Goal: Task Accomplishment & Management: Manage account settings

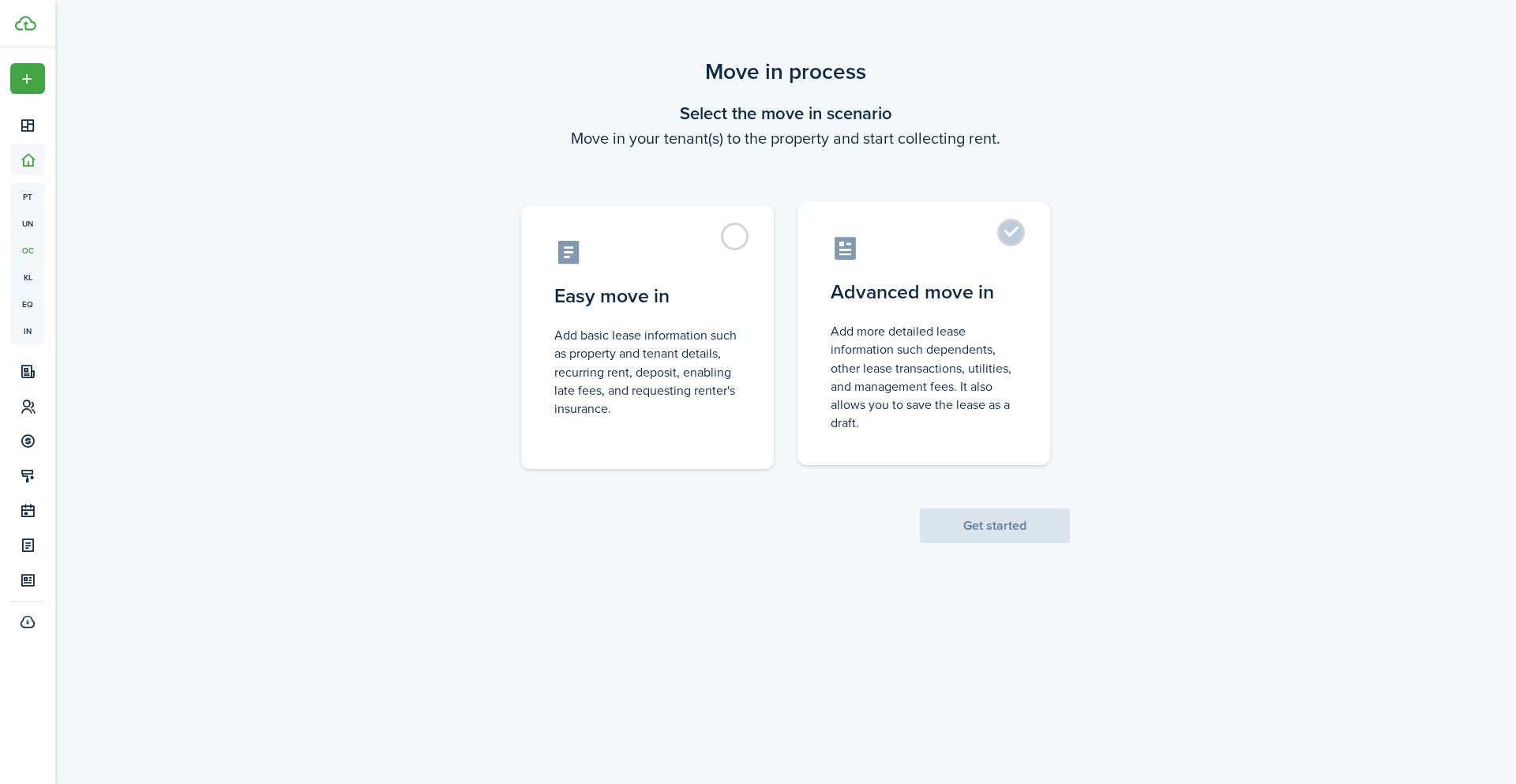
click at [1013, 233] on label "Advanced move in Add more detailed lease information such dependents, other lea…" at bounding box center [924, 333] width 253 height 264
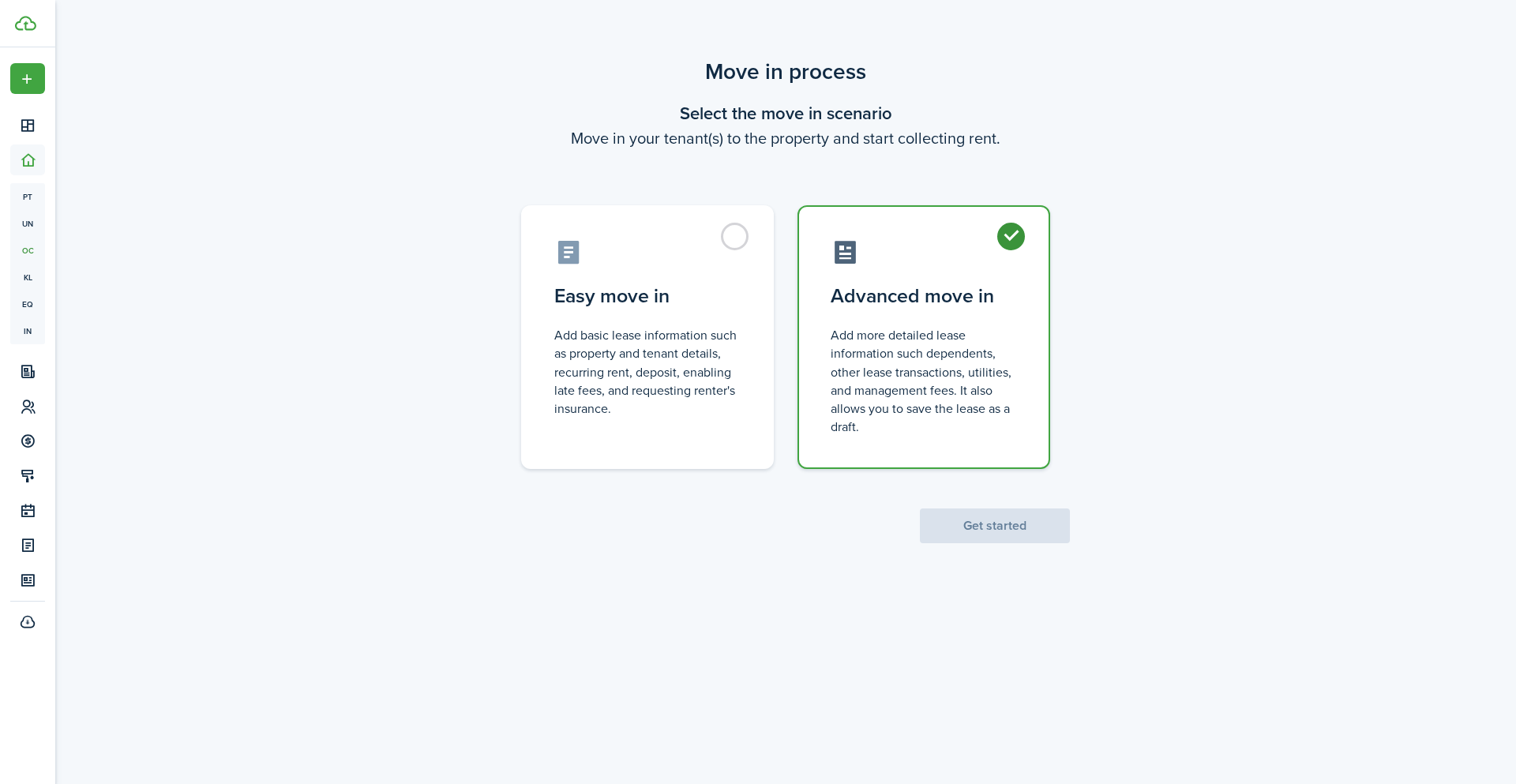
radio input "true"
click at [965, 522] on button "Get started" at bounding box center [995, 526] width 150 height 35
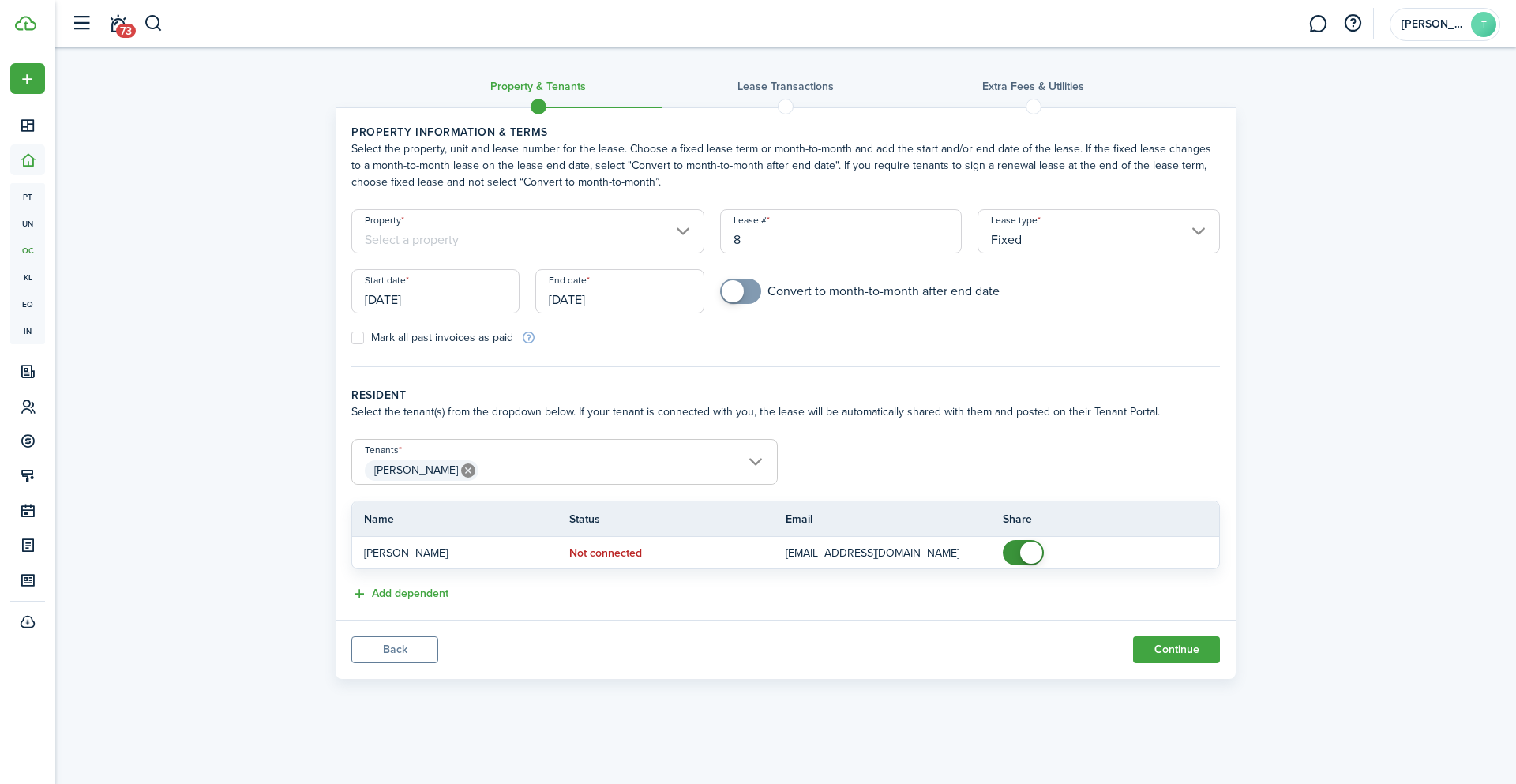
click at [683, 231] on input "Property" at bounding box center [528, 231] width 353 height 44
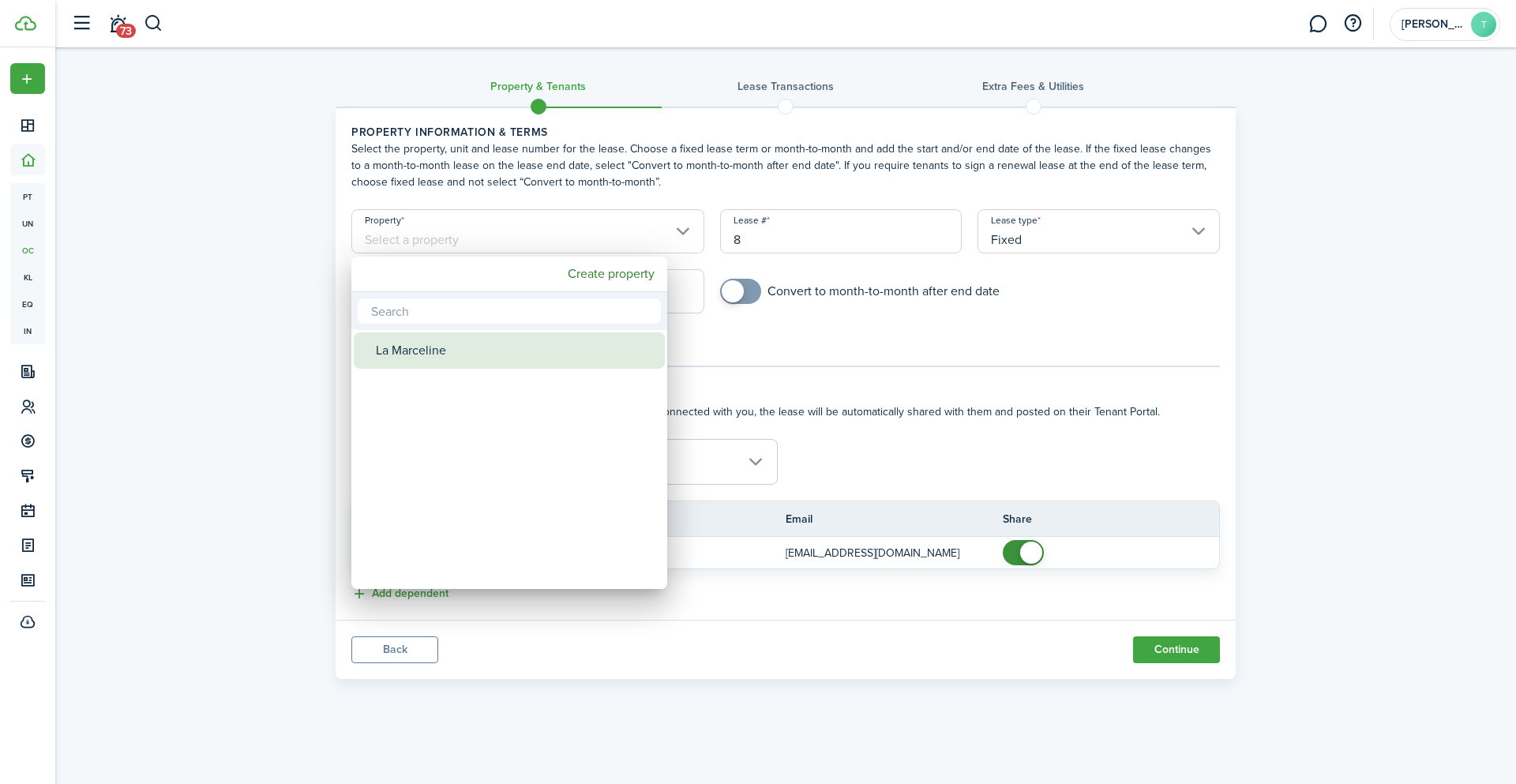
click at [484, 355] on div "La Marceline" at bounding box center [516, 351] width 280 height 36
type input "La Marceline"
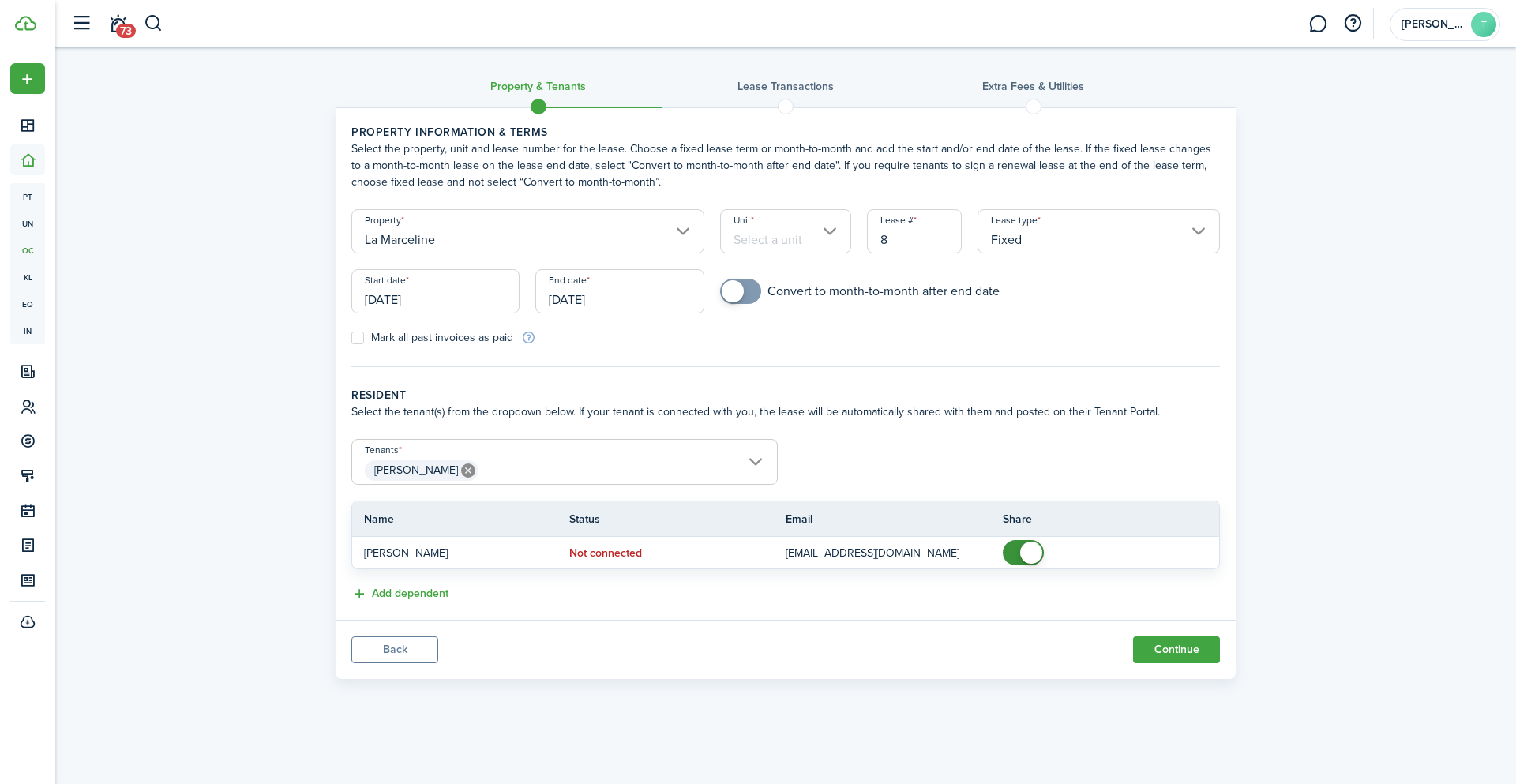
click at [806, 232] on input "Unit" at bounding box center [786, 231] width 132 height 44
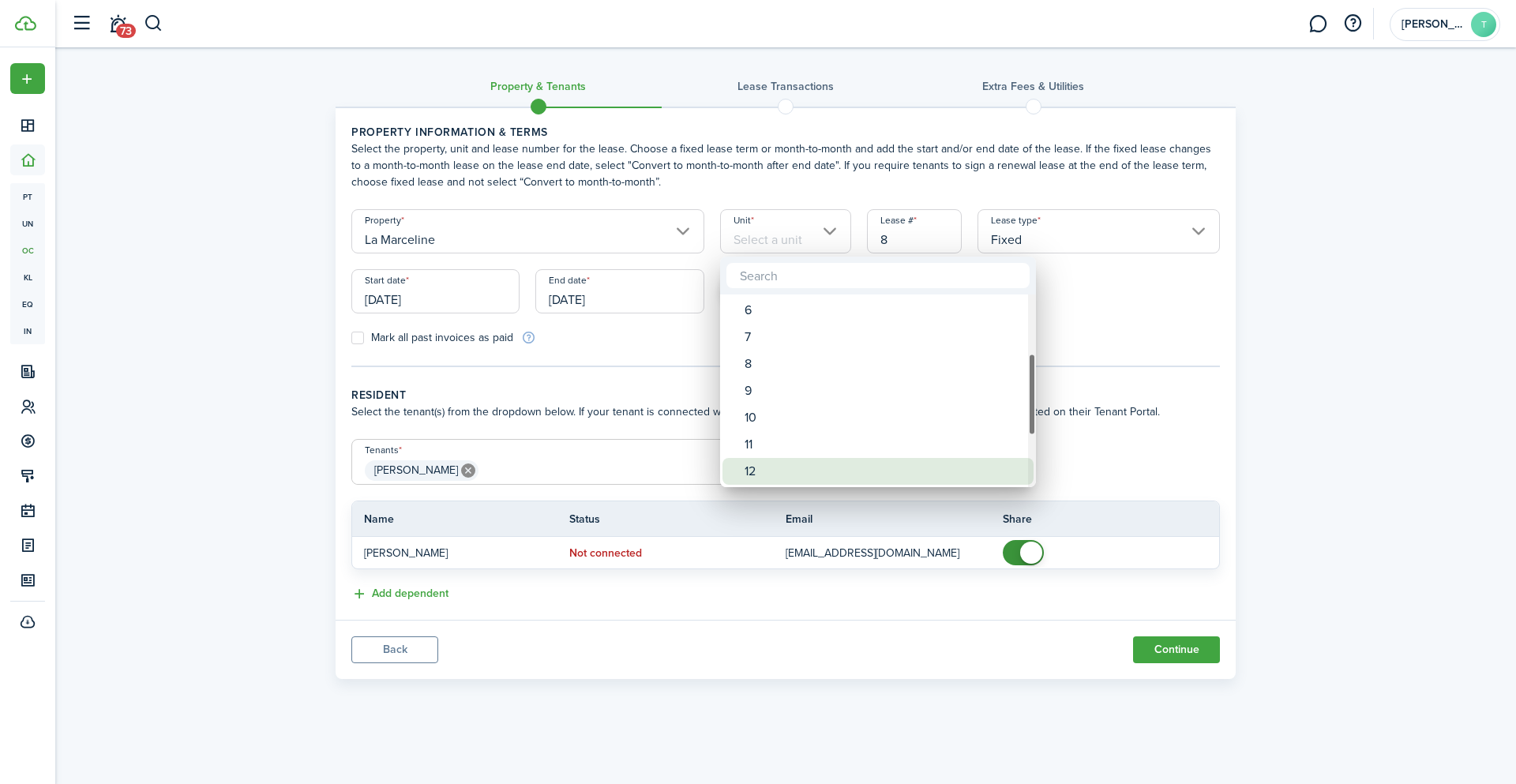
click at [788, 472] on div "12" at bounding box center [884, 472] width 280 height 27
type input "12"
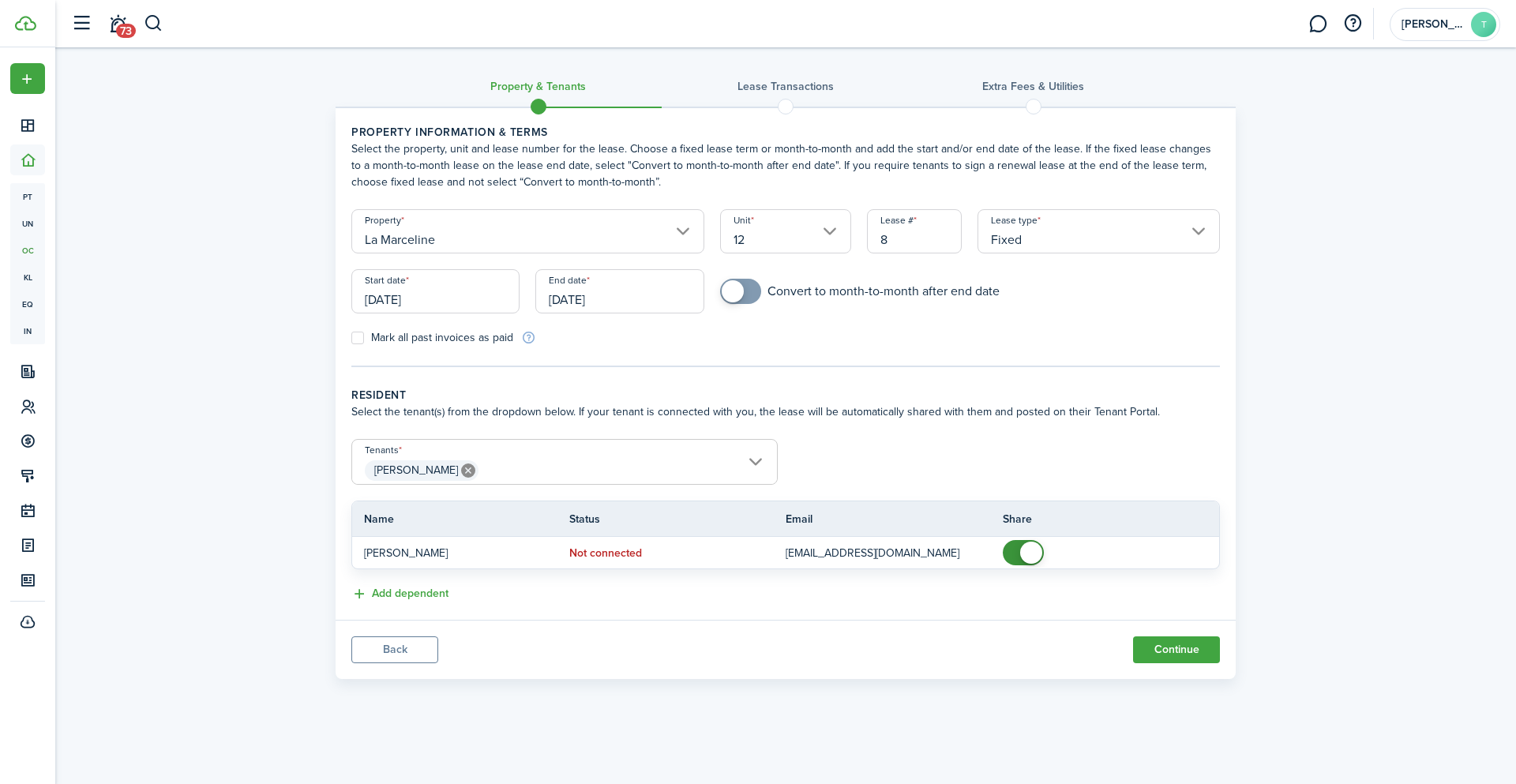
click at [420, 296] on input "[DATE]" at bounding box center [436, 291] width 169 height 44
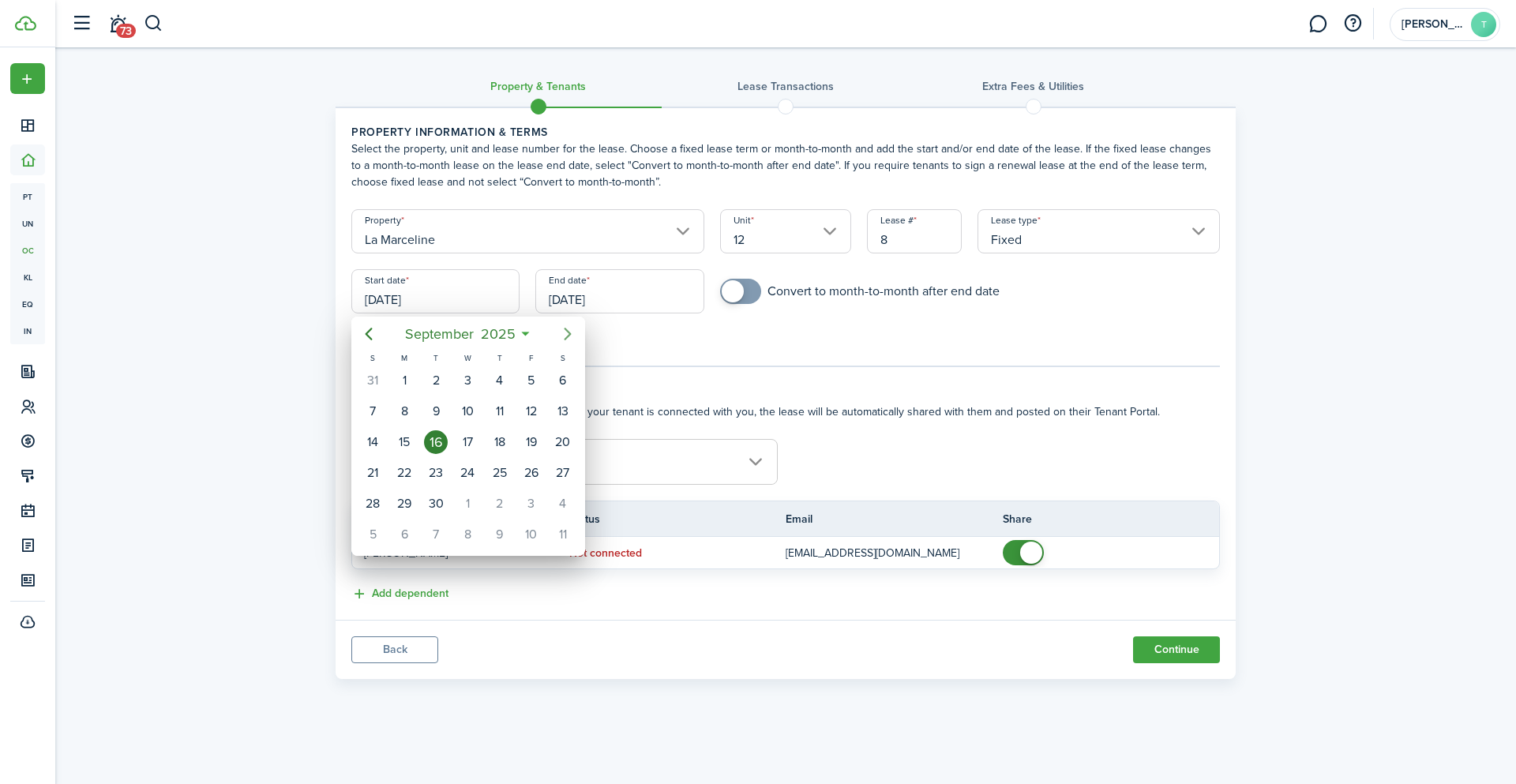
click at [571, 331] on icon "Next page" at bounding box center [567, 334] width 19 height 19
click at [464, 446] on div "15" at bounding box center [467, 442] width 23 height 23
type input "[DATE]"
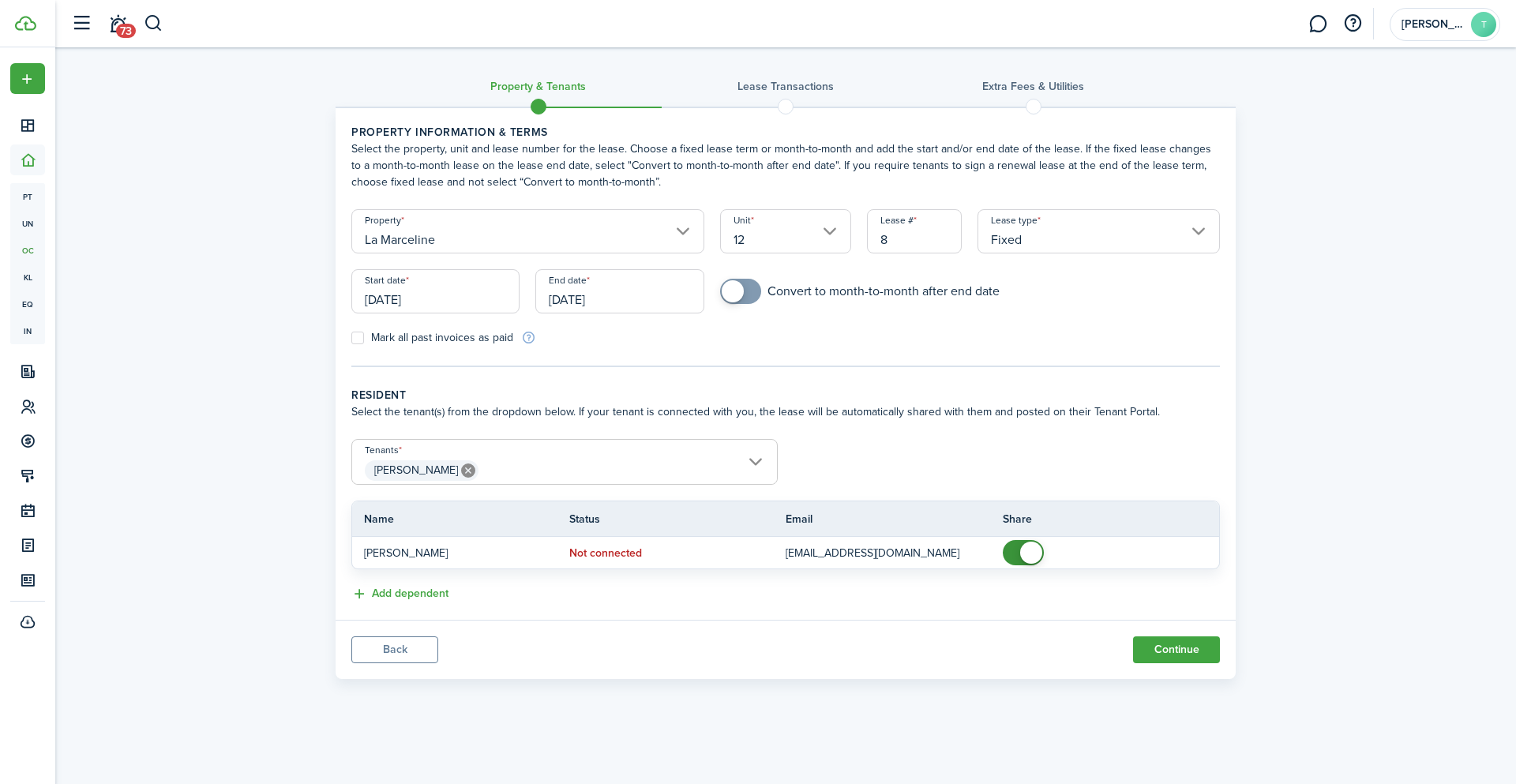
click at [602, 301] on input "[DATE]" at bounding box center [620, 291] width 169 height 44
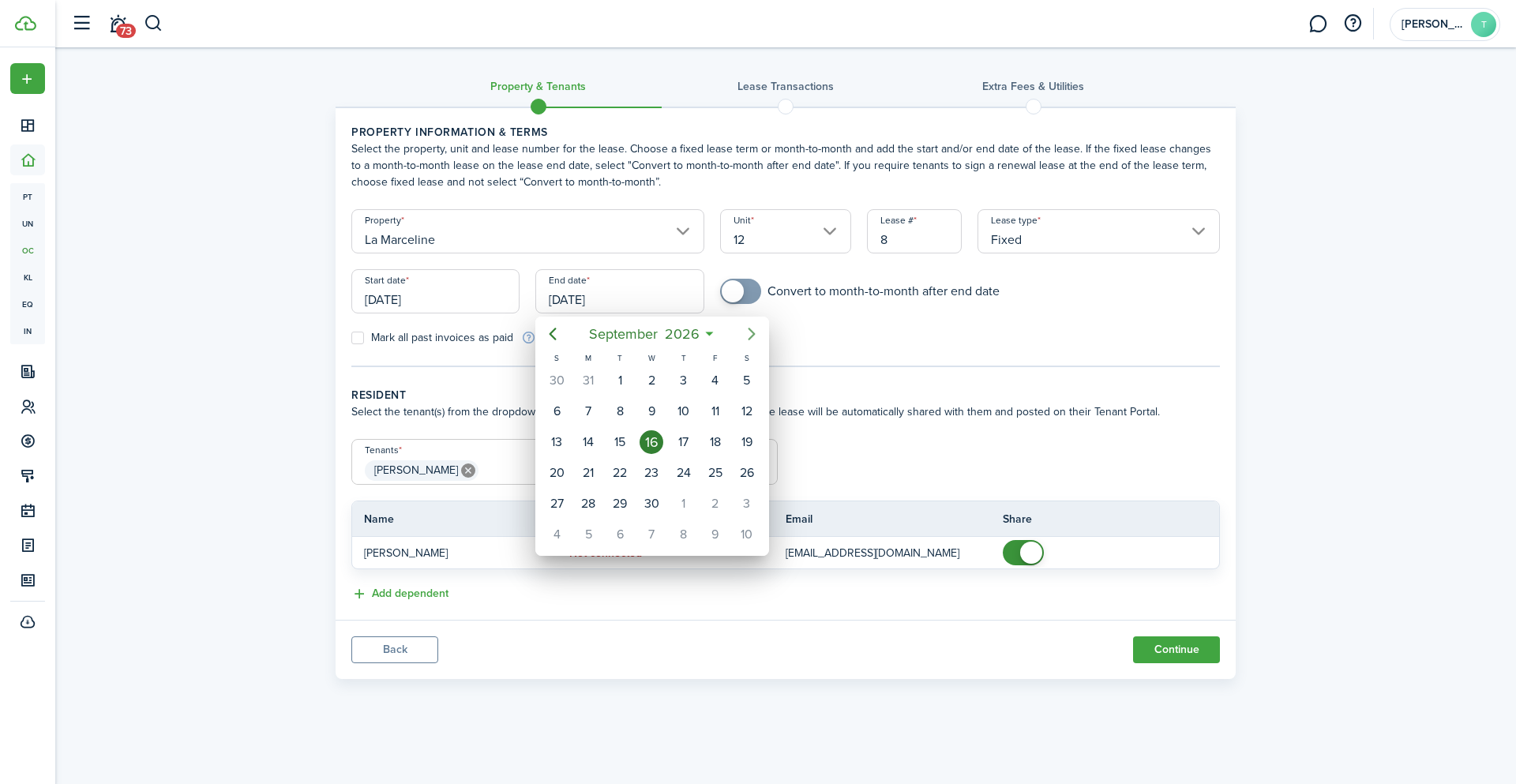
click at [745, 333] on icon "Next page" at bounding box center [751, 334] width 19 height 19
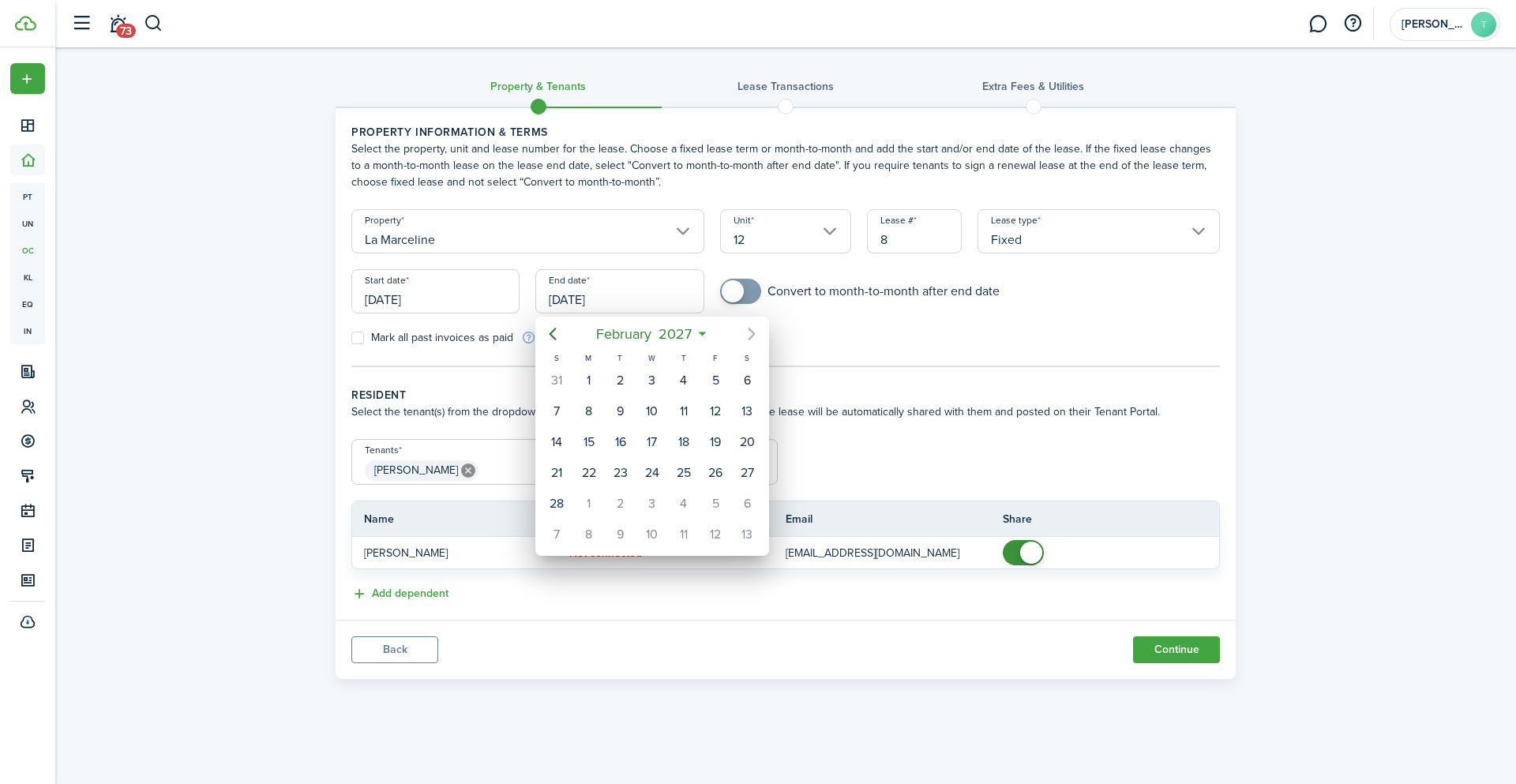
click at [745, 333] on icon "Next page" at bounding box center [751, 334] width 19 height 19
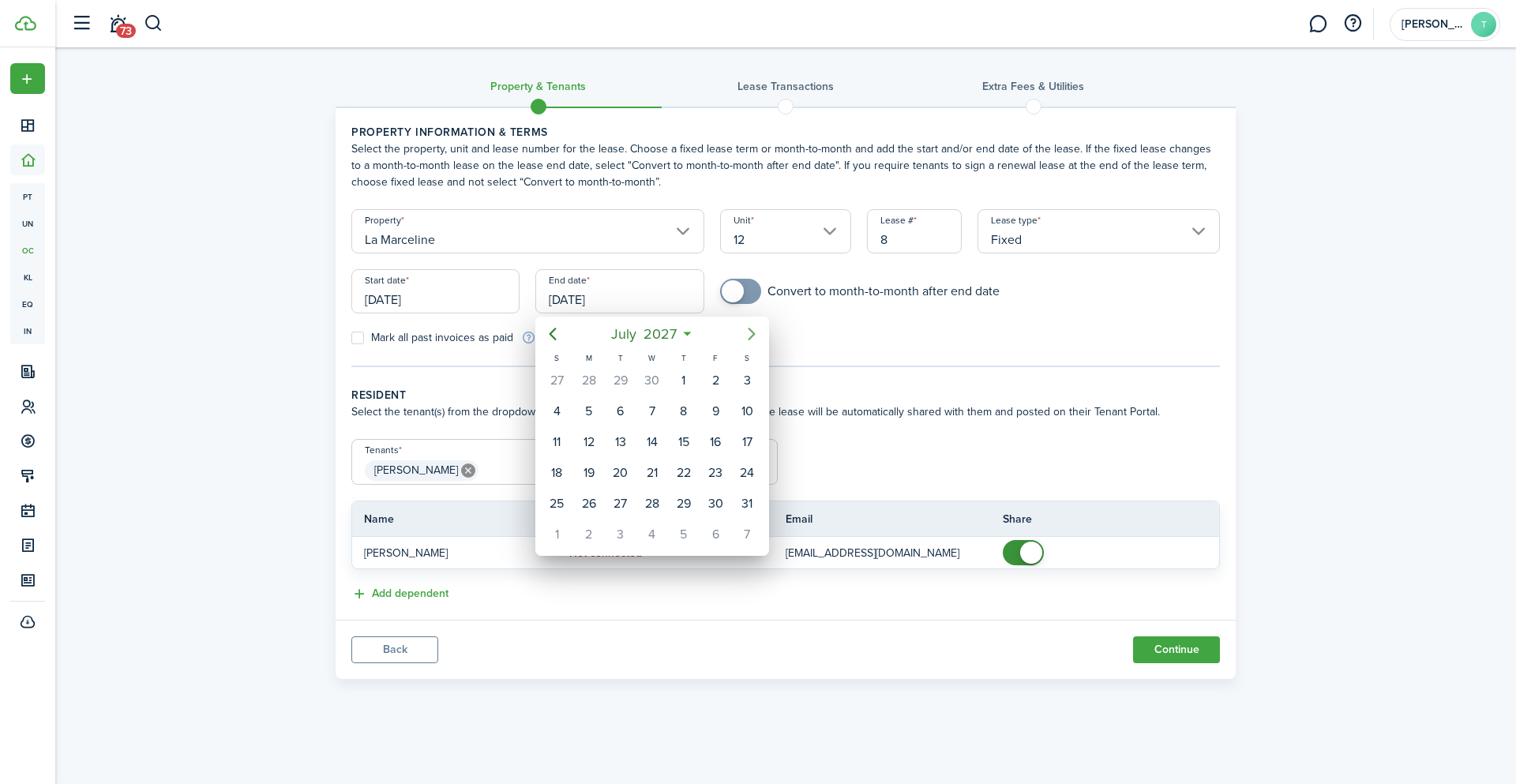
click at [745, 333] on icon "Next page" at bounding box center [751, 334] width 19 height 19
click at [683, 437] on div "14" at bounding box center [684, 442] width 23 height 23
type input "[DATE]"
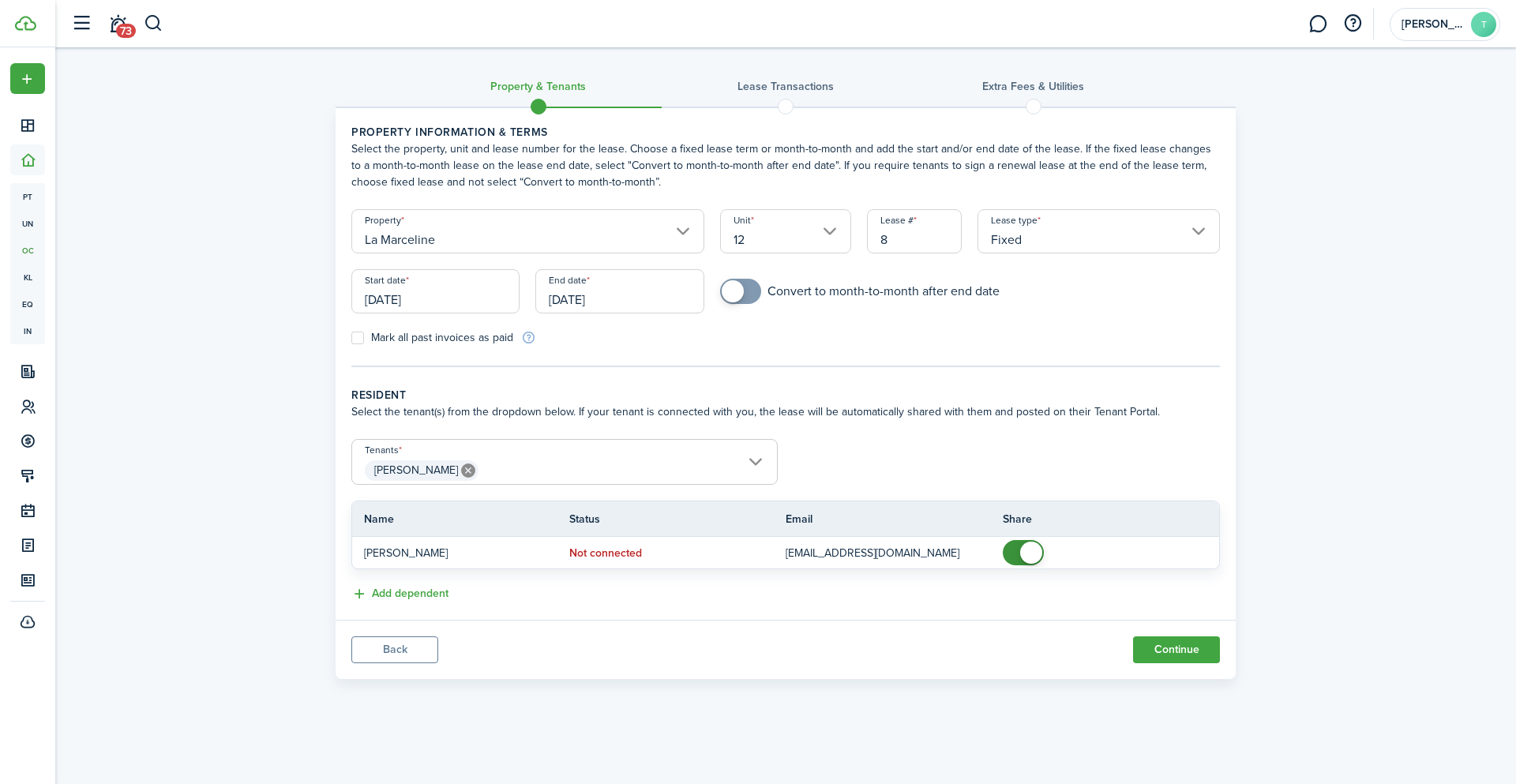
click at [605, 341] on div "Mark all past invoices as paid" at bounding box center [564, 337] width 442 height 16
click at [755, 461] on span "[PERSON_NAME]" at bounding box center [565, 471] width 425 height 27
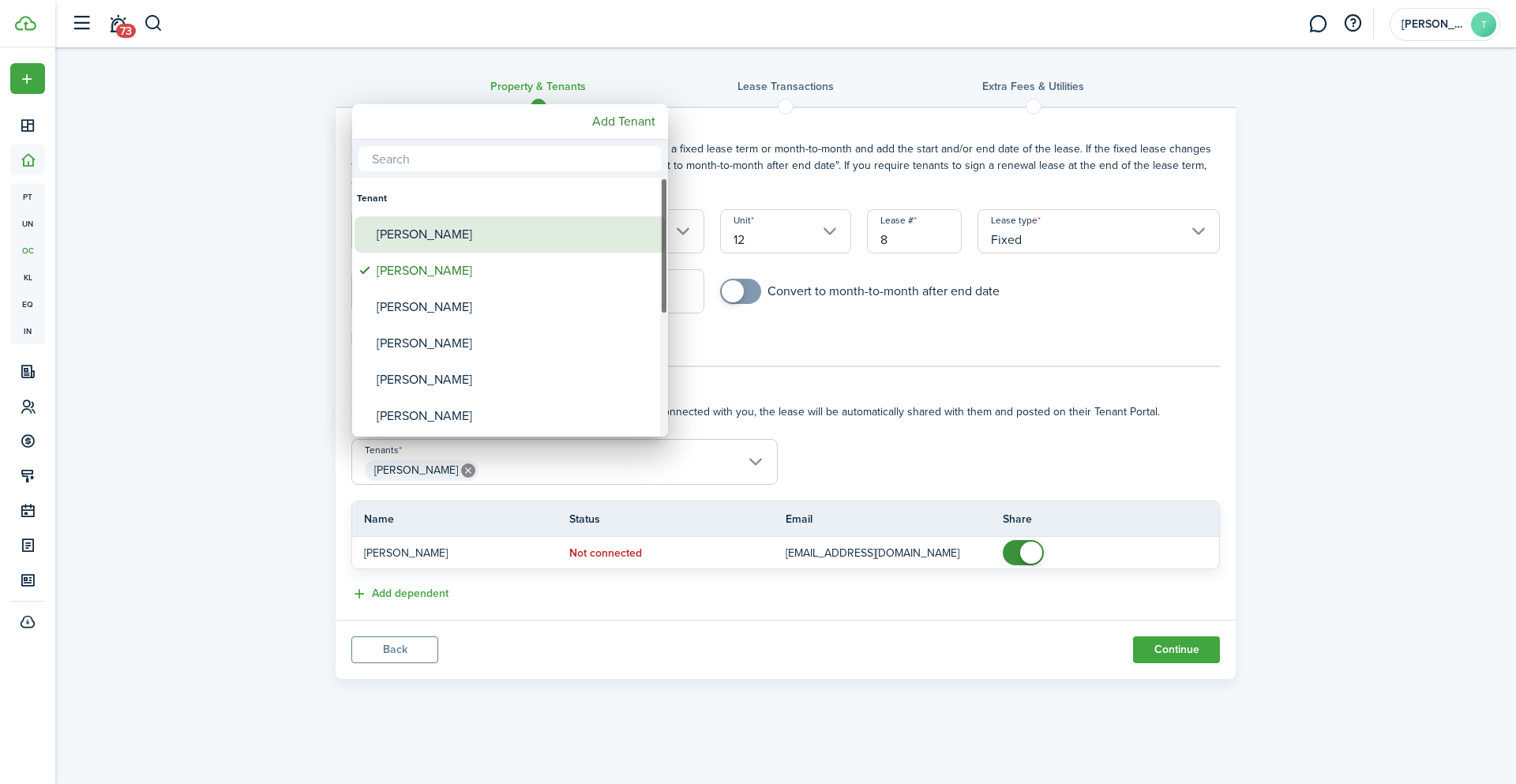
click at [519, 223] on div "[PERSON_NAME]" at bounding box center [517, 234] width 280 height 36
type input "[PERSON_NAME], [PERSON_NAME]"
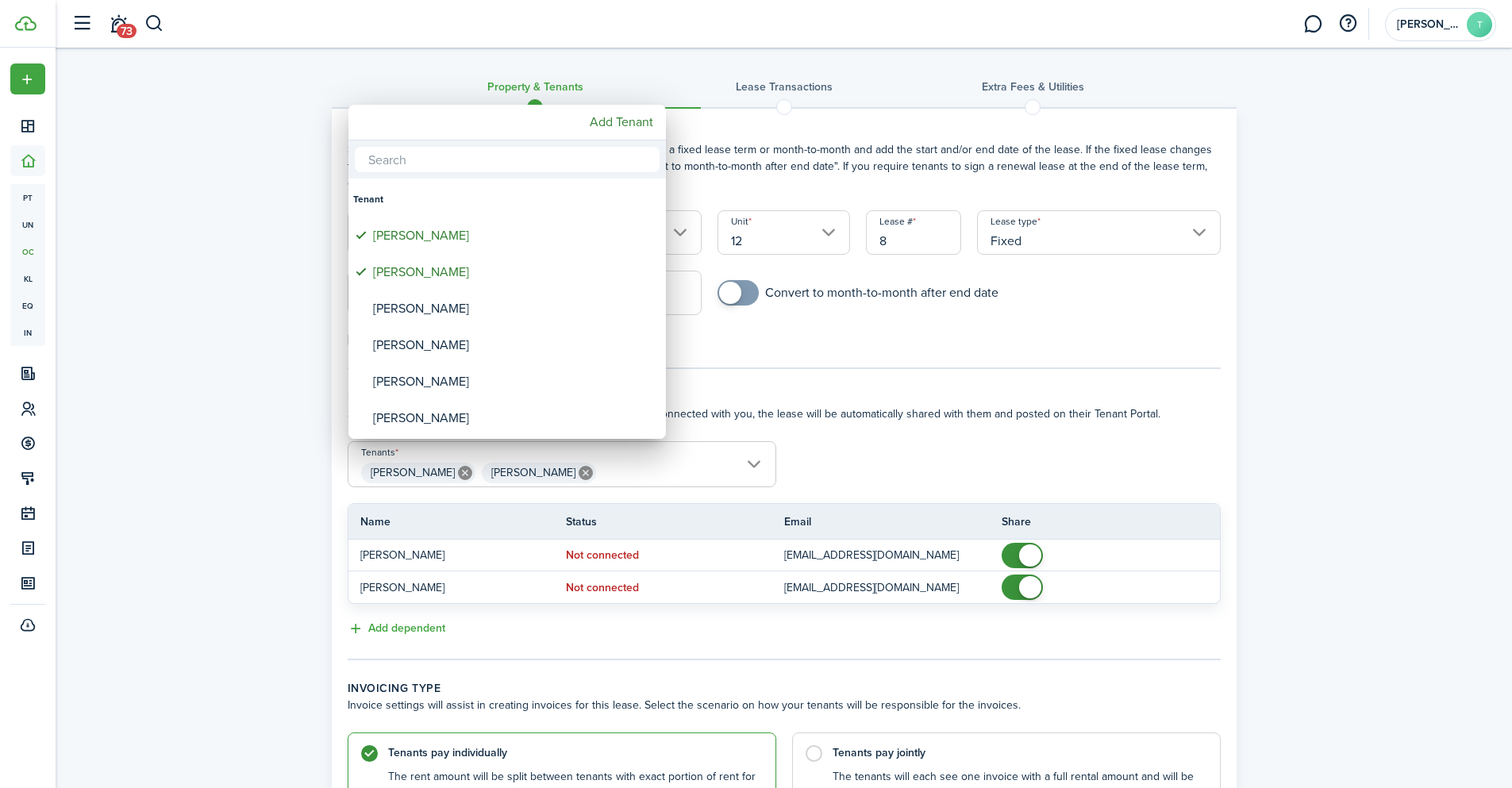
click at [921, 459] on div at bounding box center [756, 394] width 1766 height 1042
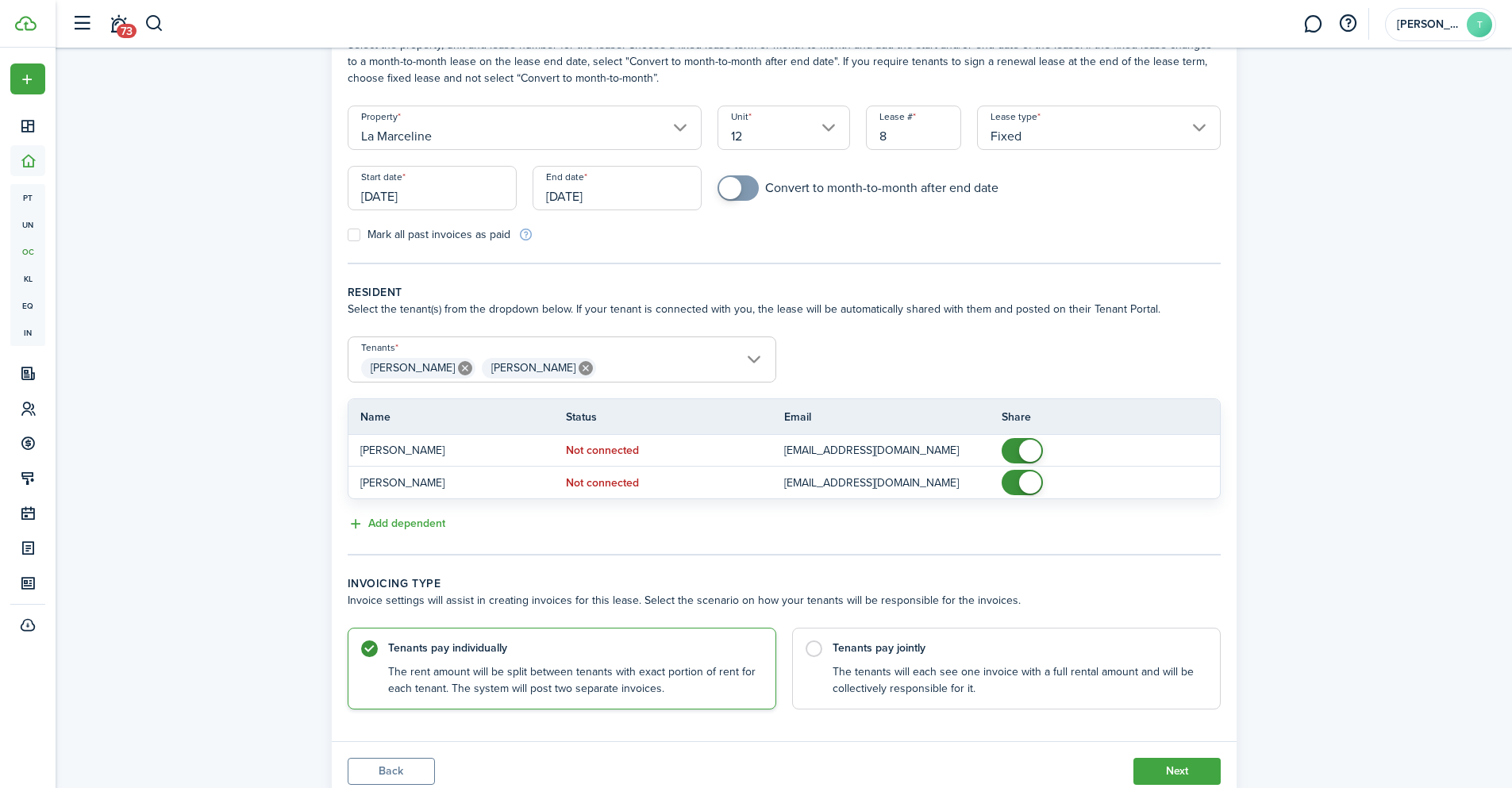
scroll to position [161, 0]
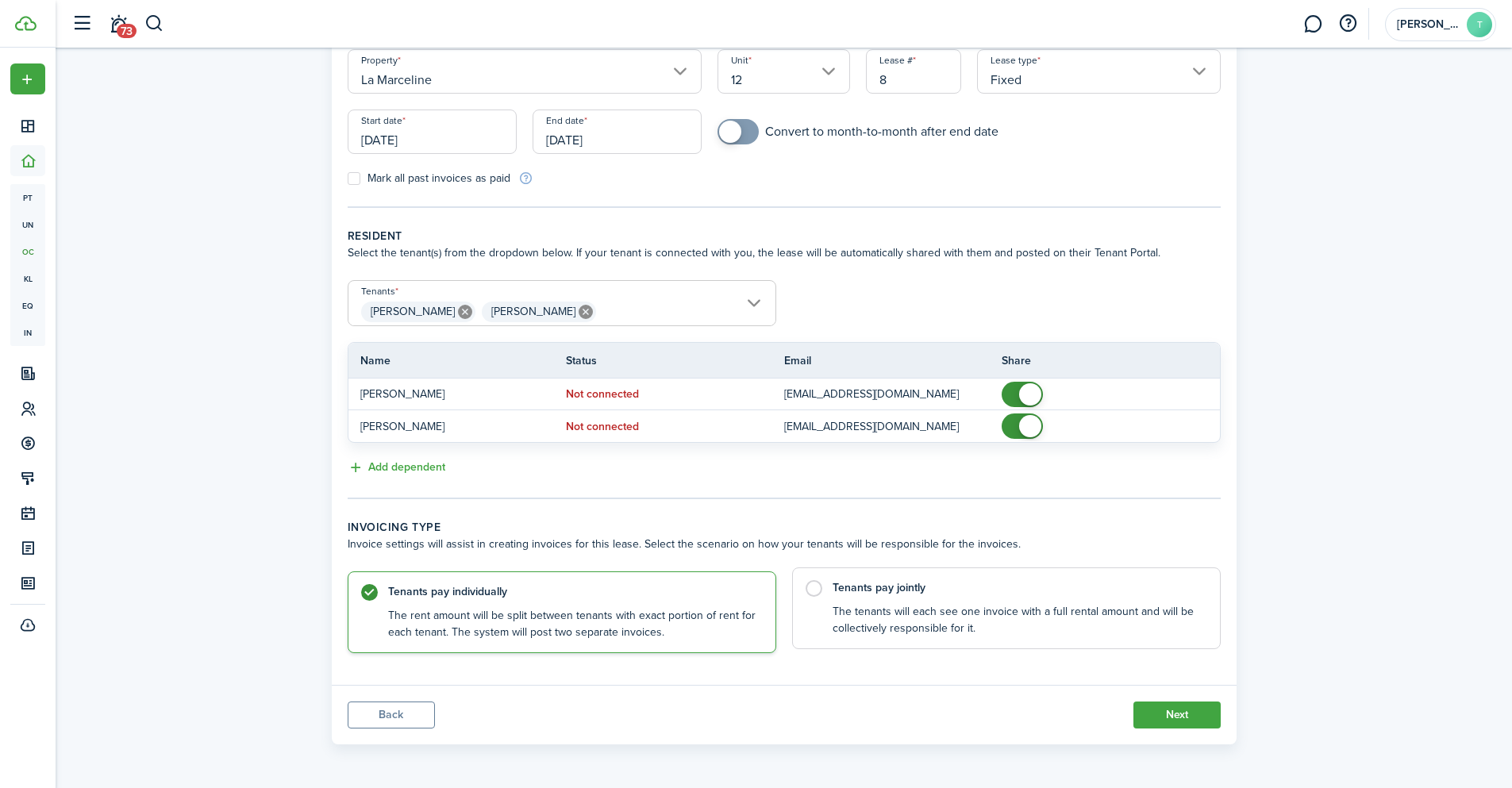
click at [819, 591] on label "Tenants pay jointly The tenants will each see one invoice with a full rental am…" at bounding box center [1006, 608] width 428 height 82
radio input "false"
radio input "true"
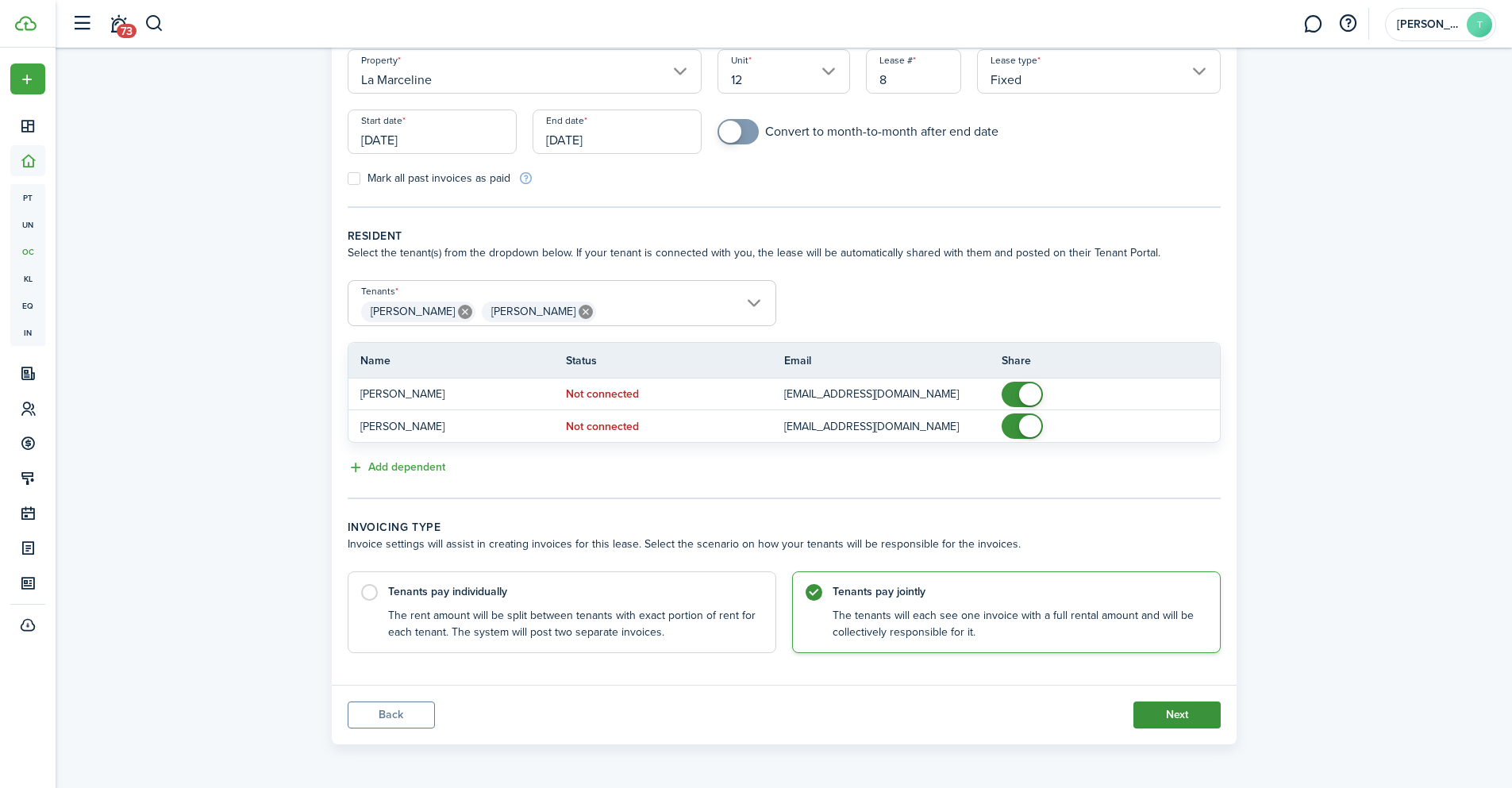
click at [1167, 716] on button "Next" at bounding box center [1177, 715] width 87 height 27
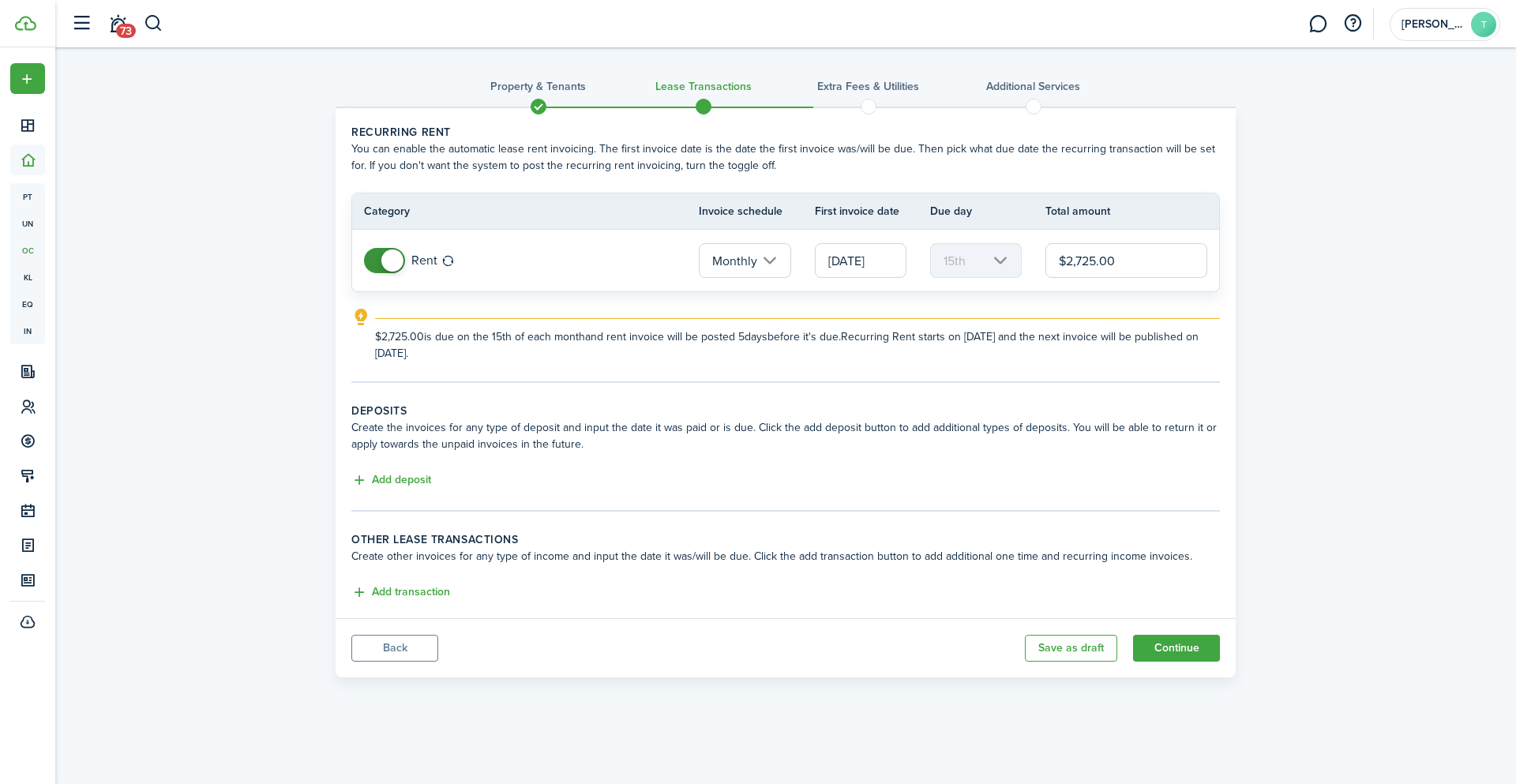
click at [377, 263] on span at bounding box center [385, 260] width 16 height 25
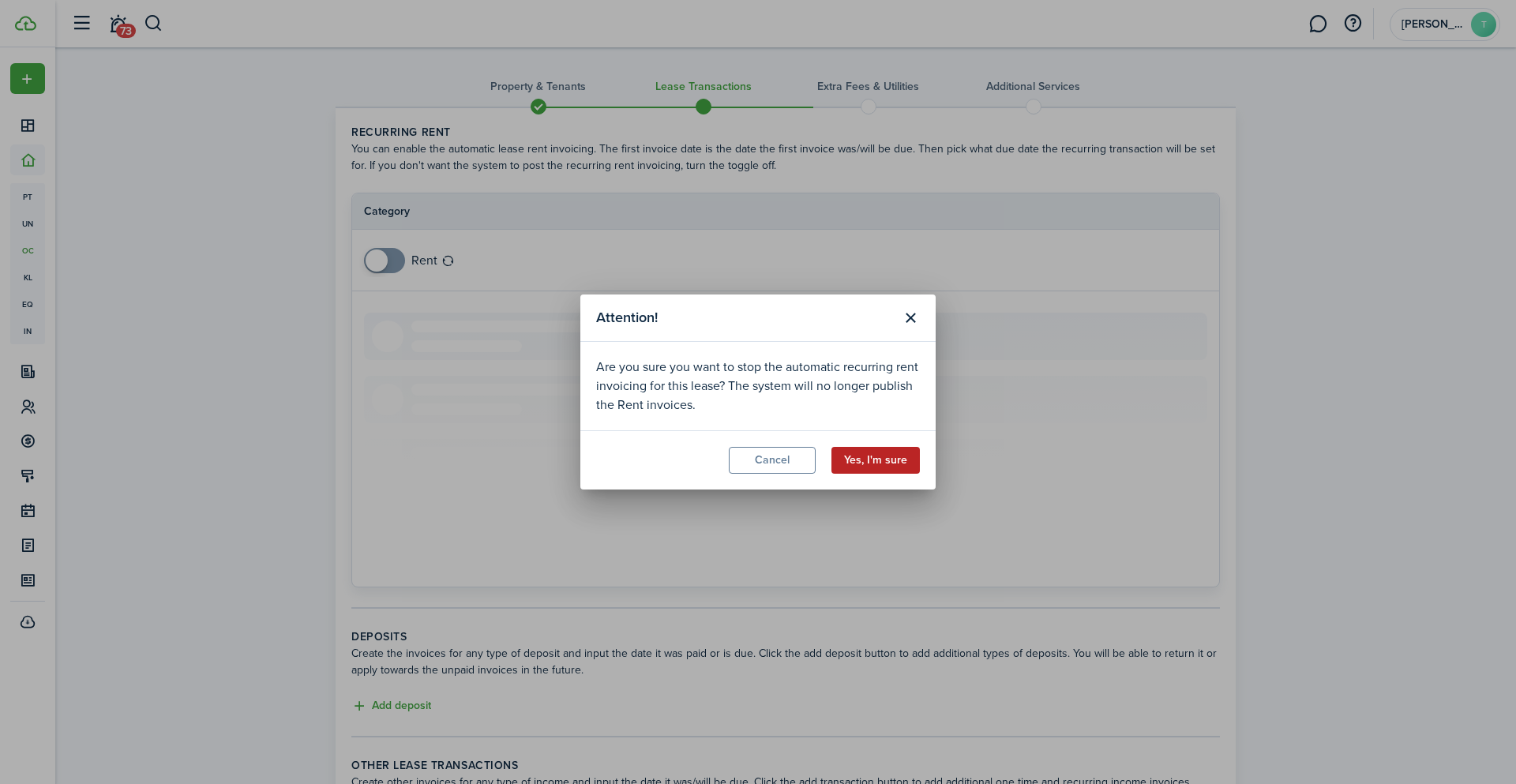
click at [861, 467] on button "Yes, I'm sure" at bounding box center [876, 460] width 89 height 27
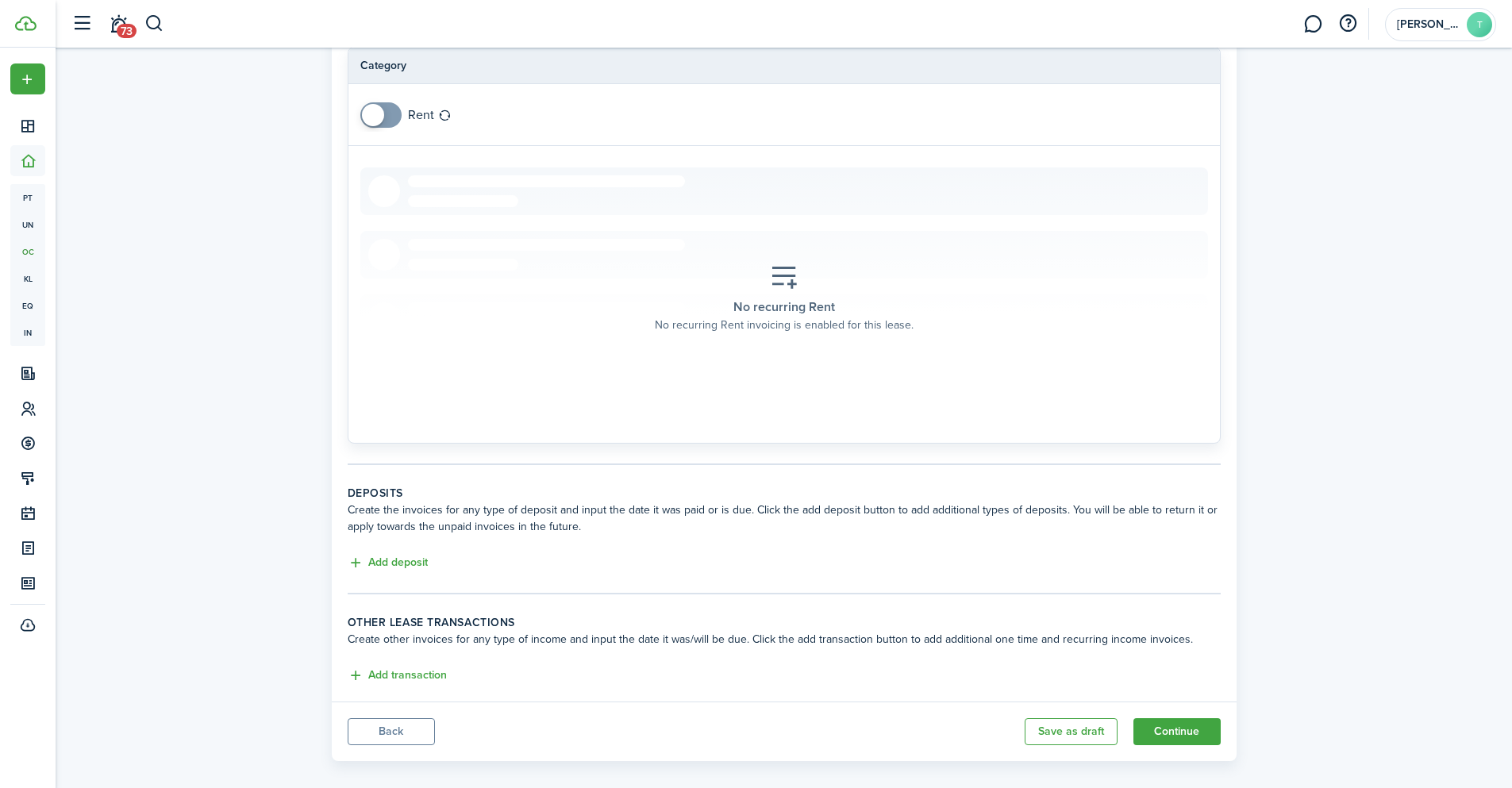
scroll to position [163, 0]
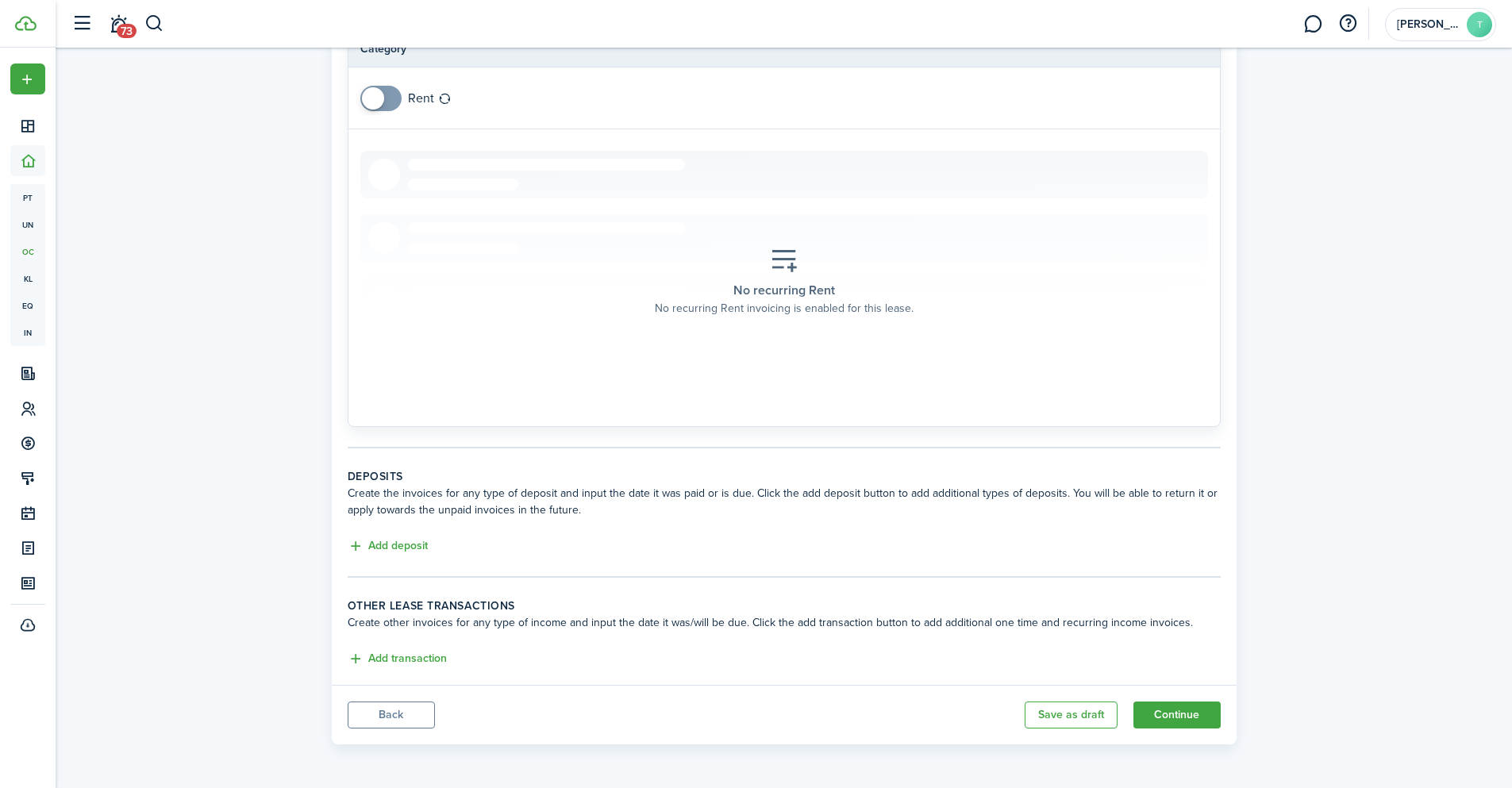
click at [376, 101] on span at bounding box center [372, 98] width 23 height 23
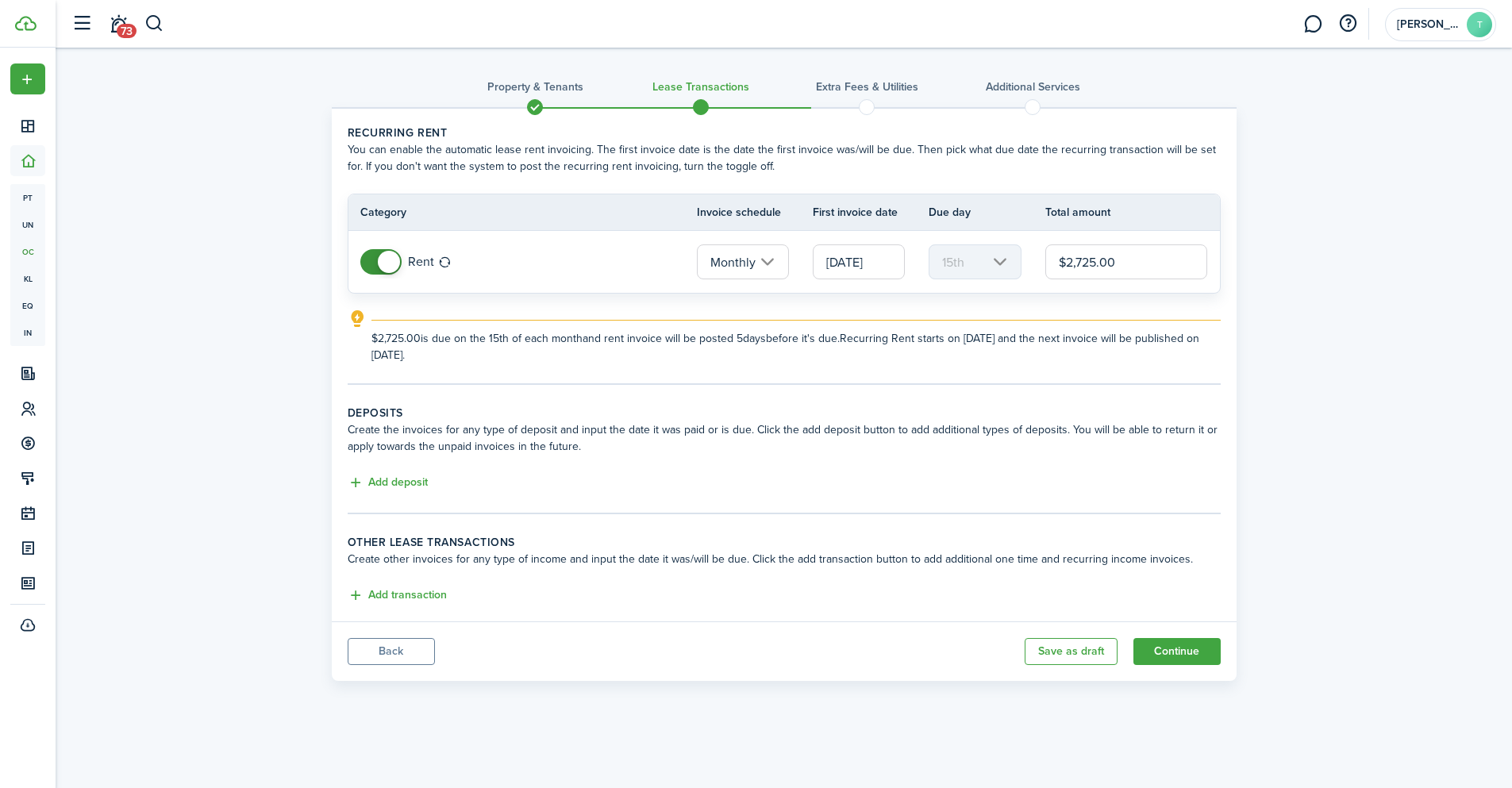
scroll to position [0, 0]
click at [381, 655] on button "Back" at bounding box center [397, 652] width 87 height 27
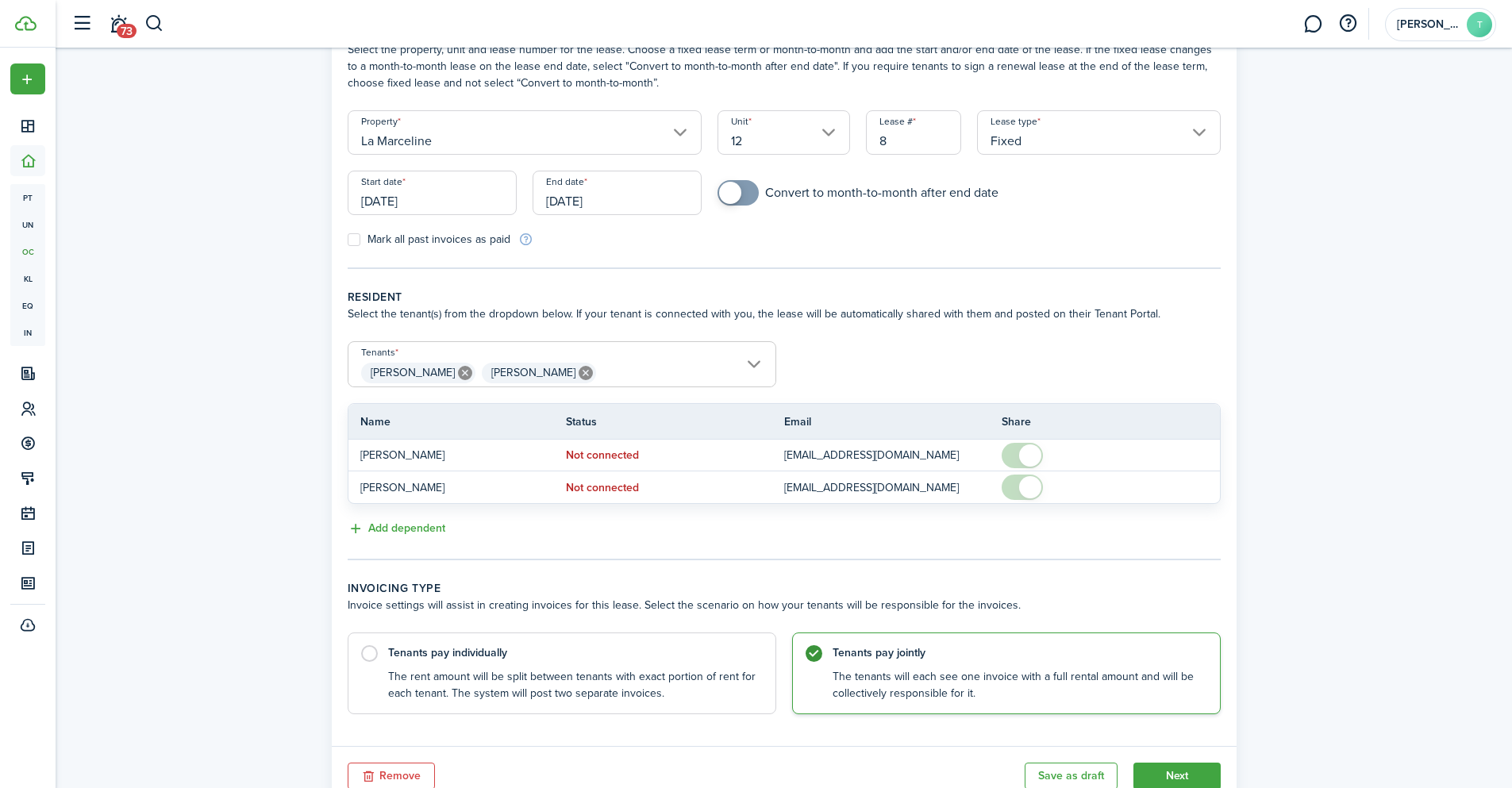
scroll to position [161, 0]
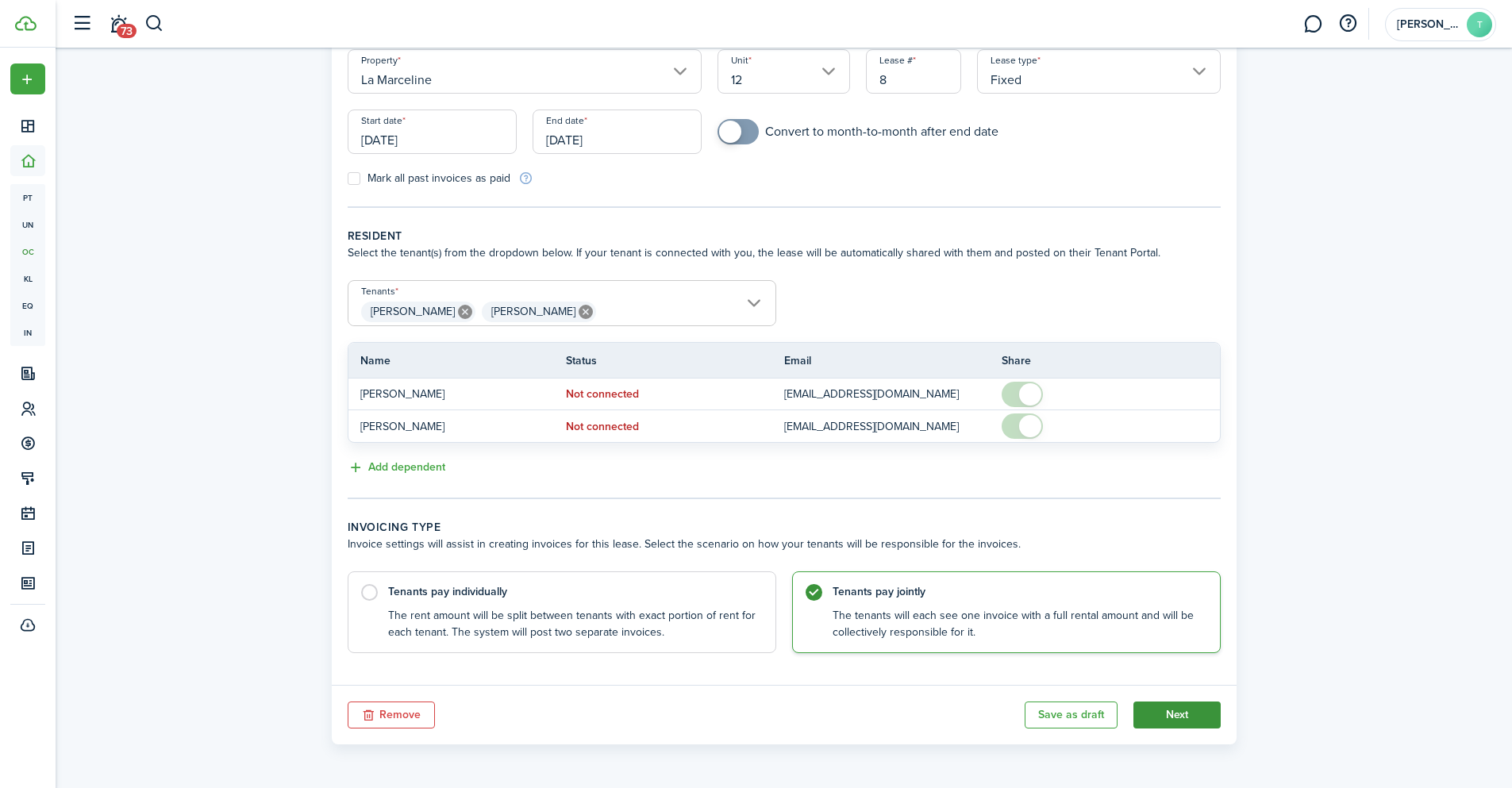
click at [1181, 720] on button "Next" at bounding box center [1177, 715] width 87 height 27
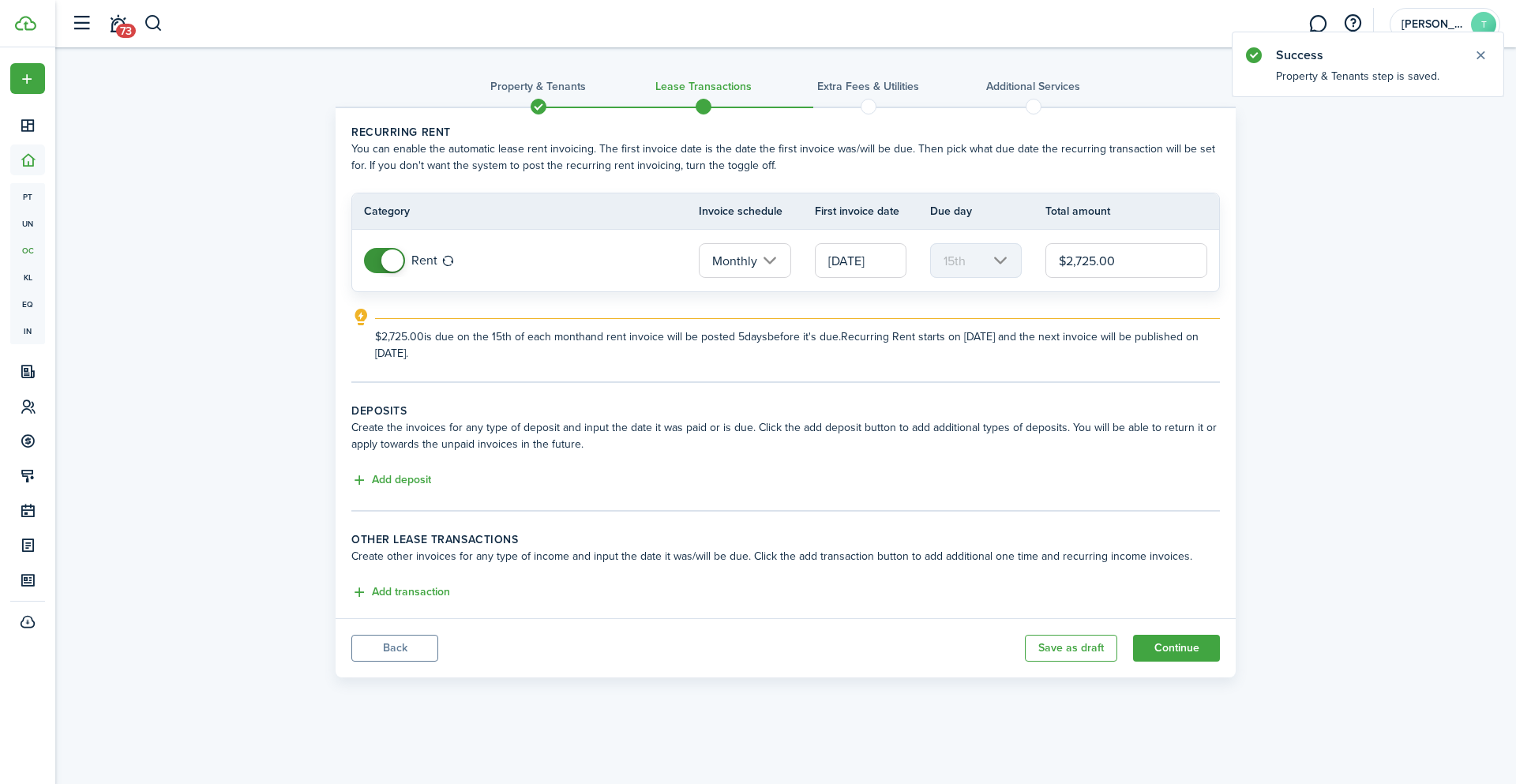
click at [1103, 260] on input "$2,725.00" at bounding box center [1127, 260] width 161 height 35
click at [1093, 262] on input "$2,725.00" at bounding box center [1127, 260] width 161 height 35
drag, startPoint x: 1097, startPoint y: 261, endPoint x: 1079, endPoint y: 261, distance: 18.0
click at [1079, 261] on input "$2,725.00" at bounding box center [1127, 260] width 161 height 35
type input "$2,200.00"
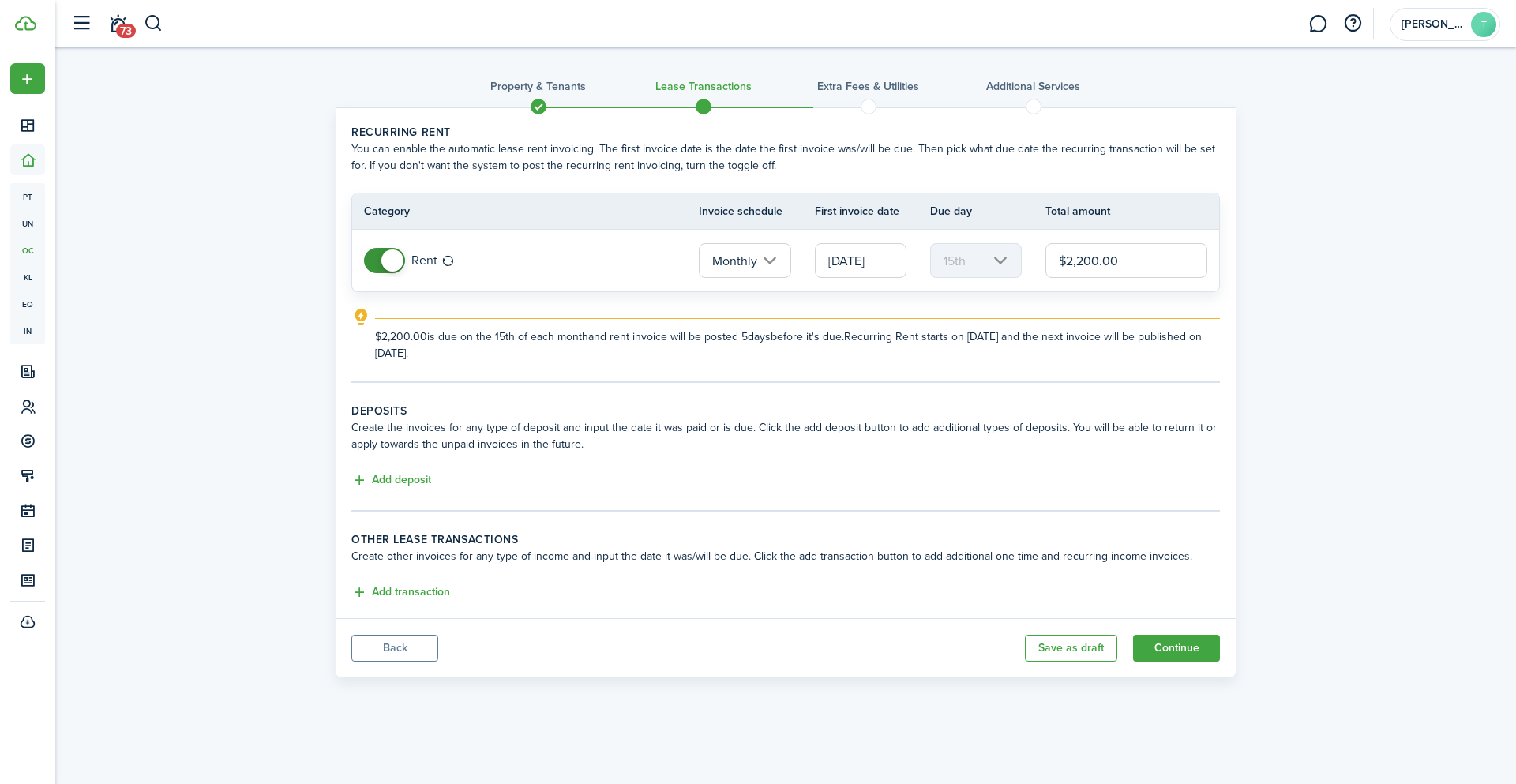
click at [1136, 306] on lease-classic-rent "Recurring rent You can enable the automatic lease rent invoicing. The first inv…" at bounding box center [786, 242] width 868 height 238
click at [377, 264] on span at bounding box center [385, 260] width 16 height 25
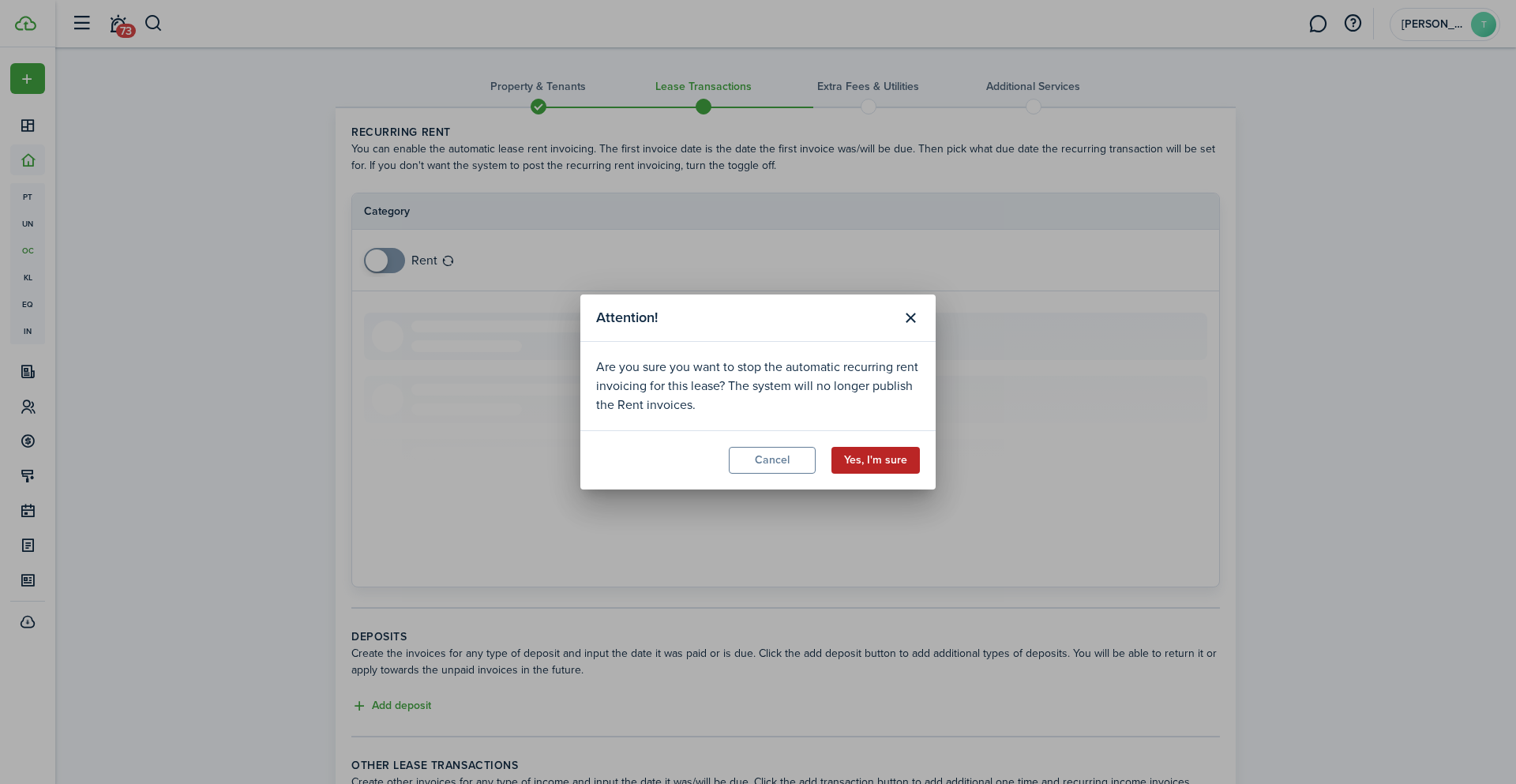
click at [884, 462] on button "Yes, I'm sure" at bounding box center [876, 460] width 89 height 27
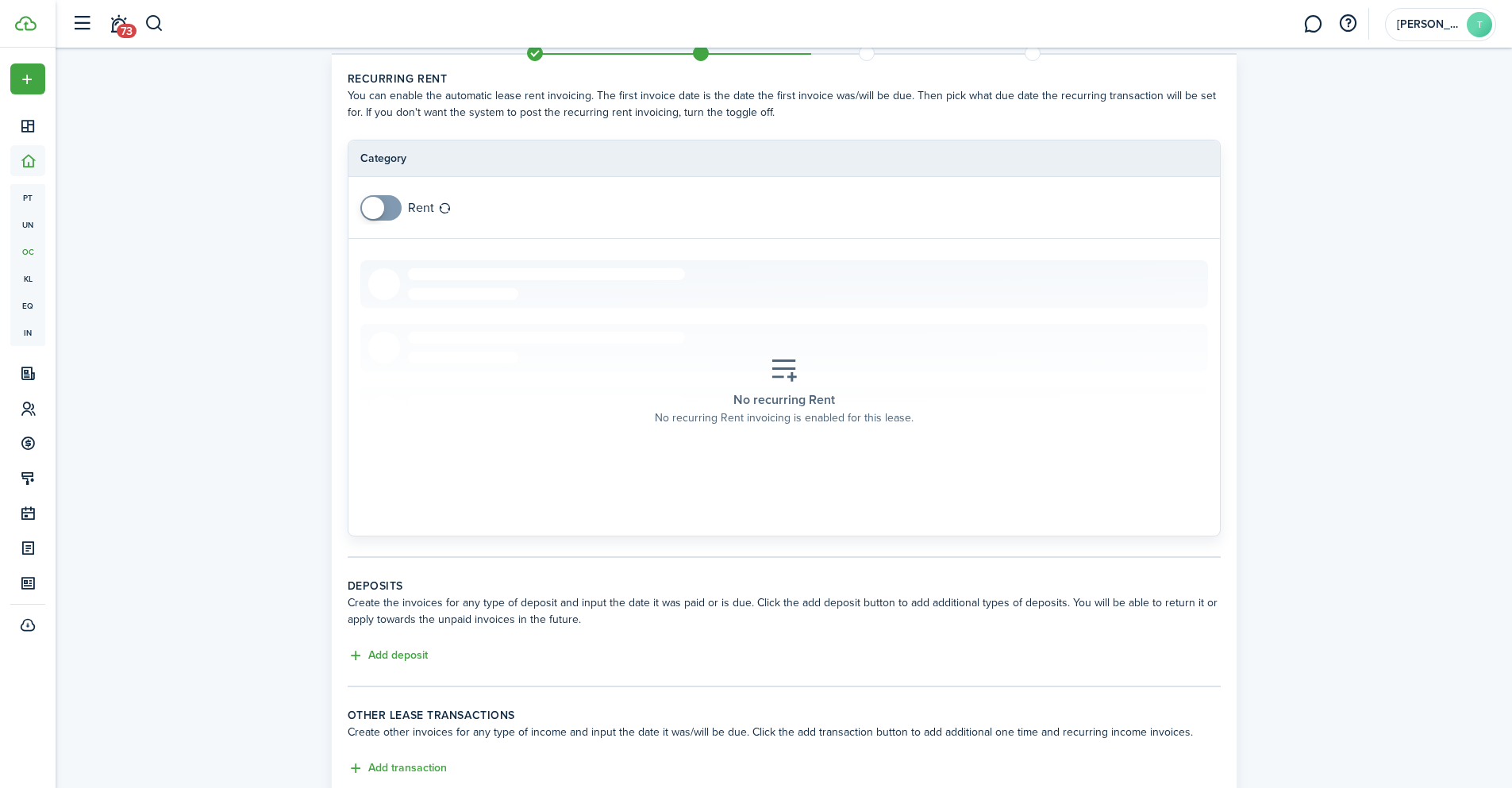
scroll to position [163, 0]
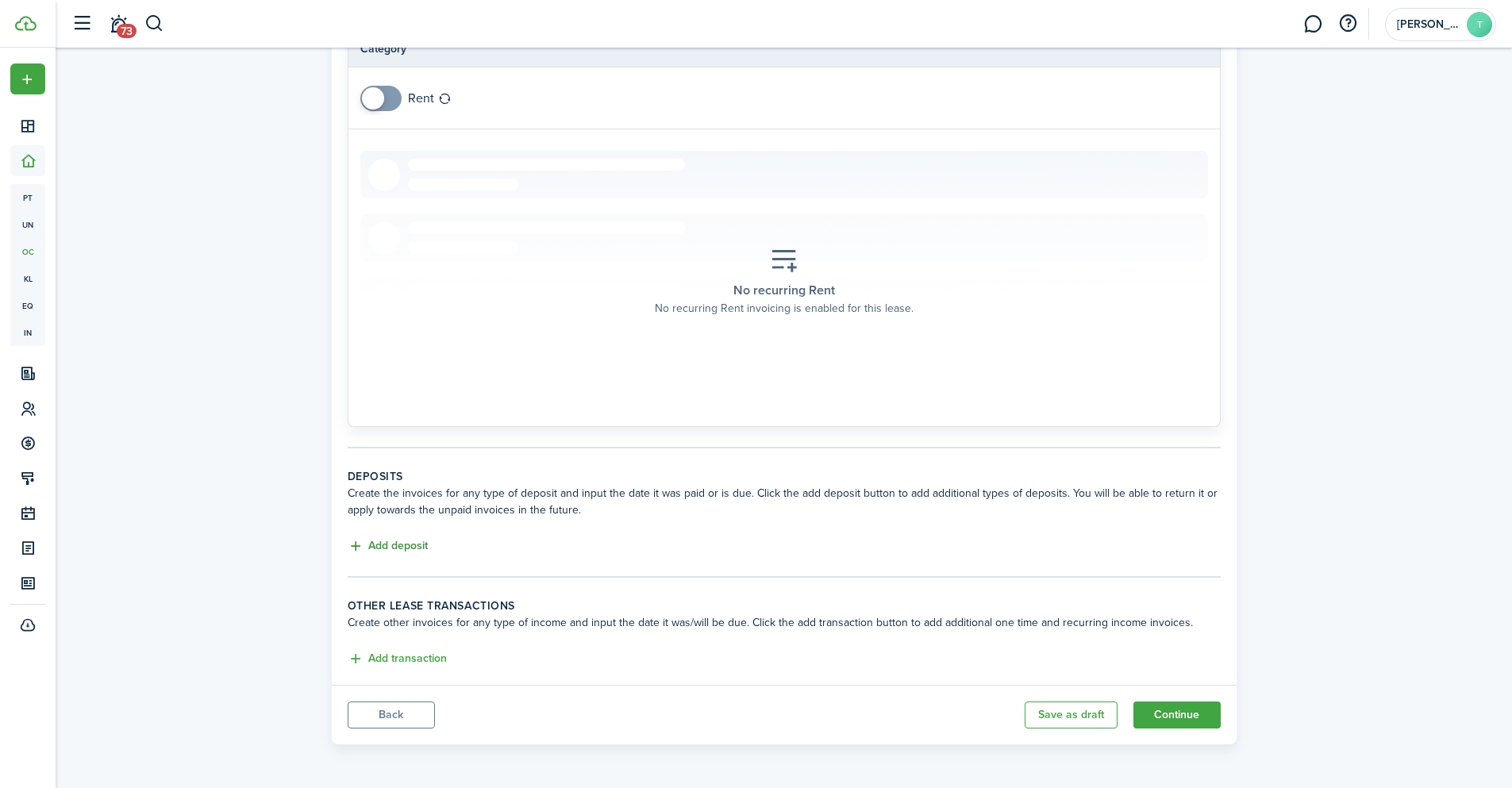
click at [386, 546] on button "Add deposit" at bounding box center [388, 546] width 80 height 18
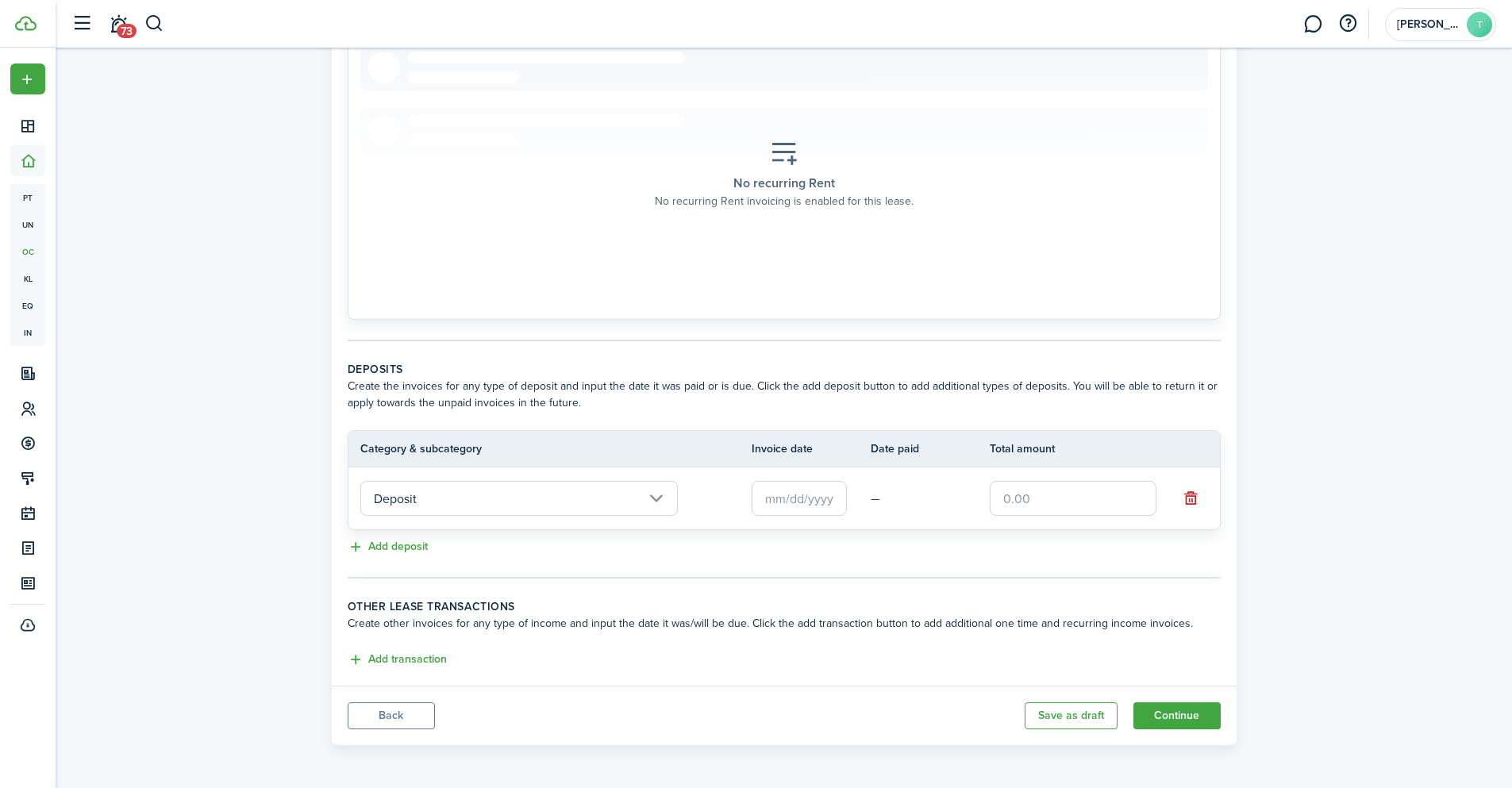
scroll to position [271, 0]
click at [659, 496] on input "Deposit" at bounding box center [519, 498] width 317 height 35
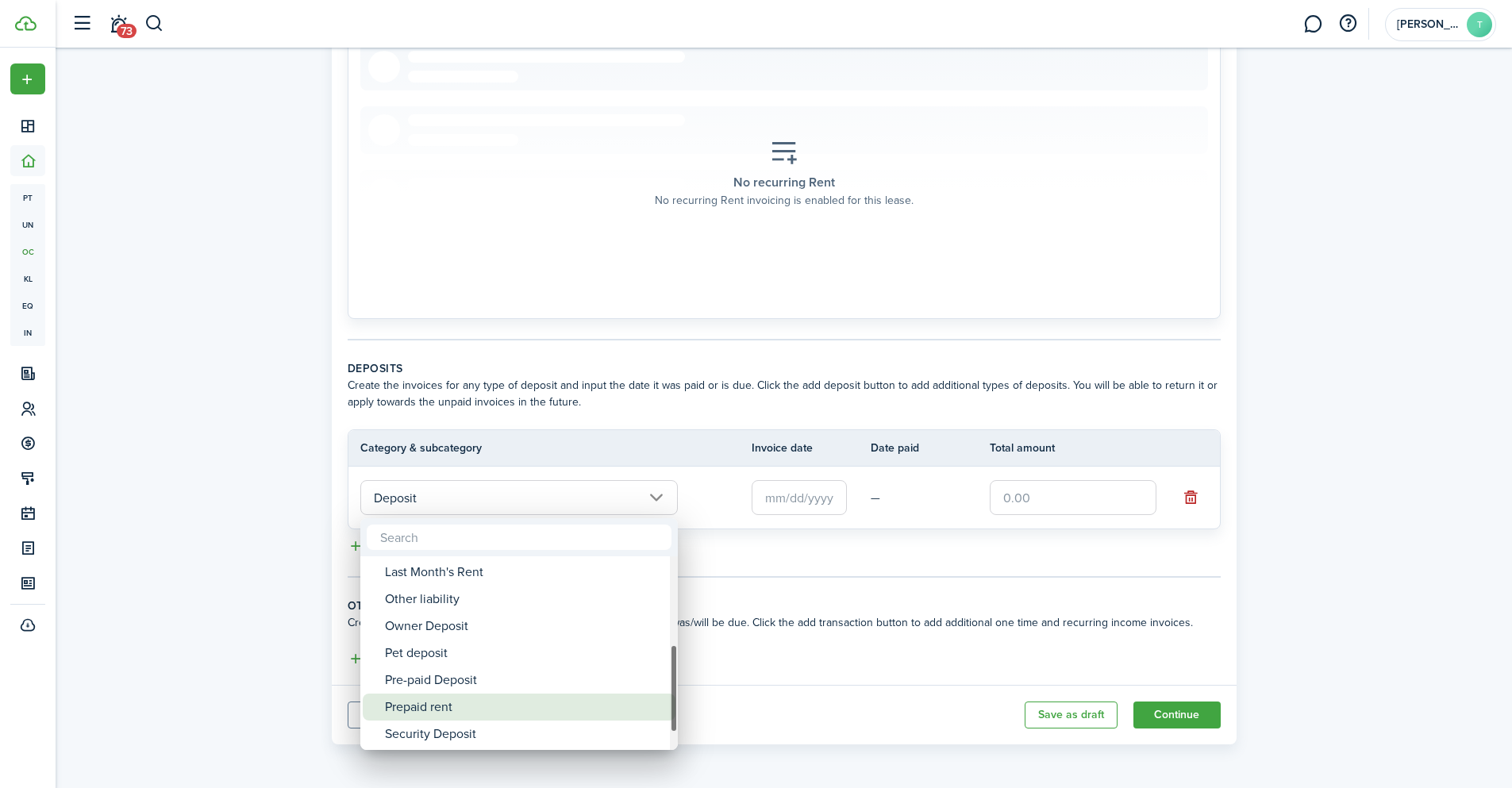
click at [481, 706] on div "Prepaid rent" at bounding box center [526, 707] width 281 height 27
type input "Deposit / Prepaid rent"
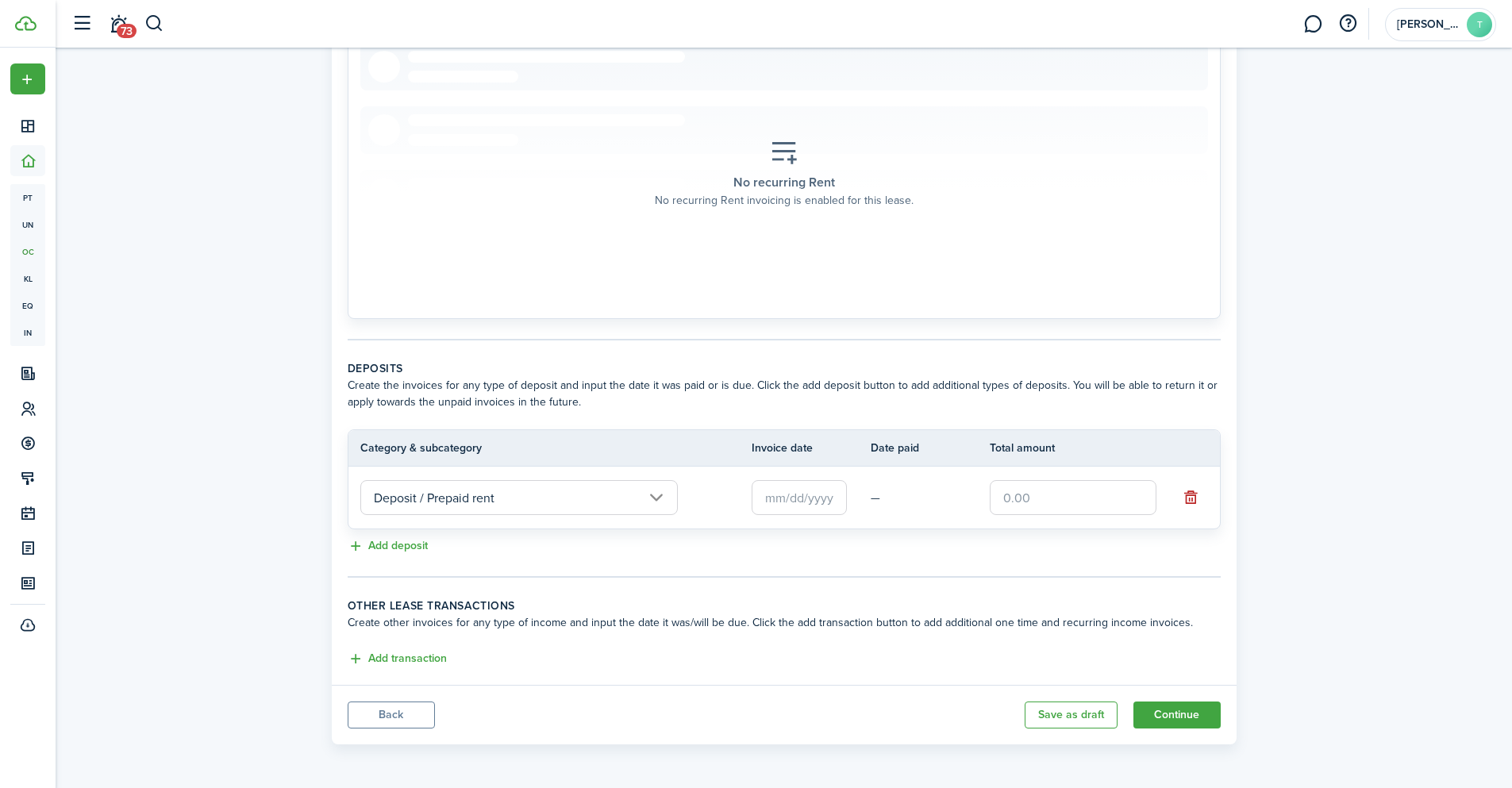
click at [811, 502] on input "text" at bounding box center [800, 498] width 96 height 35
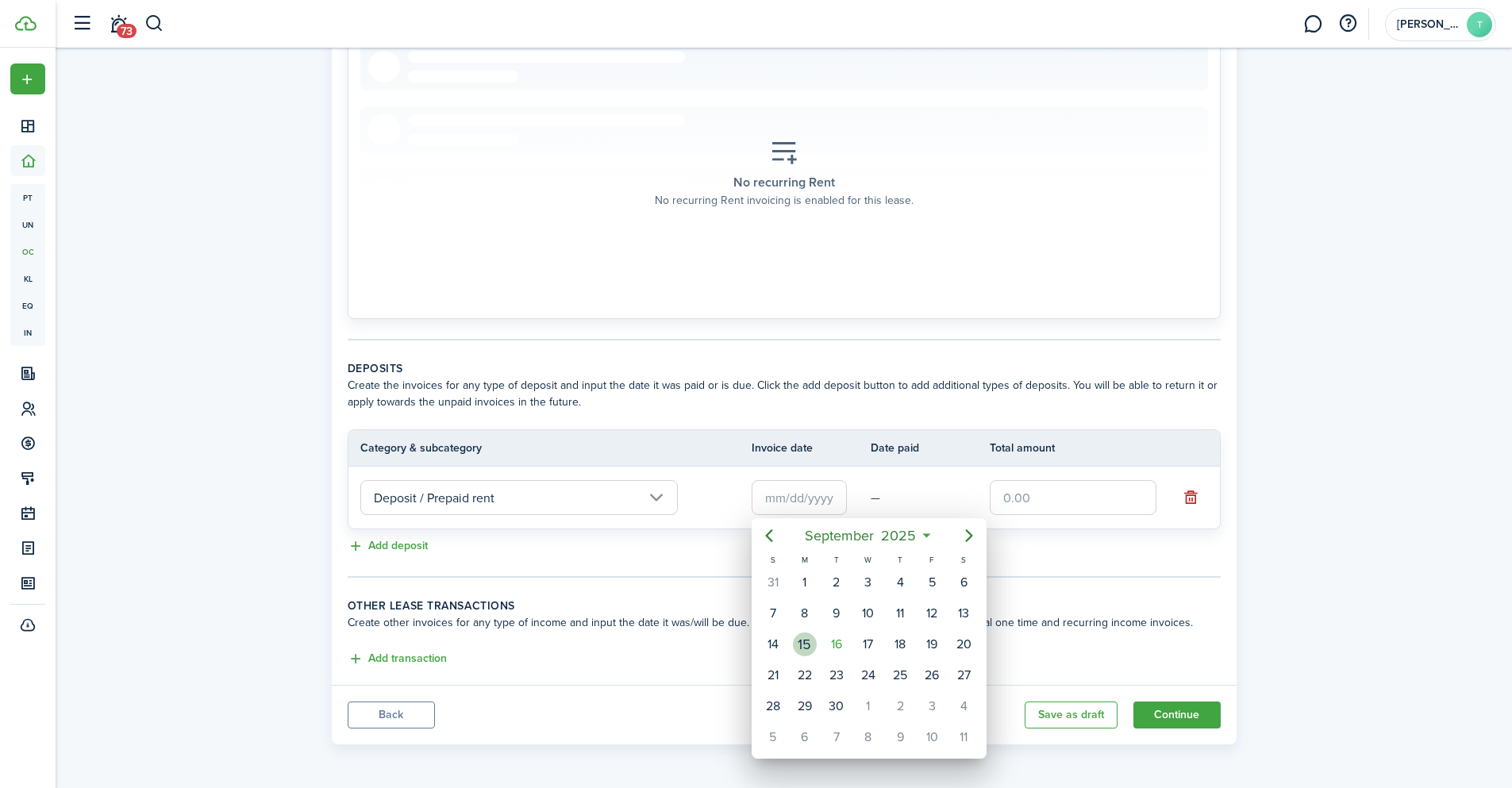
click at [800, 643] on div "15" at bounding box center [804, 645] width 23 height 23
type input "[DATE]"
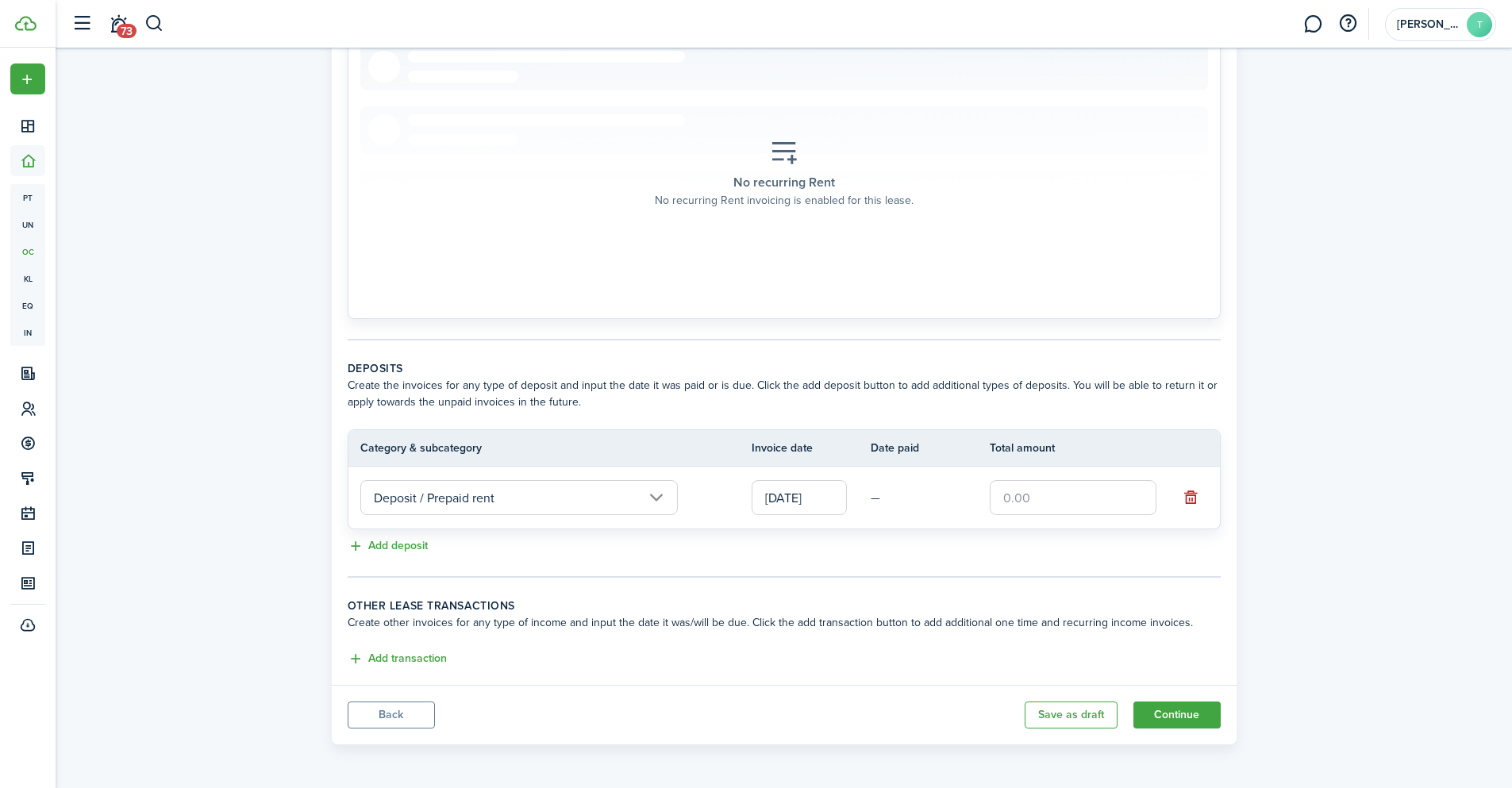
click at [875, 497] on td "—" at bounding box center [930, 498] width 119 height 24
click at [1057, 489] on input "text" at bounding box center [1073, 498] width 167 height 35
type input "$2,150.00"
click at [980, 561] on tc-wizard-step "Deposits Create the invoices for any type of deposit and input the date it was …" at bounding box center [784, 469] width 873 height 217
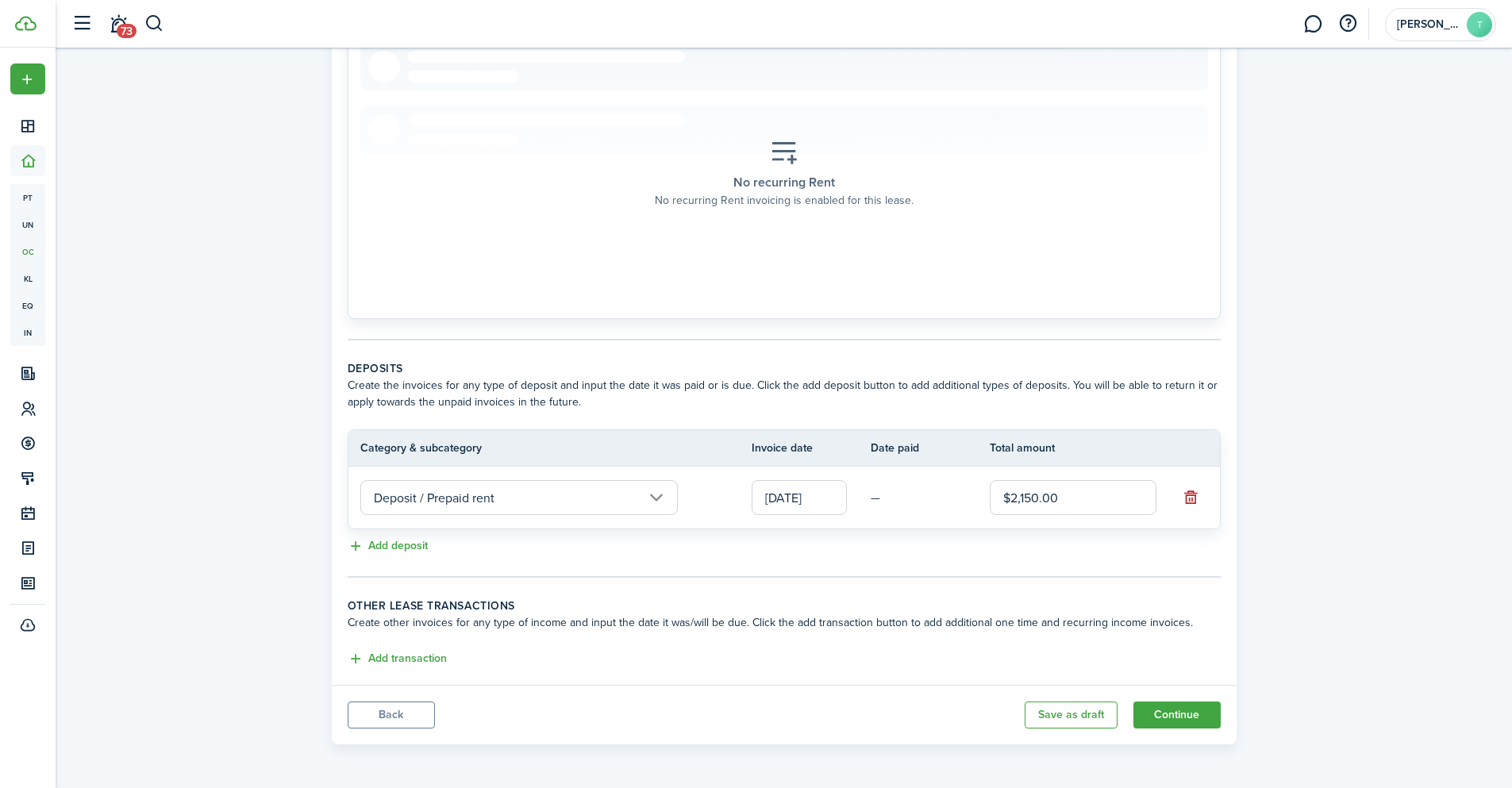
click at [875, 497] on td "—" at bounding box center [930, 498] width 119 height 24
drag, startPoint x: 825, startPoint y: 500, endPoint x: 732, endPoint y: 499, distance: 93.0
click at [732, 499] on tr "Deposit / Prepaid rent [DATE] — $2,150.00" at bounding box center [783, 498] width 872 height 62
click at [825, 491] on input "[DATE]" at bounding box center [800, 498] width 96 height 35
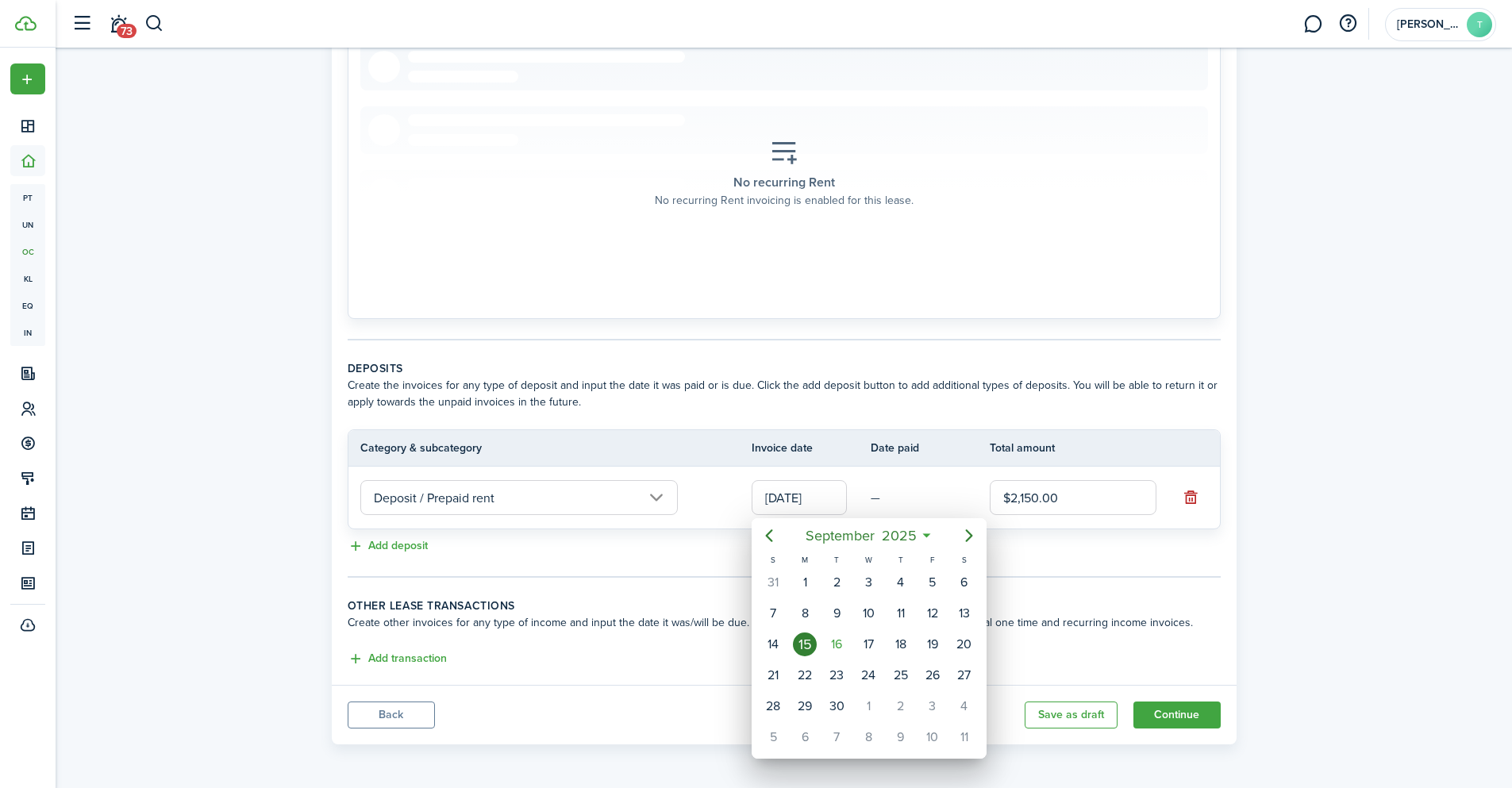
click at [831, 499] on div at bounding box center [756, 394] width 1766 height 1042
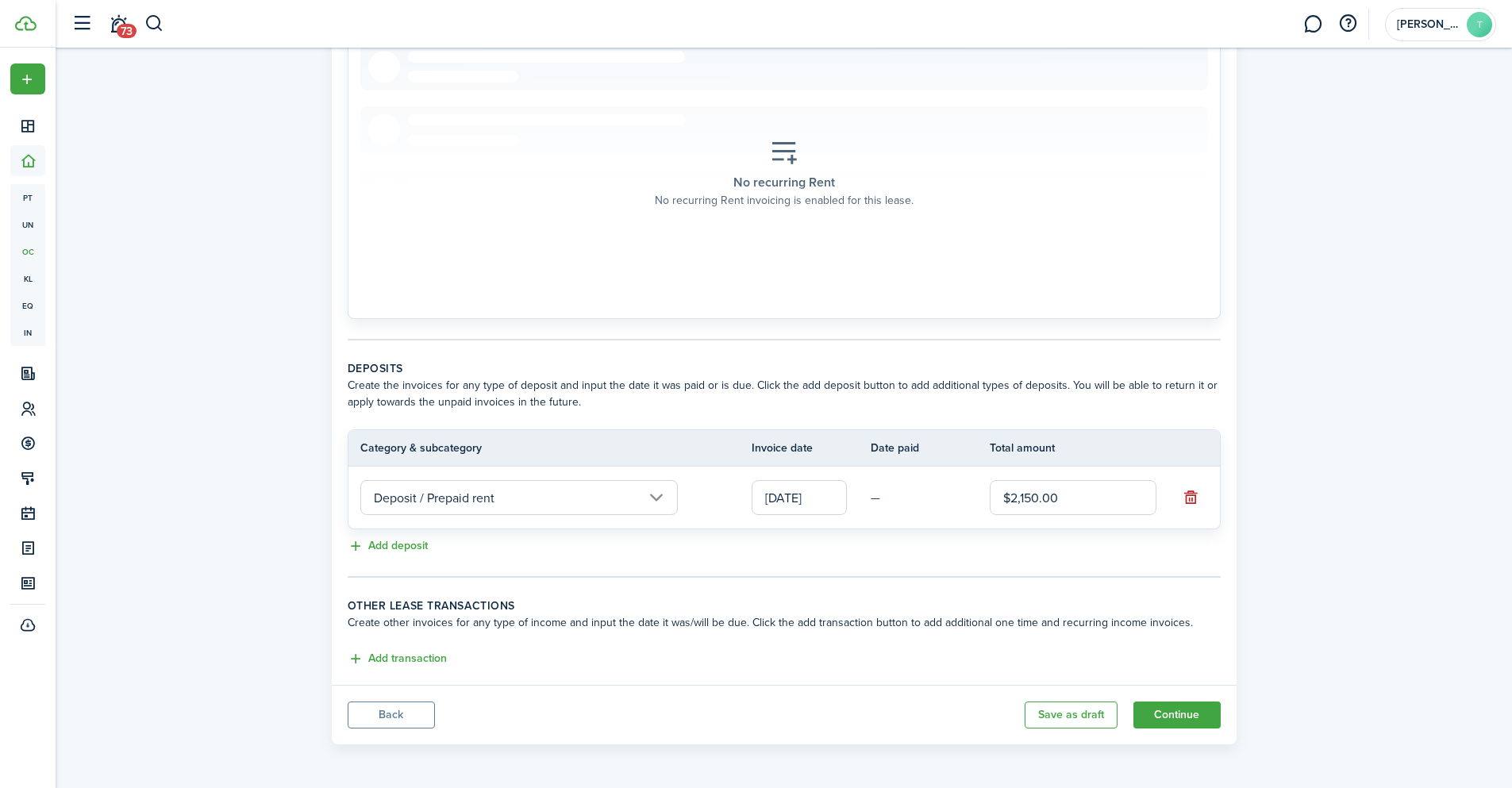
click at [831, 499] on input "[DATE]" at bounding box center [800, 498] width 96 height 35
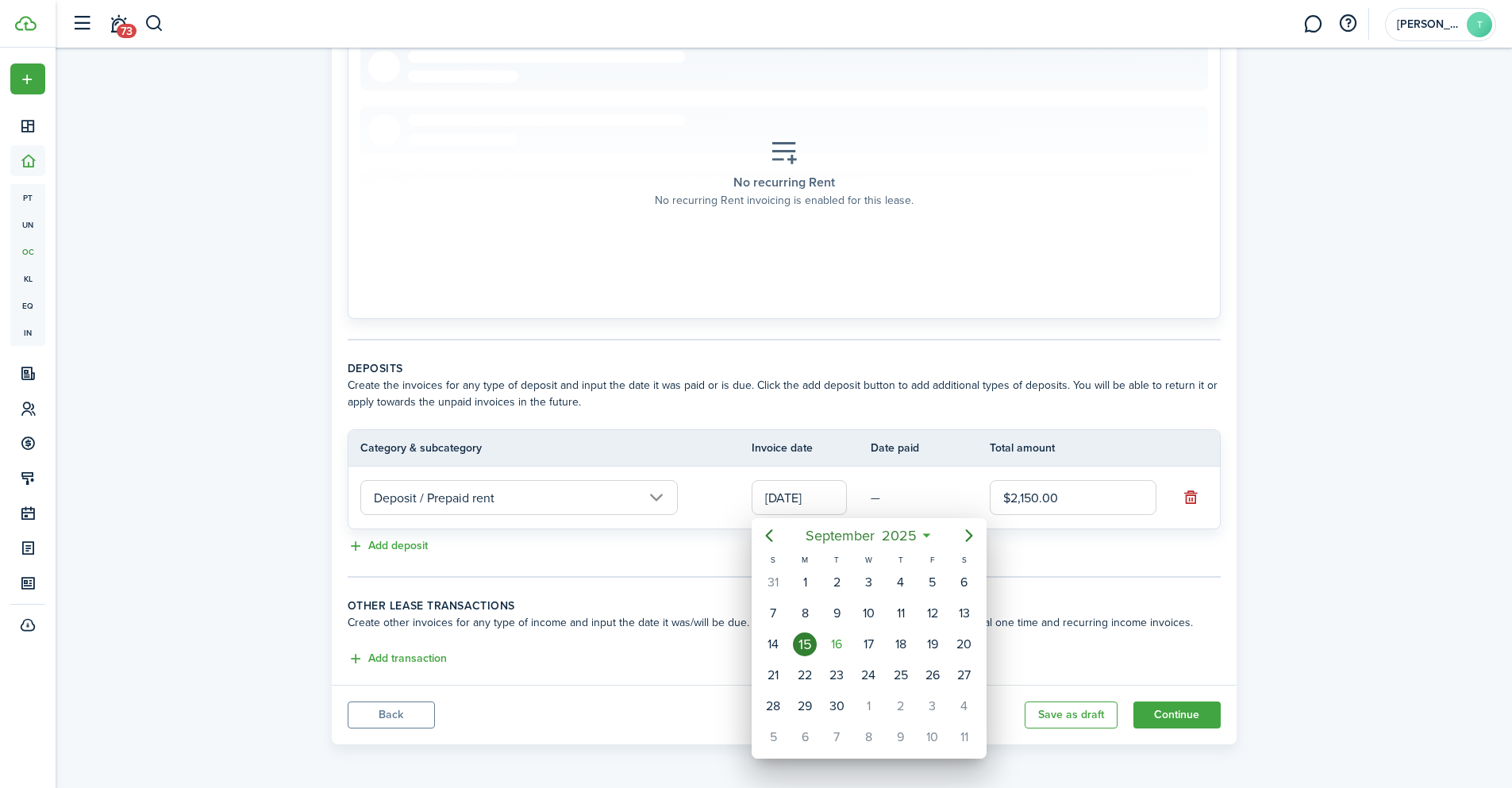
click at [823, 493] on div at bounding box center [756, 394] width 1766 height 1042
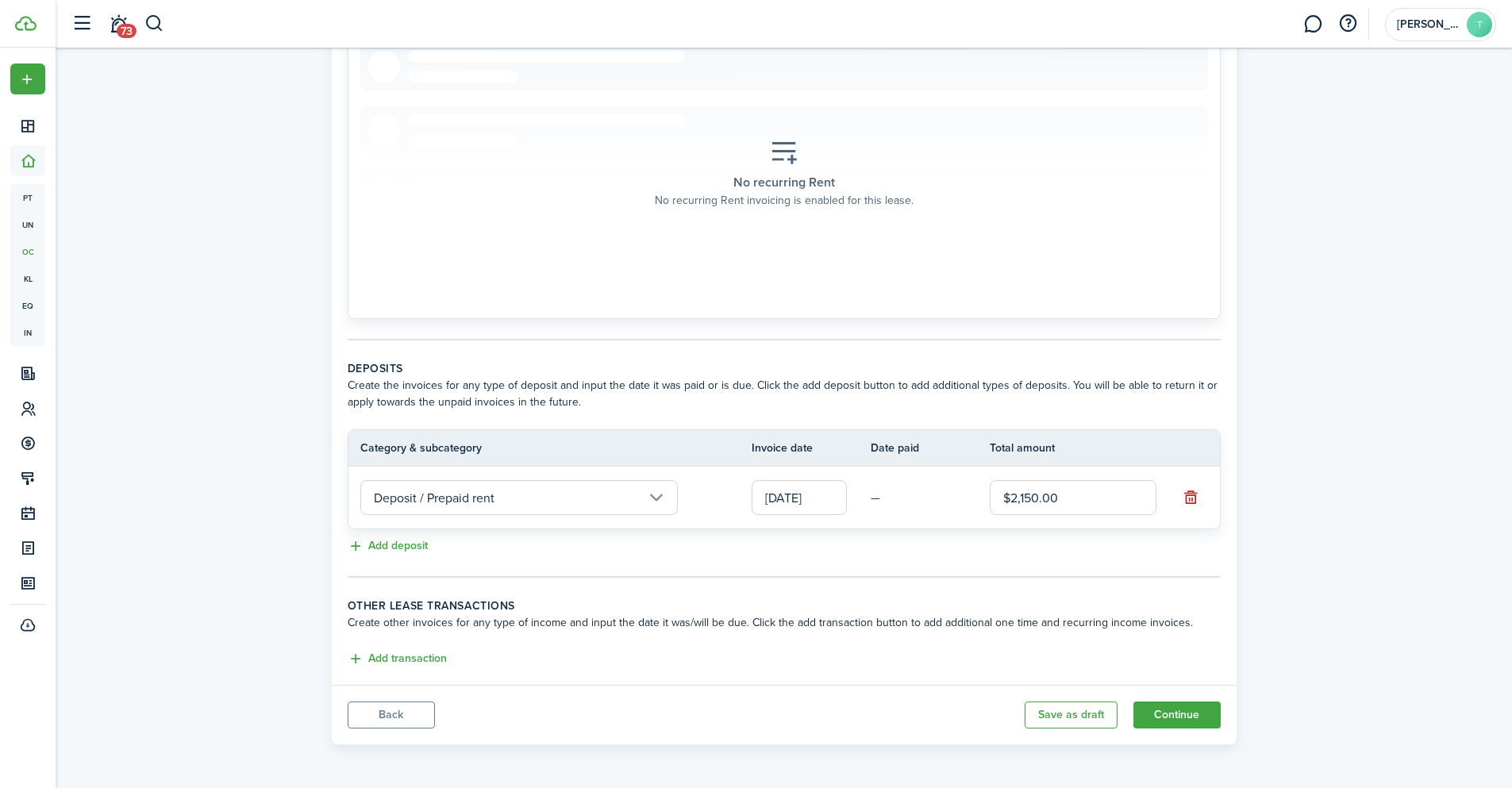
click at [823, 493] on input "[DATE]" at bounding box center [800, 498] width 96 height 35
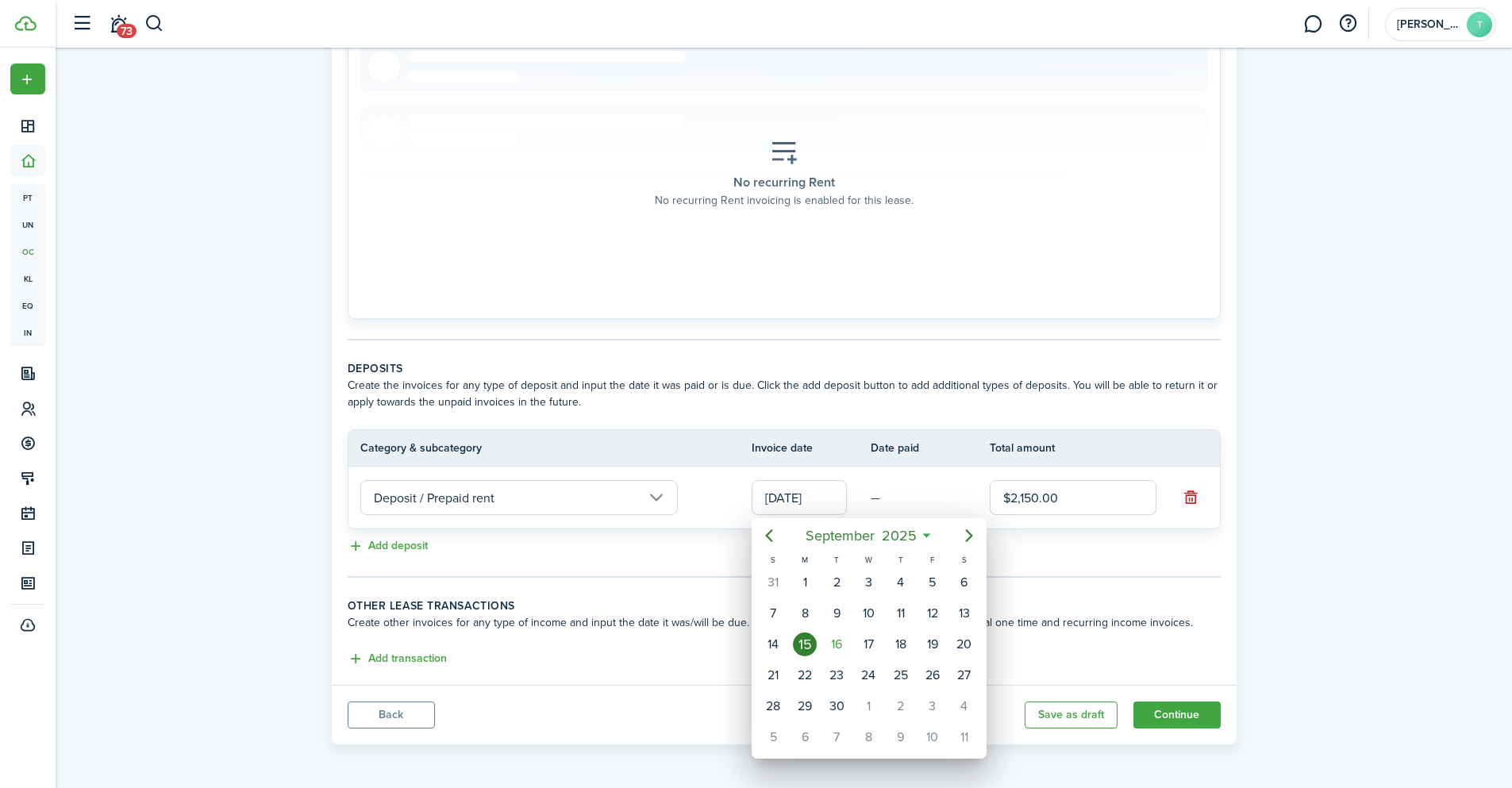
click at [650, 496] on div at bounding box center [756, 394] width 1766 height 1042
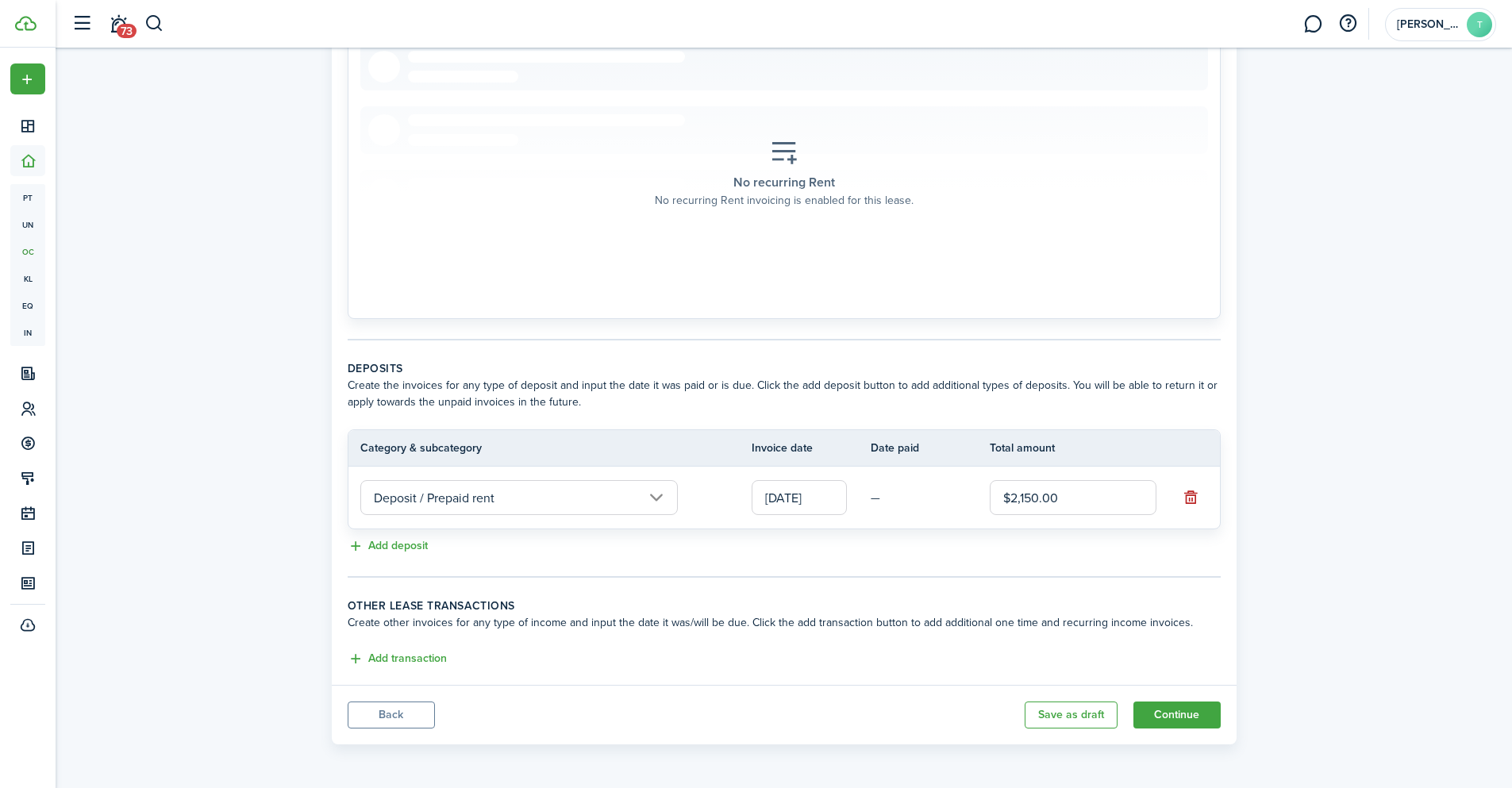
click at [655, 500] on input "Deposit / Prepaid rent" at bounding box center [519, 498] width 317 height 35
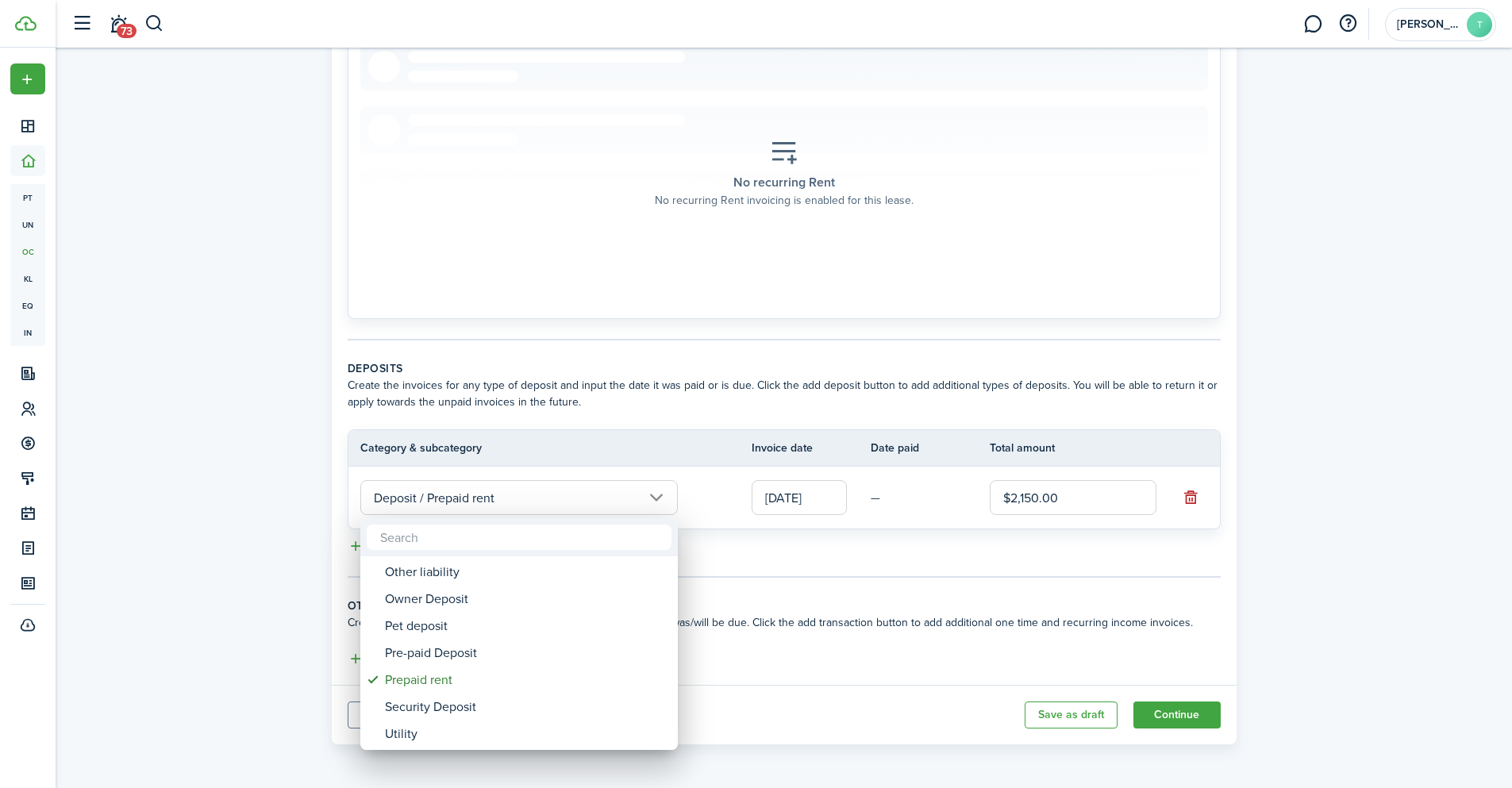
click at [765, 594] on div at bounding box center [756, 394] width 1766 height 1042
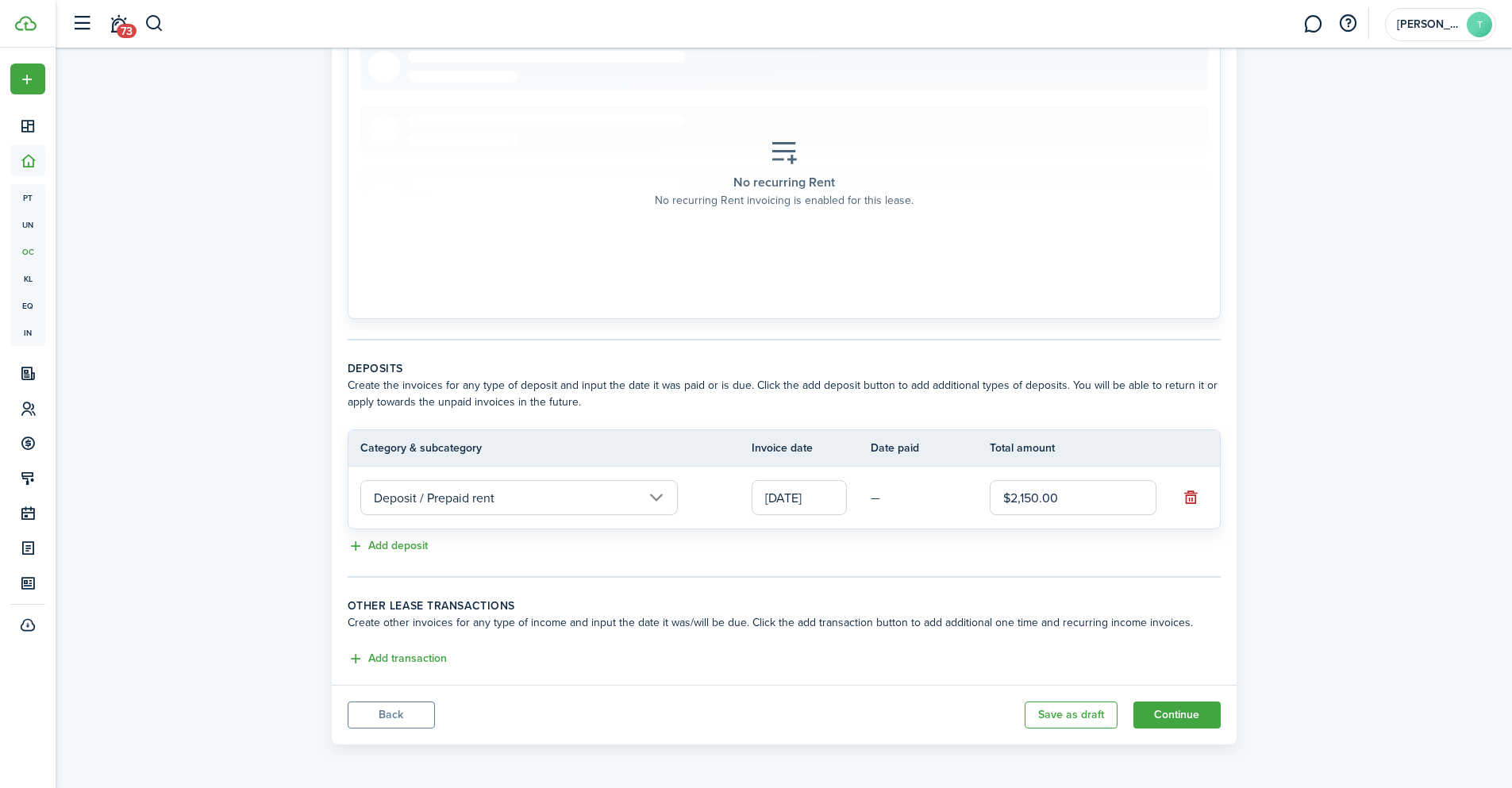
click at [652, 496] on input "Deposit / Prepaid rent" at bounding box center [519, 498] width 317 height 35
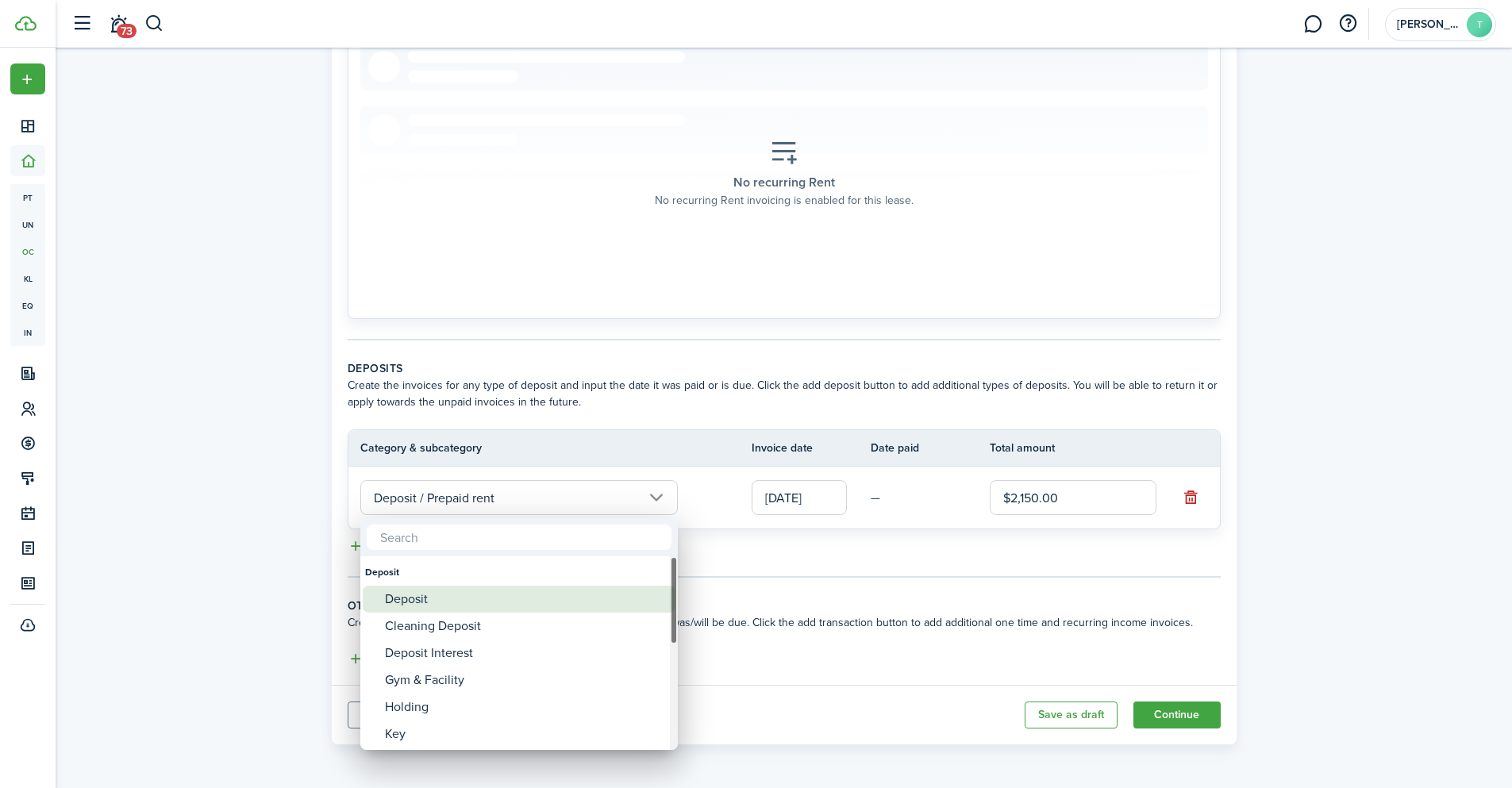
click at [500, 600] on div "Deposit" at bounding box center [526, 600] width 281 height 27
type input "Deposit"
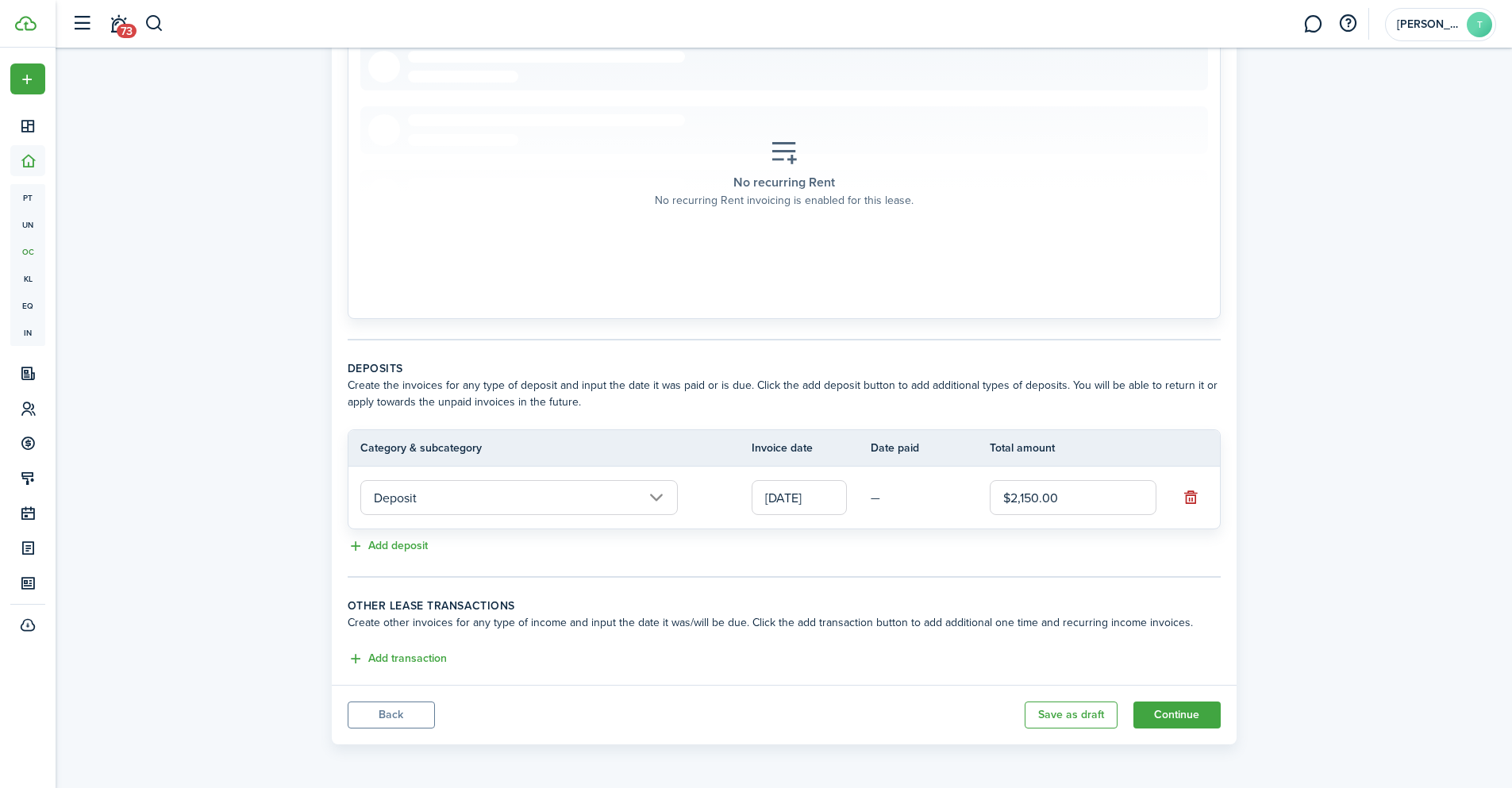
click at [803, 493] on input "[DATE]" at bounding box center [800, 498] width 96 height 35
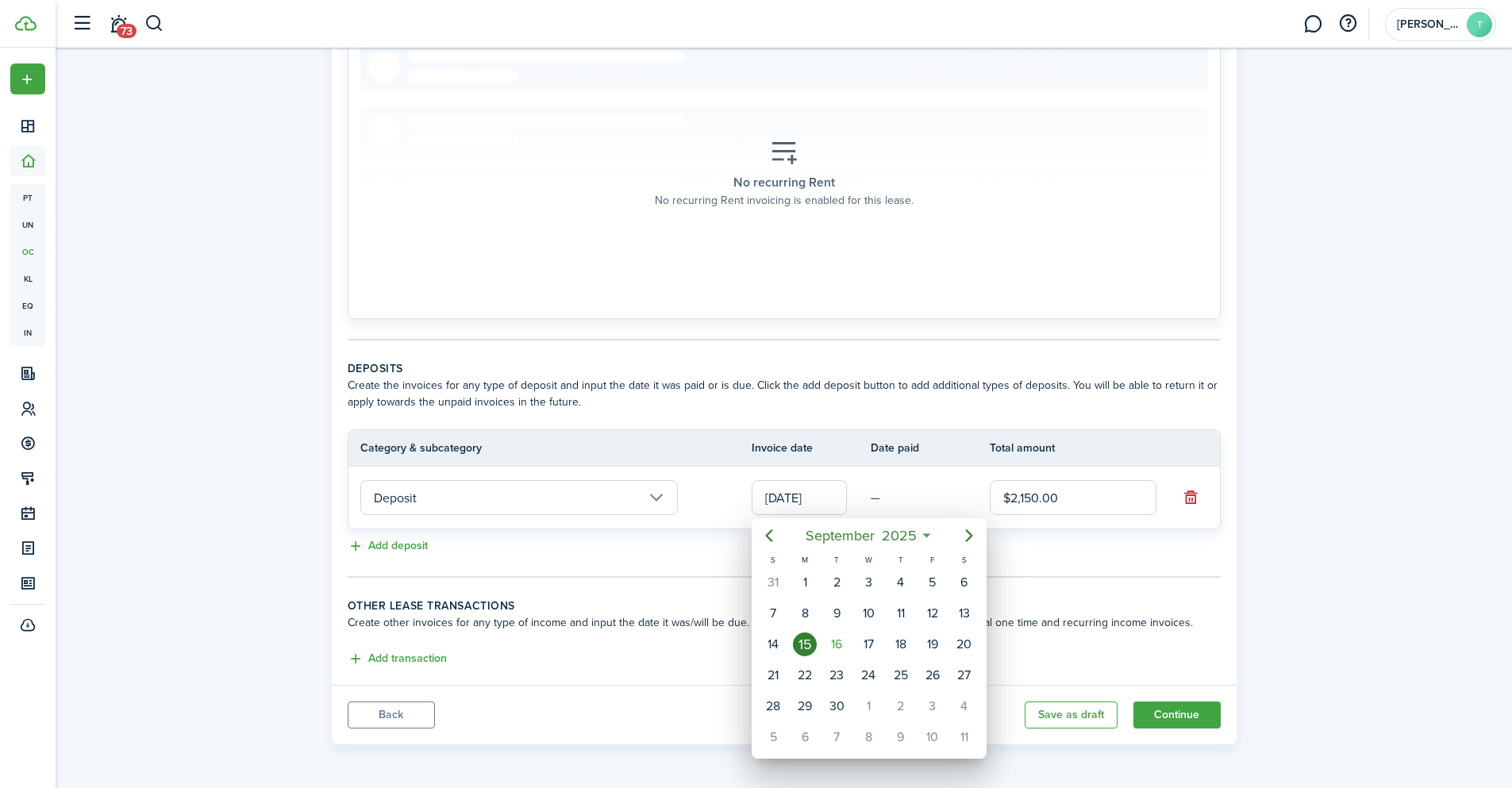
click at [803, 493] on div at bounding box center [756, 394] width 1766 height 1042
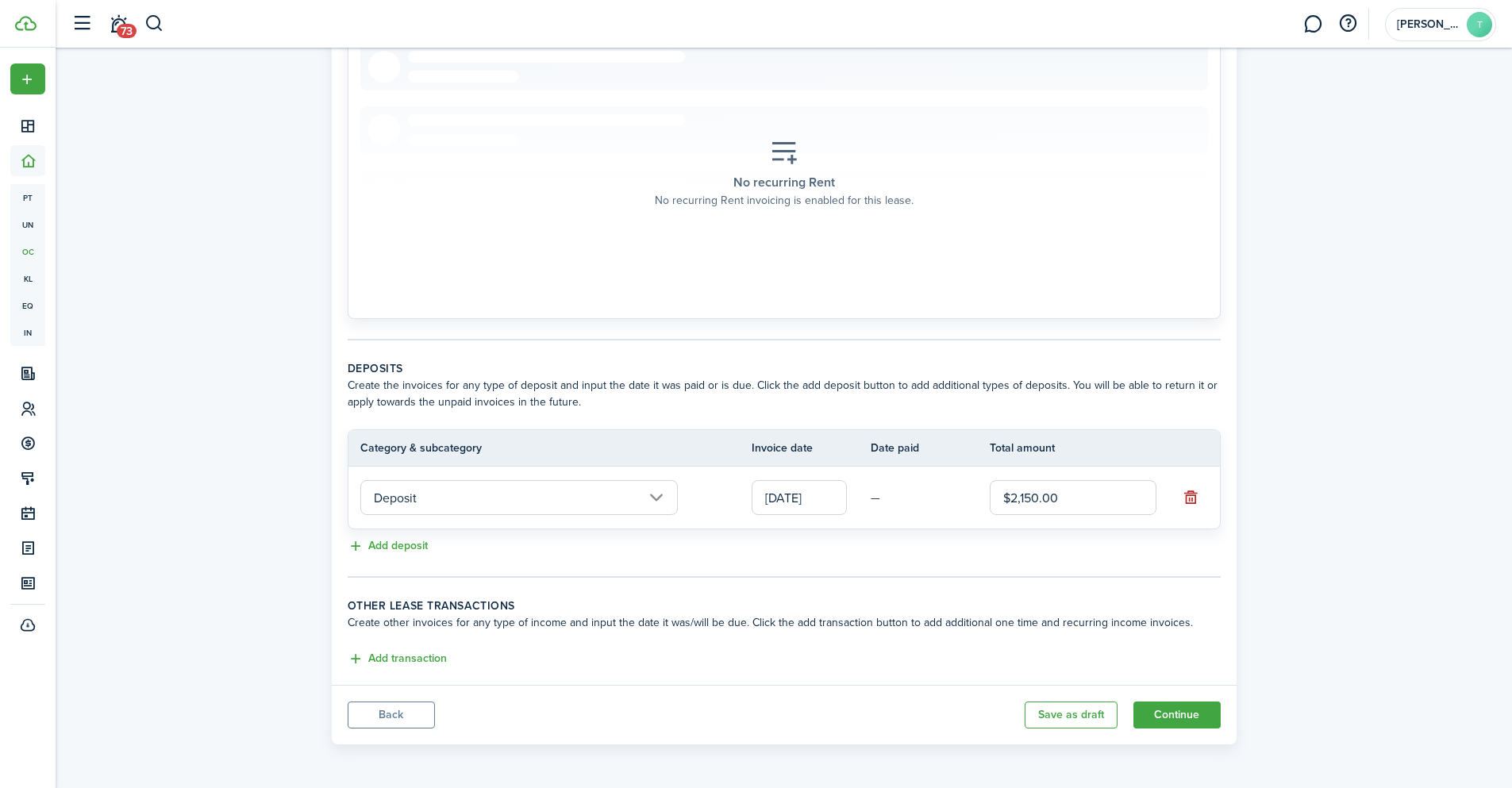
click at [803, 493] on input "[DATE]" at bounding box center [800, 498] width 96 height 35
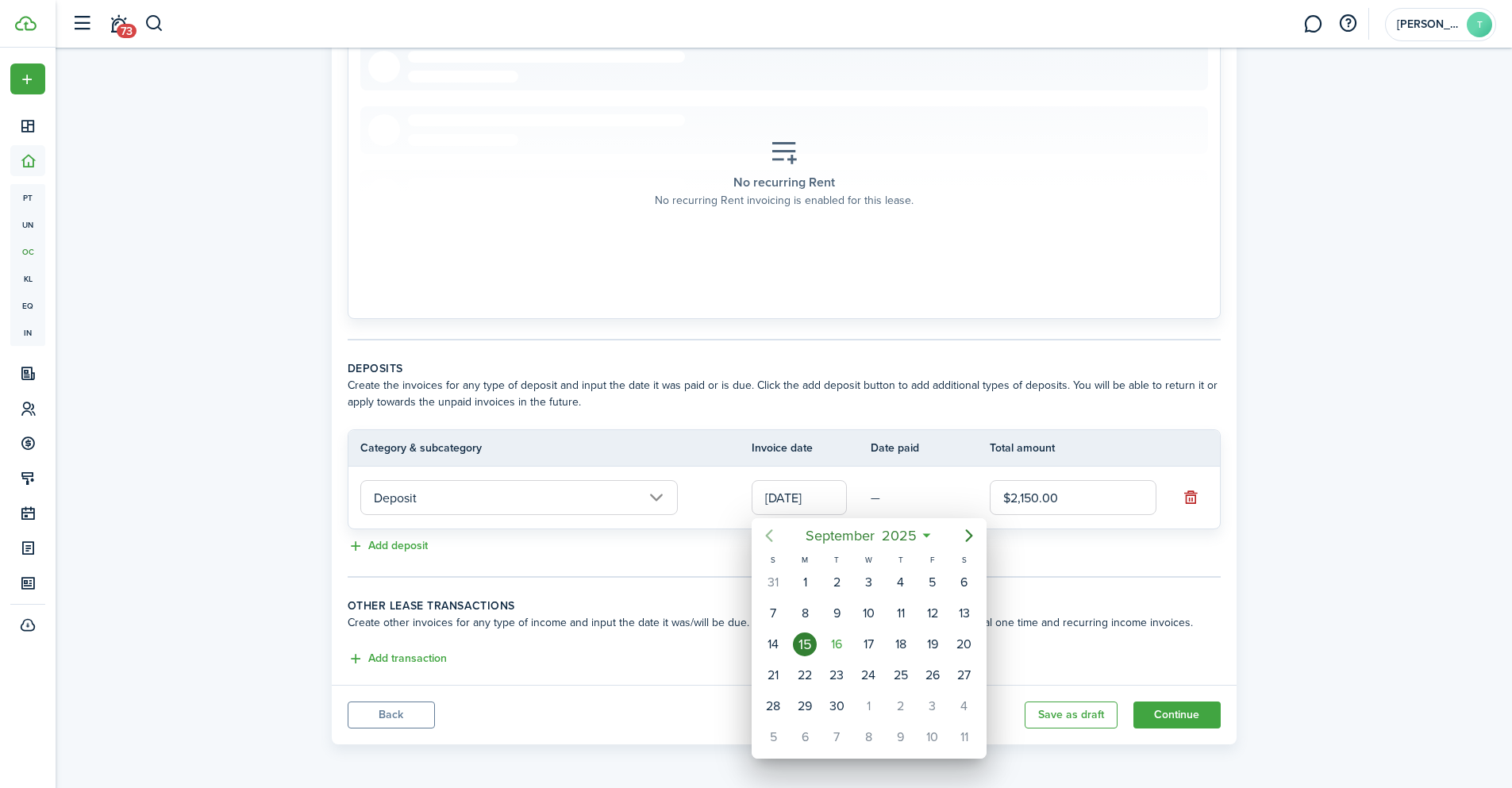
click at [769, 534] on icon "Previous page" at bounding box center [769, 536] width 7 height 13
click at [937, 646] on div "15" at bounding box center [931, 645] width 23 height 23
type input "[DATE]"
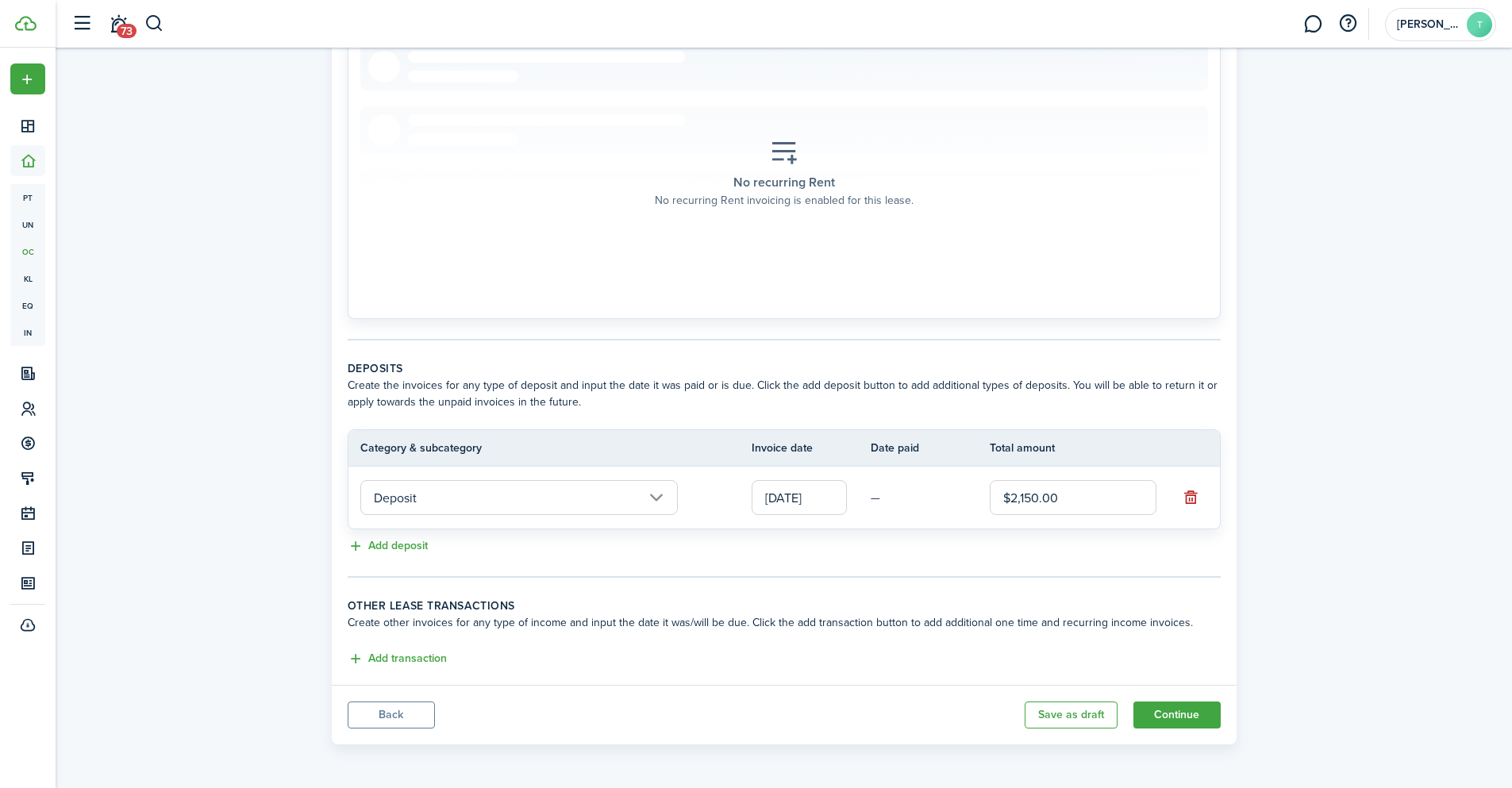
click at [879, 490] on td "—" at bounding box center [930, 498] width 119 height 24
click at [877, 497] on td "—" at bounding box center [930, 498] width 119 height 24
click at [873, 497] on td "—" at bounding box center [930, 498] width 119 height 24
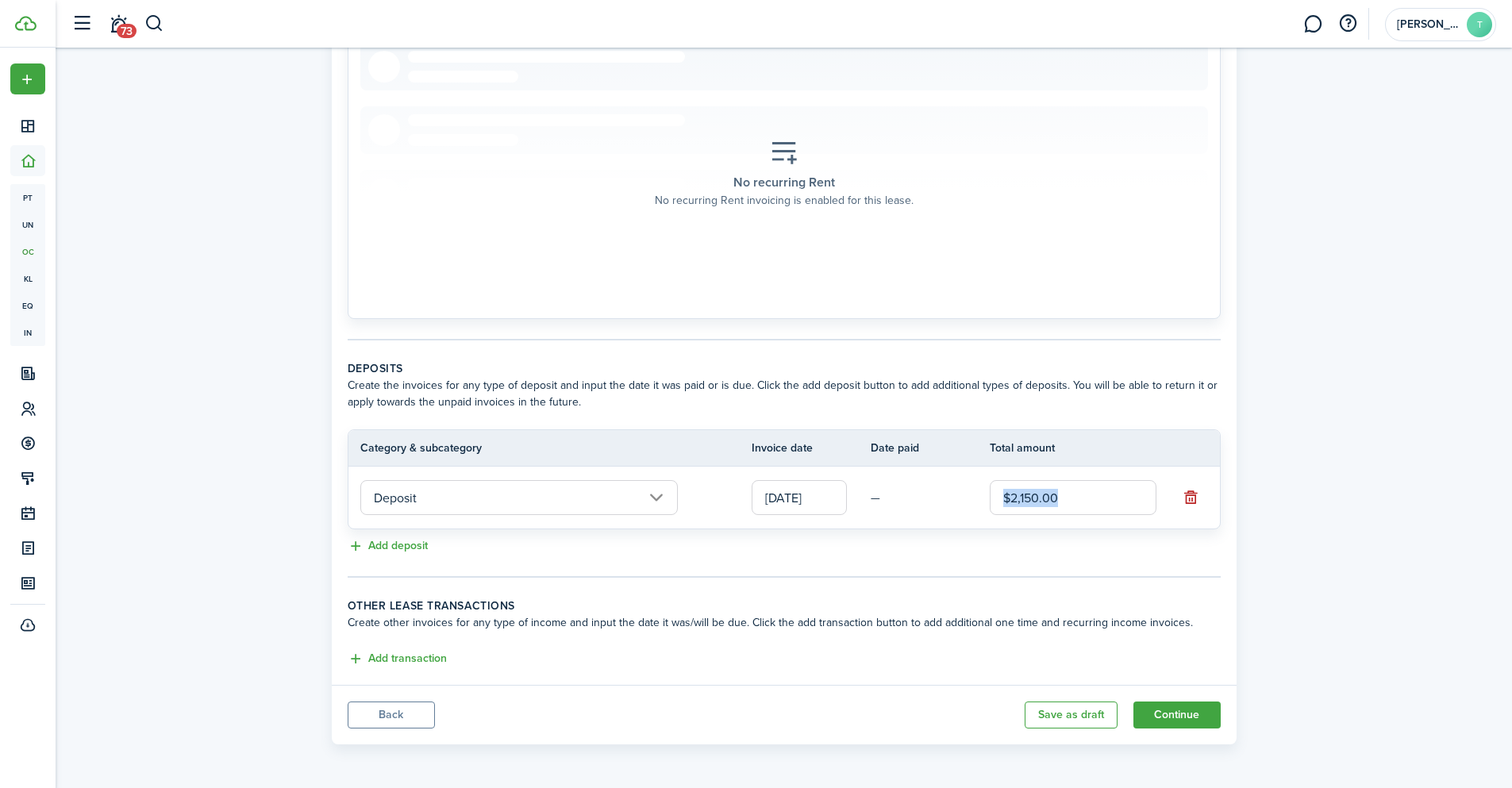
click at [873, 497] on td "—" at bounding box center [930, 498] width 119 height 24
click at [1058, 491] on input "$2,150.00" at bounding box center [1073, 498] width 167 height 35
drag, startPoint x: 1084, startPoint y: 493, endPoint x: 965, endPoint y: 494, distance: 119.0
click at [965, 494] on tr "Deposit [DATE] — $2,150.00" at bounding box center [783, 498] width 872 height 62
click at [381, 543] on button "Add deposit" at bounding box center [388, 546] width 80 height 18
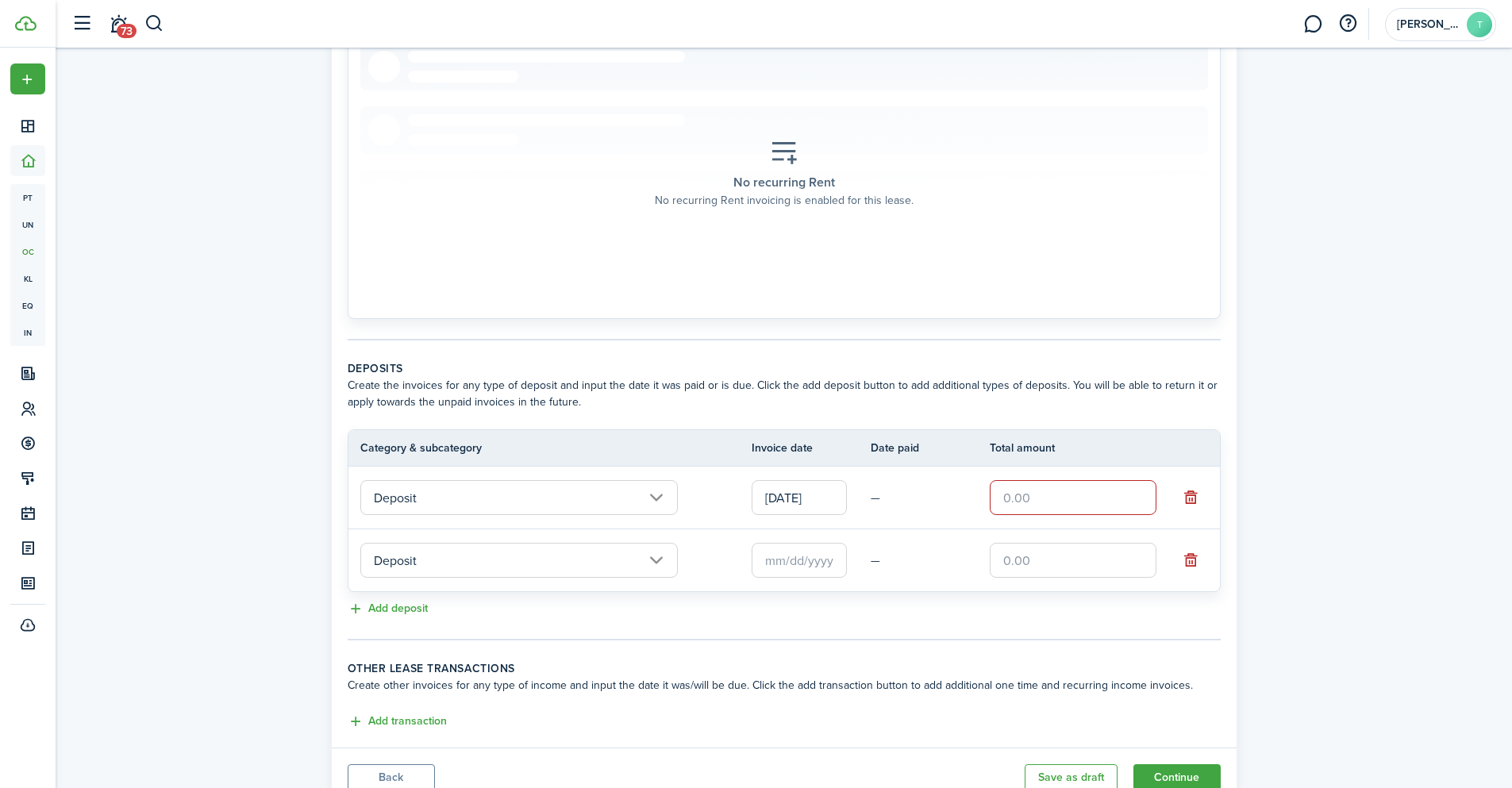
click at [874, 556] on td "—" at bounding box center [930, 560] width 119 height 24
click at [656, 556] on input "Deposit" at bounding box center [519, 560] width 317 height 35
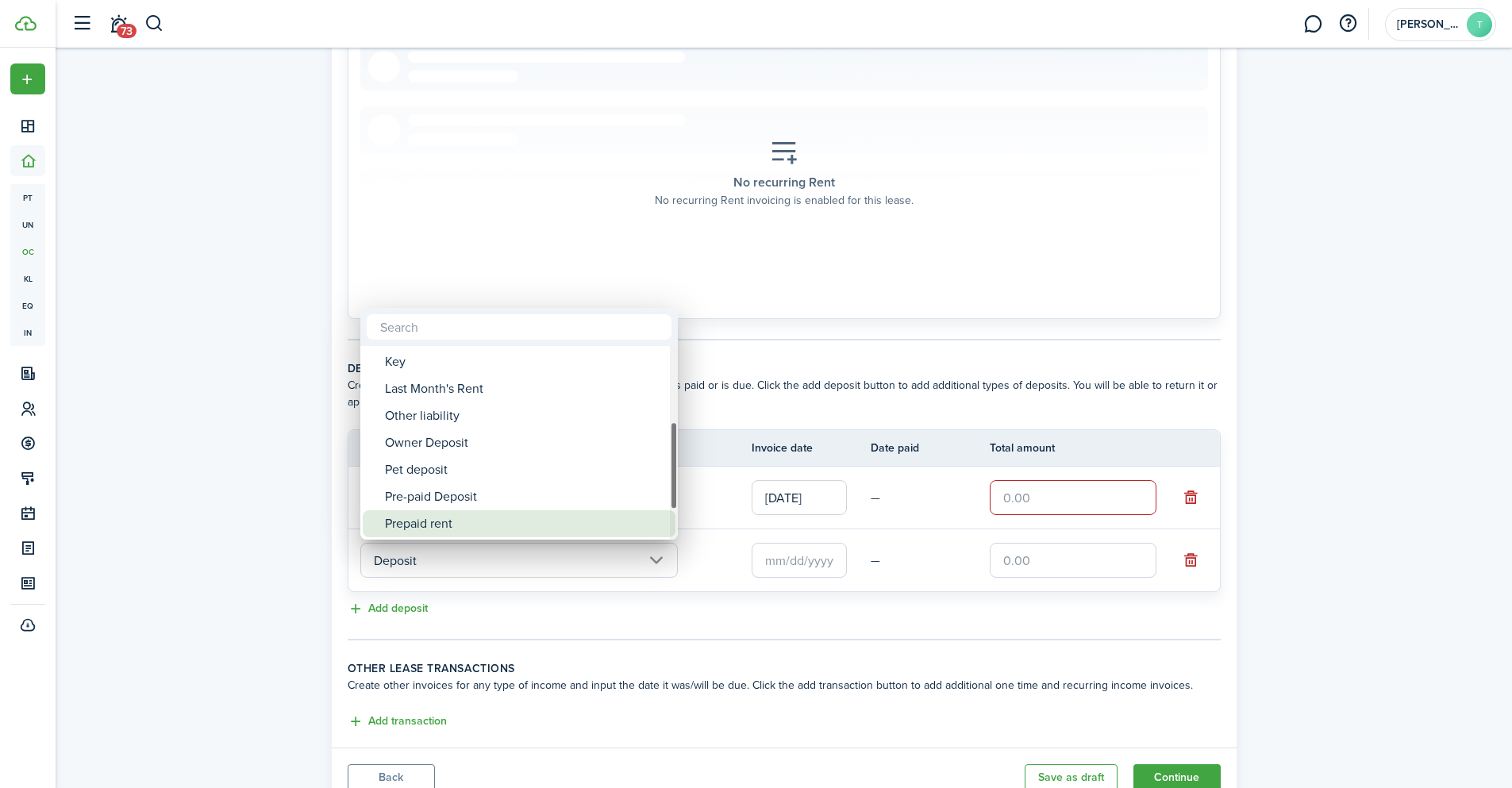
click at [493, 527] on div "Prepaid rent" at bounding box center [526, 524] width 281 height 27
type input "Deposit / Prepaid rent"
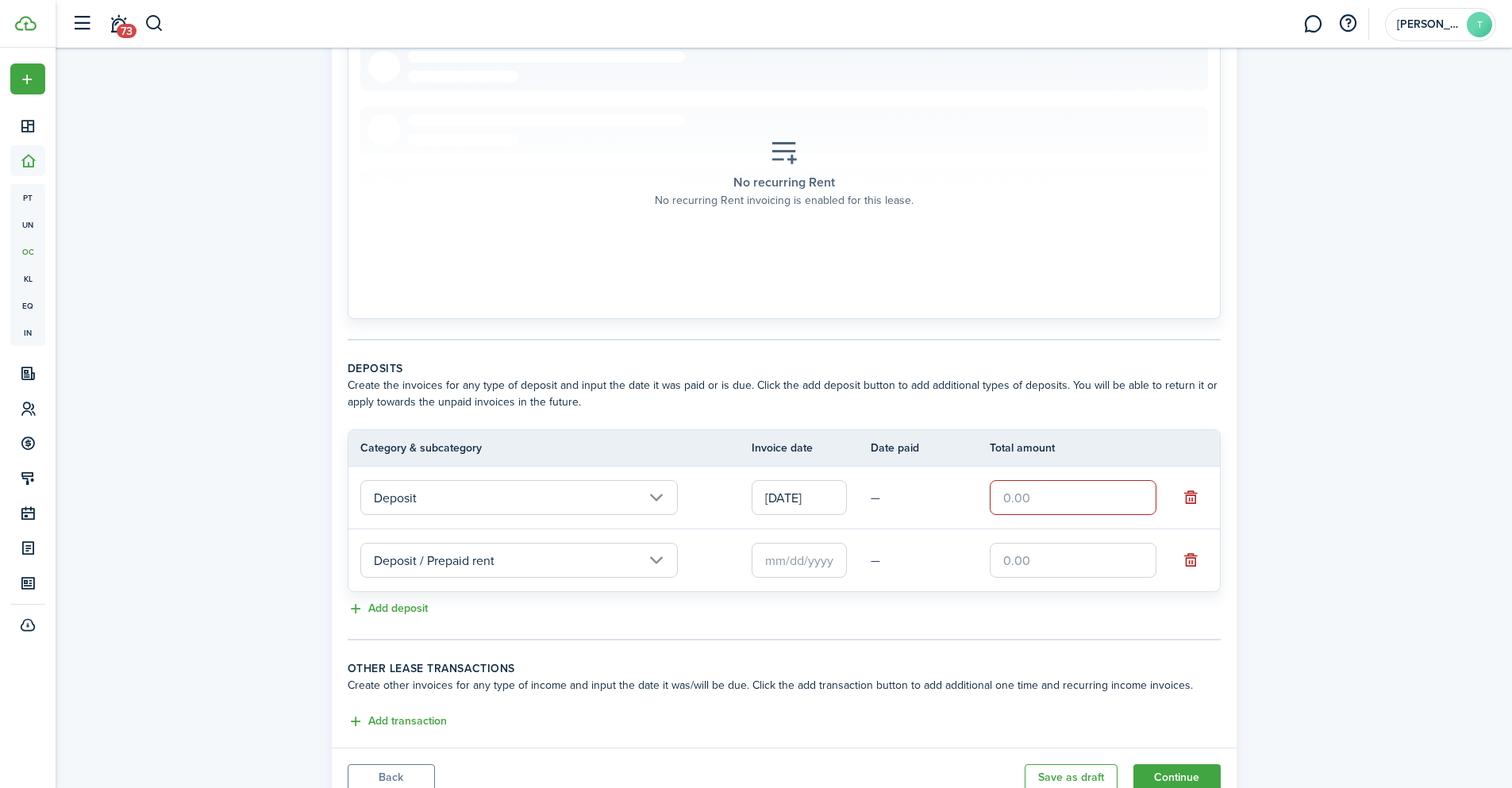
click at [1122, 558] on input "text" at bounding box center [1073, 560] width 167 height 35
type input "$2,200.00"
click at [1076, 650] on panel-main-body "Recurring rent You can enable the automatic lease rent invoicing. The first inv…" at bounding box center [784, 293] width 905 height 911
click at [869, 559] on td at bounding box center [811, 561] width 119 height 43
click at [875, 562] on td "—" at bounding box center [930, 560] width 119 height 24
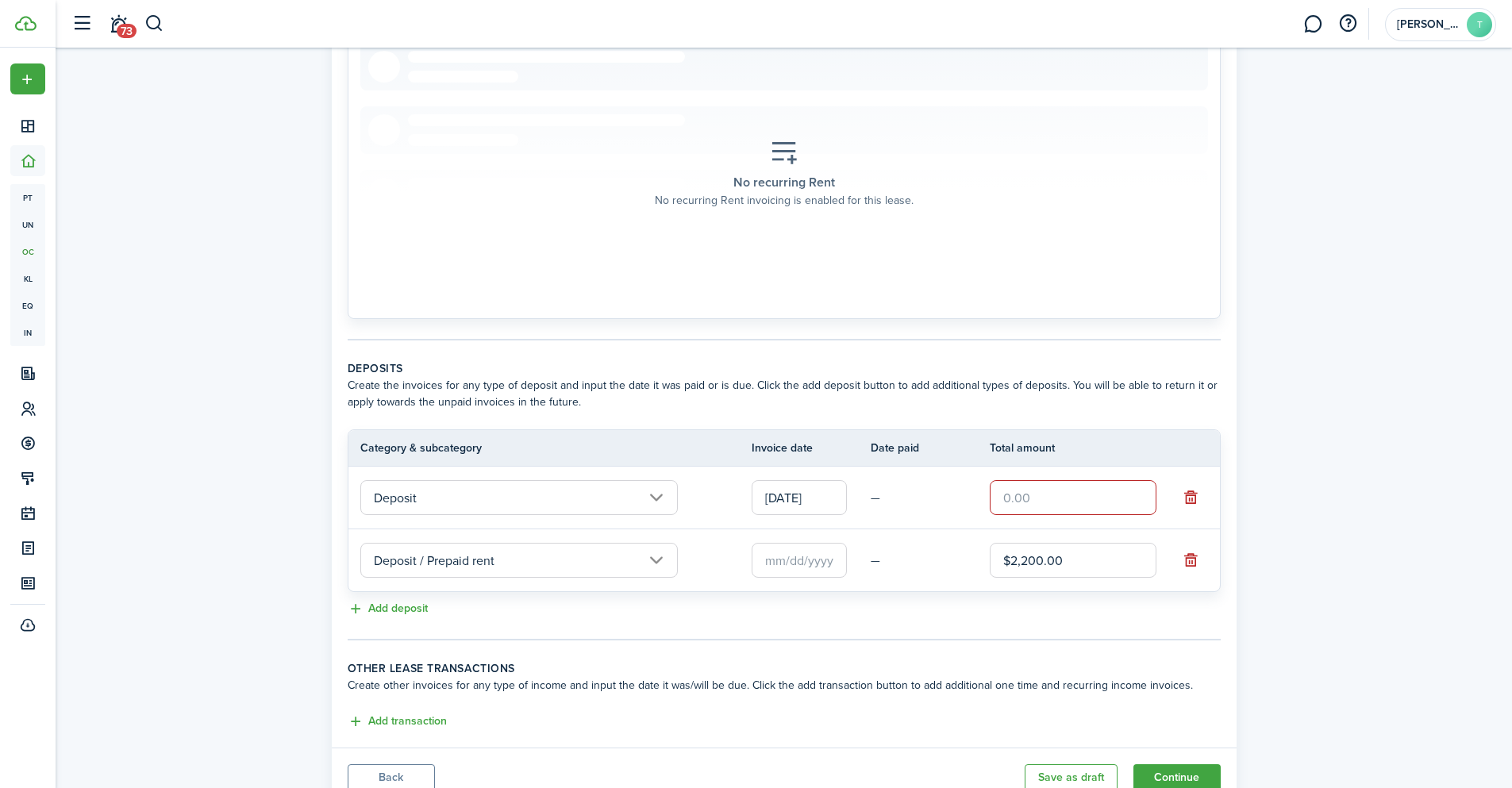
click at [875, 562] on td "—" at bounding box center [930, 560] width 119 height 24
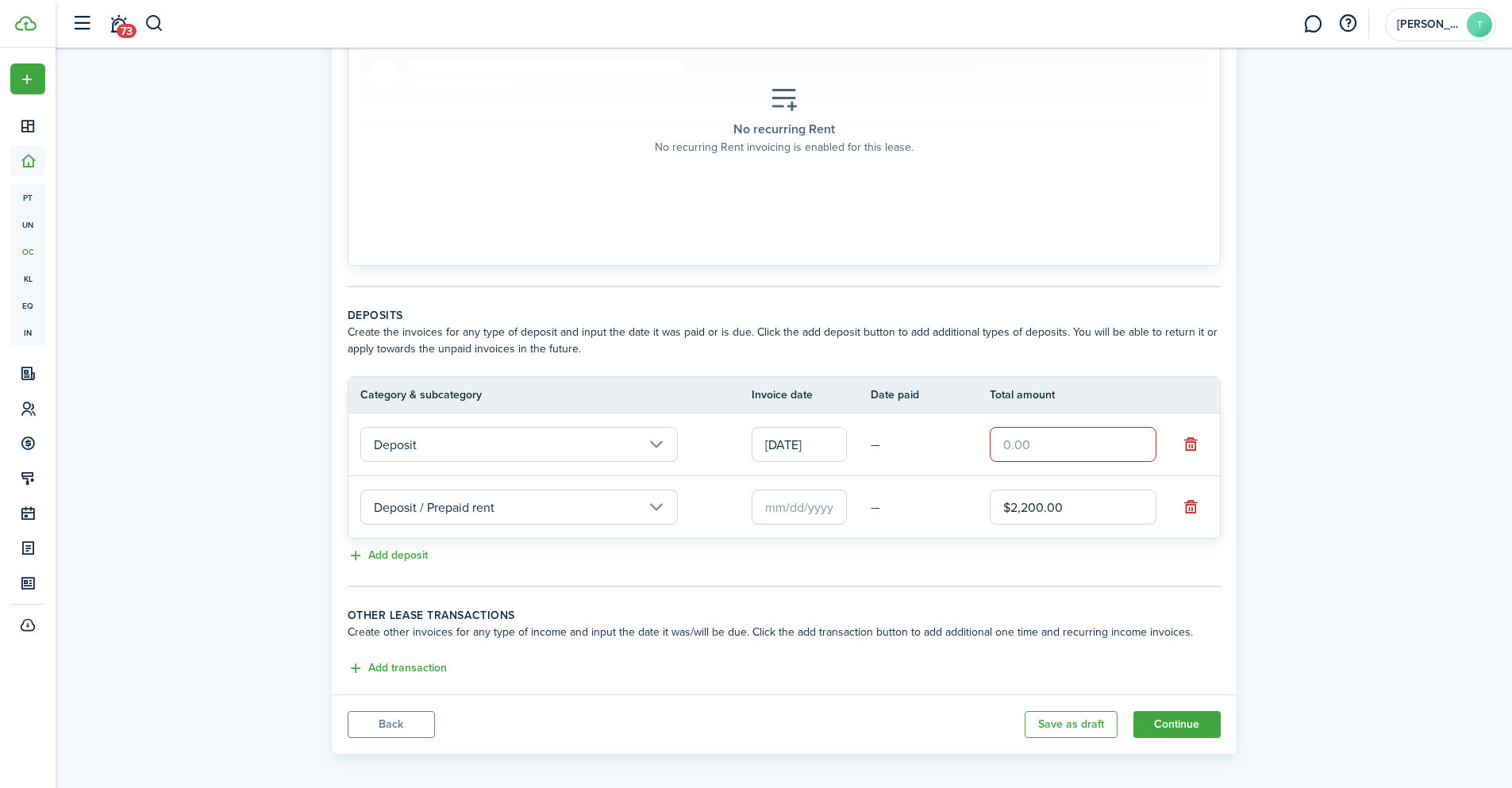
scroll to position [334, 0]
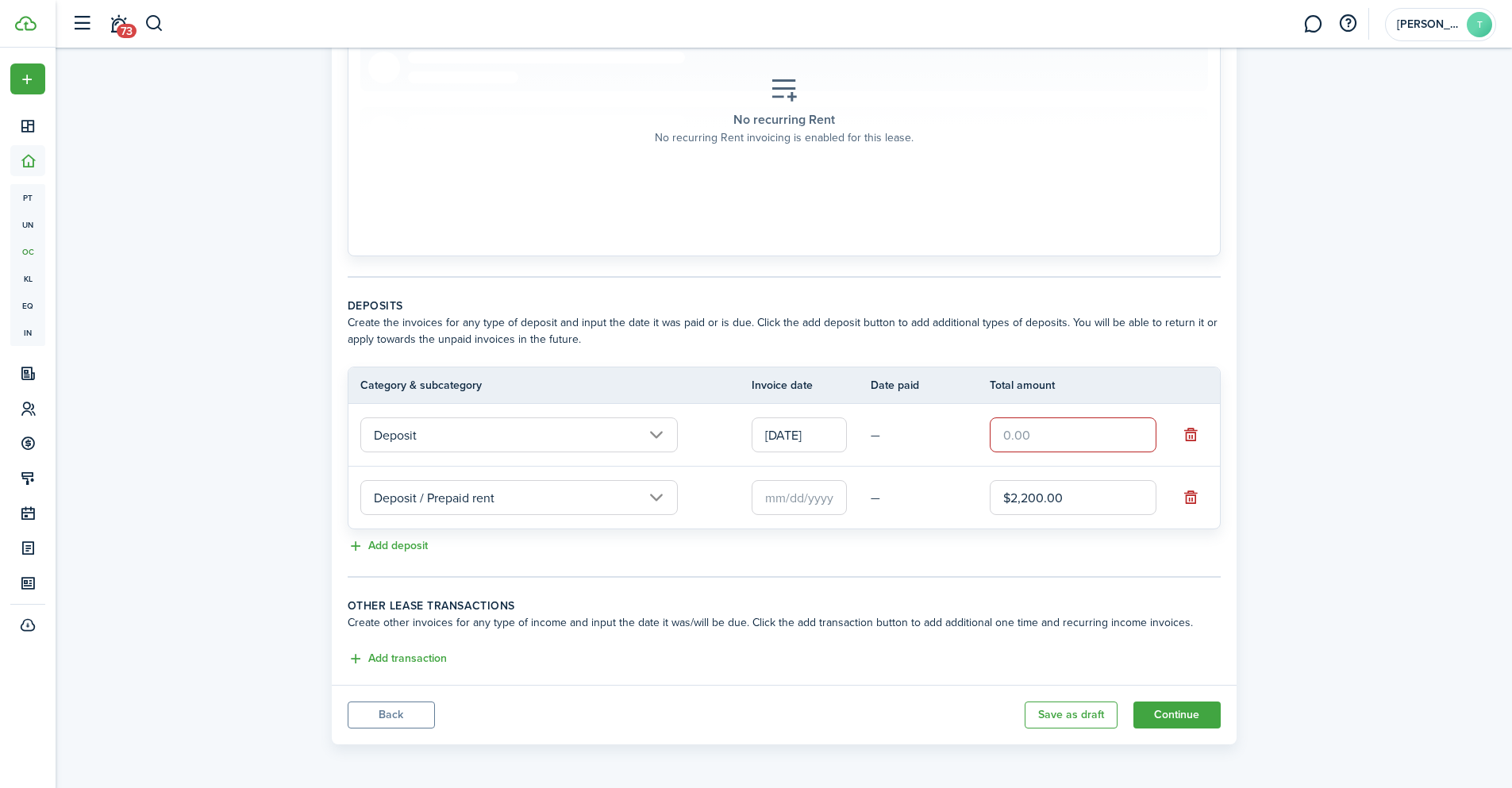
click at [801, 430] on input "[DATE]" at bounding box center [800, 435] width 96 height 35
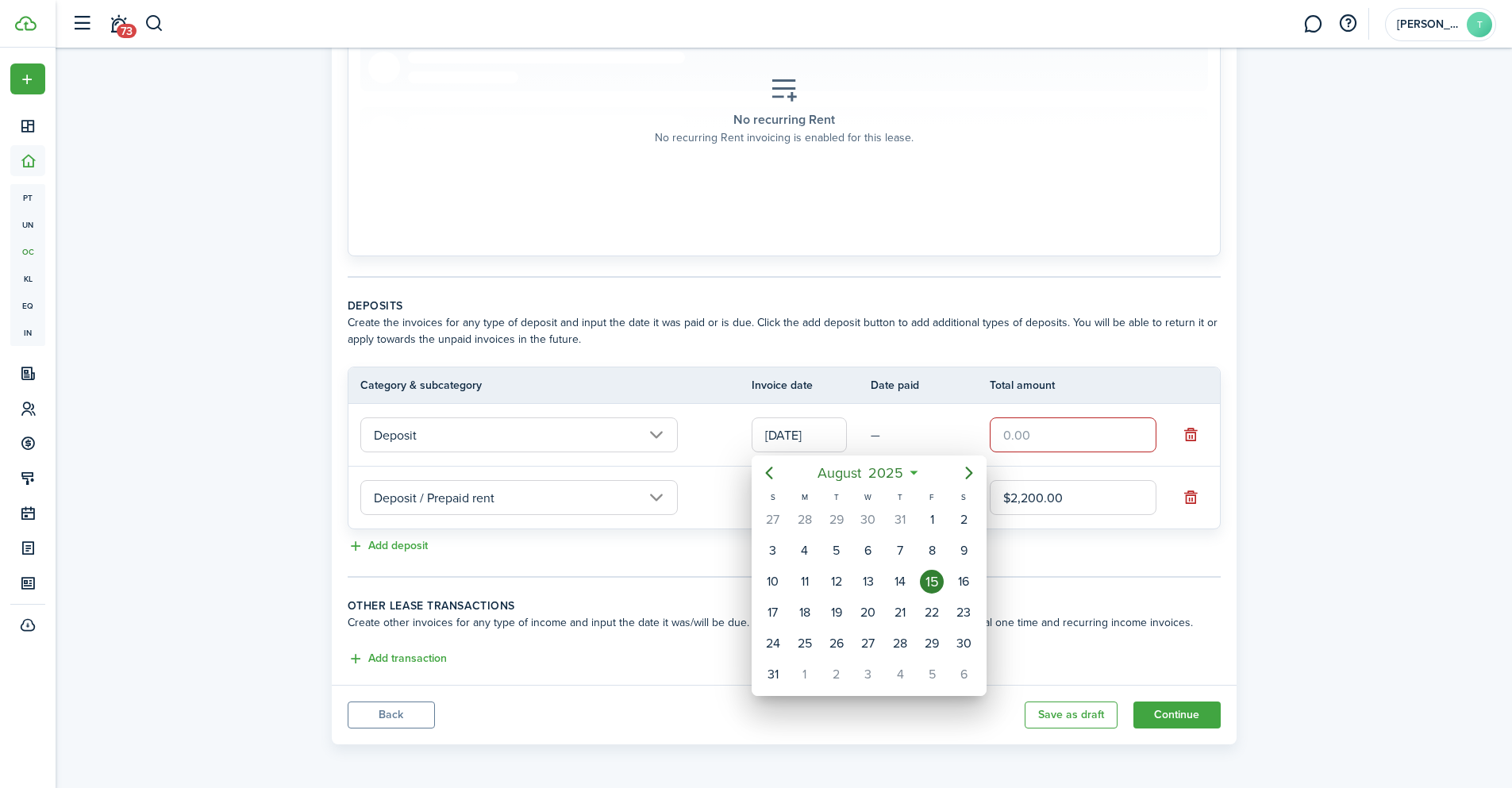
click at [1187, 436] on div at bounding box center [756, 394] width 1766 height 1042
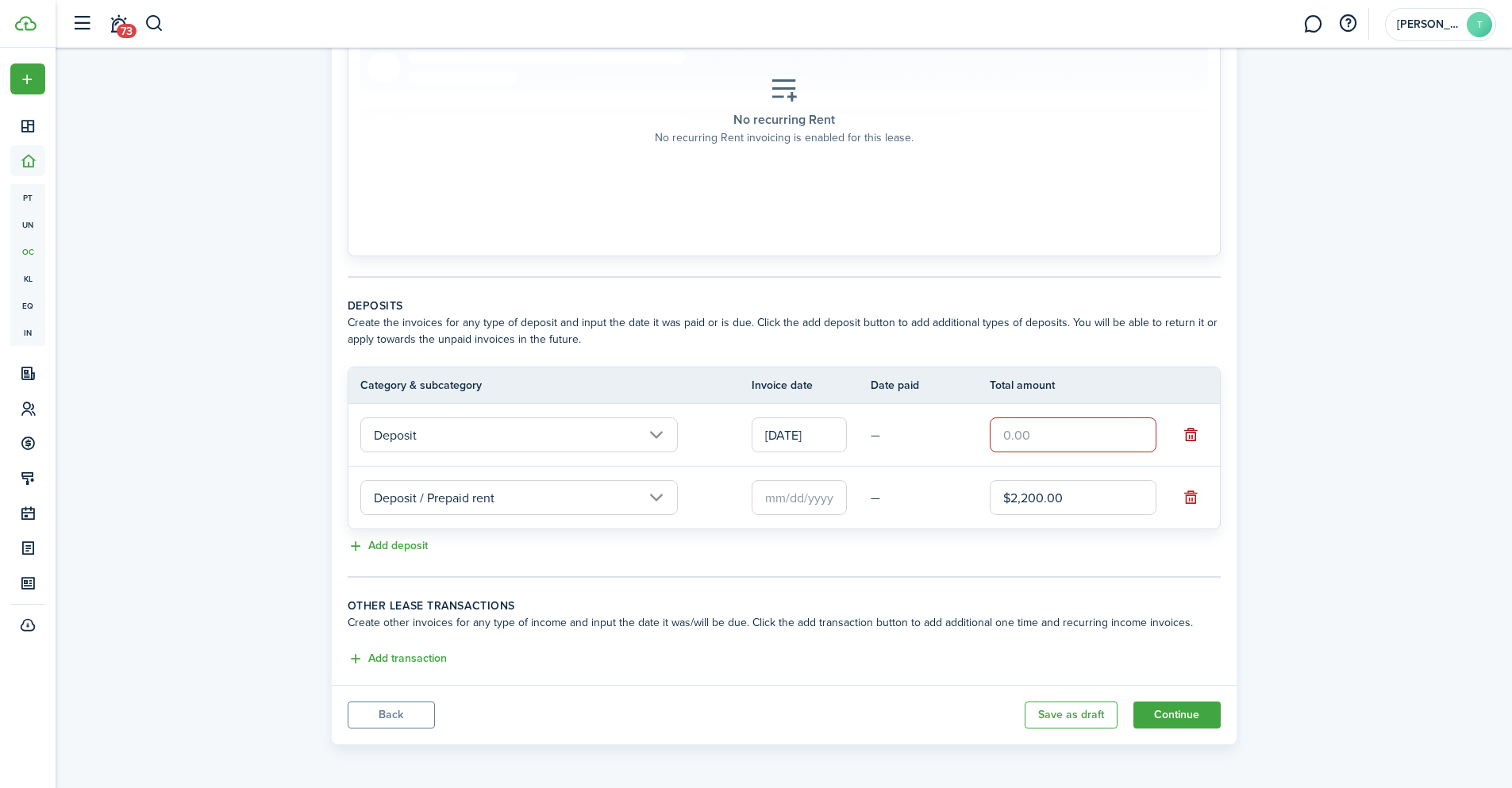
click at [1190, 438] on button "button" at bounding box center [1191, 435] width 23 height 23
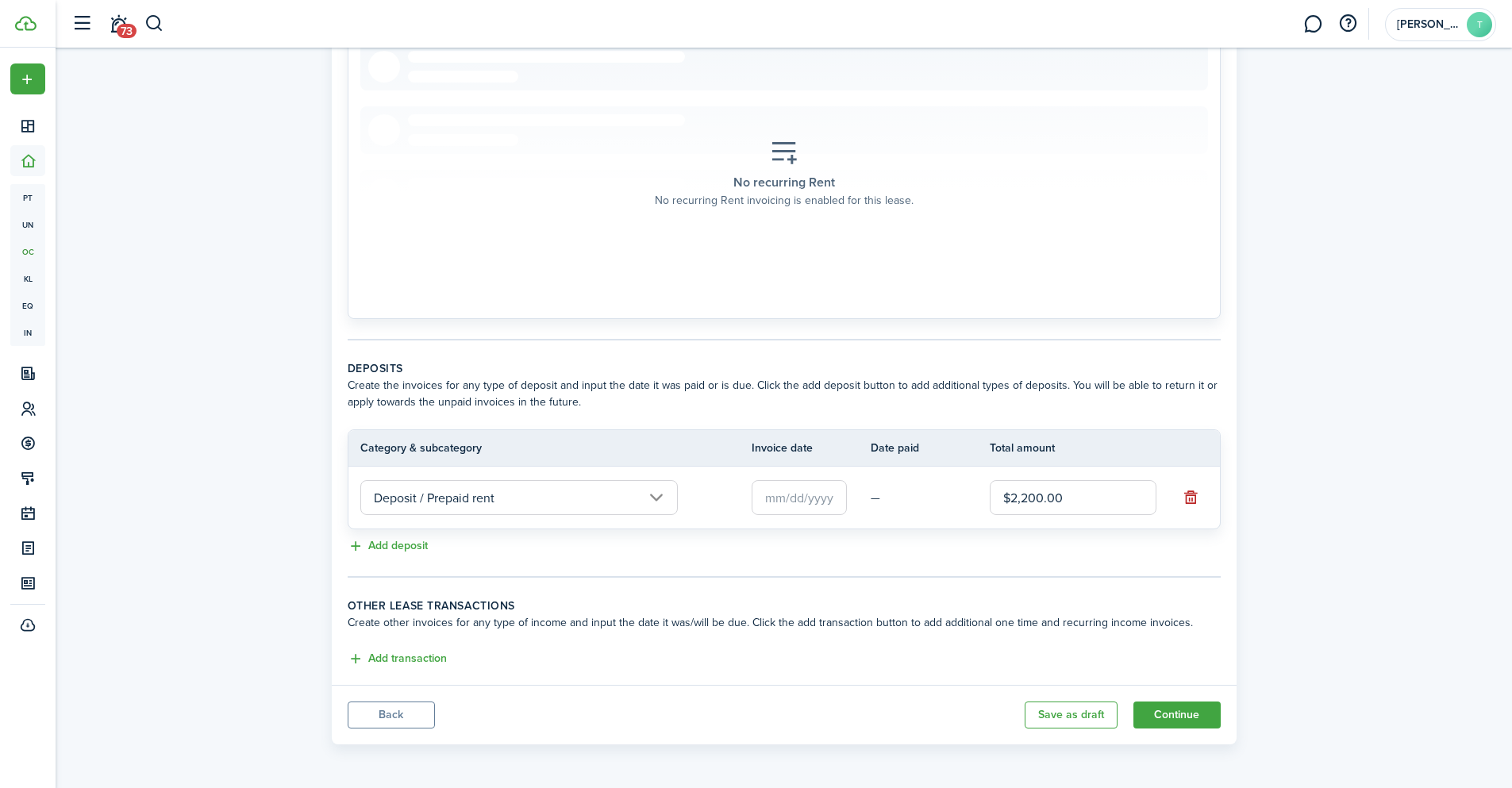
scroll to position [271, 0]
click at [391, 541] on button "Add deposit" at bounding box center [388, 546] width 80 height 18
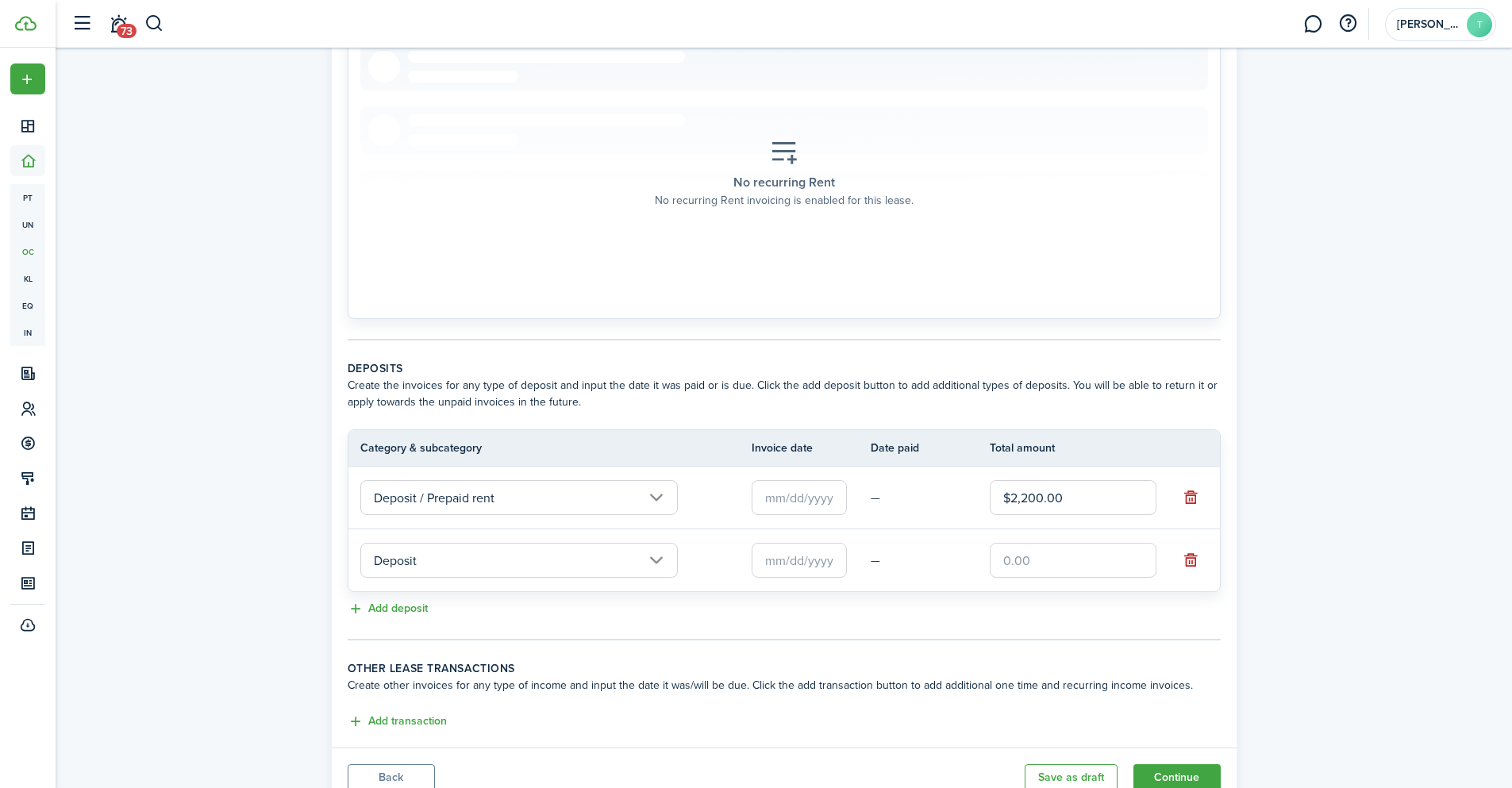
click at [1066, 567] on input "text" at bounding box center [1073, 560] width 167 height 35
click at [972, 620] on tc-wizard-step "Deposits Create the invoices for any type of deposit and input the date it was …" at bounding box center [784, 500] width 873 height 280
click at [657, 492] on input "Deposit / Prepaid rent" at bounding box center [519, 498] width 317 height 35
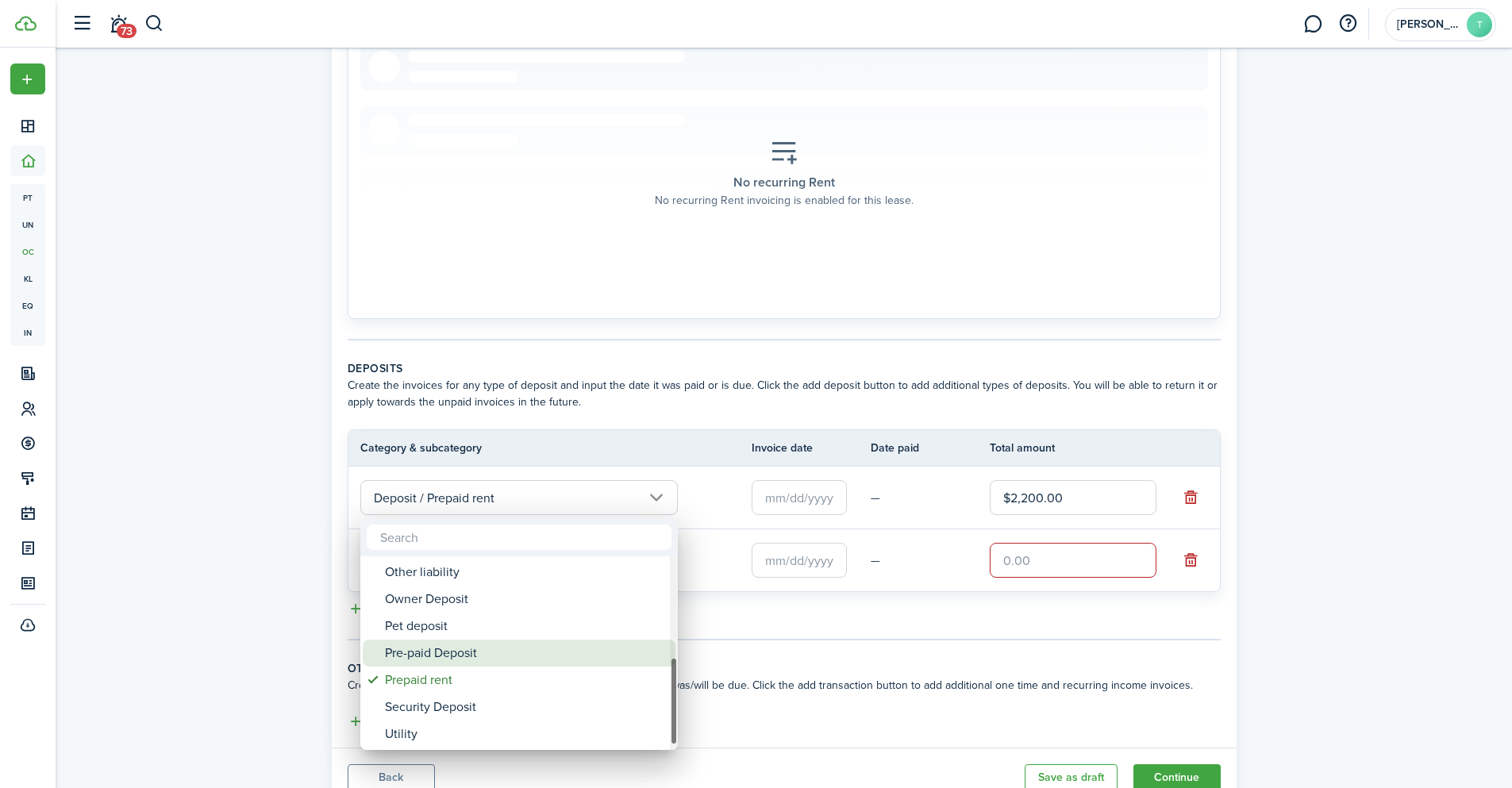
click at [524, 651] on div "Pre-paid Deposit" at bounding box center [526, 654] width 281 height 27
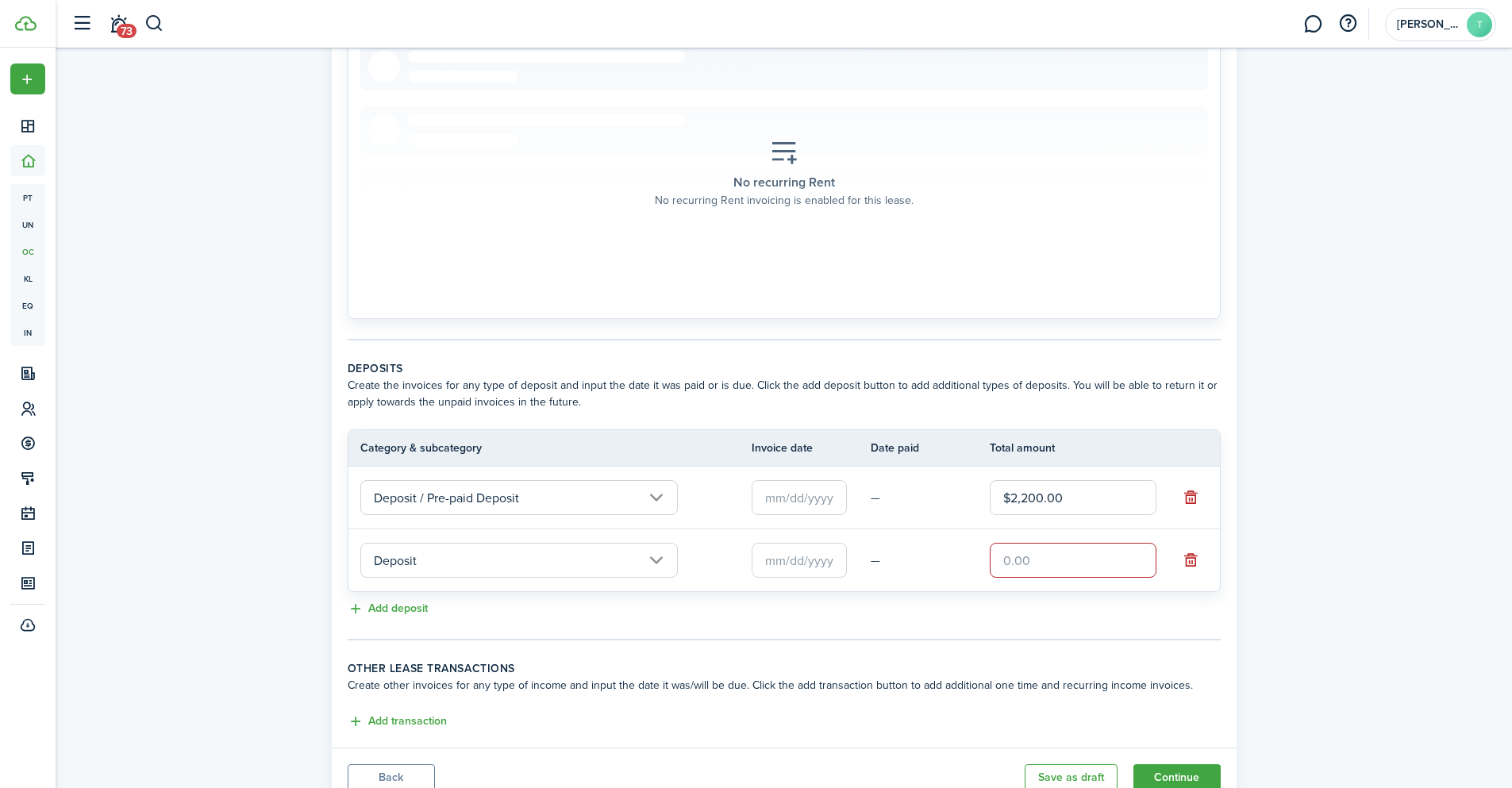
click at [657, 495] on input "Deposit / Pre-paid Deposit" at bounding box center [519, 498] width 317 height 35
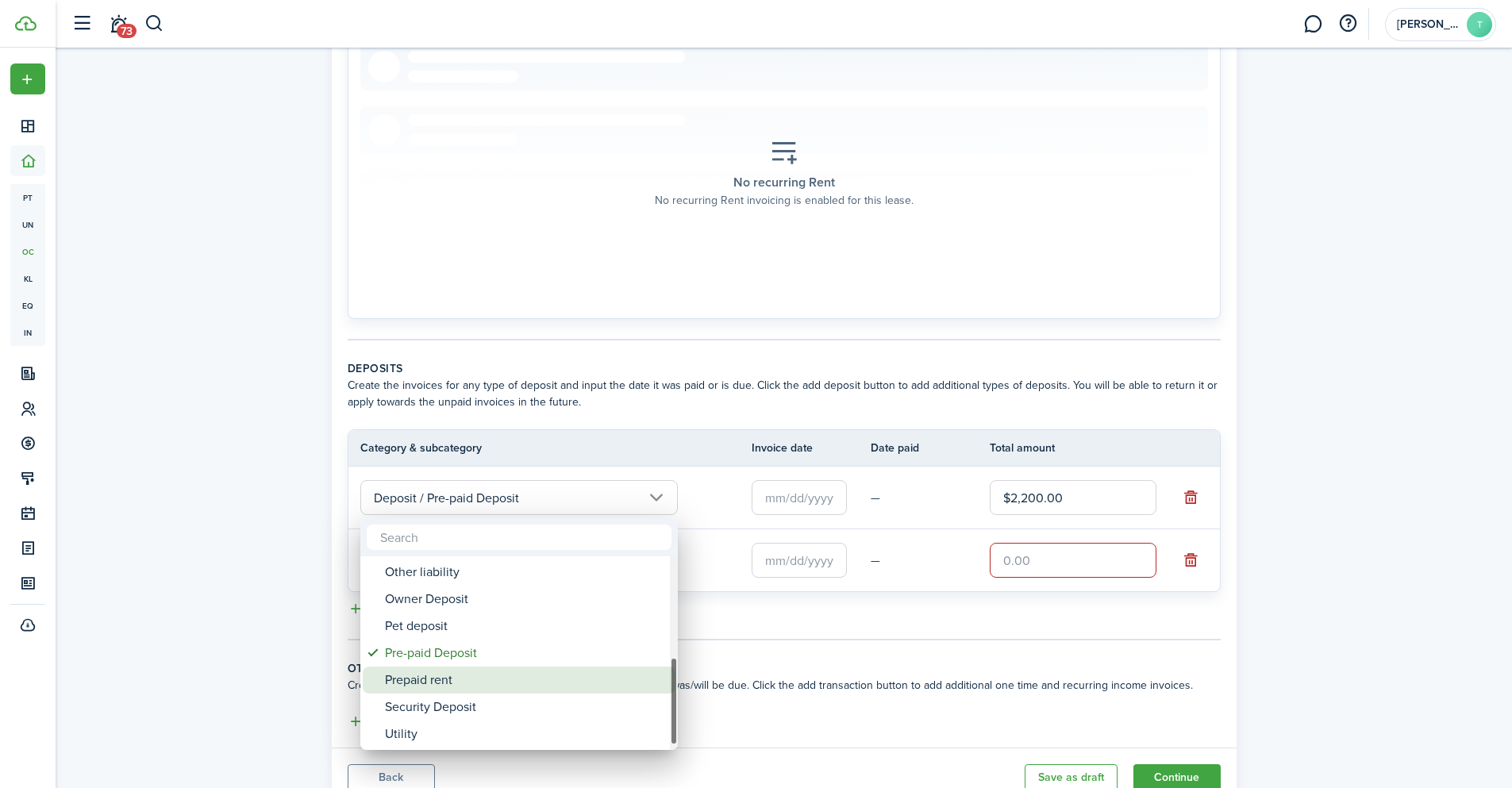
click at [475, 679] on div "Prepaid rent" at bounding box center [526, 680] width 281 height 27
type input "Deposit / Prepaid rent"
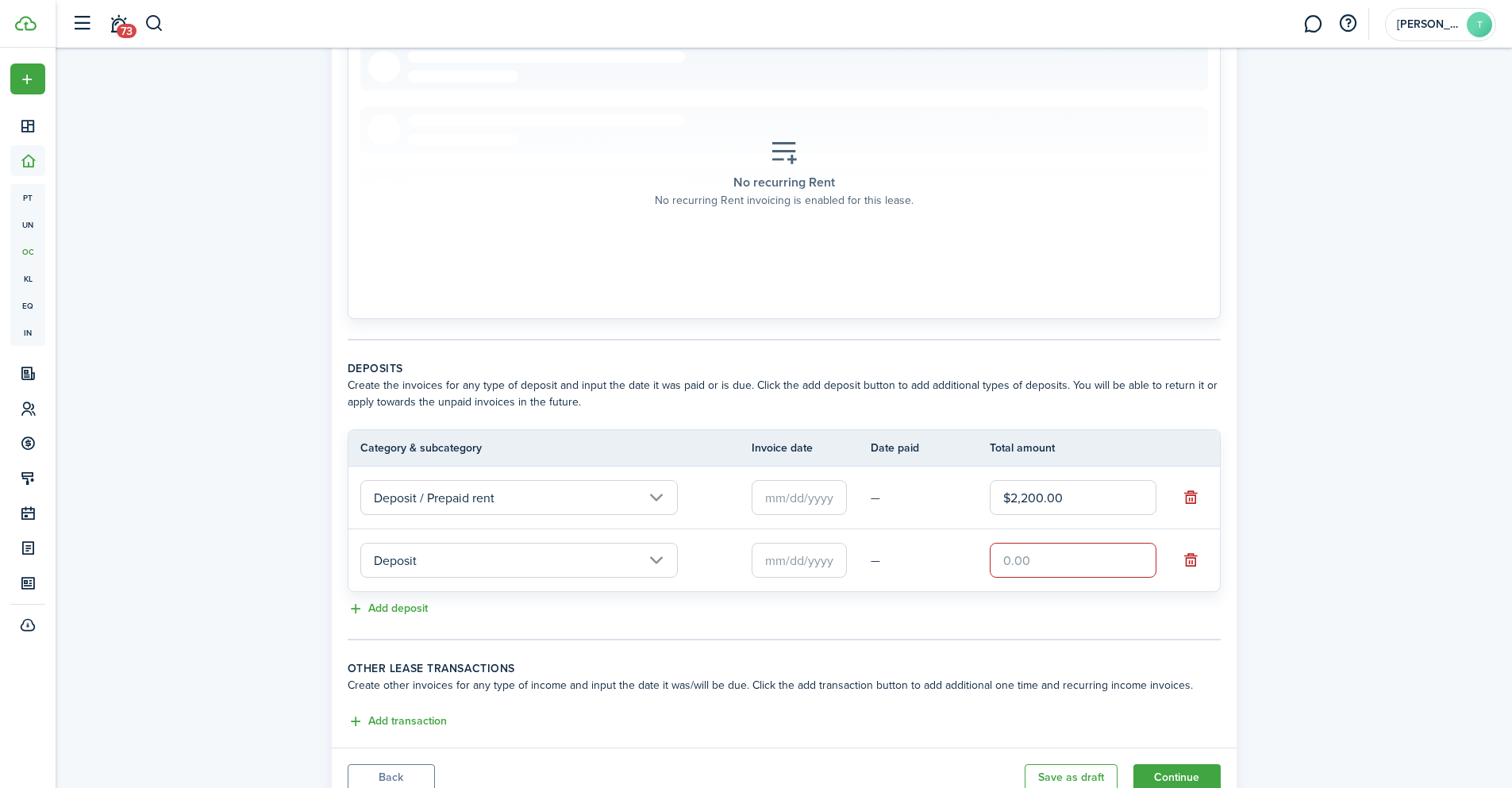
click at [791, 494] on input "text" at bounding box center [800, 498] width 96 height 35
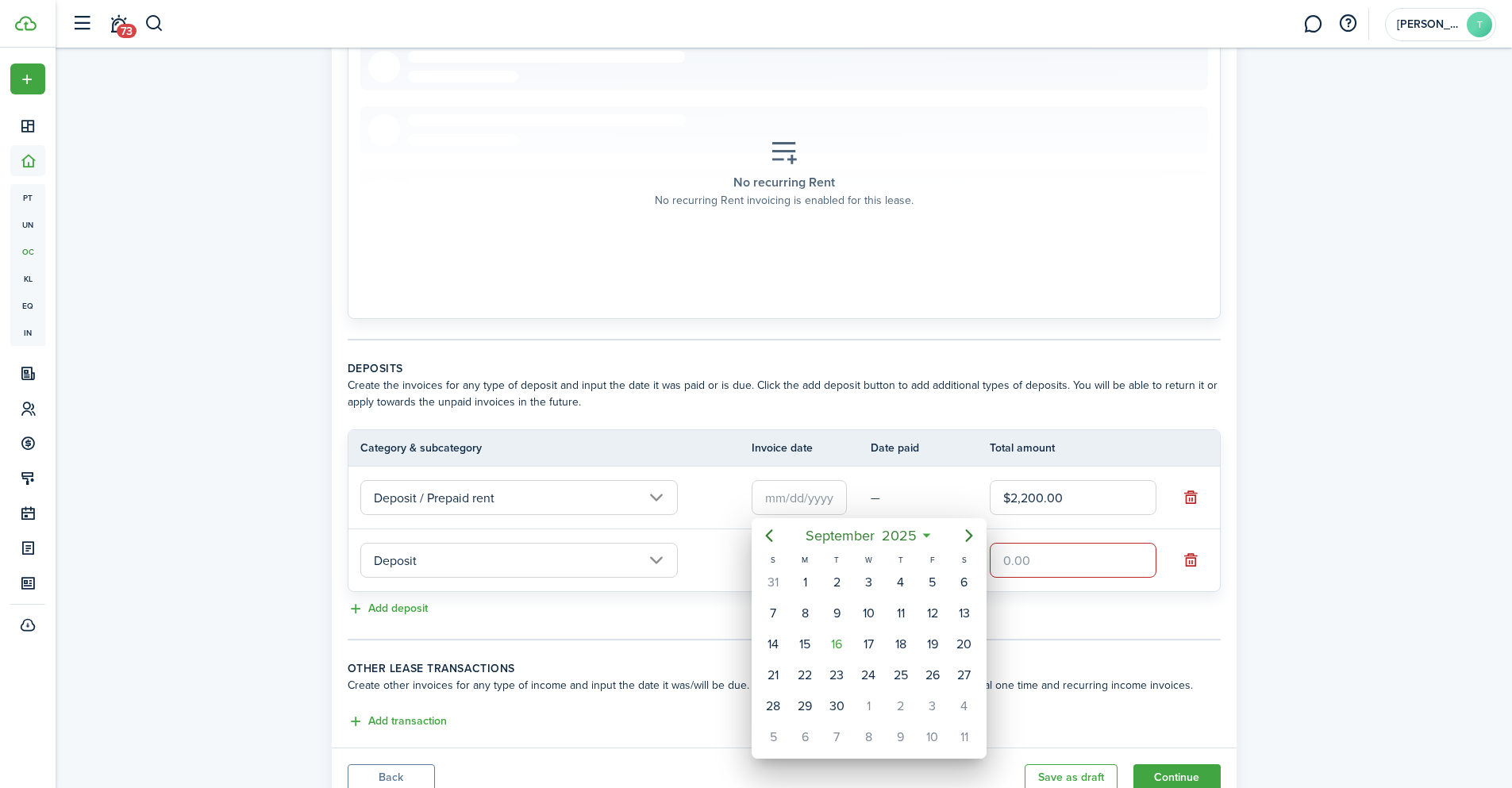
click at [917, 485] on div at bounding box center [756, 394] width 1766 height 1042
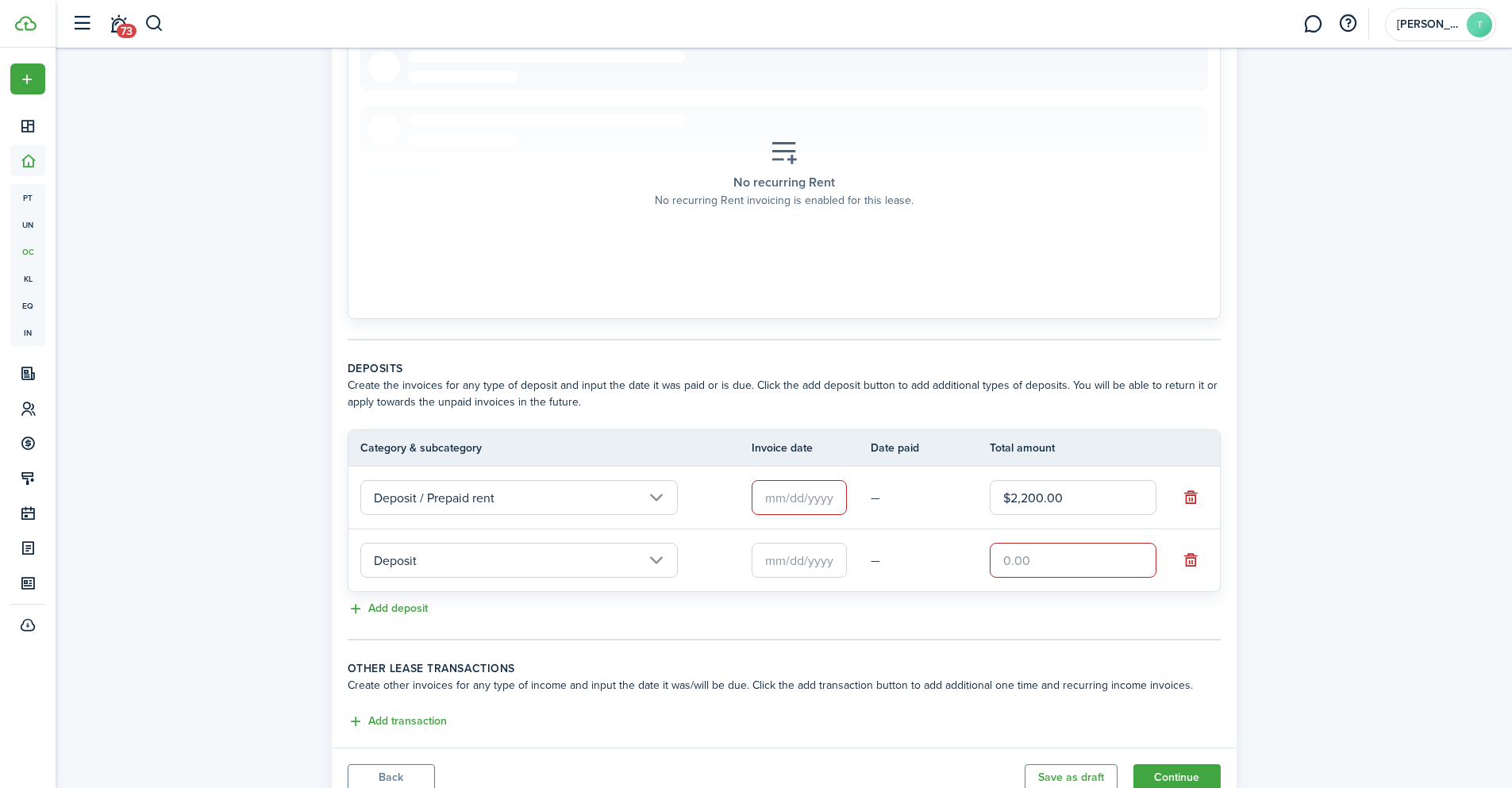
click at [917, 486] on td "—" at bounding box center [930, 498] width 119 height 24
click at [884, 537] on tr "Deposit — Required field" at bounding box center [783, 560] width 872 height 62
click at [912, 490] on td "—" at bounding box center [930, 498] width 119 height 24
click at [876, 497] on td "—" at bounding box center [930, 498] width 119 height 24
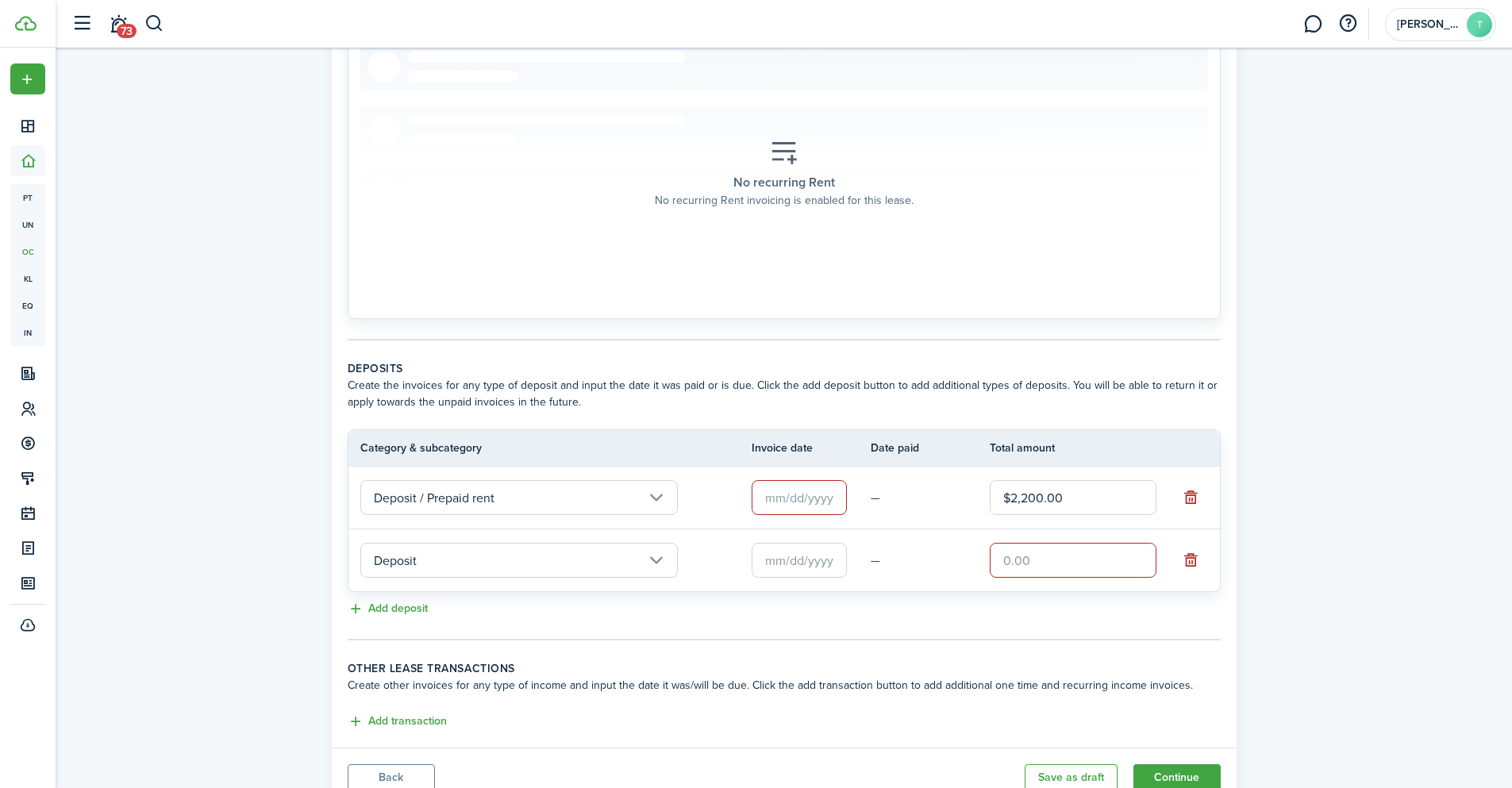
click at [876, 497] on td "—" at bounding box center [930, 498] width 119 height 24
click at [1192, 495] on button "button" at bounding box center [1191, 498] width 23 height 23
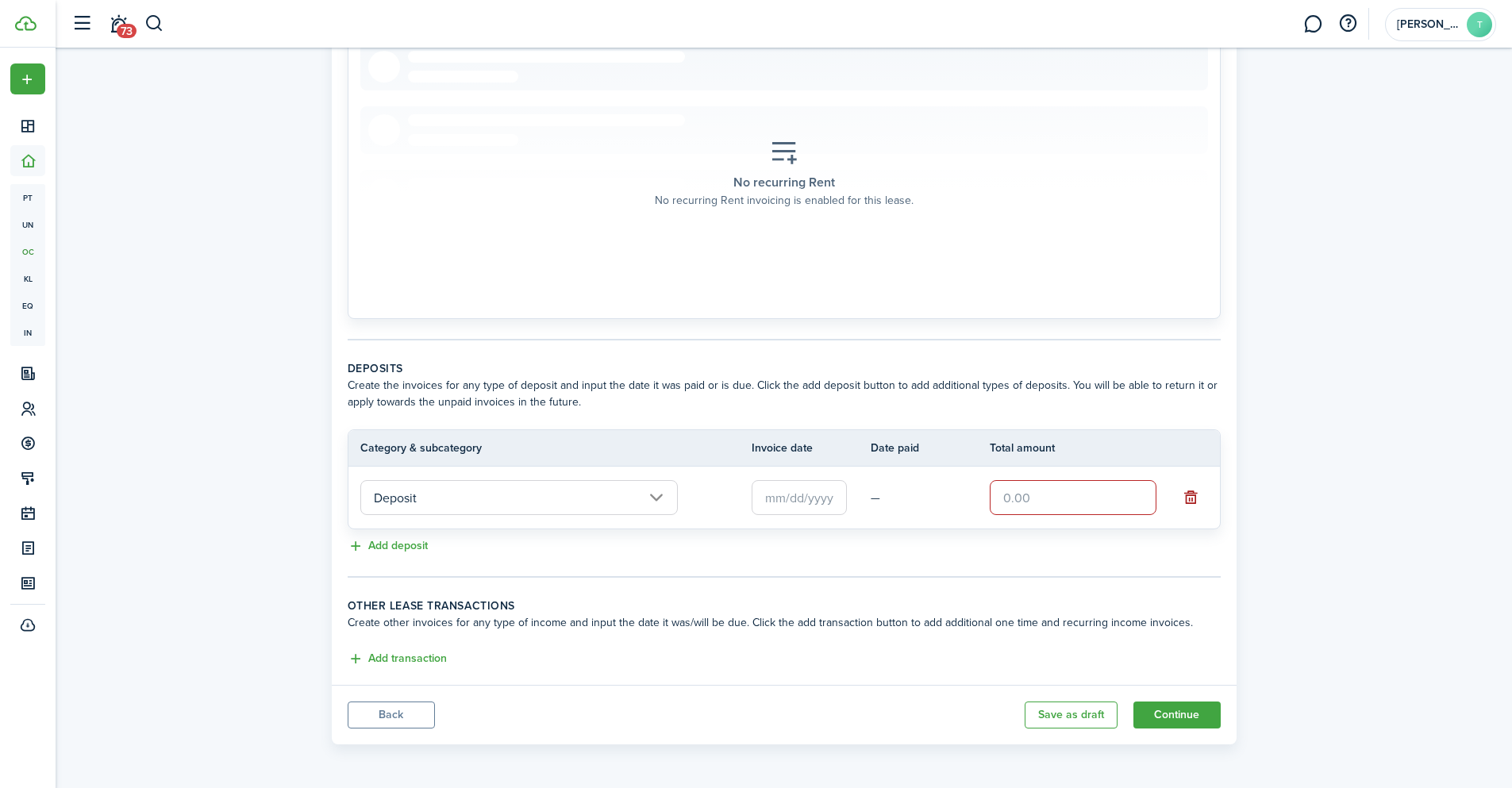
click at [1191, 494] on button "button" at bounding box center [1191, 498] width 23 height 23
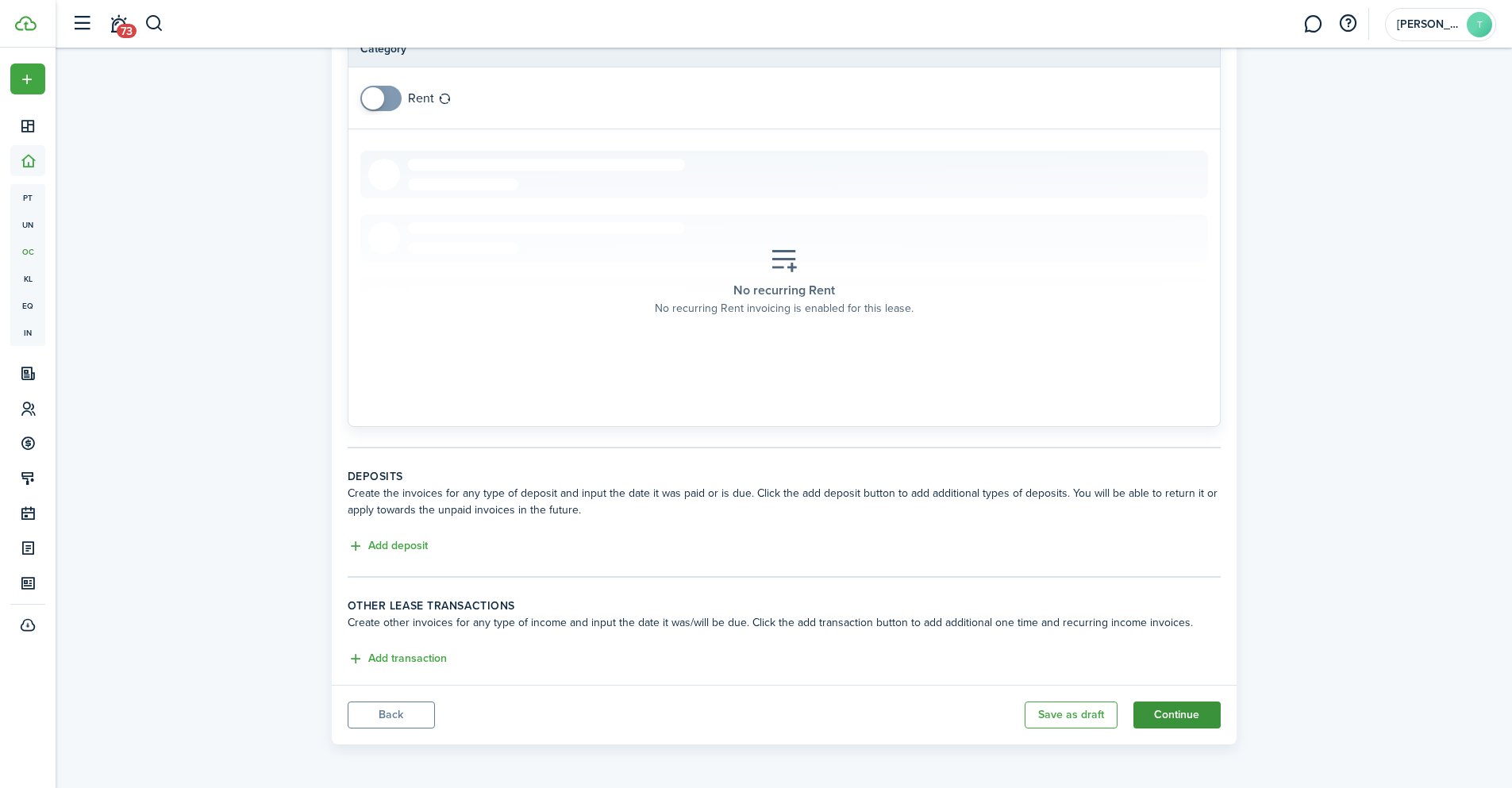
click at [1190, 713] on button "Continue" at bounding box center [1177, 715] width 87 height 27
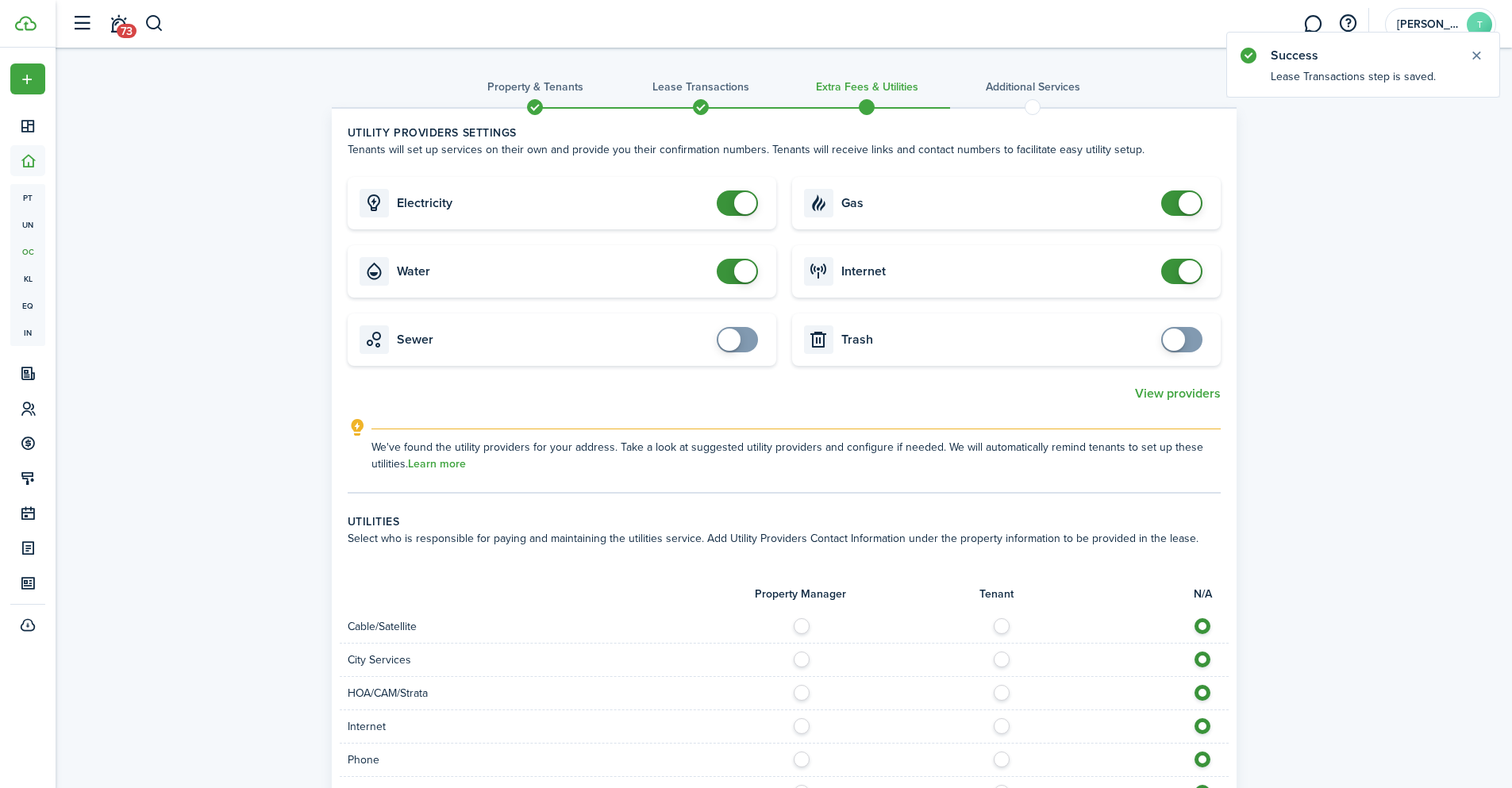
checkbox input "false"
click at [1184, 200] on span at bounding box center [1189, 203] width 23 height 23
checkbox input "false"
click at [729, 264] on span at bounding box center [738, 271] width 16 height 25
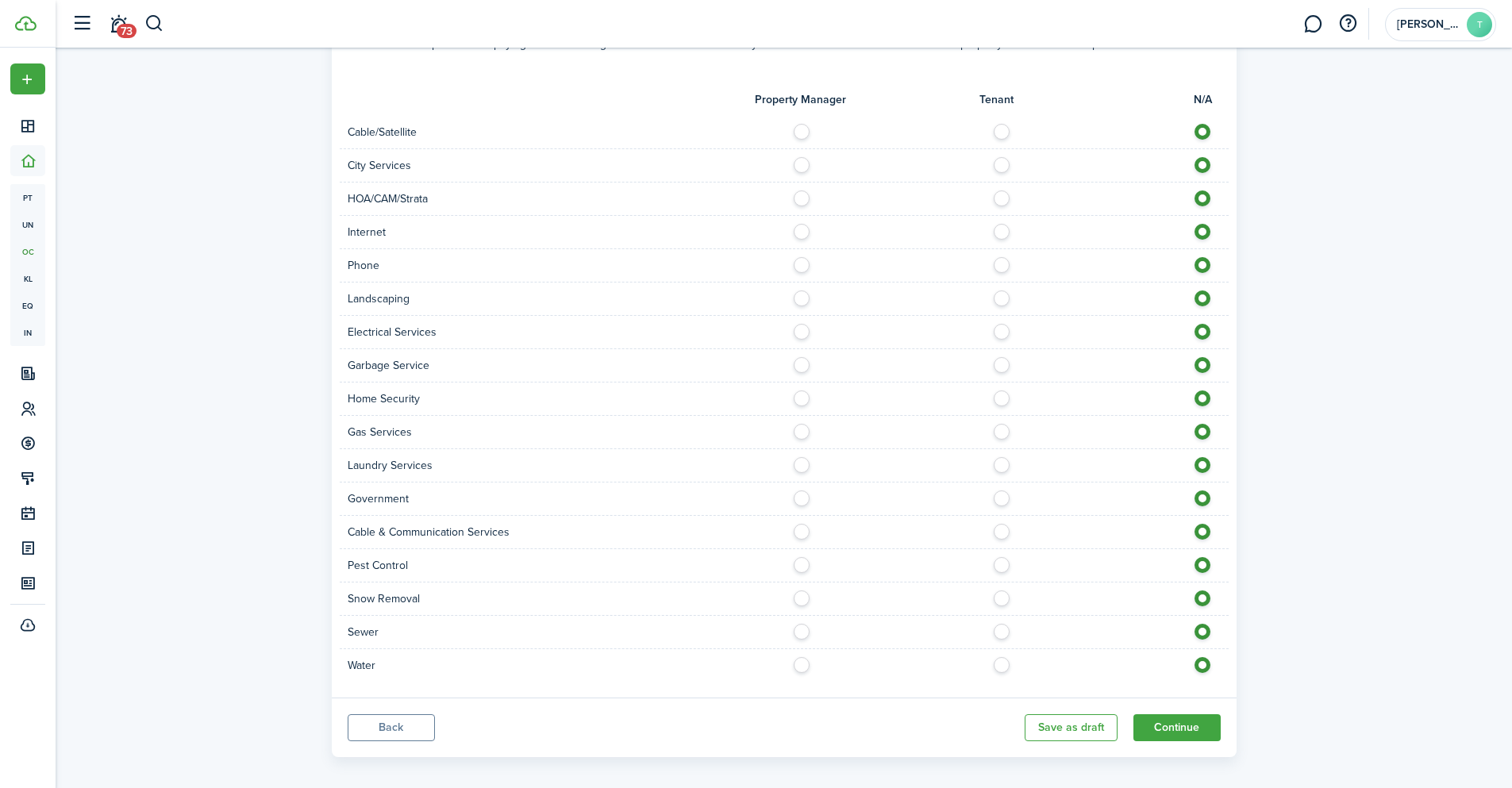
scroll to position [508, 0]
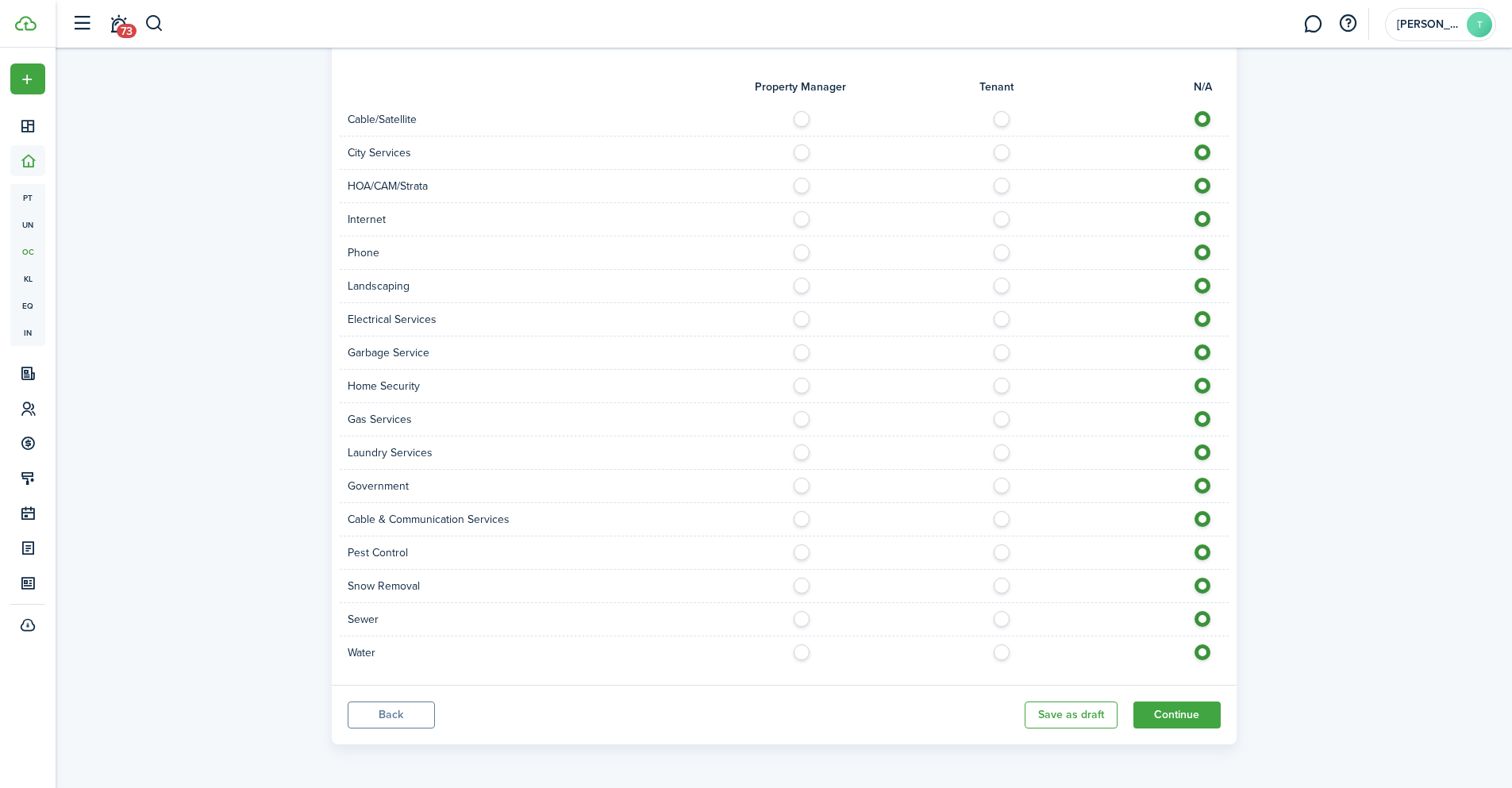
click at [803, 151] on label at bounding box center [806, 148] width 28 height 8
radio input "true"
click at [799, 286] on label at bounding box center [806, 281] width 28 height 8
radio input "true"
click at [802, 353] on label at bounding box center [806, 348] width 28 height 8
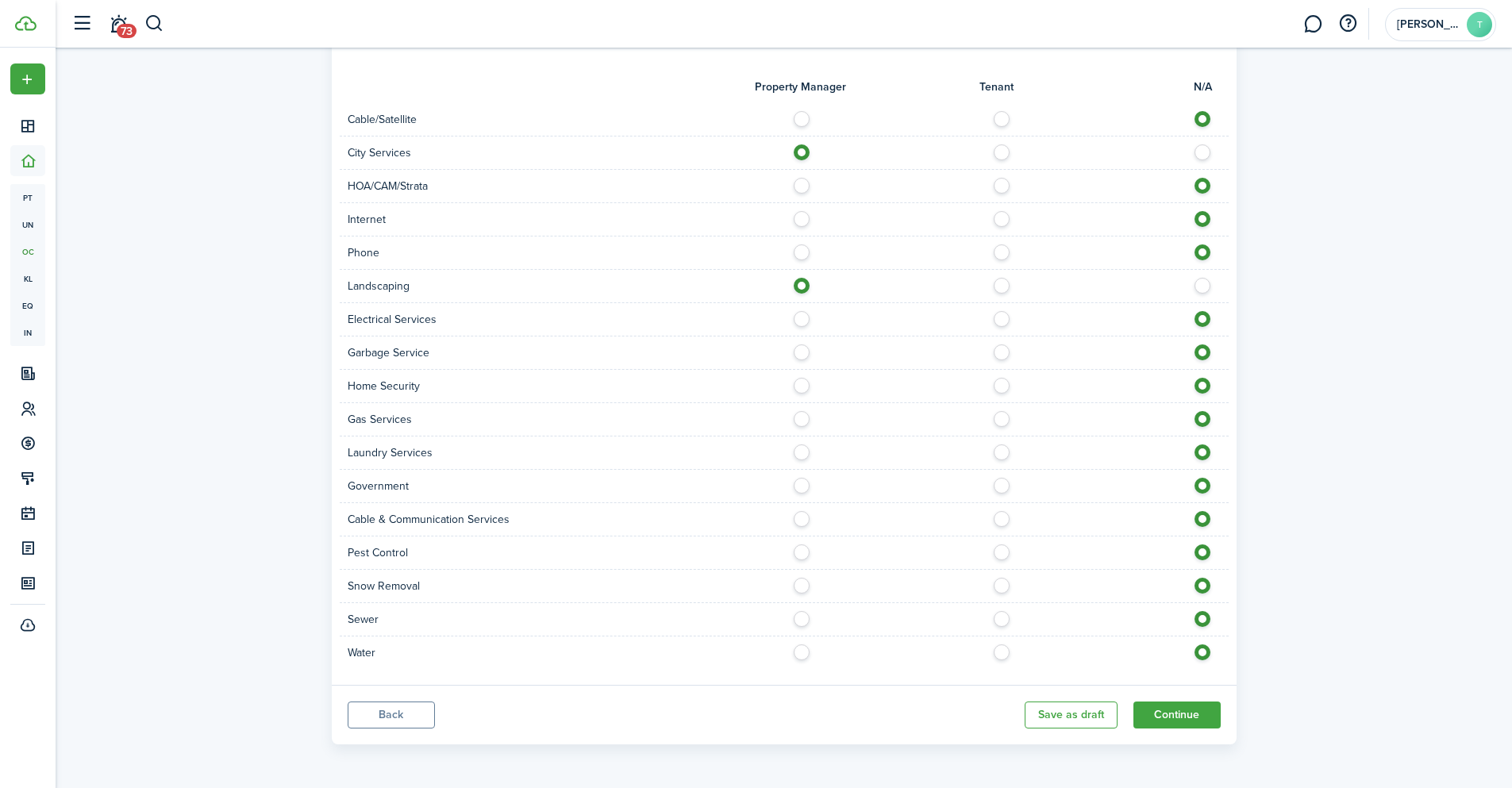
radio input "true"
click at [804, 549] on label at bounding box center [806, 548] width 28 height 8
radio input "true"
click at [802, 585] on label at bounding box center [806, 582] width 28 height 8
radio input "true"
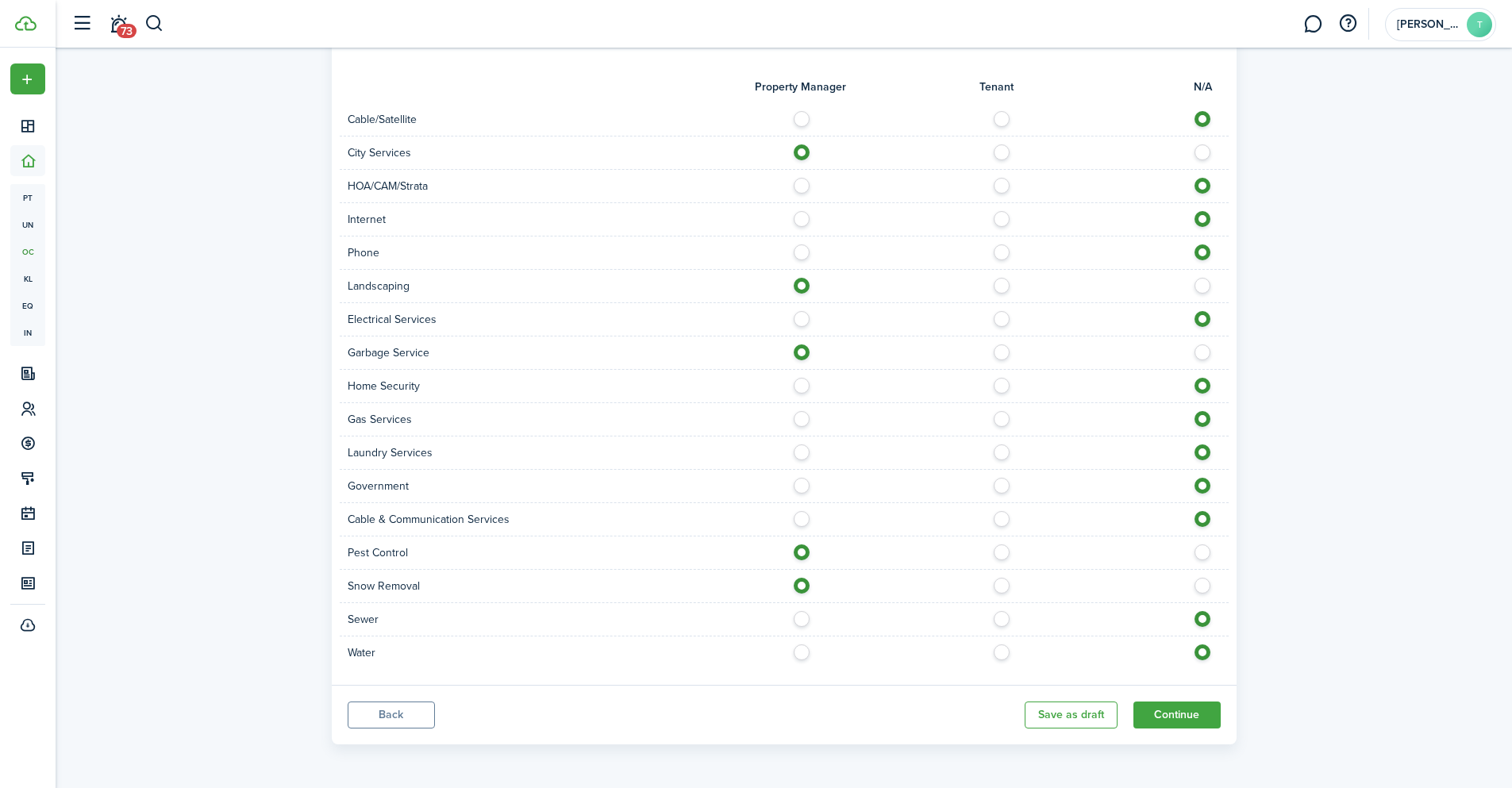
click at [803, 619] on label at bounding box center [806, 615] width 28 height 8
radio input "true"
click at [802, 653] on label at bounding box center [806, 648] width 28 height 8
radio input "true"
click at [1191, 716] on button "Continue" at bounding box center [1177, 715] width 87 height 27
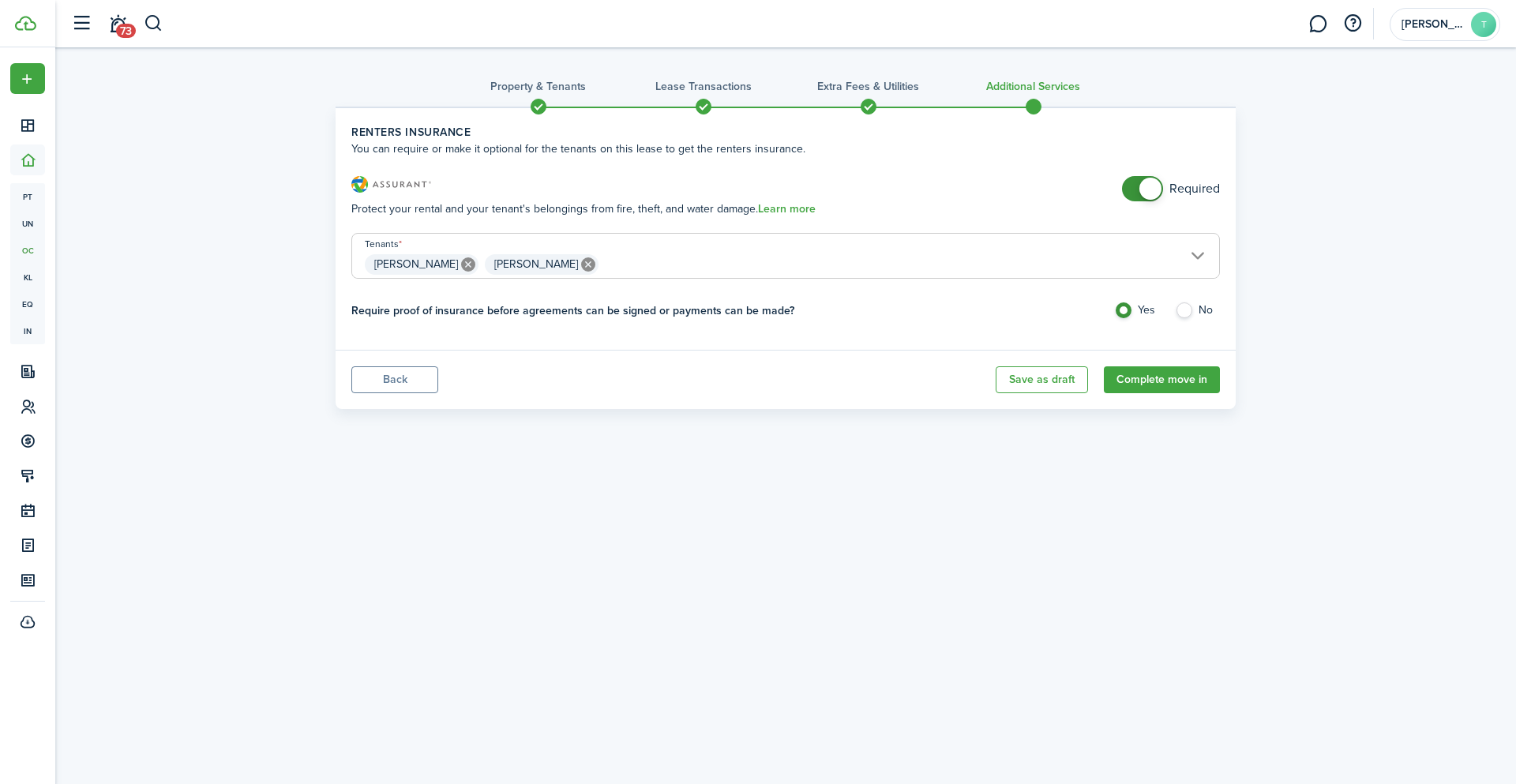
click at [1185, 313] on label "No" at bounding box center [1198, 314] width 45 height 23
radio input "false"
radio input "true"
click at [1162, 380] on button "Complete move in" at bounding box center [1162, 379] width 116 height 27
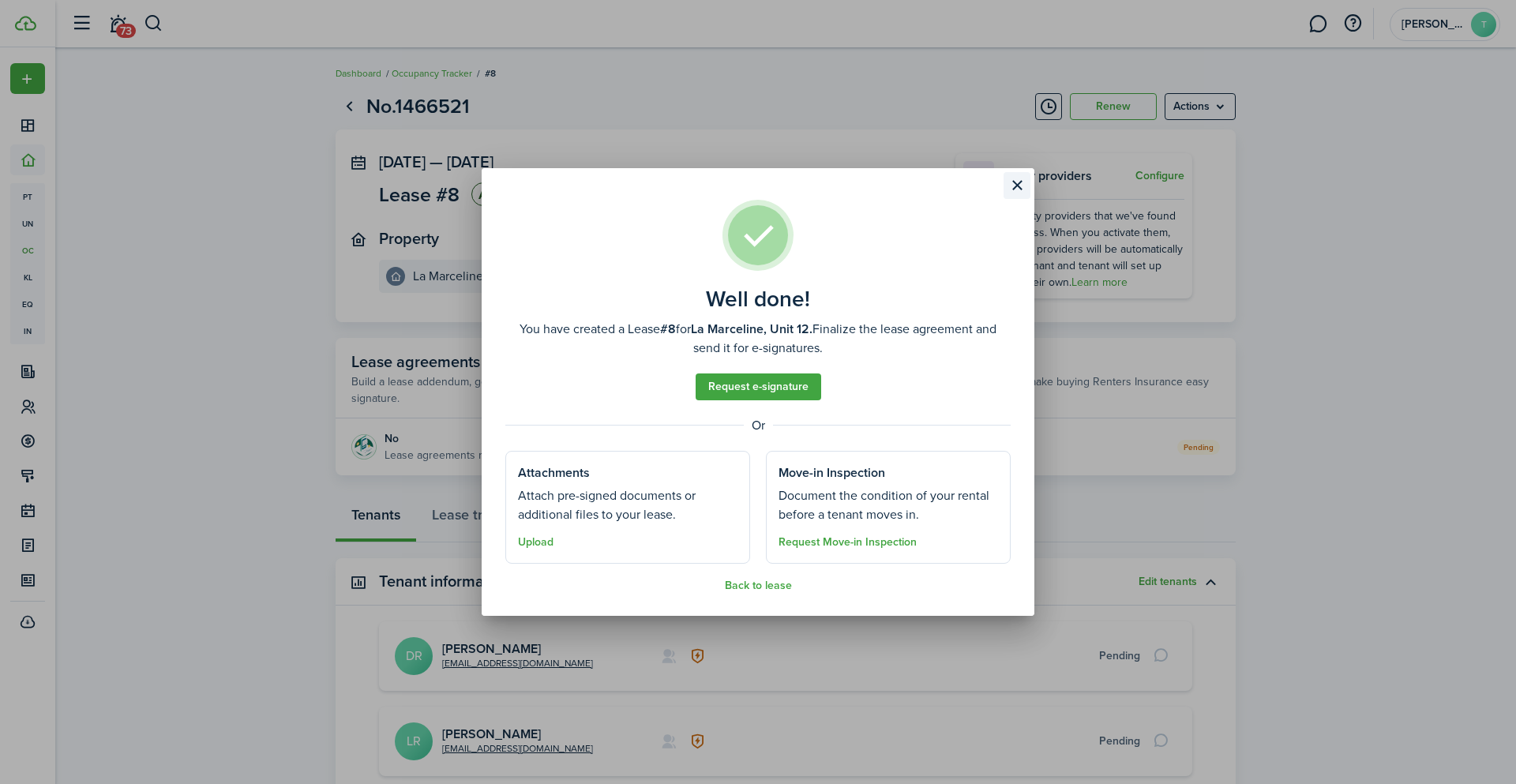
click at [1016, 188] on button "Close modal" at bounding box center [1017, 186] width 27 height 27
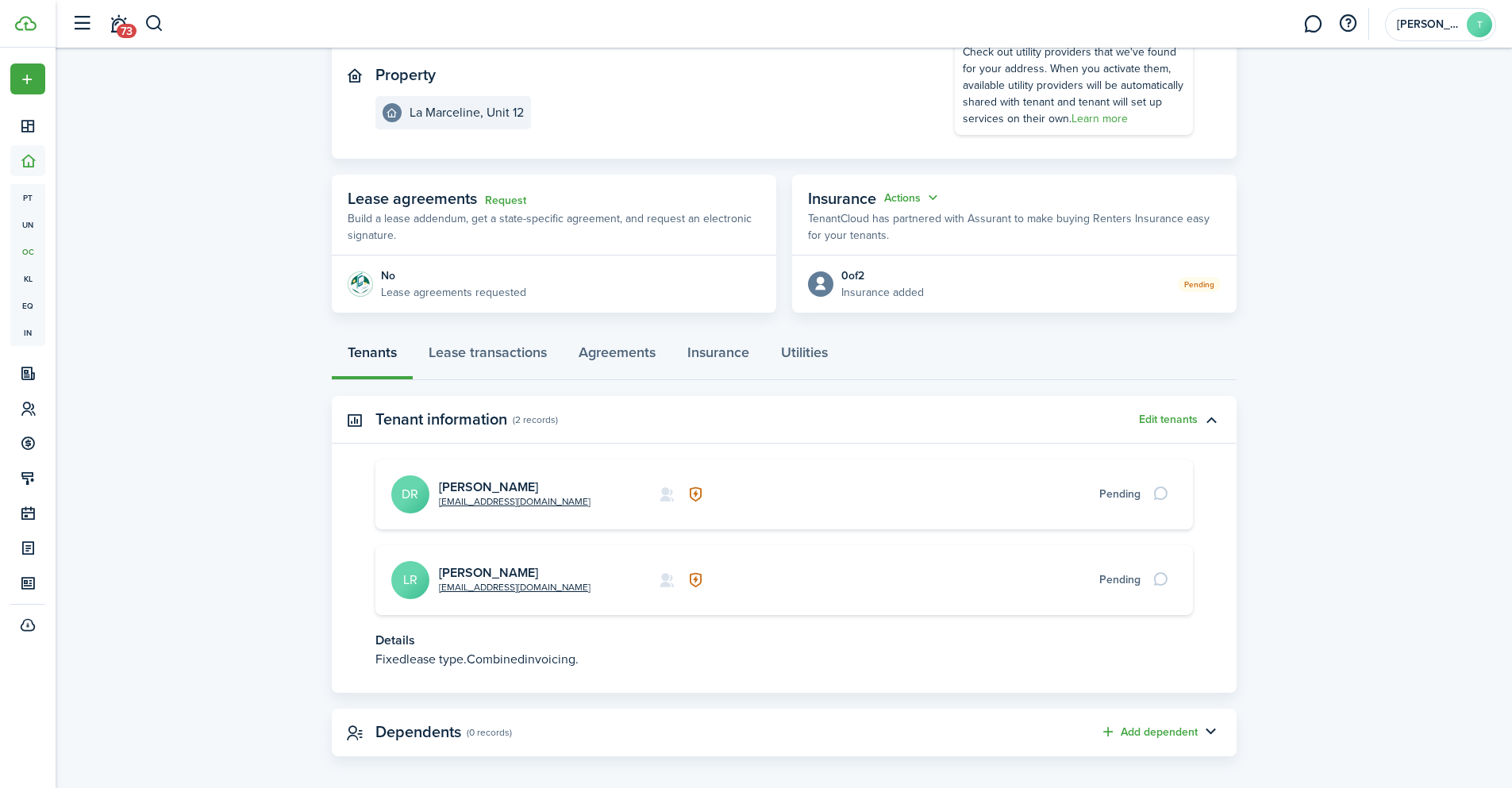
scroll to position [177, 0]
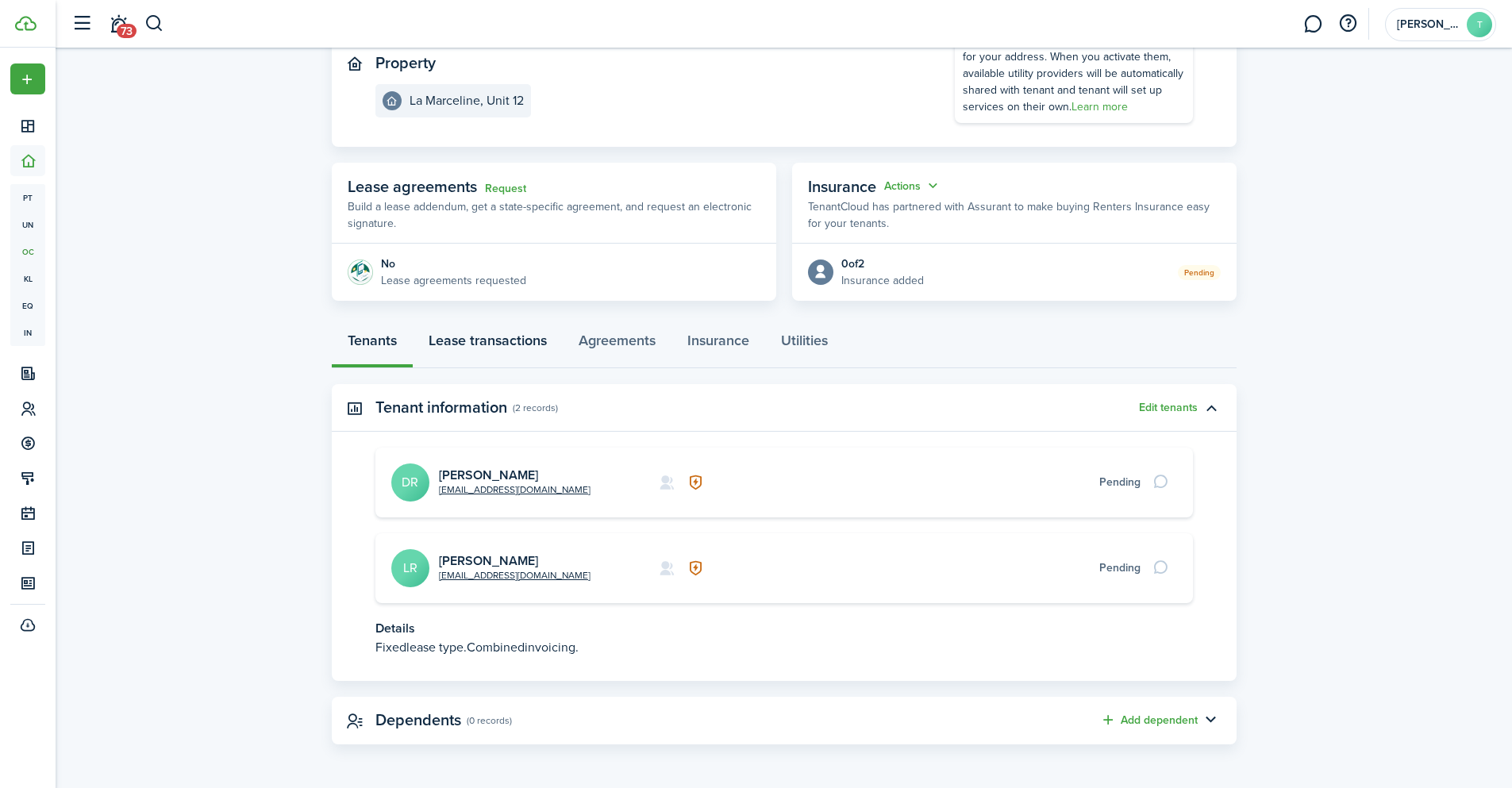
click at [474, 342] on link "Lease transactions" at bounding box center [488, 344] width 150 height 48
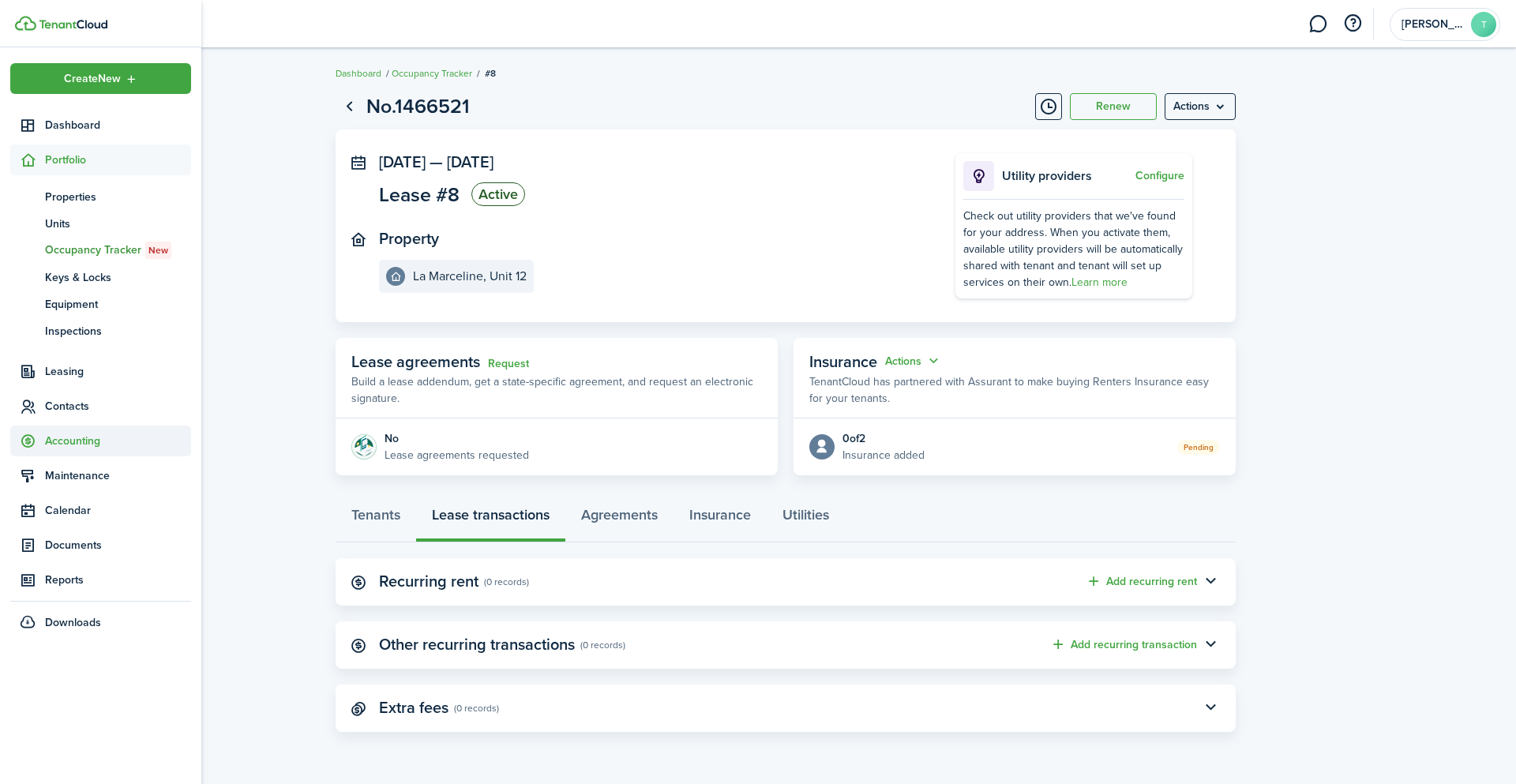
click at [83, 445] on span "Accounting" at bounding box center [118, 440] width 146 height 16
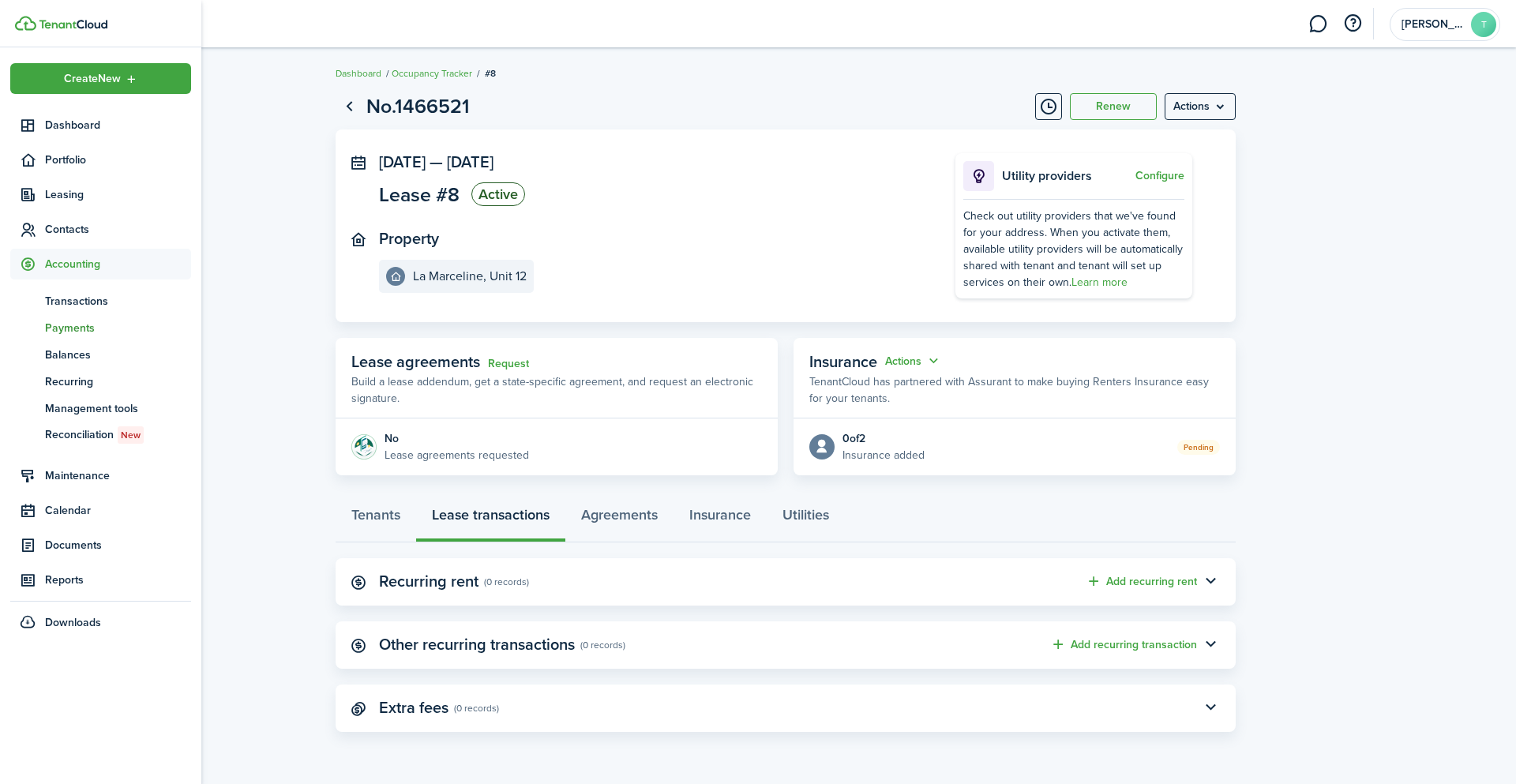
click at [76, 327] on span "Payments" at bounding box center [118, 328] width 146 height 16
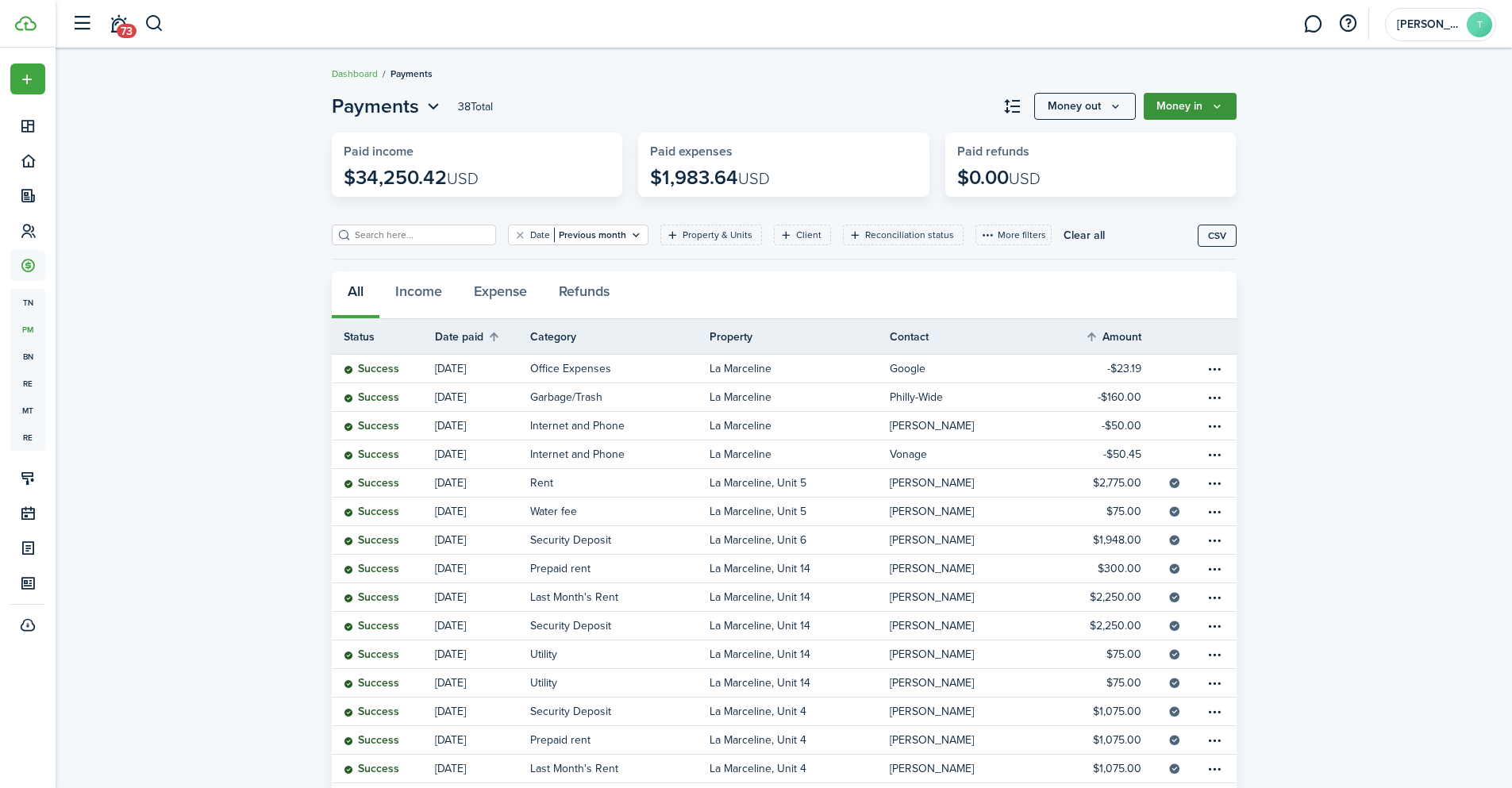
click at [1213, 105] on icon "Money in" at bounding box center [1216, 106] width 14 height 13
click at [1338, 169] on div "Payments 38 Total Money out Money in Paid income $34,250.42 USD Paid expenses $…" at bounding box center [783, 535] width 1456 height 903
click at [1198, 105] on button "Money in" at bounding box center [1190, 106] width 93 height 27
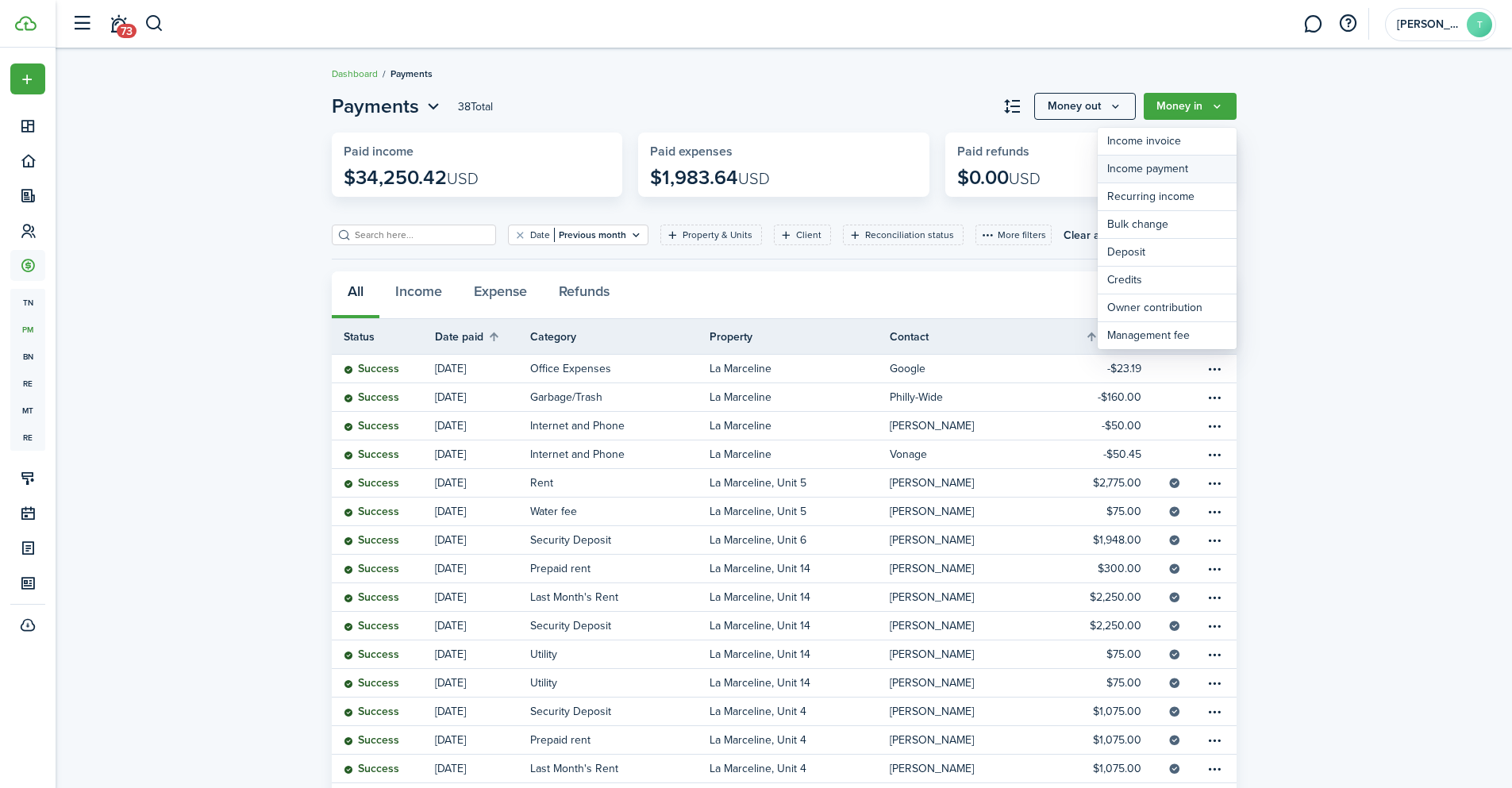
click at [1155, 167] on link "Income payment" at bounding box center [1167, 170] width 139 height 28
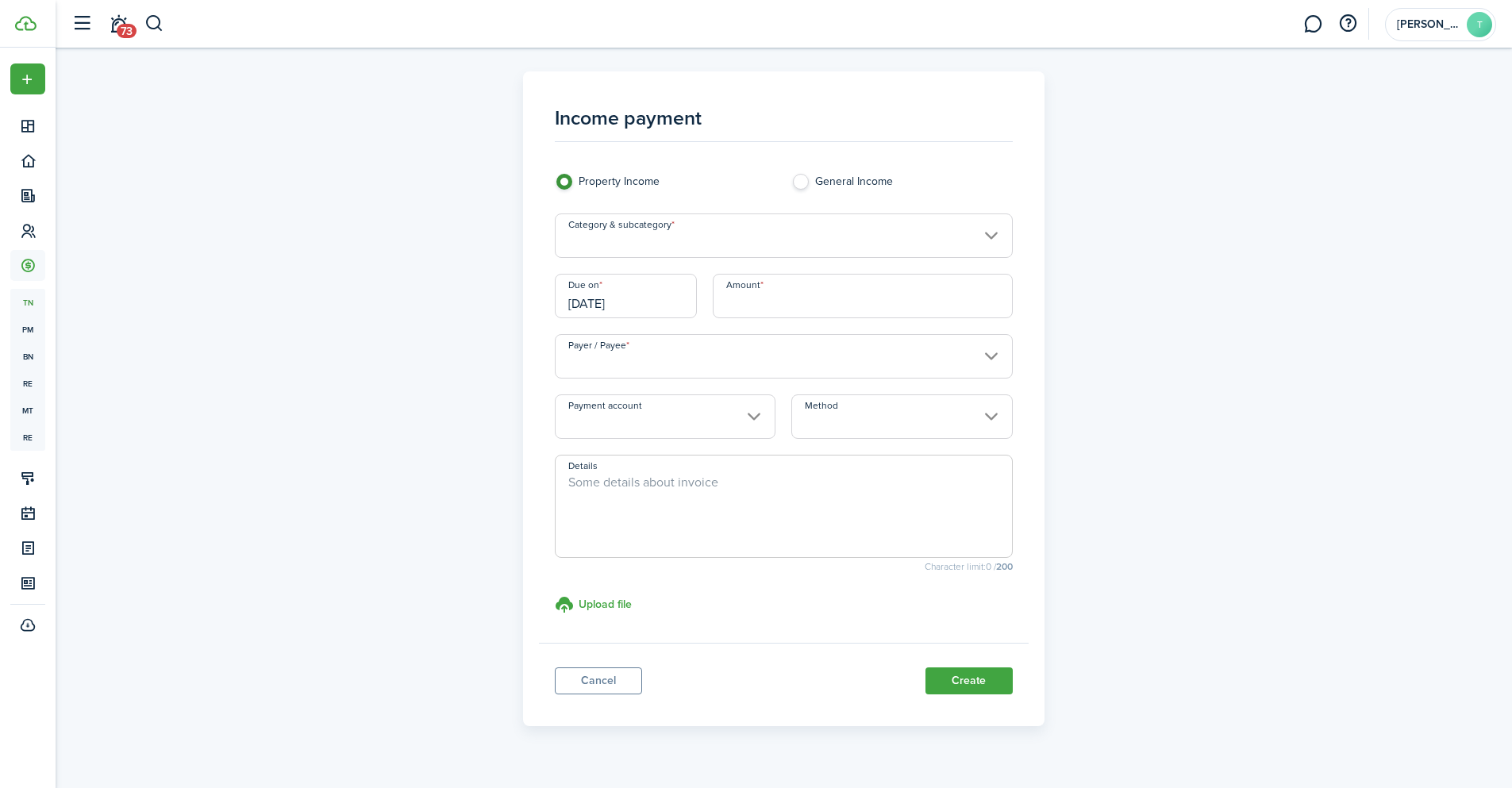
click at [1000, 223] on input "Category & subcategory" at bounding box center [783, 235] width 458 height 44
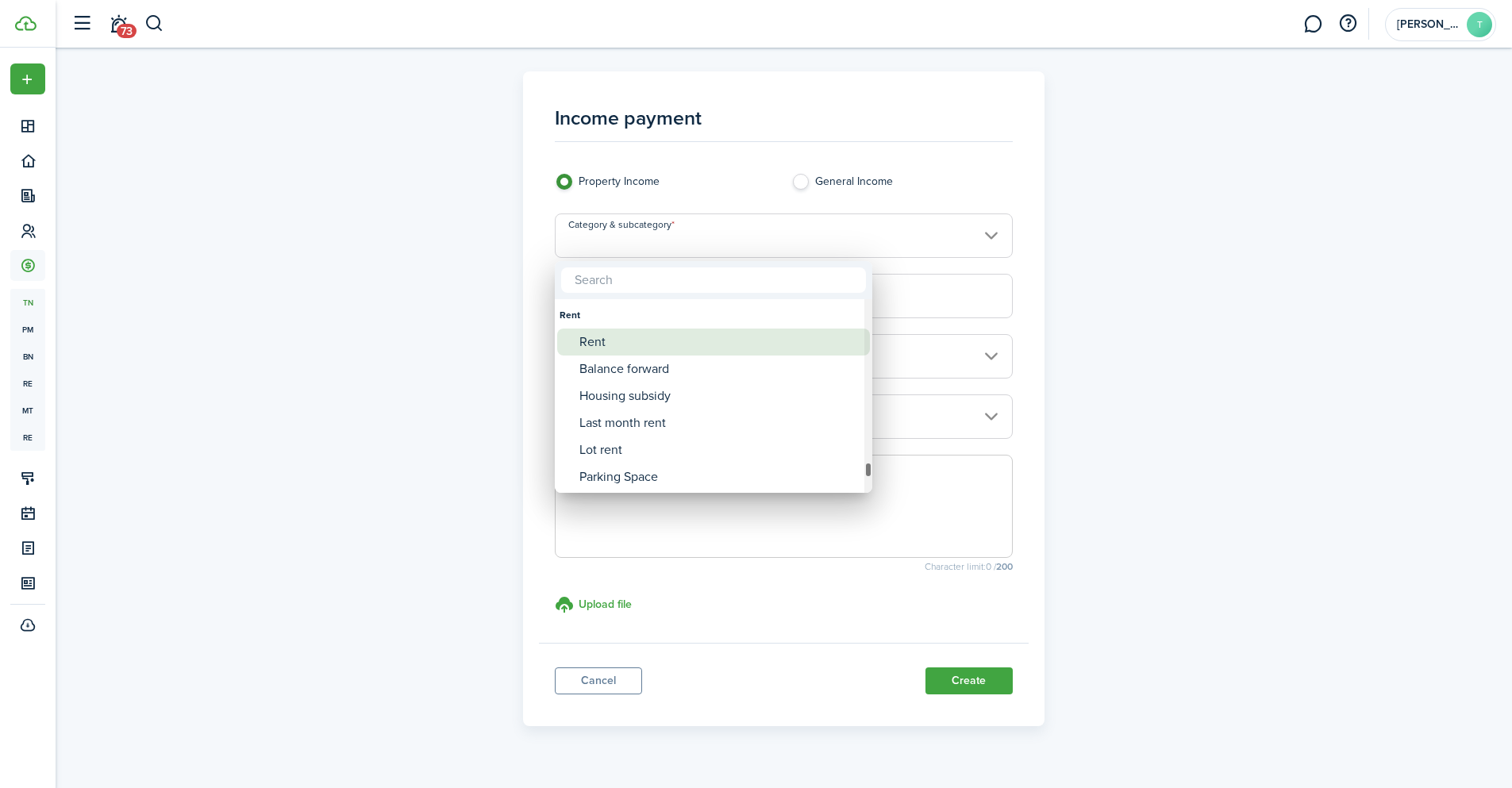
click at [655, 346] on div "Rent" at bounding box center [720, 342] width 281 height 27
type input "Rent"
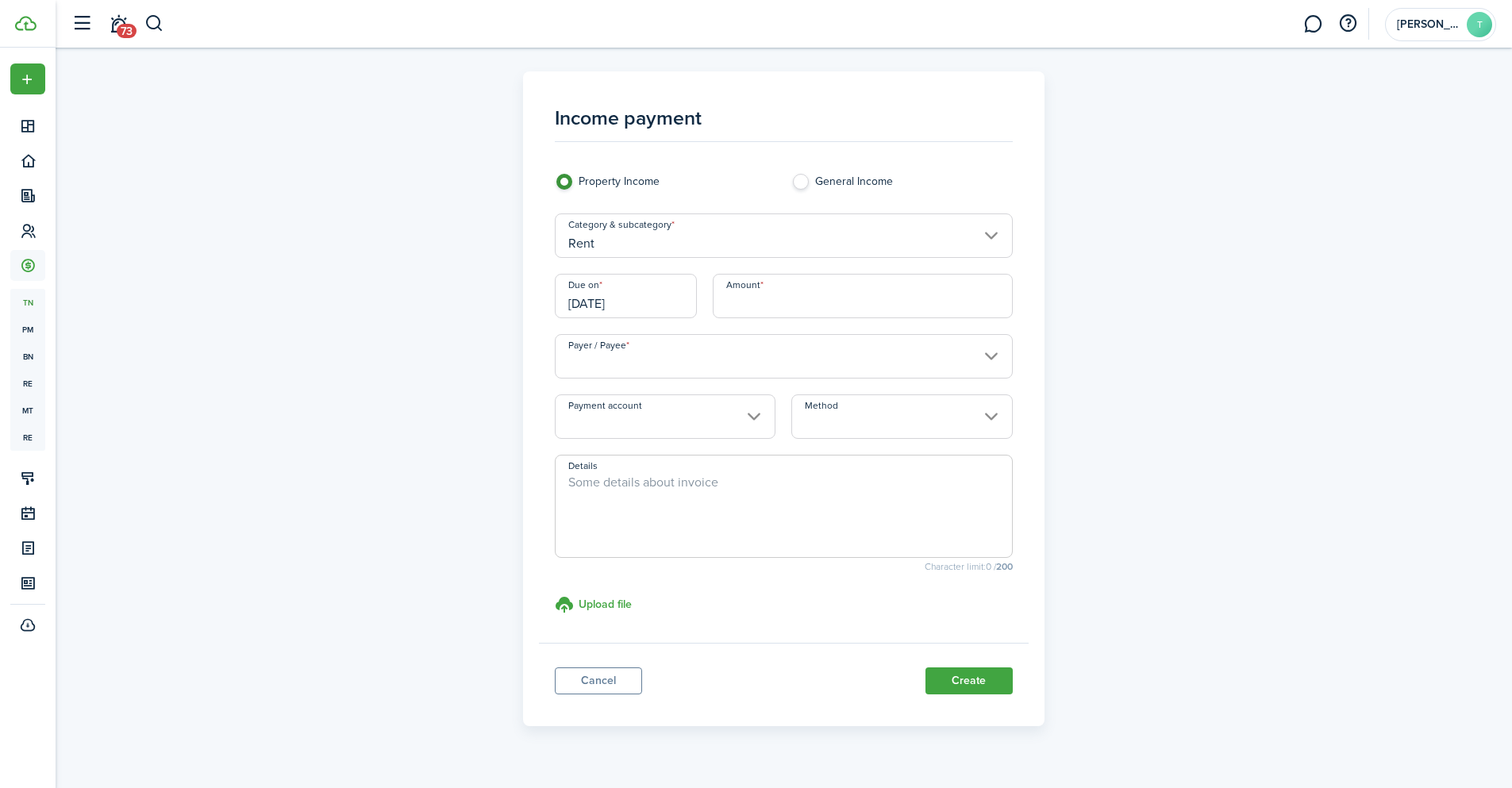
click at [783, 300] on input "Amount" at bounding box center [863, 296] width 300 height 44
click at [639, 304] on input "[DATE]" at bounding box center [626, 296] width 142 height 44
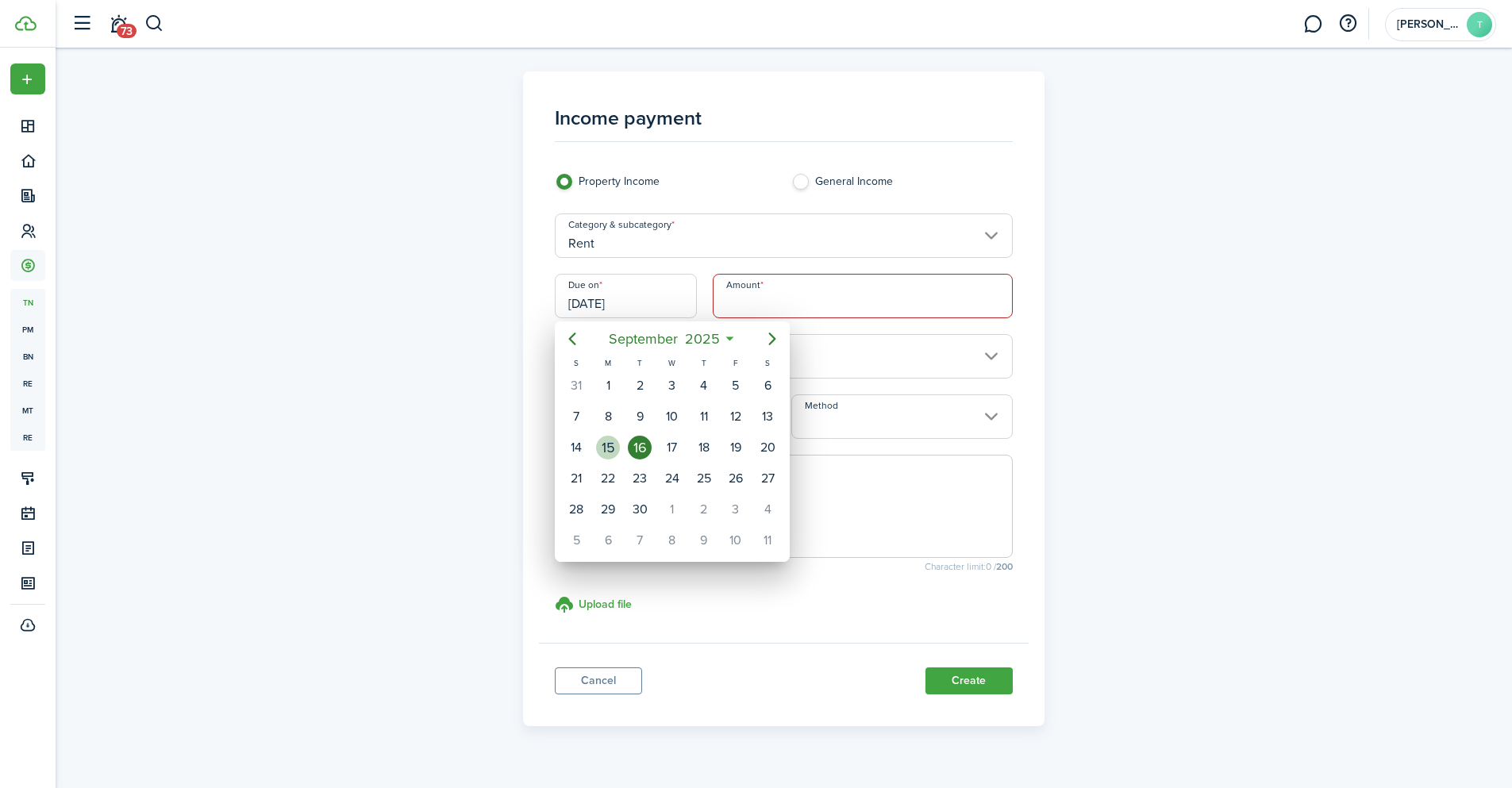
click at [613, 446] on div "15" at bounding box center [608, 447] width 23 height 23
type input "[DATE]"
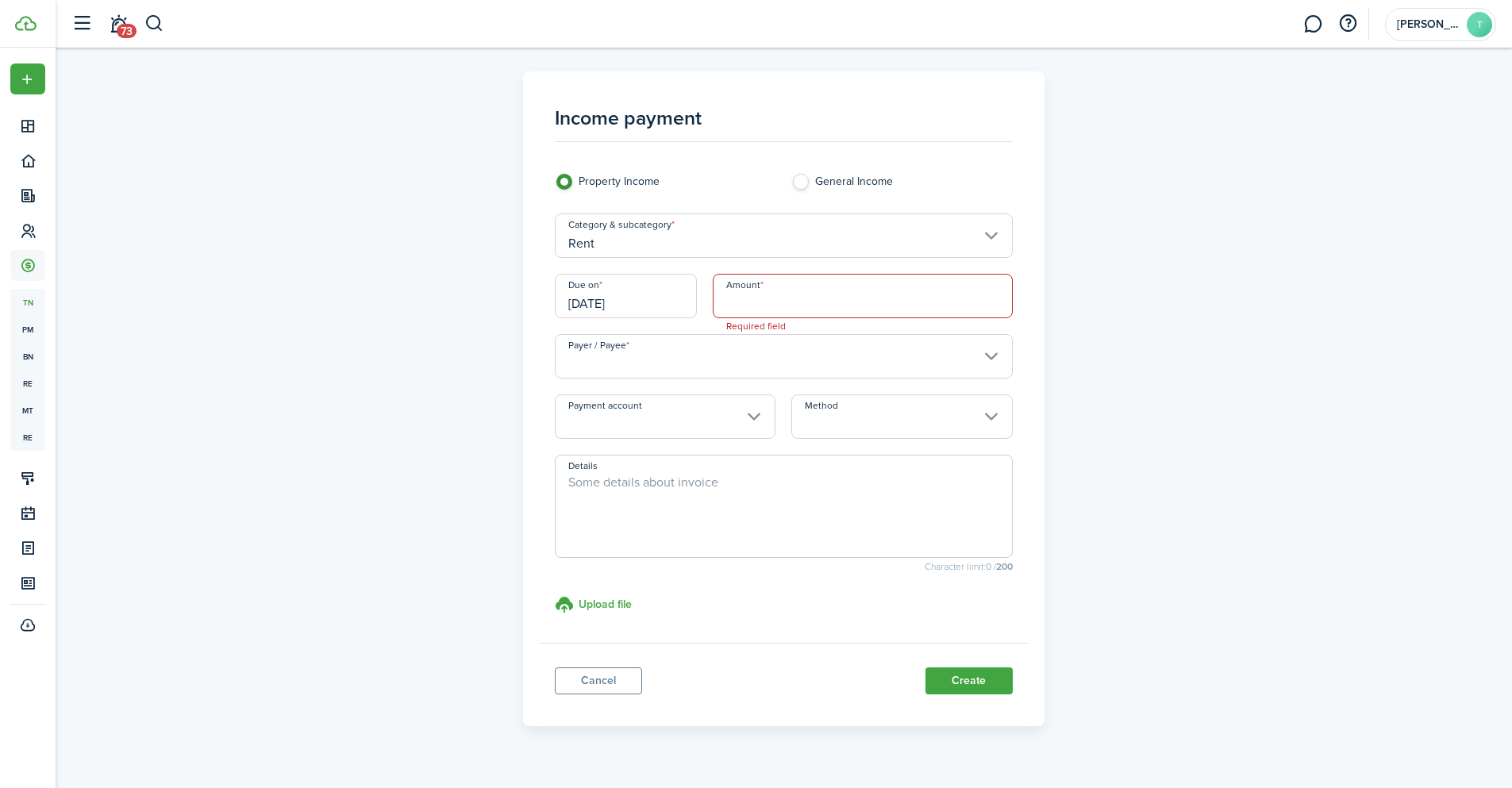
click at [801, 305] on input "Amount" at bounding box center [863, 296] width 300 height 44
click at [990, 229] on input "Rent" at bounding box center [783, 235] width 458 height 44
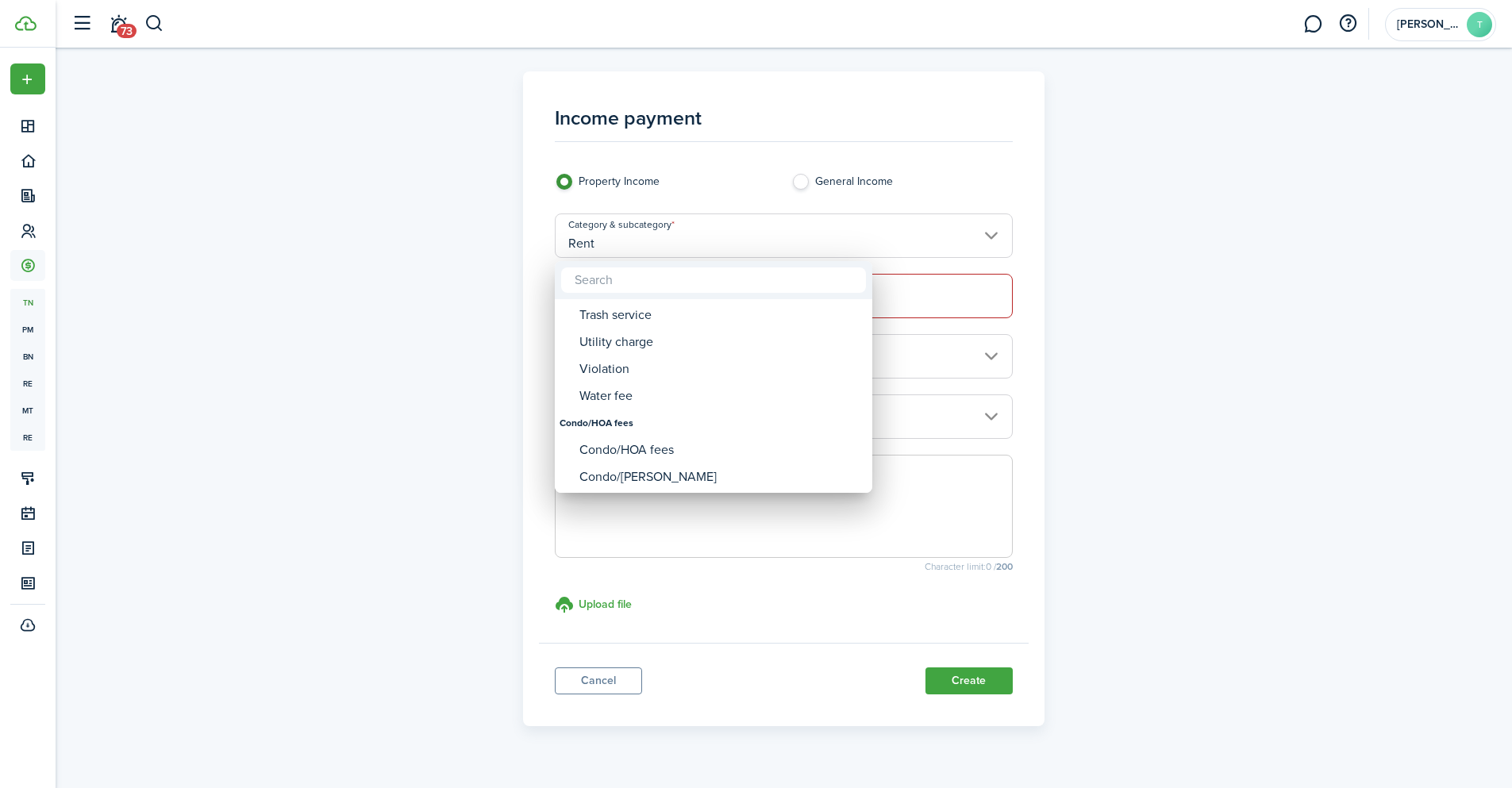
click at [1123, 315] on div at bounding box center [756, 394] width 1766 height 1042
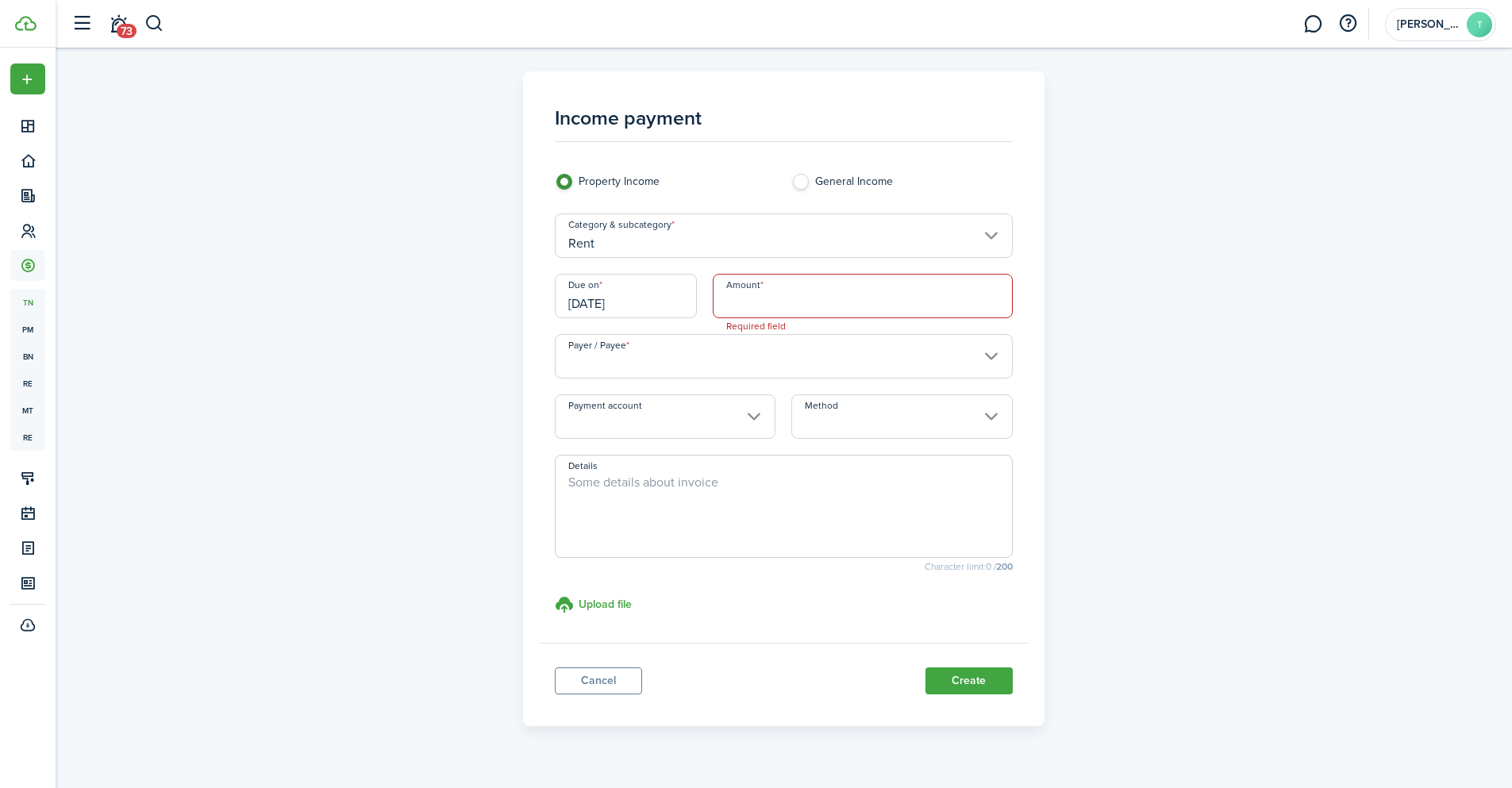
click at [781, 292] on input "Amount" at bounding box center [863, 296] width 300 height 44
type input "$2,200.00"
click at [1206, 252] on div "Income payment Property Income General Income Category & subcategory Rent Due o…" at bounding box center [783, 399] width 921 height 655
click at [995, 355] on input "Payer / Payee" at bounding box center [783, 356] width 458 height 44
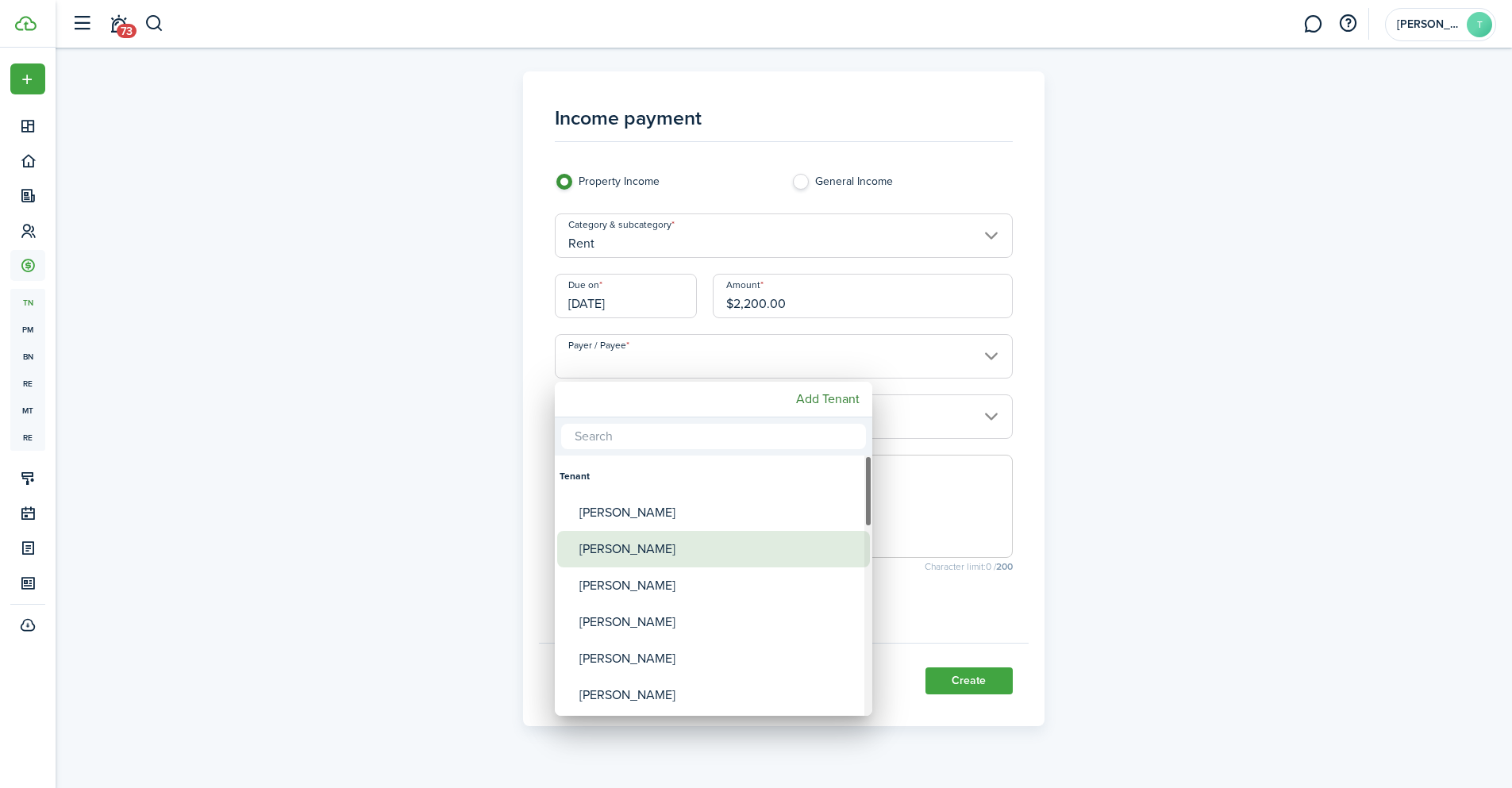
click at [653, 545] on div "[PERSON_NAME]" at bounding box center [720, 549] width 281 height 36
type input "[PERSON_NAME]"
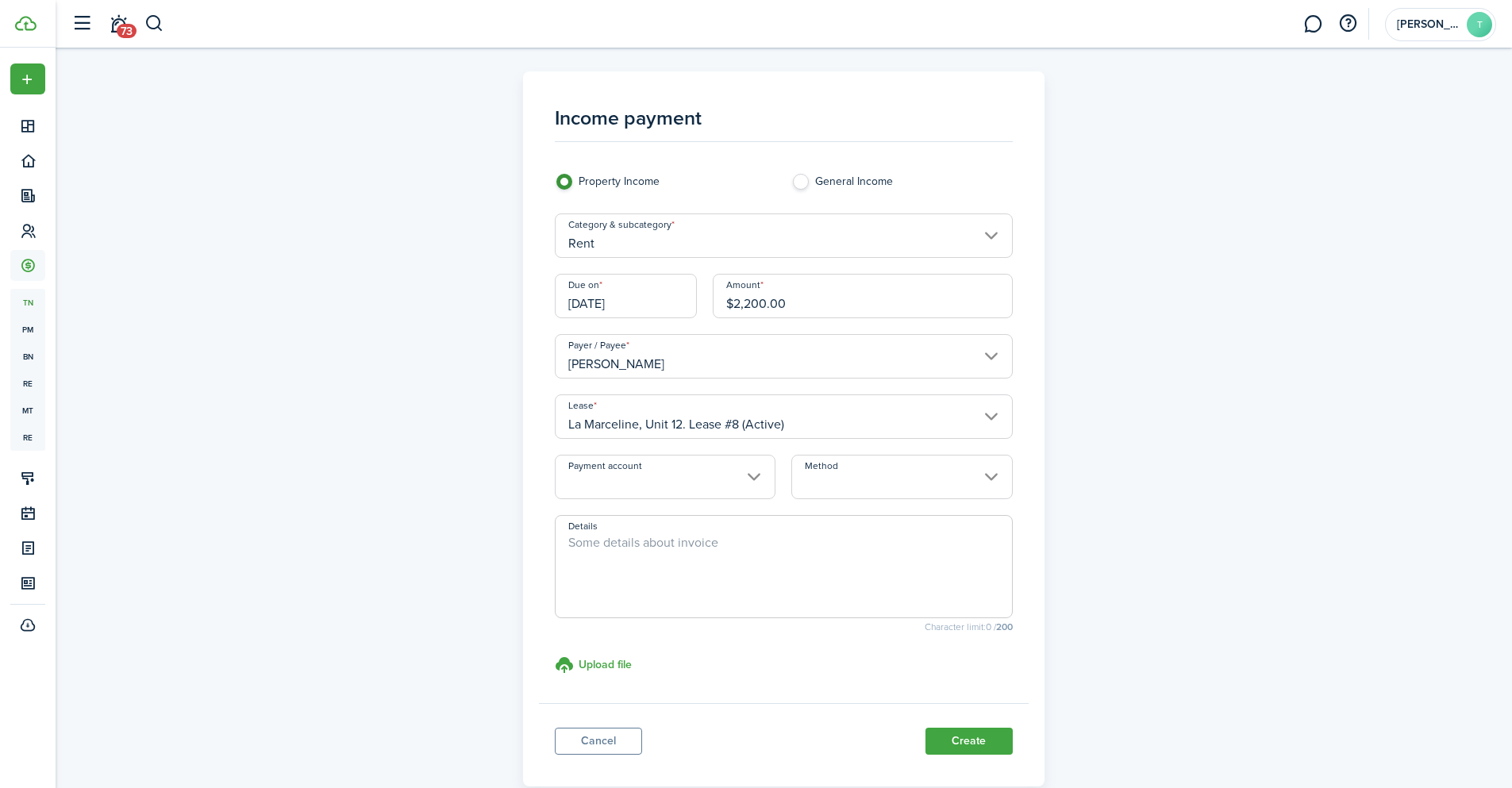
click at [748, 474] on input "Payment account" at bounding box center [664, 476] width 221 height 44
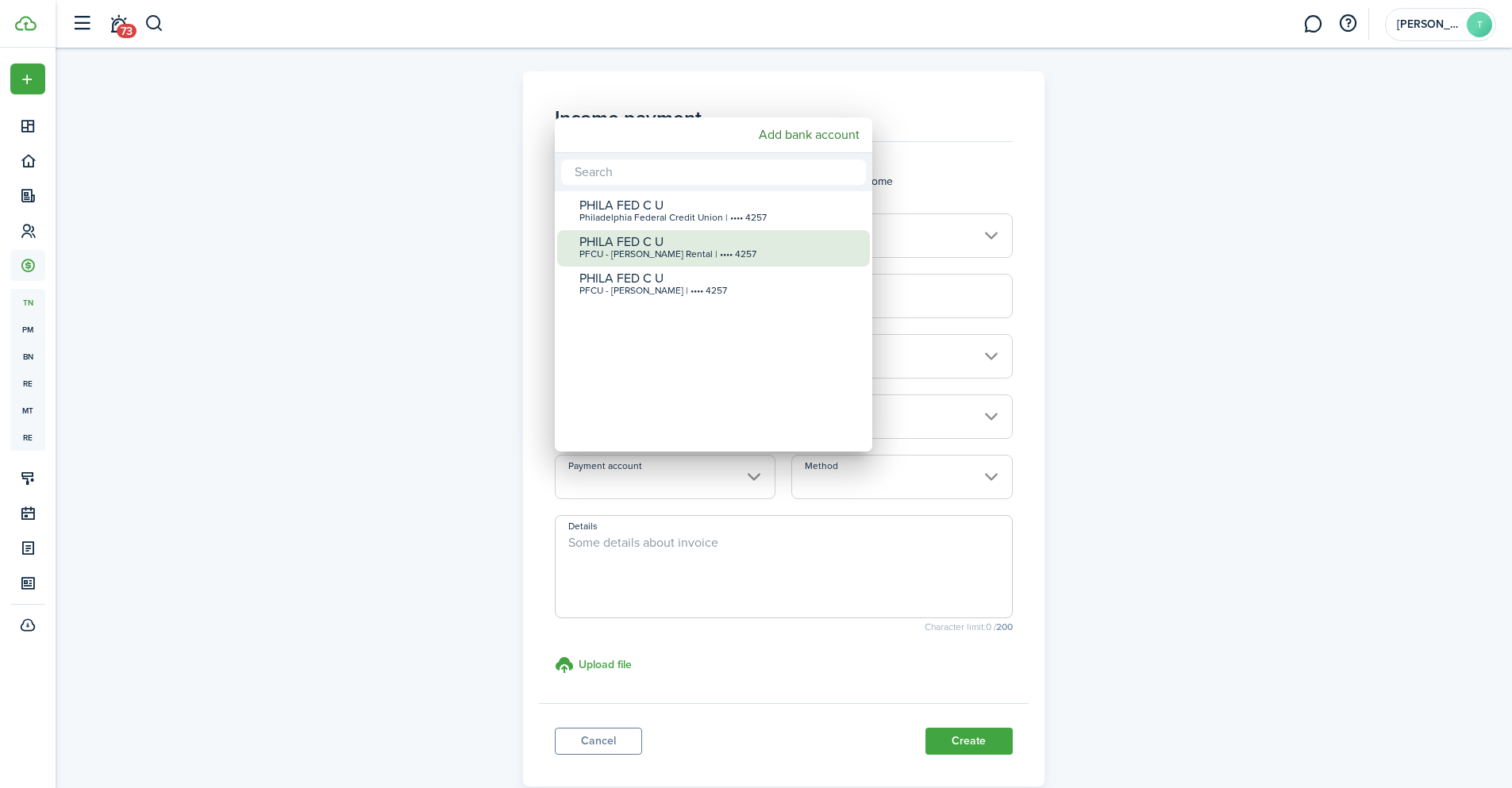
click at [806, 249] on div "PFCU - [PERSON_NAME] Rental | •••• 4257" at bounding box center [720, 254] width 281 height 11
type input "•••• •••• •••• 4257"
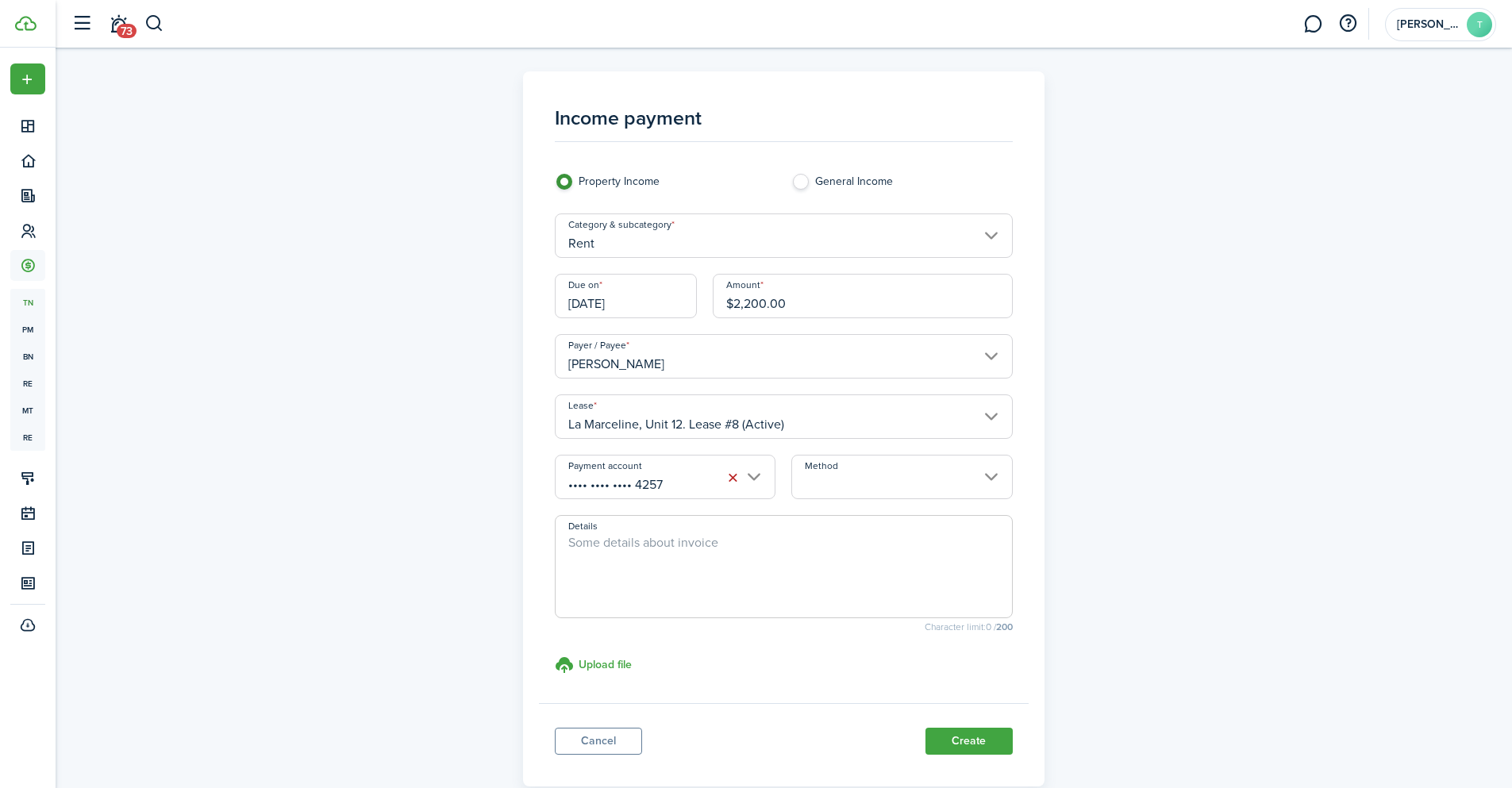
click at [991, 476] on input "Method" at bounding box center [902, 476] width 221 height 44
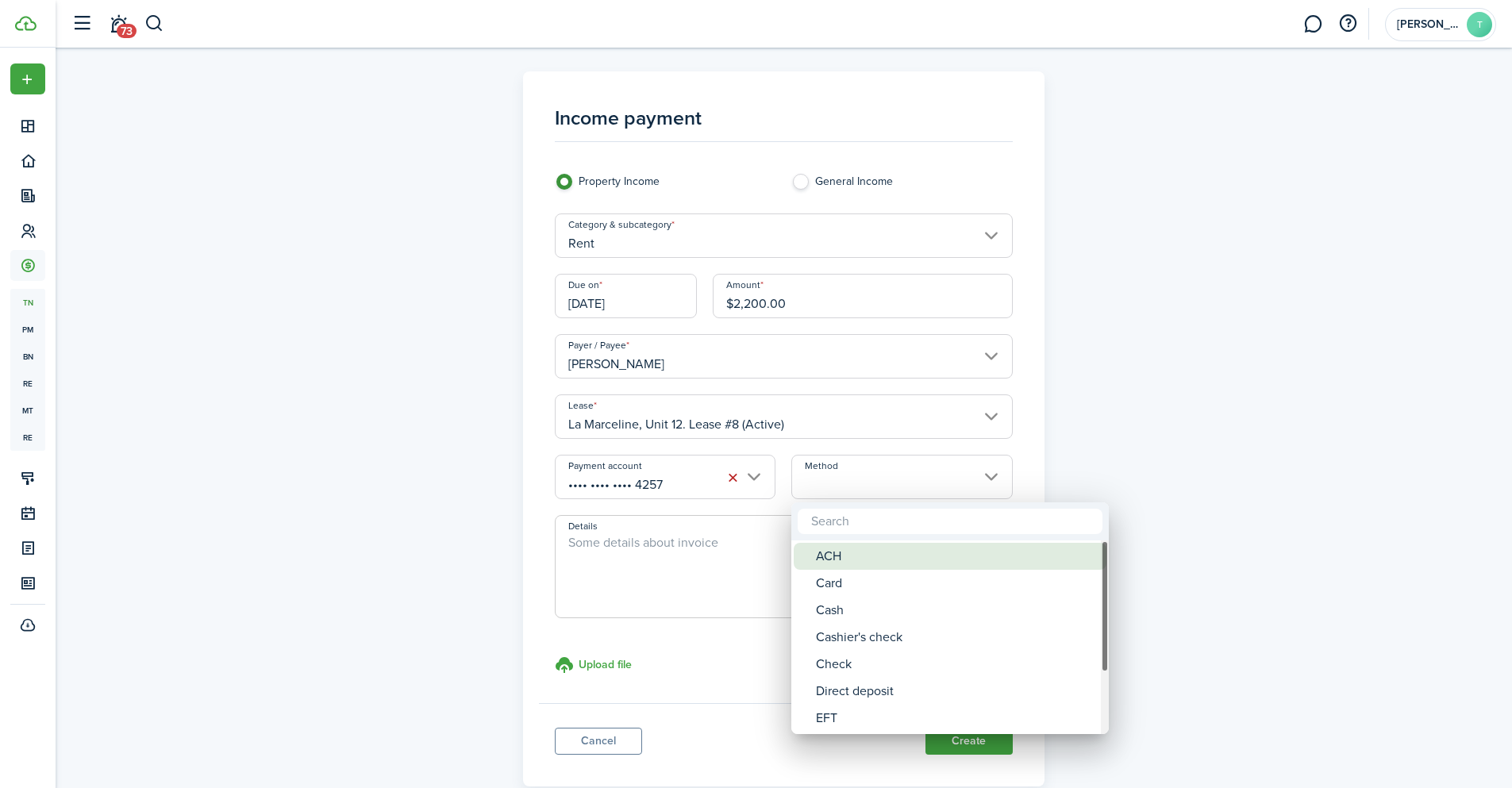
click at [893, 553] on div "ACH" at bounding box center [957, 556] width 281 height 27
type input "ACH"
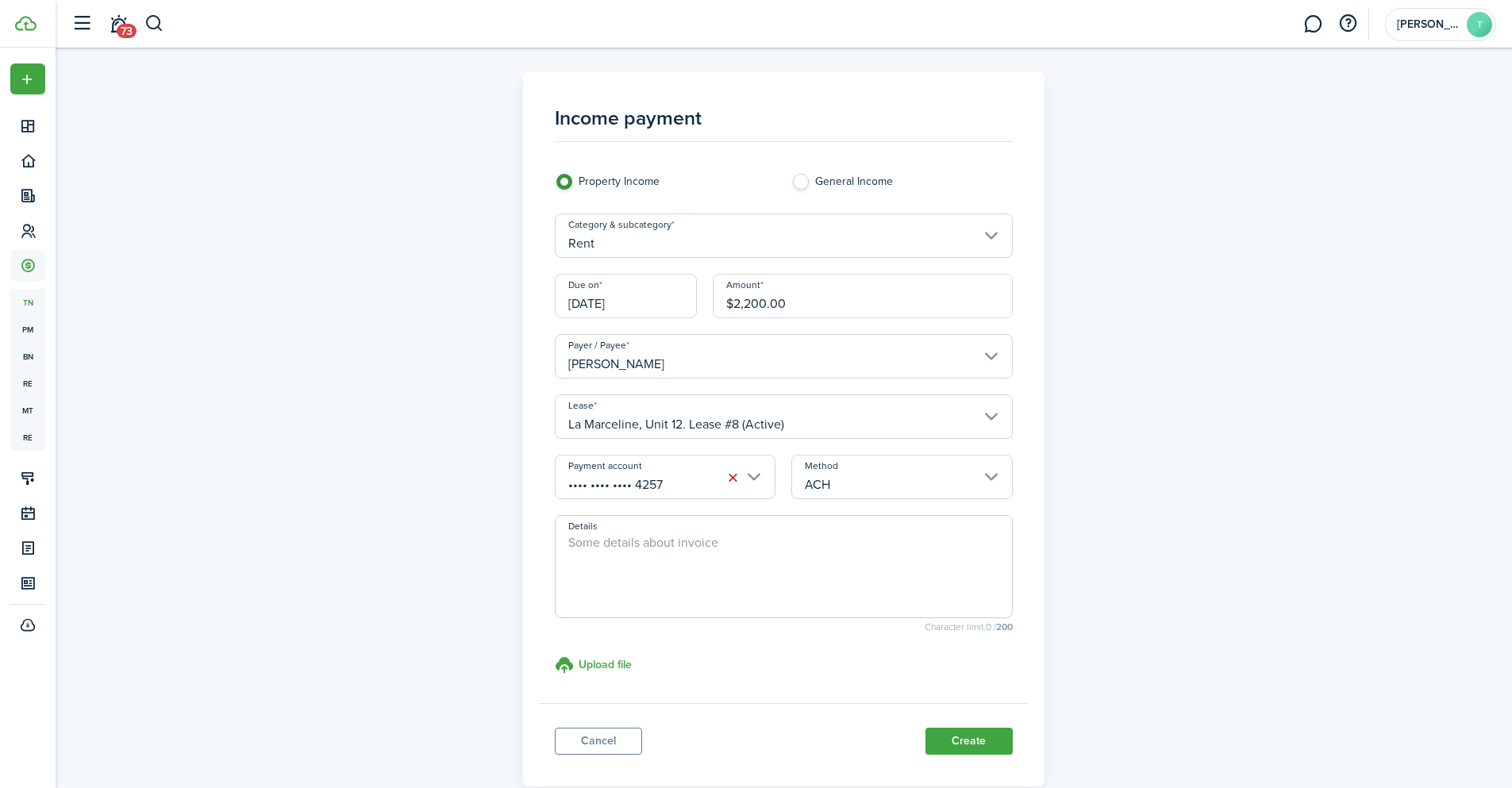
click at [733, 552] on textarea "Details" at bounding box center [783, 572] width 456 height 77
click at [801, 305] on input "$2,200.00" at bounding box center [863, 296] width 300 height 44
drag, startPoint x: 801, startPoint y: 305, endPoint x: 745, endPoint y: 304, distance: 56.0
click at [745, 304] on input "$2,200.00" at bounding box center [863, 296] width 300 height 44
click at [994, 231] on input "Rent" at bounding box center [783, 235] width 458 height 44
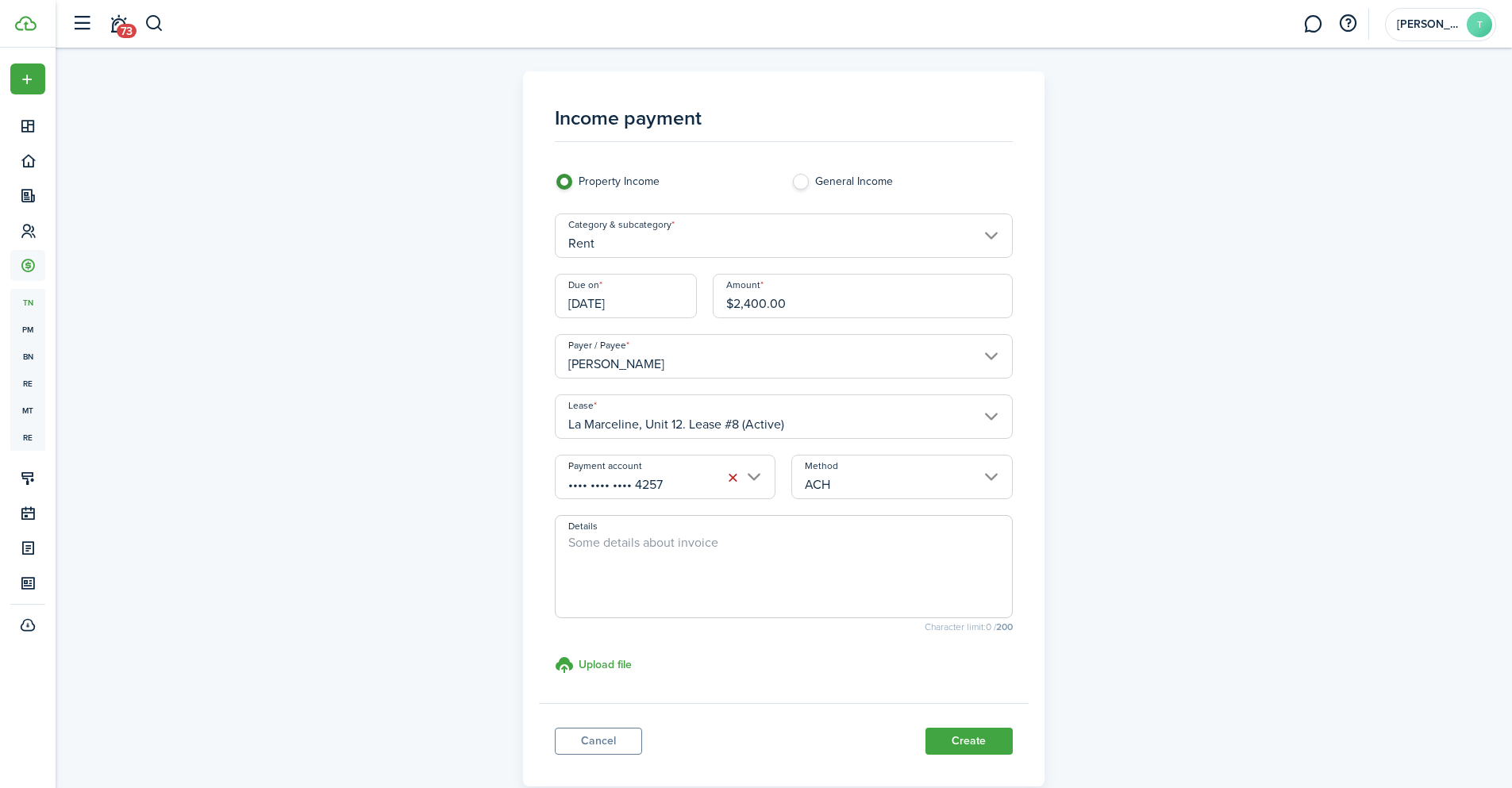
type input "$2,400.00"
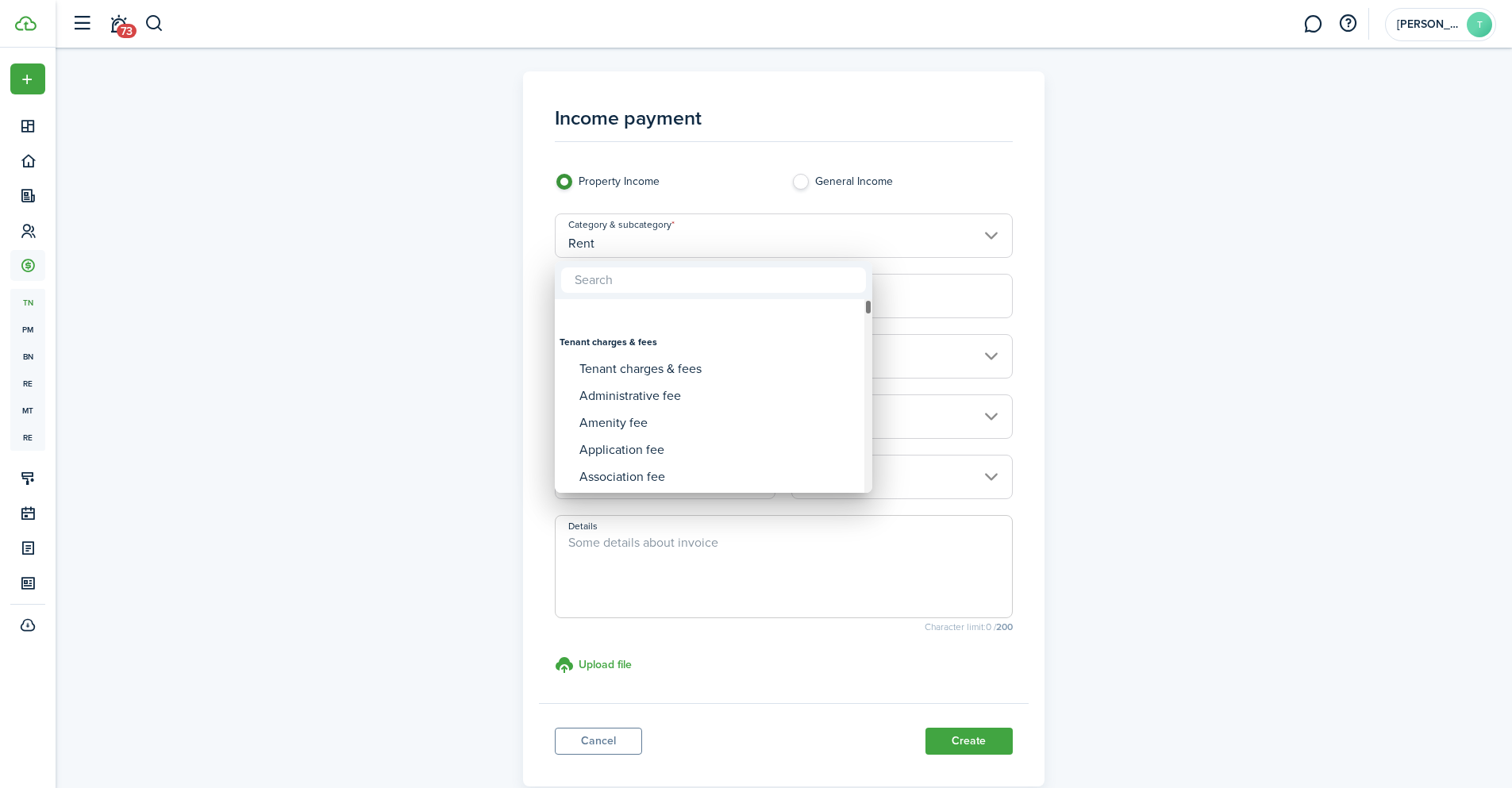
drag, startPoint x: 867, startPoint y: 419, endPoint x: 870, endPoint y: 296, distance: 123.0
click at [870, 296] on div "Tenant charges & fees Tenant charges & fees Administrative fee Amenity fee Appl…" at bounding box center [713, 377] width 317 height 232
click at [1199, 228] on div at bounding box center [756, 394] width 1766 height 1042
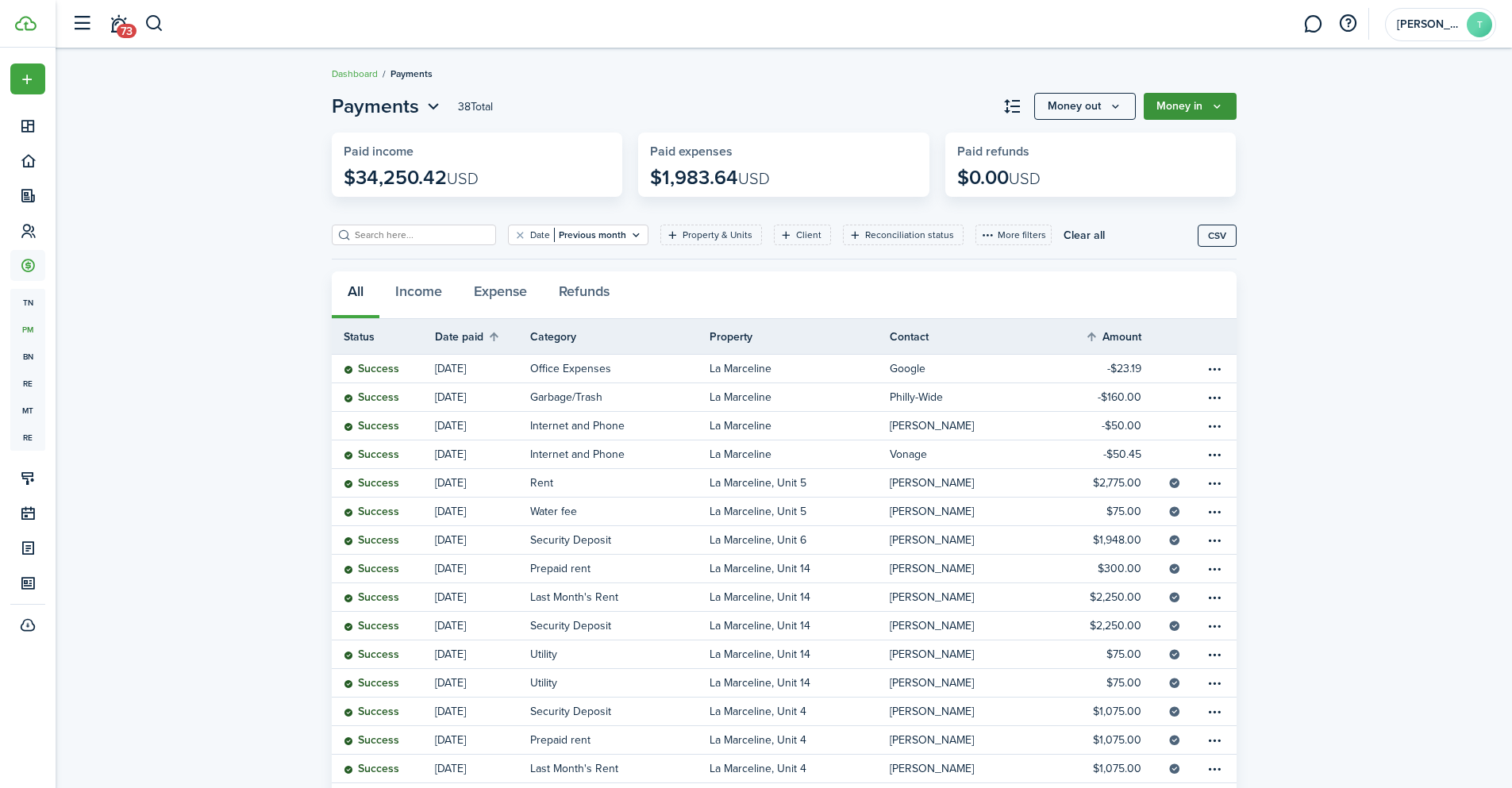
click at [1211, 104] on icon "Money in" at bounding box center [1216, 106] width 14 height 13
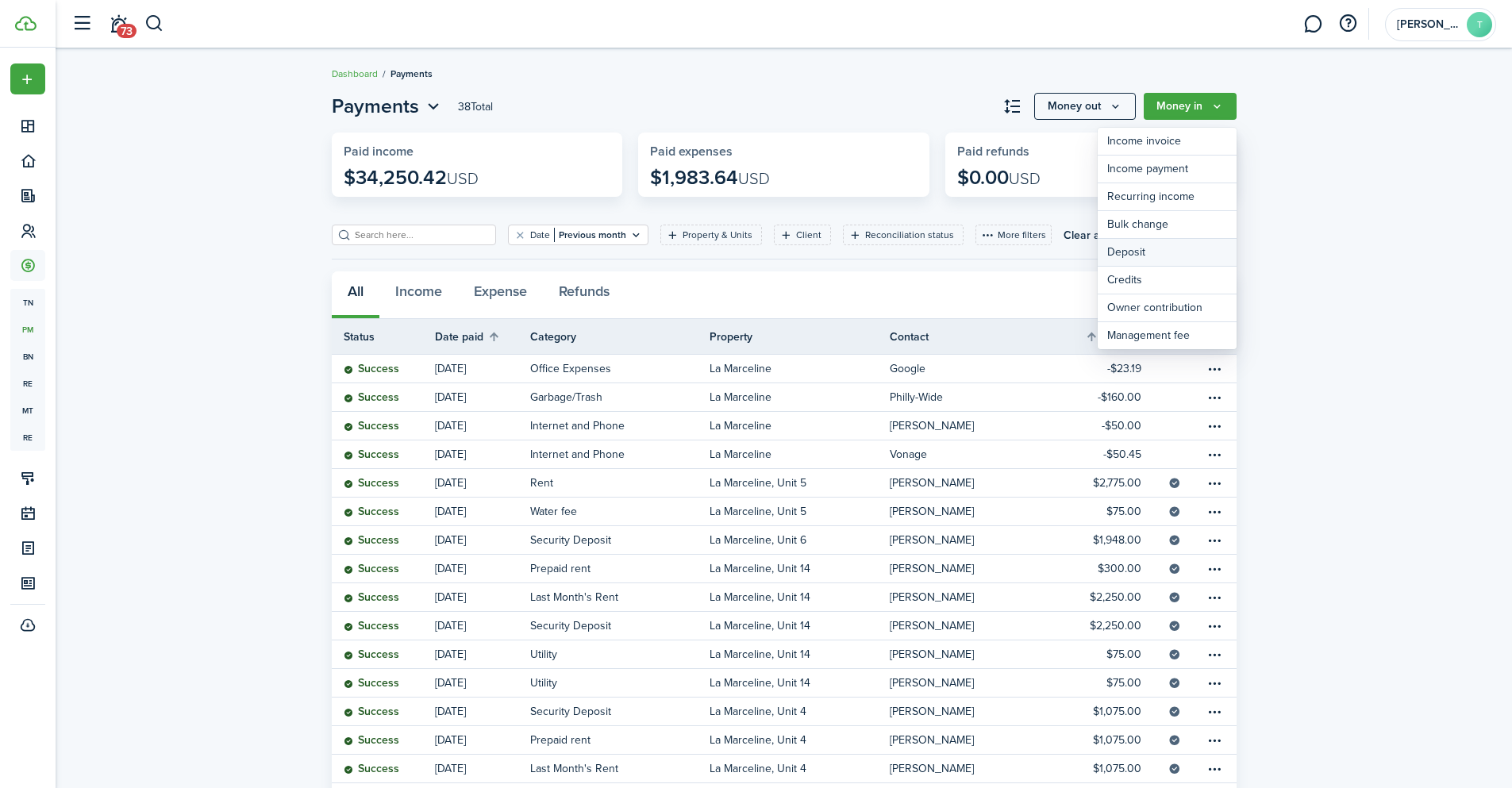
click at [1172, 255] on link "Deposit" at bounding box center [1167, 252] width 139 height 28
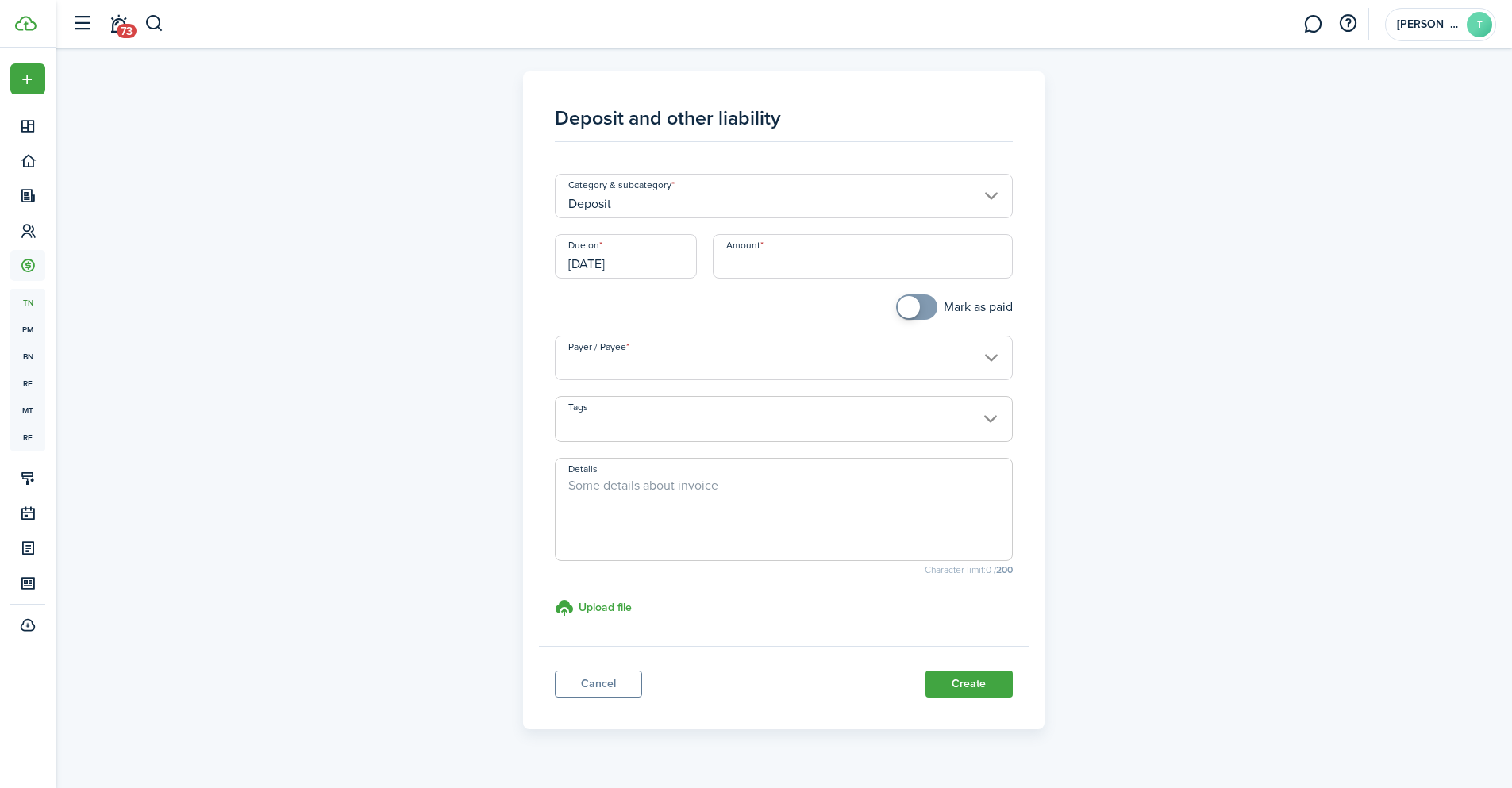
checkbox input "true"
click at [918, 312] on span at bounding box center [917, 307] width 16 height 25
click at [995, 189] on input "Deposit" at bounding box center [783, 196] width 458 height 44
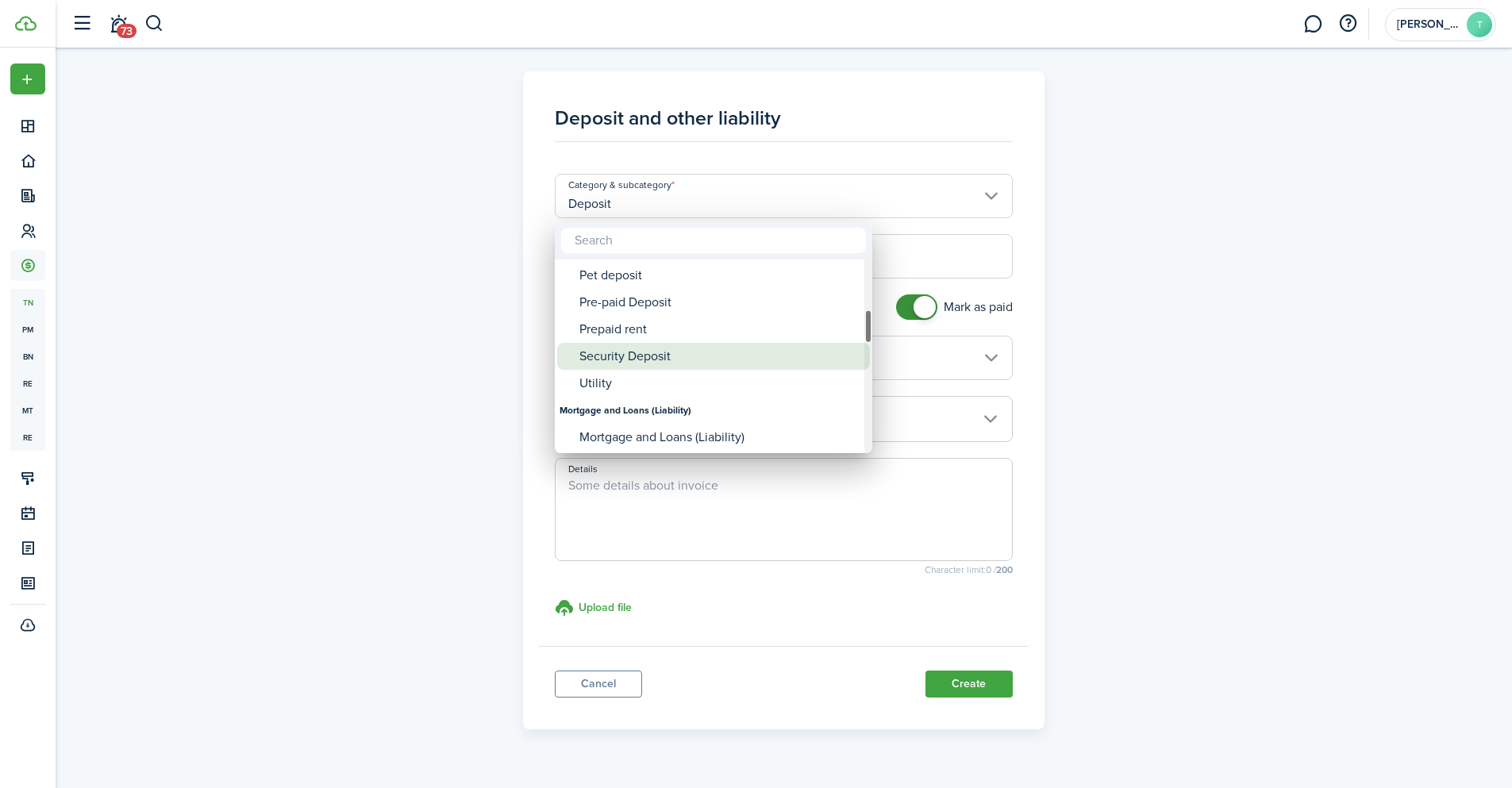
click at [715, 355] on div "Security Deposit" at bounding box center [720, 356] width 281 height 27
type input "Deposit / Security Deposit"
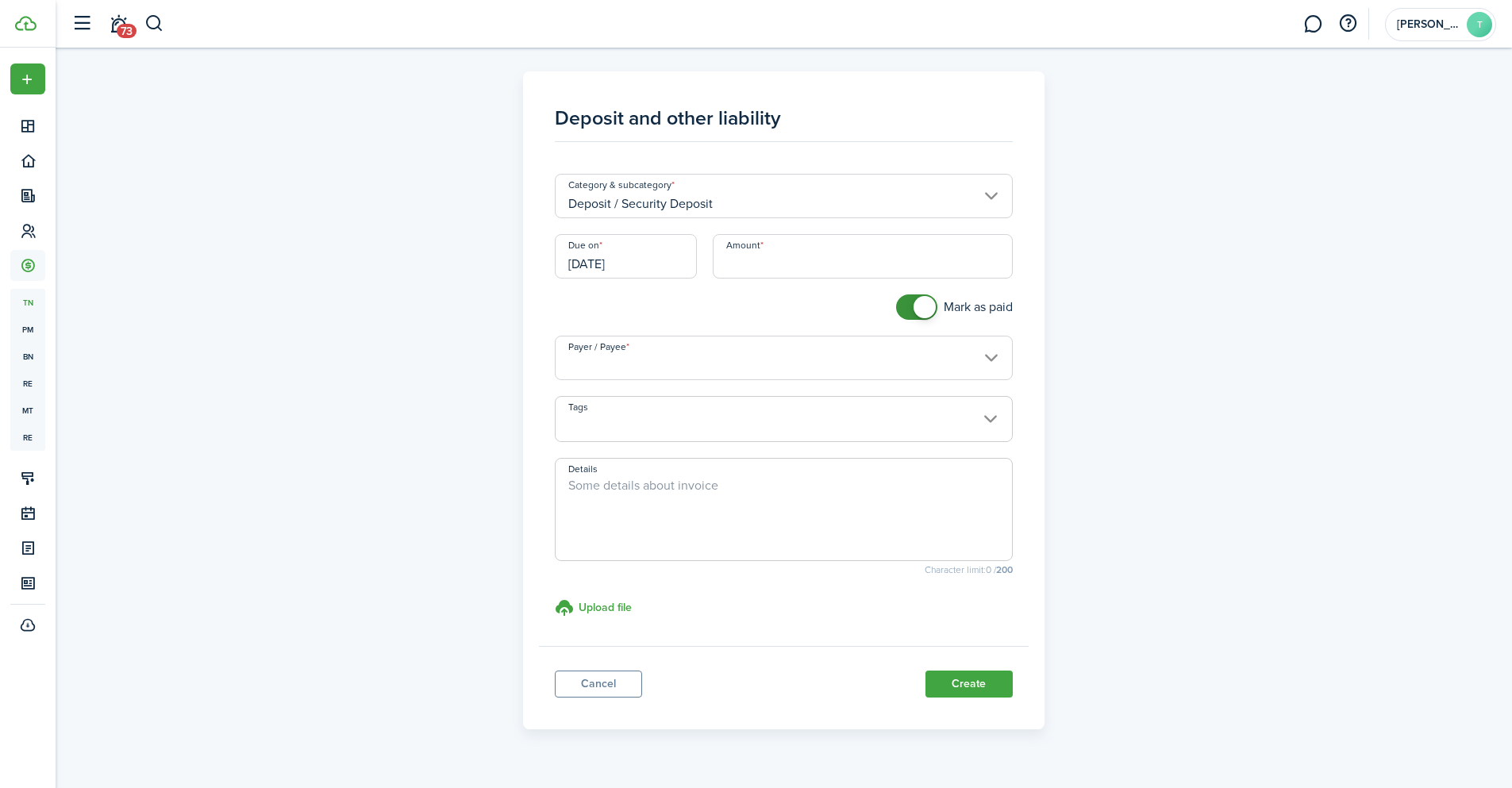
click at [631, 269] on input "[DATE]" at bounding box center [626, 256] width 142 height 44
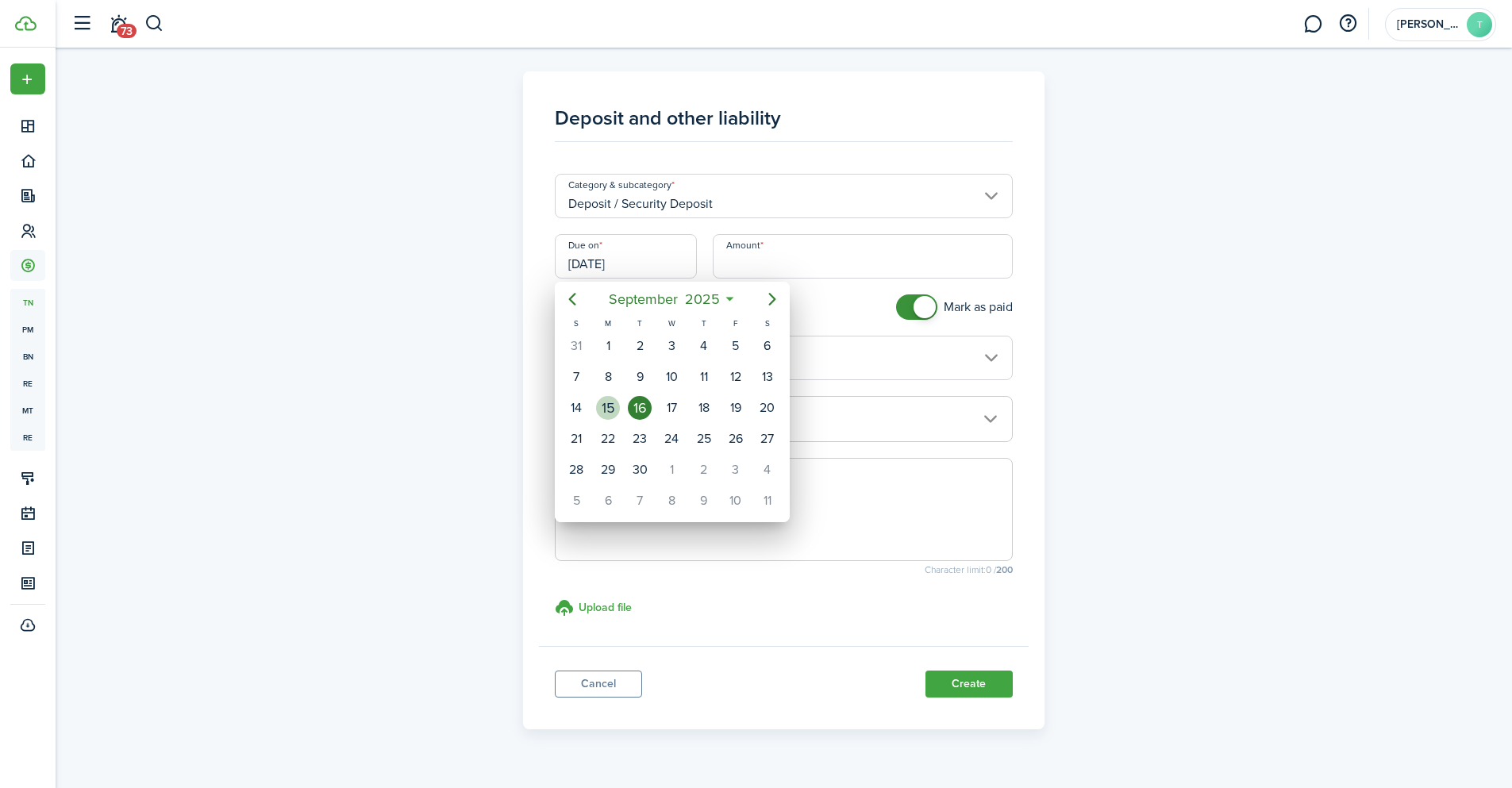
click at [614, 406] on div "15" at bounding box center [608, 408] width 23 height 23
type input "[DATE]"
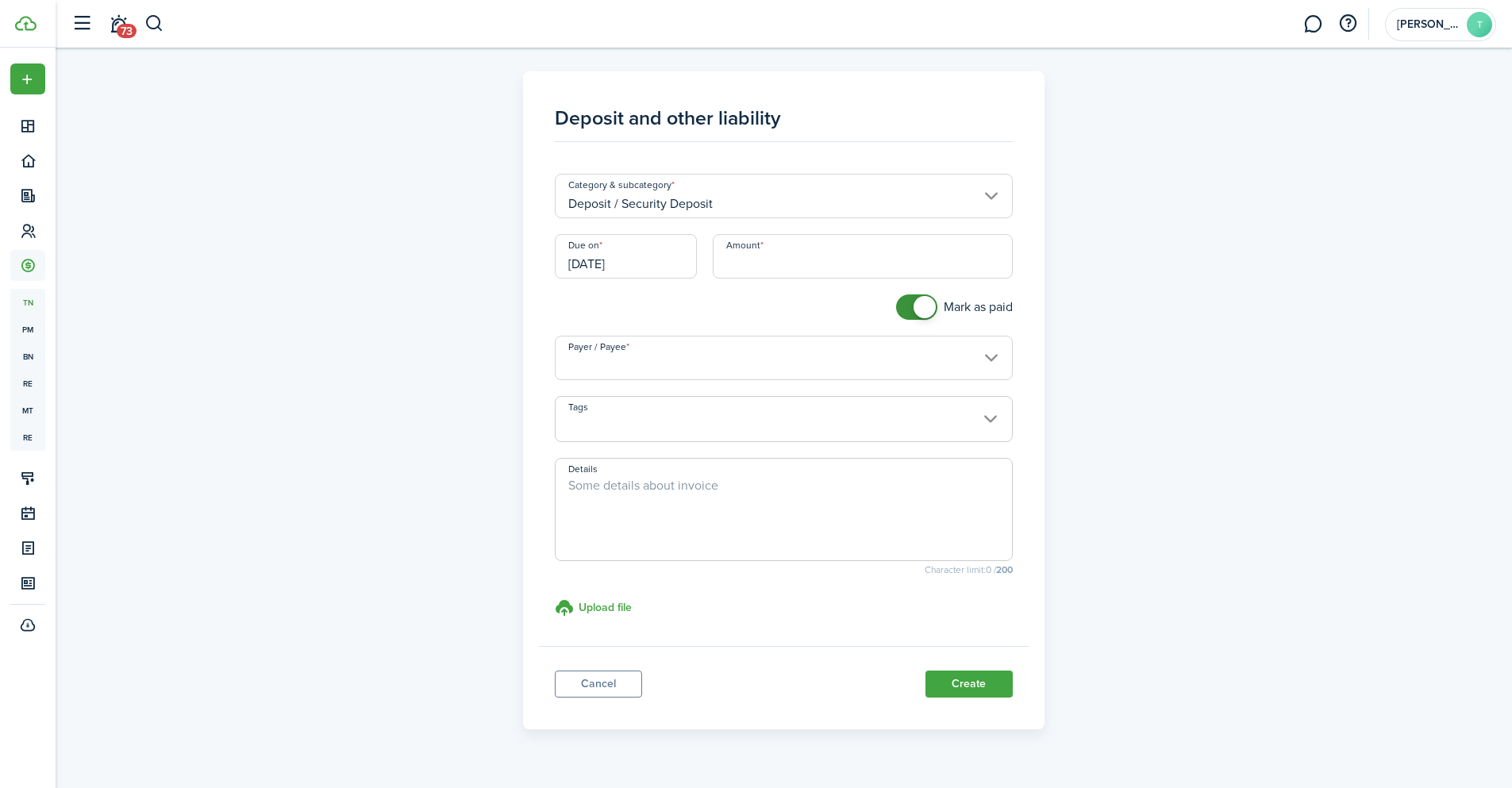
click at [726, 261] on input "Amount" at bounding box center [863, 256] width 300 height 44
click at [766, 341] on input "Payer / Payee" at bounding box center [783, 357] width 458 height 44
type input "$2,400.00"
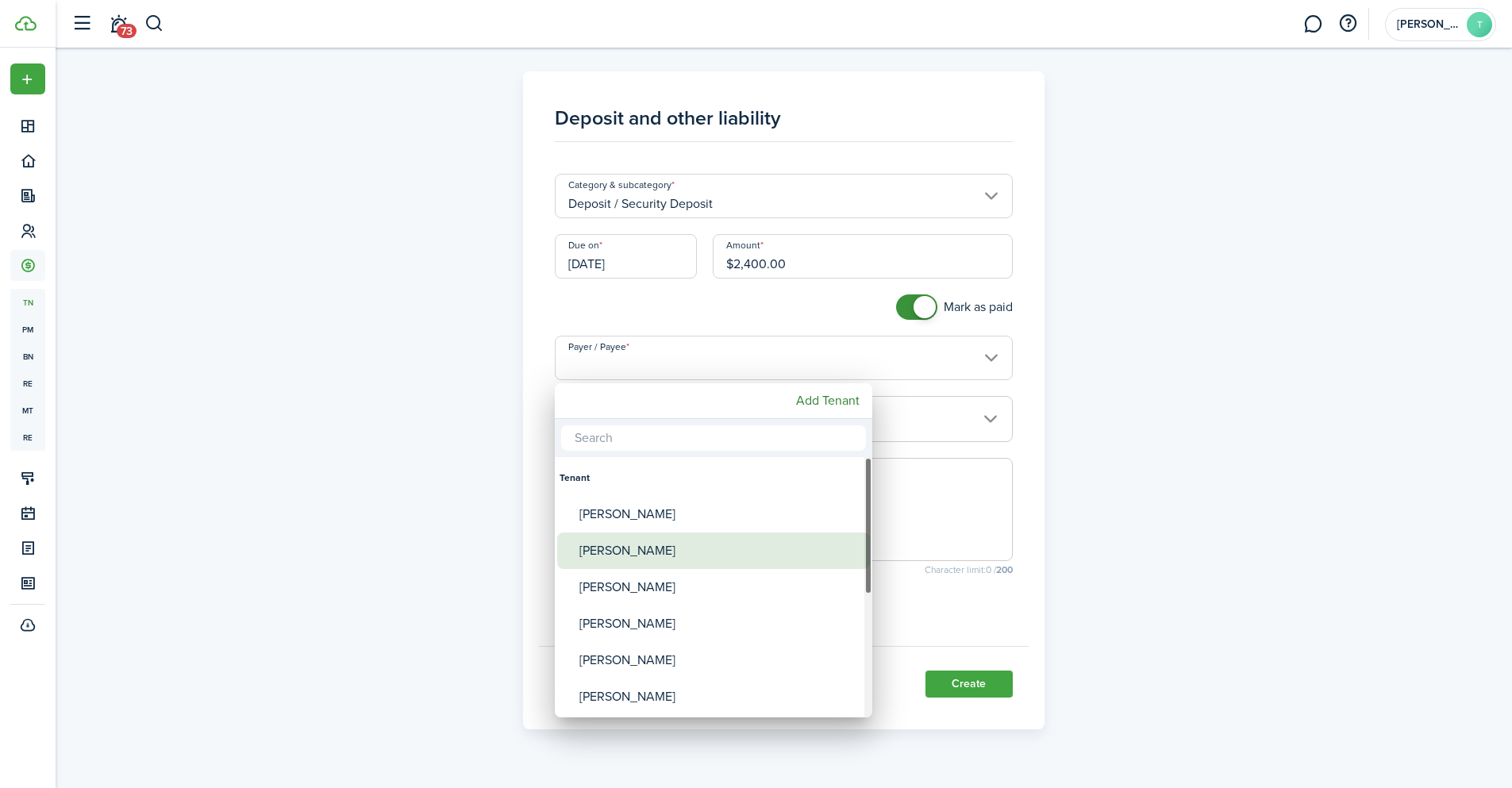
click at [636, 552] on div "[PERSON_NAME]" at bounding box center [720, 551] width 281 height 36
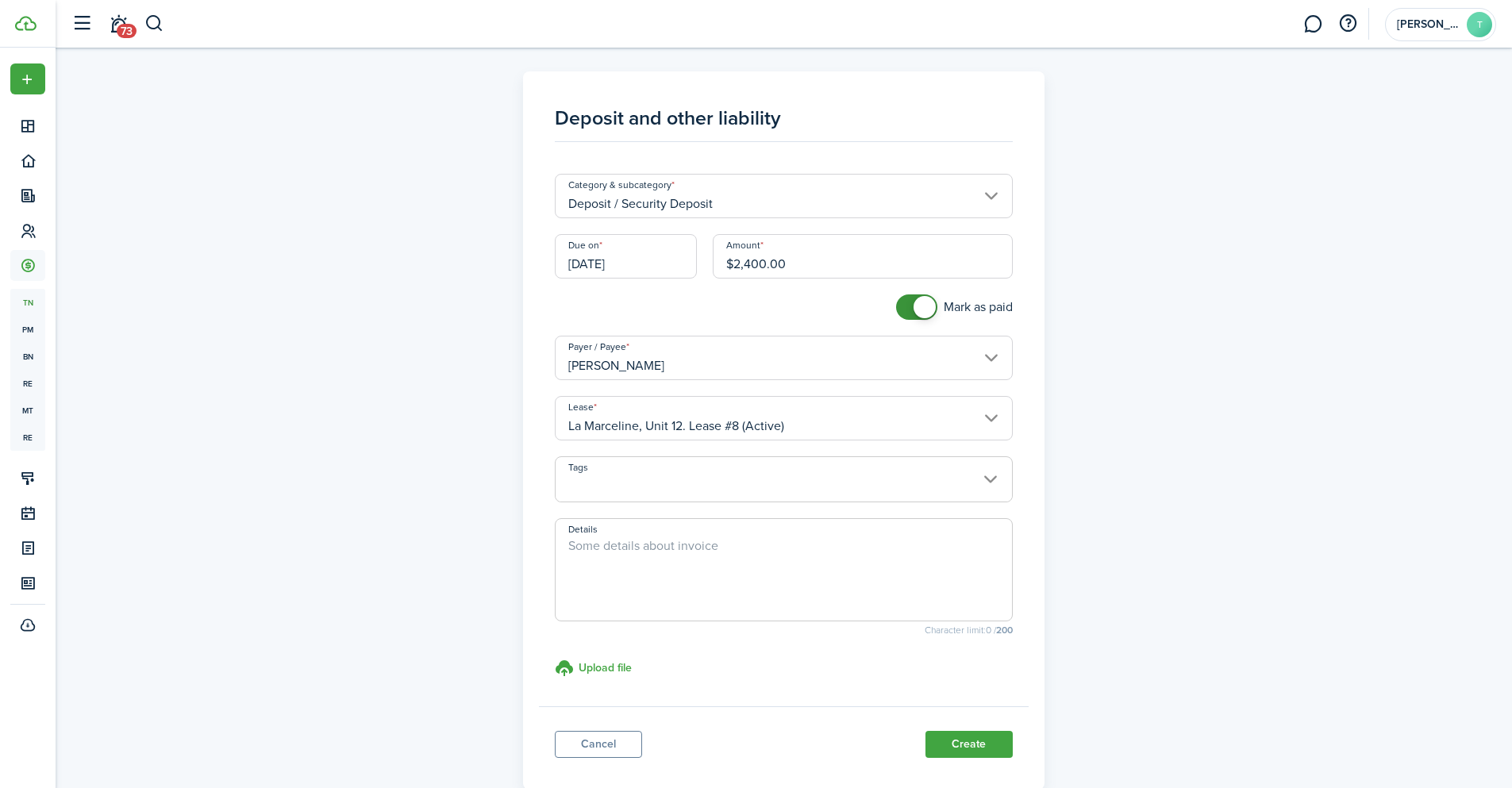
click at [994, 359] on input "[PERSON_NAME]" at bounding box center [783, 357] width 458 height 44
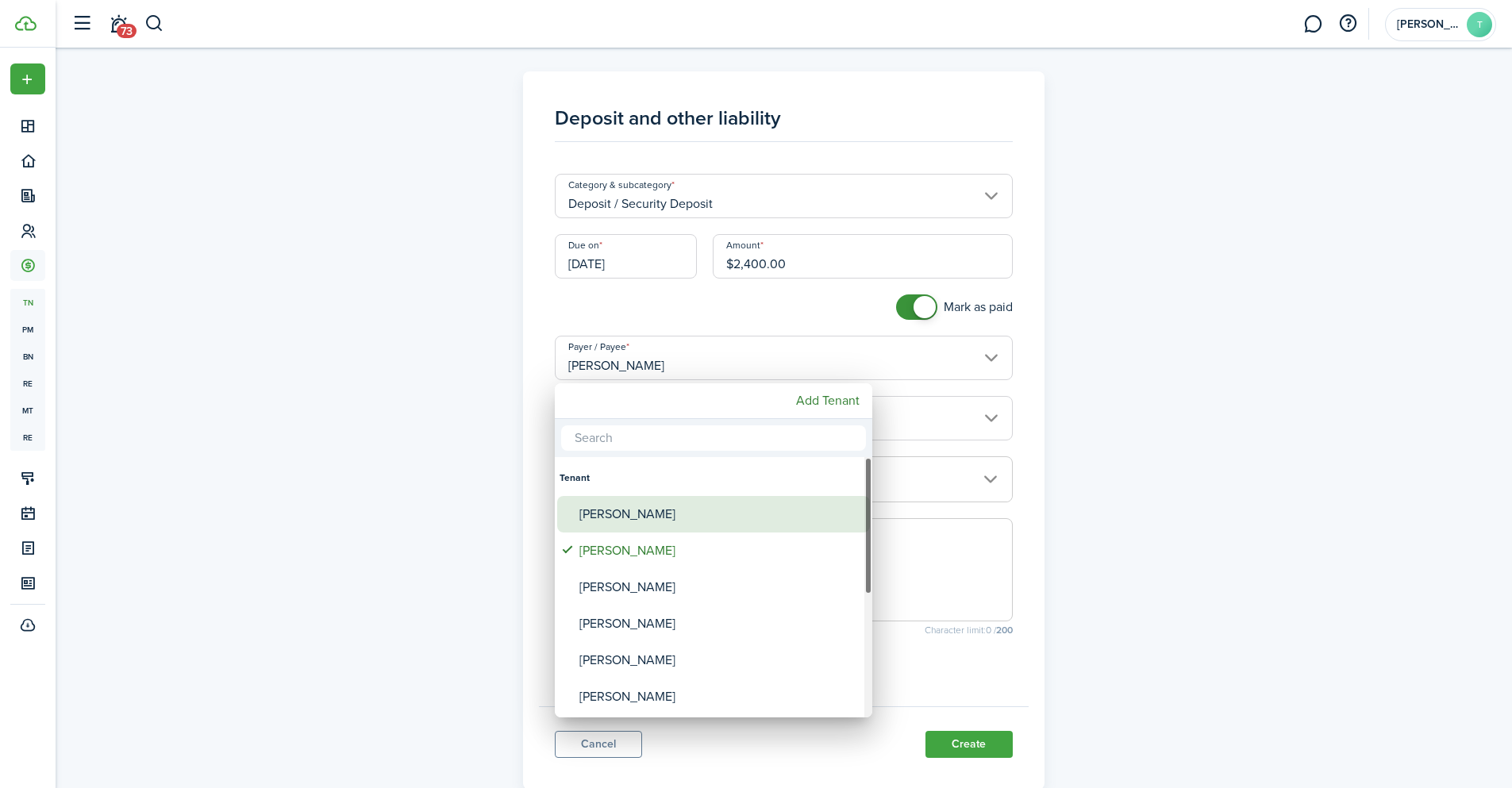
click at [702, 518] on div "[PERSON_NAME]" at bounding box center [720, 514] width 281 height 36
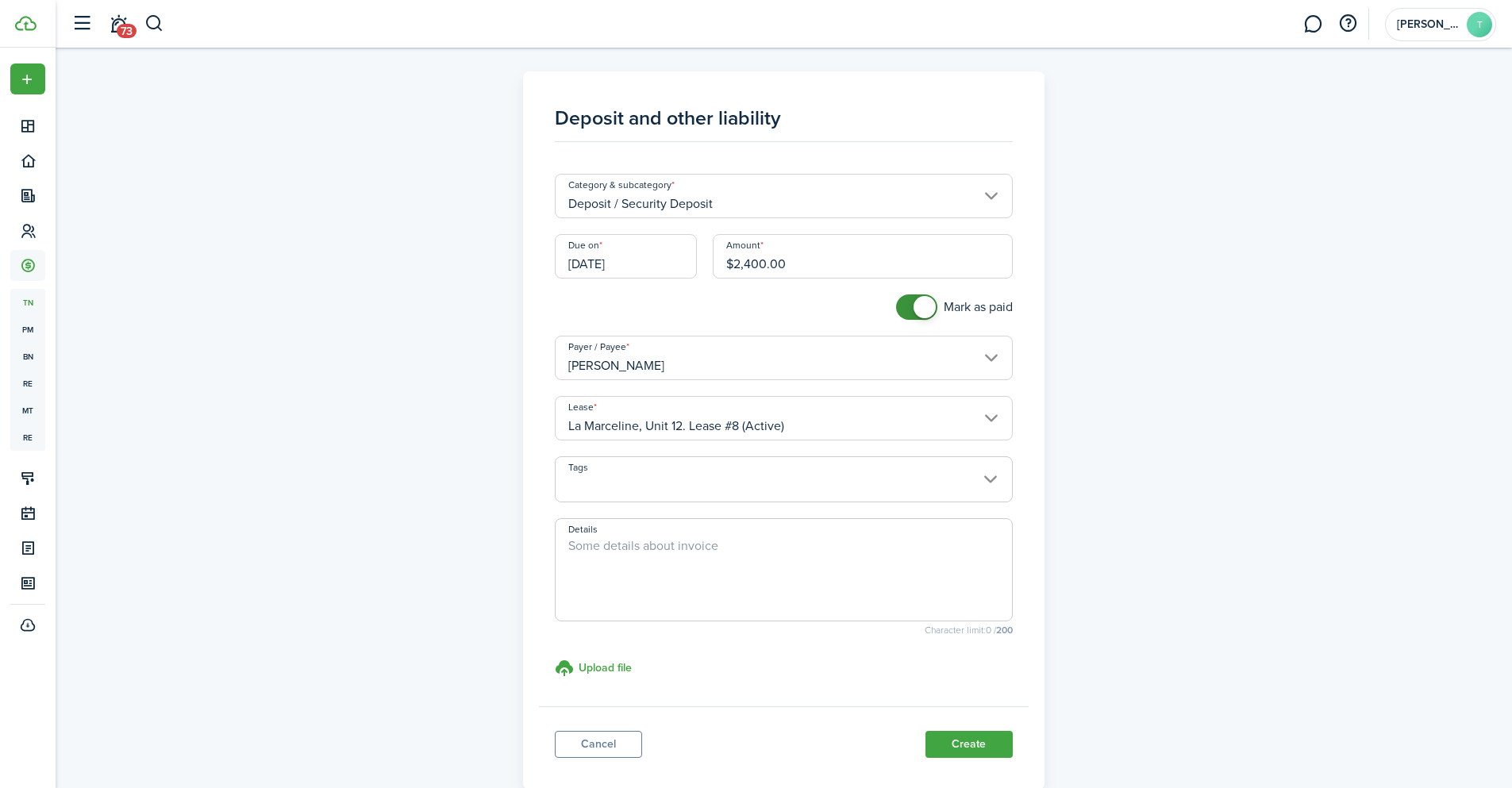
click at [991, 348] on input "[PERSON_NAME]" at bounding box center [783, 357] width 458 height 44
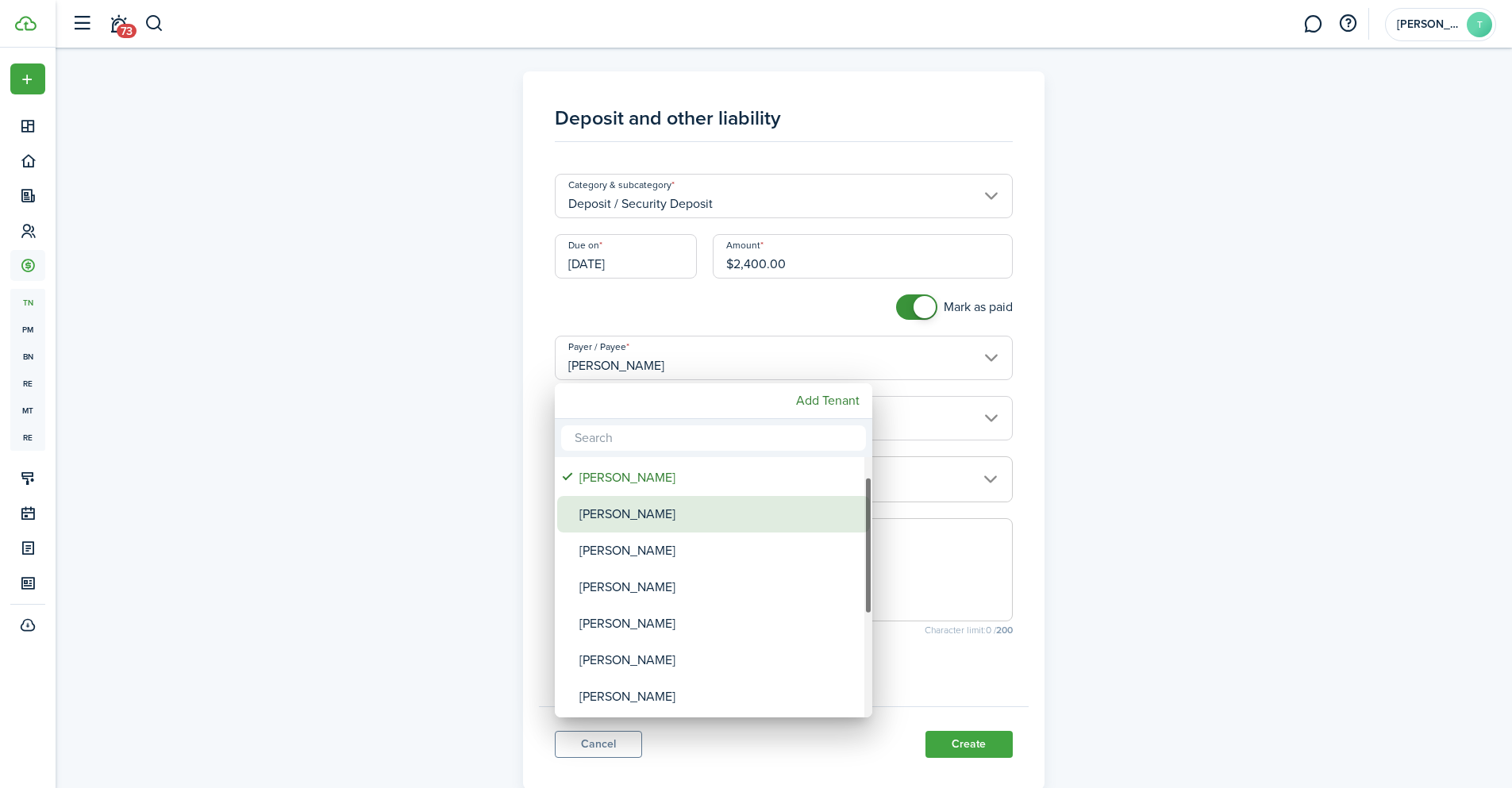
click at [683, 521] on div "[PERSON_NAME]" at bounding box center [720, 514] width 281 height 36
type input "[PERSON_NAME]"
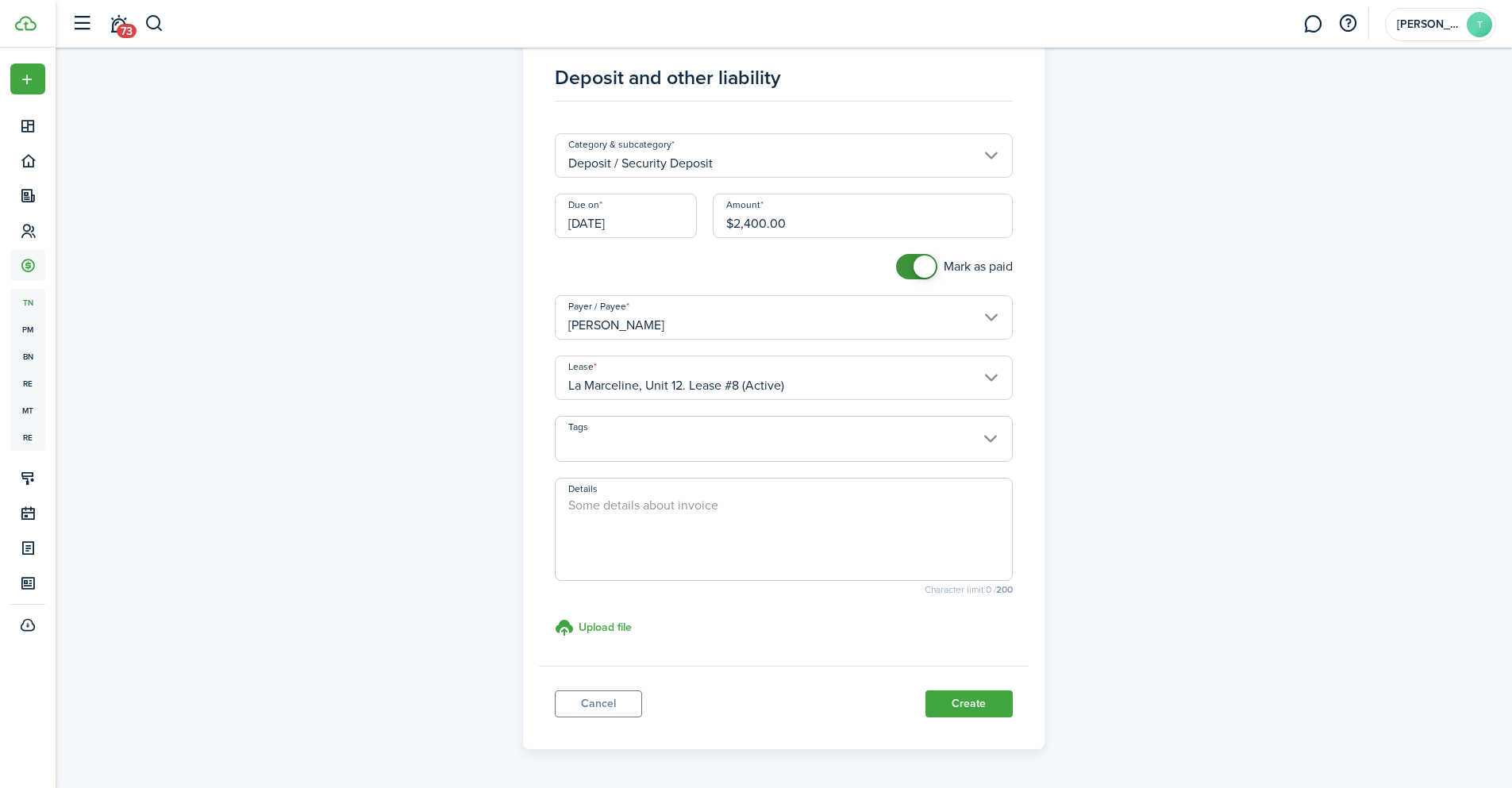
scroll to position [79, 0]
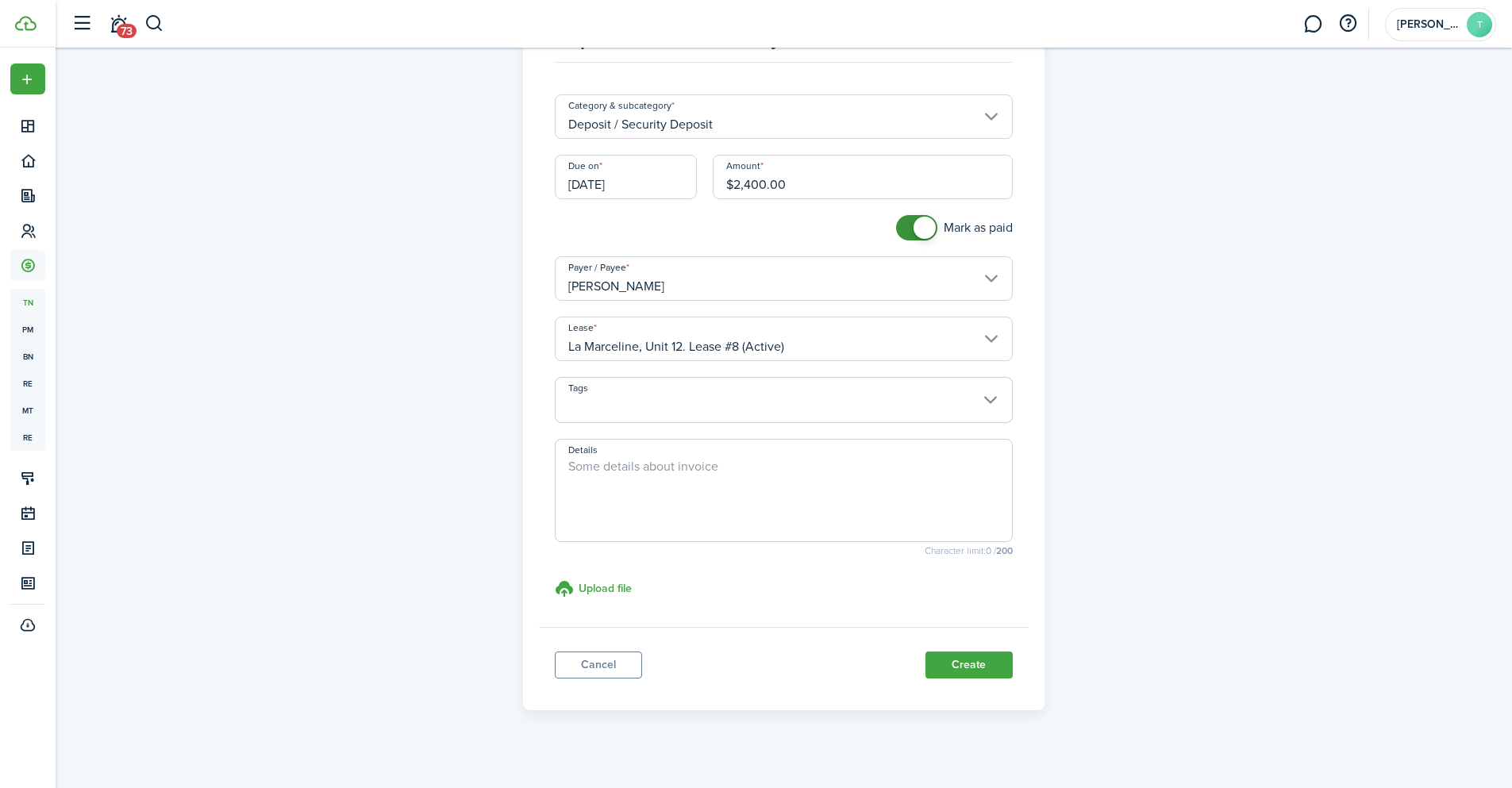
click at [985, 403] on span at bounding box center [783, 408] width 456 height 27
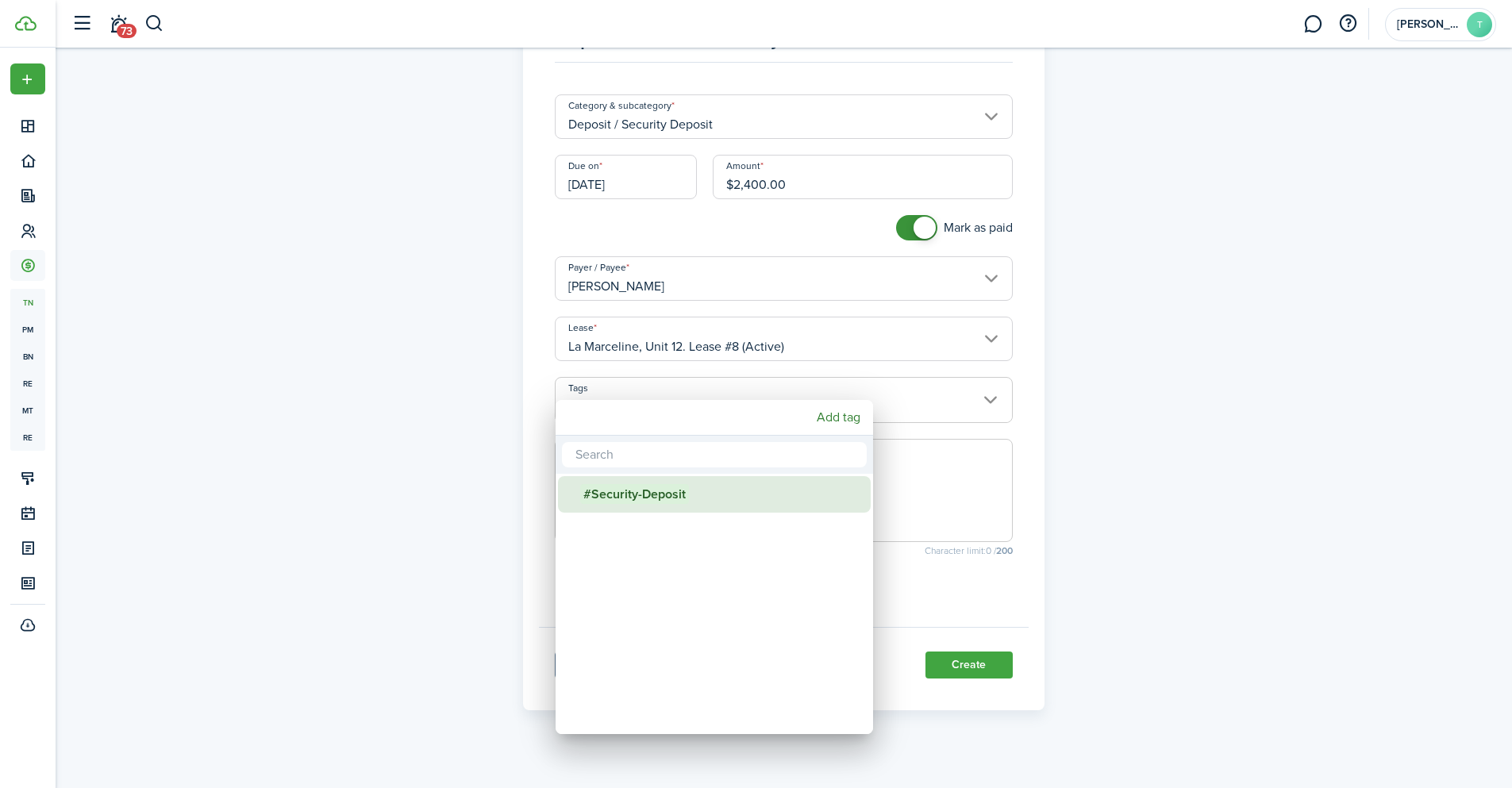
click at [673, 494] on span "#Security-Deposit" at bounding box center [635, 494] width 109 height 20
type input "#Security-Deposit"
click at [1040, 373] on div at bounding box center [756, 394] width 1766 height 1042
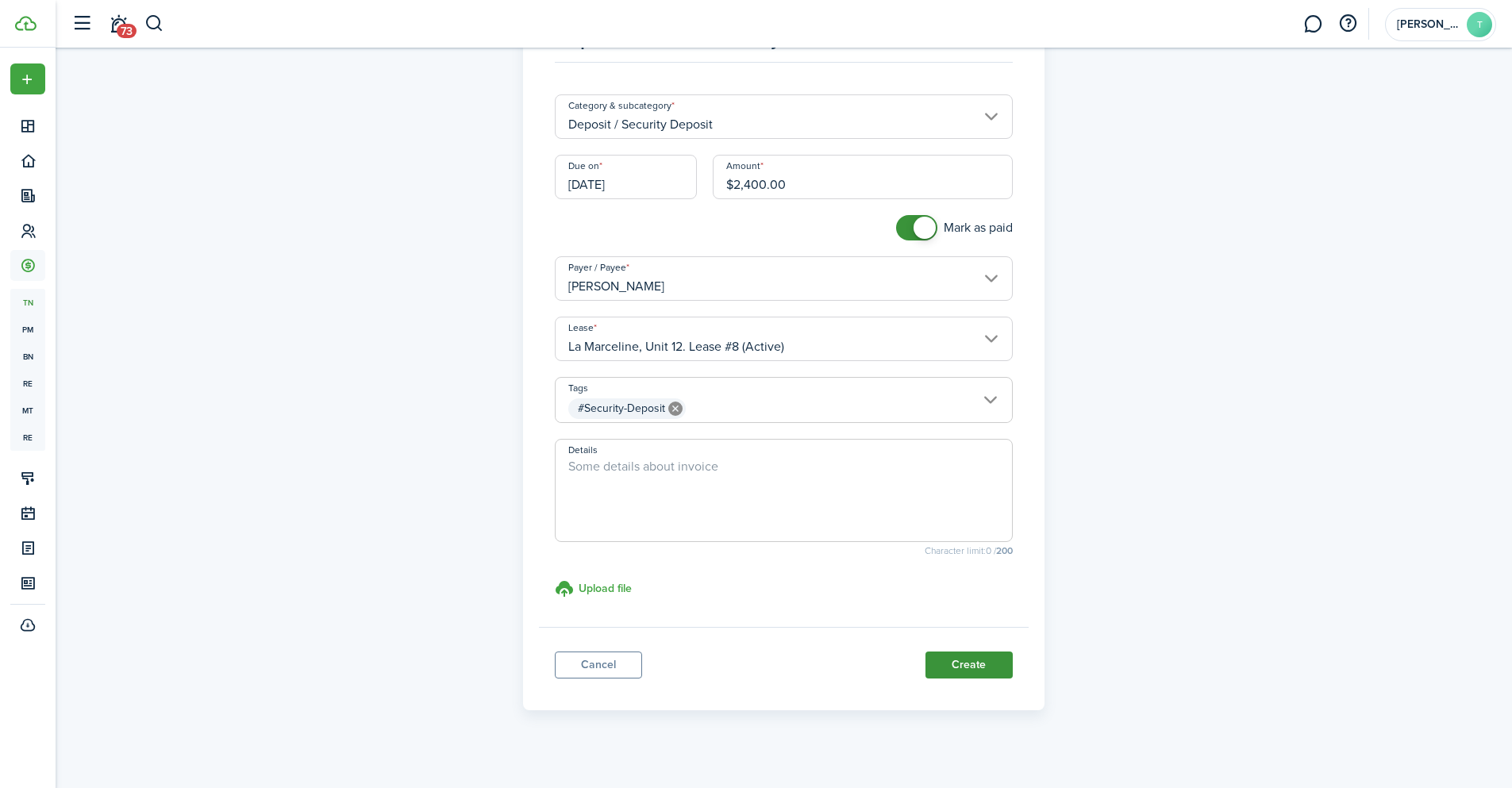
click at [947, 659] on button "Create" at bounding box center [968, 665] width 87 height 27
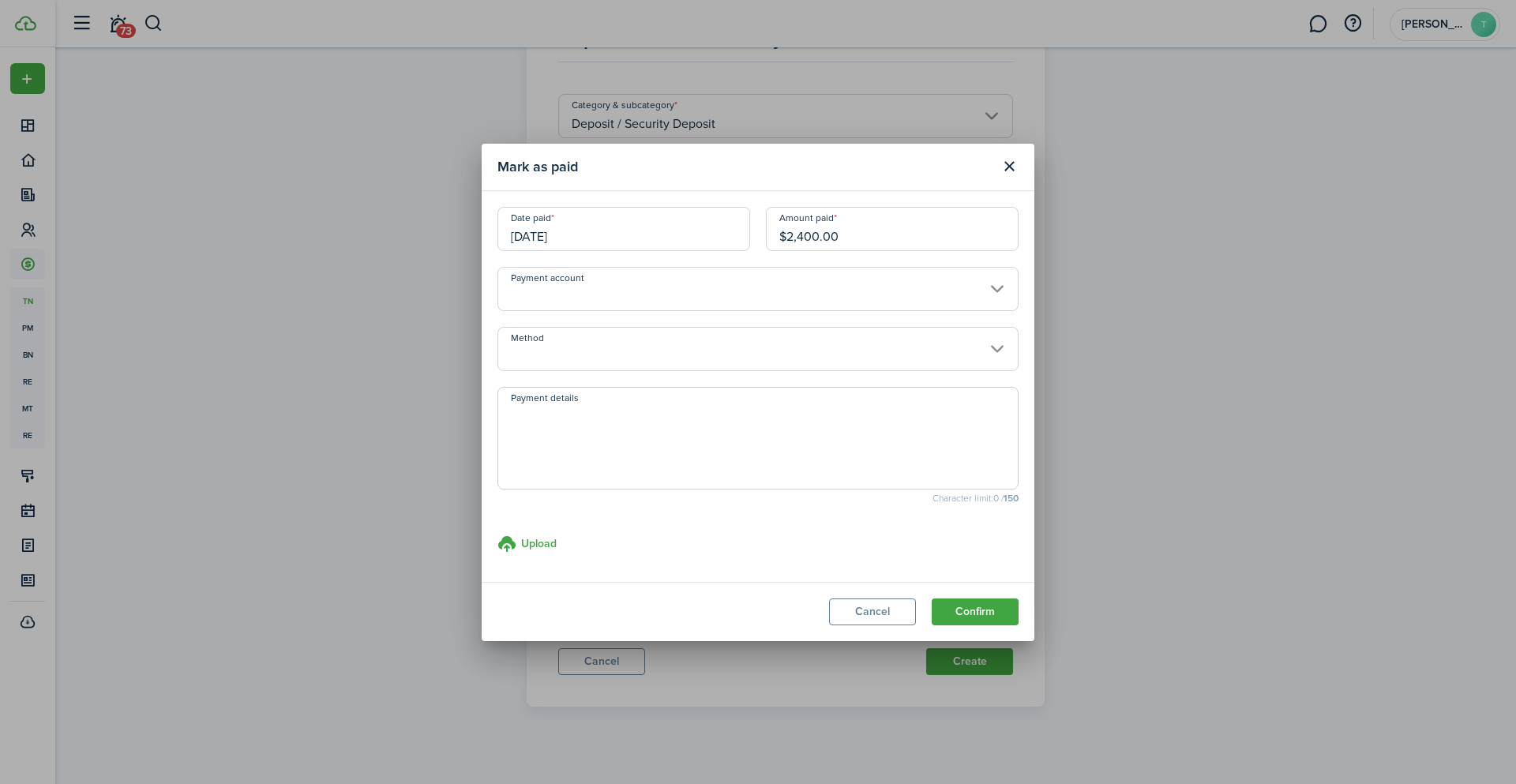
click at [993, 288] on input "Payment account" at bounding box center [758, 289] width 521 height 44
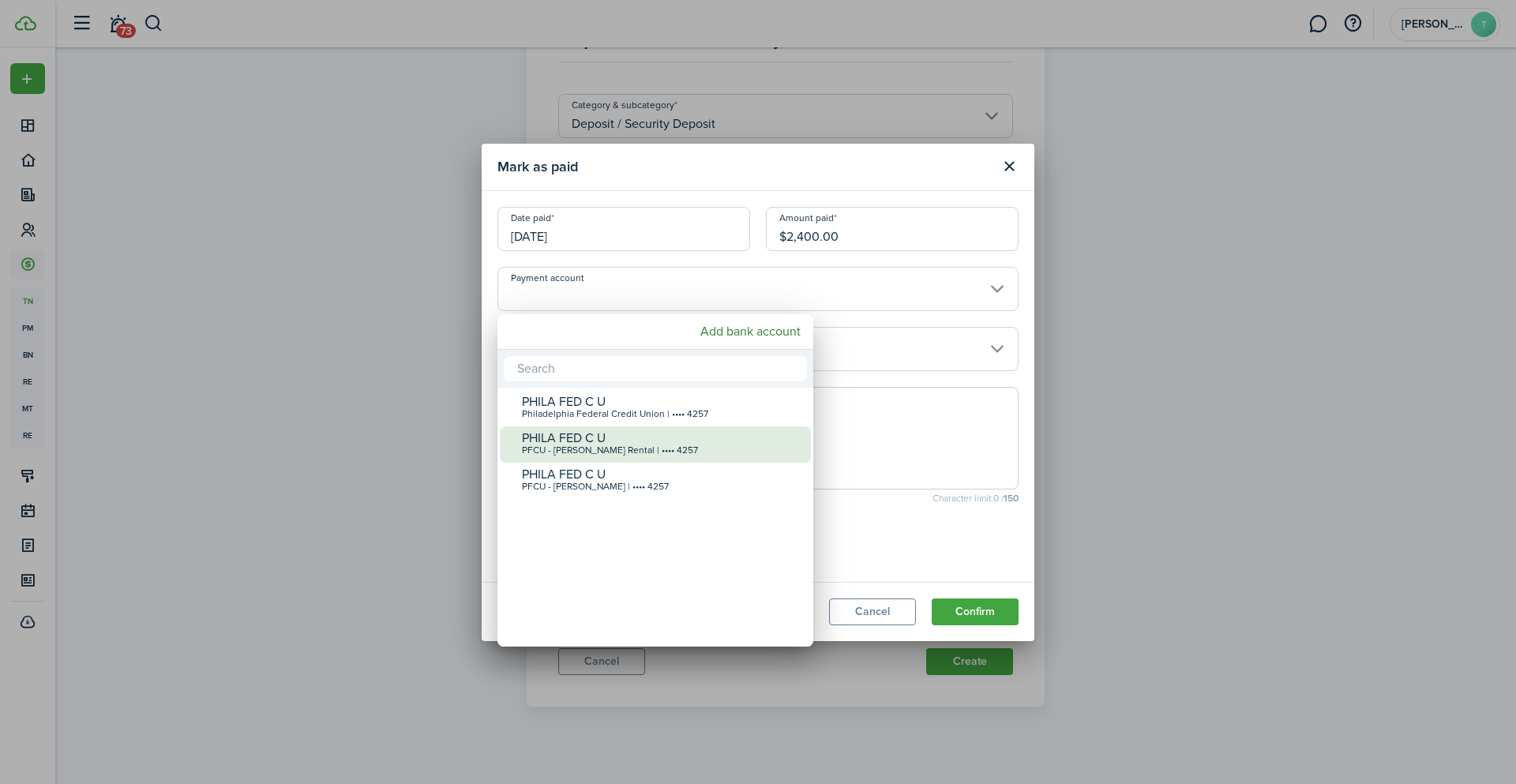
click at [710, 439] on div "PHILA FED C U" at bounding box center [662, 439] width 280 height 14
type input "•••• •••• •••• 4257"
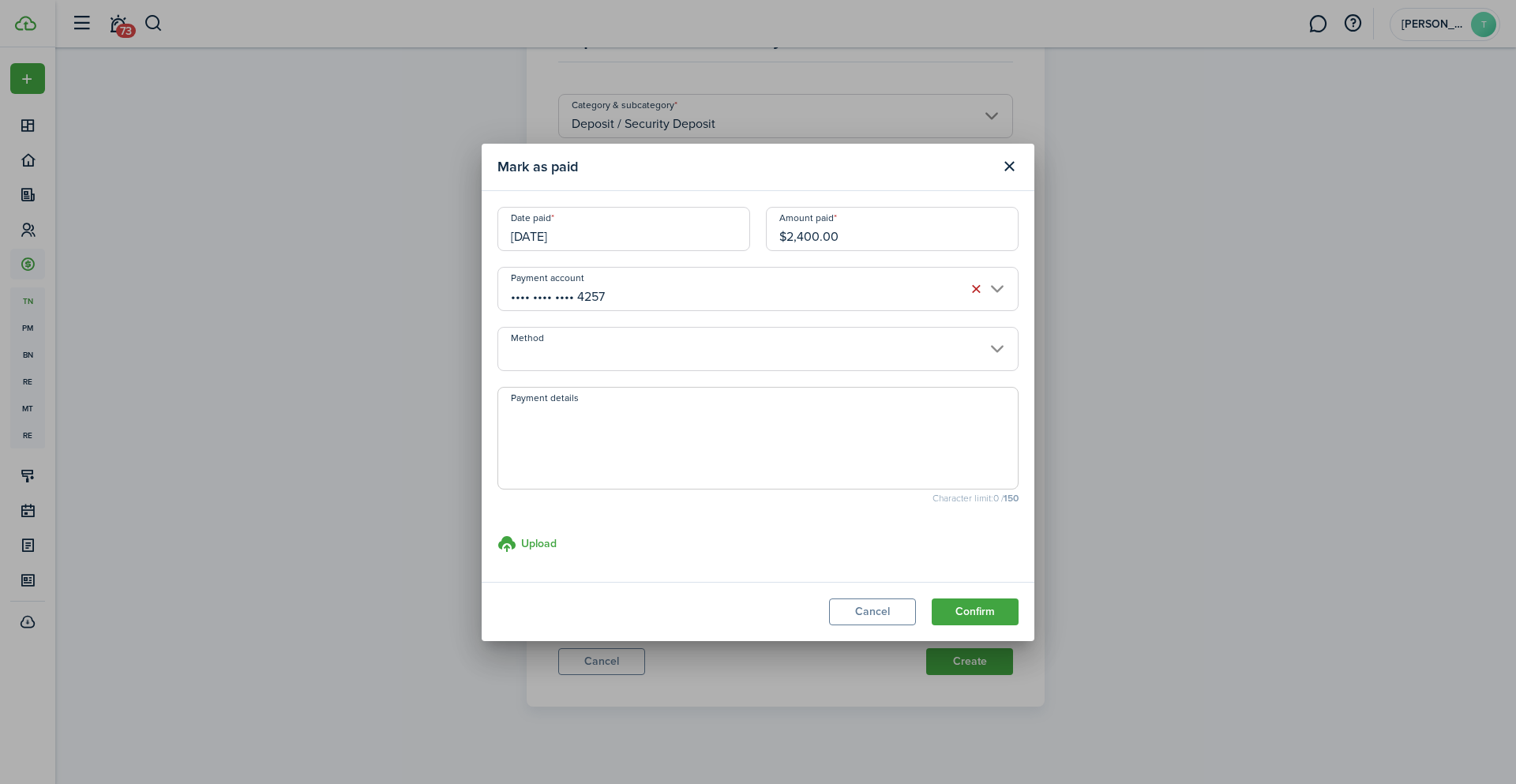
click at [1002, 343] on input "Method" at bounding box center [758, 348] width 521 height 44
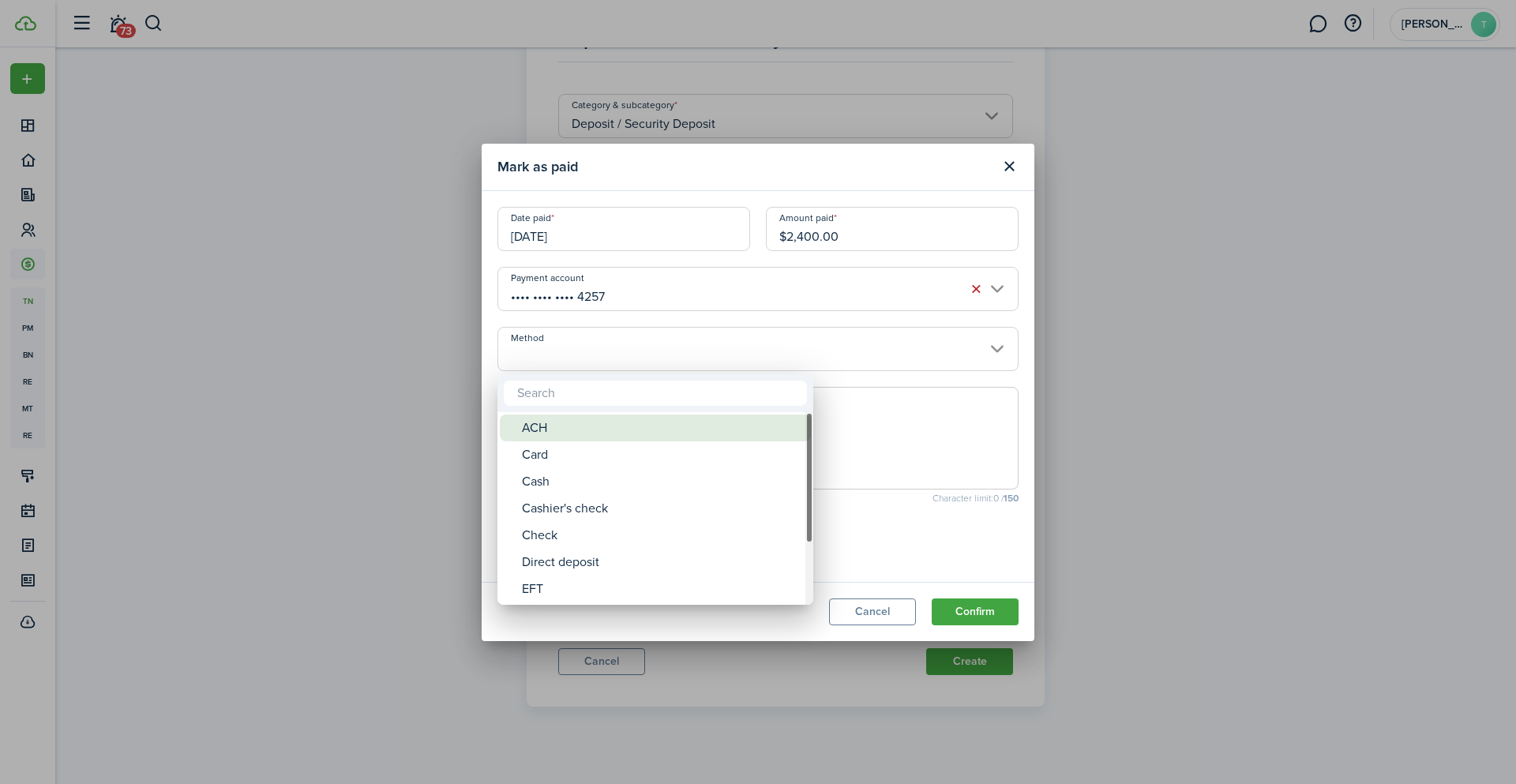
click at [613, 429] on div "ACH" at bounding box center [662, 428] width 280 height 27
type input "ACH"
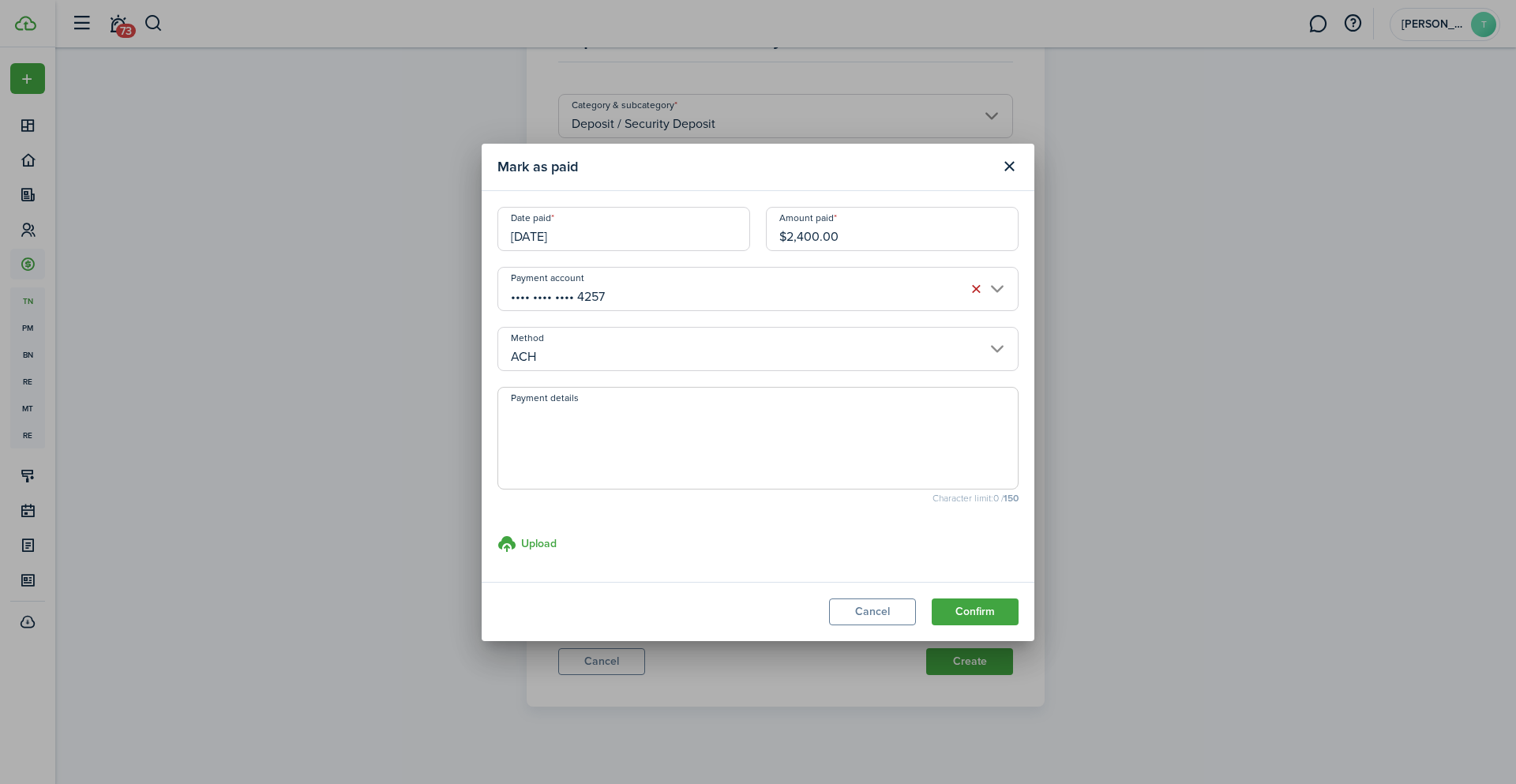
click at [620, 422] on textarea "Payment details" at bounding box center [757, 443] width 519 height 76
click at [998, 604] on button "Confirm" at bounding box center [975, 612] width 87 height 27
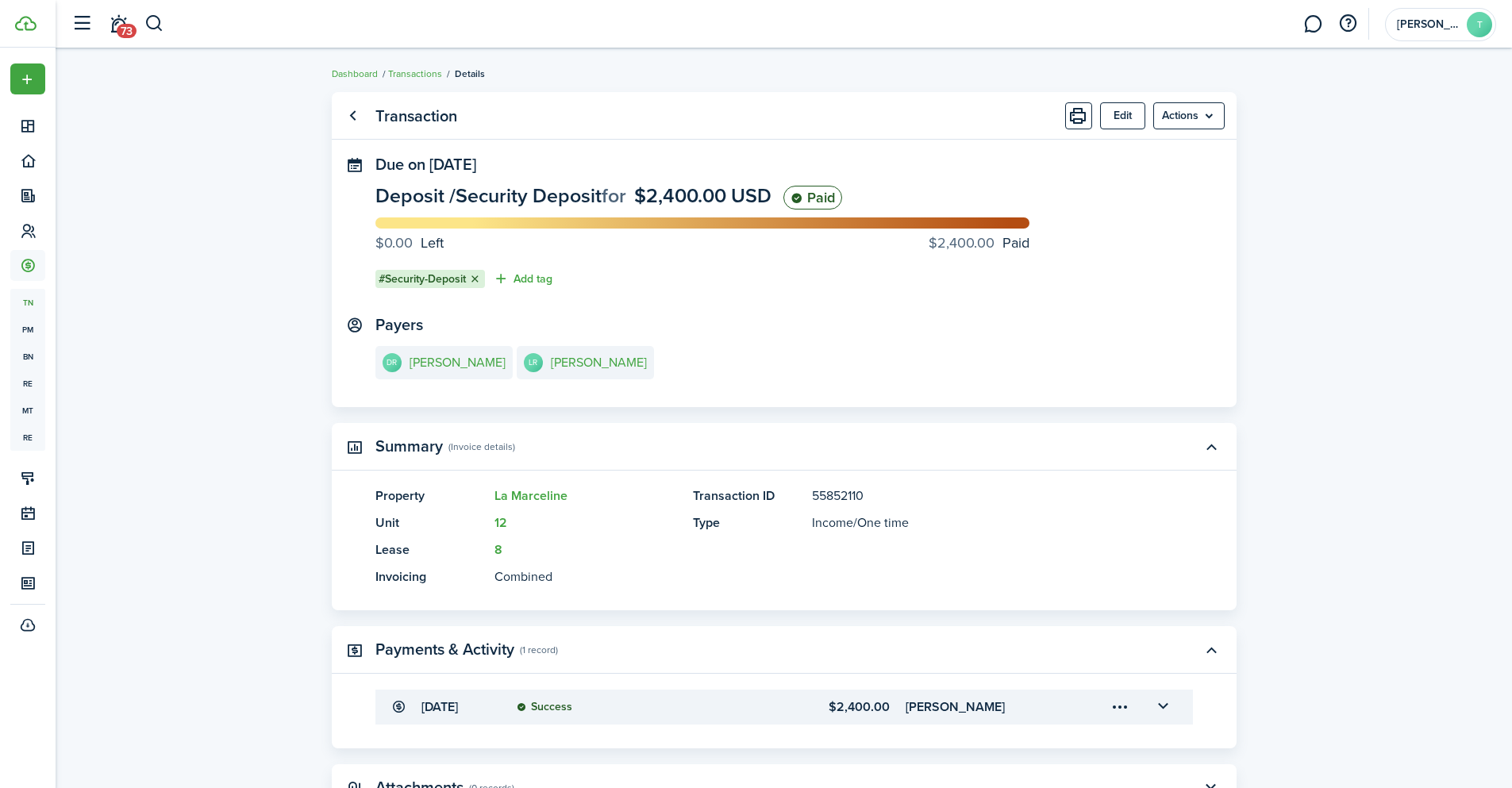
click at [477, 280] on button at bounding box center [475, 279] width 13 height 13
click at [352, 116] on link "Go back" at bounding box center [353, 116] width 27 height 27
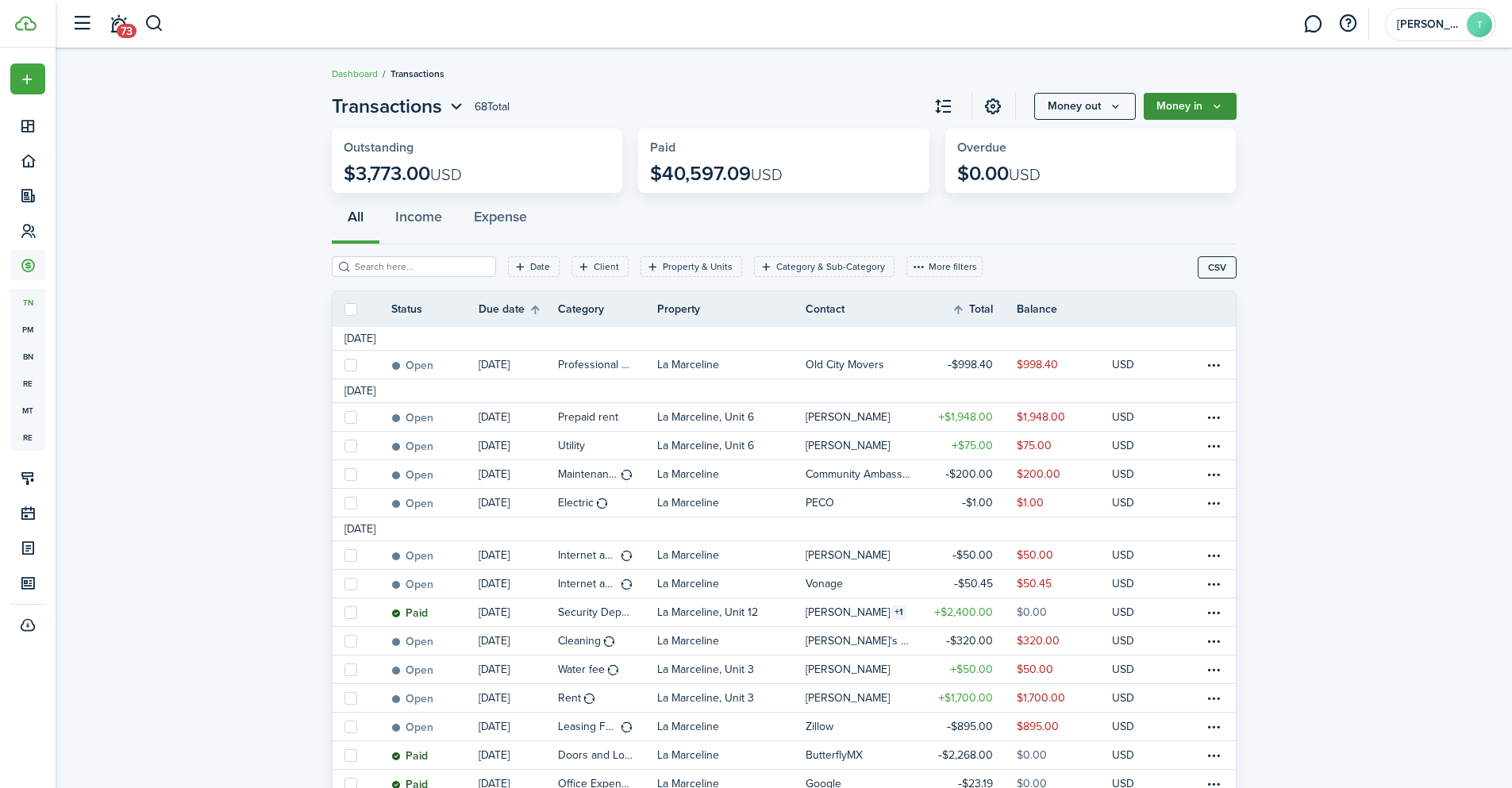
click at [1214, 103] on icon "Money in" at bounding box center [1216, 106] width 14 height 13
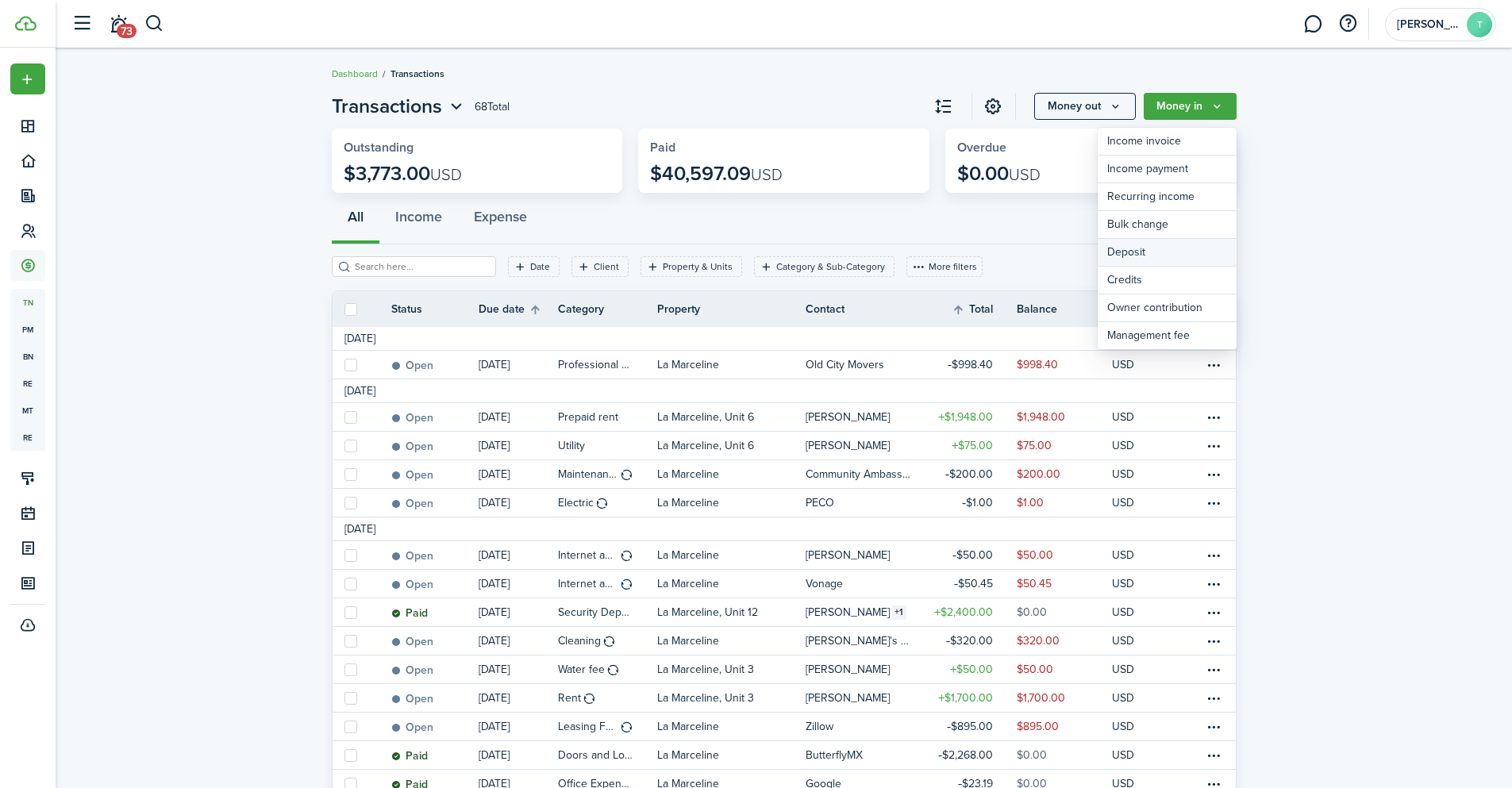
click at [1158, 247] on link "Deposit" at bounding box center [1167, 252] width 139 height 28
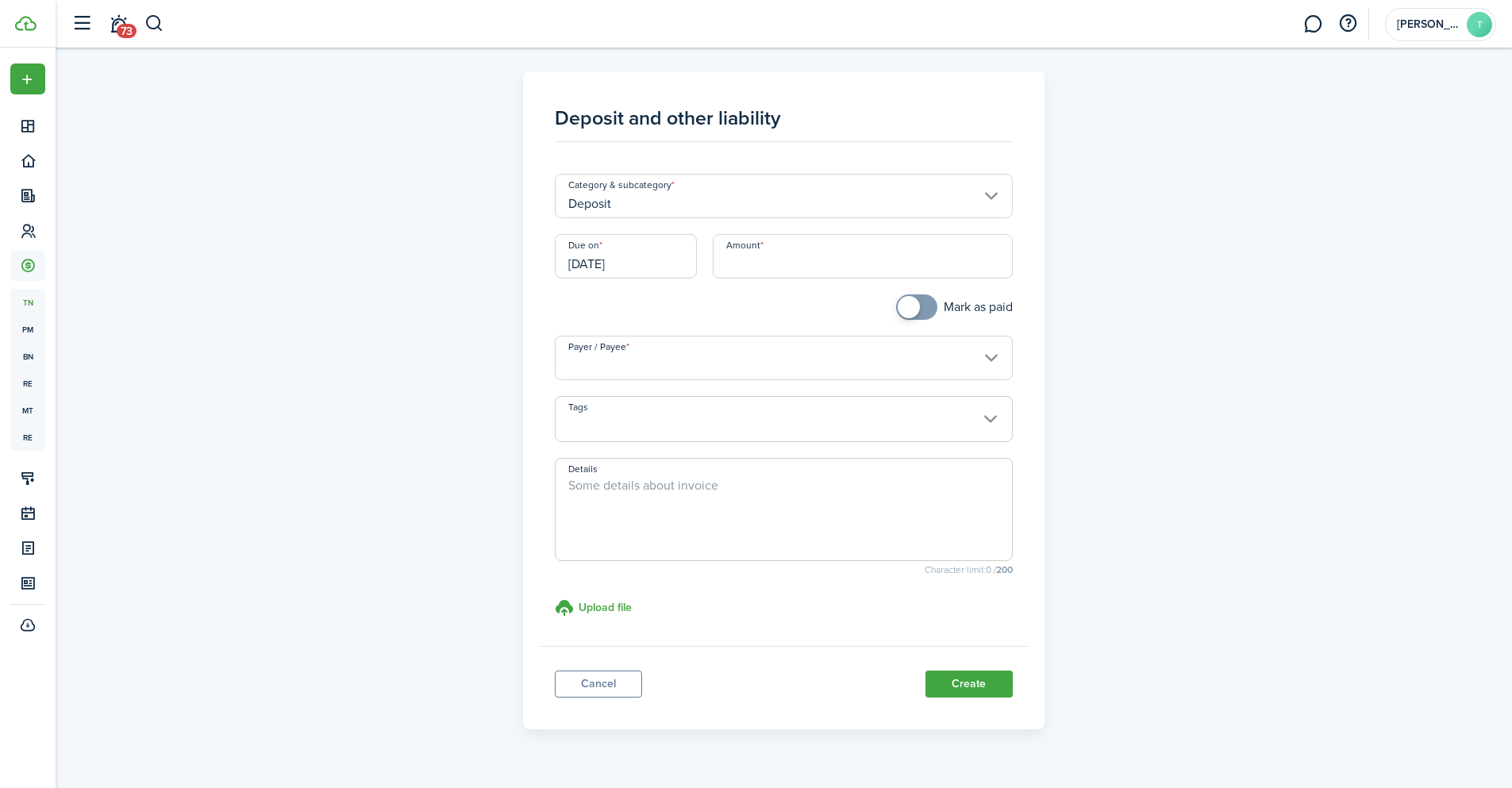
click at [992, 188] on input "Deposit" at bounding box center [783, 196] width 458 height 44
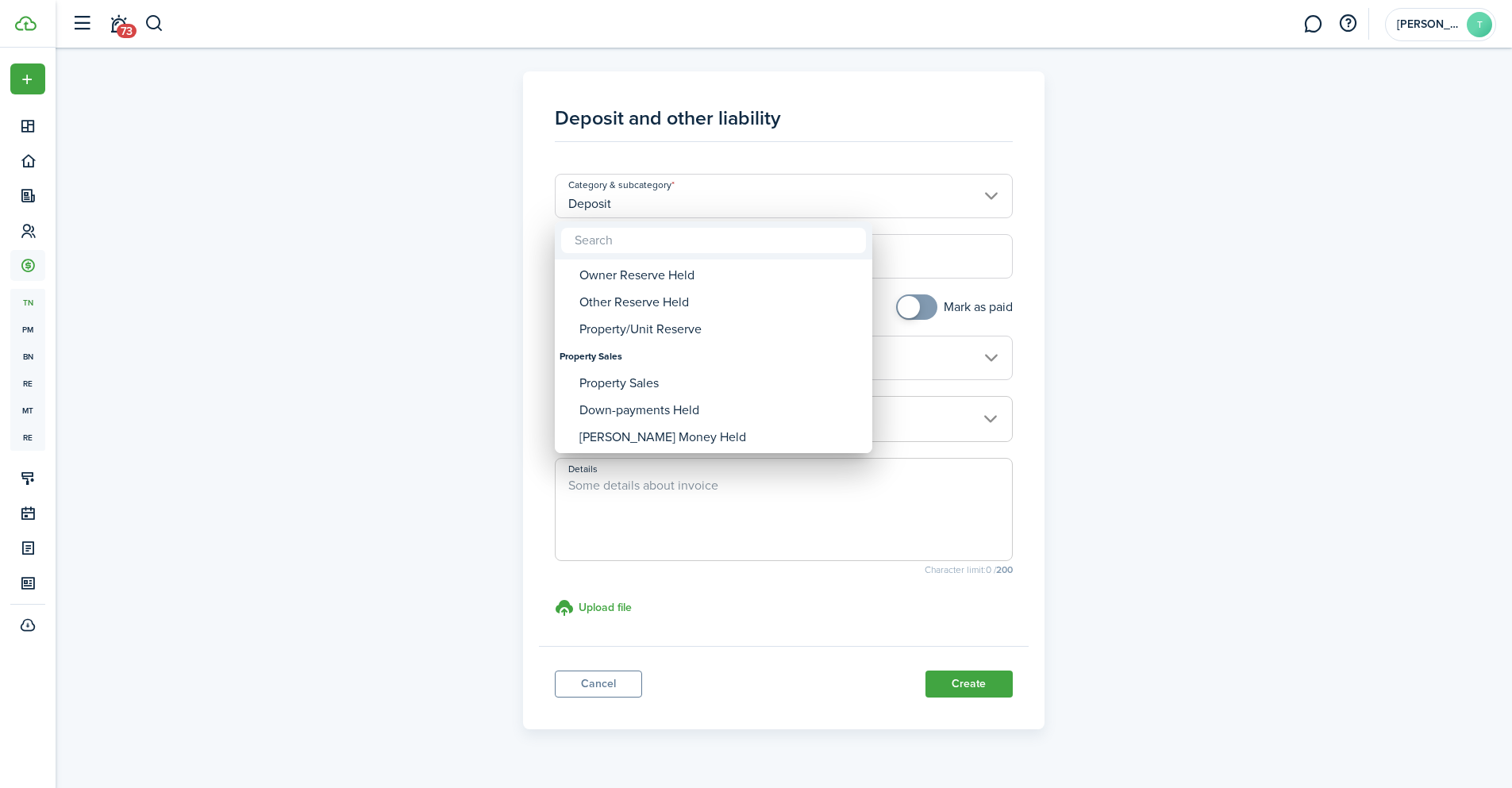
click at [1117, 159] on div at bounding box center [756, 394] width 1766 height 1042
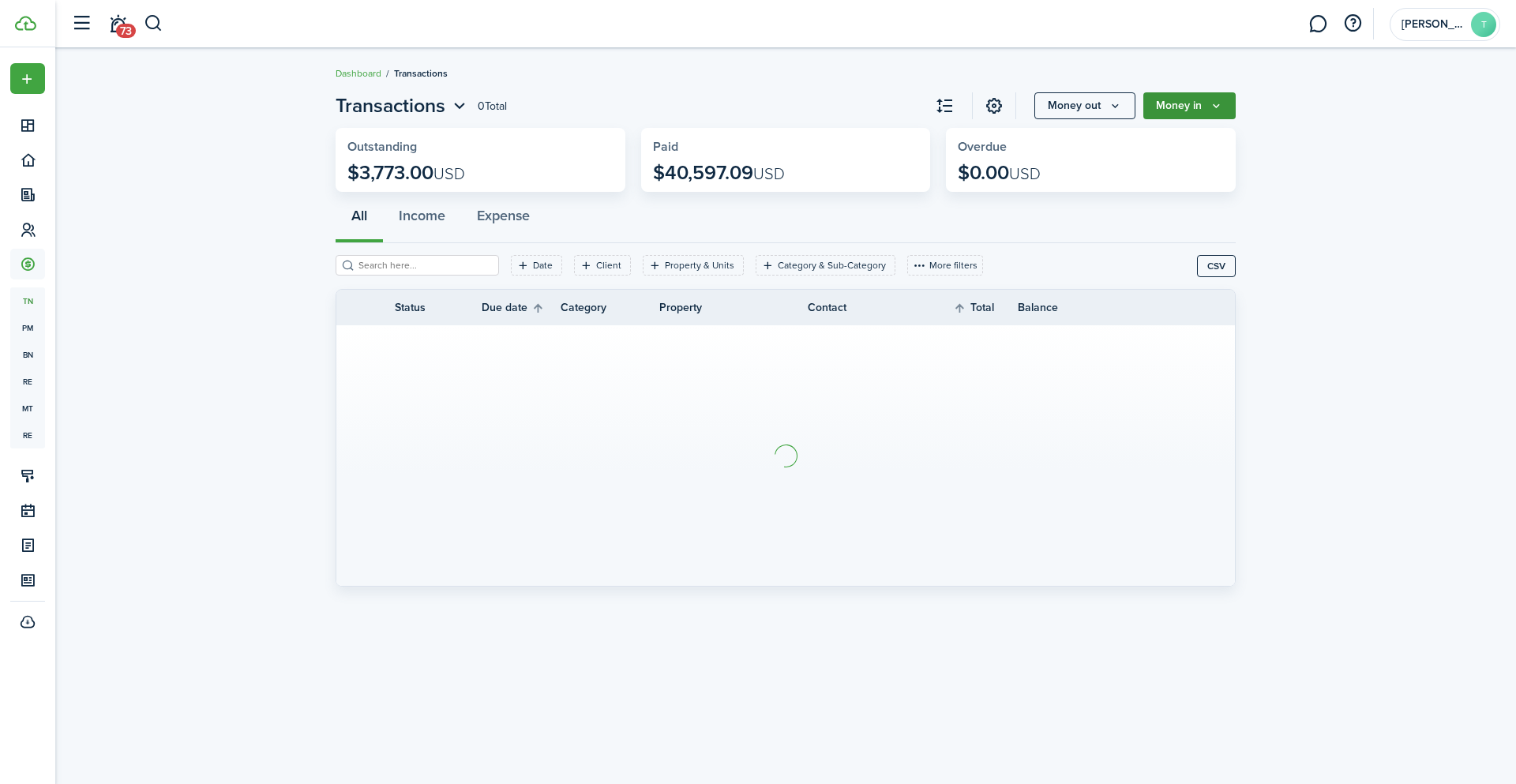
click at [1228, 95] on button "Money in" at bounding box center [1189, 106] width 92 height 27
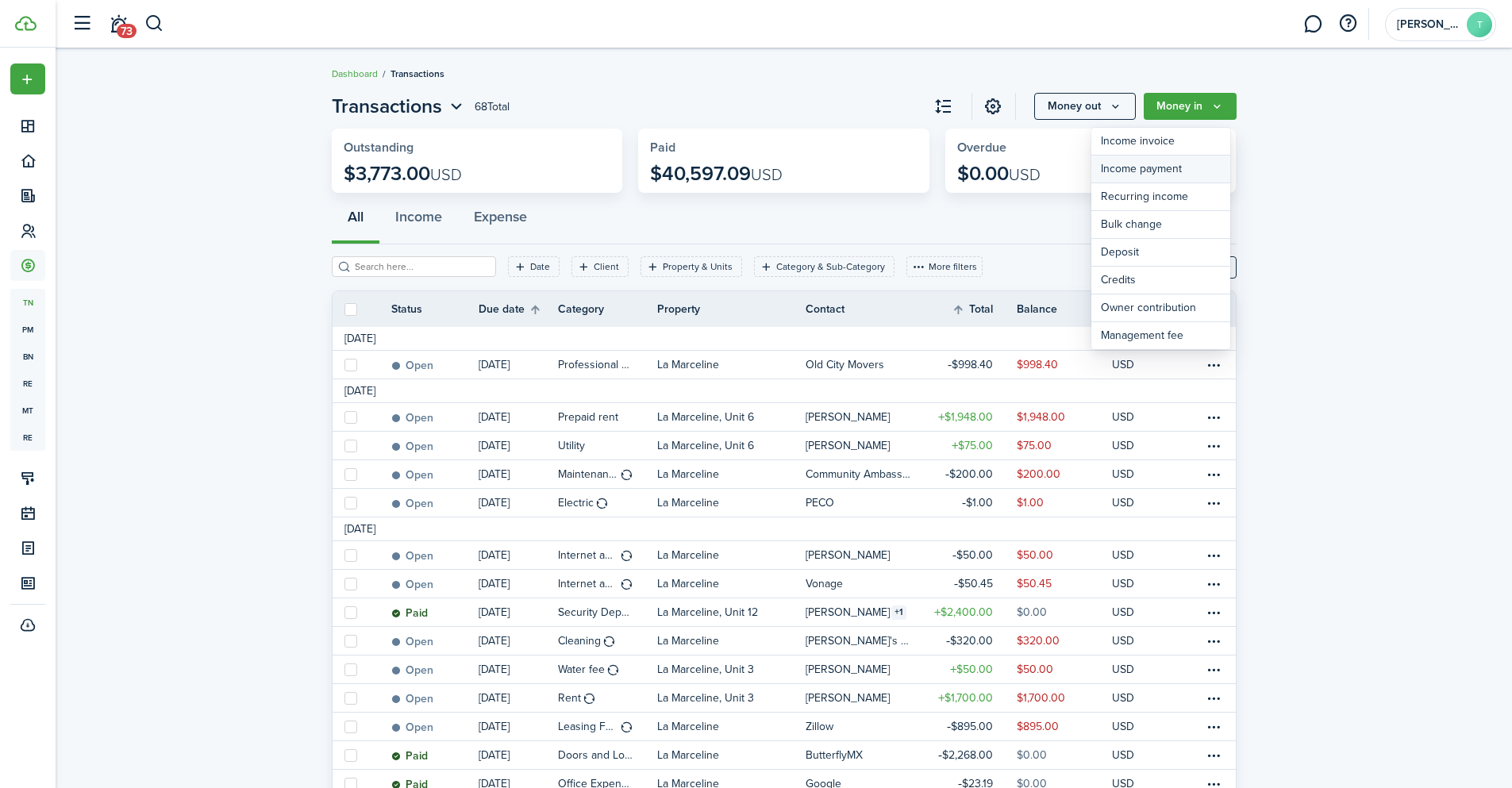
click at [1170, 165] on link "Income payment" at bounding box center [1160, 170] width 139 height 28
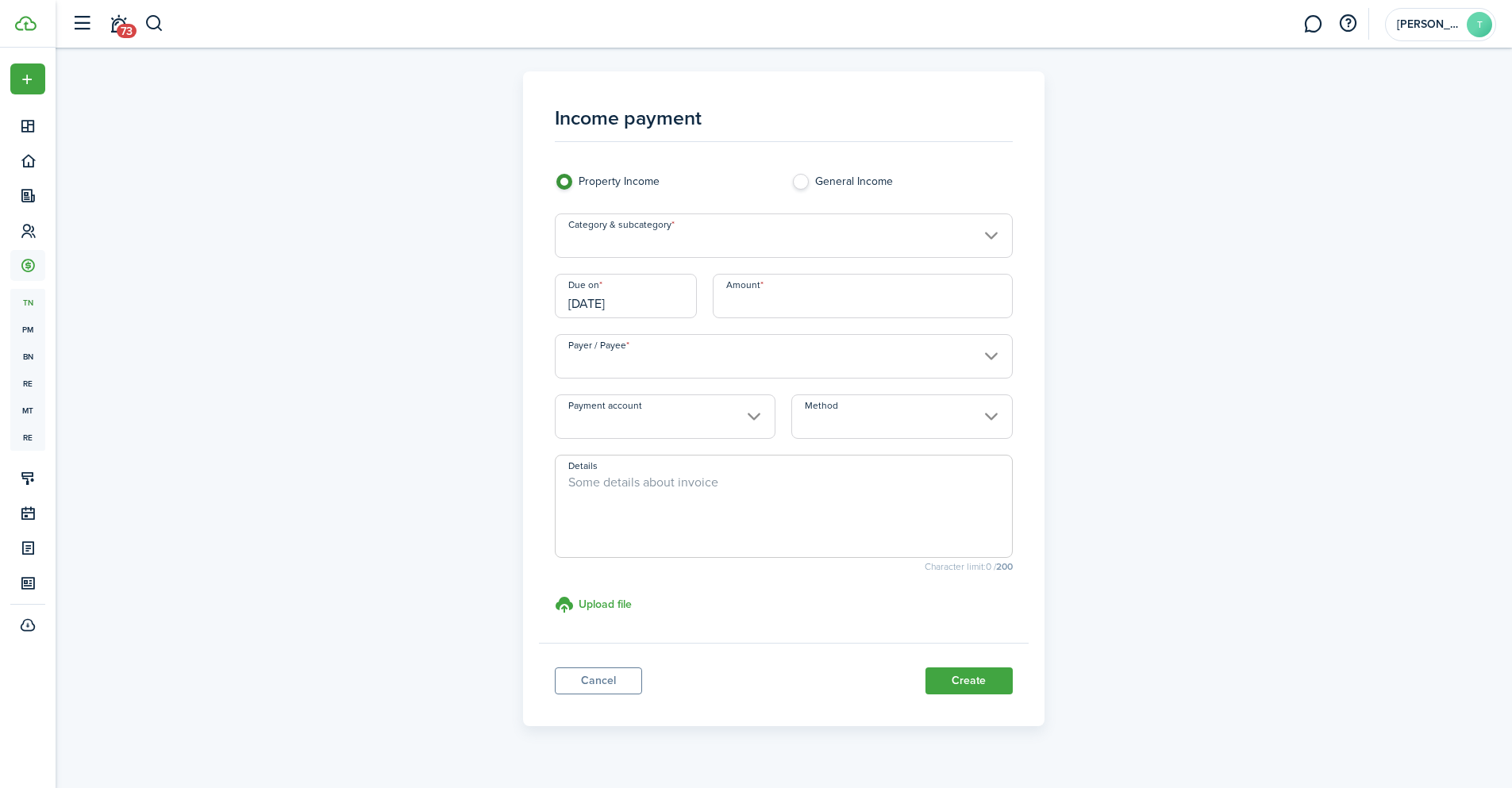
click at [685, 238] on input "Category & subcategory" at bounding box center [783, 235] width 458 height 44
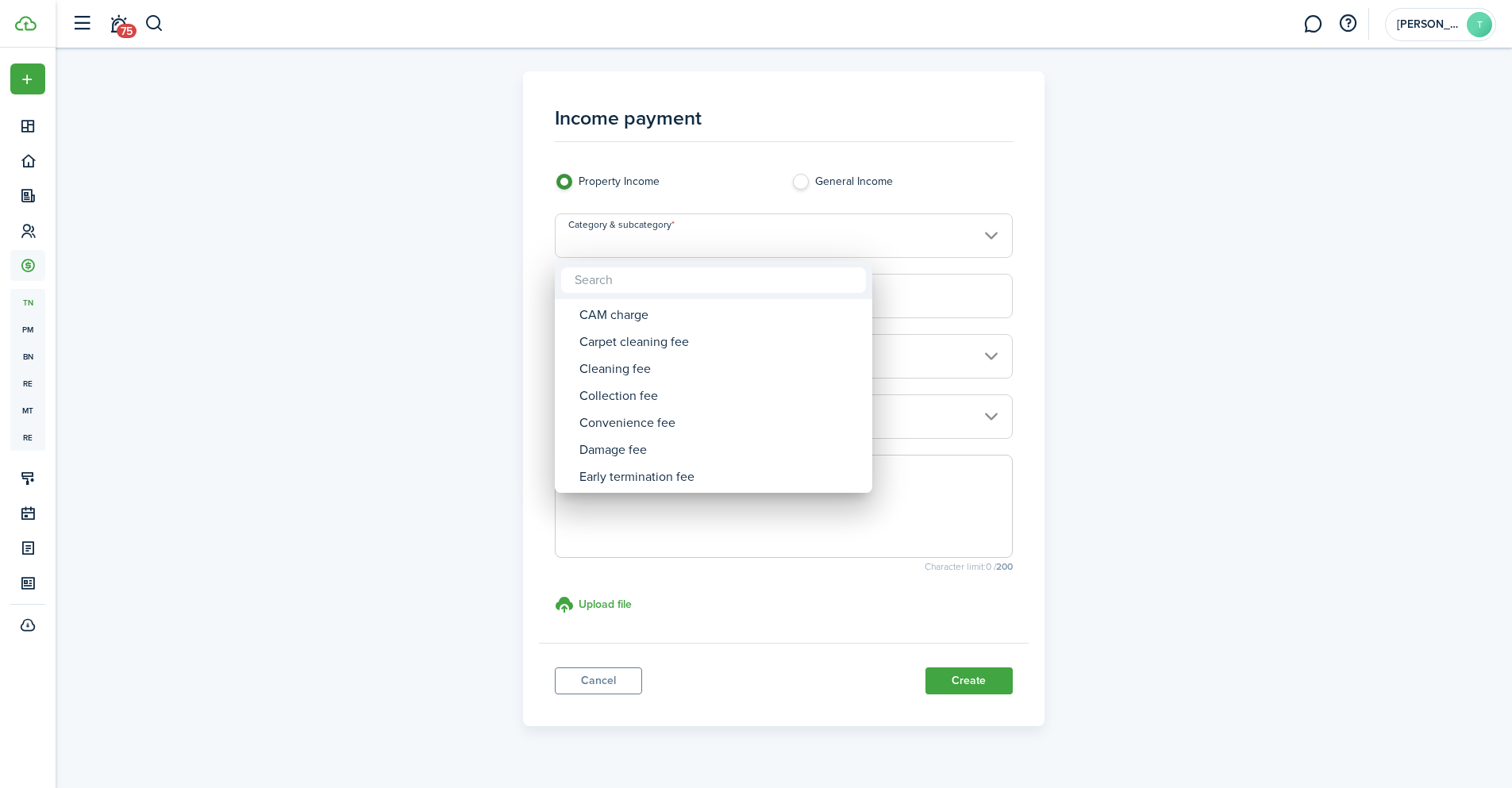
click at [1170, 254] on div at bounding box center [756, 394] width 1766 height 1042
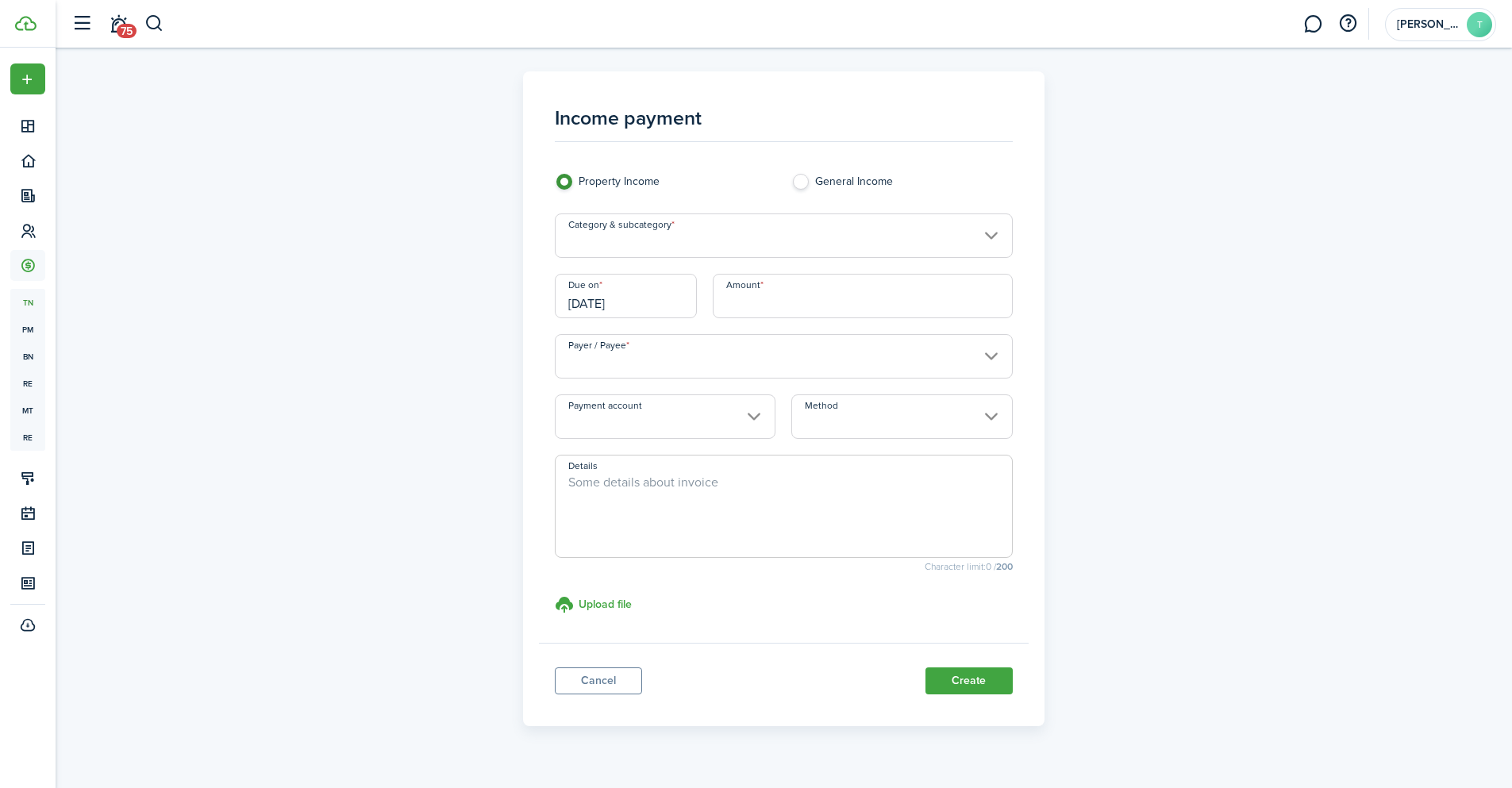
click at [987, 230] on input "Category & subcategory" at bounding box center [783, 235] width 458 height 44
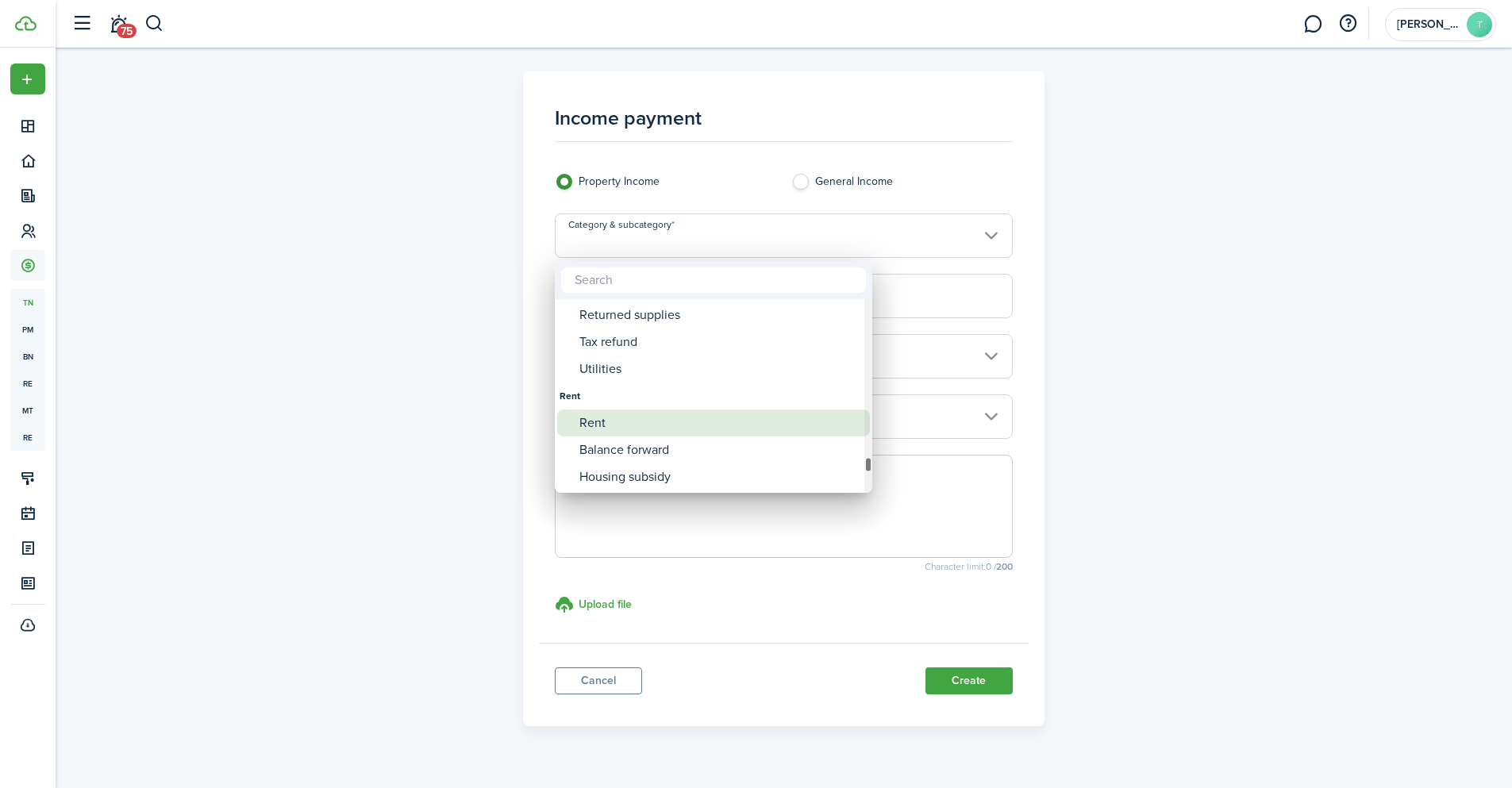
click at [670, 426] on div "Rent" at bounding box center [720, 423] width 281 height 27
type input "Rent"
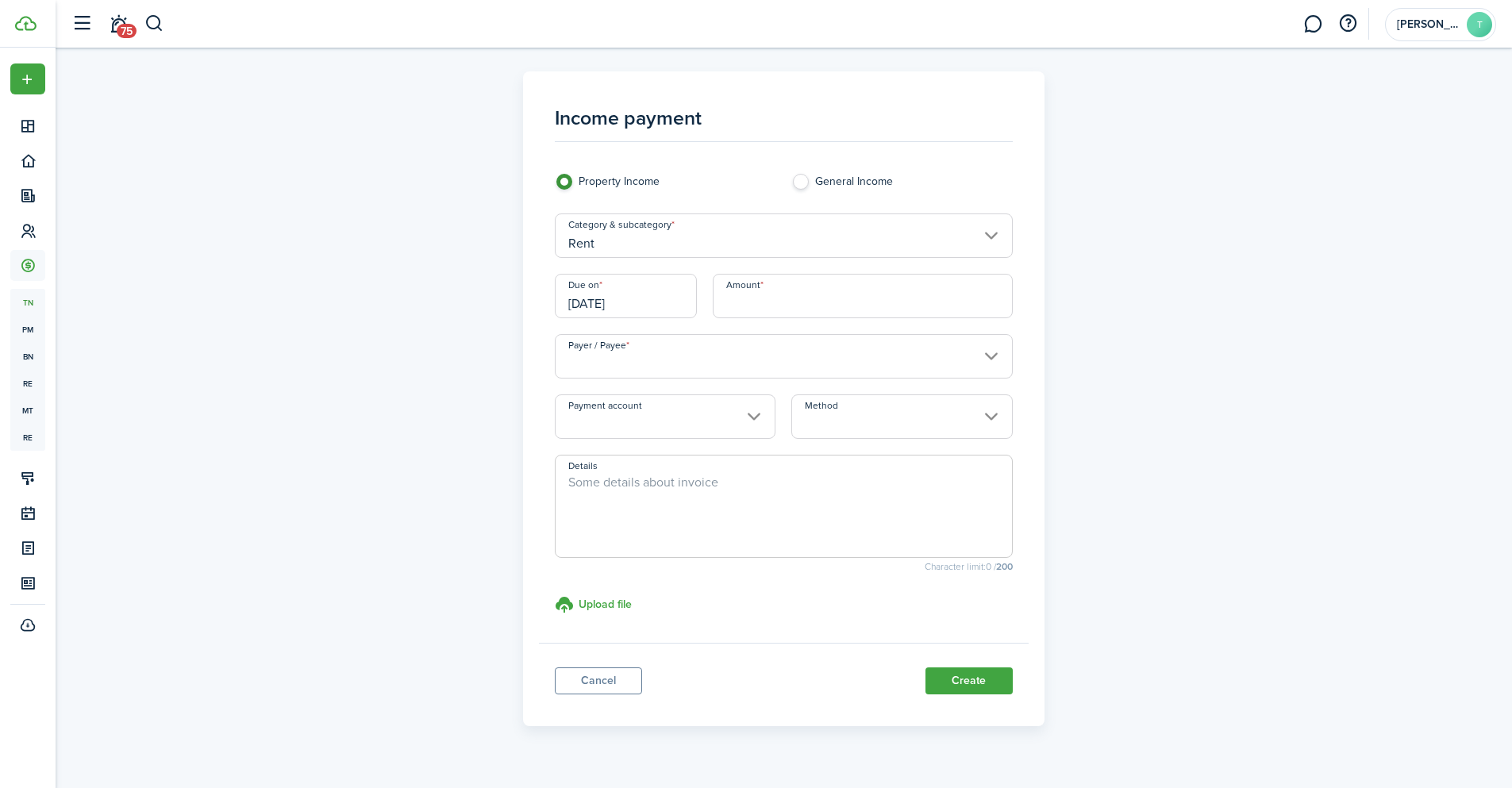
click at [635, 301] on input "[DATE]" at bounding box center [626, 296] width 142 height 44
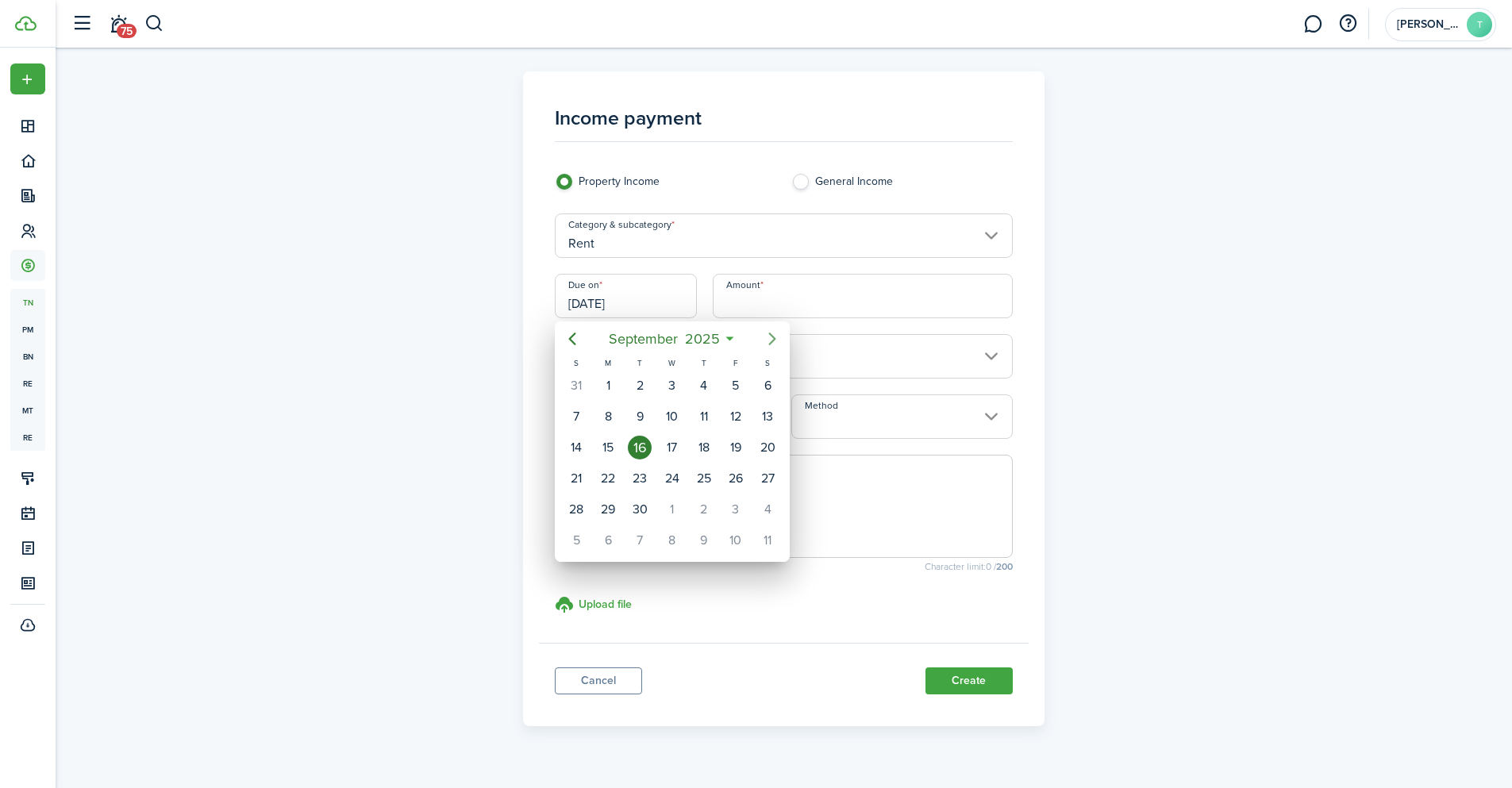
click at [770, 336] on icon "Next page" at bounding box center [772, 338] width 19 height 19
click at [678, 444] on div "15" at bounding box center [672, 447] width 23 height 23
type input "[DATE]"
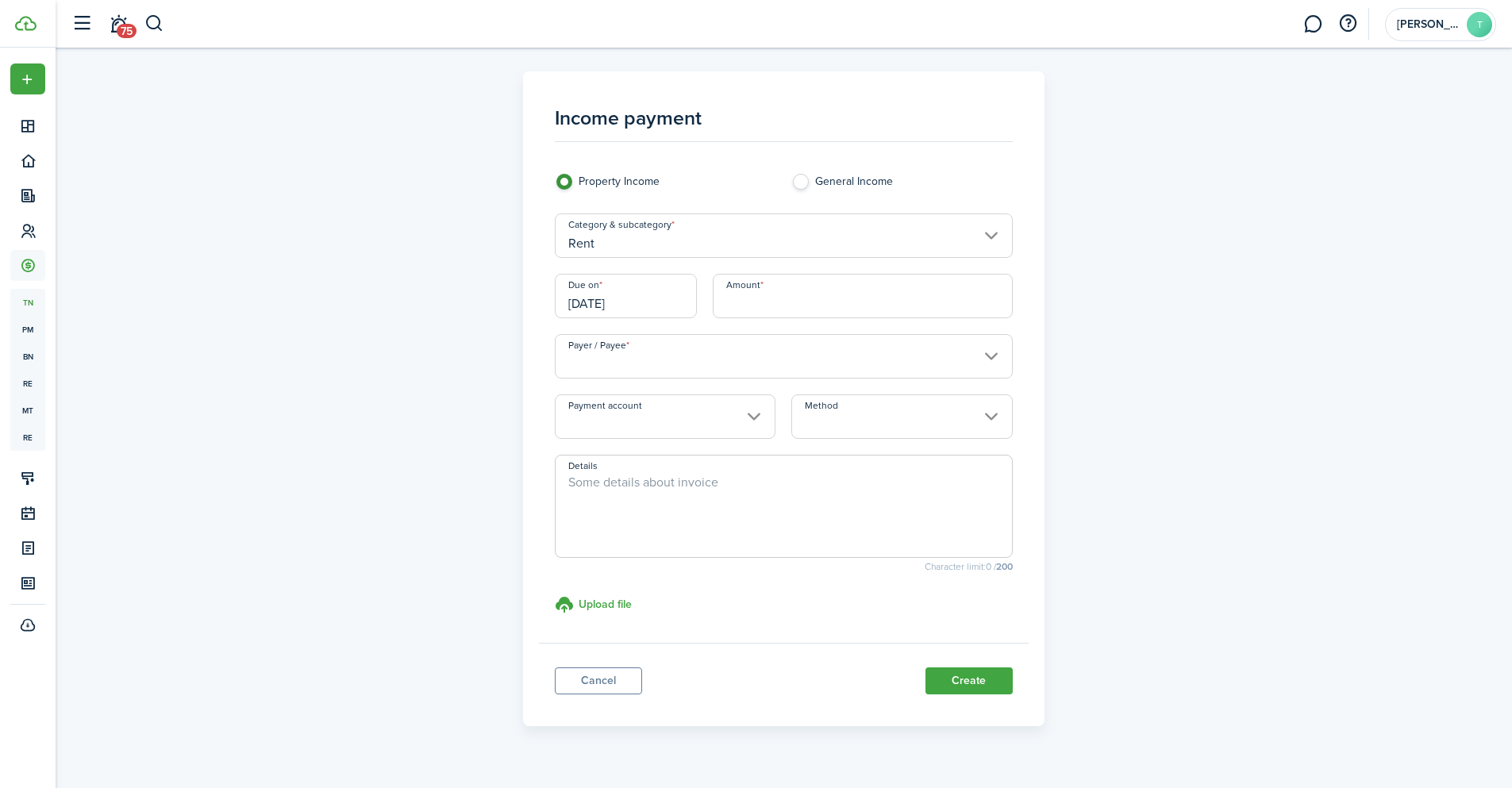
click at [789, 299] on input "Amount" at bounding box center [863, 296] width 300 height 44
click at [753, 408] on input "Payment account" at bounding box center [664, 417] width 221 height 44
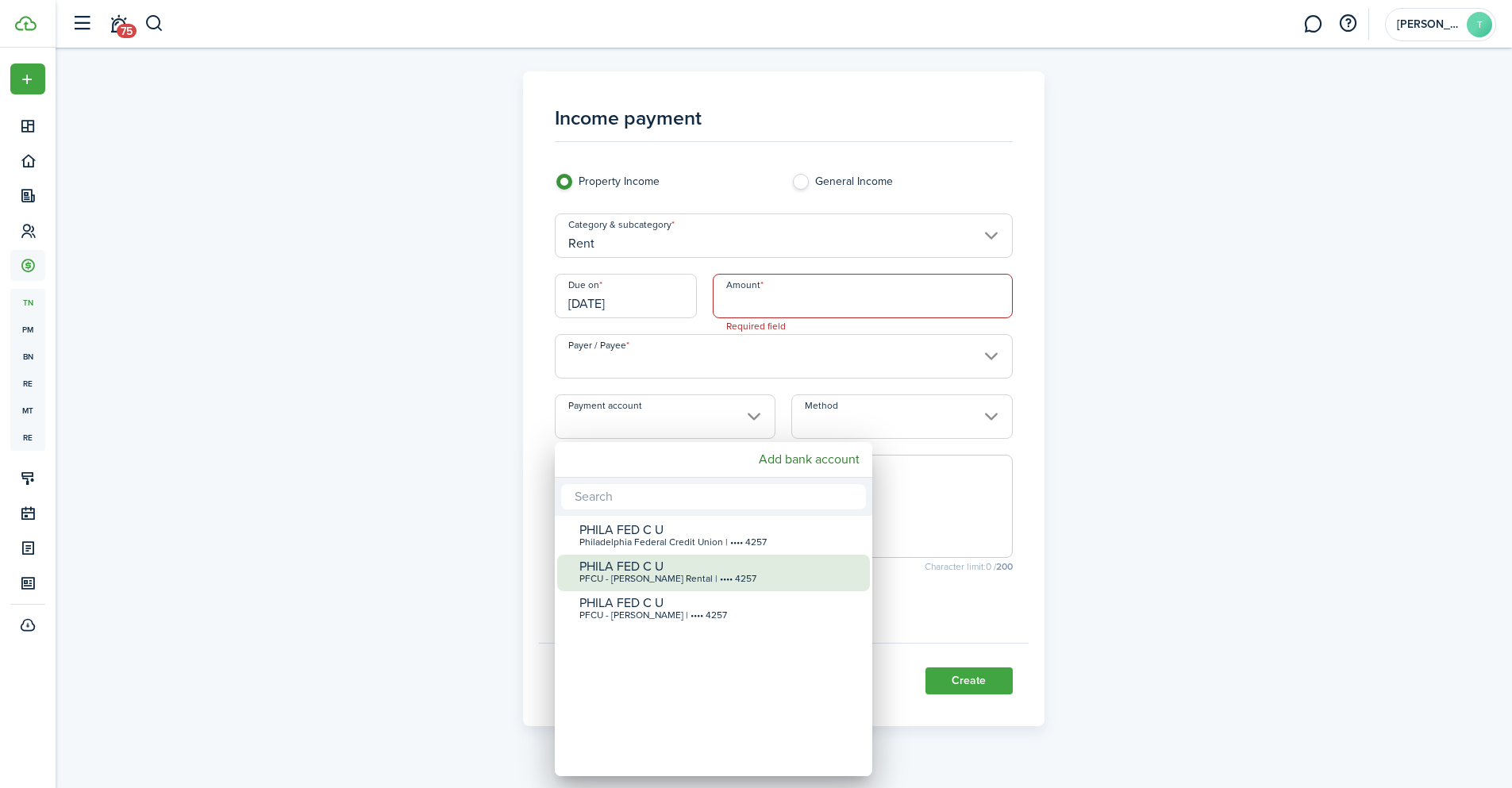
click at [671, 571] on div "PHILA FED C U" at bounding box center [720, 567] width 281 height 14
type input "•••• •••• •••• 4257"
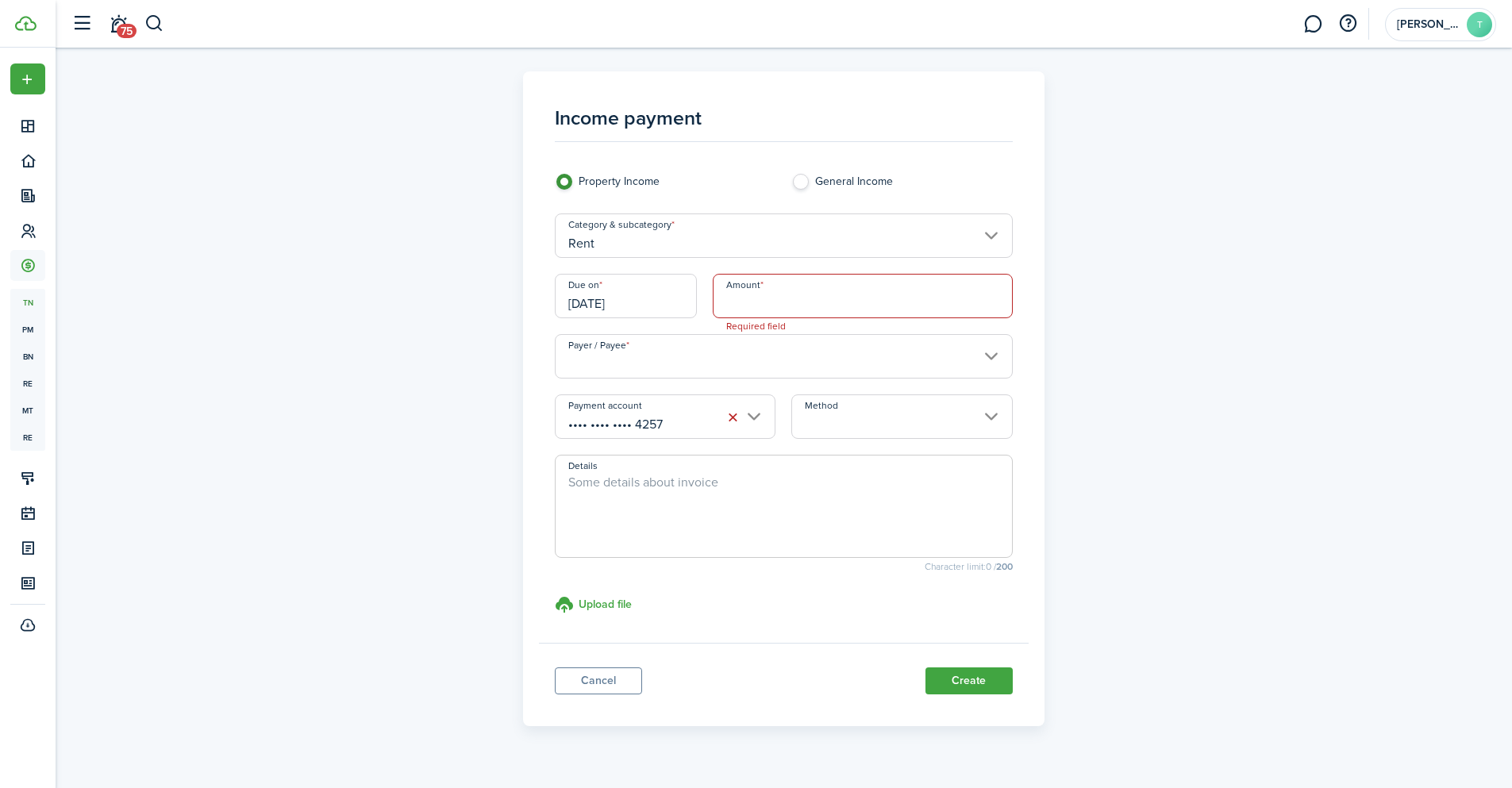
click at [992, 416] on input "Method" at bounding box center [902, 417] width 221 height 44
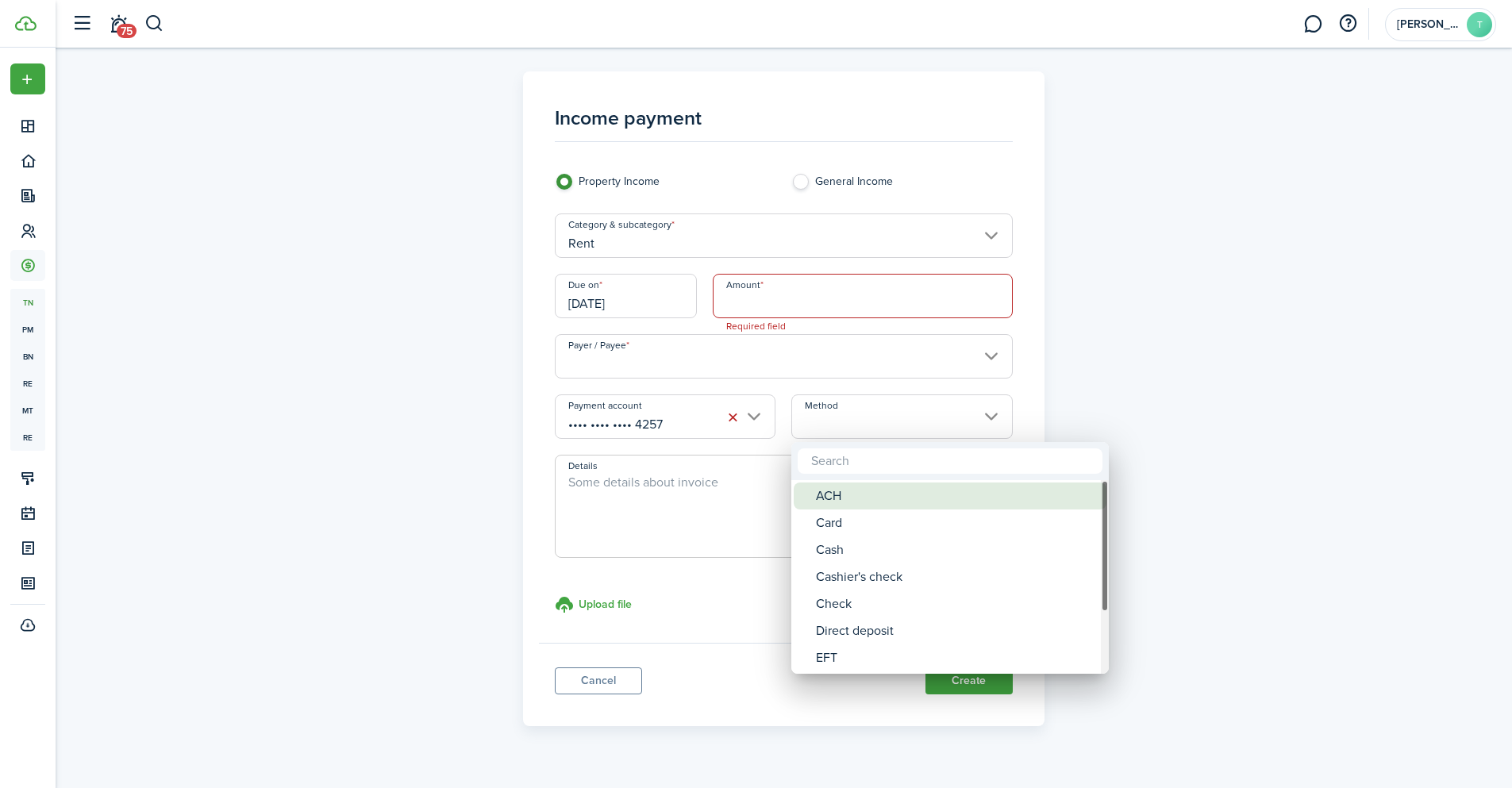
click at [864, 501] on div "ACH" at bounding box center [957, 496] width 281 height 27
type input "ACH"
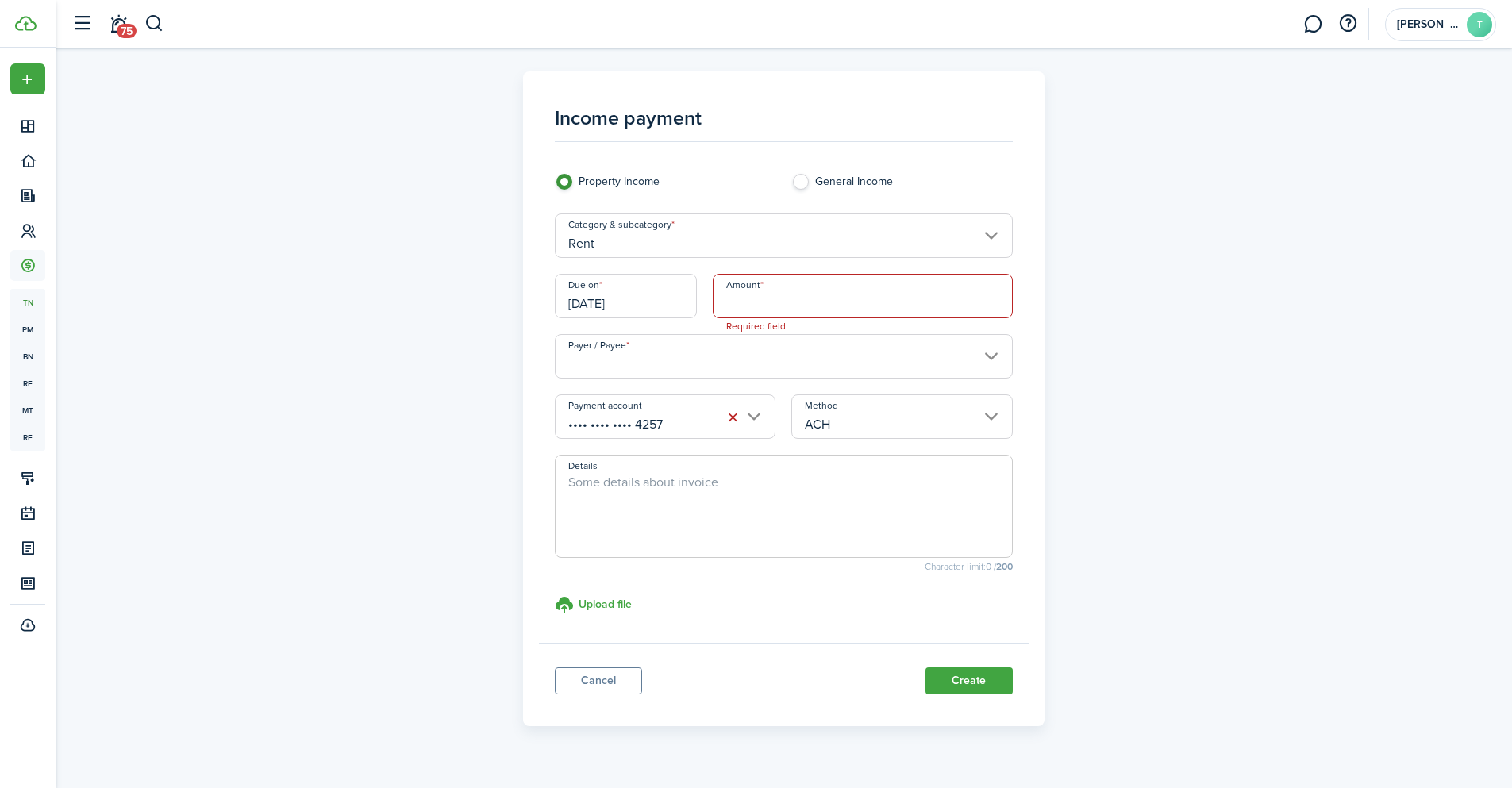
click at [811, 297] on input "Amount" at bounding box center [863, 296] width 300 height 44
click at [991, 354] on input "Payer / Payee" at bounding box center [783, 356] width 458 height 44
type input "$2,200.00"
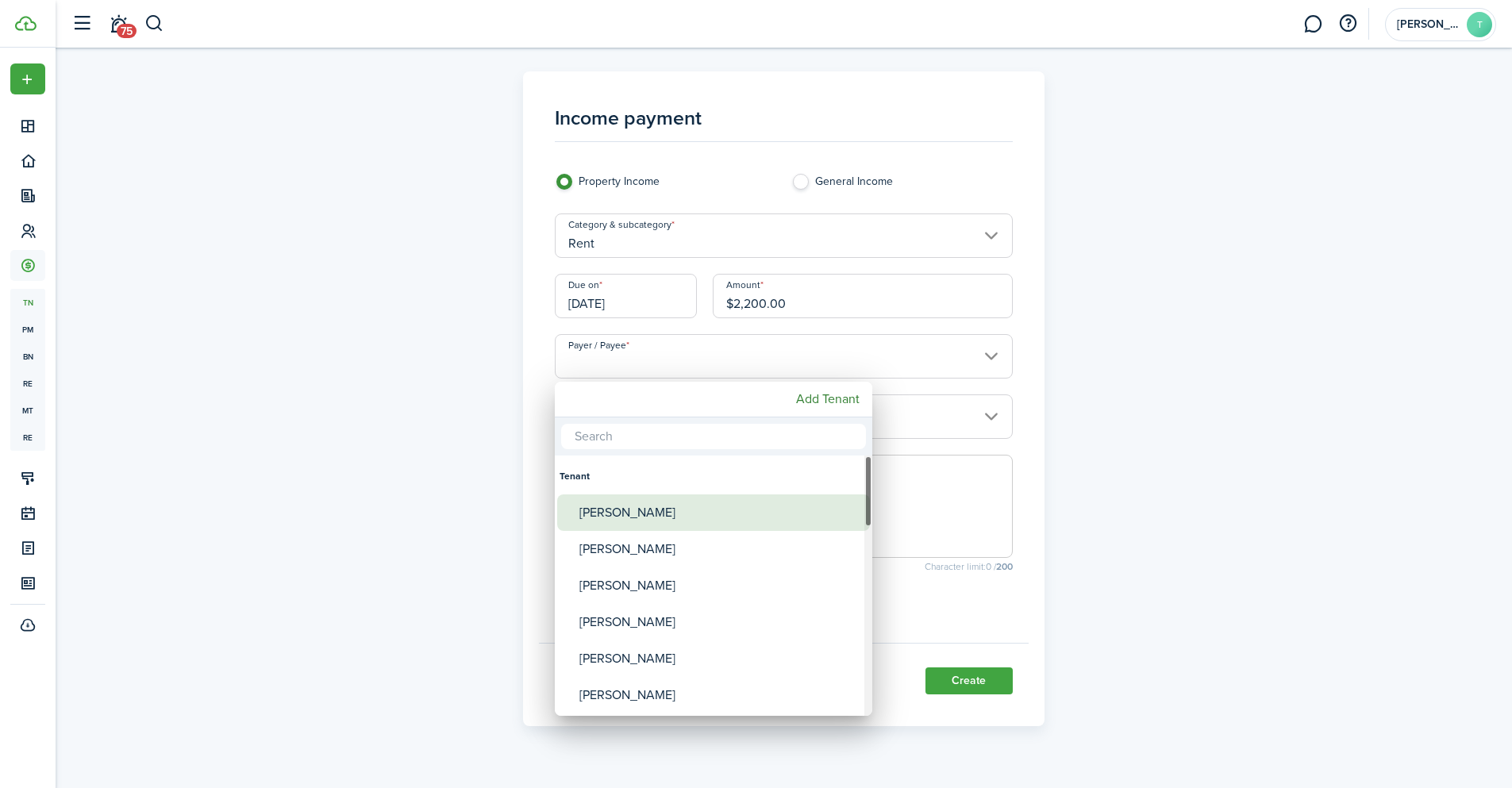
click at [701, 513] on div "[PERSON_NAME]" at bounding box center [720, 512] width 281 height 36
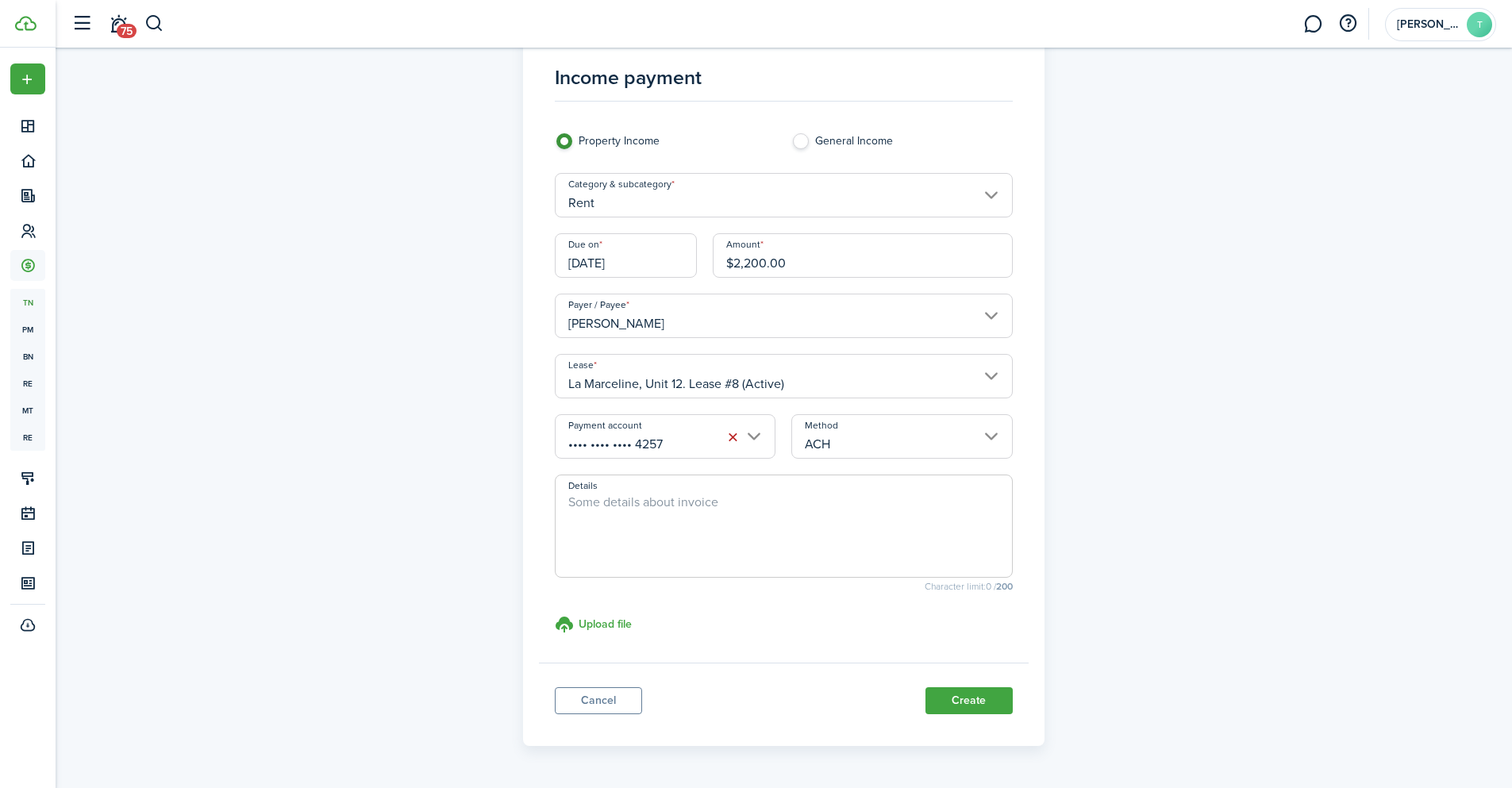
scroll to position [79, 0]
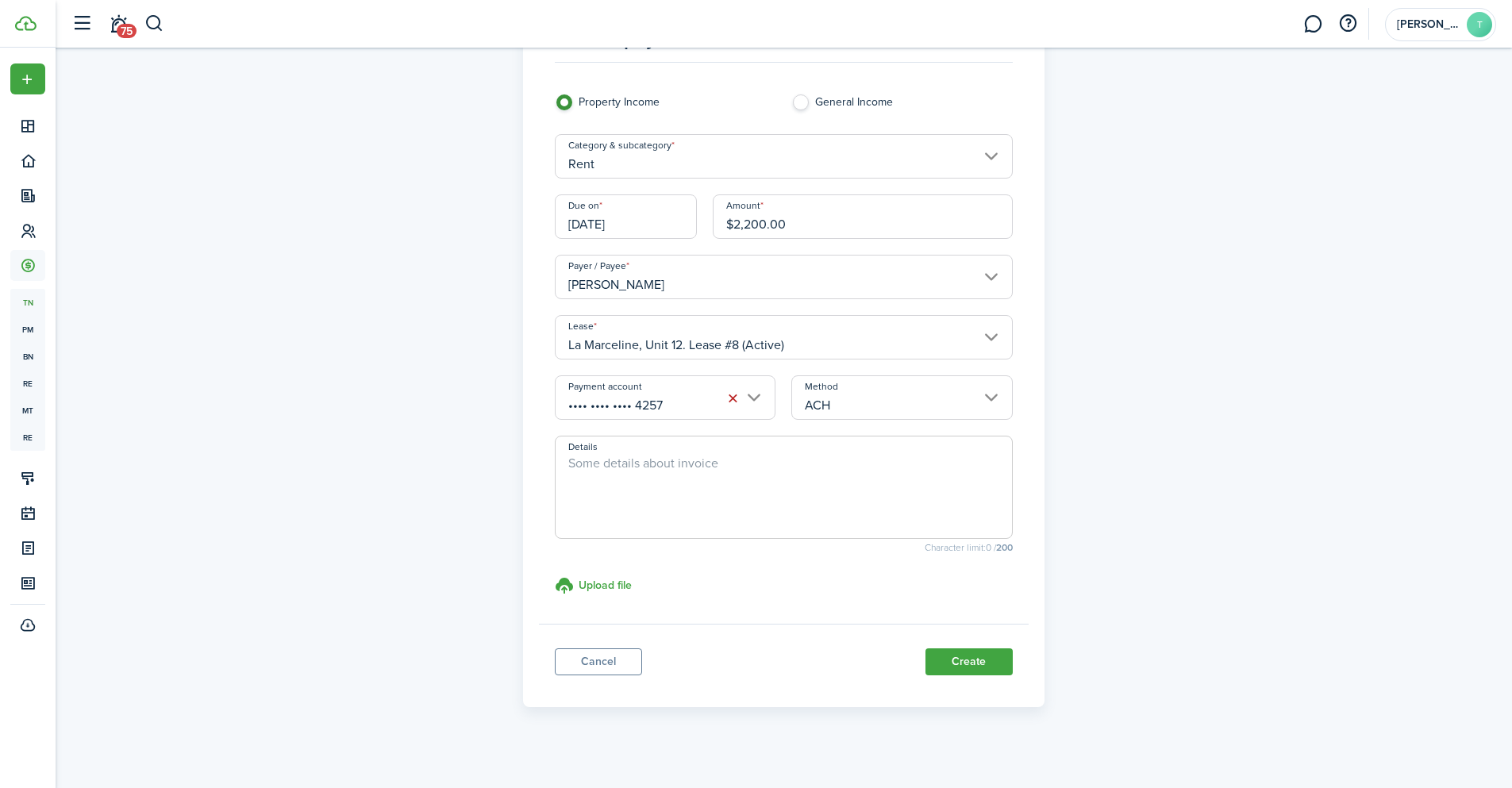
click at [996, 276] on input "[PERSON_NAME]" at bounding box center [783, 277] width 458 height 44
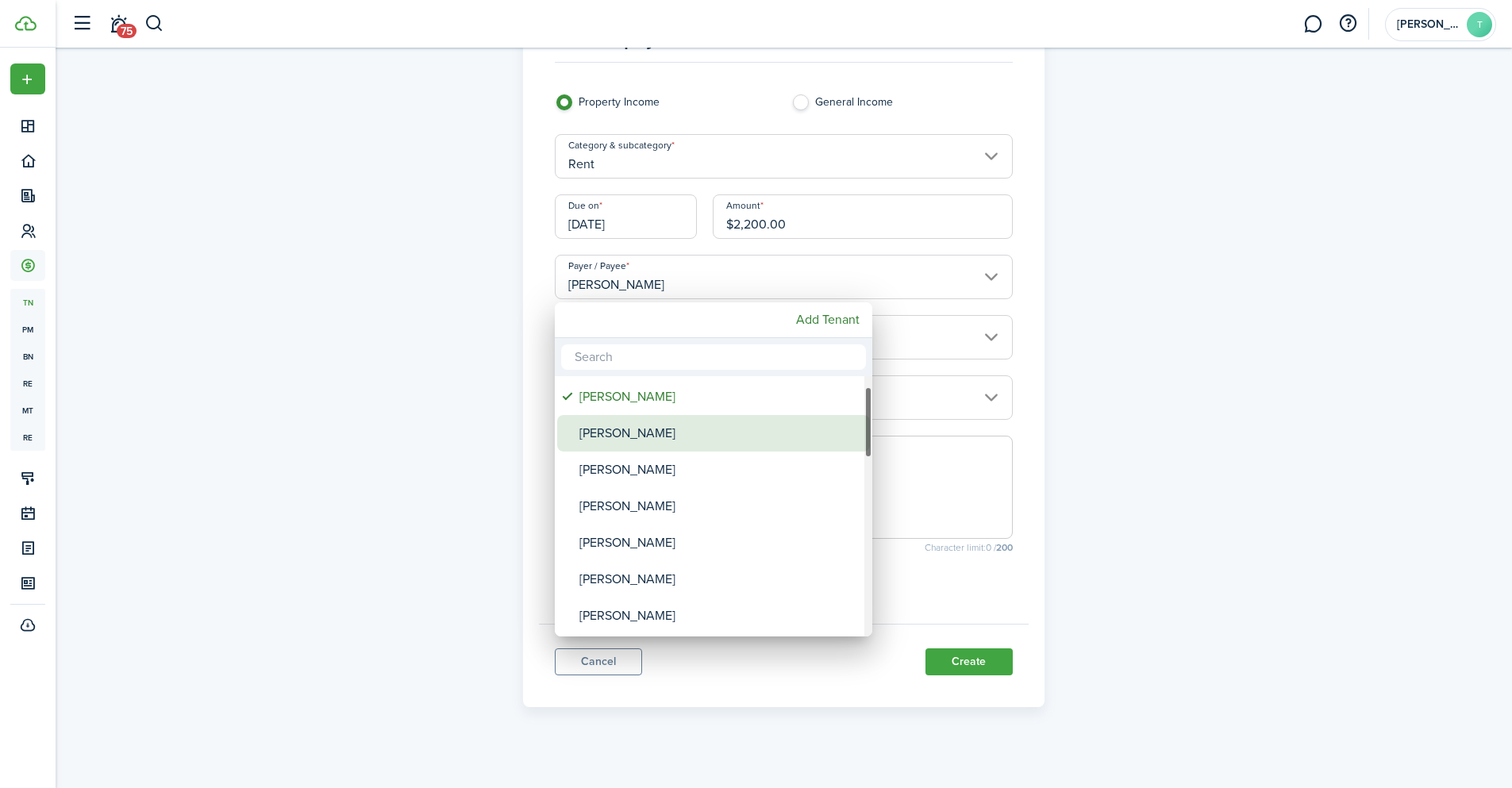
click at [618, 435] on div "[PERSON_NAME]" at bounding box center [720, 433] width 281 height 36
type input "[PERSON_NAME]"
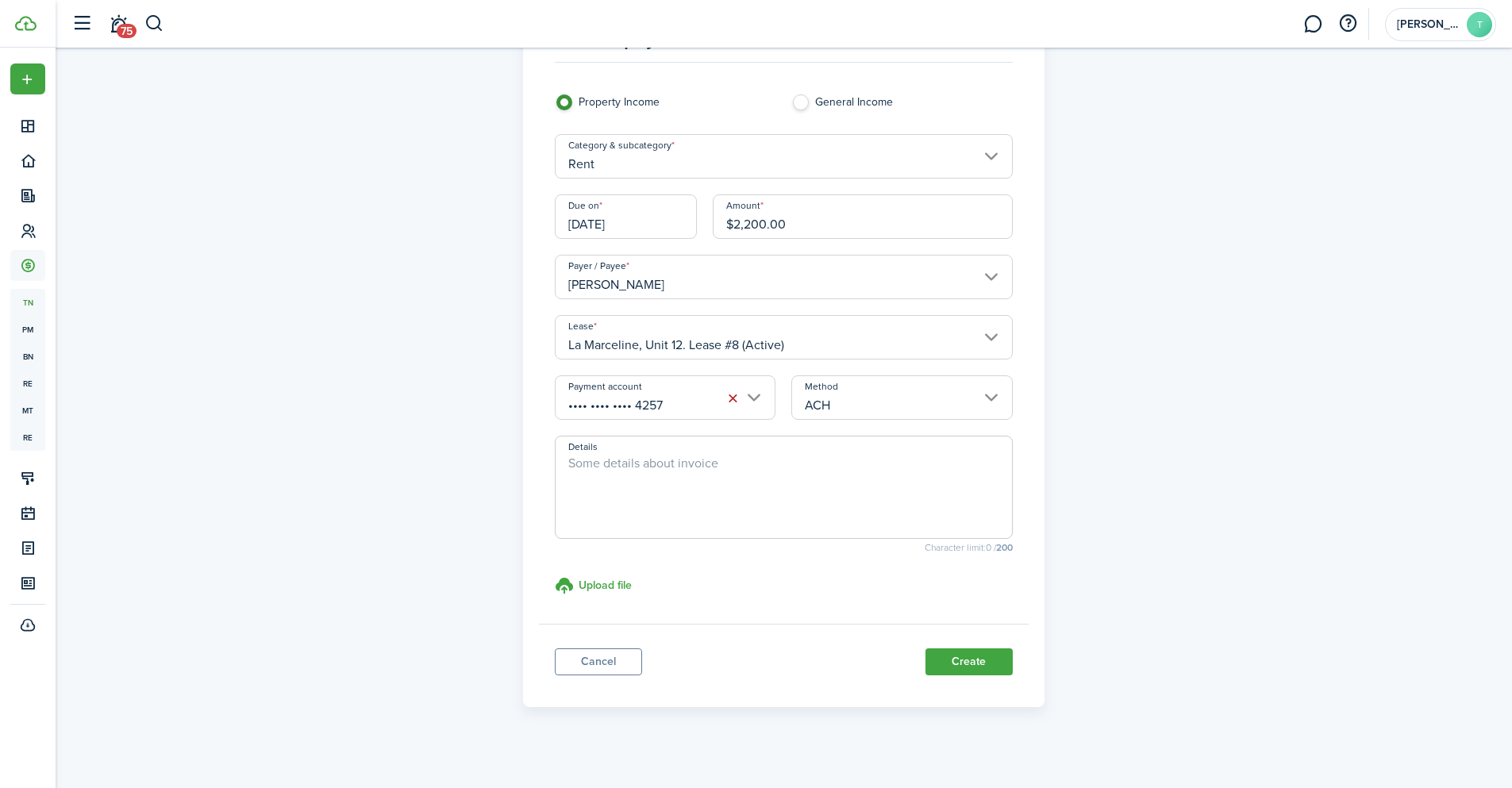
scroll to position [89, 0]
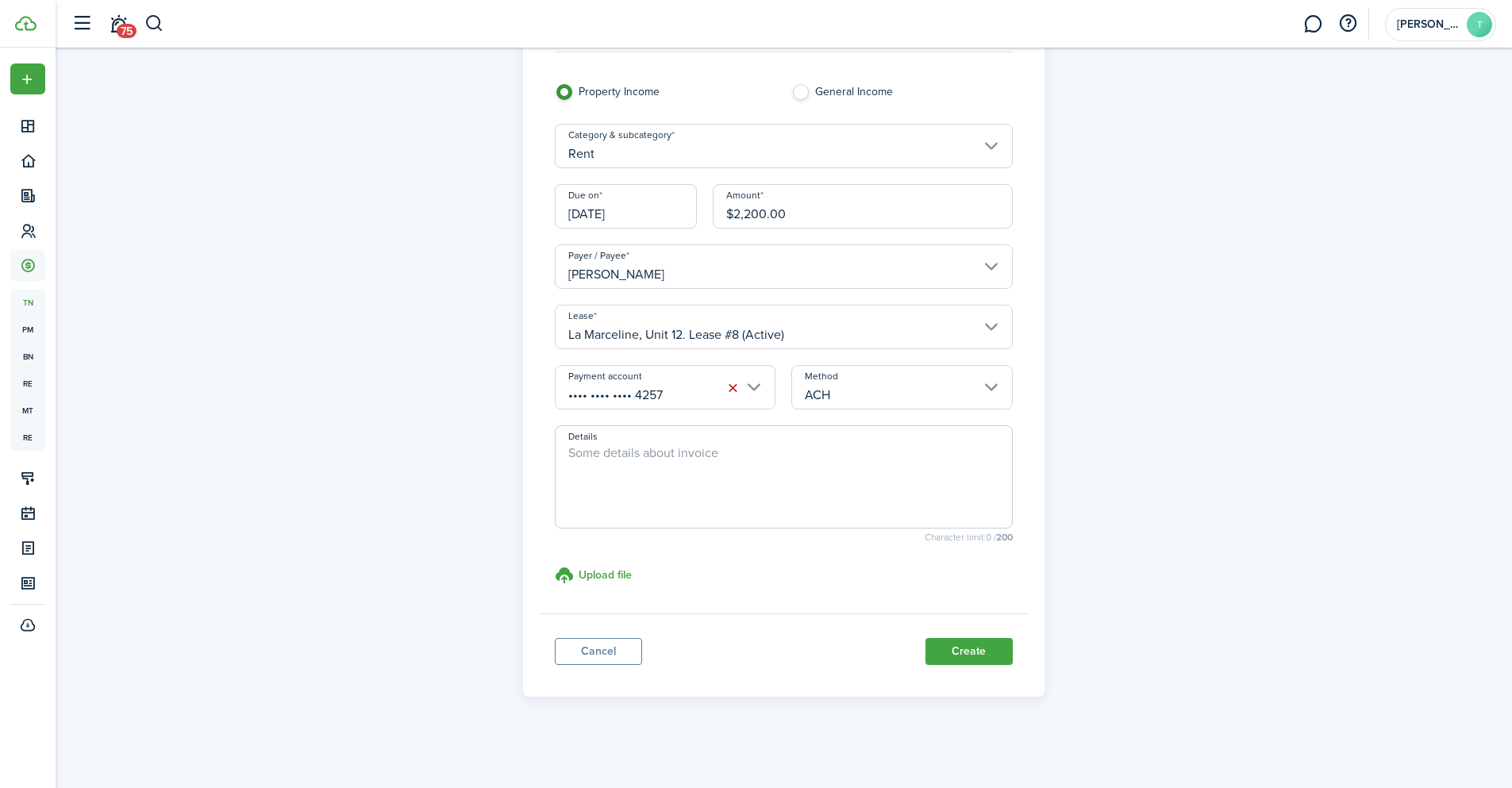
click at [668, 460] on textarea "Details" at bounding box center [783, 481] width 456 height 77
drag, startPoint x: 796, startPoint y: 450, endPoint x: 487, endPoint y: 444, distance: 309.1
click at [487, 444] on div "Income payment Property Income General Income Category & subcategory Rent Due o…" at bounding box center [783, 339] width 921 height 715
click at [994, 142] on input "Rent" at bounding box center [783, 145] width 458 height 44
type textarea "Prepaid Rent for the month of [DATE]"
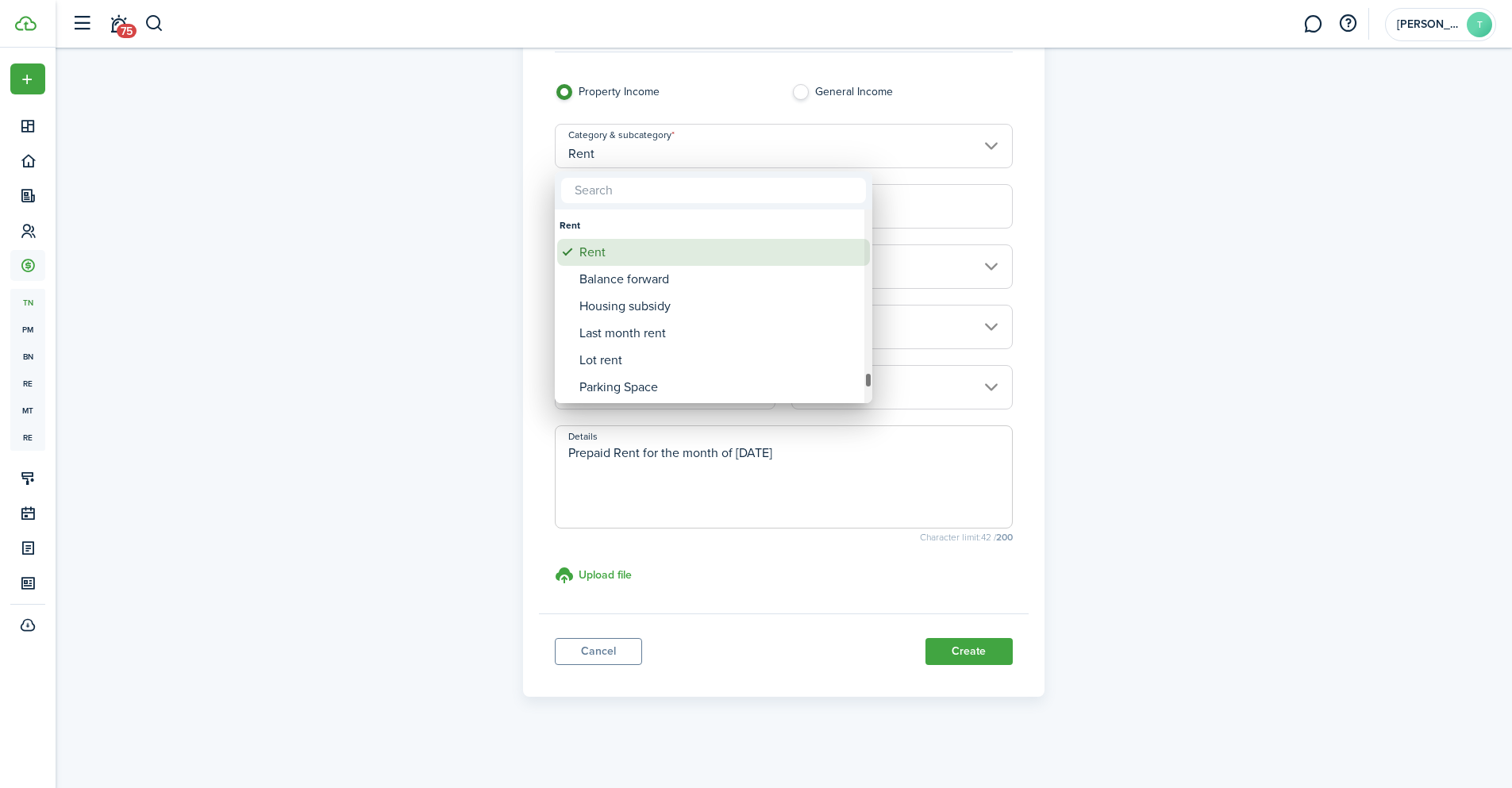
click at [659, 255] on div "Rent" at bounding box center [720, 252] width 281 height 27
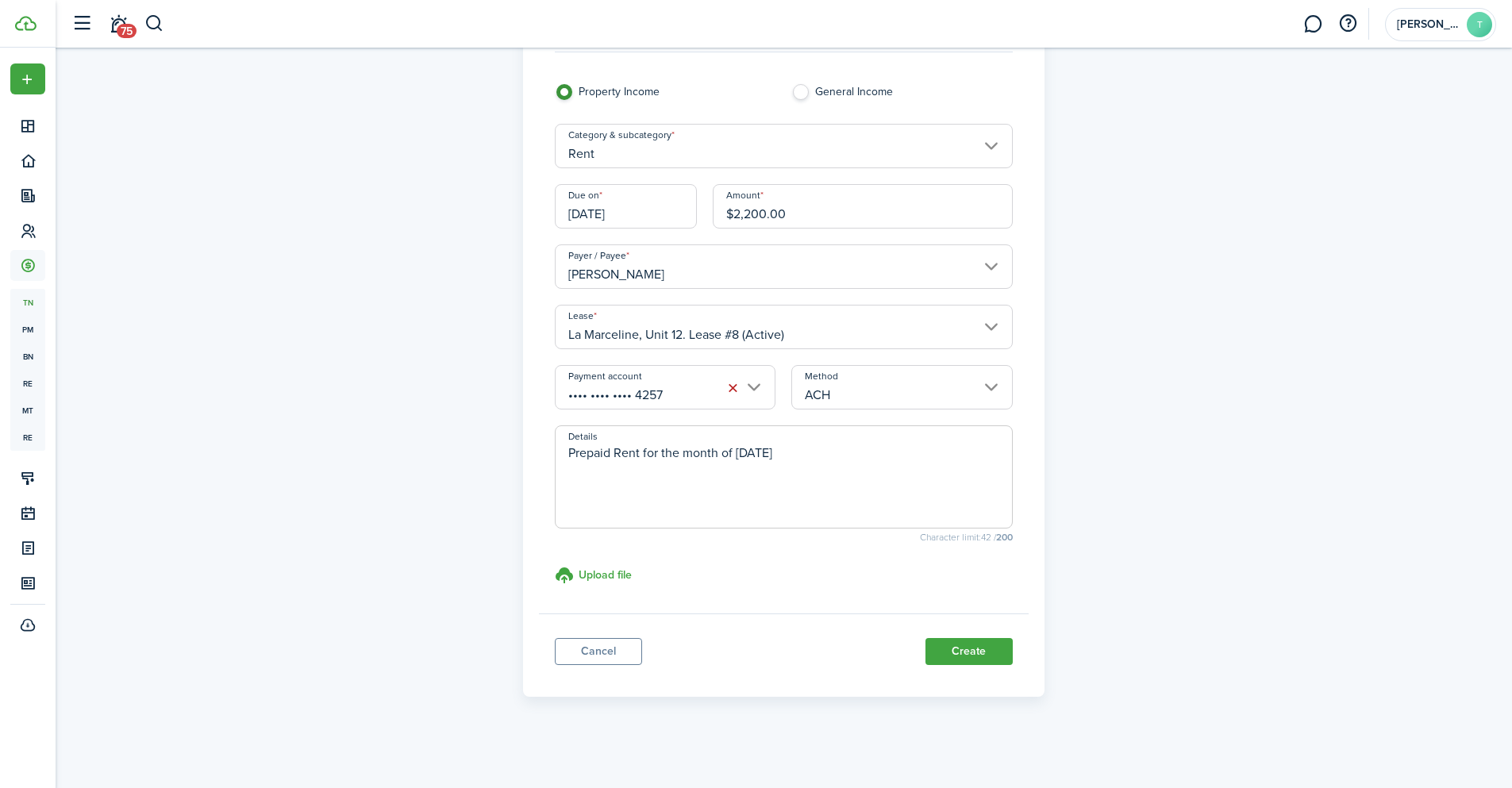
drag, startPoint x: 829, startPoint y: 449, endPoint x: 553, endPoint y: 460, distance: 276.2
click at [553, 460] on div "Details Prepaid Rent for the month of [DATE] Character limit: 42 / 200" at bounding box center [784, 491] width 474 height 133
click at [990, 654] on button "Create" at bounding box center [968, 652] width 87 height 27
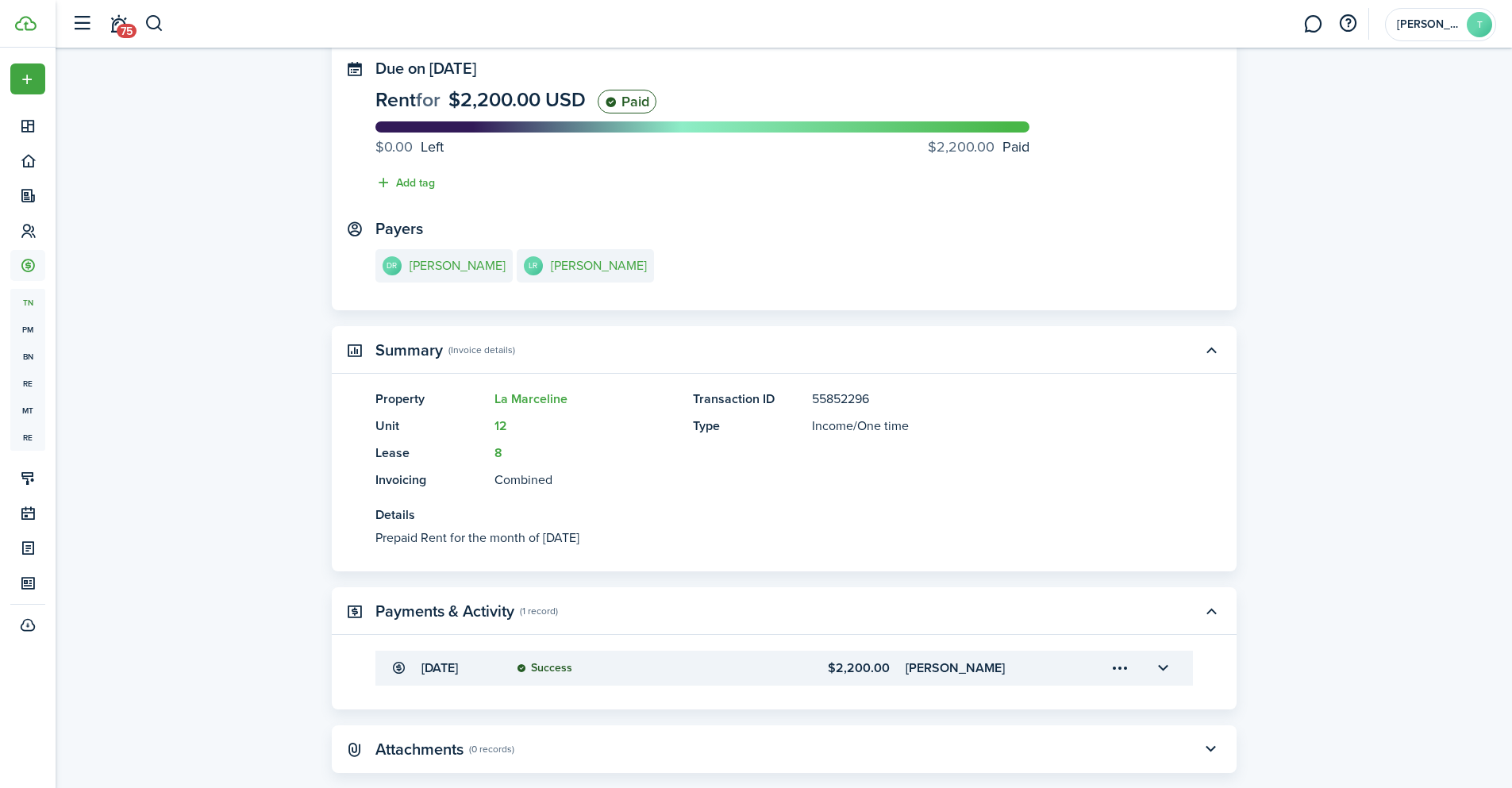
scroll to position [157, 0]
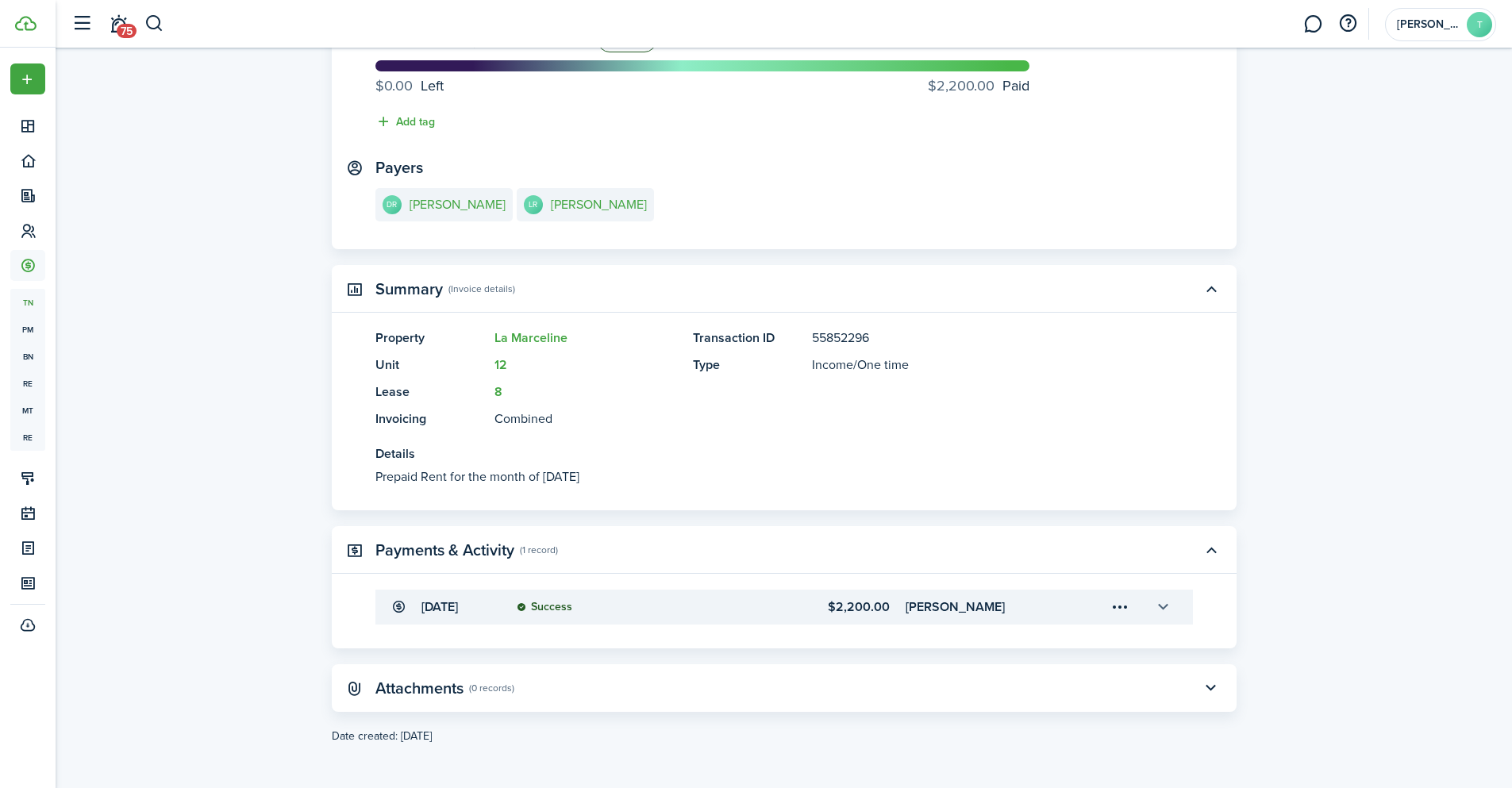
click at [1161, 607] on button "button" at bounding box center [1164, 607] width 27 height 27
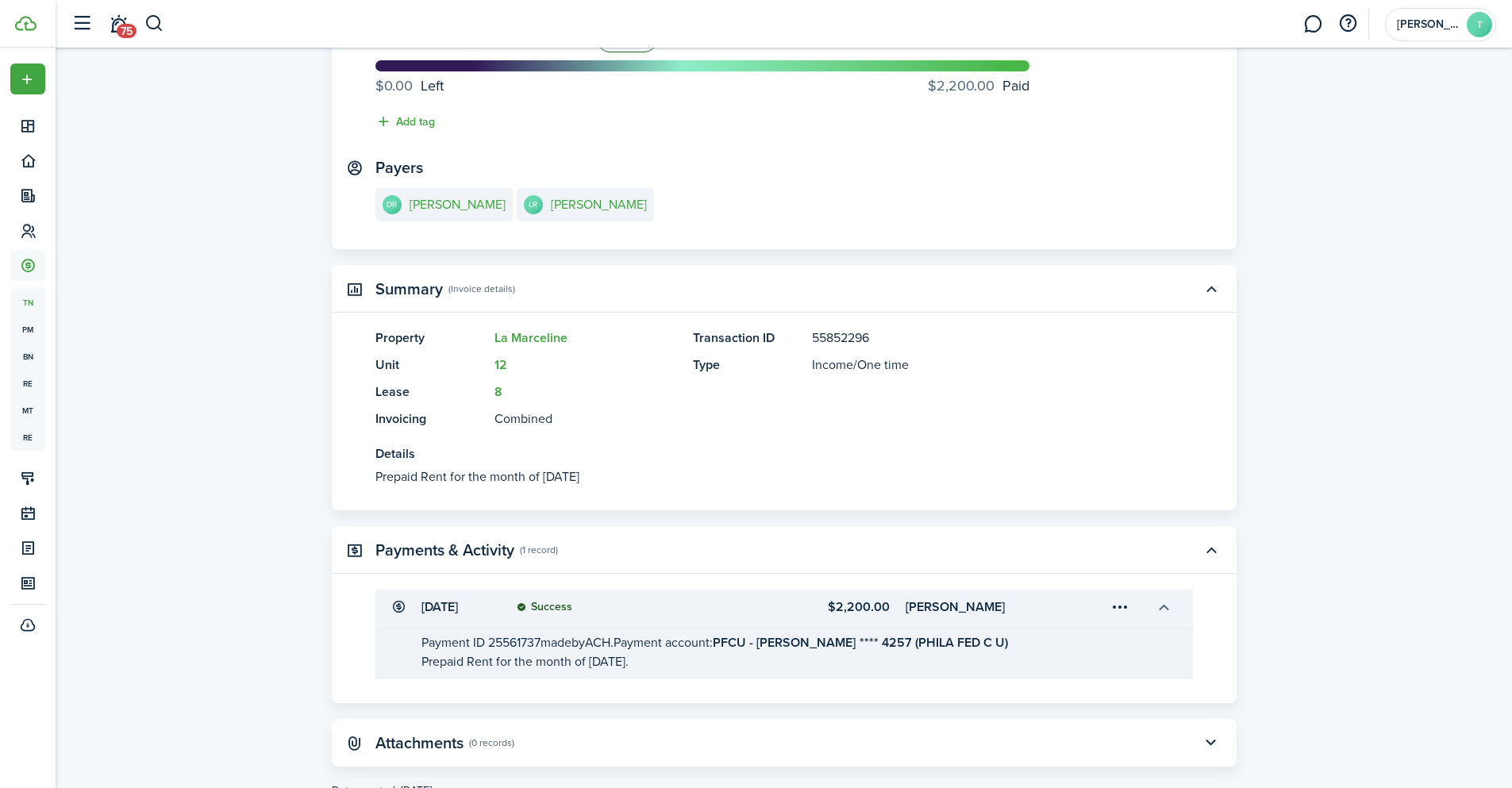
click at [1161, 607] on button "button" at bounding box center [1164, 607] width 27 height 27
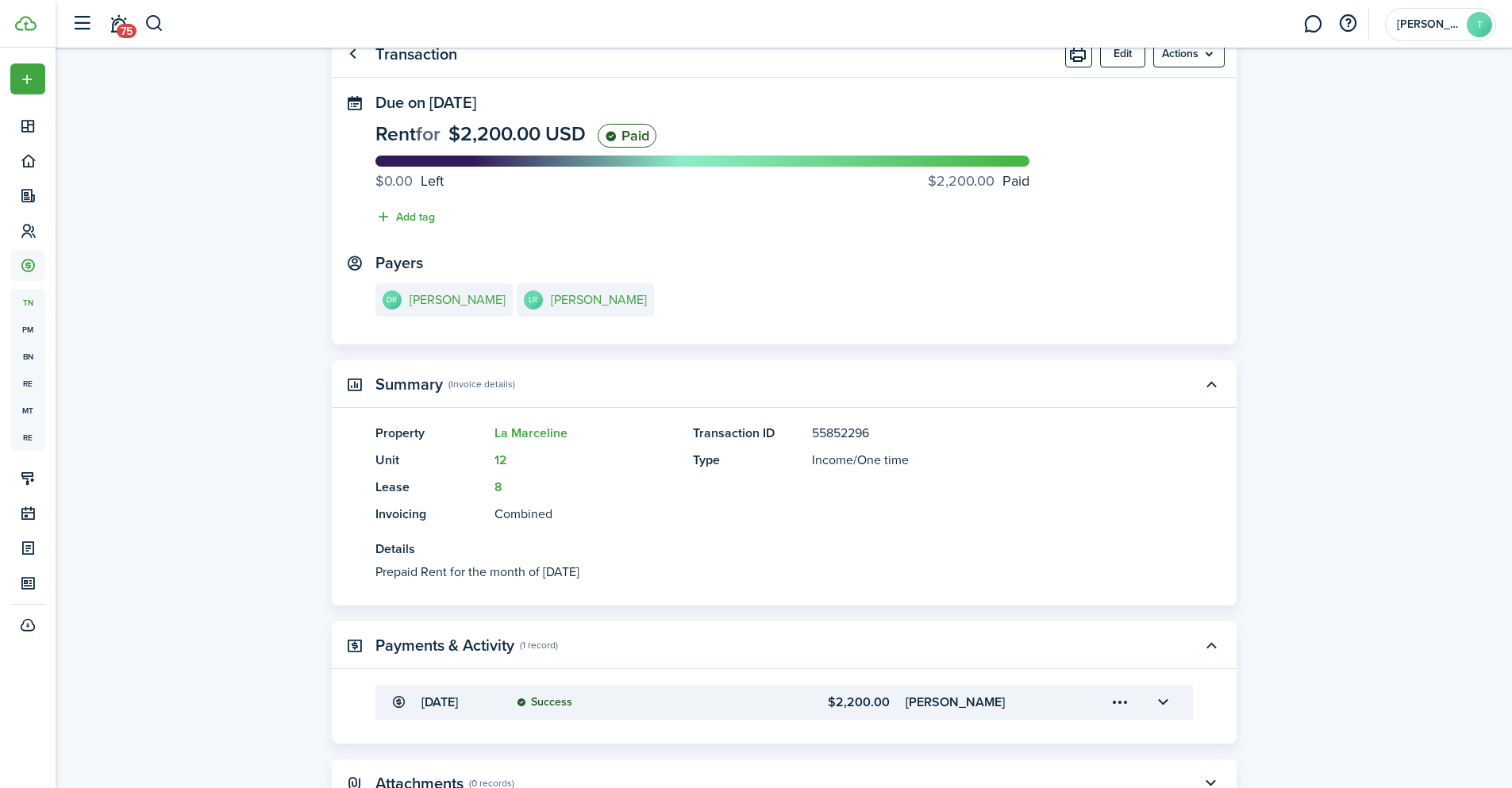
scroll to position [0, 0]
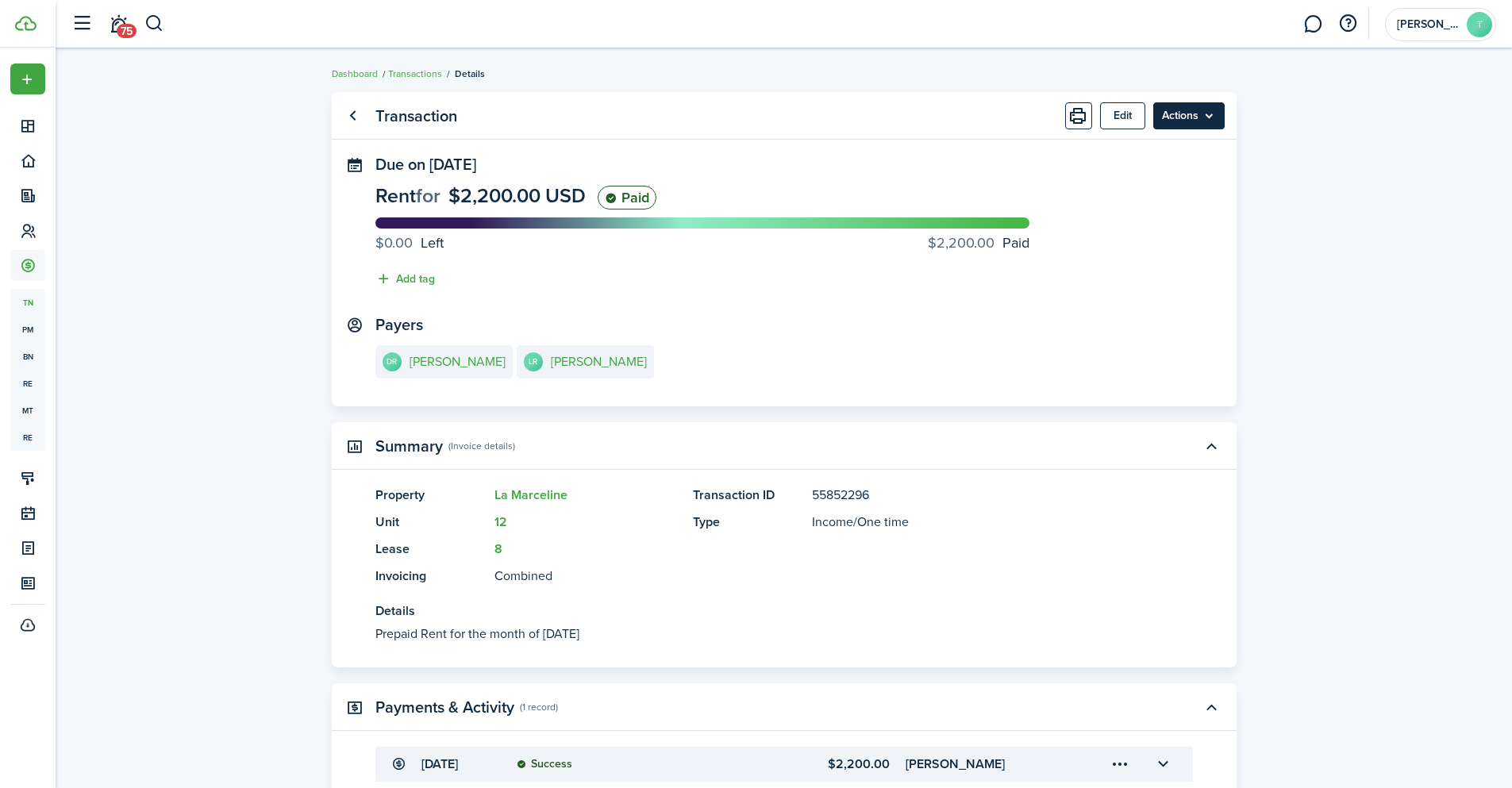
click at [1209, 104] on menu-btn "Actions" at bounding box center [1188, 116] width 71 height 27
click at [1335, 132] on transaction-view "Transaction Edit Actions Due on [DATE] Rent for $2,200.00 USD Paid $0.00 Left $…" at bounding box center [783, 497] width 1456 height 826
click at [415, 69] on link "Transactions" at bounding box center [415, 74] width 54 height 14
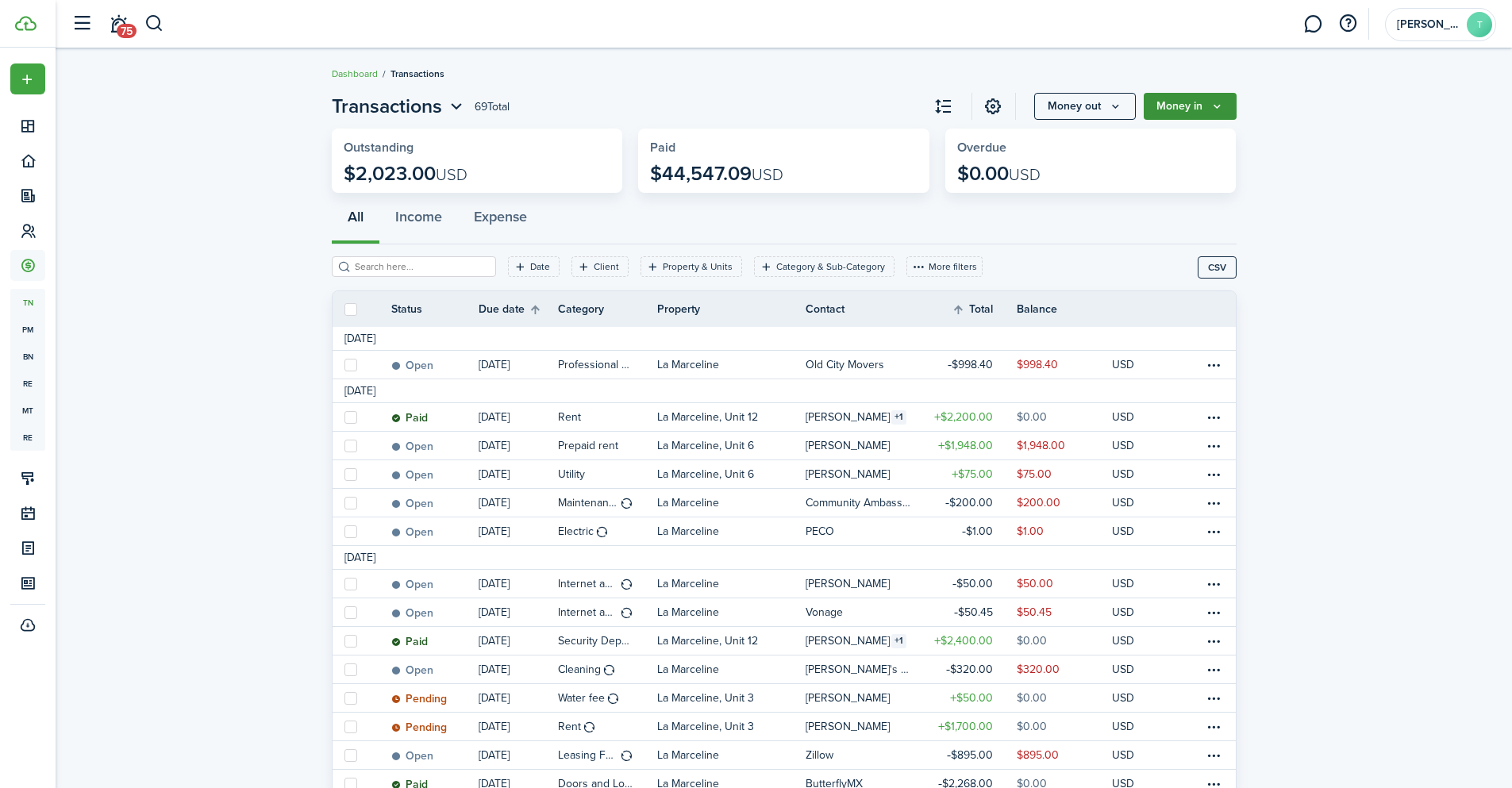
click at [1211, 105] on icon "Money in" at bounding box center [1216, 106] width 14 height 13
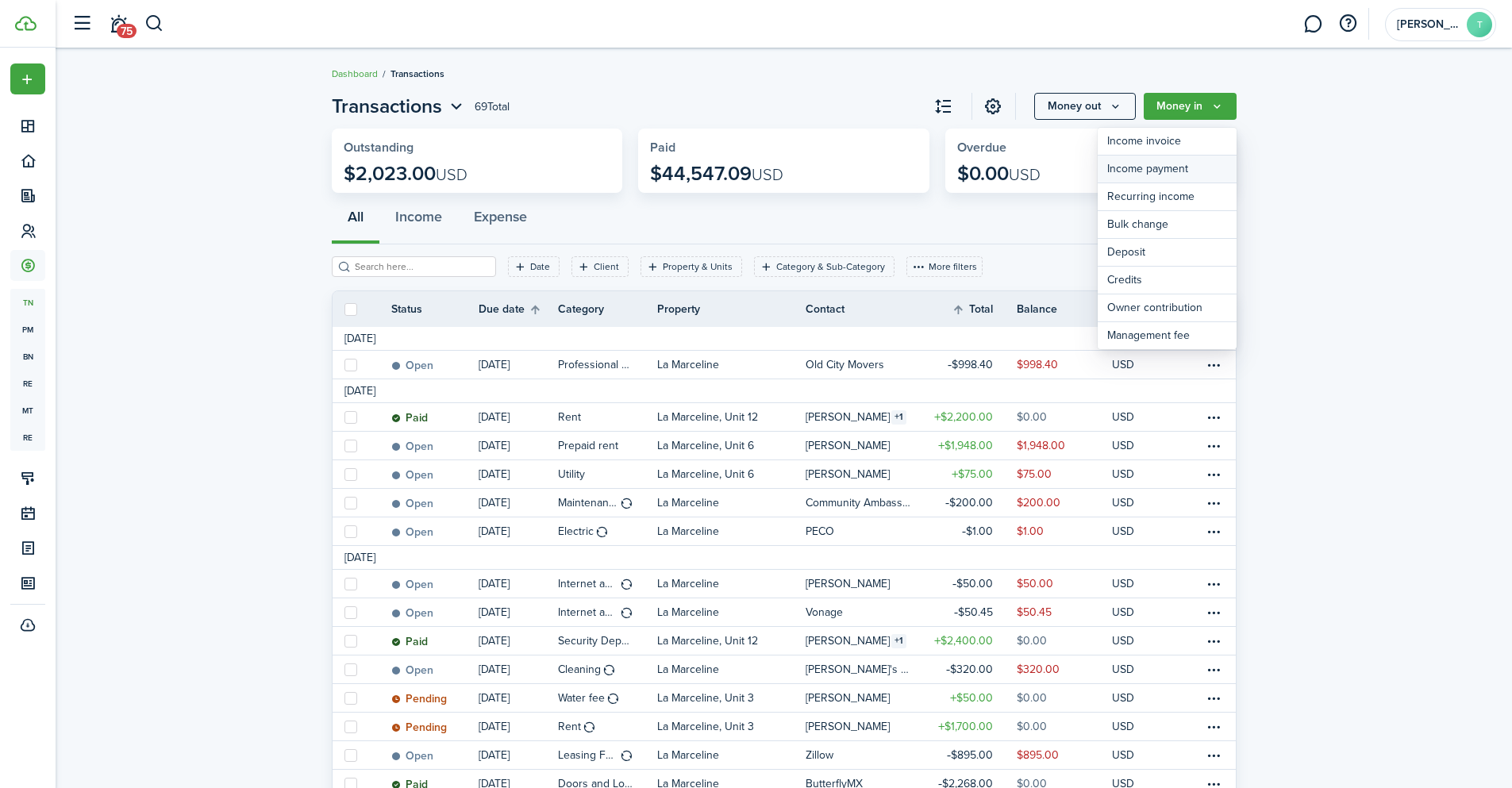
click at [1190, 167] on link "Income payment" at bounding box center [1167, 170] width 139 height 28
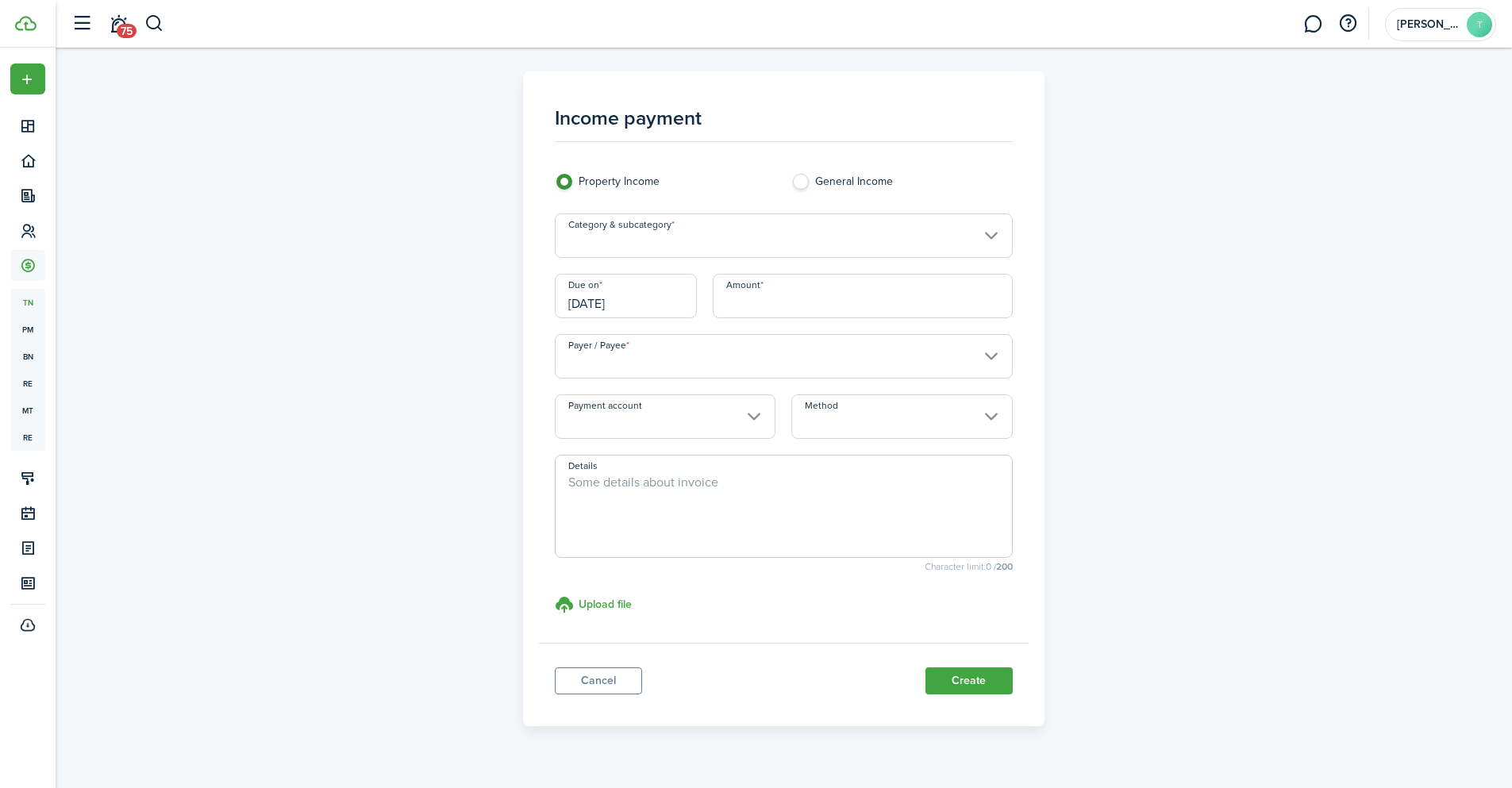
click at [756, 229] on input "Category & subcategory" at bounding box center [783, 235] width 458 height 44
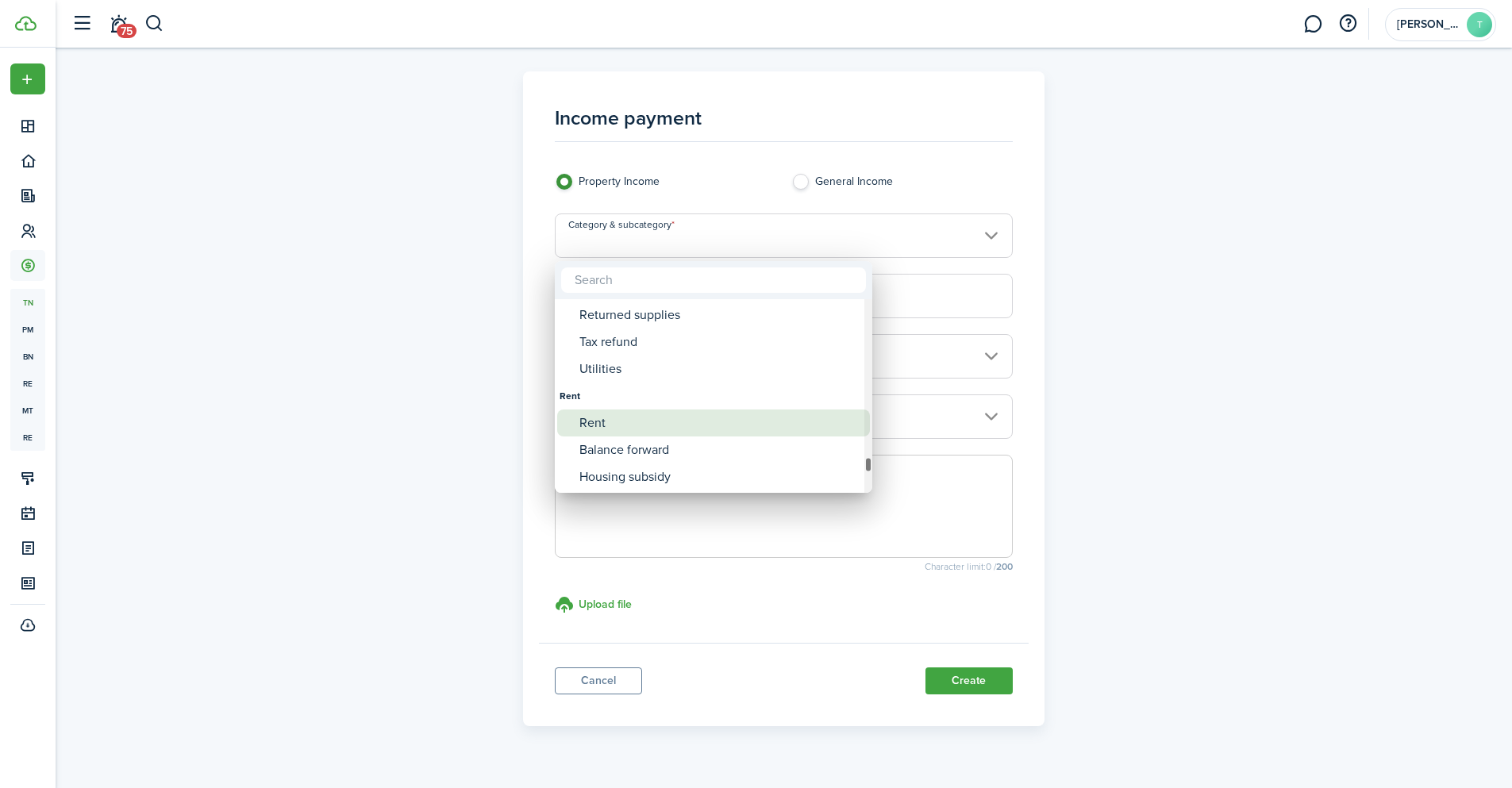
click at [635, 417] on div "Rent" at bounding box center [720, 423] width 281 height 27
type input "Rent"
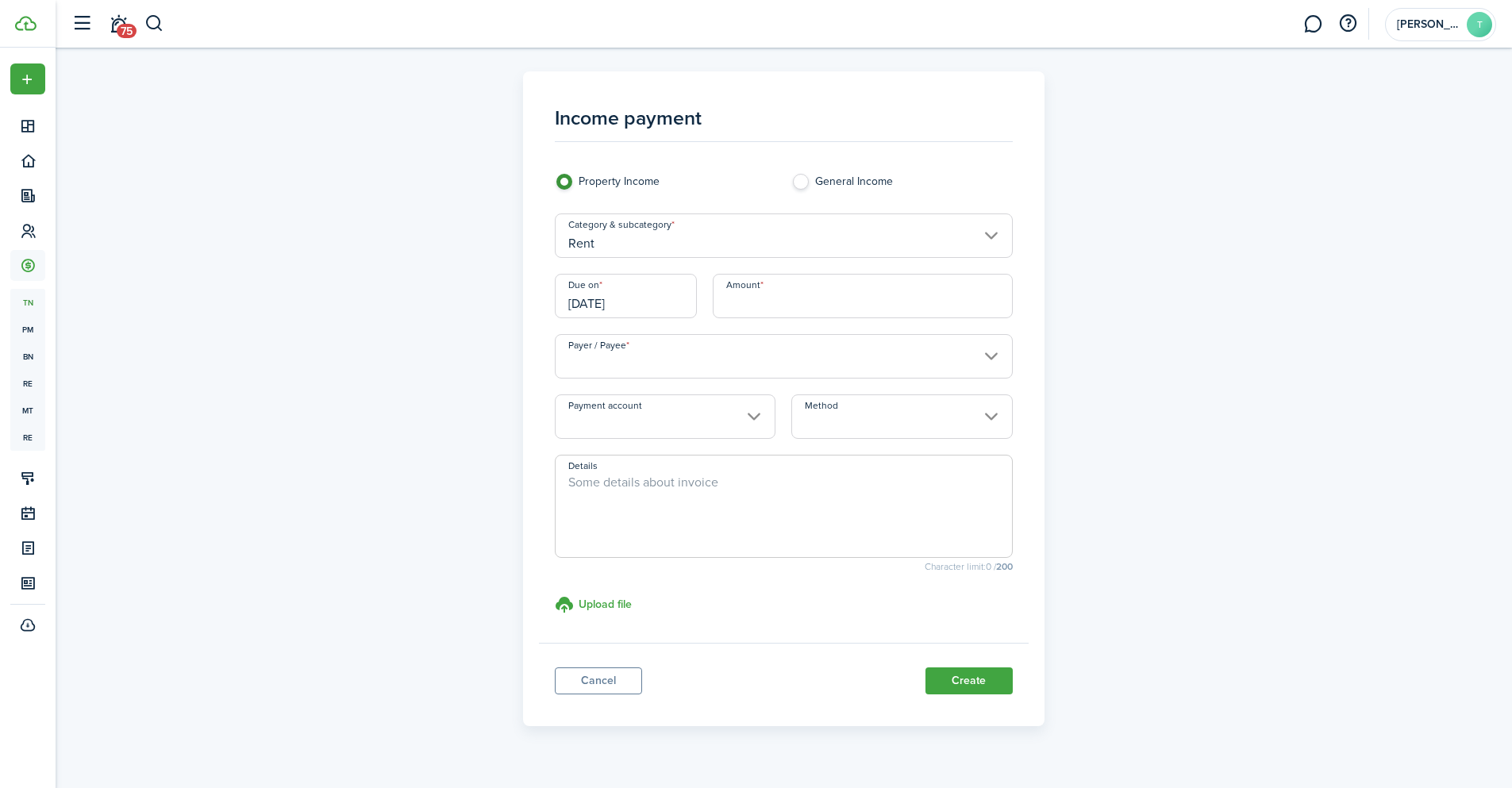
click at [654, 309] on input "[DATE]" at bounding box center [626, 296] width 142 height 44
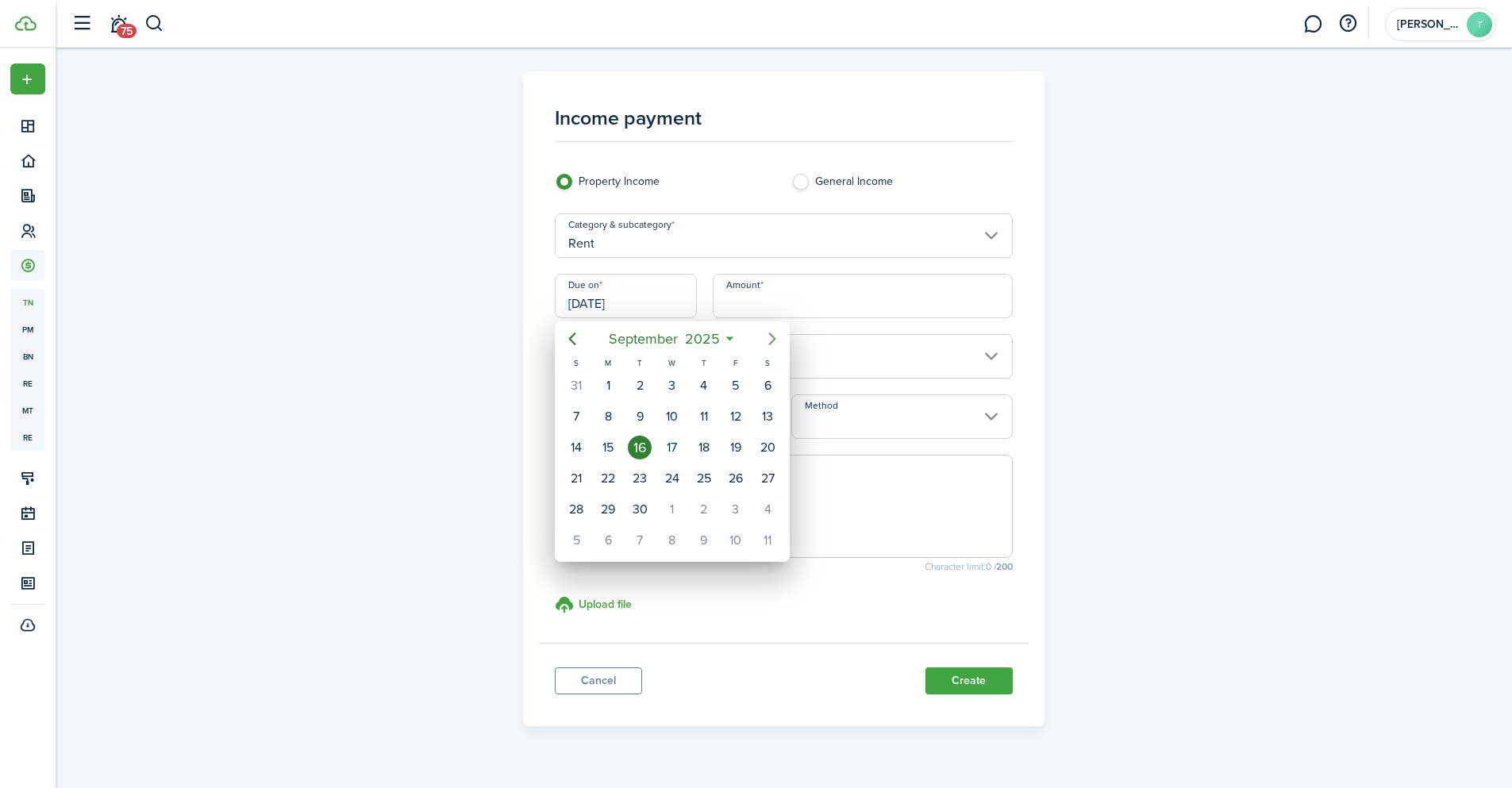
click at [773, 340] on icon "Next page" at bounding box center [773, 339] width 7 height 13
click at [762, 439] on div "15" at bounding box center [767, 447] width 23 height 23
type input "[DATE]"
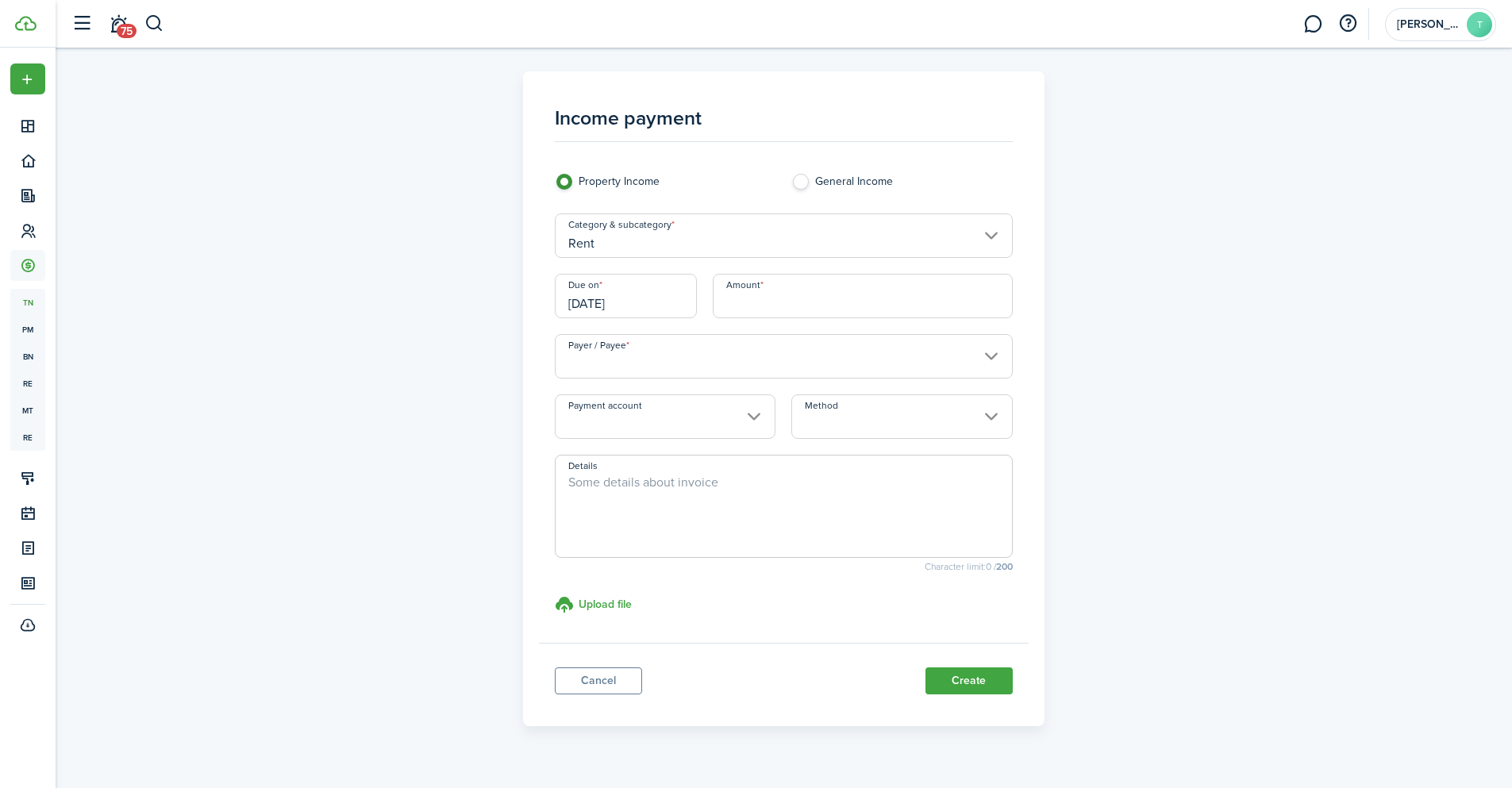
click at [821, 287] on input "Amount" at bounding box center [863, 296] width 300 height 44
click at [712, 355] on input "Payer / Payee" at bounding box center [783, 356] width 458 height 44
type input "$2,200.00"
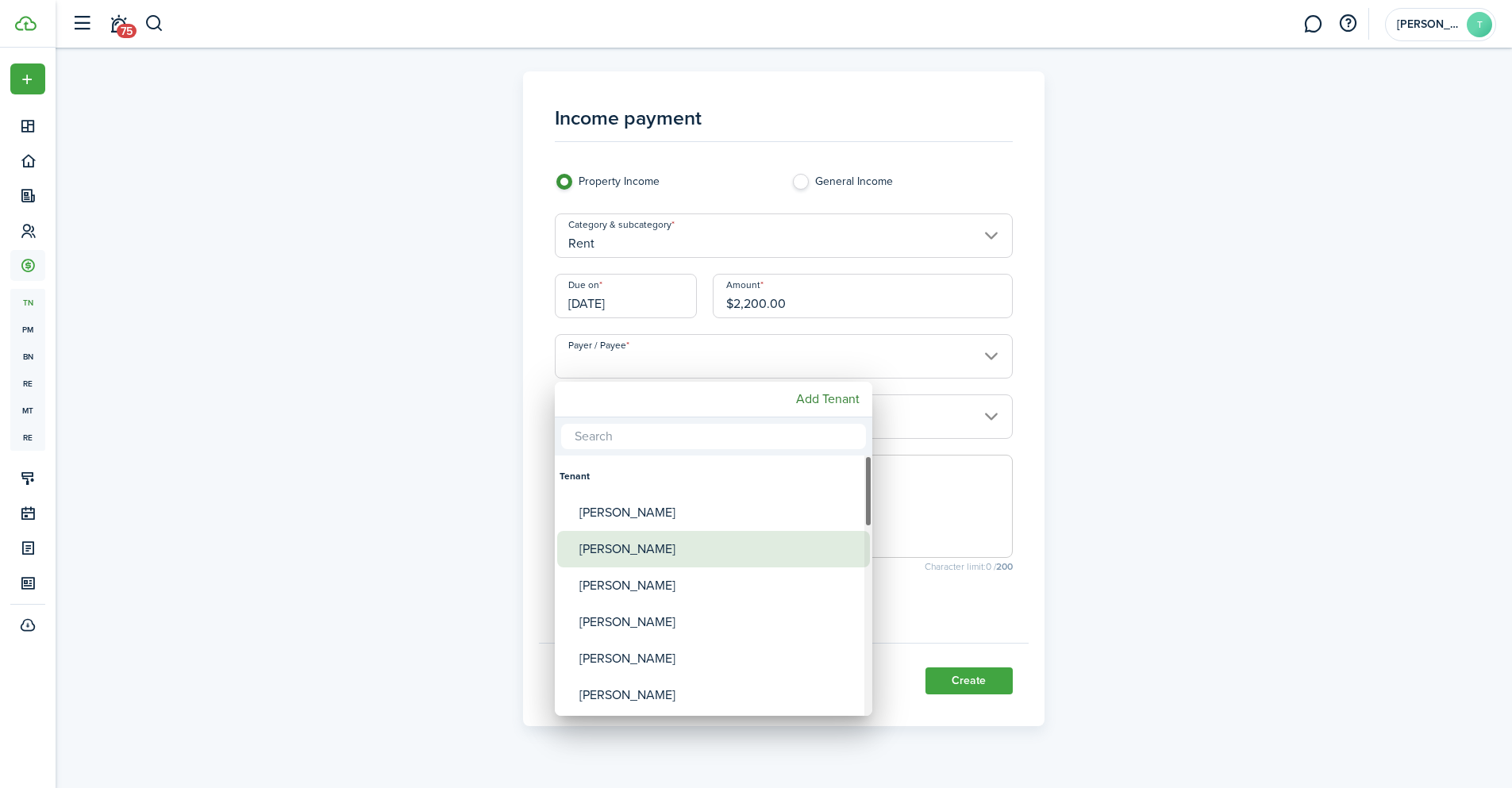
click at [670, 541] on div "[PERSON_NAME]" at bounding box center [720, 549] width 281 height 36
type input "[PERSON_NAME]"
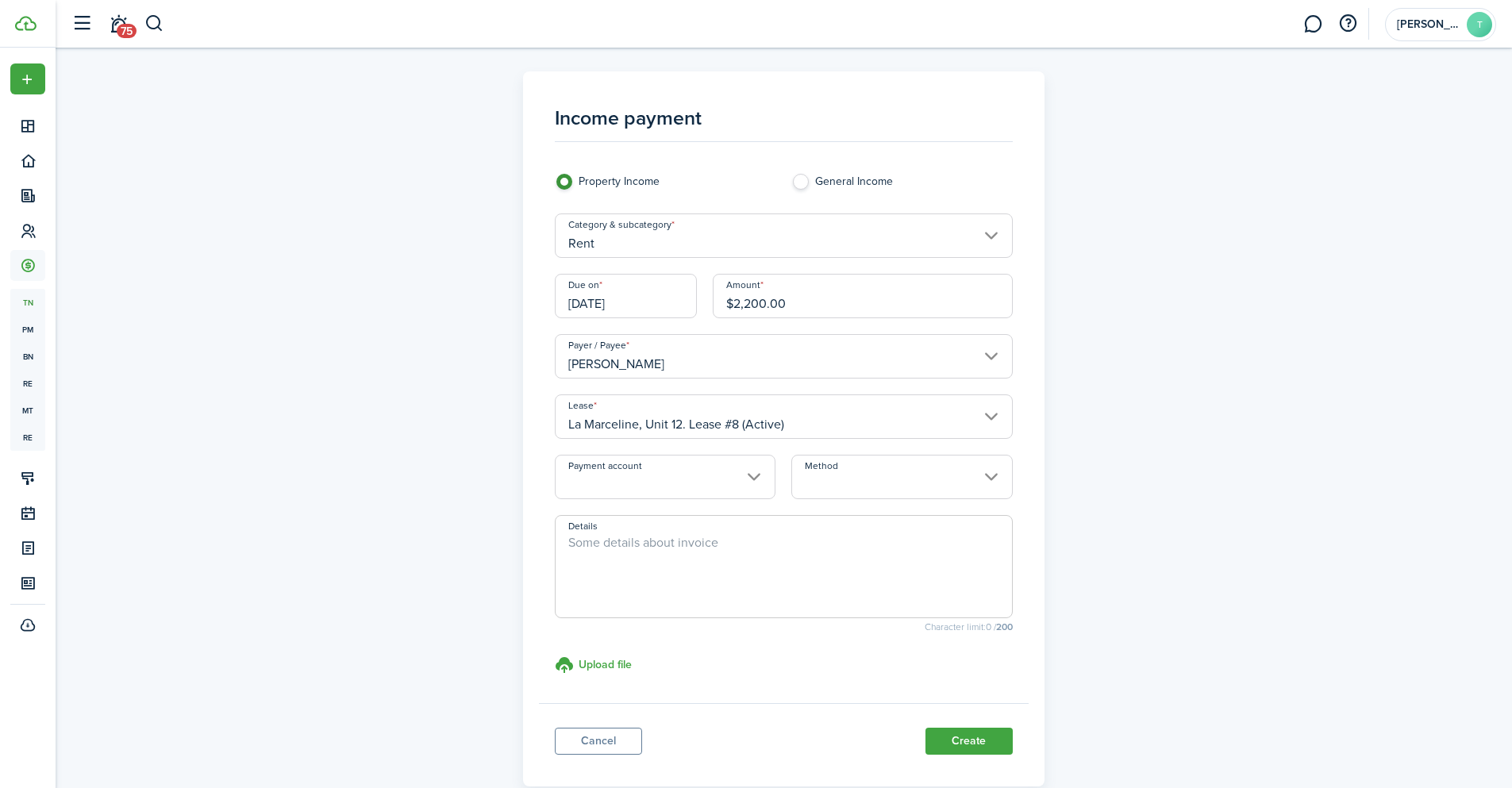
click at [757, 476] on input "Payment account" at bounding box center [664, 476] width 221 height 44
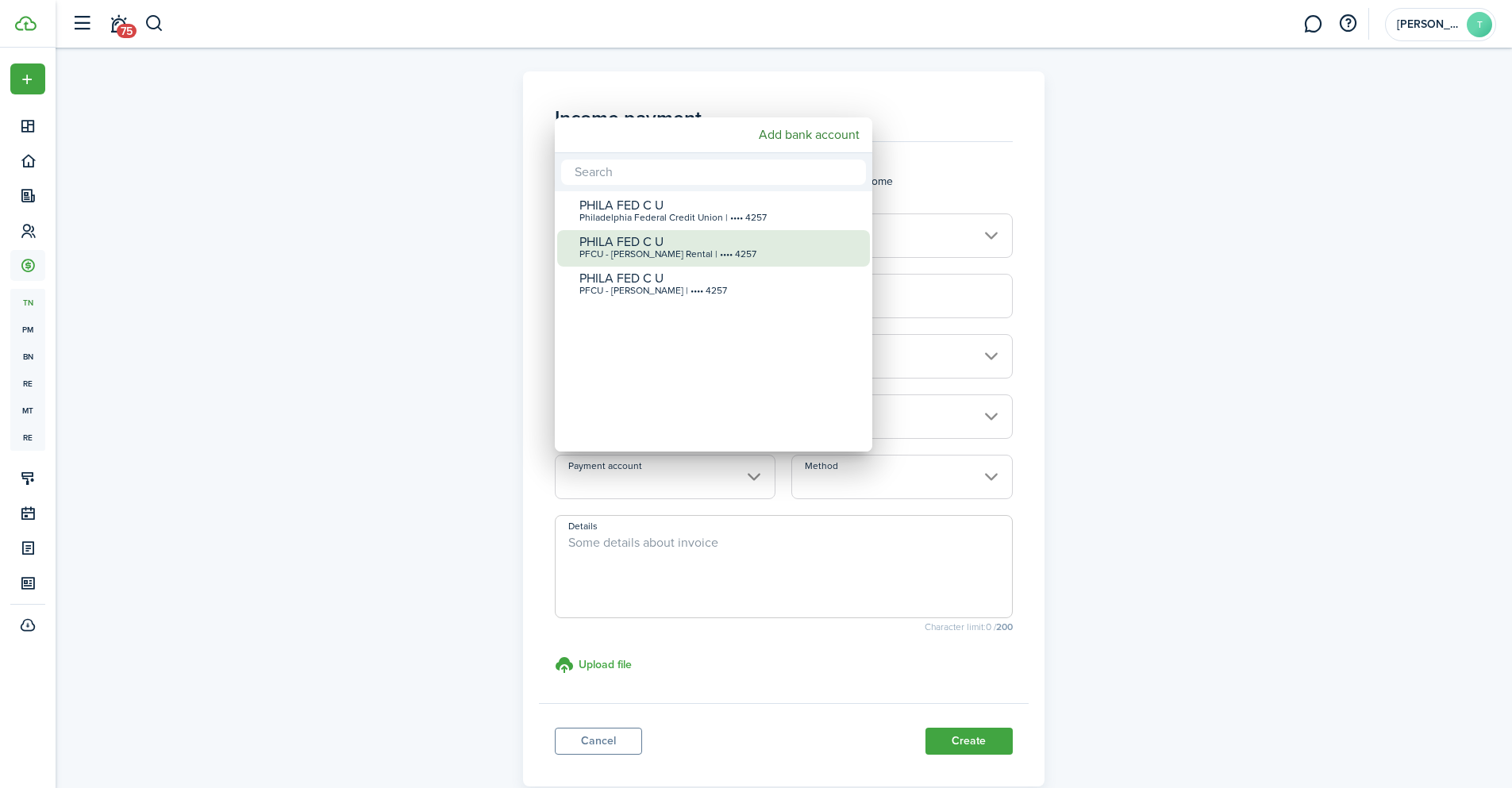
click at [784, 256] on div "PFCU - [PERSON_NAME] Rental | •••• 4257" at bounding box center [720, 254] width 281 height 11
type input "•••• •••• •••• 4257"
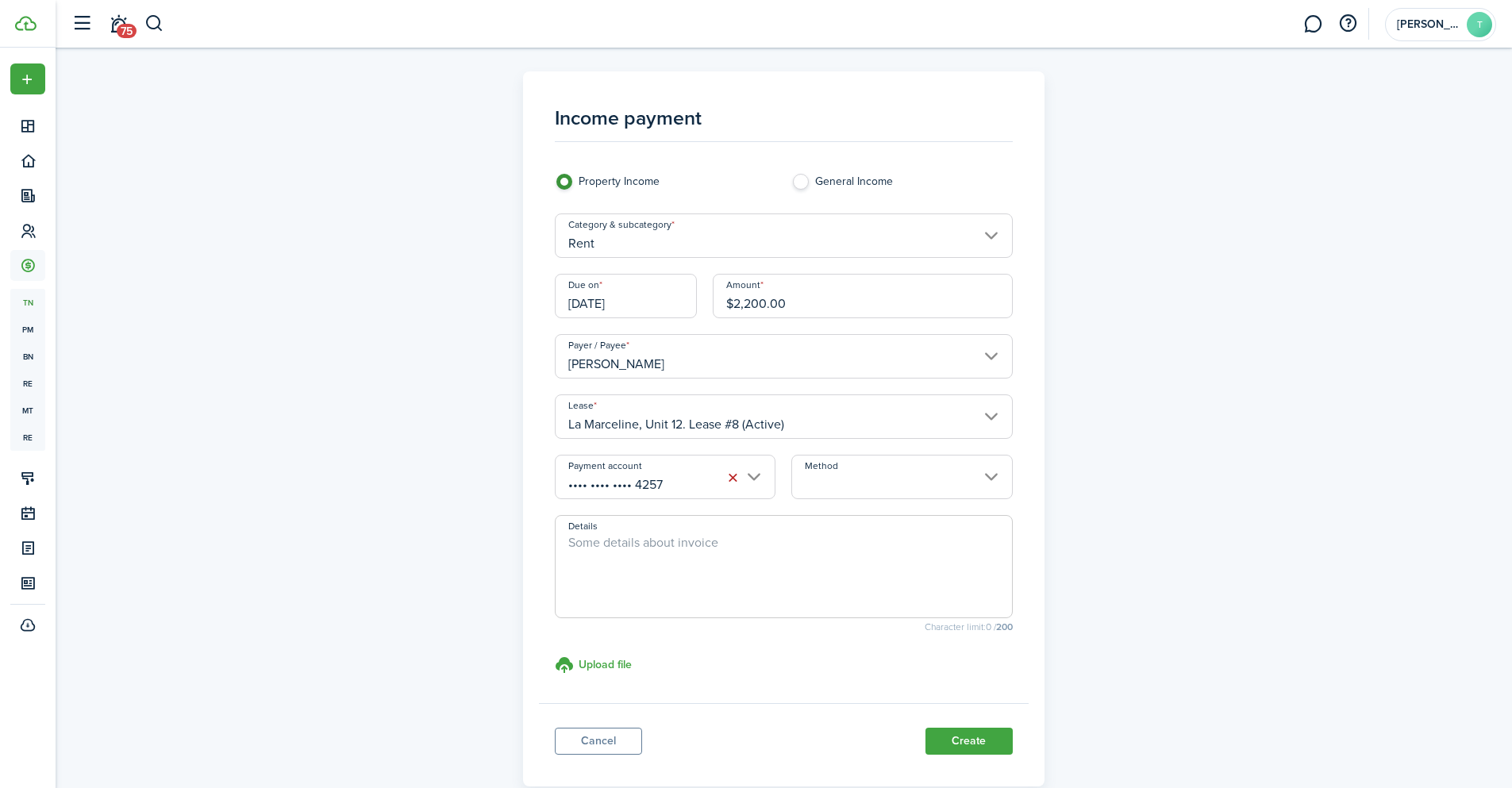
click at [999, 474] on input "Method" at bounding box center [902, 476] width 221 height 44
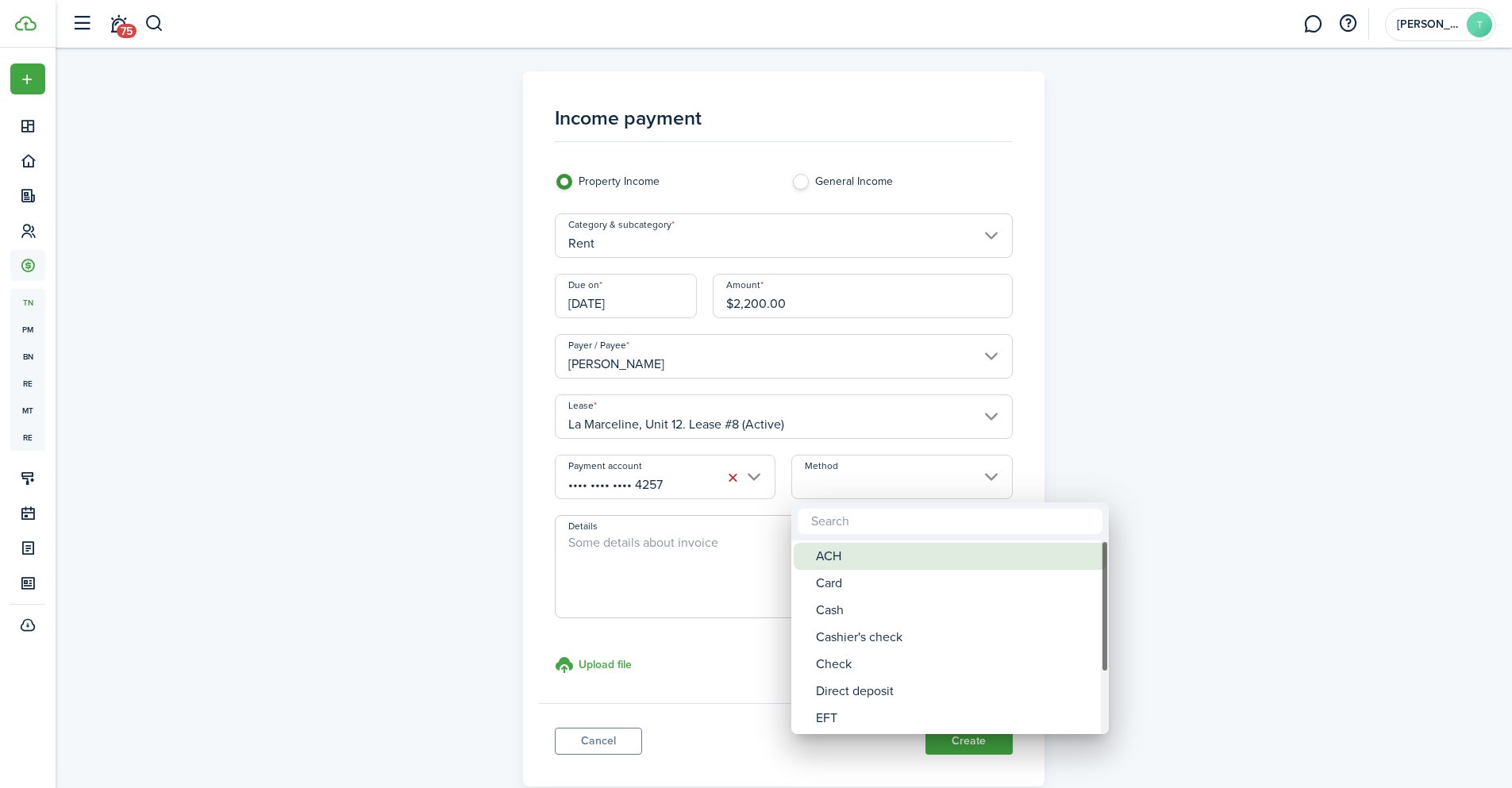
click at [852, 553] on div "ACH" at bounding box center [957, 556] width 281 height 27
type input "ACH"
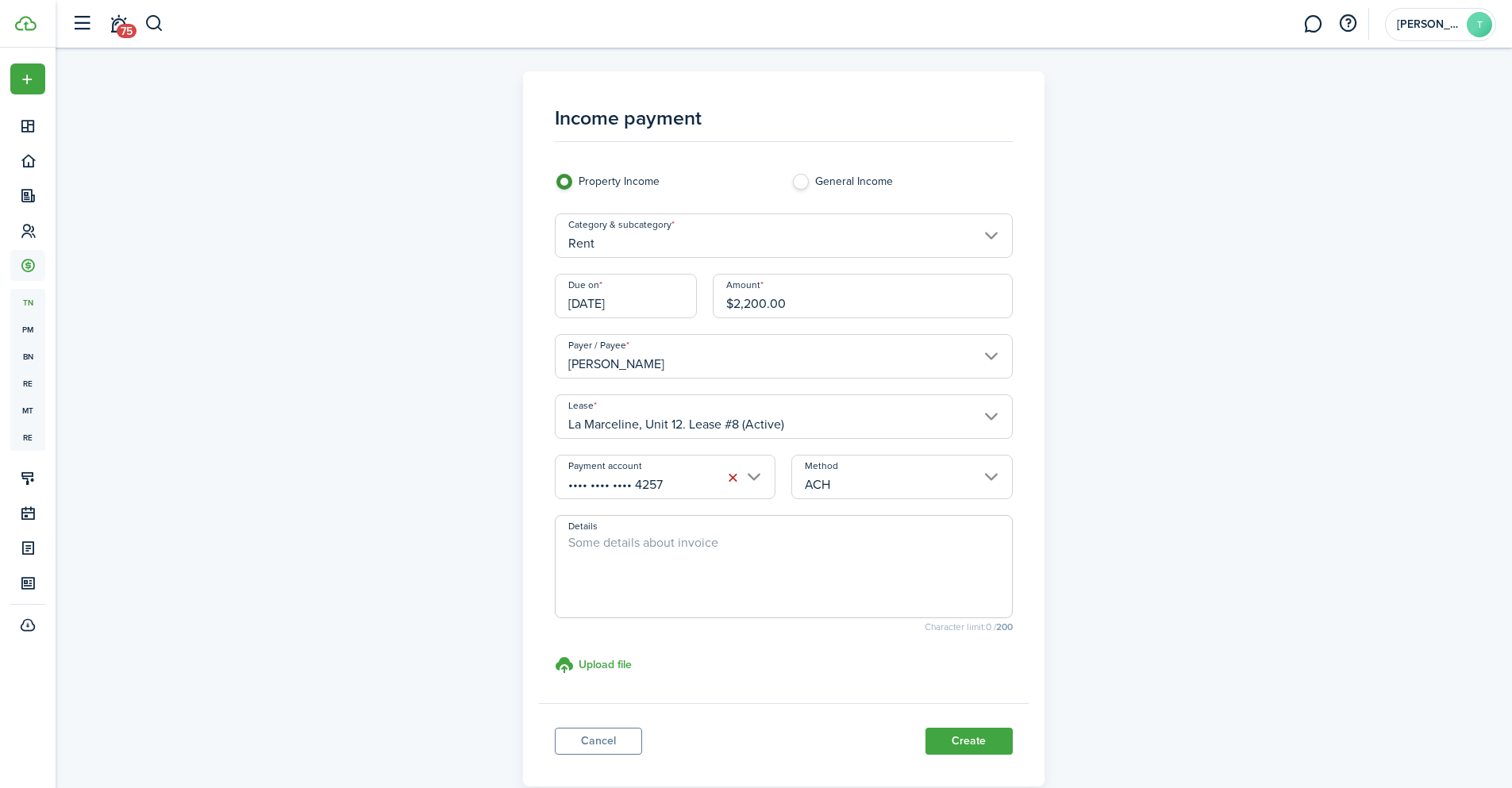
click at [852, 553] on textarea "Details" at bounding box center [783, 572] width 456 height 77
paste textarea "P"
click at [748, 545] on textarea "Prepaid rent for the month of [DATE]" at bounding box center [783, 572] width 456 height 77
drag, startPoint x: 888, startPoint y: 545, endPoint x: 496, endPoint y: 545, distance: 392.0
click at [496, 545] on div "Income payment Property Income General Income Category & subcategory Rent Due o…" at bounding box center [783, 428] width 921 height 715
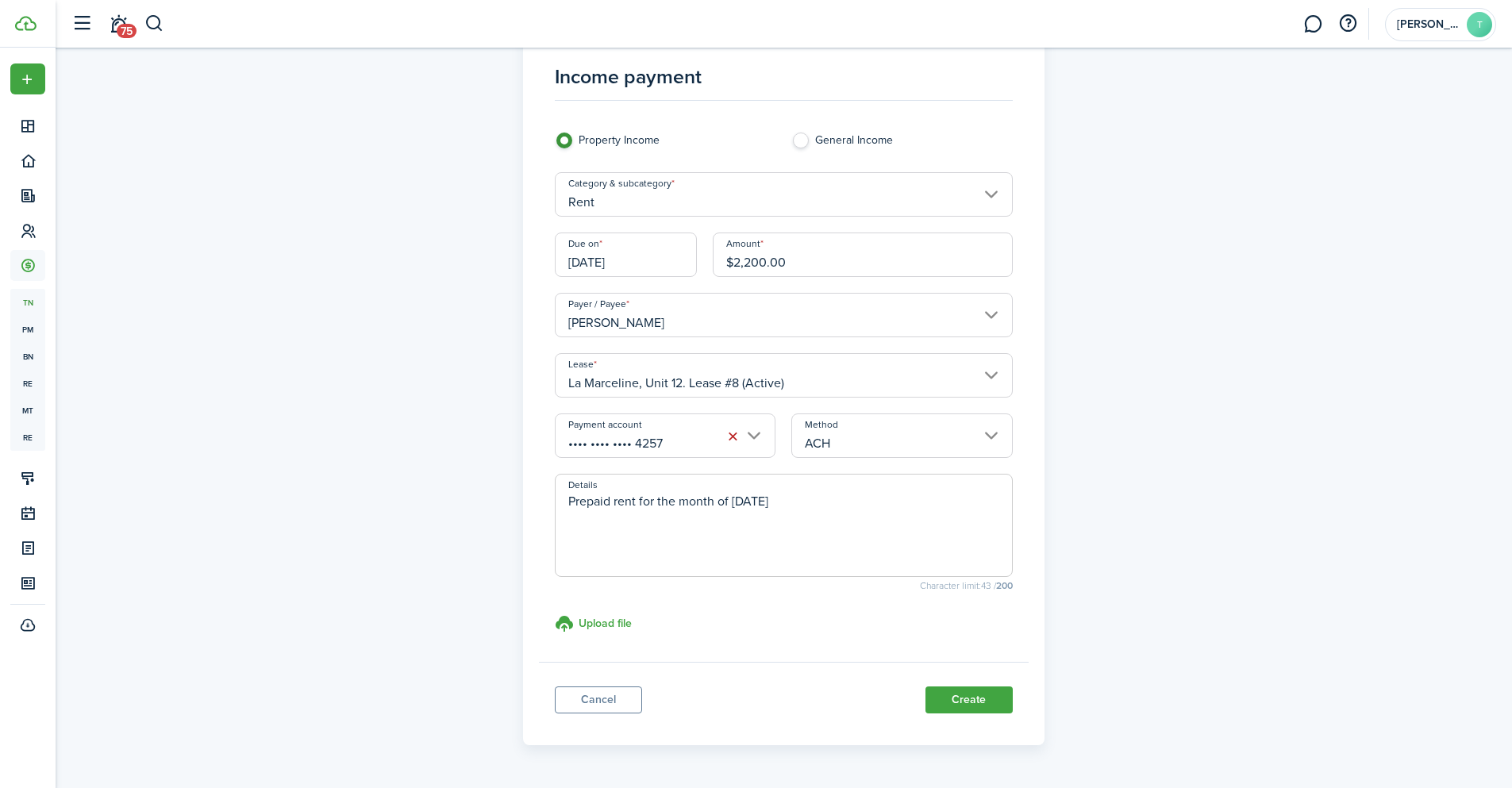
scroll to position [89, 0]
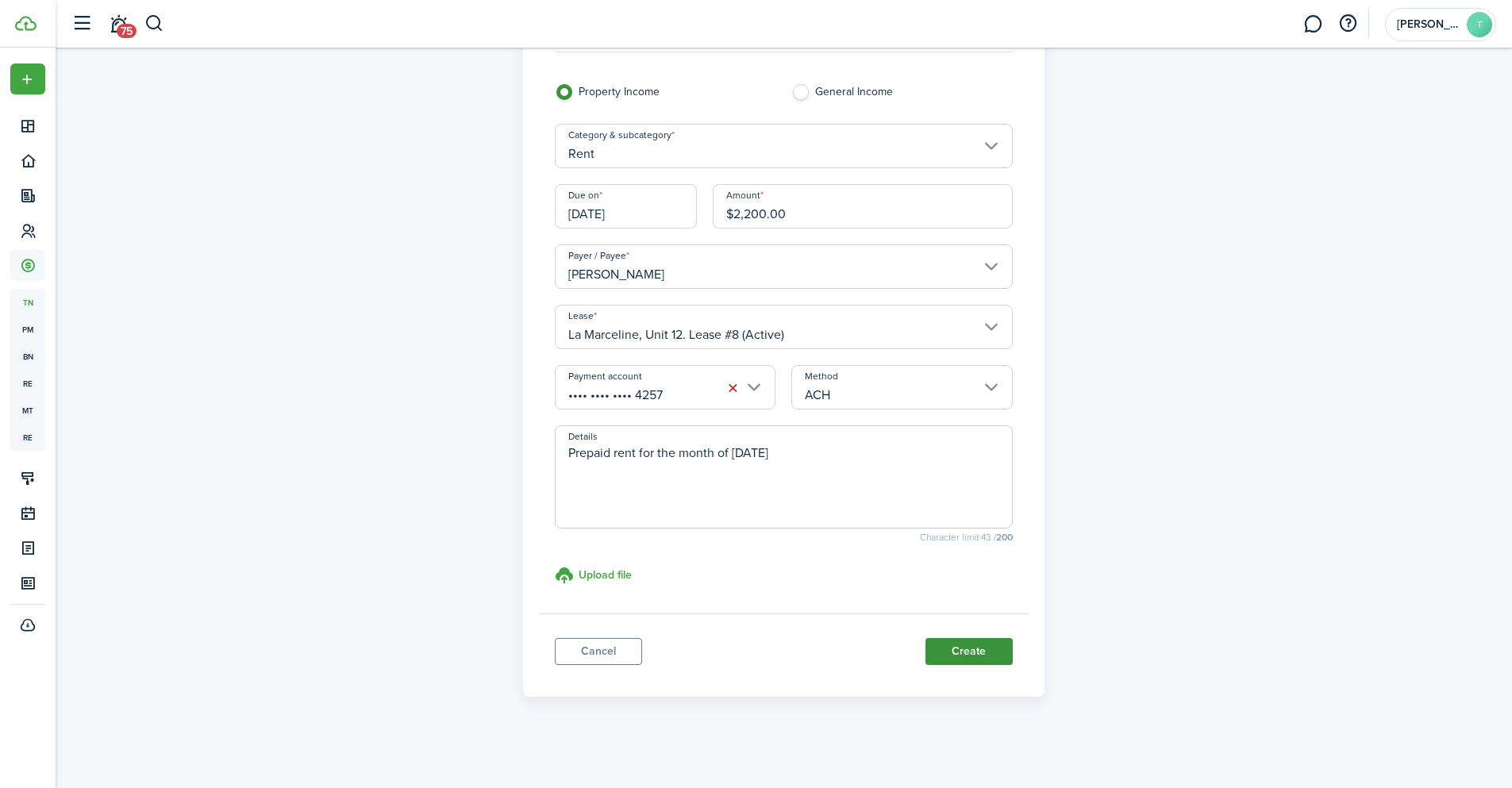
type textarea "Prepaid rent for the month of [DATE]"
click at [967, 655] on button "Create" at bounding box center [968, 652] width 87 height 27
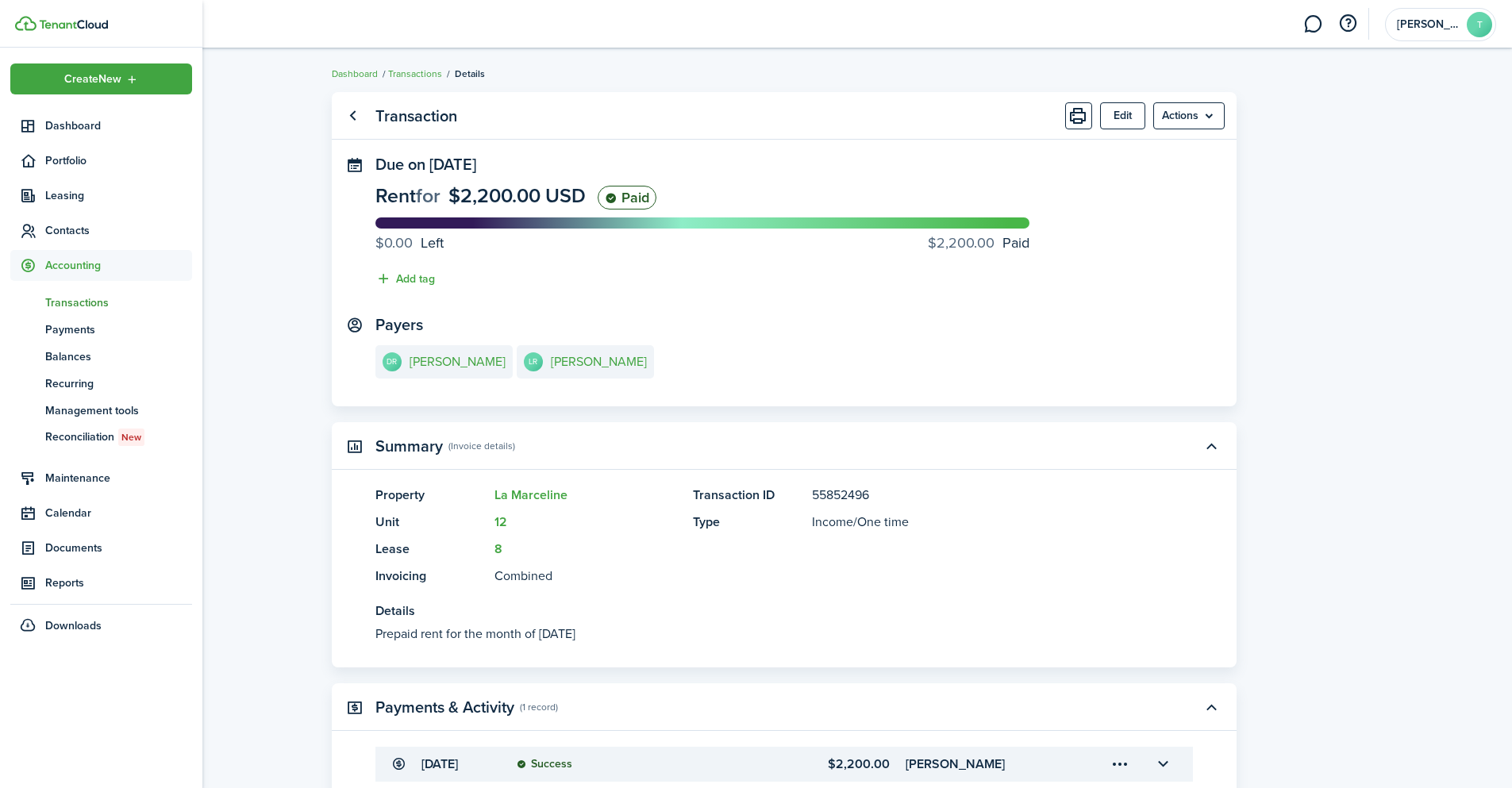
click at [65, 303] on span "Transactions" at bounding box center [118, 303] width 147 height 16
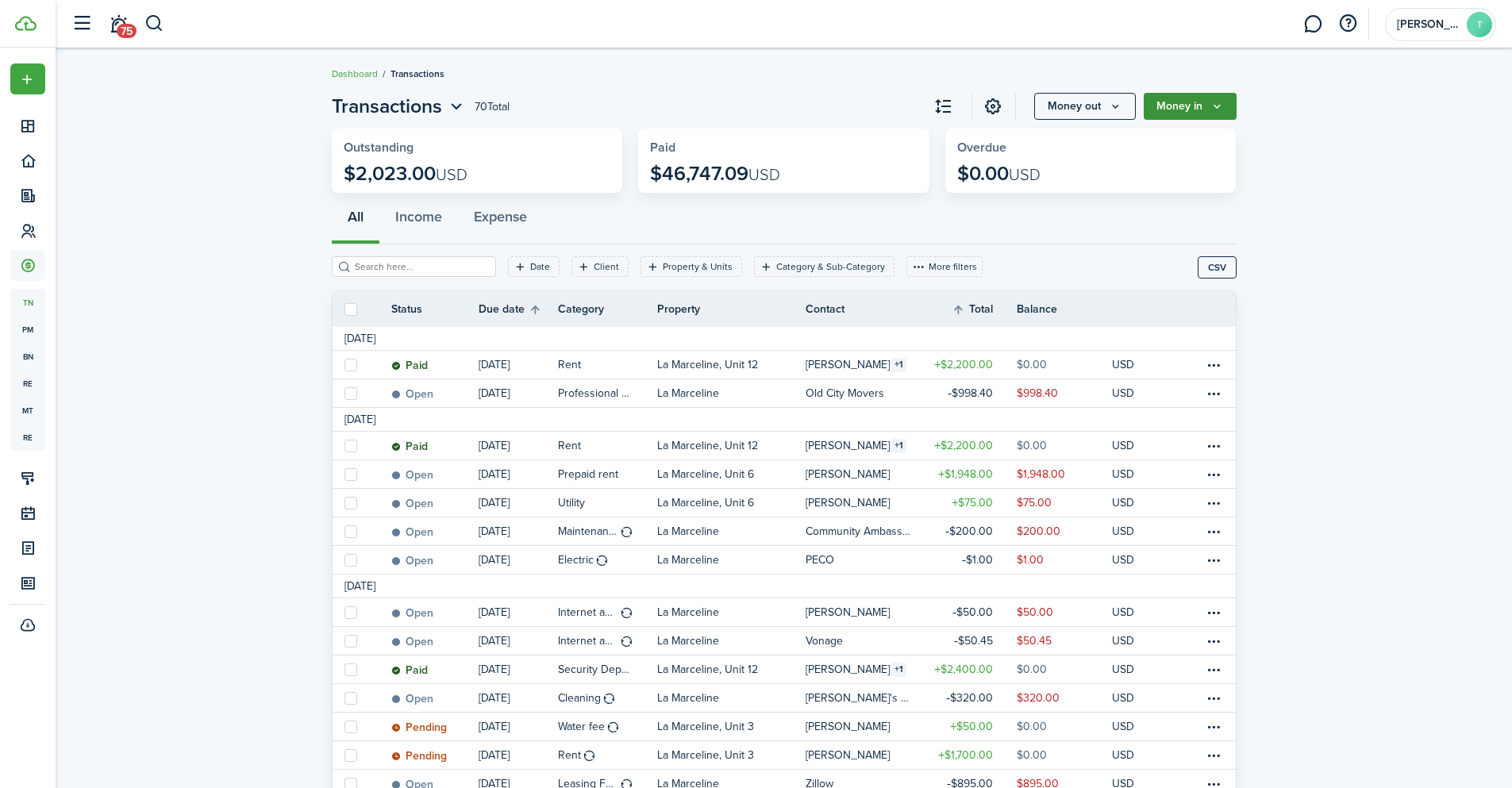
click at [1206, 109] on button "Money in" at bounding box center [1190, 106] width 93 height 27
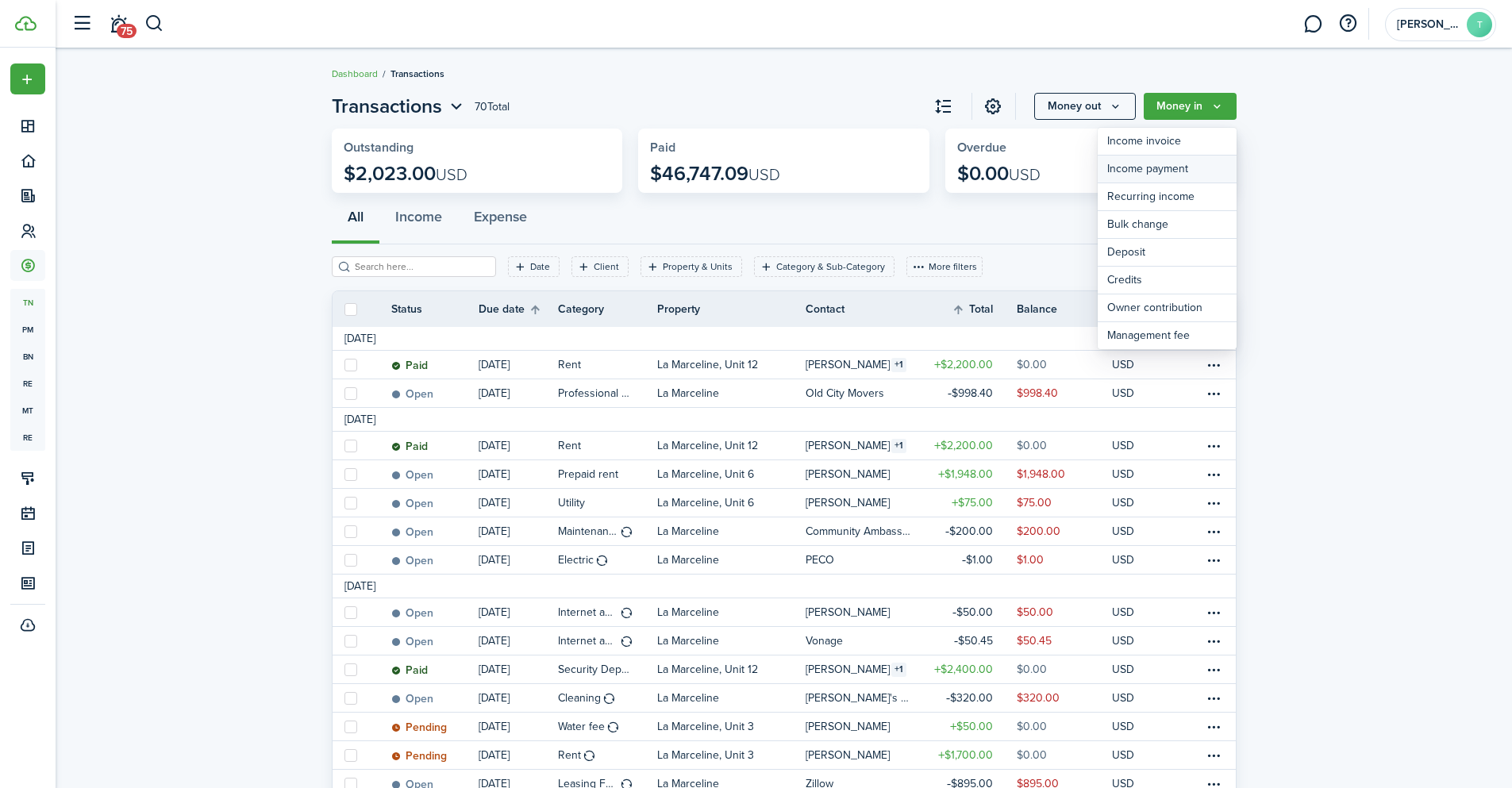
click at [1184, 166] on link "Income payment" at bounding box center [1167, 170] width 139 height 28
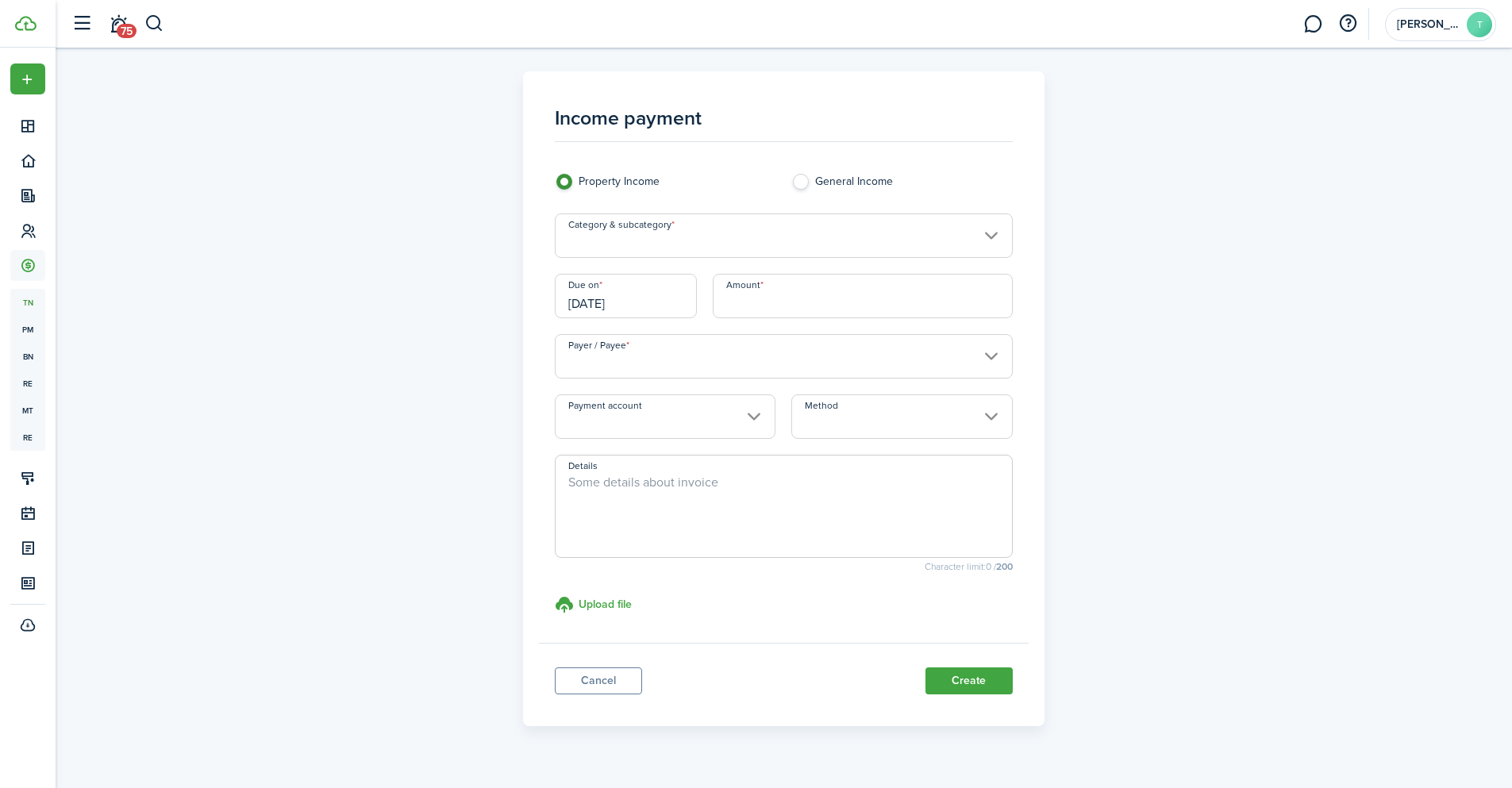
click at [646, 237] on input "Category & subcategory" at bounding box center [783, 235] width 458 height 44
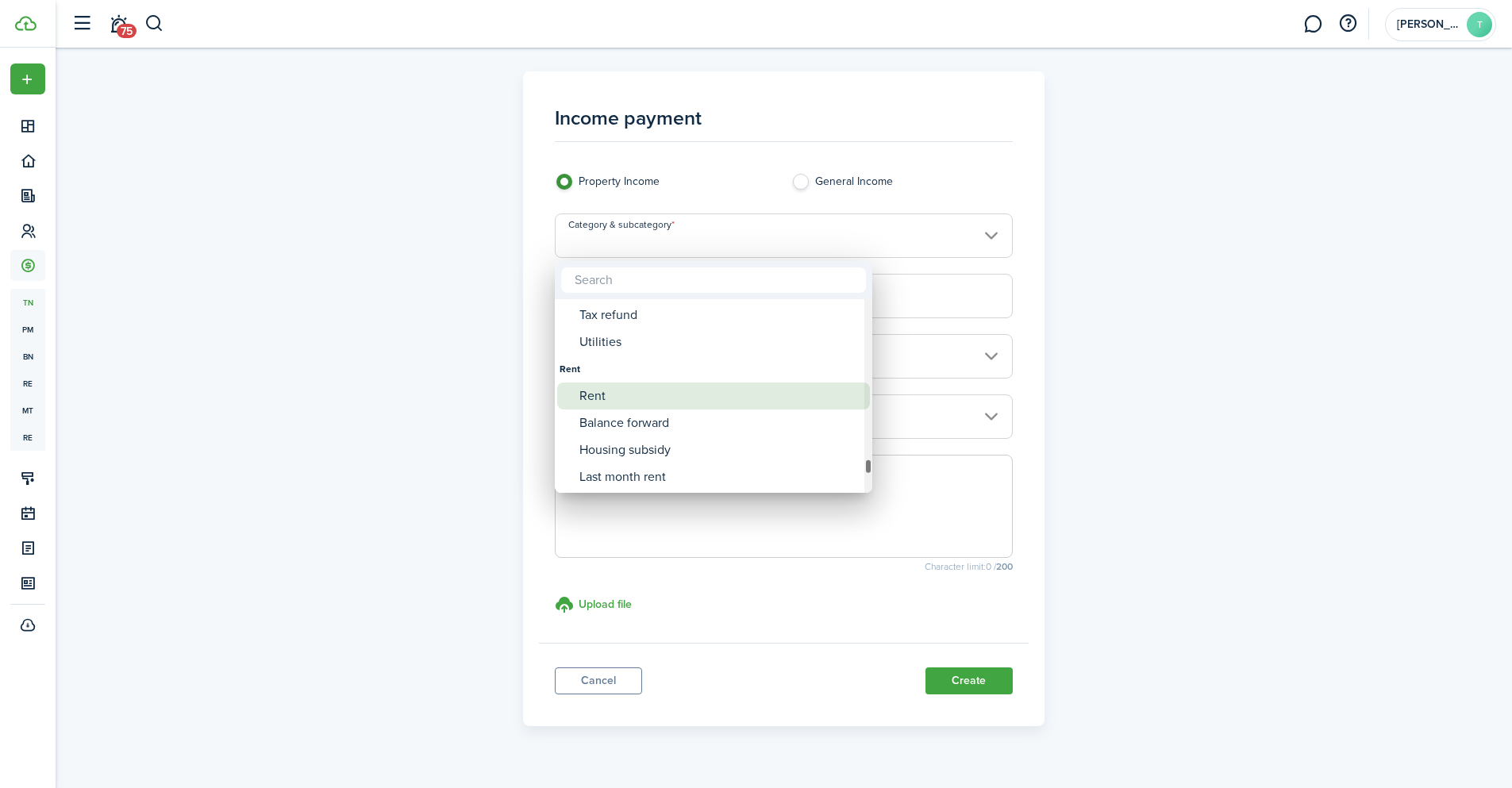
click at [632, 401] on div "Rent" at bounding box center [720, 396] width 281 height 27
type input "Rent"
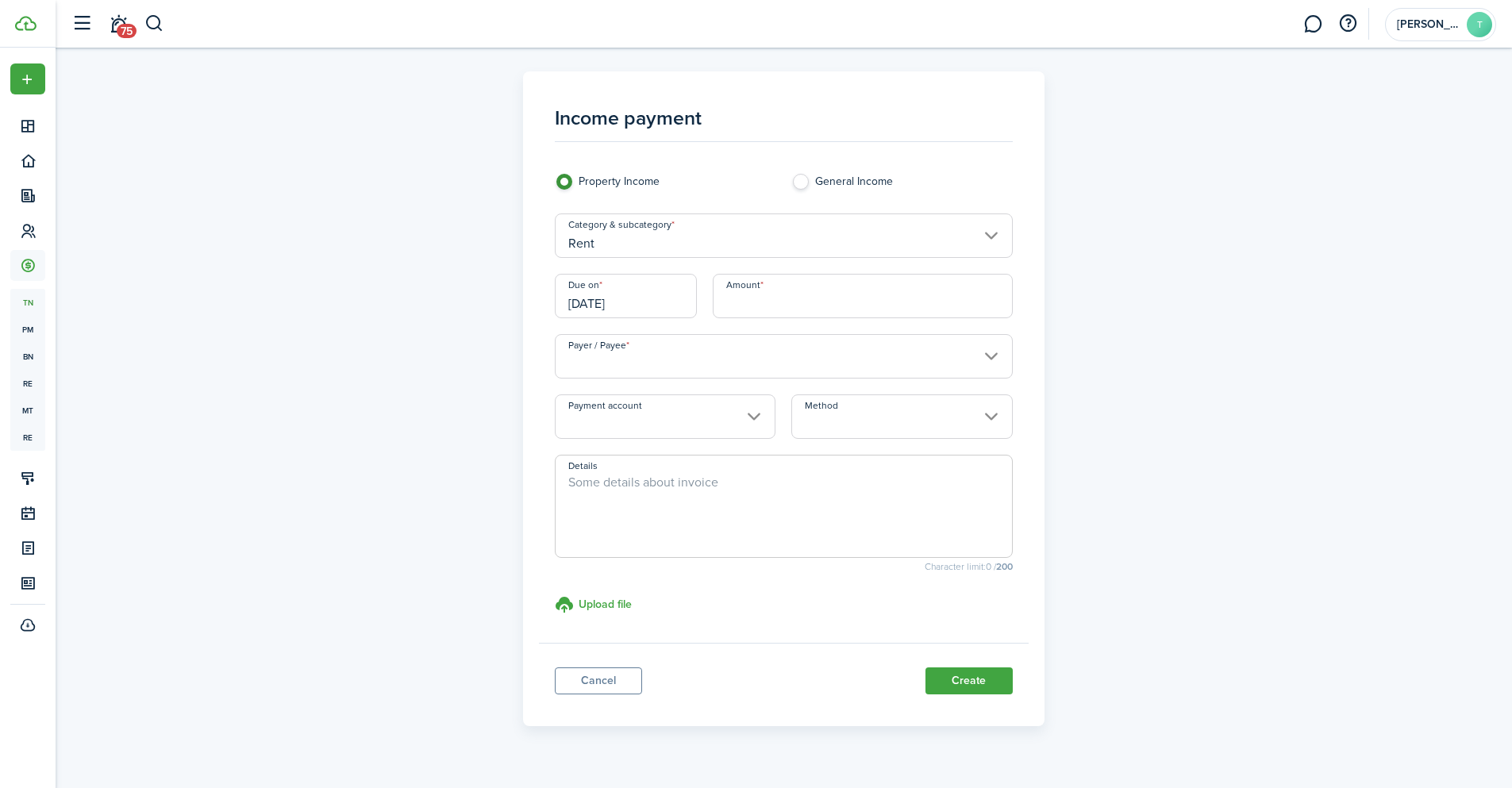
click at [647, 307] on input "[DATE]" at bounding box center [626, 296] width 142 height 44
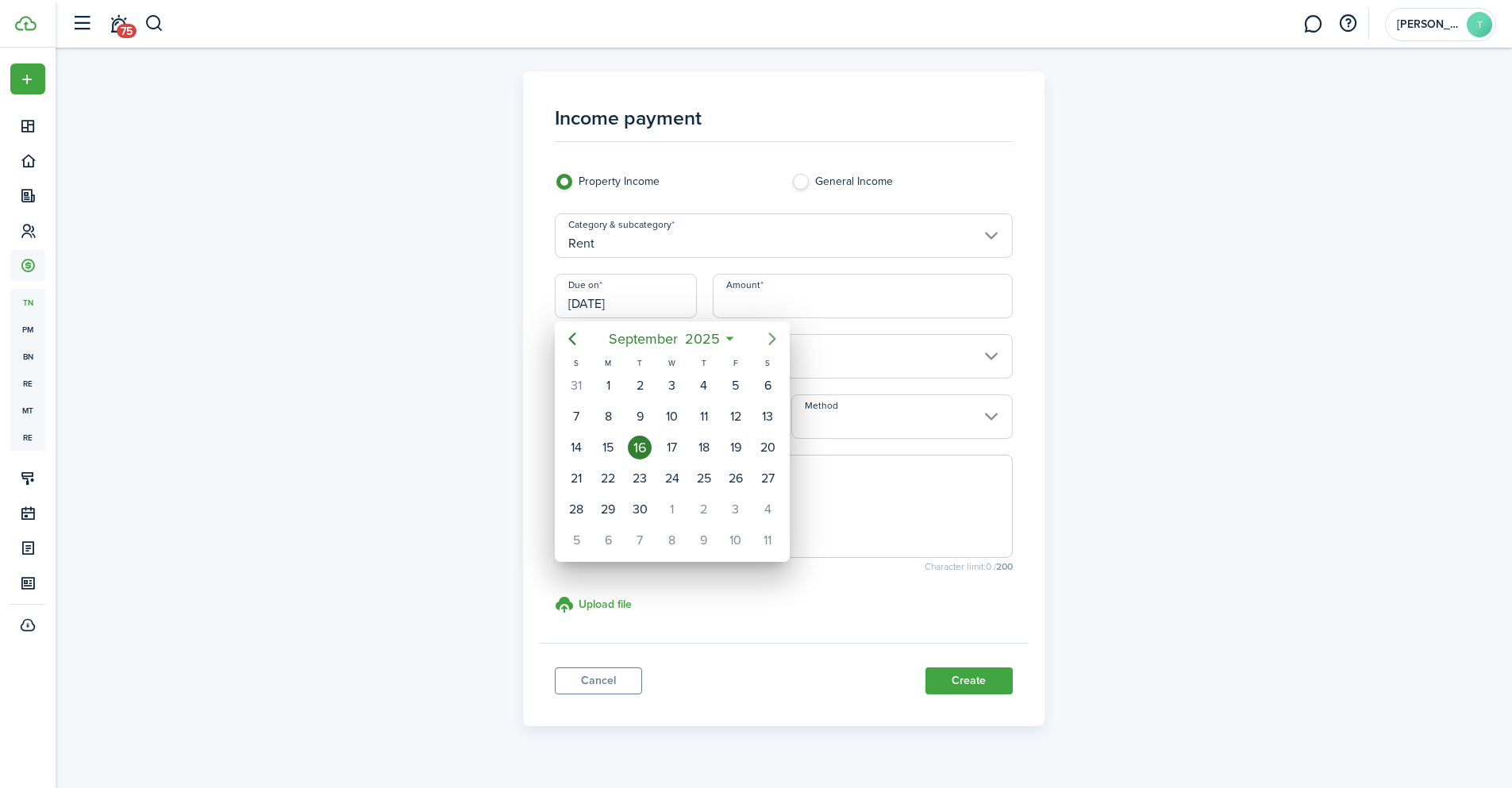
click at [769, 334] on icon "Next page" at bounding box center [772, 338] width 19 height 19
click at [606, 447] on div "15" at bounding box center [608, 447] width 23 height 23
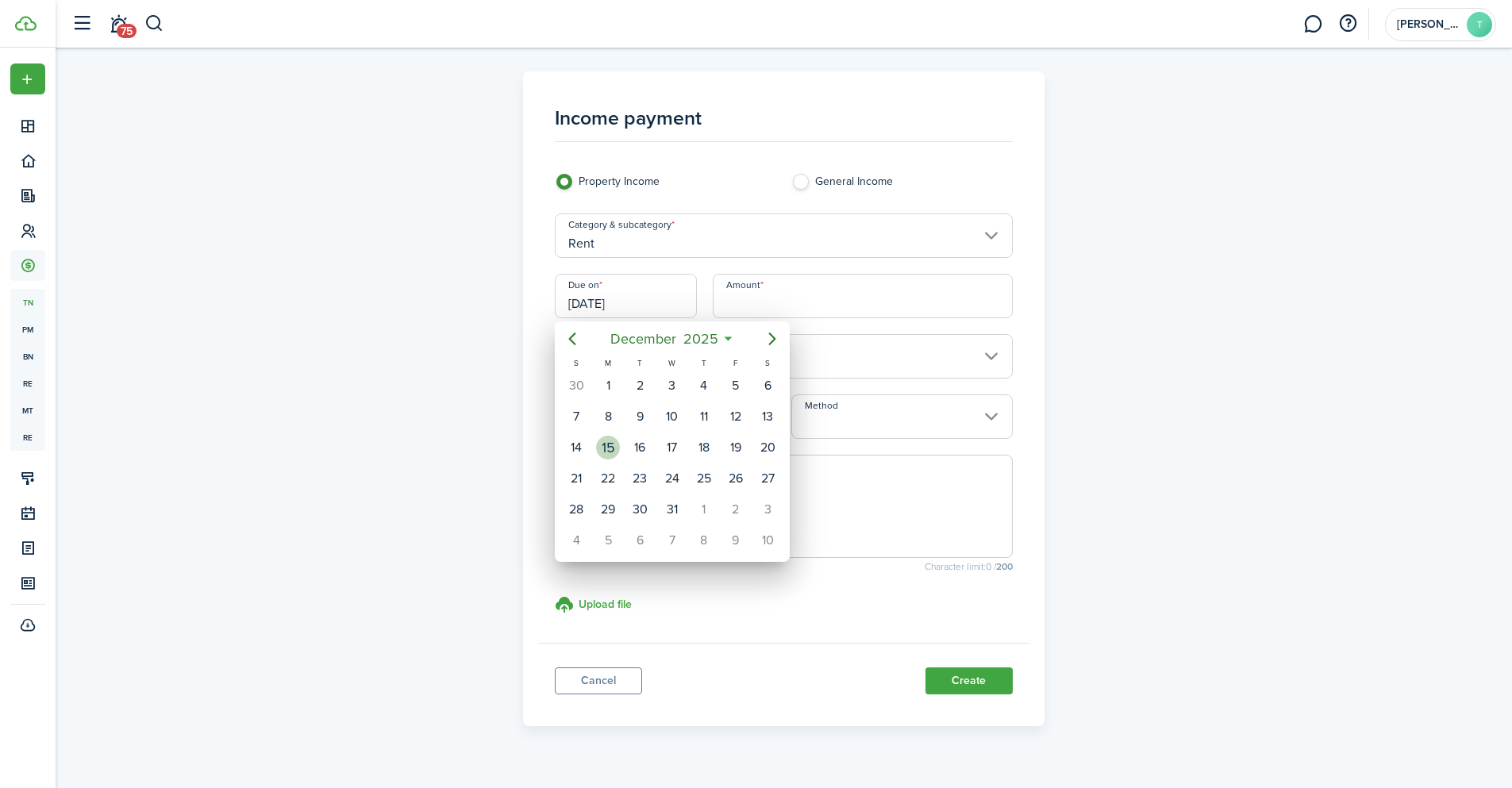
type input "[DATE]"
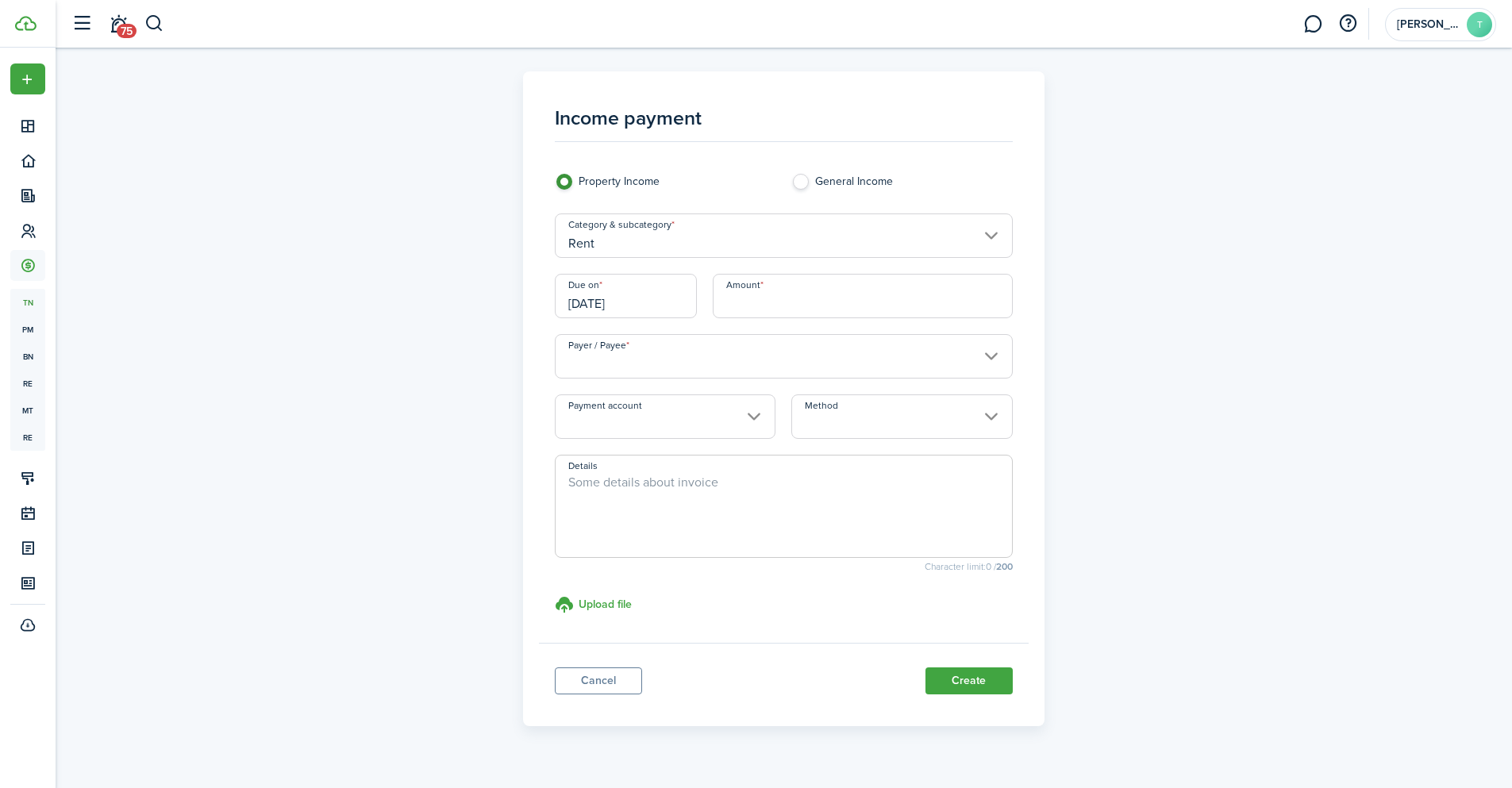
click at [788, 306] on input "Amount" at bounding box center [863, 296] width 300 height 44
click at [989, 350] on input "Payer / Payee" at bounding box center [783, 356] width 458 height 44
type input "$2,200.00"
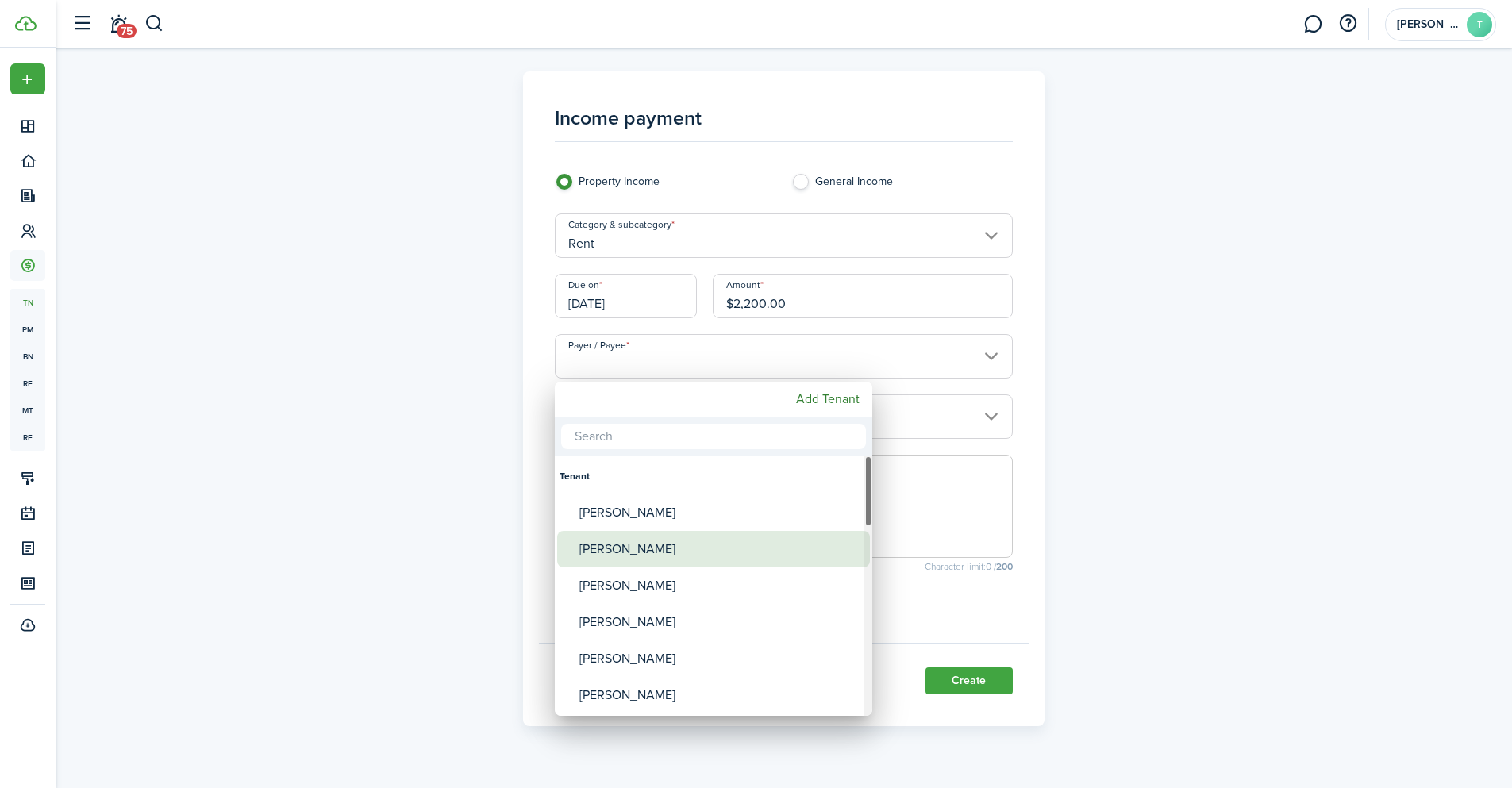
click at [650, 549] on div "[PERSON_NAME]" at bounding box center [720, 549] width 281 height 36
type input "[PERSON_NAME]"
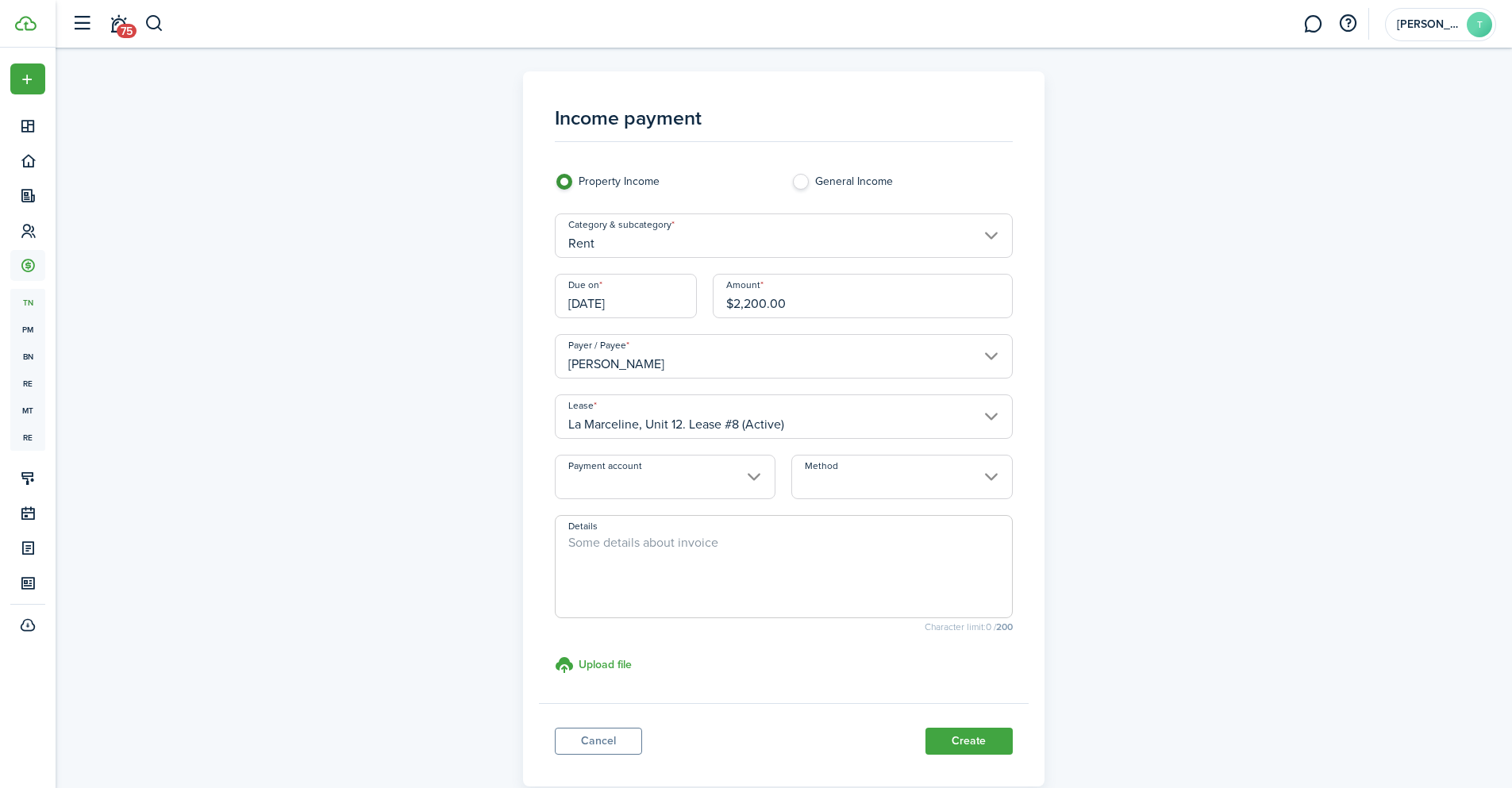
click at [757, 474] on input "Payment account" at bounding box center [664, 476] width 221 height 44
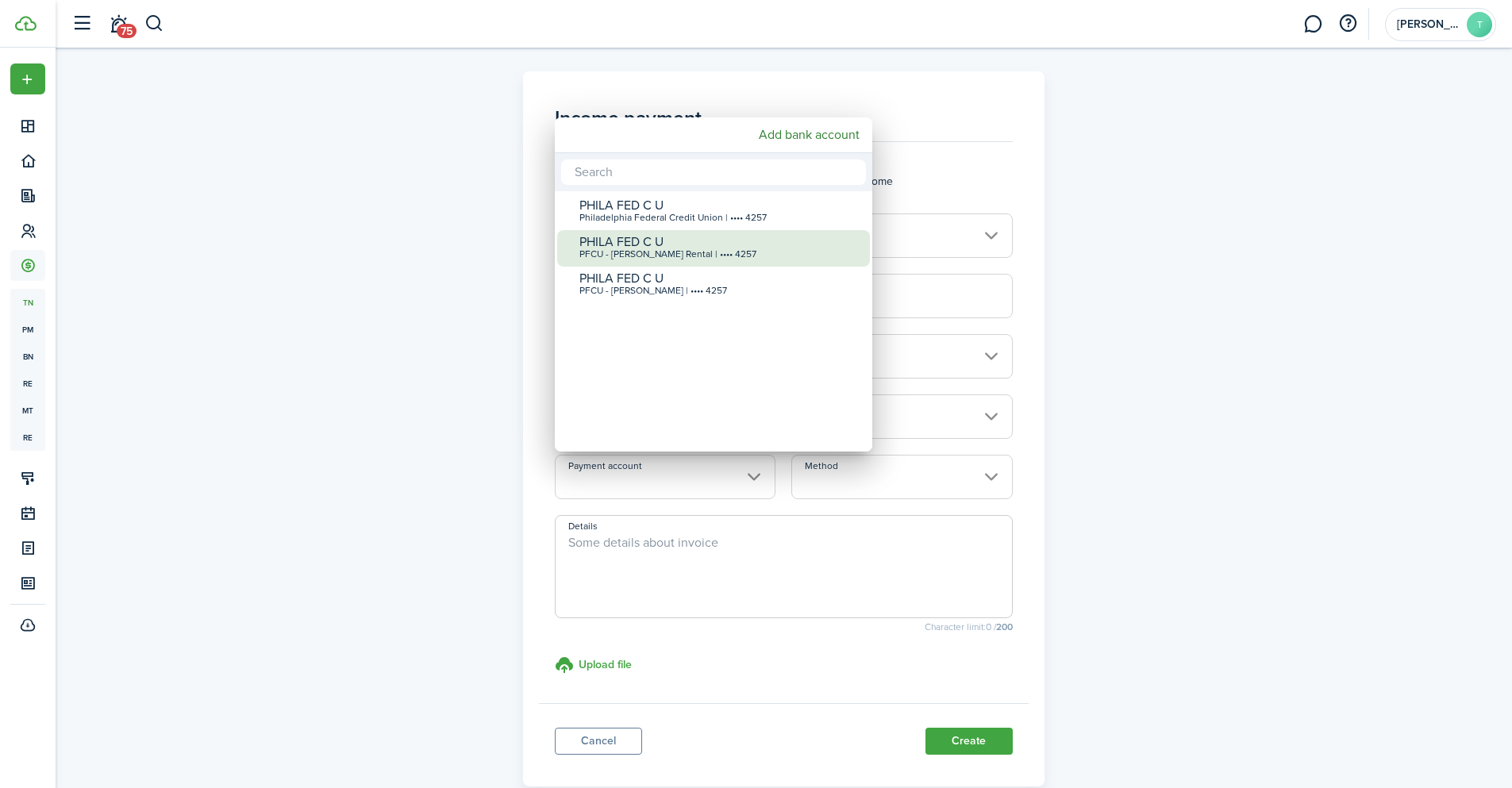
click at [766, 245] on div "PHILA FED C U" at bounding box center [720, 243] width 281 height 14
type input "•••• •••• •••• 4257"
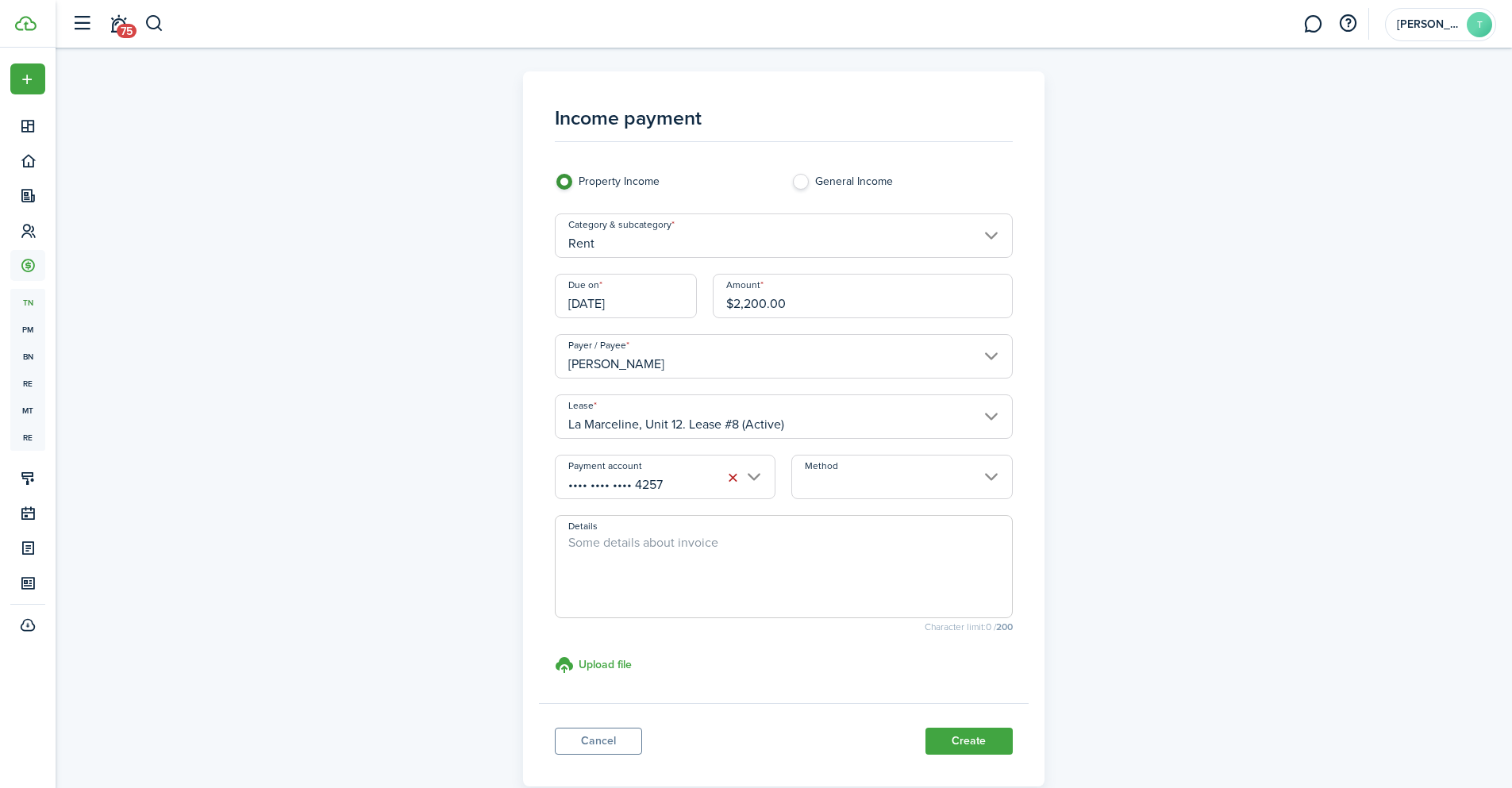
click at [968, 483] on input "Method" at bounding box center [902, 476] width 221 height 44
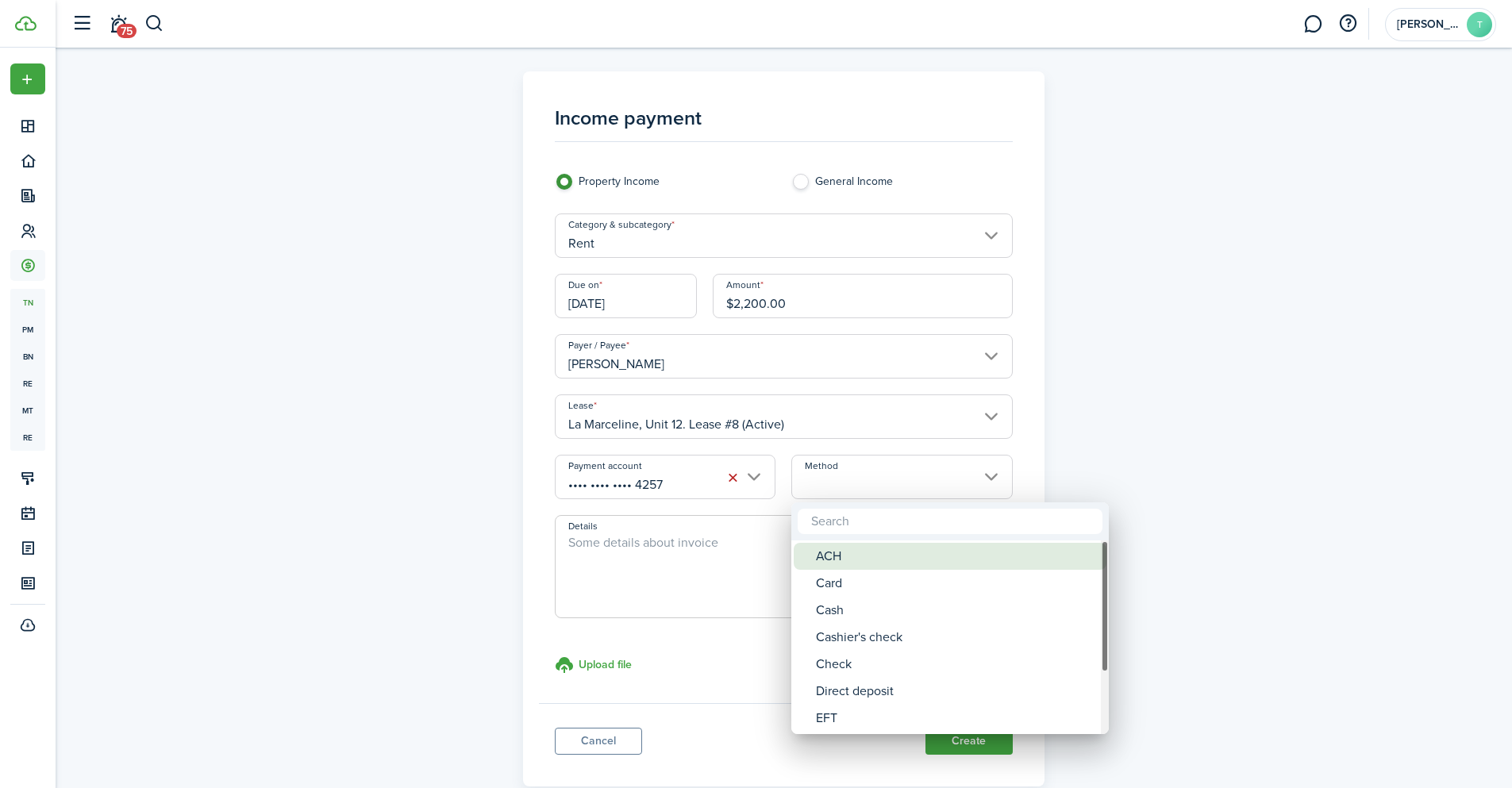
click at [838, 561] on div "ACH" at bounding box center [957, 556] width 281 height 27
type input "ACH"
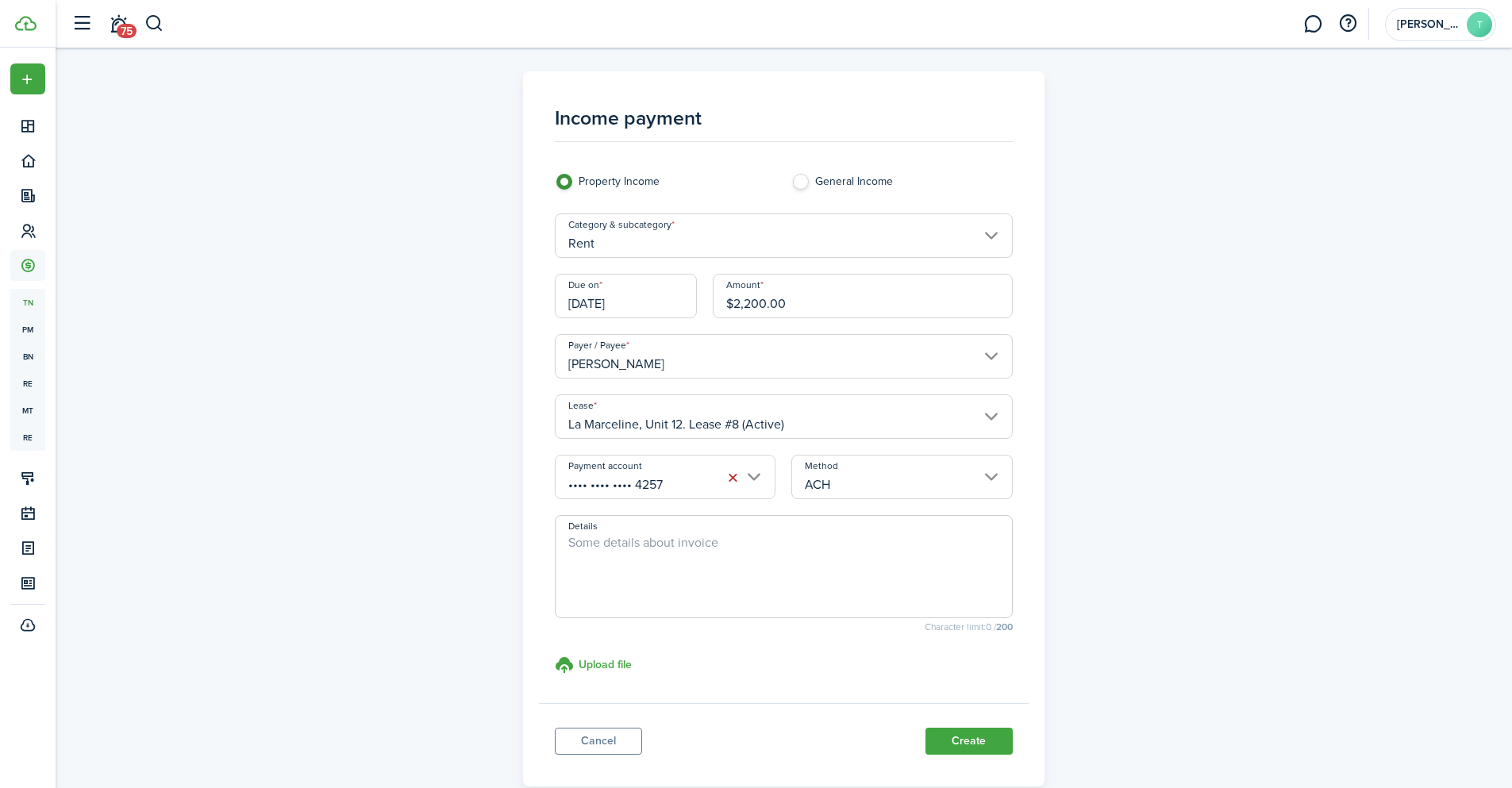
click at [640, 565] on textarea "Details" at bounding box center [783, 572] width 456 height 77
paste textarea "Prepaid rent for the month of [DATE]"
drag, startPoint x: 792, startPoint y: 541, endPoint x: 735, endPoint y: 534, distance: 57.4
click at [735, 534] on textarea "Prepaid rent for the month of [DATE]" at bounding box center [783, 572] width 456 height 77
click at [862, 540] on textarea "Prepaid rent for the month of [DATE]" at bounding box center [783, 572] width 456 height 77
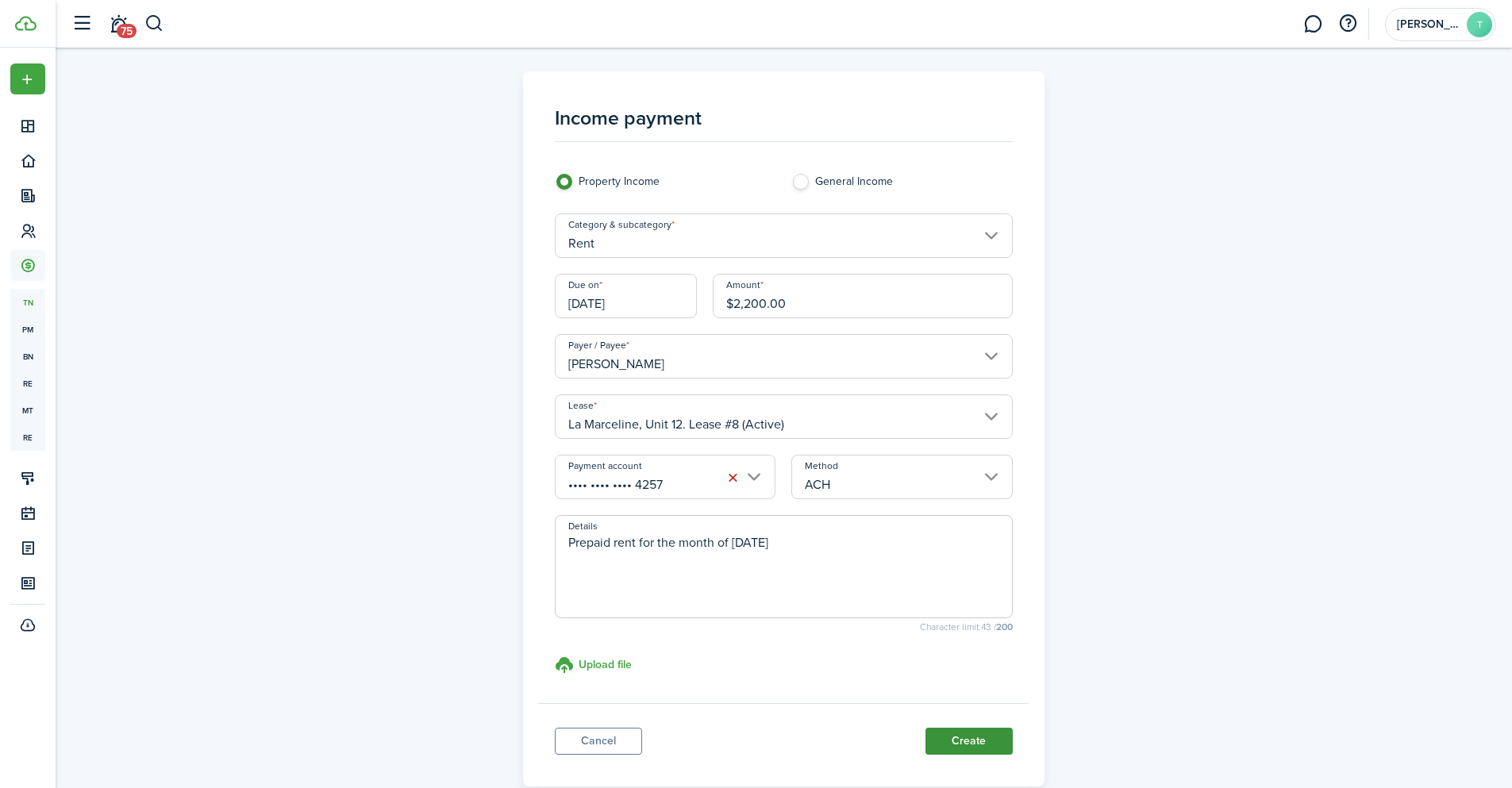
type textarea "Prepaid rent for the month of [DATE]"
click at [958, 737] on button "Create" at bounding box center [968, 741] width 87 height 27
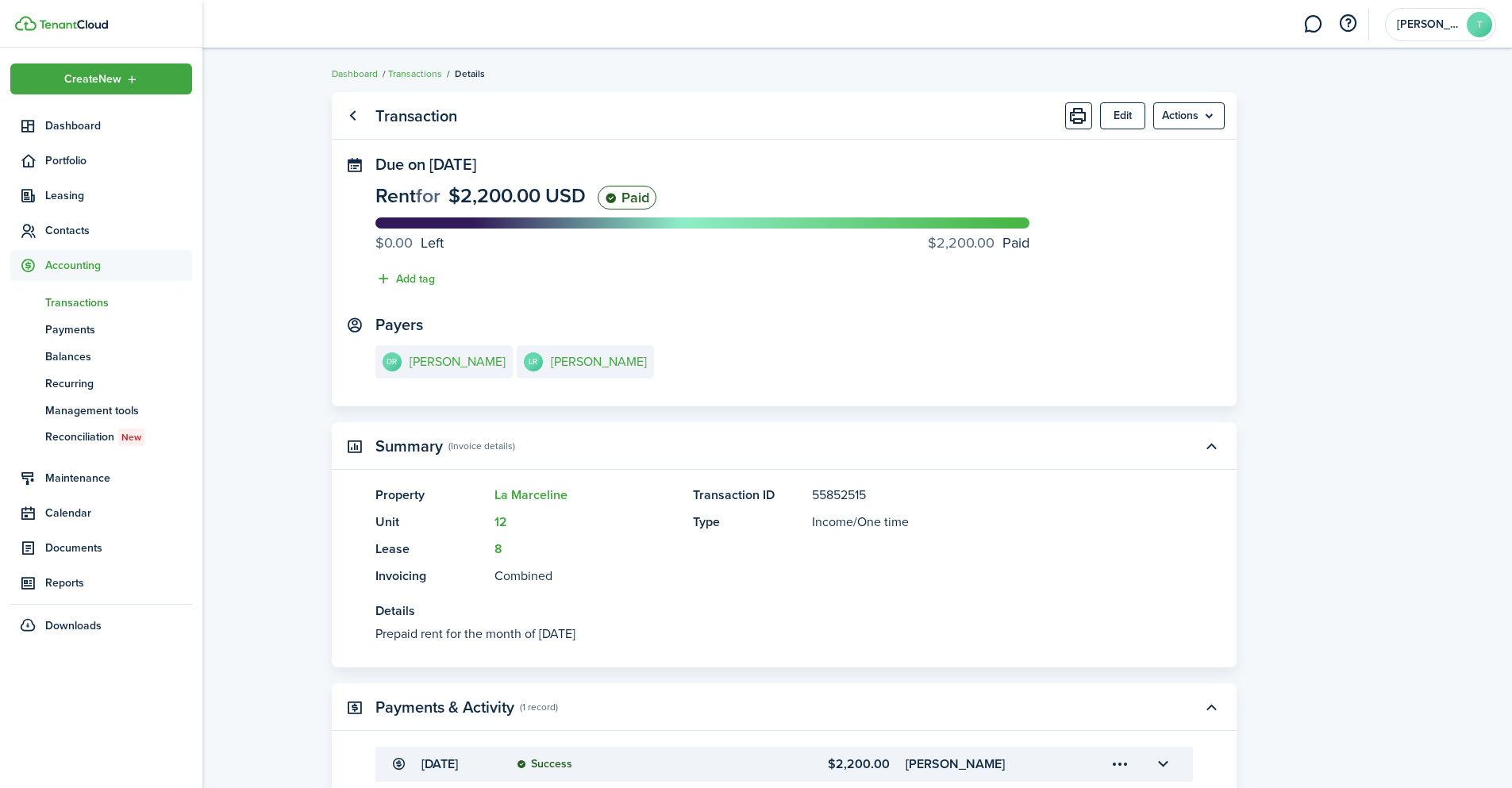
click at [68, 300] on span "Transactions" at bounding box center [118, 303] width 147 height 16
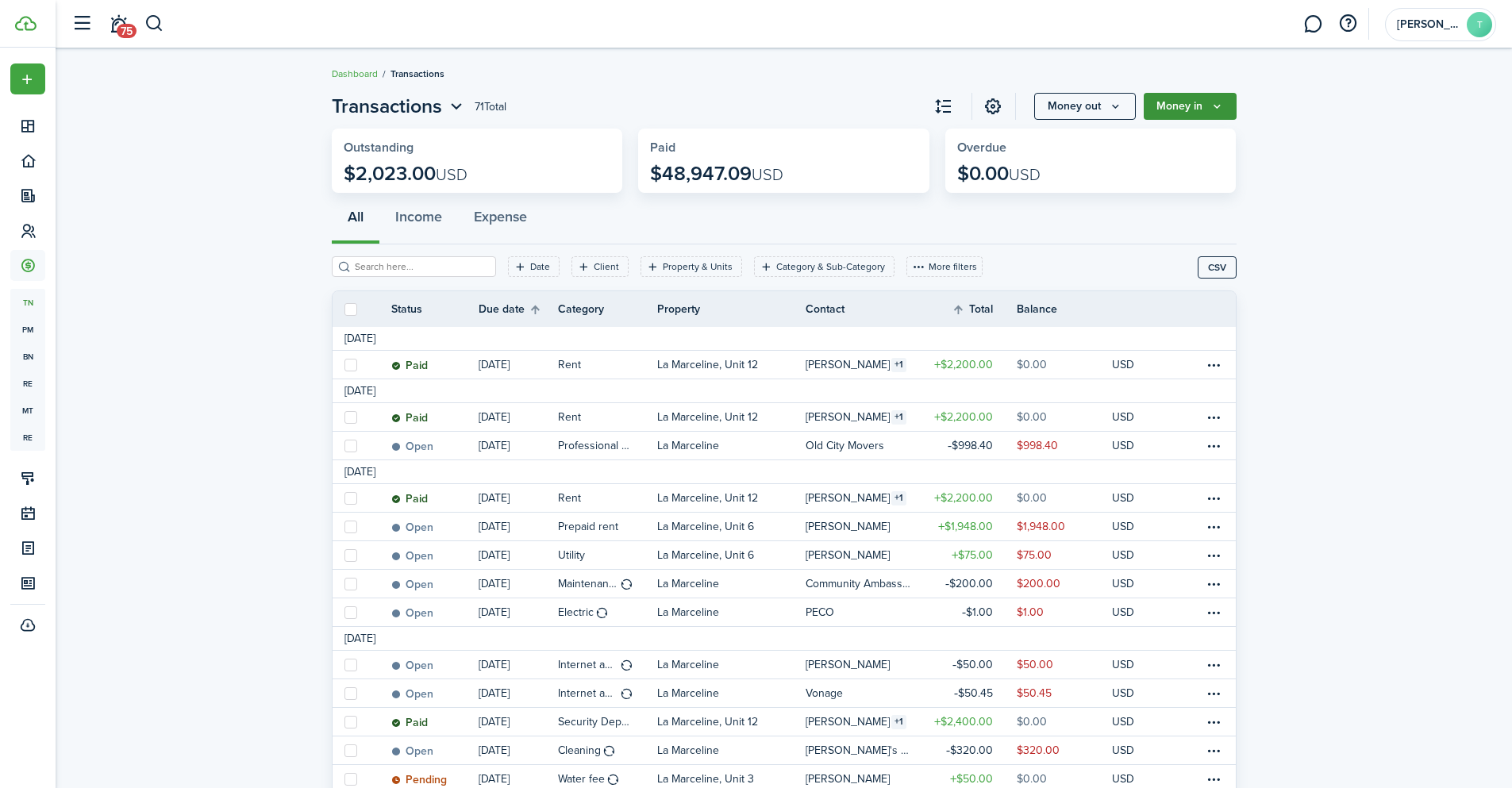
click at [1214, 98] on button "Money in" at bounding box center [1190, 106] width 93 height 27
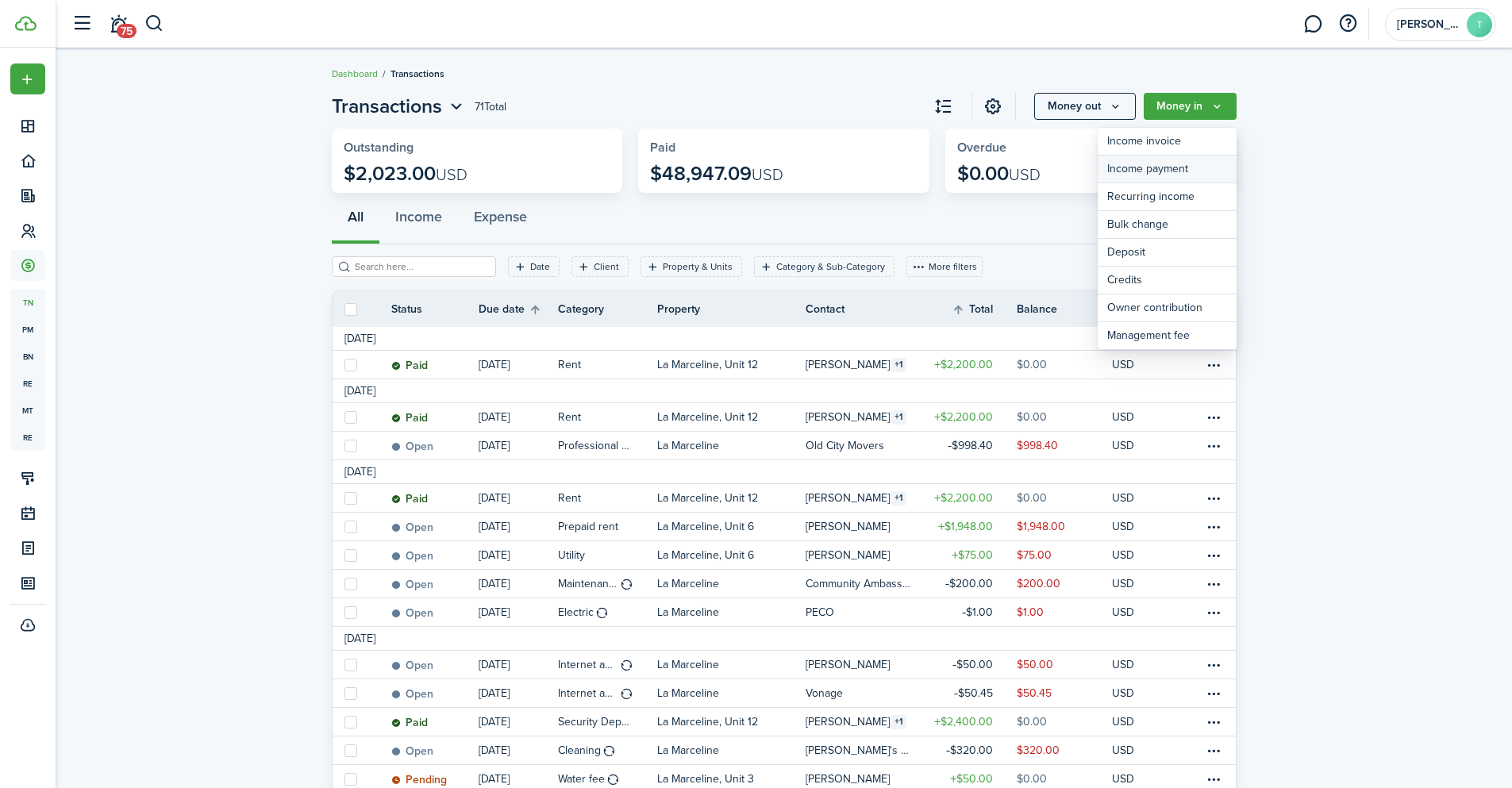
click at [1193, 163] on link "Income payment" at bounding box center [1167, 170] width 139 height 28
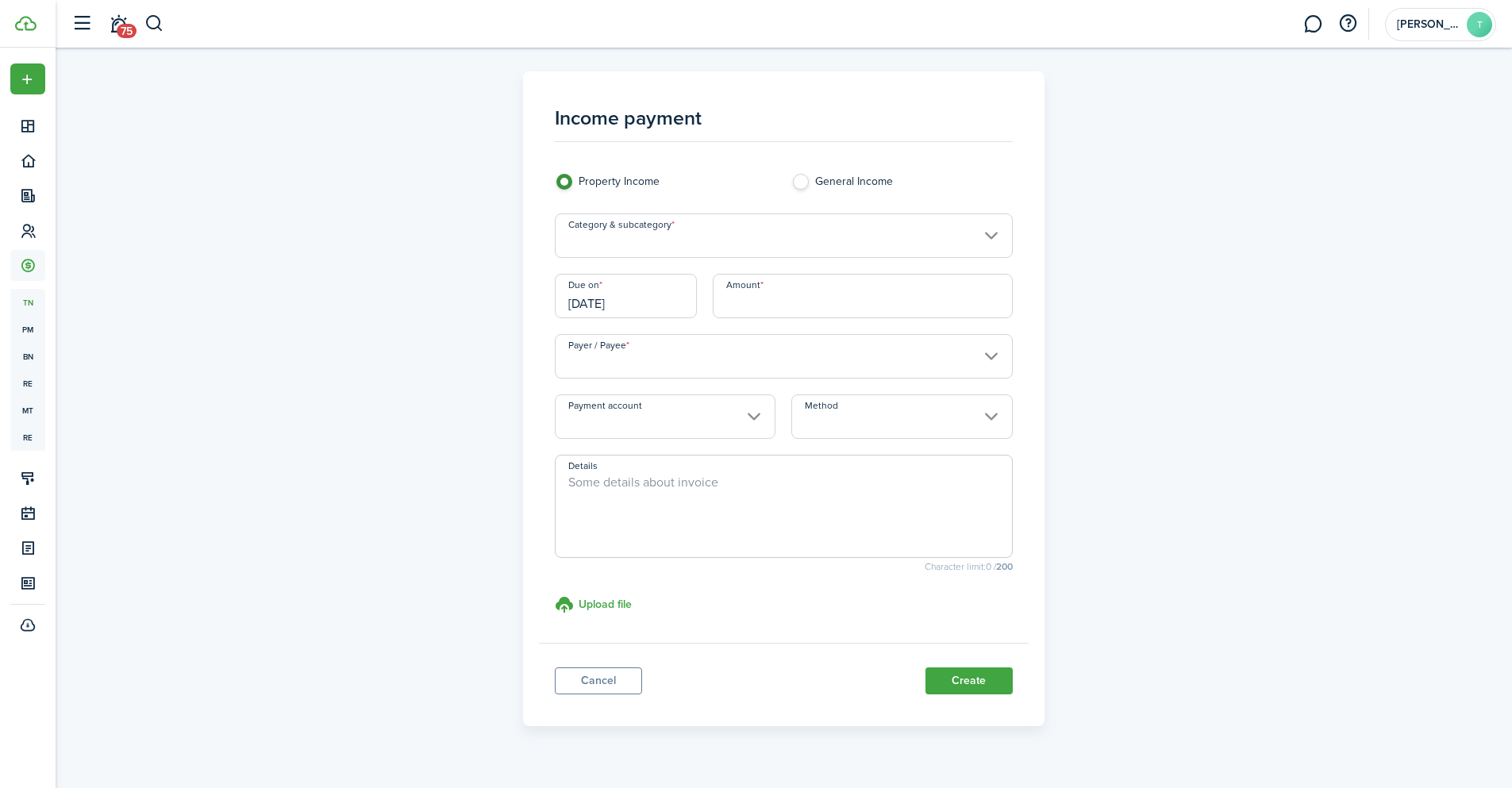
click at [743, 236] on input "Category & subcategory" at bounding box center [783, 235] width 458 height 44
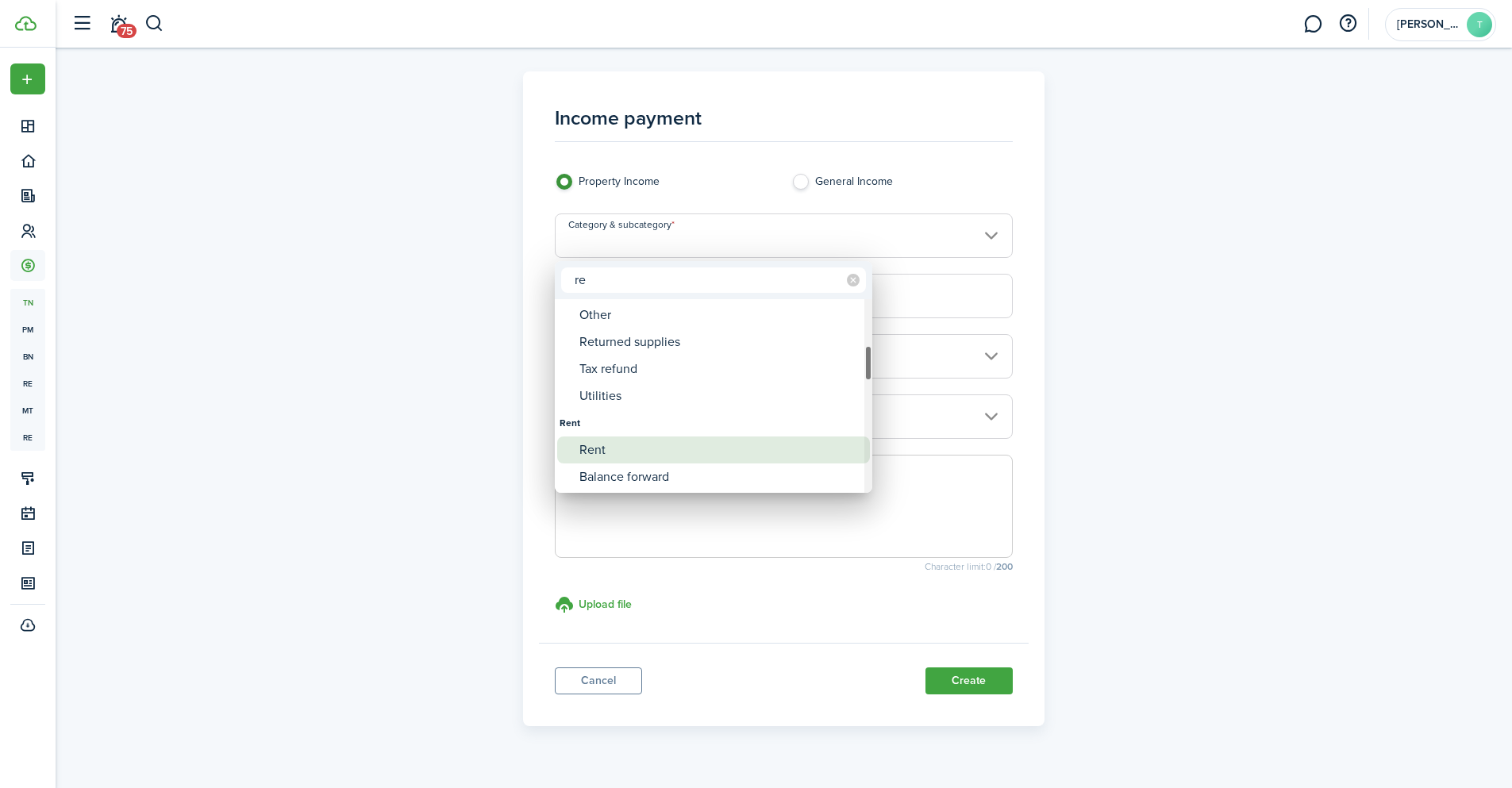
type input "re"
click at [633, 454] on div "Rent" at bounding box center [720, 450] width 281 height 27
type input "Rent"
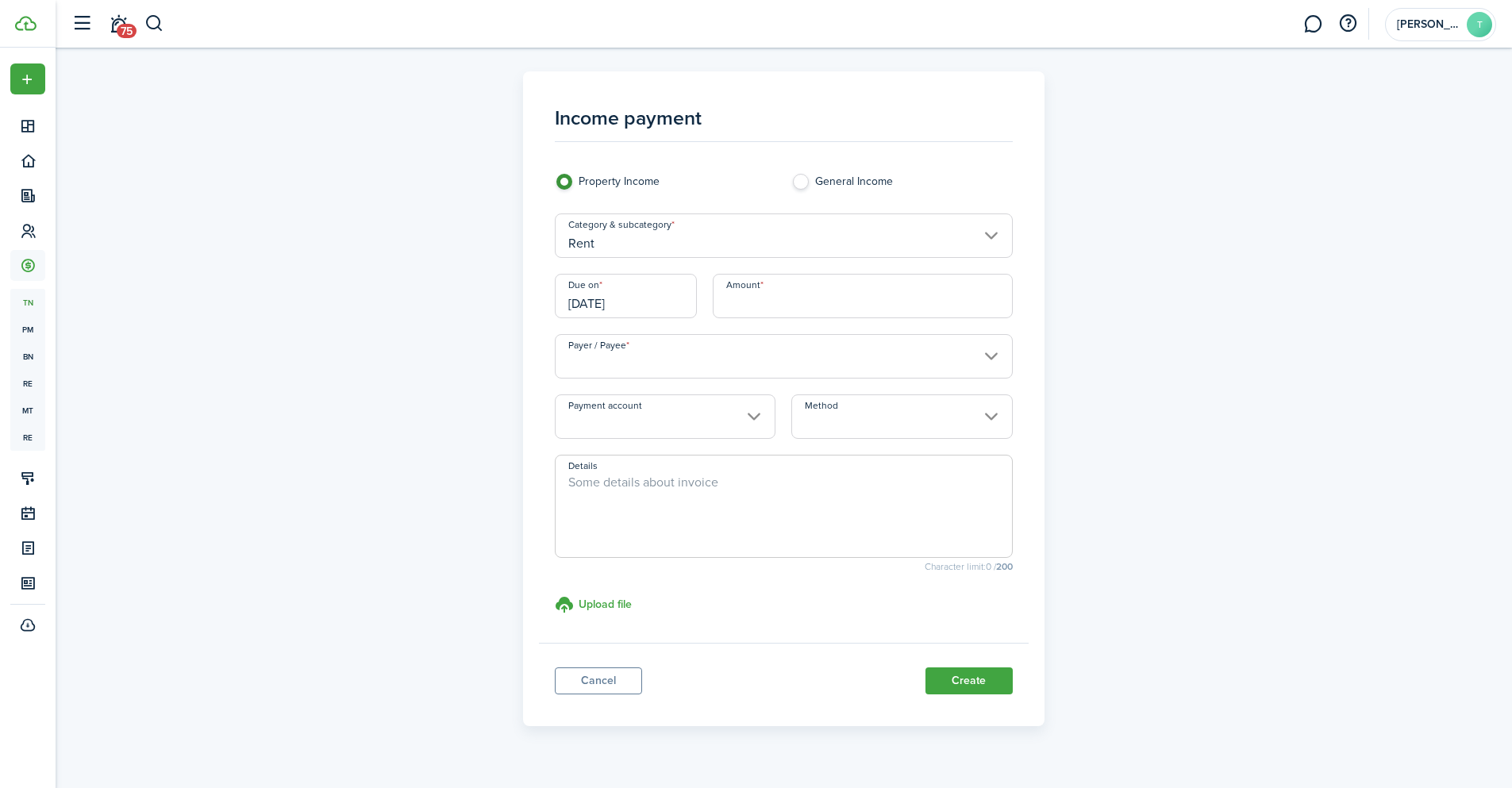
click at [647, 308] on input "[DATE]" at bounding box center [626, 296] width 142 height 44
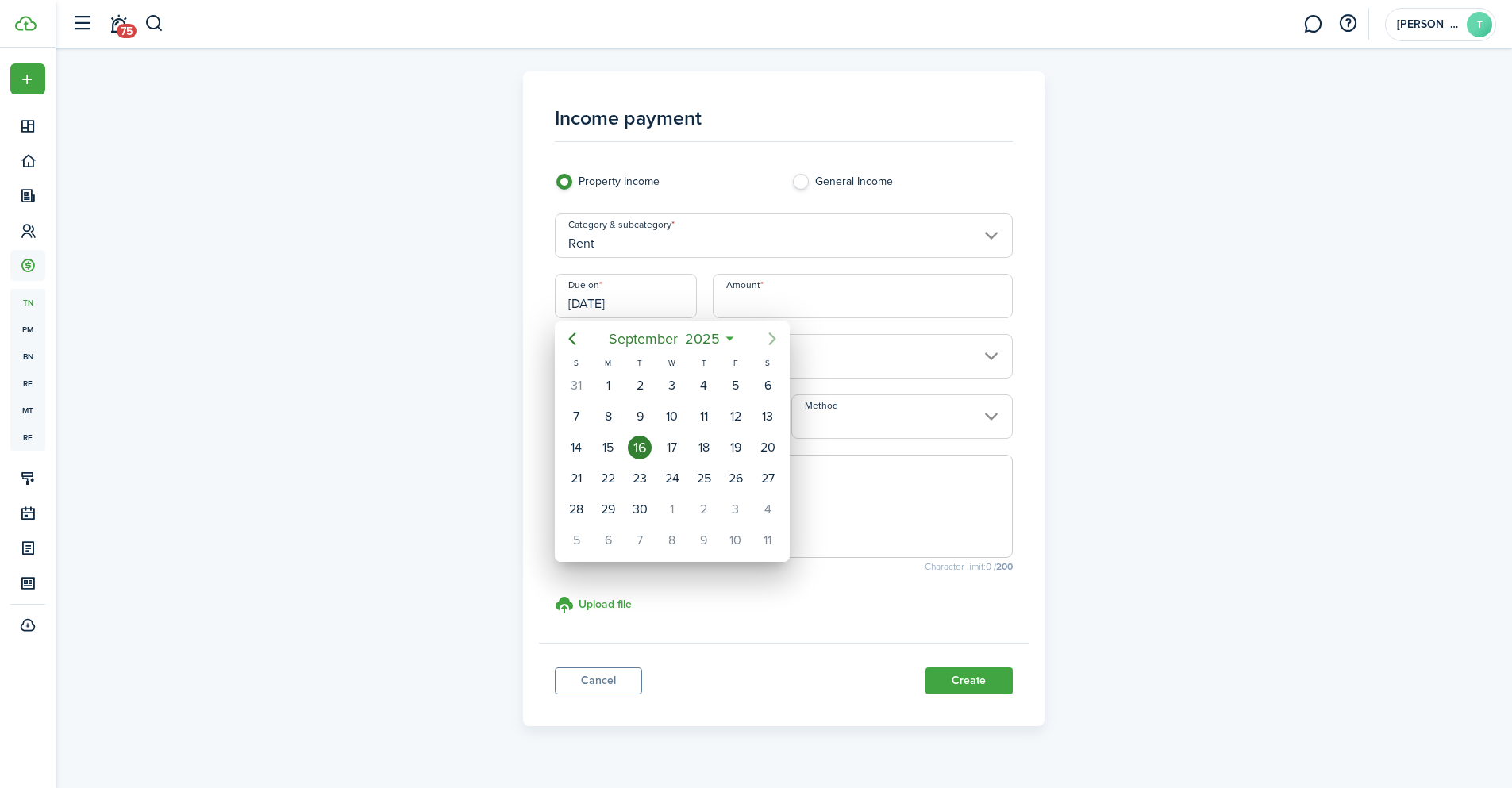
click at [772, 335] on icon "Next page" at bounding box center [773, 339] width 7 height 13
click at [702, 442] on div "15" at bounding box center [704, 447] width 23 height 23
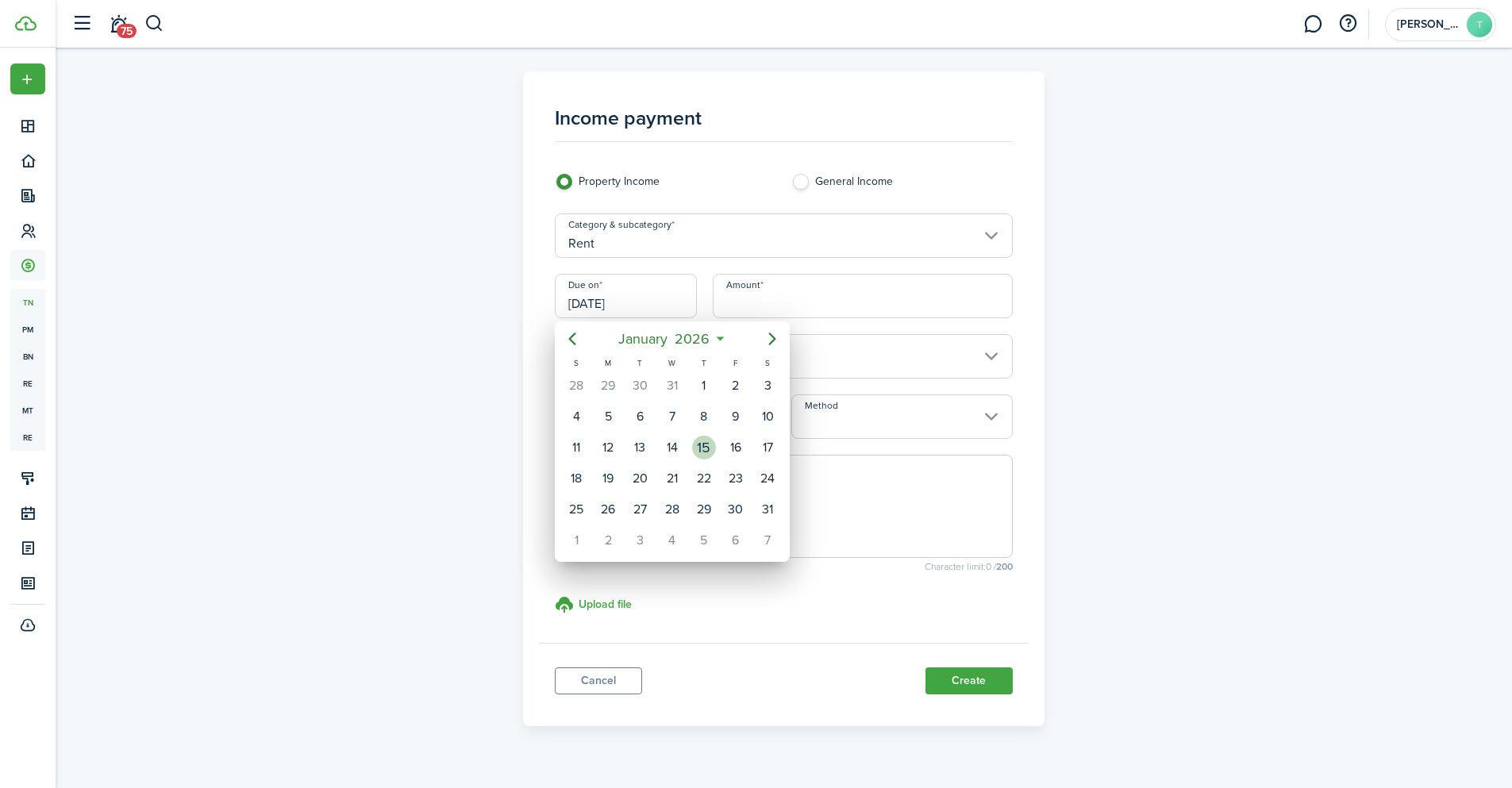
type input "[DATE]"
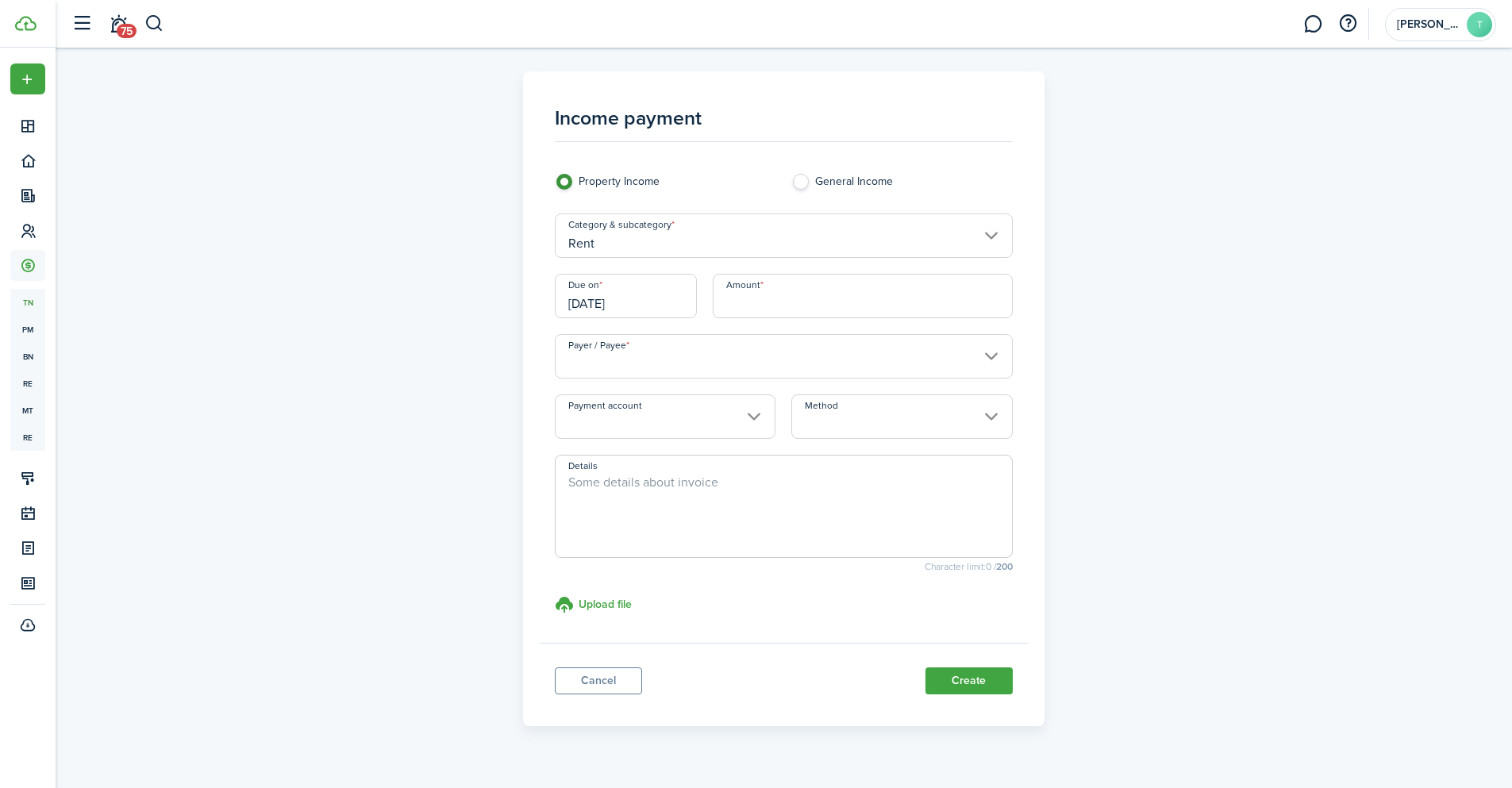
click at [784, 298] on input "Amount" at bounding box center [863, 296] width 300 height 44
click at [739, 353] on input "Payer / Payee" at bounding box center [783, 356] width 458 height 44
type input "$2,200.00"
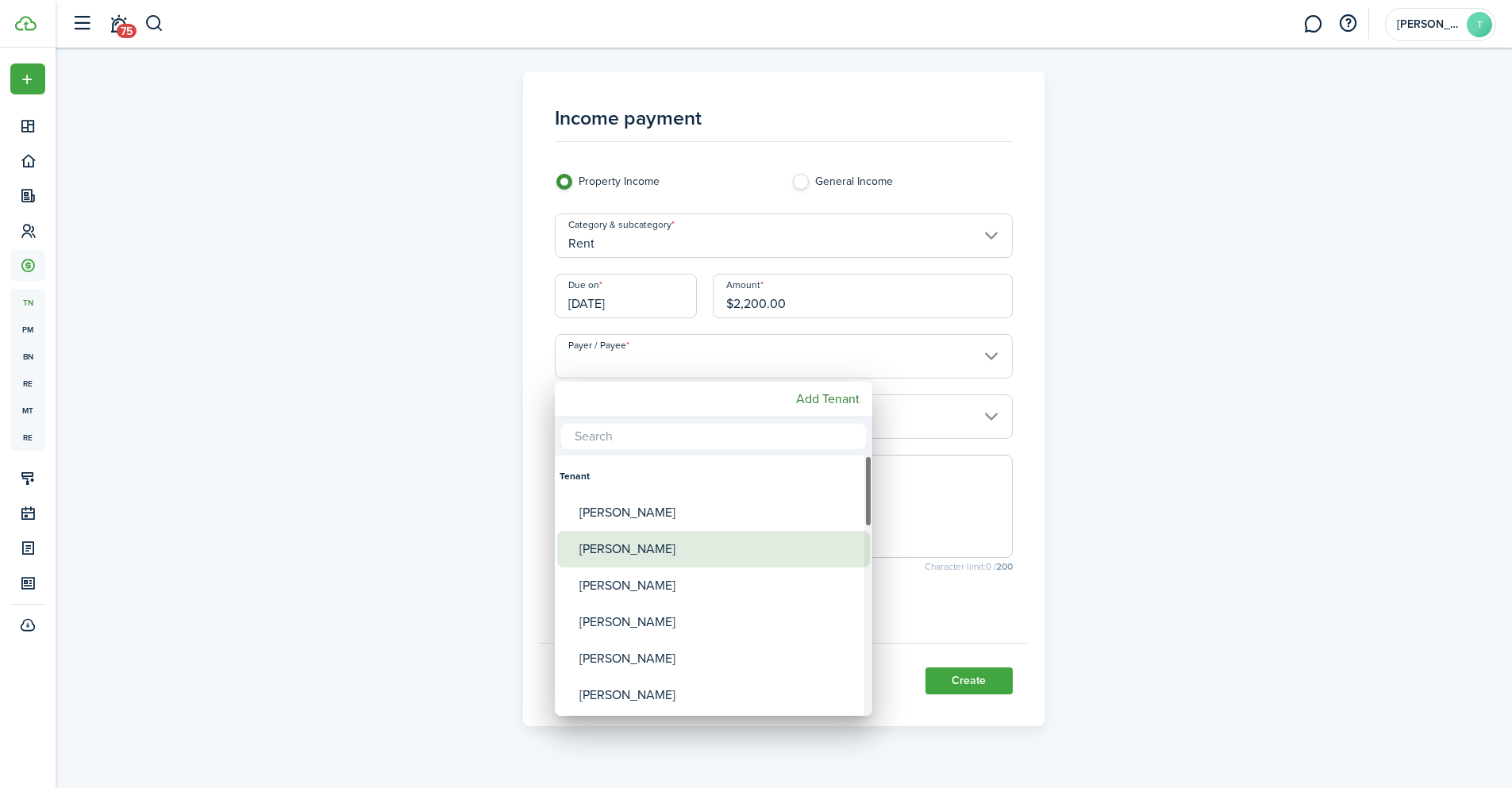
click at [619, 547] on div "[PERSON_NAME]" at bounding box center [720, 549] width 281 height 36
type input "[PERSON_NAME]"
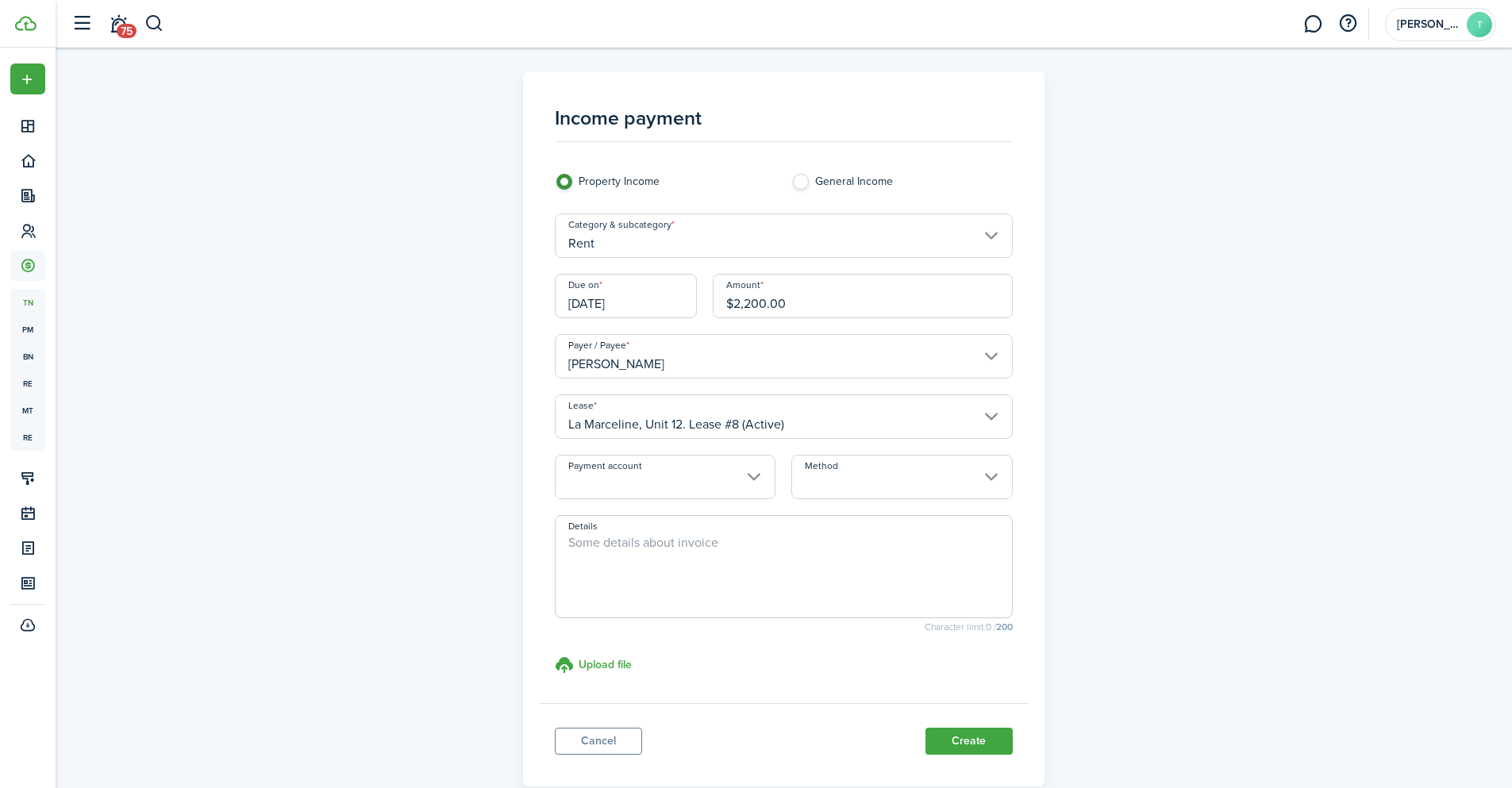
click at [756, 471] on input "Payment account" at bounding box center [664, 476] width 221 height 44
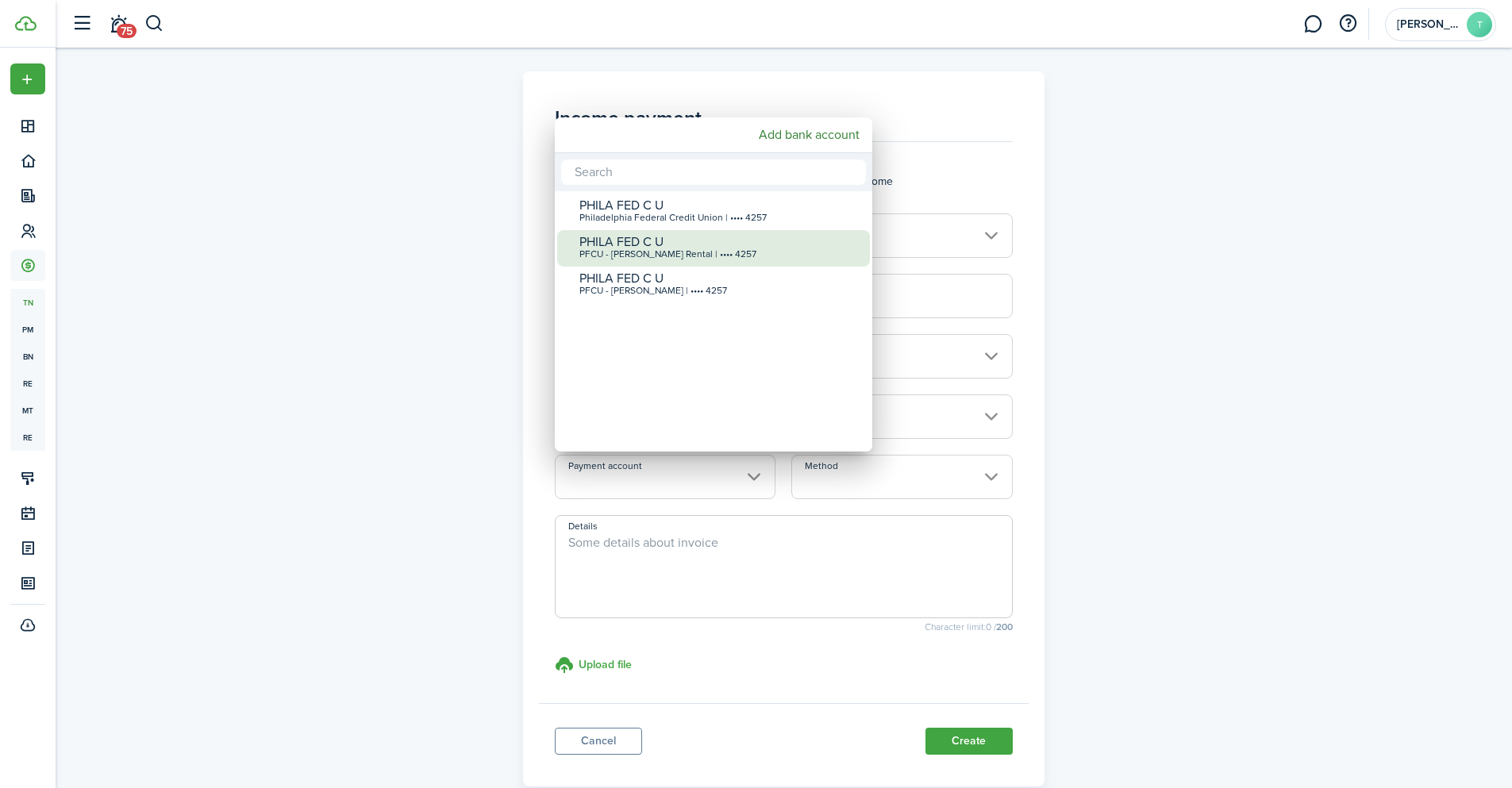
click at [747, 243] on div "PHILA FED C U" at bounding box center [720, 243] width 281 height 14
type input "•••• •••• •••• 4257"
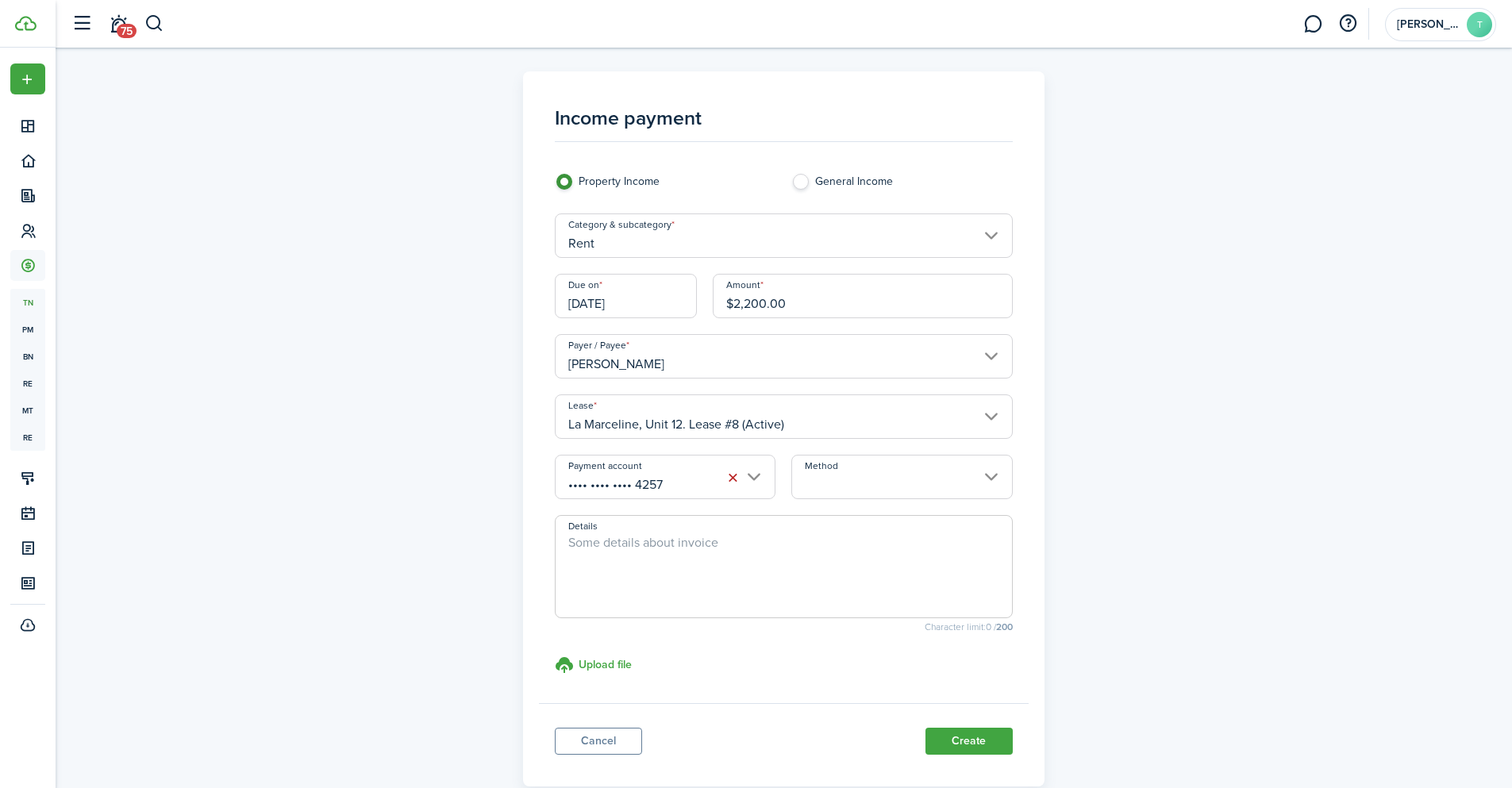
click at [918, 473] on input "Method" at bounding box center [902, 476] width 221 height 44
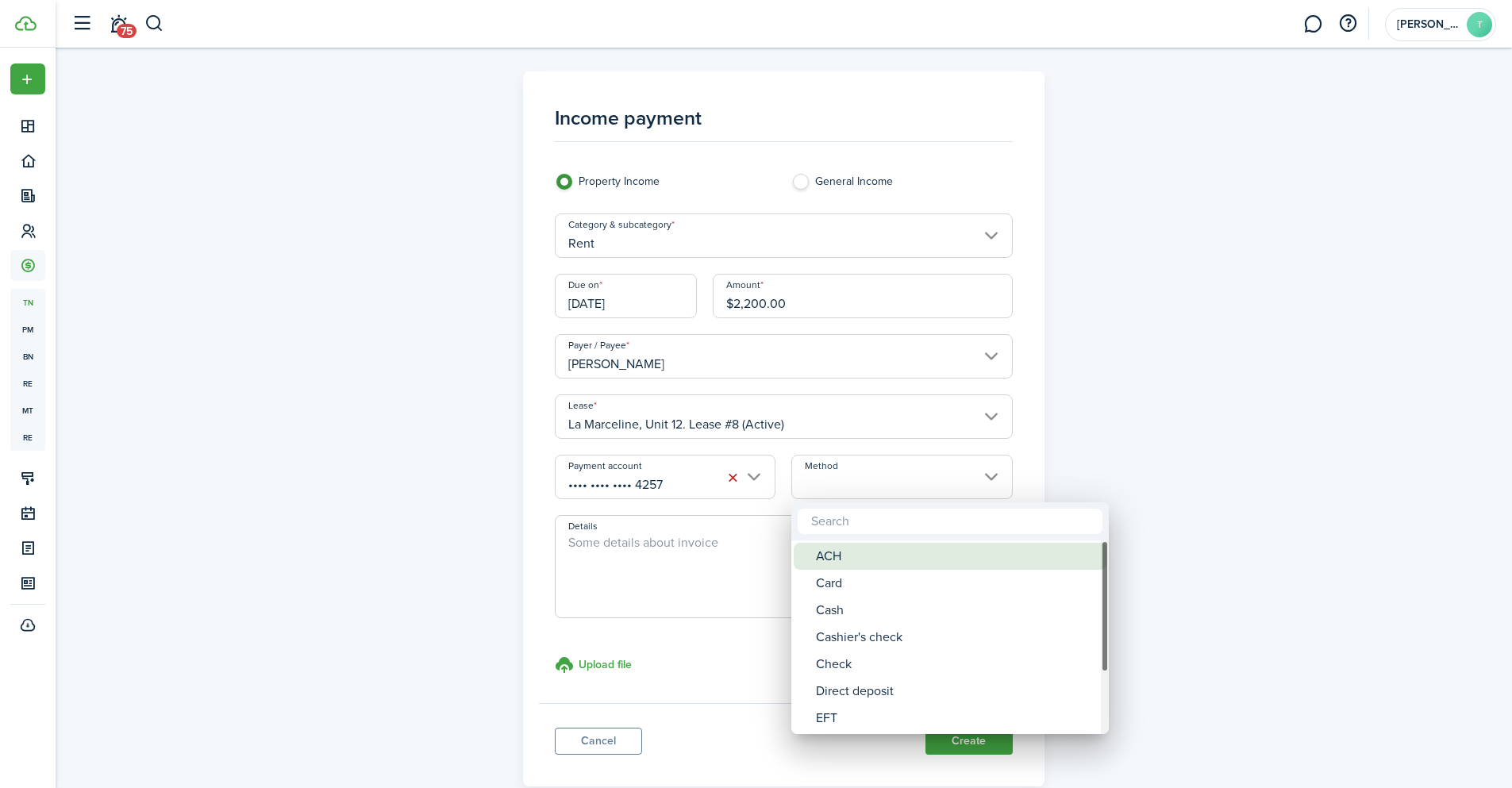
click at [842, 564] on div "ACH" at bounding box center [957, 556] width 281 height 27
type input "ACH"
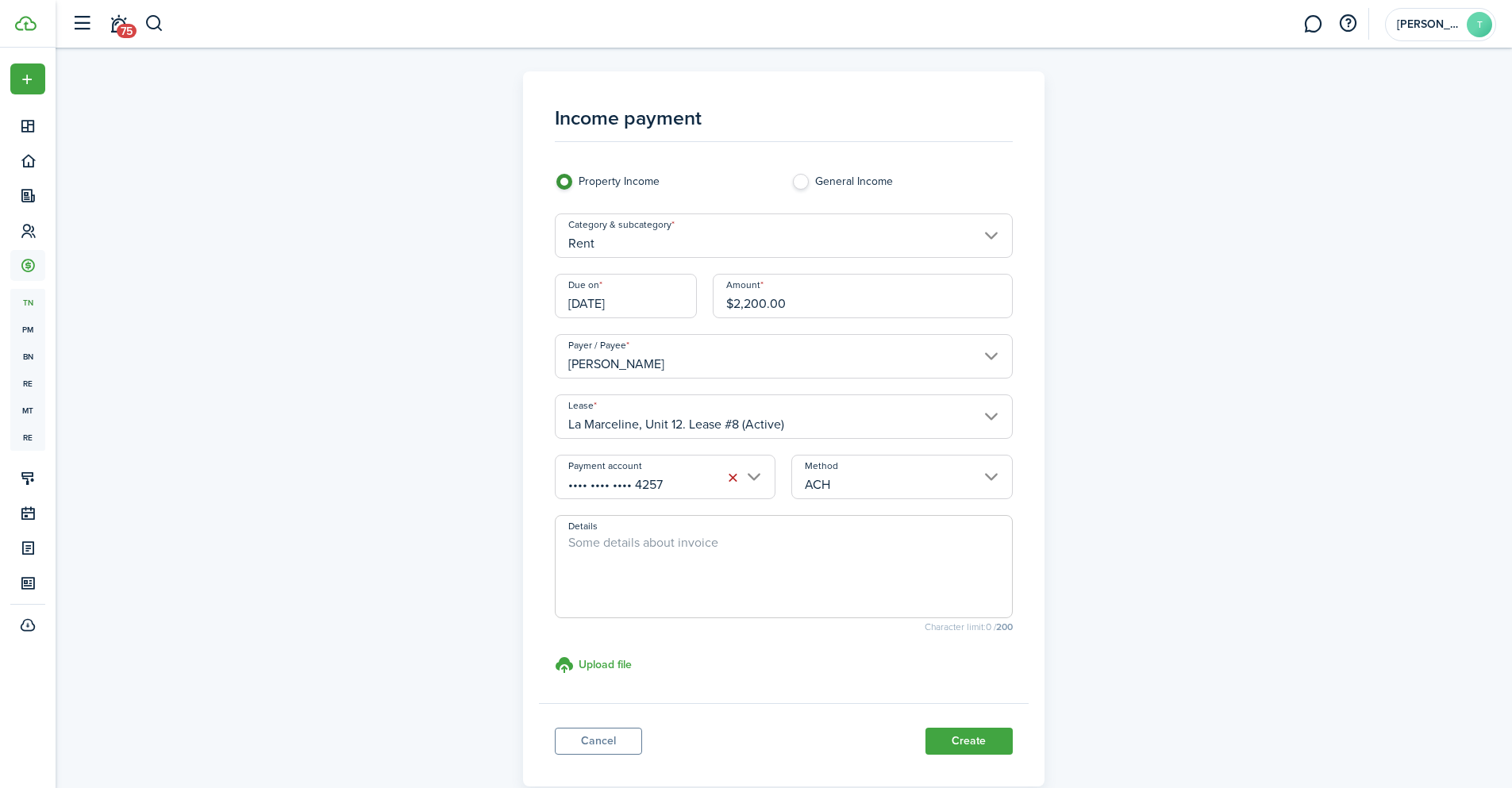
click at [766, 553] on textarea "Details" at bounding box center [783, 572] width 456 height 77
paste textarea "Prepaid rent for the month of [DATE]"
drag, startPoint x: 791, startPoint y: 545, endPoint x: 732, endPoint y: 538, distance: 59.4
click at [732, 538] on textarea "Prepaid rent for the month of [DATE]" at bounding box center [783, 572] width 456 height 77
click at [812, 540] on textarea "Prepaid rent for the month of [DATE]" at bounding box center [783, 572] width 456 height 77
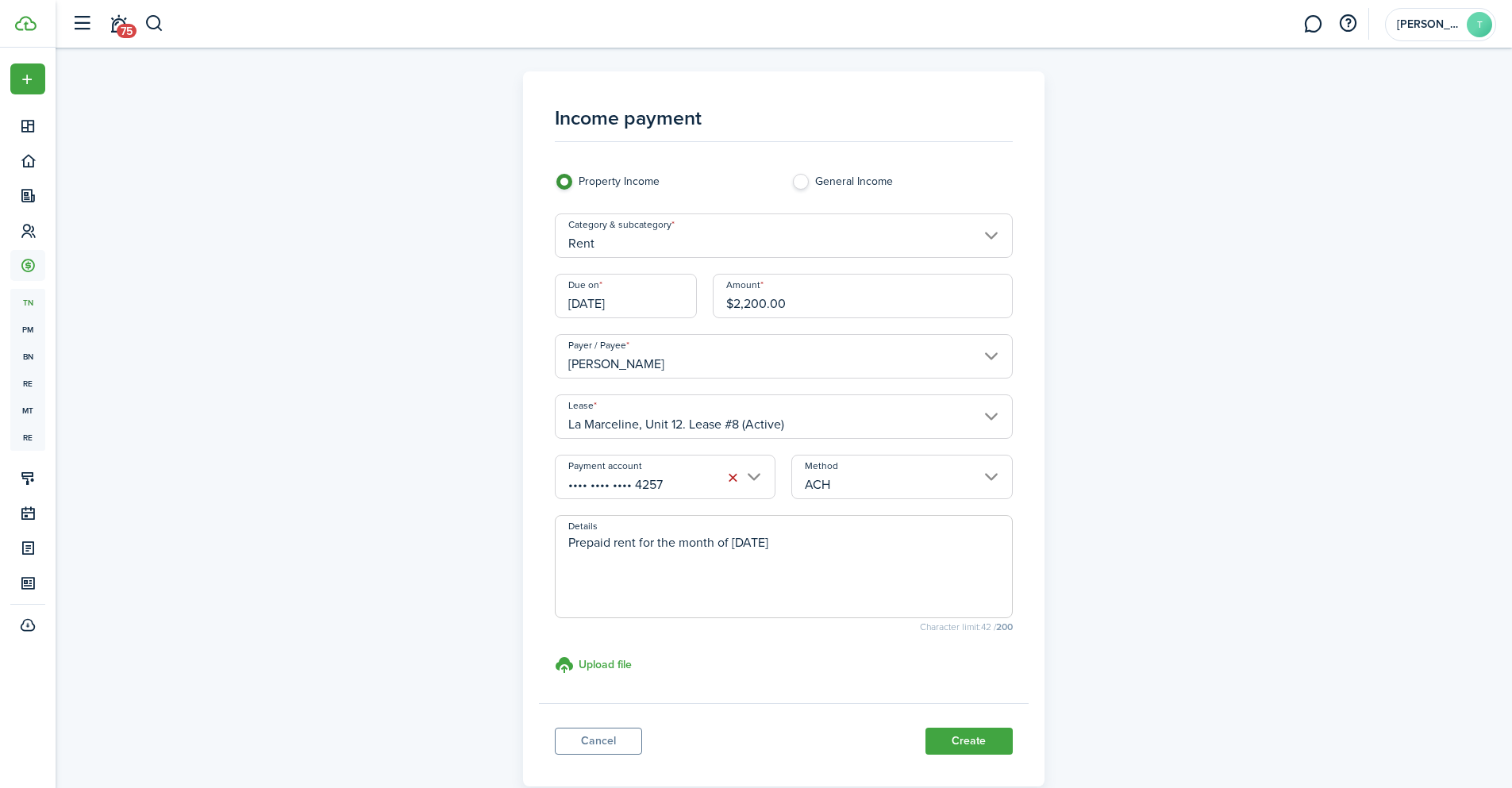
drag, startPoint x: 830, startPoint y: 547, endPoint x: 512, endPoint y: 550, distance: 318.0
click at [512, 550] on div "Income payment Property Income General Income Category & subcategory Rent Due o…" at bounding box center [783, 428] width 921 height 715
click at [940, 572] on textarea "Prepaid rent for the month of [DATE]" at bounding box center [783, 572] width 456 height 77
type textarea "Prepaid rent for the month of [DATE]"
click at [972, 742] on button "Create" at bounding box center [968, 741] width 87 height 27
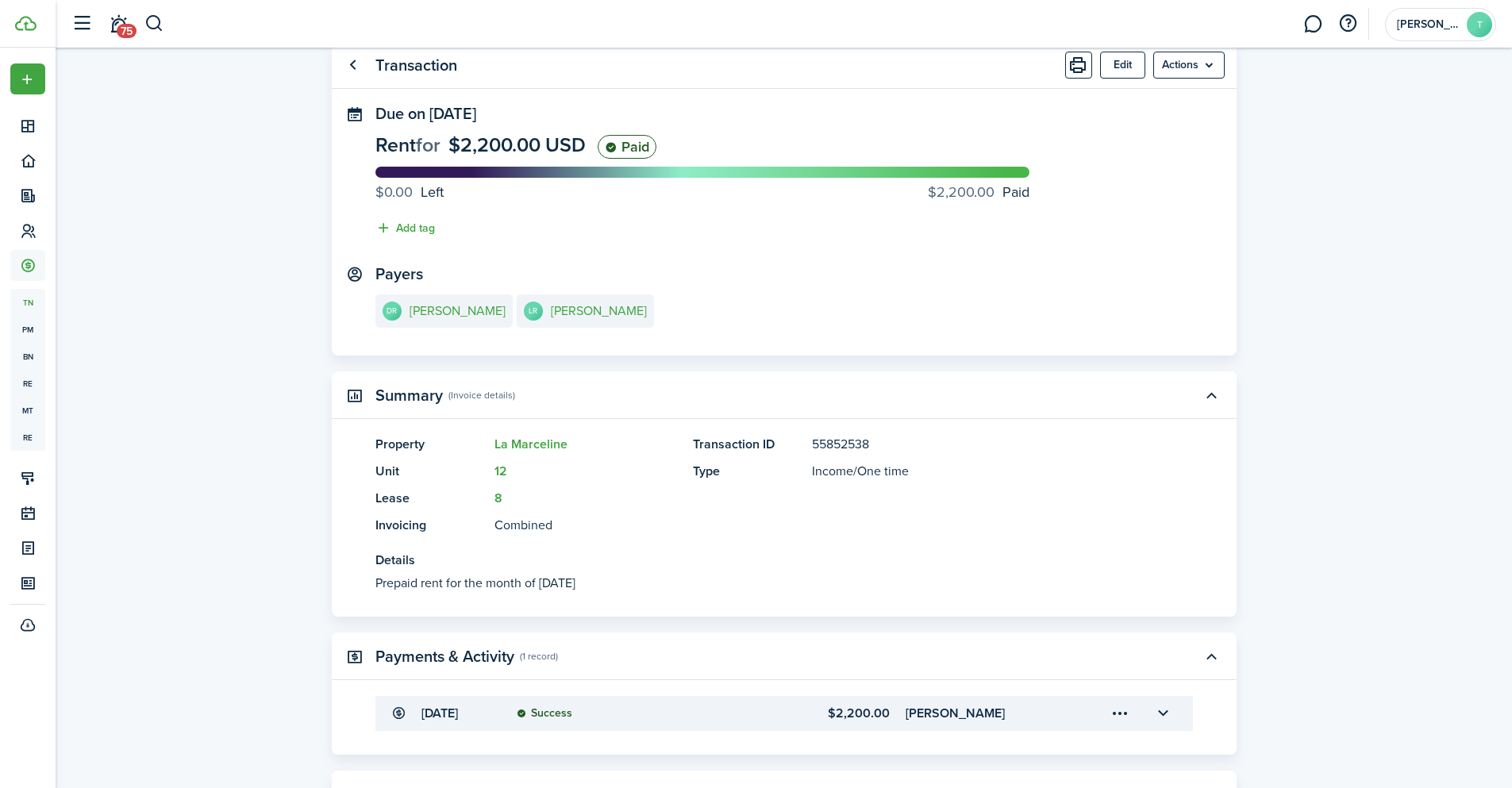
scroll to position [79, 0]
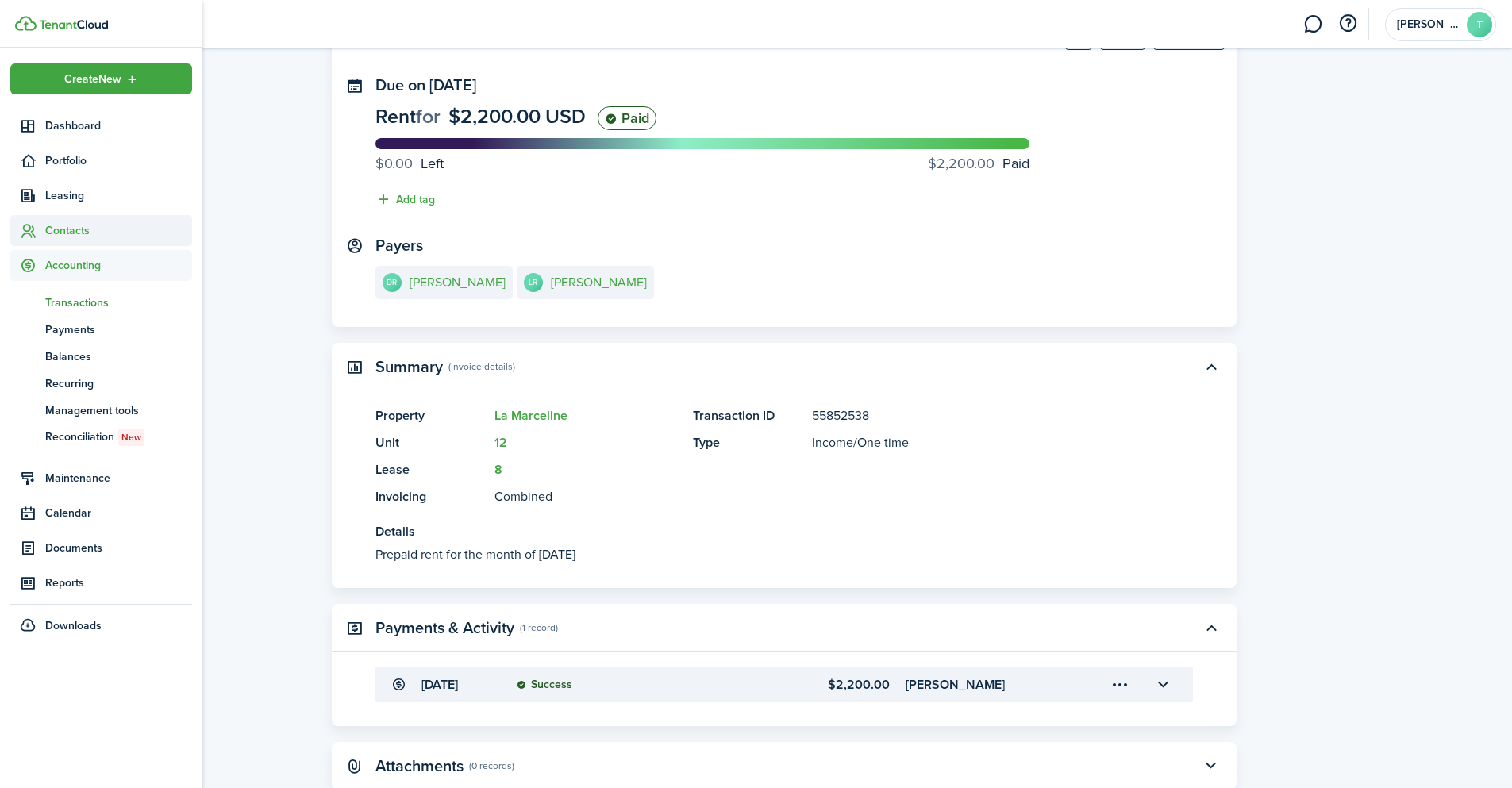
click at [72, 224] on span "Contacts" at bounding box center [118, 230] width 147 height 16
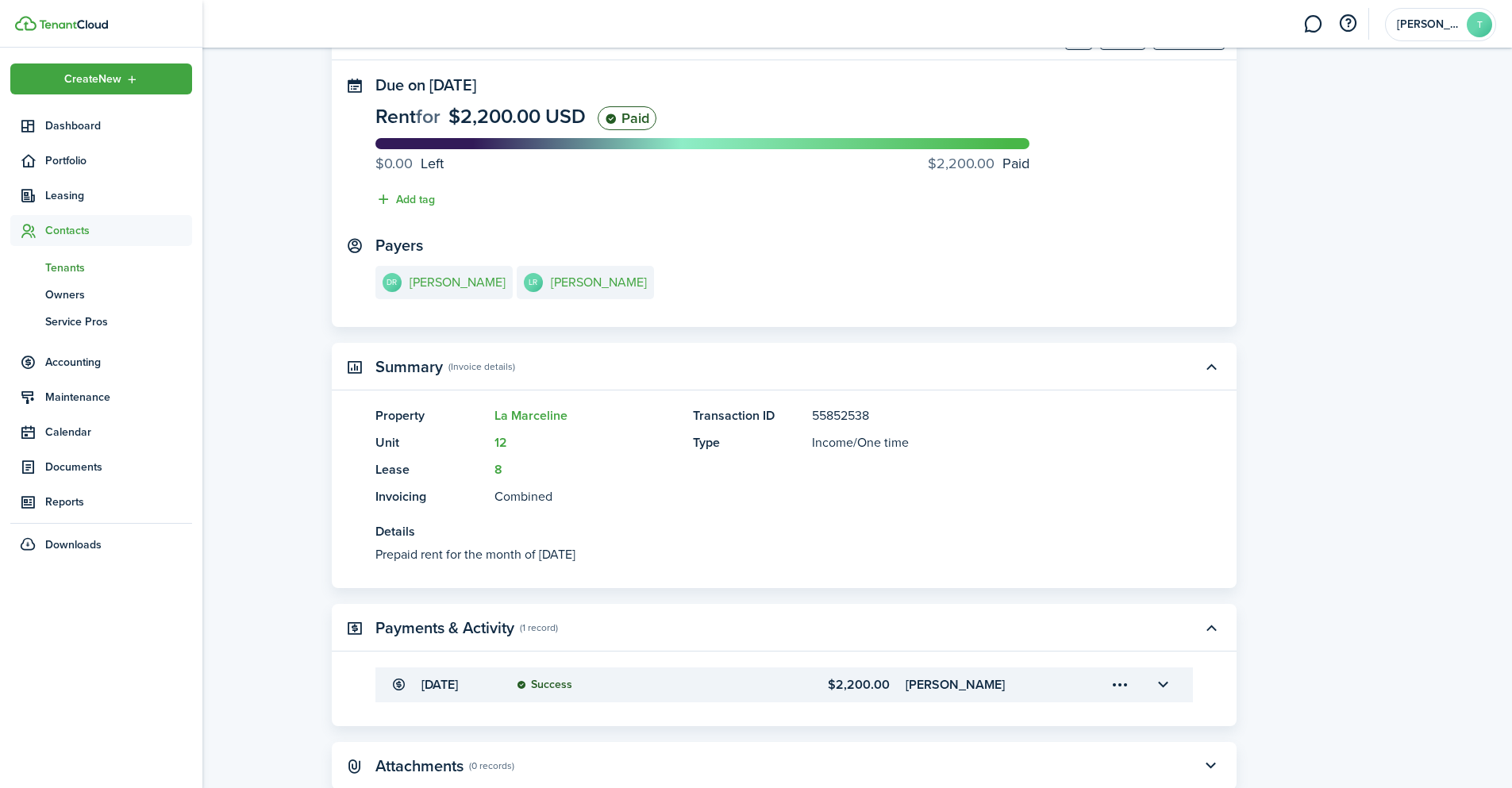
click at [79, 265] on span "Tenants" at bounding box center [118, 268] width 147 height 16
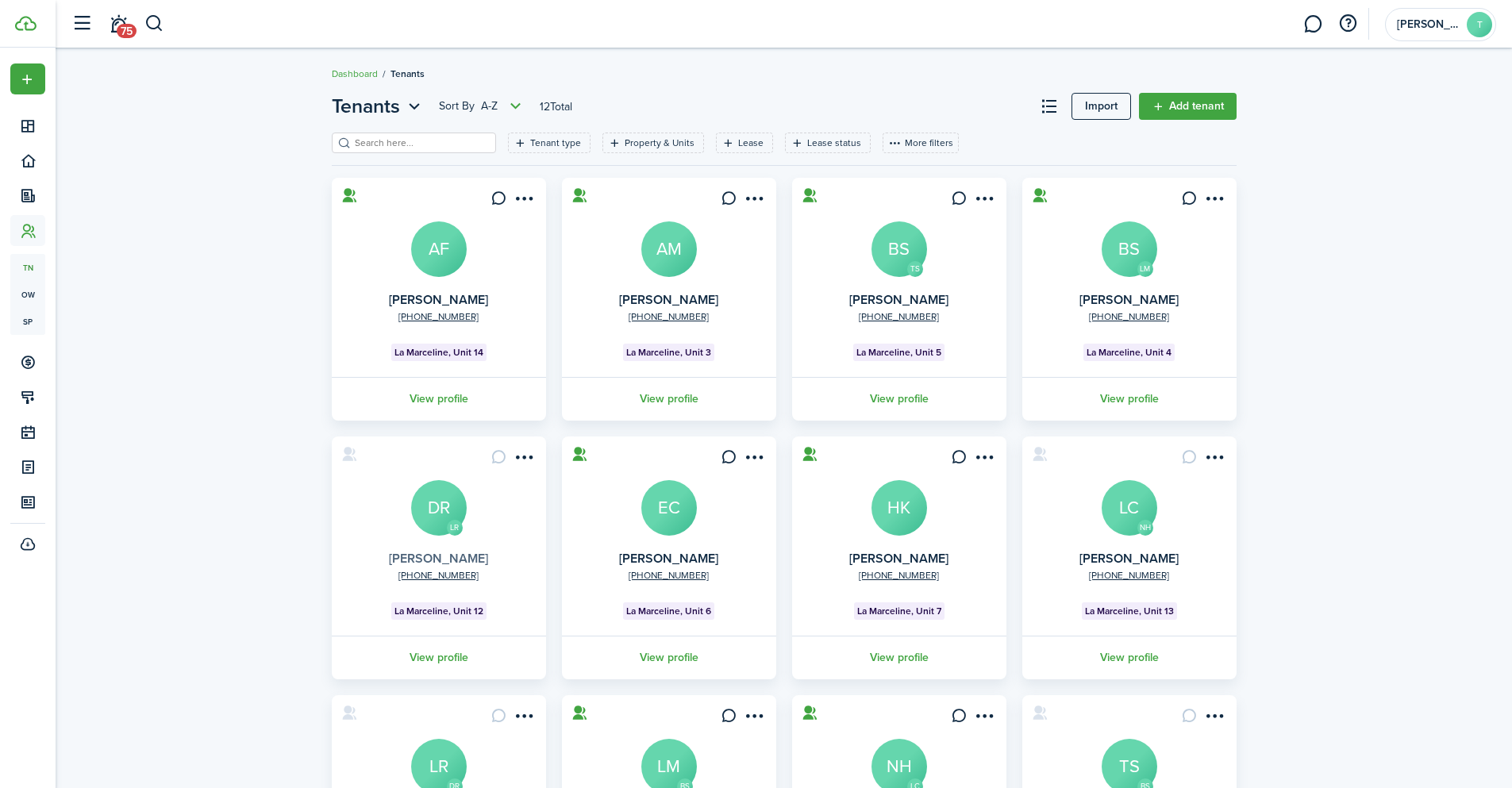
click at [436, 552] on link "[PERSON_NAME]" at bounding box center [438, 558] width 99 height 18
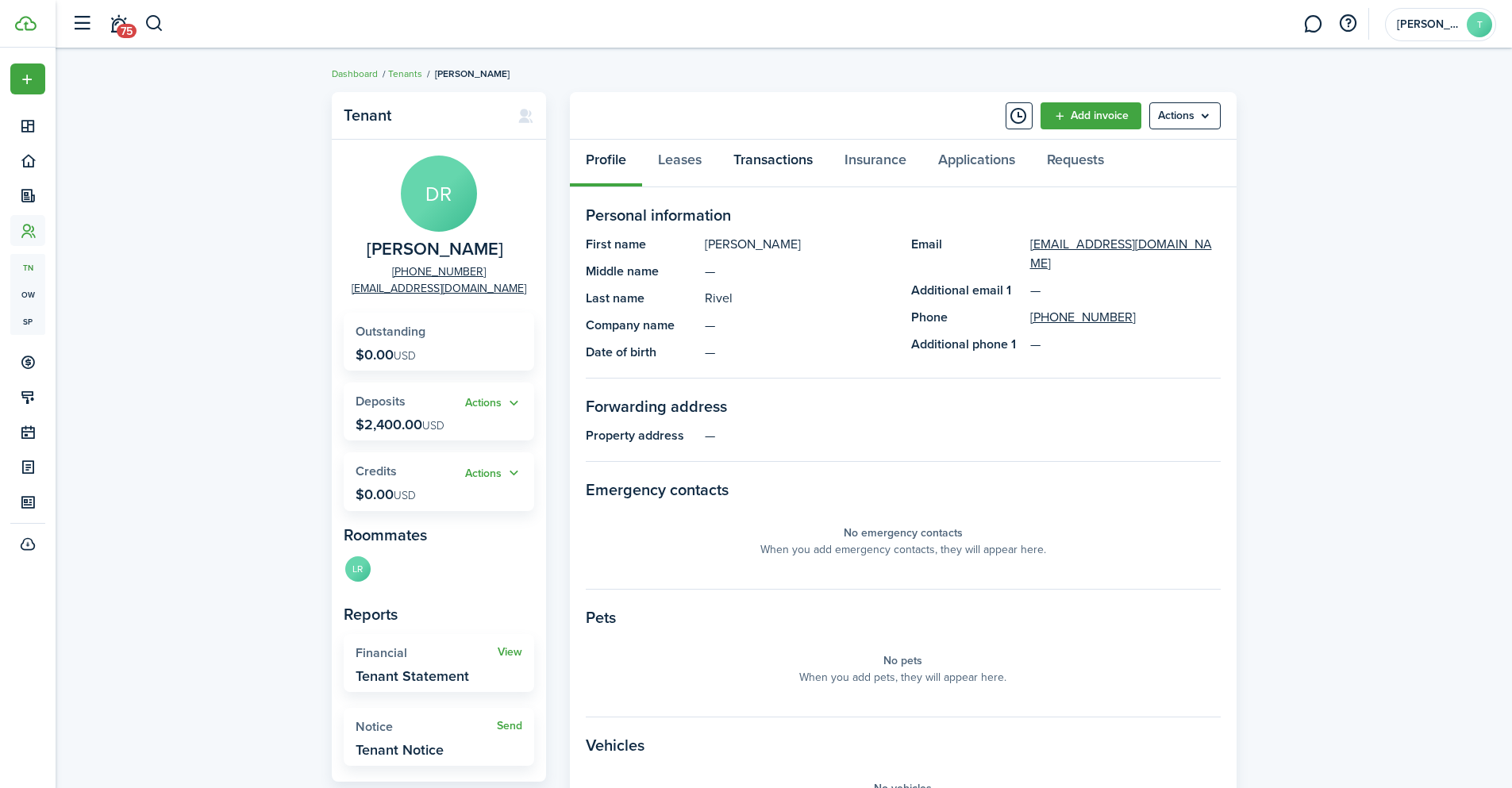
click at [738, 160] on link "Transactions" at bounding box center [773, 163] width 111 height 48
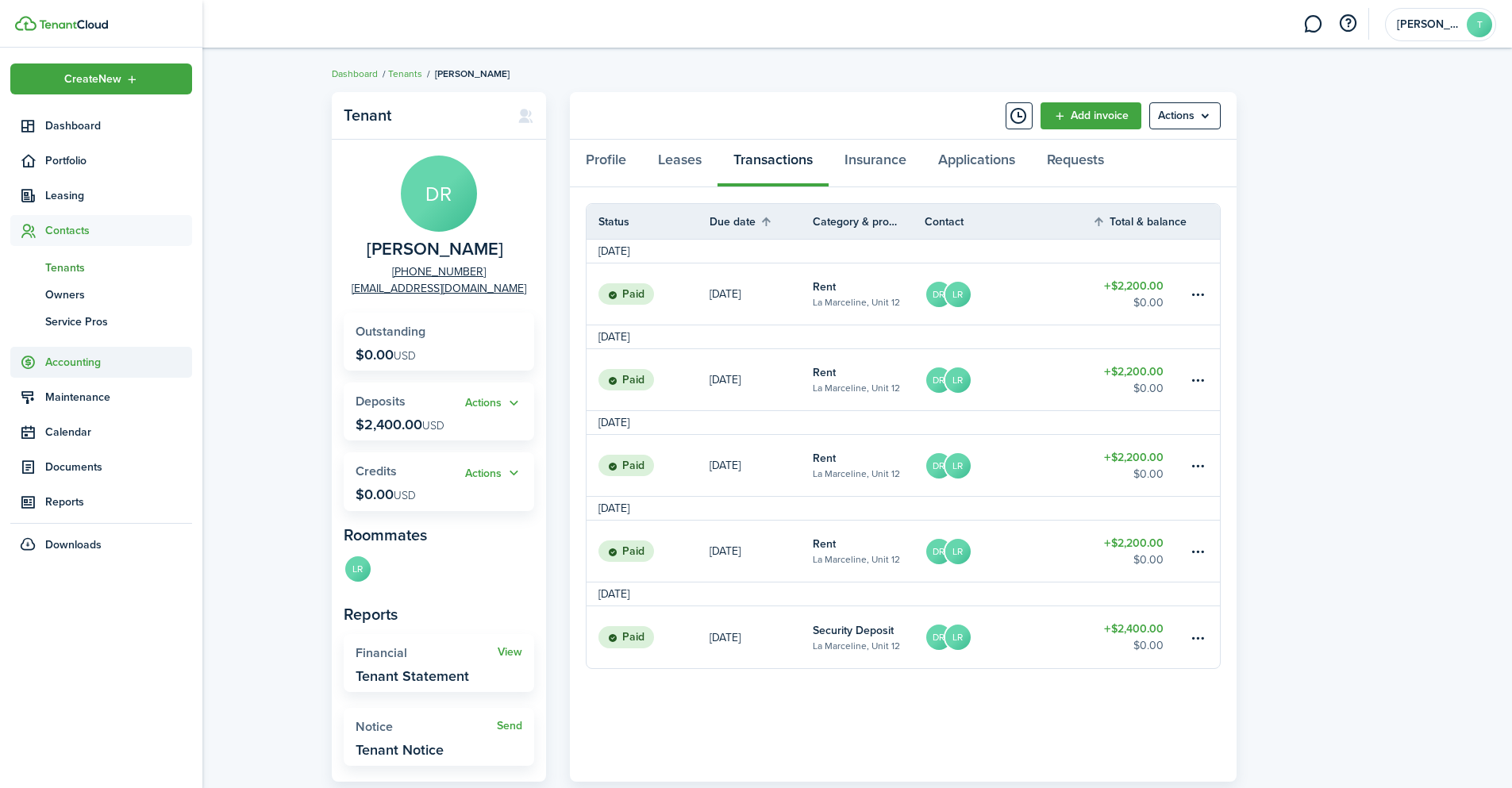
click at [69, 364] on span "Accounting" at bounding box center [118, 362] width 147 height 16
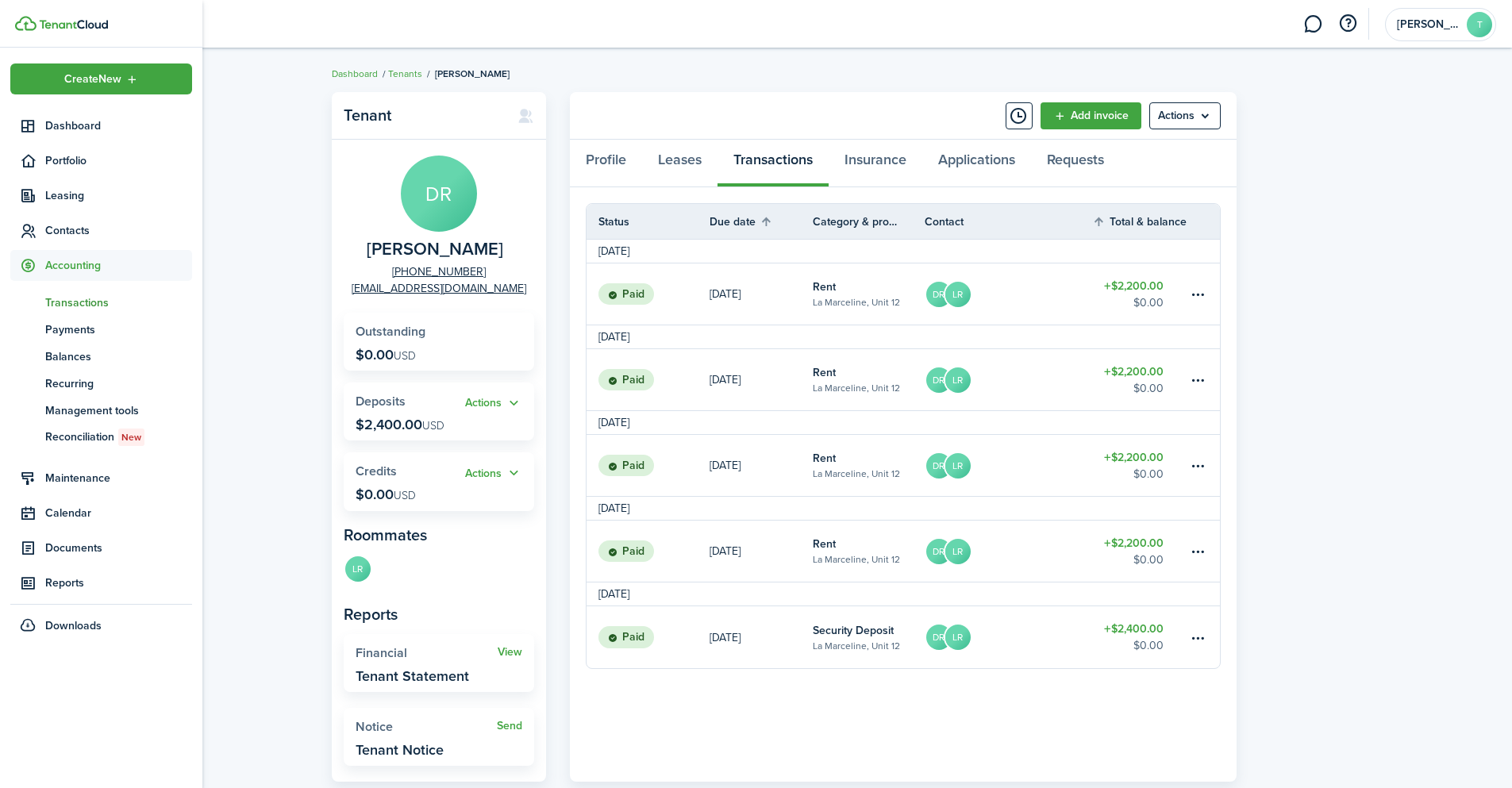
click at [78, 298] on span "Transactions" at bounding box center [118, 303] width 147 height 16
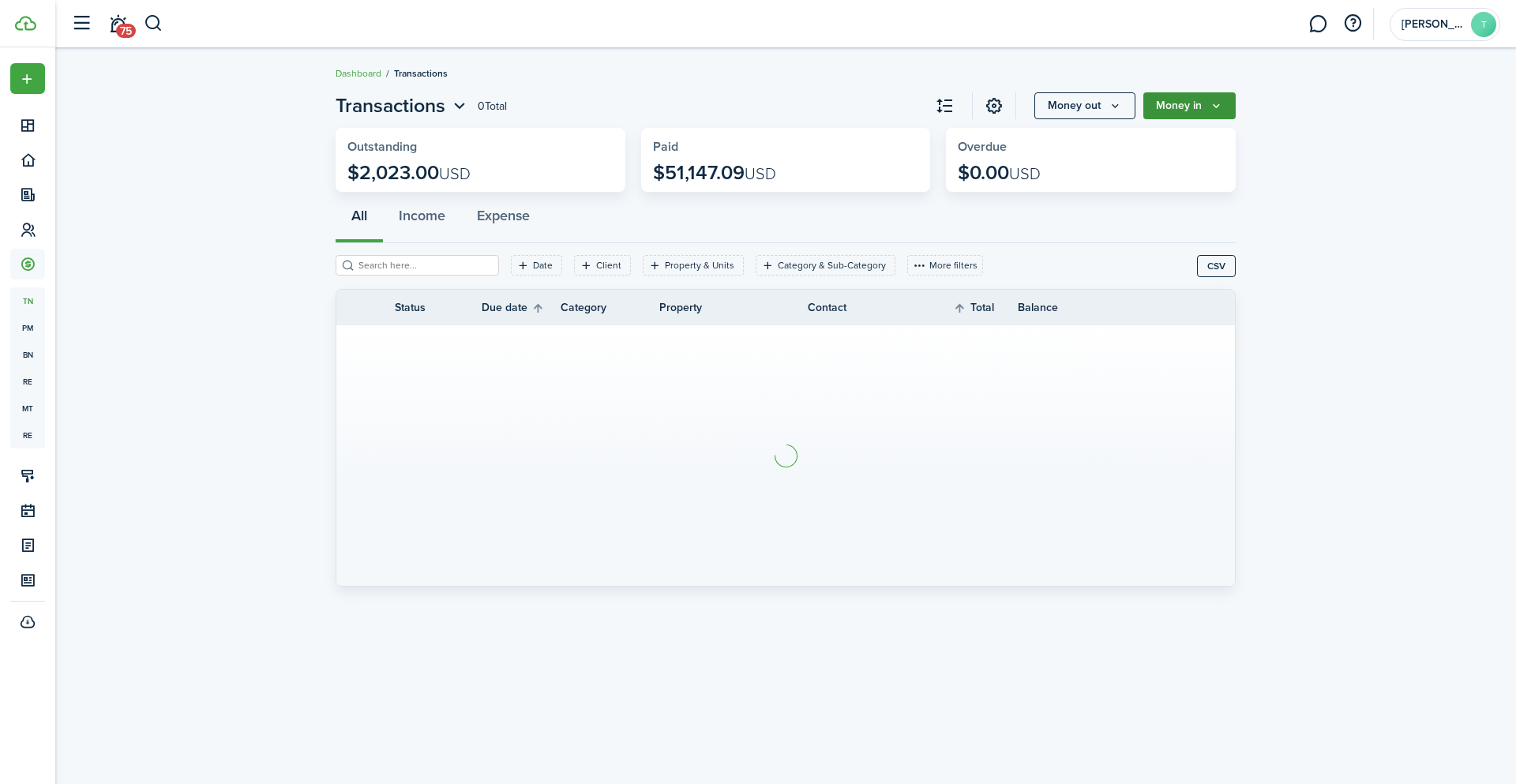
click at [1214, 101] on icon "Money in" at bounding box center [1216, 106] width 13 height 13
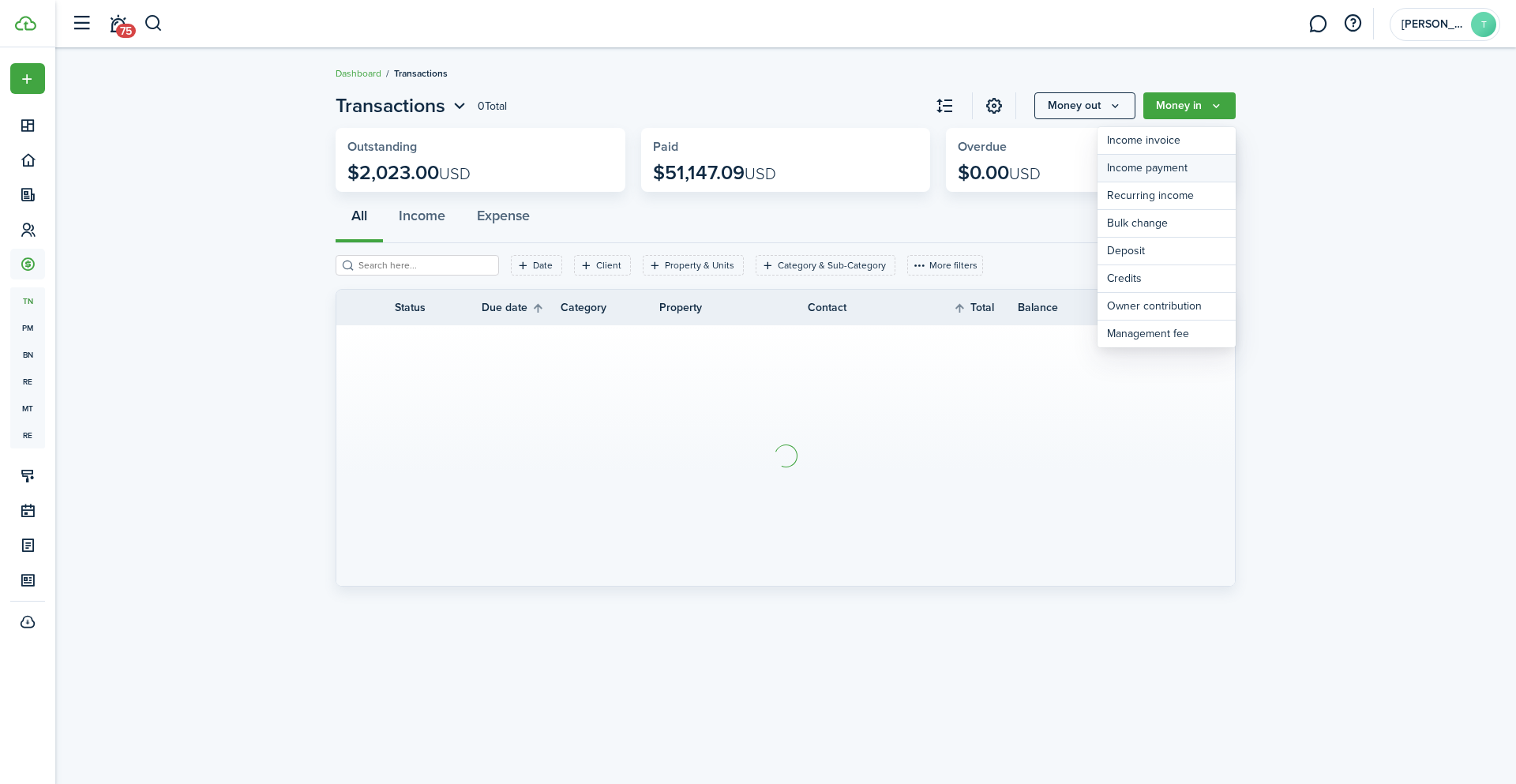
click at [1175, 166] on link "Income payment" at bounding box center [1167, 169] width 138 height 28
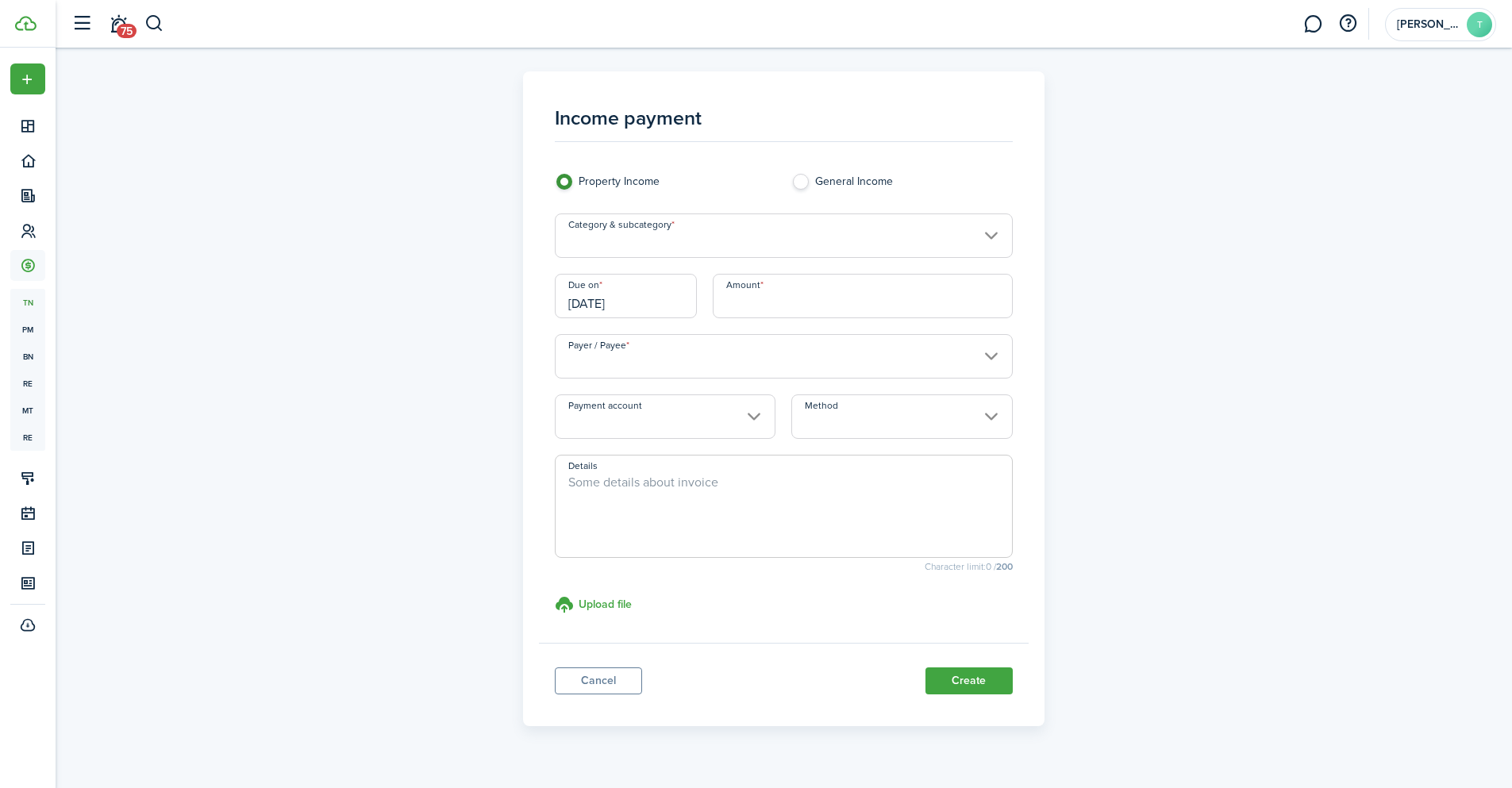
click at [674, 236] on input "Category & subcategory" at bounding box center [783, 235] width 458 height 44
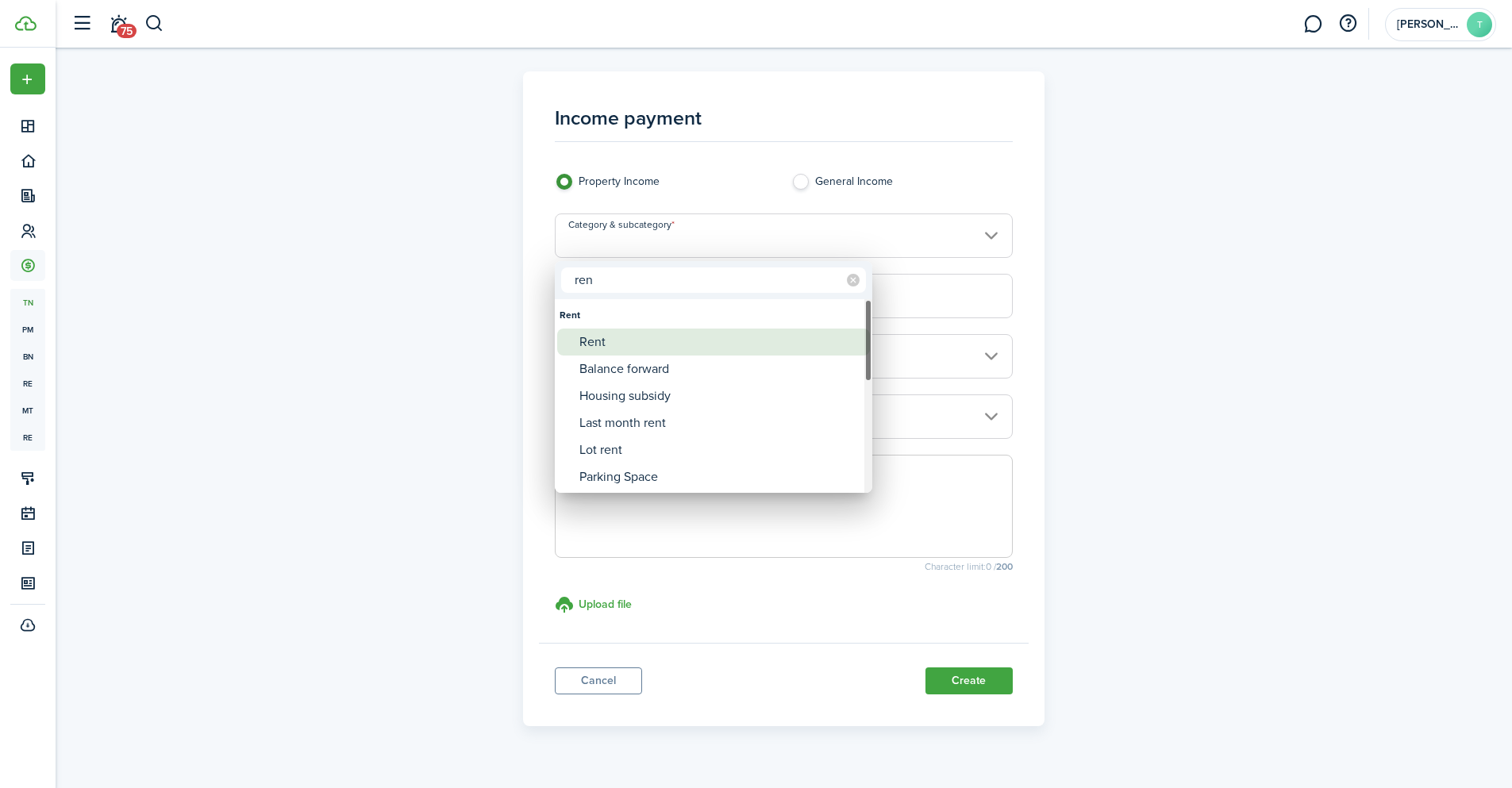
type input "ren"
click at [579, 342] on span "Category & subcategory" at bounding box center [568, 342] width 23 height 23
type input "Rent"
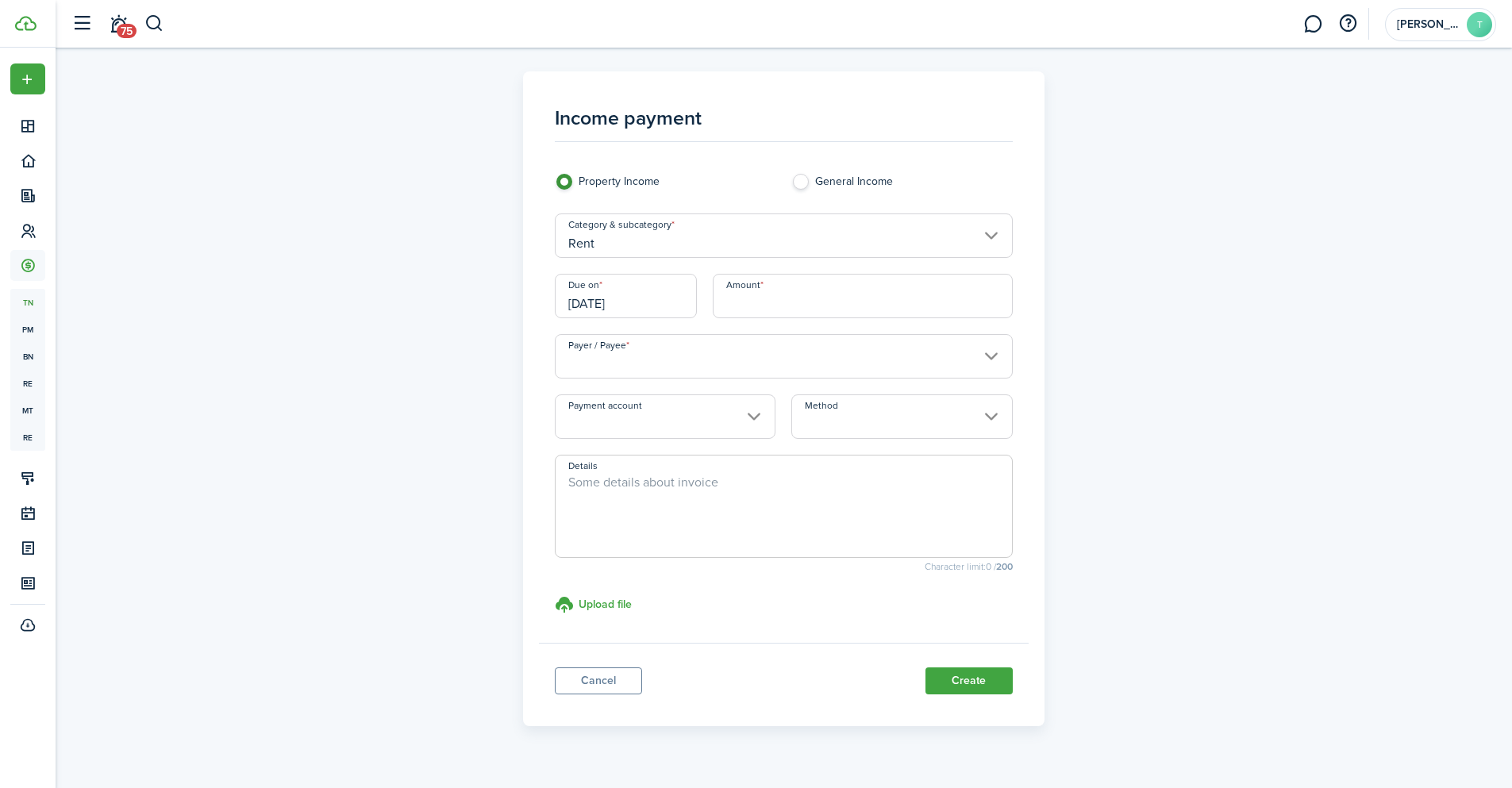
click at [610, 301] on input "[DATE]" at bounding box center [626, 296] width 142 height 44
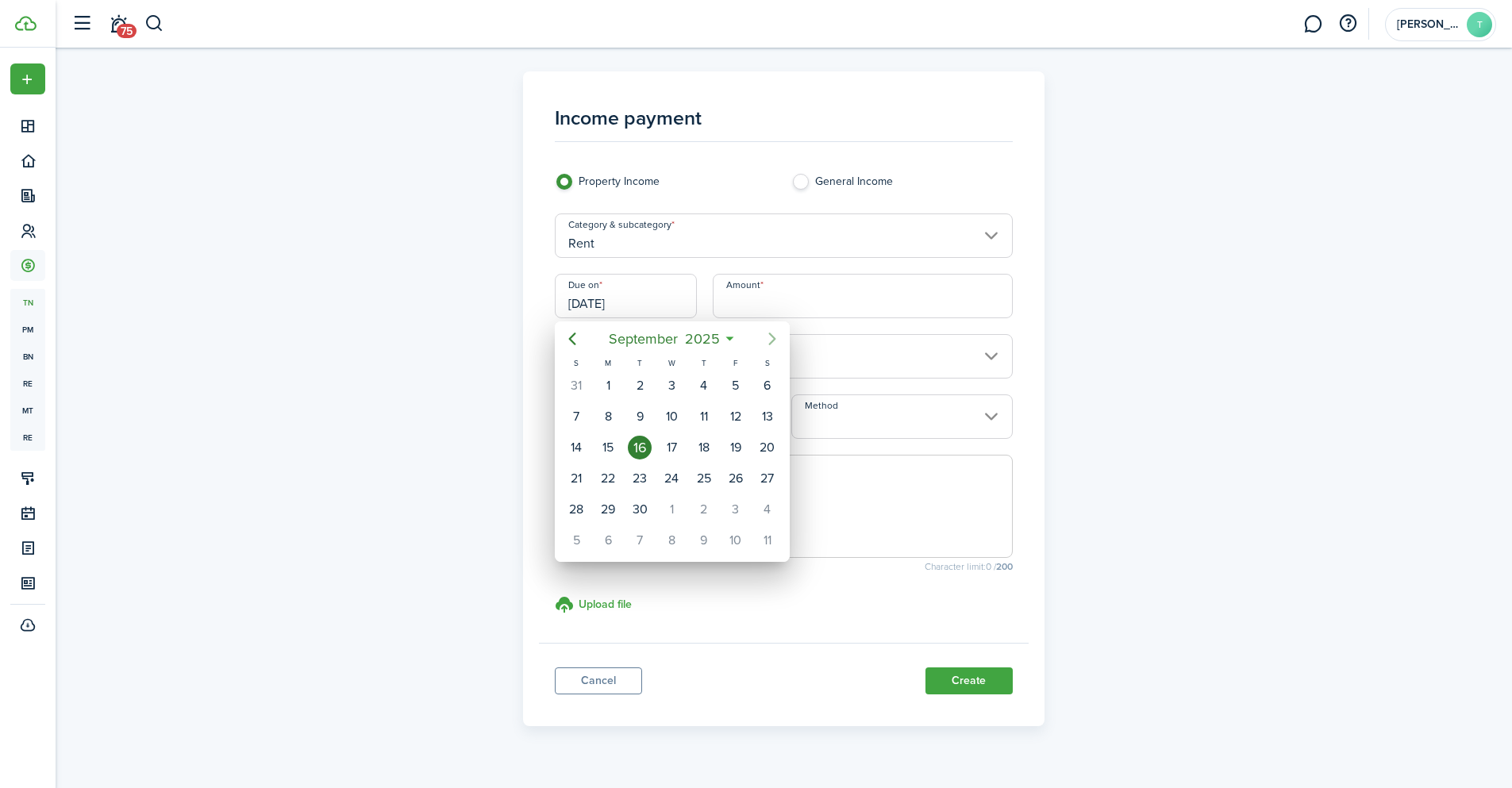
click at [773, 337] on icon "Next page" at bounding box center [773, 339] width 7 height 13
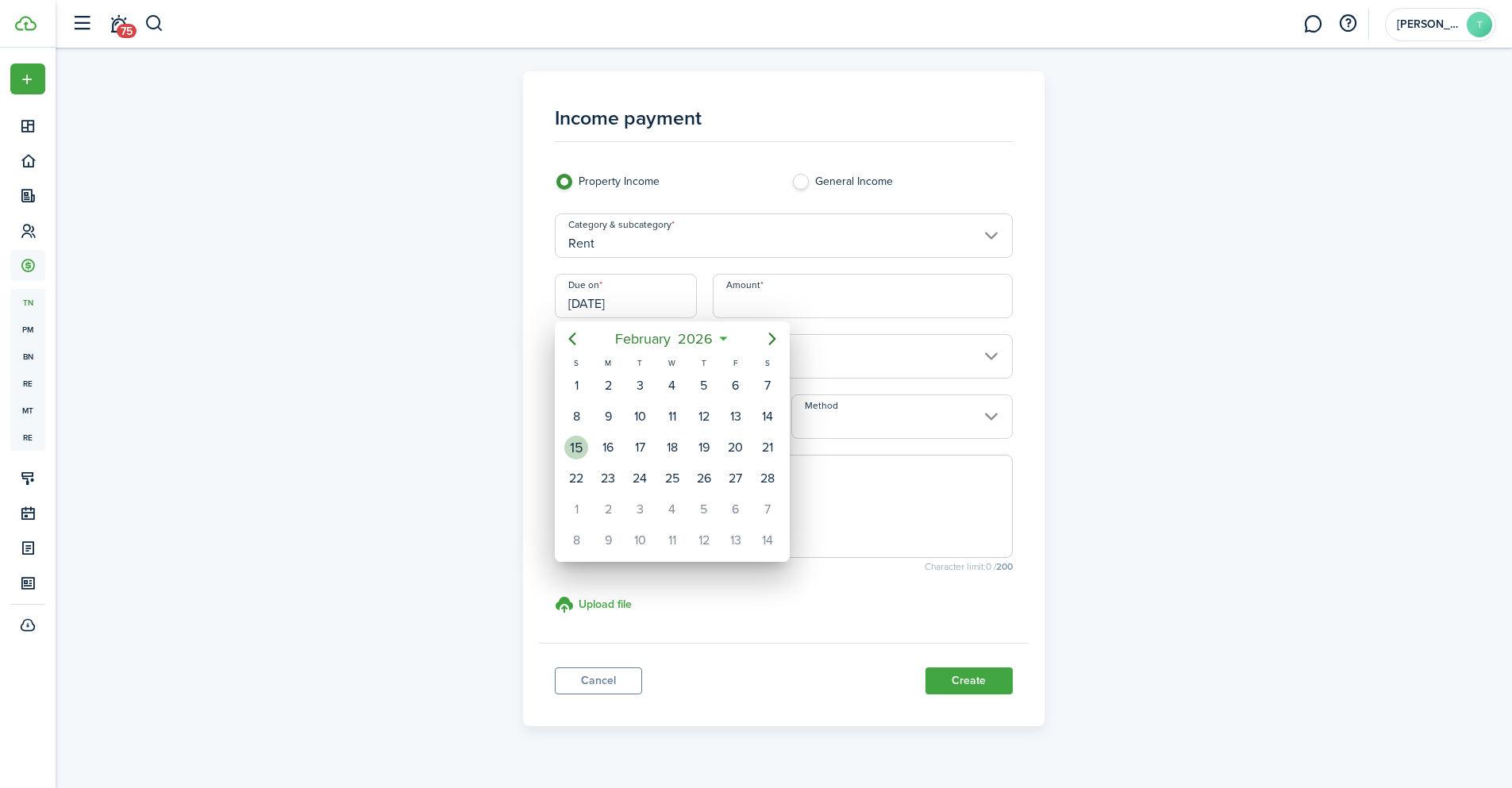
click at [576, 446] on div "15" at bounding box center [576, 447] width 23 height 23
type input "[DATE]"
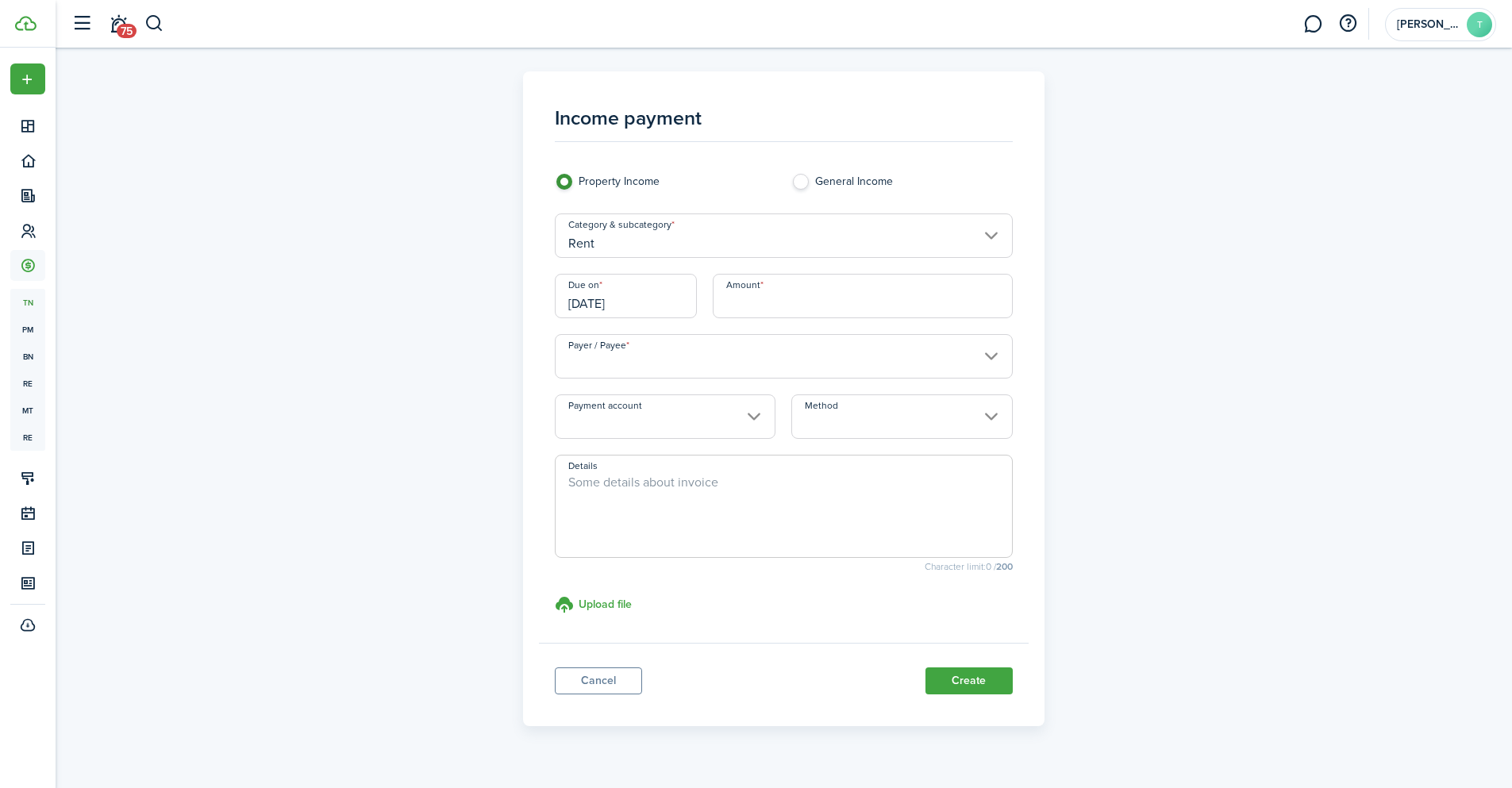
click at [794, 300] on input "Amount" at bounding box center [863, 296] width 300 height 44
click at [687, 356] on input "Payer / Payee" at bounding box center [783, 356] width 458 height 44
type input "$2,200.00"
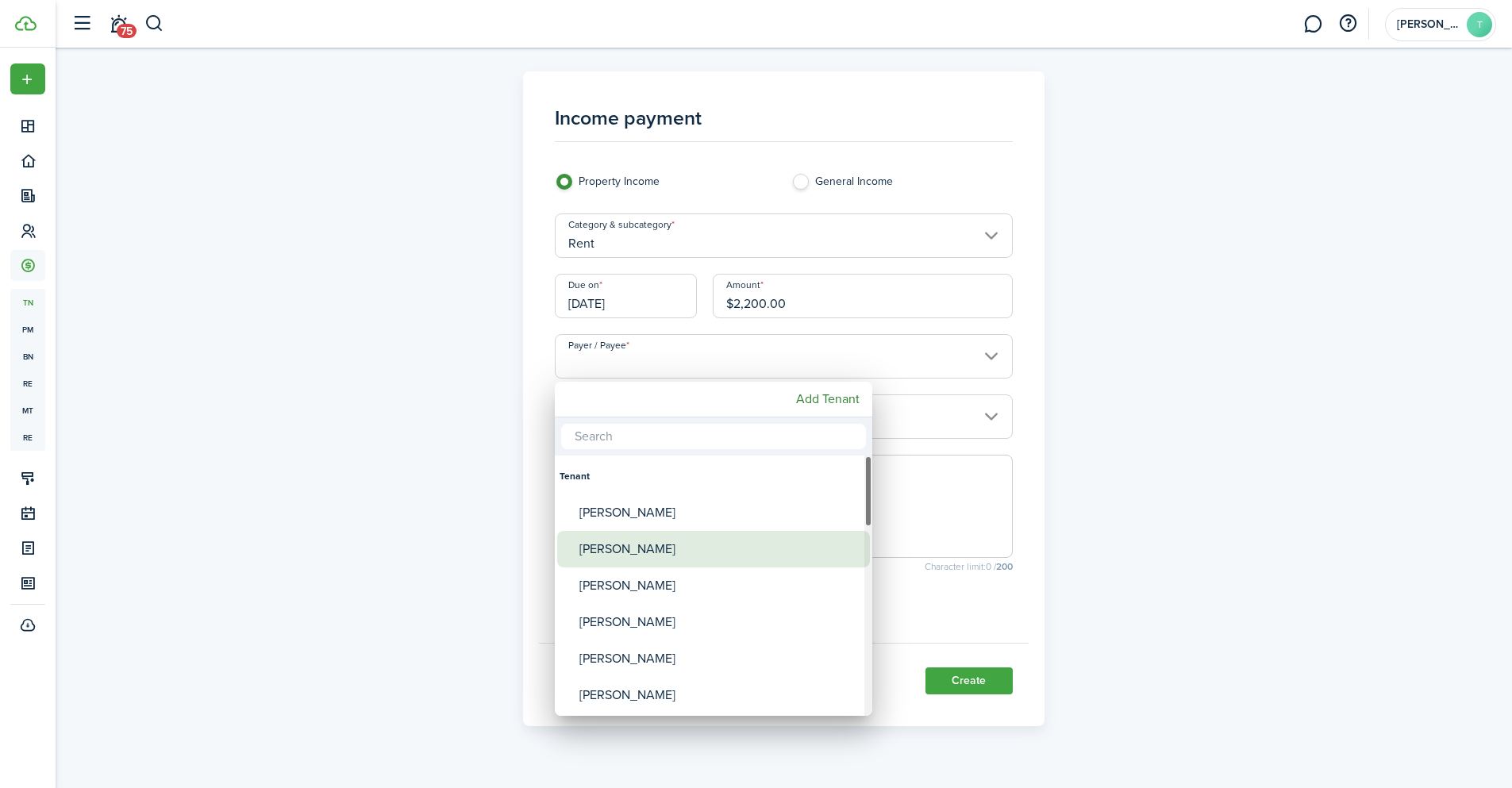
click at [623, 547] on div "[PERSON_NAME]" at bounding box center [720, 549] width 281 height 36
type input "[PERSON_NAME]"
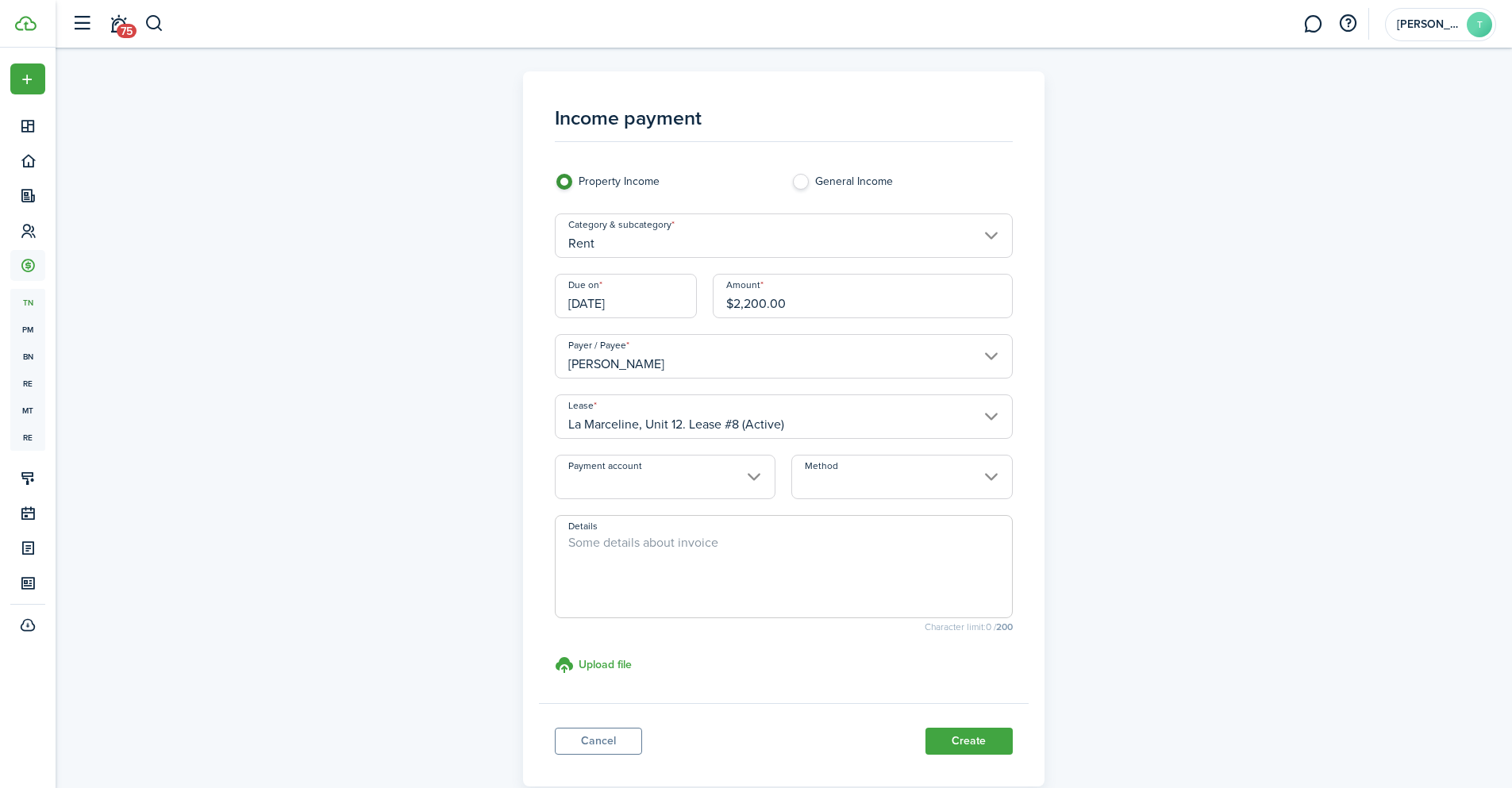
click at [738, 474] on input "Payment account" at bounding box center [664, 476] width 221 height 44
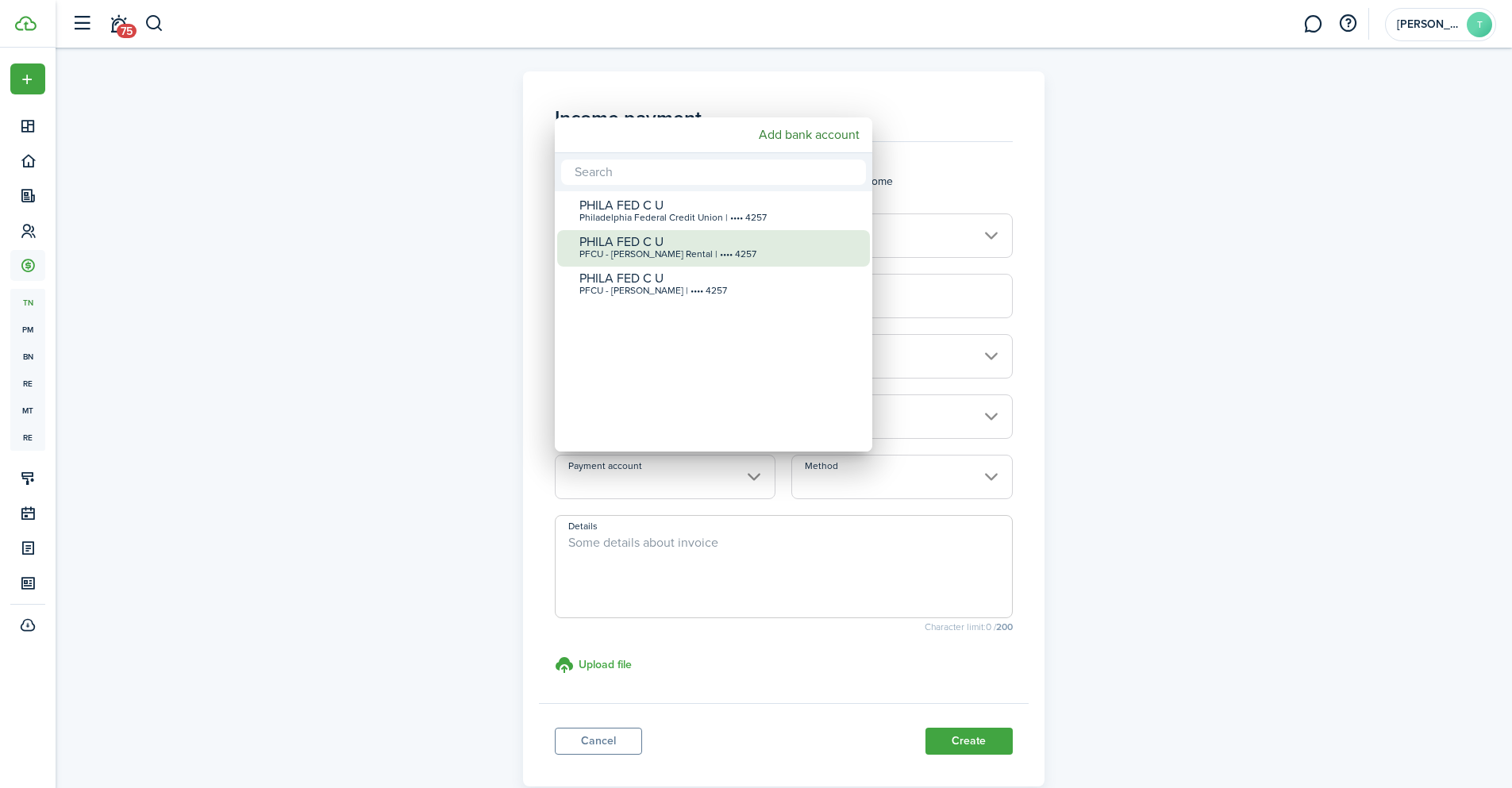
click at [734, 249] on div "PFCU - [PERSON_NAME] Rental | •••• 4257" at bounding box center [720, 254] width 281 height 11
type input "•••• •••• •••• 4257"
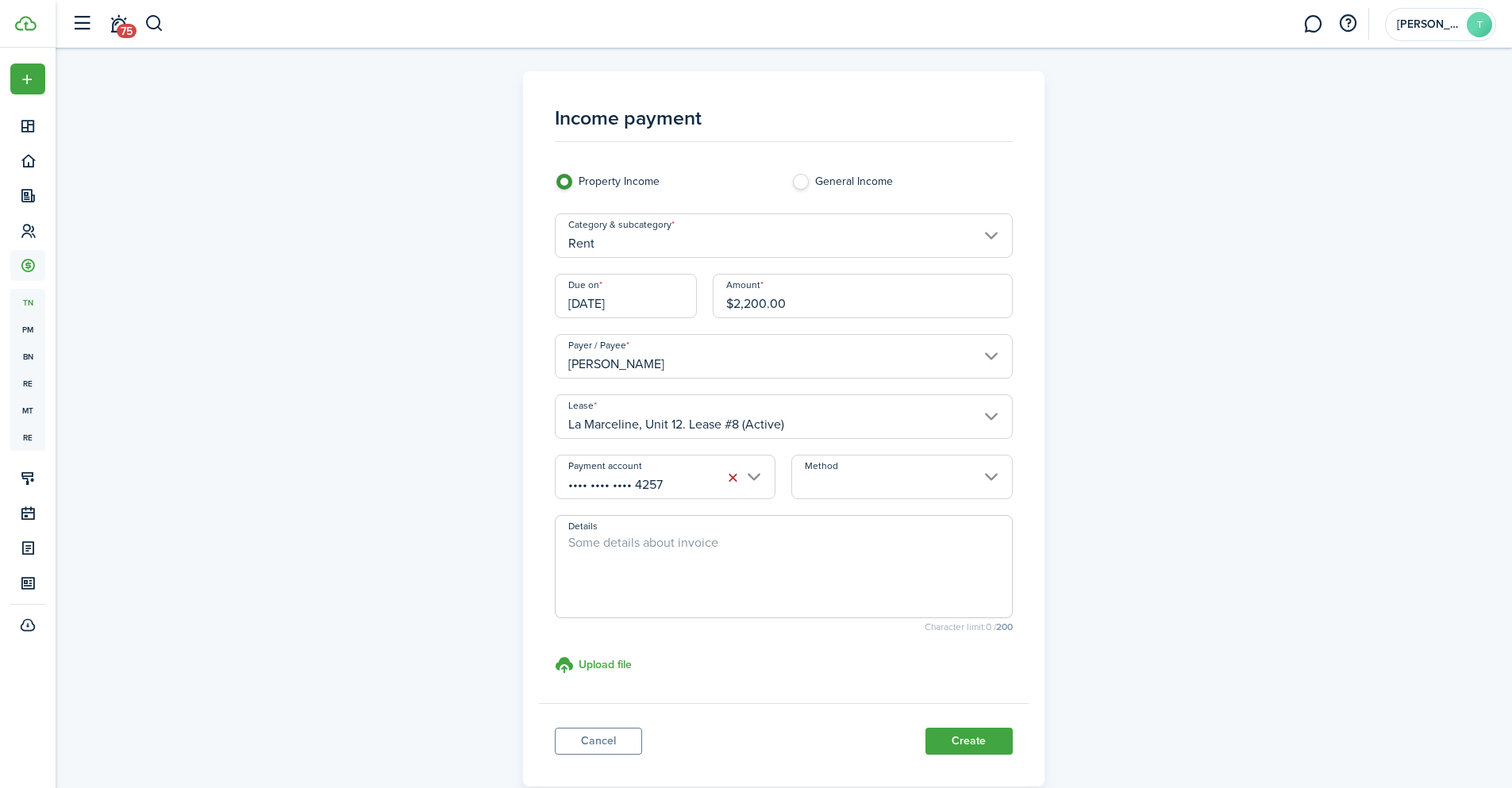
click at [885, 488] on input "Method" at bounding box center [902, 476] width 221 height 44
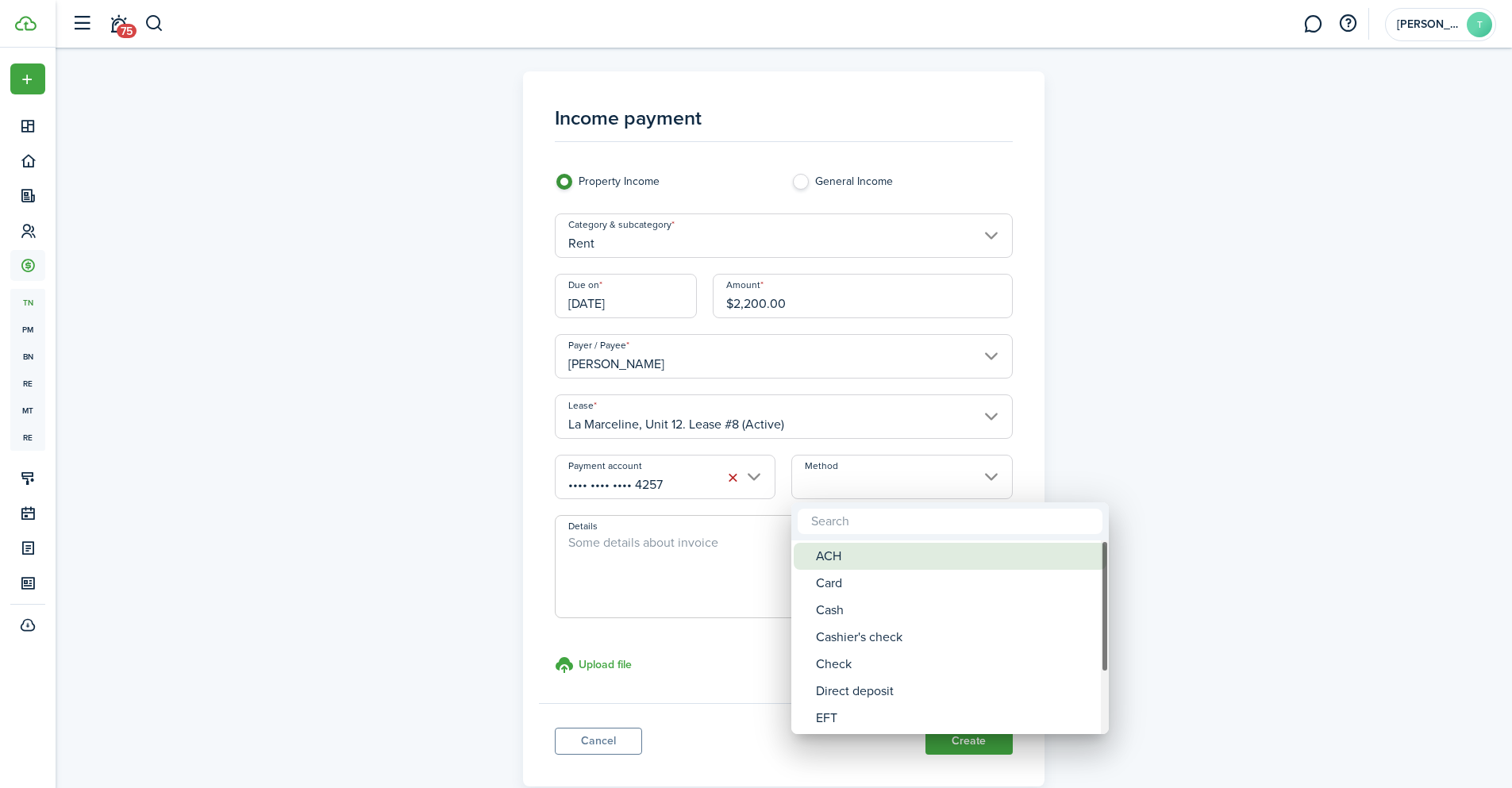
click at [838, 559] on div "ACH" at bounding box center [957, 556] width 281 height 27
type input "ACH"
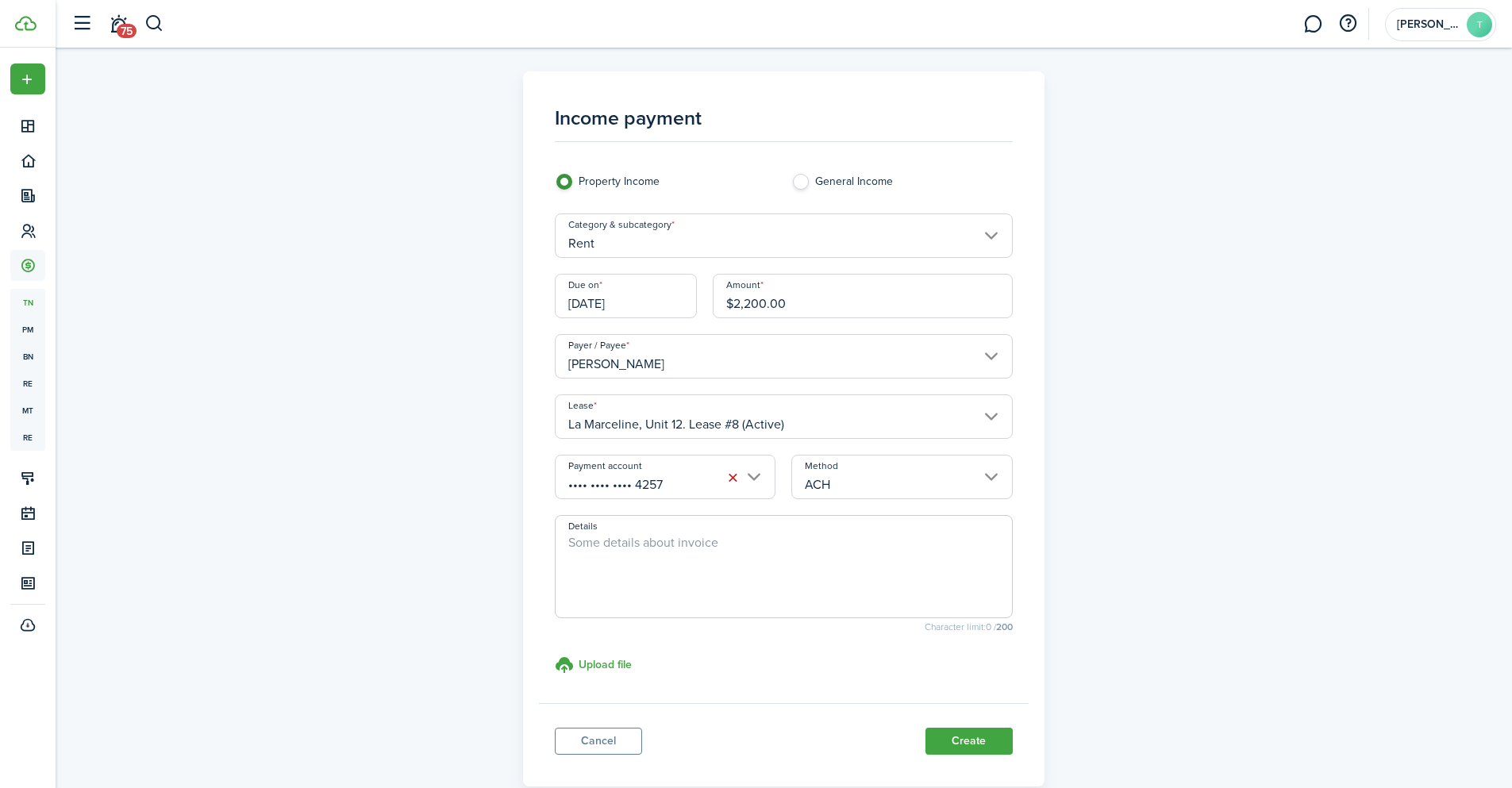
click at [698, 547] on textarea "Details" at bounding box center [783, 572] width 456 height 77
paste textarea "Prepaid rent for the month of [DATE]"
drag, startPoint x: 774, startPoint y: 543, endPoint x: 735, endPoint y: 543, distance: 39.0
click at [735, 543] on textarea "Prepaid rent for the month of [DATE]" at bounding box center [783, 572] width 456 height 77
type textarea "Prepaid rent for the month of [DATE]"
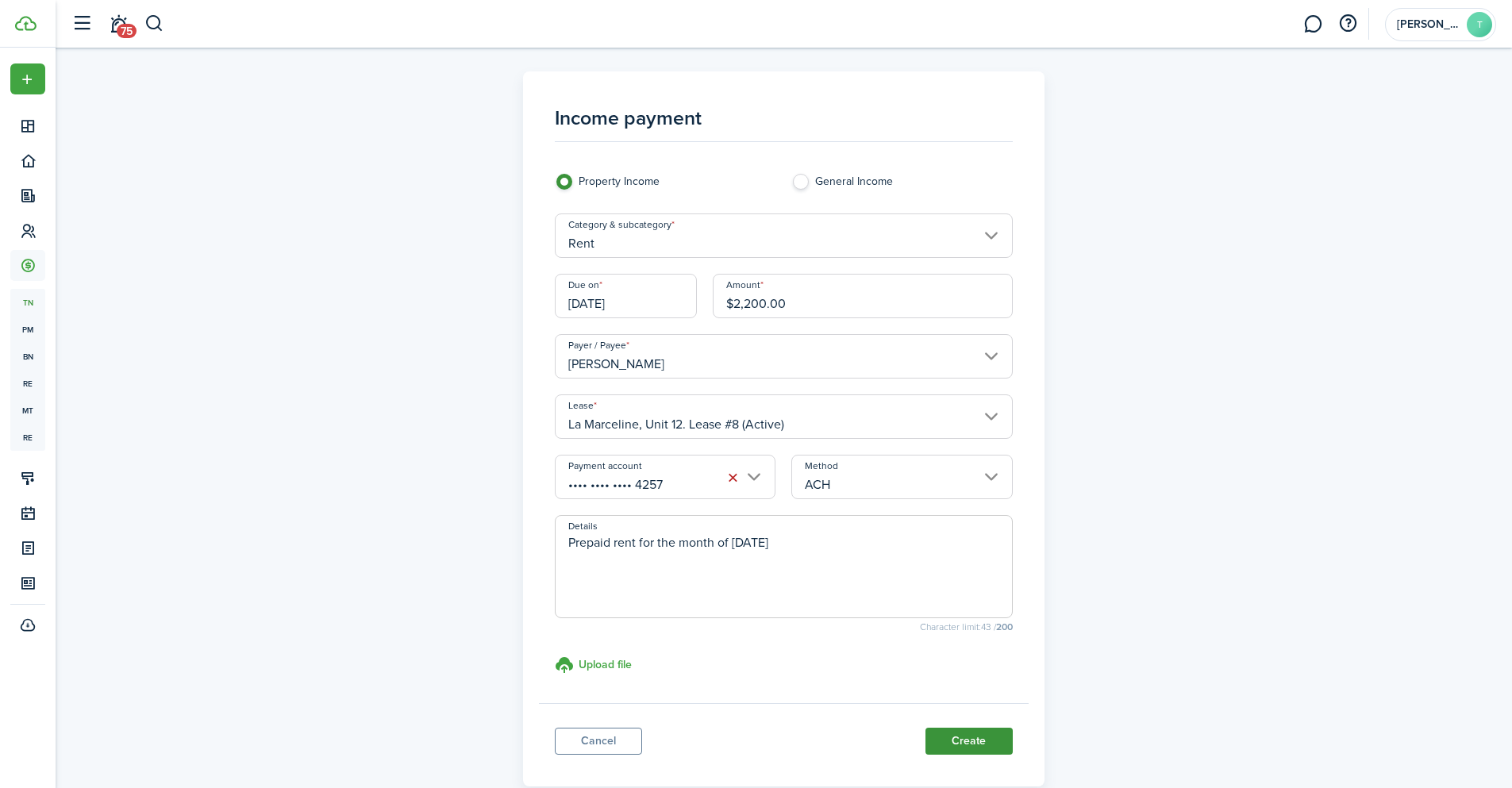
click at [975, 739] on button "Create" at bounding box center [968, 741] width 87 height 27
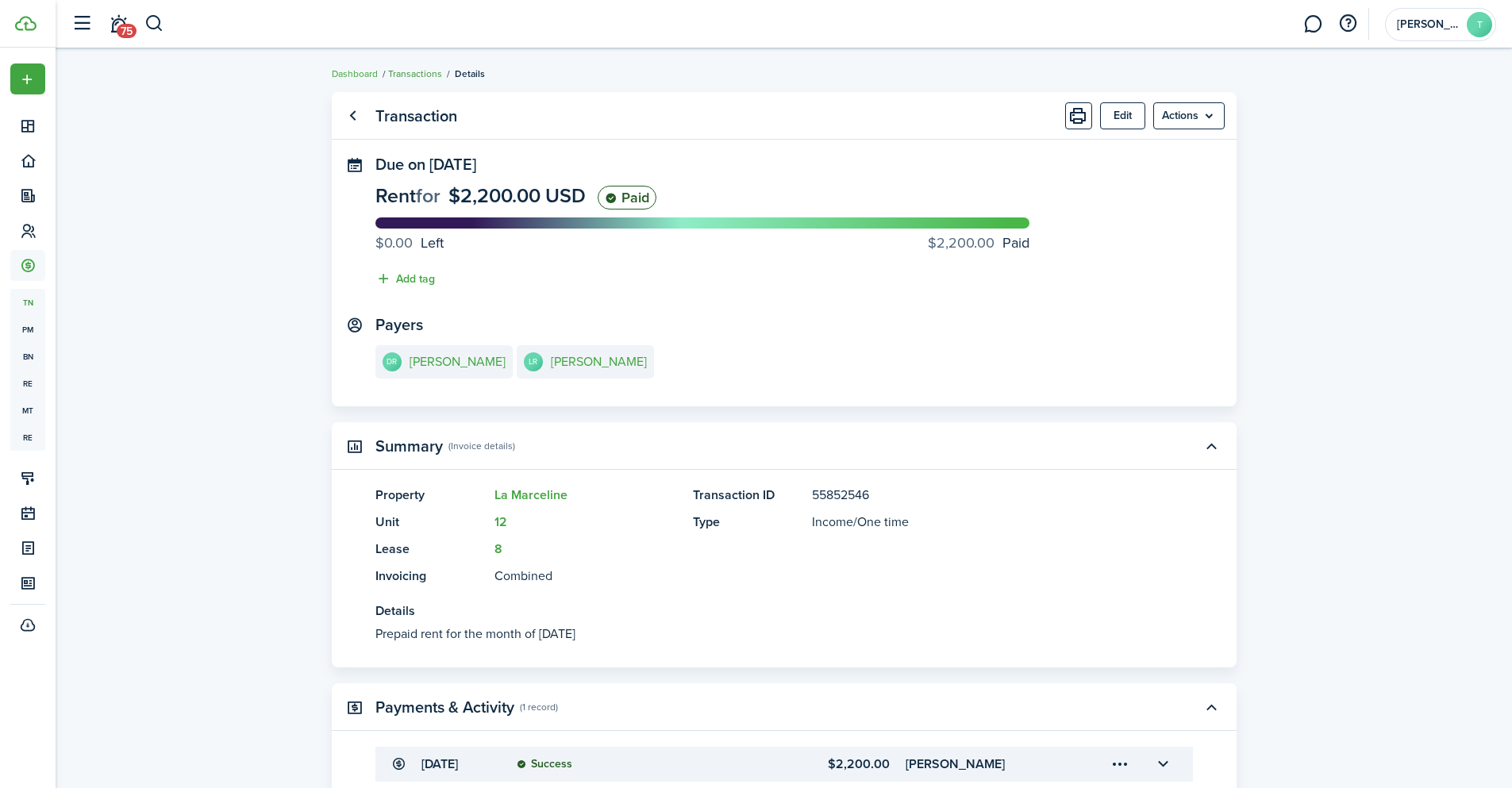
click at [414, 79] on link "Transactions" at bounding box center [415, 74] width 54 height 14
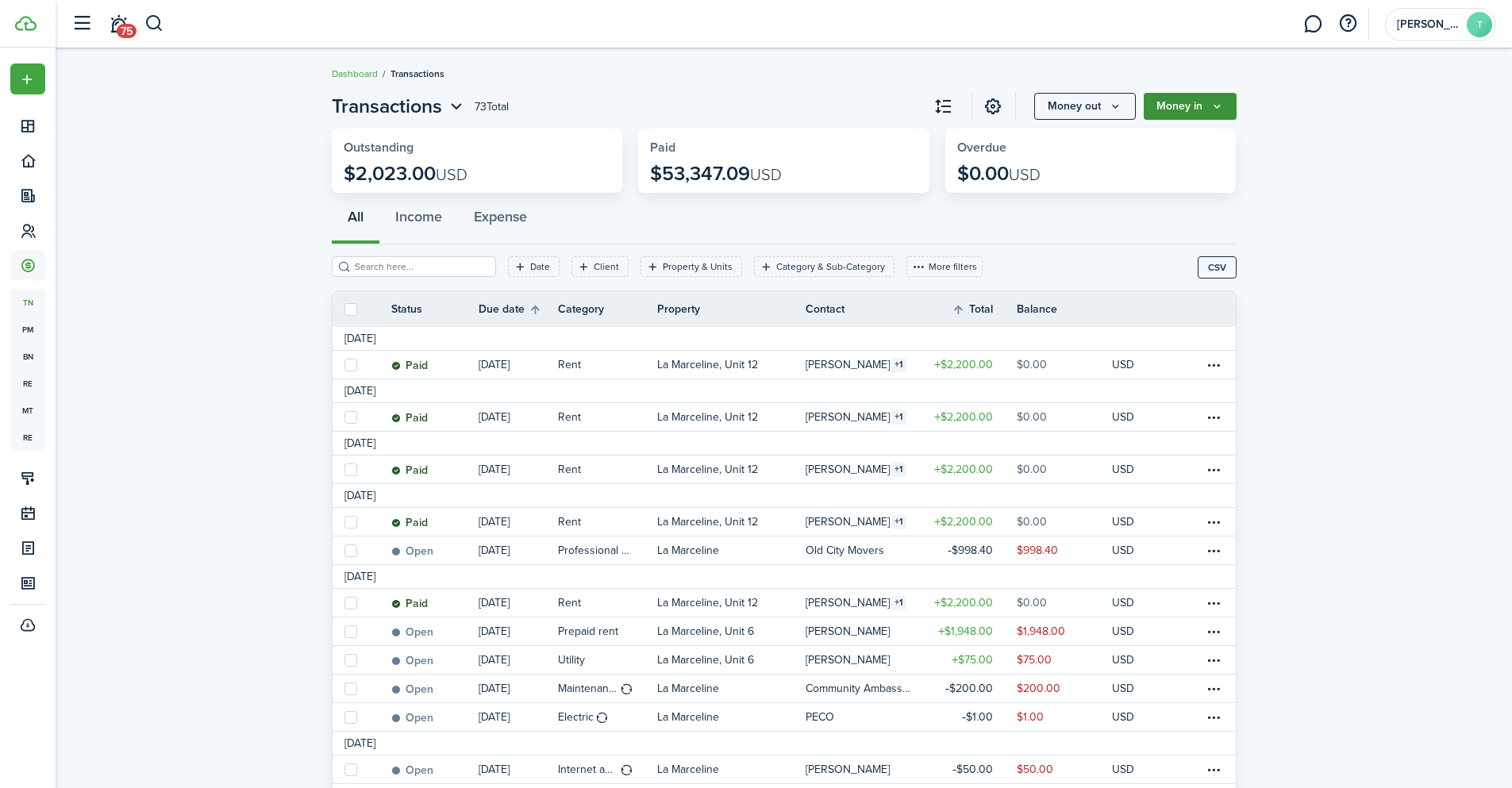
click at [1210, 105] on icon "Money in" at bounding box center [1216, 106] width 14 height 13
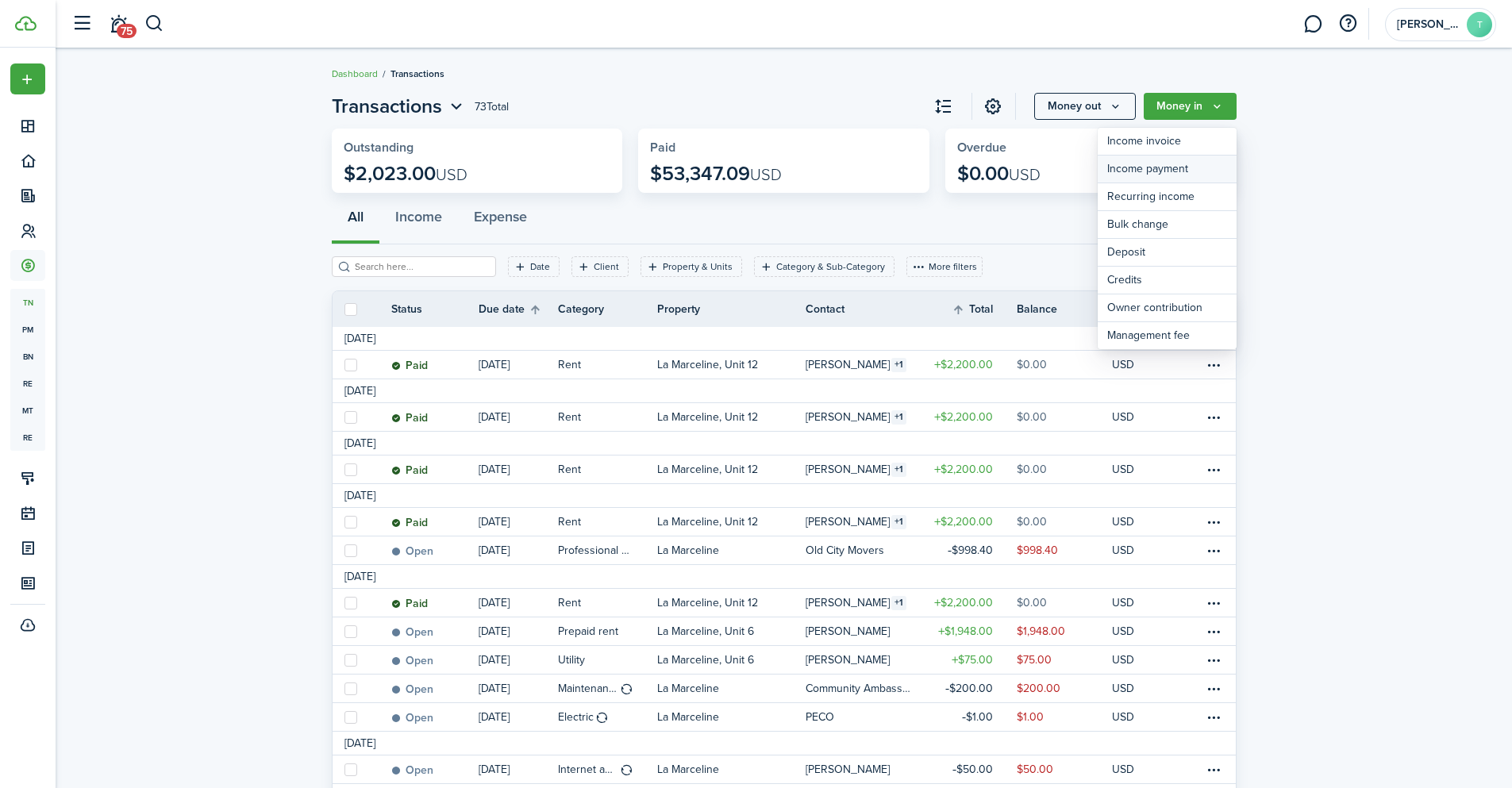
click at [1188, 174] on link "Income payment" at bounding box center [1167, 170] width 139 height 28
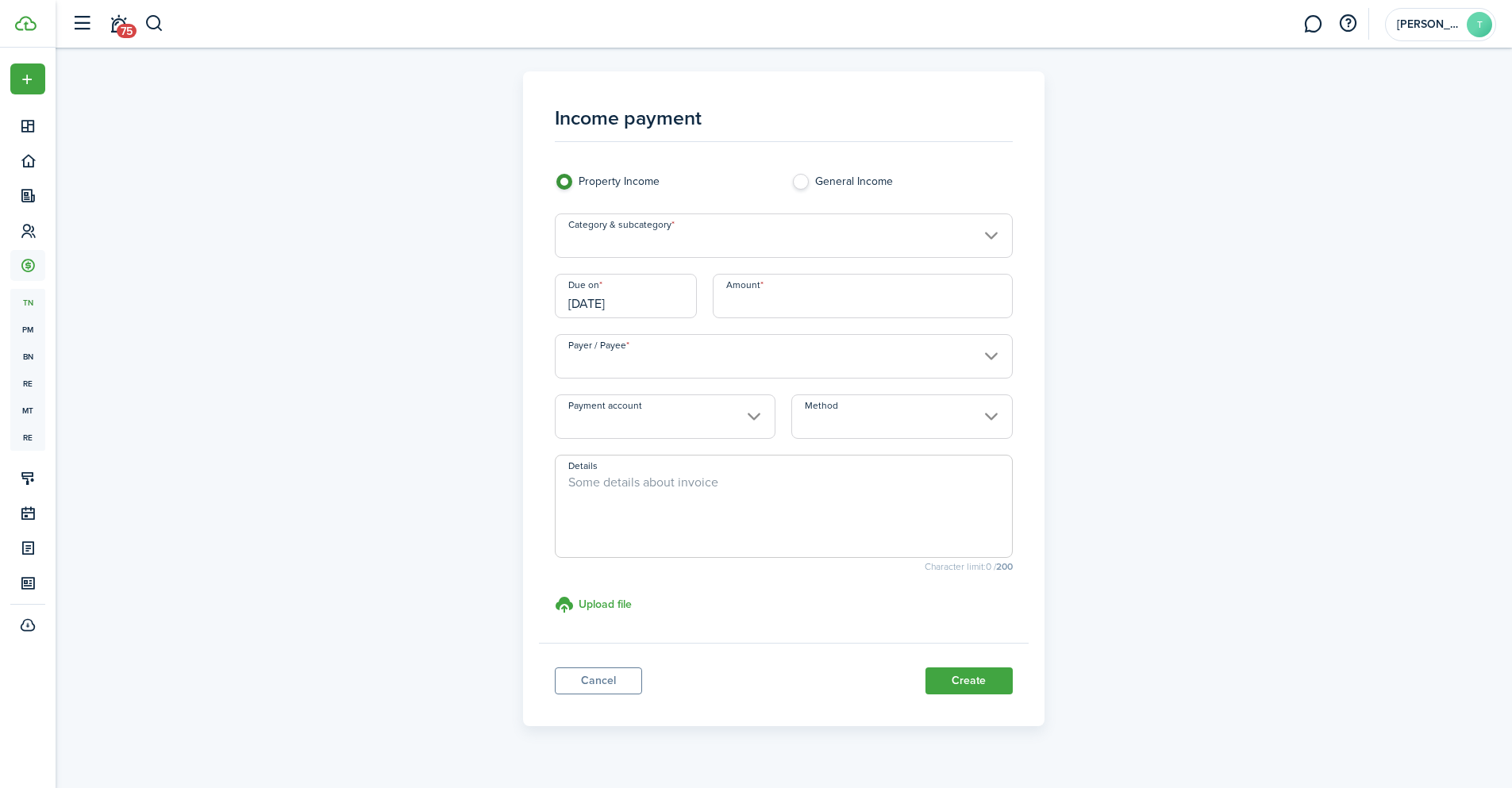
click at [686, 231] on input "Category & subcategory" at bounding box center [783, 235] width 458 height 44
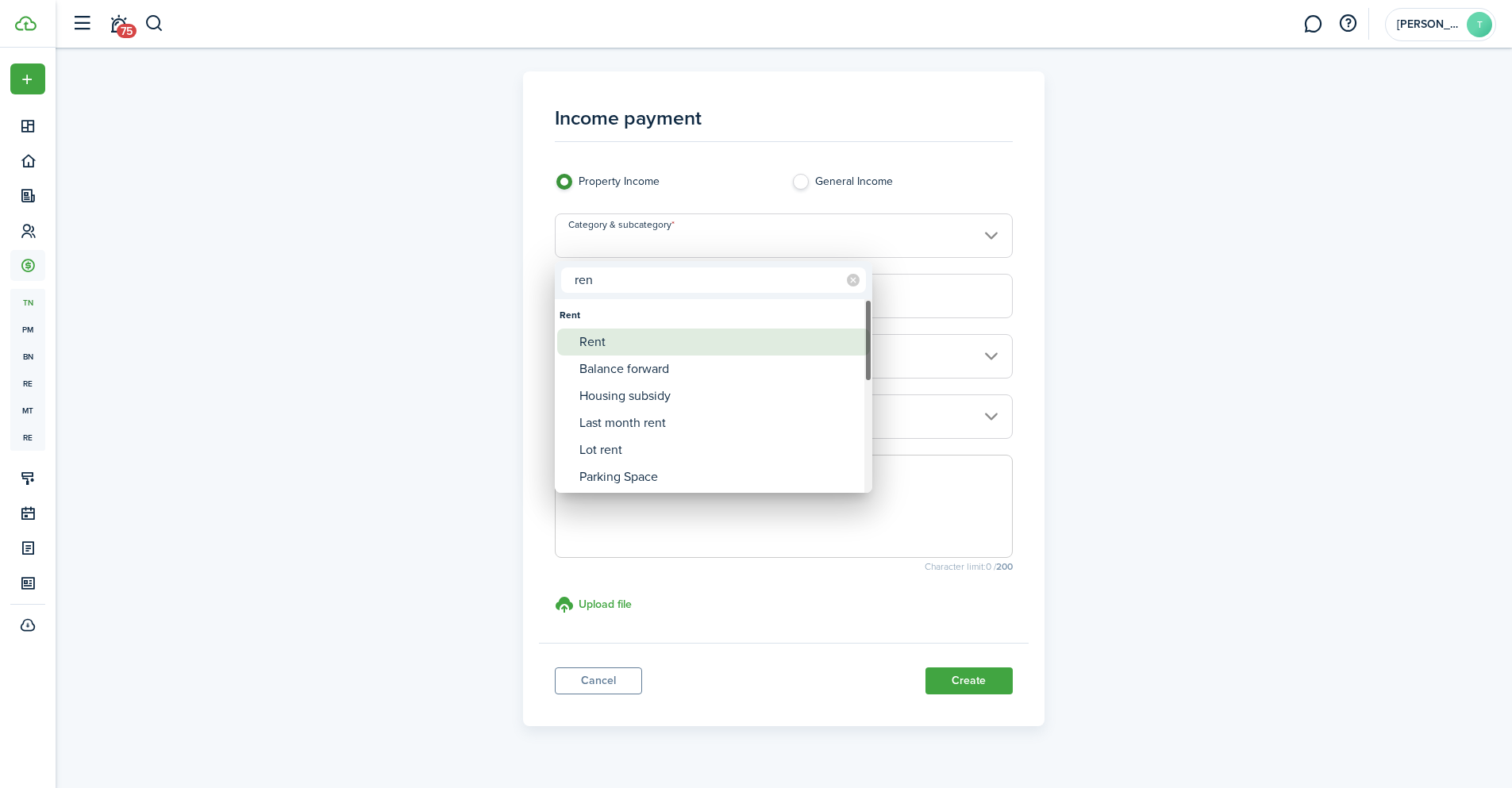
type input "ren"
click at [637, 335] on div "Rent" at bounding box center [720, 342] width 281 height 27
type input "Rent"
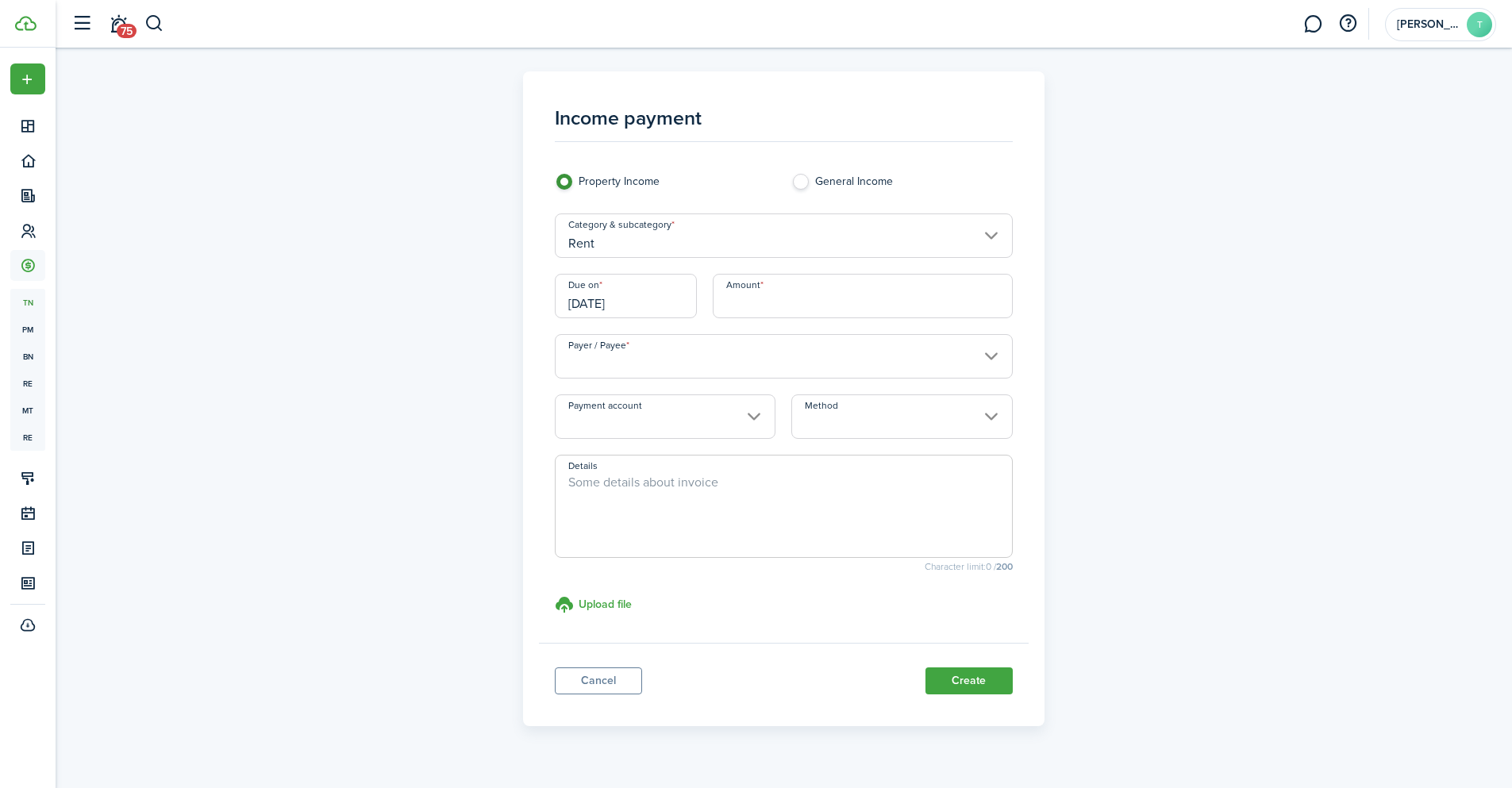
click at [793, 299] on input "Amount" at bounding box center [863, 296] width 300 height 44
click at [803, 353] on input "Payer / Payee" at bounding box center [783, 356] width 458 height 44
type input "$2,200.00"
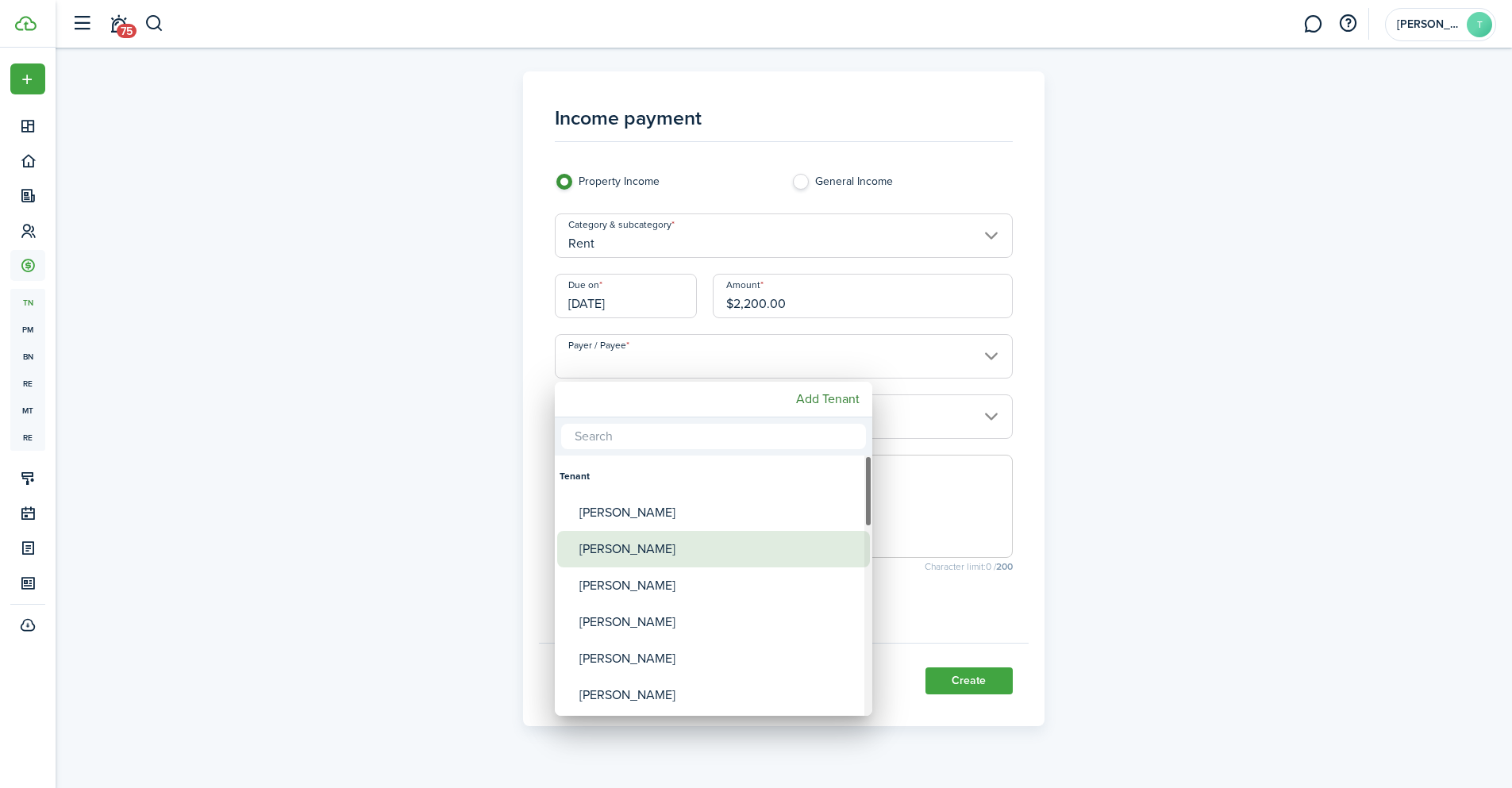
click at [644, 560] on div "[PERSON_NAME]" at bounding box center [720, 549] width 281 height 36
type input "[PERSON_NAME]"
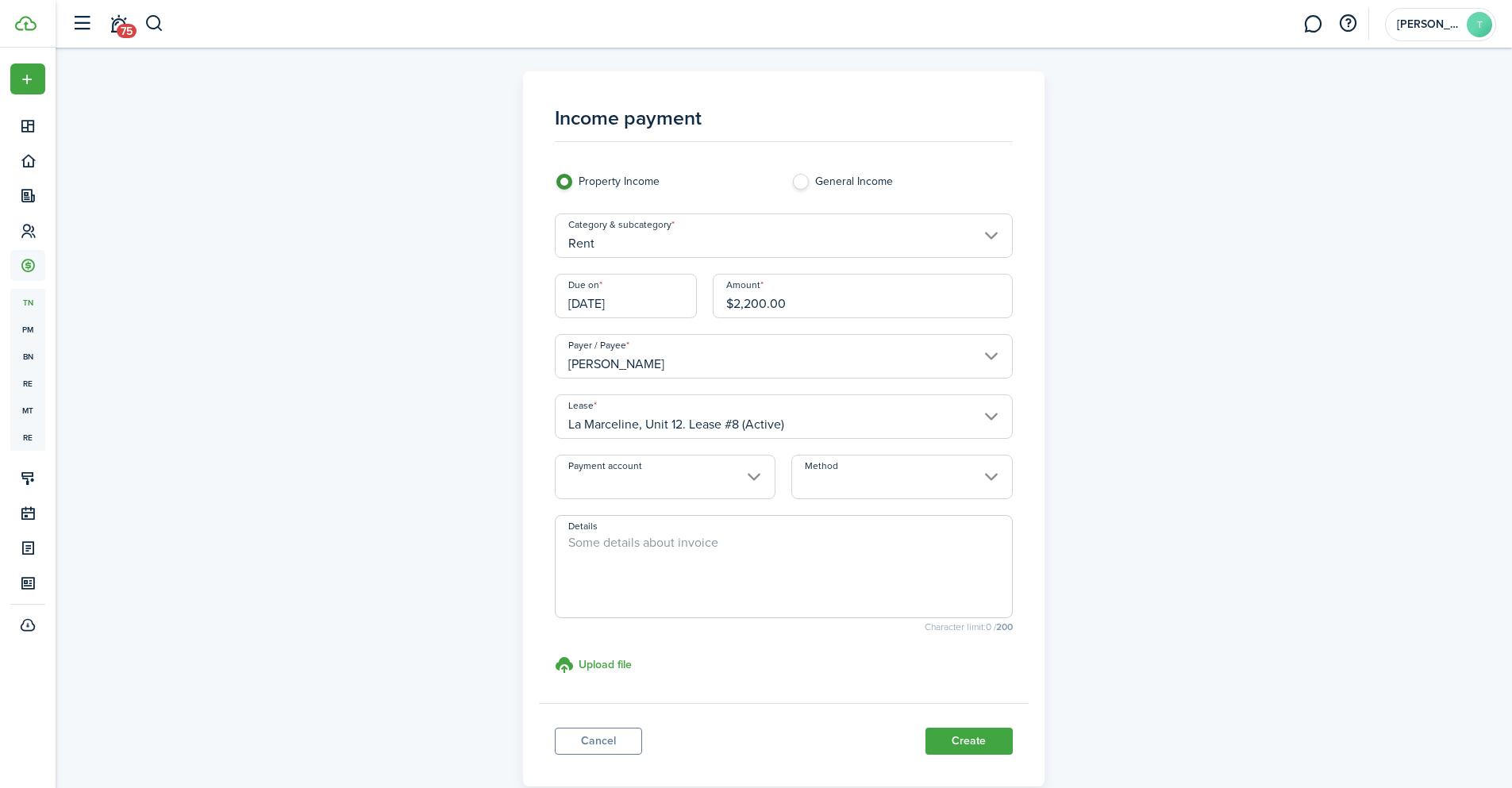
click at [756, 470] on input "Payment account" at bounding box center [664, 476] width 221 height 44
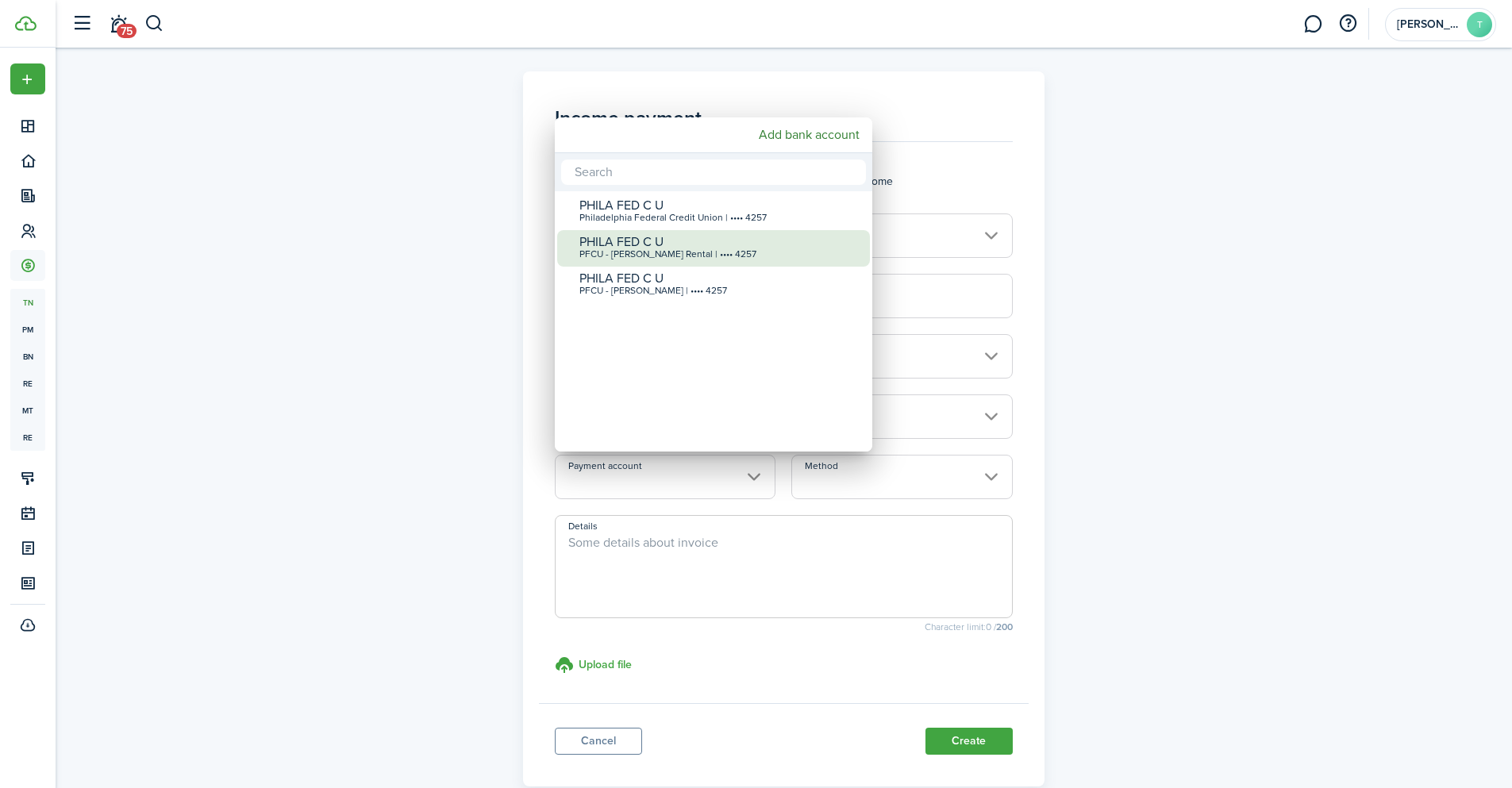
click at [767, 256] on div "PFCU - [PERSON_NAME] Rental | •••• 4257" at bounding box center [720, 254] width 281 height 11
type input "•••• •••• •••• 4257"
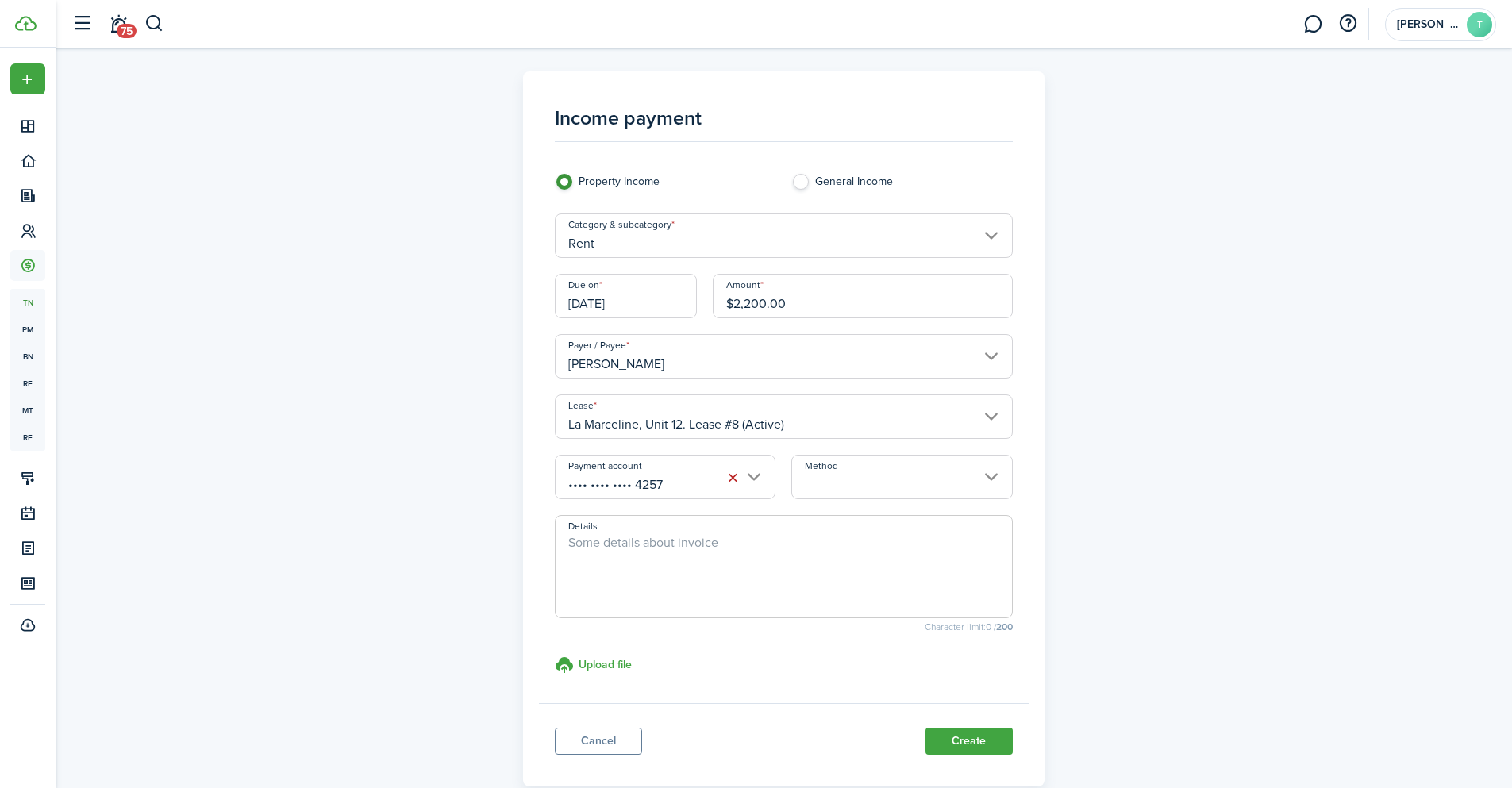
click at [845, 484] on input "Method" at bounding box center [902, 476] width 221 height 44
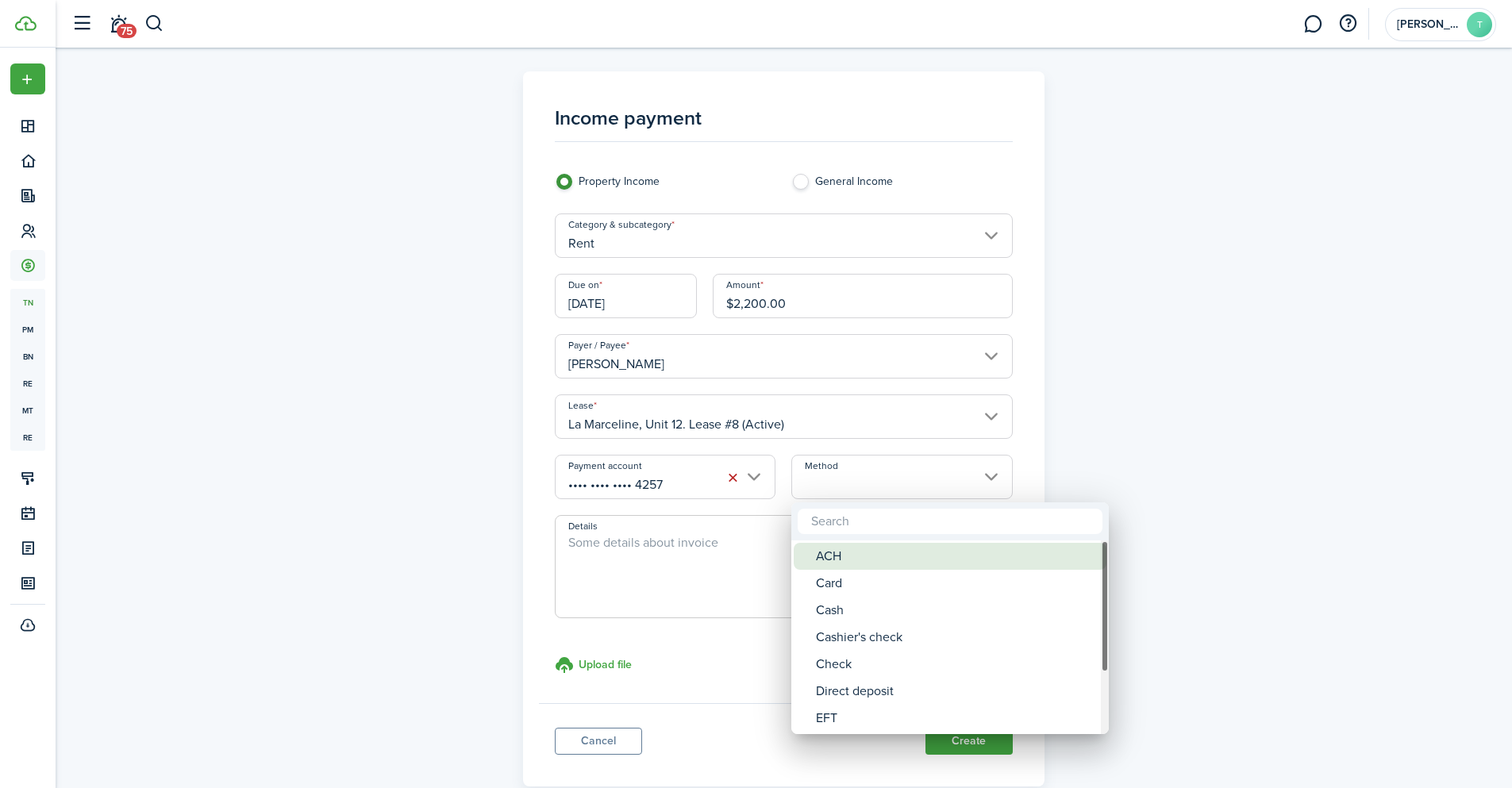
click at [850, 552] on div "ACH" at bounding box center [957, 556] width 281 height 27
type input "ACH"
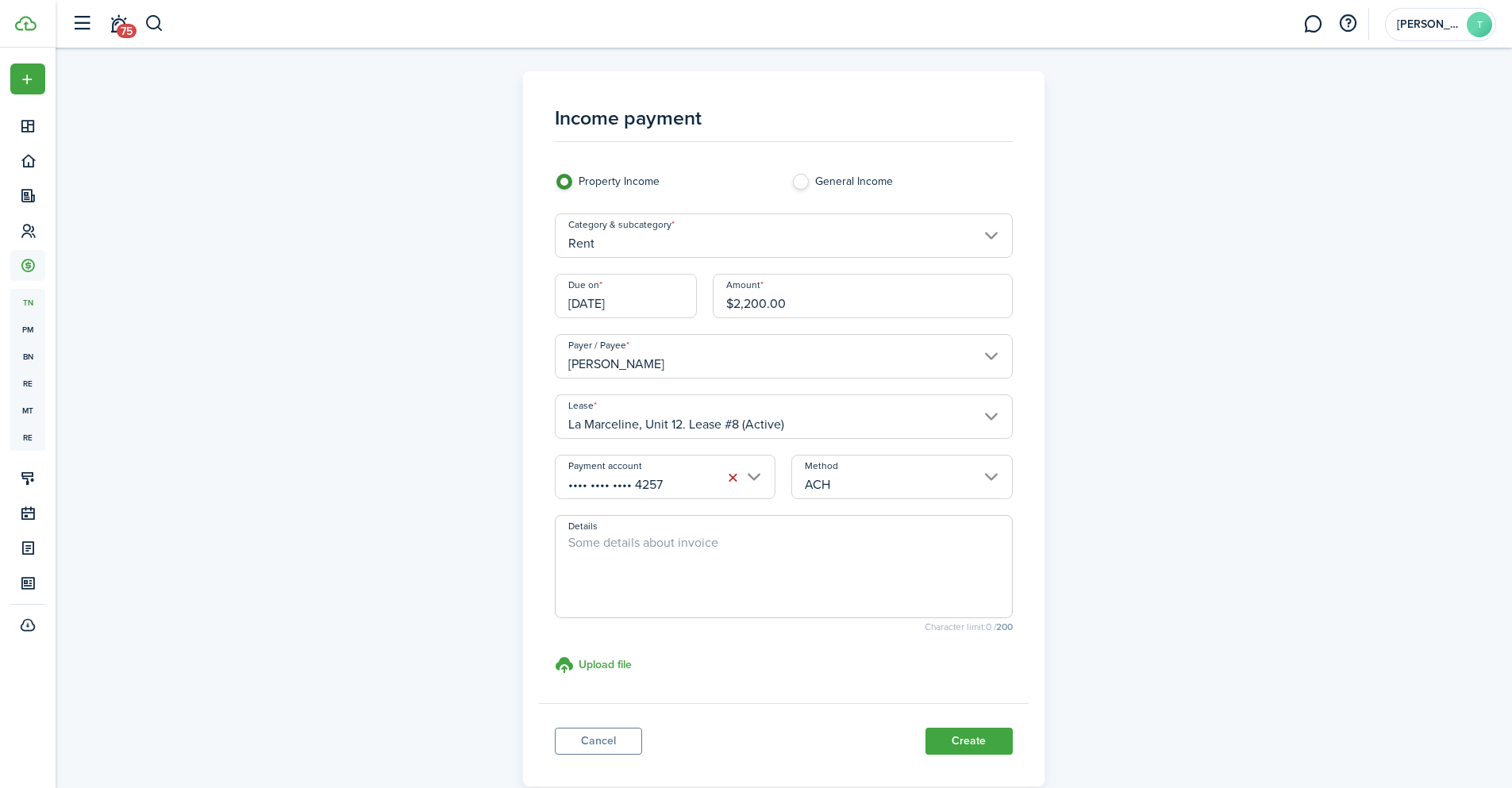
click at [688, 564] on textarea "Details" at bounding box center [783, 572] width 456 height 77
paste textarea "Prepaid rent for the month of [DATE]"
drag, startPoint x: 777, startPoint y: 547, endPoint x: 731, endPoint y: 548, distance: 46.0
click at [731, 548] on textarea "Prepaid rent for the month of [DATE]" at bounding box center [783, 572] width 456 height 77
type textarea "Prepaid rent for the month of [DATE]"
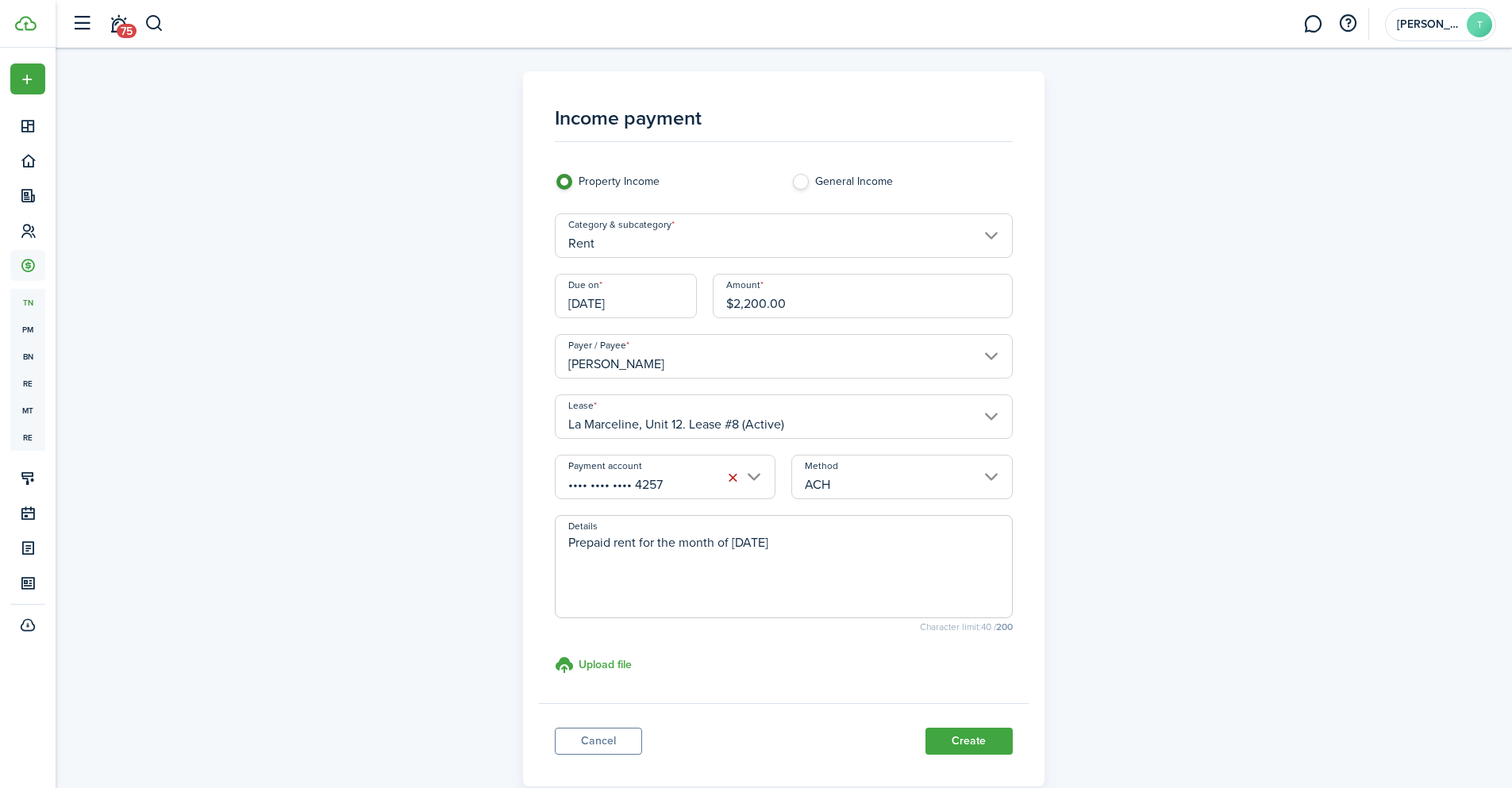
click at [1114, 255] on div "Income payment Property Income General Income Category & subcategory Rent Due o…" at bounding box center [783, 428] width 921 height 715
drag, startPoint x: 975, startPoint y: 746, endPoint x: 671, endPoint y: 253, distance: 579.2
click at [671, 253] on panel-main "Income payment Property Income General Income Category & subcategory Rent Due o…" at bounding box center [783, 428] width 521 height 715
click at [631, 308] on input "[DATE]" at bounding box center [626, 296] width 142 height 44
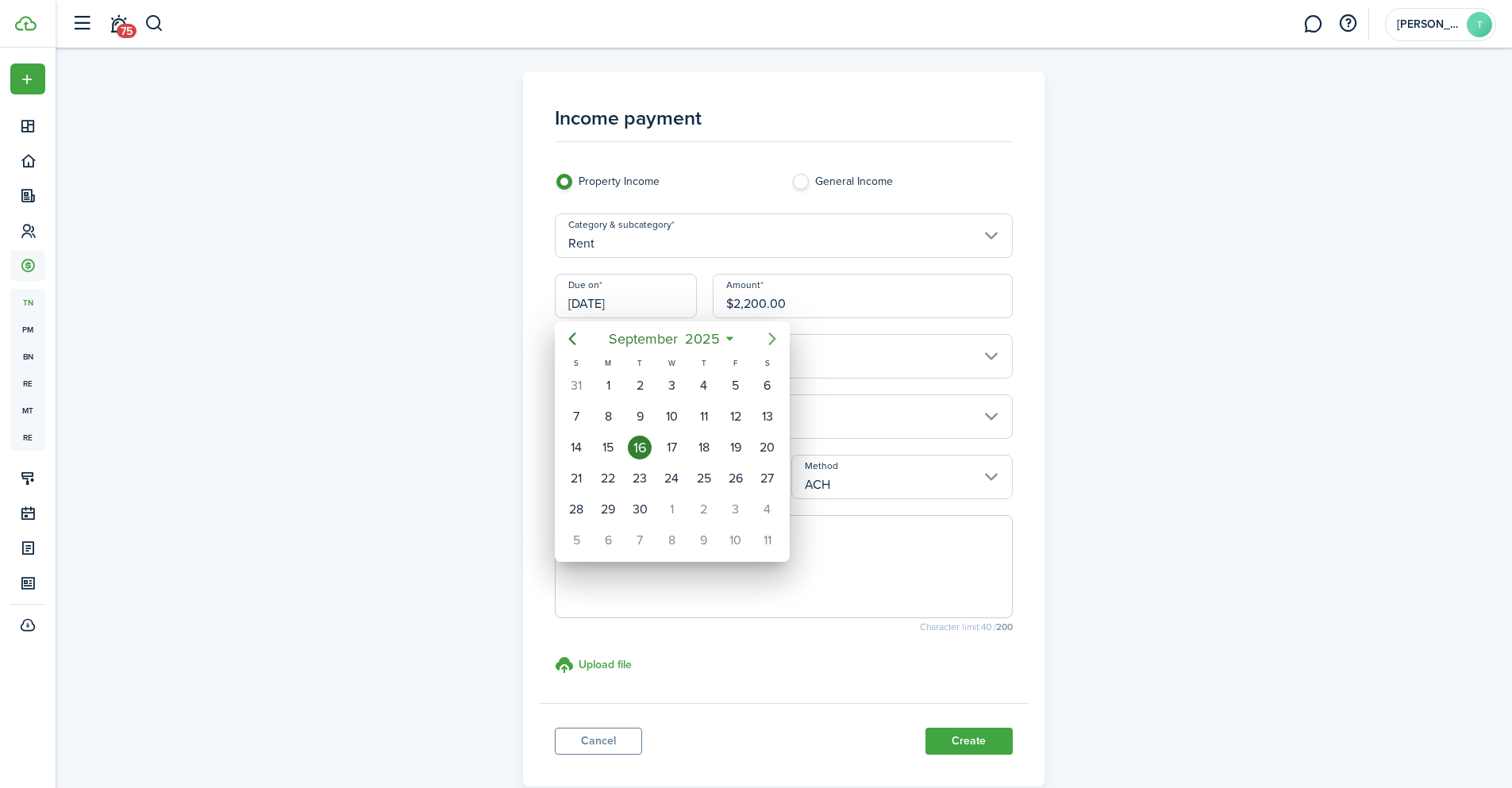
click at [766, 336] on icon "Next page" at bounding box center [772, 338] width 19 height 19
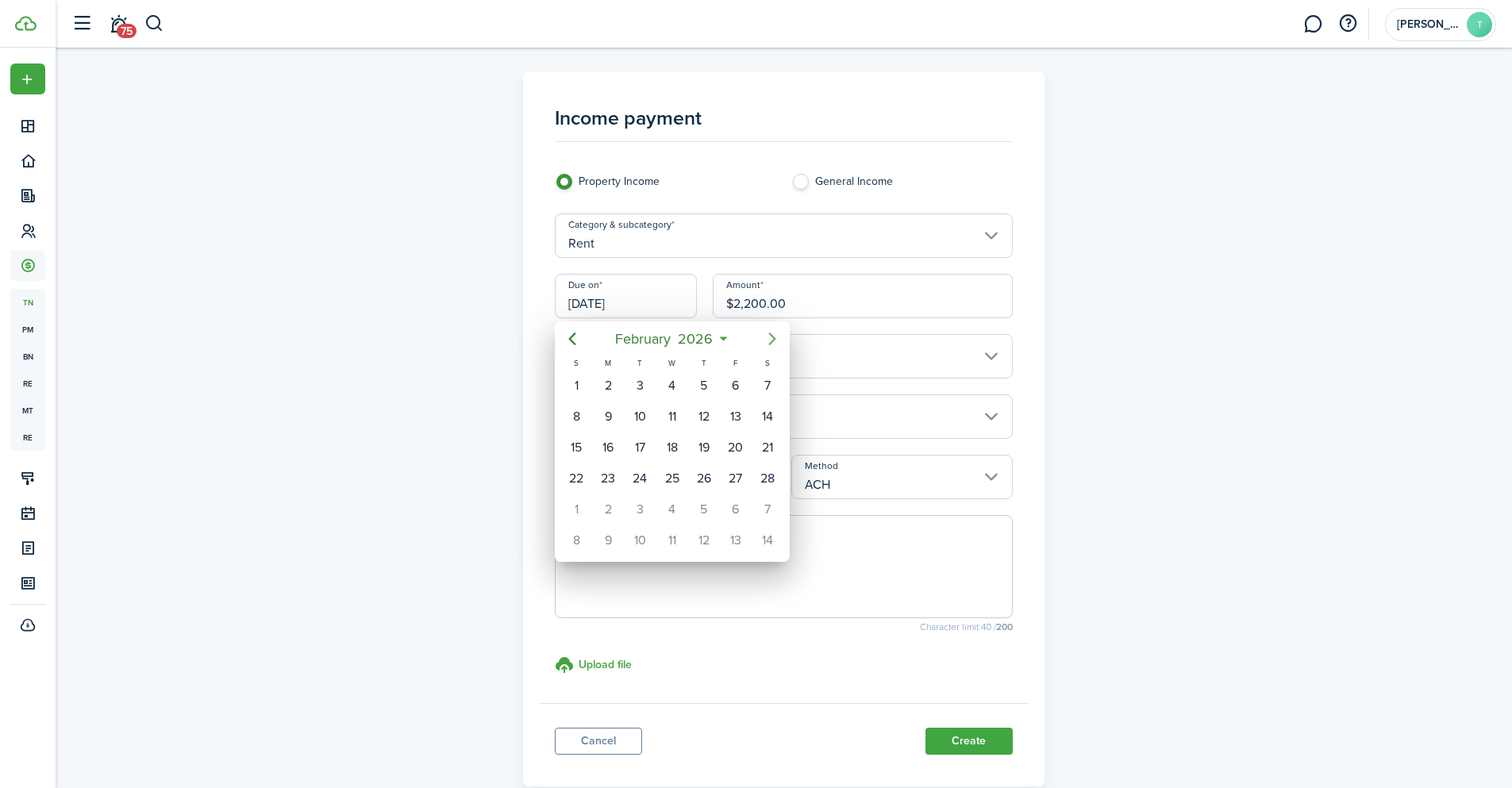
click at [766, 336] on icon "Next page" at bounding box center [772, 338] width 19 height 19
click at [579, 448] on div "15" at bounding box center [576, 447] width 23 height 23
type input "[DATE]"
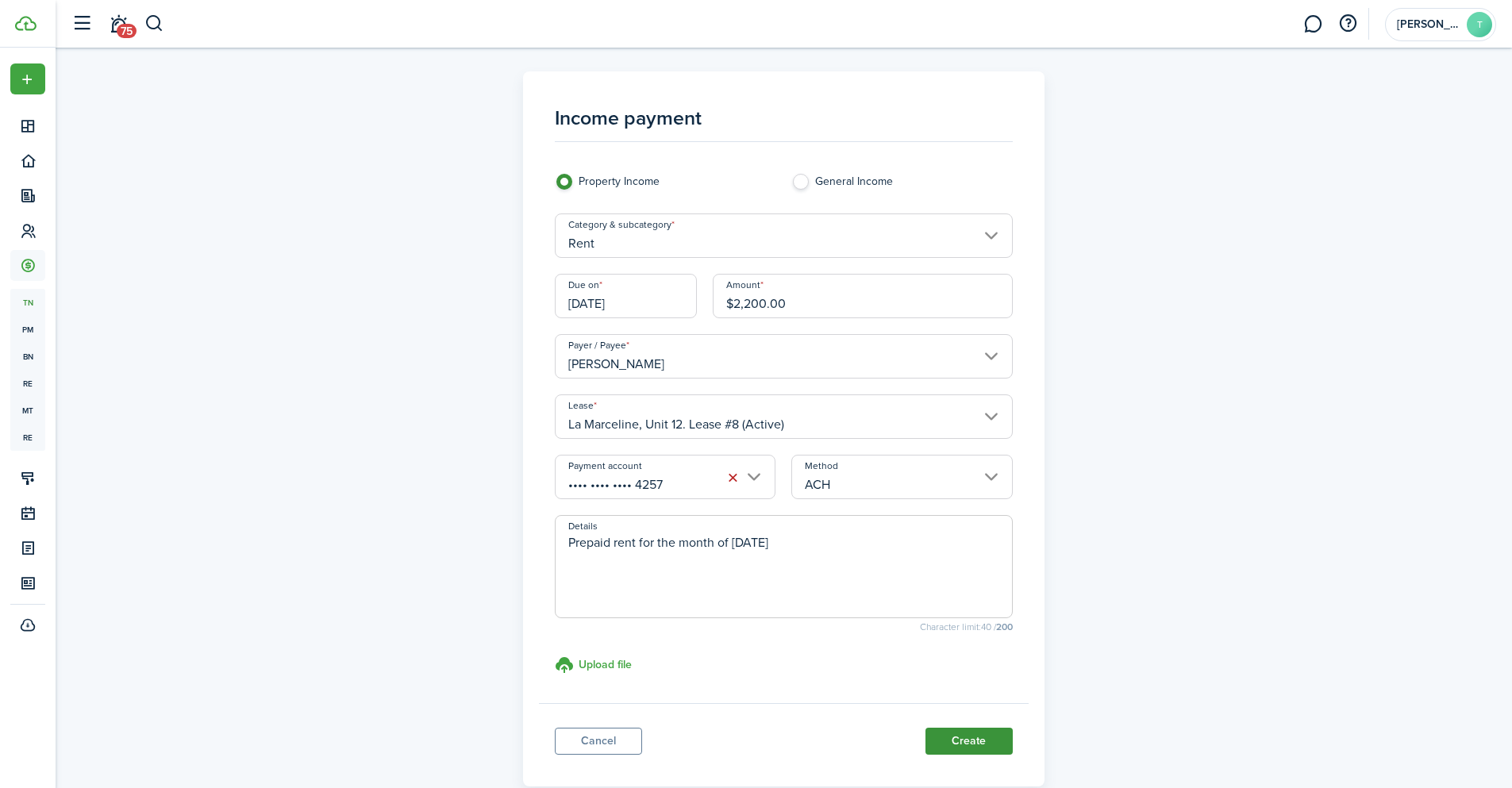
click at [966, 747] on button "Create" at bounding box center [968, 741] width 87 height 27
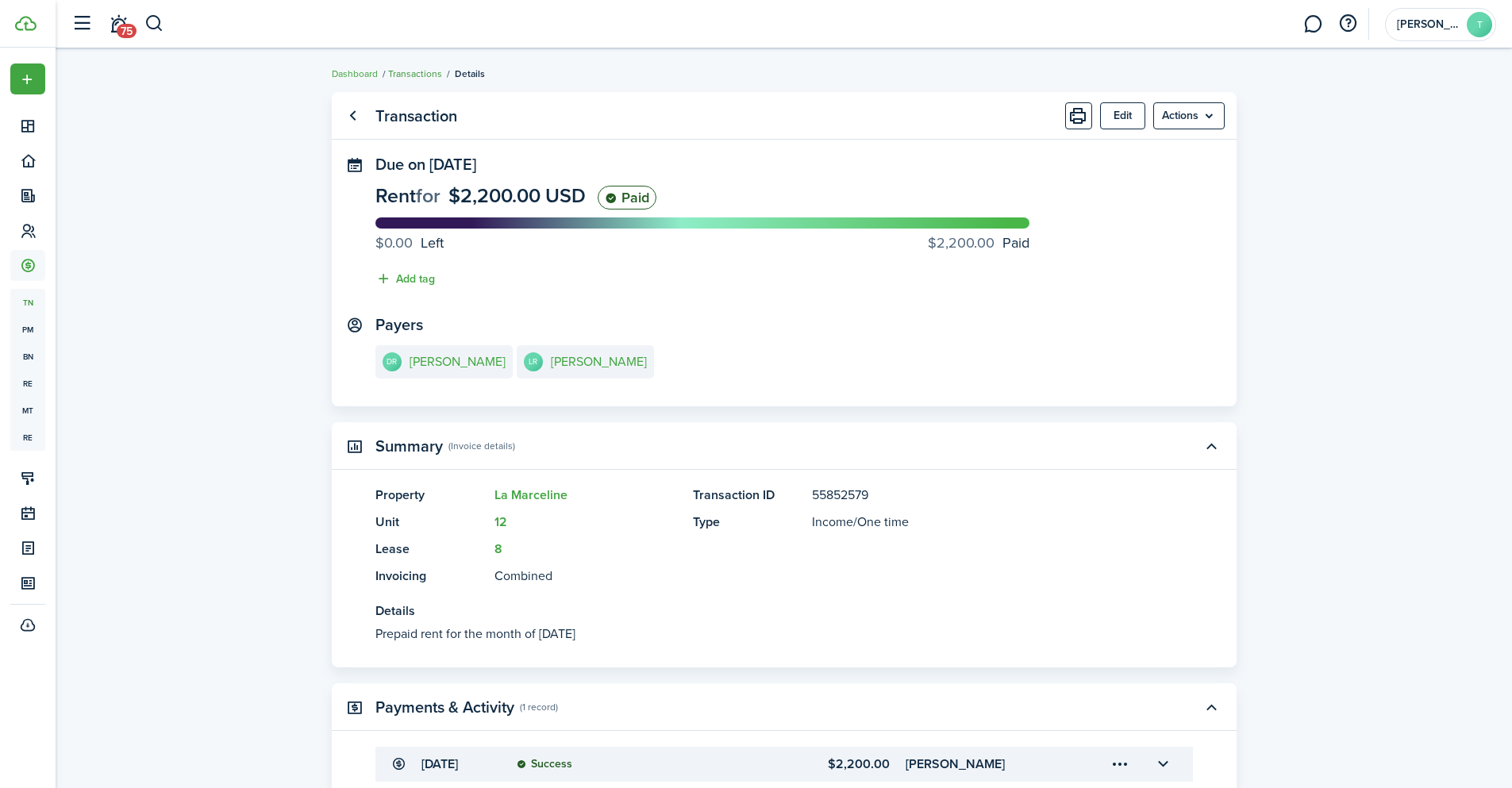
click at [401, 74] on link "Transactions" at bounding box center [415, 74] width 54 height 14
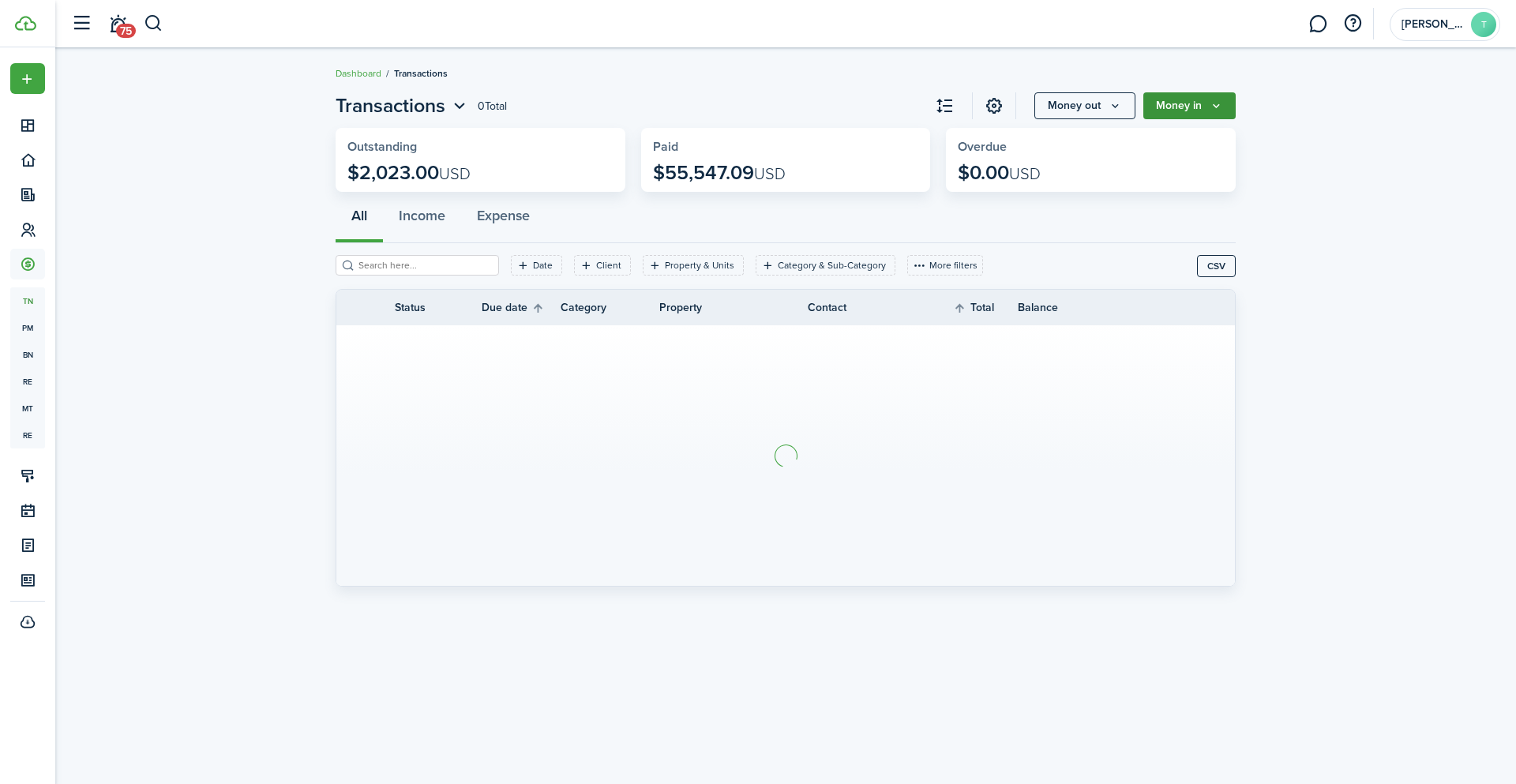
click at [1222, 97] on button "Money in" at bounding box center [1189, 106] width 92 height 27
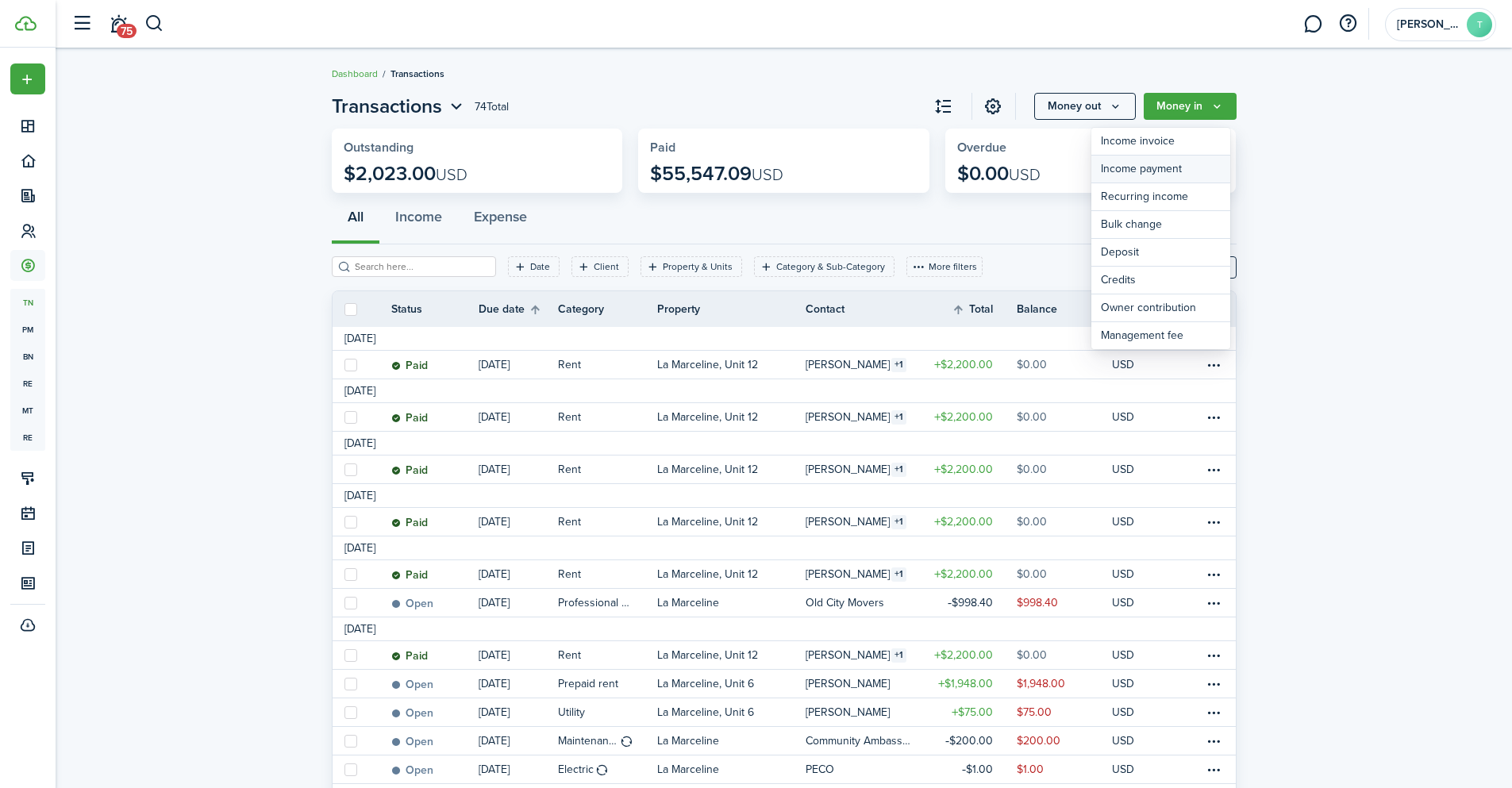
click at [1159, 164] on link "Income payment" at bounding box center [1160, 170] width 139 height 28
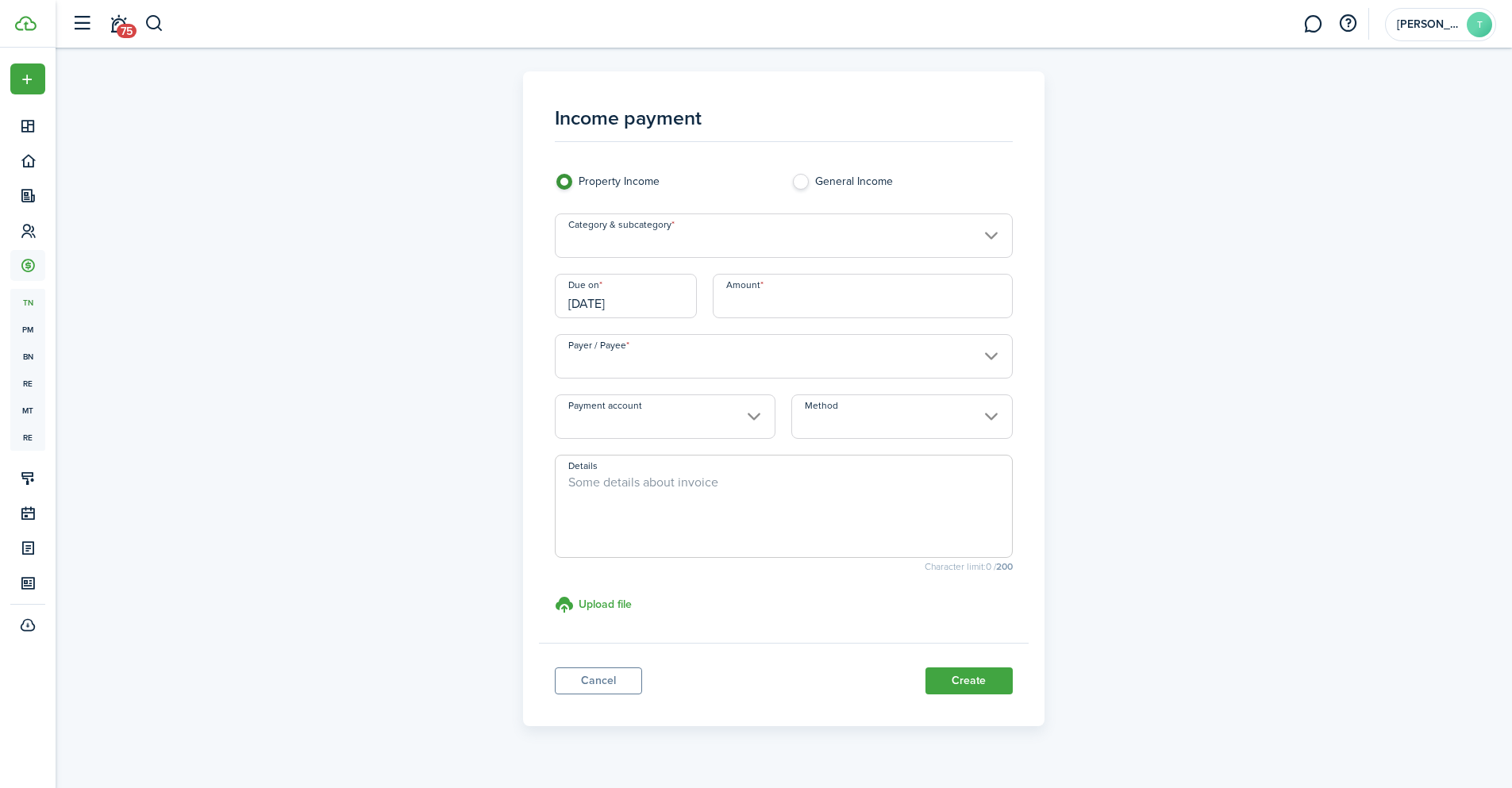
click at [647, 234] on input "Category & subcategory" at bounding box center [783, 235] width 458 height 44
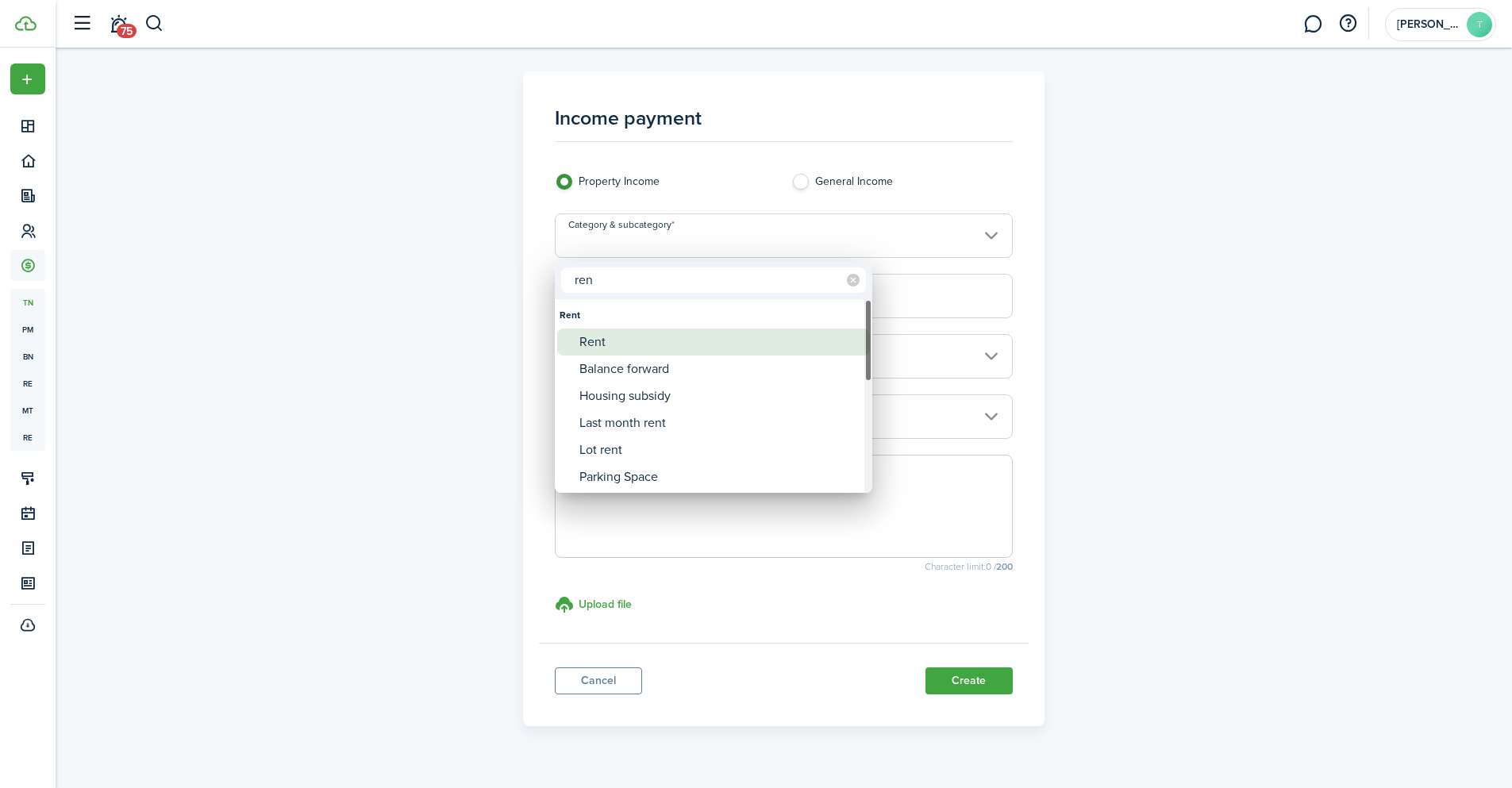
type input "ren"
click at [615, 344] on div "Rent" at bounding box center [720, 342] width 281 height 27
type input "Rent"
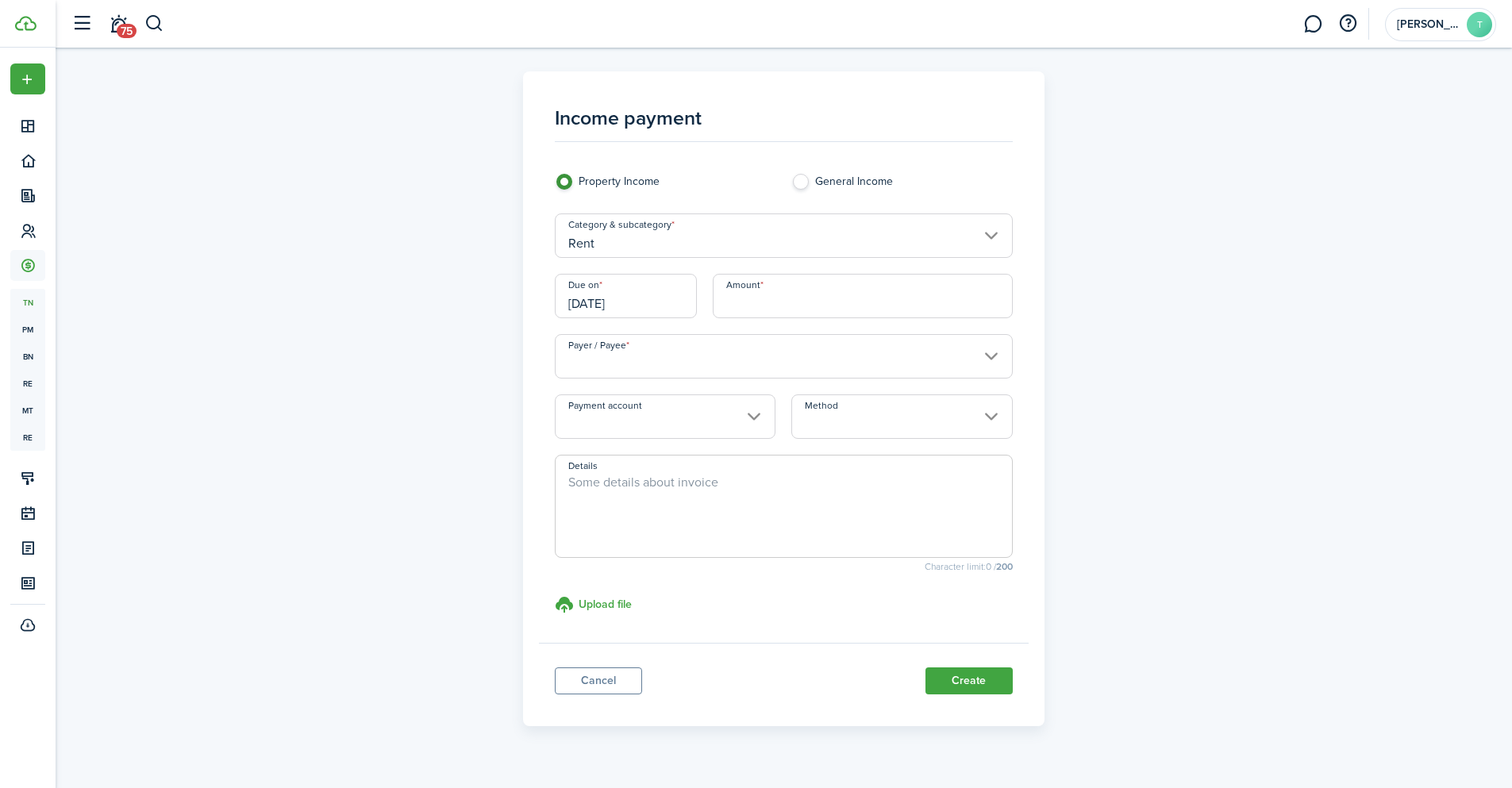
click at [652, 303] on input "[DATE]" at bounding box center [626, 296] width 142 height 44
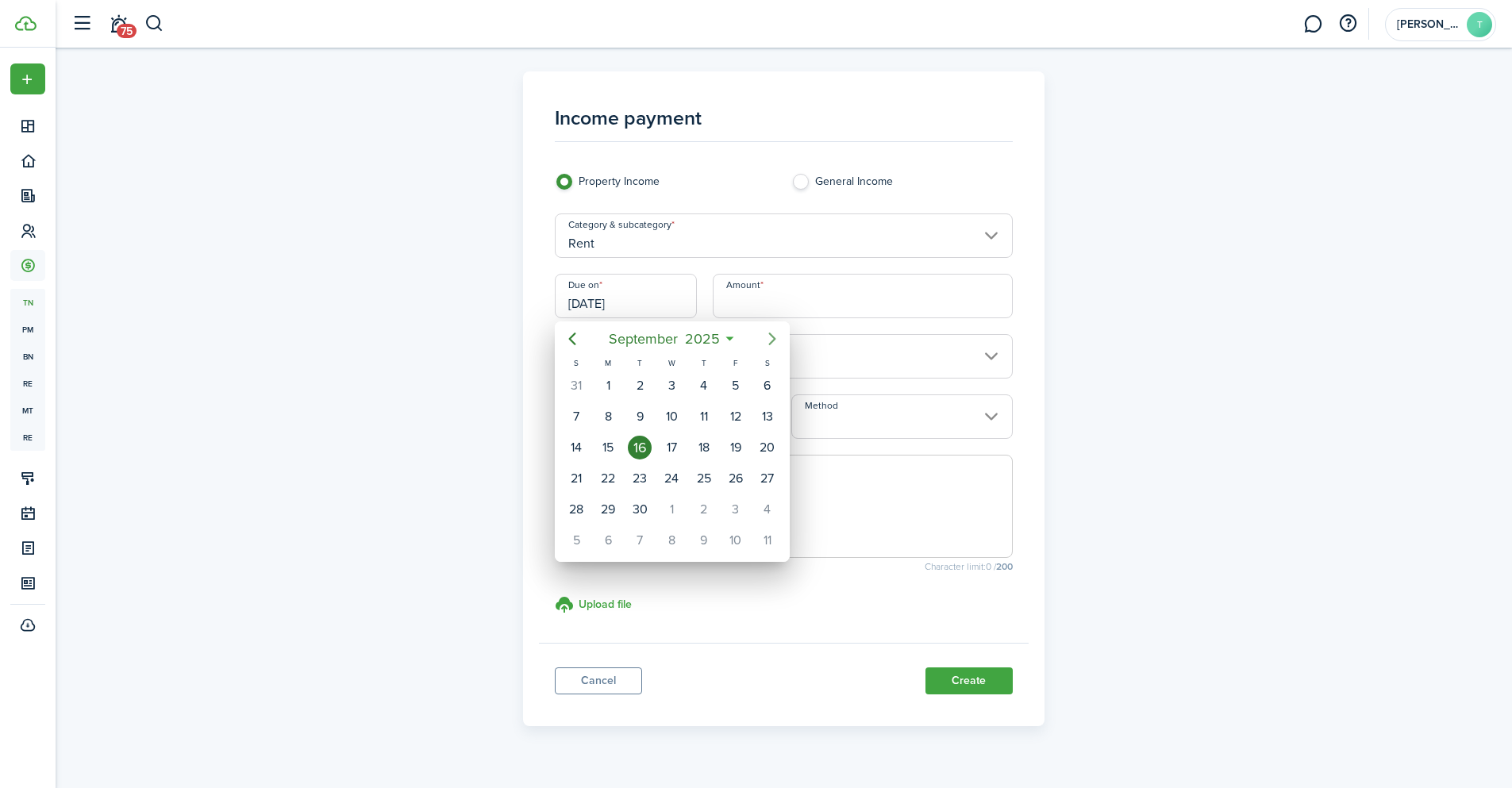
click at [765, 341] on icon "Next page" at bounding box center [772, 338] width 19 height 19
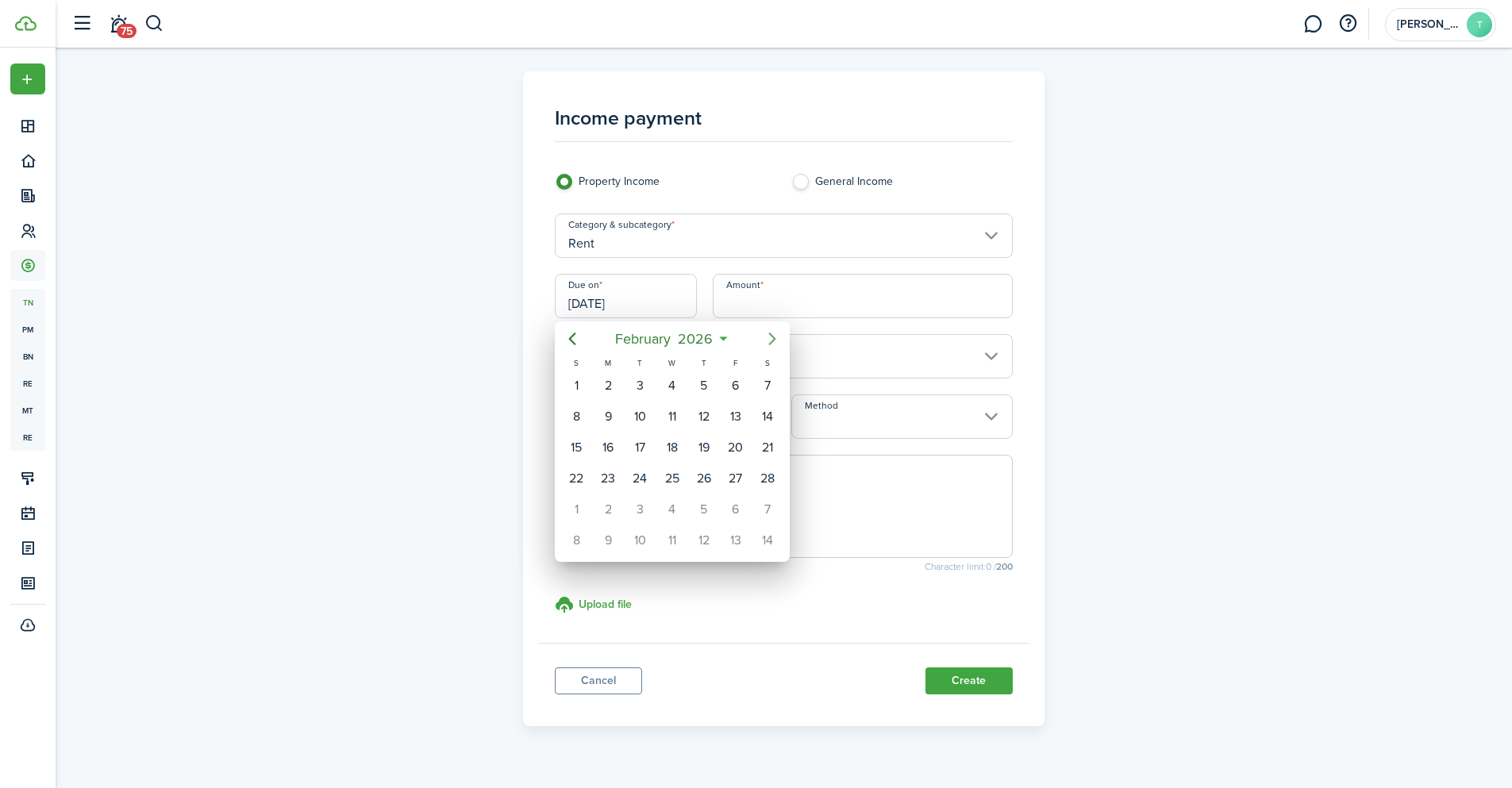
click at [765, 341] on icon "Next page" at bounding box center [772, 338] width 19 height 19
click at [669, 444] on div "15" at bounding box center [672, 447] width 23 height 23
type input "[DATE]"
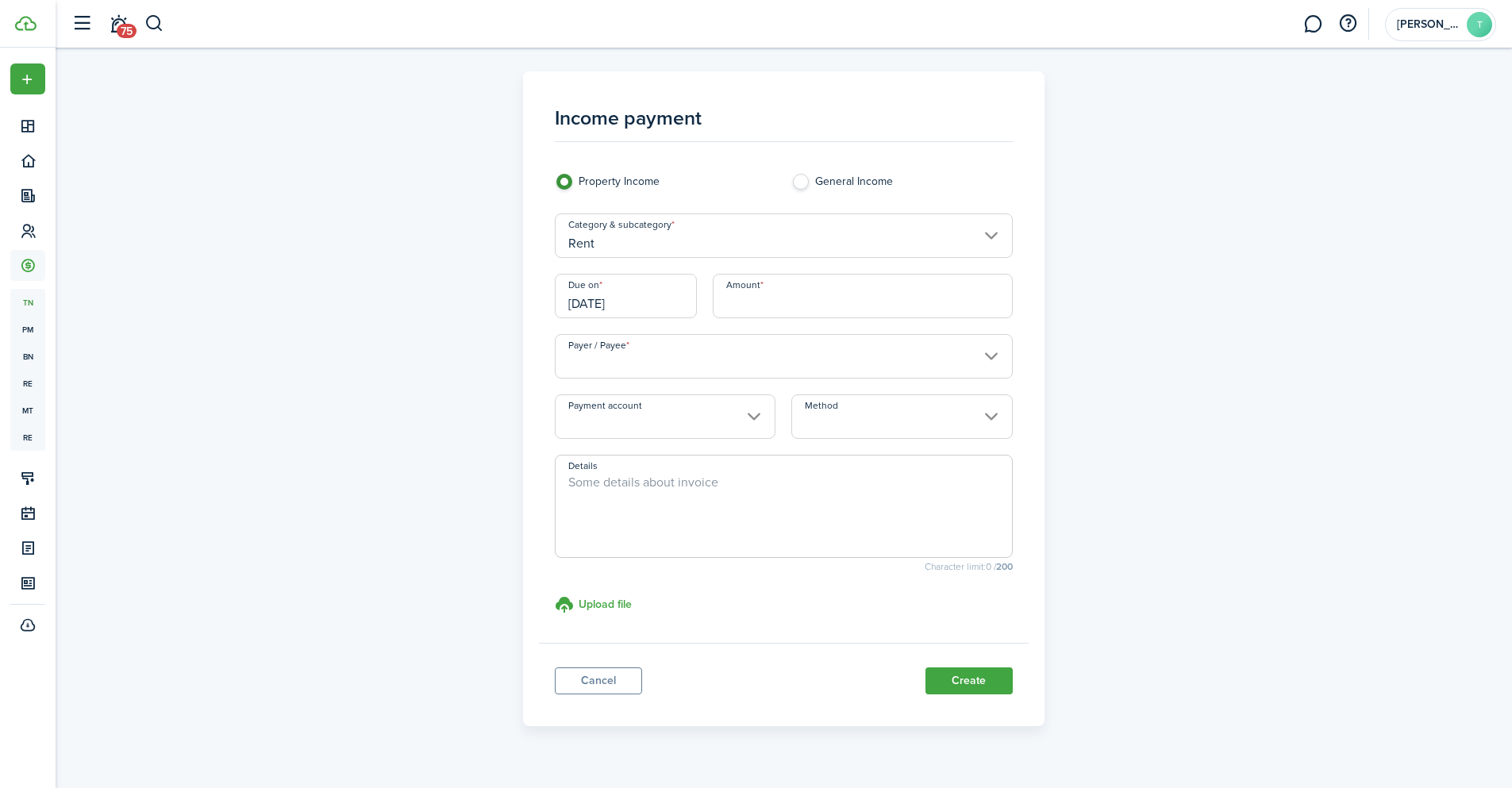
click at [759, 296] on input "Amount" at bounding box center [863, 296] width 300 height 44
click at [680, 365] on input "Payer / Payee" at bounding box center [783, 356] width 458 height 44
type input "$2,200.00"
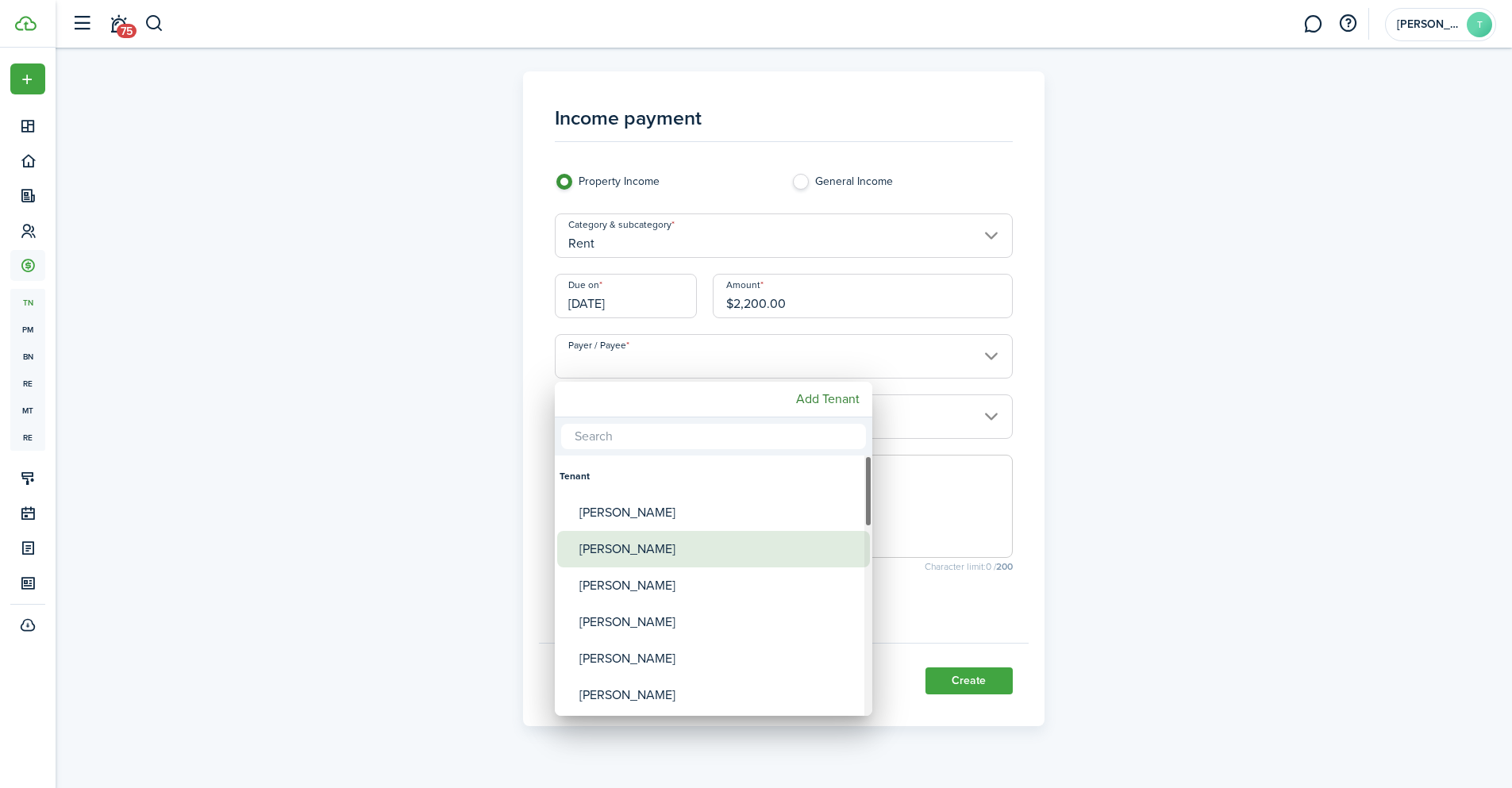
click at [635, 556] on div "[PERSON_NAME]" at bounding box center [720, 549] width 281 height 36
type input "[PERSON_NAME]"
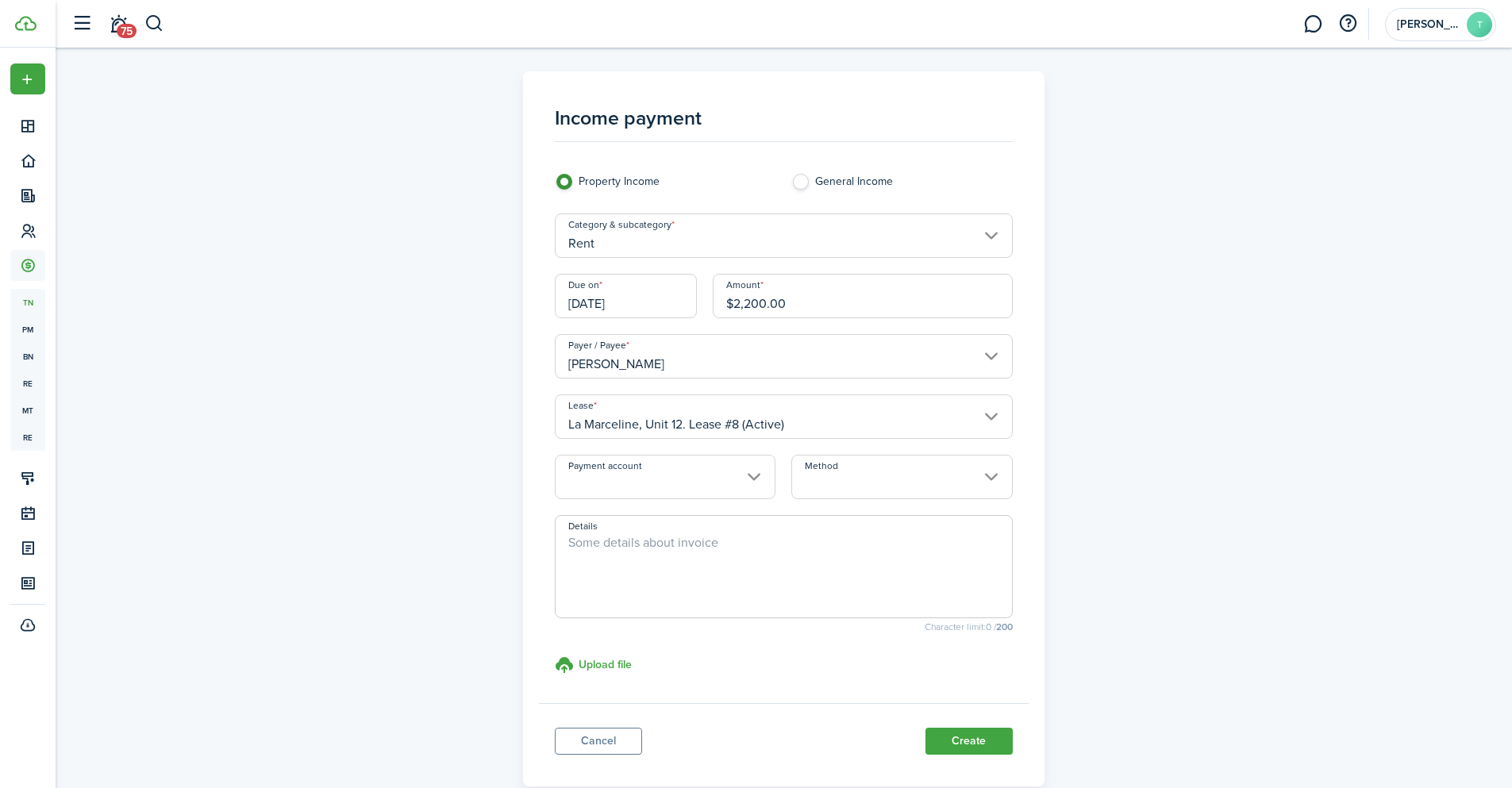
click at [750, 471] on input "Payment account" at bounding box center [664, 476] width 221 height 44
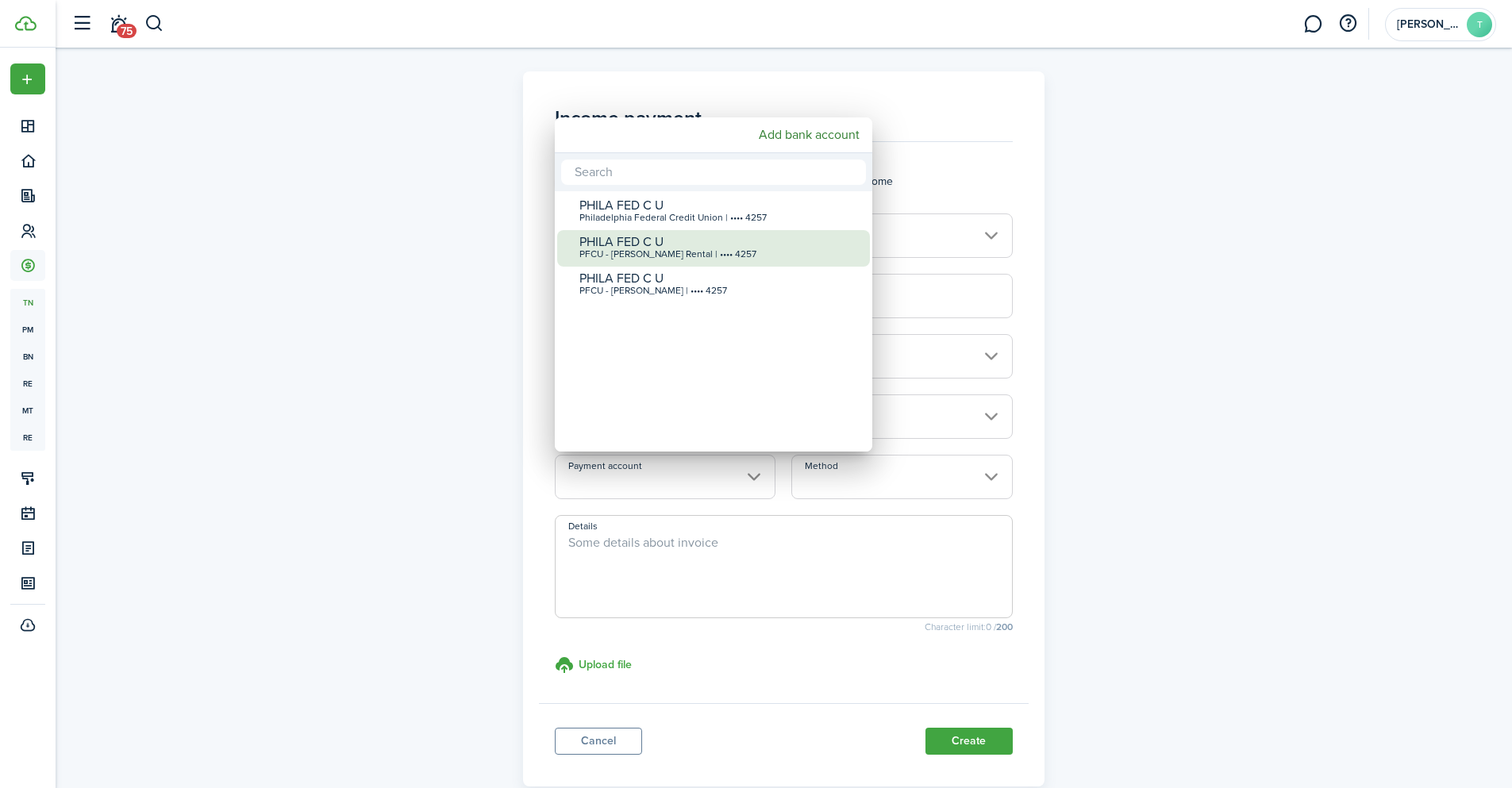
click at [703, 241] on div "PHILA FED C U" at bounding box center [720, 243] width 281 height 14
type input "•••• •••• •••• 4257"
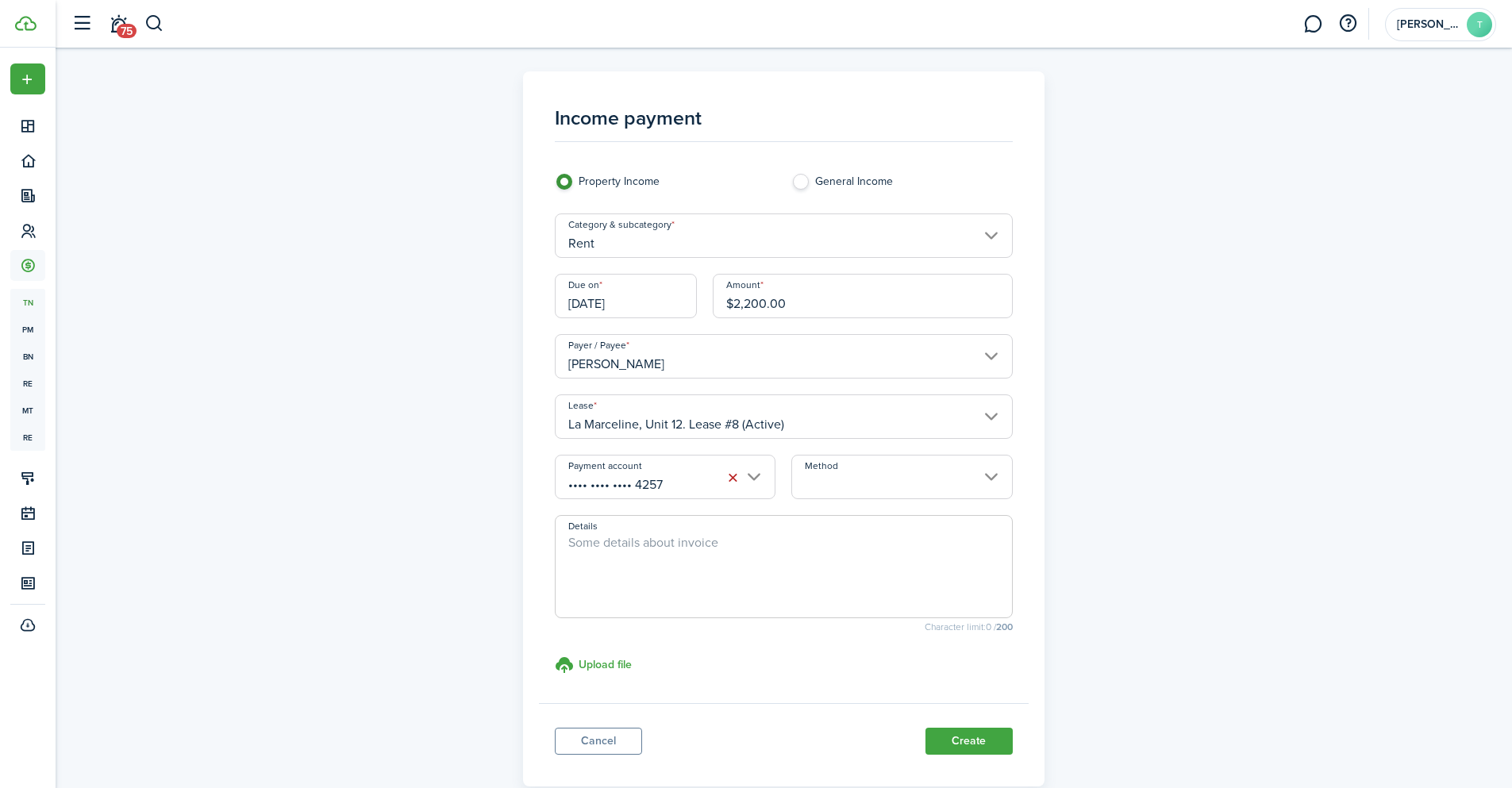
click at [998, 475] on input "Method" at bounding box center [902, 476] width 221 height 44
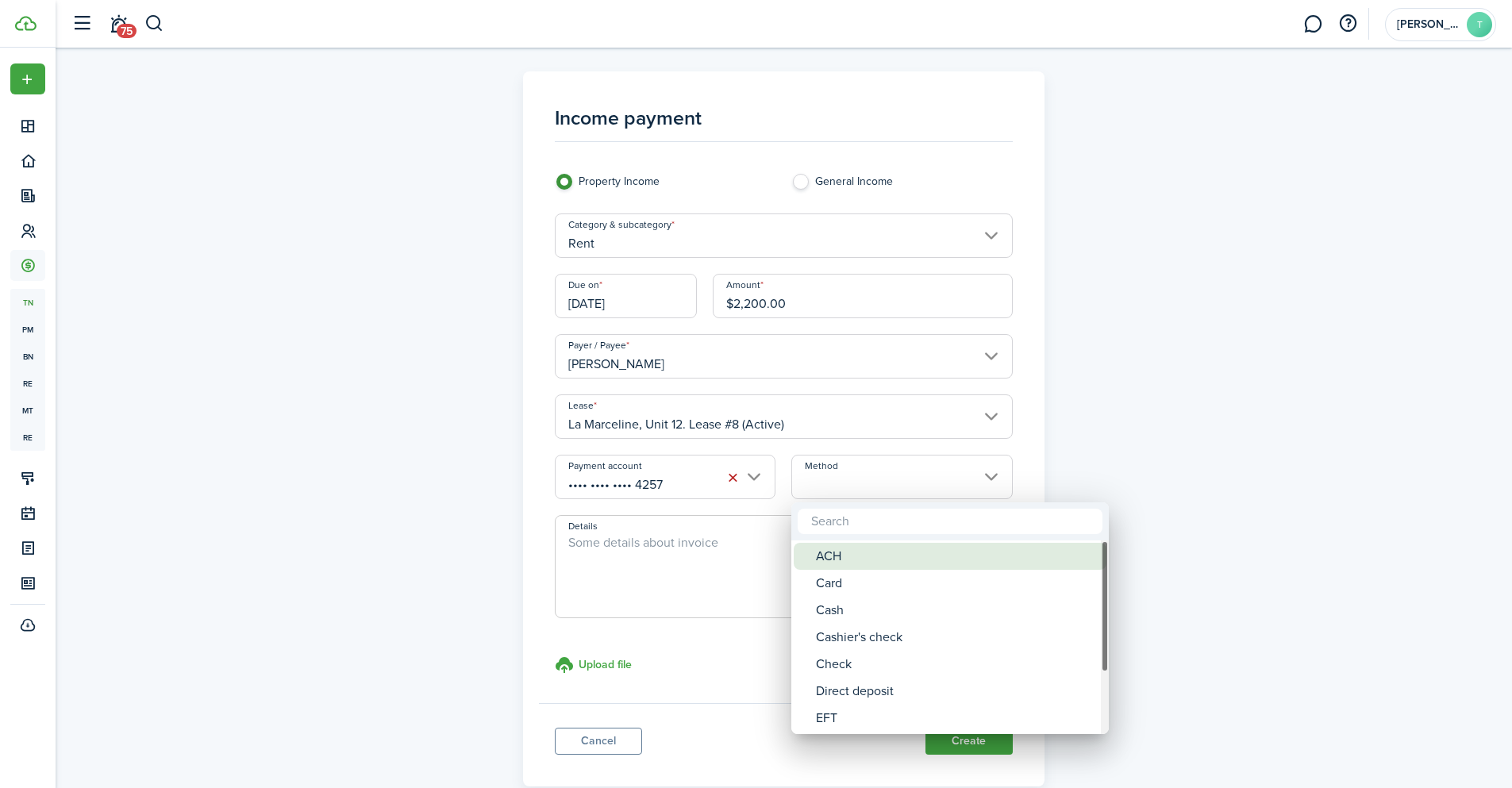
click at [838, 559] on div "ACH" at bounding box center [957, 556] width 281 height 27
type input "ACH"
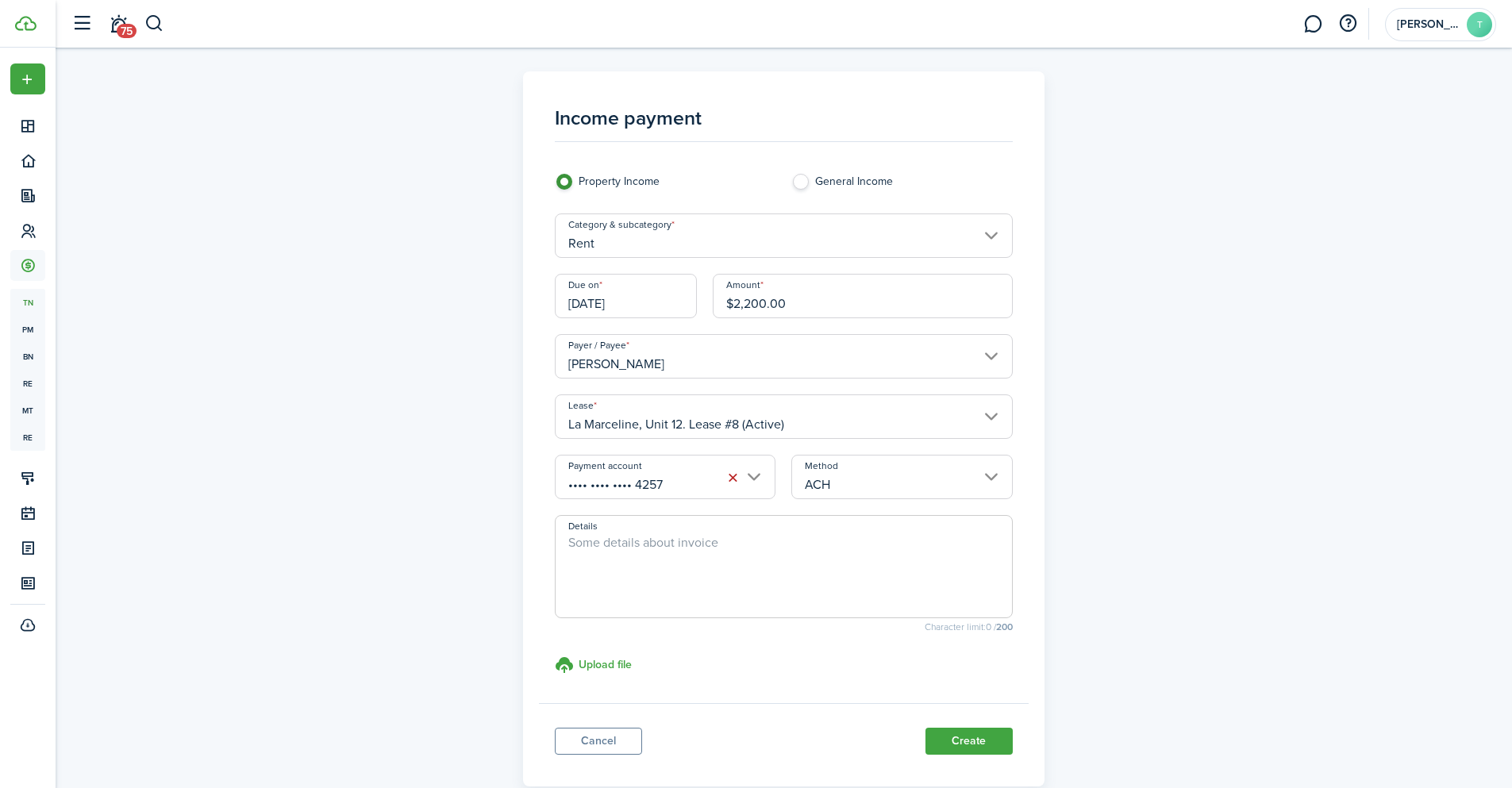
click at [643, 551] on textarea "Details" at bounding box center [783, 572] width 456 height 77
paste textarea "Prepaid rent for the month of [DATE]"
drag, startPoint x: 777, startPoint y: 540, endPoint x: 732, endPoint y: 542, distance: 45.0
click at [732, 542] on textarea "Prepaid rent for the month of [DATE]" at bounding box center [783, 572] width 456 height 77
type textarea "Prepaid rent for the month of [DATE]"
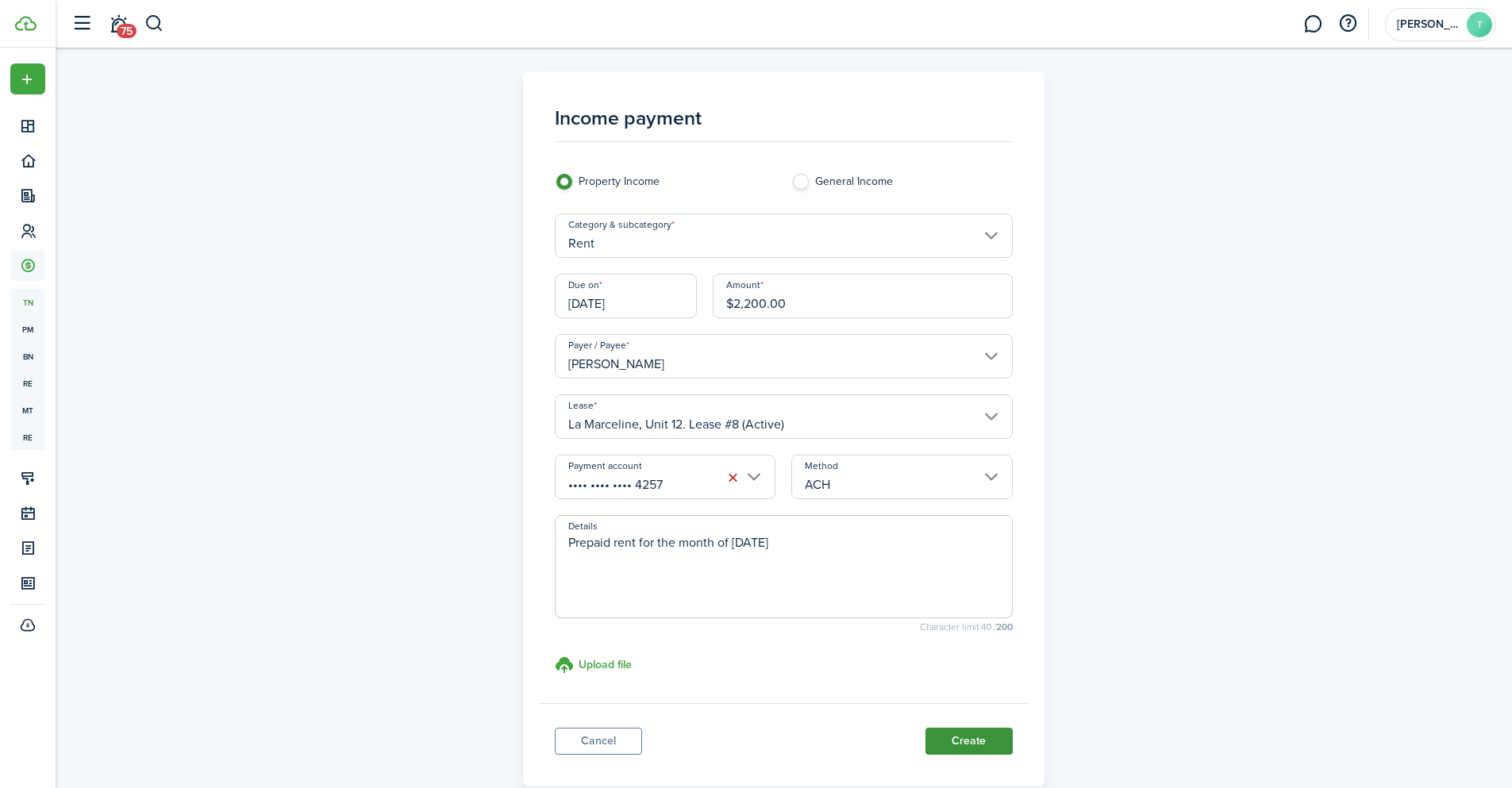
click at [970, 739] on button "Create" at bounding box center [968, 741] width 87 height 27
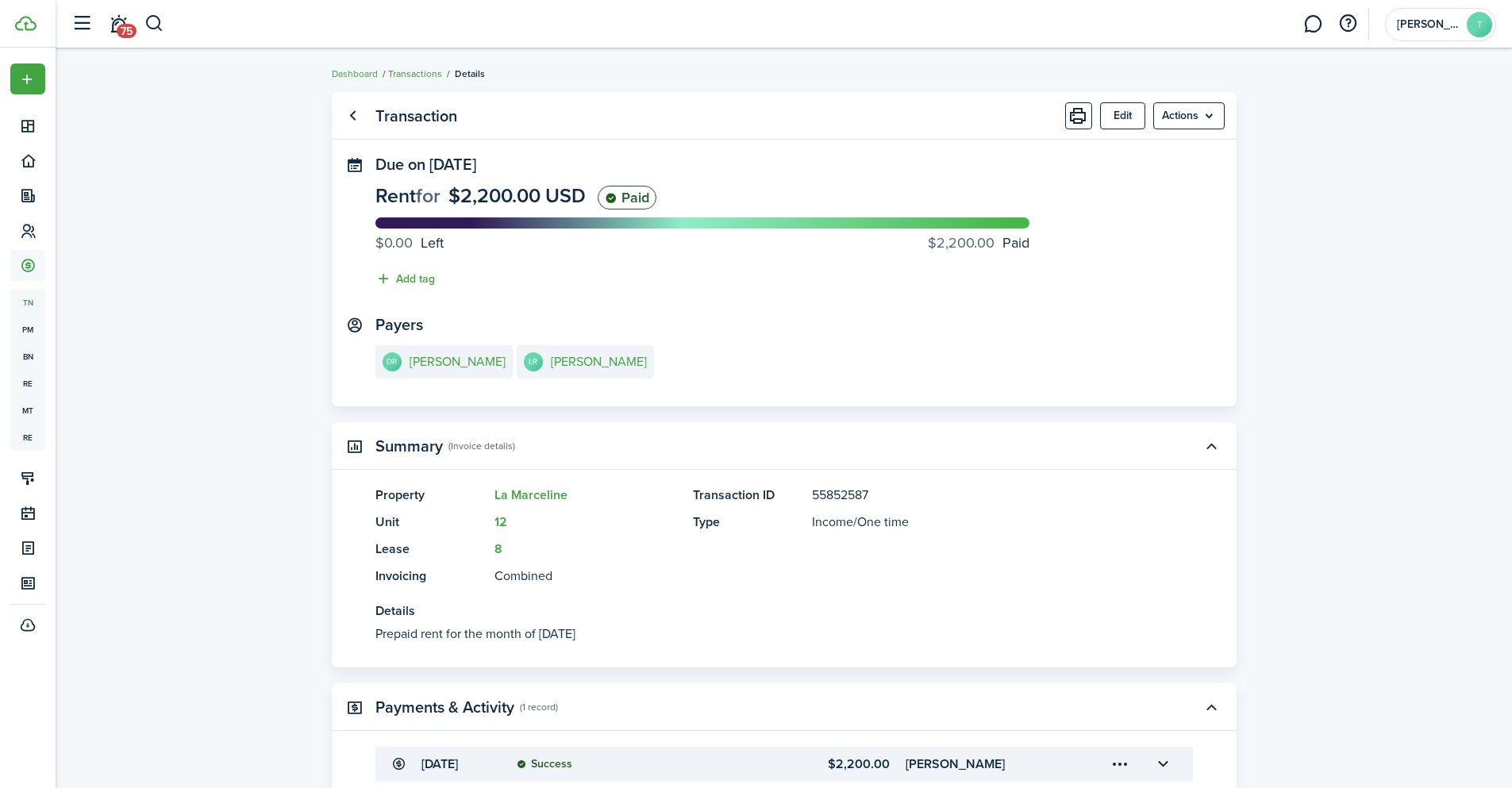
click at [416, 69] on link "Transactions" at bounding box center [415, 74] width 54 height 14
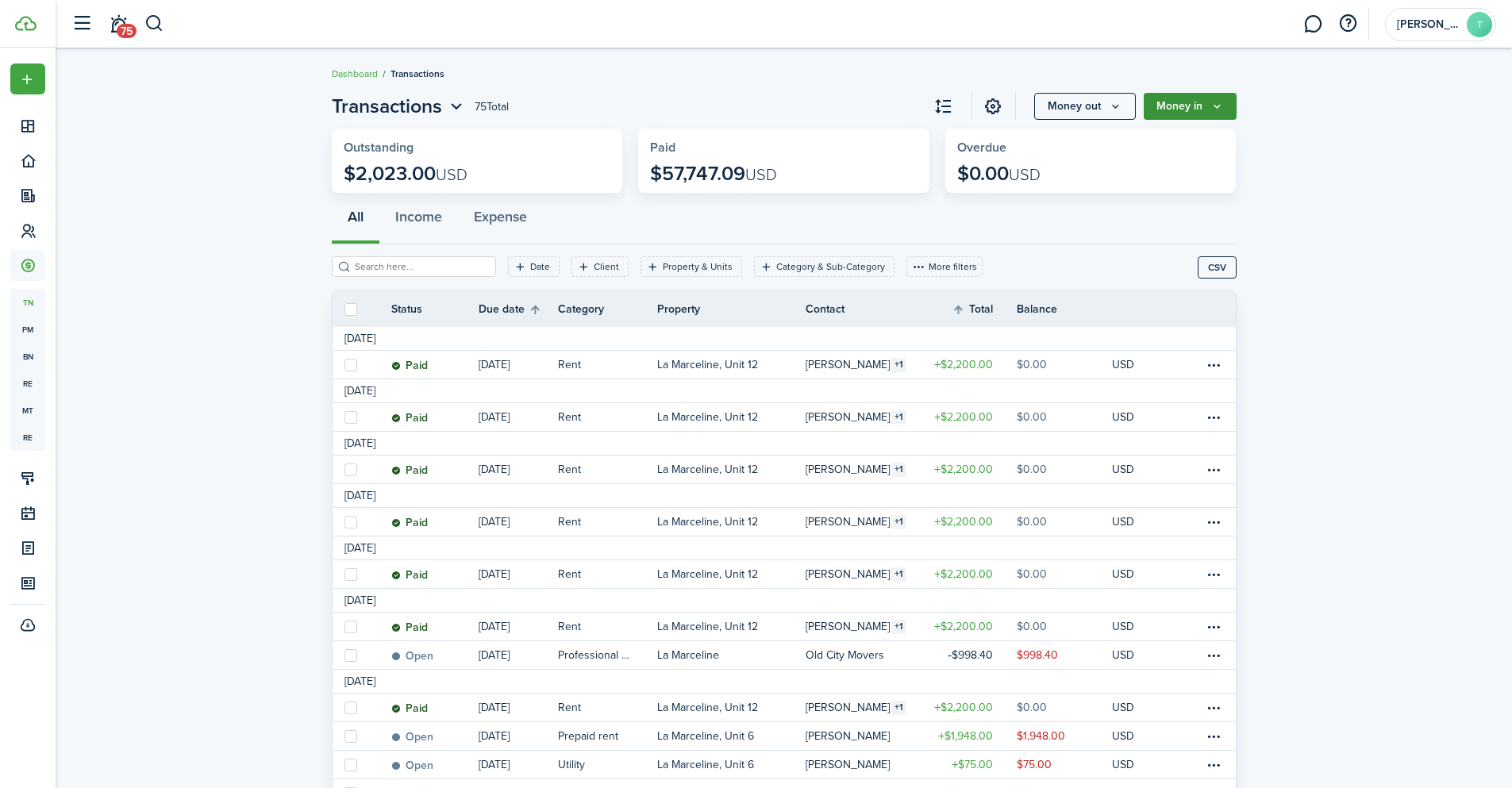
click at [1215, 98] on button "Money in" at bounding box center [1190, 106] width 93 height 27
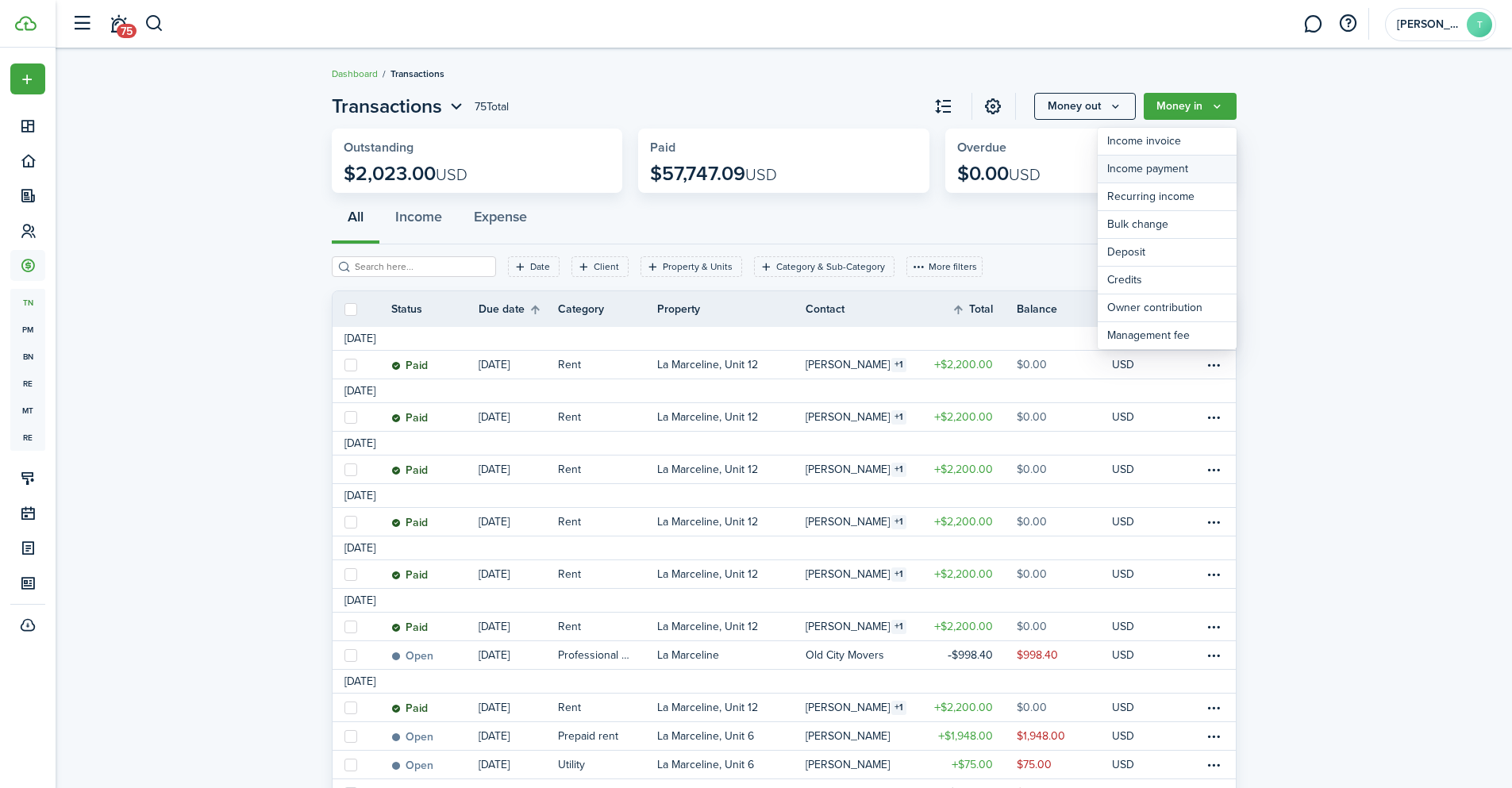
click at [1187, 168] on link "Income payment" at bounding box center [1167, 170] width 139 height 28
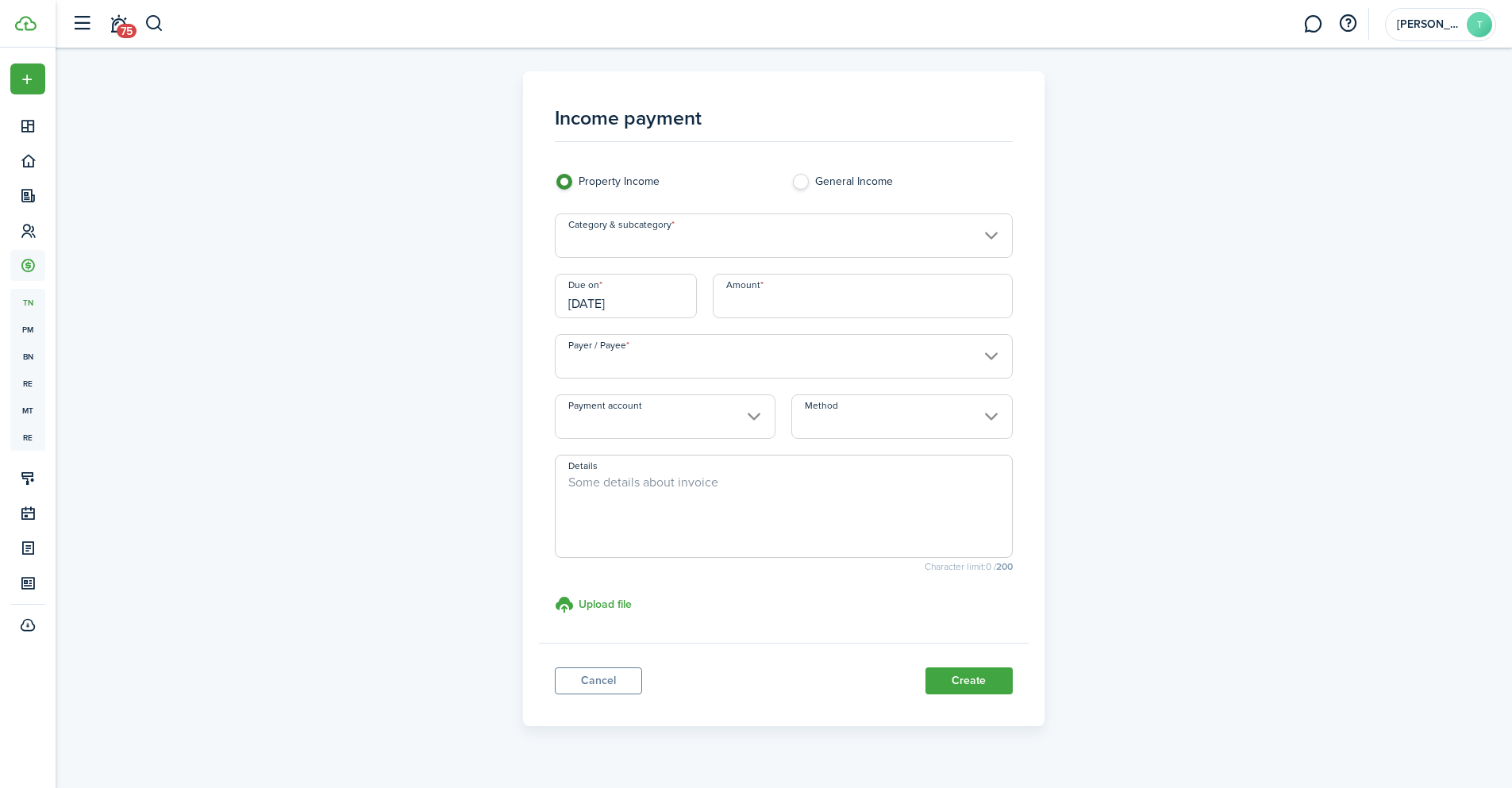
click at [984, 229] on input "Category & subcategory" at bounding box center [783, 235] width 458 height 44
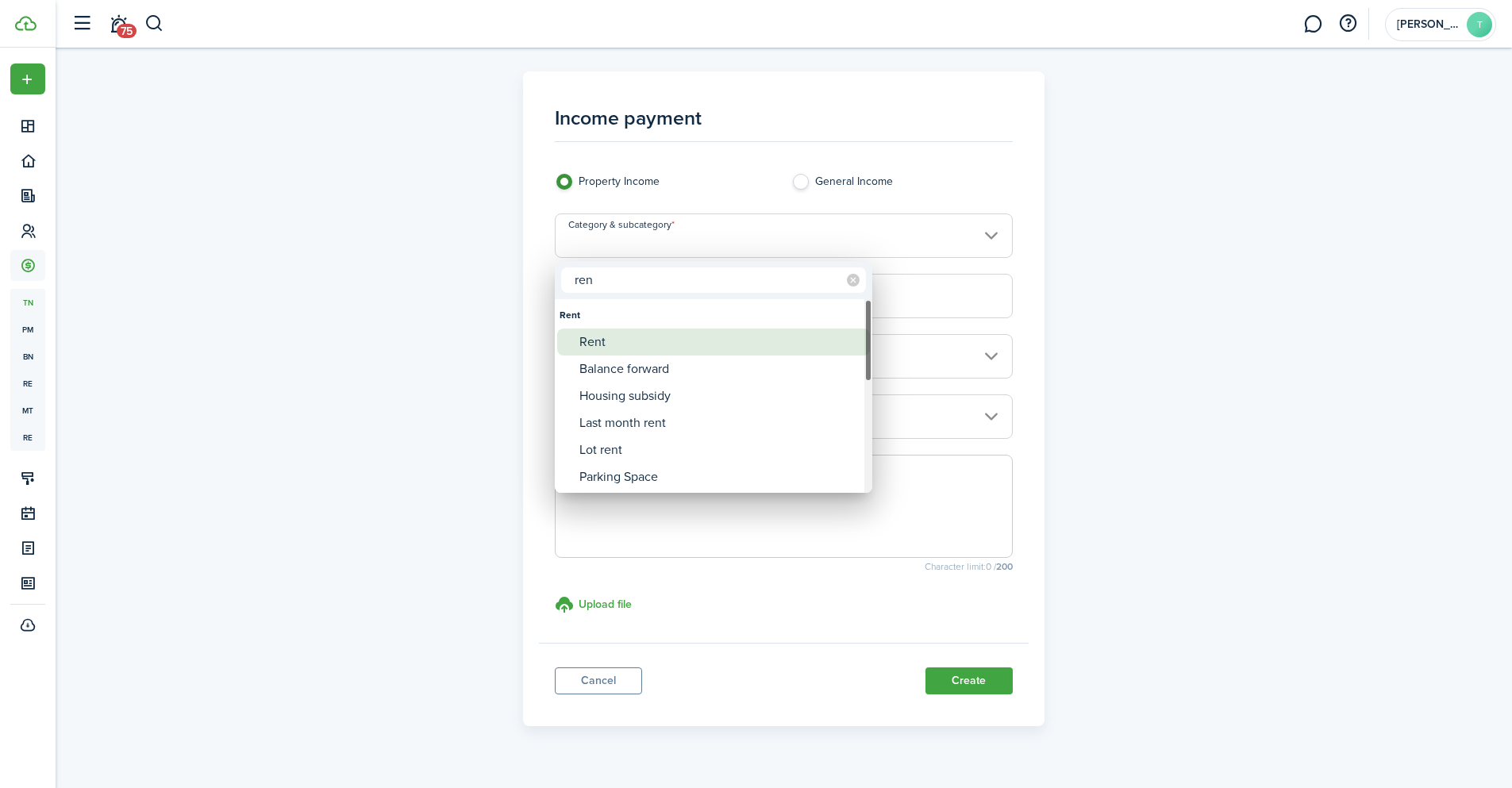
type input "ren"
click at [639, 336] on div "Rent" at bounding box center [720, 342] width 281 height 27
type input "Rent"
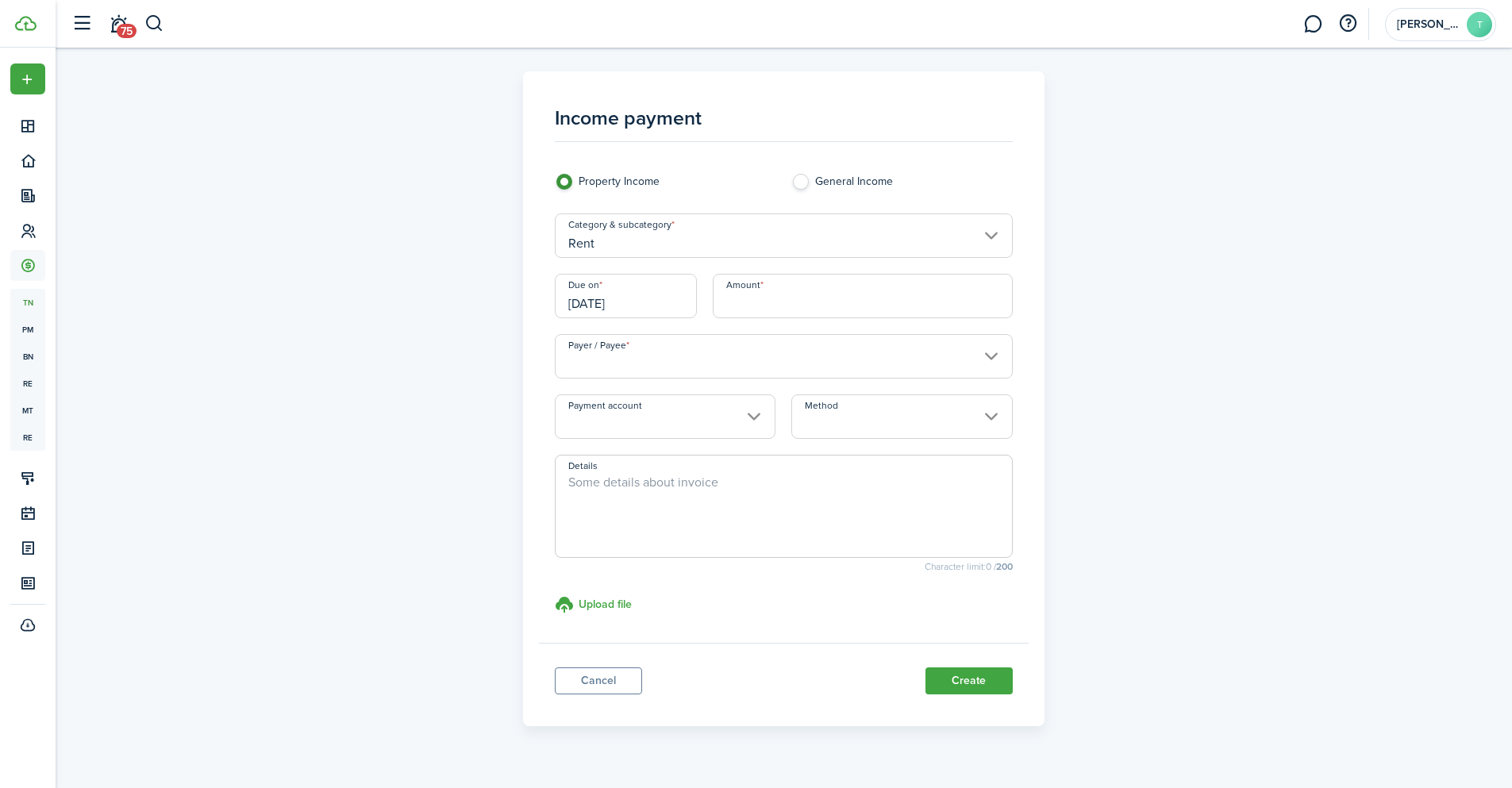
click at [753, 300] on input "Amount" at bounding box center [863, 296] width 300 height 44
click at [633, 355] on input "Payer / Payee" at bounding box center [783, 356] width 458 height 44
type input "$2,200.00"
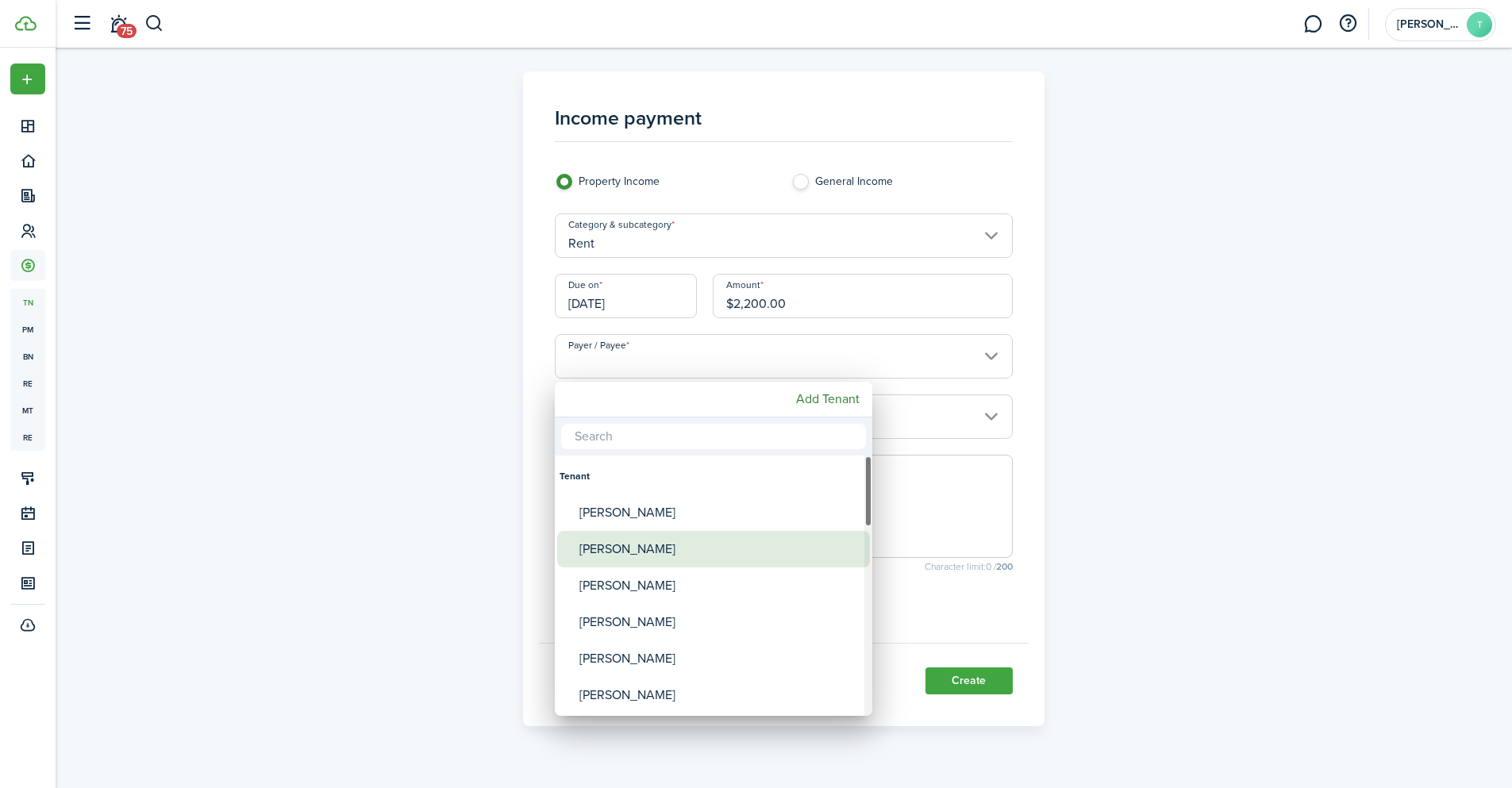
click at [611, 539] on div "[PERSON_NAME]" at bounding box center [720, 549] width 281 height 36
type input "[PERSON_NAME]"
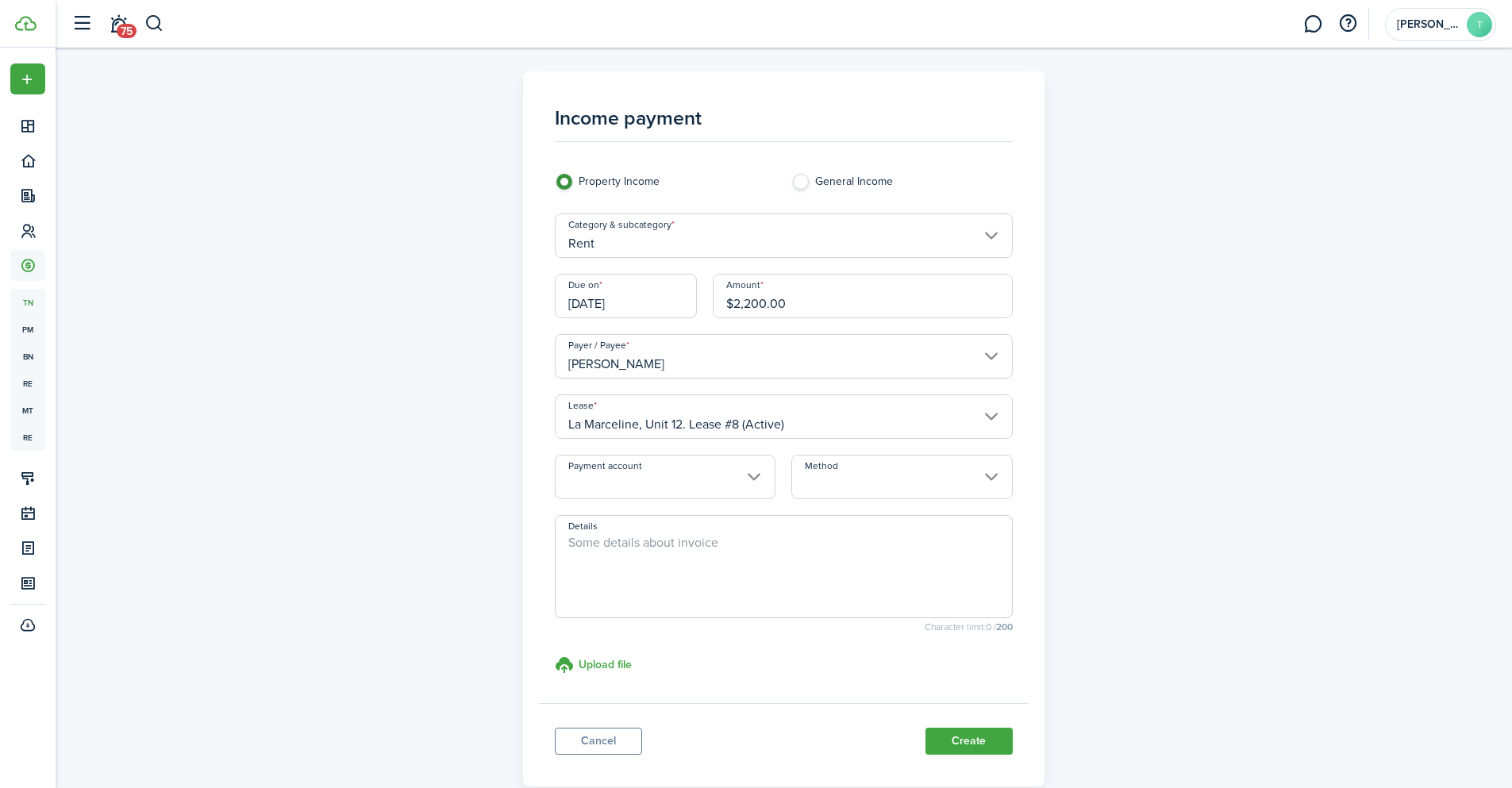
click at [706, 474] on input "Payment account" at bounding box center [664, 476] width 221 height 44
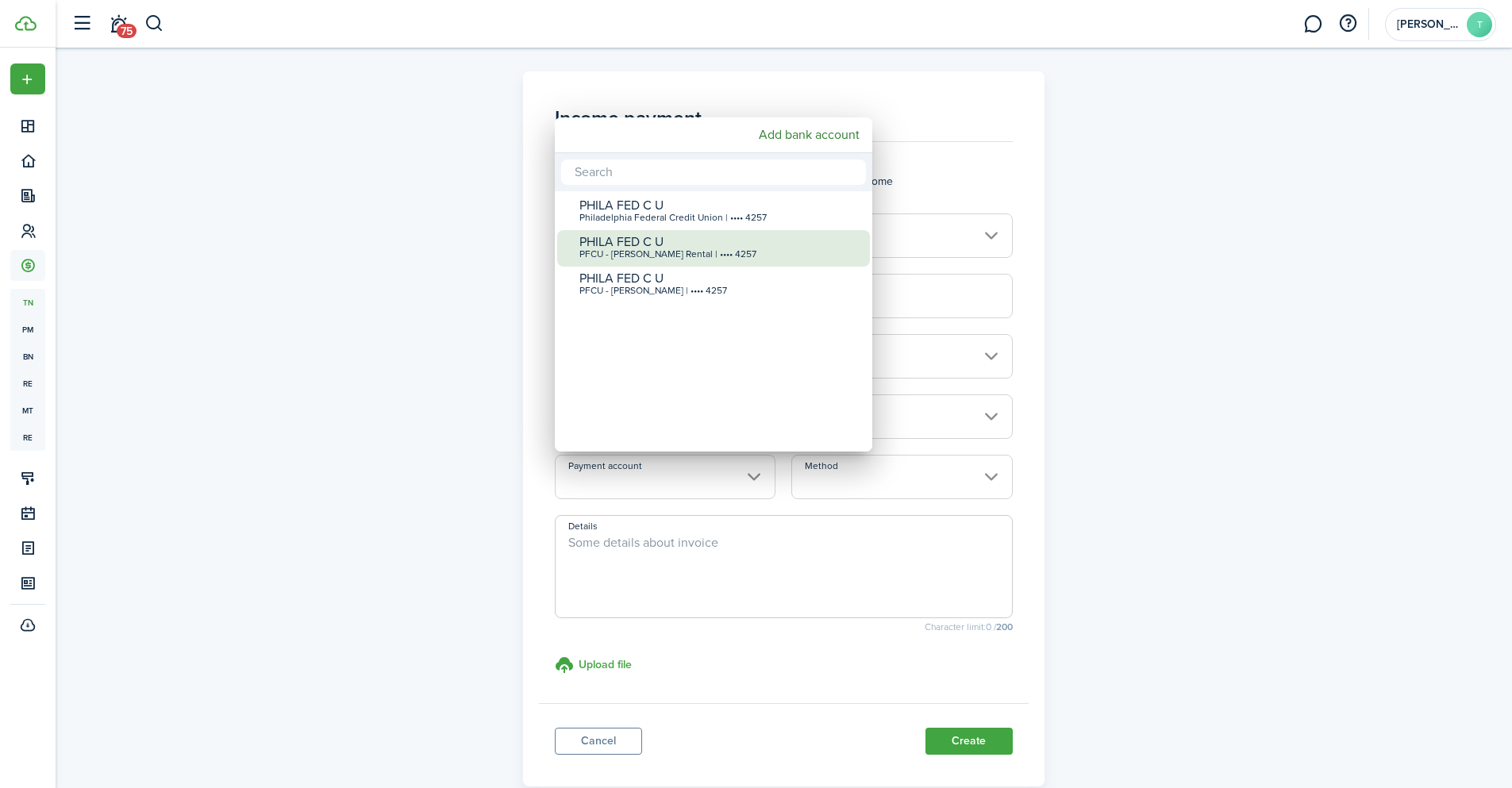
click at [707, 259] on div "PFCU - [PERSON_NAME] Rental | •••• 4257" at bounding box center [720, 254] width 281 height 11
type input "•••• •••• •••• 4257"
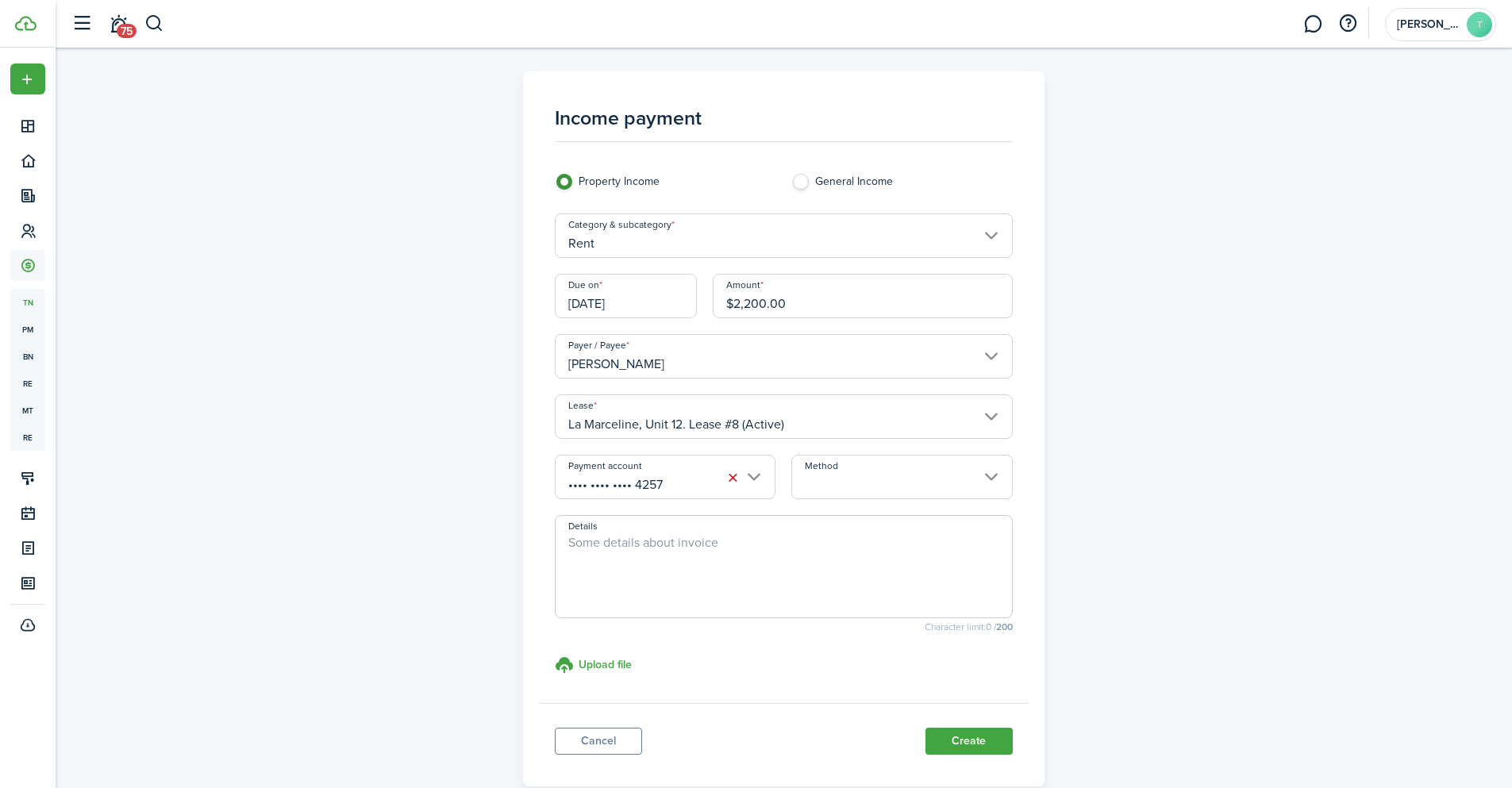
click at [921, 489] on input "Method" at bounding box center [902, 476] width 221 height 44
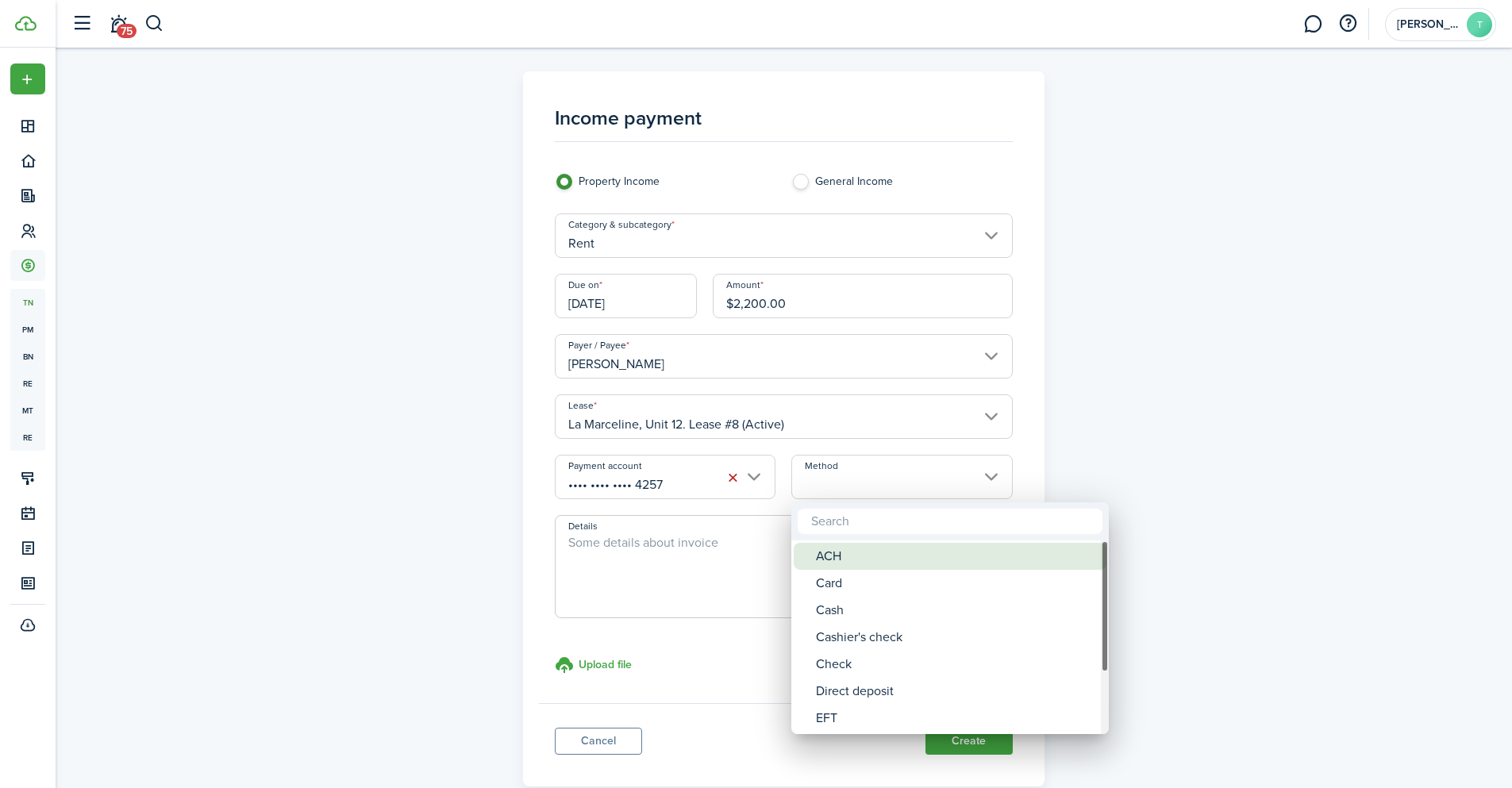
click at [811, 551] on span "Method" at bounding box center [804, 556] width 23 height 23
type input "ACH"
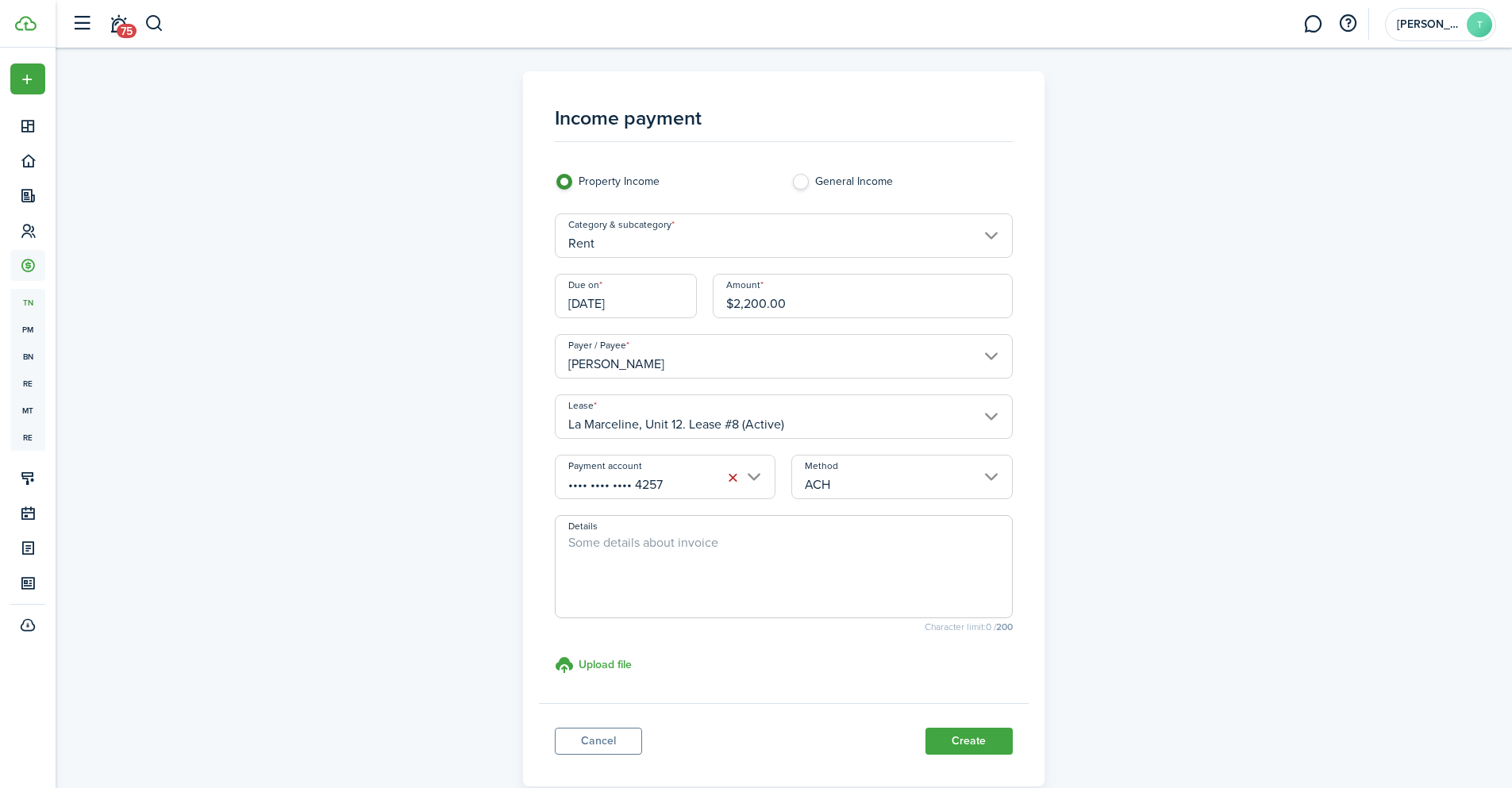
click at [663, 572] on textarea "Details" at bounding box center [783, 572] width 456 height 77
paste textarea "Prepaid rent for the month of [DATE]"
drag, startPoint x: 778, startPoint y: 543, endPoint x: 731, endPoint y: 547, distance: 47.2
click at [731, 547] on textarea "Prepaid rent for the month of [DATE]" at bounding box center [783, 572] width 456 height 77
click at [636, 298] on input "[DATE]" at bounding box center [626, 296] width 142 height 44
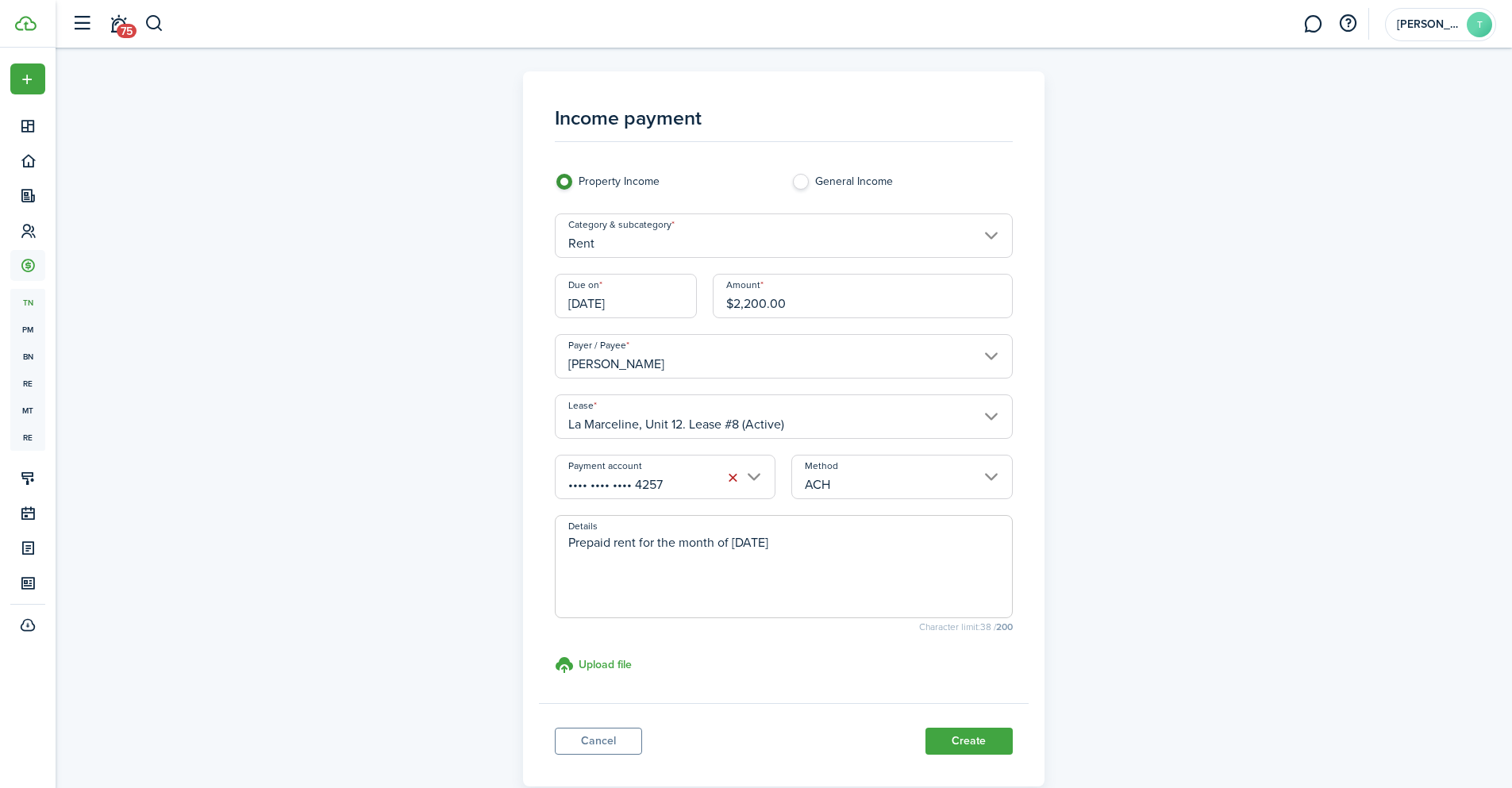
type textarea "Prepaid rent for the month of [DATE]"
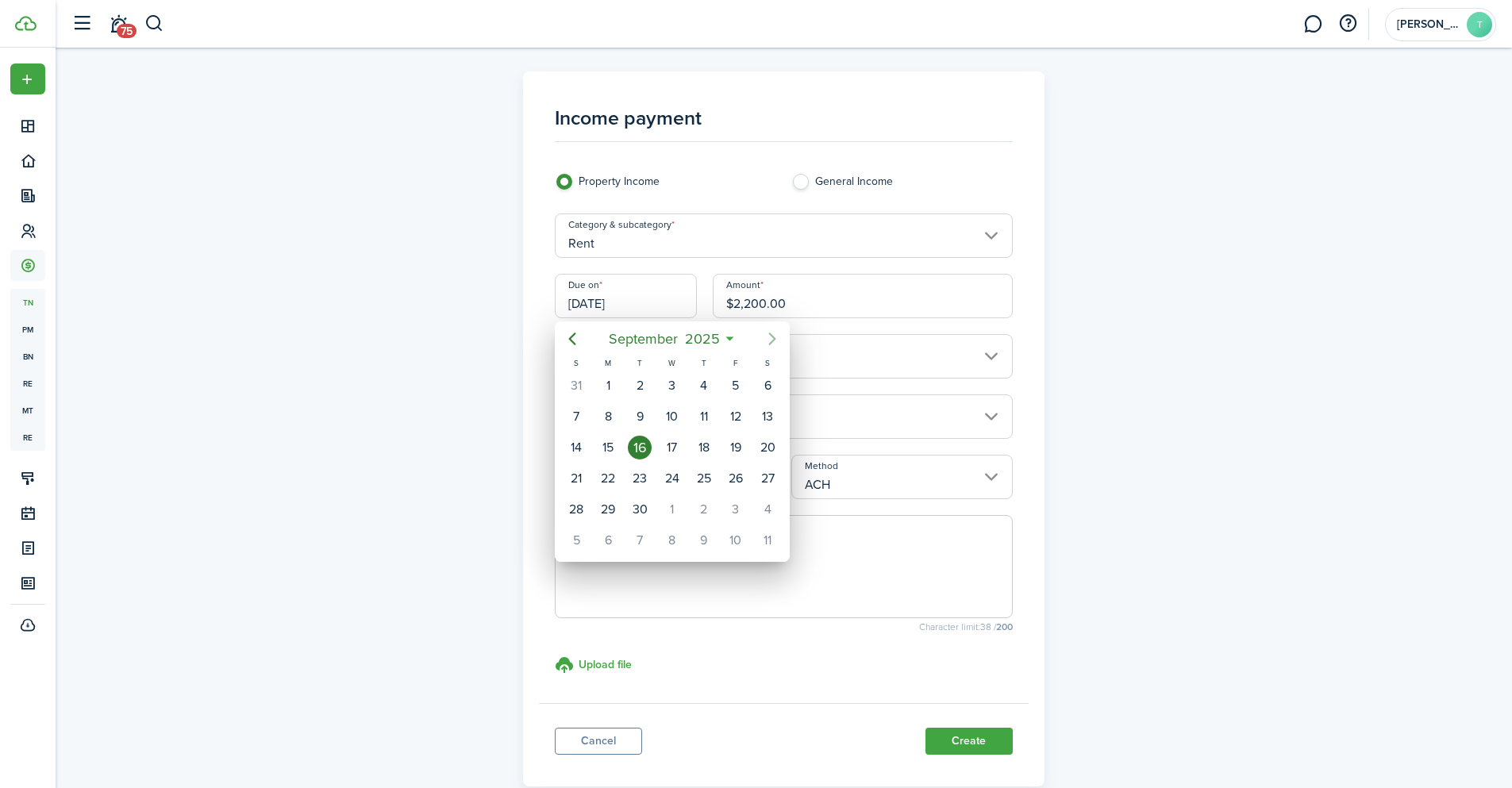
click at [768, 334] on icon "Next page" at bounding box center [772, 338] width 19 height 19
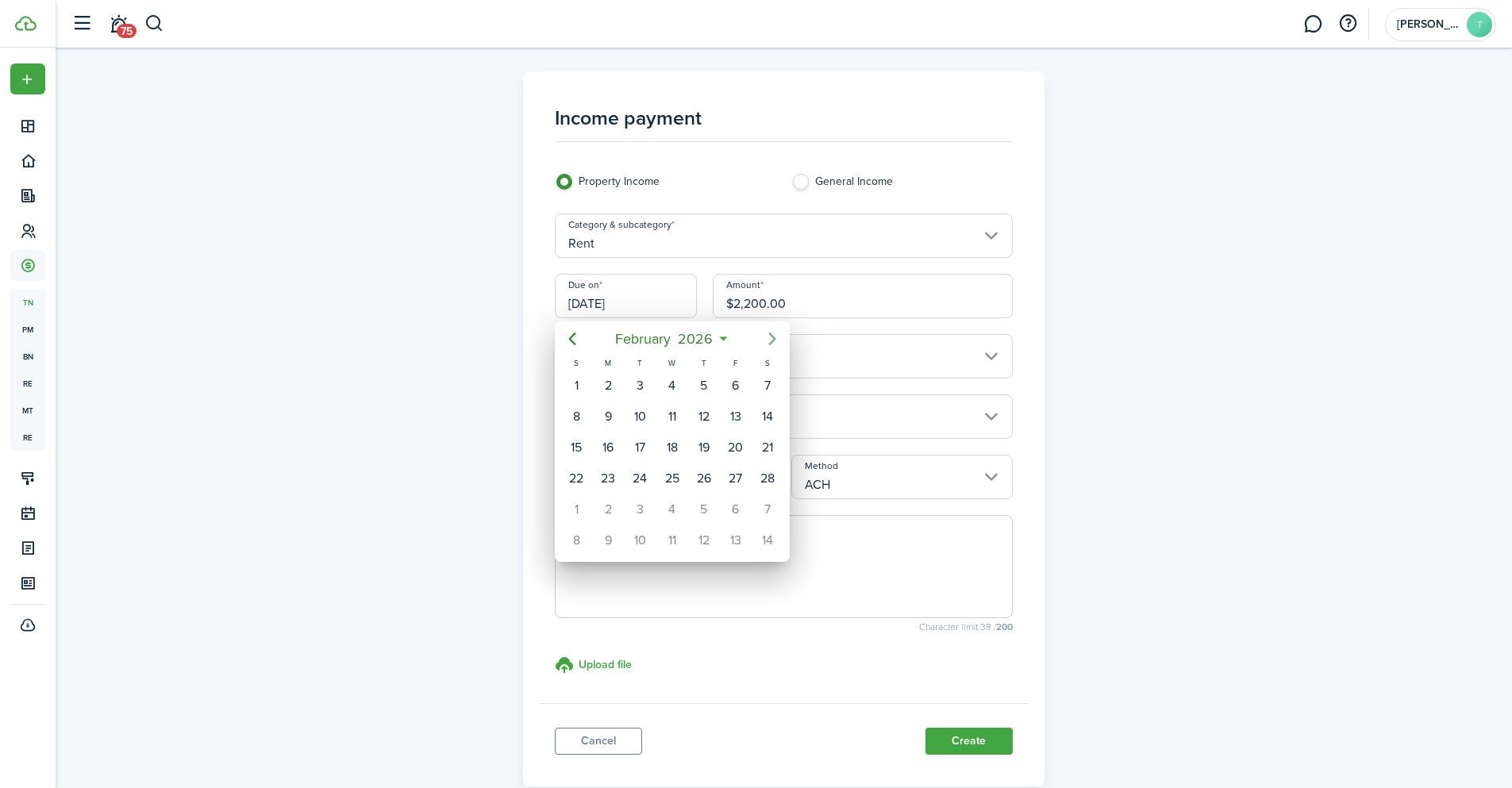
click at [768, 334] on icon "Next page" at bounding box center [772, 338] width 19 height 19
click at [729, 444] on div "15" at bounding box center [736, 447] width 23 height 23
type input "[DATE]"
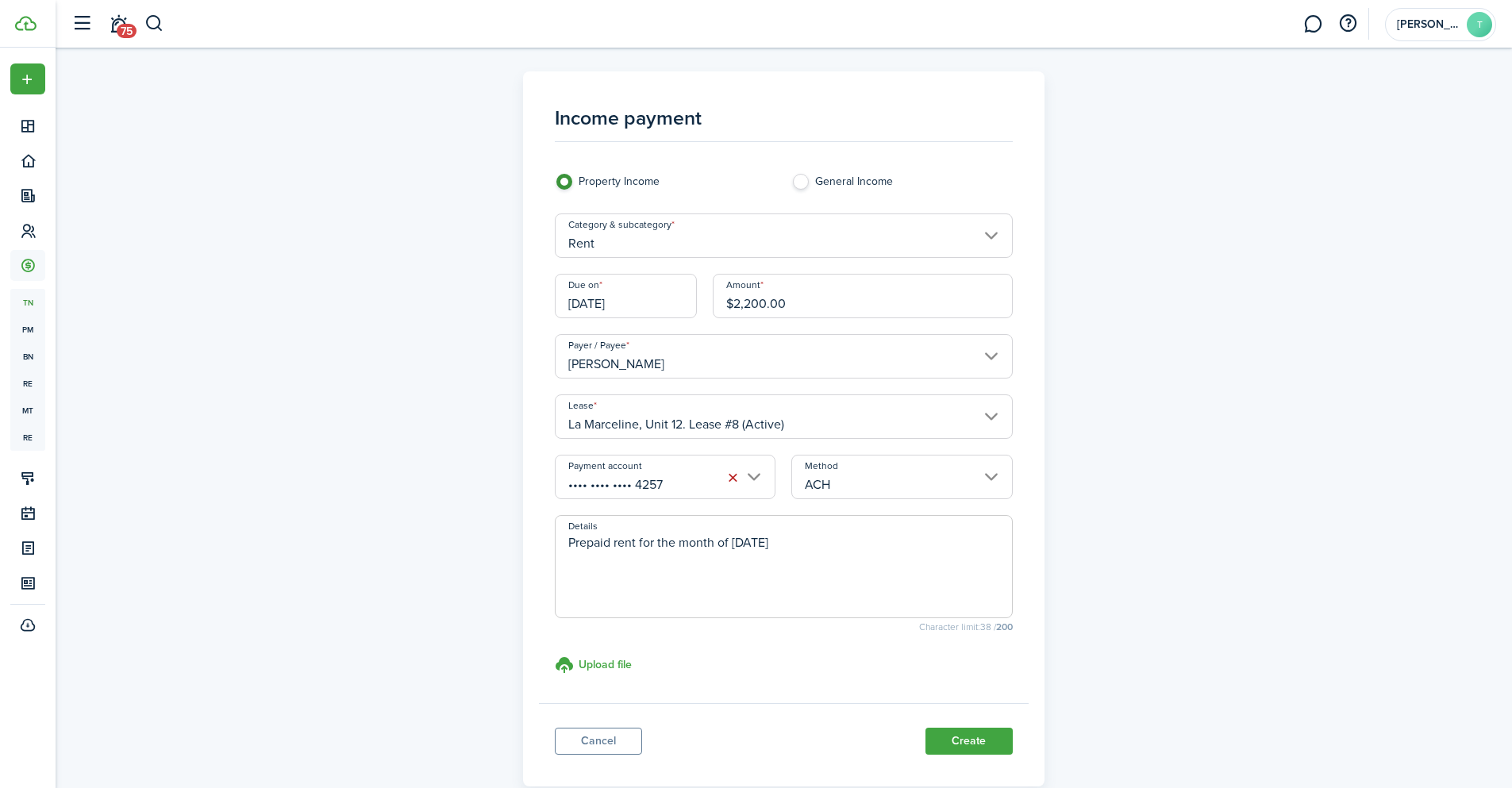
click at [1168, 432] on div "Income payment Property Income General Income Category & subcategory Rent Due o…" at bounding box center [783, 428] width 921 height 715
click at [951, 736] on button "Create" at bounding box center [968, 741] width 87 height 27
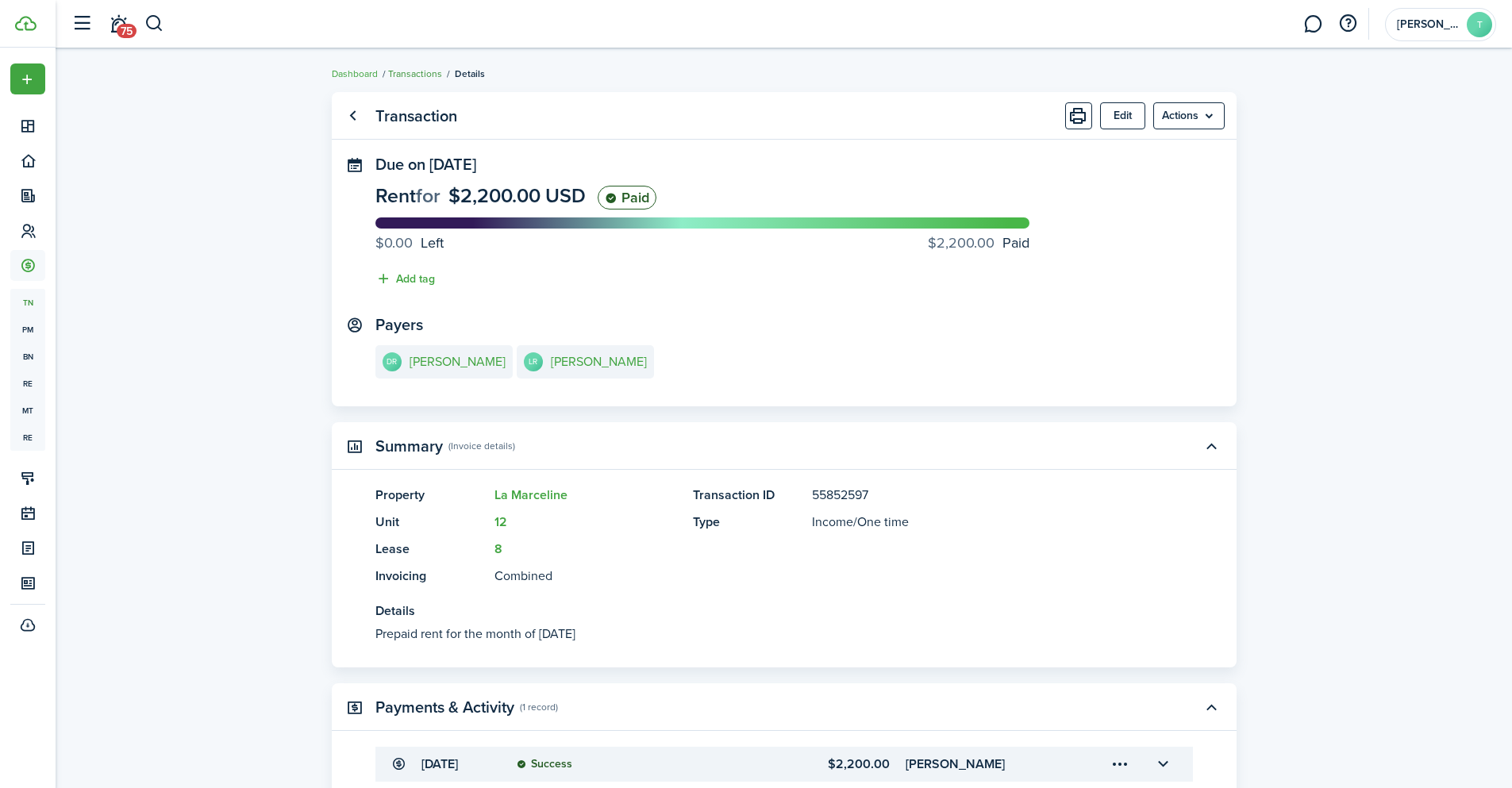
click at [421, 68] on link "Transactions" at bounding box center [415, 74] width 54 height 14
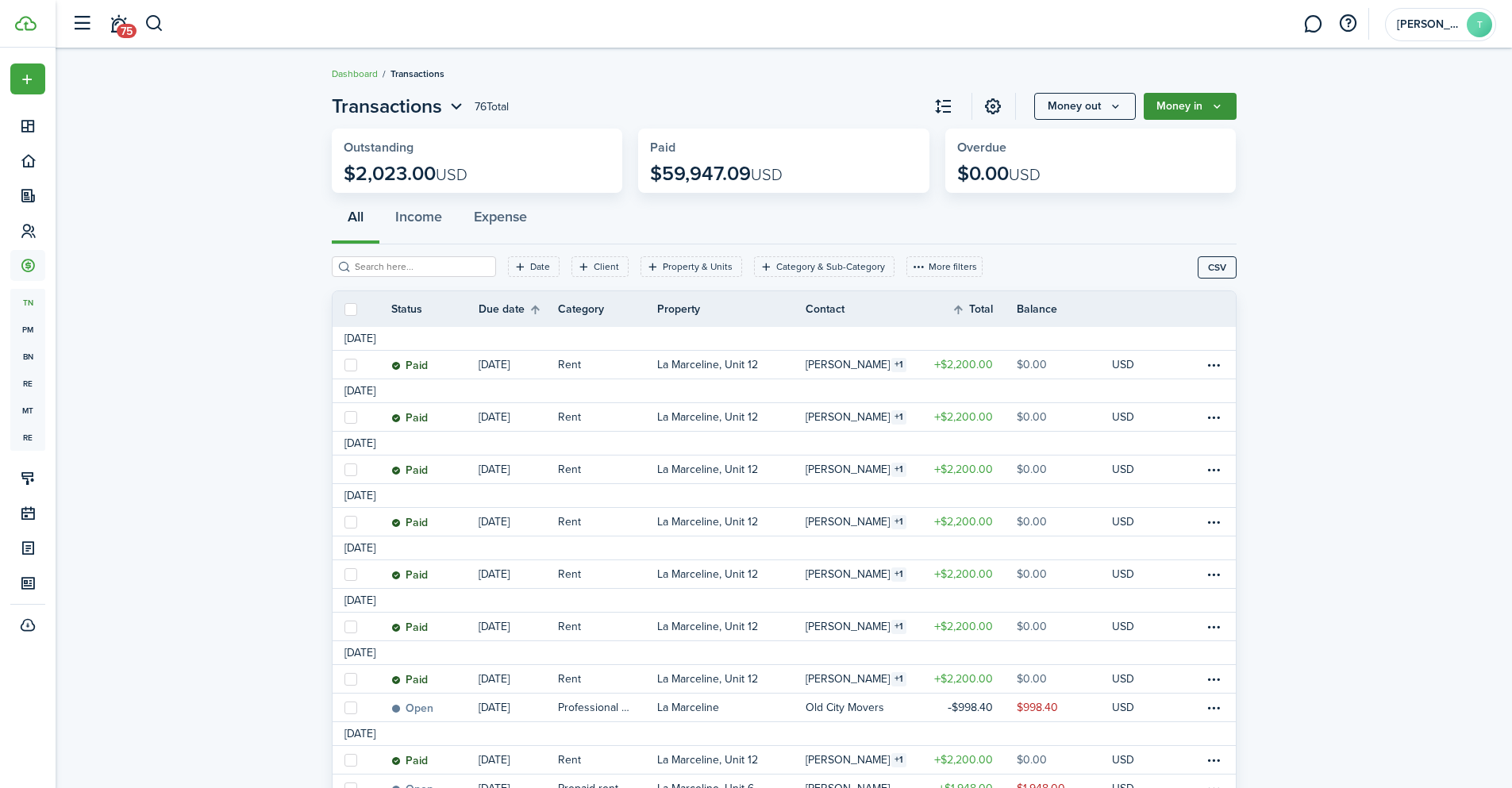
click at [1217, 99] on button "Money in" at bounding box center [1190, 106] width 93 height 27
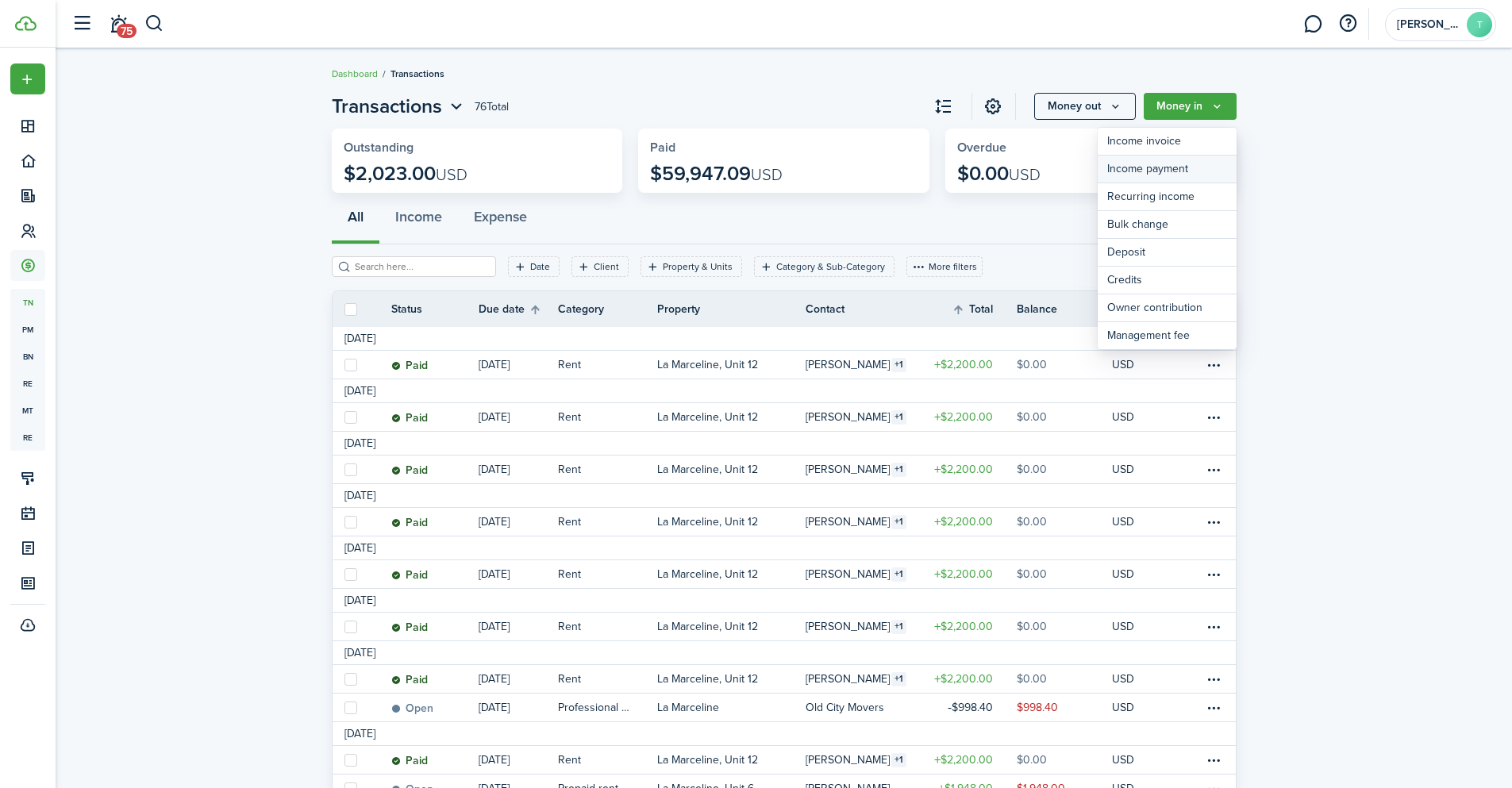
click at [1186, 166] on link "Income payment" at bounding box center [1167, 170] width 139 height 28
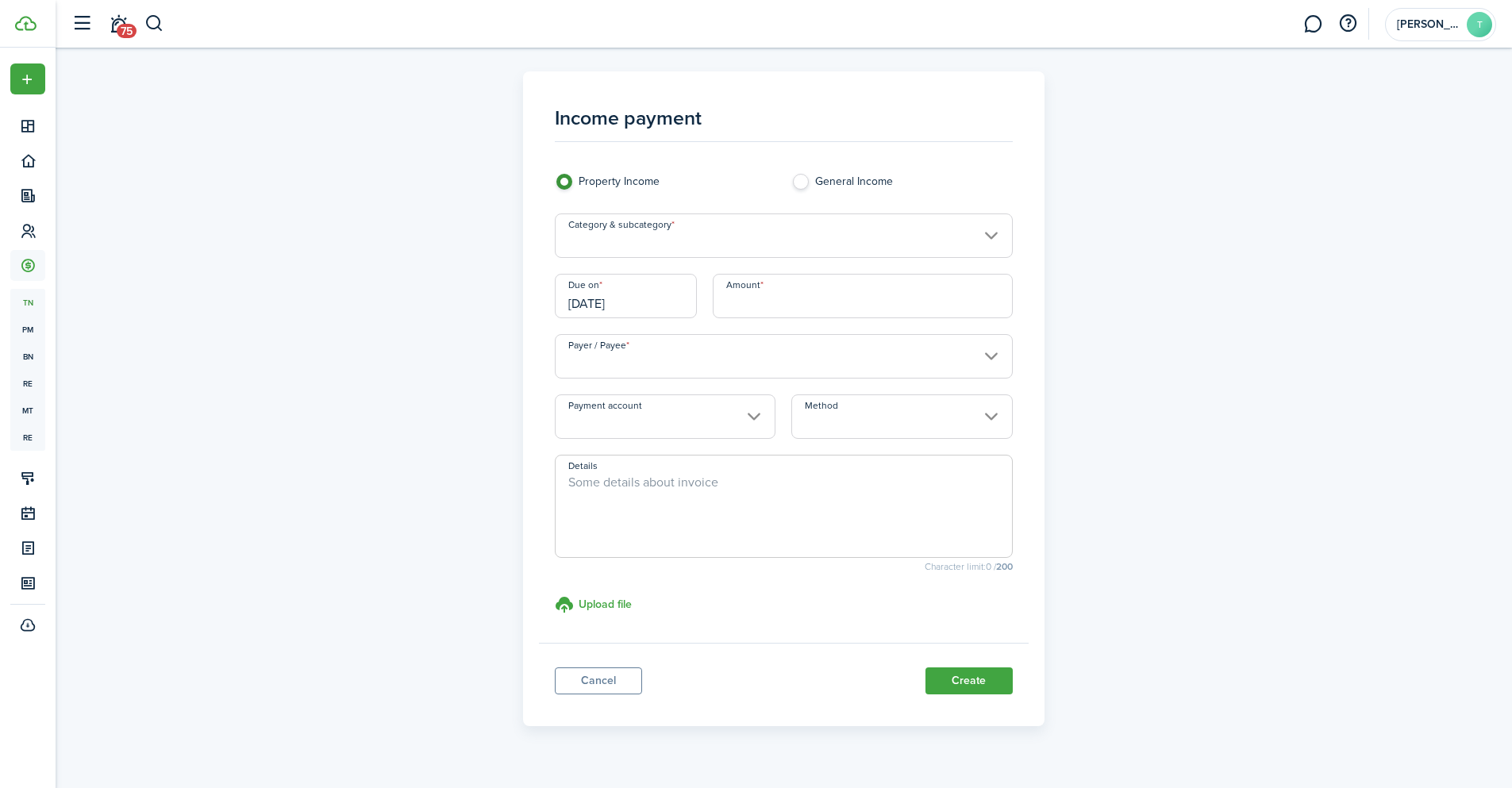
click at [681, 225] on input "Category & subcategory" at bounding box center [783, 235] width 458 height 44
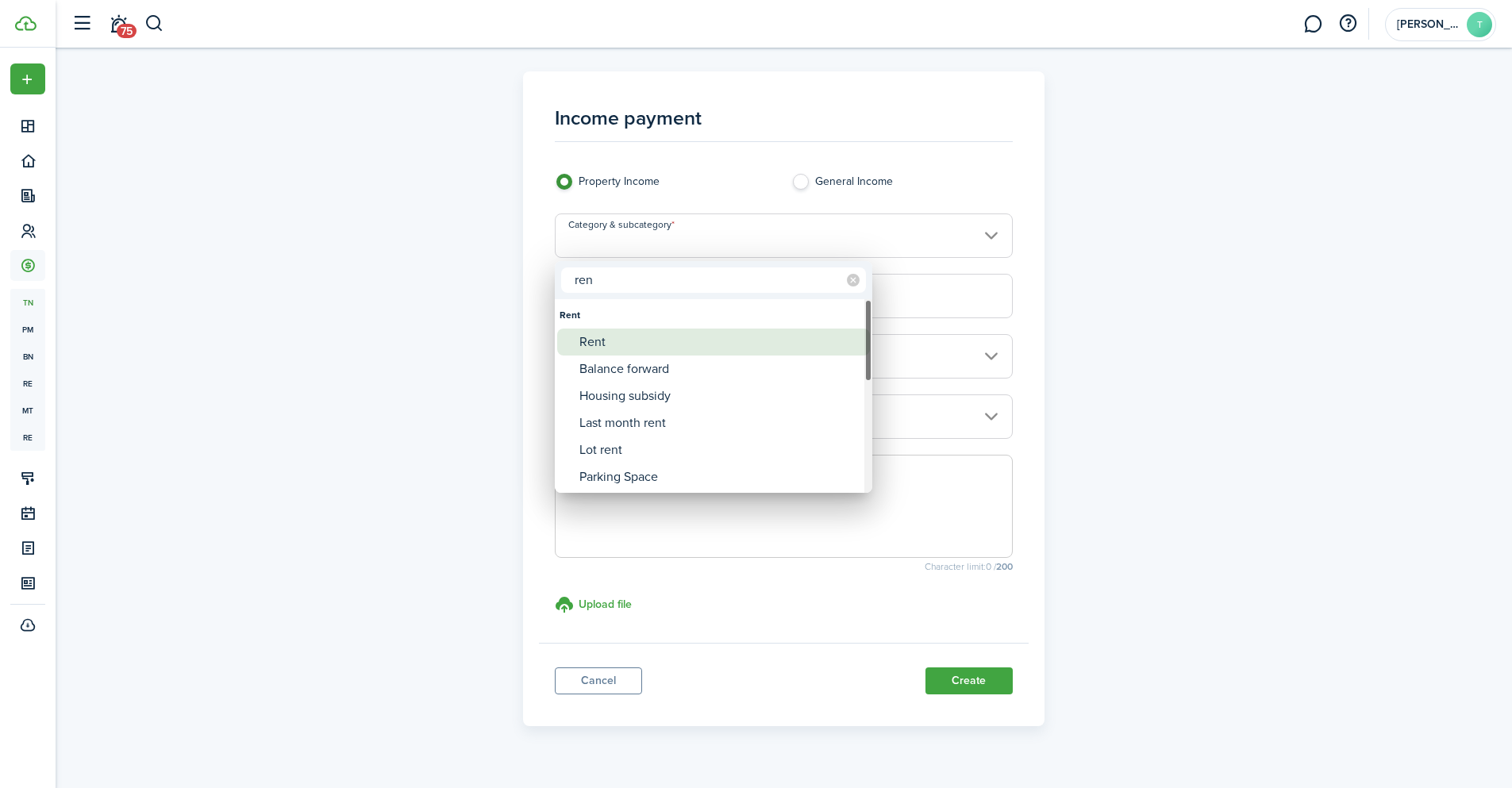
type input "ren"
click at [611, 337] on div "Rent" at bounding box center [720, 342] width 281 height 27
type input "Rent"
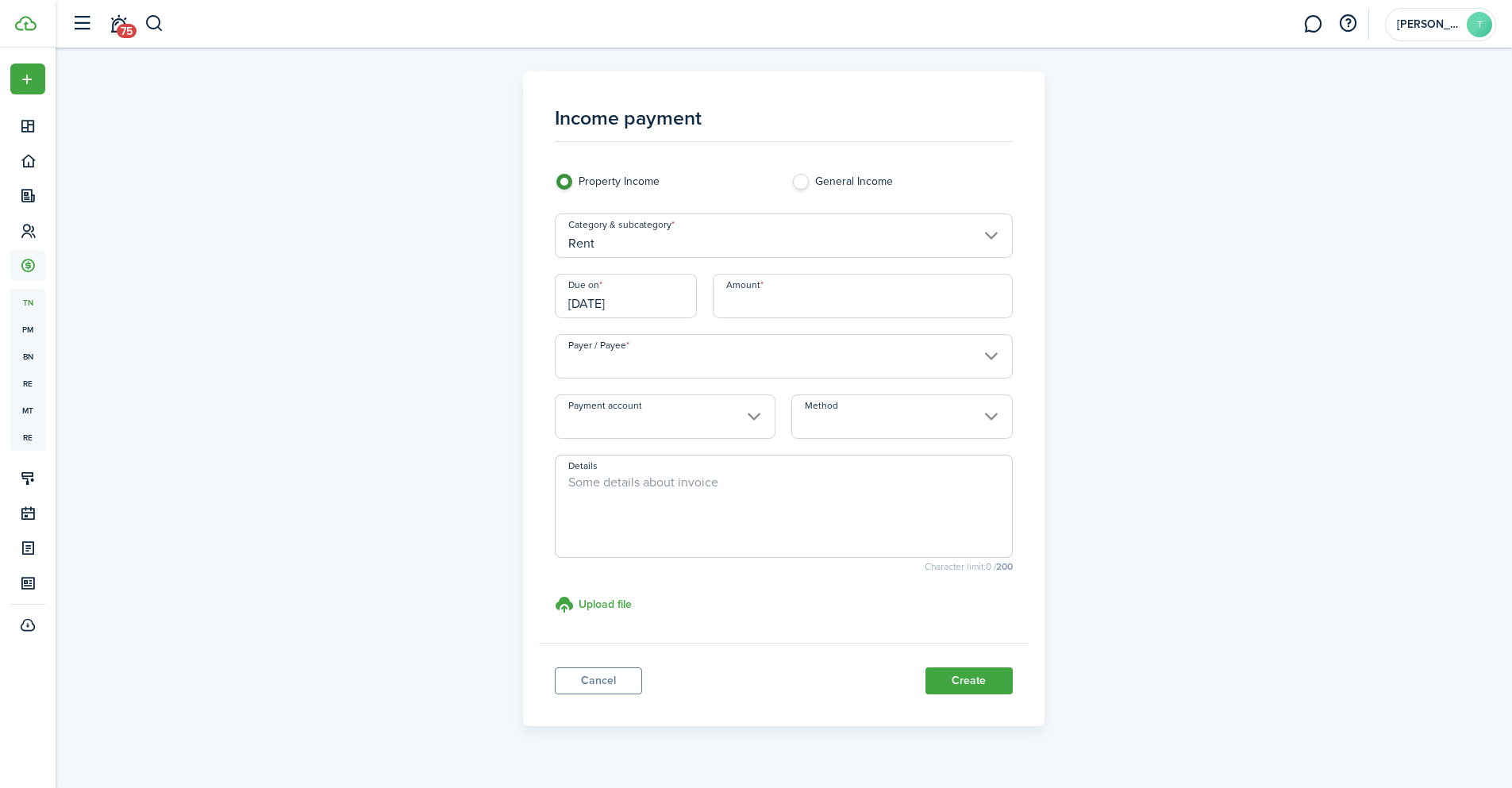
click at [648, 301] on input "[DATE]" at bounding box center [626, 296] width 142 height 44
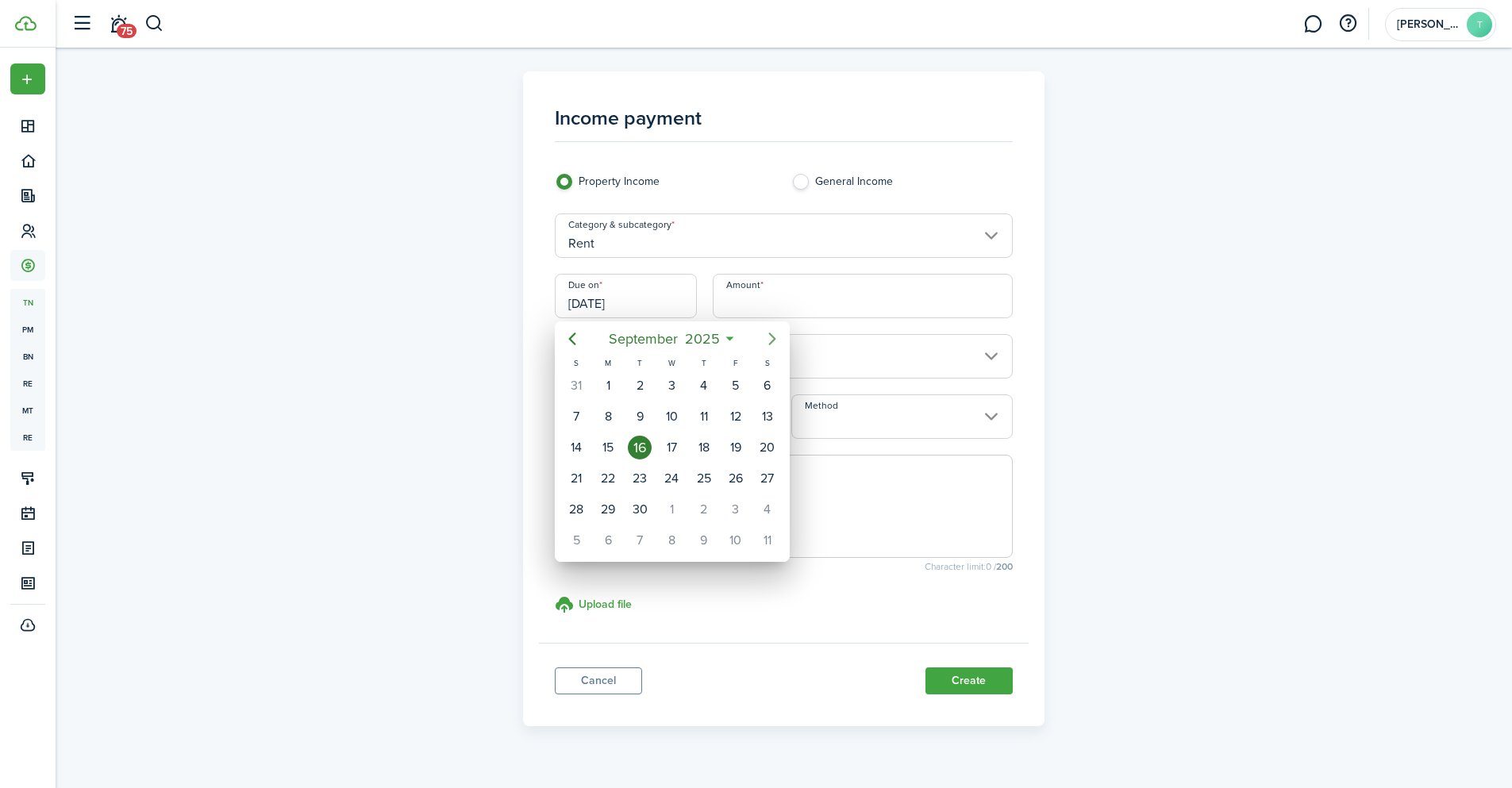
click at [770, 338] on icon "Next page" at bounding box center [772, 338] width 19 height 19
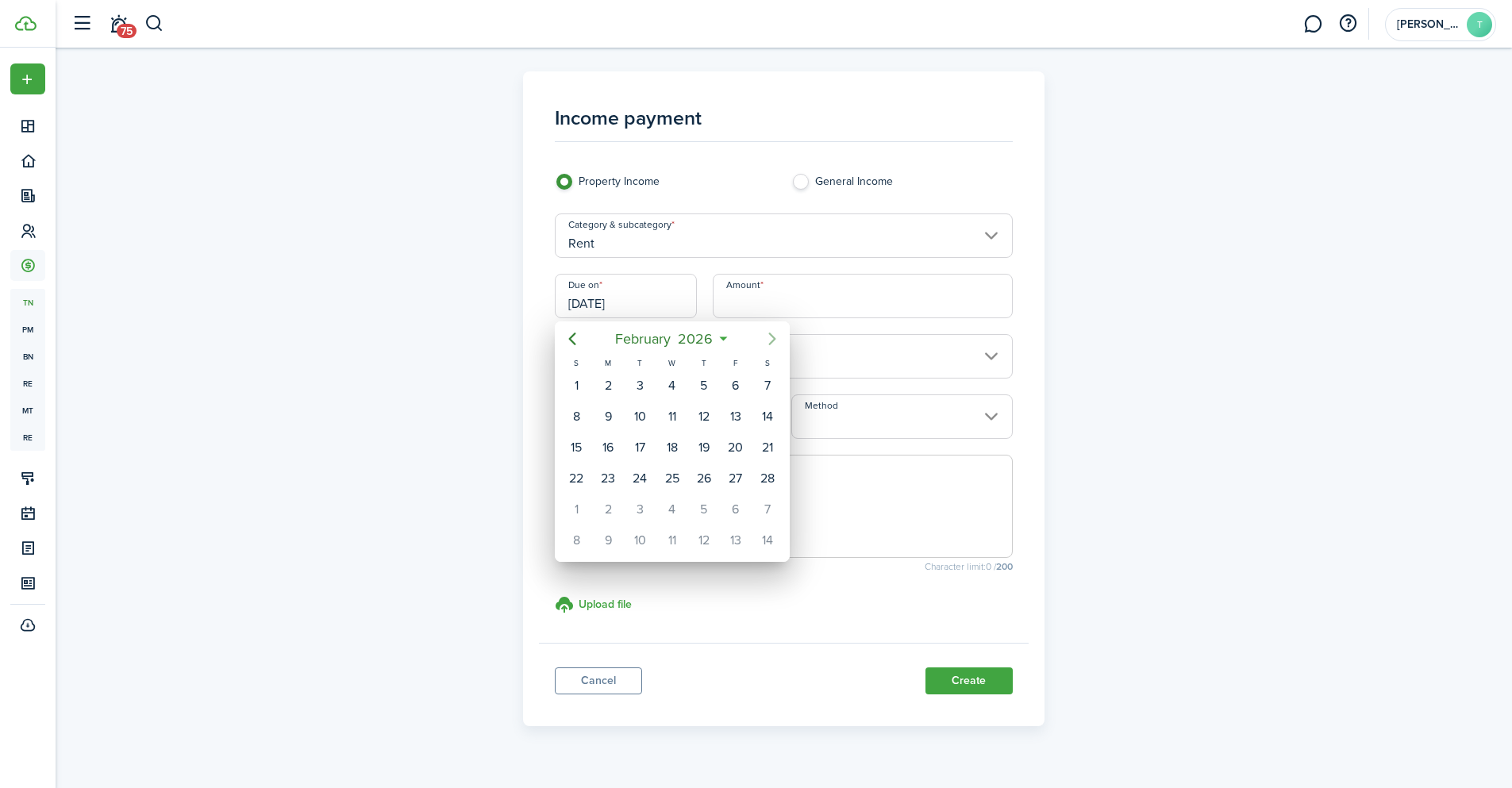
click at [770, 338] on icon "Next page" at bounding box center [772, 338] width 19 height 19
click at [603, 449] on div "15" at bounding box center [608, 447] width 23 height 23
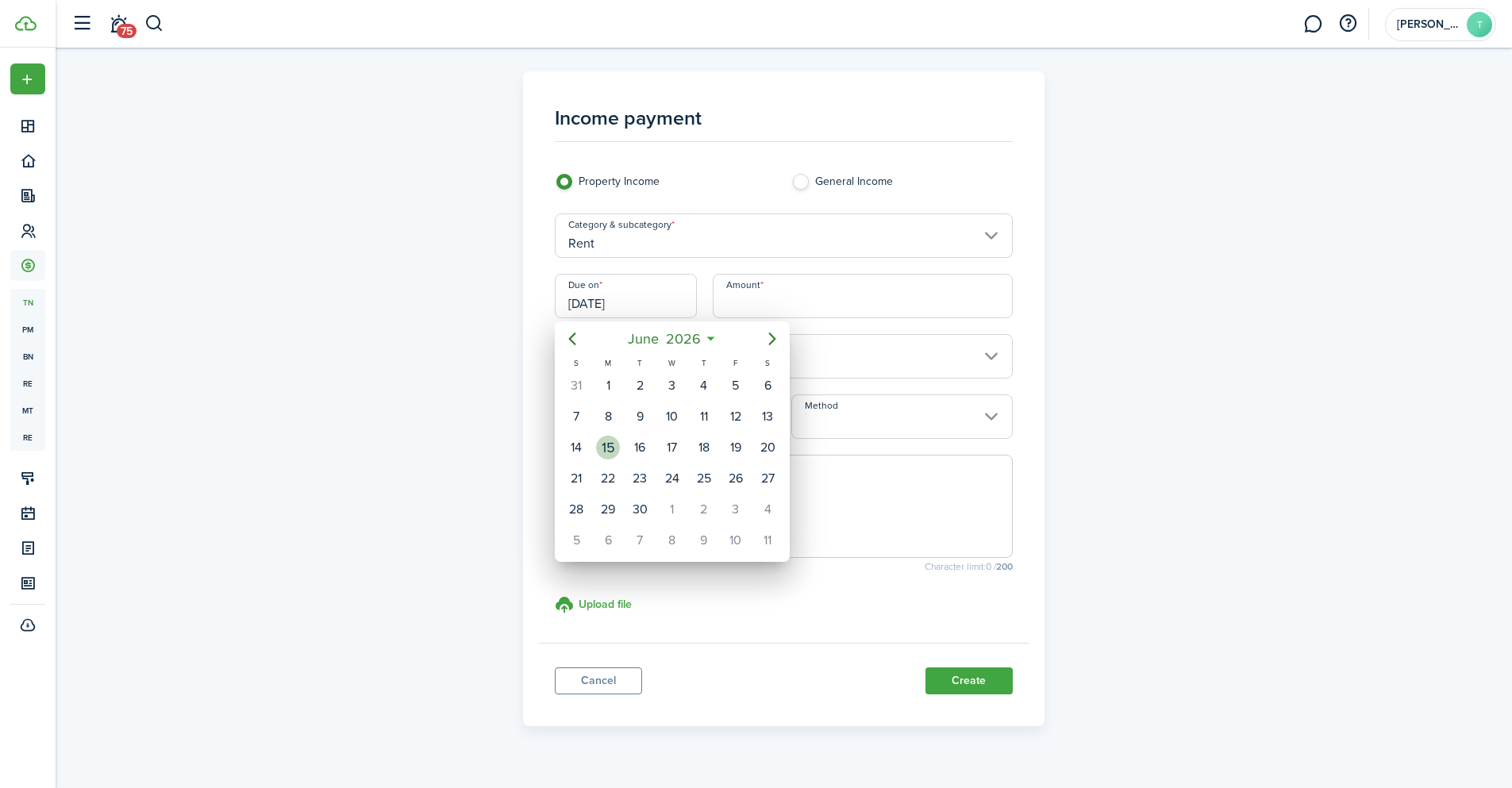
type input "[DATE]"
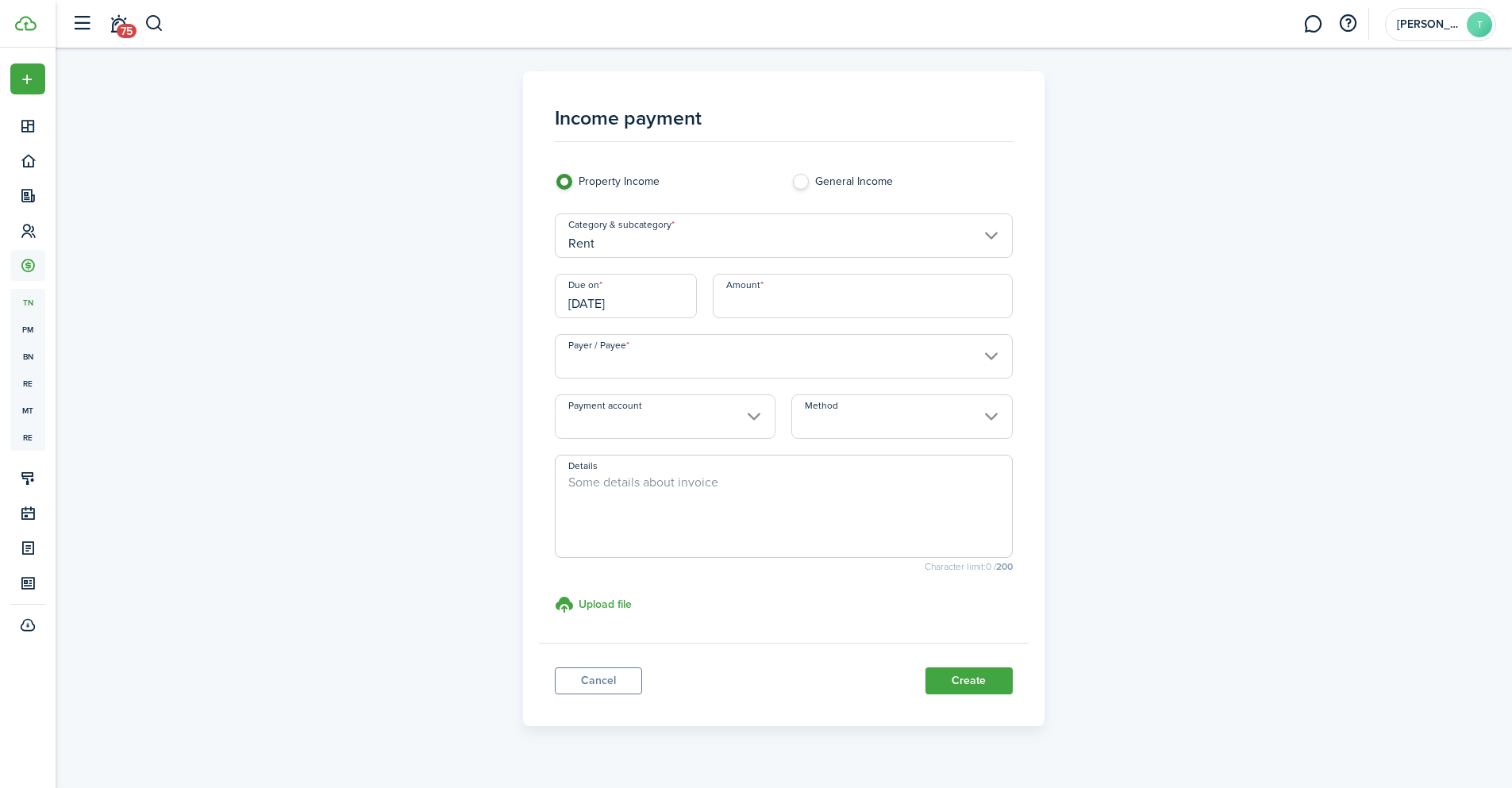
click at [746, 294] on input "Amount" at bounding box center [863, 296] width 300 height 44
click at [719, 362] on input "Payer / Payee" at bounding box center [783, 356] width 458 height 44
type input "$2,200.00"
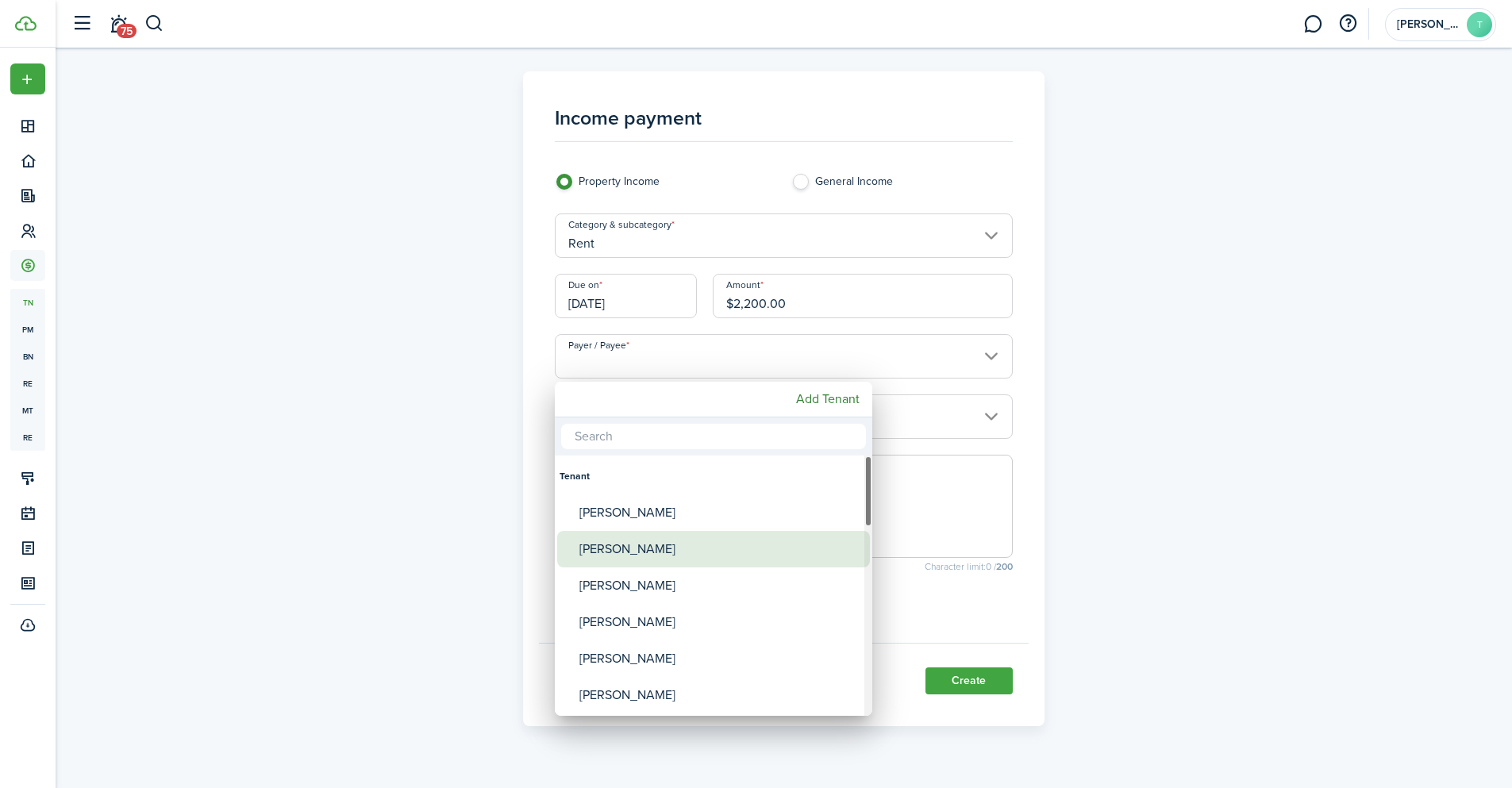
click at [645, 553] on div "[PERSON_NAME]" at bounding box center [720, 549] width 281 height 36
type input "[PERSON_NAME]"
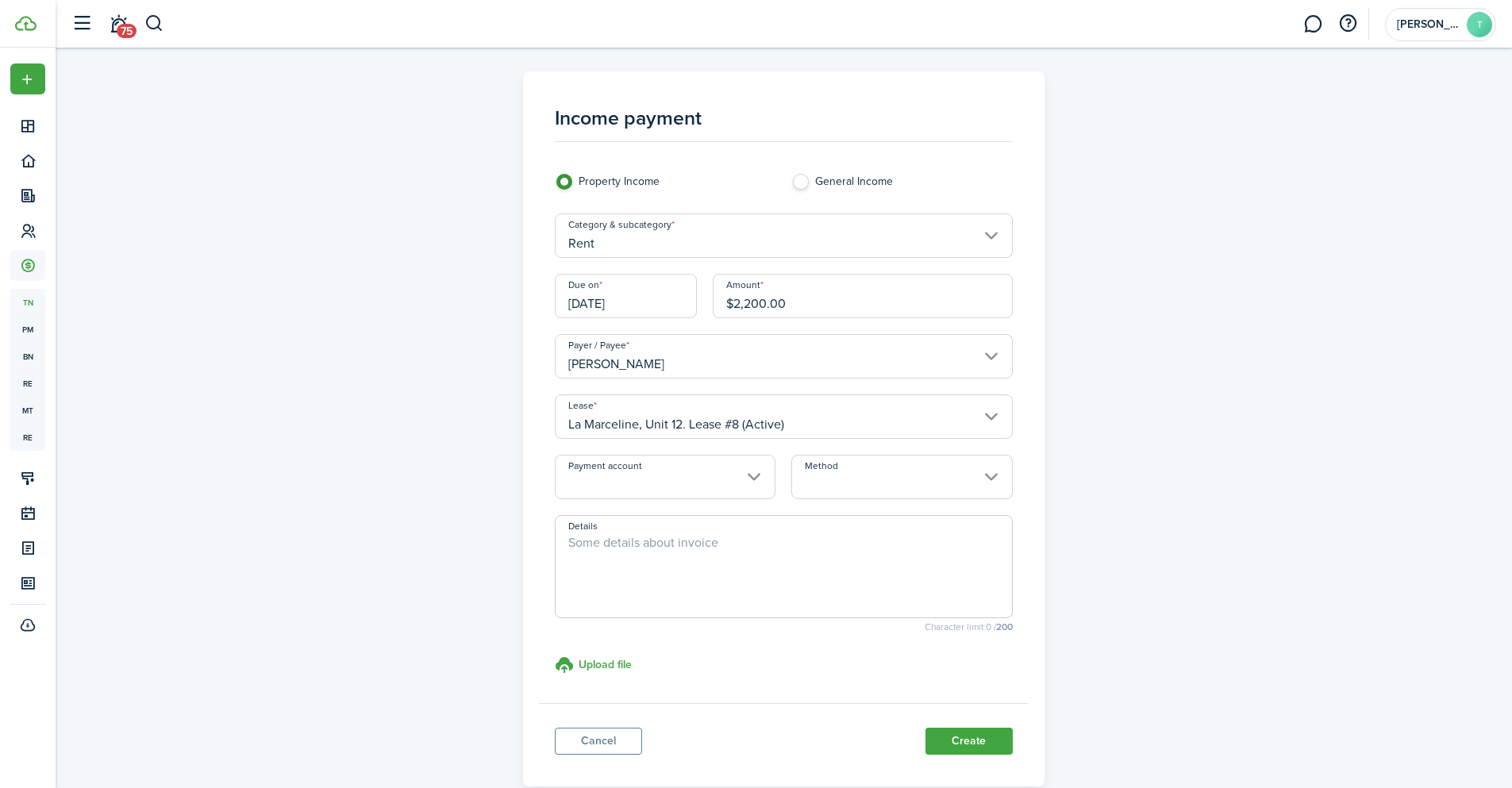
click at [726, 471] on input "Payment account" at bounding box center [664, 476] width 221 height 44
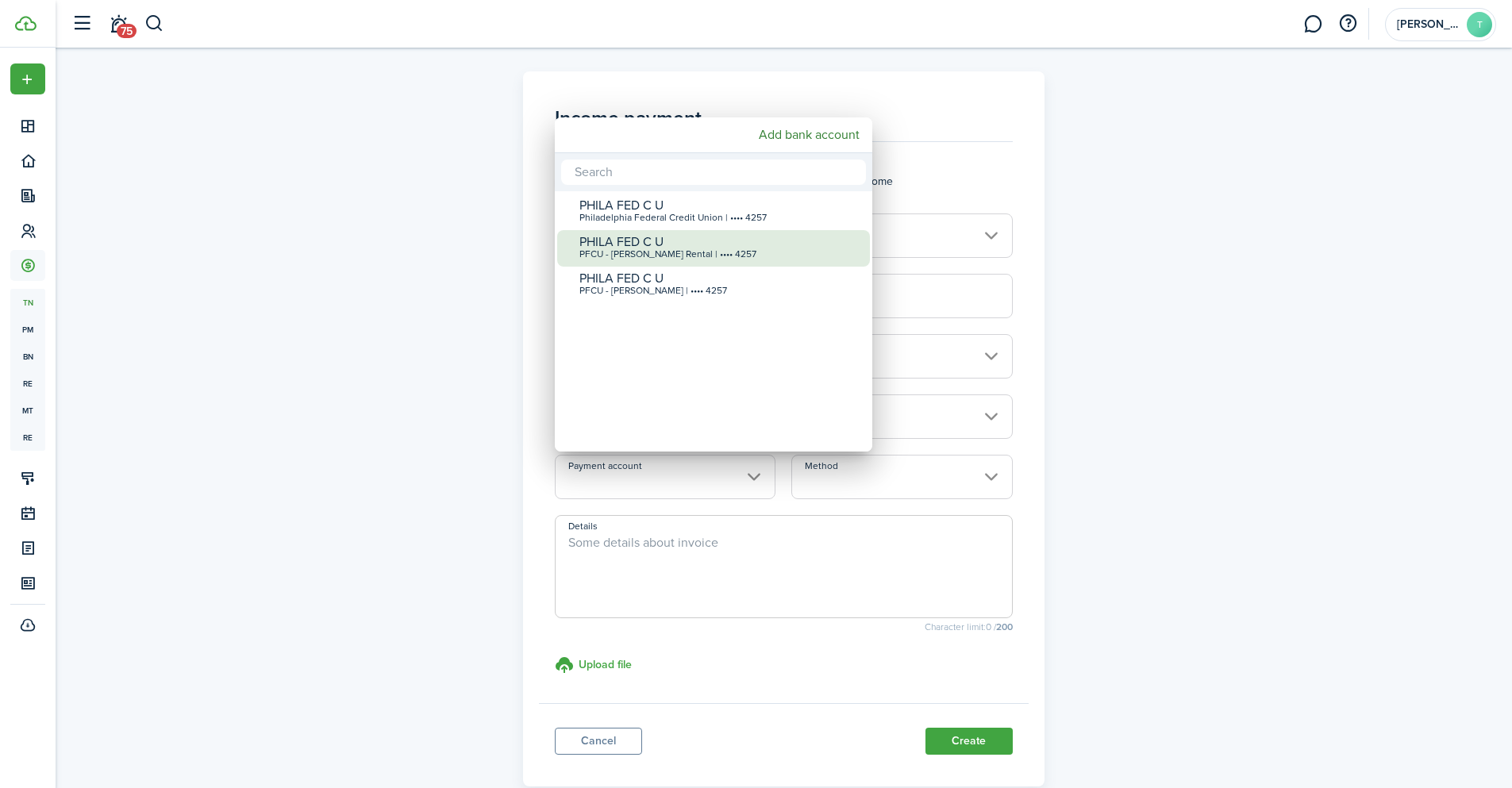
click at [667, 261] on div "PHILA FED C U PFCU - [PERSON_NAME] Rental | •••• 4257" at bounding box center [720, 247] width 281 height 35
type input "•••• •••• •••• 4257"
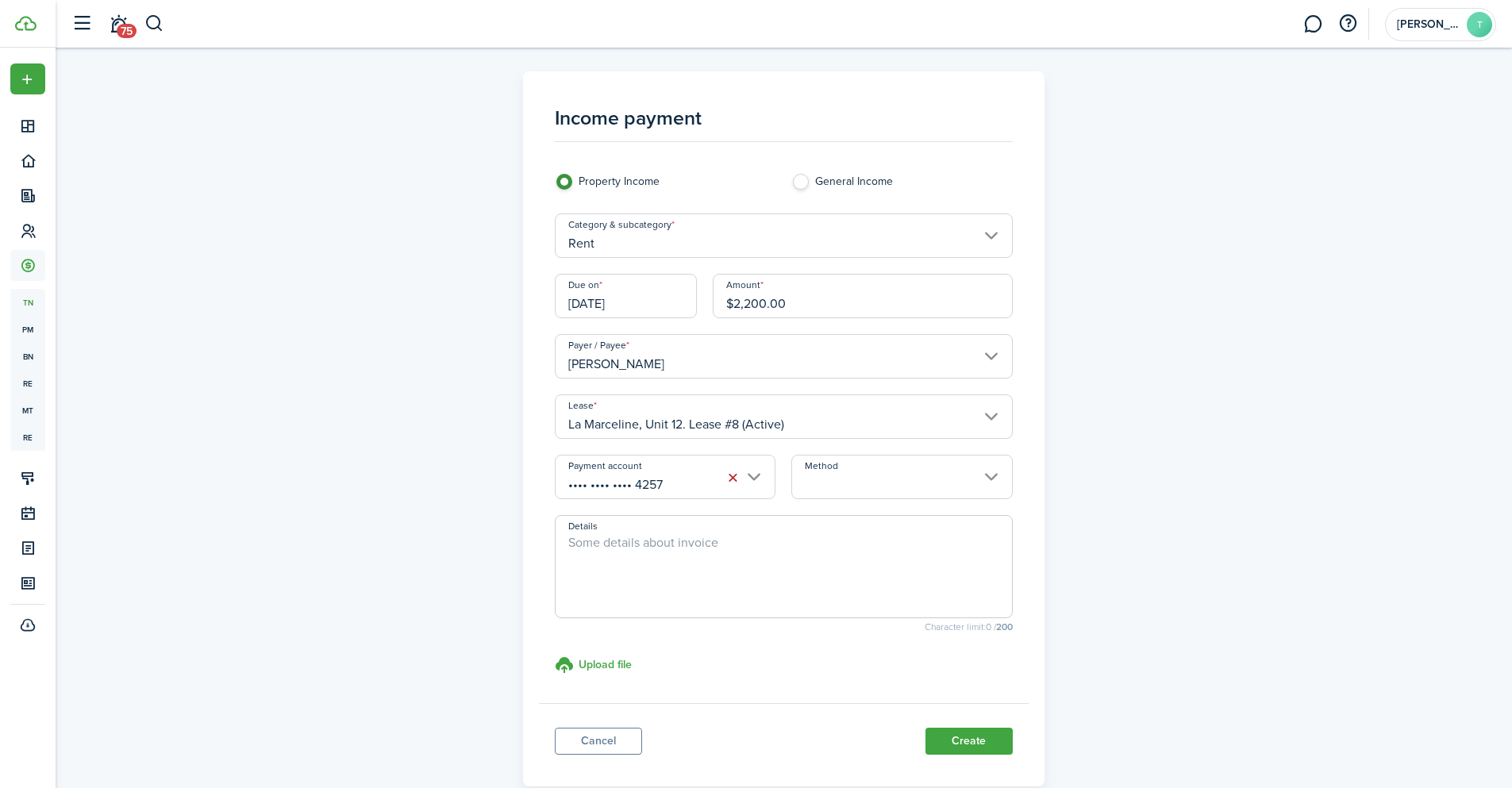
click at [868, 474] on input "Method" at bounding box center [902, 476] width 221 height 44
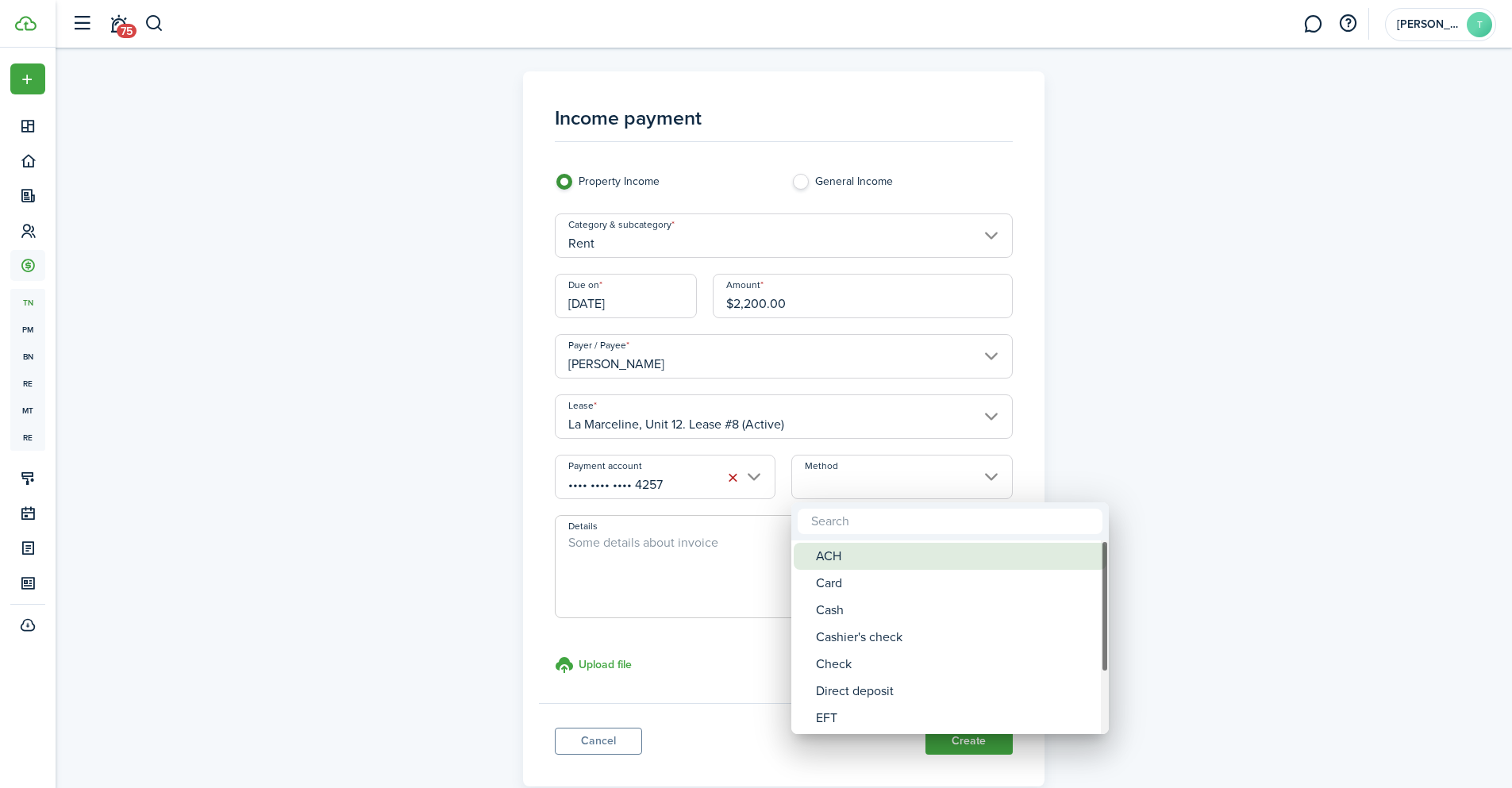
click at [840, 559] on div "ACH" at bounding box center [957, 556] width 281 height 27
type input "ACH"
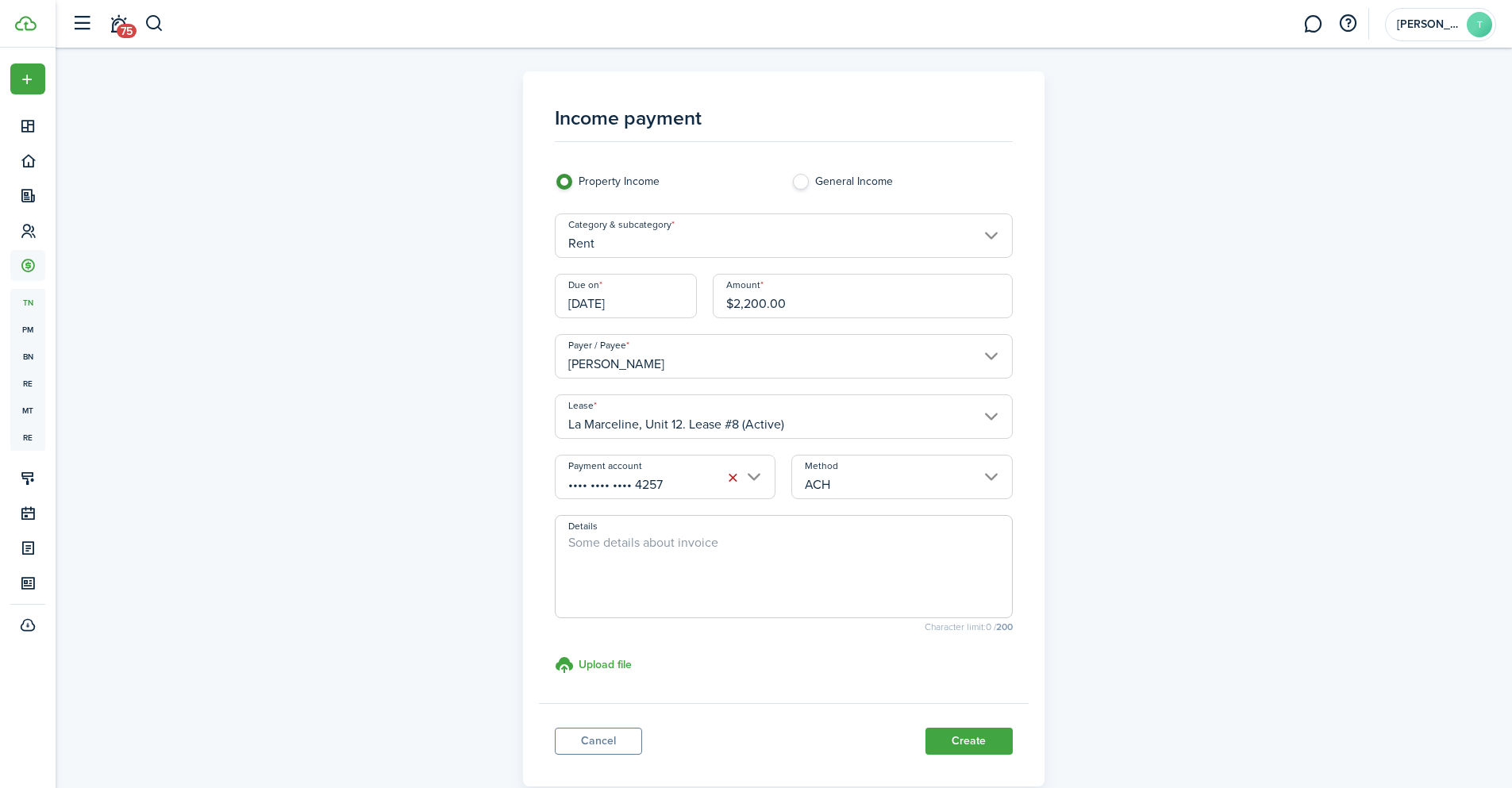
click at [700, 568] on textarea "Details" at bounding box center [783, 572] width 456 height 77
paste textarea "Prepaid rent for the month of [DATE]"
drag, startPoint x: 774, startPoint y: 541, endPoint x: 731, endPoint y: 538, distance: 43.1
click at [731, 538] on textarea "Prepaid rent for the month of [DATE]" at bounding box center [783, 572] width 456 height 77
type textarea "Prepaid rent for the month of [DATE]"
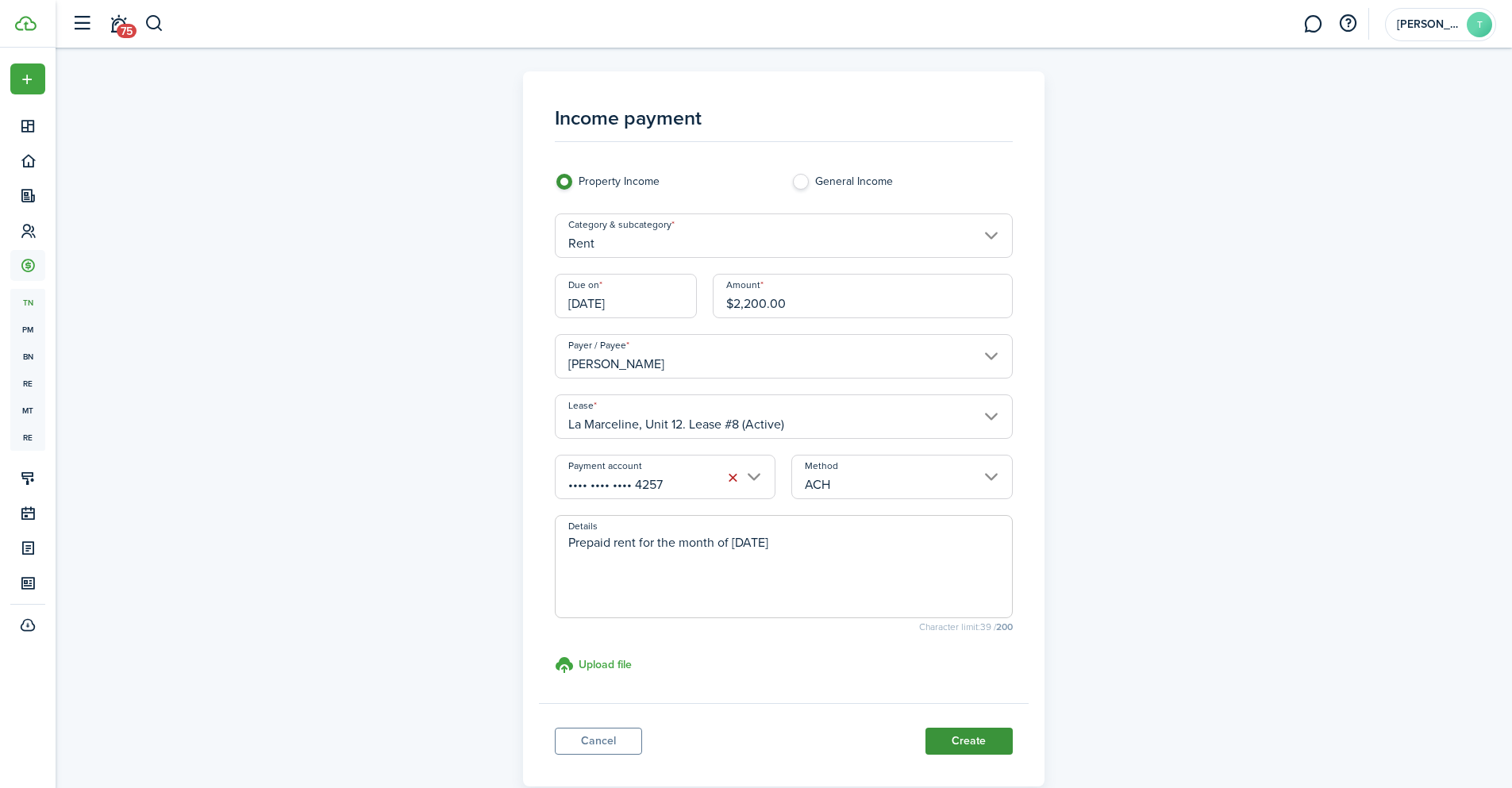
click at [987, 739] on button "Create" at bounding box center [968, 741] width 87 height 27
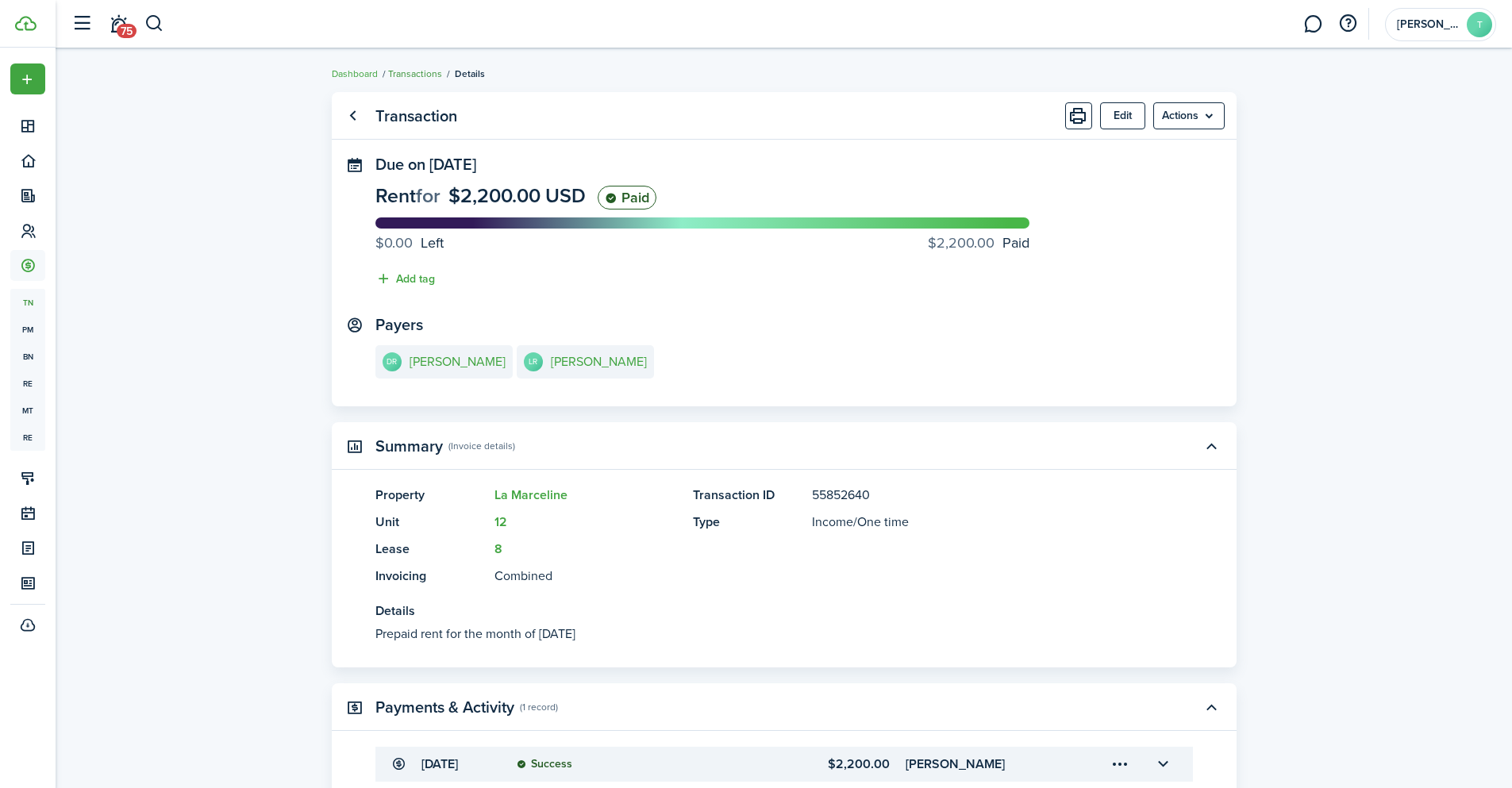
click at [417, 74] on link "Transactions" at bounding box center [415, 74] width 54 height 14
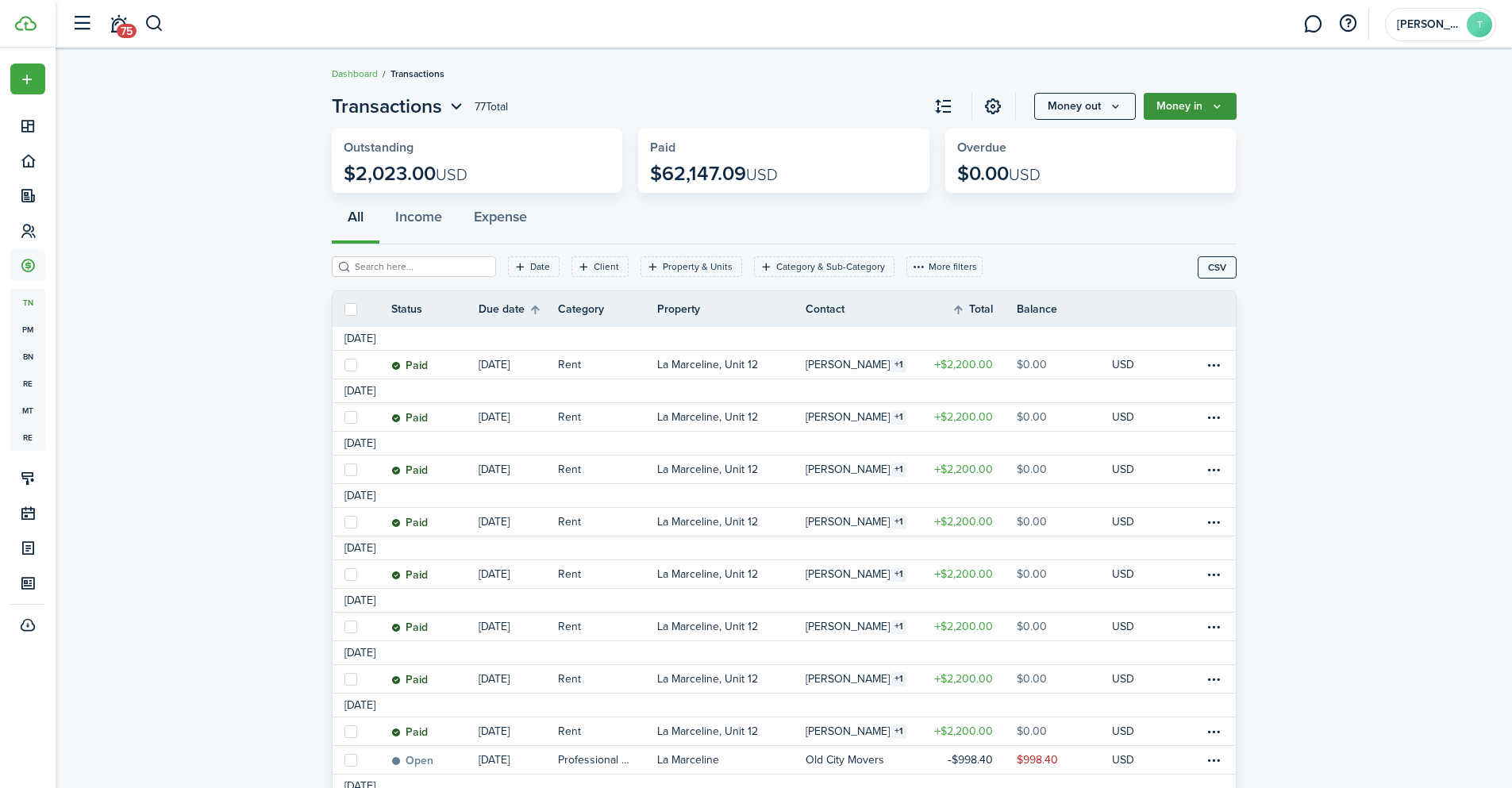
click at [1210, 103] on icon "Money in" at bounding box center [1216, 106] width 14 height 13
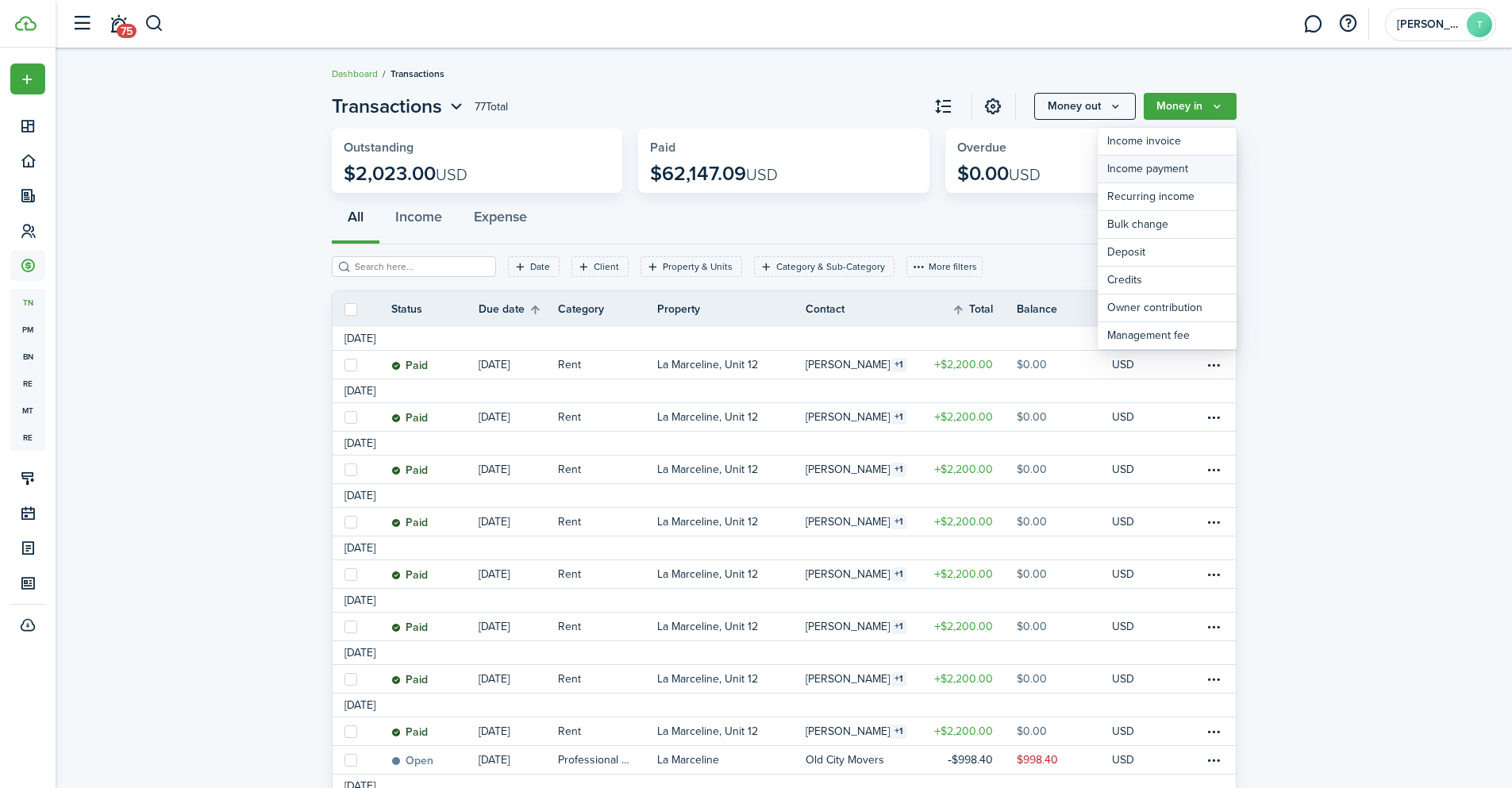
click at [1173, 167] on link "Income payment" at bounding box center [1167, 170] width 139 height 28
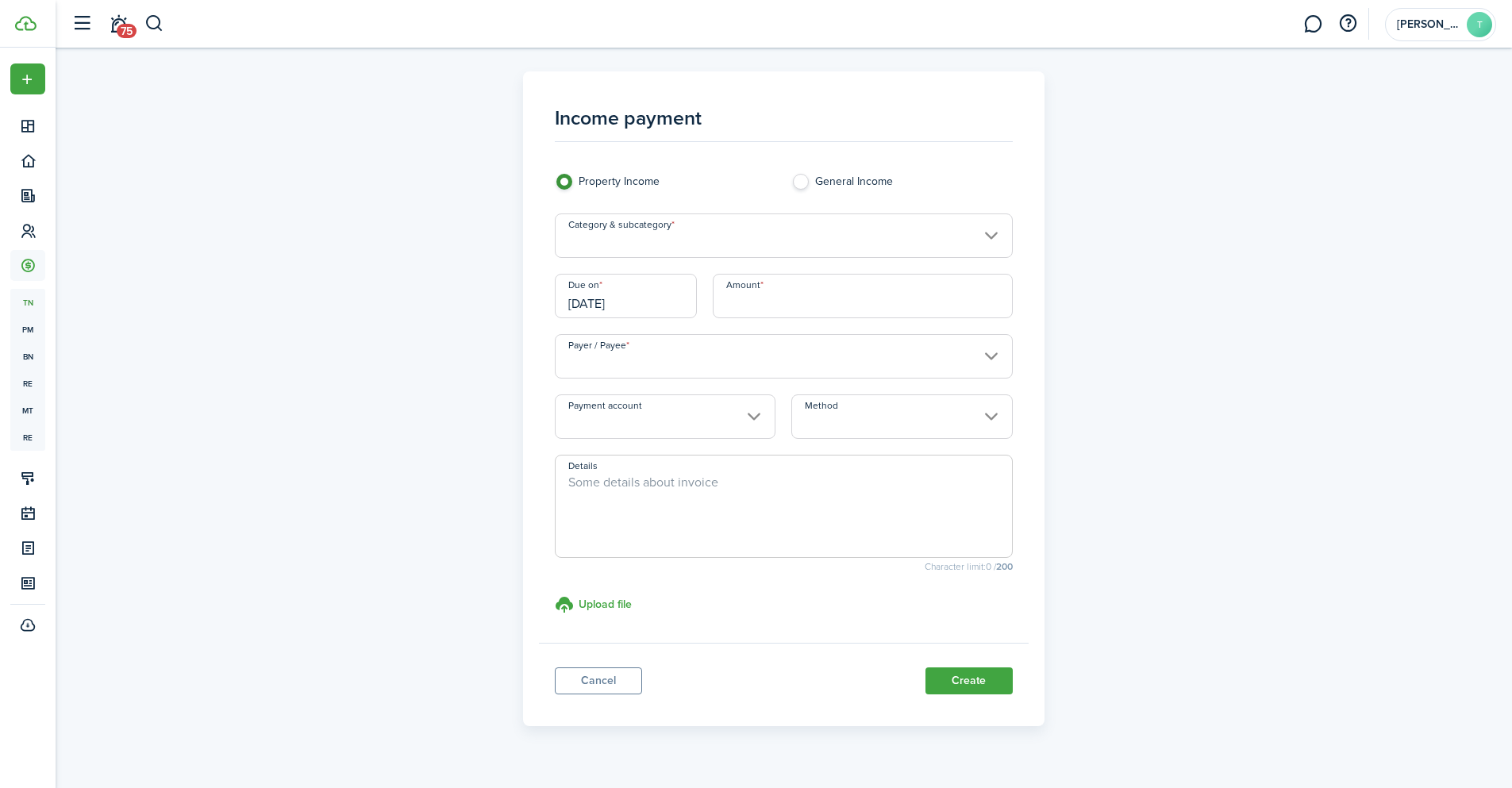
click at [620, 482] on textarea "Details" at bounding box center [783, 511] width 456 height 77
paste textarea "Prepaid rent for the month of [DATE]"
drag, startPoint x: 777, startPoint y: 482, endPoint x: 741, endPoint y: 474, distance: 36.9
click at [741, 474] on textarea "Prepaid rent for the month of [DATE]" at bounding box center [783, 511] width 456 height 77
click at [685, 245] on input "Category & subcategory" at bounding box center [783, 235] width 458 height 44
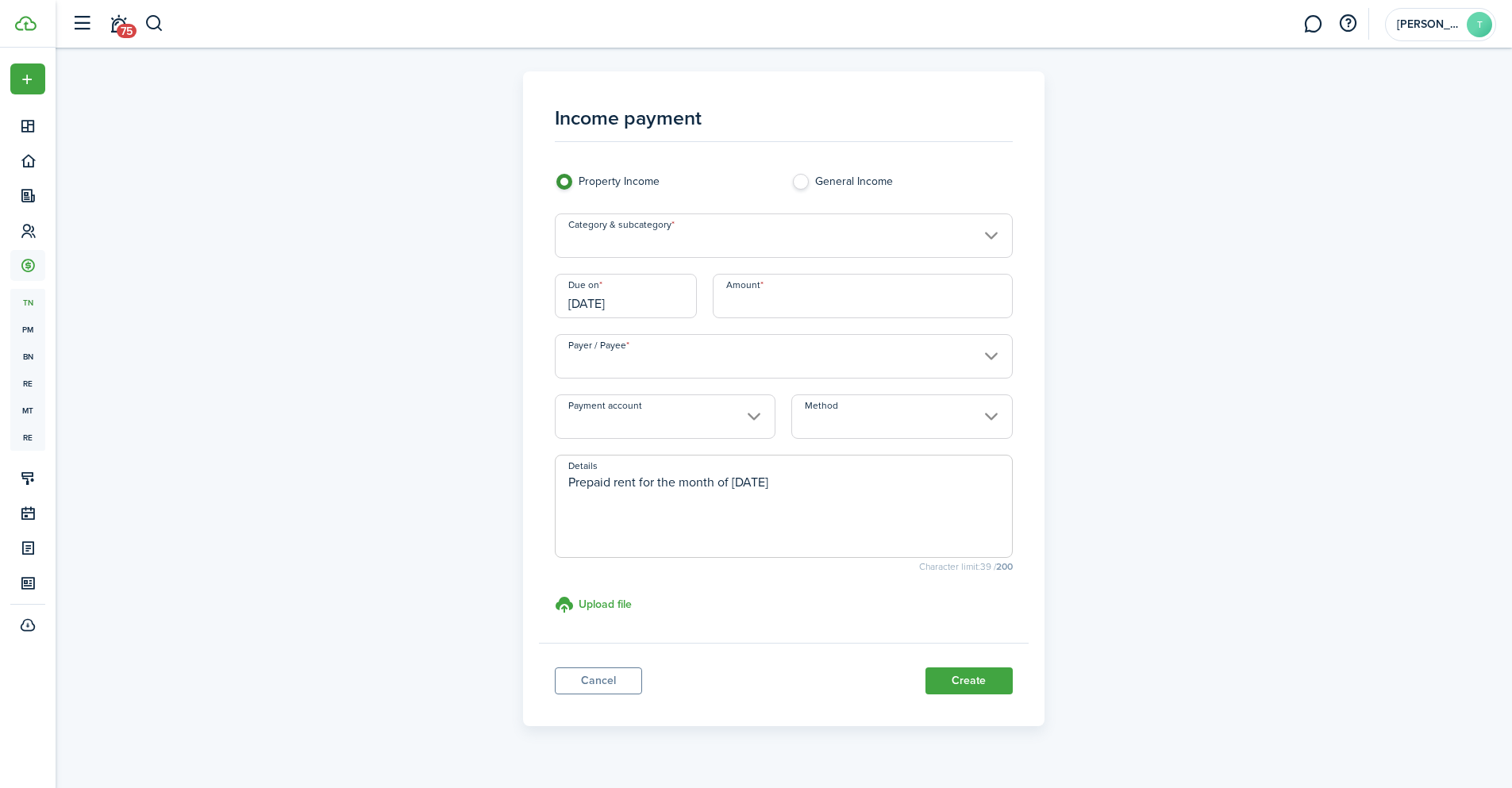
type textarea "Prepaid rent for the month of [DATE]"
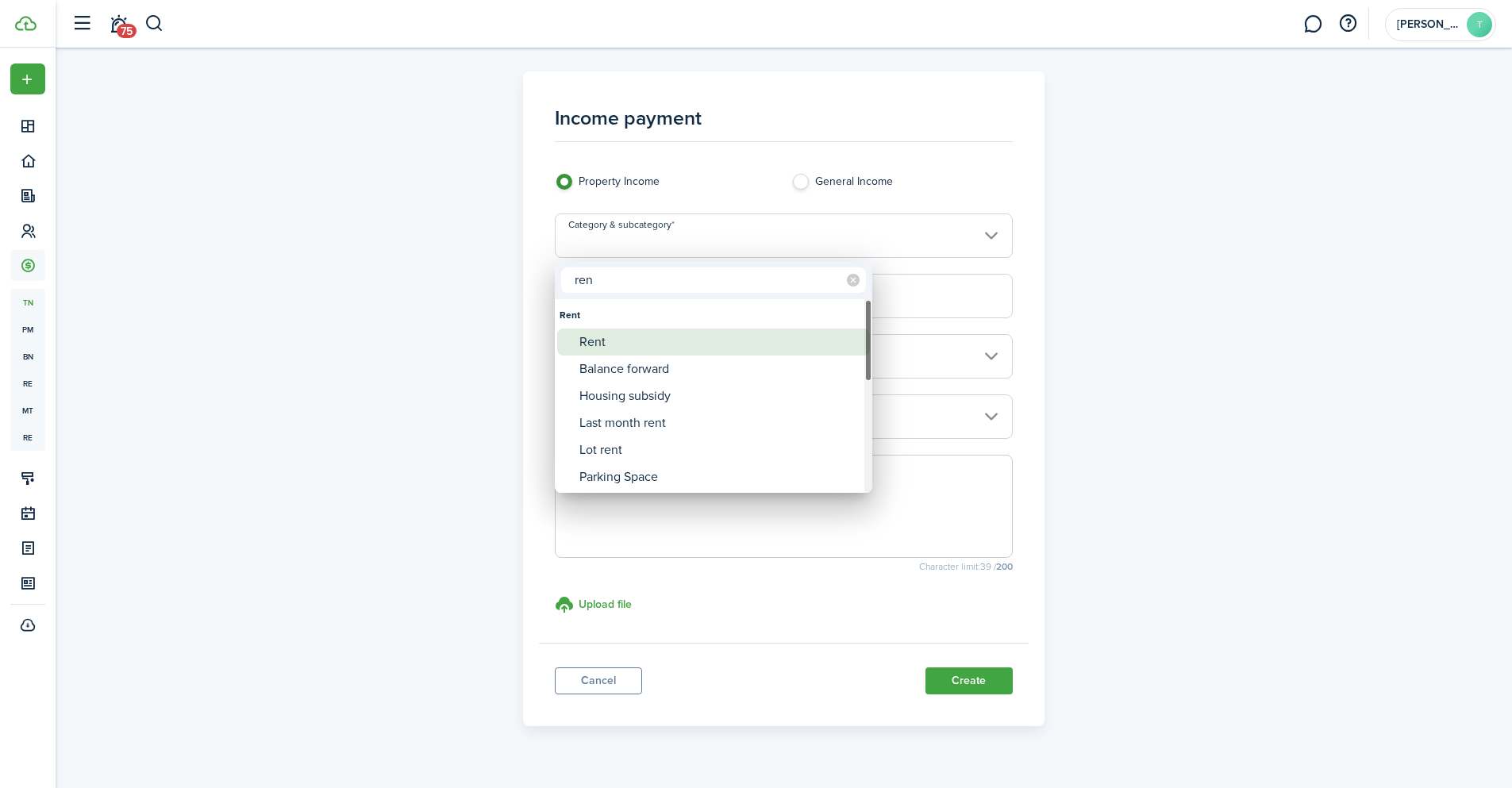
type input "ren"
click at [626, 342] on div "Rent" at bounding box center [720, 342] width 281 height 27
type input "Rent"
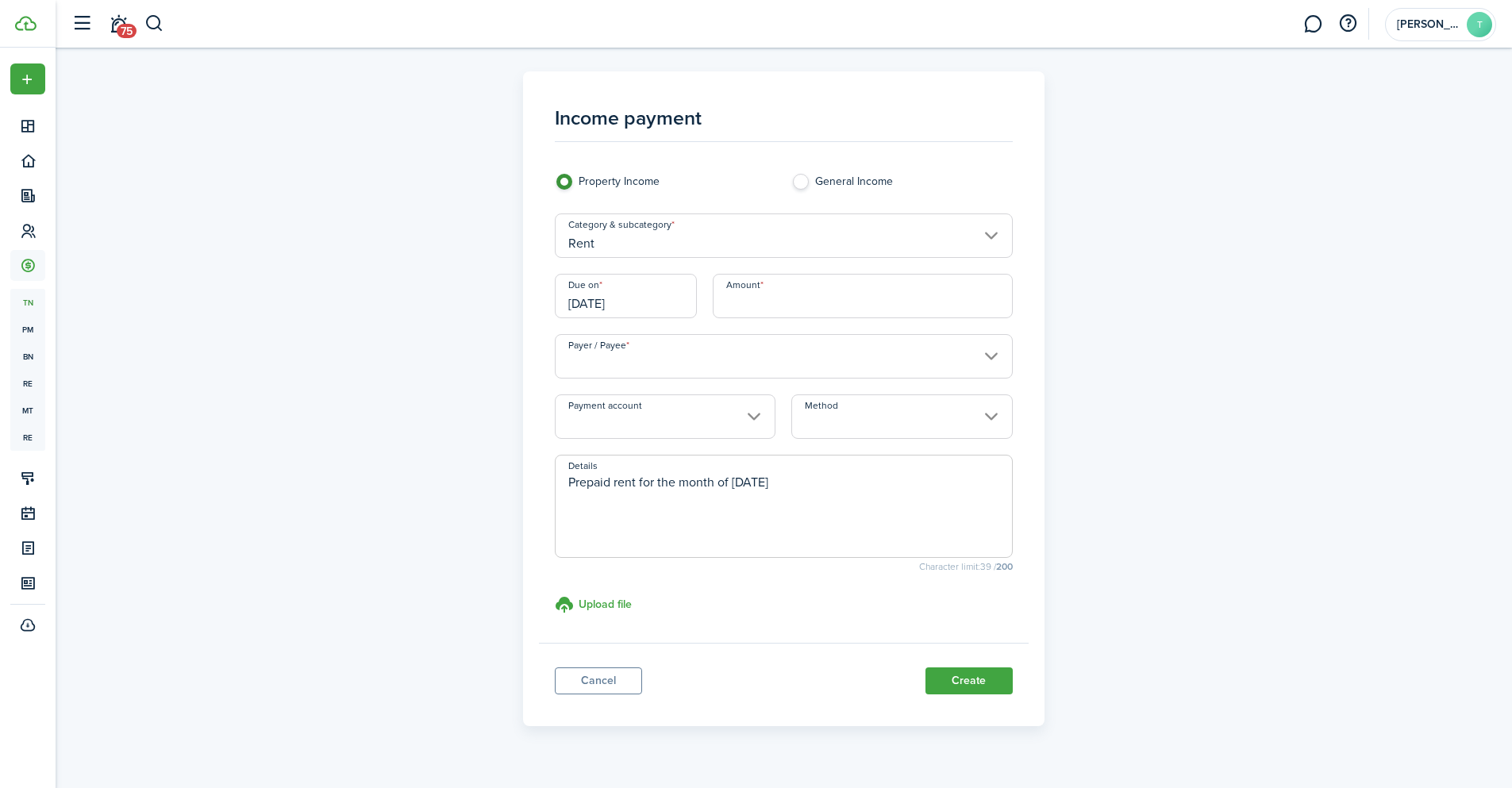
click at [637, 307] on input "[DATE]" at bounding box center [626, 296] width 142 height 44
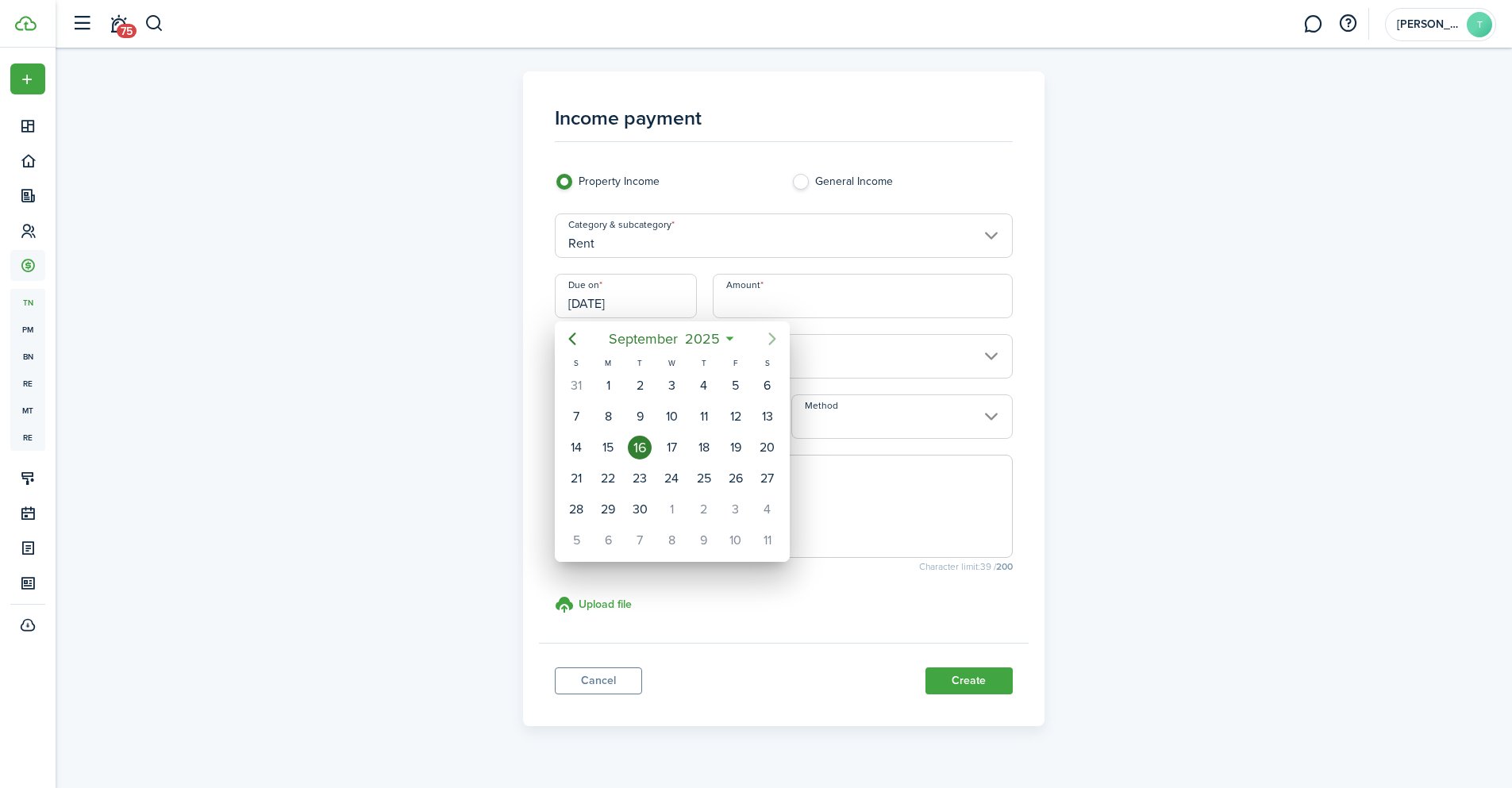
click at [765, 337] on icon "Next page" at bounding box center [772, 338] width 19 height 19
click at [765, 336] on icon "Next page" at bounding box center [772, 338] width 19 height 19
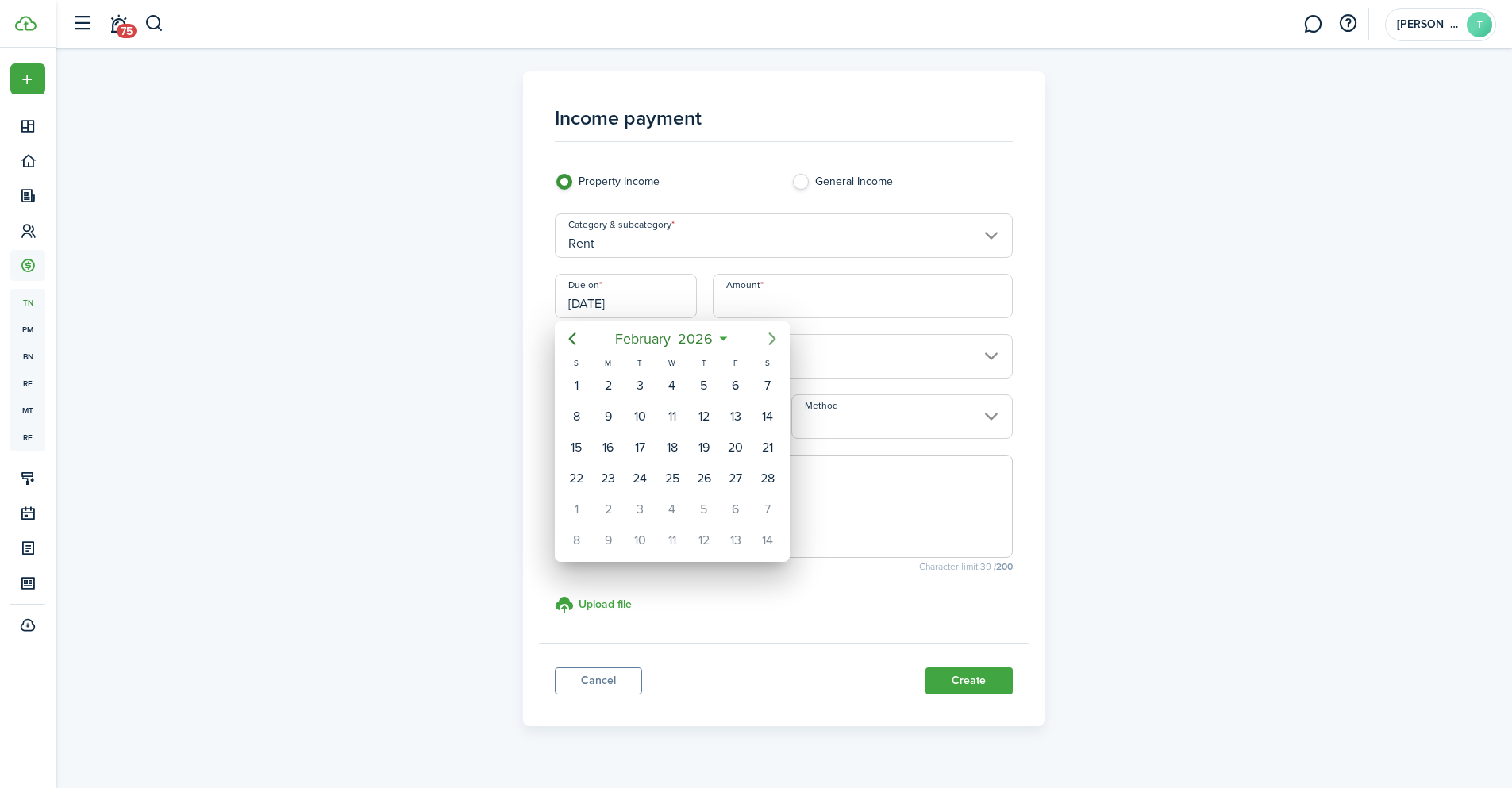
click at [765, 336] on icon "Next page" at bounding box center [772, 338] width 19 height 19
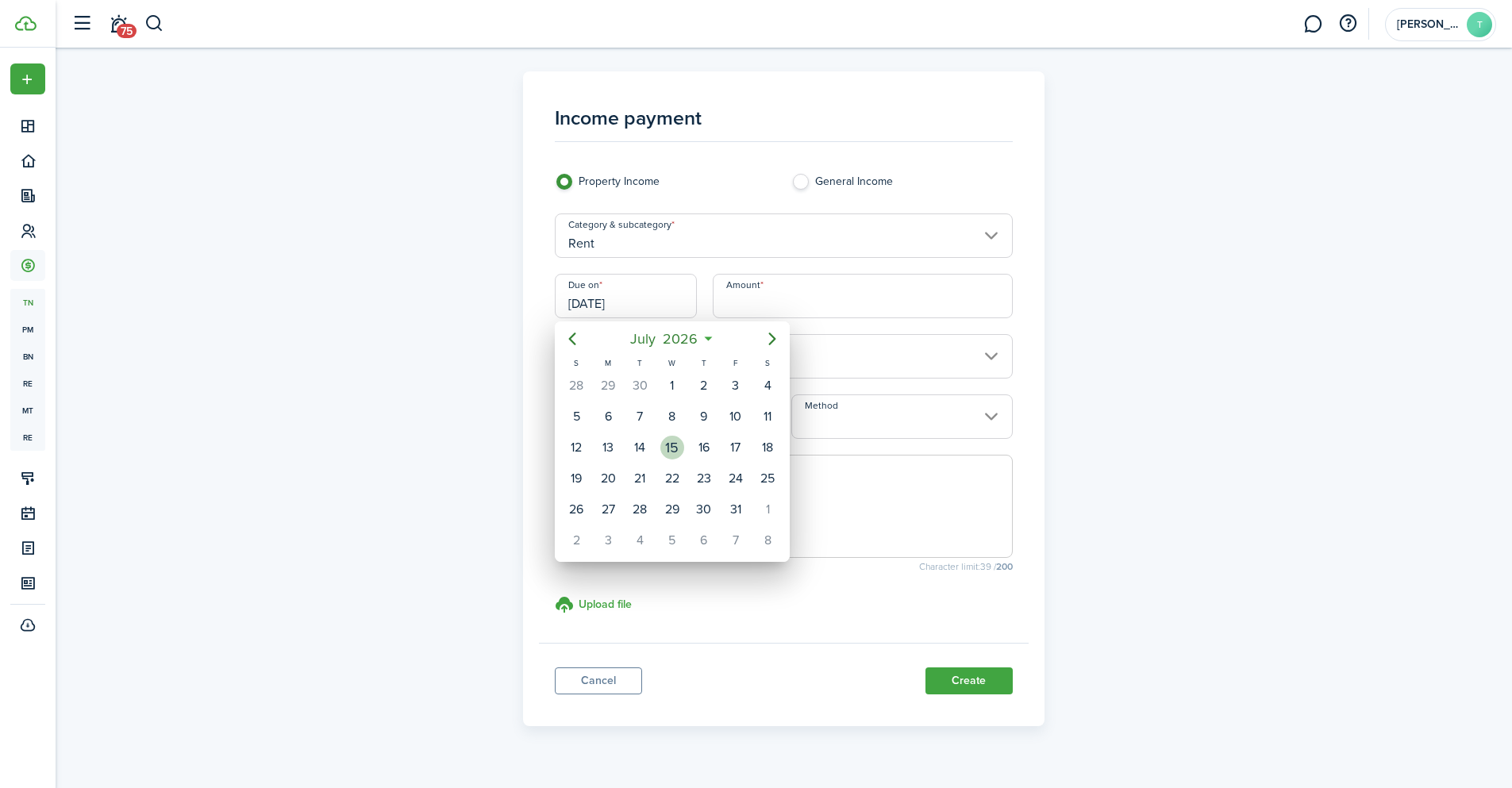
click at [664, 441] on div "15" at bounding box center [672, 447] width 23 height 23
type input "[DATE]"
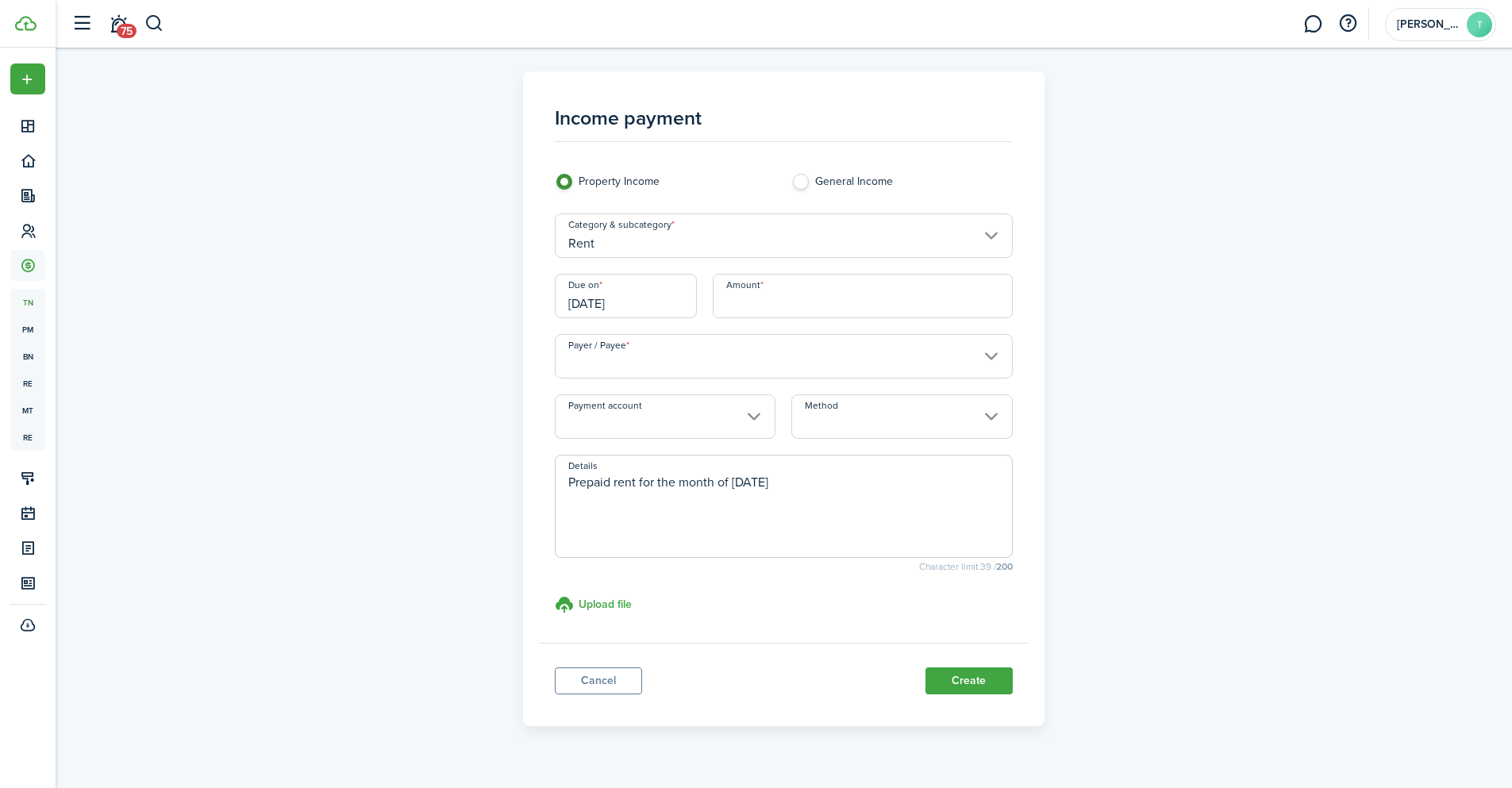
click at [747, 289] on input "Amount" at bounding box center [863, 296] width 300 height 44
click at [655, 356] on input "Payer / Payee" at bounding box center [783, 356] width 458 height 44
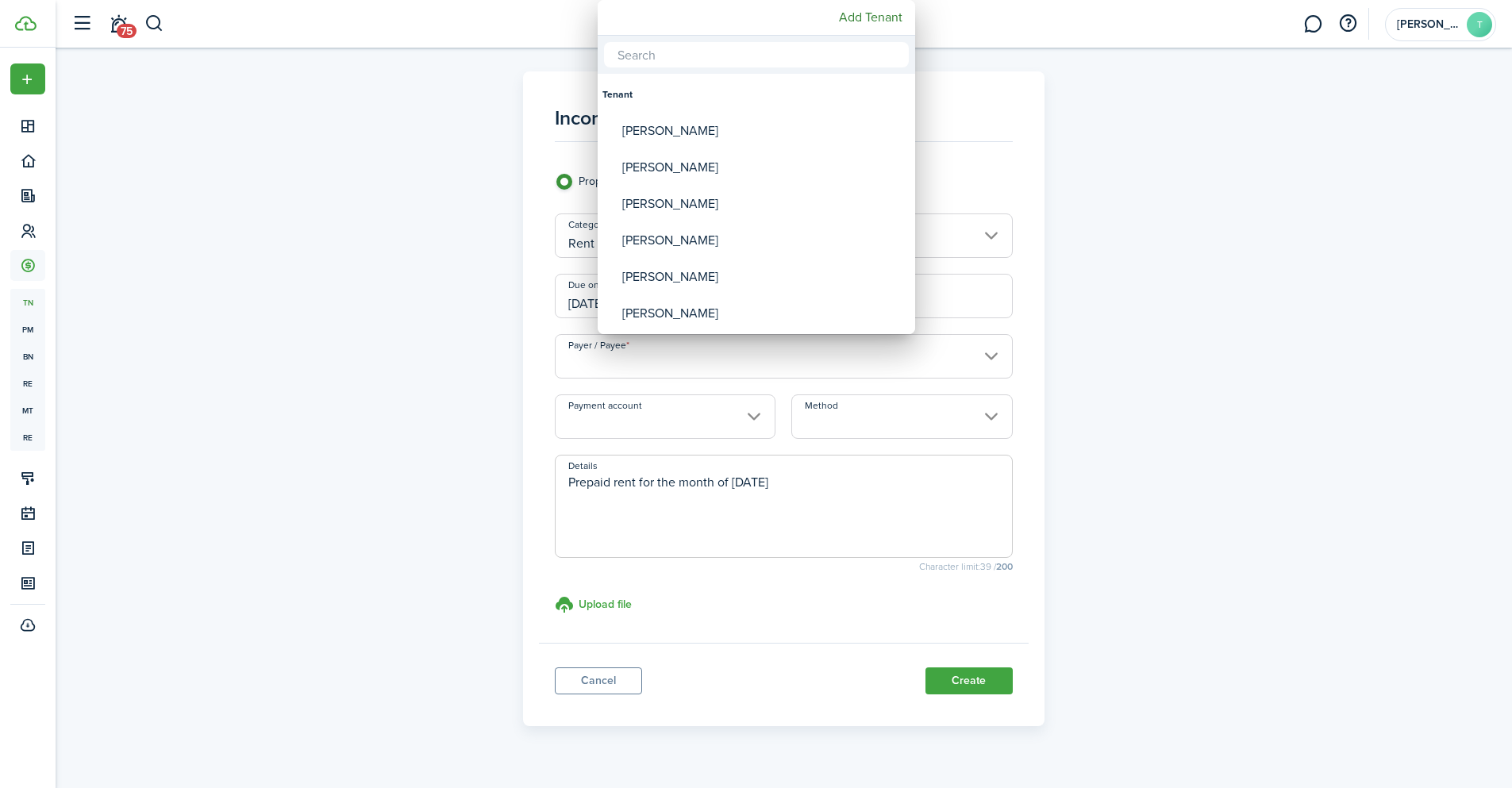
type input "$2,200.00"
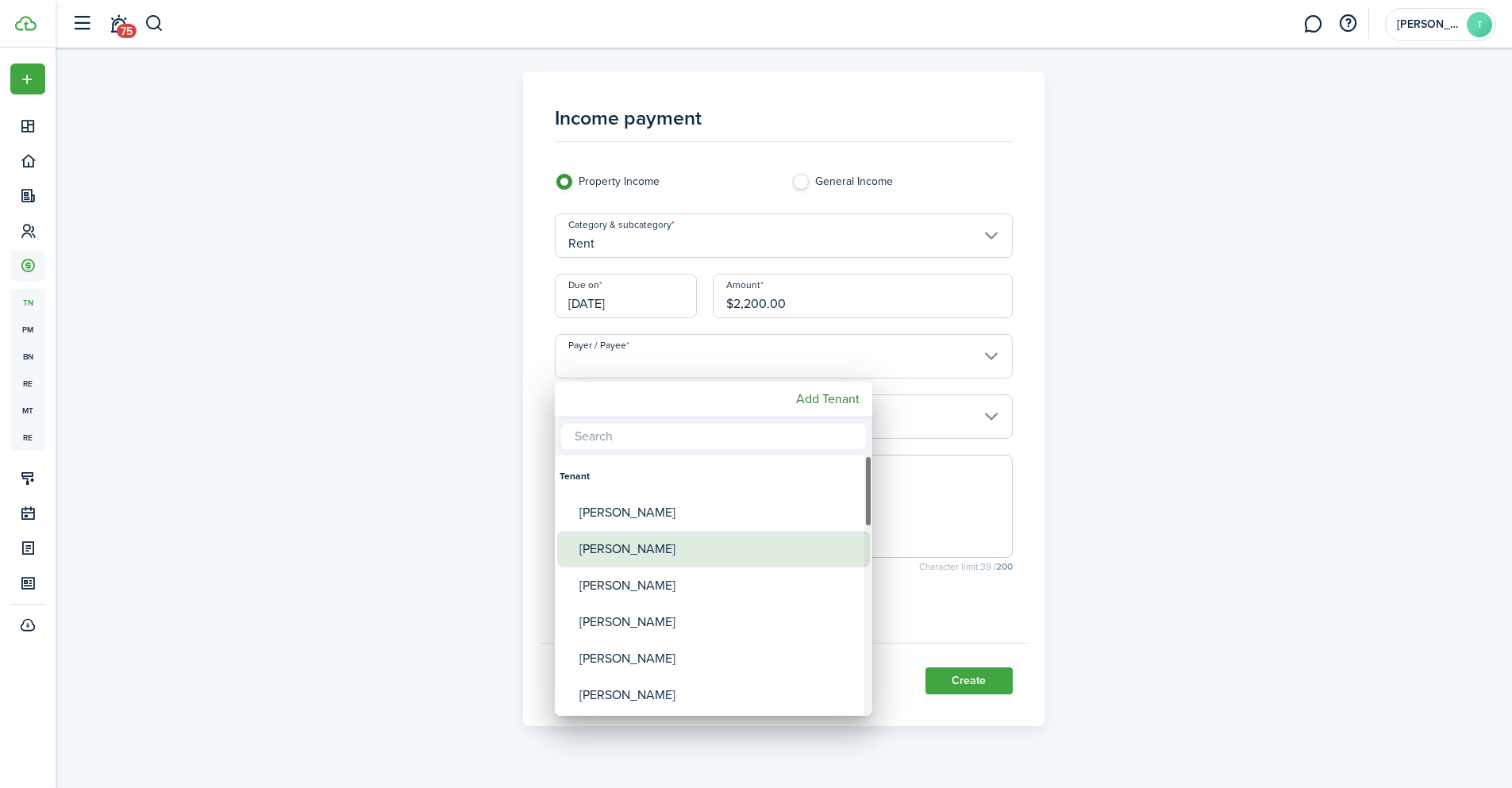
click at [618, 553] on div "[PERSON_NAME]" at bounding box center [720, 549] width 281 height 36
type input "[PERSON_NAME]"
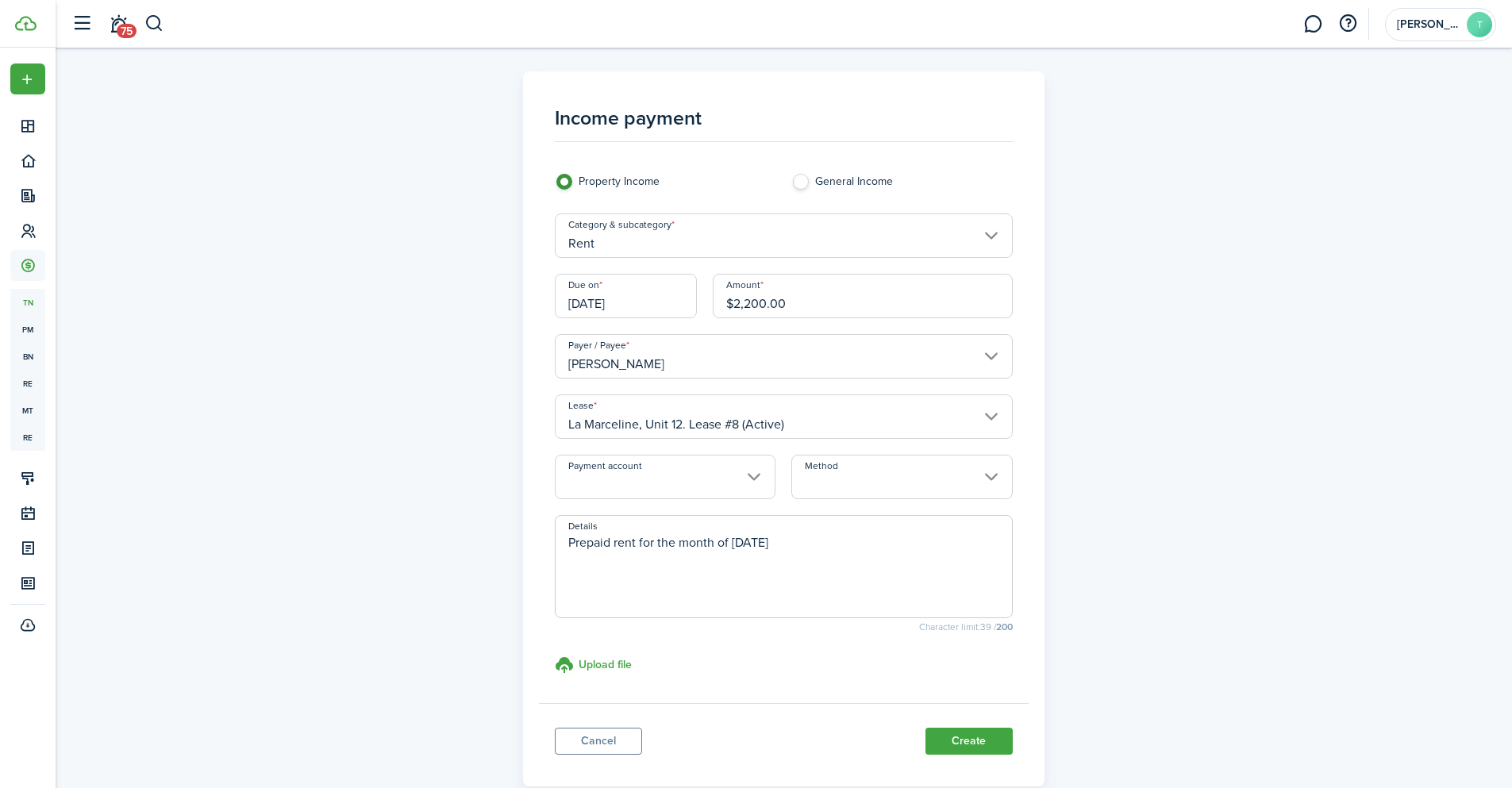
click at [731, 470] on input "Payment account" at bounding box center [664, 476] width 221 height 44
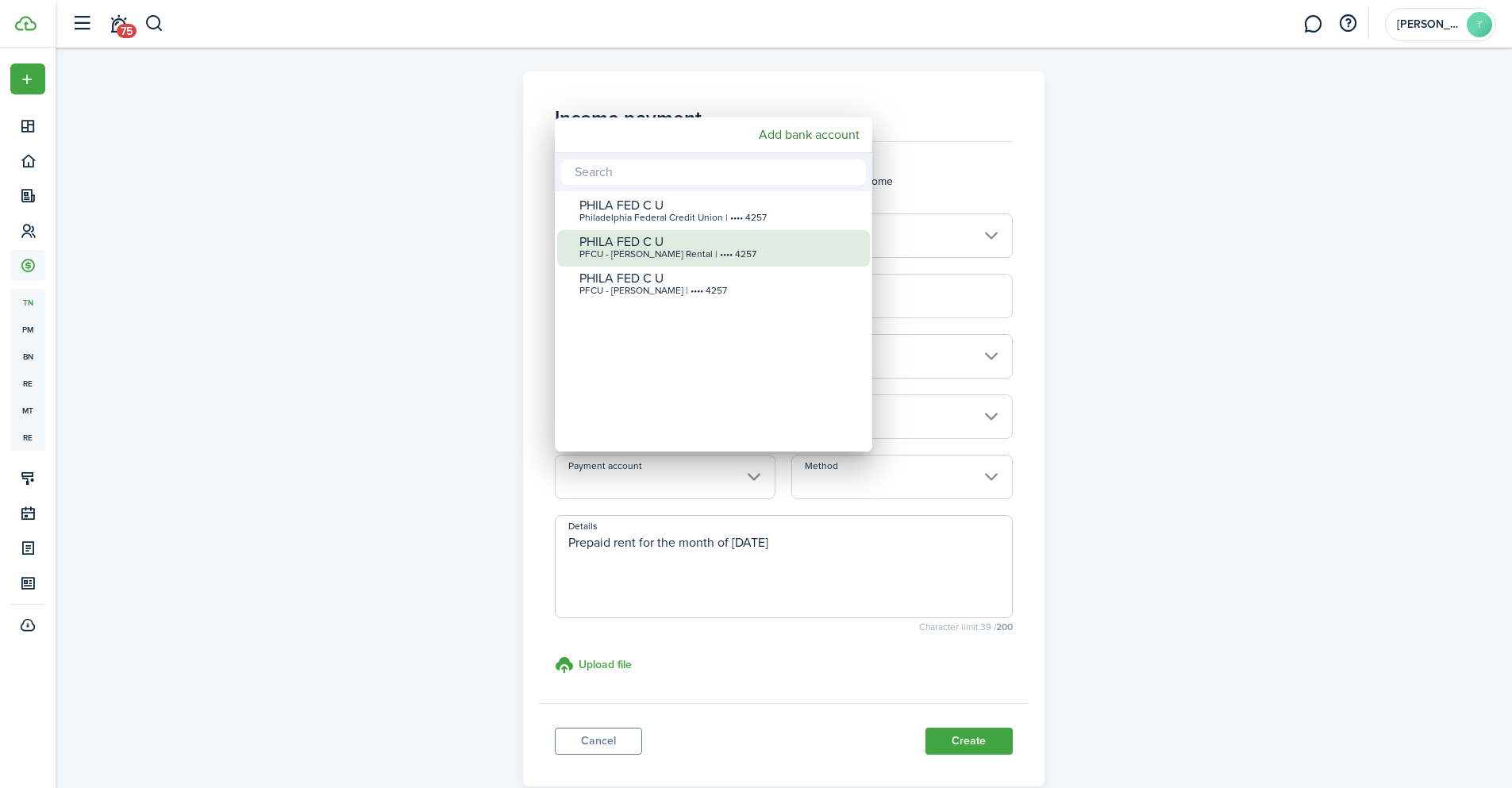
click at [702, 246] on div "PHILA FED C U" at bounding box center [720, 243] width 281 height 14
type input "•••• •••• •••• 4257"
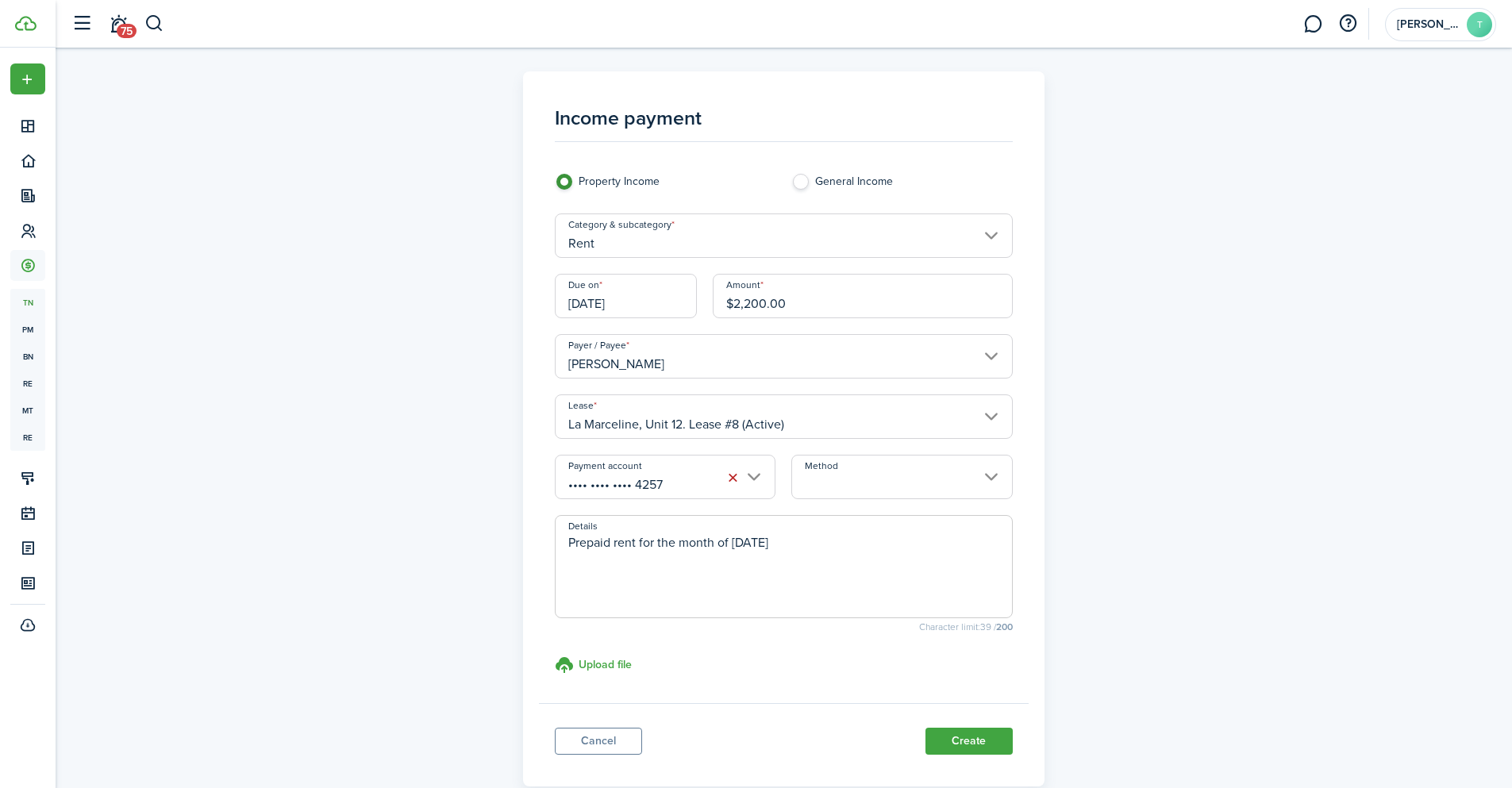
click at [865, 474] on input "Method" at bounding box center [902, 476] width 221 height 44
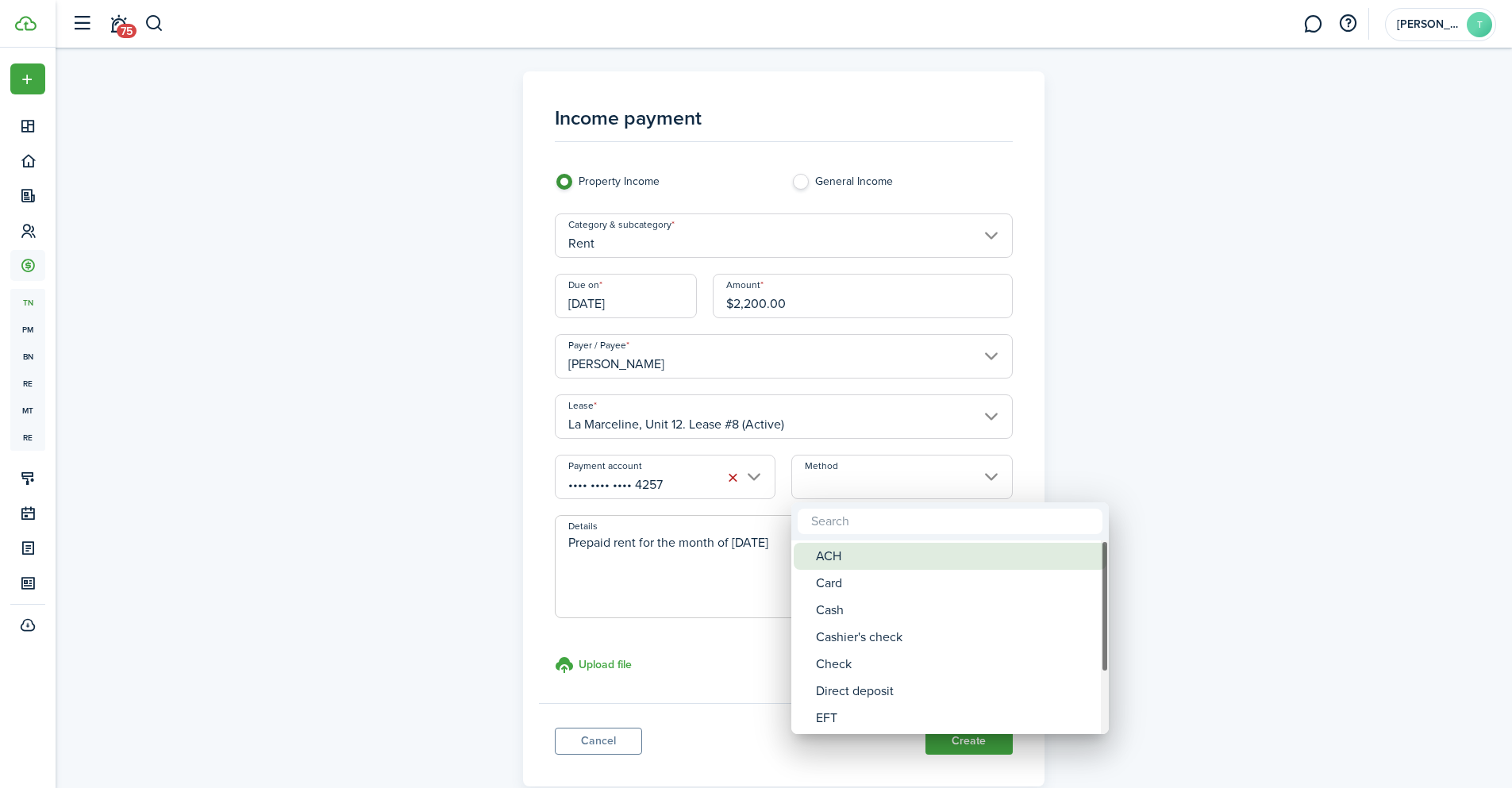
click at [847, 563] on div "ACH" at bounding box center [957, 556] width 281 height 27
type input "ACH"
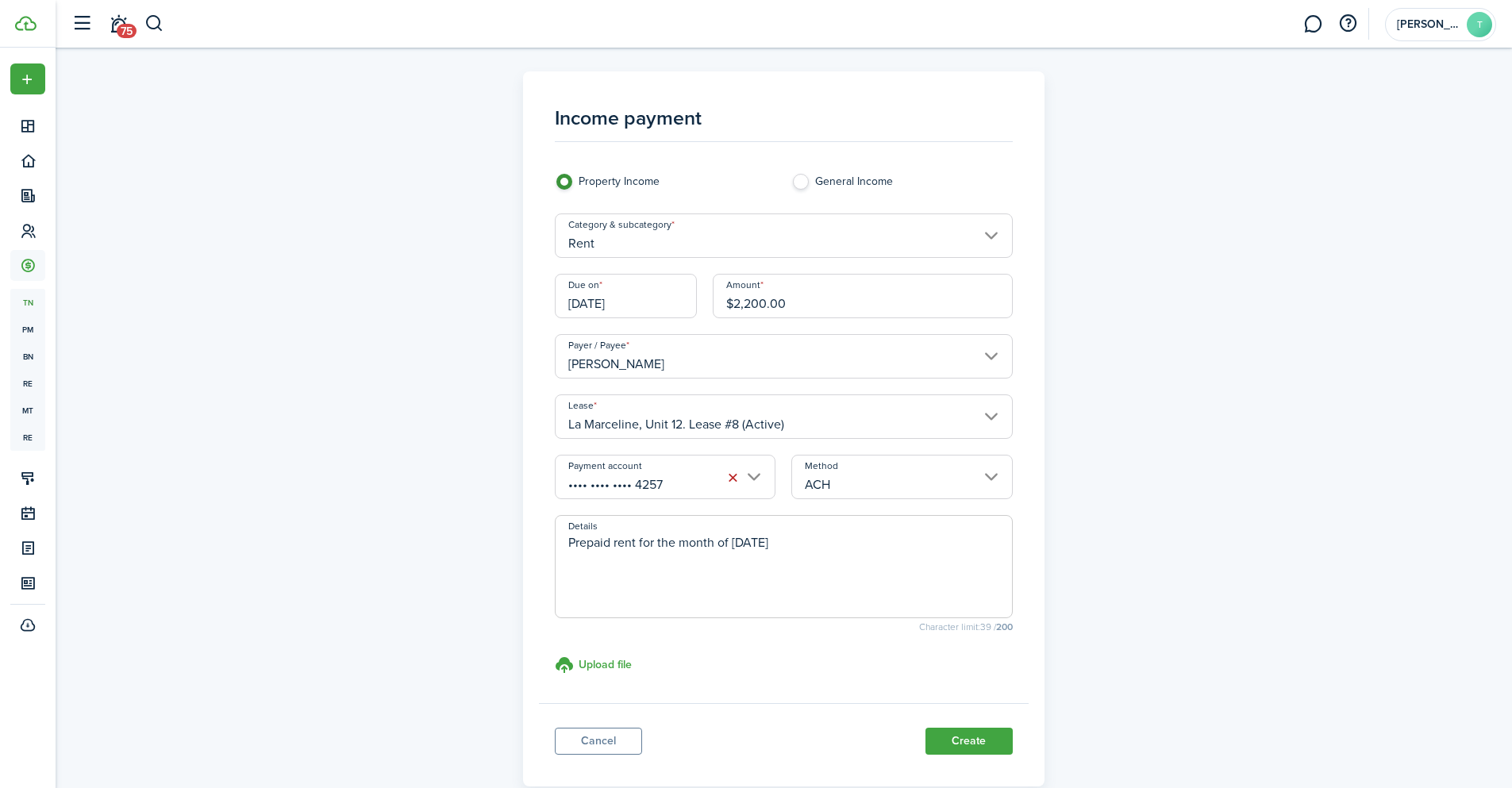
click at [1128, 392] on div "Income payment Property Income General Income Category & subcategory Rent Due o…" at bounding box center [783, 428] width 921 height 715
click at [972, 738] on button "Create" at bounding box center [968, 741] width 87 height 27
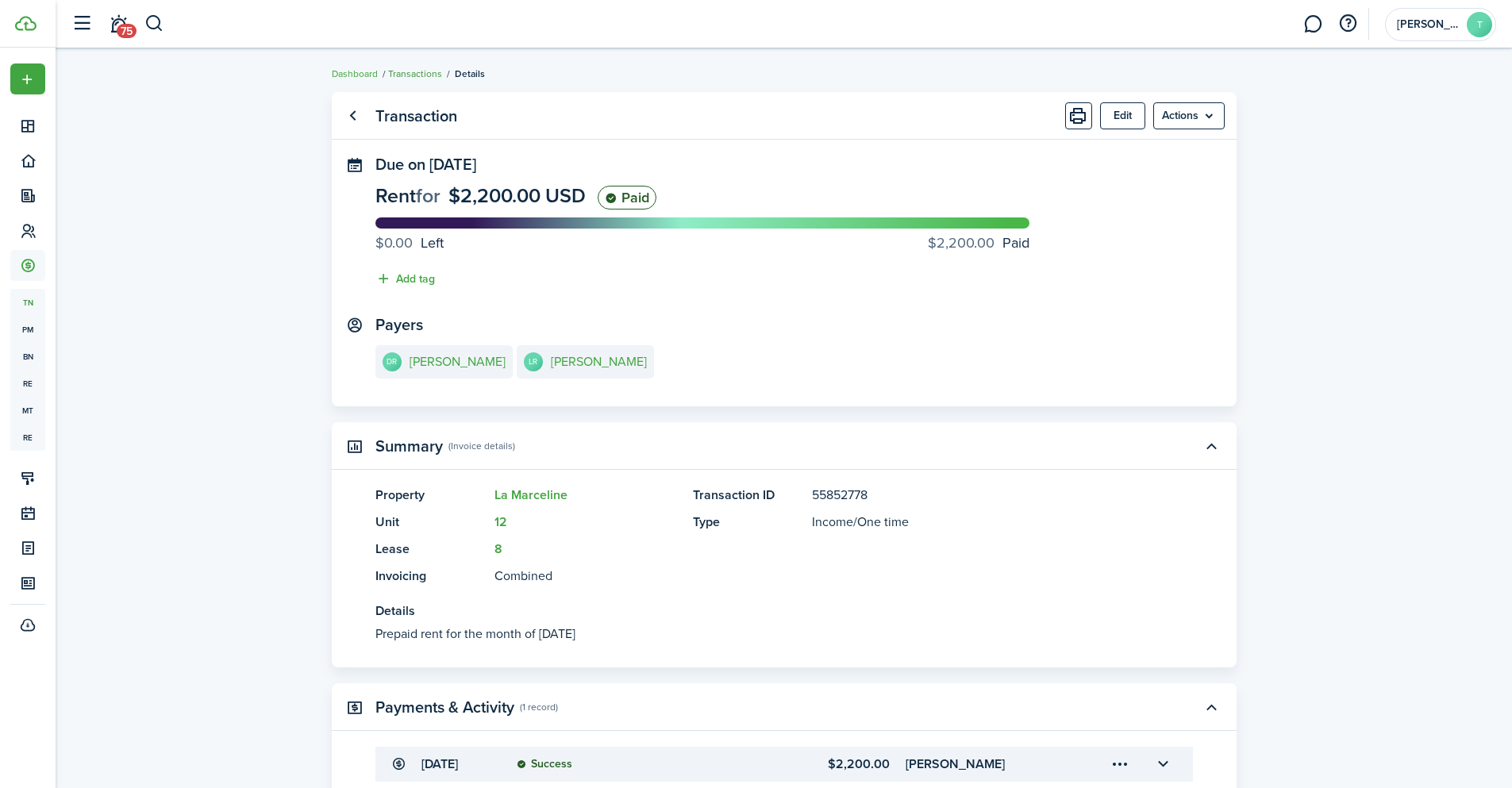
click at [423, 69] on link "Transactions" at bounding box center [415, 74] width 54 height 14
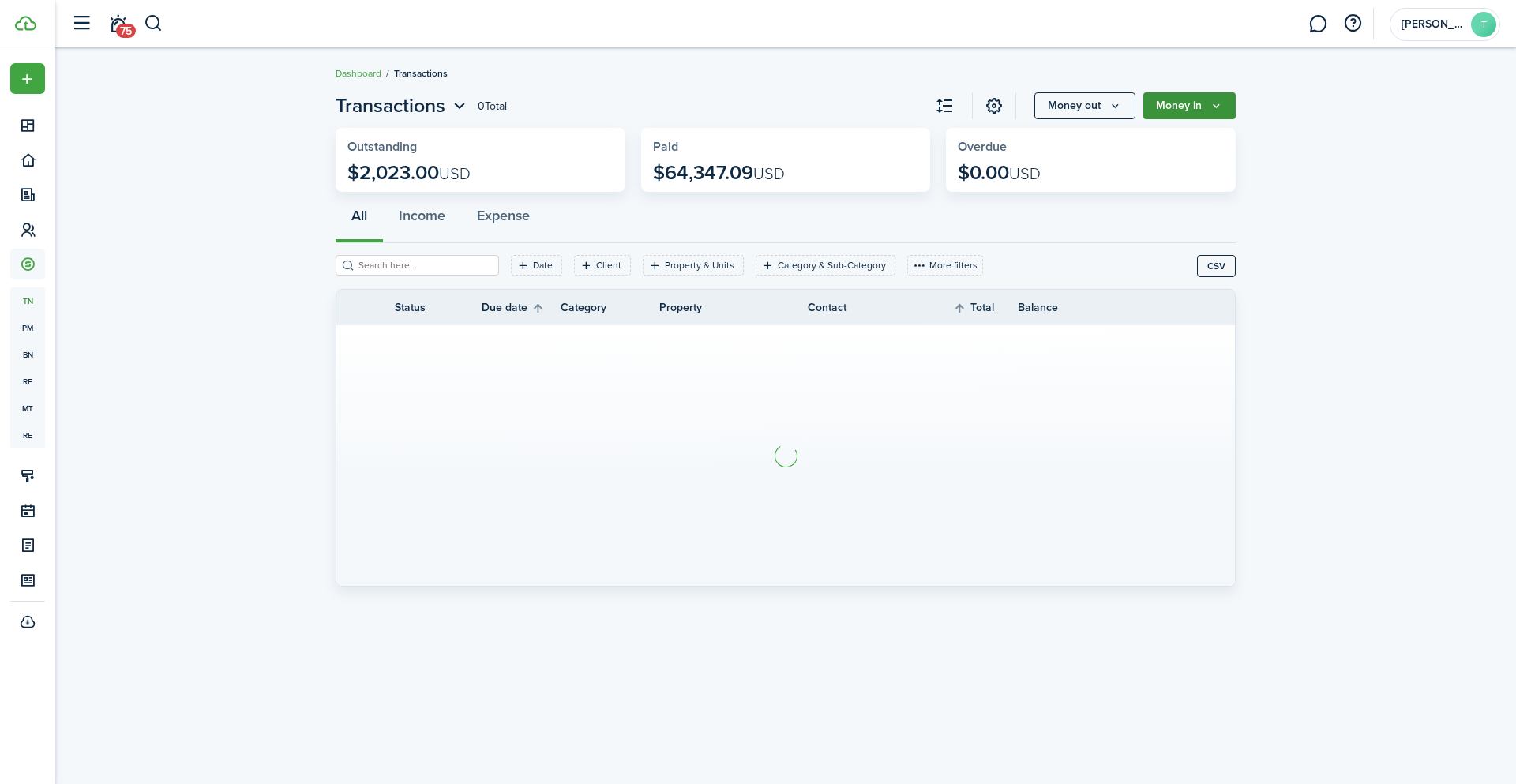
click at [1216, 102] on icon "Money in" at bounding box center [1216, 106] width 13 height 13
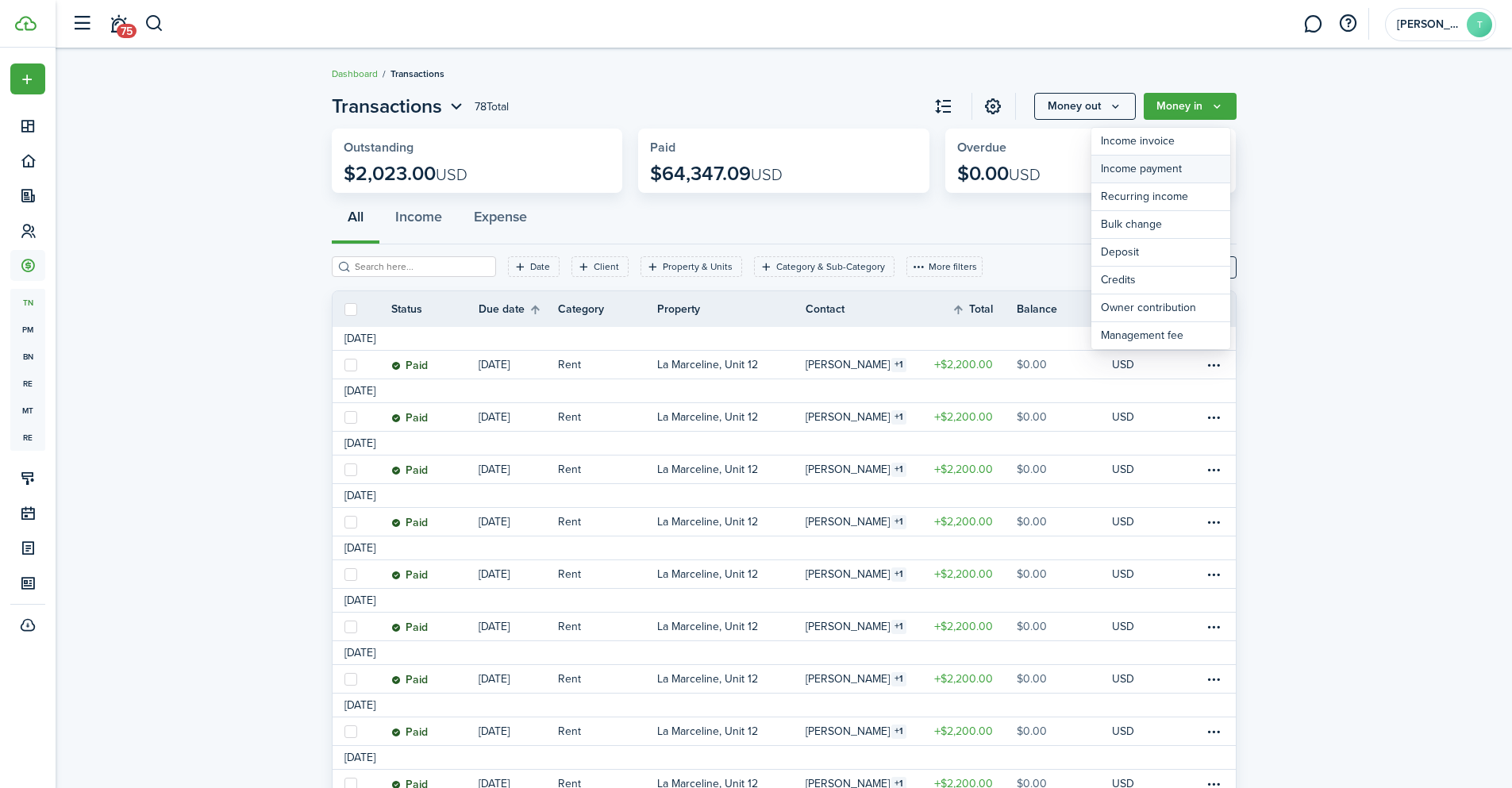
click at [1177, 162] on link "Income payment" at bounding box center [1160, 170] width 139 height 28
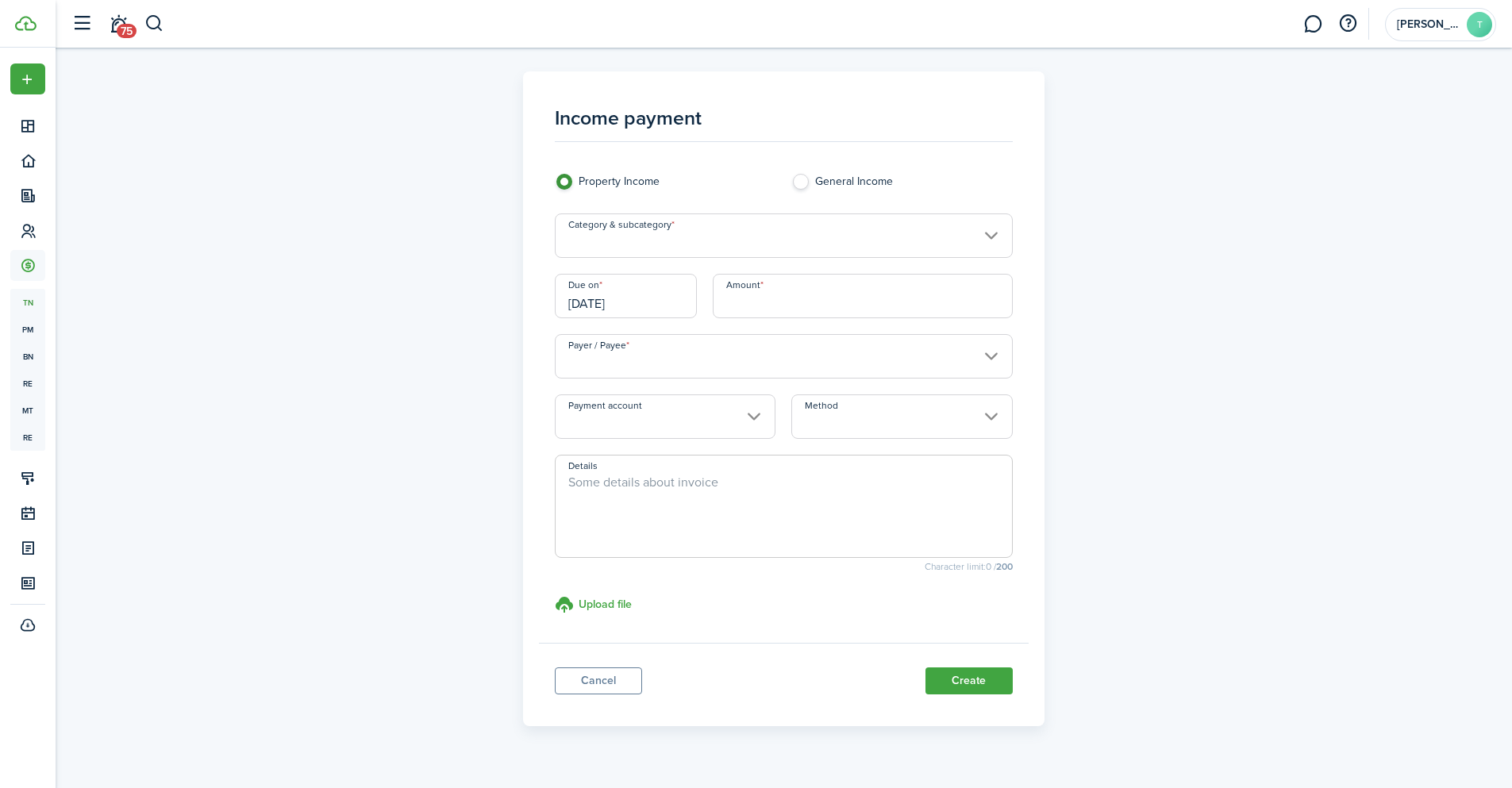
click at [619, 248] on input "Category & subcategory" at bounding box center [783, 235] width 458 height 44
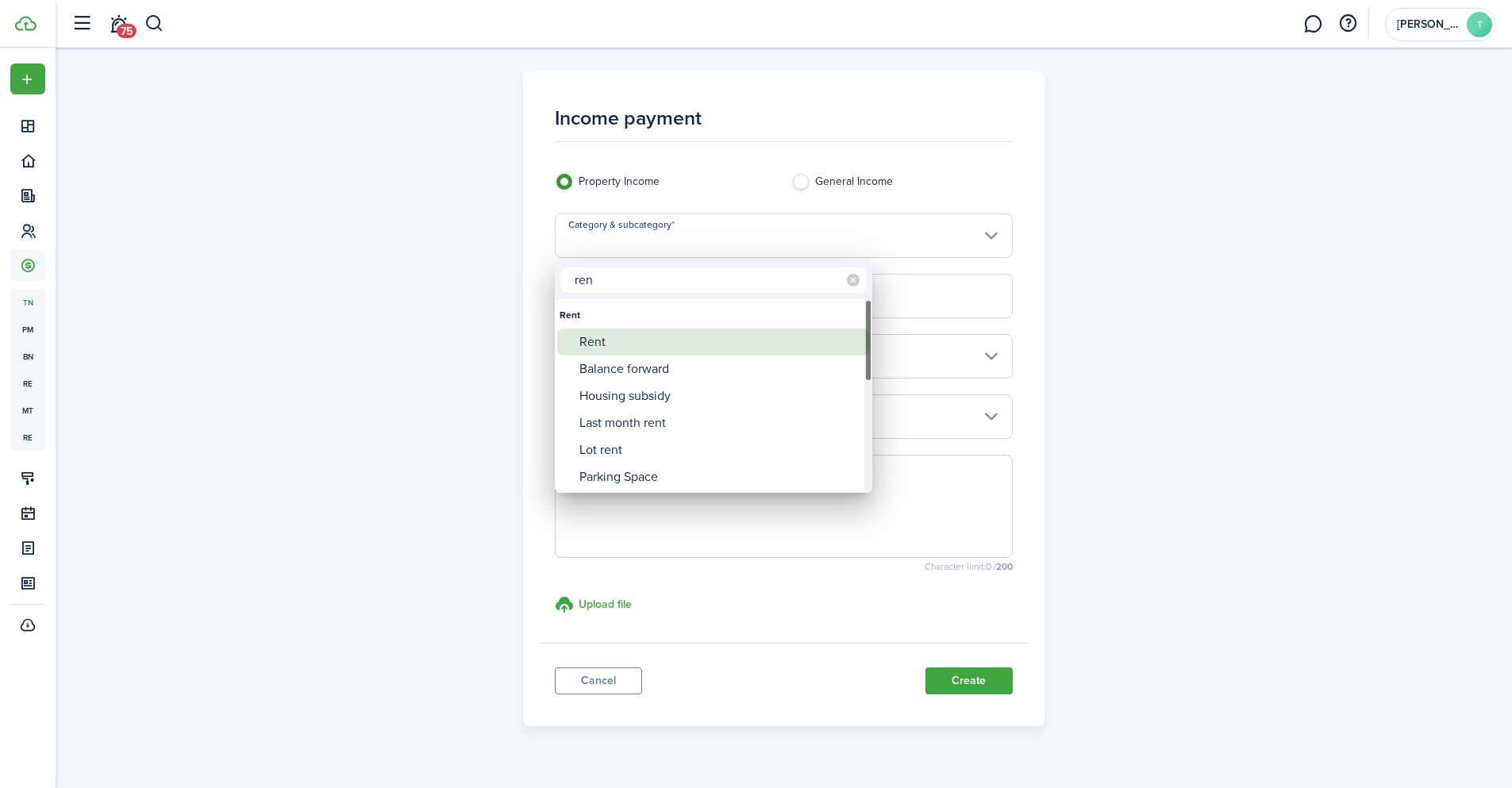
type input "ren"
click at [611, 342] on div "Rent" at bounding box center [720, 342] width 281 height 27
type input "Rent"
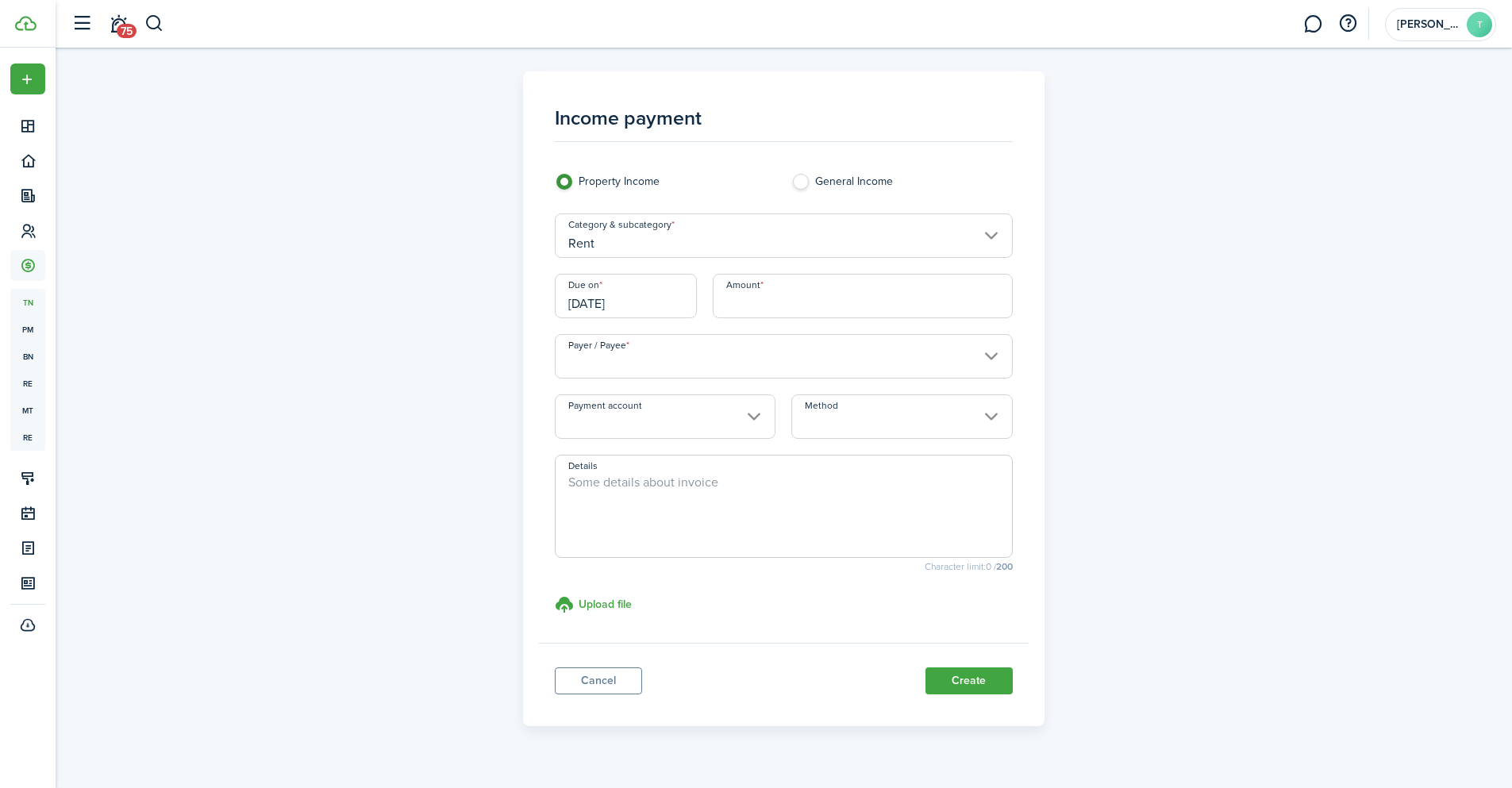
click at [782, 303] on input "Amount" at bounding box center [863, 296] width 300 height 44
click at [761, 357] on input "Payer / Payee" at bounding box center [783, 356] width 458 height 44
type input "$2,200.00"
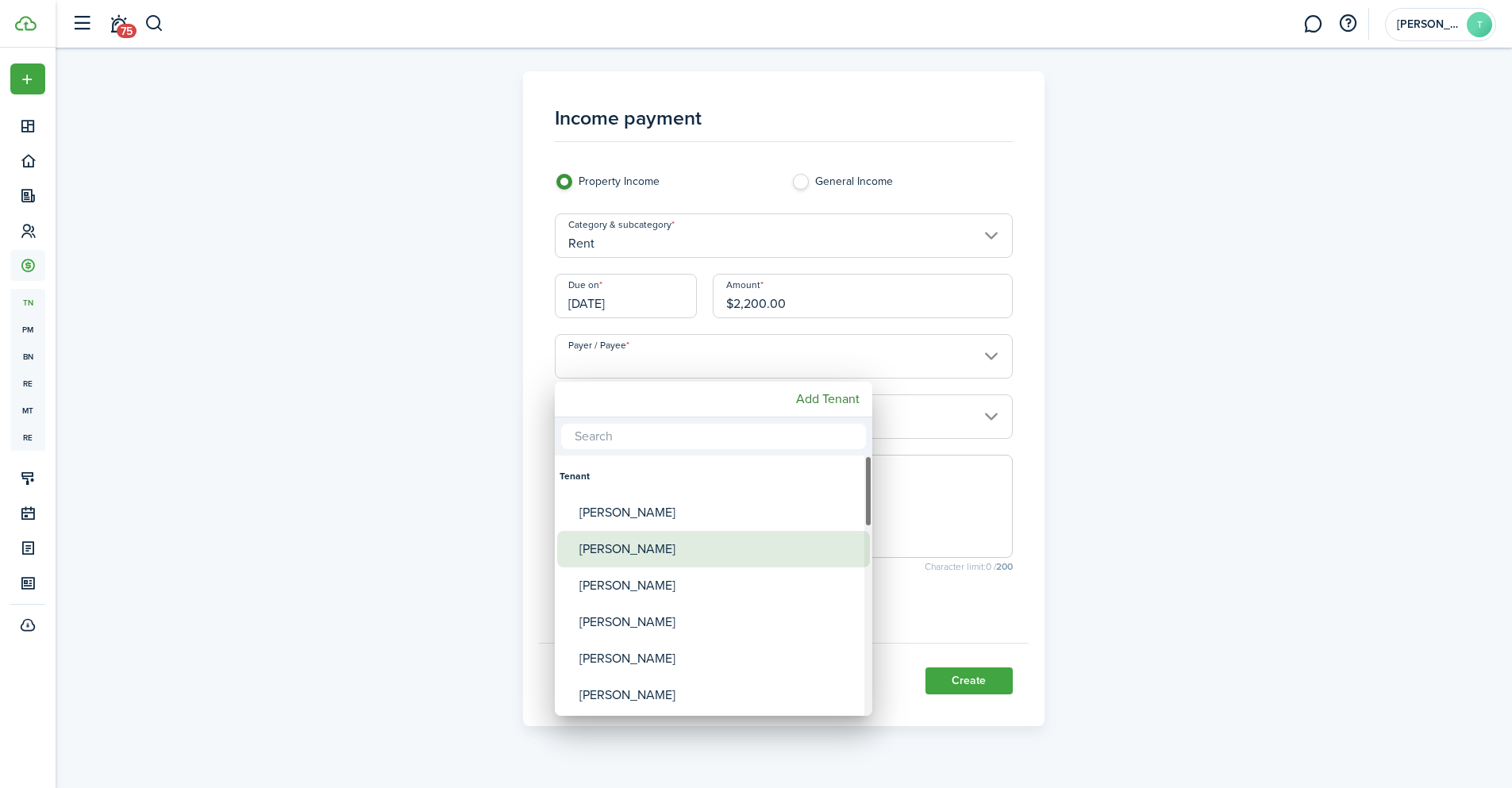
click at [629, 533] on div "[PERSON_NAME]" at bounding box center [720, 549] width 281 height 36
type input "[PERSON_NAME]"
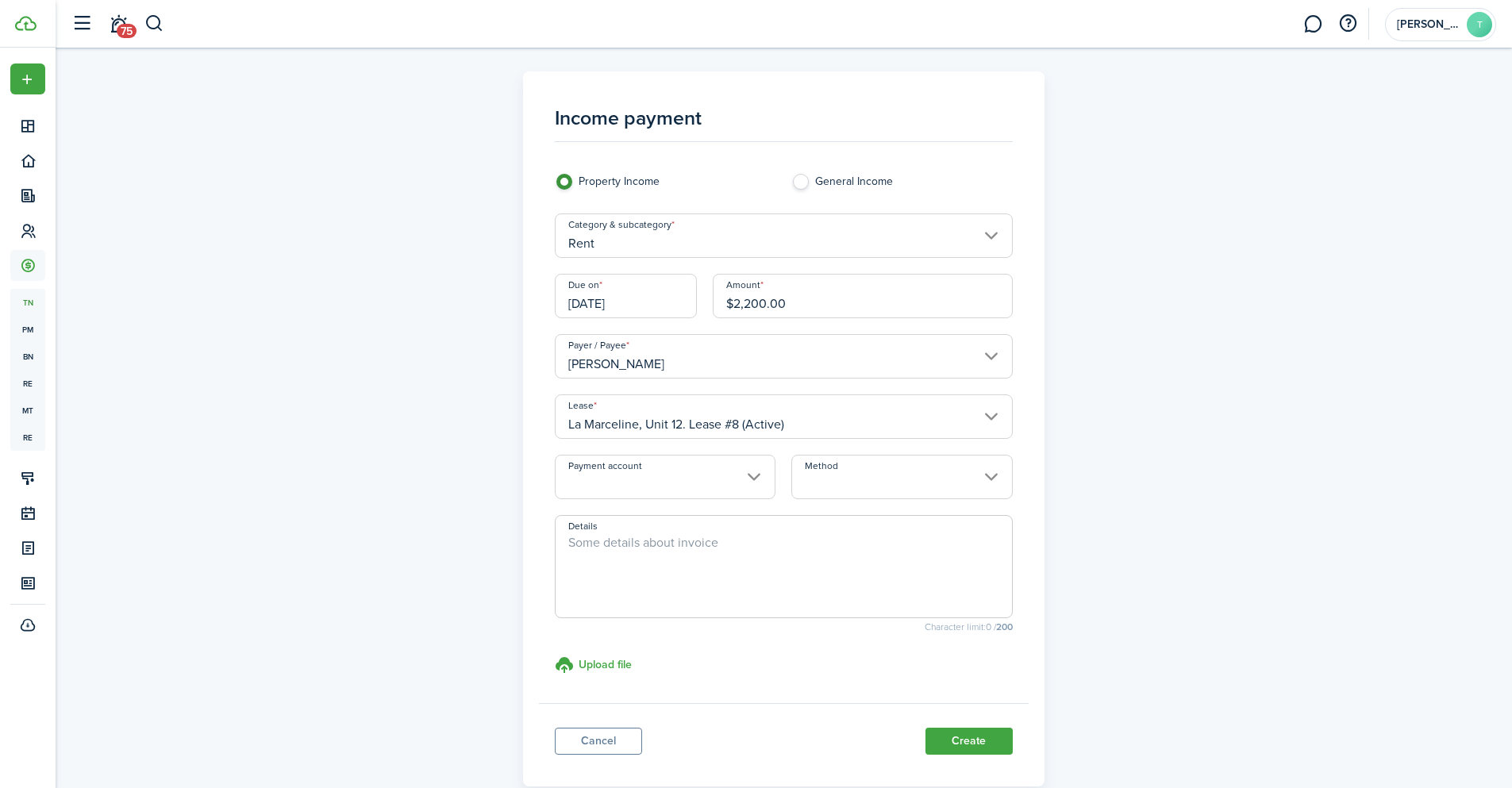
click at [679, 481] on input "Payment account" at bounding box center [664, 476] width 221 height 44
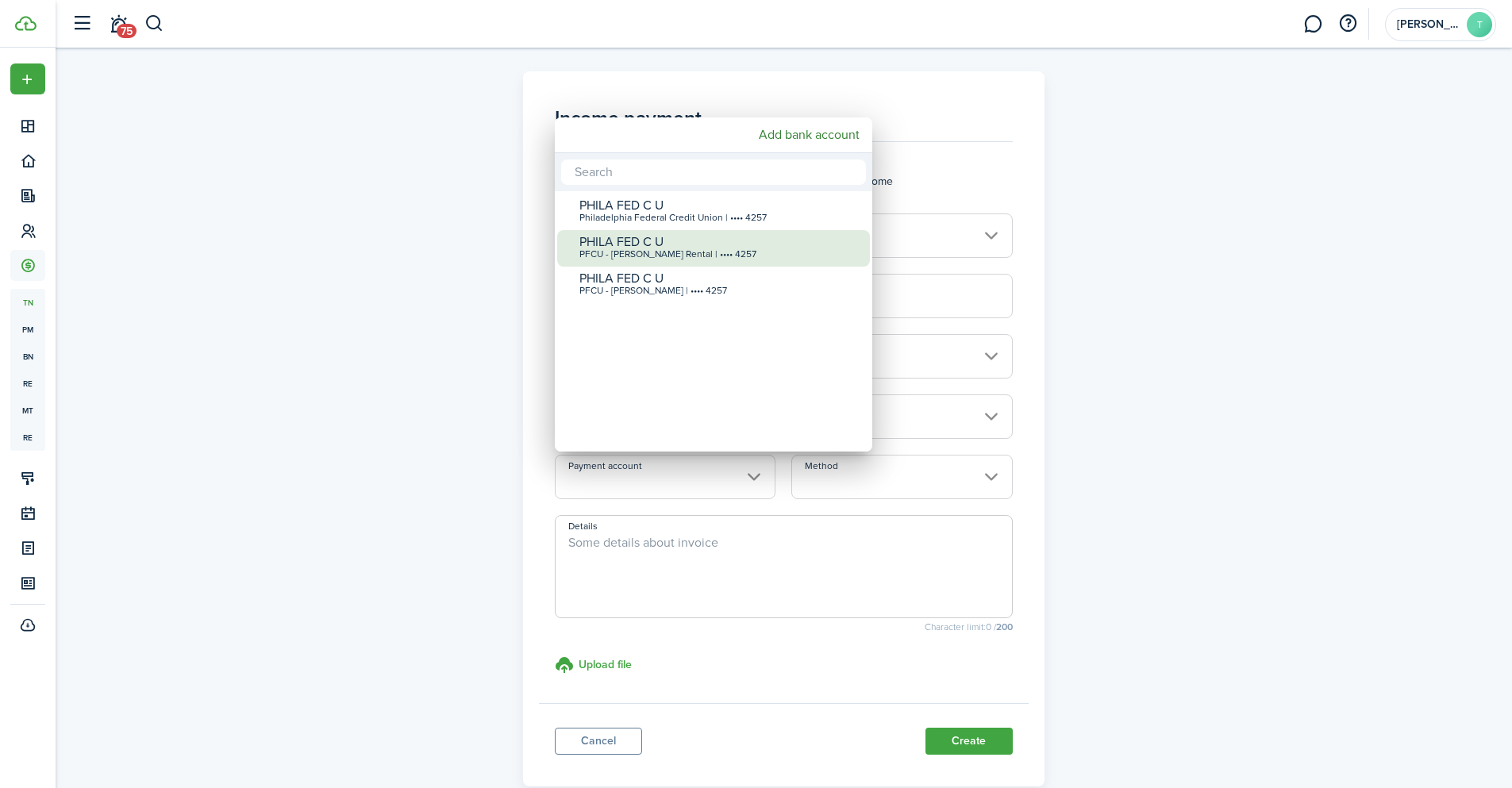
click at [690, 258] on div "PFCU - [PERSON_NAME] Rental | •••• 4257" at bounding box center [720, 254] width 281 height 11
type input "•••• •••• •••• 4257"
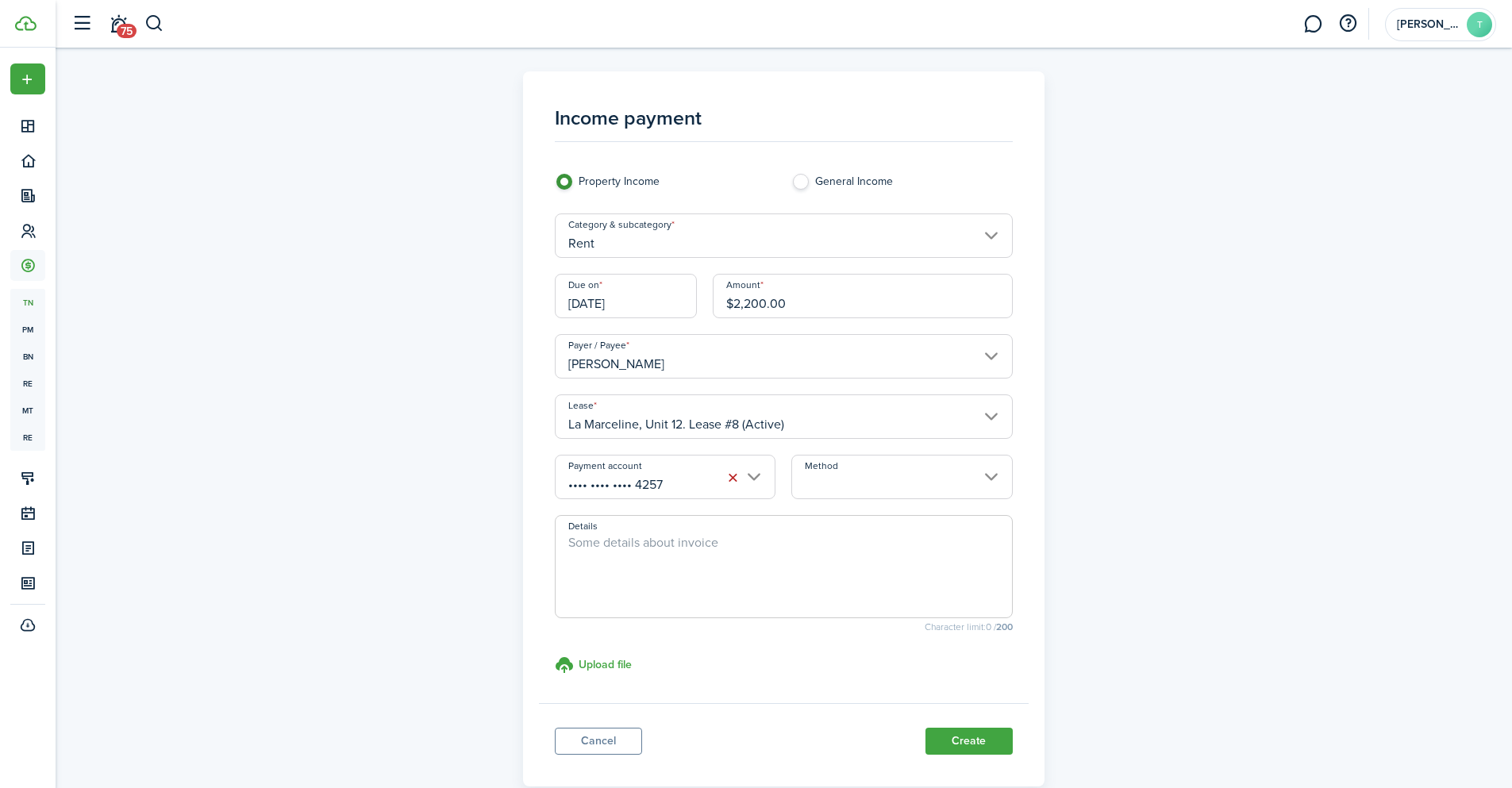
click at [840, 474] on input "Method" at bounding box center [902, 476] width 221 height 44
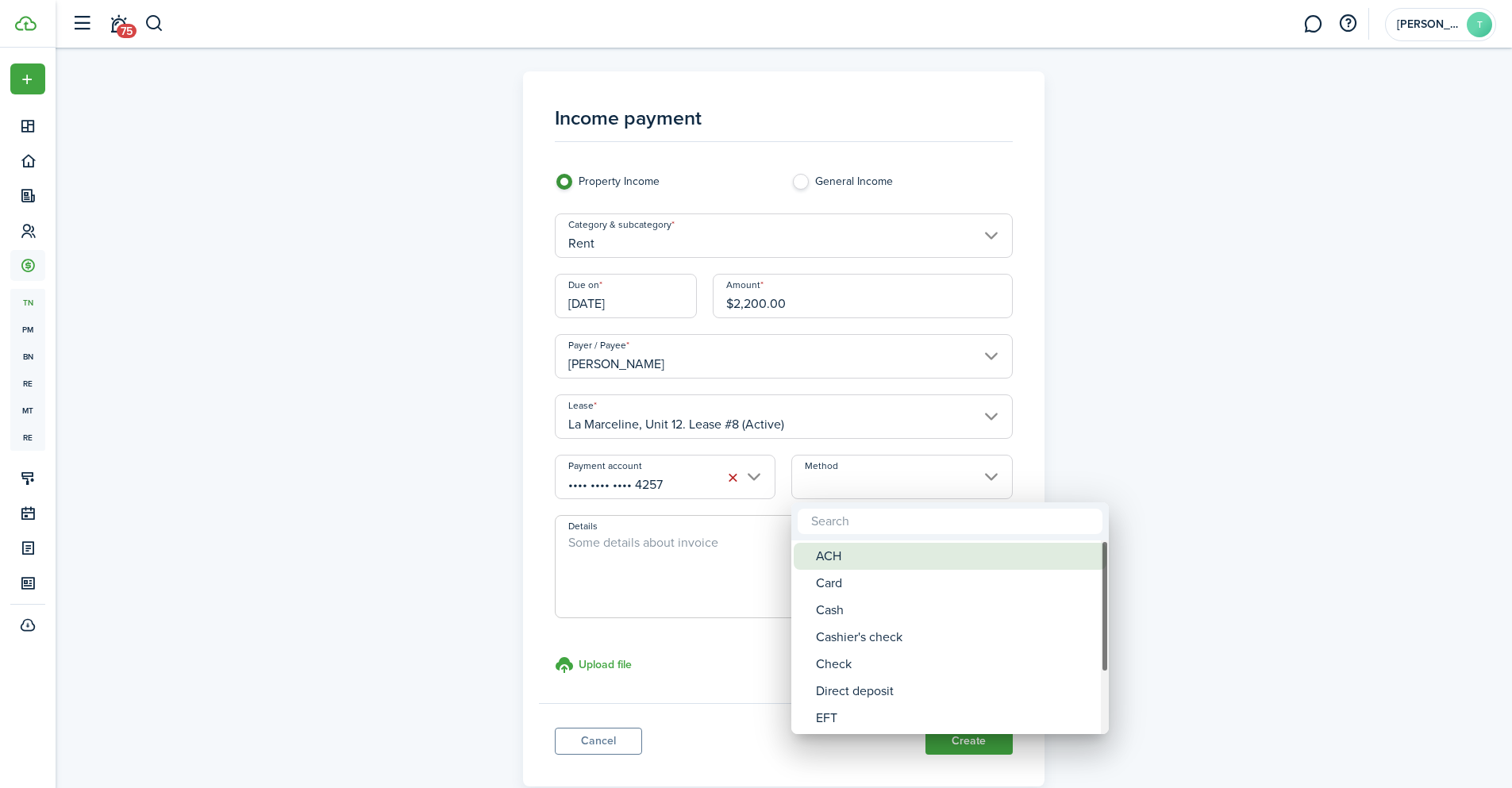
click at [838, 558] on div "ACH" at bounding box center [957, 556] width 281 height 27
type input "ACH"
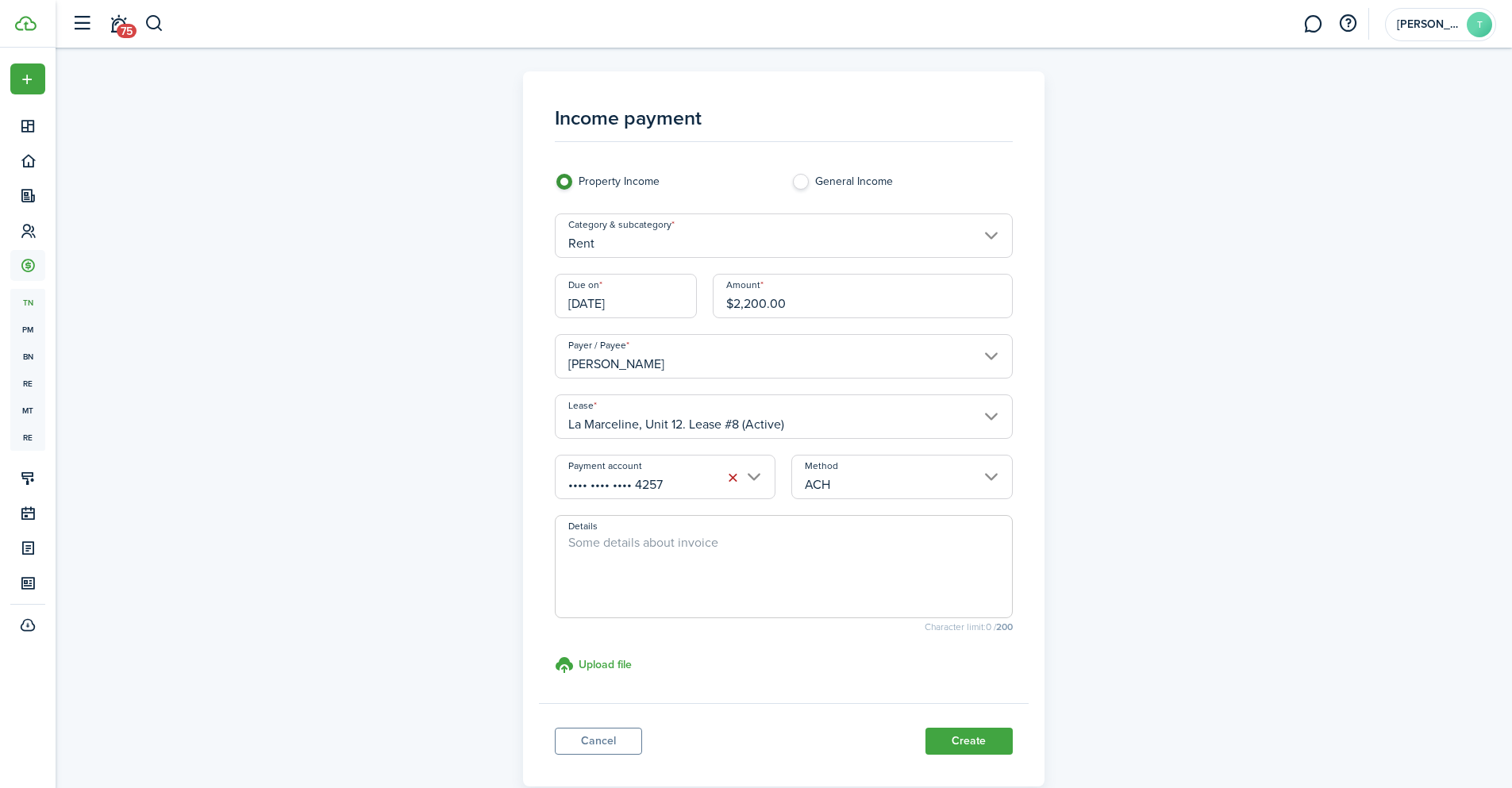
click at [658, 560] on textarea "Details" at bounding box center [783, 572] width 456 height 77
paste textarea "Prepaid rent for the month of [DATE]"
drag, startPoint x: 774, startPoint y: 540, endPoint x: 731, endPoint y: 538, distance: 43.0
click at [731, 538] on textarea "Prepaid rent for the month of [DATE]" at bounding box center [783, 572] width 456 height 77
type textarea "Prepaid rent for the month of [DATE]"
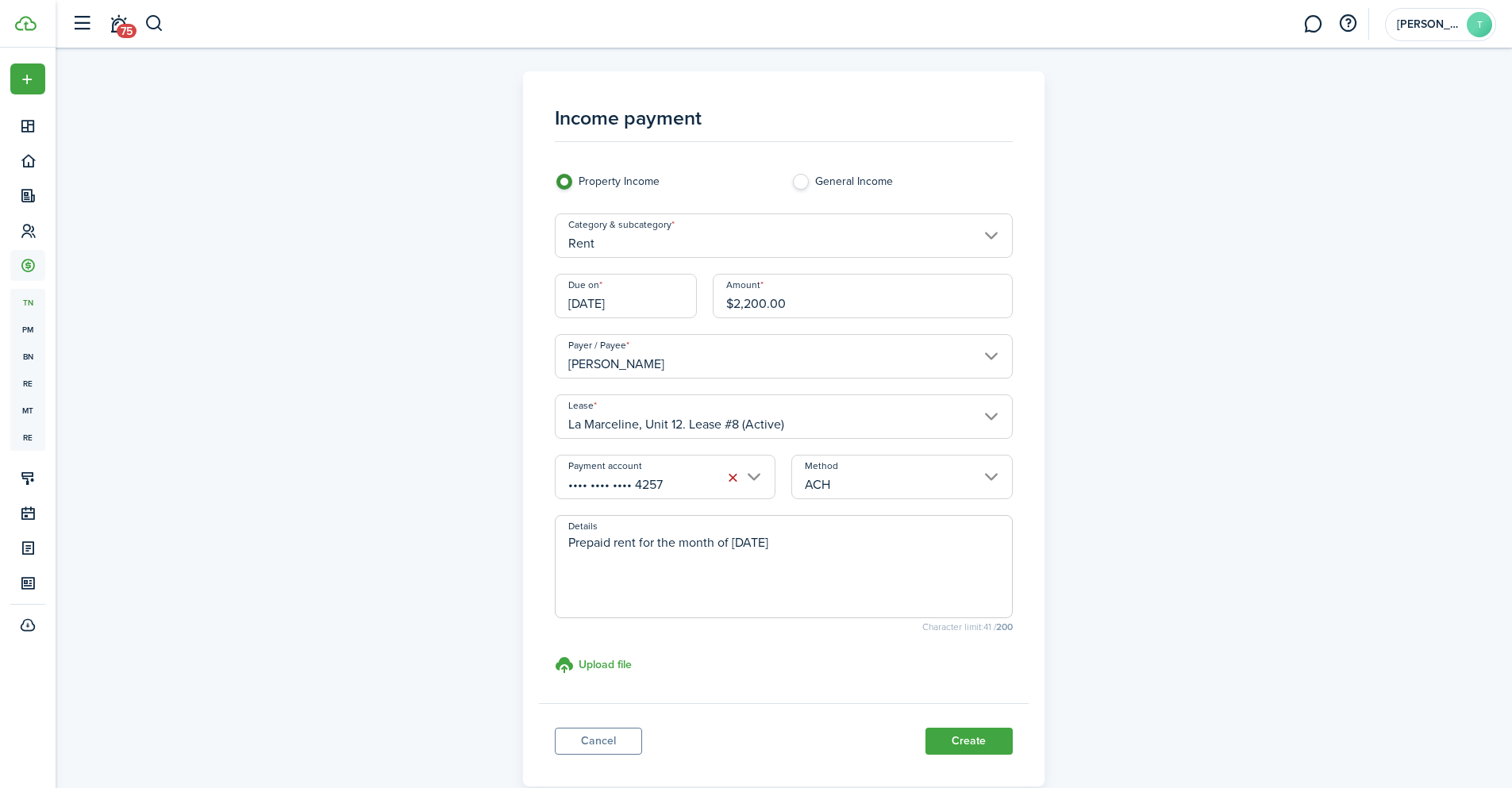
click at [1246, 375] on div "Income payment Property Income General Income Category & subcategory Rent Due o…" at bounding box center [783, 444] width 1456 height 794
click at [593, 314] on input "[DATE]" at bounding box center [626, 296] width 142 height 44
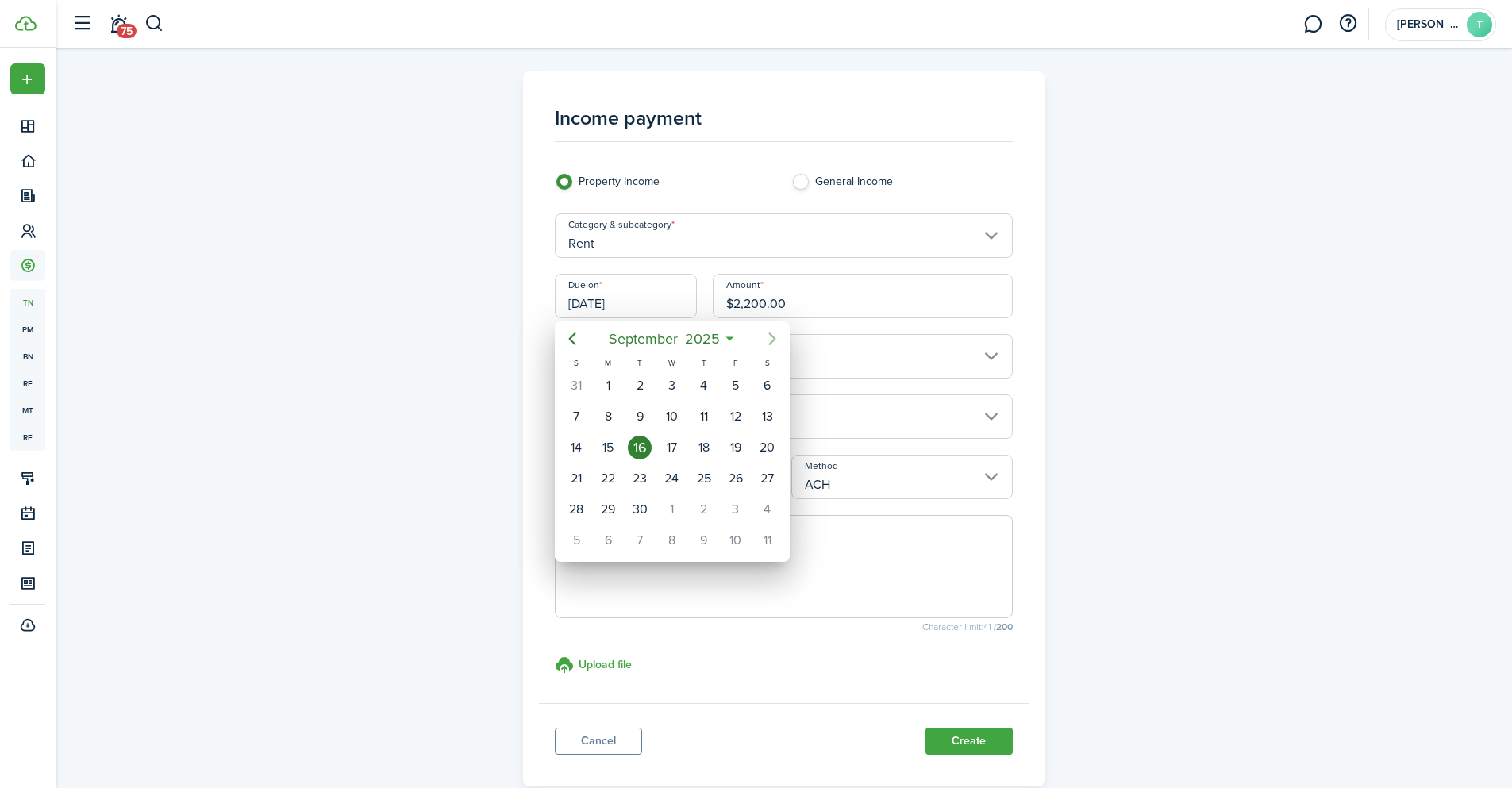
click at [773, 334] on icon "Next page" at bounding box center [772, 338] width 19 height 19
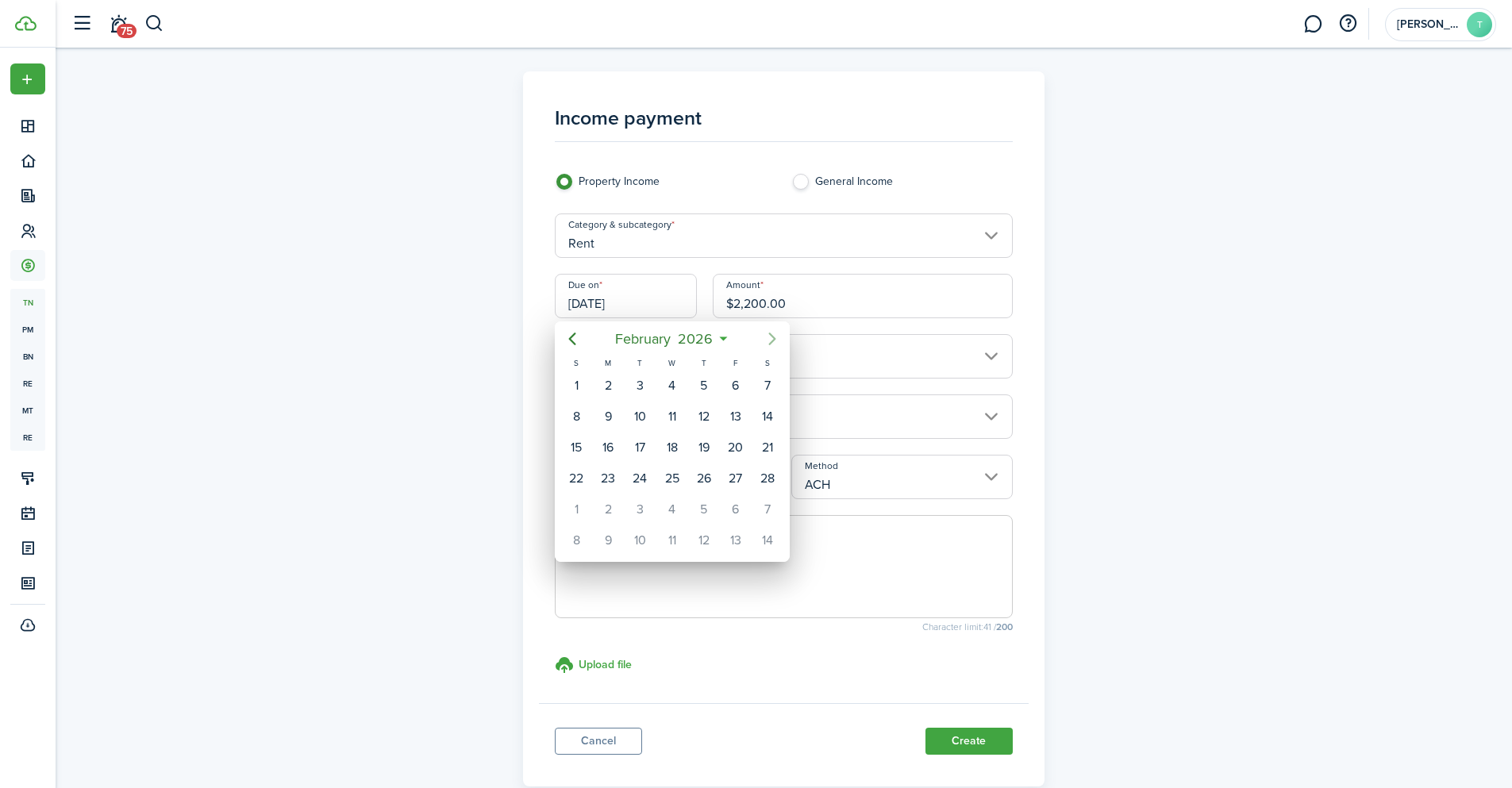
click at [773, 334] on icon "Next page" at bounding box center [772, 338] width 19 height 19
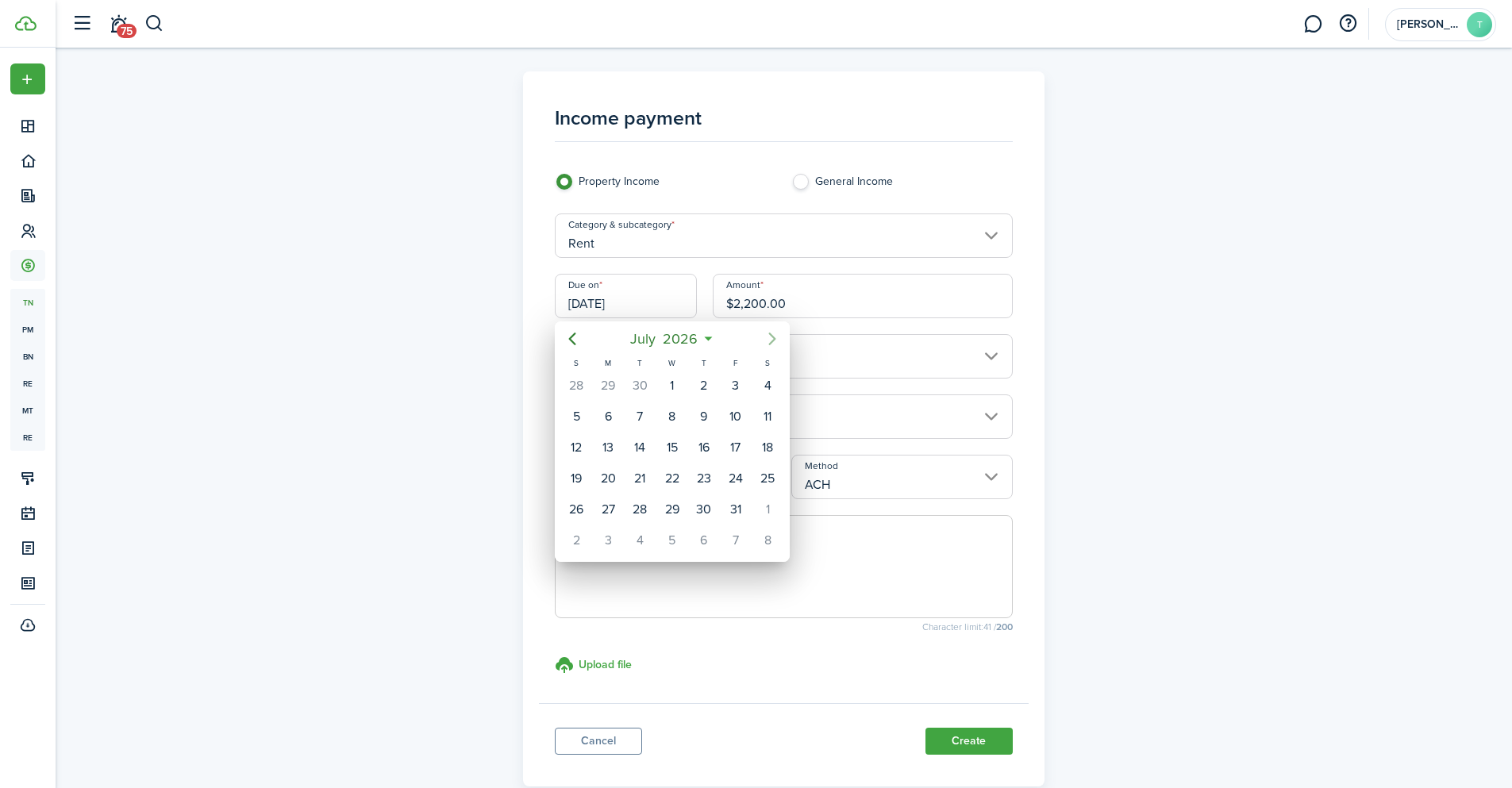
click at [773, 334] on icon "Next page" at bounding box center [772, 338] width 19 height 19
click at [766, 446] on div "15" at bounding box center [767, 447] width 23 height 23
type input "[DATE]"
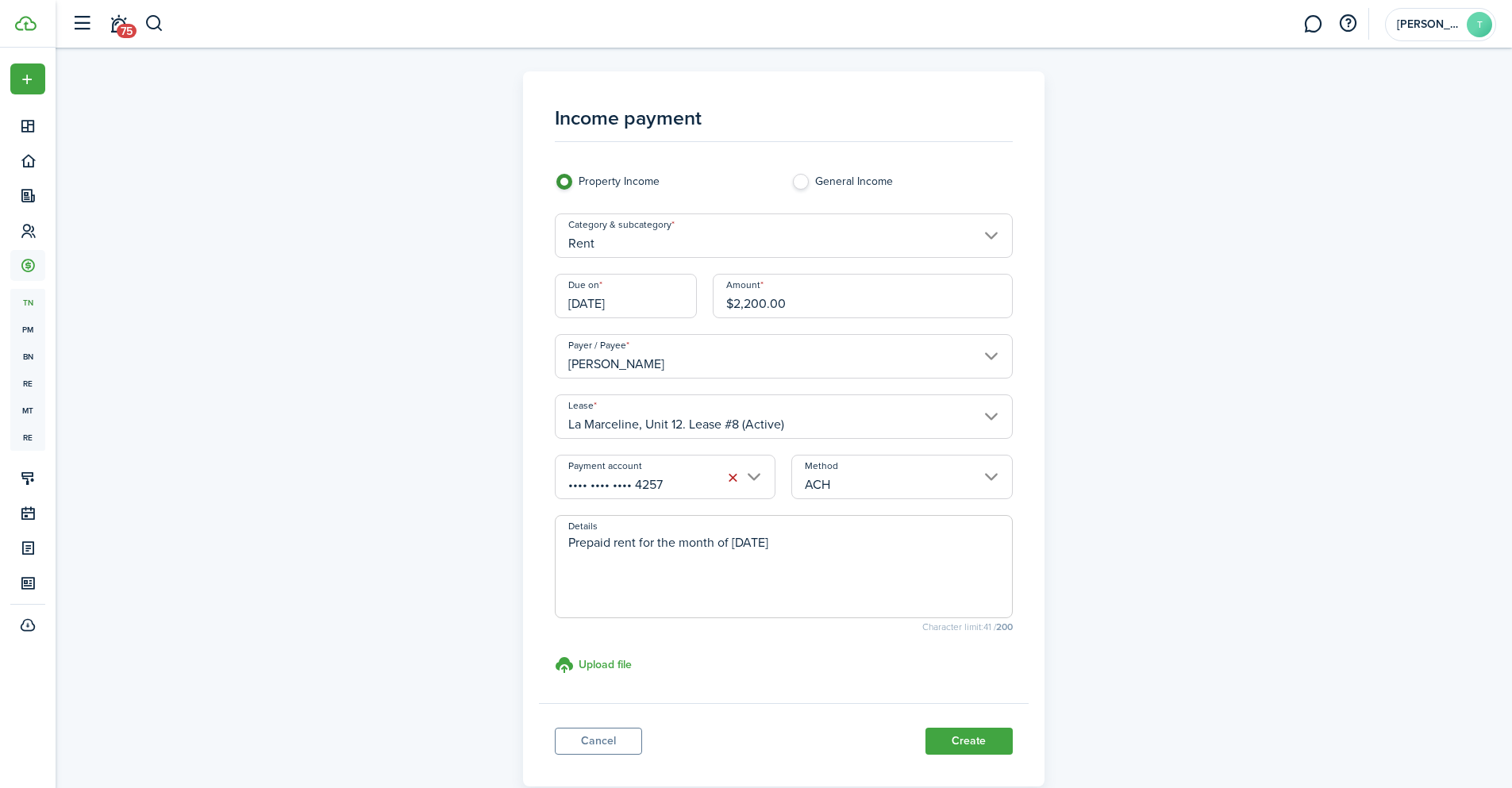
click at [1143, 359] on div "Income payment Property Income General Income Category & subcategory Rent Due o…" at bounding box center [783, 428] width 921 height 715
click at [972, 741] on button "Create" at bounding box center [968, 741] width 87 height 27
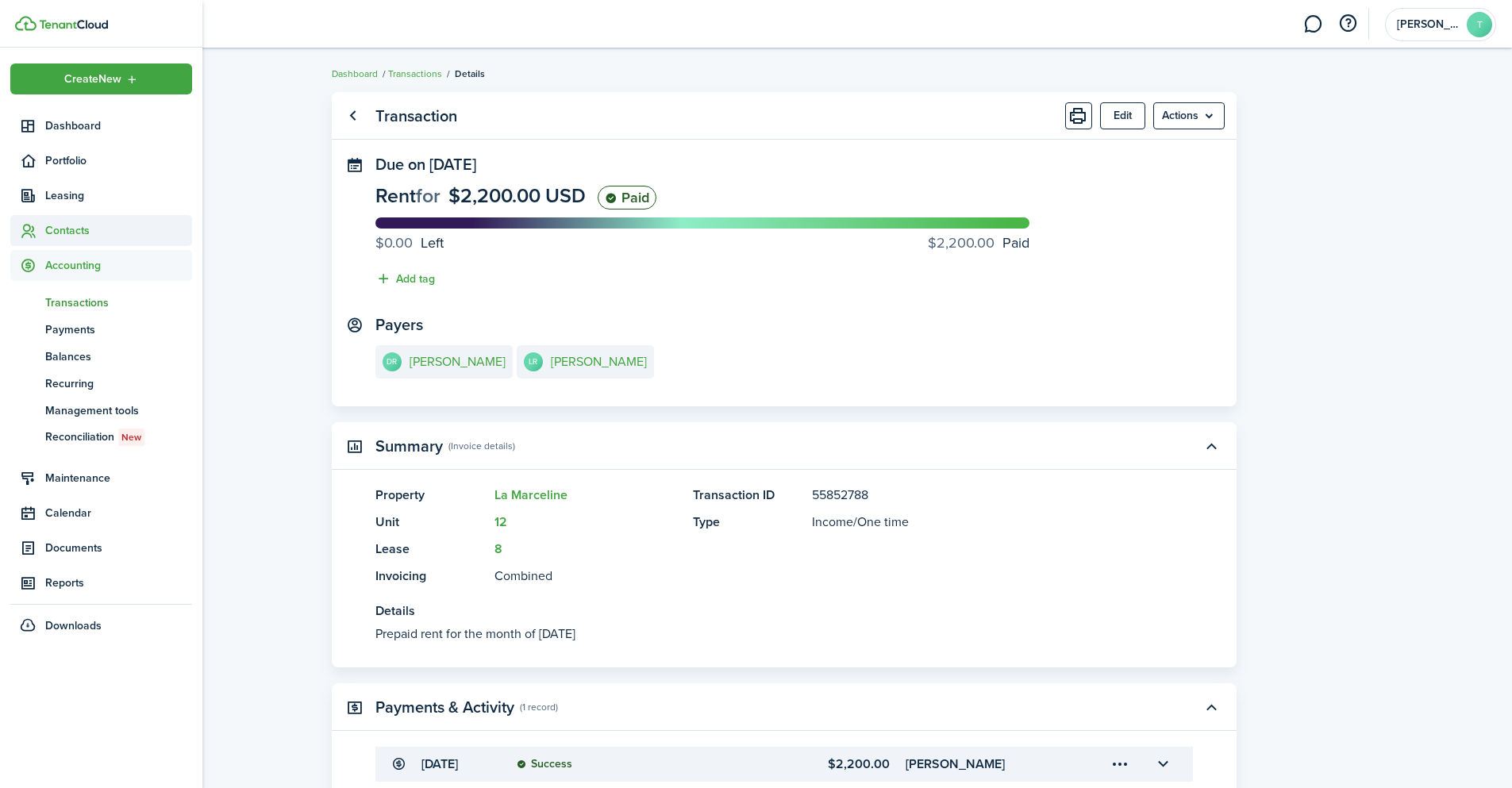
click at [82, 229] on span "Contacts" at bounding box center [118, 230] width 147 height 16
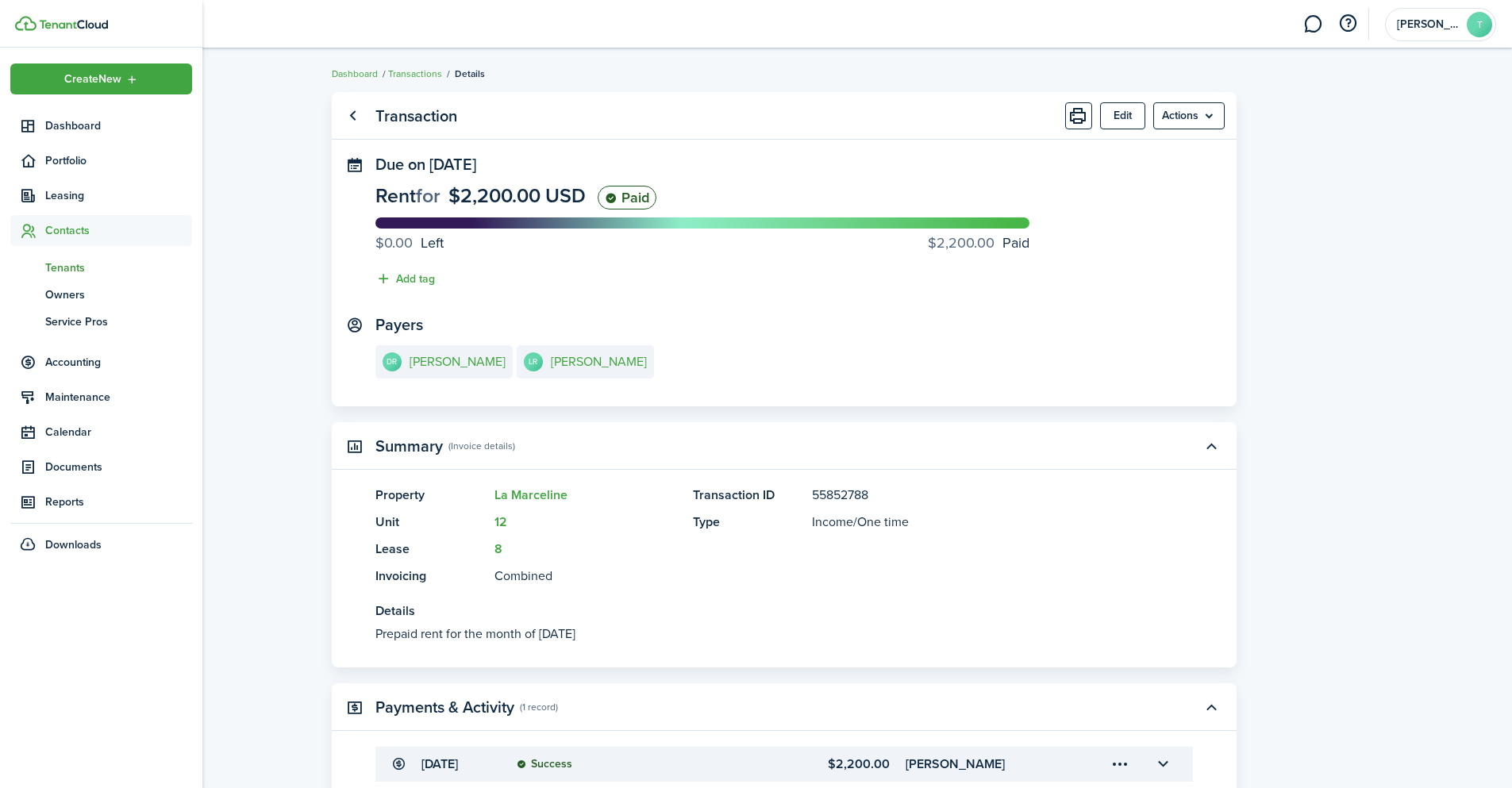
click at [71, 270] on span "Tenants" at bounding box center [118, 268] width 147 height 16
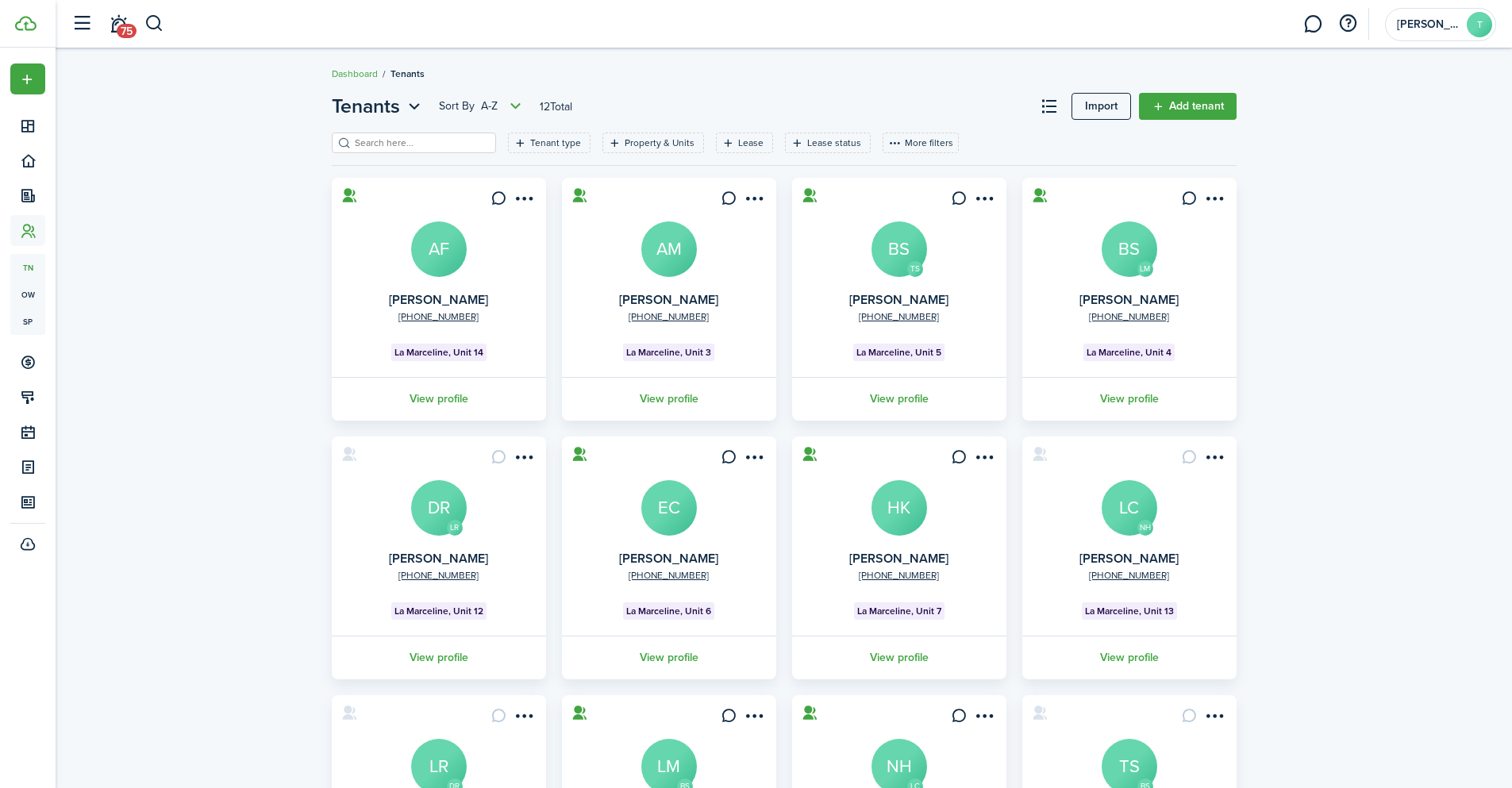
click at [443, 551] on card "LR [PHONE_NUMBER] [PERSON_NAME] [PERSON_NAME], Unit 12 View profile" at bounding box center [439, 557] width 215 height 243
click at [451, 558] on link "[PERSON_NAME]" at bounding box center [438, 558] width 99 height 18
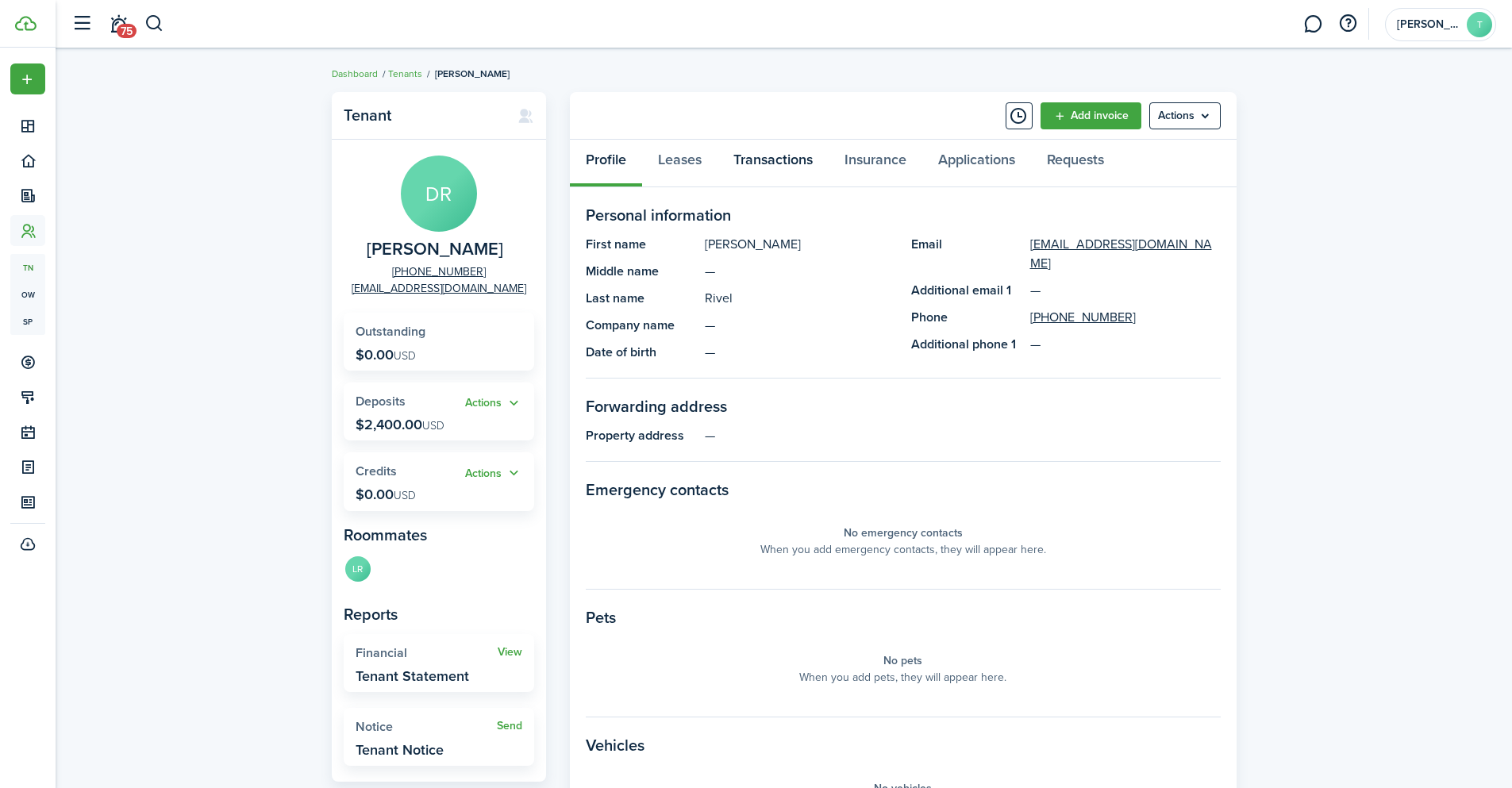
click at [761, 156] on link "Transactions" at bounding box center [773, 163] width 111 height 48
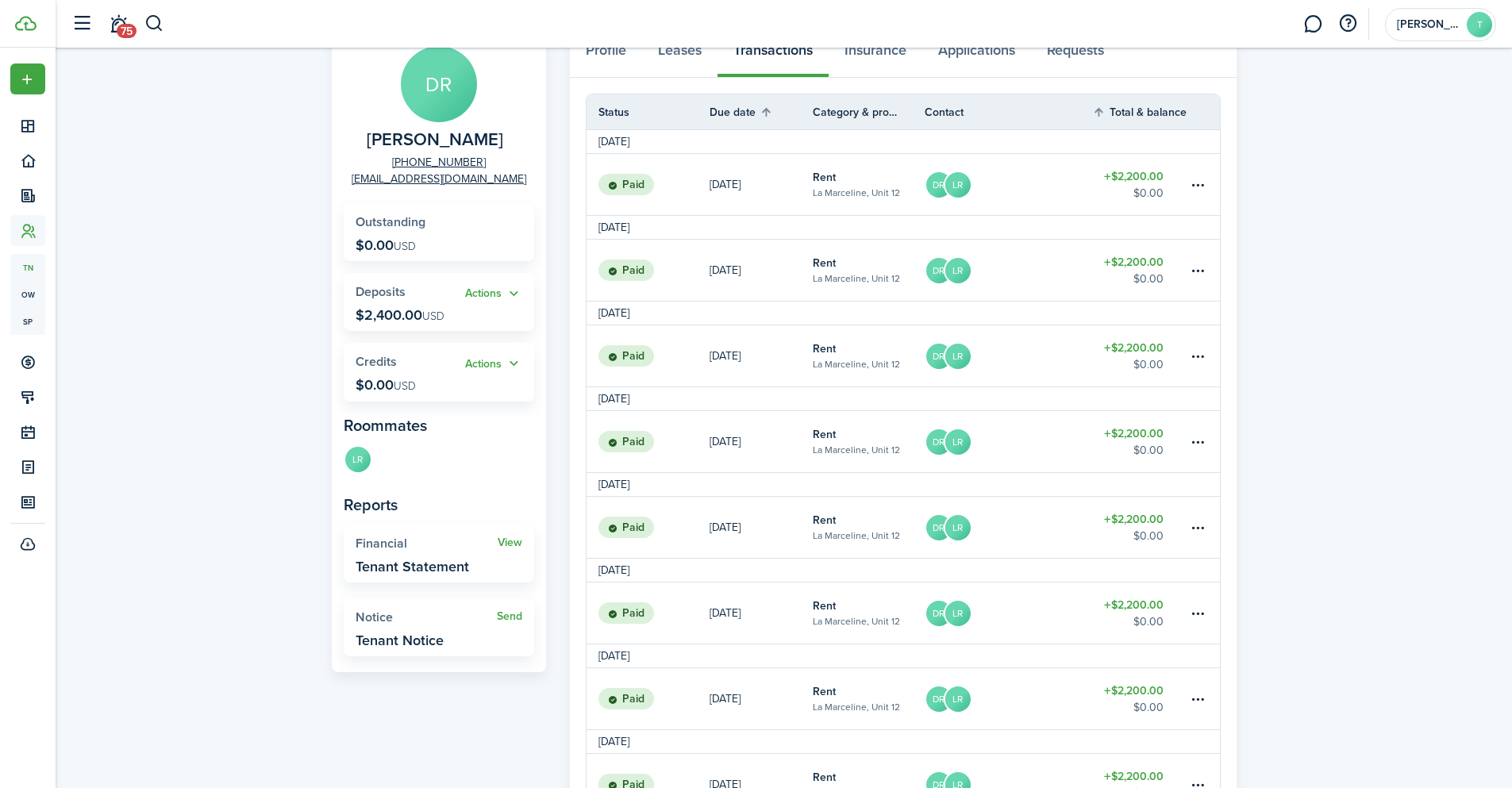
scroll to position [17, 0]
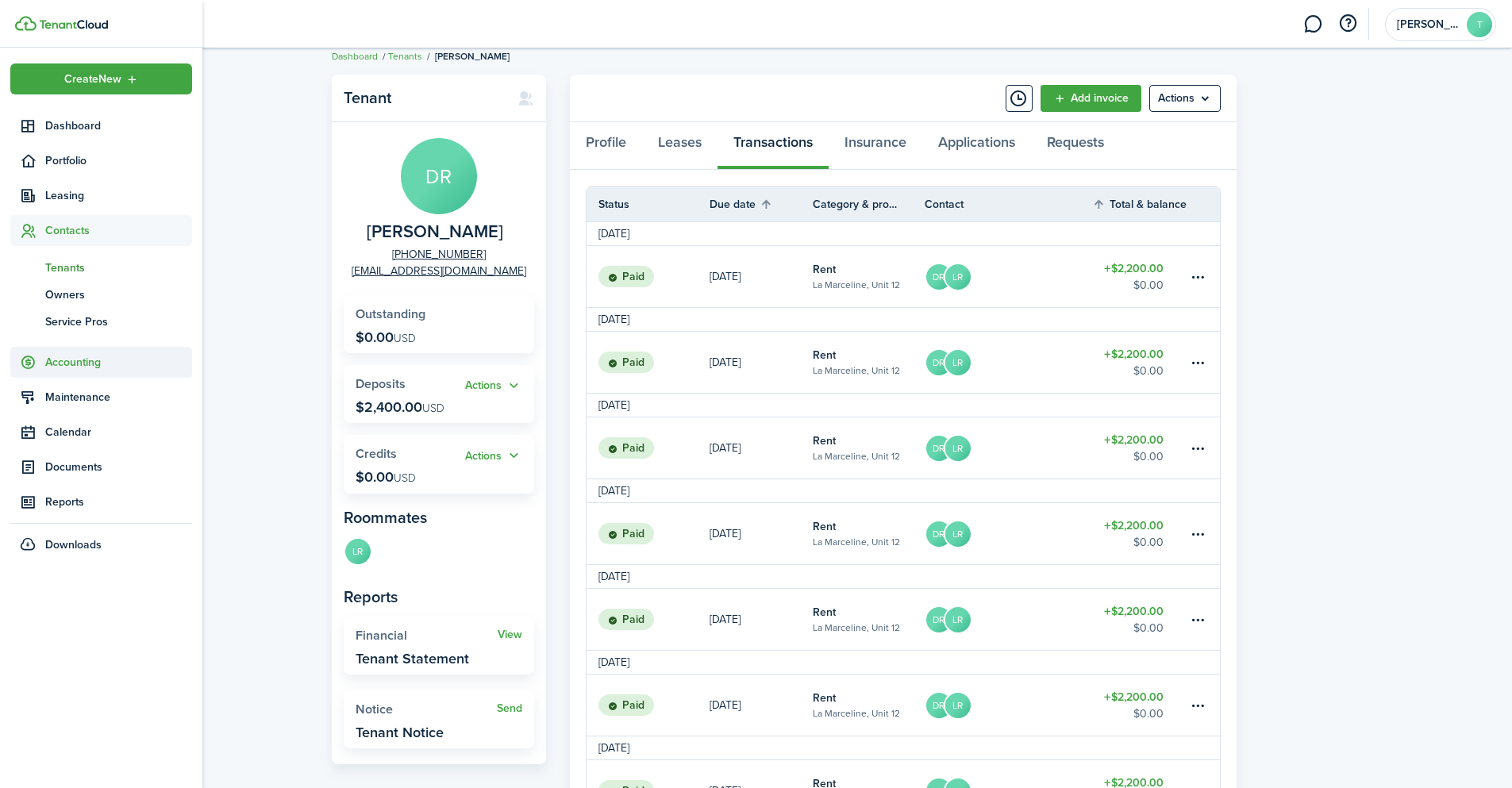
click at [89, 363] on span "Accounting" at bounding box center [118, 362] width 147 height 16
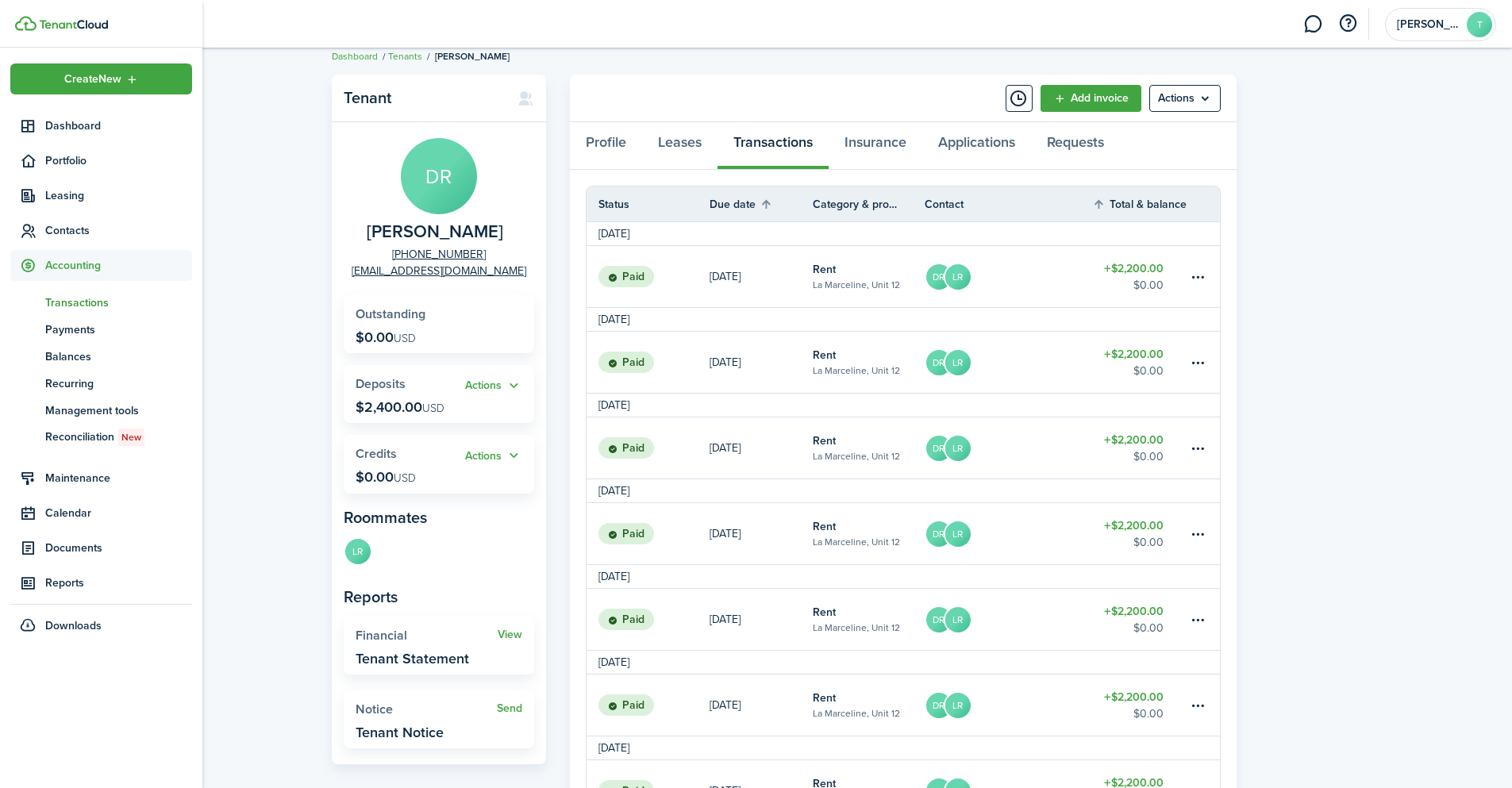
click at [83, 297] on span "Transactions" at bounding box center [118, 303] width 147 height 16
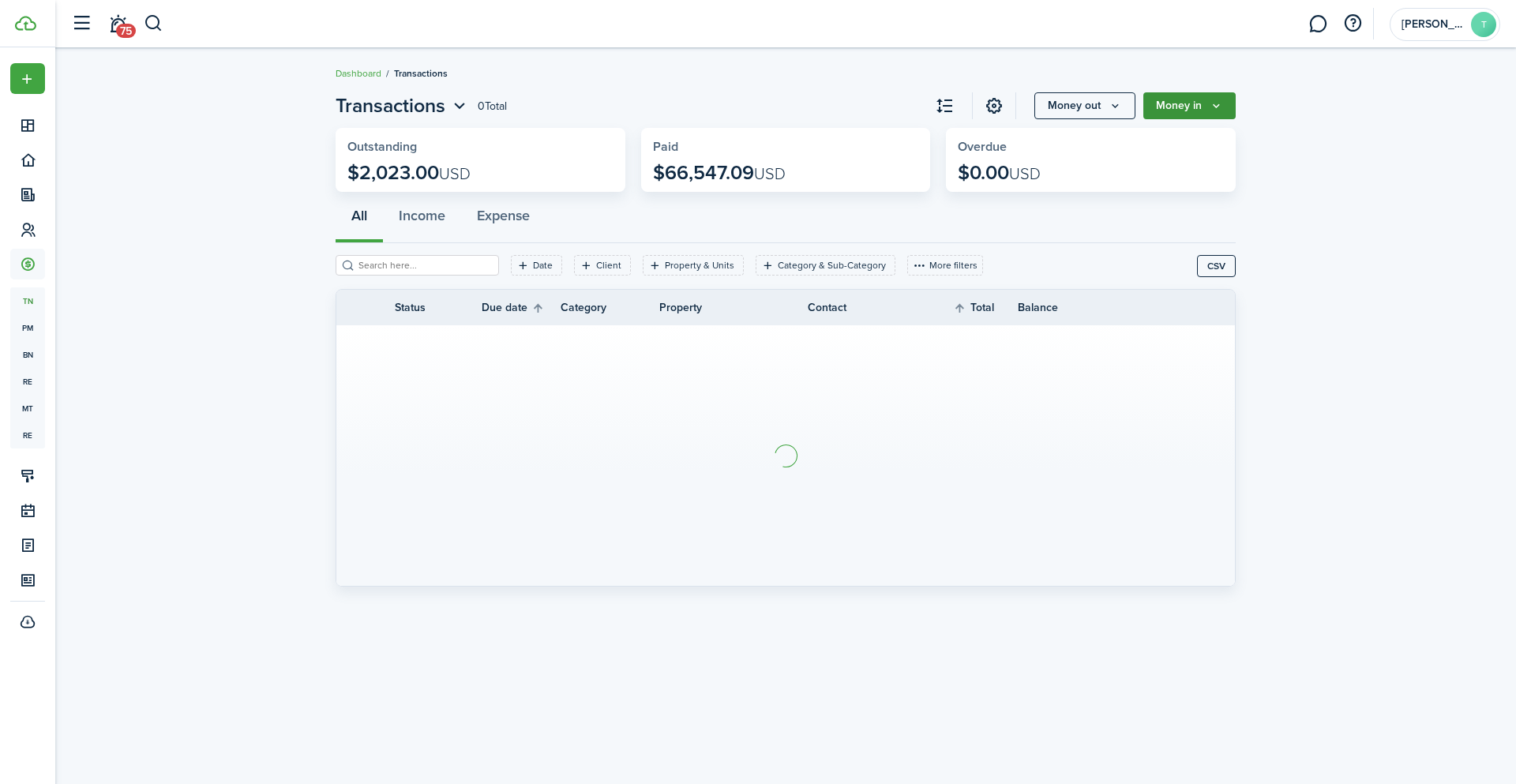
click at [1203, 100] on button "Money in" at bounding box center [1189, 106] width 92 height 27
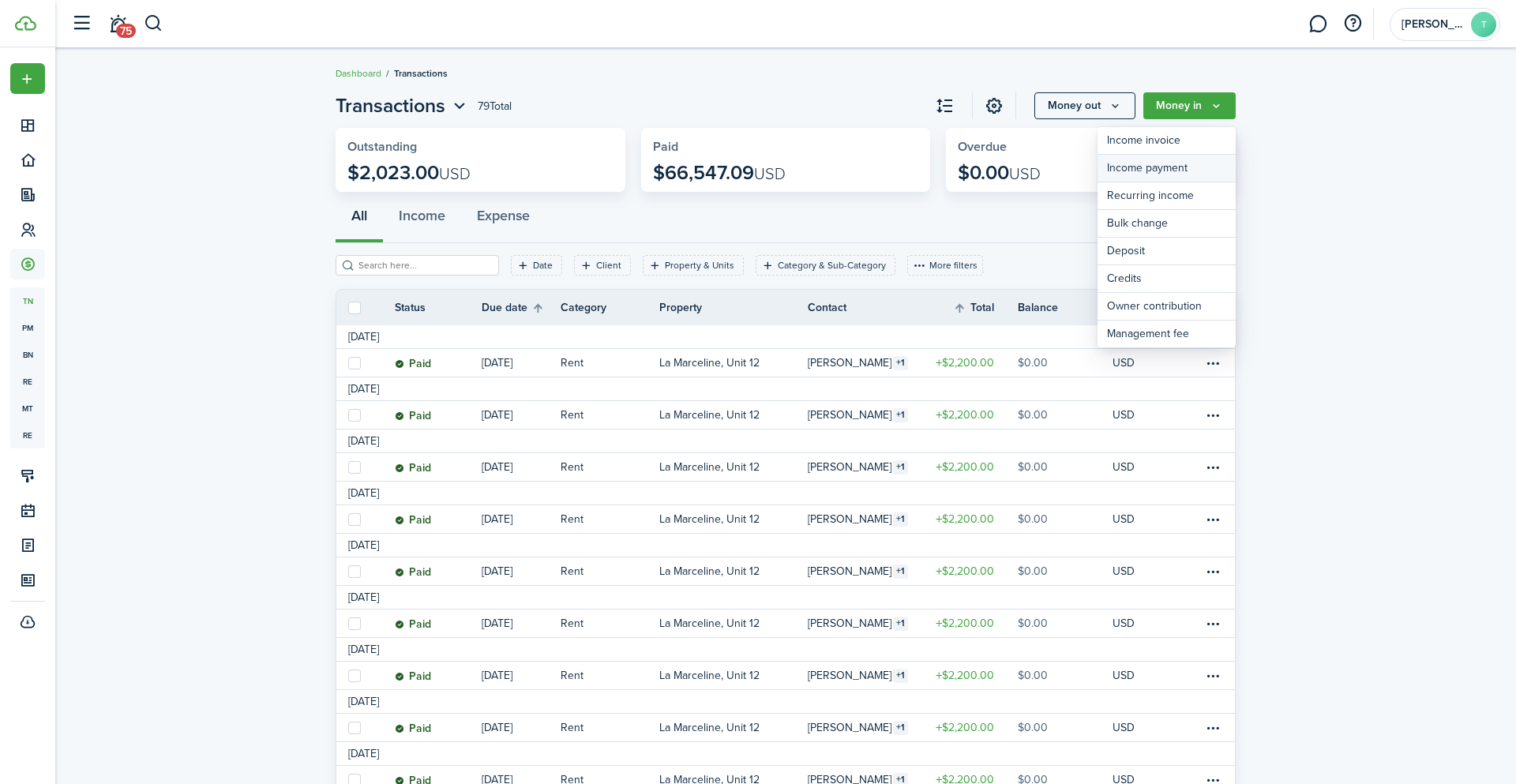
click at [1163, 161] on link "Income payment" at bounding box center [1167, 169] width 138 height 28
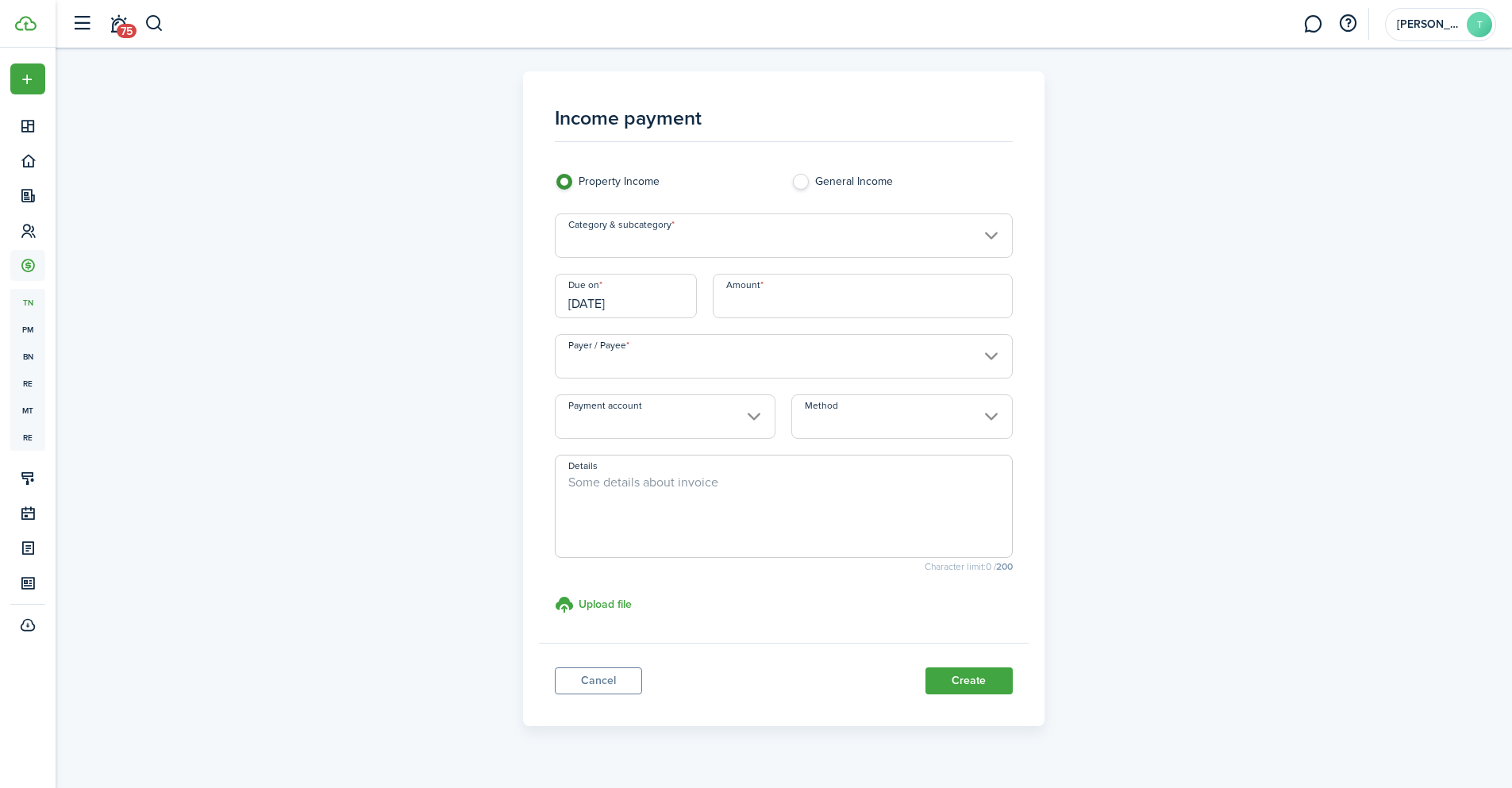
click at [649, 239] on input "Category & subcategory" at bounding box center [783, 235] width 458 height 44
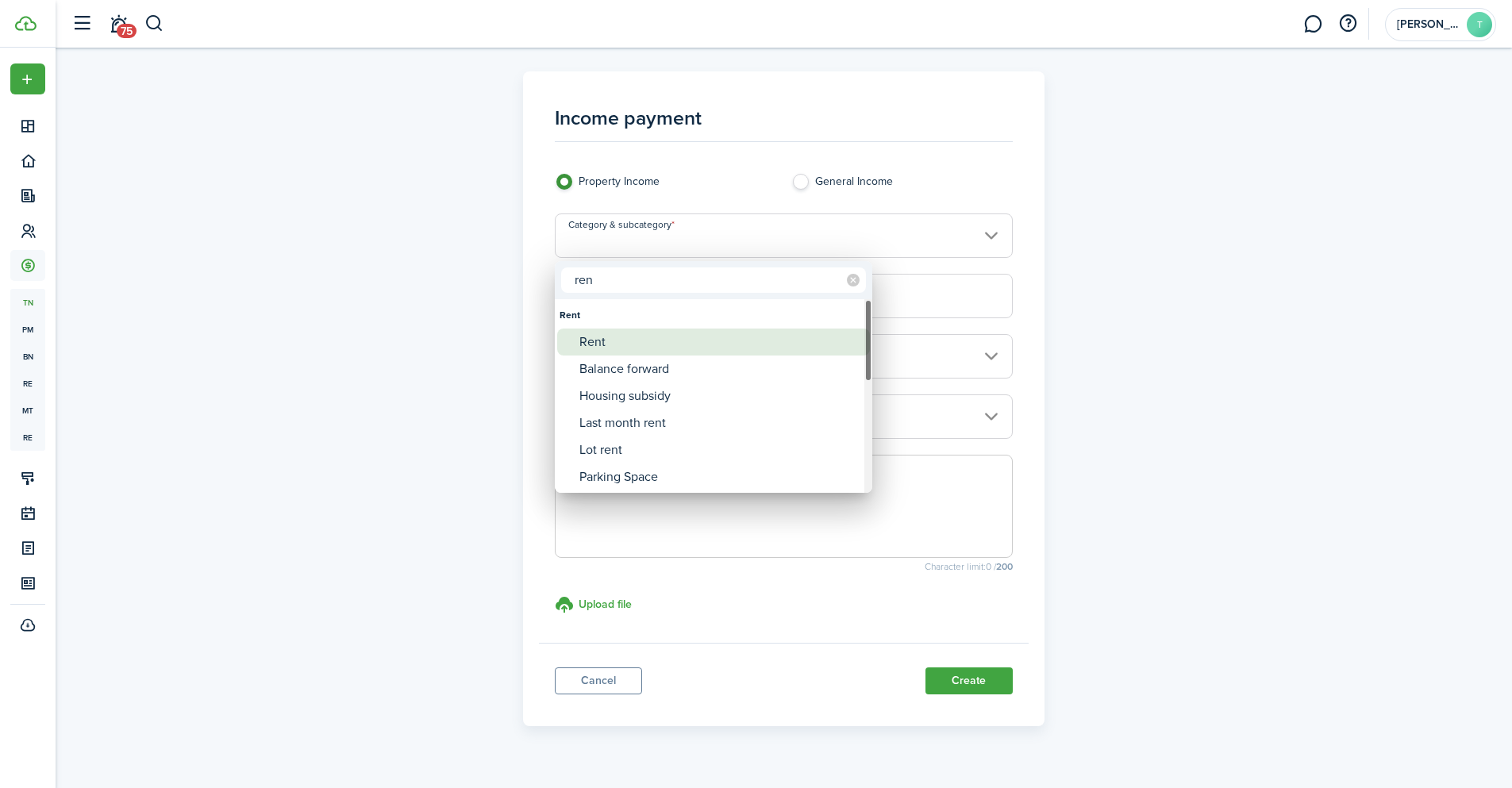
type input "ren"
click at [607, 333] on div "Rent" at bounding box center [720, 342] width 281 height 27
type input "Rent"
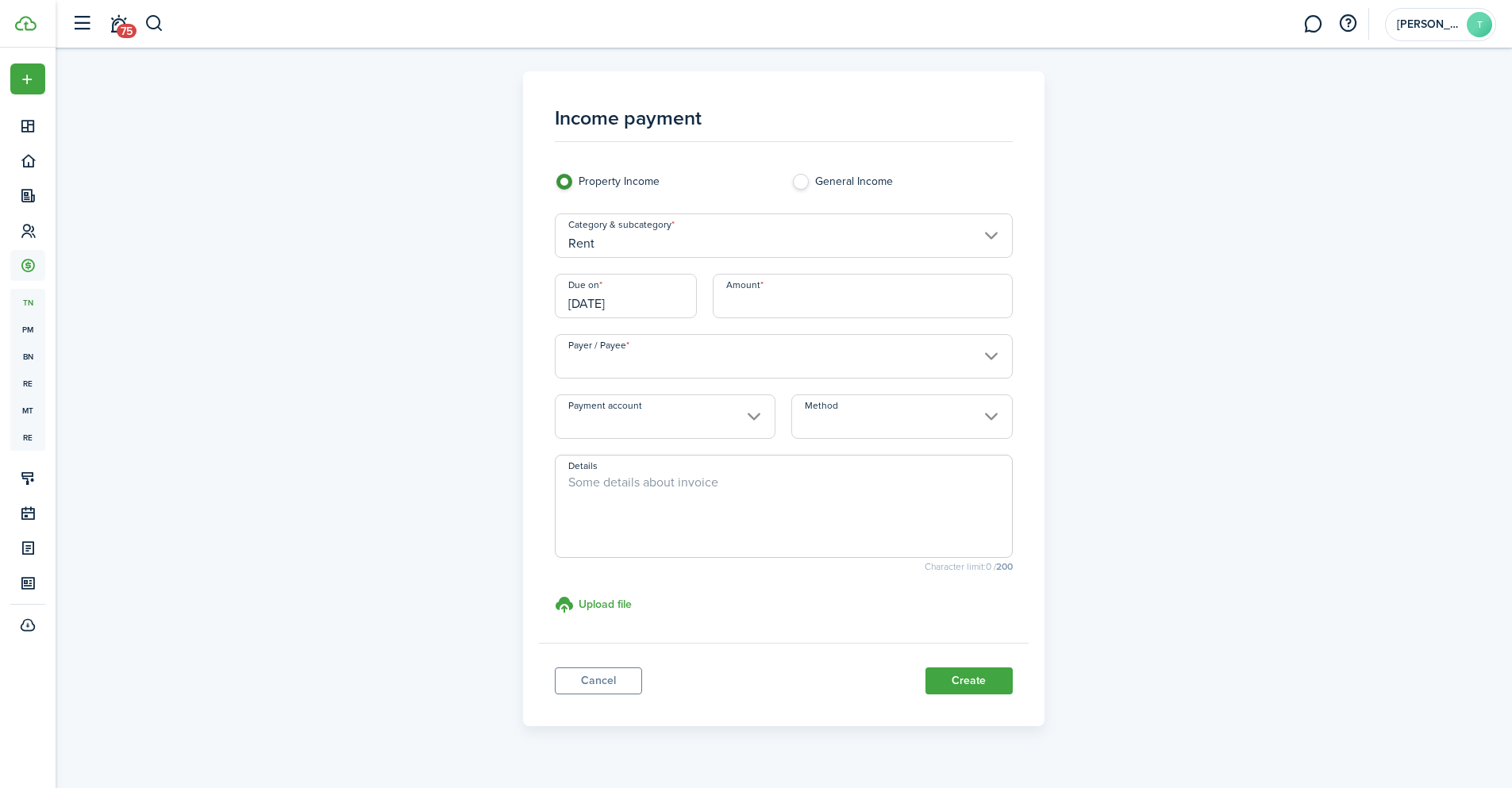
click at [603, 296] on input "[DATE]" at bounding box center [626, 296] width 142 height 44
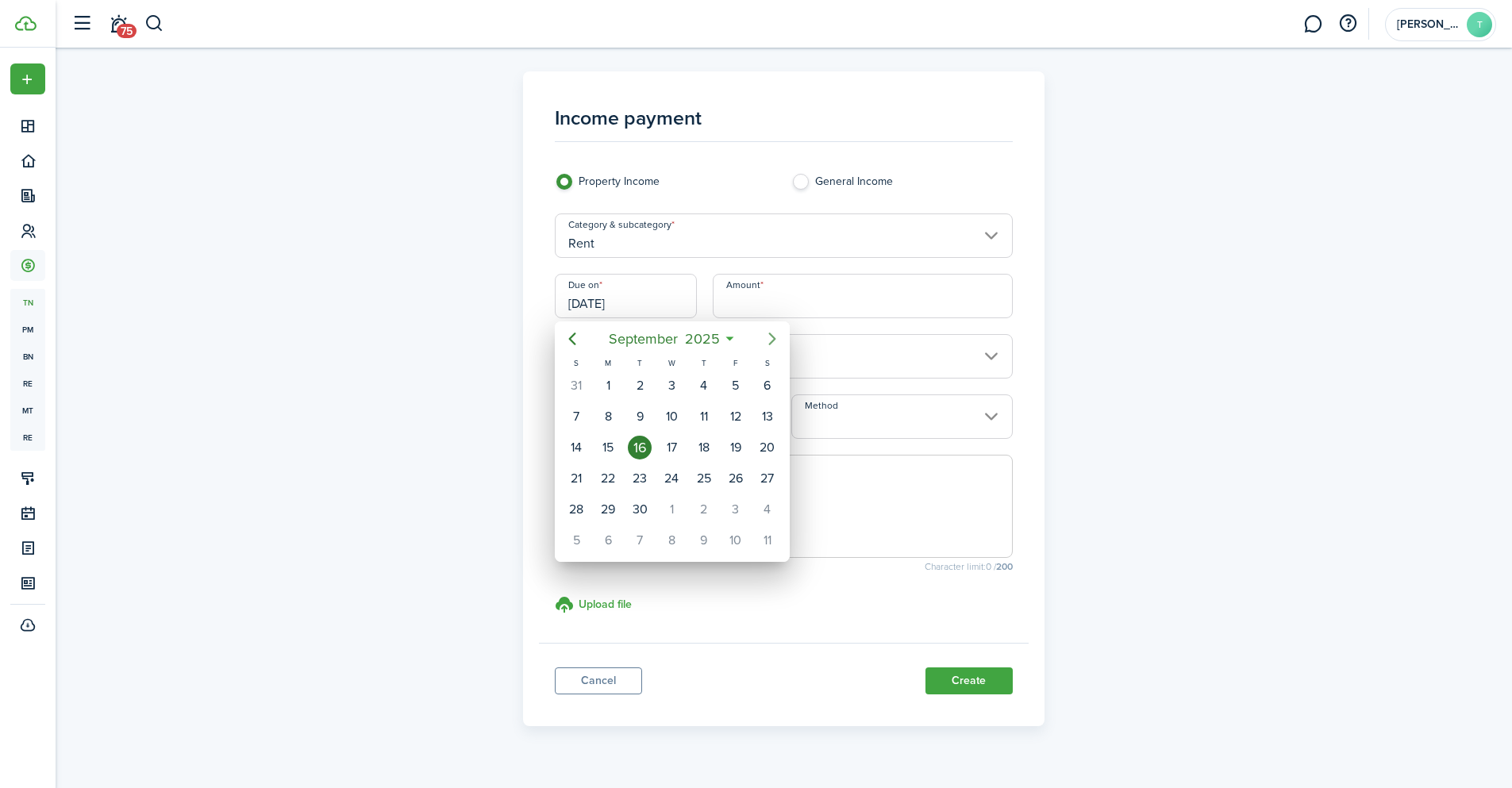
click at [767, 335] on icon "Next page" at bounding box center [772, 338] width 19 height 19
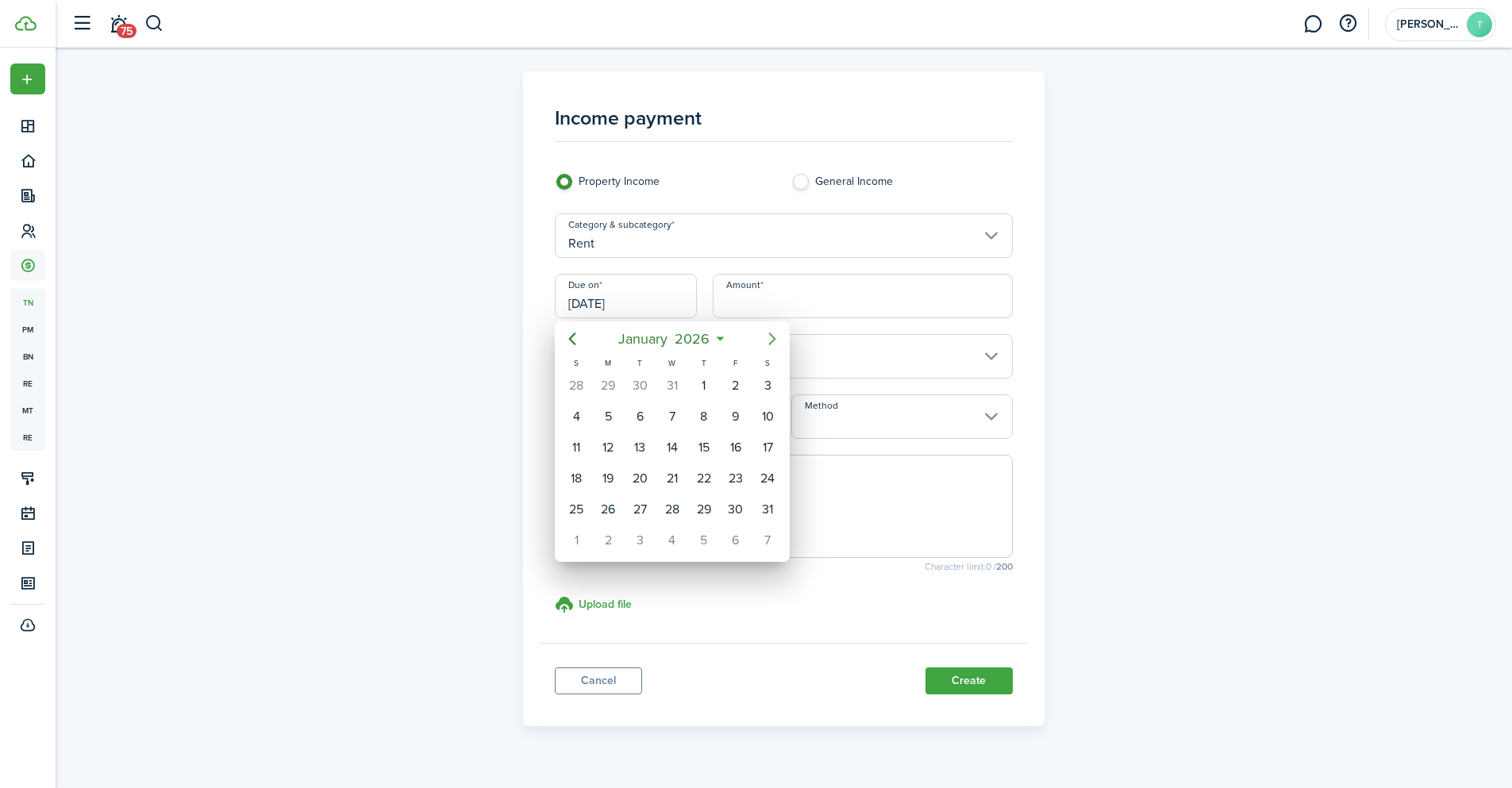
click at [767, 335] on icon "Next page" at bounding box center [772, 338] width 19 height 19
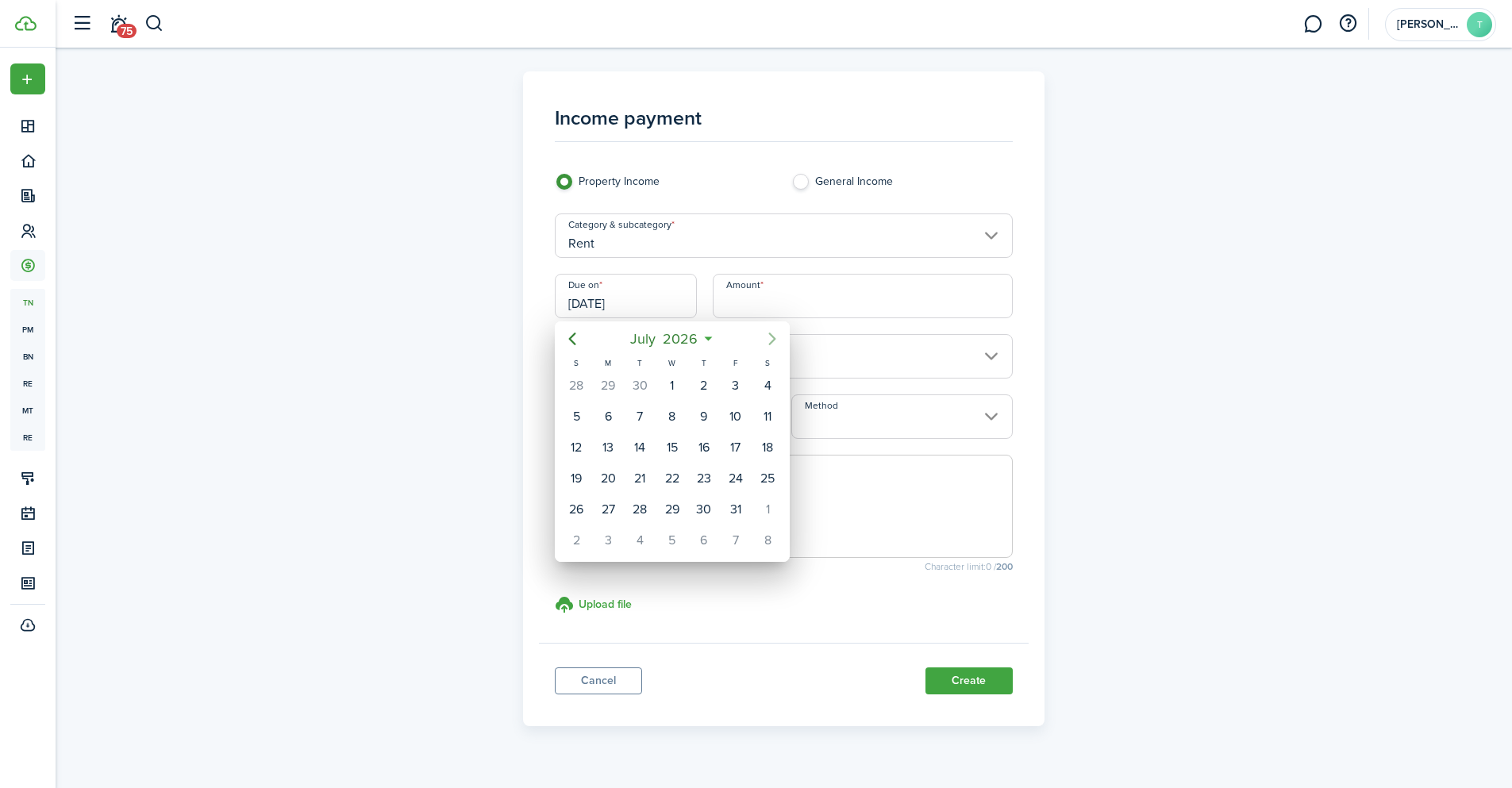
click at [767, 335] on icon "Next page" at bounding box center [772, 338] width 19 height 19
click at [646, 446] on div "15" at bounding box center [639, 447] width 23 height 23
type input "[DATE]"
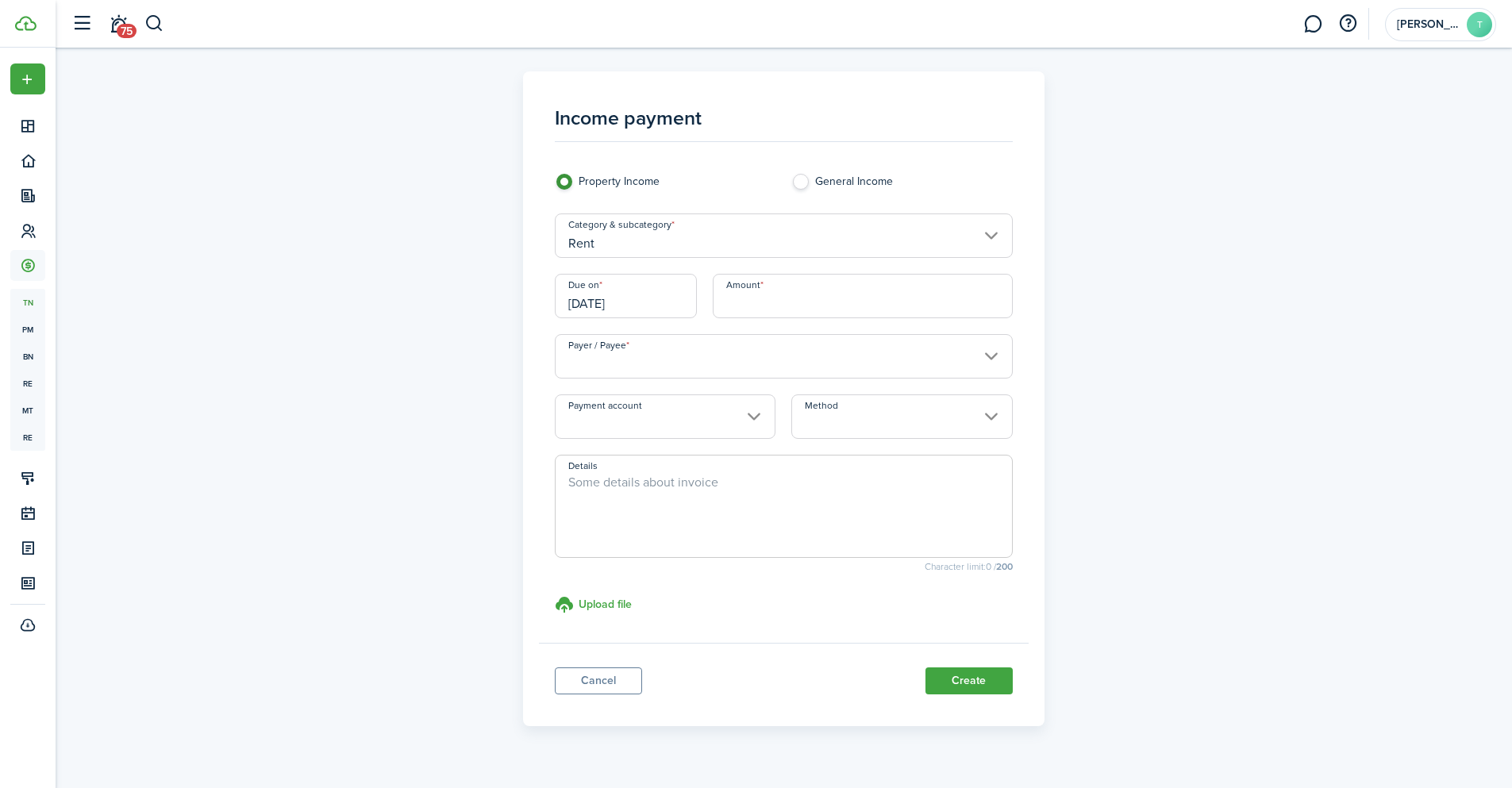
click at [761, 300] on input "Amount" at bounding box center [863, 296] width 300 height 44
click at [685, 353] on input "Payer / Payee" at bounding box center [783, 356] width 458 height 44
type input "$2,200.00"
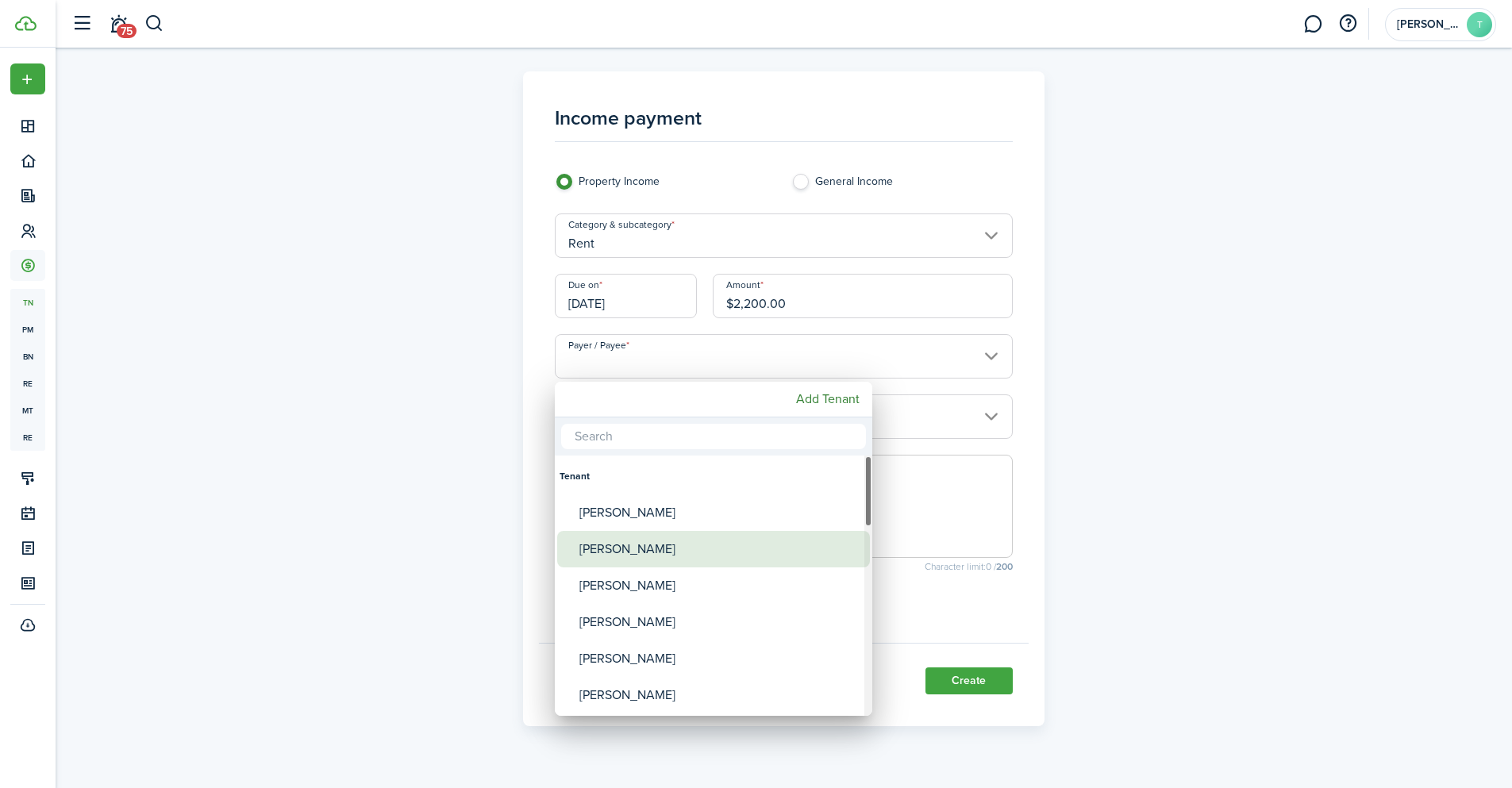
click at [626, 546] on div "[PERSON_NAME]" at bounding box center [720, 549] width 281 height 36
type input "[PERSON_NAME]"
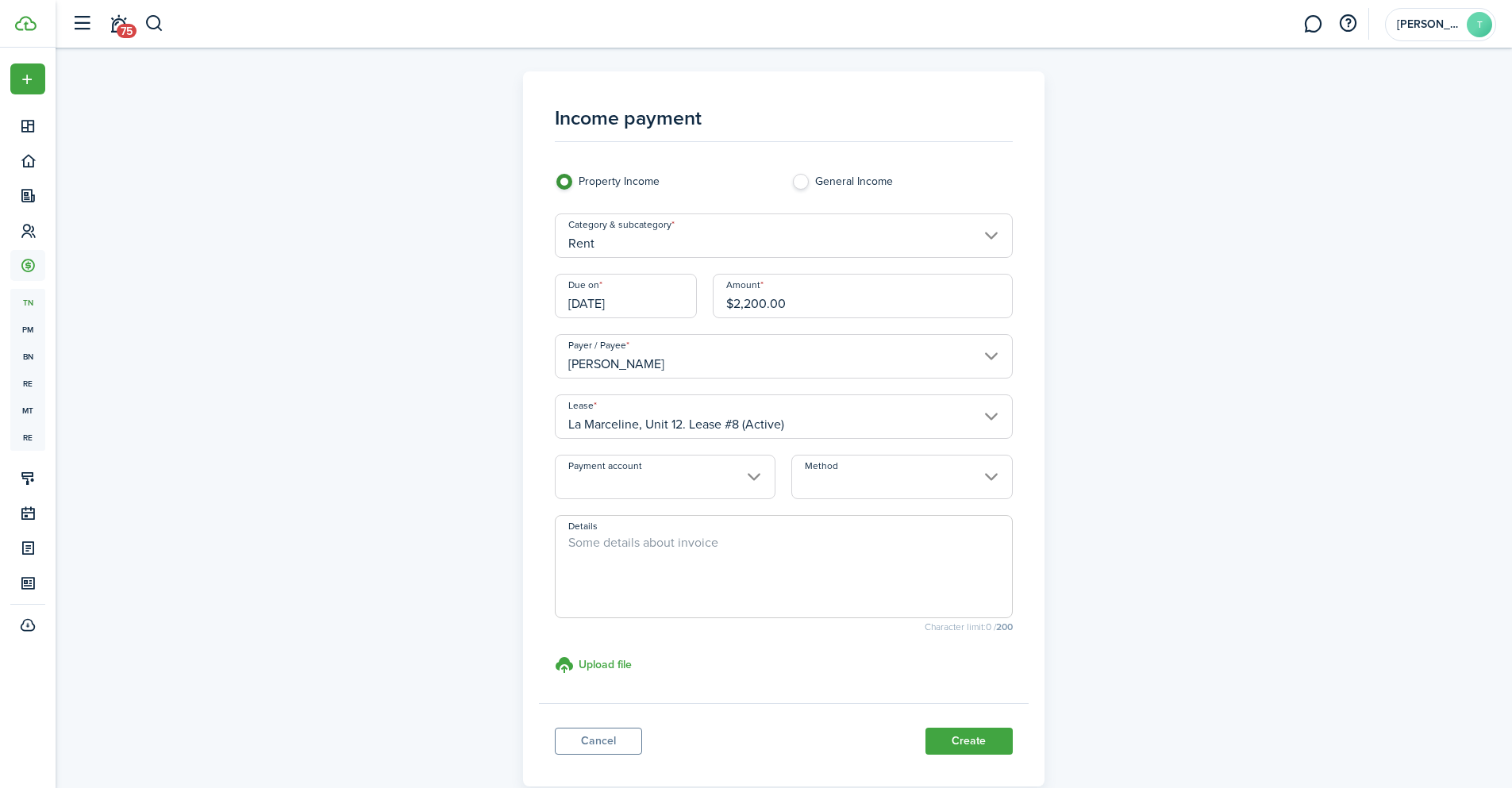
click at [654, 474] on input "Payment account" at bounding box center [664, 476] width 221 height 44
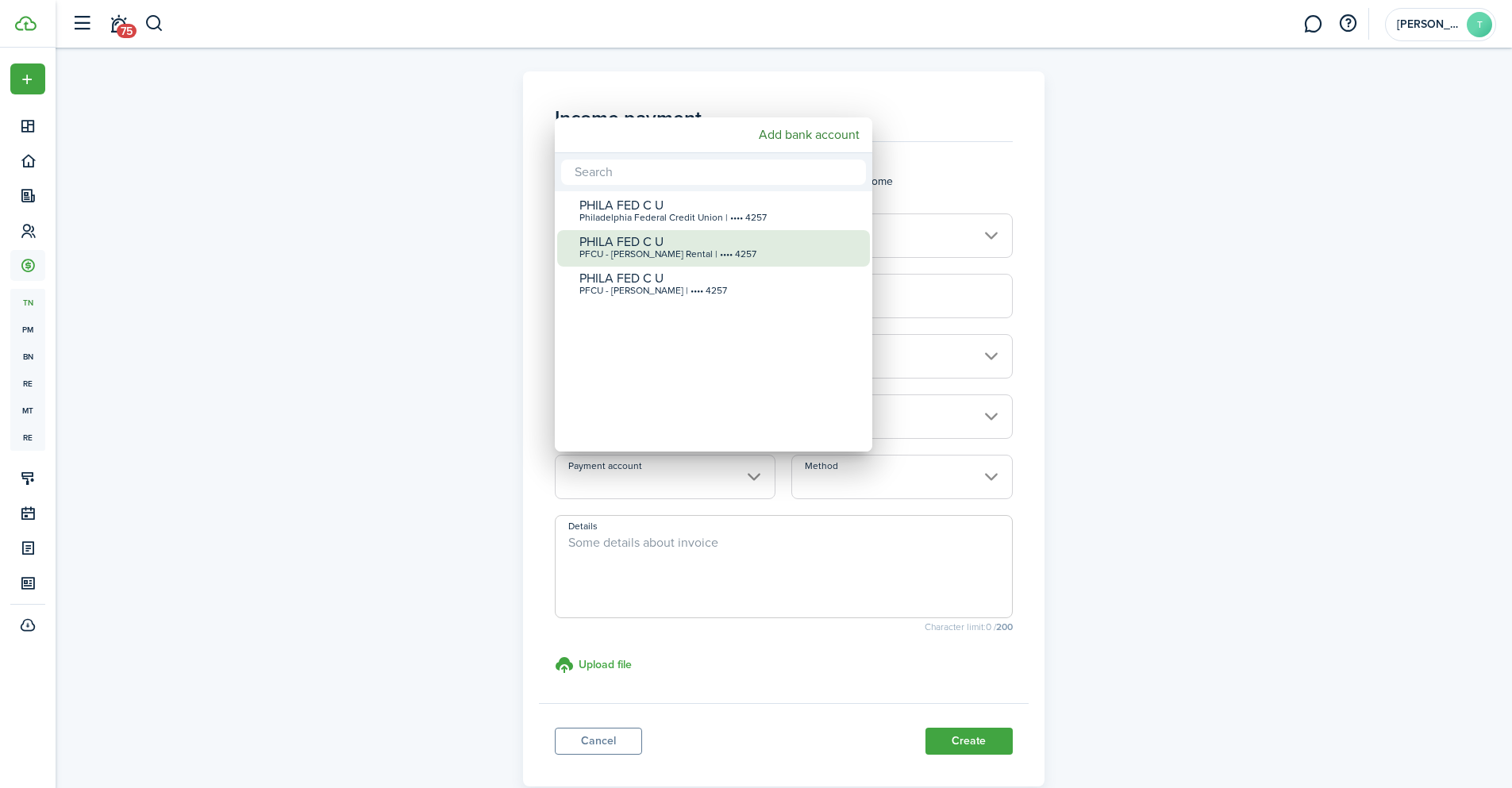
click at [670, 237] on div "PHILA FED C U" at bounding box center [720, 243] width 281 height 14
type input "•••• •••• •••• 4257"
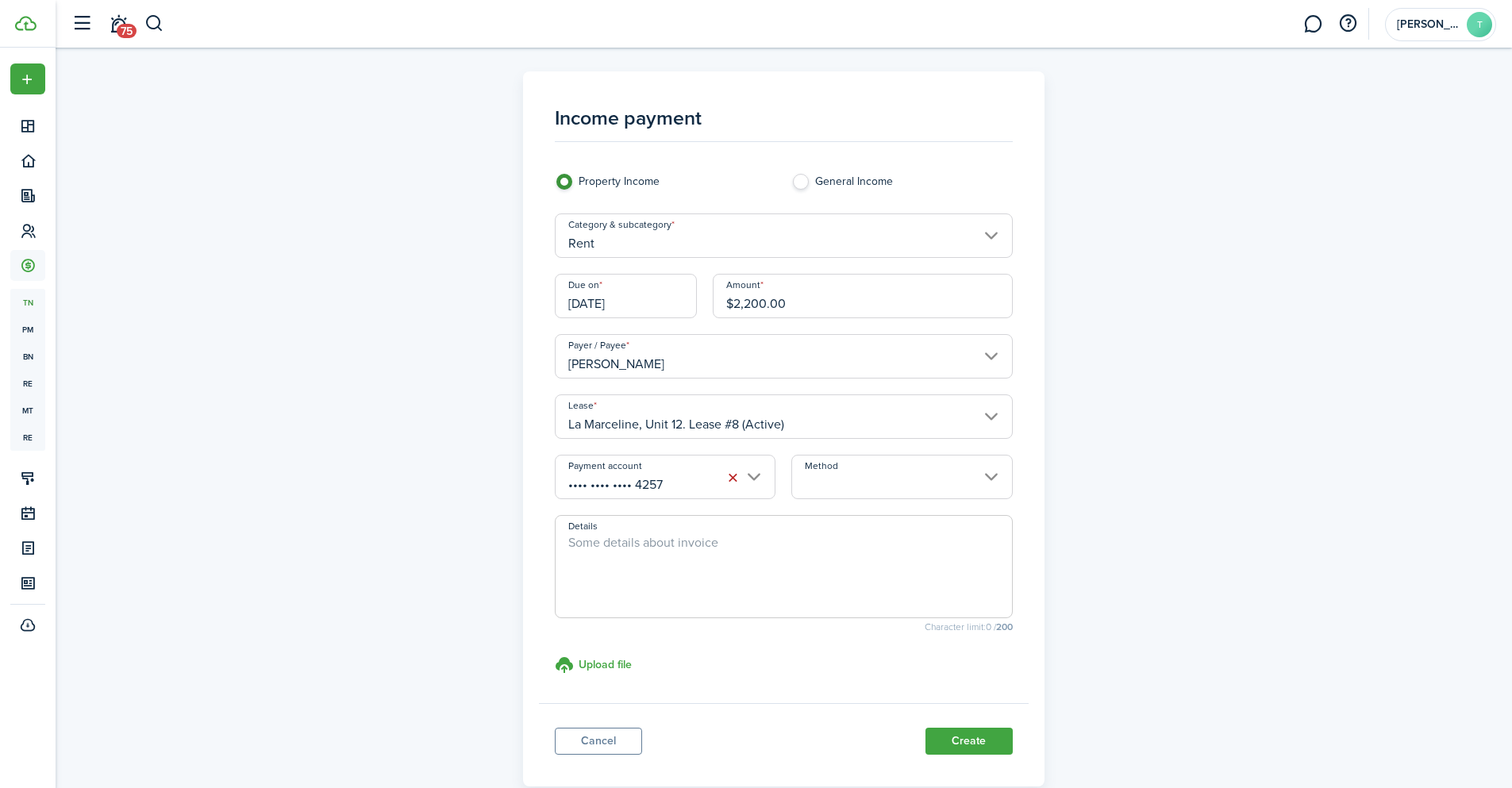
click at [862, 481] on input "Method" at bounding box center [902, 476] width 221 height 44
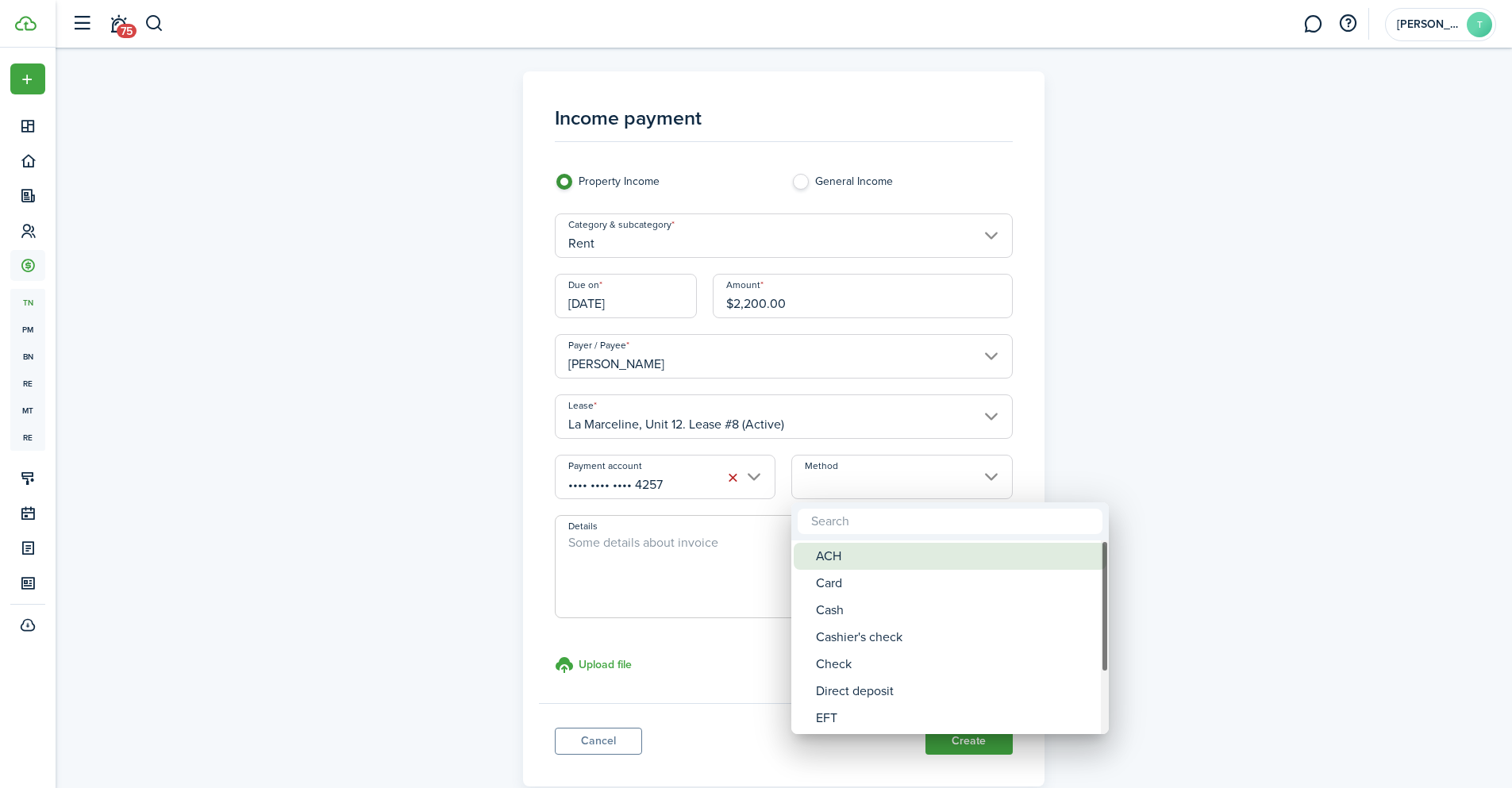
click at [838, 553] on div "ACH" at bounding box center [957, 556] width 281 height 27
type input "ACH"
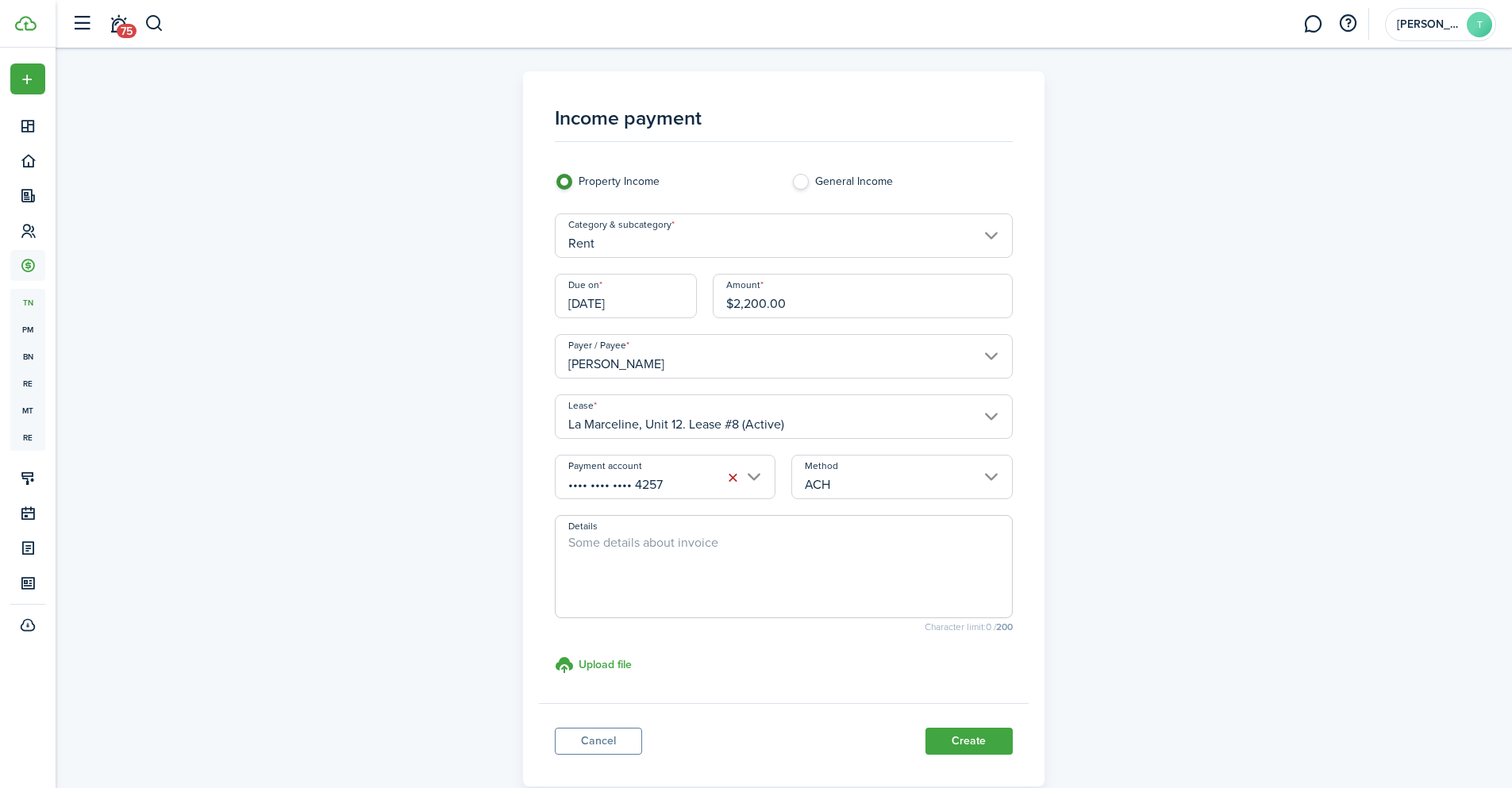
click at [697, 563] on textarea "Details" at bounding box center [783, 572] width 456 height 77
paste textarea "Prepaid rent for the month of [DATE]"
drag, startPoint x: 775, startPoint y: 547, endPoint x: 731, endPoint y: 547, distance: 44.0
click at [731, 547] on textarea "Prepaid rent for the month of [DATE]" at bounding box center [783, 572] width 456 height 77
click at [895, 567] on textarea "Prepaid rent for the month of [DATE]" at bounding box center [783, 572] width 456 height 77
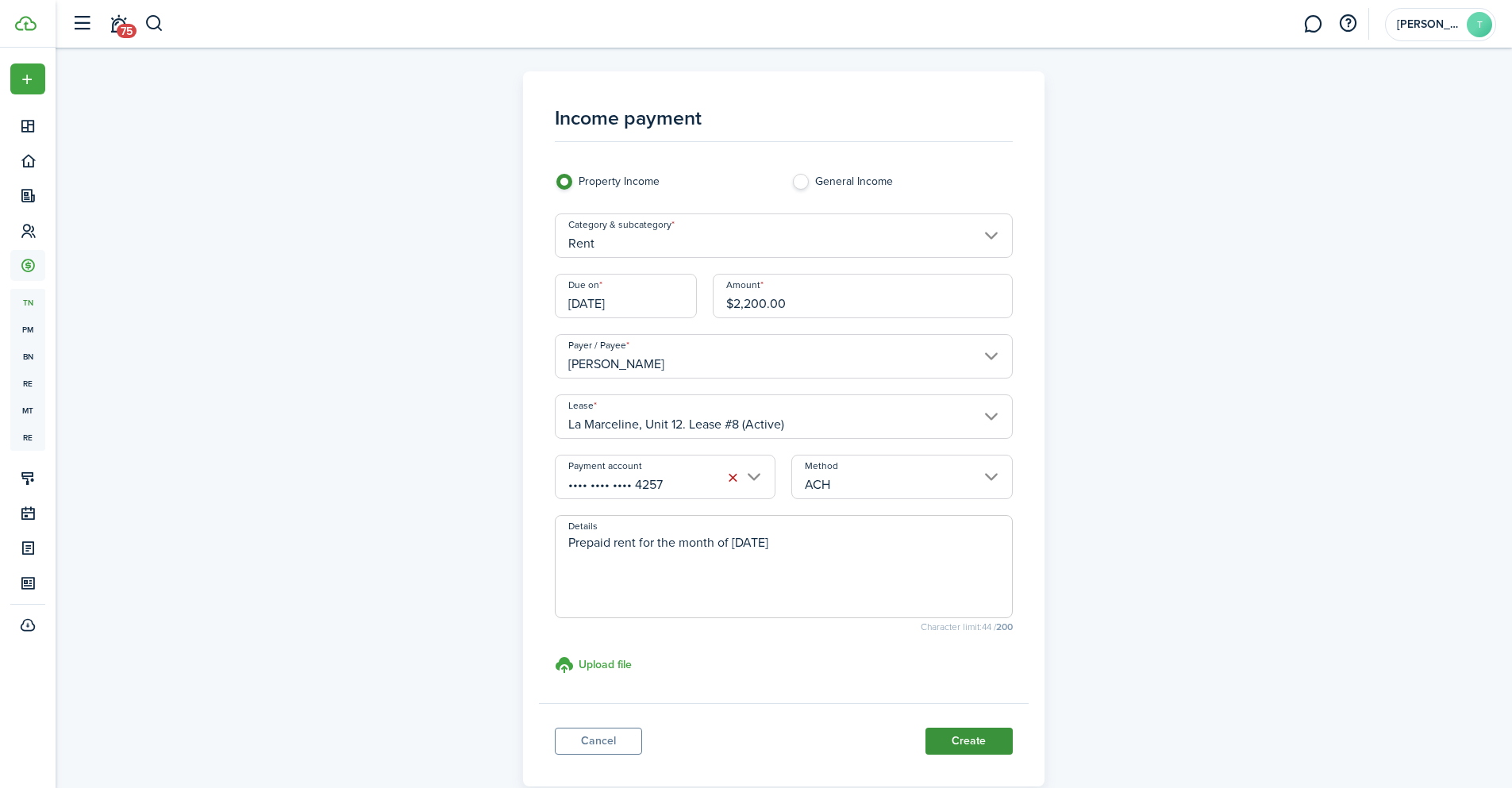
type textarea "Prepaid rent for the month of [DATE]"
click at [965, 745] on button "Create" at bounding box center [968, 741] width 87 height 27
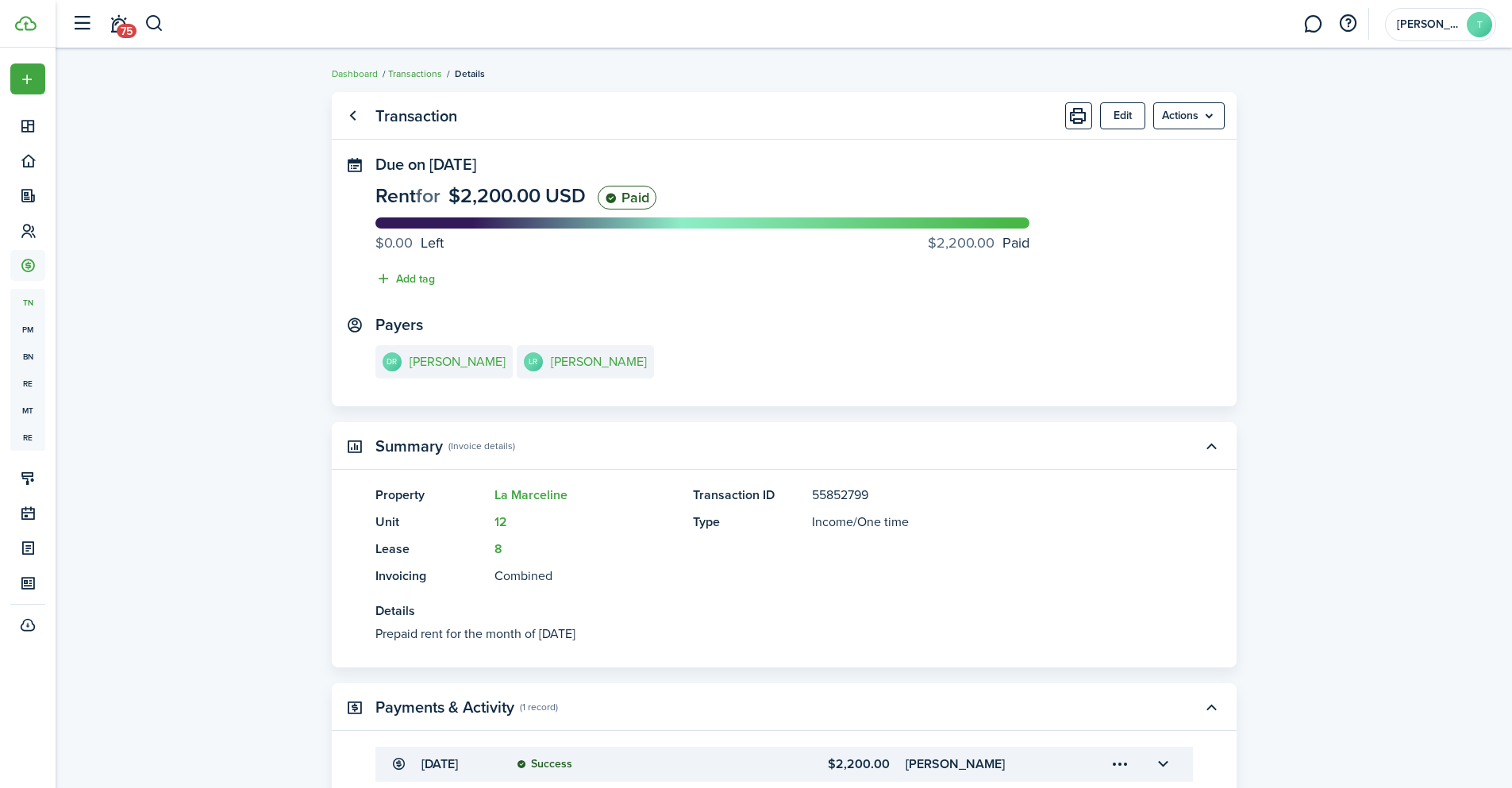
click at [419, 72] on link "Transactions" at bounding box center [415, 74] width 54 height 14
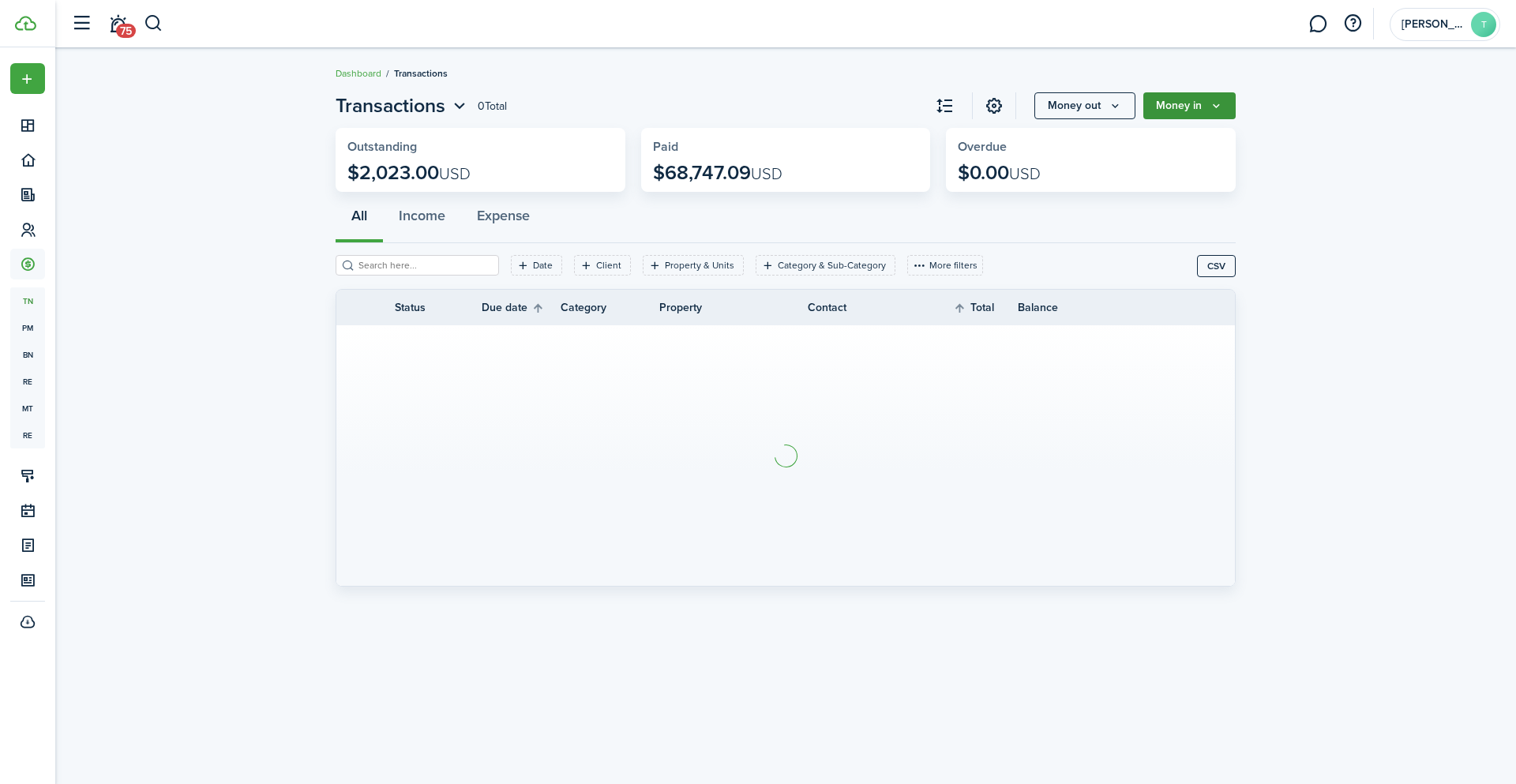
click at [1215, 102] on icon "Money in" at bounding box center [1216, 106] width 13 height 13
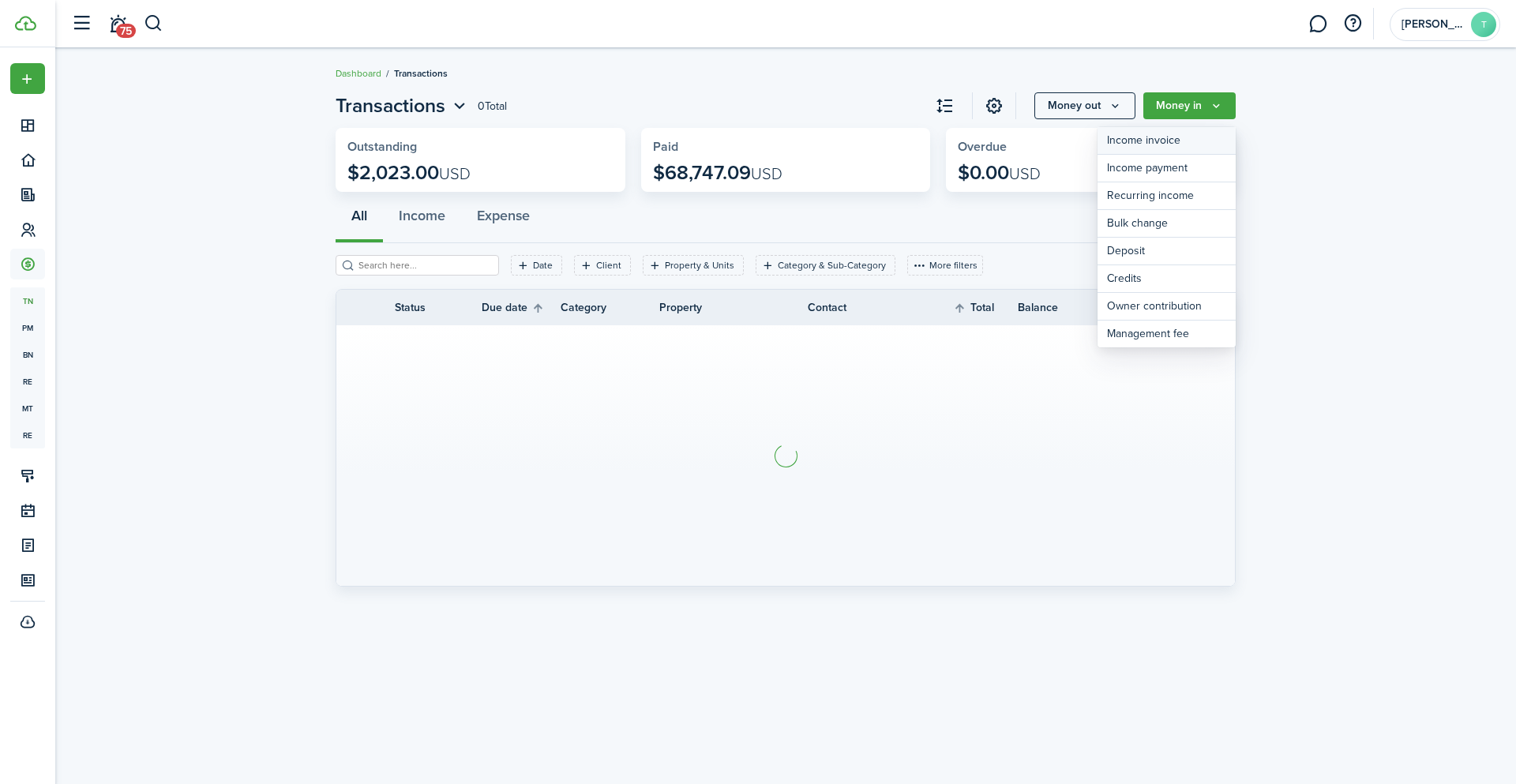
click at [1172, 138] on link "Income invoice" at bounding box center [1167, 141] width 138 height 28
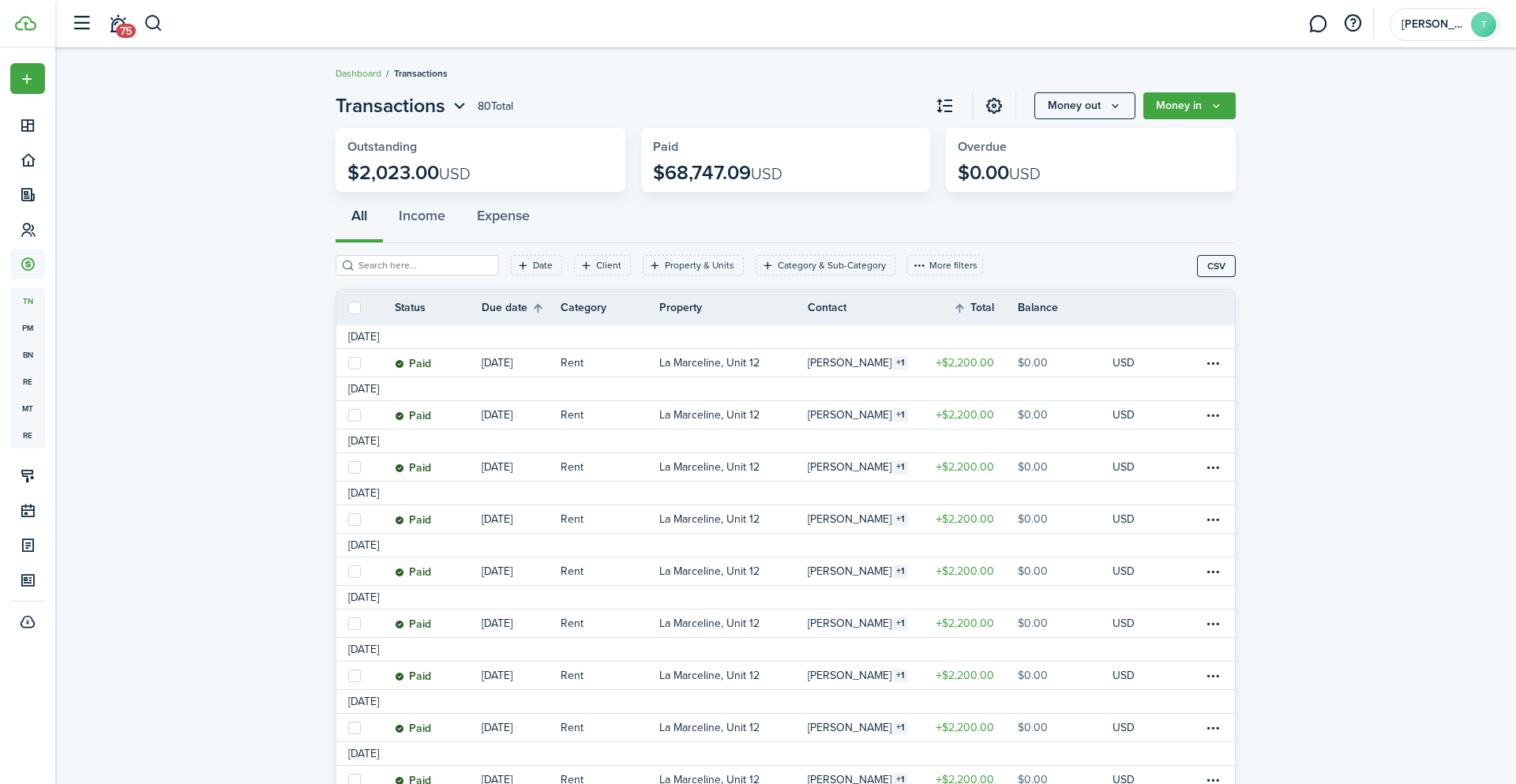
click at [1207, 102] on icon "Money in" at bounding box center [1210, 106] width 13 height 13
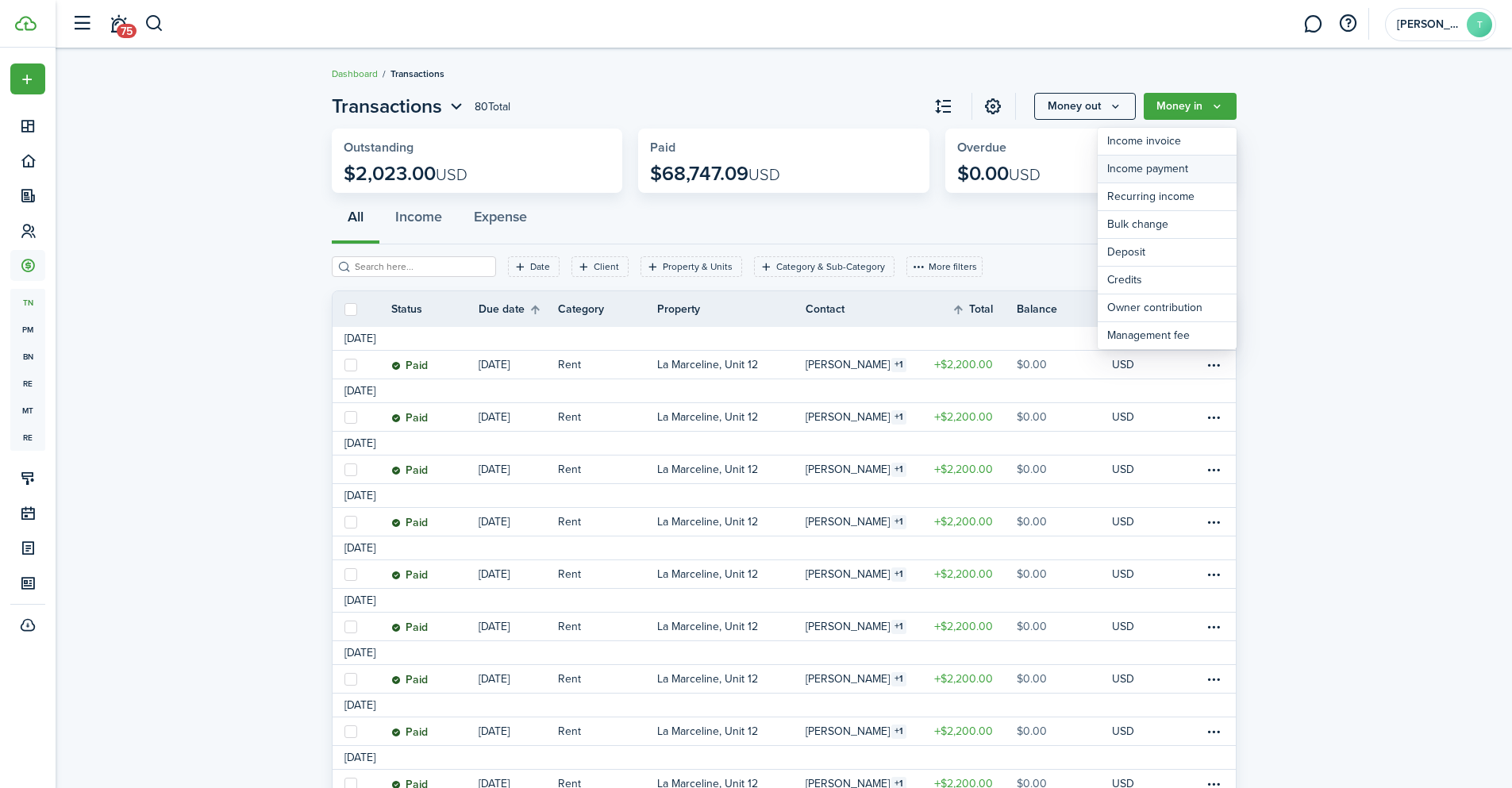
click at [1187, 169] on link "Income payment" at bounding box center [1167, 170] width 139 height 28
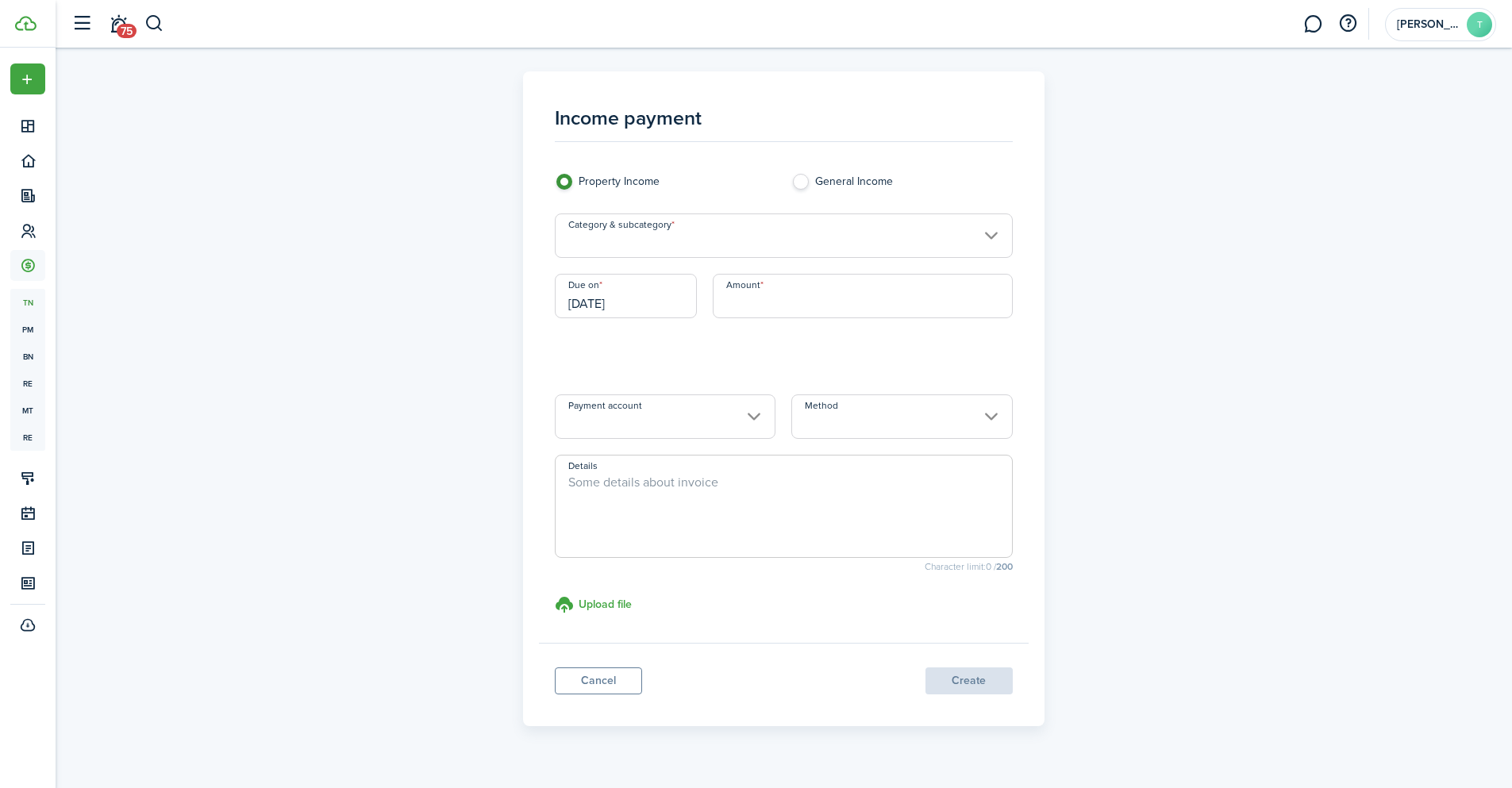
click at [776, 237] on input "Category & subcategory" at bounding box center [783, 235] width 458 height 44
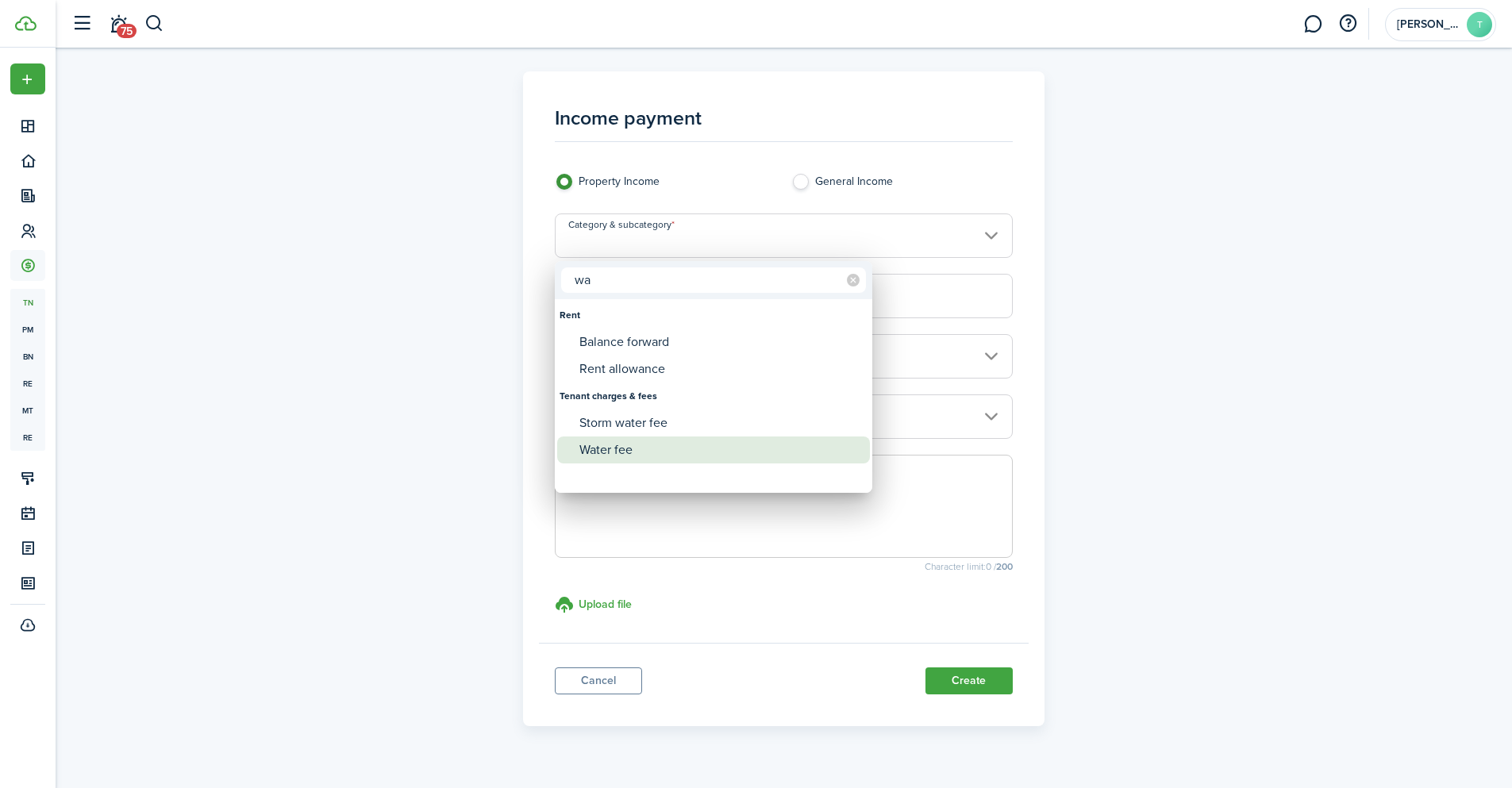
type input "wa"
click at [639, 441] on div "Water fee" at bounding box center [720, 450] width 281 height 27
type input "Tenant charges & fees / Water fee"
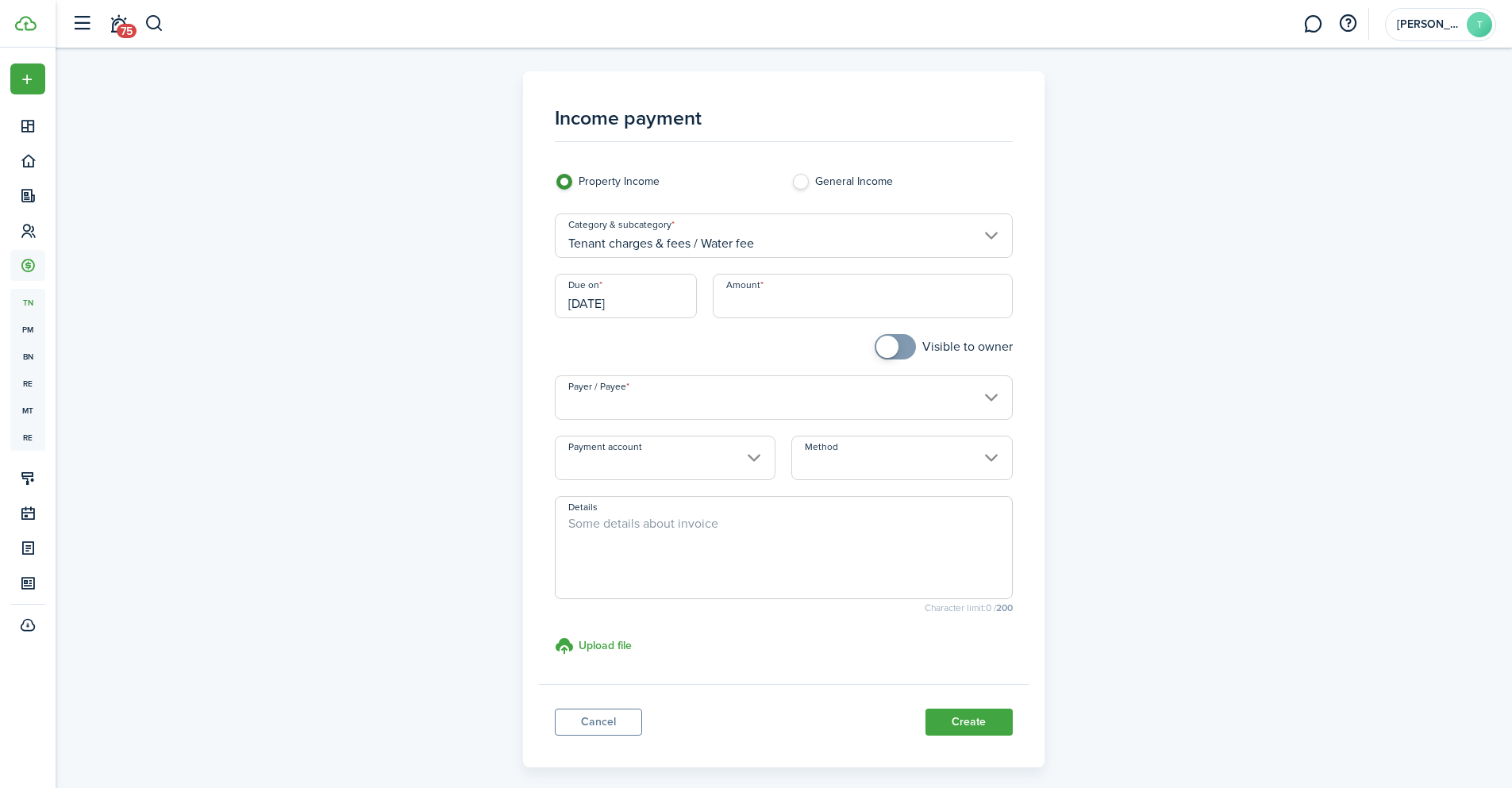
click at [623, 302] on input "[DATE]" at bounding box center [626, 296] width 142 height 44
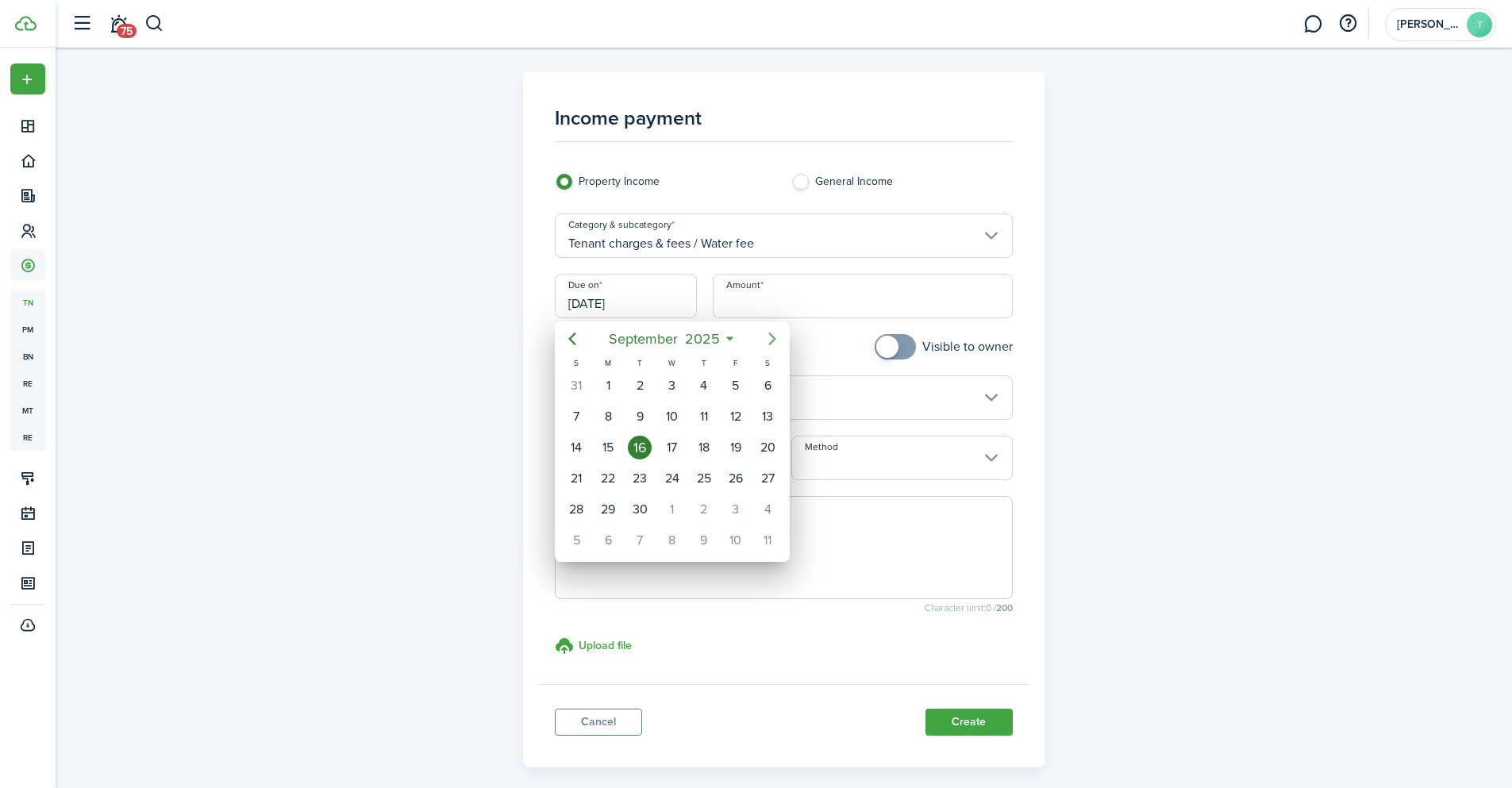
click at [771, 343] on icon "Next page" at bounding box center [773, 339] width 7 height 13
click at [672, 447] on div "15" at bounding box center [672, 447] width 23 height 23
type input "[DATE]"
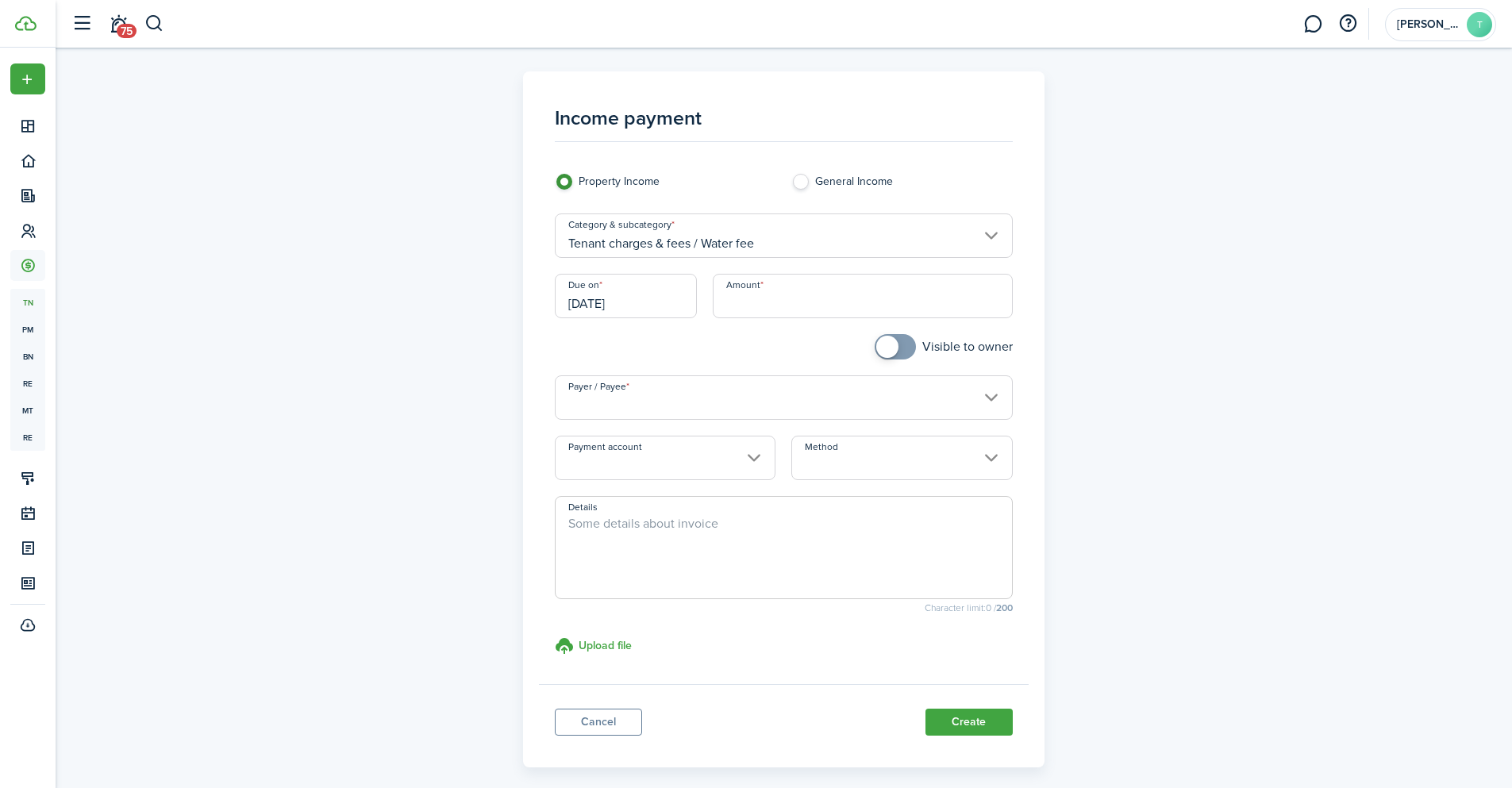
click at [799, 302] on input "Amount" at bounding box center [863, 296] width 300 height 44
click at [860, 388] on input "Payer / Payee" at bounding box center [783, 397] width 458 height 44
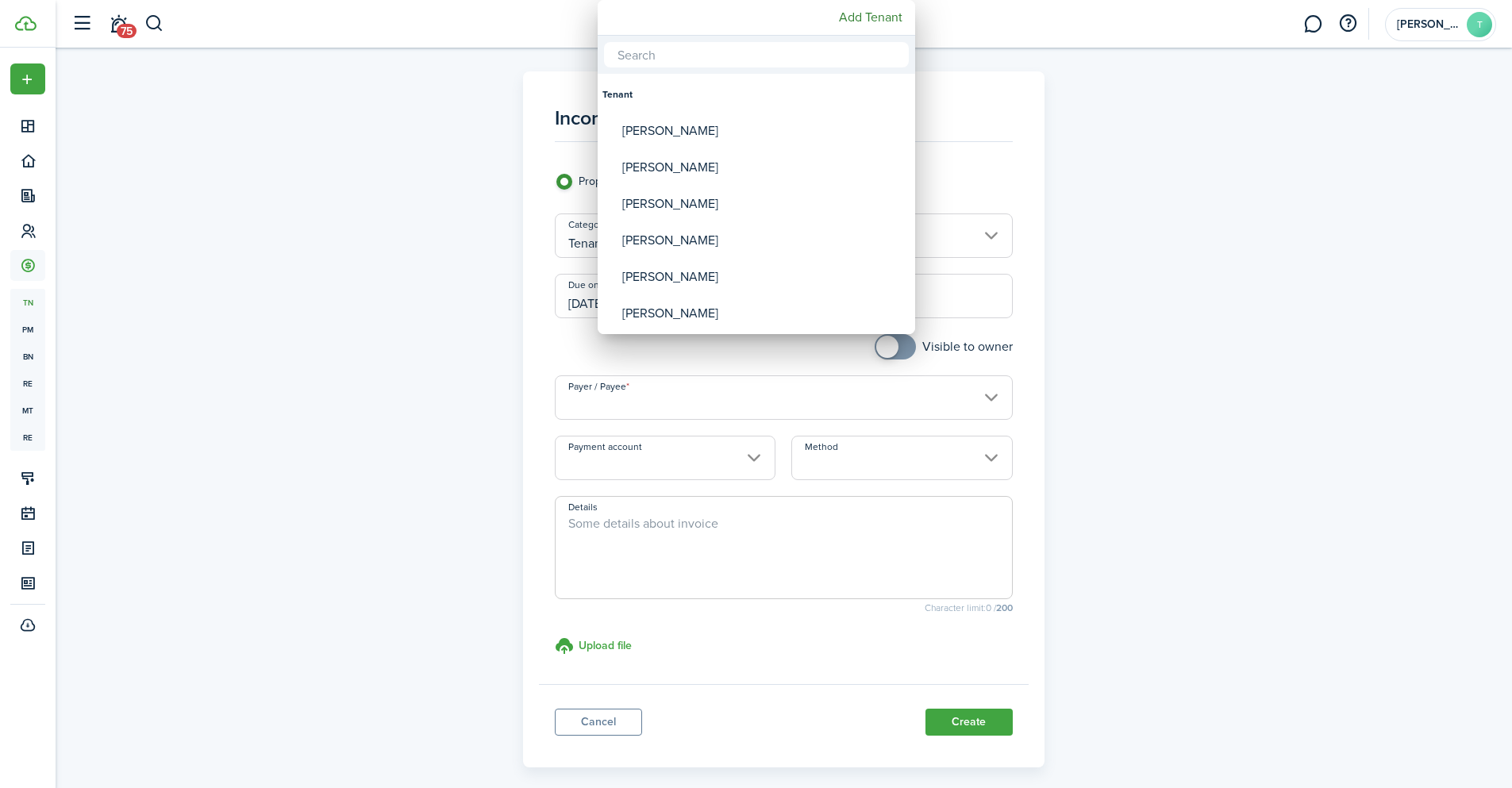
type input "$75.00"
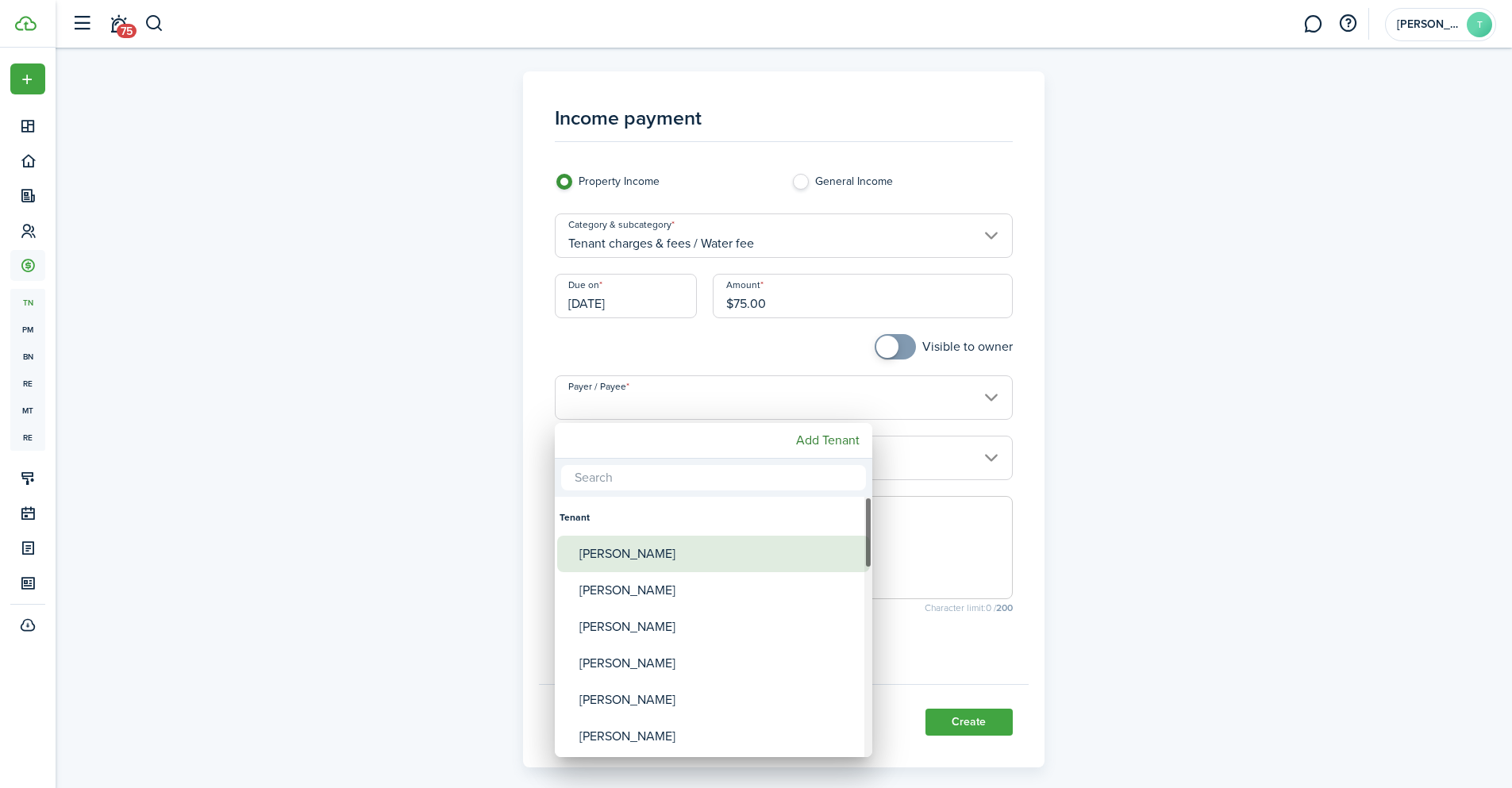
click at [615, 549] on div "[PERSON_NAME]" at bounding box center [720, 554] width 281 height 36
type input "[PERSON_NAME]"
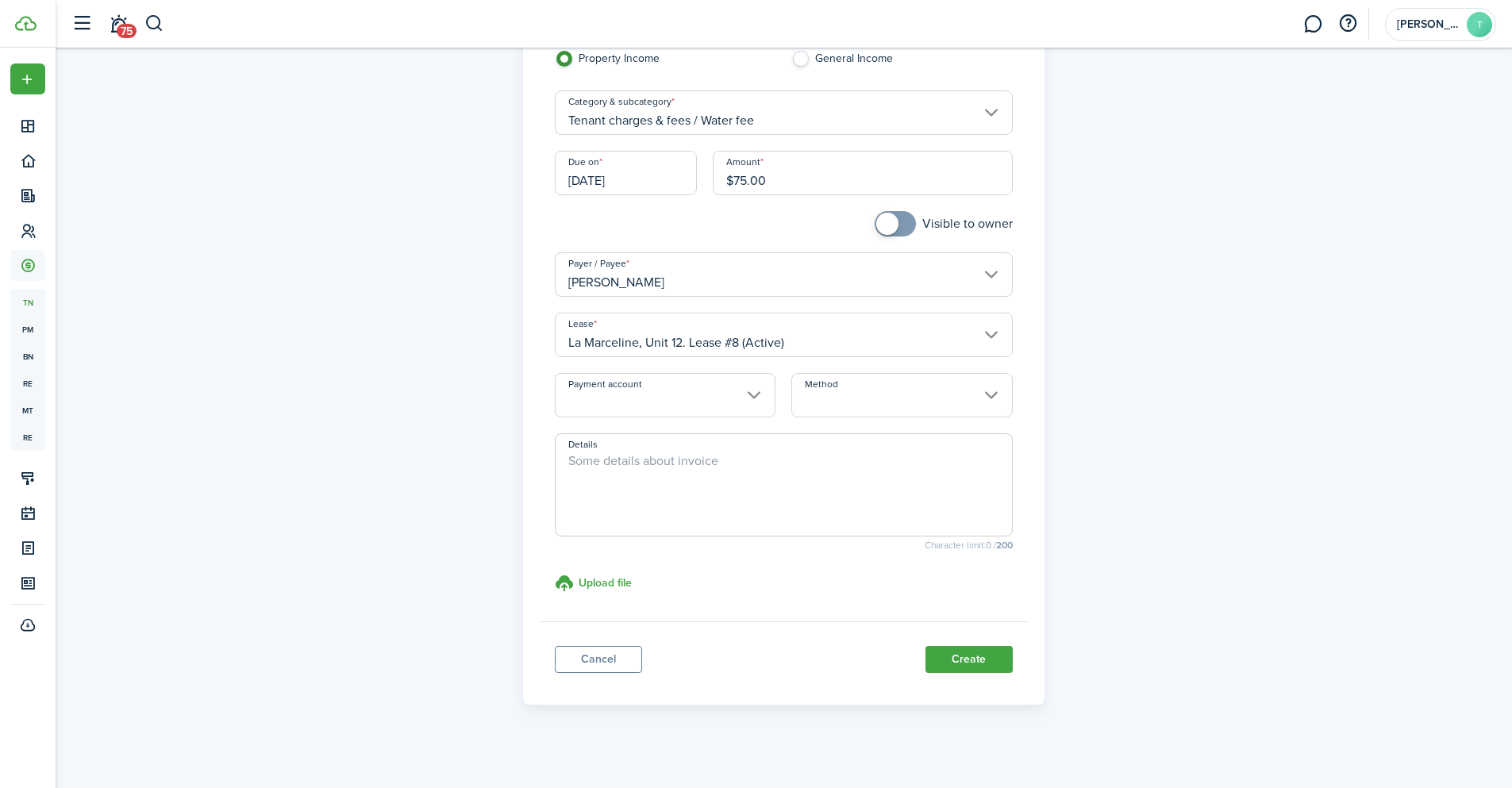
scroll to position [131, 0]
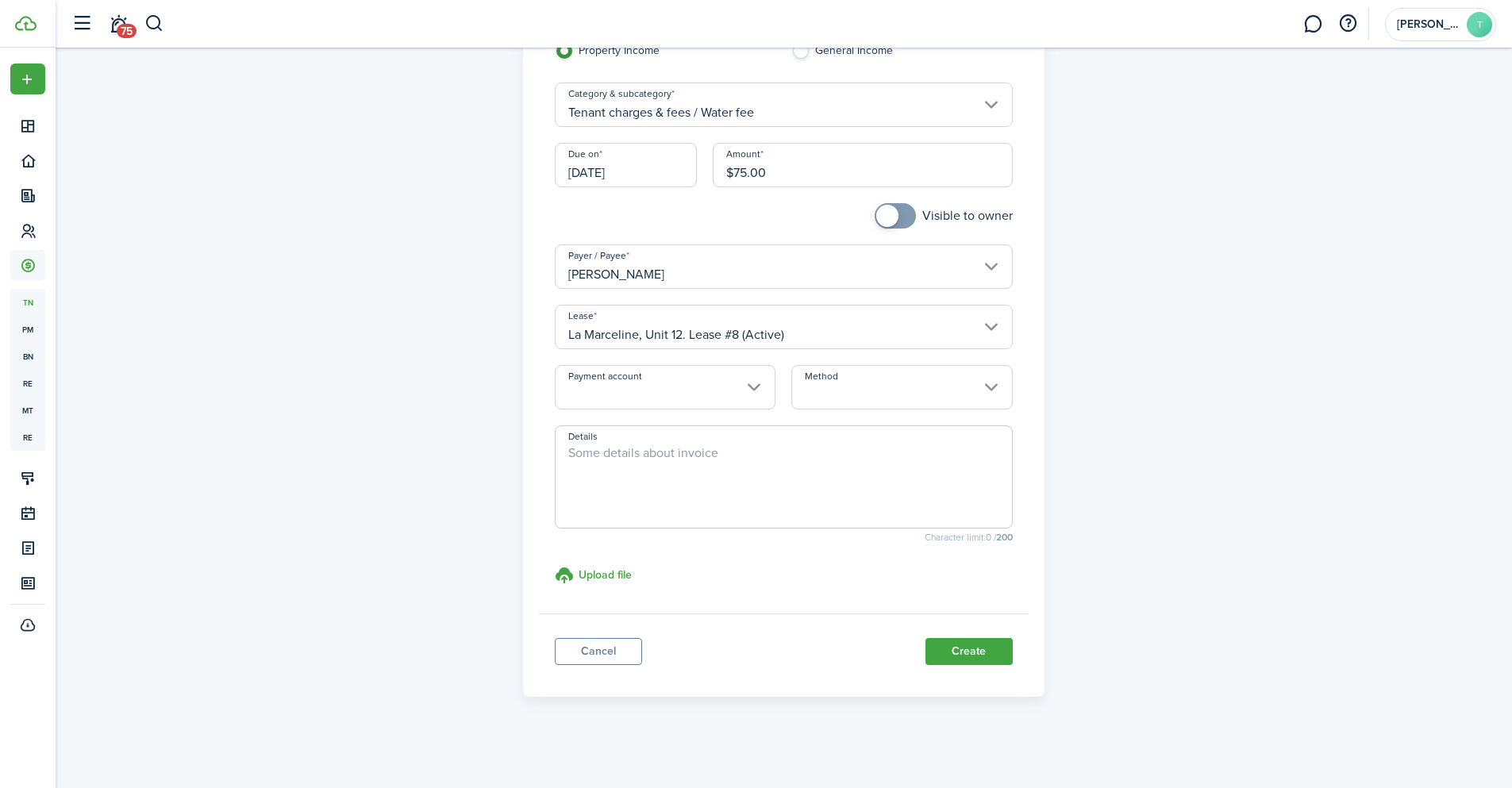
click at [903, 205] on span at bounding box center [895, 215] width 16 height 25
click at [887, 221] on span at bounding box center [895, 215] width 16 height 25
click at [901, 222] on span at bounding box center [895, 215] width 16 height 25
checkbox input "false"
click at [901, 222] on span at bounding box center [903, 215] width 23 height 23
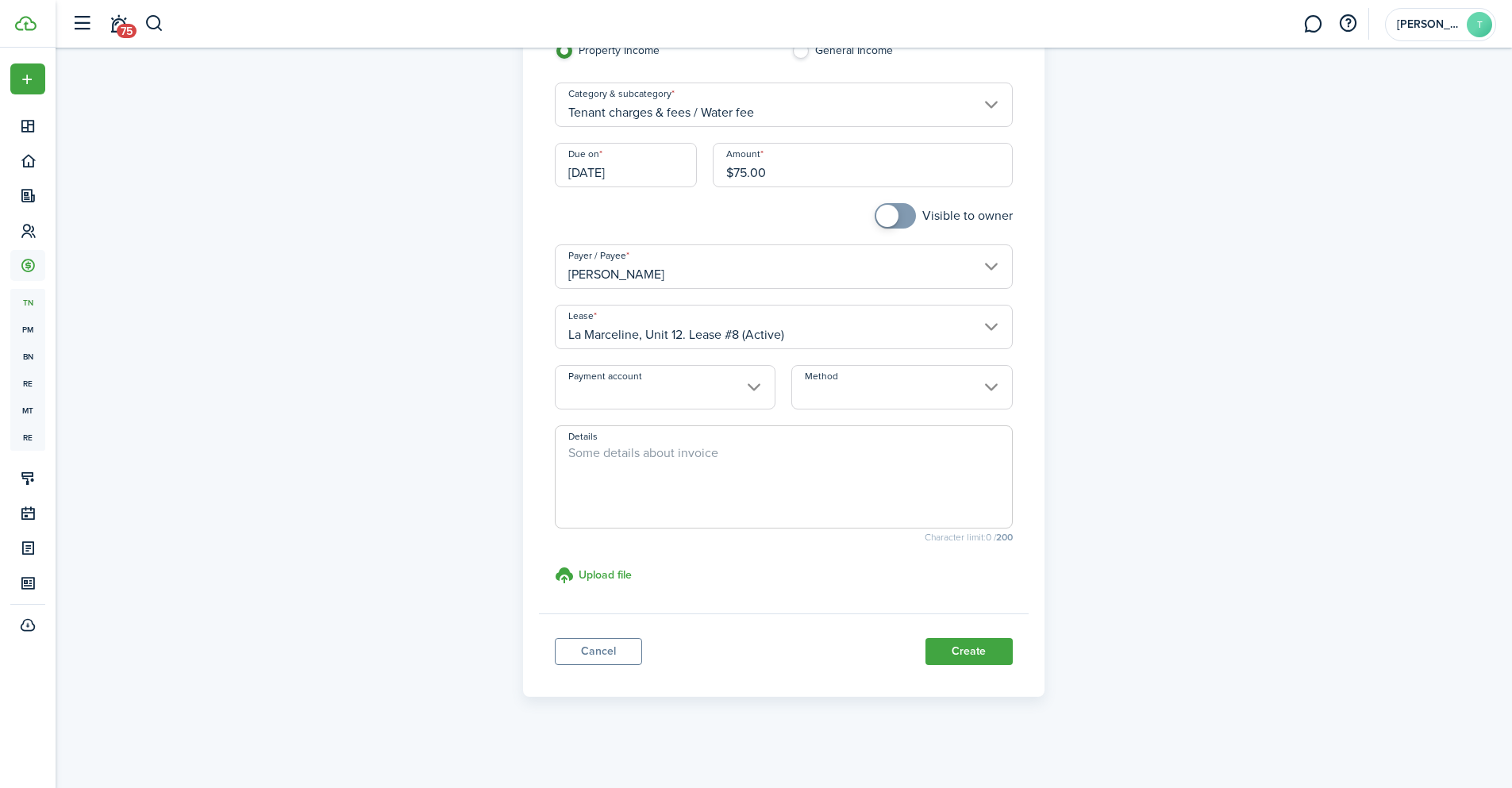
click at [747, 384] on input "Payment account" at bounding box center [664, 387] width 221 height 44
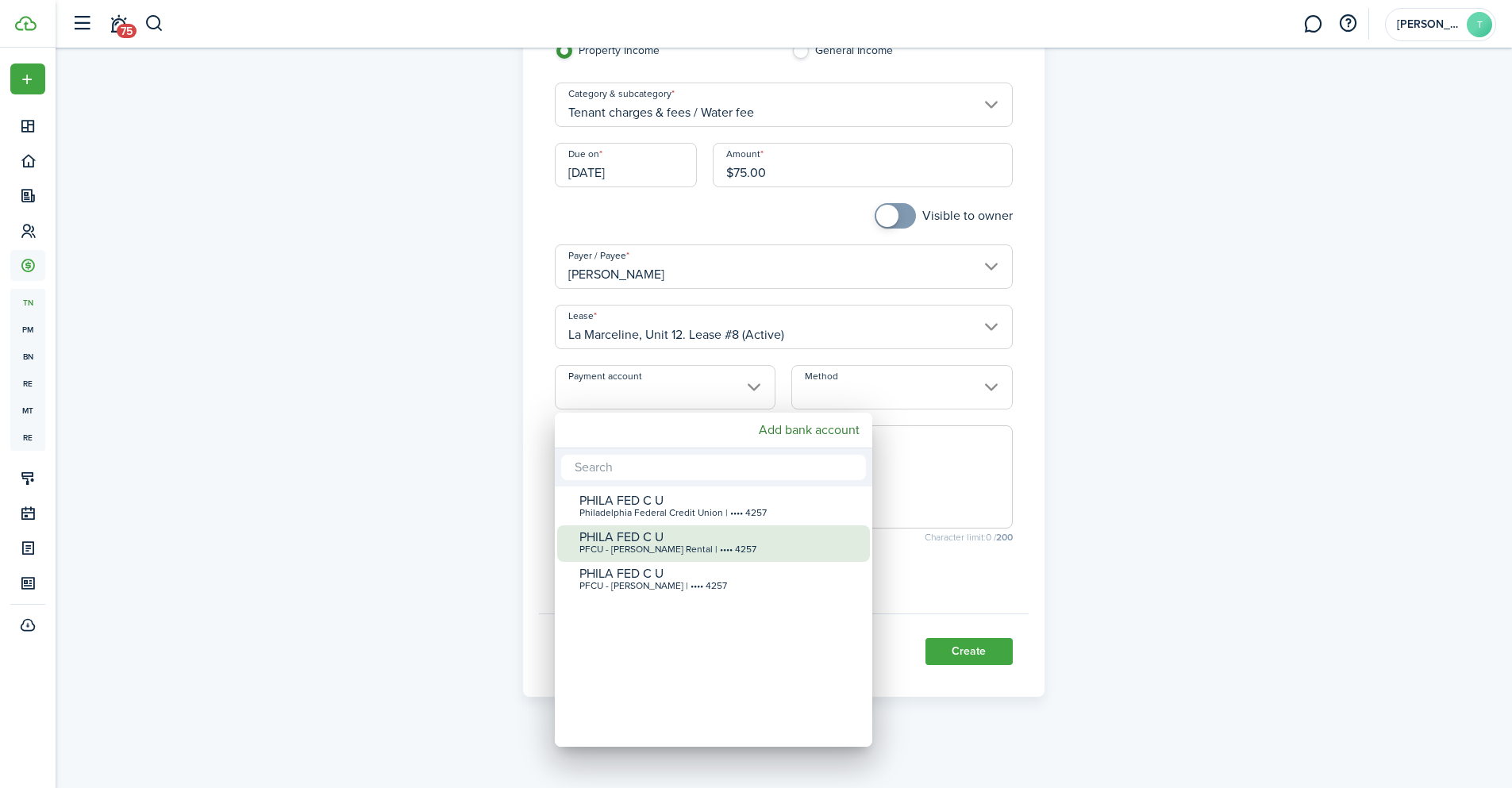
click at [678, 540] on div "PHILA FED C U" at bounding box center [720, 537] width 281 height 14
type input "•••• •••• •••• 4257"
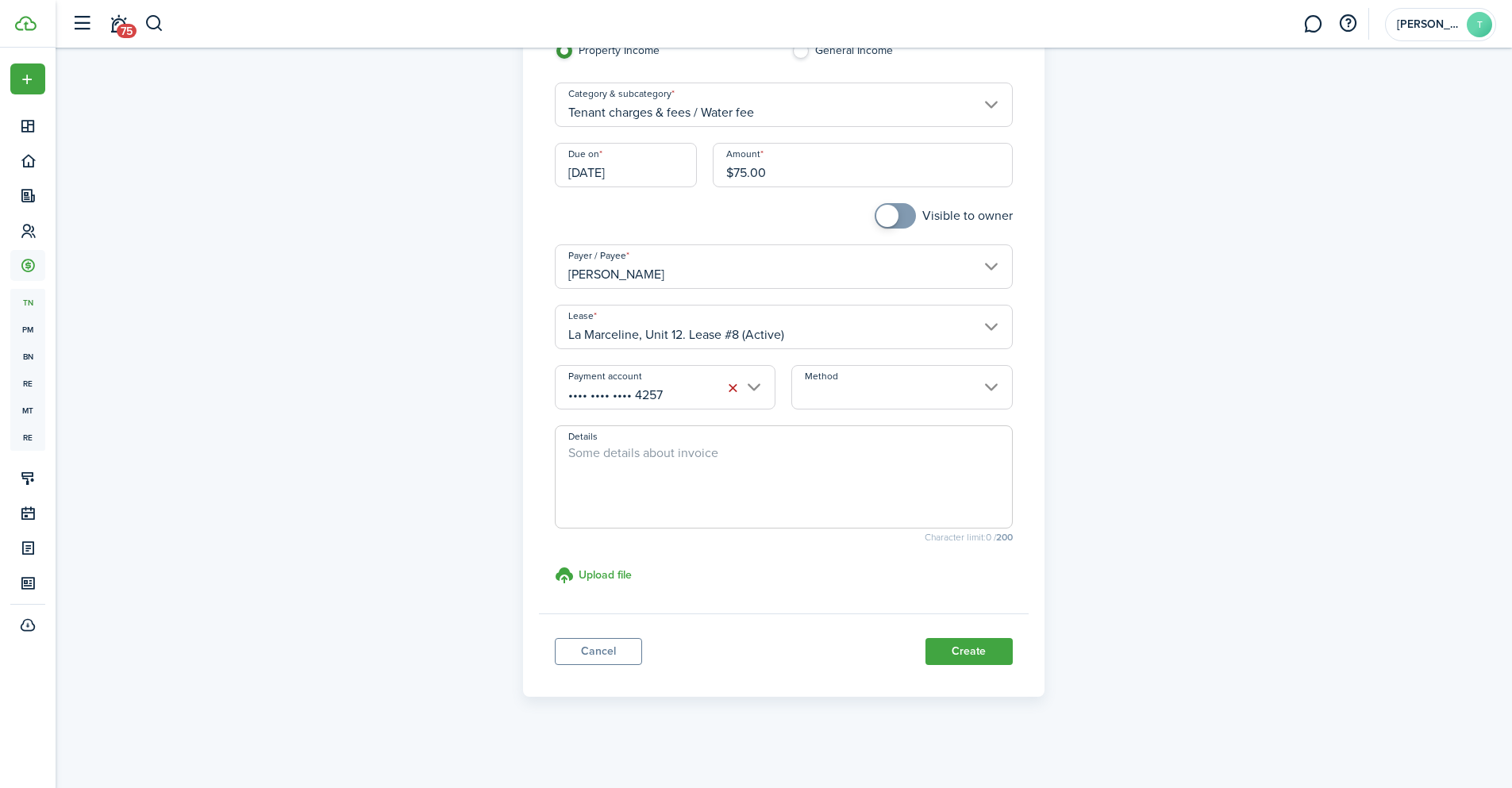
click at [894, 402] on input "Method" at bounding box center [902, 387] width 221 height 44
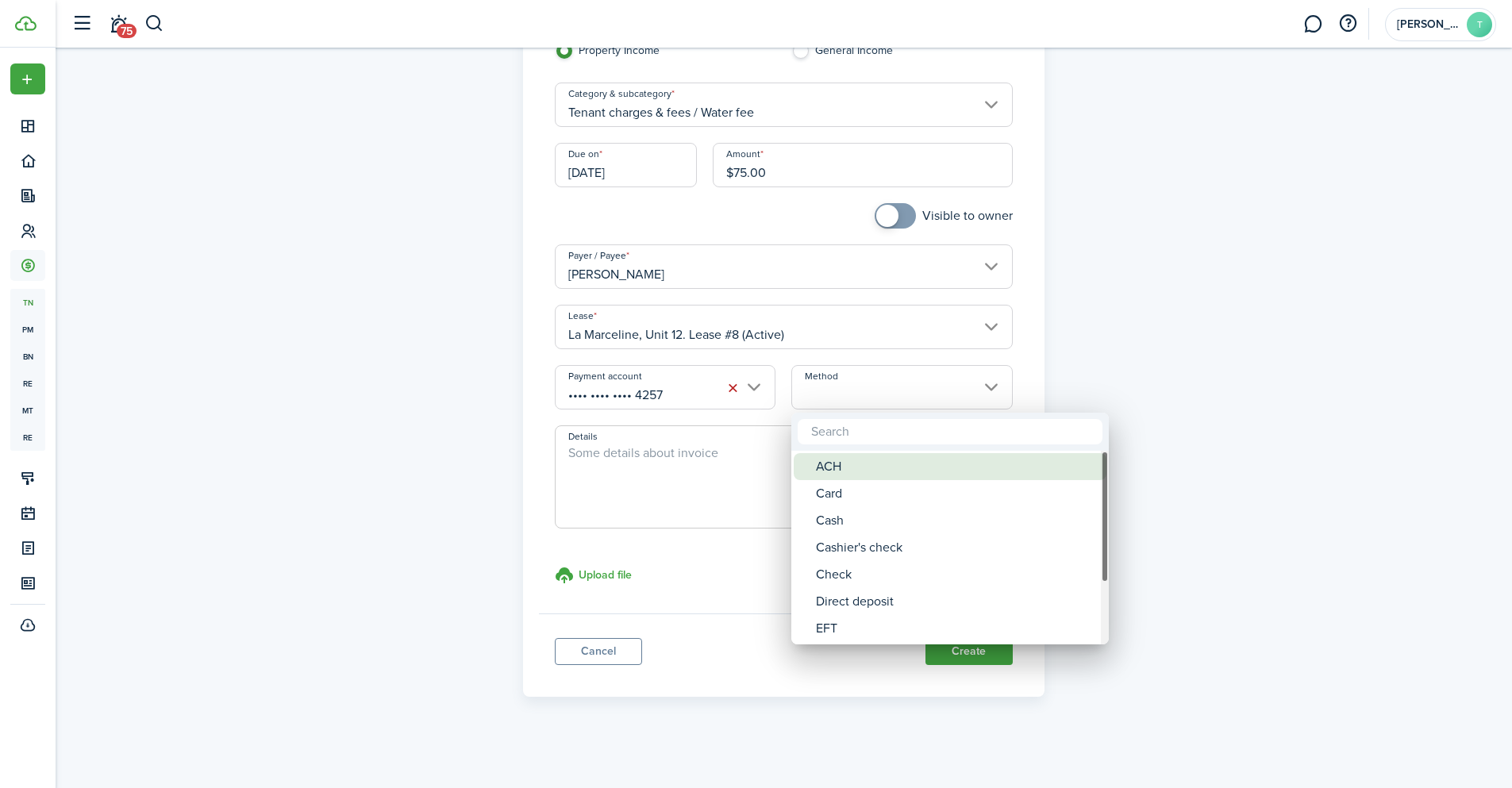
click at [857, 463] on div "ACH" at bounding box center [957, 467] width 281 height 27
type input "ACH"
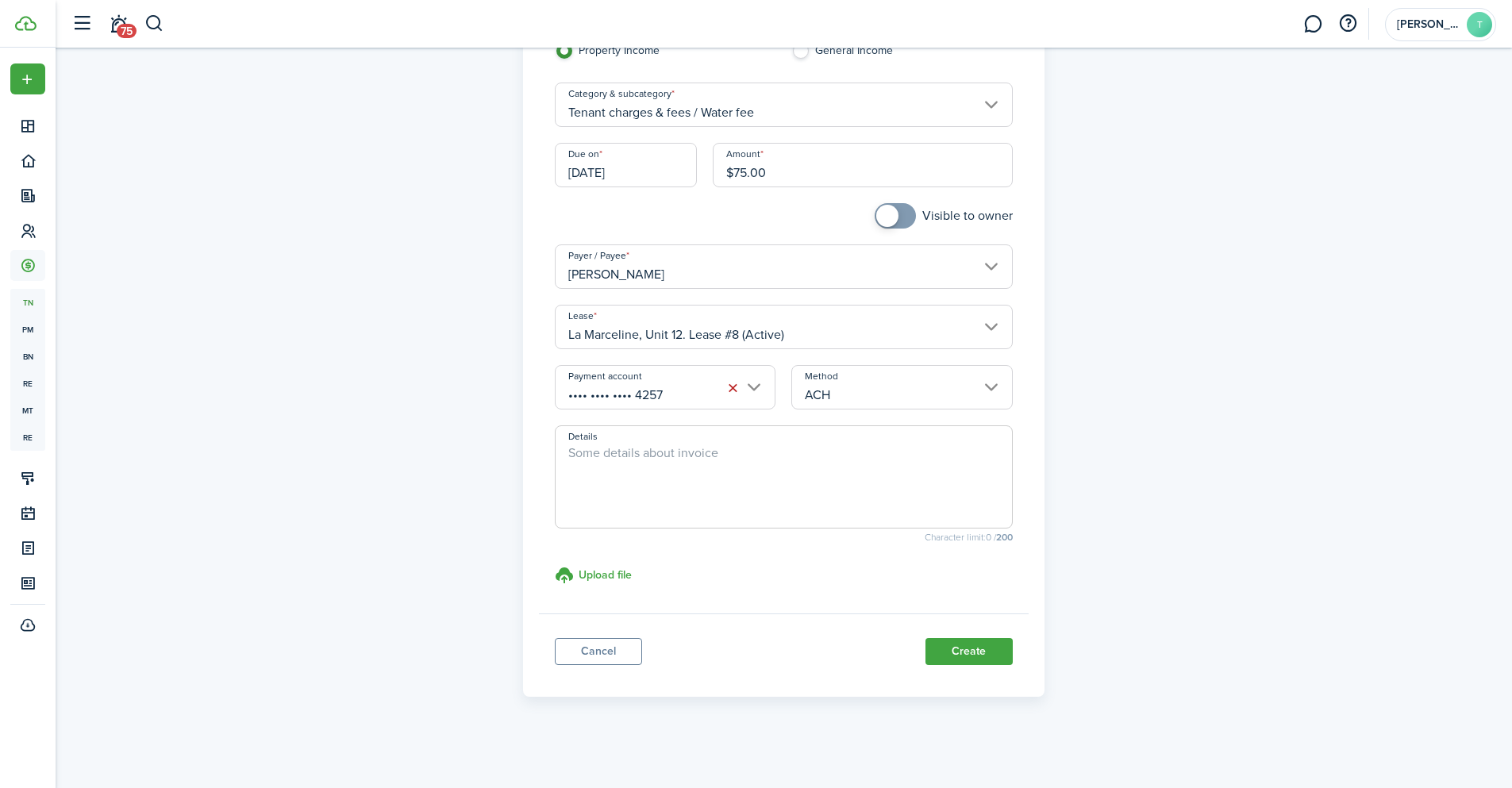
checkbox input "true"
click at [903, 210] on span at bounding box center [895, 215] width 16 height 25
click at [690, 463] on textarea "Details" at bounding box center [783, 481] width 456 height 77
paste textarea "On or before [DATE], Tenant will pay: $27,000 a) $26,400 (2nd year rent up fron…"
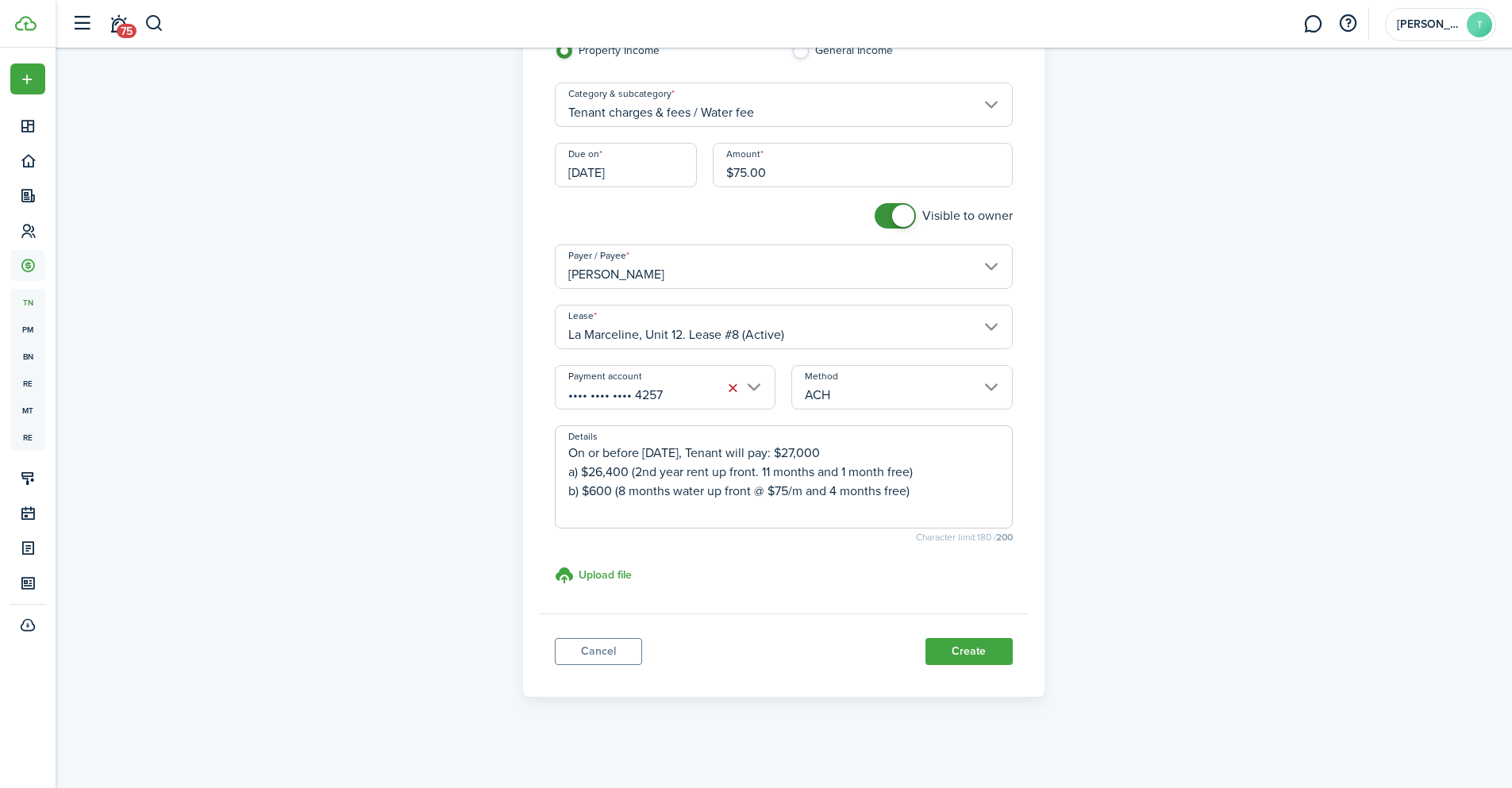
click at [940, 493] on textarea "On or before [DATE], Tenant will pay: $27,000 a) $26,400 (2nd year rent up fron…" at bounding box center [783, 481] width 456 height 77
click at [619, 491] on textarea "On or before [DATE], Tenant will pay: $27,000 a) $26,400 (2nd year rent up fron…" at bounding box center [783, 481] width 456 height 77
drag, startPoint x: 919, startPoint y: 492, endPoint x: 404, endPoint y: 449, distance: 516.8
click at [404, 449] on div "Income payment Property Income General Income Category & subcategory Tenant cha…" at bounding box center [783, 318] width 921 height 756
drag, startPoint x: 885, startPoint y: 455, endPoint x: 496, endPoint y: 461, distance: 389.0
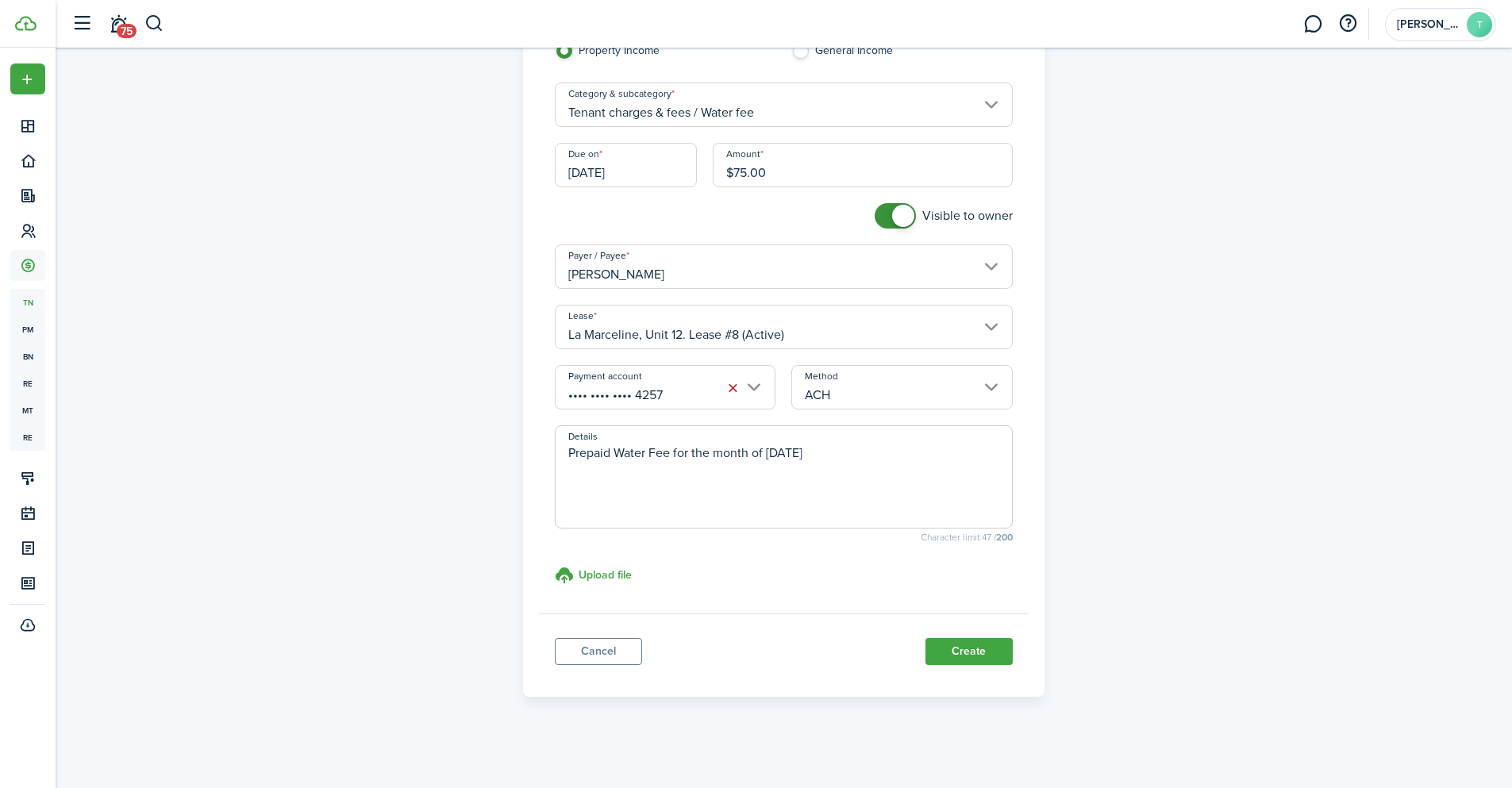
click at [496, 461] on div "Income payment Property Income General Income Category & subcategory Tenant cha…" at bounding box center [783, 318] width 921 height 756
type textarea "Prepaid Water Fee for the month of [DATE]"
click at [962, 651] on button "Create" at bounding box center [968, 652] width 87 height 27
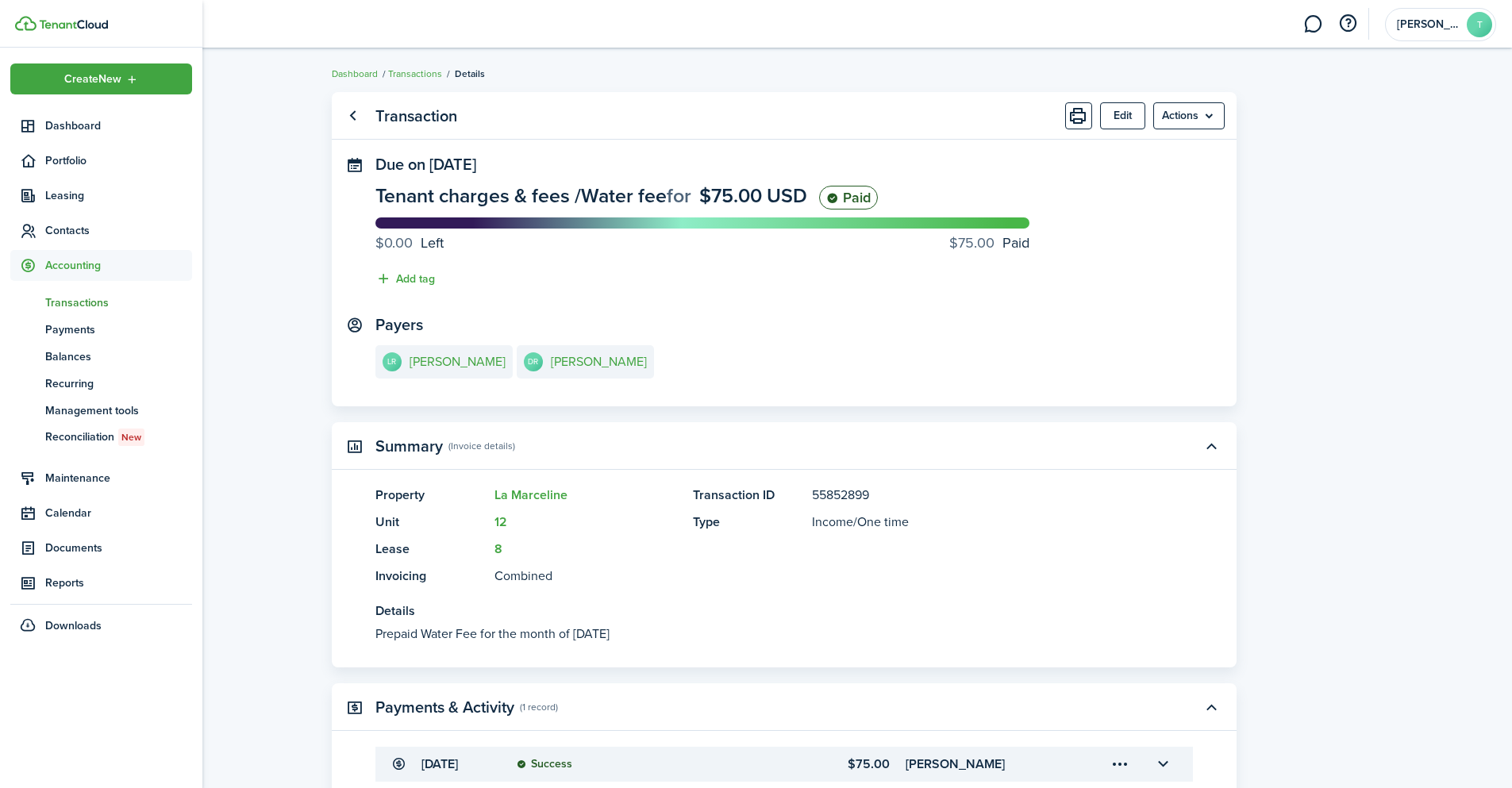
click at [72, 298] on span "Transactions" at bounding box center [118, 303] width 147 height 16
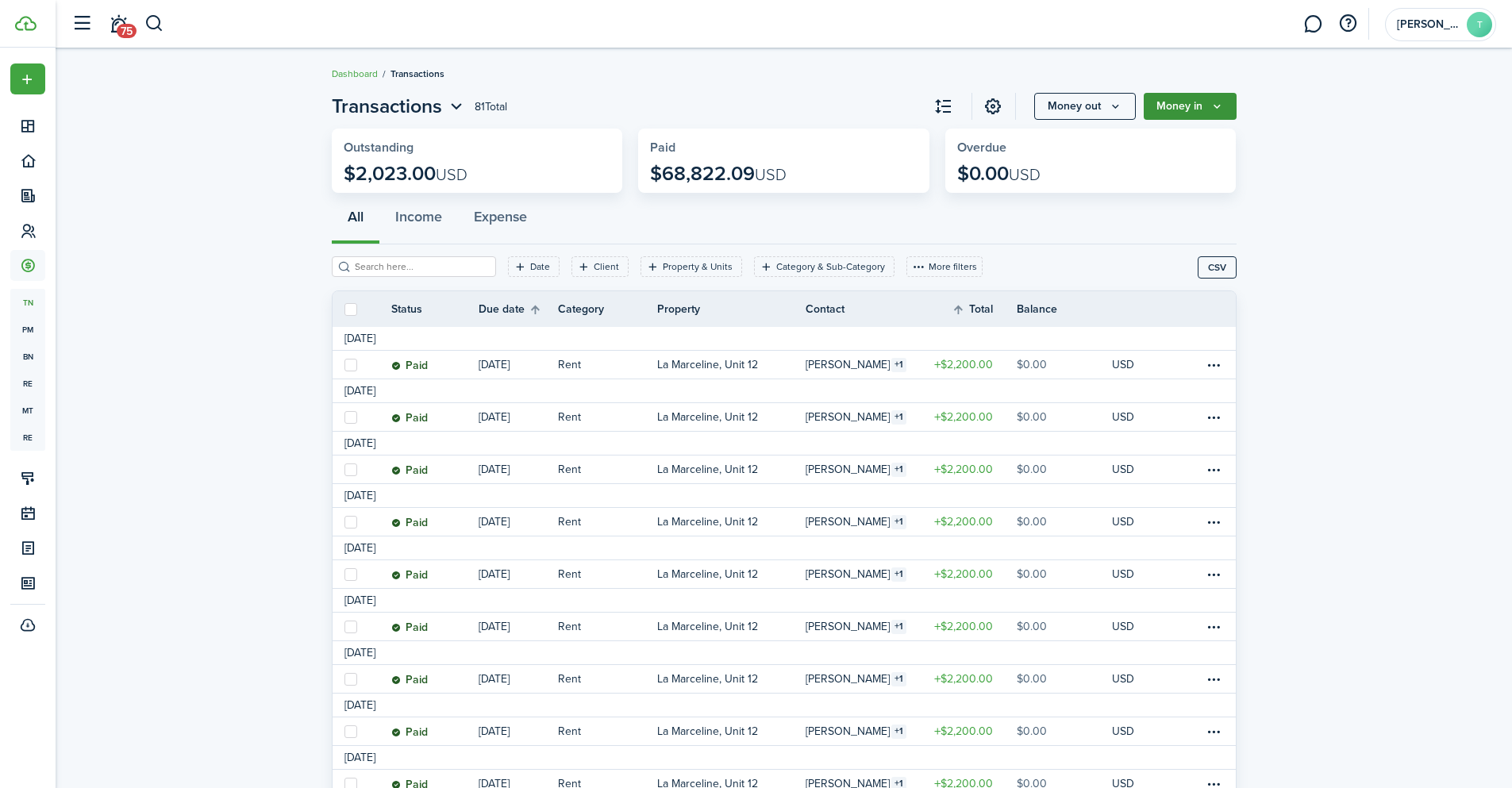
click at [1181, 105] on button "Money in" at bounding box center [1190, 106] width 93 height 27
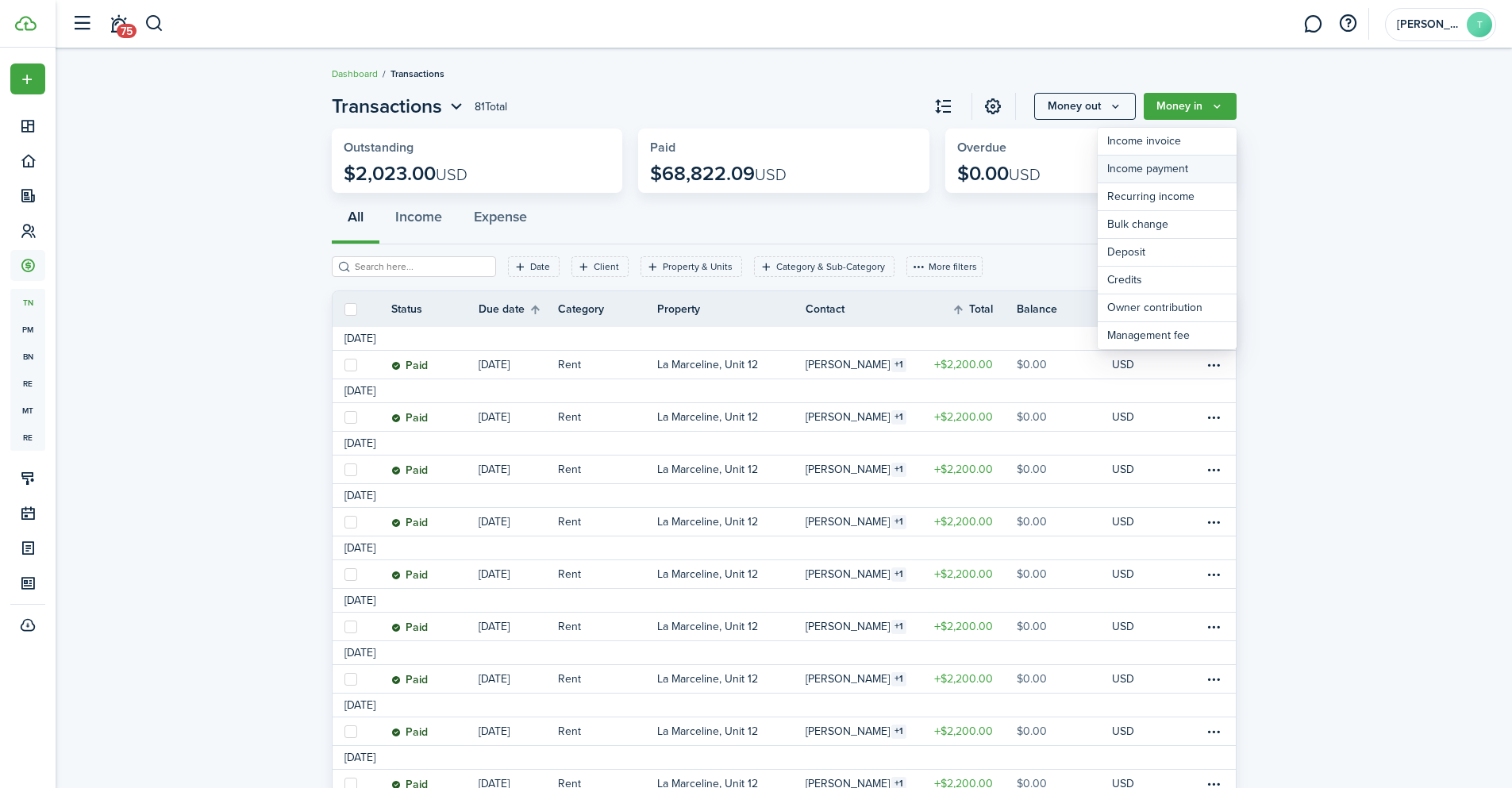
click at [1185, 168] on link "Income payment" at bounding box center [1167, 170] width 139 height 28
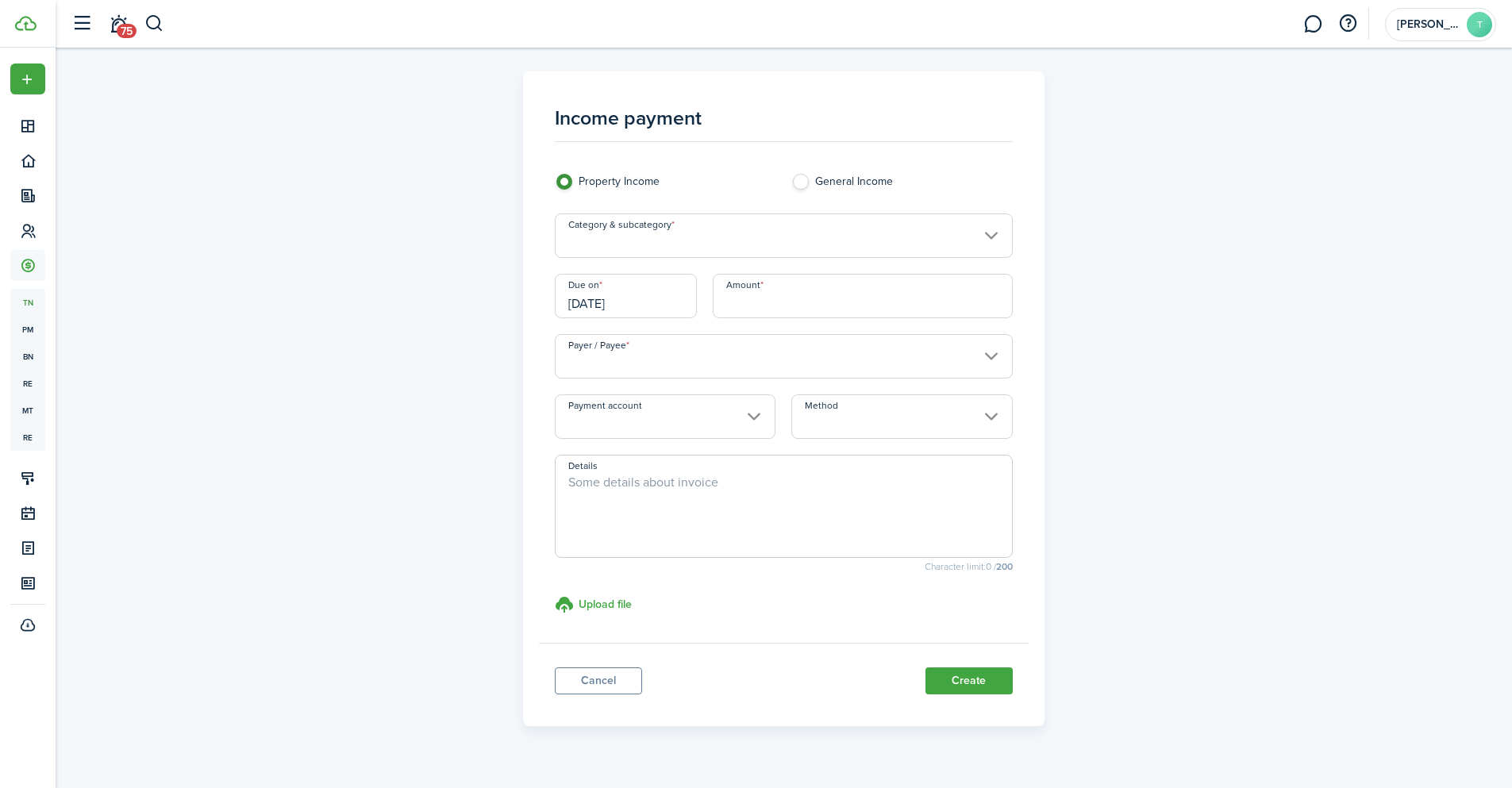
click at [674, 228] on input "Category & subcategory" at bounding box center [783, 235] width 458 height 44
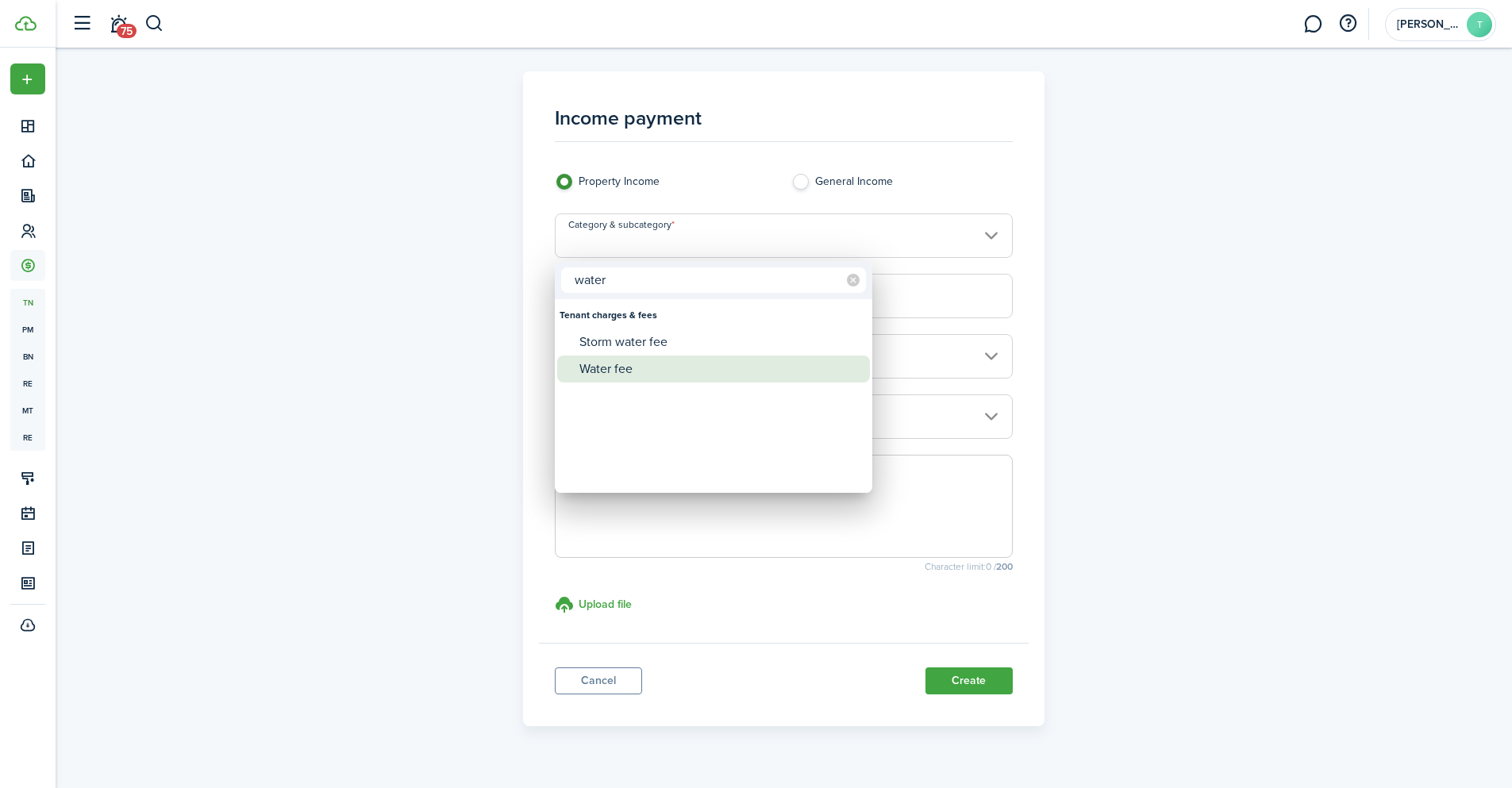
type input "water"
click at [658, 371] on div "Water fee" at bounding box center [720, 369] width 281 height 27
type input "Tenant charges & fees / Water fee"
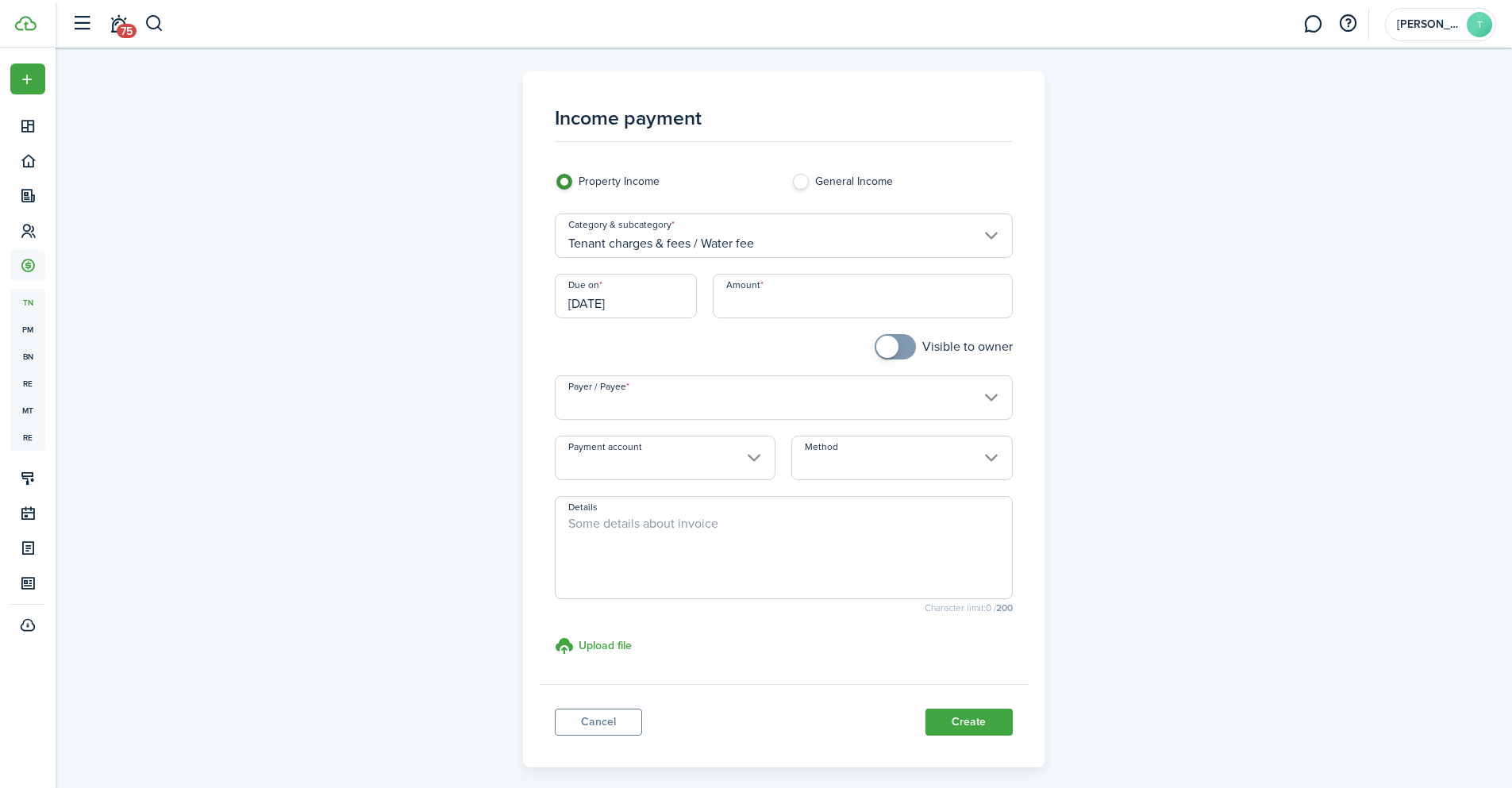
checkbox input "true"
click at [899, 349] on span at bounding box center [895, 347] width 16 height 25
click at [585, 307] on input "[DATE]" at bounding box center [626, 296] width 142 height 44
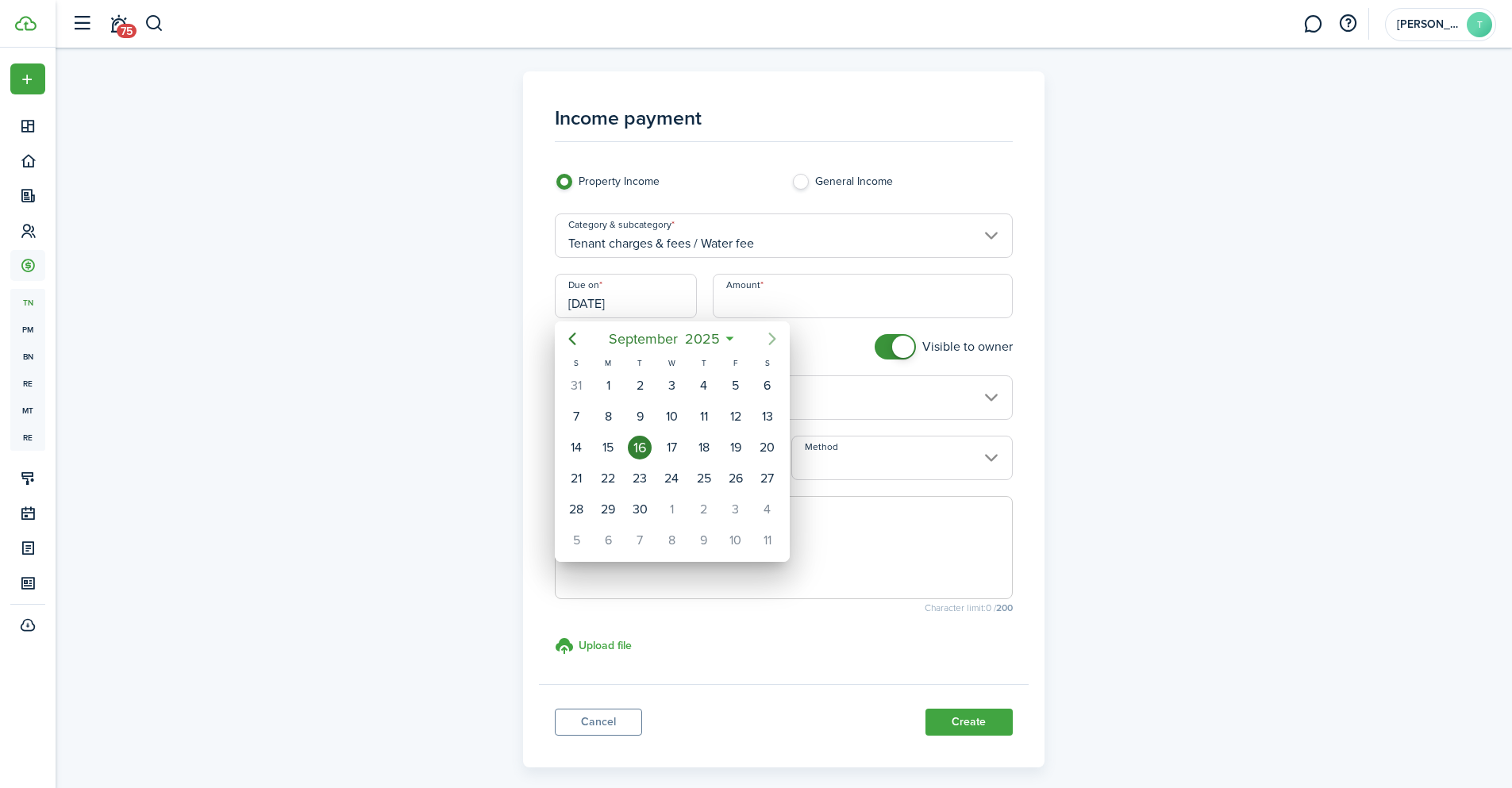
click at [771, 342] on icon "Next page" at bounding box center [772, 338] width 19 height 19
click at [760, 452] on div "15" at bounding box center [767, 447] width 23 height 23
type input "[DATE]"
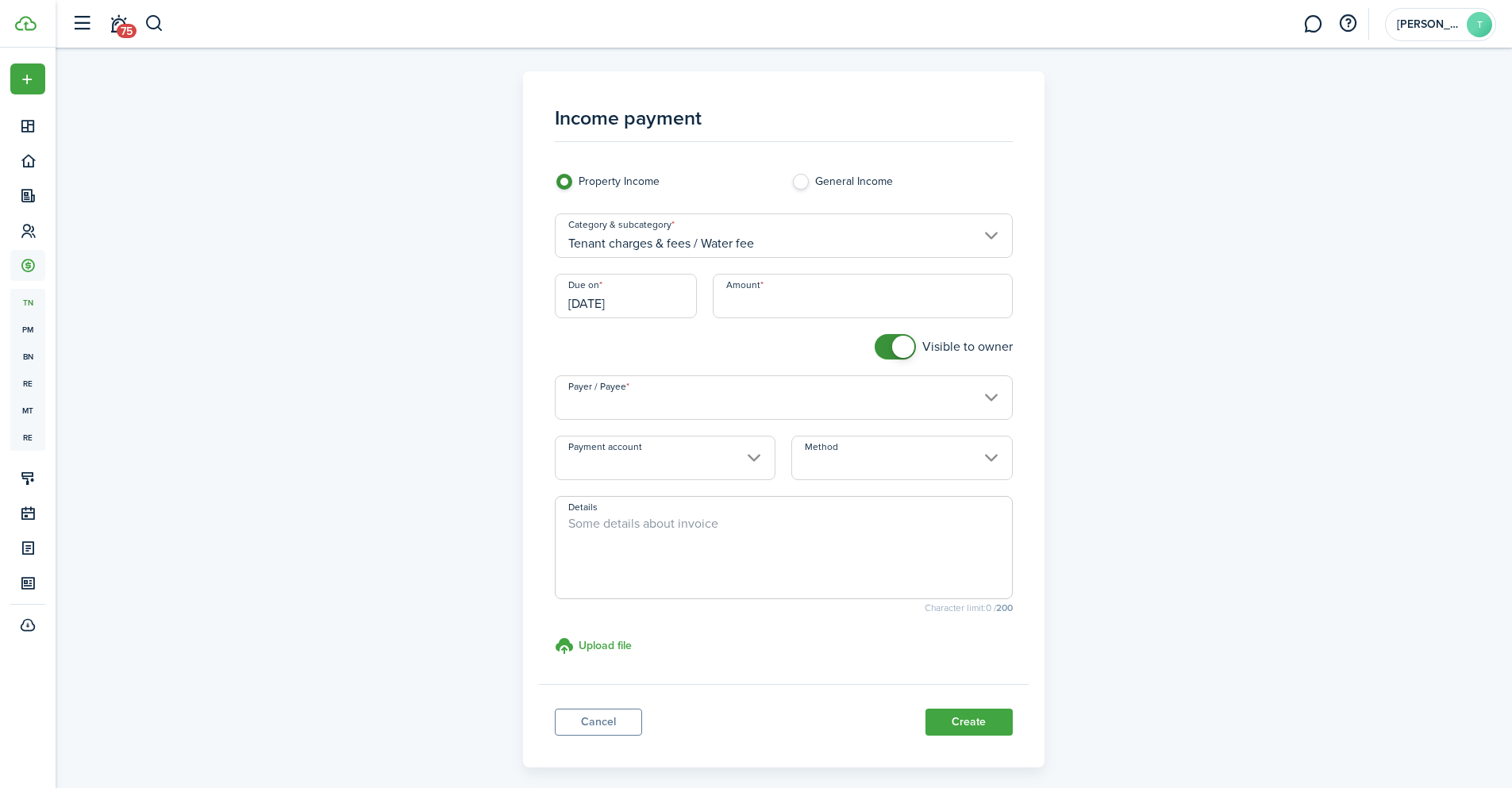
click at [774, 292] on input "Amount" at bounding box center [863, 296] width 300 height 44
click at [680, 399] on input "Payer / Payee" at bounding box center [783, 397] width 458 height 44
type input "$75.00"
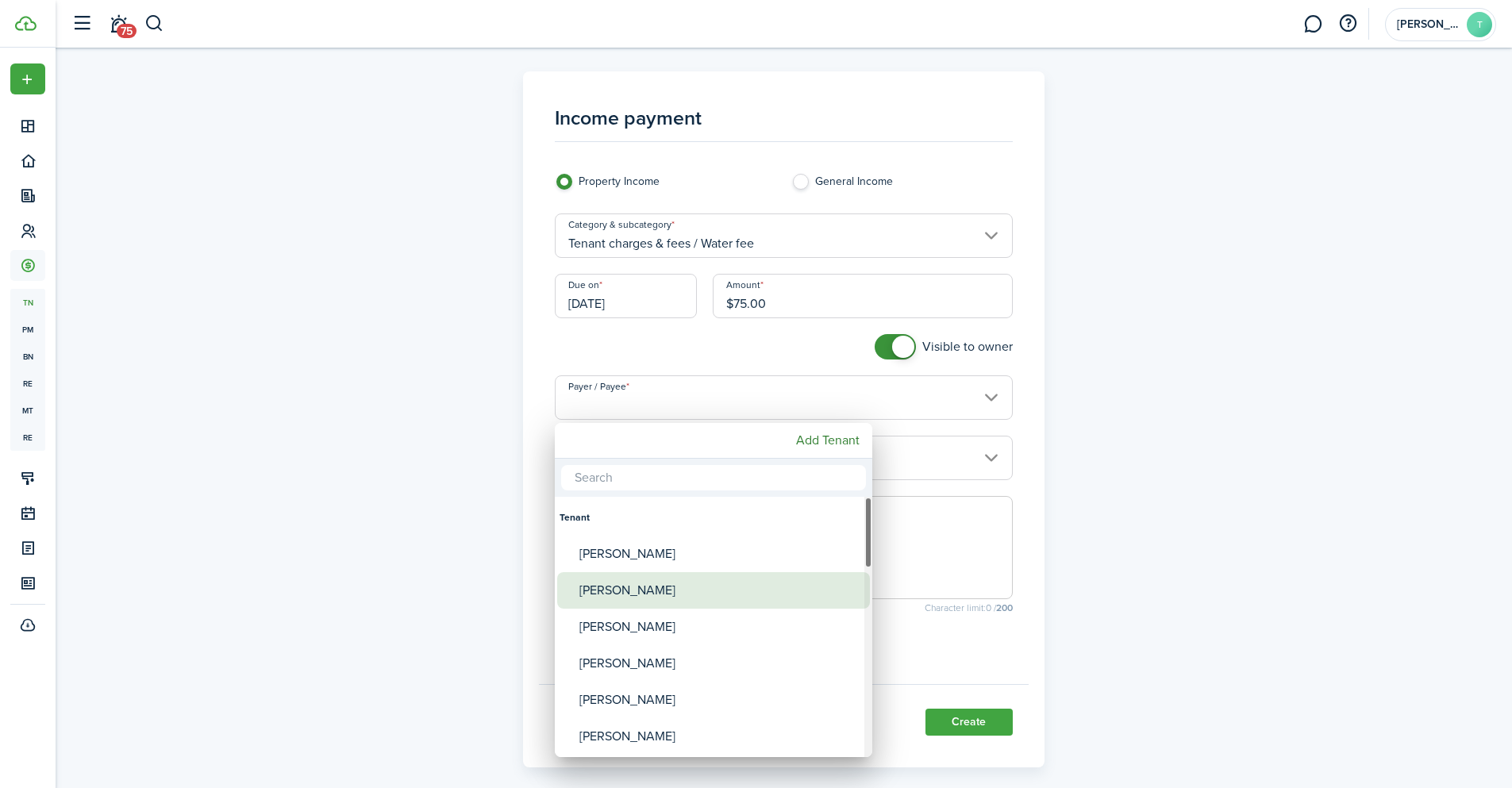
click at [635, 593] on div "[PERSON_NAME]" at bounding box center [720, 591] width 281 height 36
type input "[PERSON_NAME]"
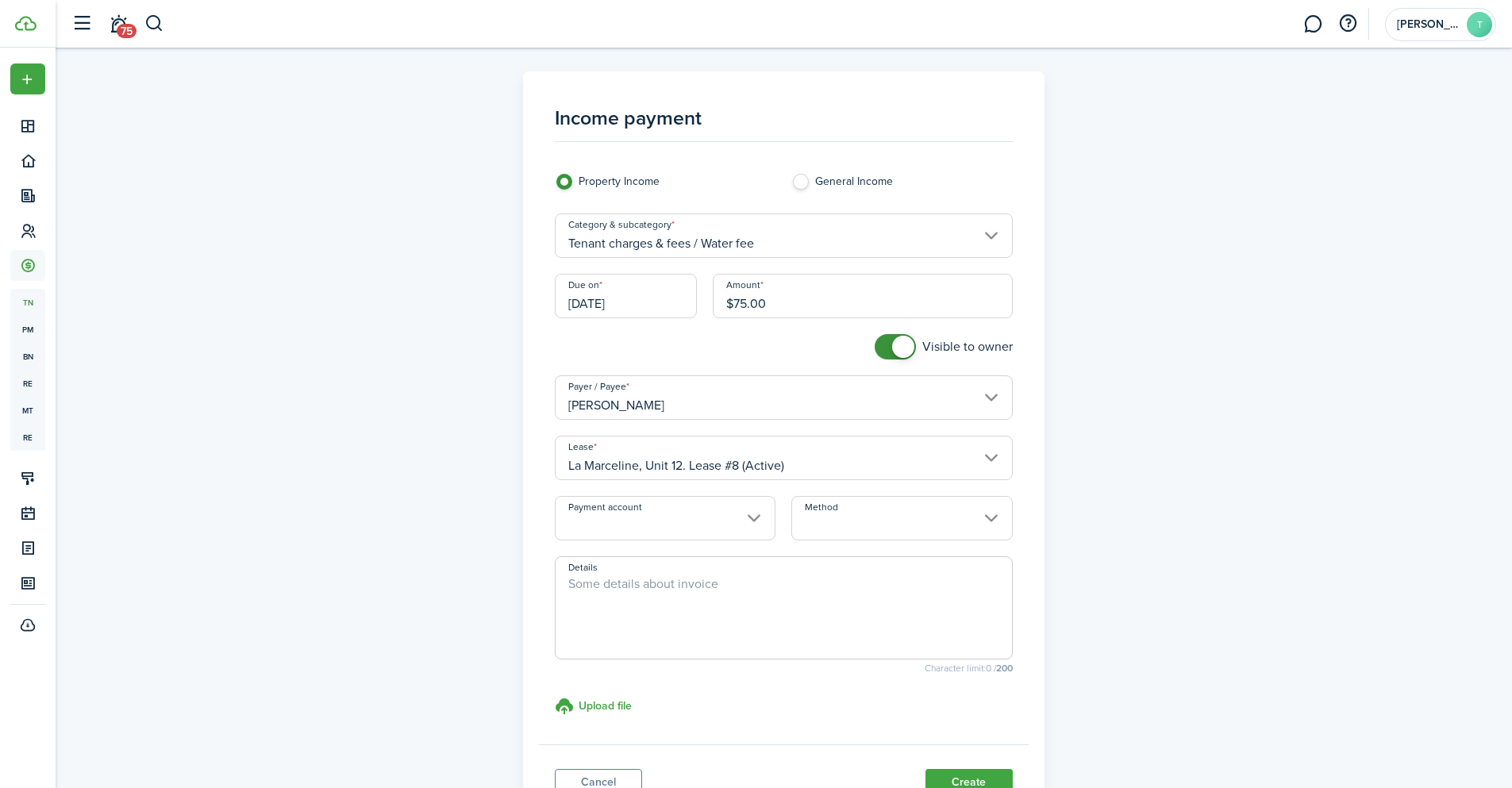
click at [715, 523] on input "Payment account" at bounding box center [664, 518] width 221 height 44
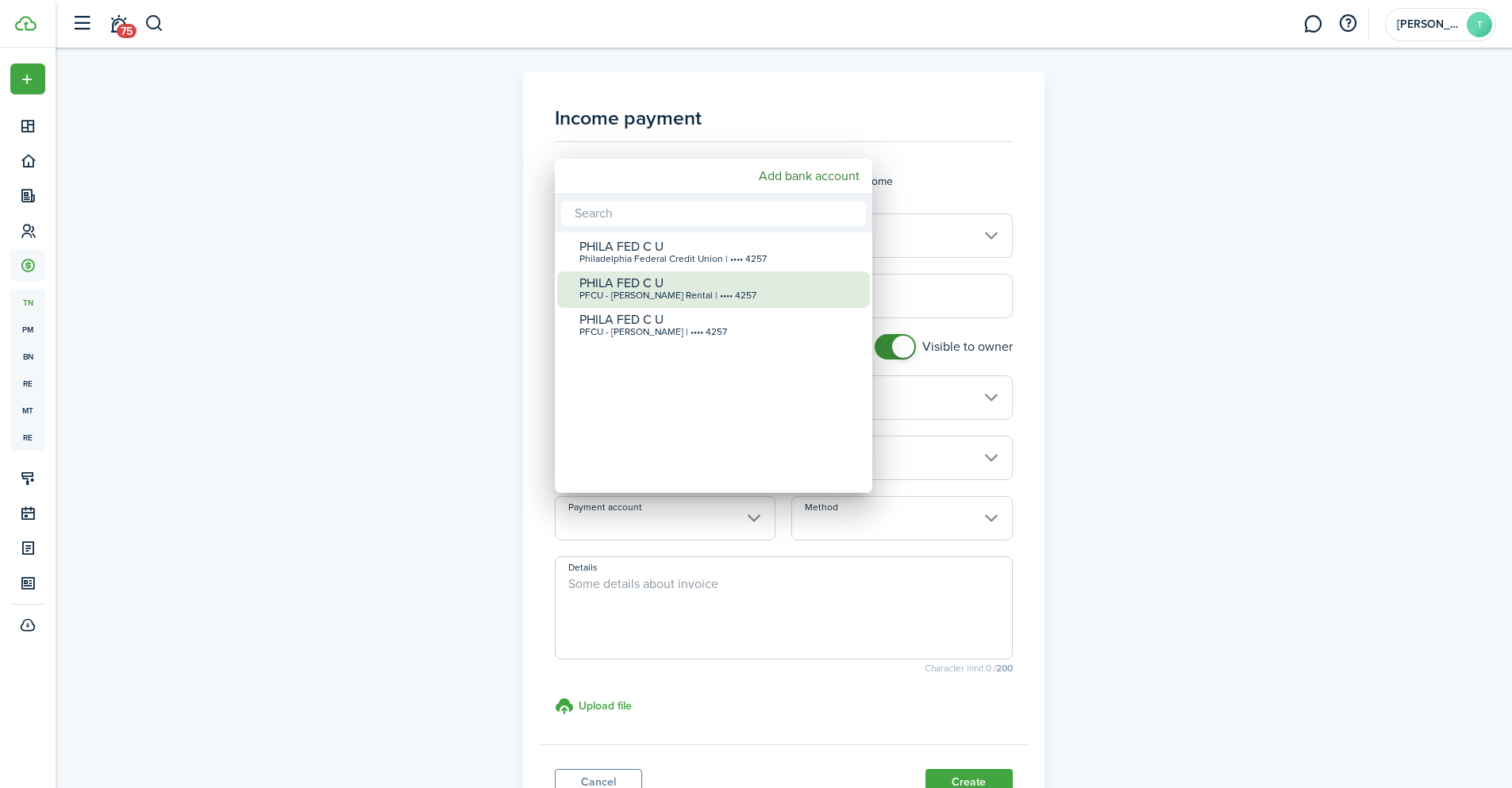
click at [738, 283] on div "PHILA FED C U" at bounding box center [720, 283] width 281 height 14
type input "•••• •••• •••• 4257"
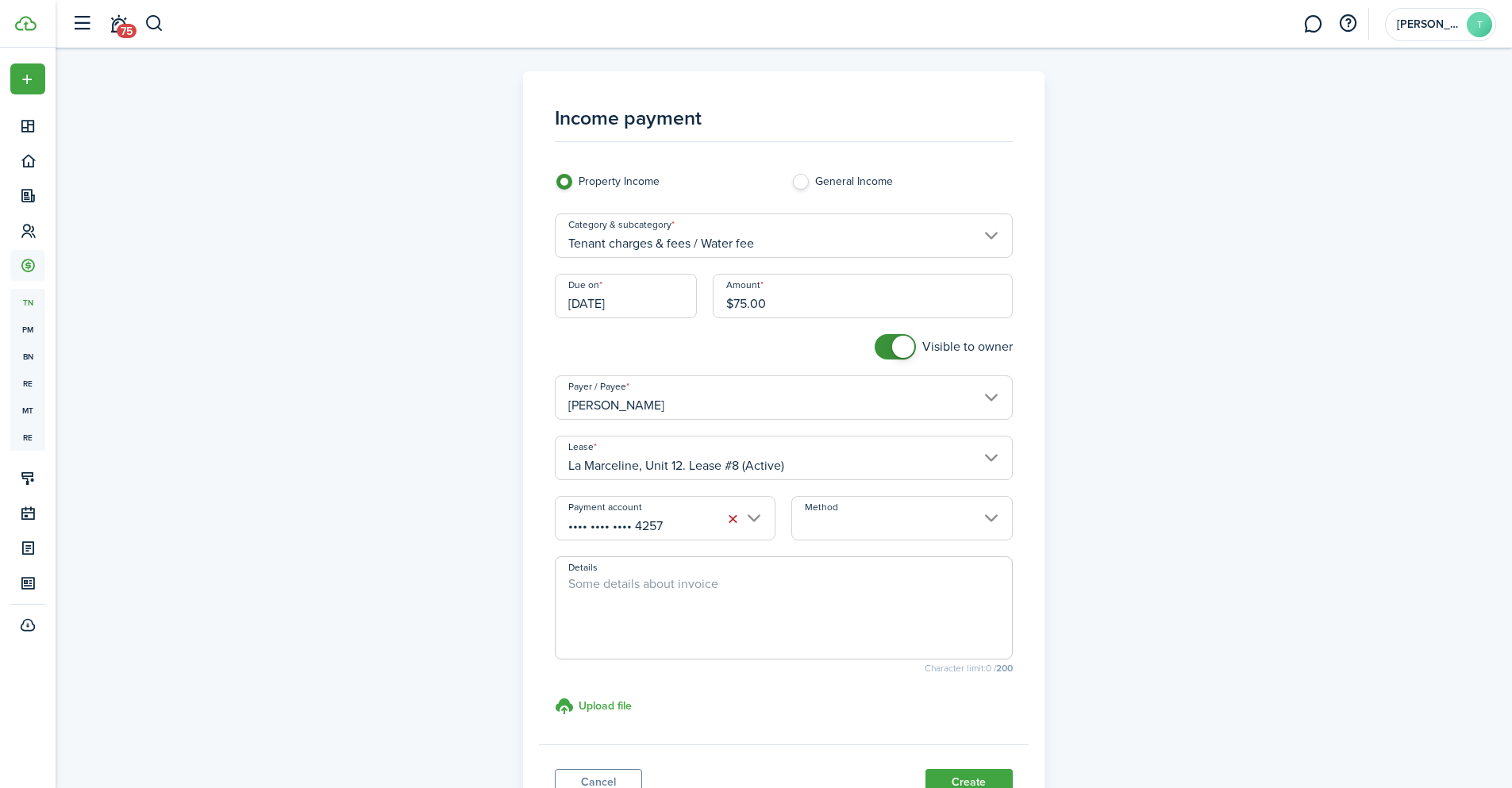
click at [870, 517] on input "Method" at bounding box center [902, 518] width 221 height 44
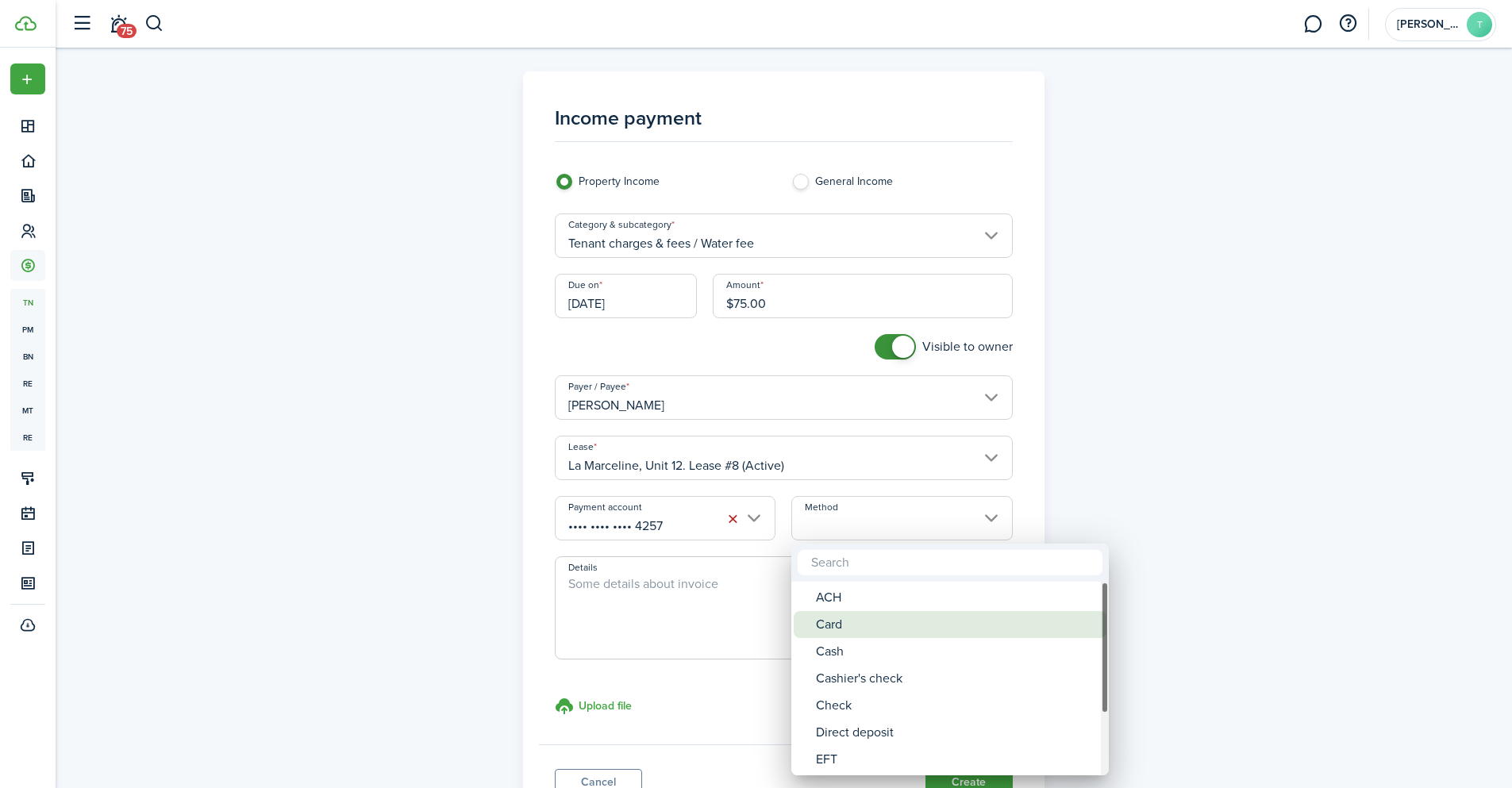
click at [846, 594] on div "ACH" at bounding box center [957, 598] width 281 height 27
type input "ACH"
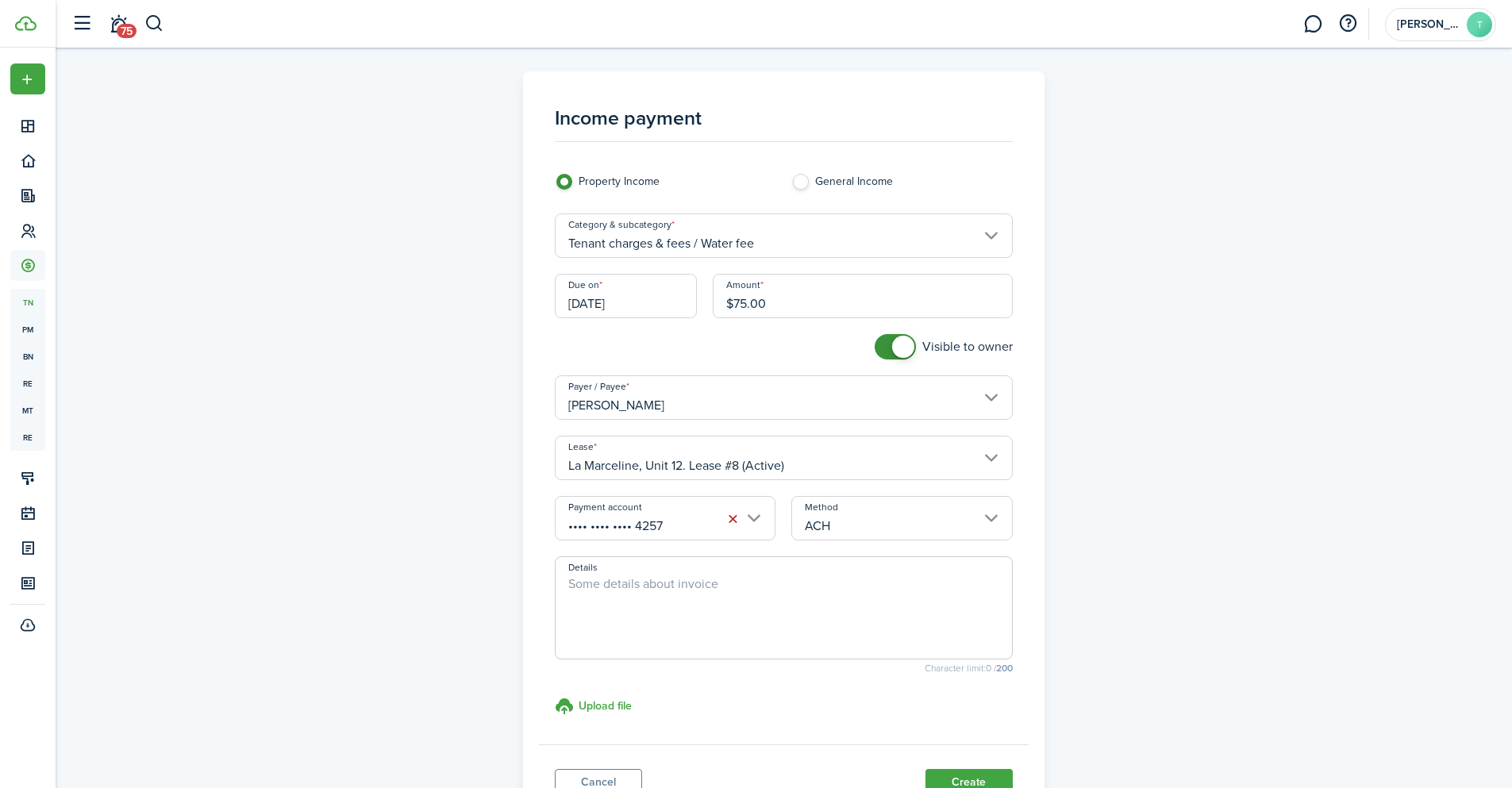
click at [669, 607] on textarea "Details" at bounding box center [783, 612] width 456 height 77
paste textarea "Prepaid Water Fee for the month of [DATE]"
drag, startPoint x: 813, startPoint y: 584, endPoint x: 766, endPoint y: 579, distance: 47.3
click at [766, 579] on textarea "Prepaid Water Fee for the month of [DATE]" at bounding box center [783, 612] width 456 height 77
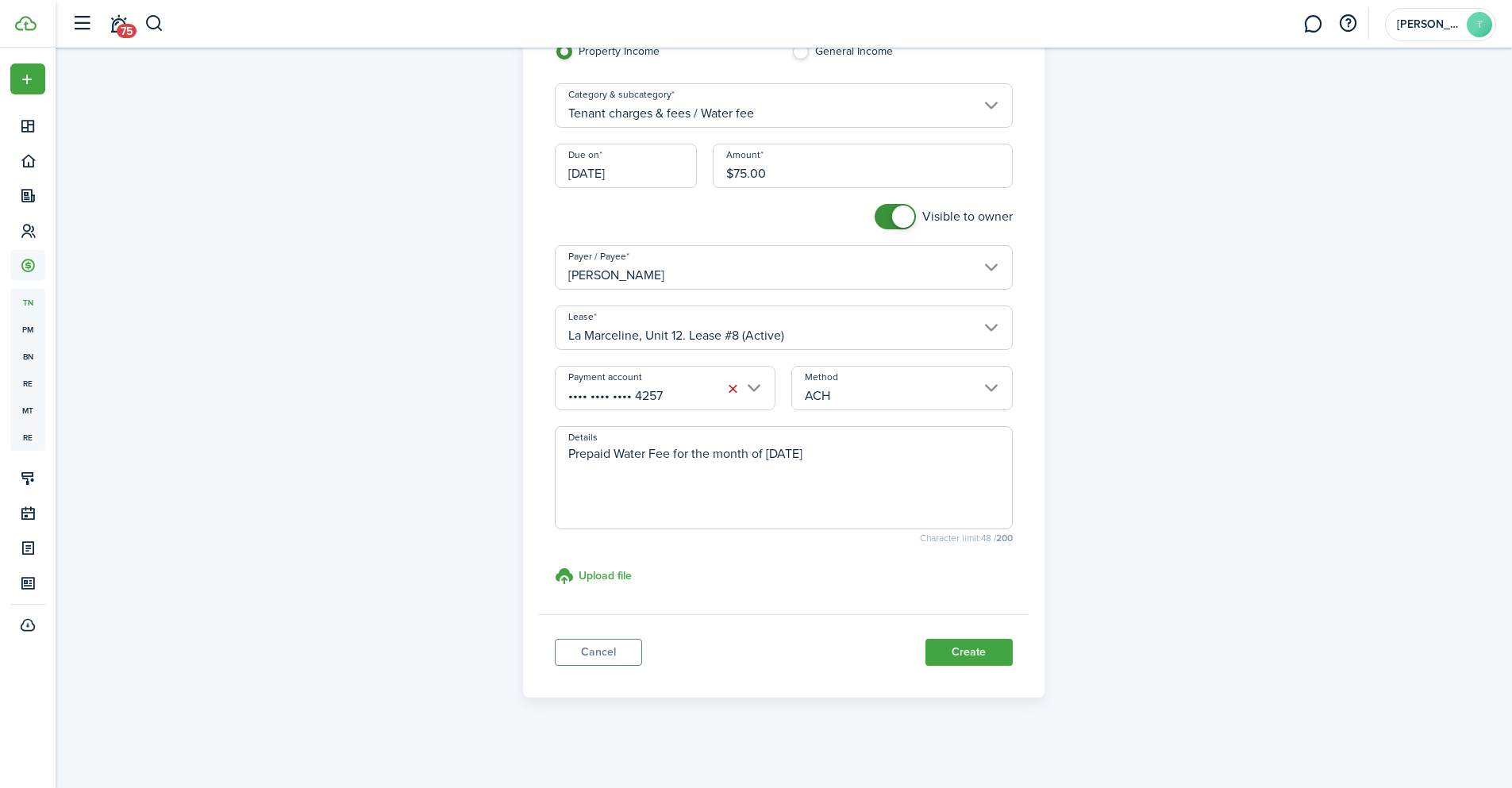
scroll to position [131, 0]
type textarea "Prepaid Water Fee for the month of [DATE]"
click at [970, 644] on button "Create" at bounding box center [968, 652] width 87 height 27
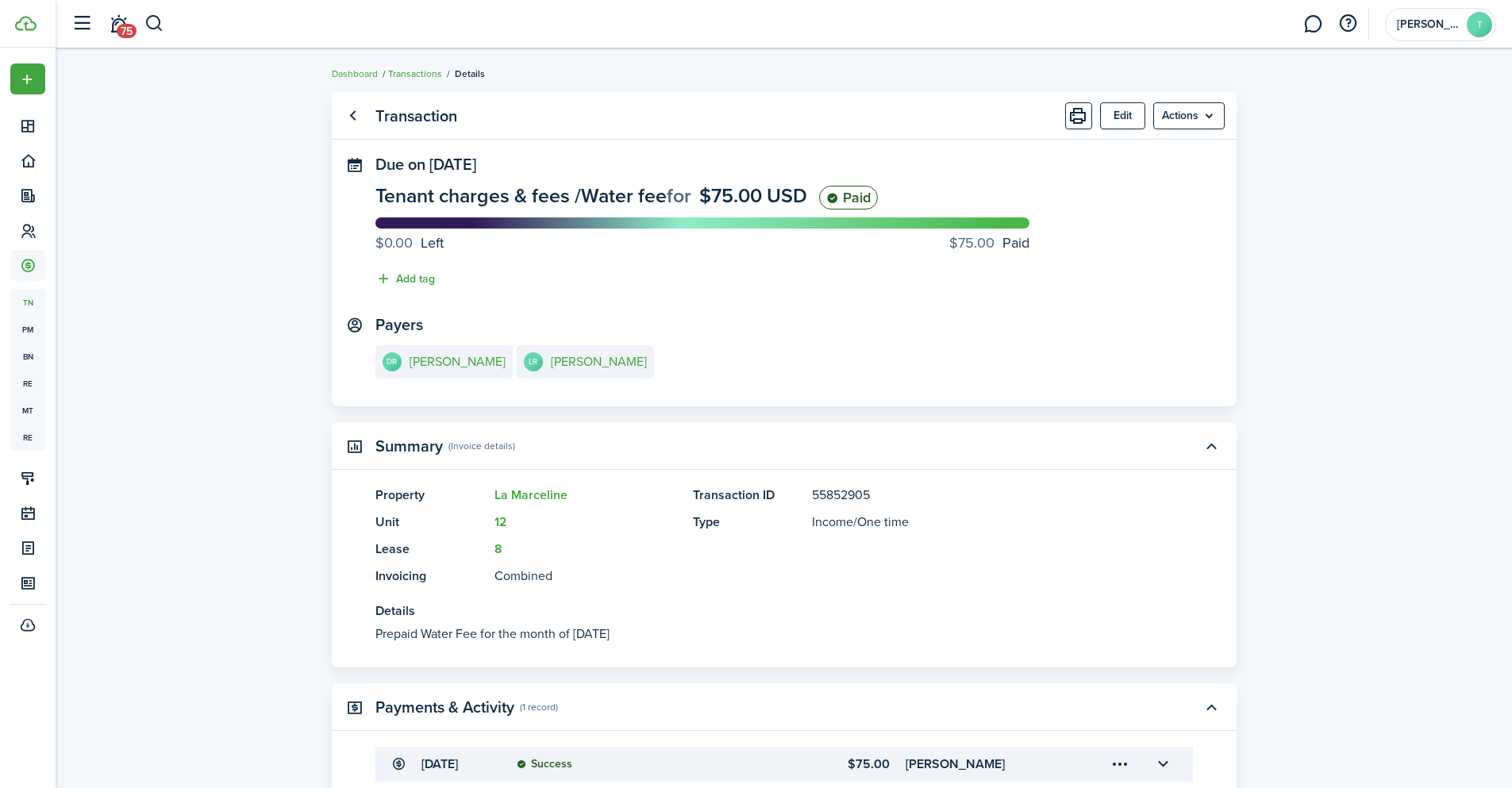
click at [404, 72] on link "Transactions" at bounding box center [415, 74] width 54 height 14
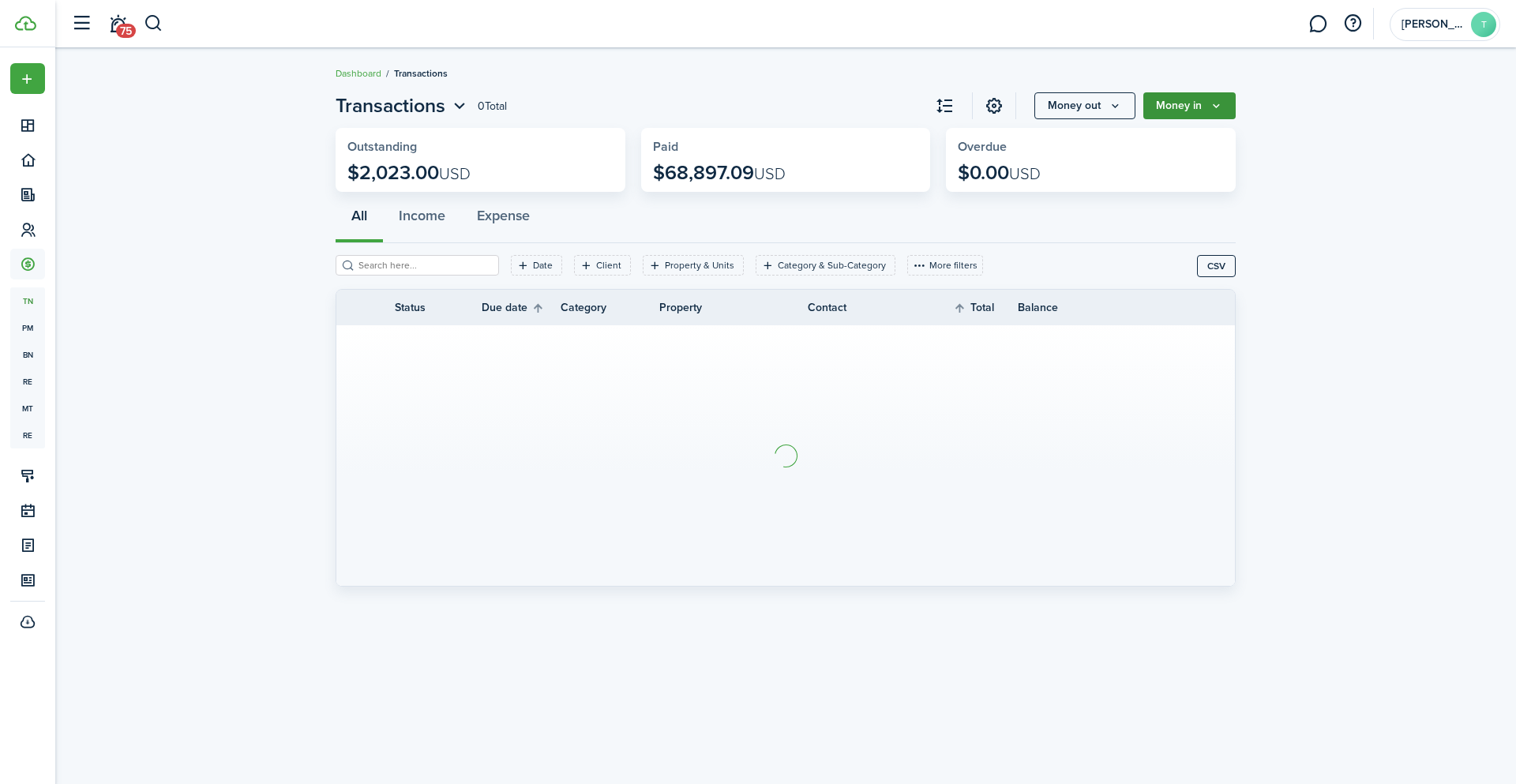
click at [1198, 100] on button "Money in" at bounding box center [1189, 106] width 92 height 27
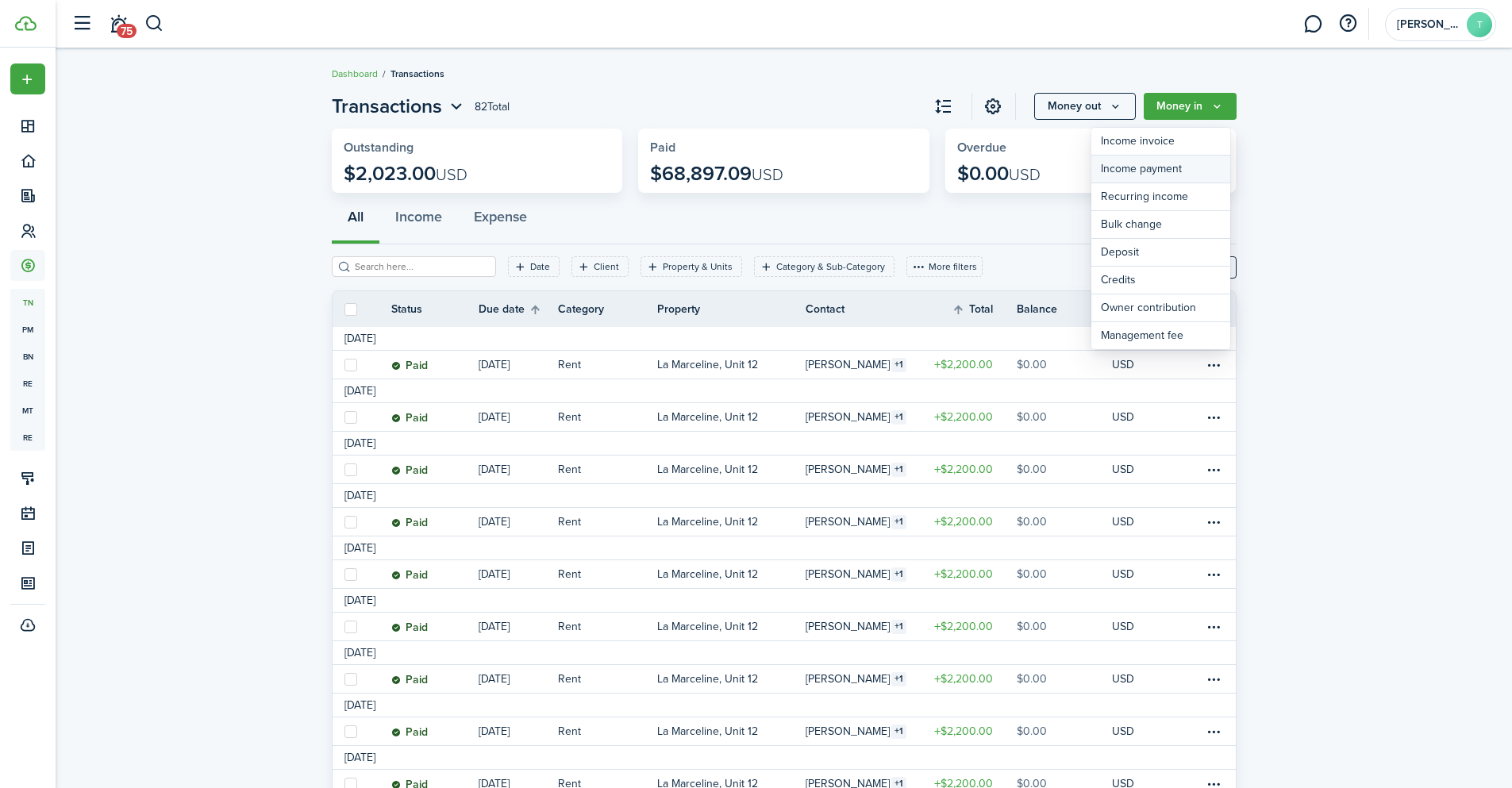
click at [1172, 168] on link "Income payment" at bounding box center [1160, 170] width 139 height 28
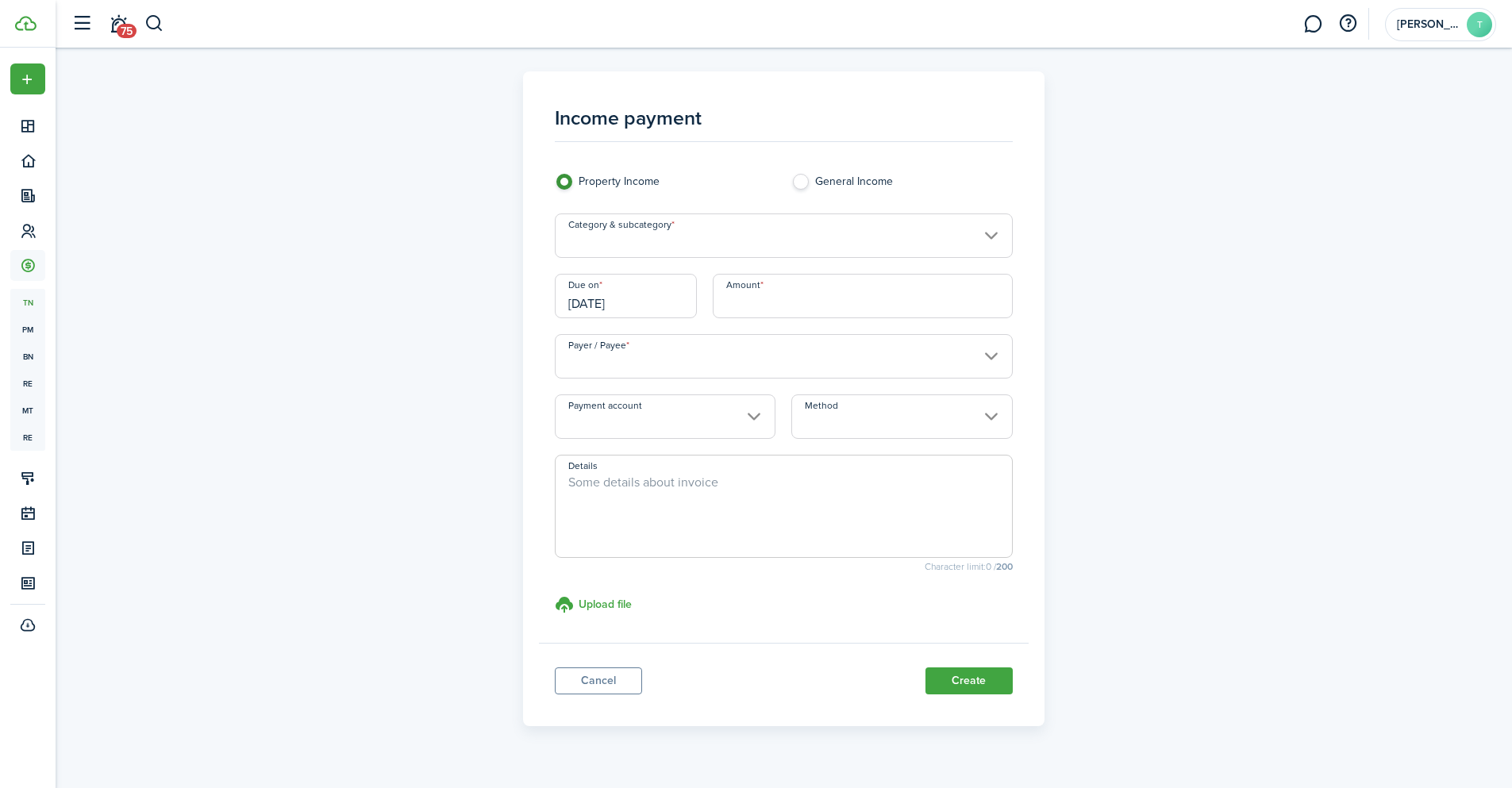
click at [698, 229] on input "Category & subcategory" at bounding box center [783, 235] width 458 height 44
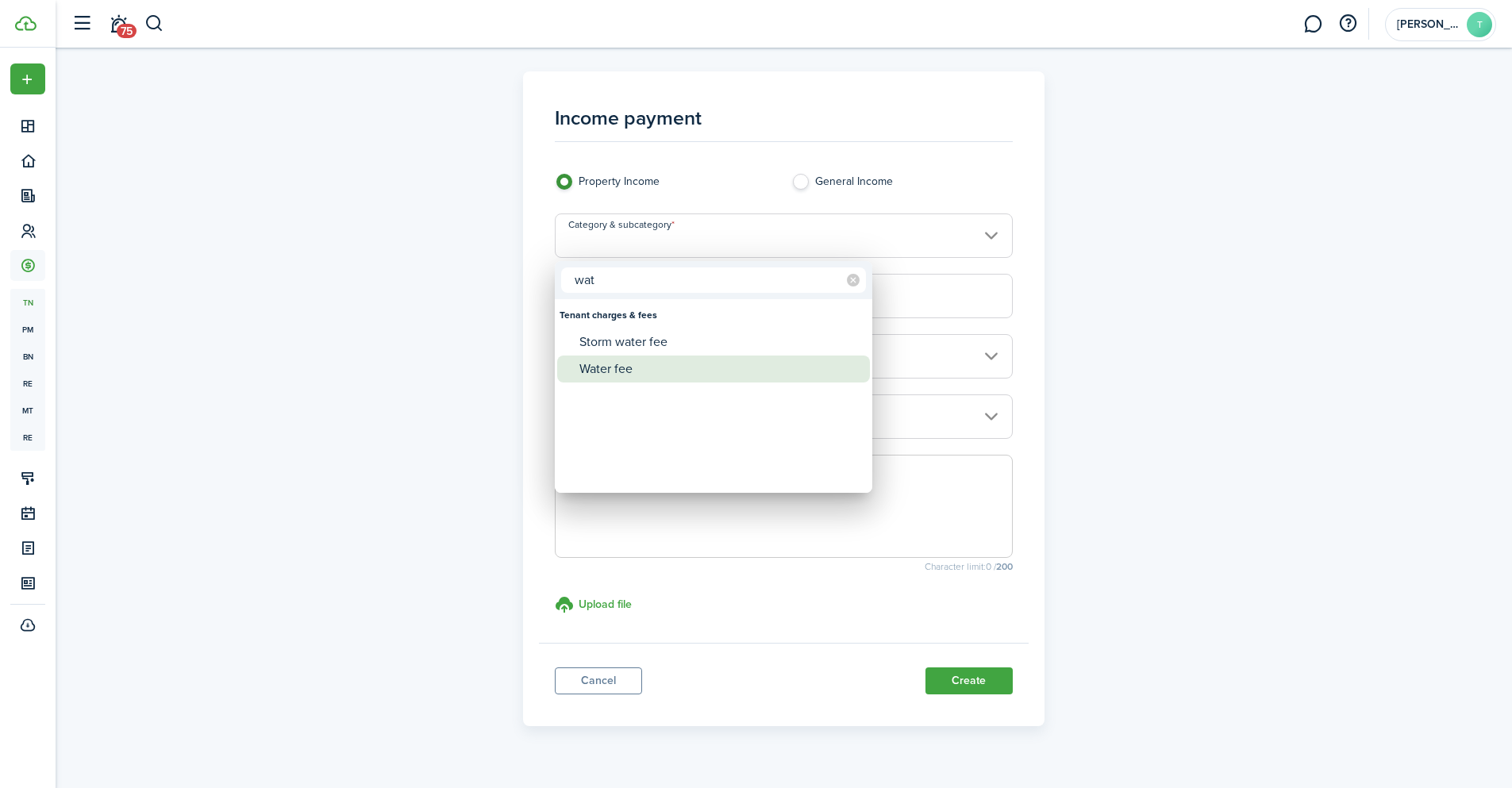
type input "wat"
click at [651, 368] on div "Water fee" at bounding box center [720, 369] width 281 height 27
type input "Tenant charges & fees / Water fee"
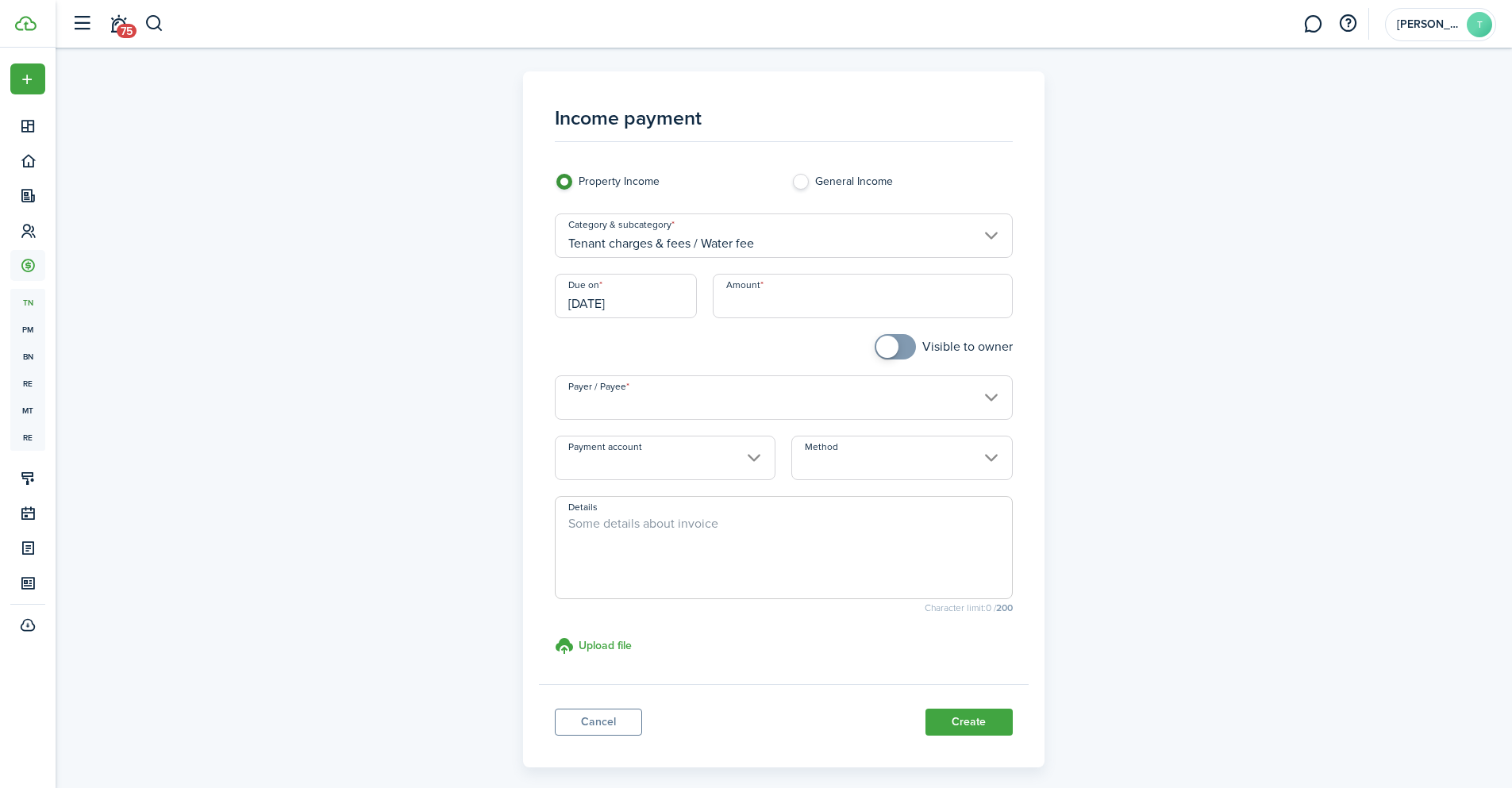
checkbox input "true"
click at [903, 357] on span at bounding box center [895, 347] width 16 height 25
click at [838, 295] on input "Amount" at bounding box center [863, 296] width 300 height 44
click at [642, 296] on input "[DATE]" at bounding box center [626, 296] width 142 height 44
type input "$75.00"
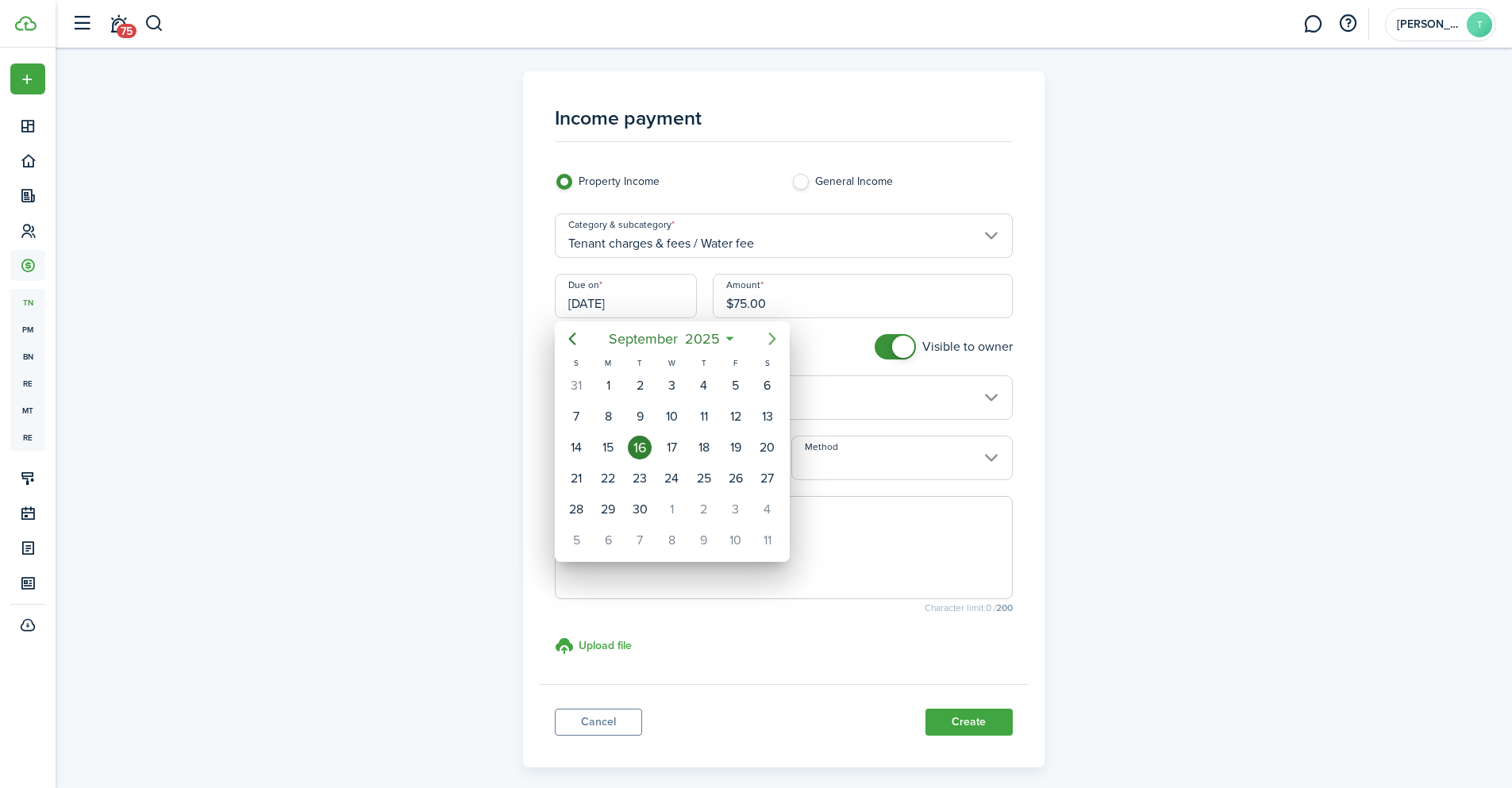
click at [772, 339] on icon "Next page" at bounding box center [772, 338] width 19 height 19
click at [608, 448] on div "15" at bounding box center [608, 447] width 23 height 23
type input "[DATE]"
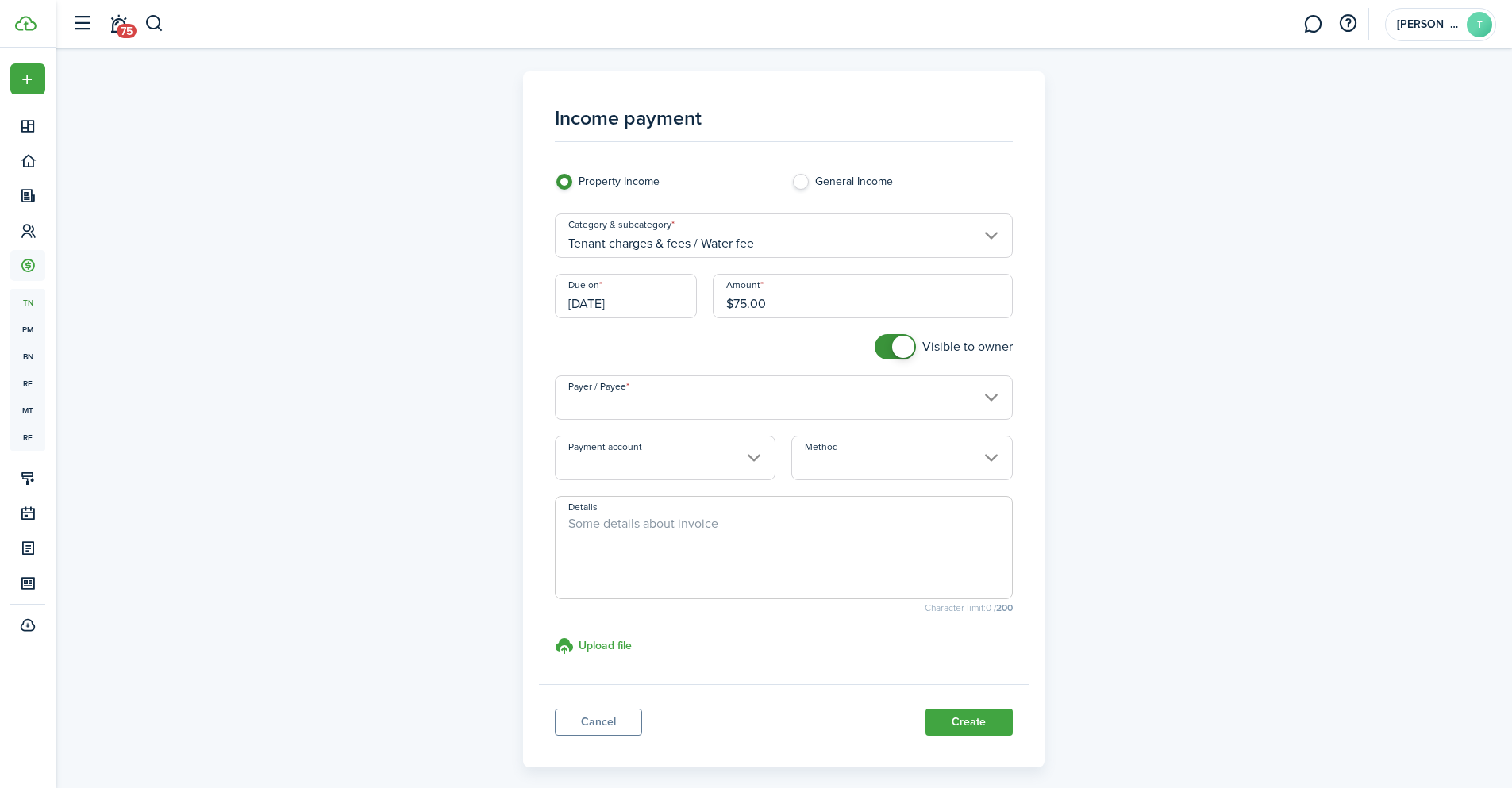
click at [658, 388] on input "Payer / Payee" at bounding box center [783, 397] width 458 height 44
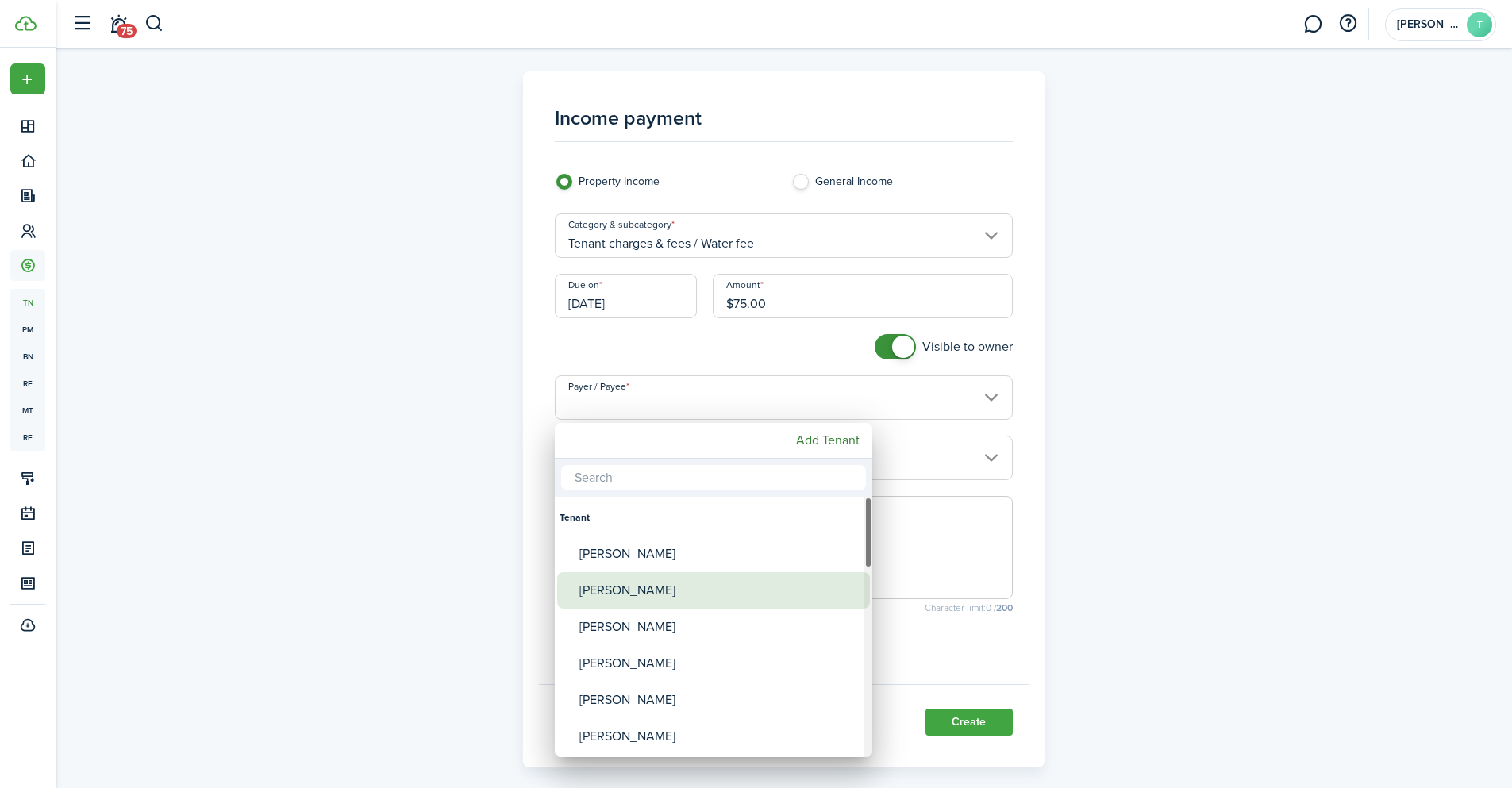
click at [634, 594] on div "[PERSON_NAME]" at bounding box center [720, 591] width 281 height 36
type input "[PERSON_NAME]"
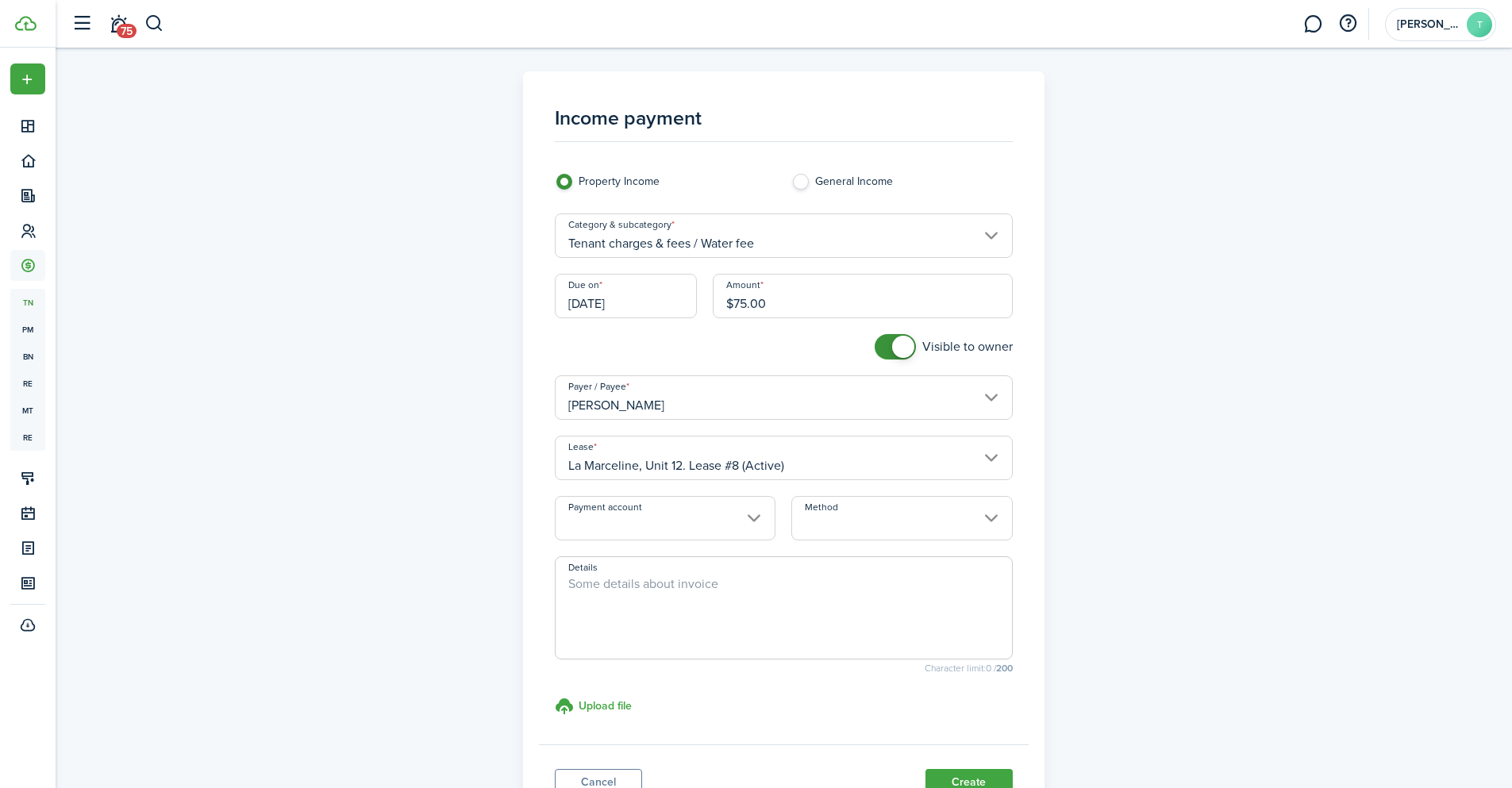
click at [633, 518] on input "Payment account" at bounding box center [664, 518] width 221 height 44
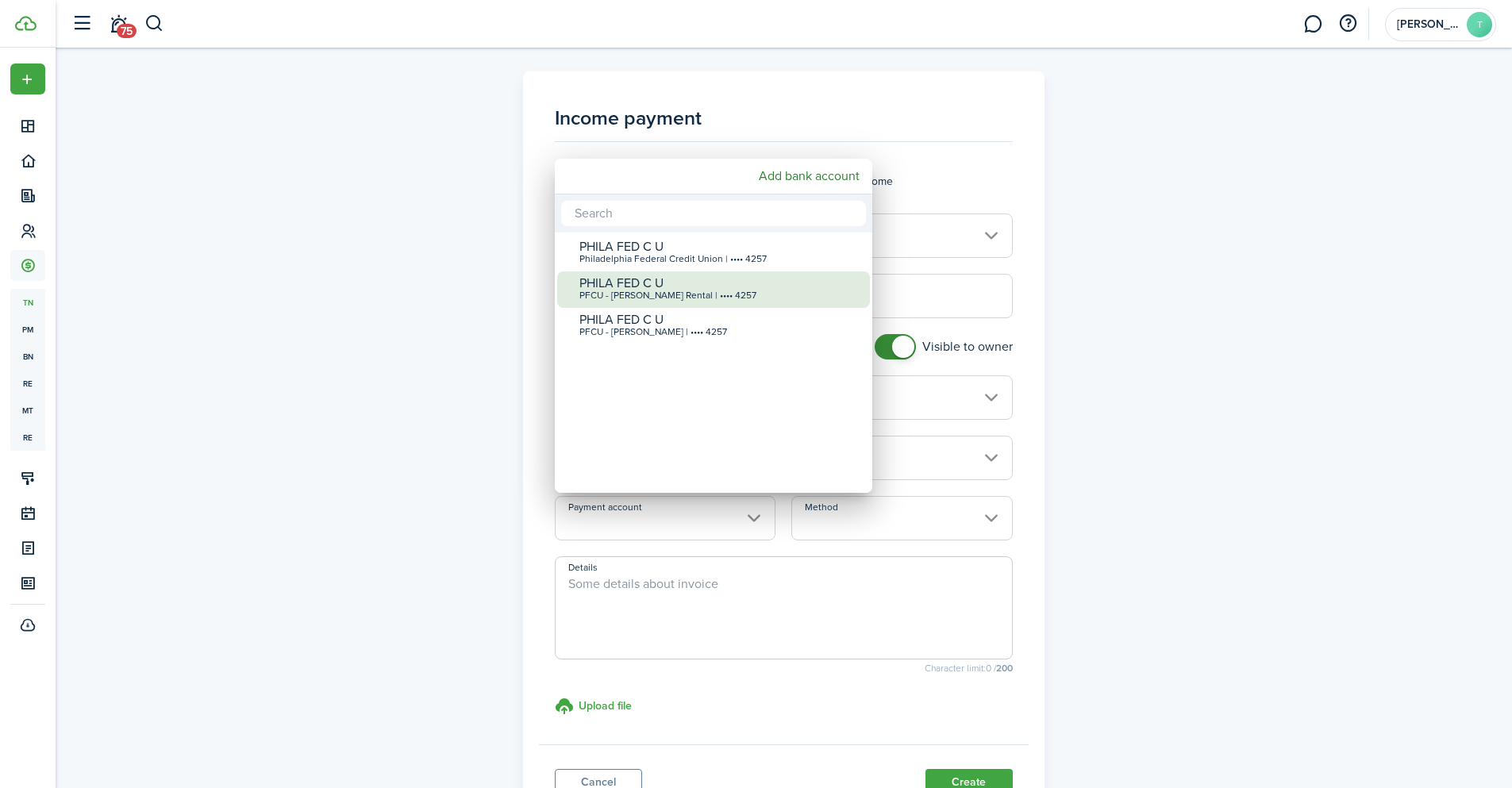
click at [703, 296] on div "PFCU - [PERSON_NAME] Rental | •••• 4257" at bounding box center [720, 296] width 281 height 11
type input "•••• •••• •••• 4257"
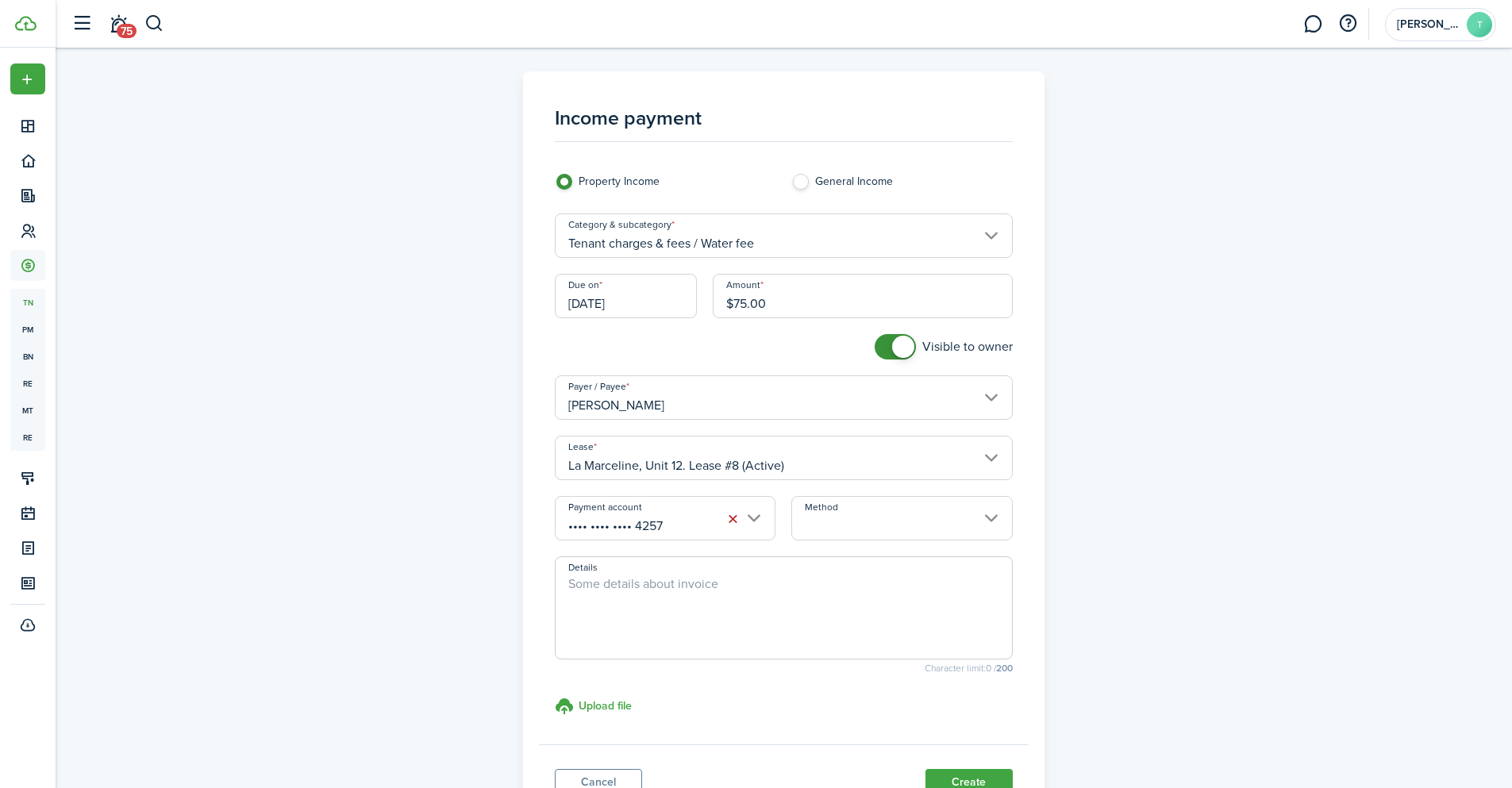
click at [886, 508] on input "Method" at bounding box center [902, 518] width 221 height 44
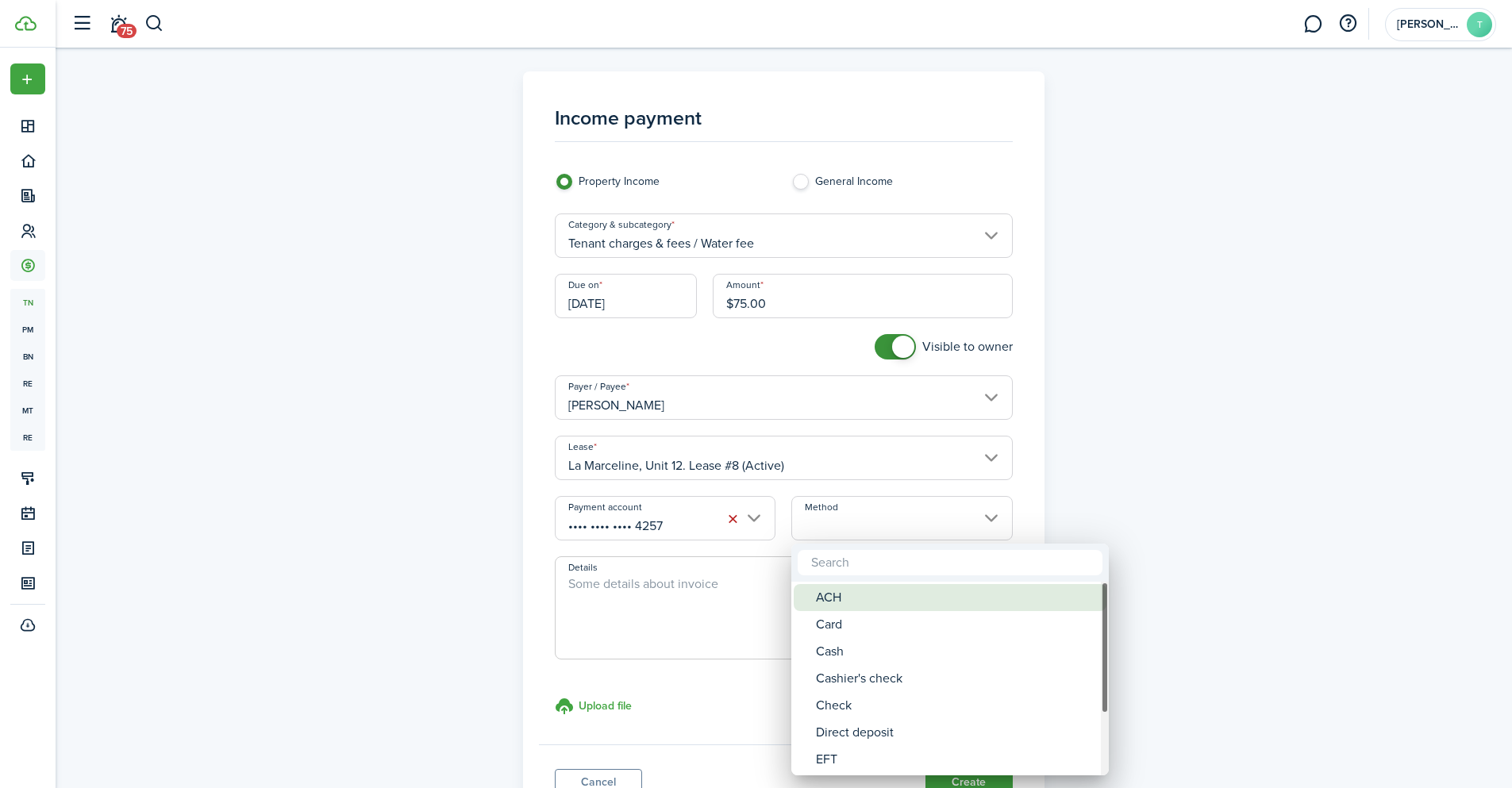
click at [840, 593] on div "ACH" at bounding box center [957, 598] width 281 height 27
type input "ACH"
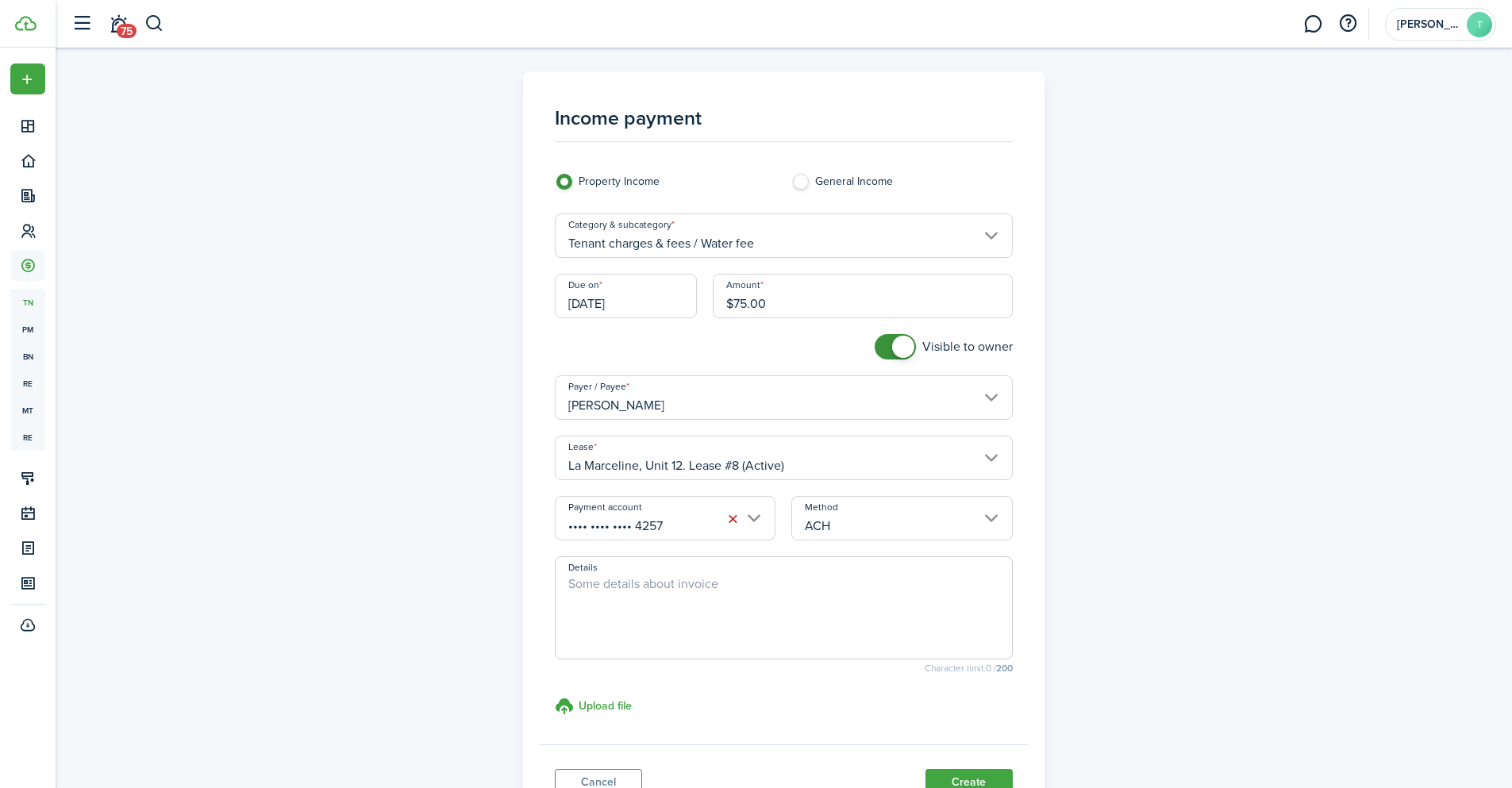
click at [655, 600] on textarea "Details" at bounding box center [783, 612] width 456 height 77
paste textarea "Prepaid Water Fee for the month of [DATE]"
drag, startPoint x: 812, startPoint y: 587, endPoint x: 771, endPoint y: 585, distance: 41.0
click at [771, 585] on textarea "Prepaid Water Fee for the month of [DATE]" at bounding box center [783, 612] width 456 height 77
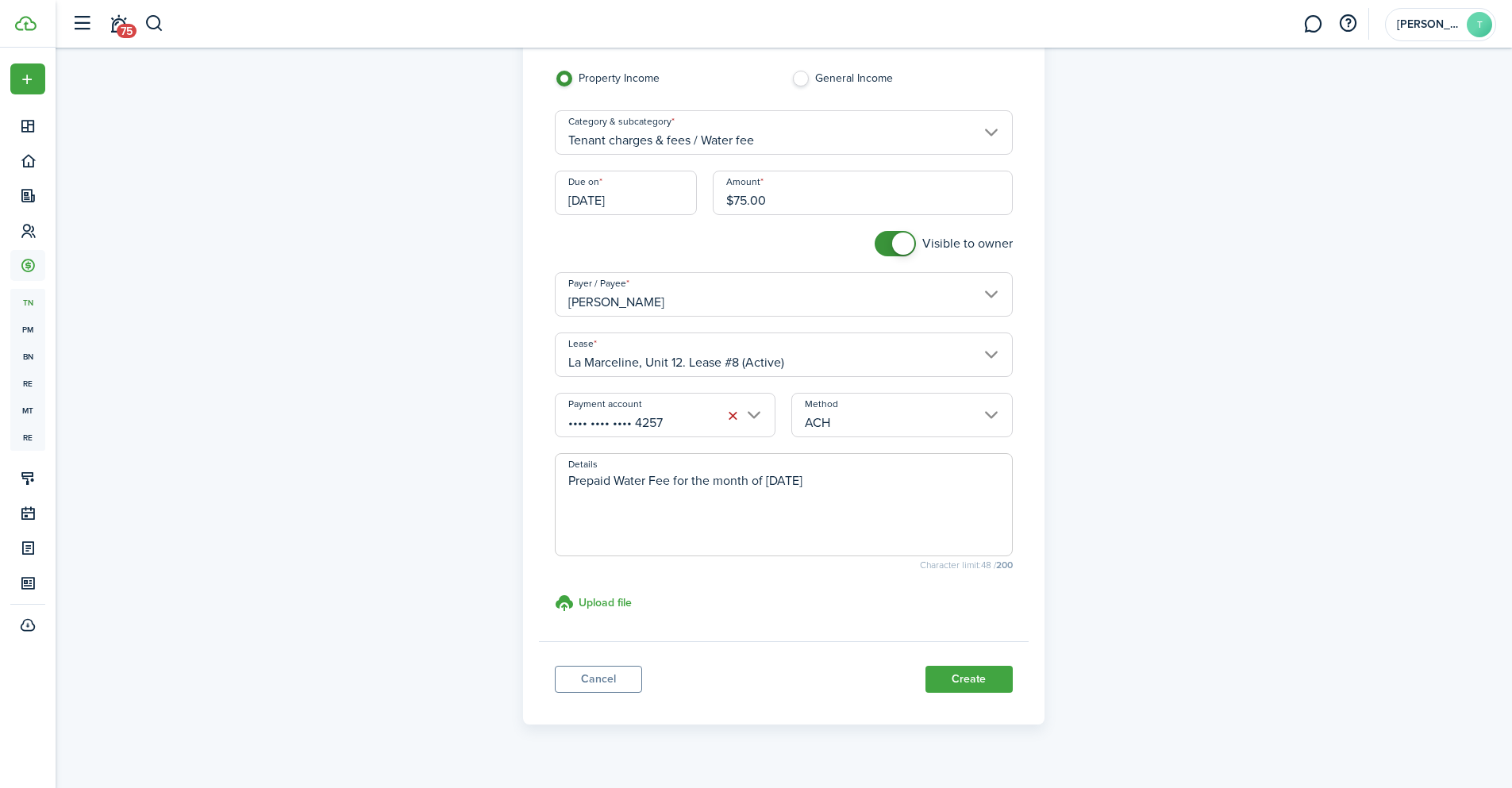
scroll to position [131, 0]
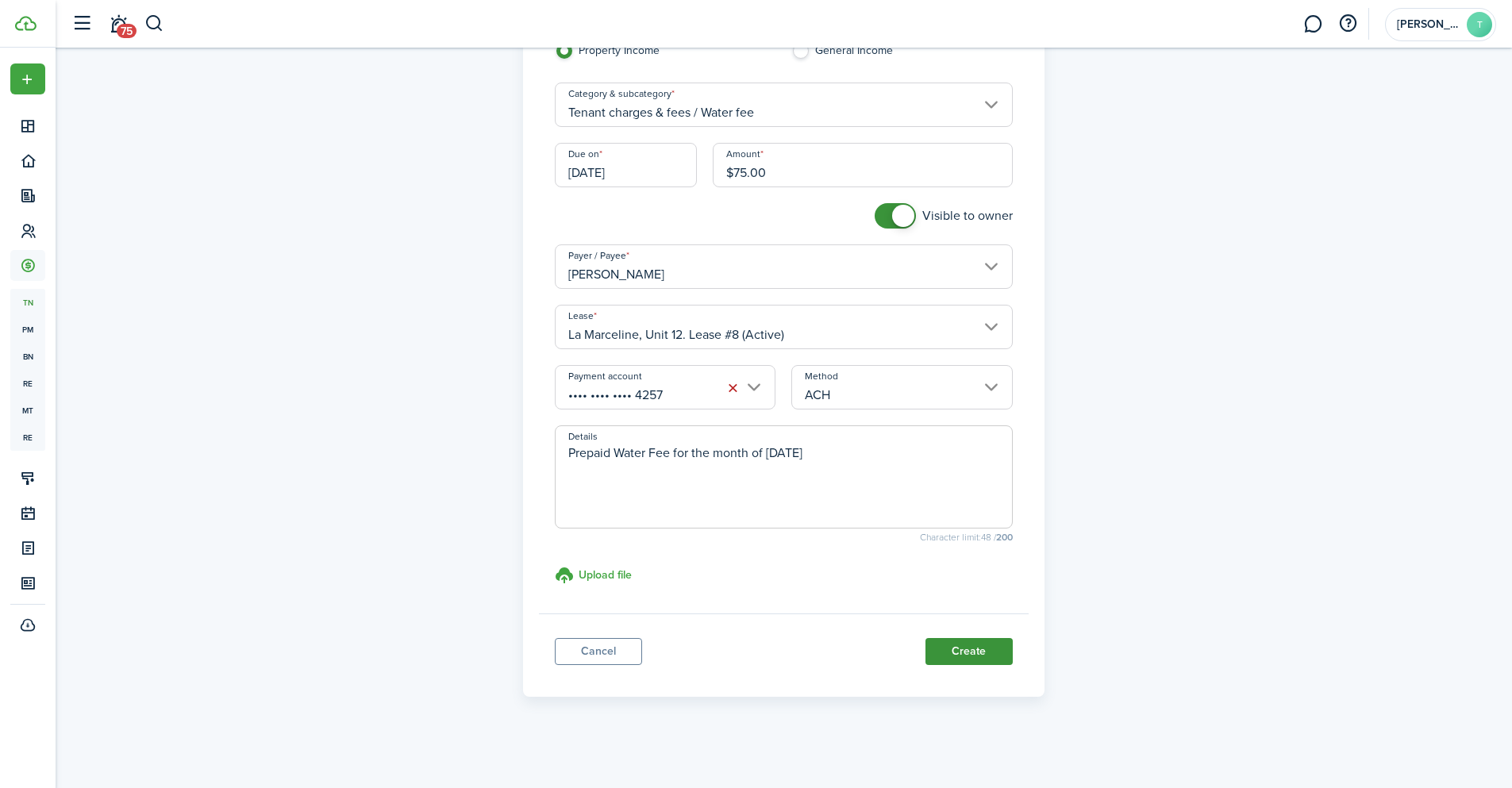
type textarea "Prepaid Water Fee for the month of [DATE]"
click at [987, 650] on button "Create" at bounding box center [968, 652] width 87 height 27
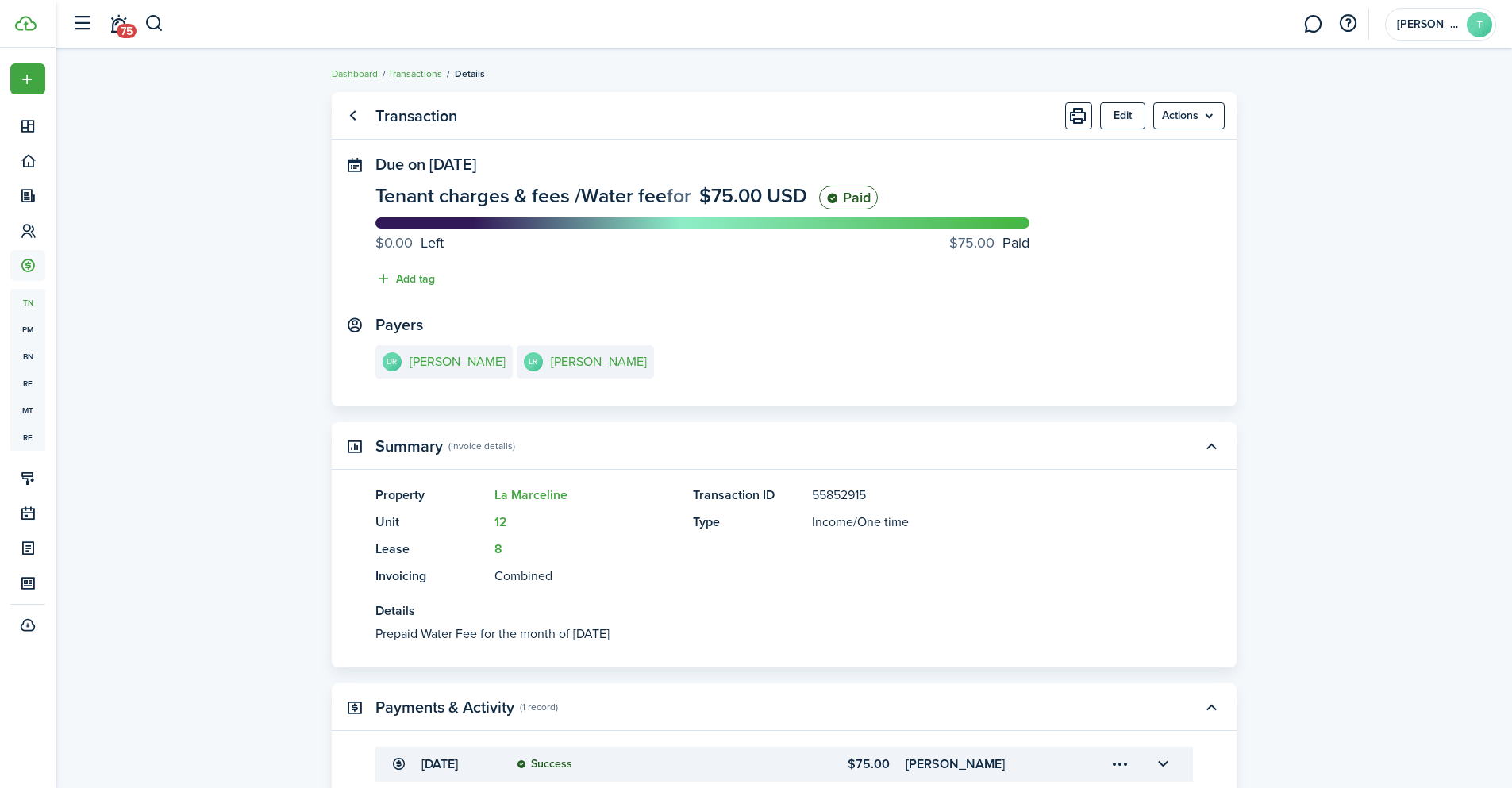
click at [424, 74] on link "Transactions" at bounding box center [415, 74] width 54 height 14
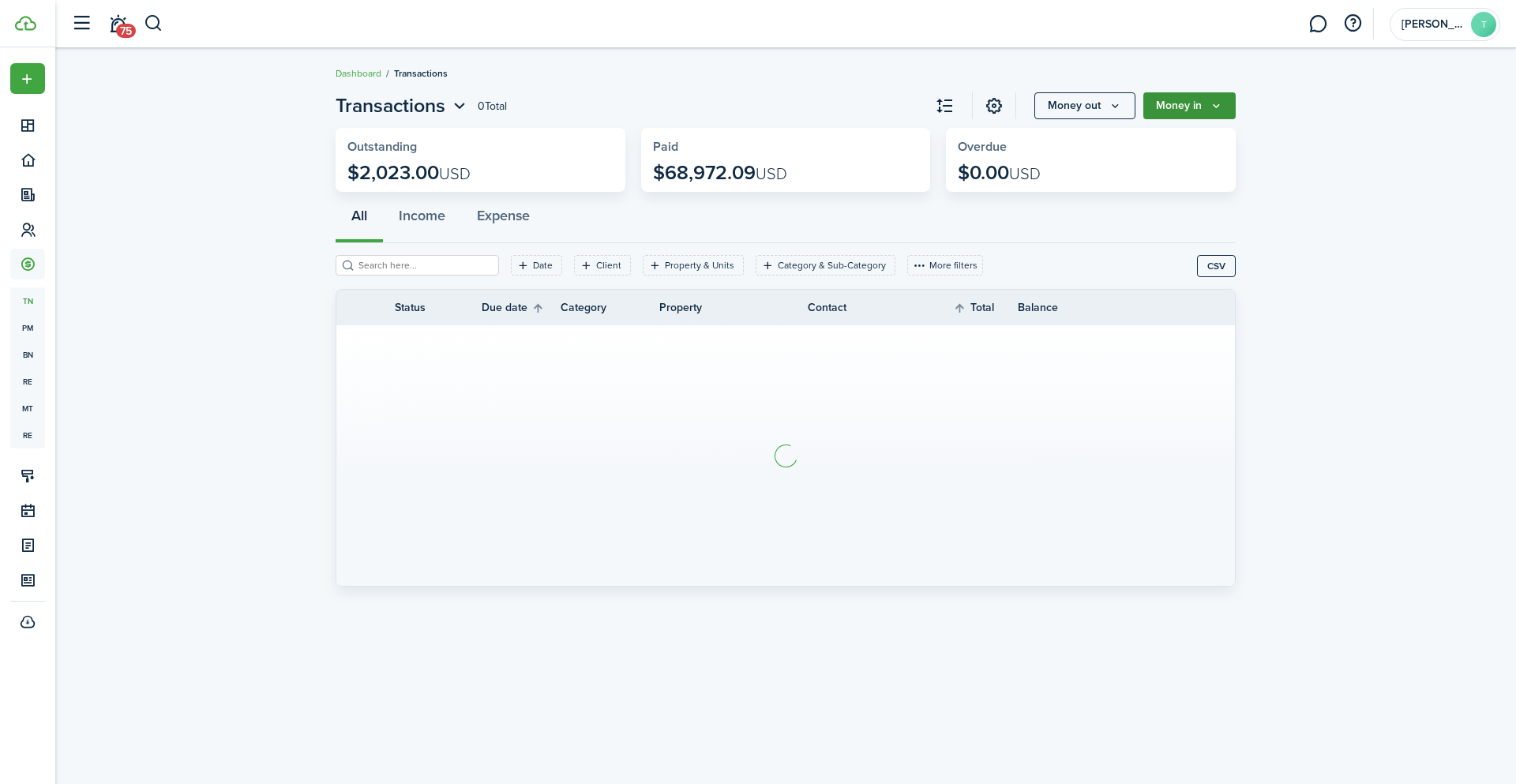
click at [1204, 96] on button "Money in" at bounding box center [1189, 106] width 92 height 27
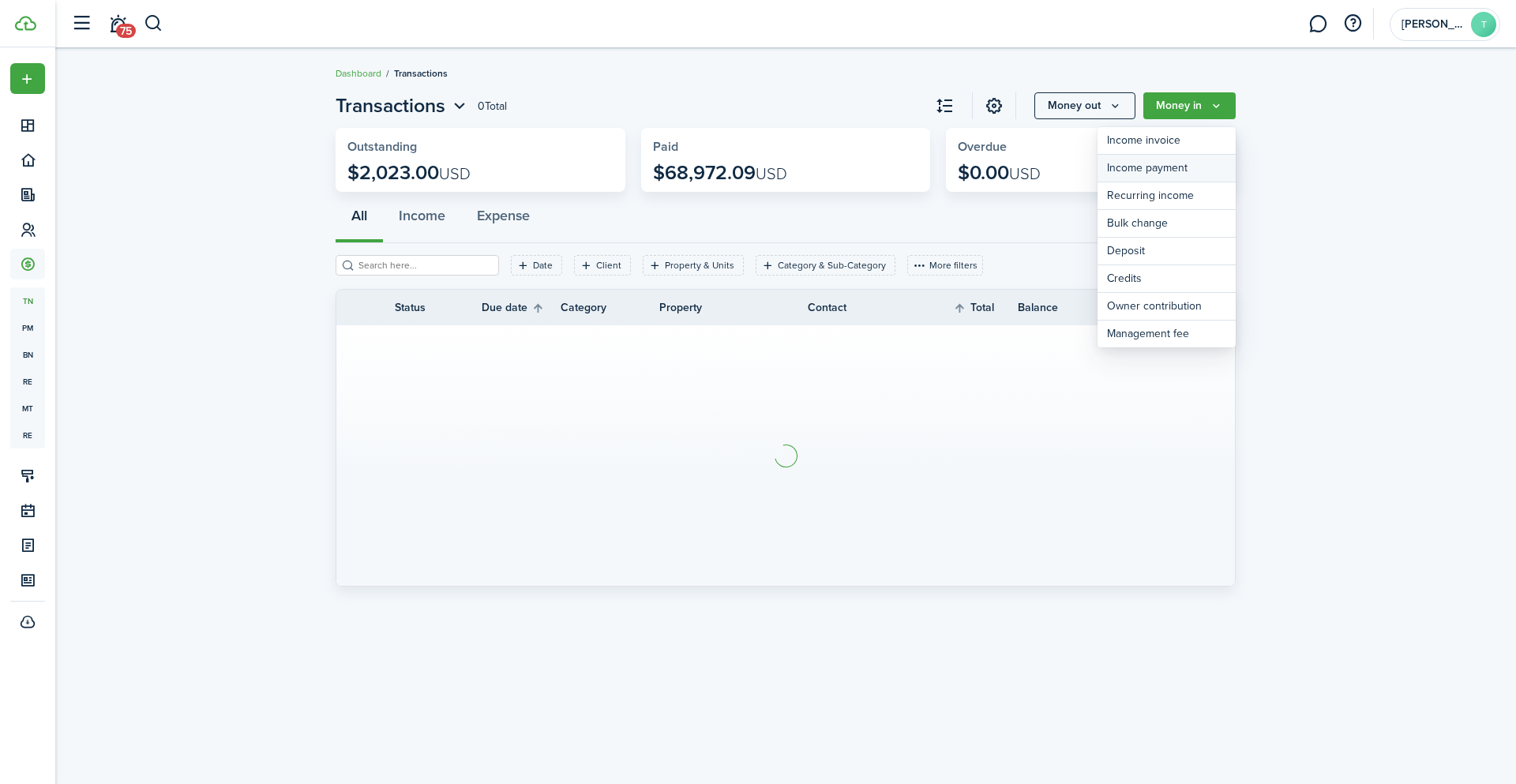
click at [1178, 162] on link "Income payment" at bounding box center [1167, 169] width 138 height 28
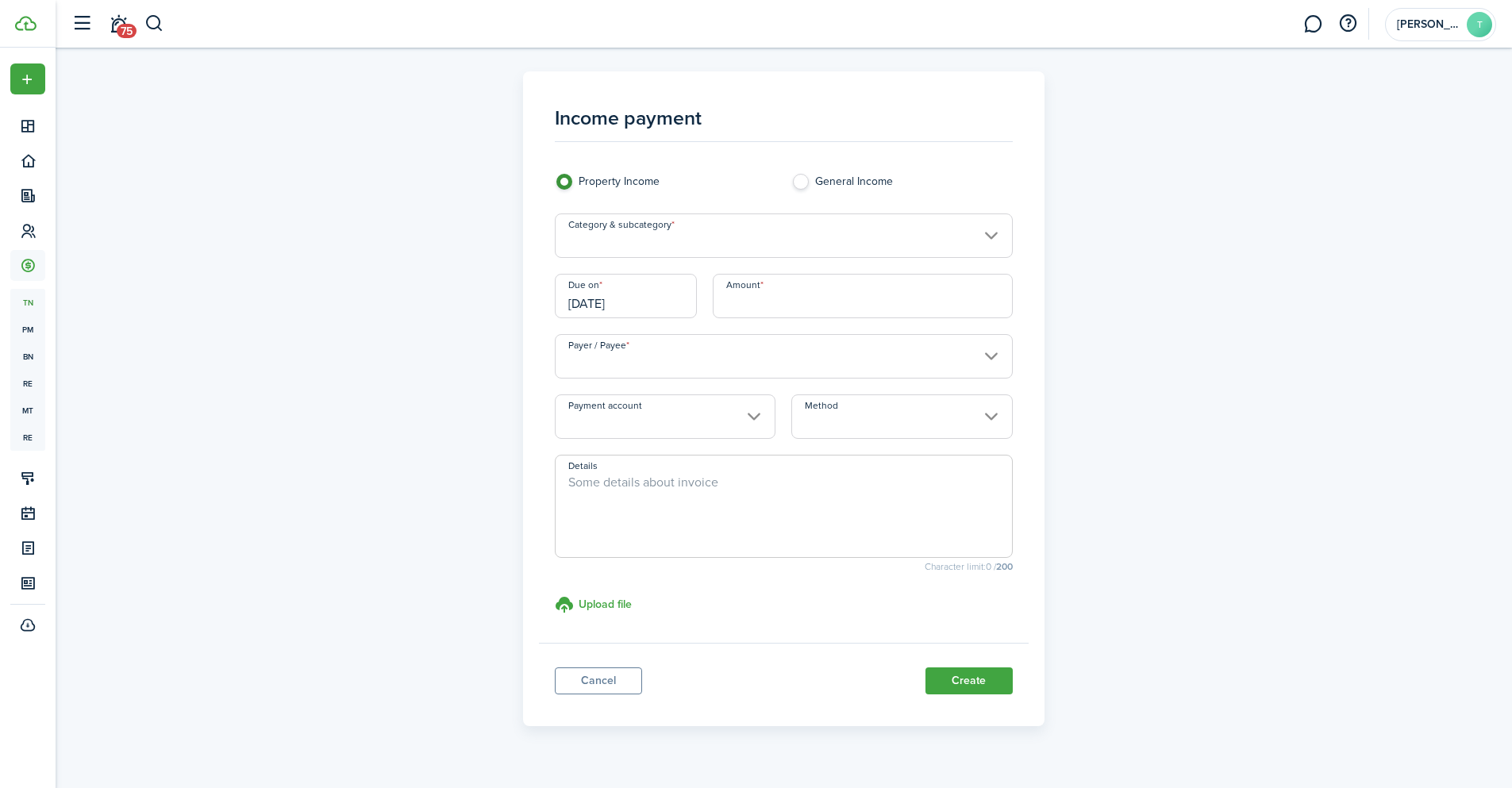
click at [683, 229] on input "Category & subcategory" at bounding box center [783, 235] width 458 height 44
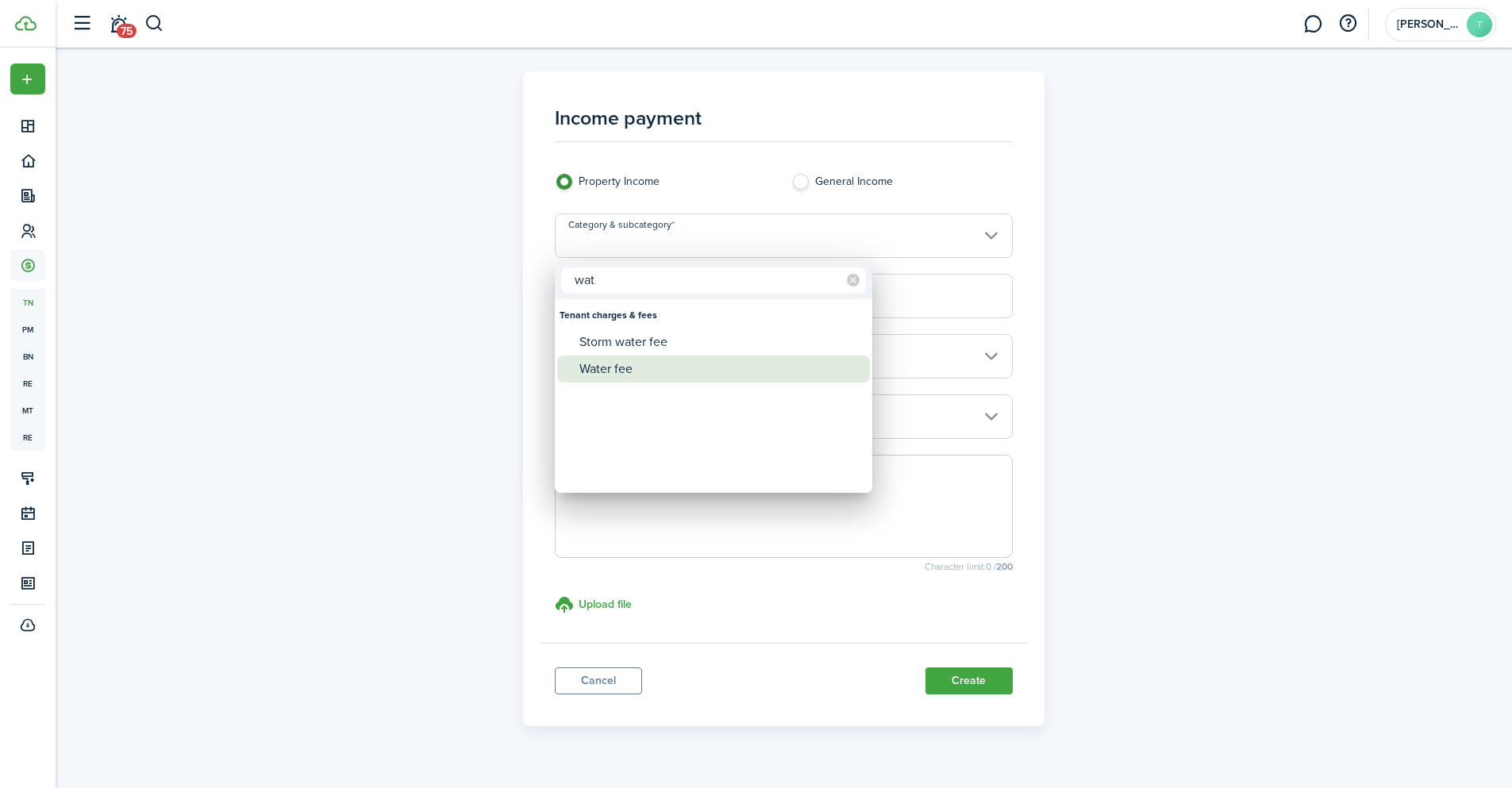
type input "wat"
click at [618, 361] on div "Water fee" at bounding box center [720, 369] width 281 height 27
type input "Tenant charges & fees / Water fee"
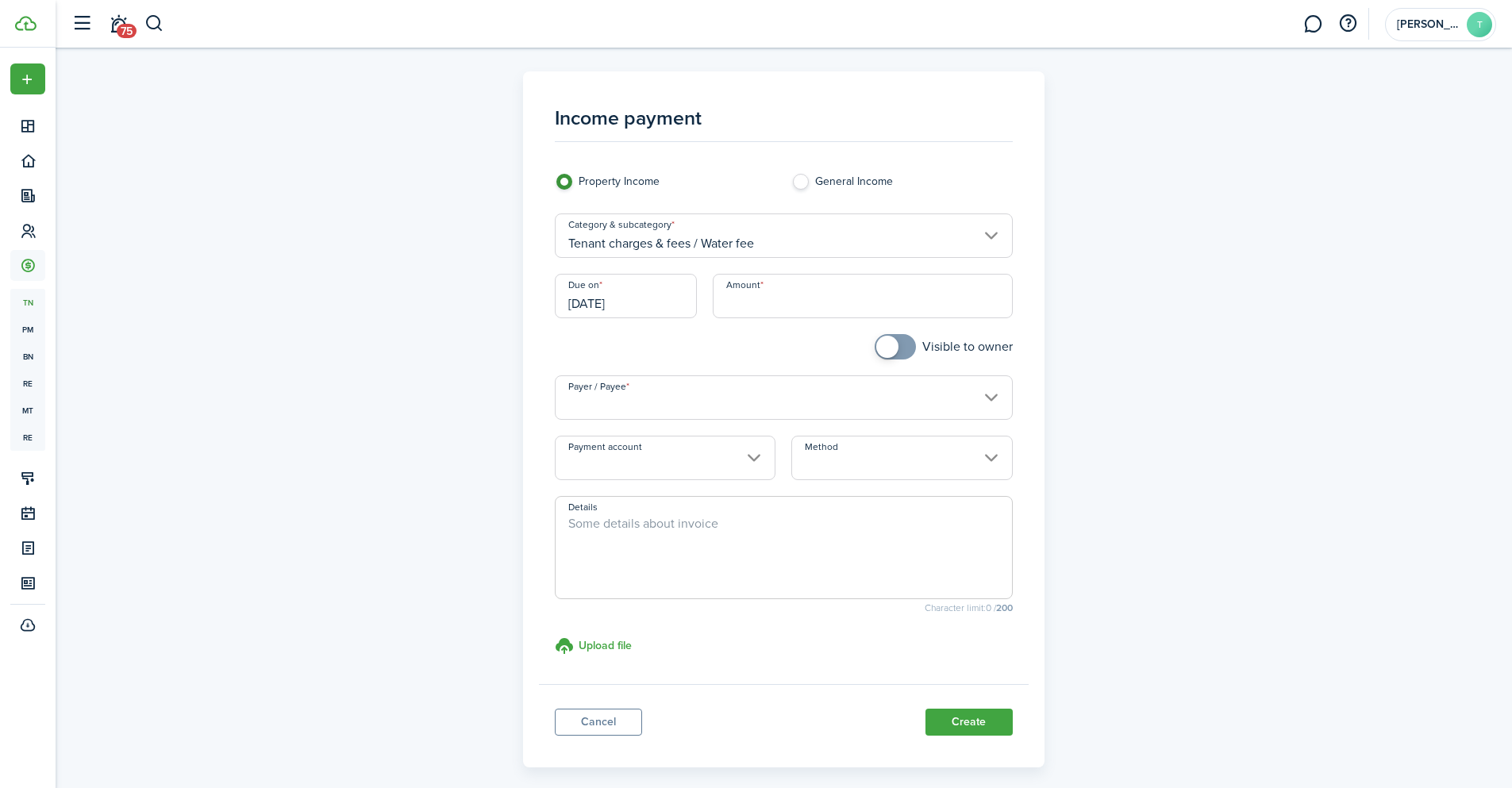
click at [613, 303] on input "[DATE]" at bounding box center [626, 296] width 142 height 44
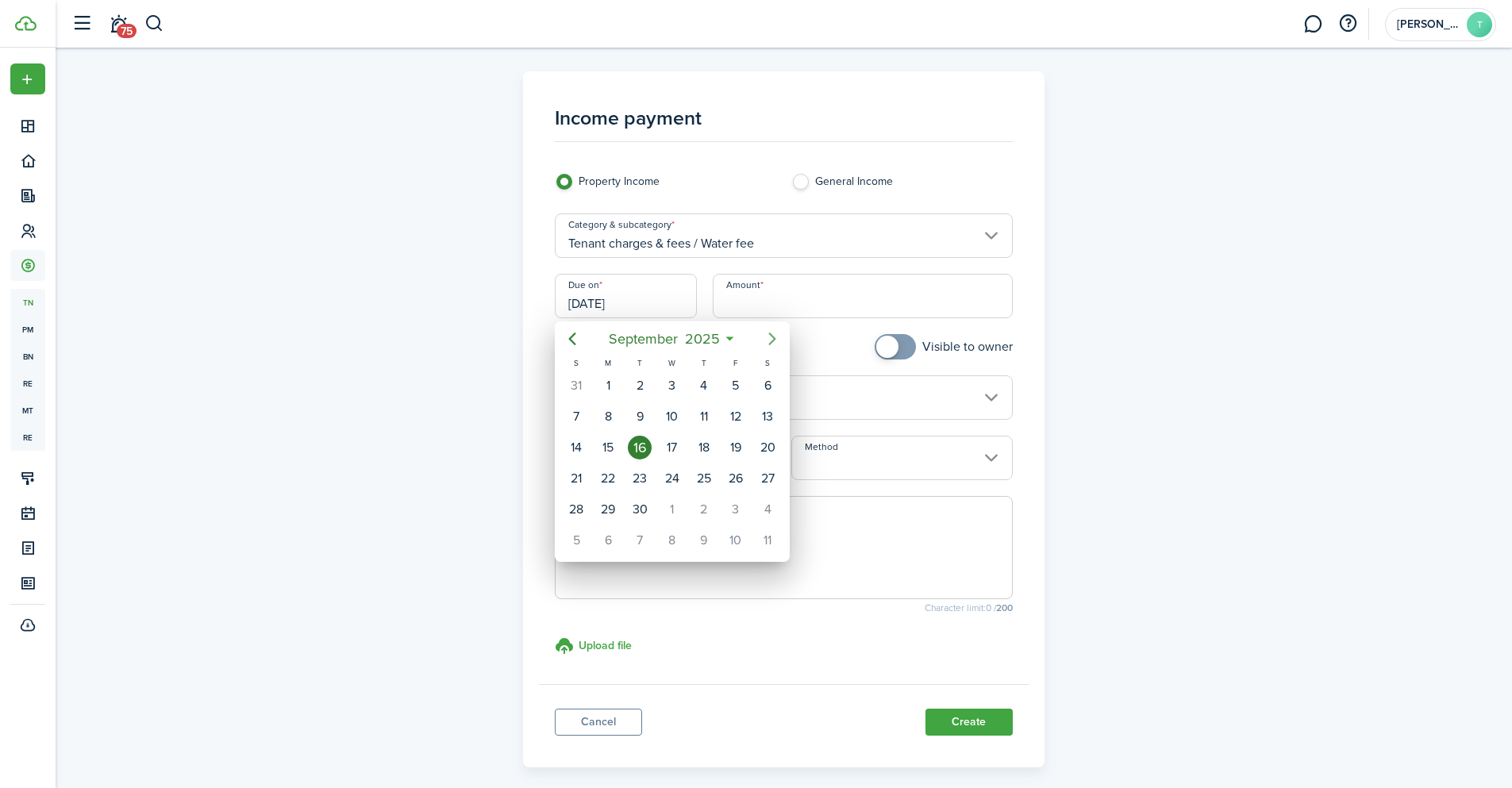
click at [769, 336] on icon "Next page" at bounding box center [772, 338] width 19 height 19
click at [694, 447] on div "15" at bounding box center [704, 447] width 23 height 23
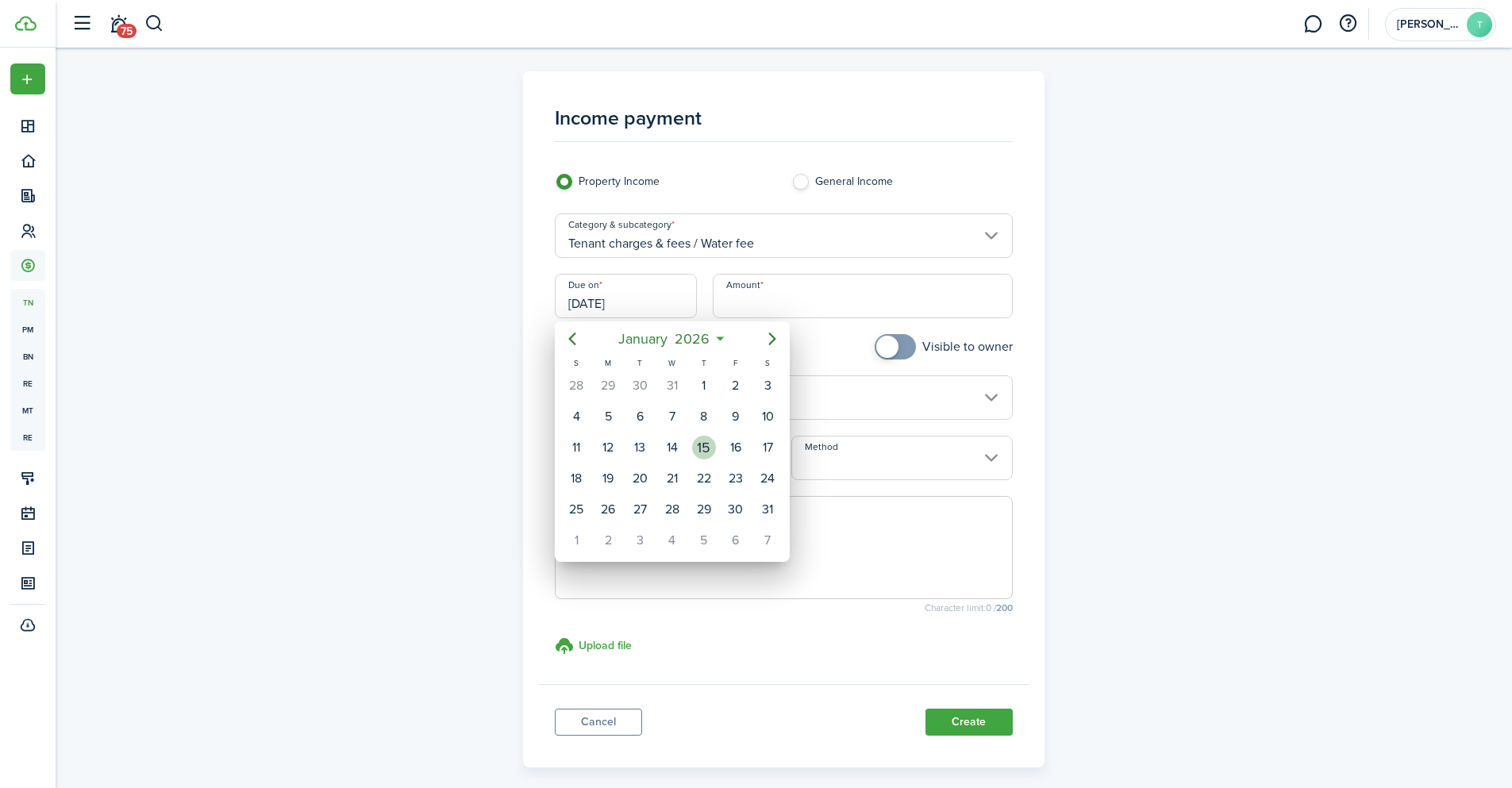
type input "[DATE]"
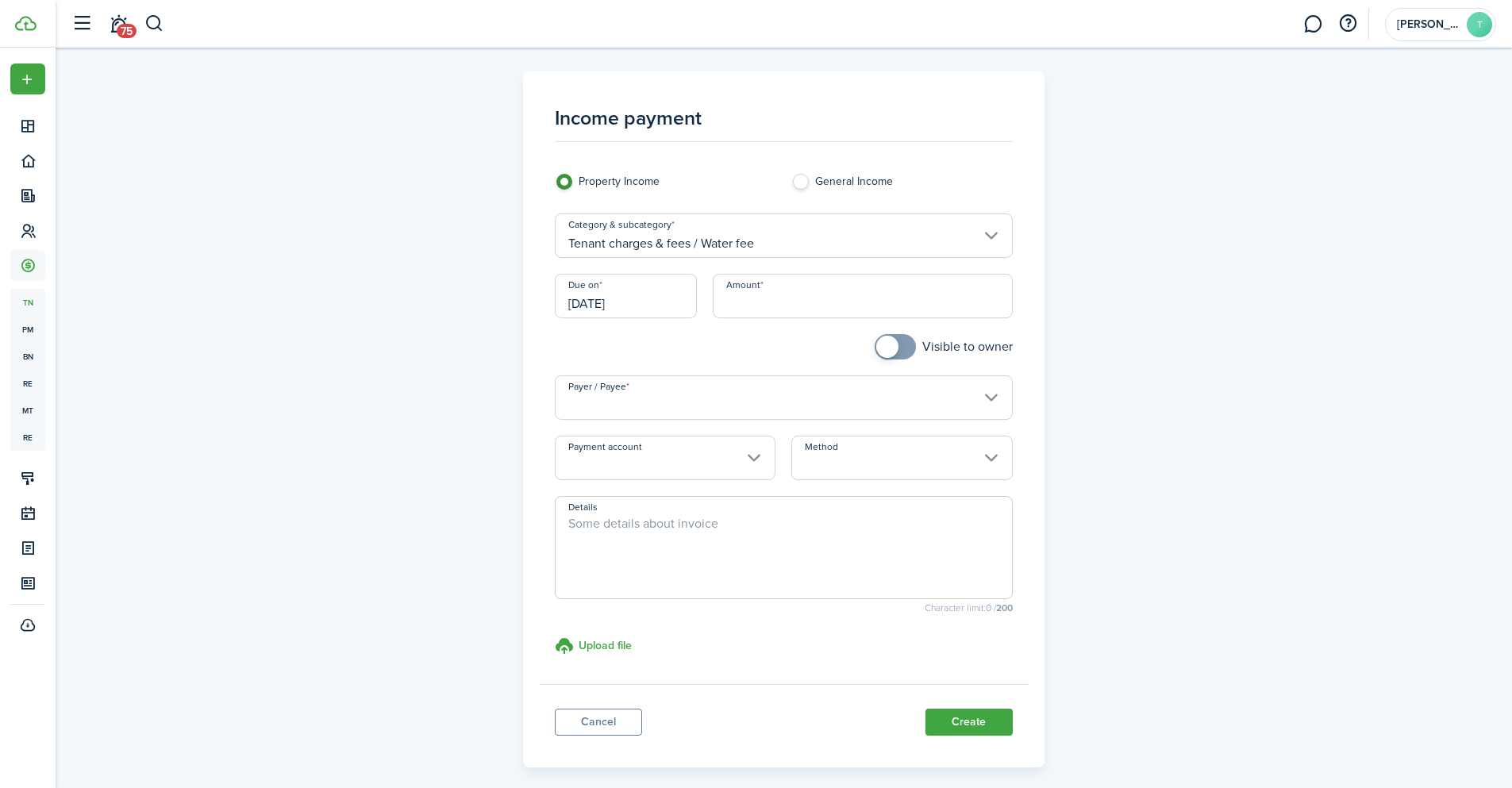
click at [751, 304] on input "Amount" at bounding box center [863, 296] width 300 height 44
click at [655, 401] on input "Payer / Payee" at bounding box center [783, 397] width 458 height 44
type input "$75.00"
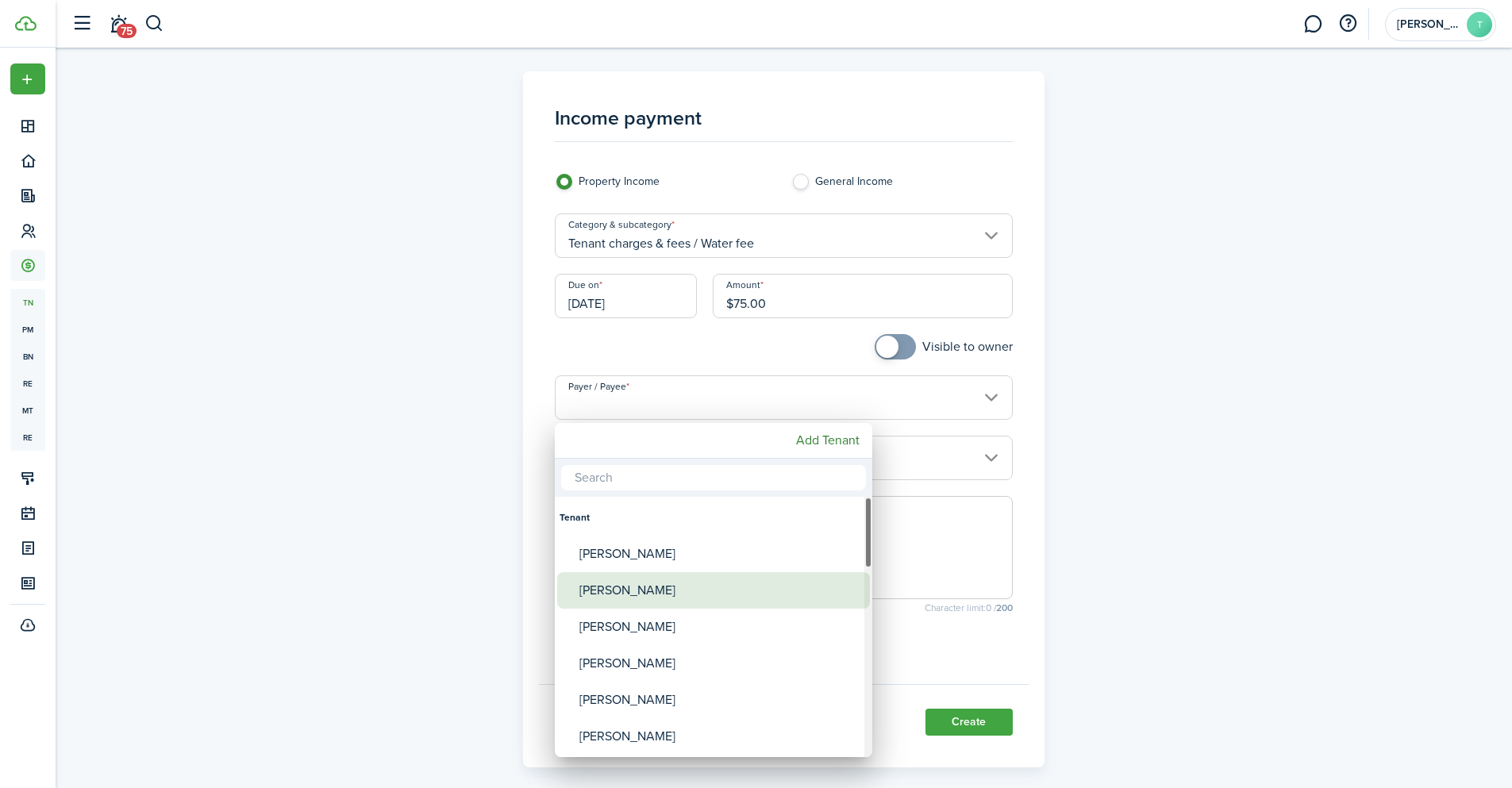
click at [633, 584] on div "[PERSON_NAME]" at bounding box center [720, 591] width 281 height 36
type input "[PERSON_NAME]"
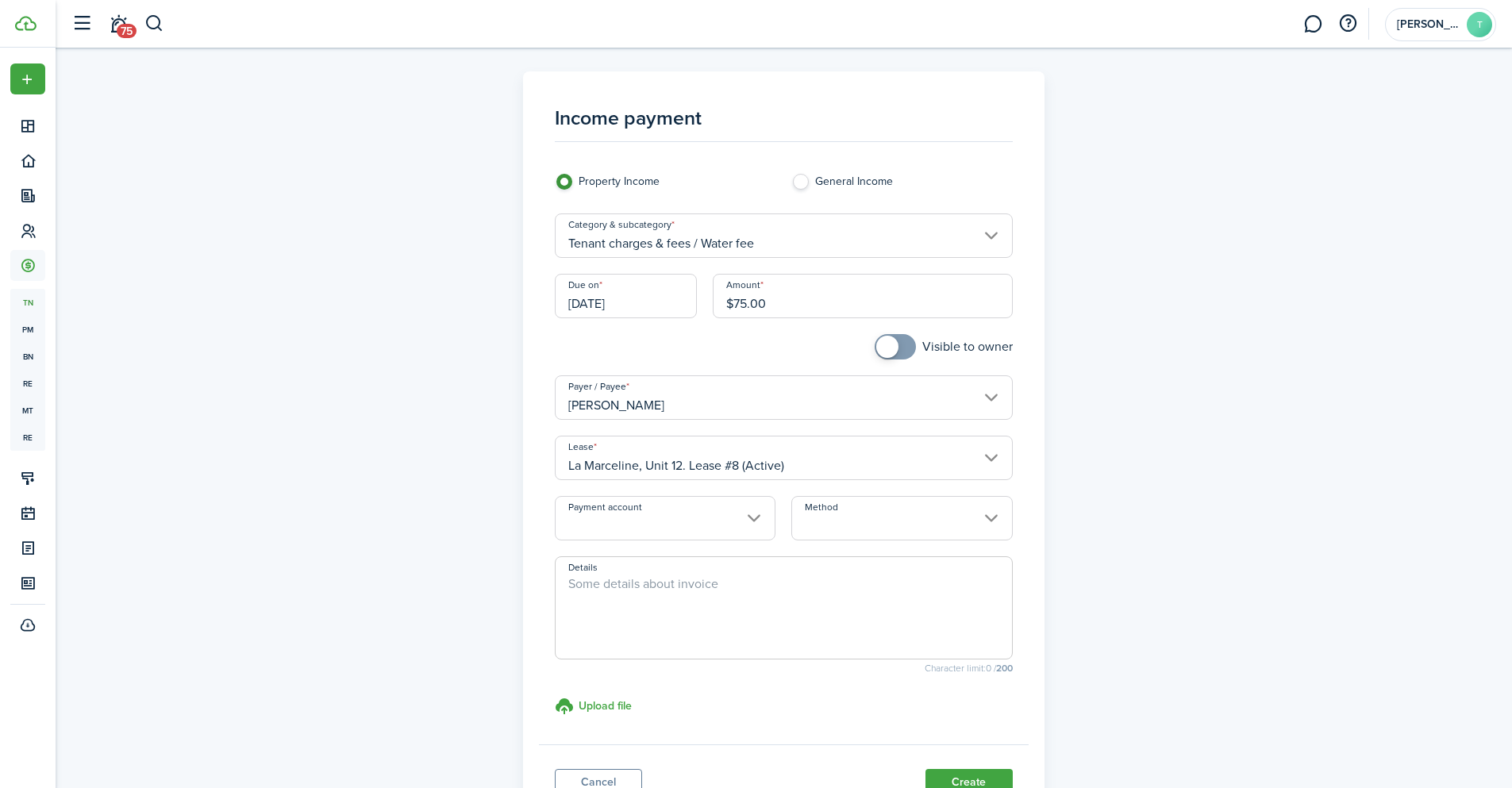
checkbox input "true"
click at [903, 340] on span at bounding box center [895, 347] width 16 height 25
click at [640, 519] on input "Payment account" at bounding box center [664, 518] width 221 height 44
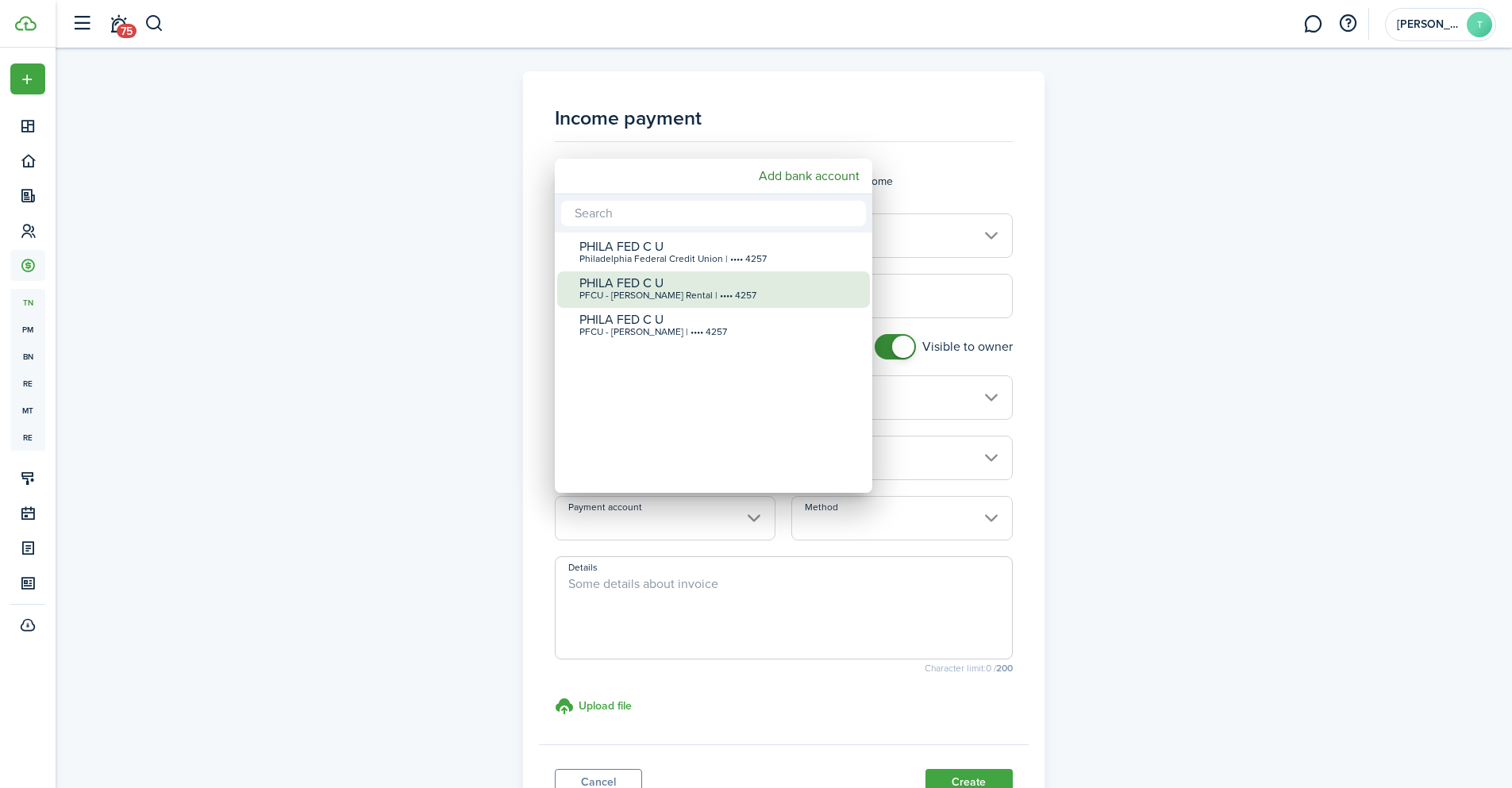
click at [747, 284] on div "PHILA FED C U" at bounding box center [720, 283] width 281 height 14
type input "•••• •••• •••• 4257"
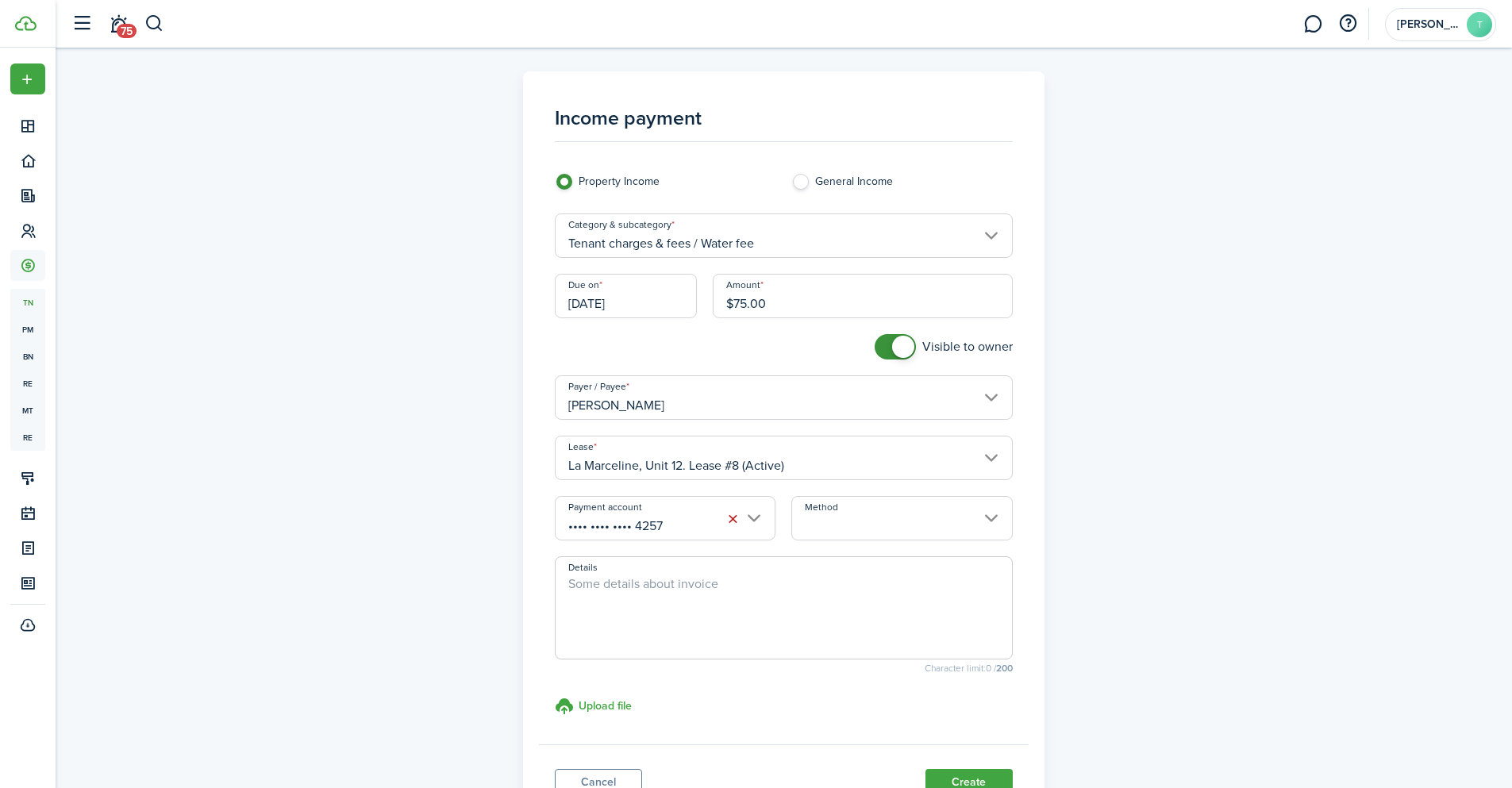
click at [889, 527] on input "Method" at bounding box center [902, 518] width 221 height 44
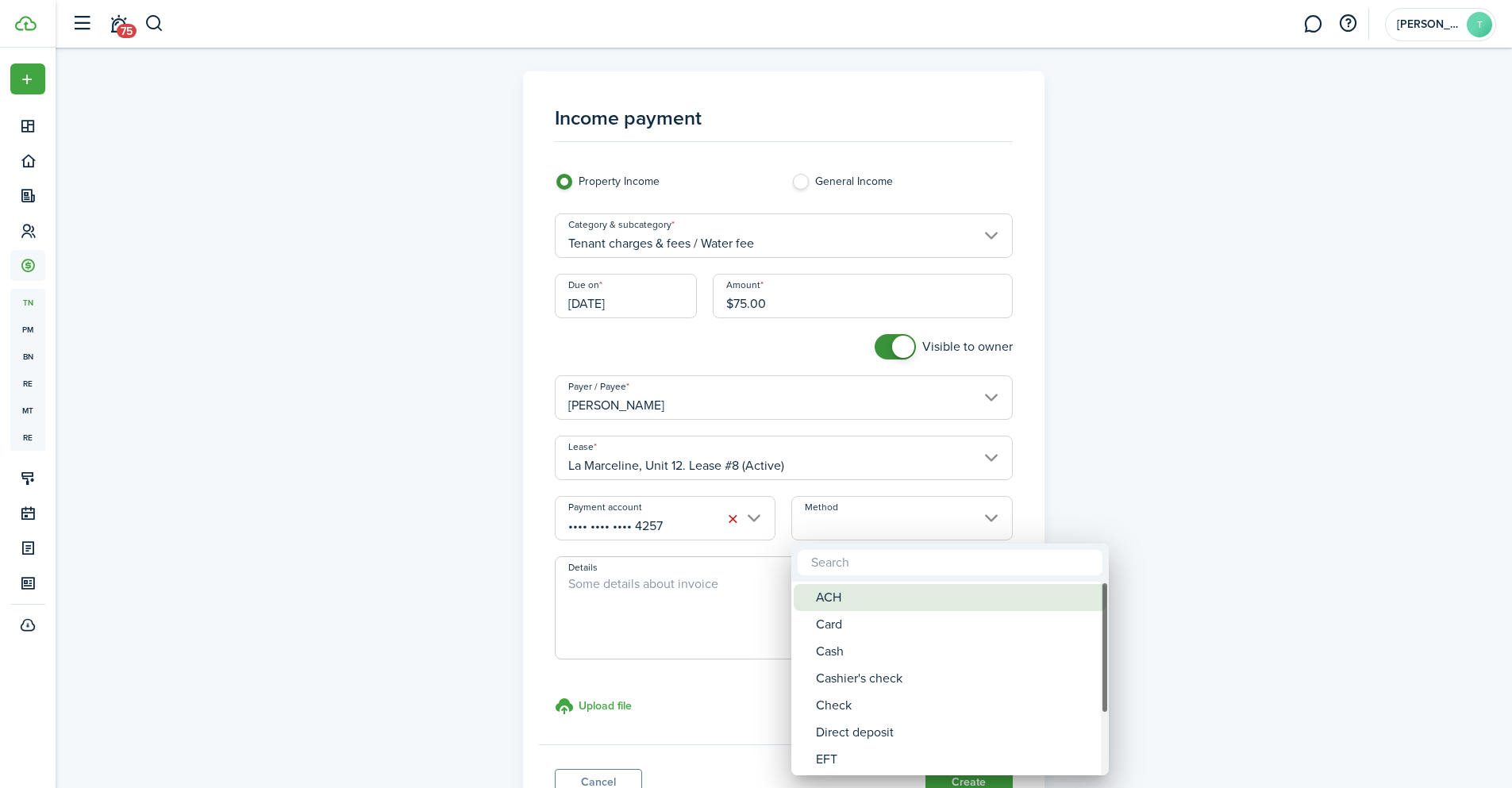
click at [851, 600] on div "ACH" at bounding box center [957, 598] width 281 height 27
type input "ACH"
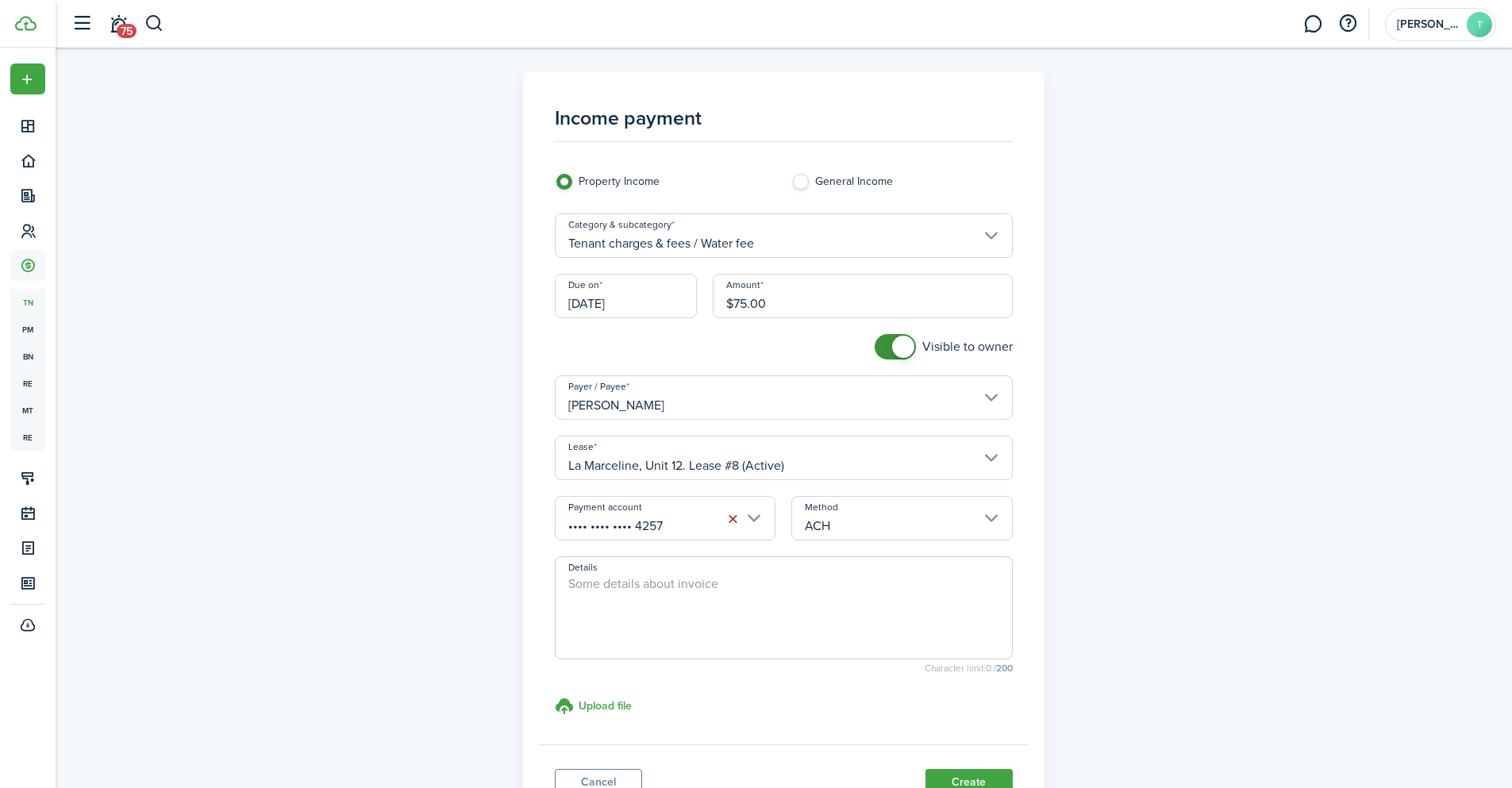
click at [692, 588] on textarea "Details" at bounding box center [783, 612] width 456 height 77
paste textarea "Prepaid Water Fee for the month of [DATE]"
drag, startPoint x: 846, startPoint y: 582, endPoint x: 766, endPoint y: 581, distance: 80.0
click at [766, 581] on textarea "Prepaid Water Fee for the month of [DATE]" at bounding box center [783, 612] width 456 height 77
drag, startPoint x: 880, startPoint y: 585, endPoint x: 494, endPoint y: 594, distance: 386.1
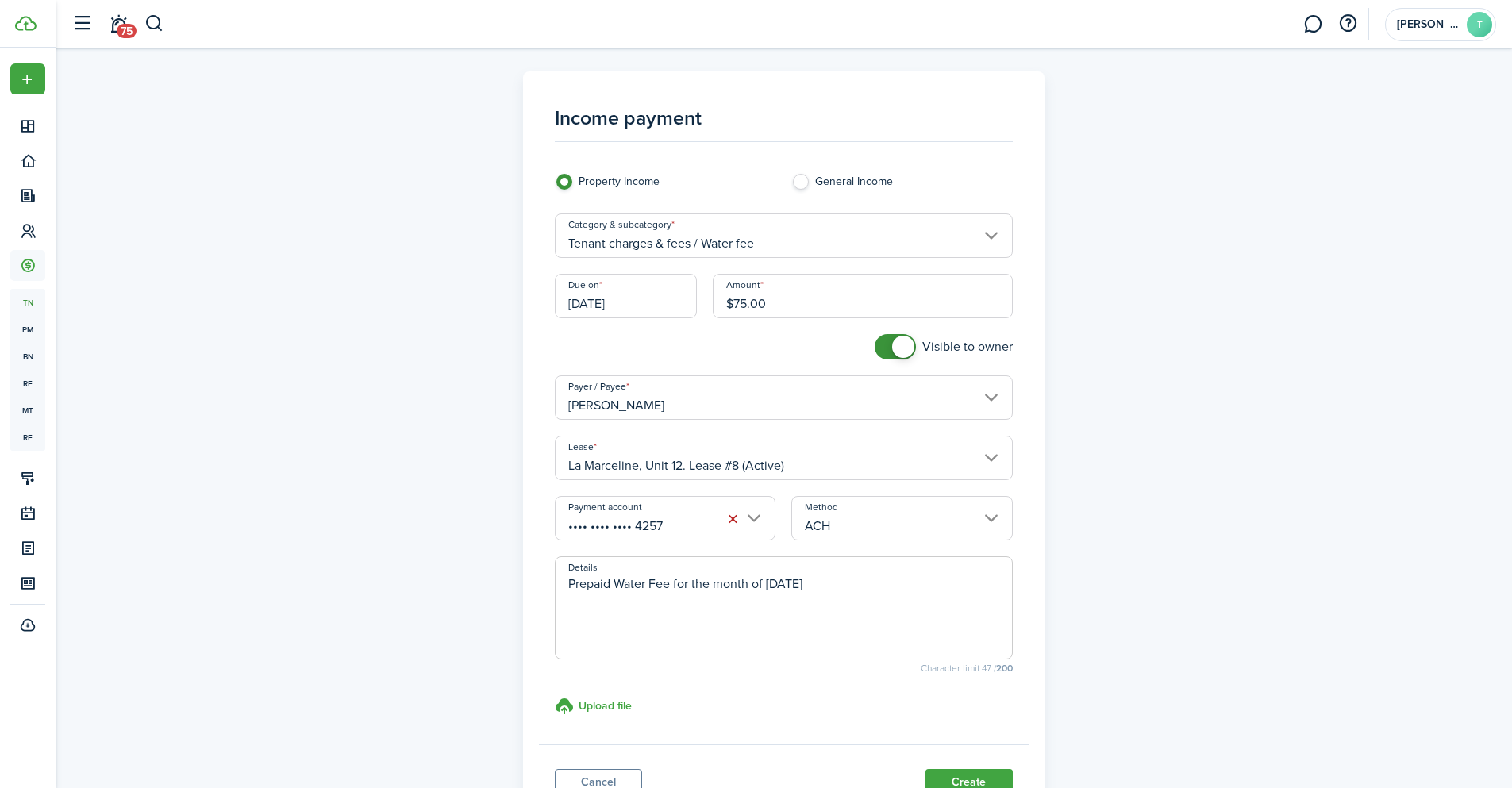
click at [494, 594] on div "Income payment Property Income General Income Category & subcategory Tenant cha…" at bounding box center [783, 449] width 921 height 756
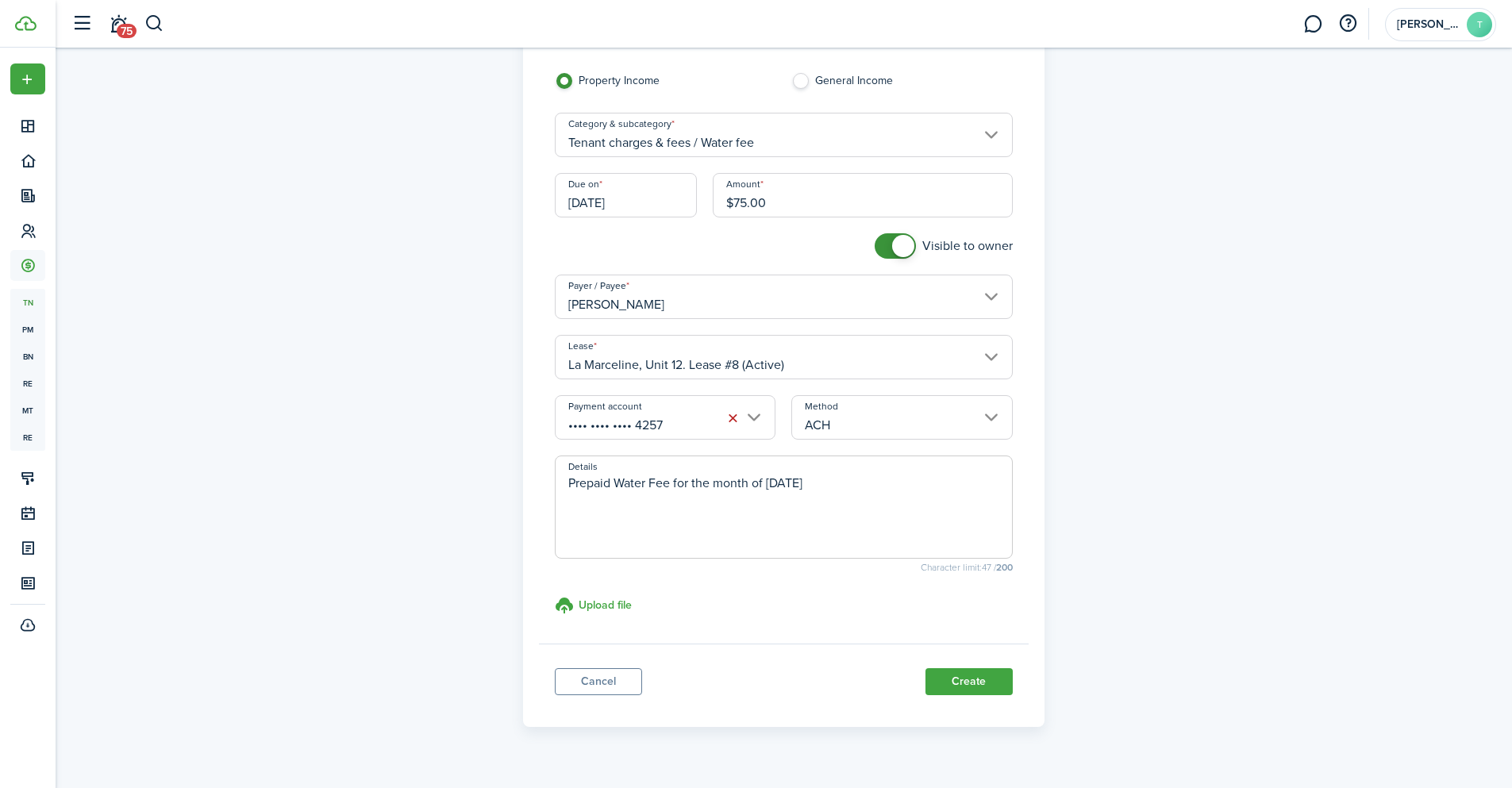
scroll to position [131, 0]
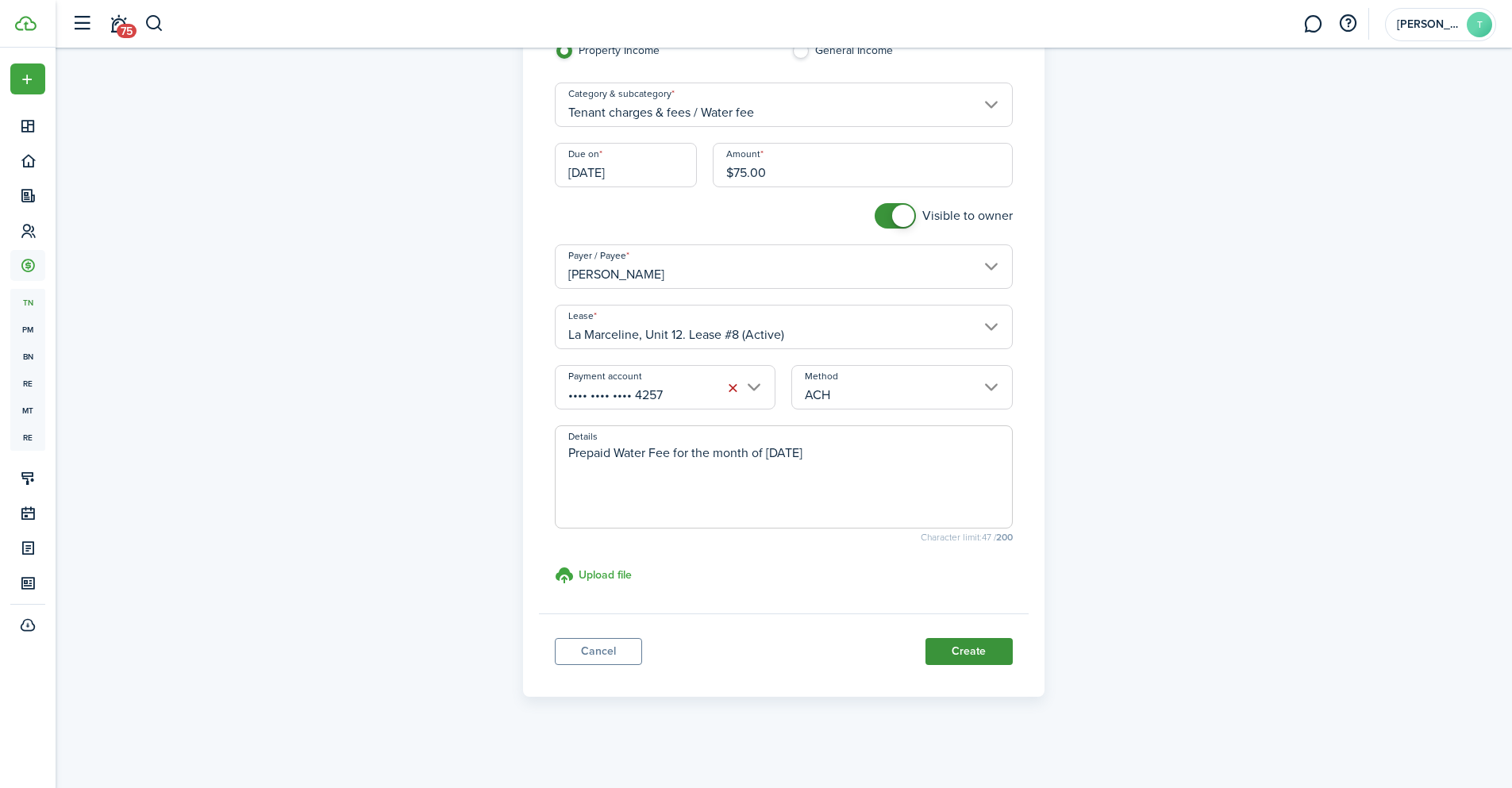
type textarea "Prepaid Water Fee for the month of January 2026"
click at [982, 646] on button "Create" at bounding box center [968, 652] width 87 height 27
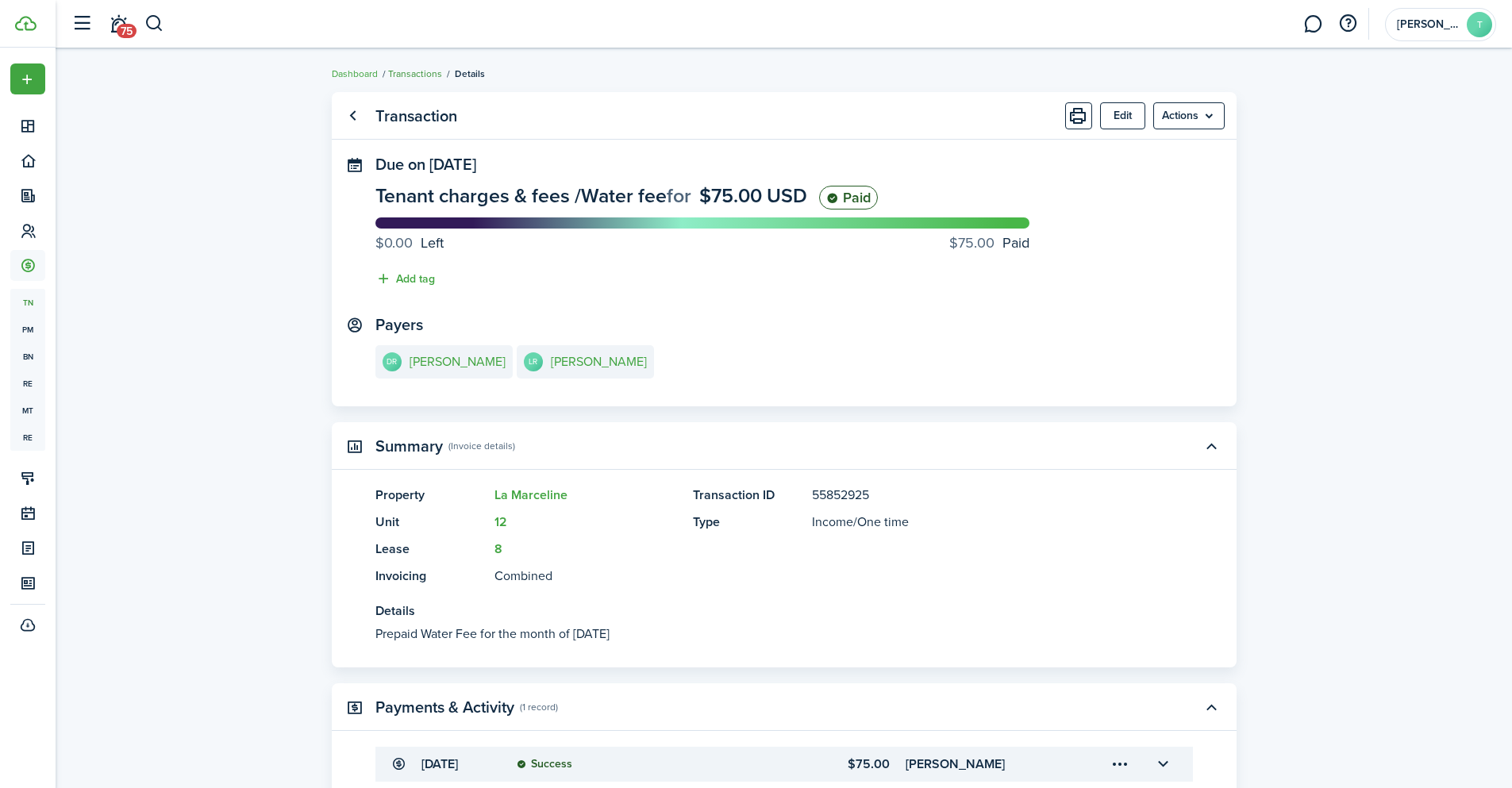
click at [424, 74] on link "Transactions" at bounding box center [415, 74] width 54 height 14
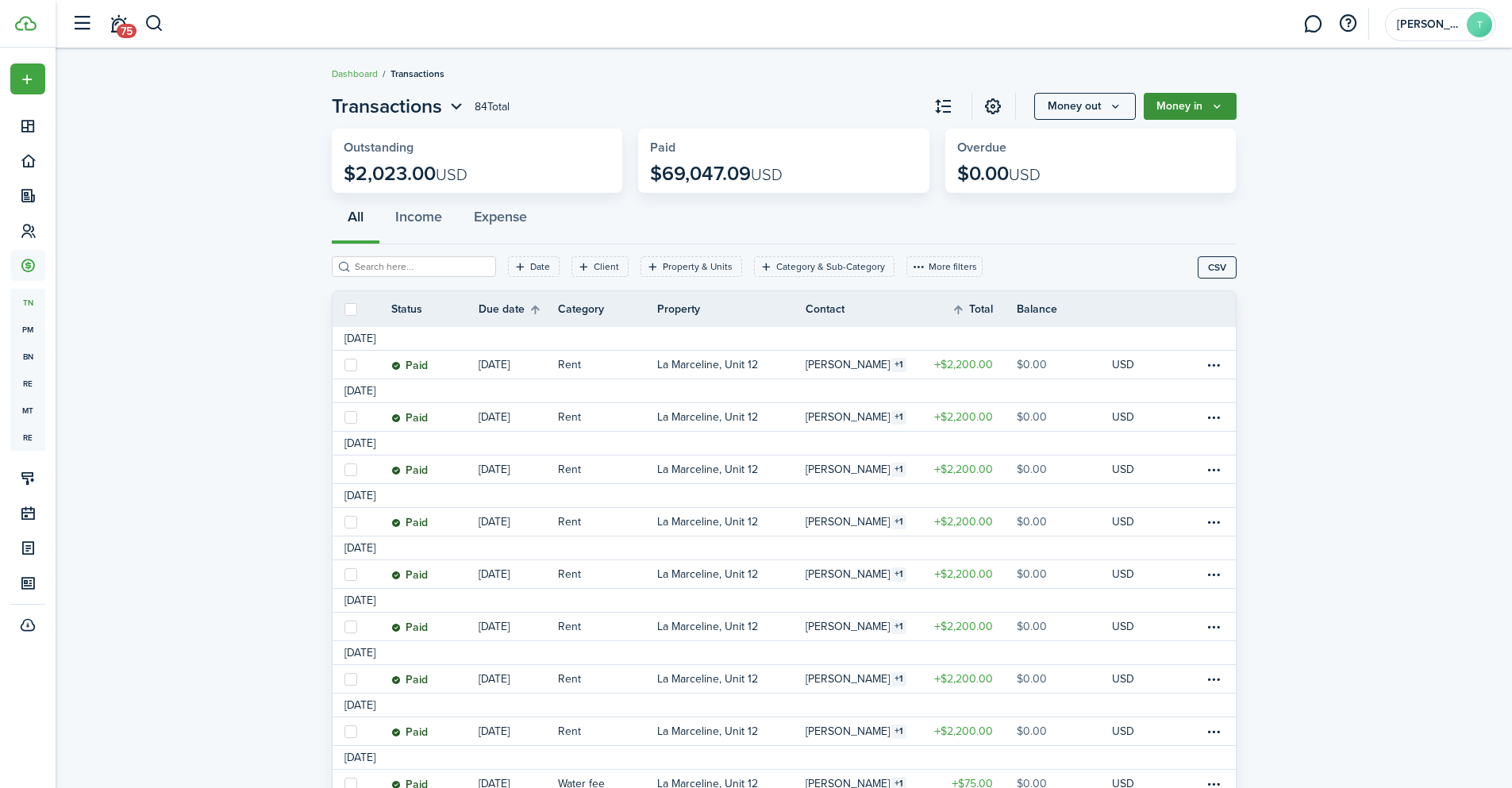
click at [1223, 97] on button "Money in" at bounding box center [1190, 106] width 93 height 27
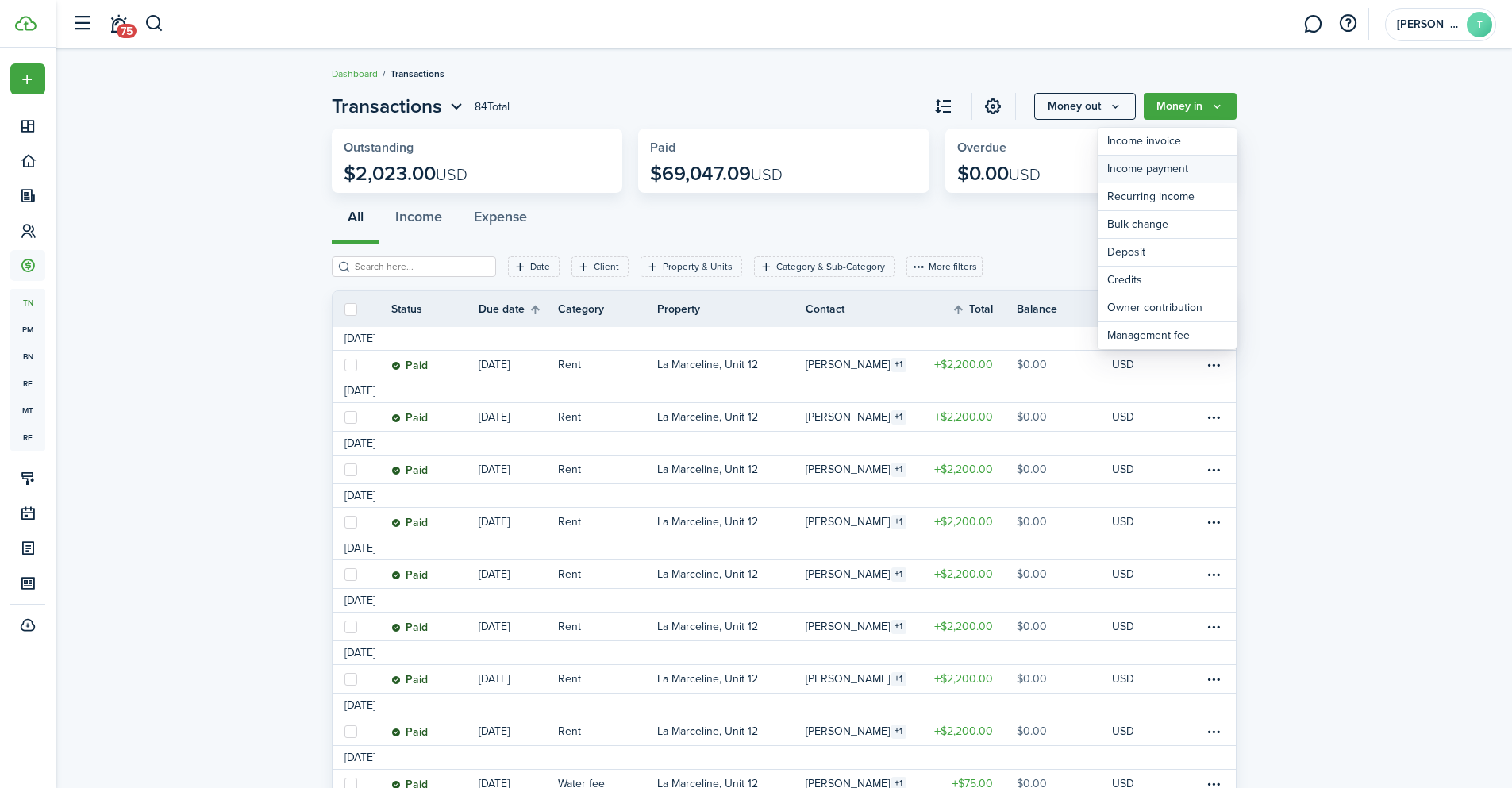
click at [1184, 168] on link "Income payment" at bounding box center [1167, 170] width 139 height 28
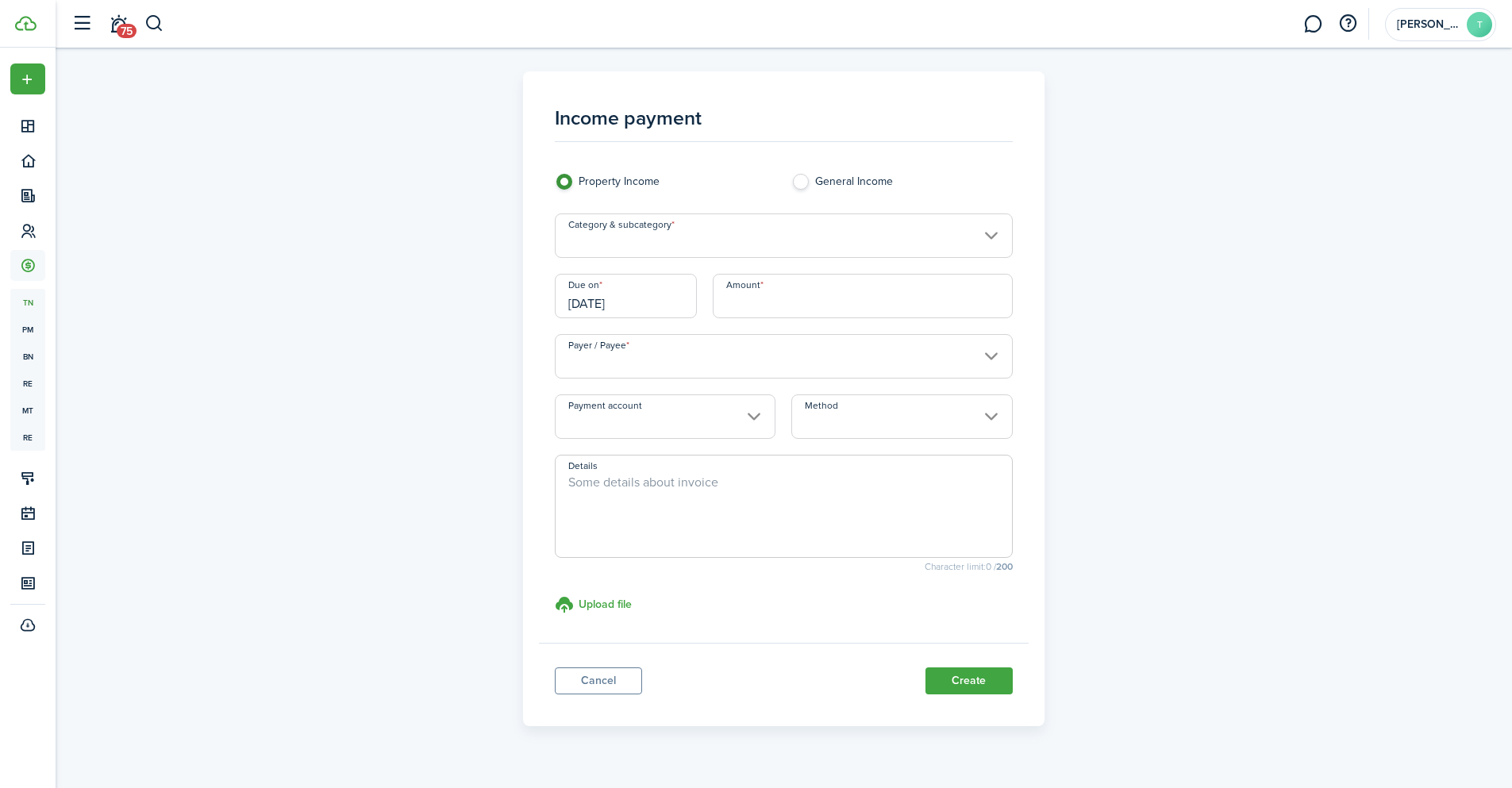
click at [746, 231] on input "Category & subcategory" at bounding box center [783, 235] width 458 height 44
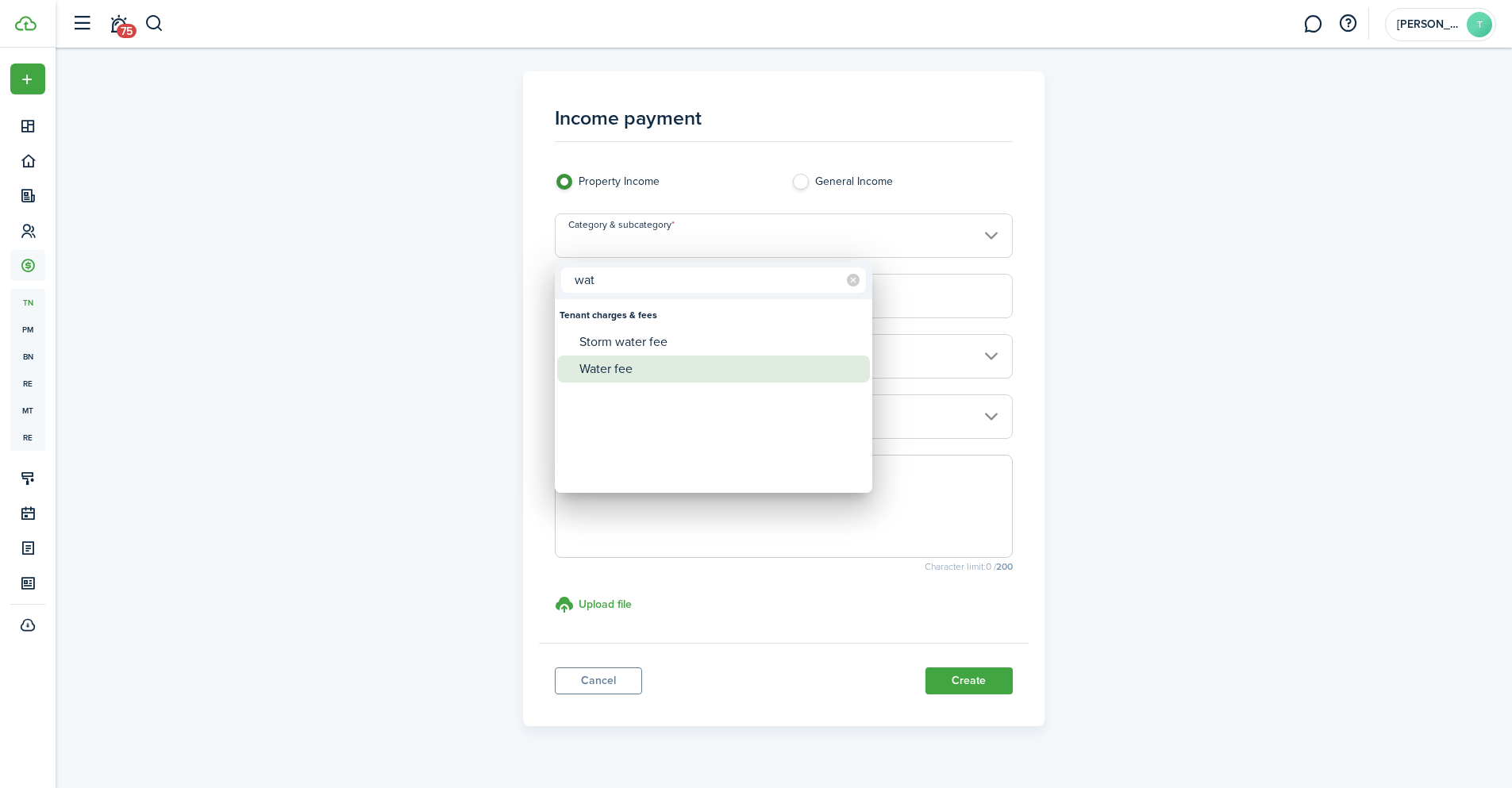
type input "wat"
click at [709, 374] on div "Water fee" at bounding box center [720, 369] width 281 height 27
type input "Tenant charges & fees / Water fee"
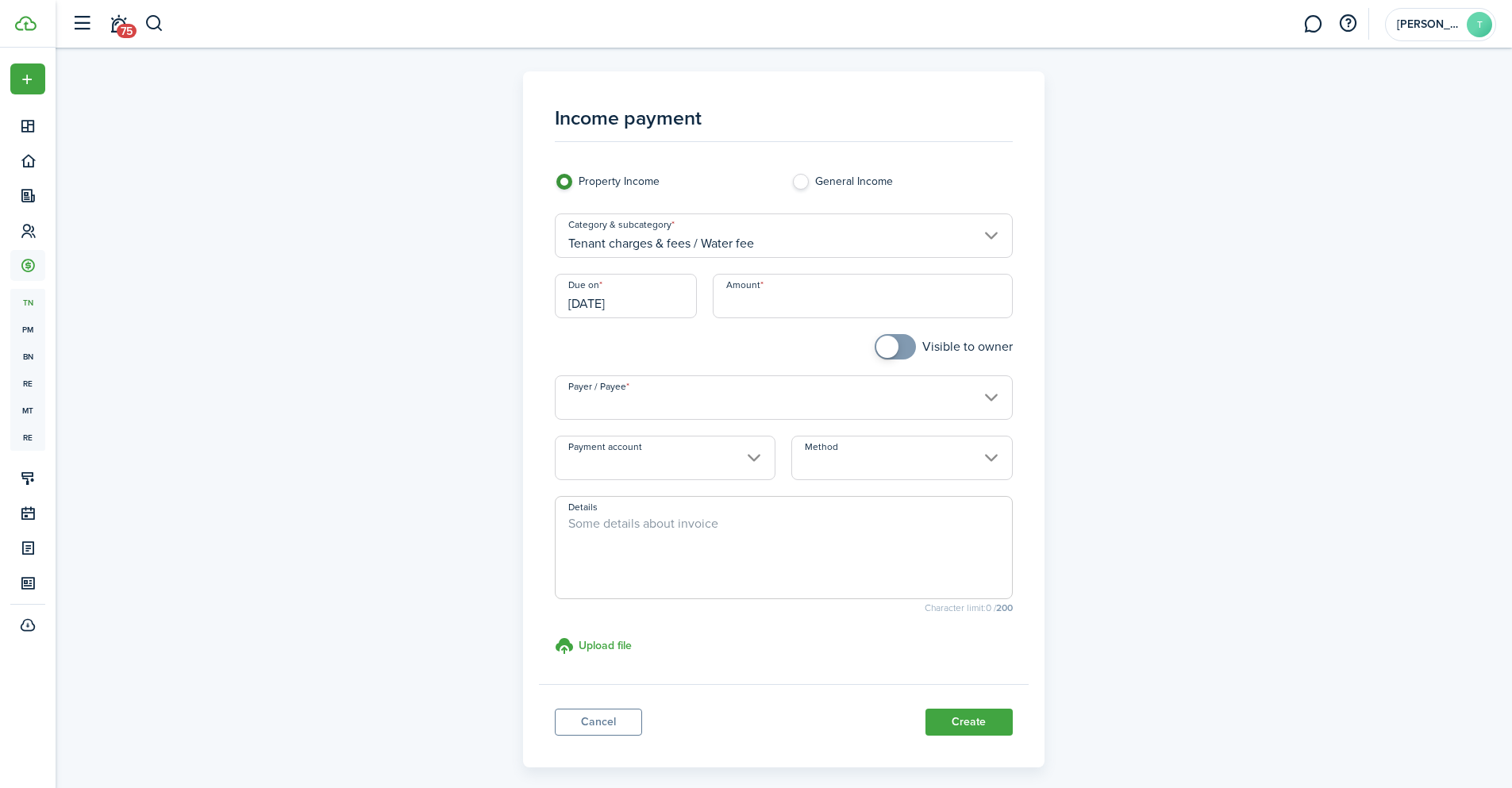
click at [616, 307] on input "[DATE]" at bounding box center [626, 296] width 142 height 44
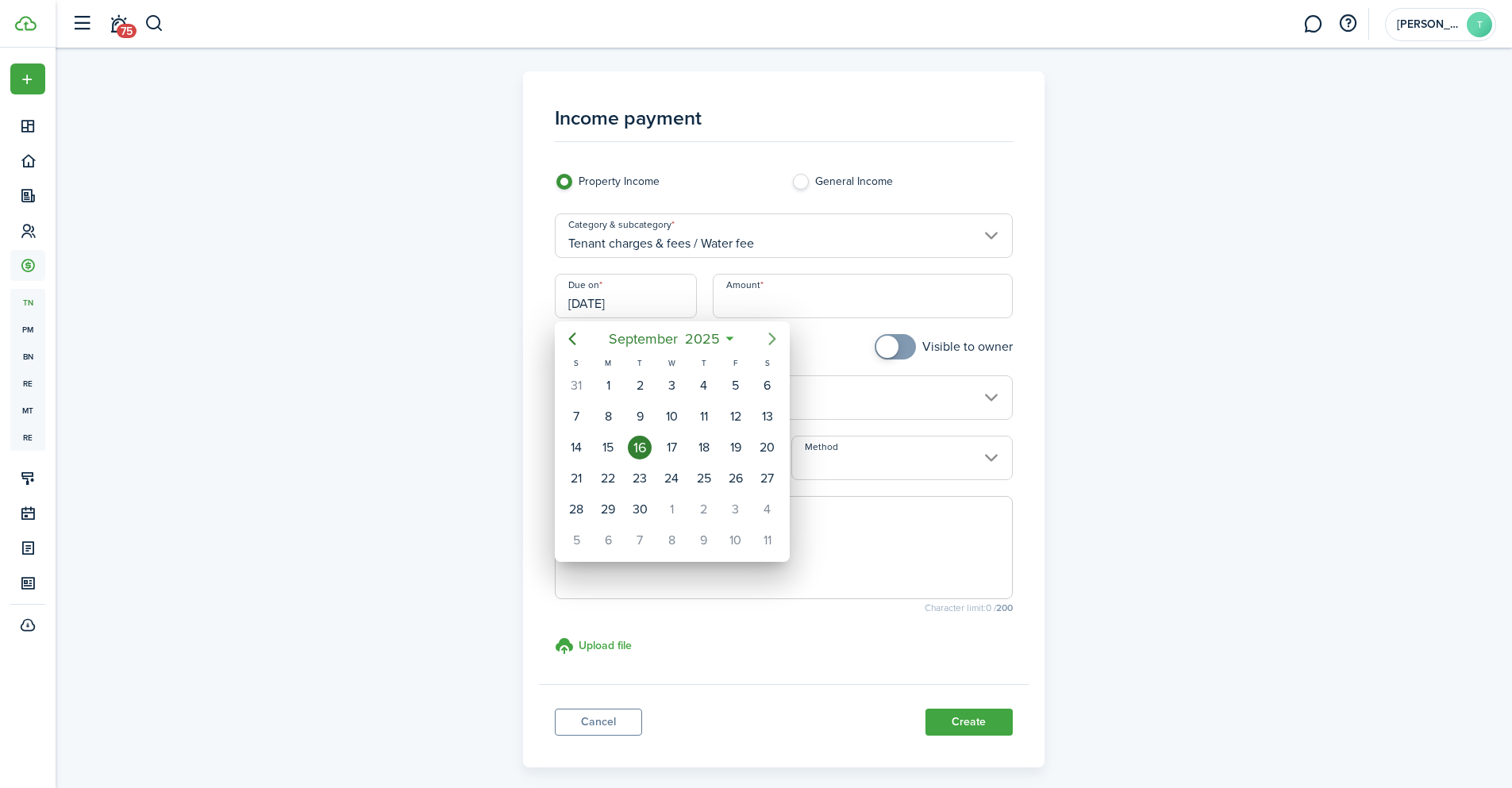
click at [762, 335] on mbsc-button "Next page" at bounding box center [772, 338] width 32 height 32
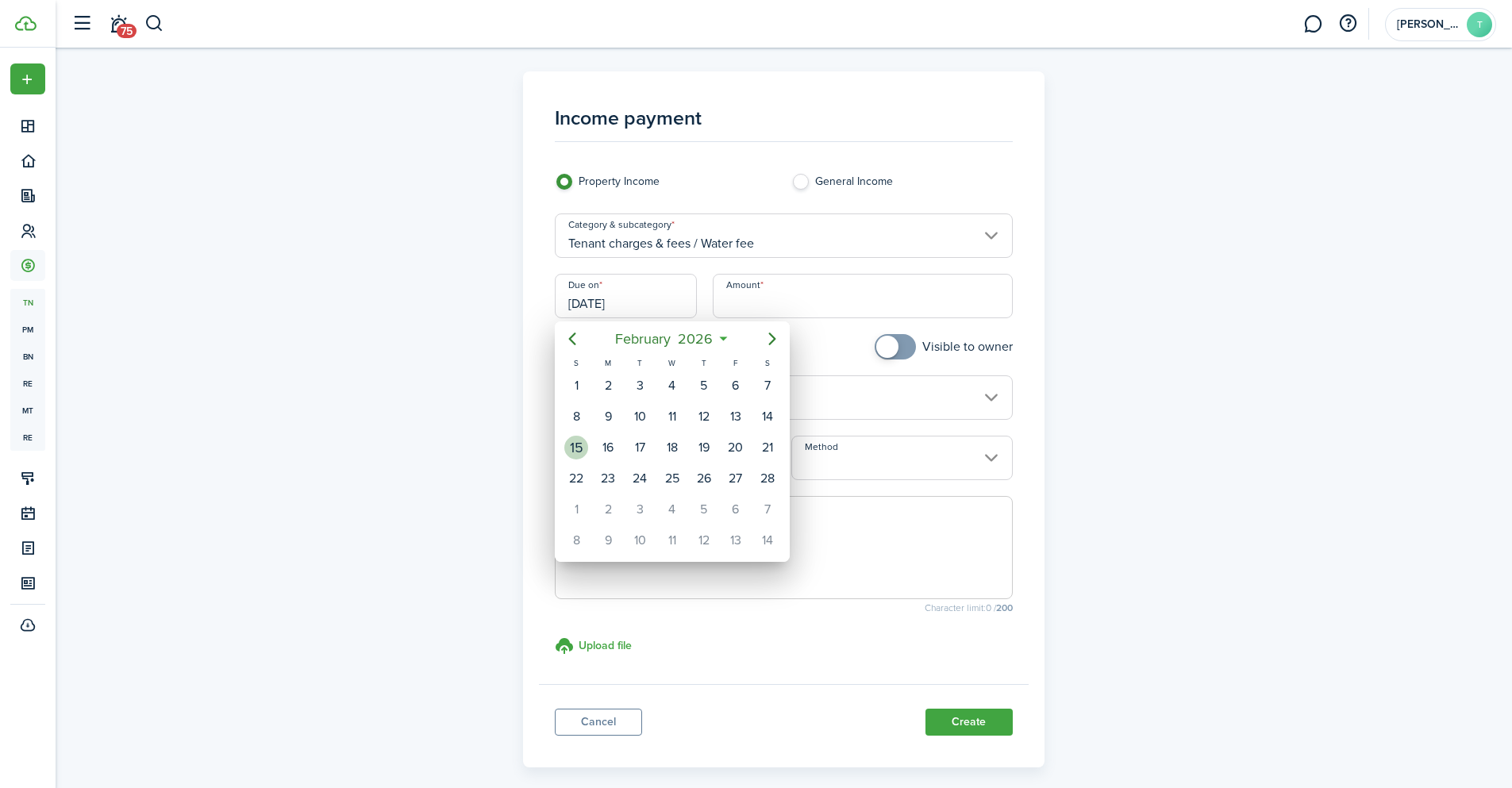
click at [582, 443] on div "15" at bounding box center [576, 447] width 23 height 23
type input "[DATE]"
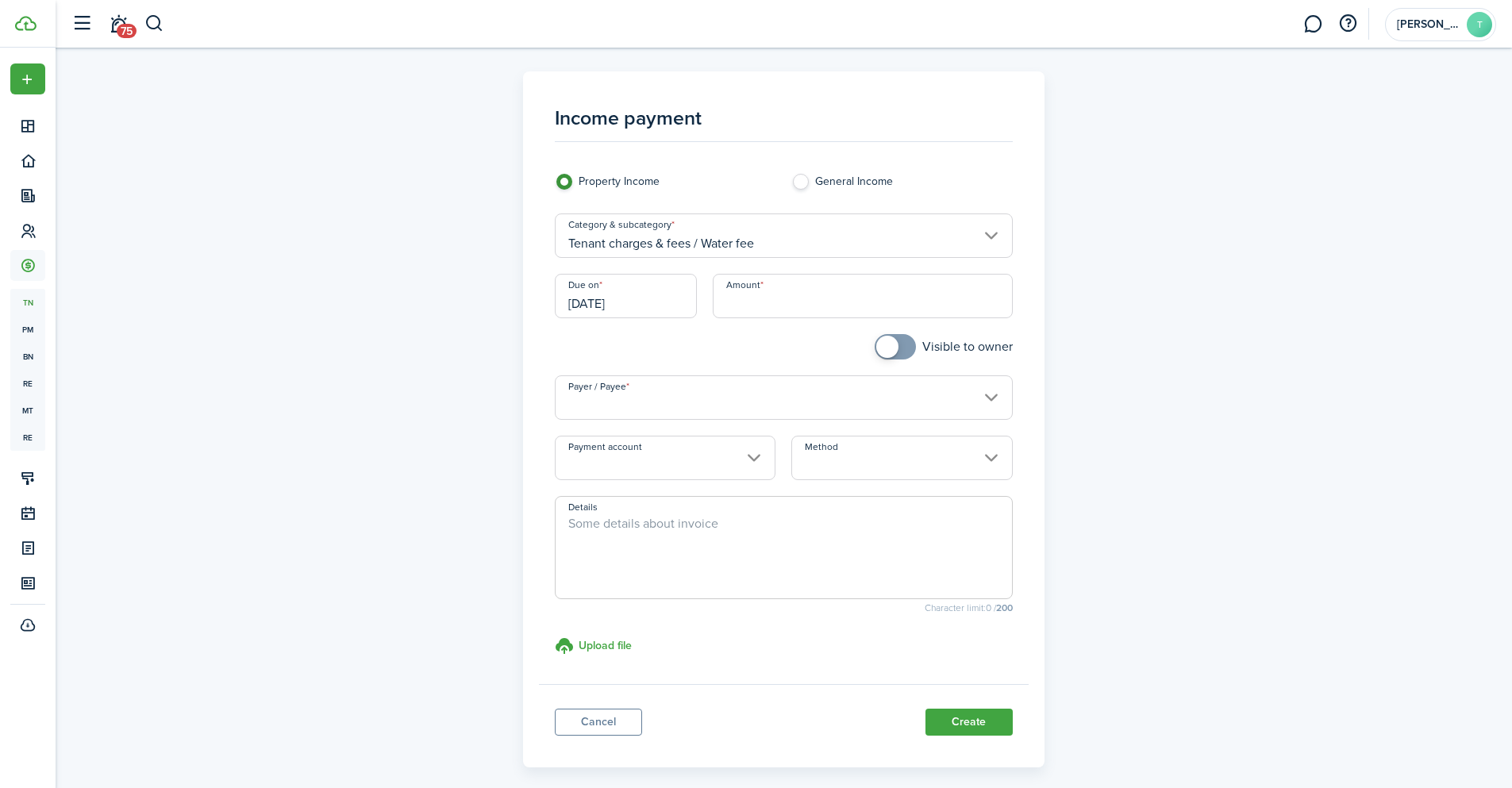
click at [768, 302] on input "Amount" at bounding box center [863, 296] width 300 height 44
type input "$75.00"
checkbox input "true"
click at [901, 349] on span at bounding box center [895, 347] width 16 height 25
click at [722, 392] on input "Payer / Payee" at bounding box center [783, 397] width 458 height 44
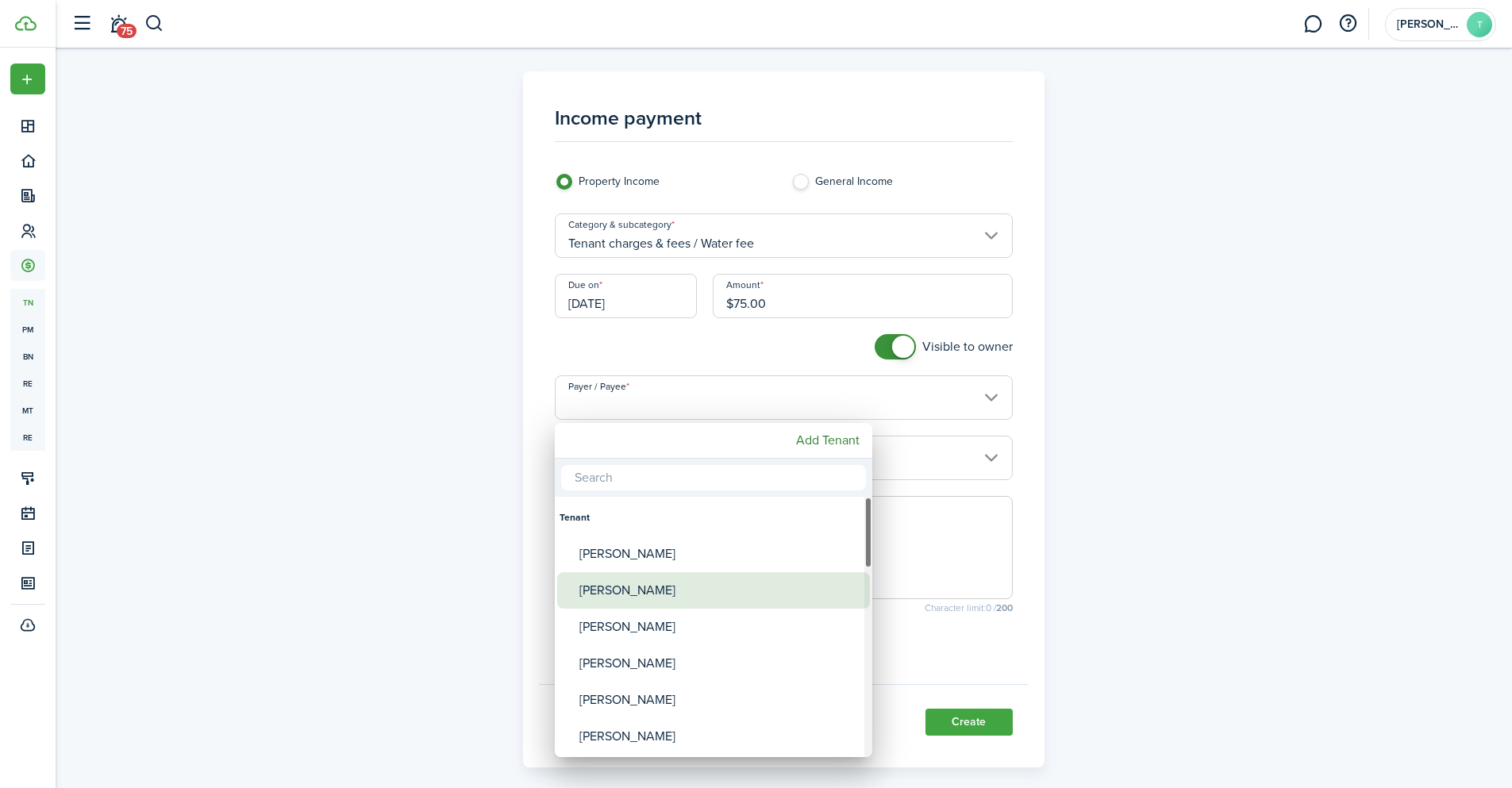
click at [624, 579] on div "[PERSON_NAME]" at bounding box center [720, 591] width 281 height 36
type input "[PERSON_NAME]"
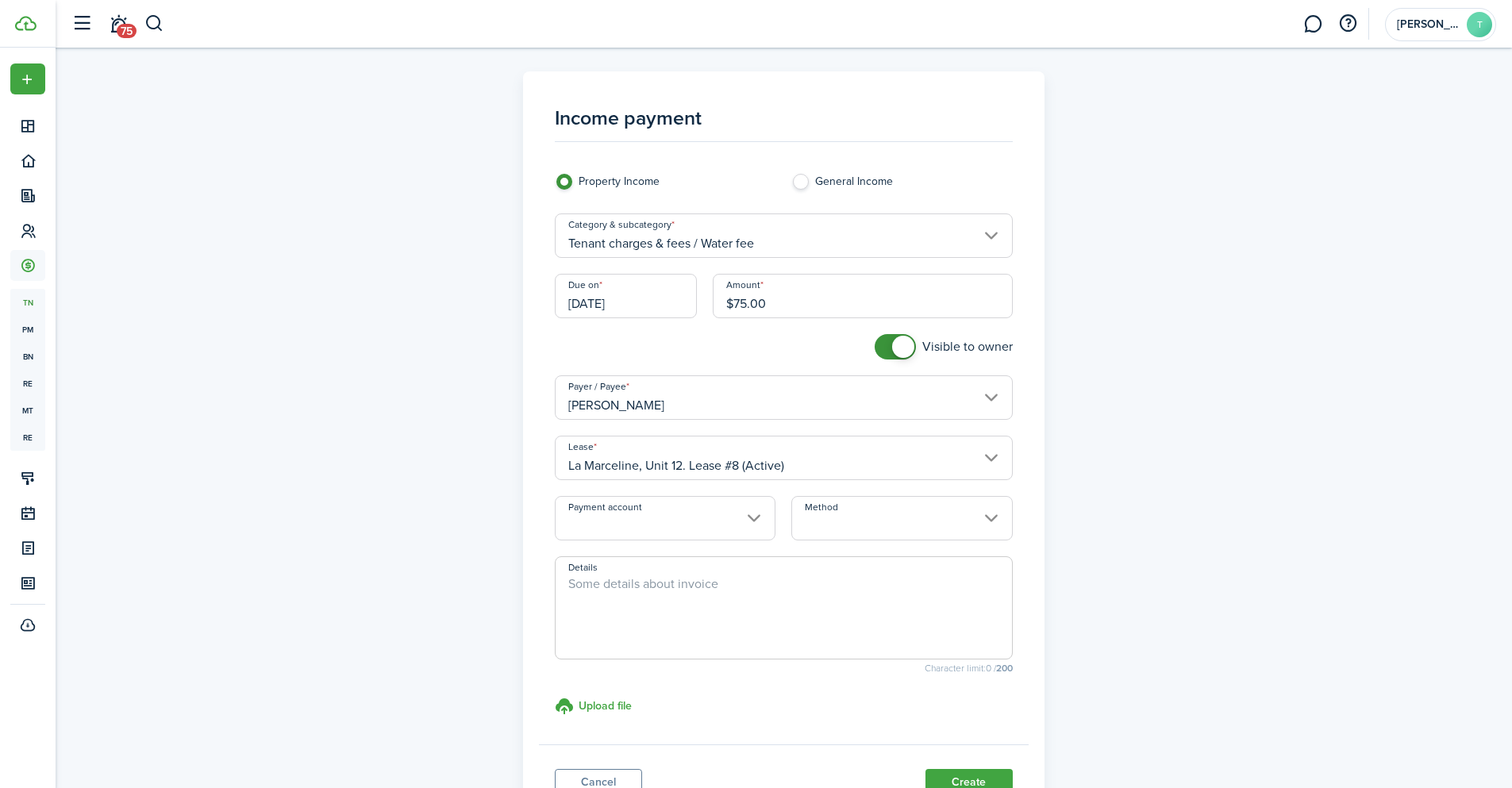
click at [641, 520] on input "Payment account" at bounding box center [664, 518] width 221 height 44
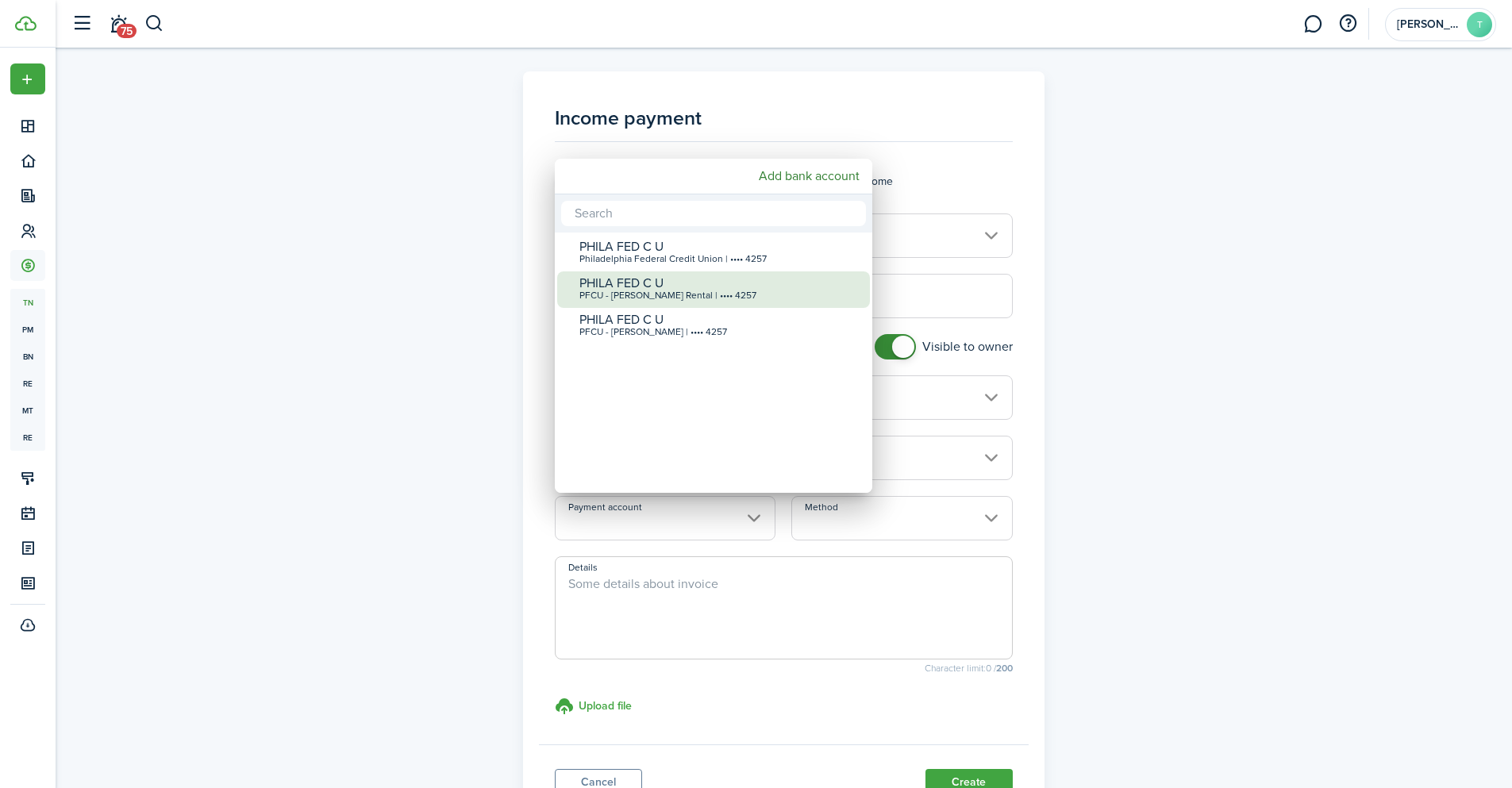
click at [695, 276] on div "PHILA FED C U" at bounding box center [720, 283] width 281 height 14
type input "•••• •••• •••• 4257"
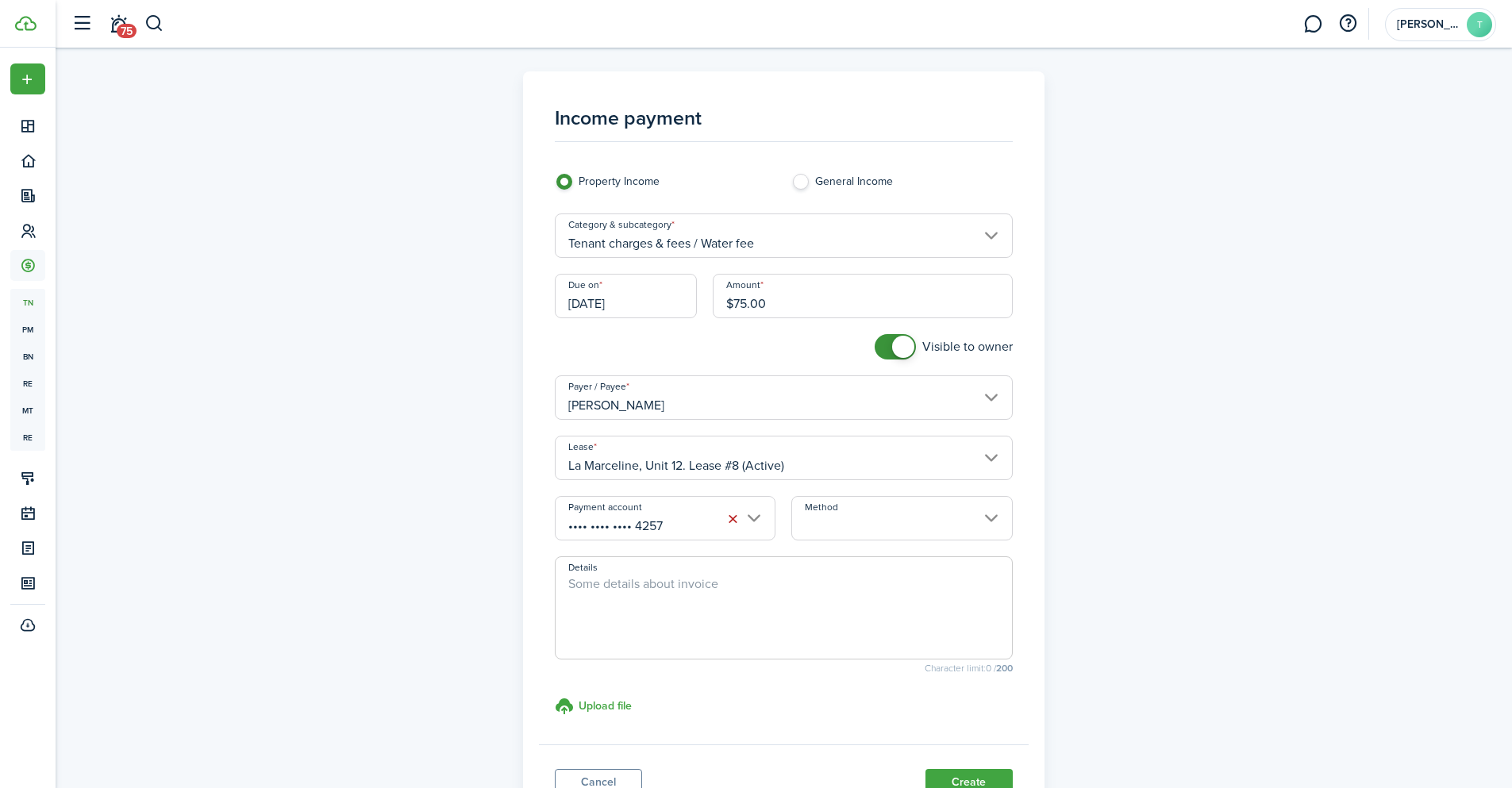
click at [887, 507] on input "Method" at bounding box center [902, 518] width 221 height 44
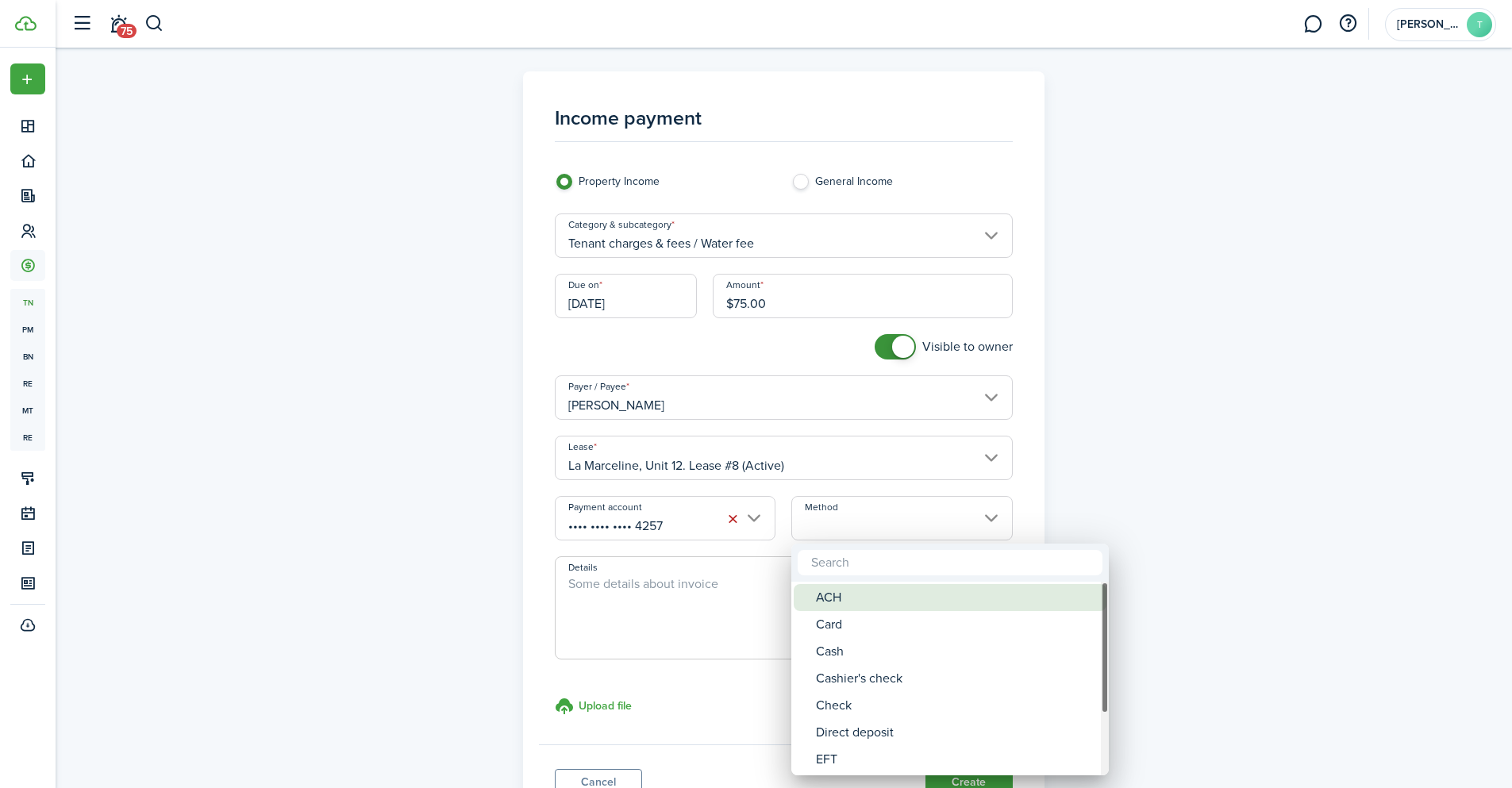
click at [861, 603] on div "ACH" at bounding box center [957, 598] width 281 height 27
type input "ACH"
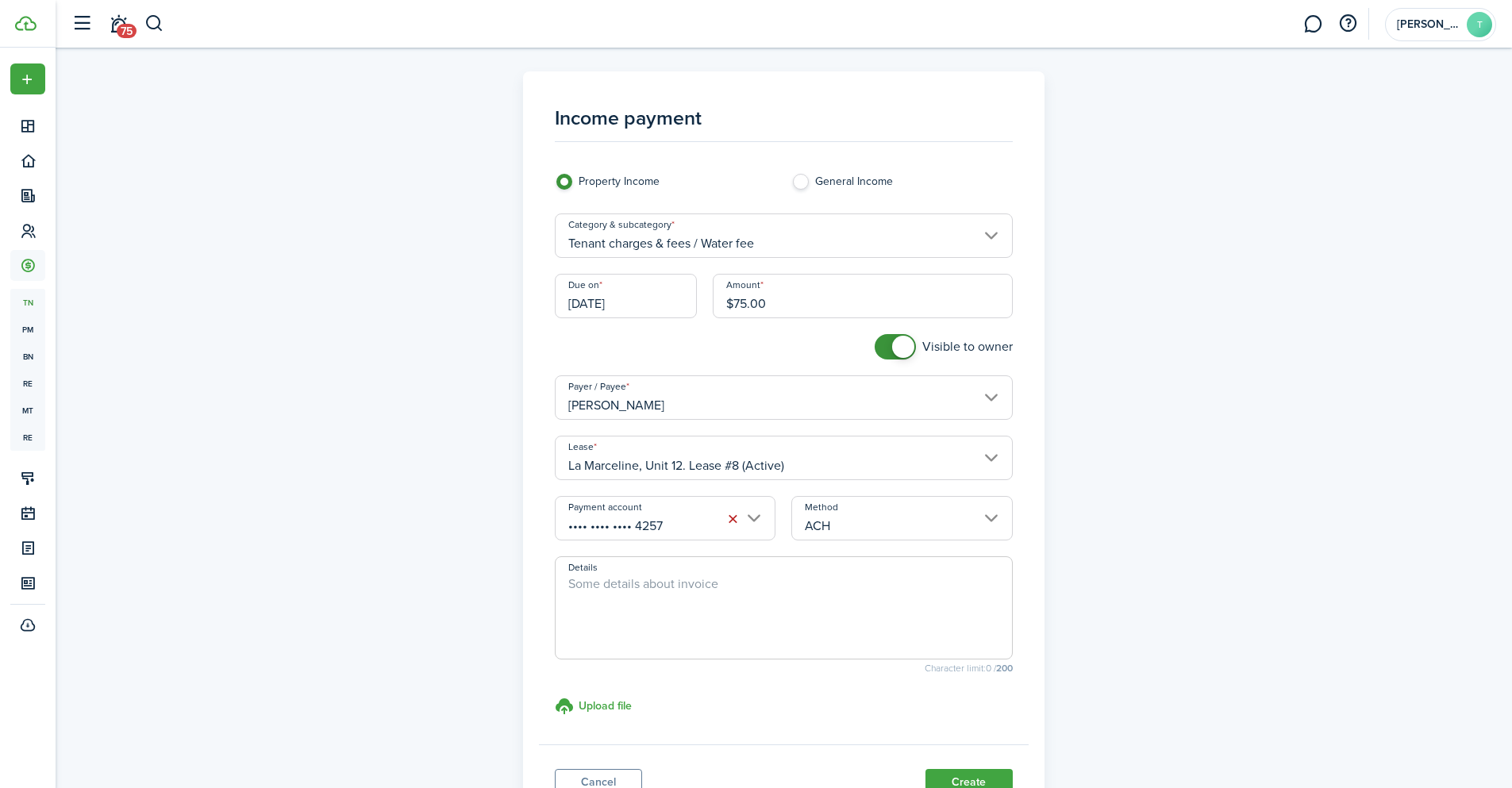
click at [698, 593] on textarea "Details" at bounding box center [783, 612] width 456 height 77
paste textarea "Prepaid Water Fee for the month of January 2026"
drag, startPoint x: 809, startPoint y: 582, endPoint x: 766, endPoint y: 587, distance: 43.3
click at [766, 587] on textarea "Prepaid Water Fee for the month of January 2026" at bounding box center [783, 612] width 456 height 77
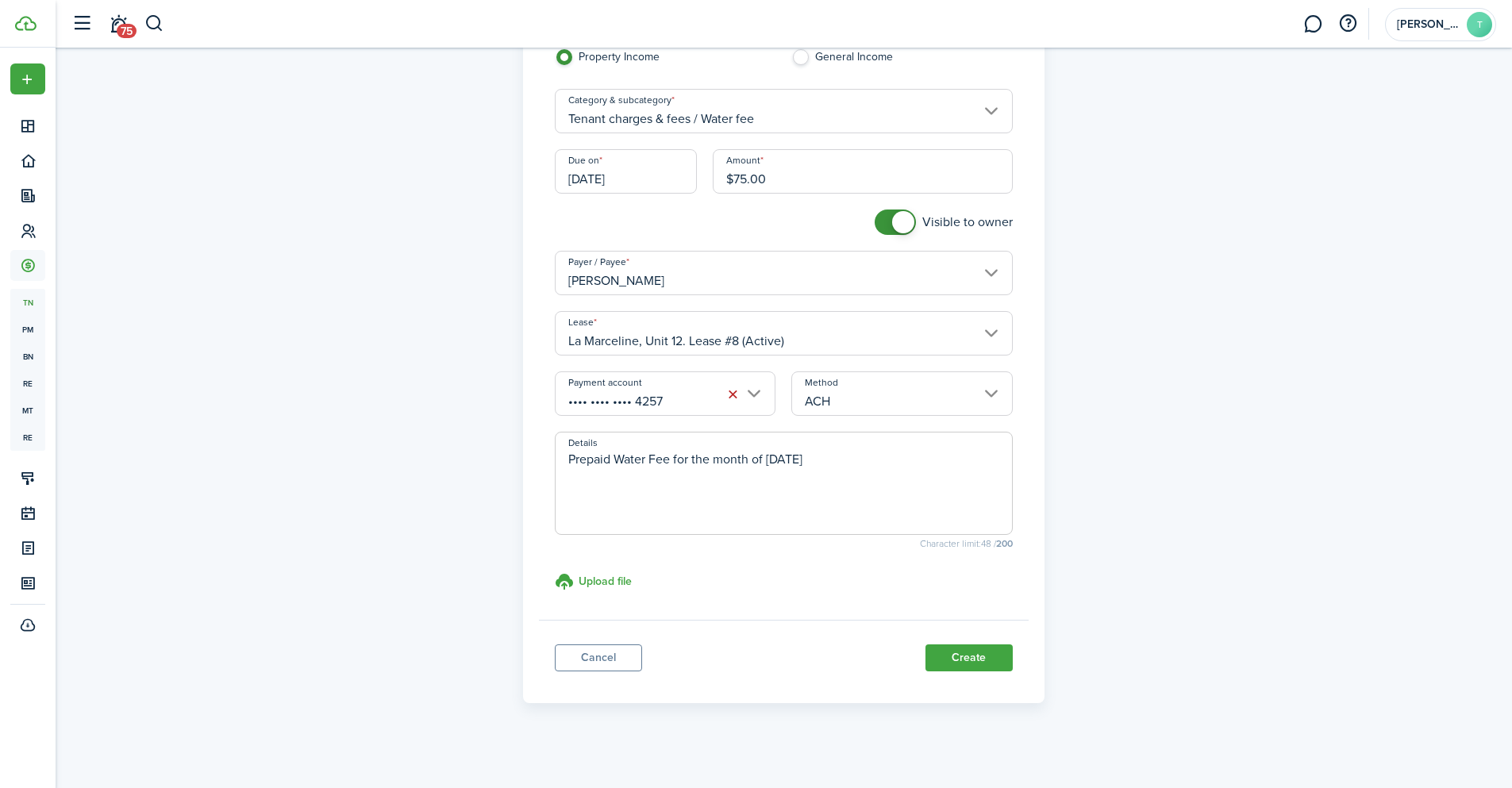
scroll to position [131, 0]
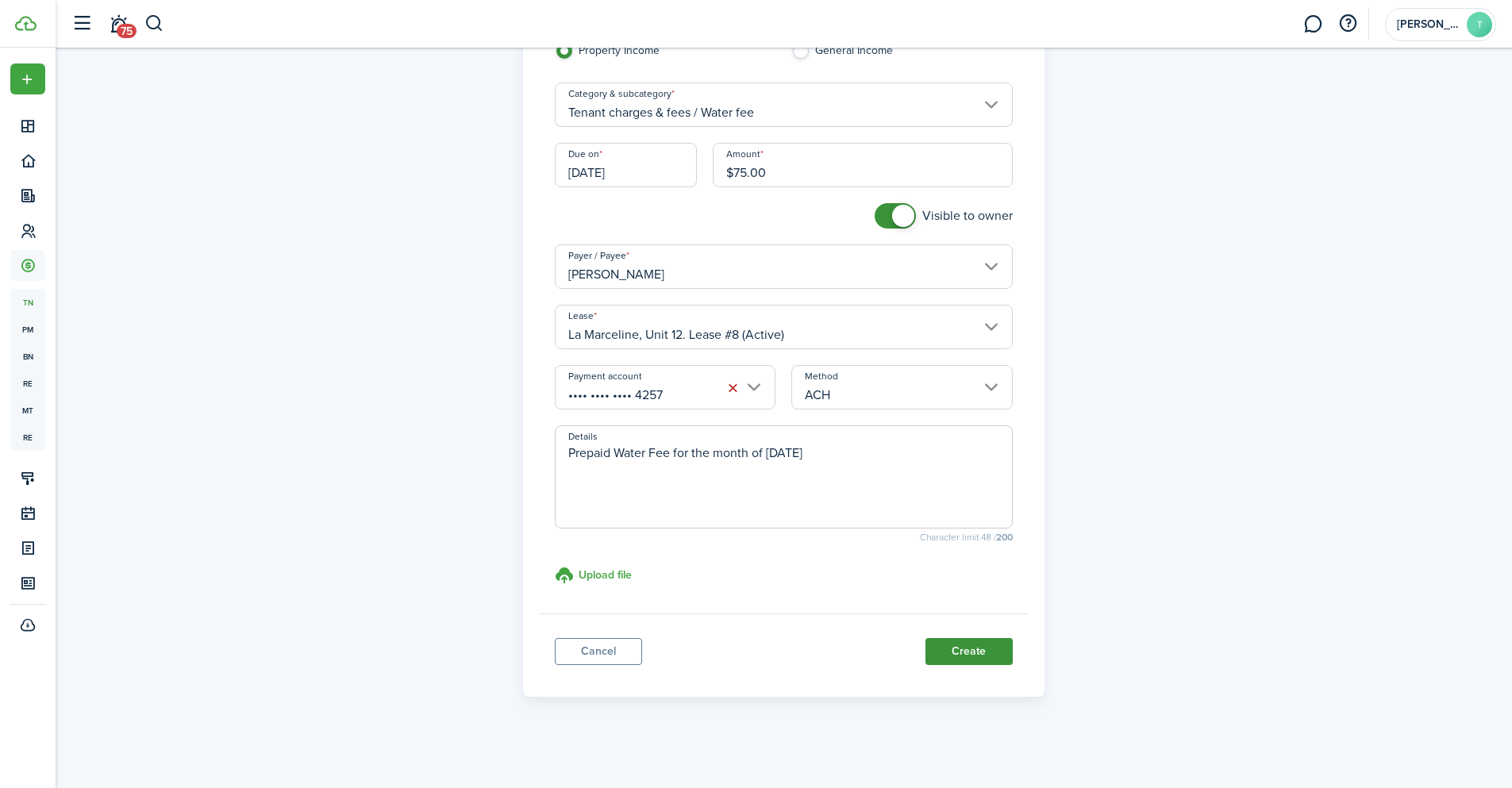
type textarea "Prepaid Water Fee for the month of February 2026"
click at [980, 641] on button "Create" at bounding box center [968, 652] width 87 height 27
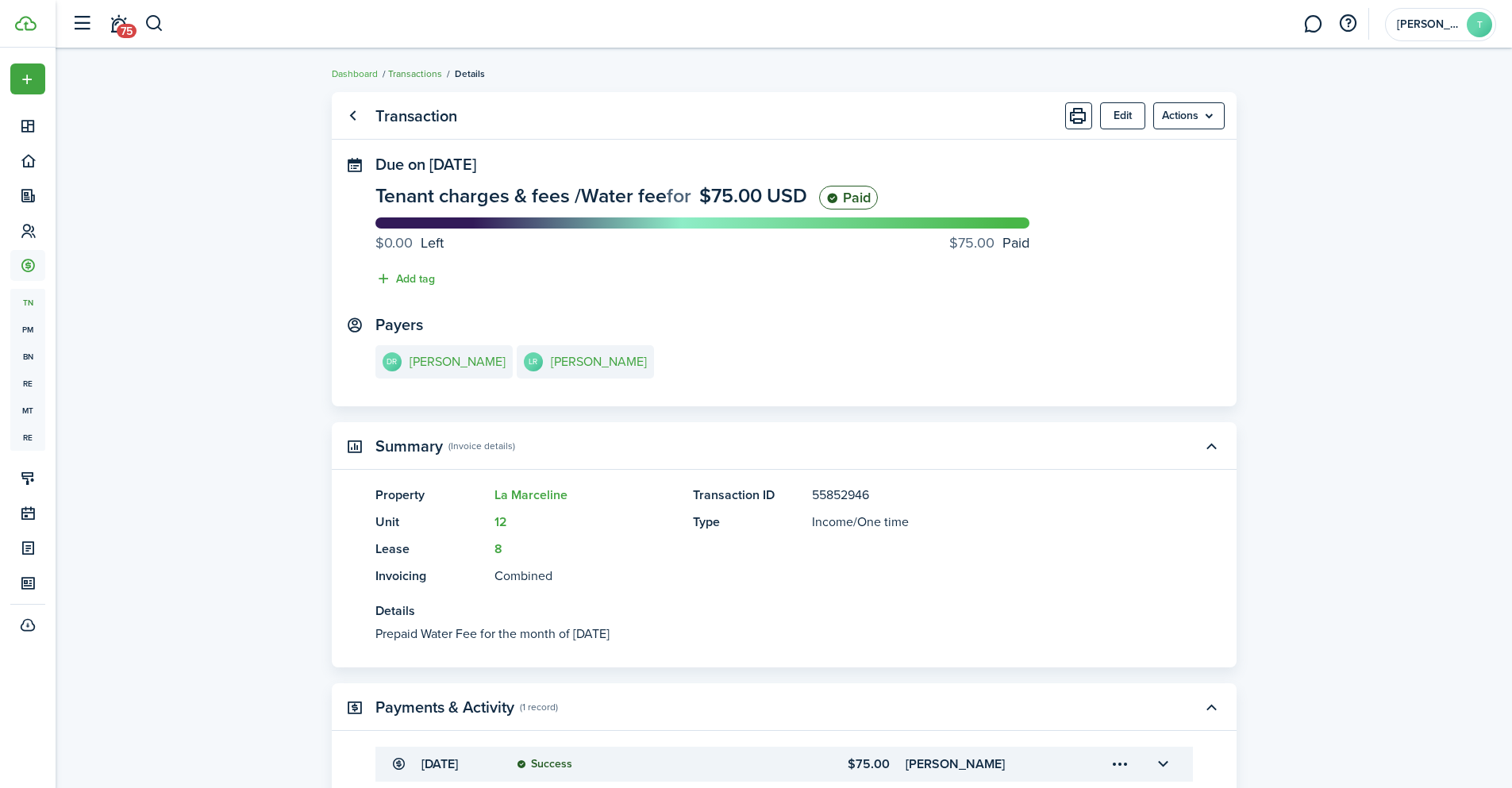
click at [409, 75] on link "Transactions" at bounding box center [415, 74] width 54 height 14
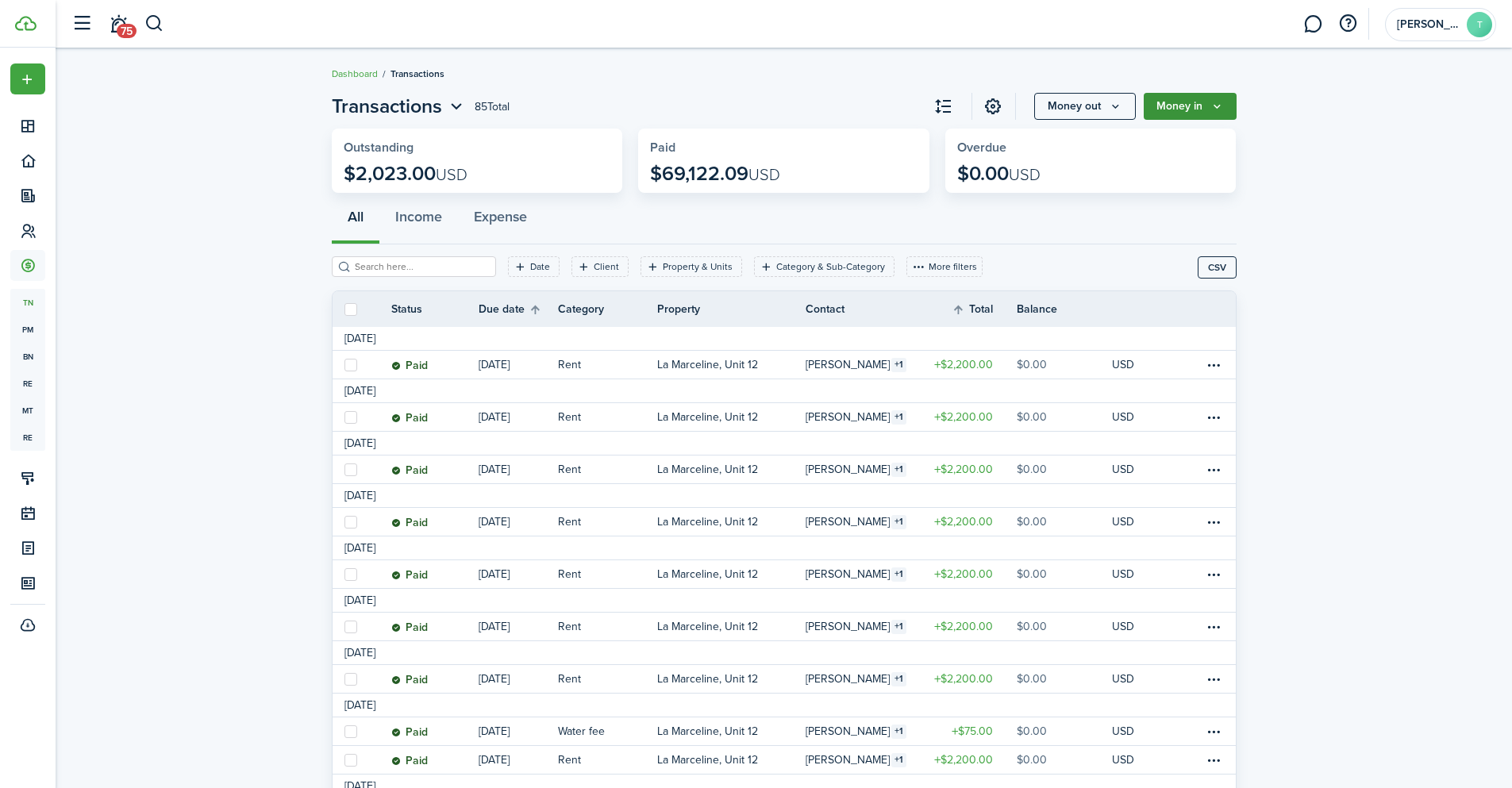
click at [1213, 96] on button "Money in" at bounding box center [1190, 106] width 93 height 27
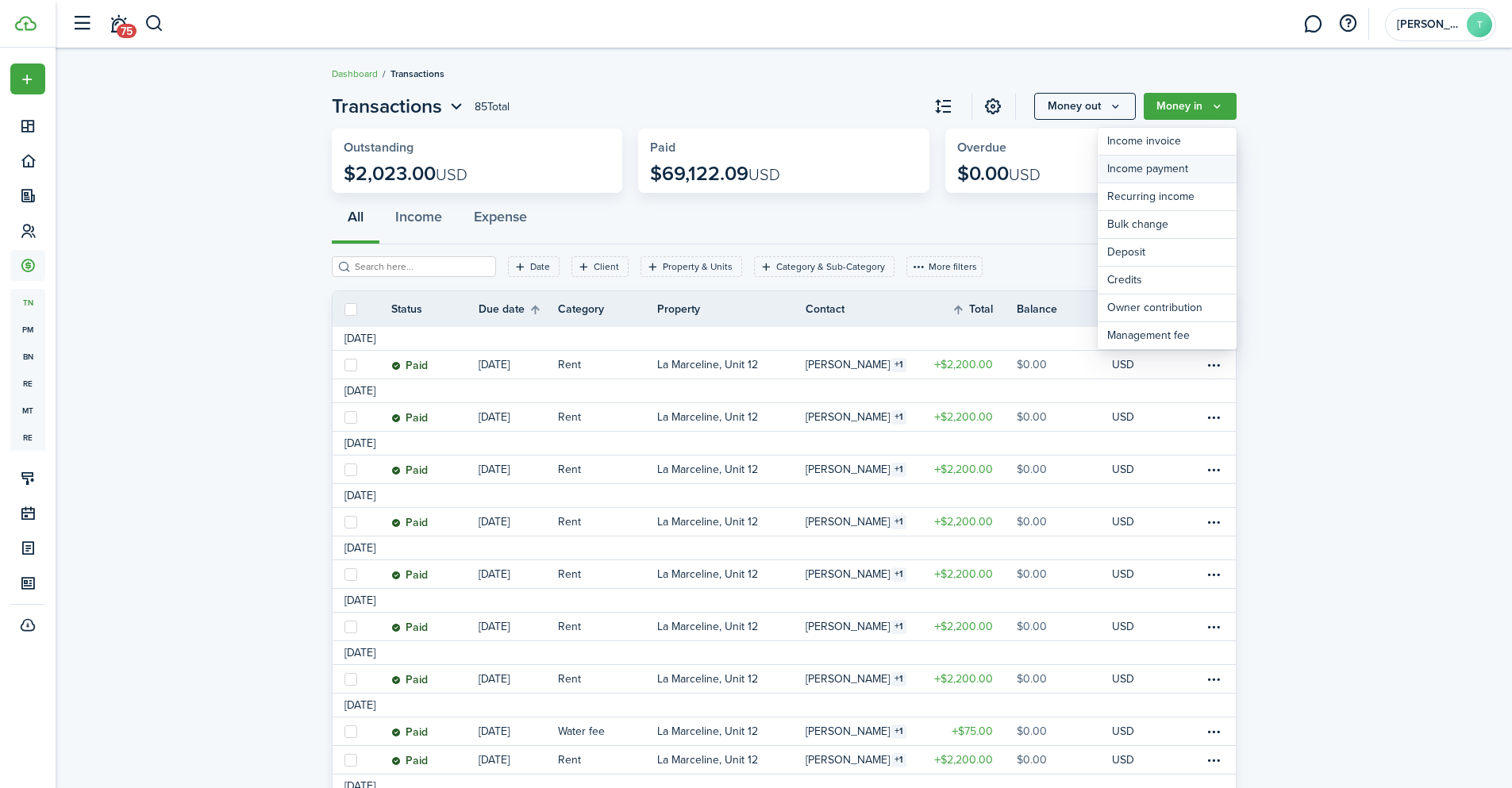
click at [1179, 165] on link "Income payment" at bounding box center [1167, 170] width 139 height 28
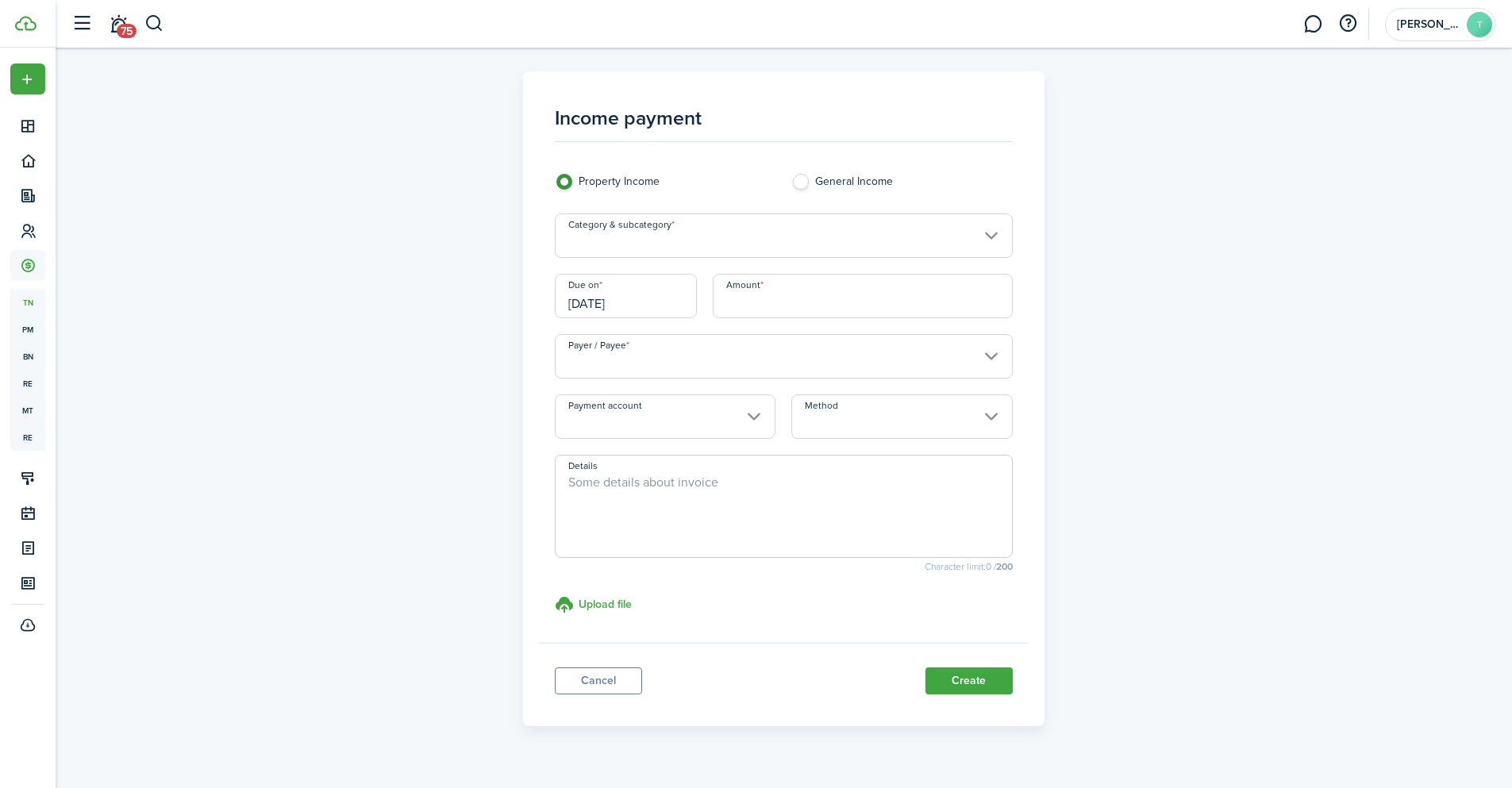
click at [644, 234] on input "Category & subcategory" at bounding box center [783, 235] width 458 height 44
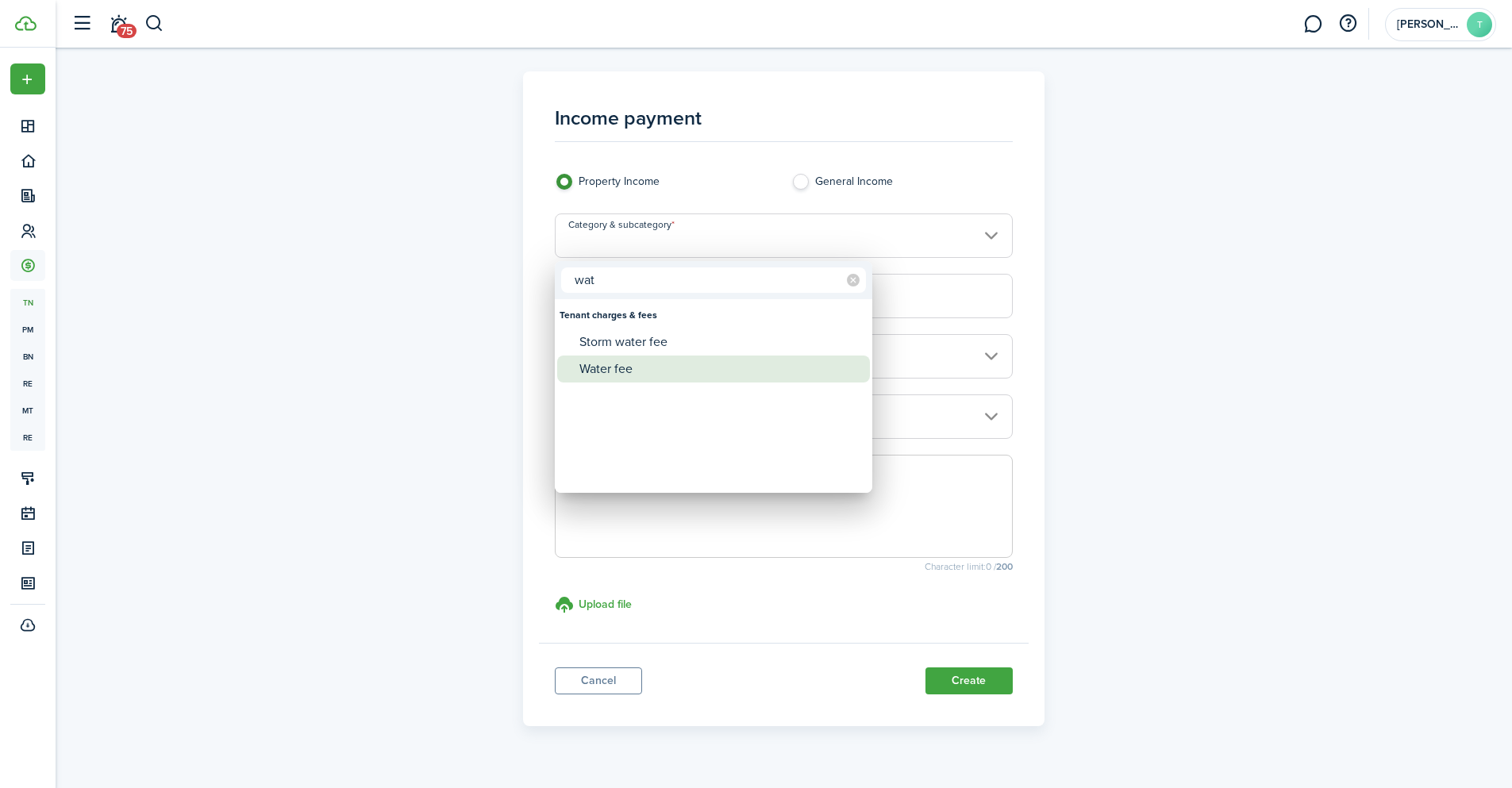
type input "wat"
click at [629, 370] on div "Water fee" at bounding box center [720, 369] width 281 height 27
type input "Tenant charges & fees / Water fee"
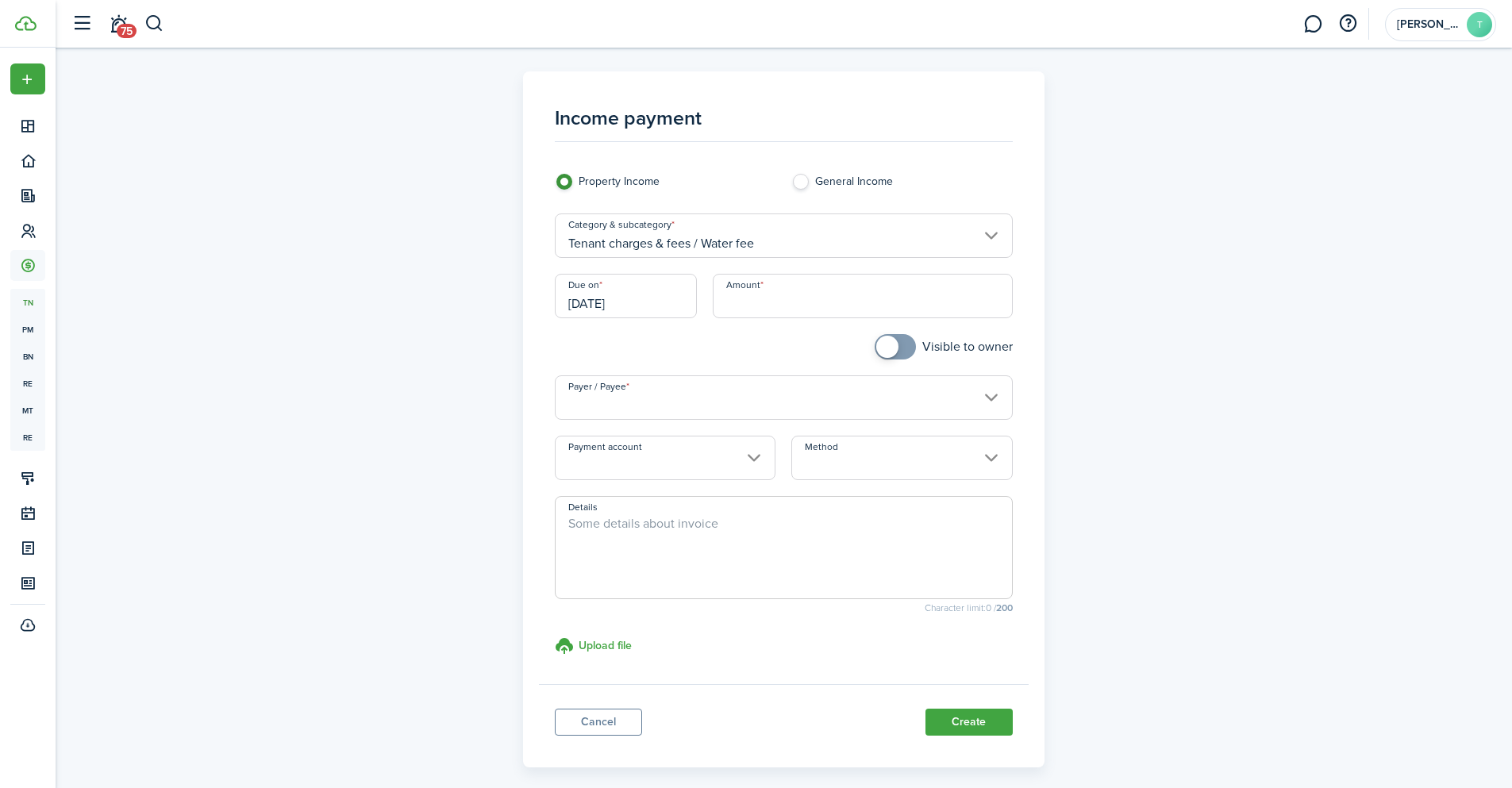
click at [625, 298] on input "[DATE]" at bounding box center [626, 296] width 142 height 44
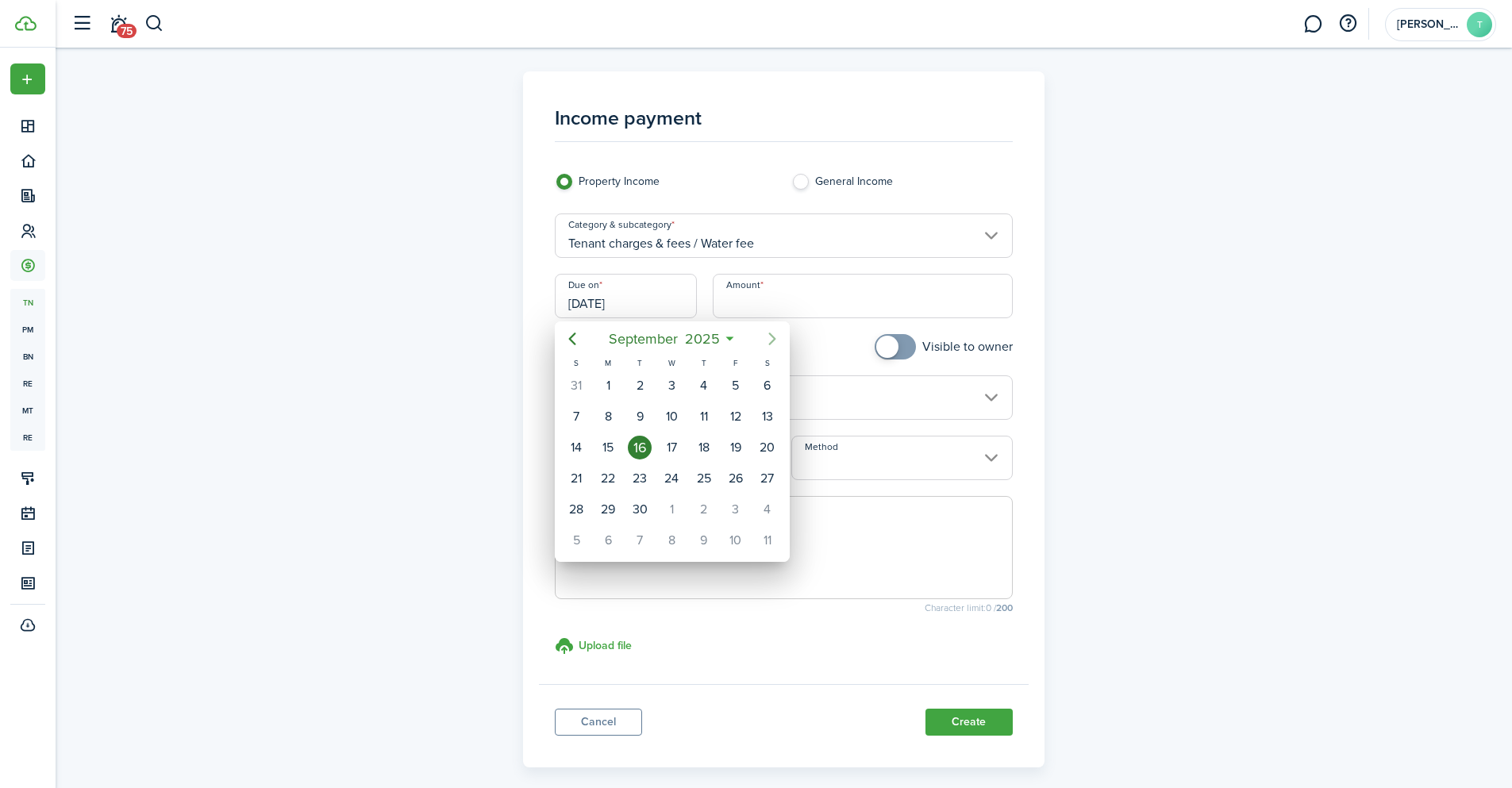
click at [773, 334] on icon "Next page" at bounding box center [772, 338] width 19 height 19
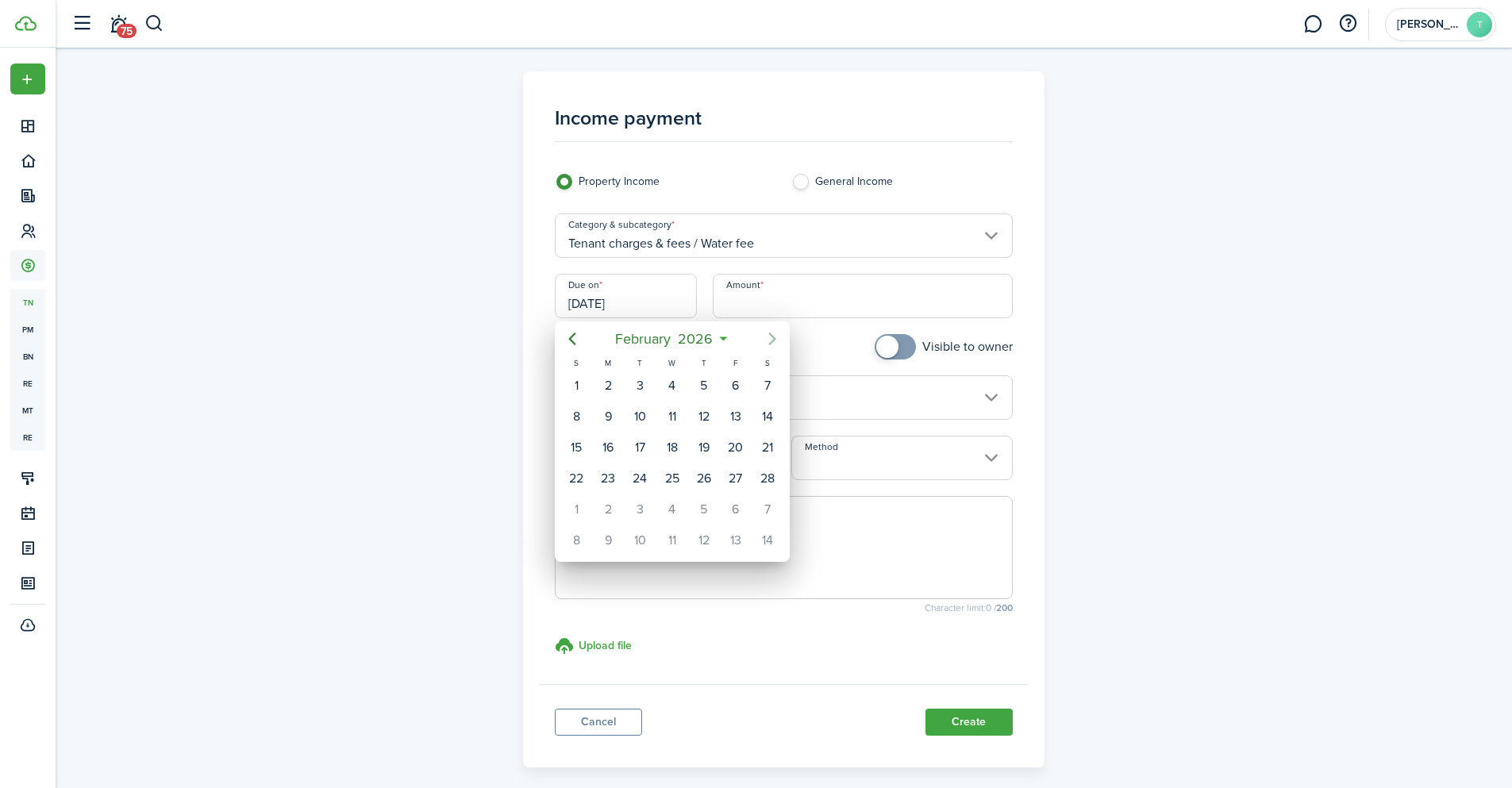
click at [773, 334] on icon "Next page" at bounding box center [772, 338] width 19 height 19
click at [582, 444] on div "15" at bounding box center [576, 447] width 23 height 23
type input "[DATE]"
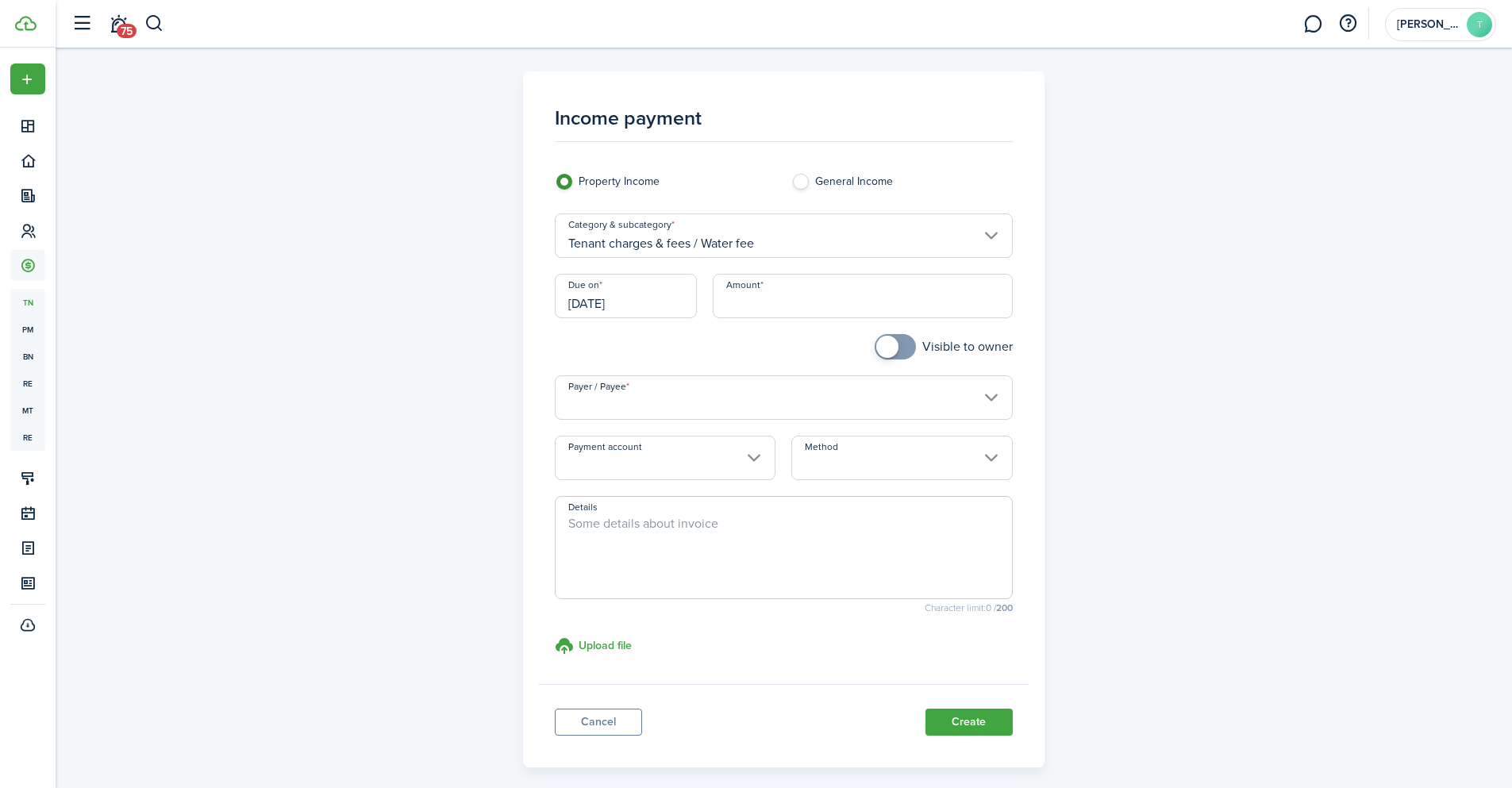
click at [799, 290] on input "Amount" at bounding box center [863, 296] width 300 height 44
type input "$75.00"
checkbox input "true"
click at [903, 343] on span at bounding box center [895, 347] width 16 height 25
click at [645, 394] on input "Payer / Payee" at bounding box center [783, 397] width 458 height 44
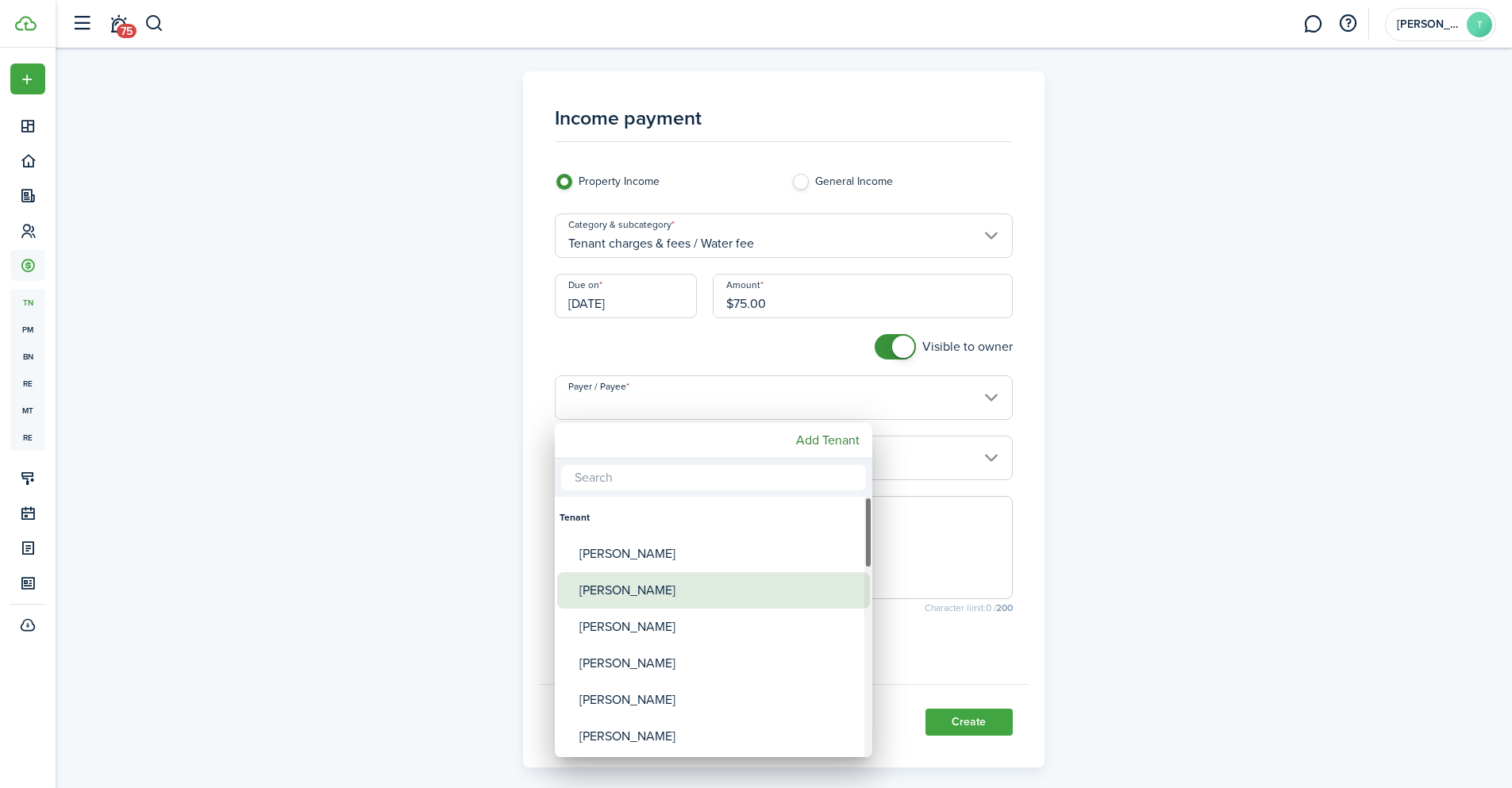
click at [612, 590] on div "[PERSON_NAME]" at bounding box center [720, 591] width 281 height 36
type input "[PERSON_NAME]"
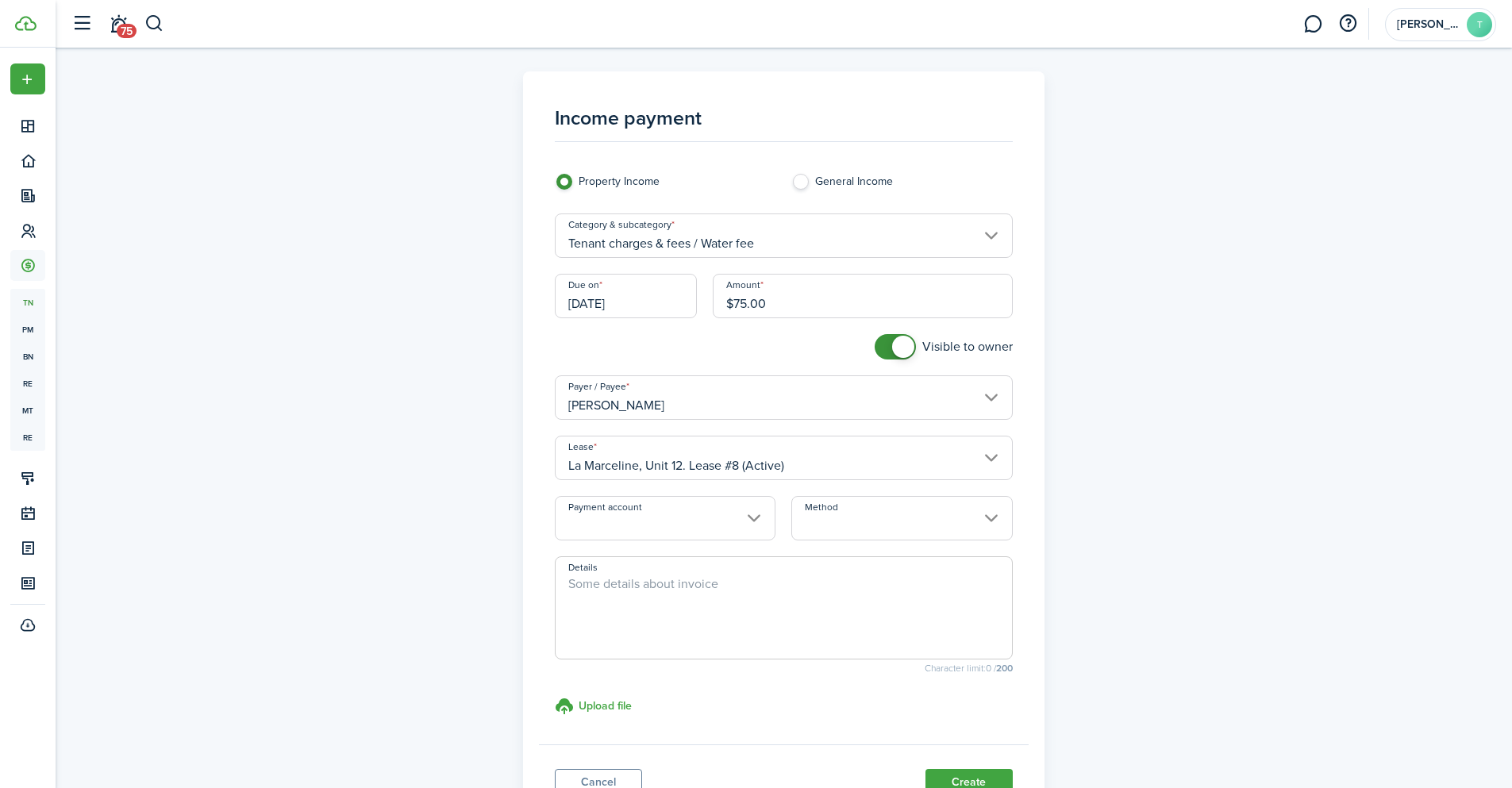
click at [681, 527] on input "Payment account" at bounding box center [664, 518] width 221 height 44
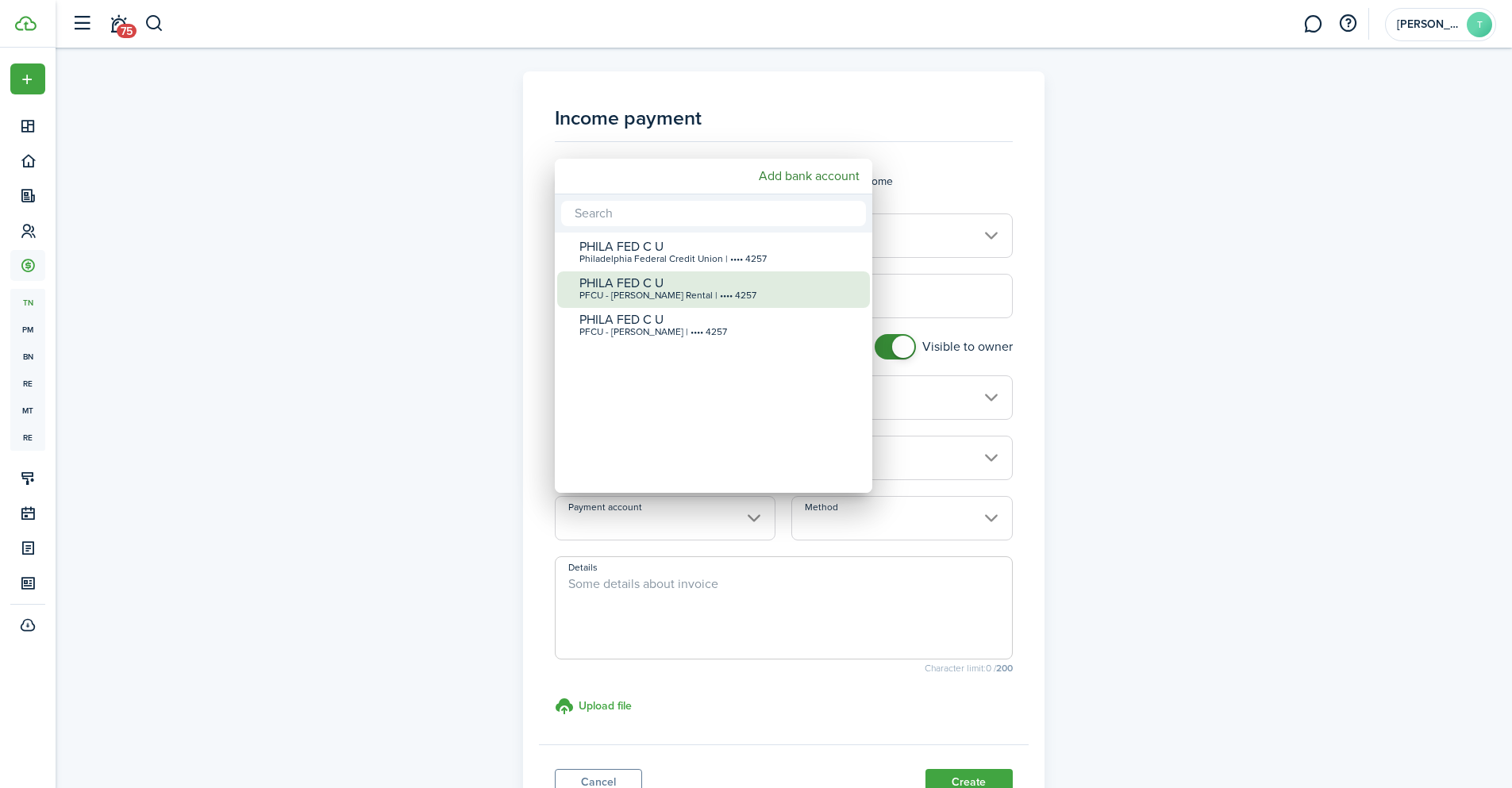
click at [694, 297] on div "PFCU - [PERSON_NAME] Rental | •••• 4257" at bounding box center [720, 296] width 281 height 11
type input "•••• •••• •••• 4257"
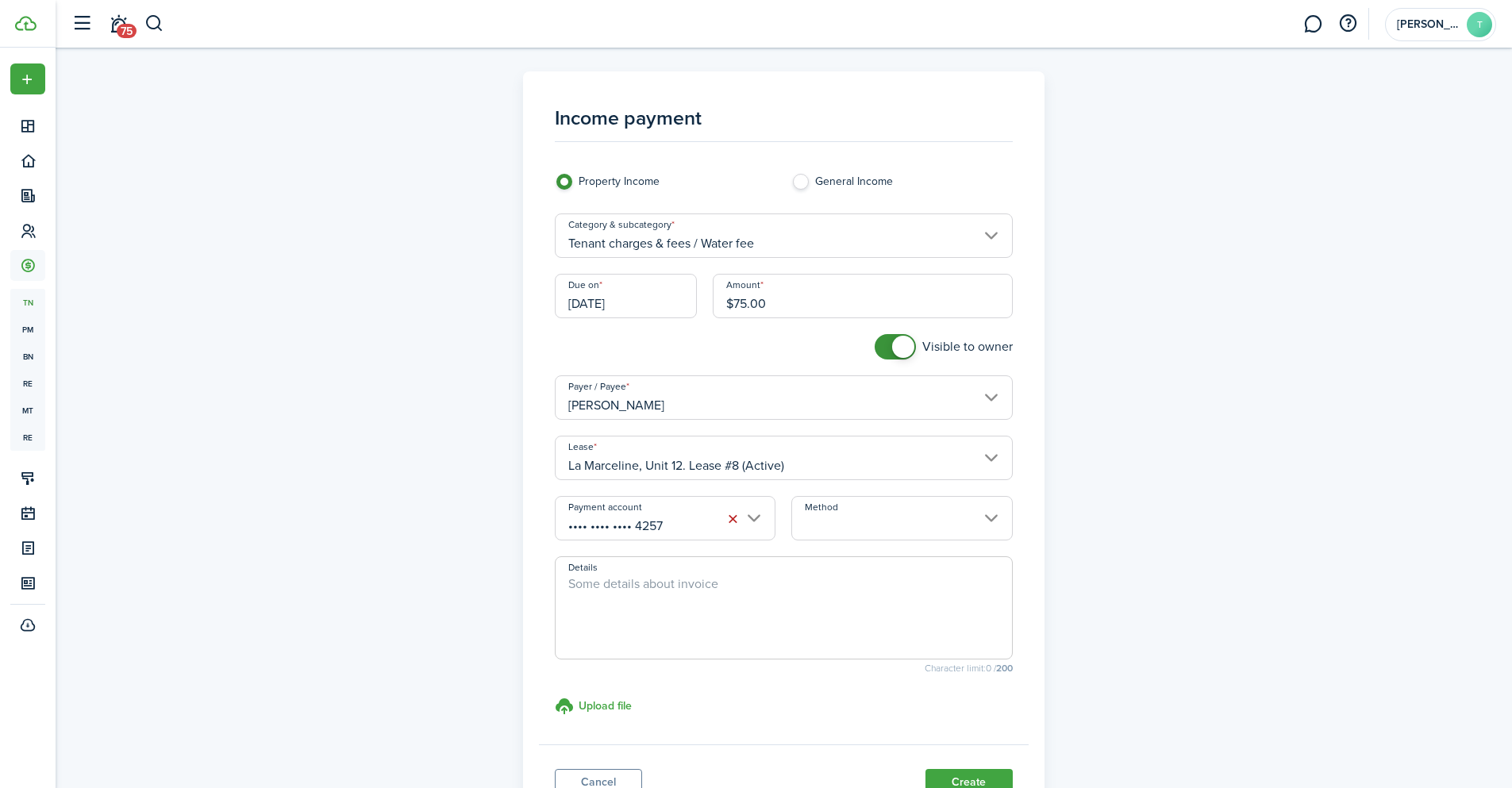
click at [846, 509] on input "Method" at bounding box center [902, 518] width 221 height 44
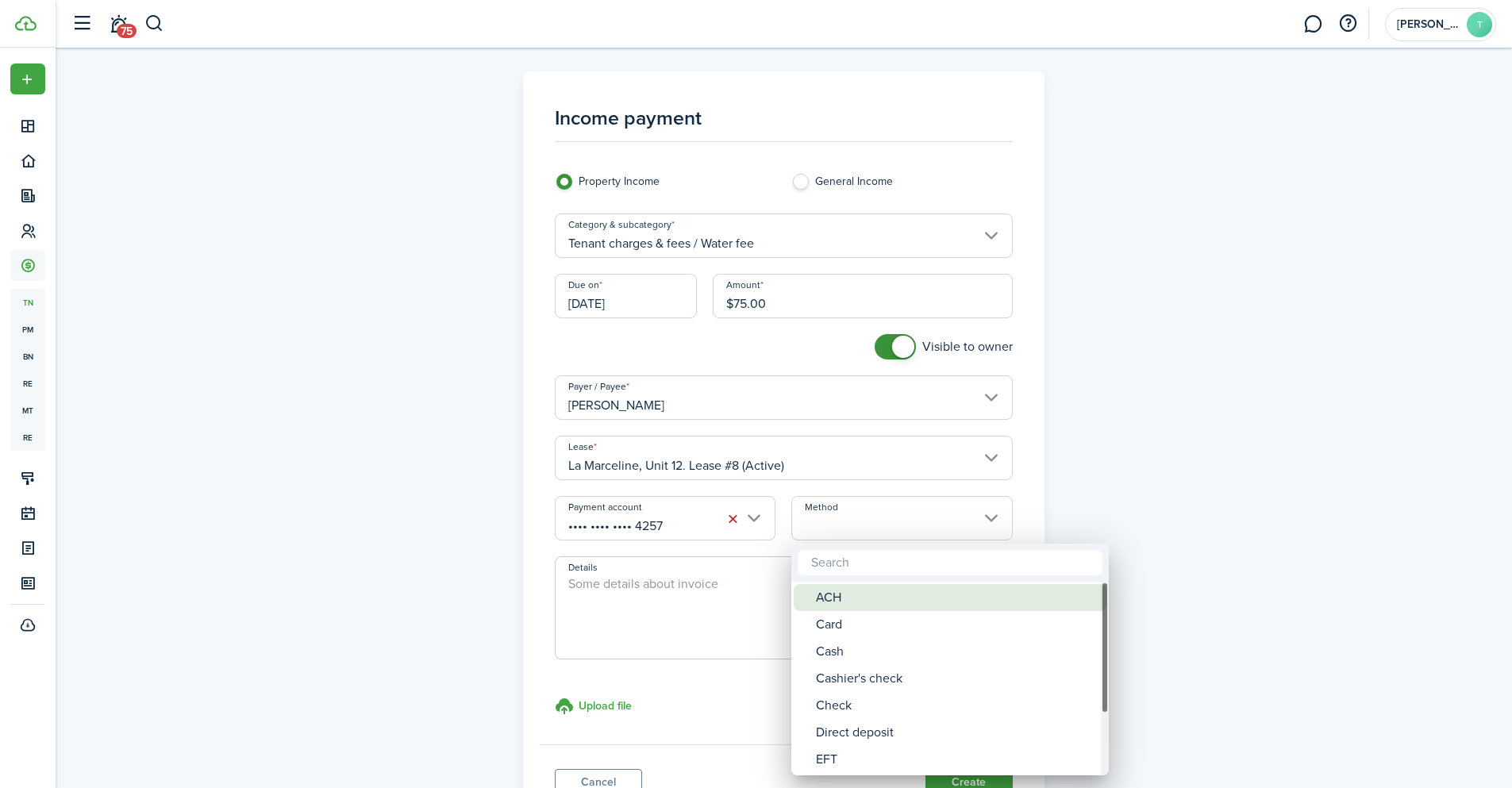
click at [833, 598] on div "ACH" at bounding box center [957, 598] width 281 height 27
type input "ACH"
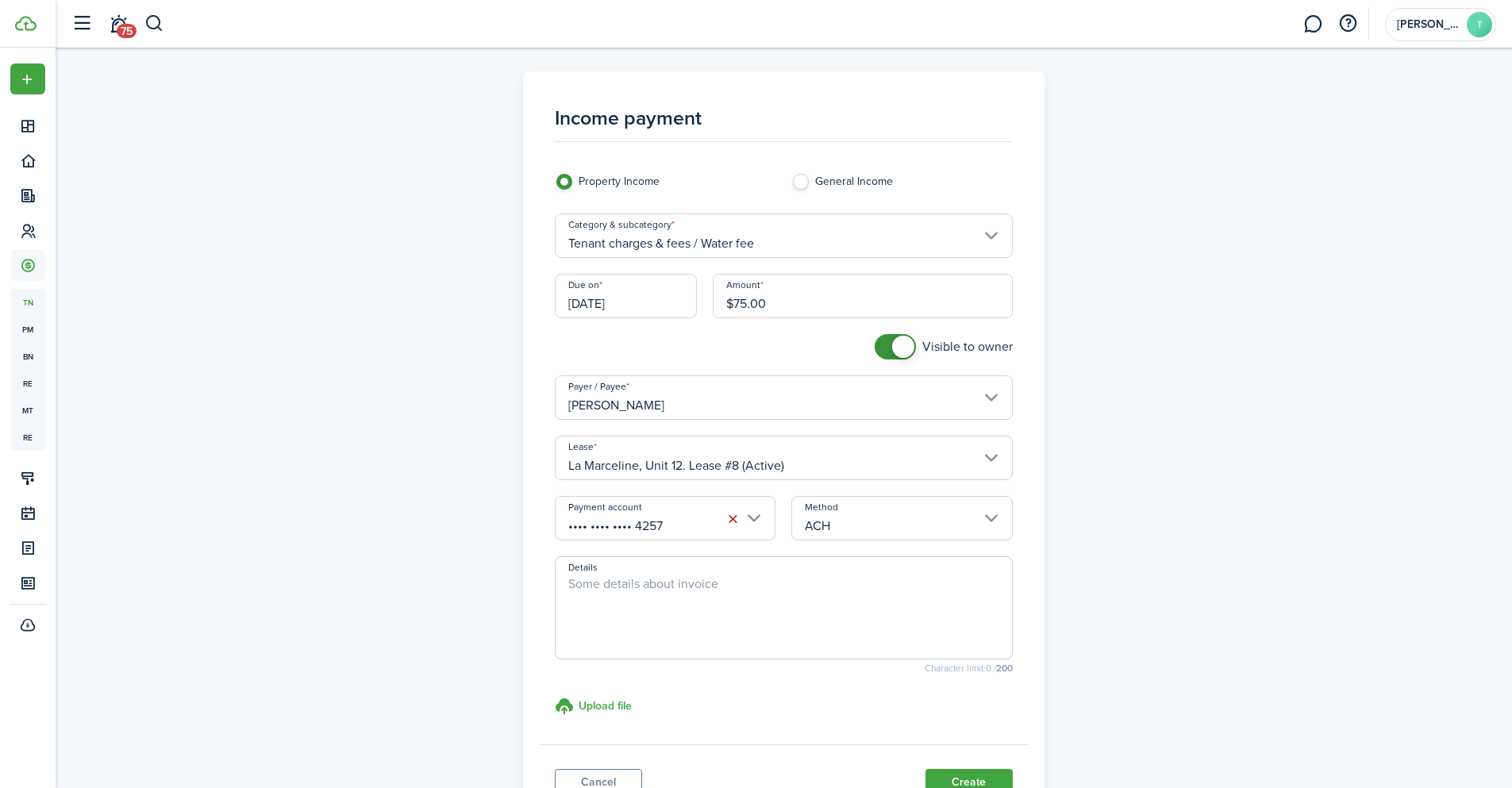
click at [647, 587] on textarea "Details" at bounding box center [783, 612] width 456 height 77
paste textarea "Prepaid Water Fee for the month of January 2026"
drag, startPoint x: 811, startPoint y: 589, endPoint x: 770, endPoint y: 588, distance: 41.0
click at [770, 588] on textarea "Prepaid Water Fee for the month of January 2026" at bounding box center [783, 612] width 456 height 77
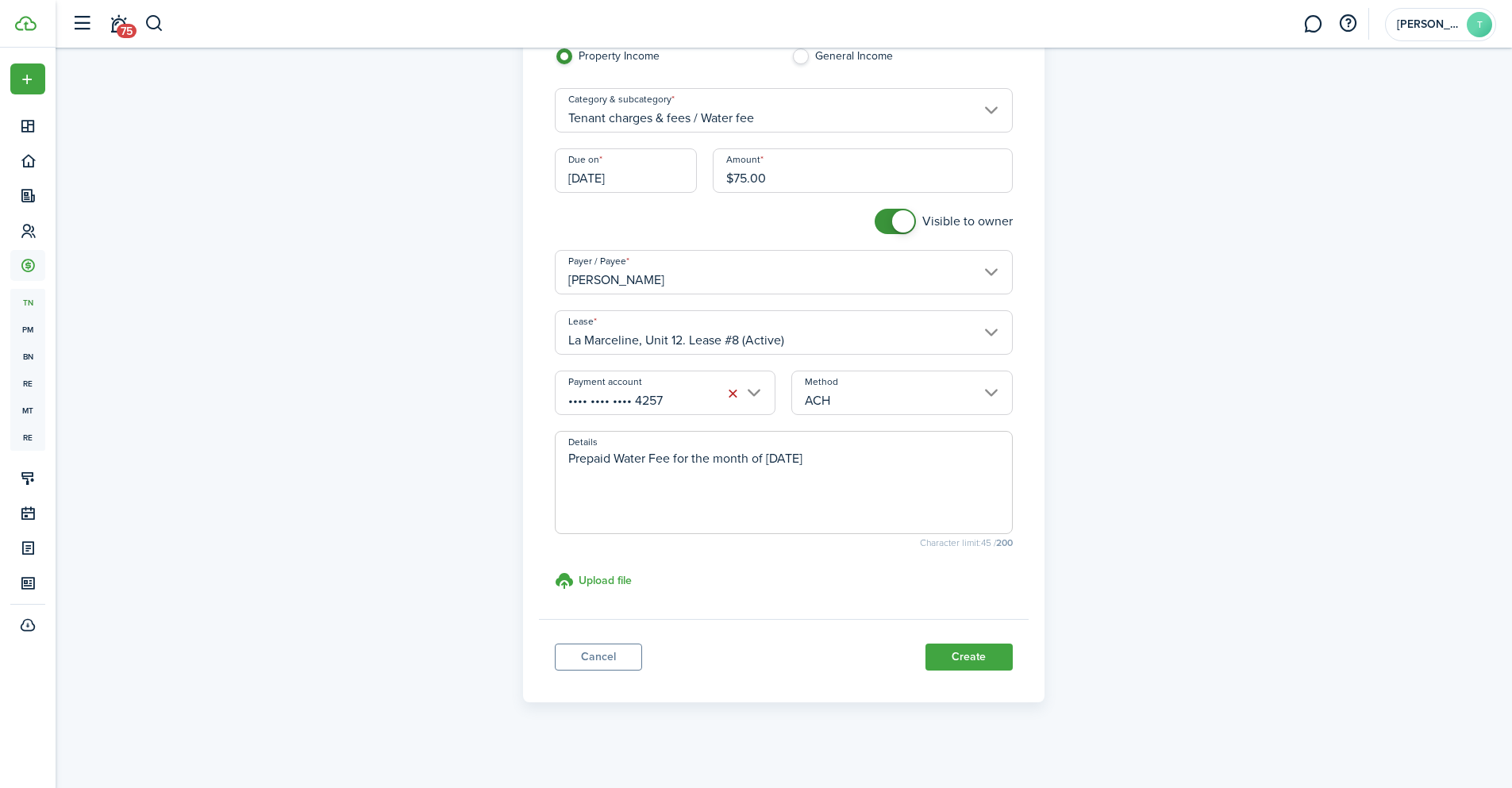
scroll to position [131, 0]
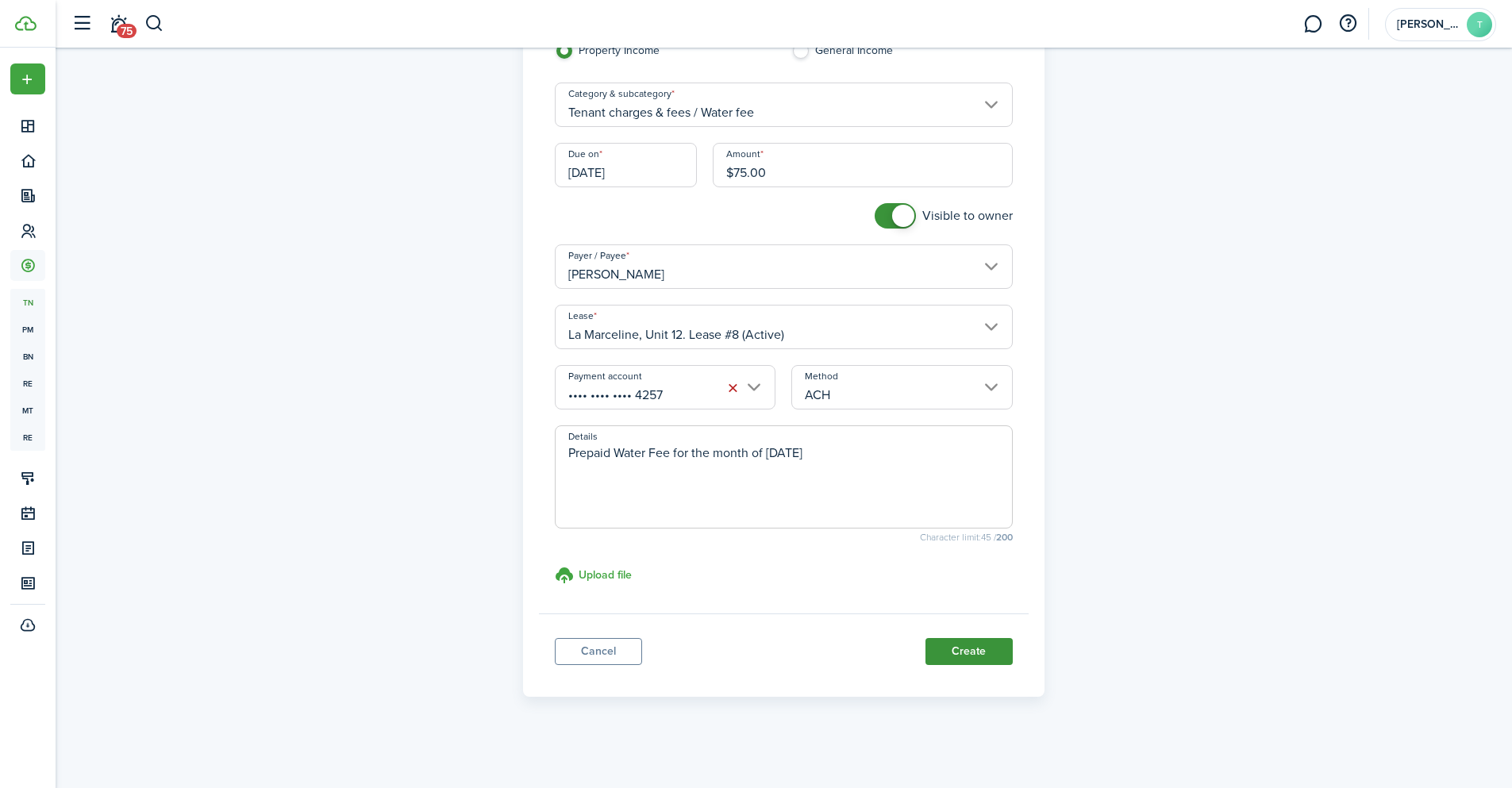
type textarea "Prepaid Water Fee for the month of March 2026"
click at [969, 660] on button "Create" at bounding box center [968, 652] width 87 height 27
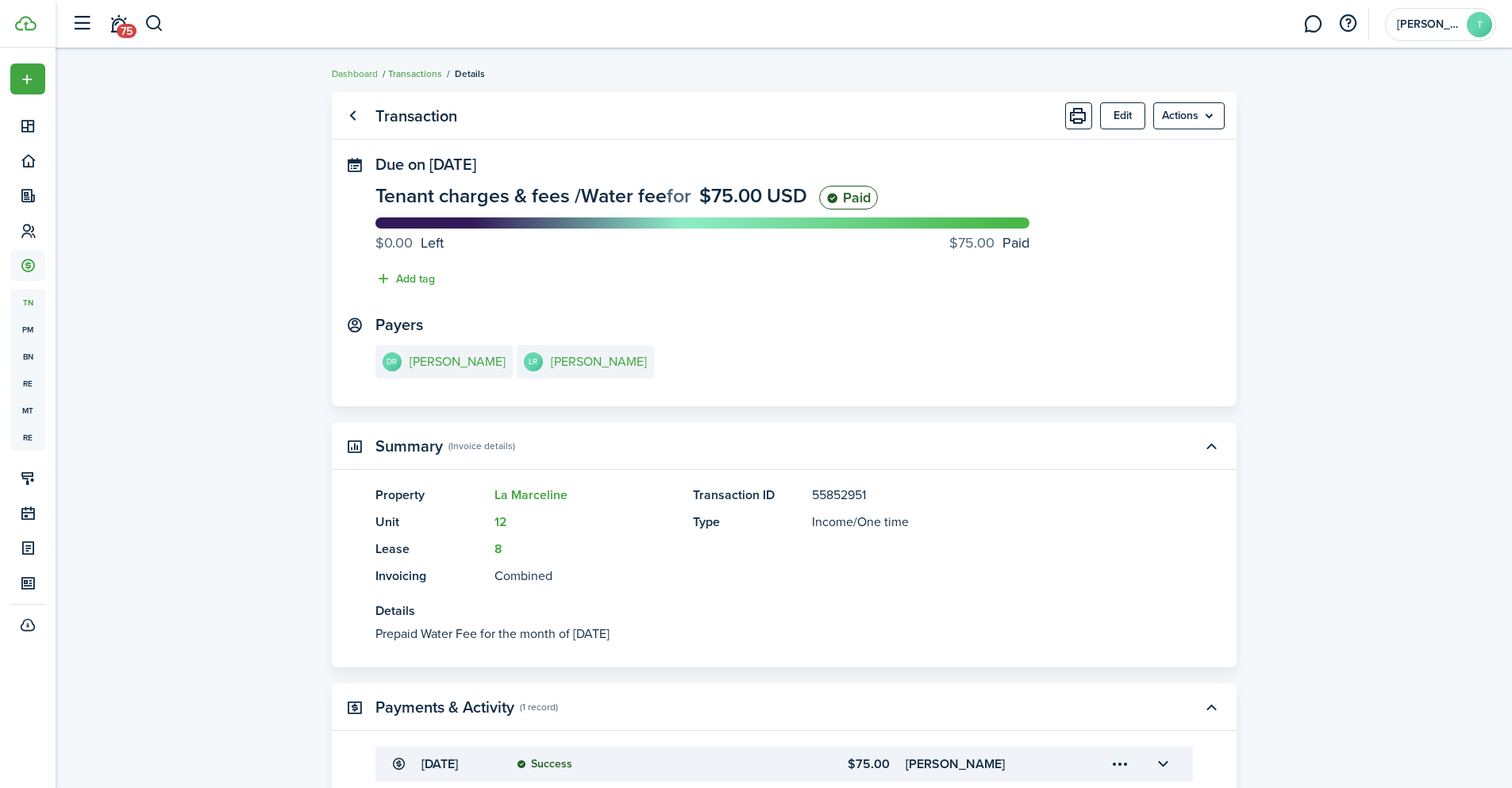
click at [407, 78] on link "Transactions" at bounding box center [415, 74] width 54 height 14
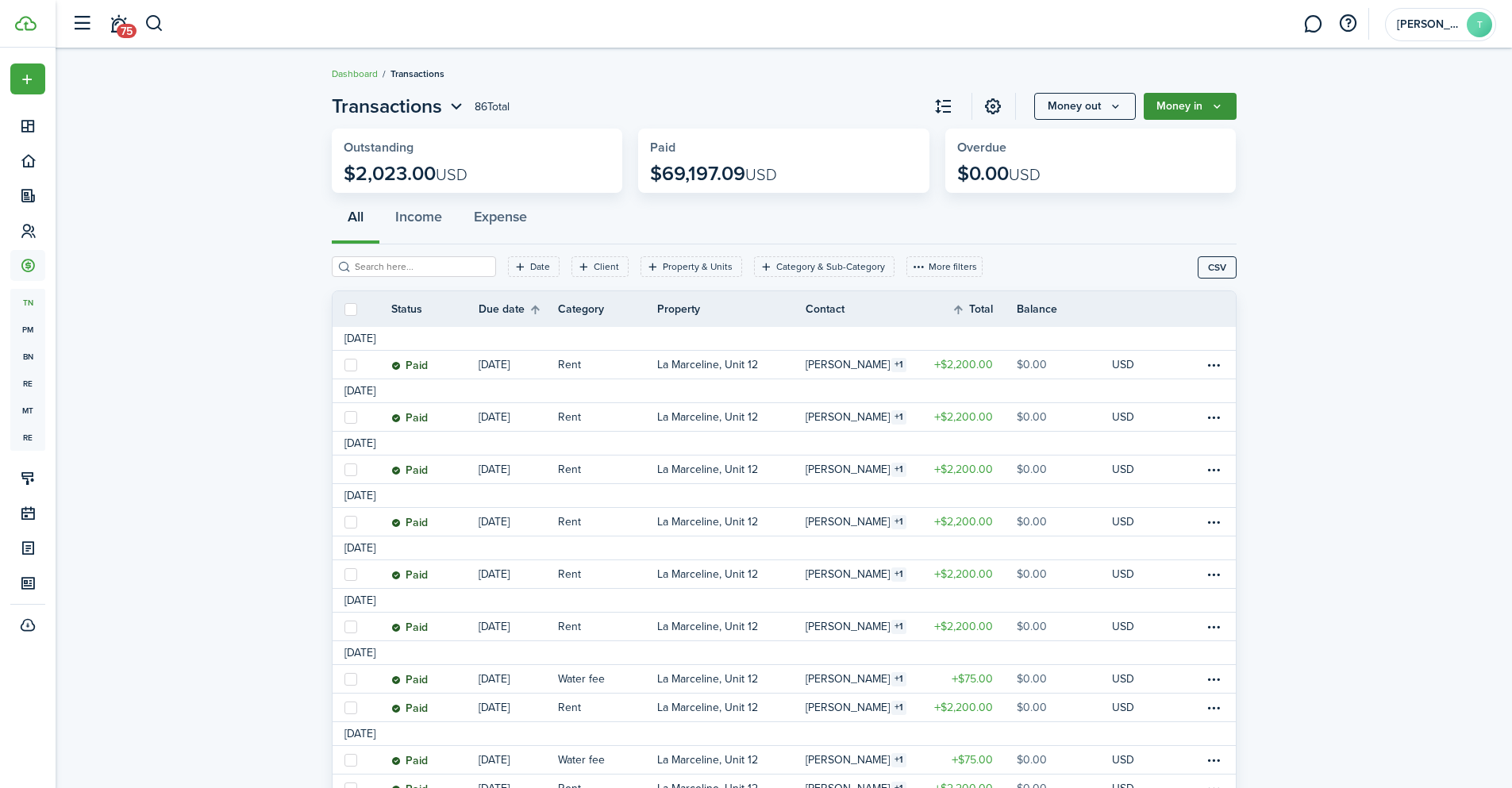
click at [1214, 105] on icon "Money in" at bounding box center [1216, 106] width 14 height 13
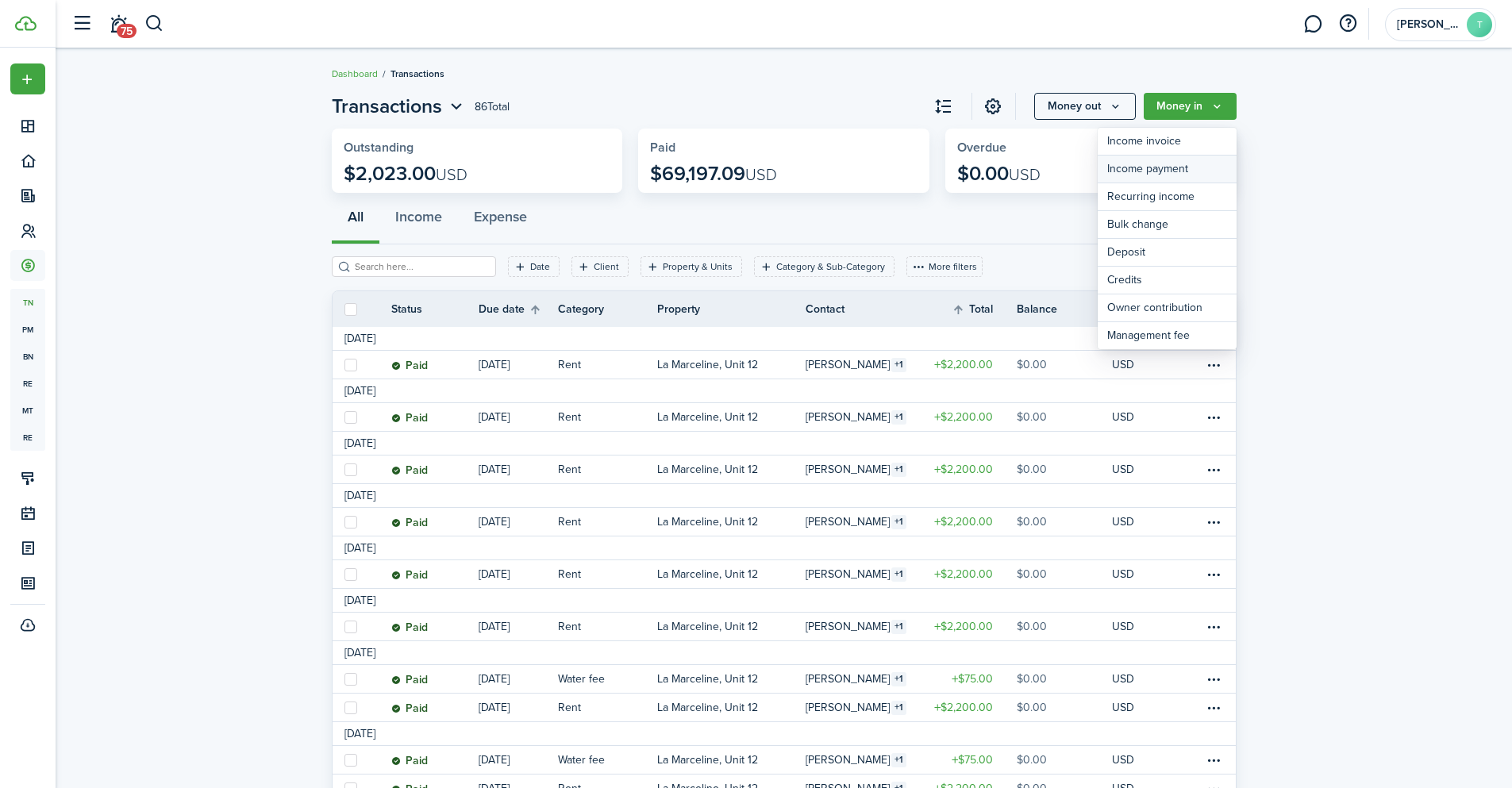
click at [1184, 165] on link "Income payment" at bounding box center [1167, 170] width 139 height 28
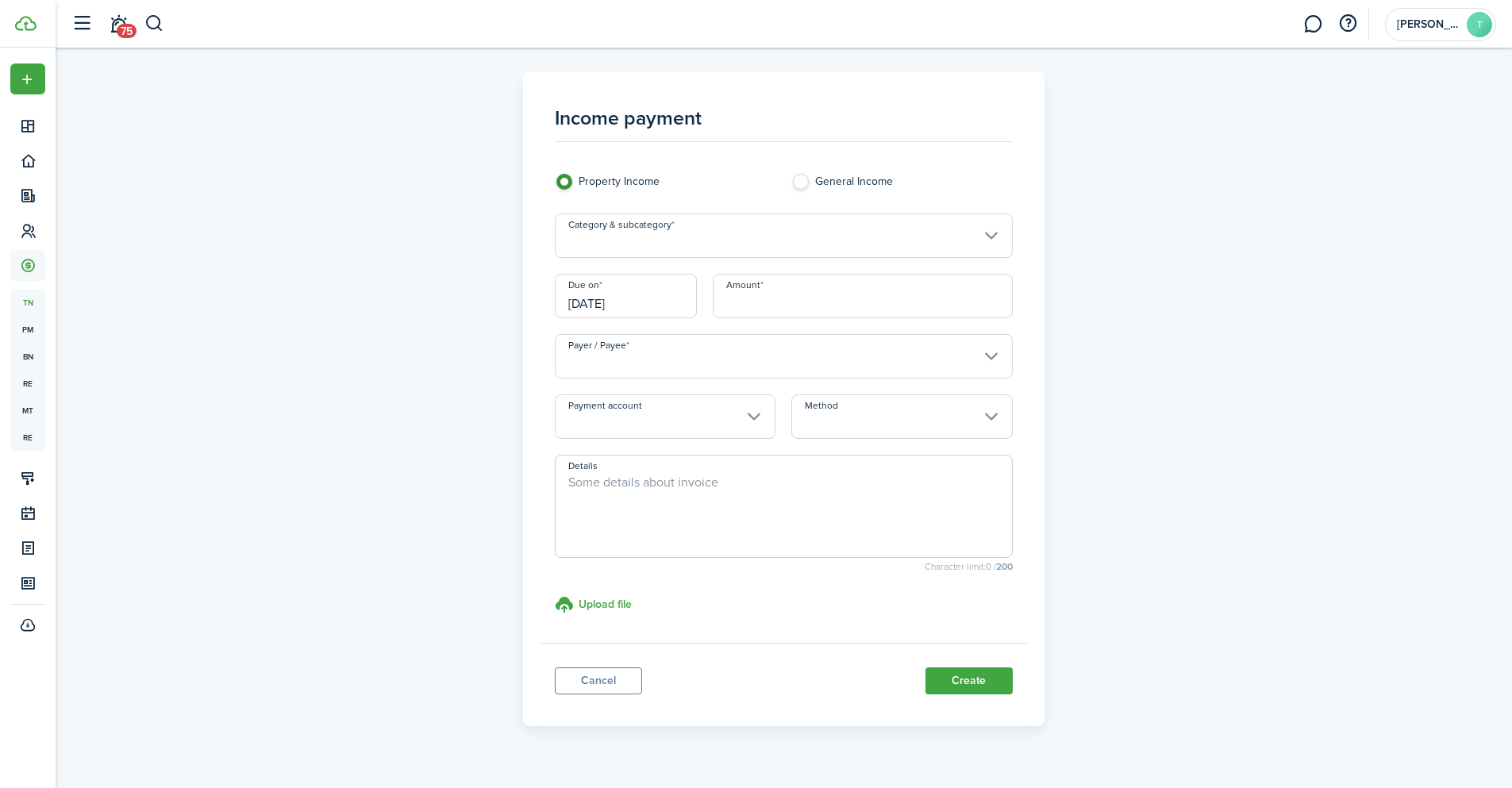
click at [644, 235] on input "Category & subcategory" at bounding box center [783, 235] width 458 height 44
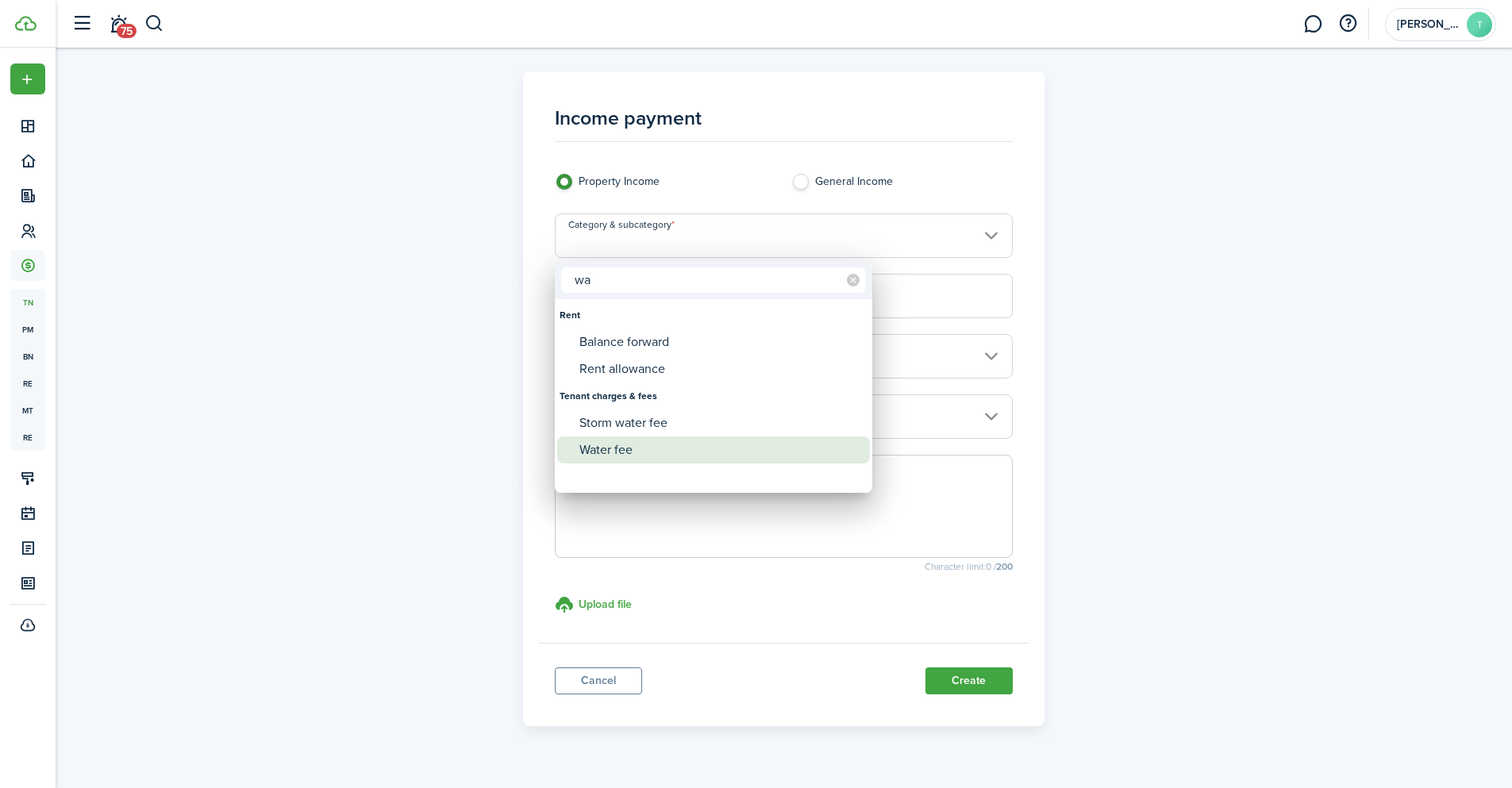
type input "wa"
click at [631, 448] on div "Water fee" at bounding box center [720, 450] width 281 height 27
type input "Tenant charges & fees / Water fee"
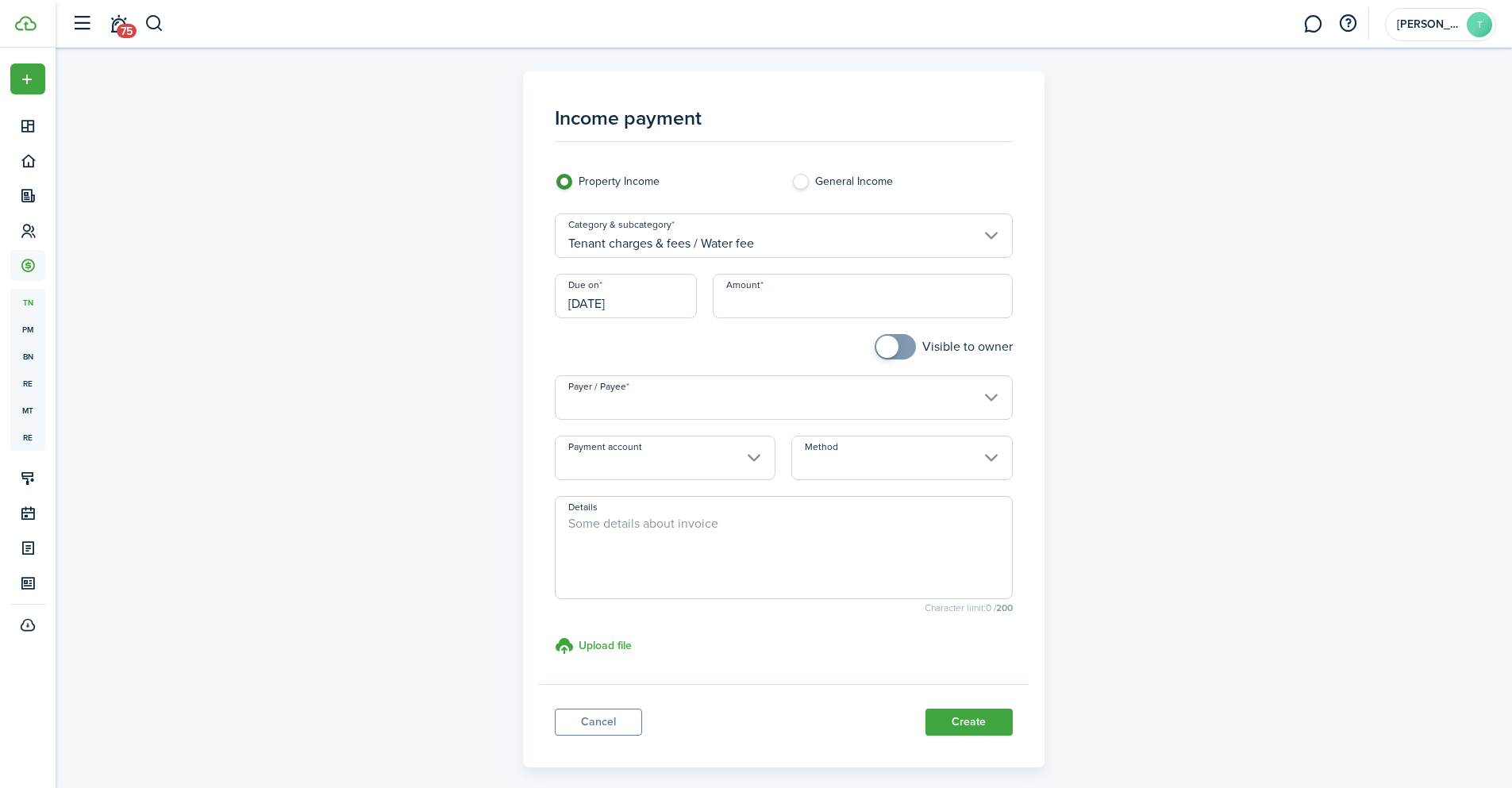
click at [619, 307] on input "[DATE]" at bounding box center [626, 296] width 142 height 44
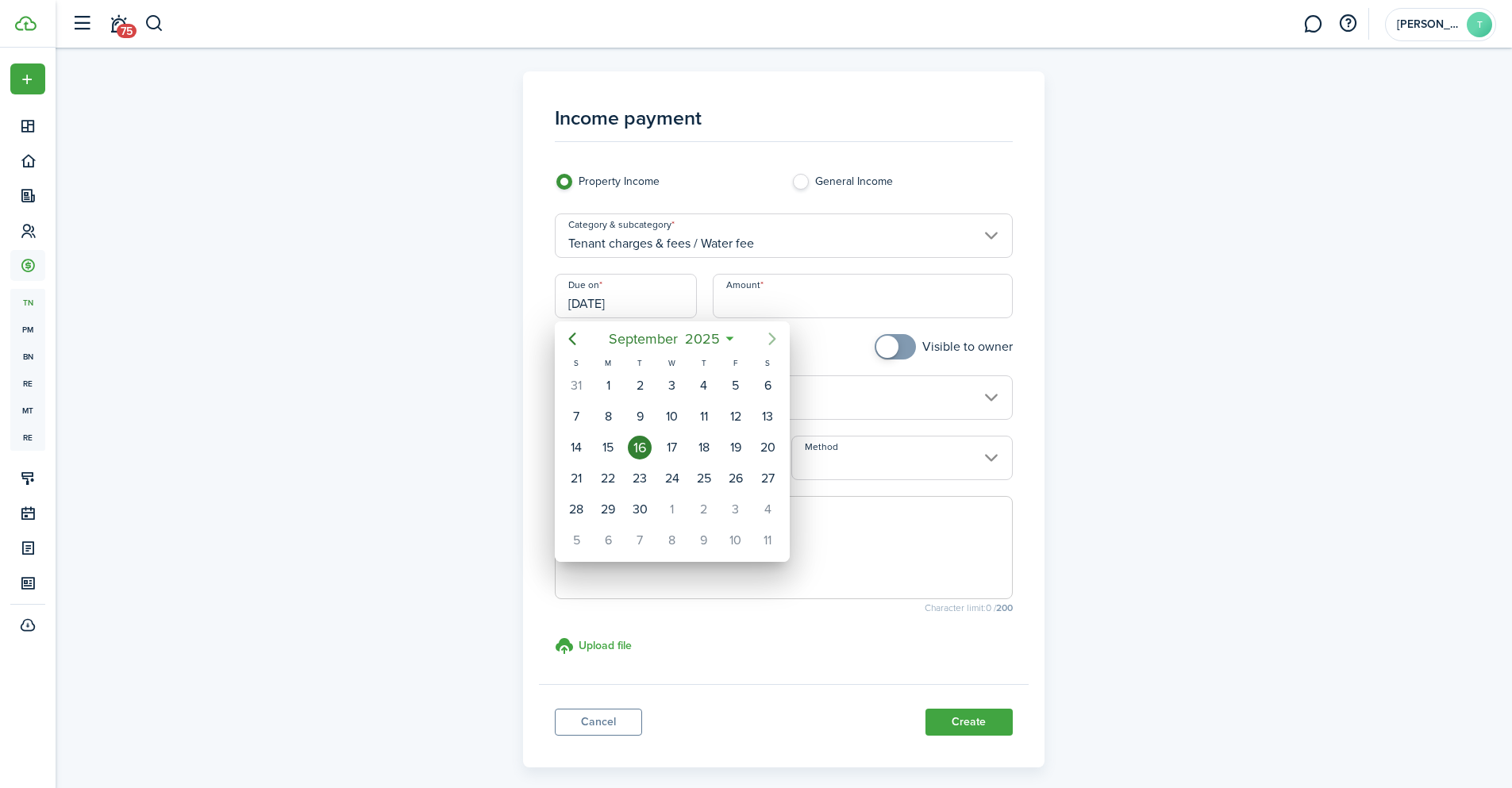
click at [765, 338] on icon "Next page" at bounding box center [772, 338] width 19 height 19
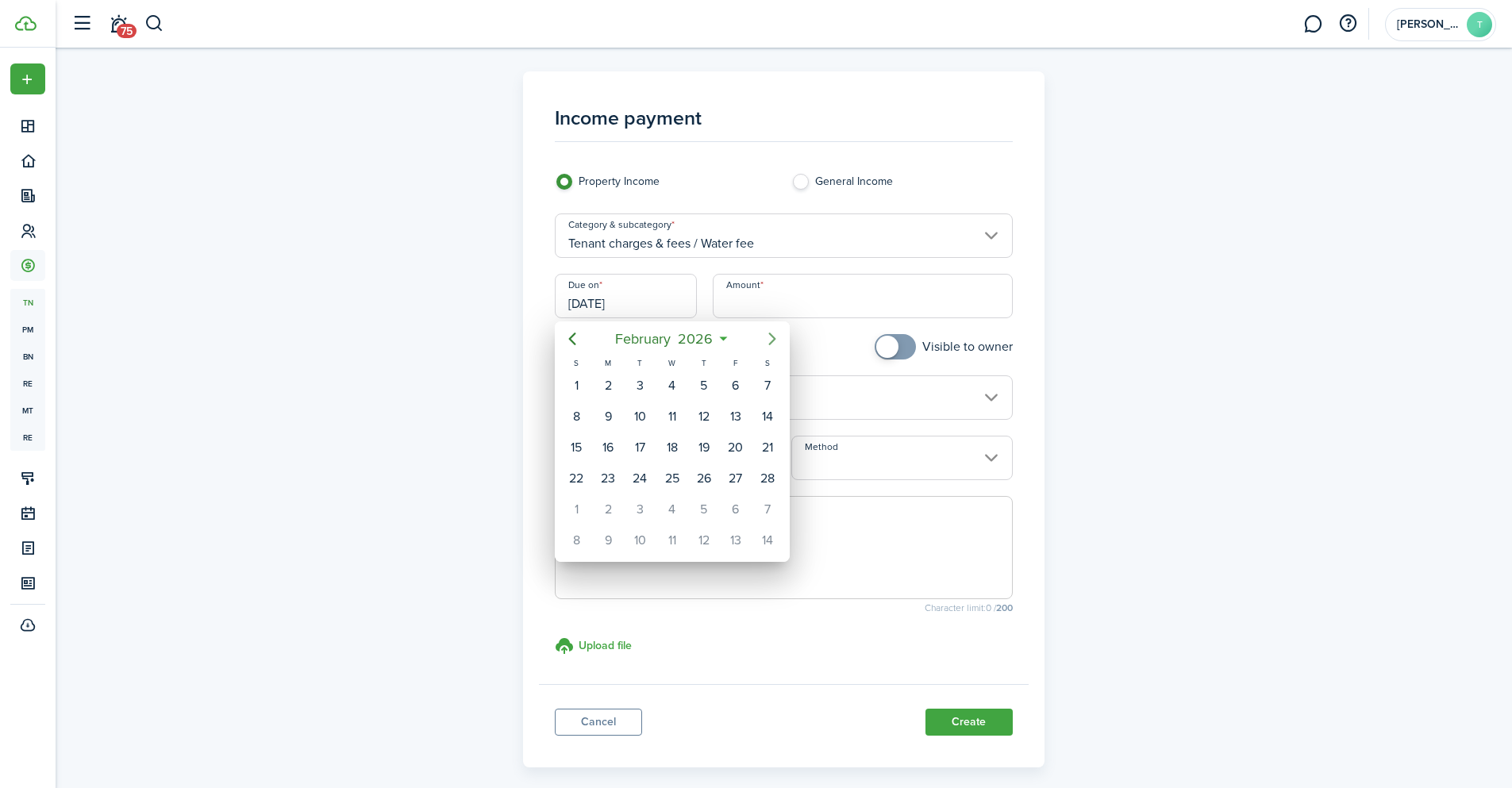
click at [765, 338] on icon "Next page" at bounding box center [772, 338] width 19 height 19
click at [667, 445] on div "15" at bounding box center [672, 447] width 23 height 23
type input "[DATE]"
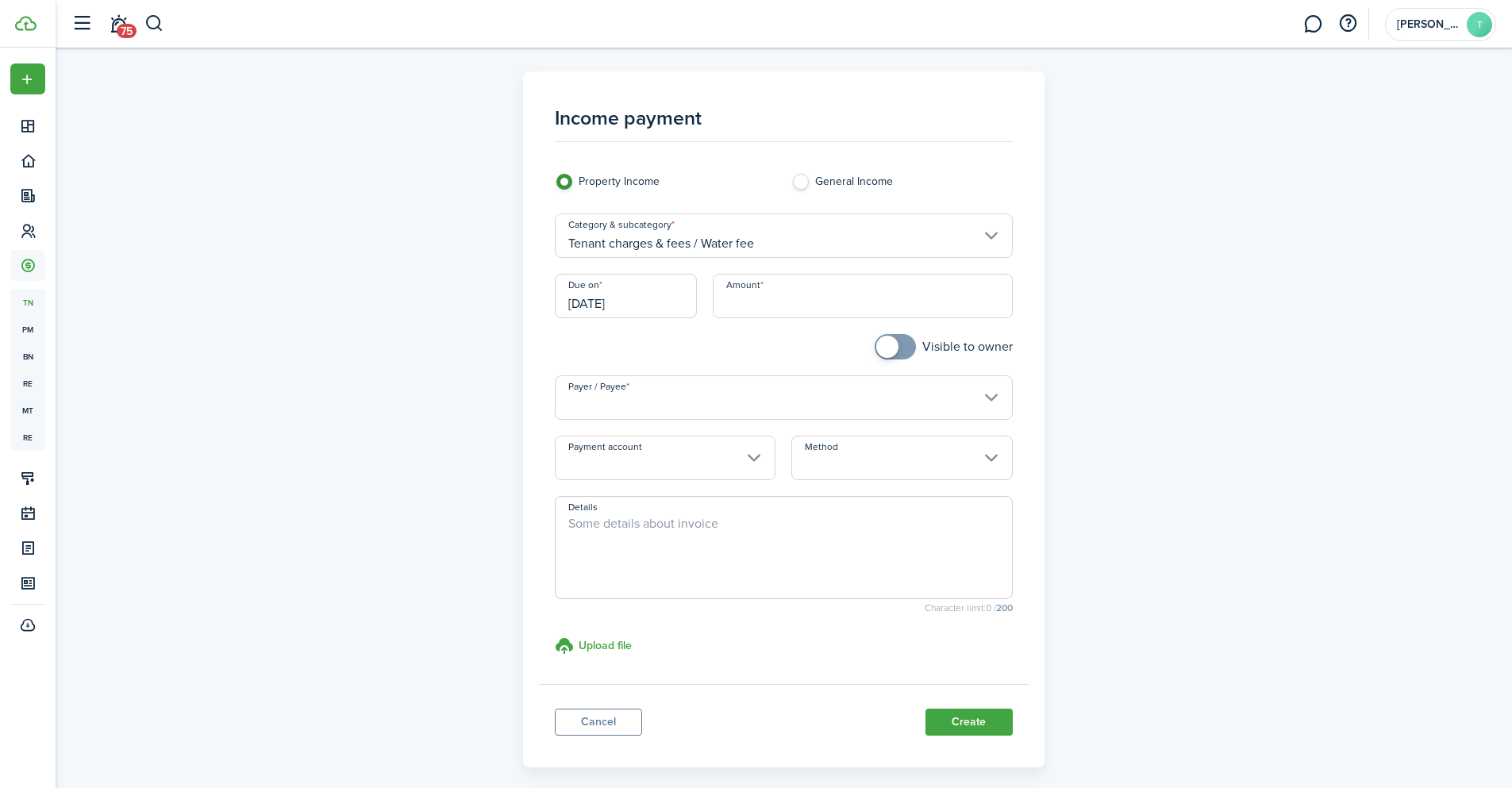
click at [744, 308] on input "Amount" at bounding box center [863, 296] width 300 height 44
click at [645, 415] on input "Payer / Payee" at bounding box center [783, 397] width 458 height 44
type input "$75.00"
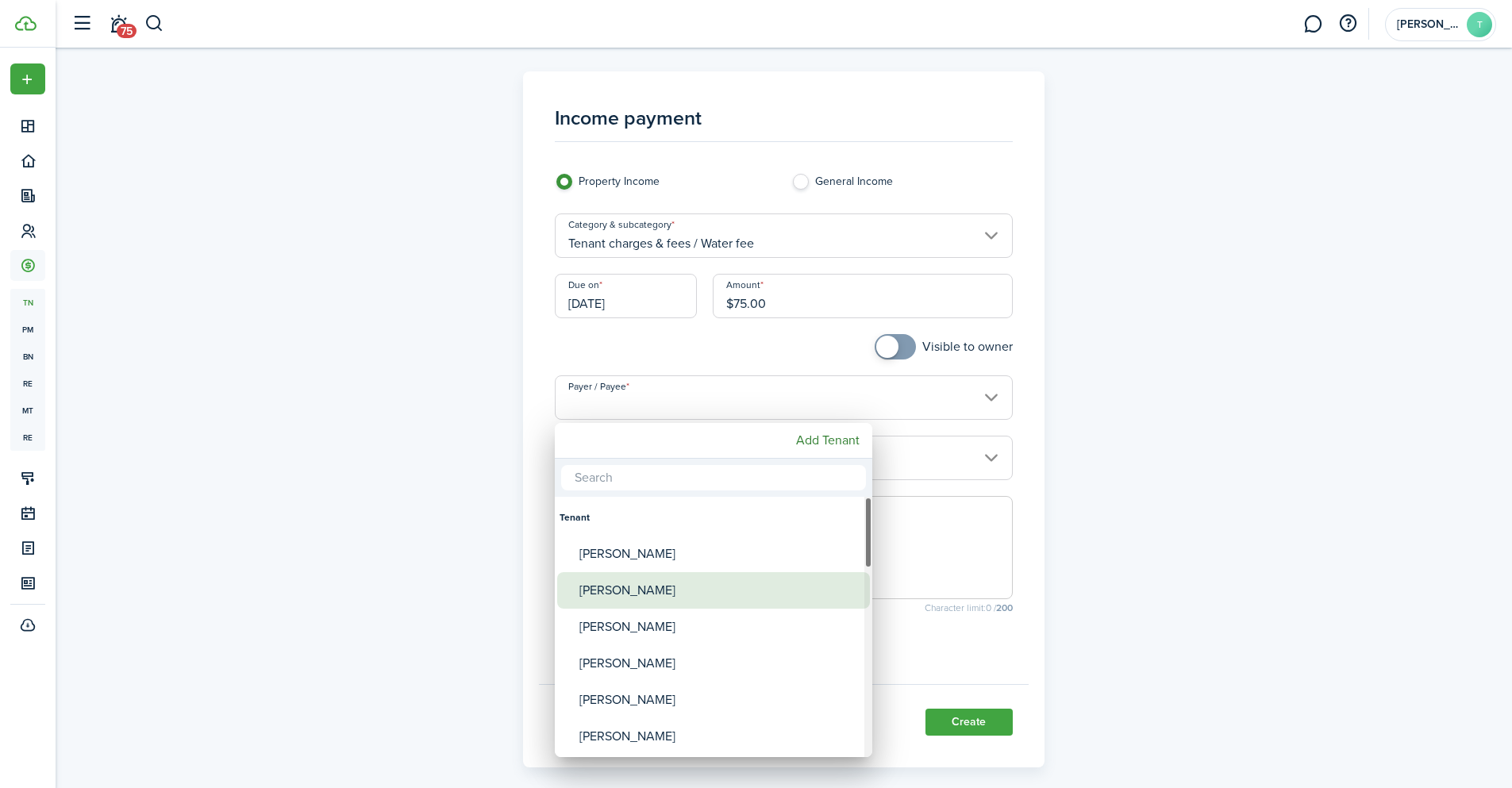
click at [604, 587] on div "[PERSON_NAME]" at bounding box center [720, 591] width 281 height 36
type input "[PERSON_NAME]"
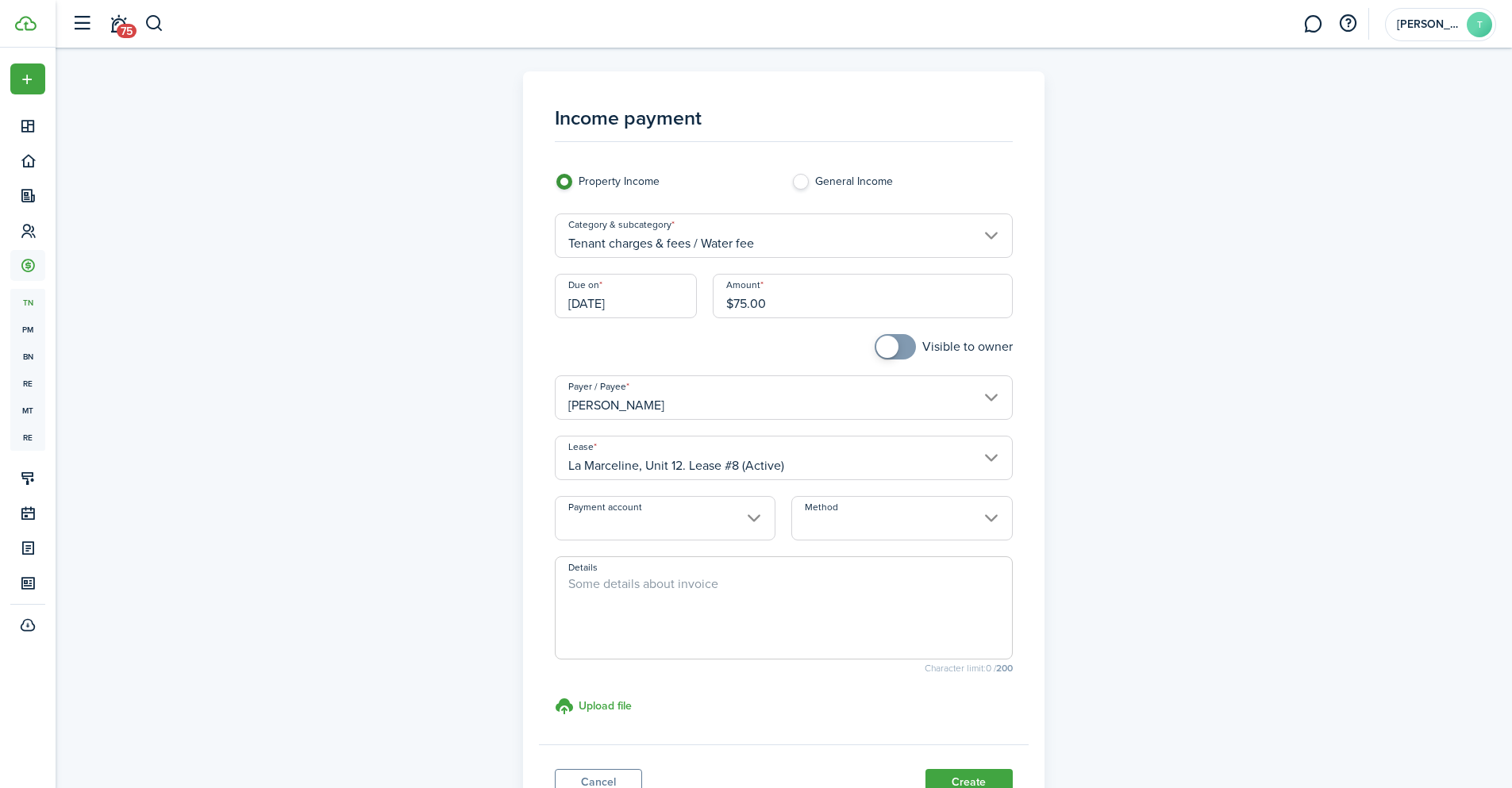
checkbox input "true"
click at [900, 344] on span at bounding box center [895, 347] width 16 height 25
click at [669, 520] on input "Payment account" at bounding box center [664, 518] width 221 height 44
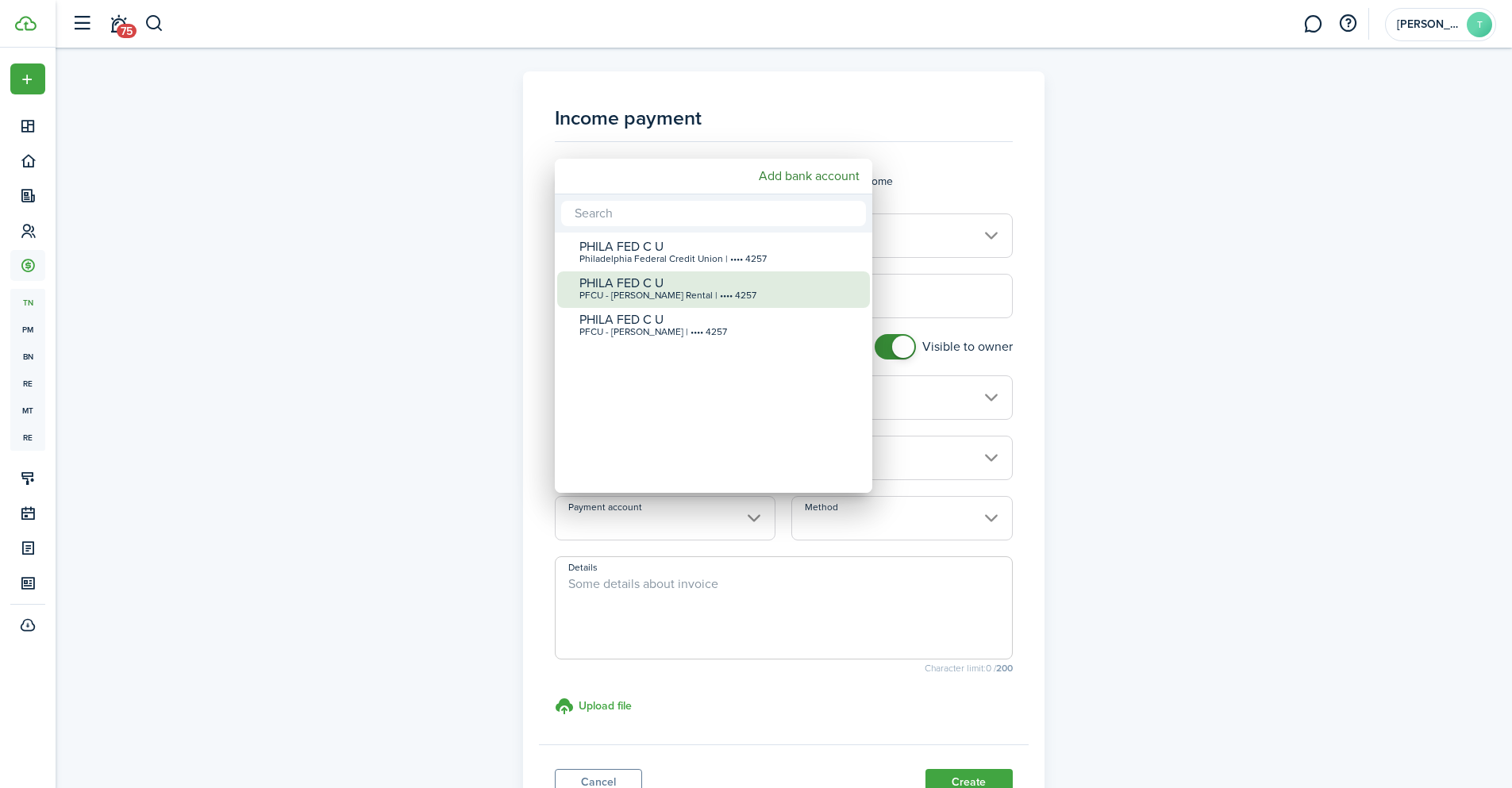
click at [692, 286] on div "PHILA FED C U" at bounding box center [720, 283] width 281 height 14
type input "•••• •••• •••• 4257"
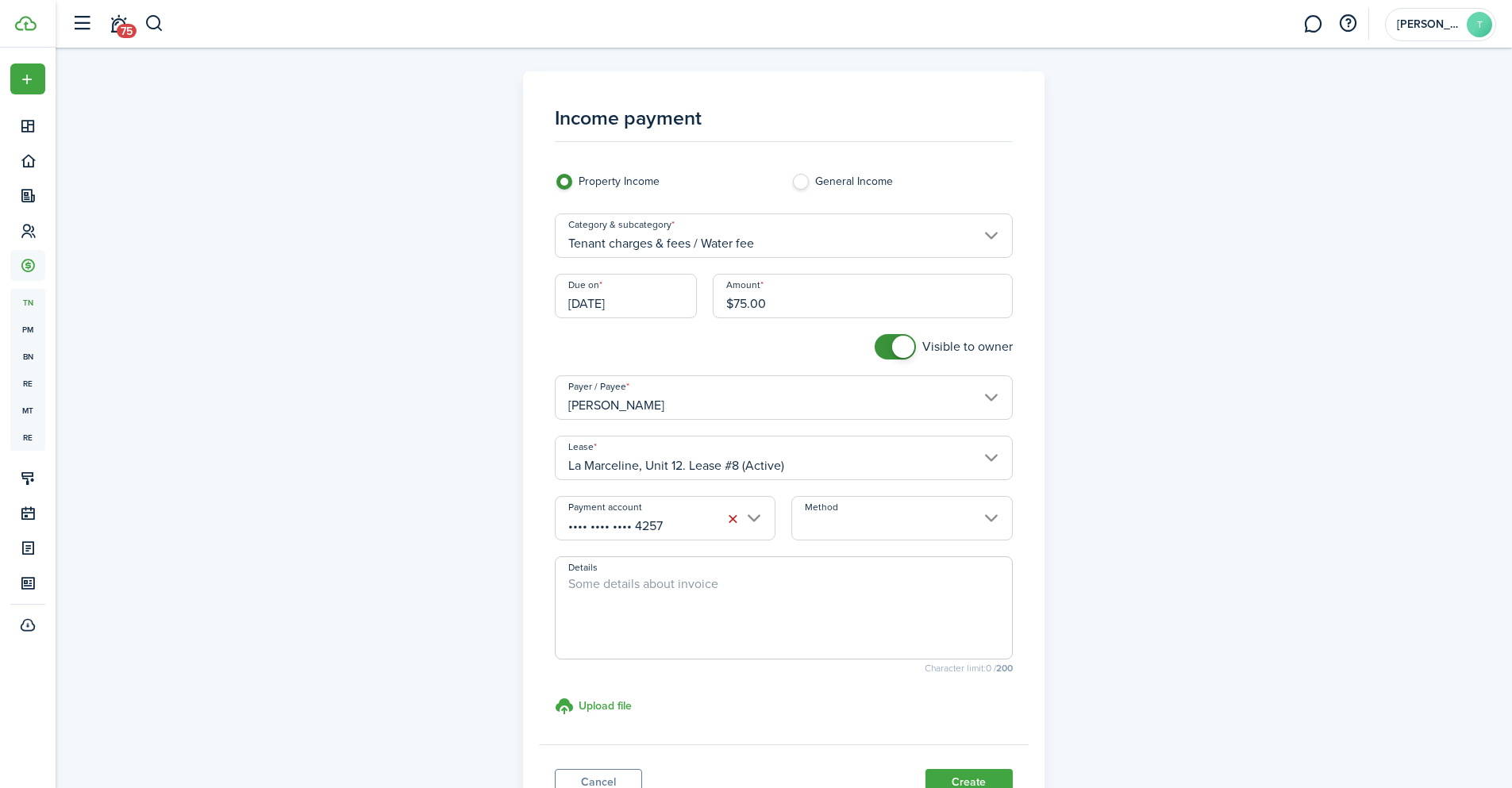
click at [872, 523] on input "Method" at bounding box center [902, 518] width 221 height 44
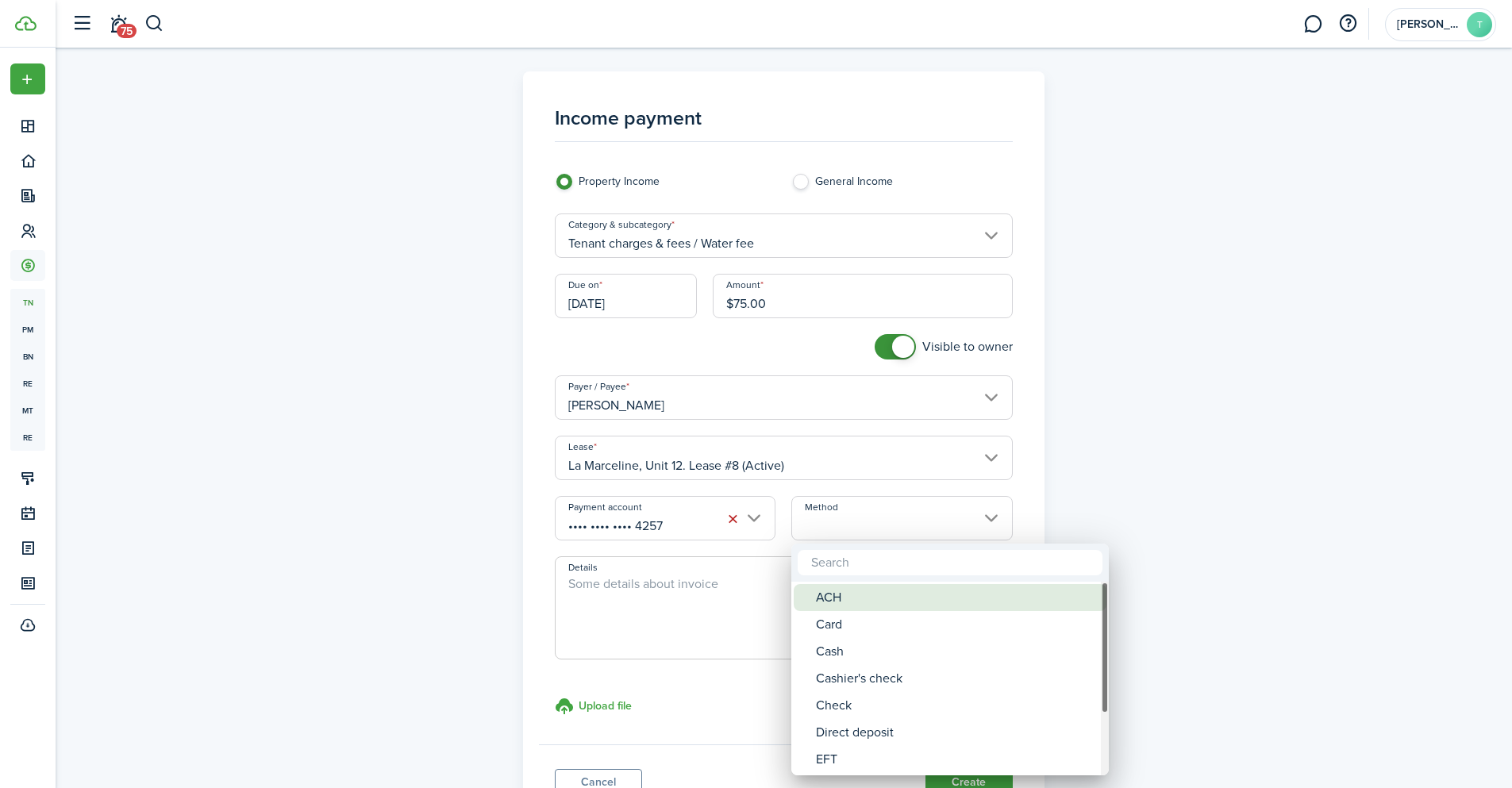
drag, startPoint x: 838, startPoint y: 602, endPoint x: 793, endPoint y: 596, distance: 45.4
click at [838, 601] on div "ACH" at bounding box center [957, 598] width 281 height 27
type input "ACH"
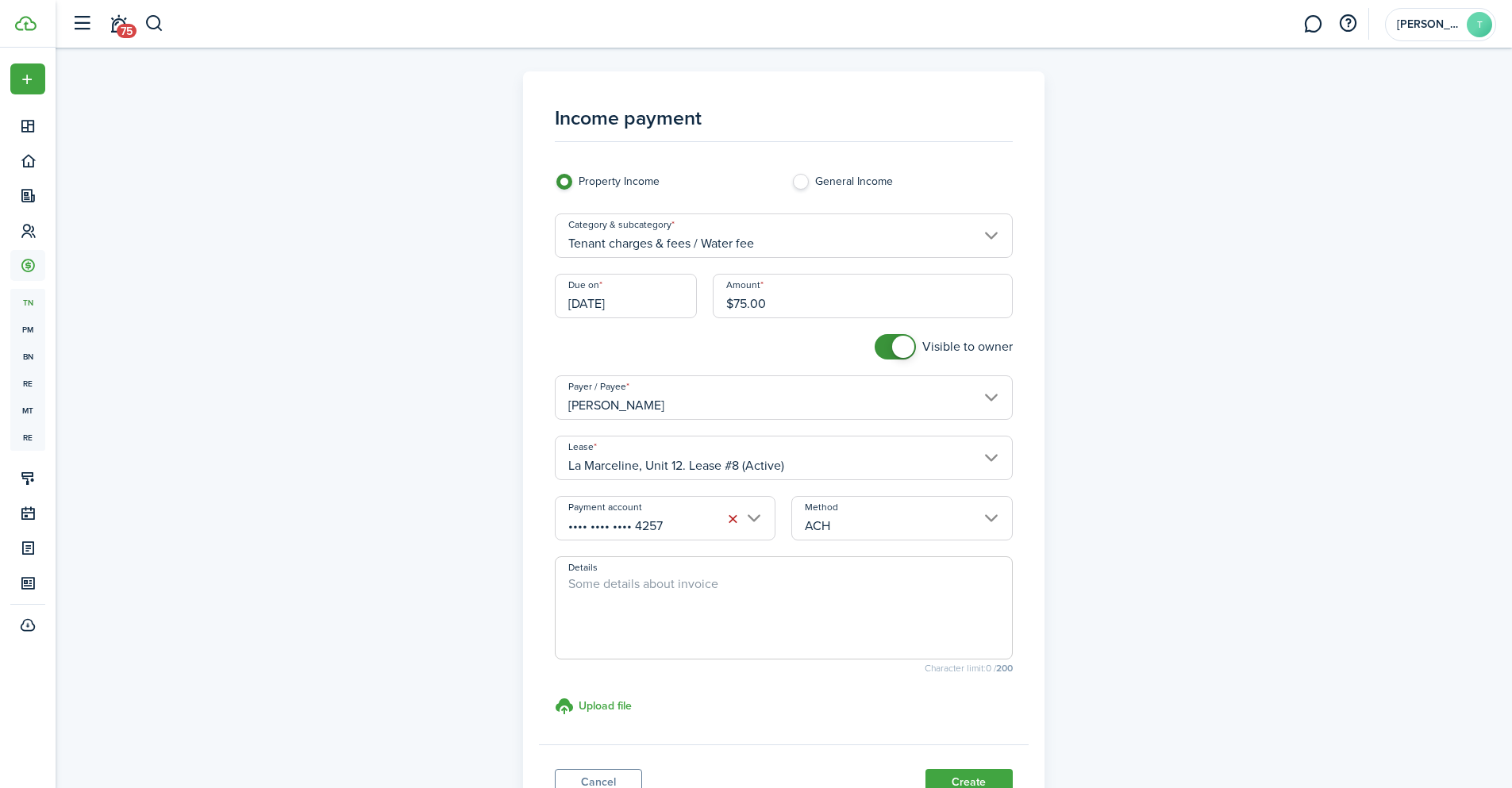
click at [717, 604] on textarea "Details" at bounding box center [783, 612] width 456 height 77
paste textarea "Prepaid Water Fee for the month of January 2026"
drag, startPoint x: 811, startPoint y: 587, endPoint x: 768, endPoint y: 582, distance: 43.3
click at [768, 582] on textarea "Prepaid Water Fee for the month of January 2026" at bounding box center [783, 612] width 456 height 77
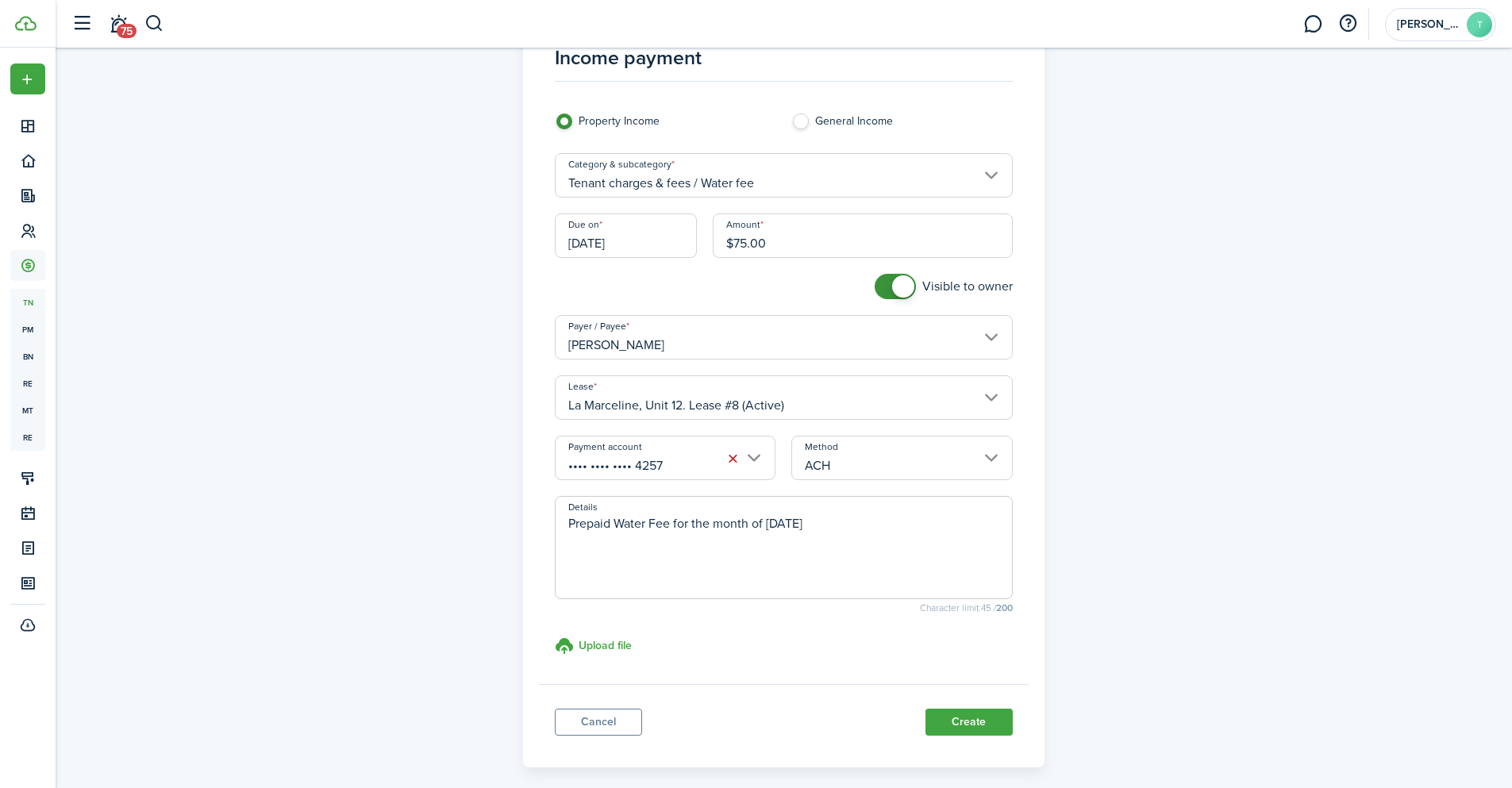
scroll to position [131, 0]
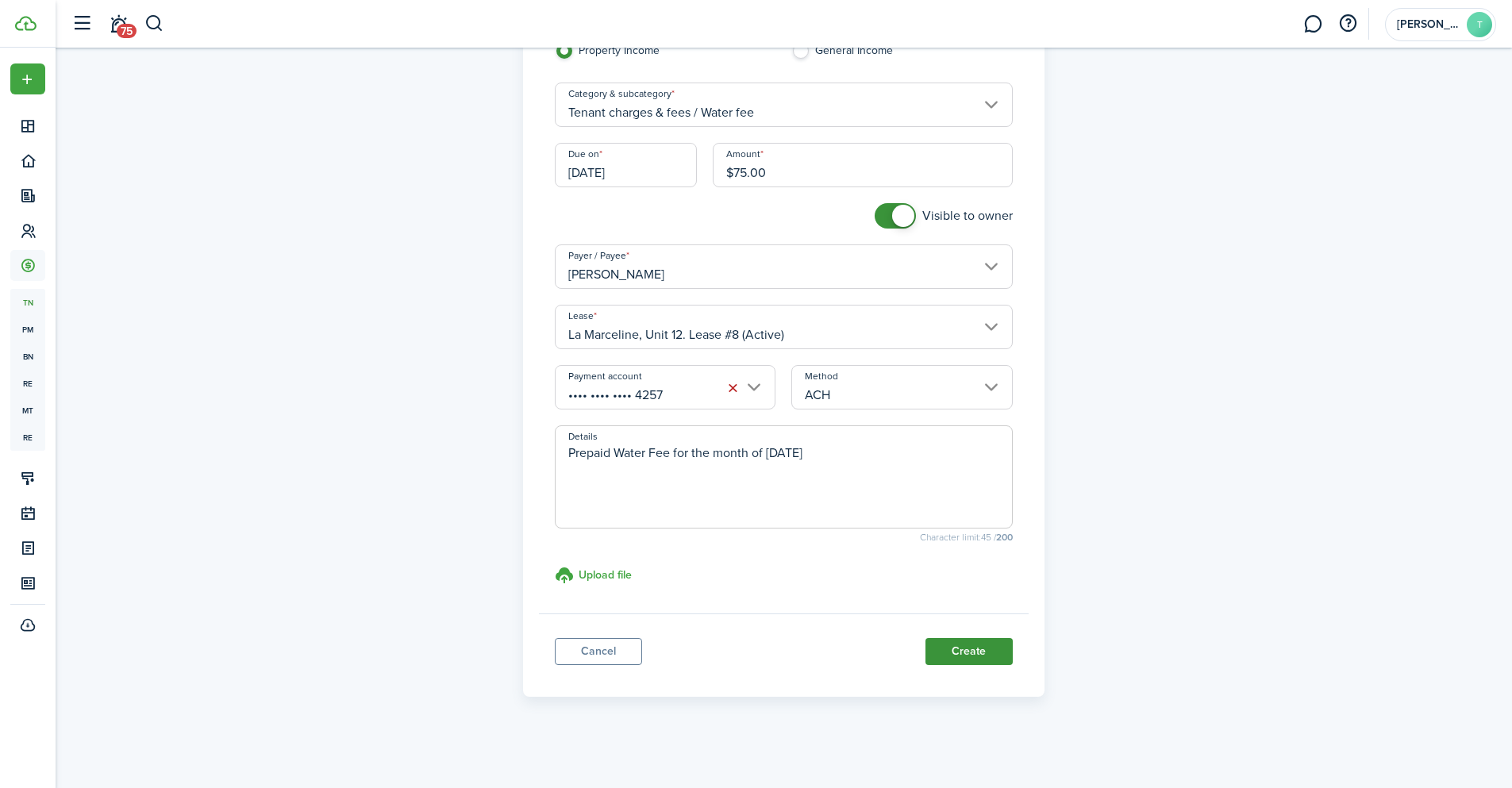
type textarea "Prepaid Water Fee for the month of April 2026"
click at [961, 650] on button "Create" at bounding box center [968, 652] width 87 height 27
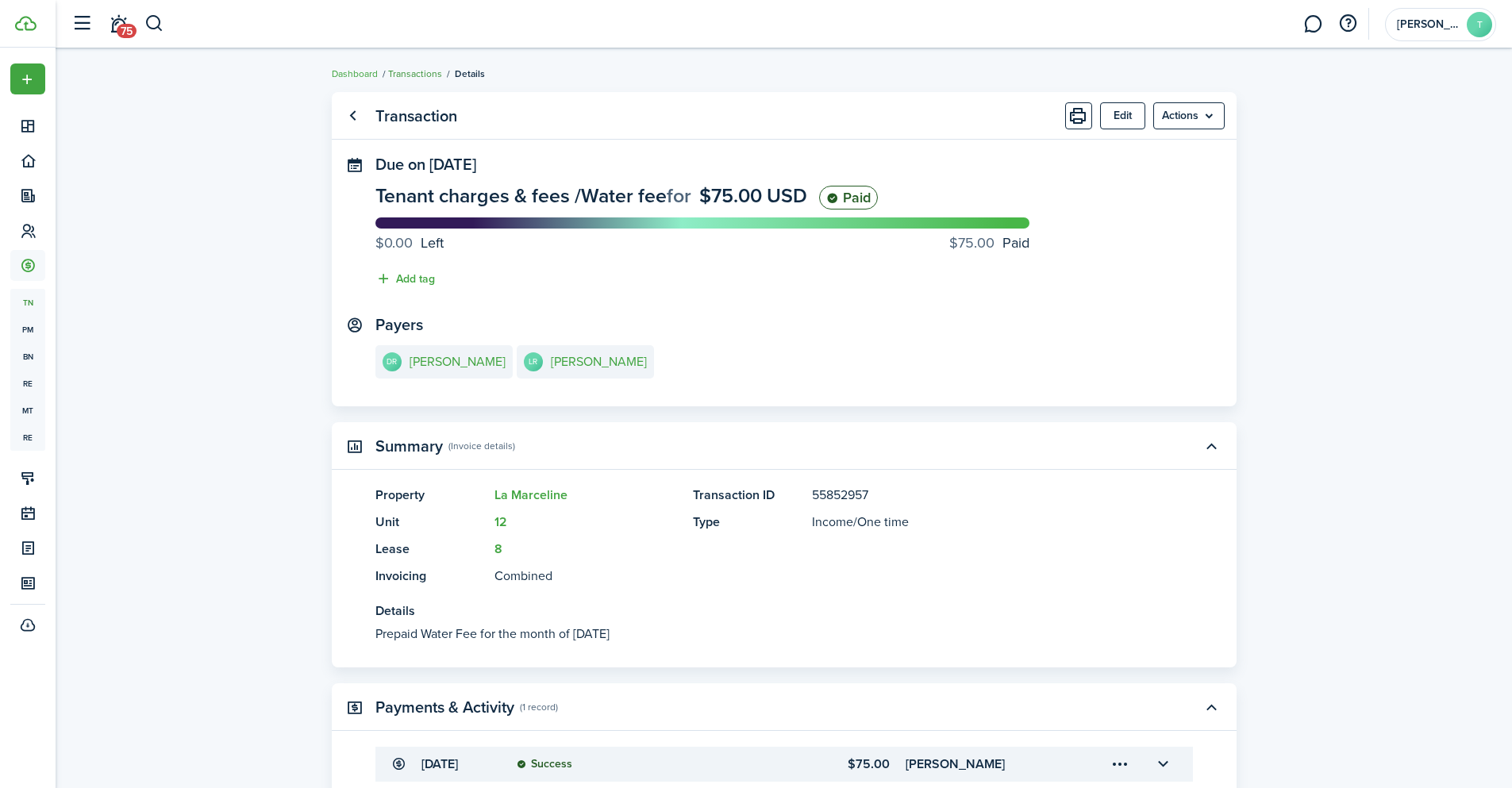
click at [411, 73] on link "Transactions" at bounding box center [415, 74] width 54 height 14
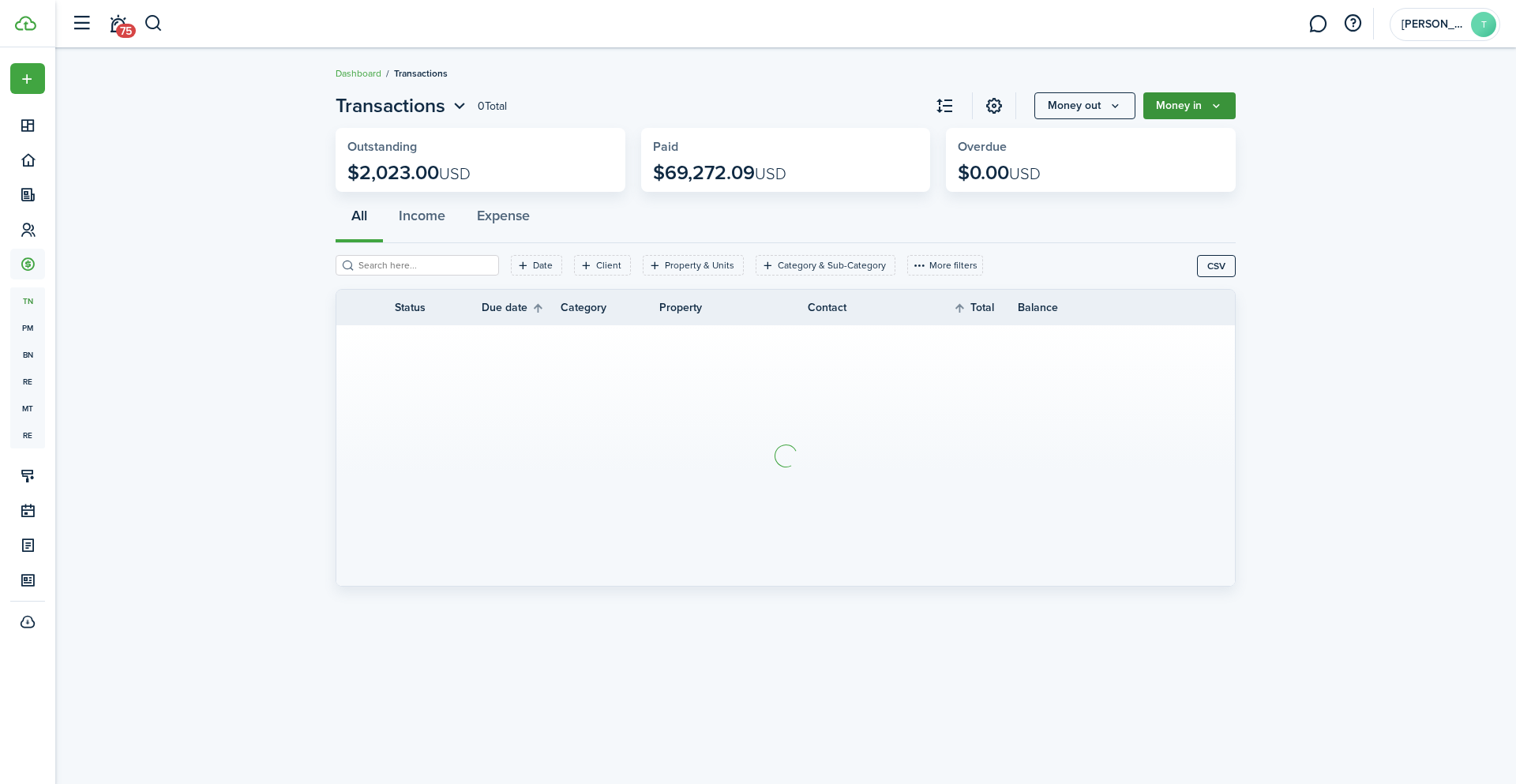
click at [1210, 113] on button "Money in" at bounding box center [1189, 106] width 92 height 27
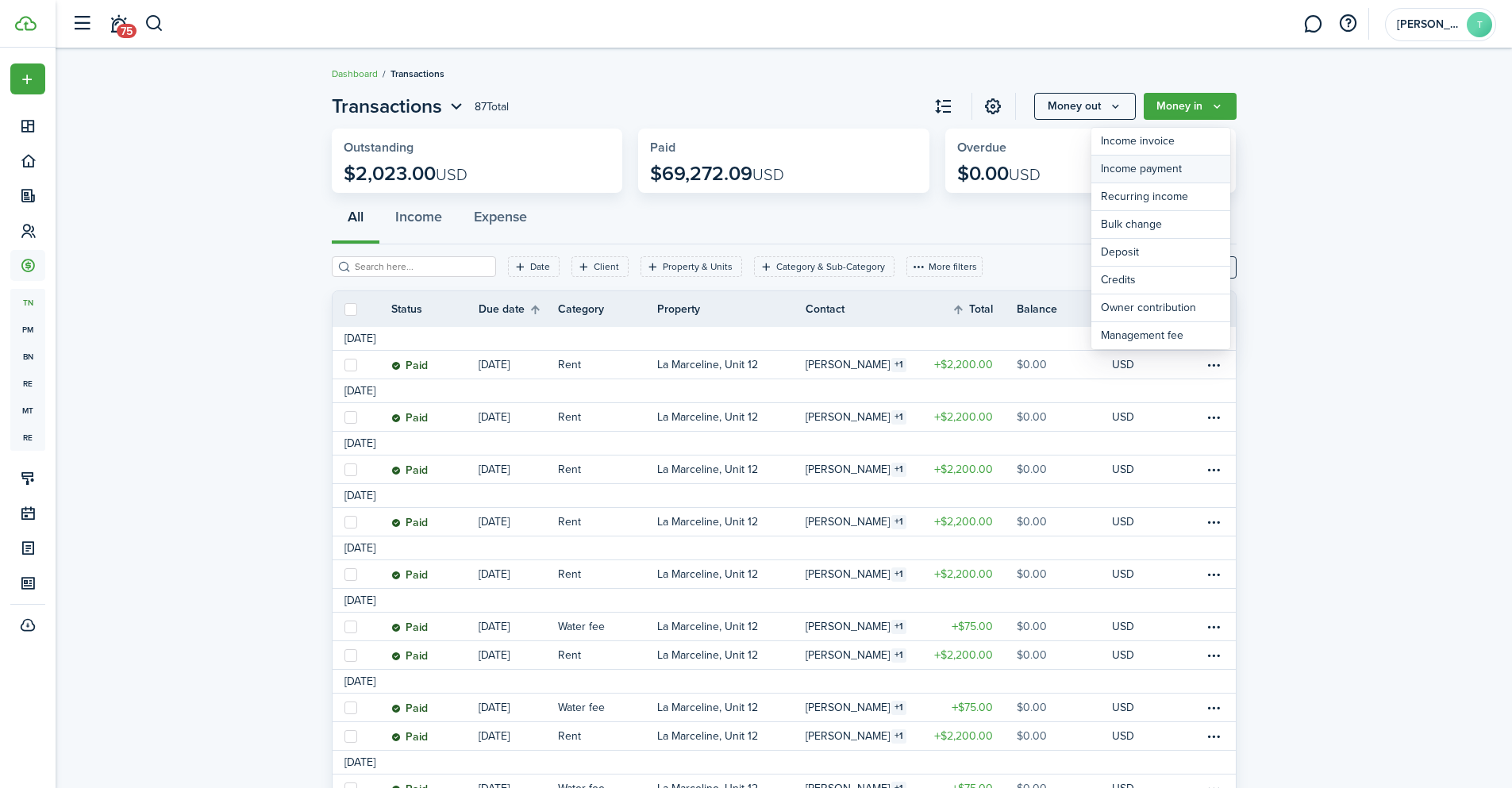
click at [1176, 167] on link "Income payment" at bounding box center [1160, 170] width 139 height 28
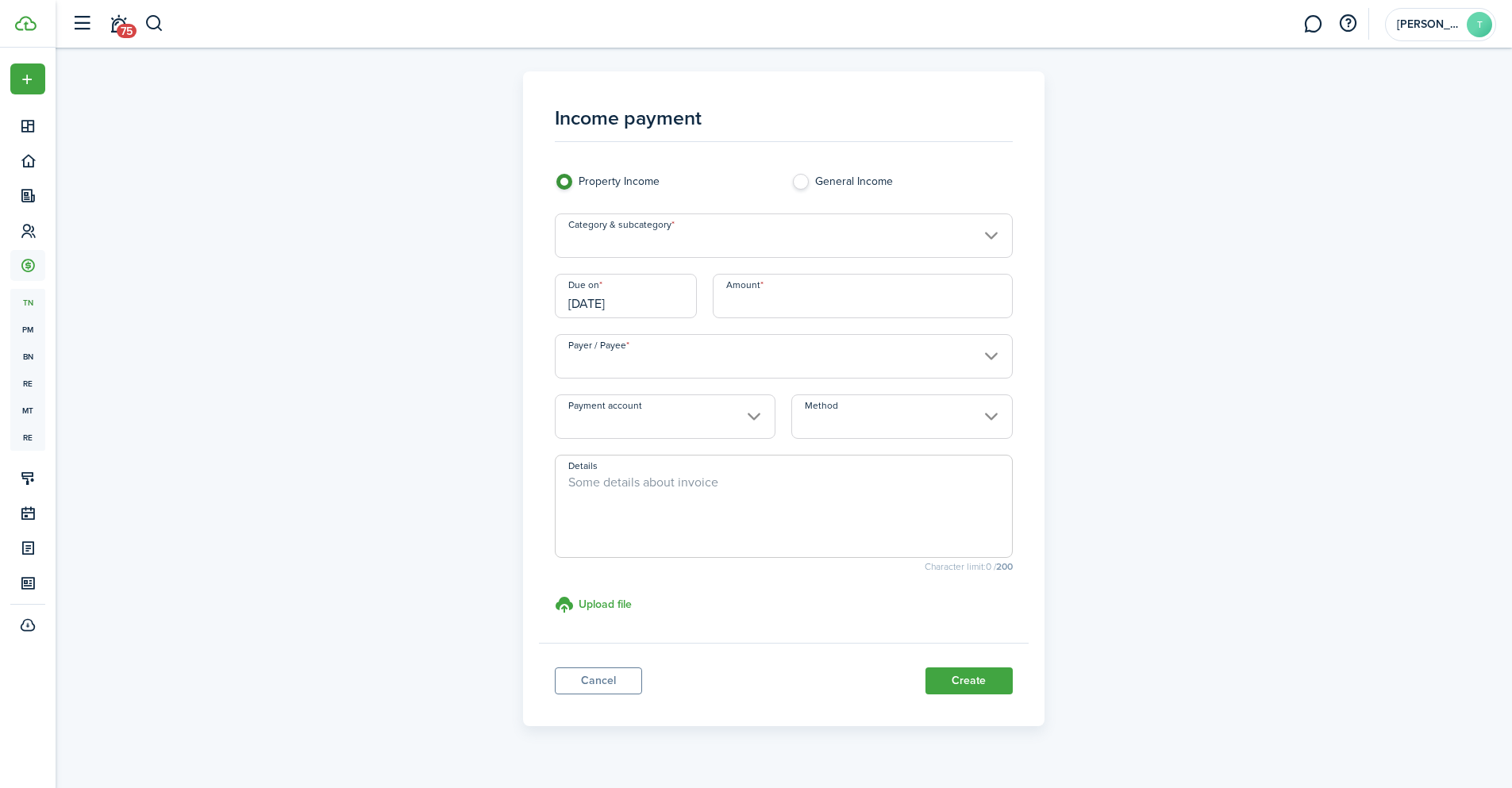
click at [627, 298] on input "[DATE]" at bounding box center [626, 296] width 142 height 44
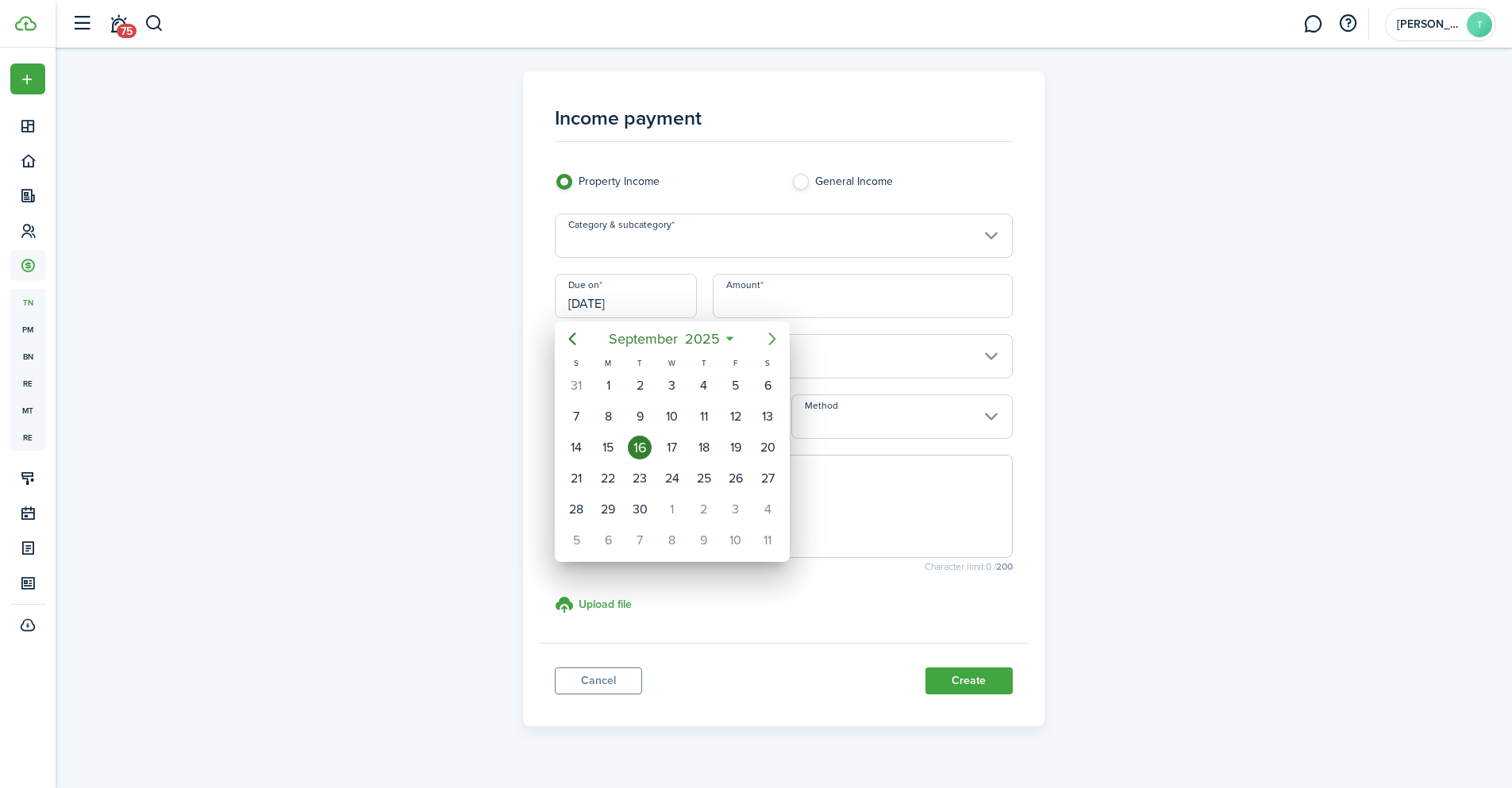
click at [774, 334] on icon "Next page" at bounding box center [772, 338] width 19 height 19
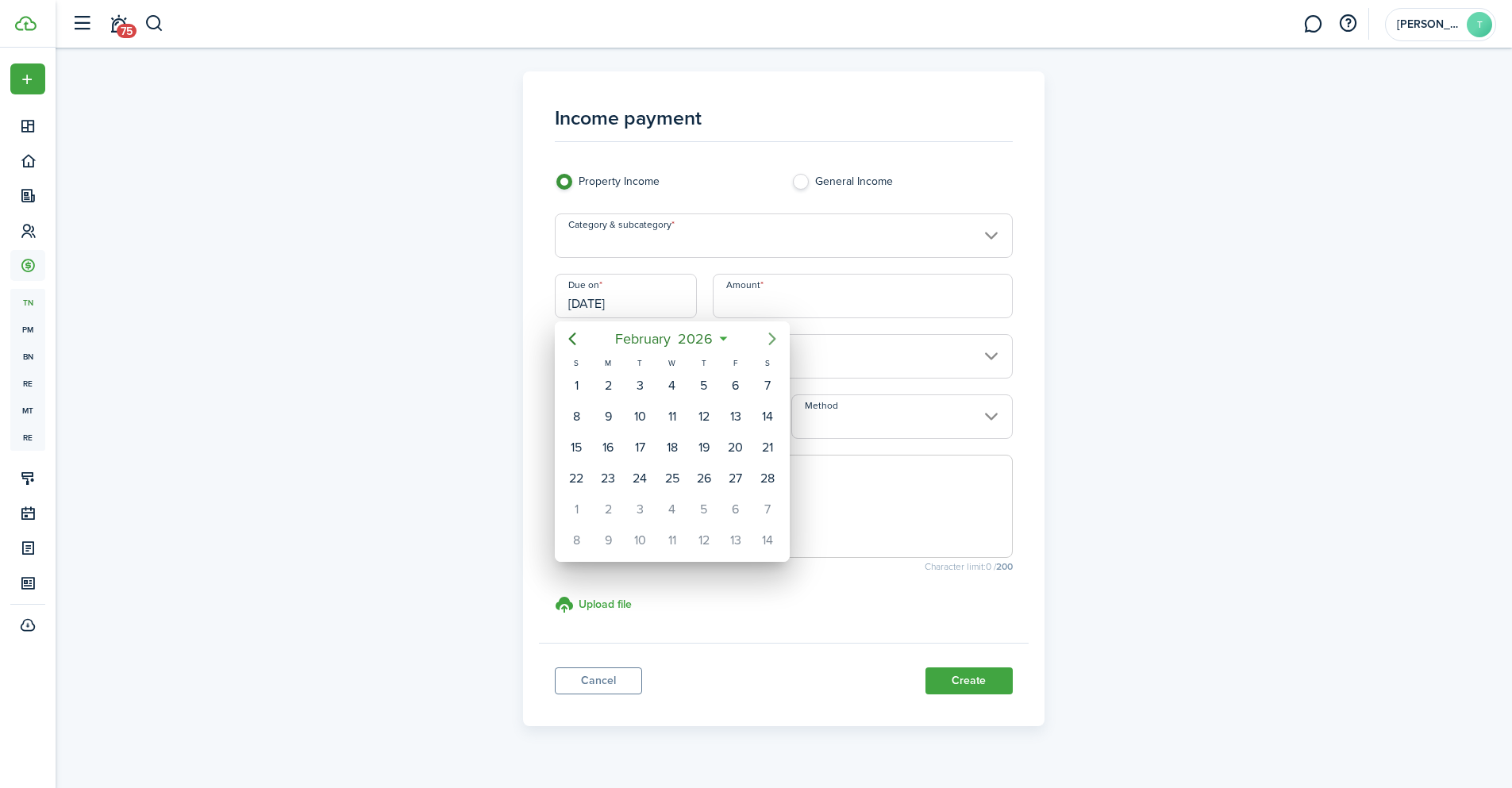
click at [774, 334] on icon "Next page" at bounding box center [772, 338] width 19 height 19
drag, startPoint x: 736, startPoint y: 446, endPoint x: 743, endPoint y: 423, distance: 24.0
click at [736, 445] on div "15" at bounding box center [736, 447] width 23 height 23
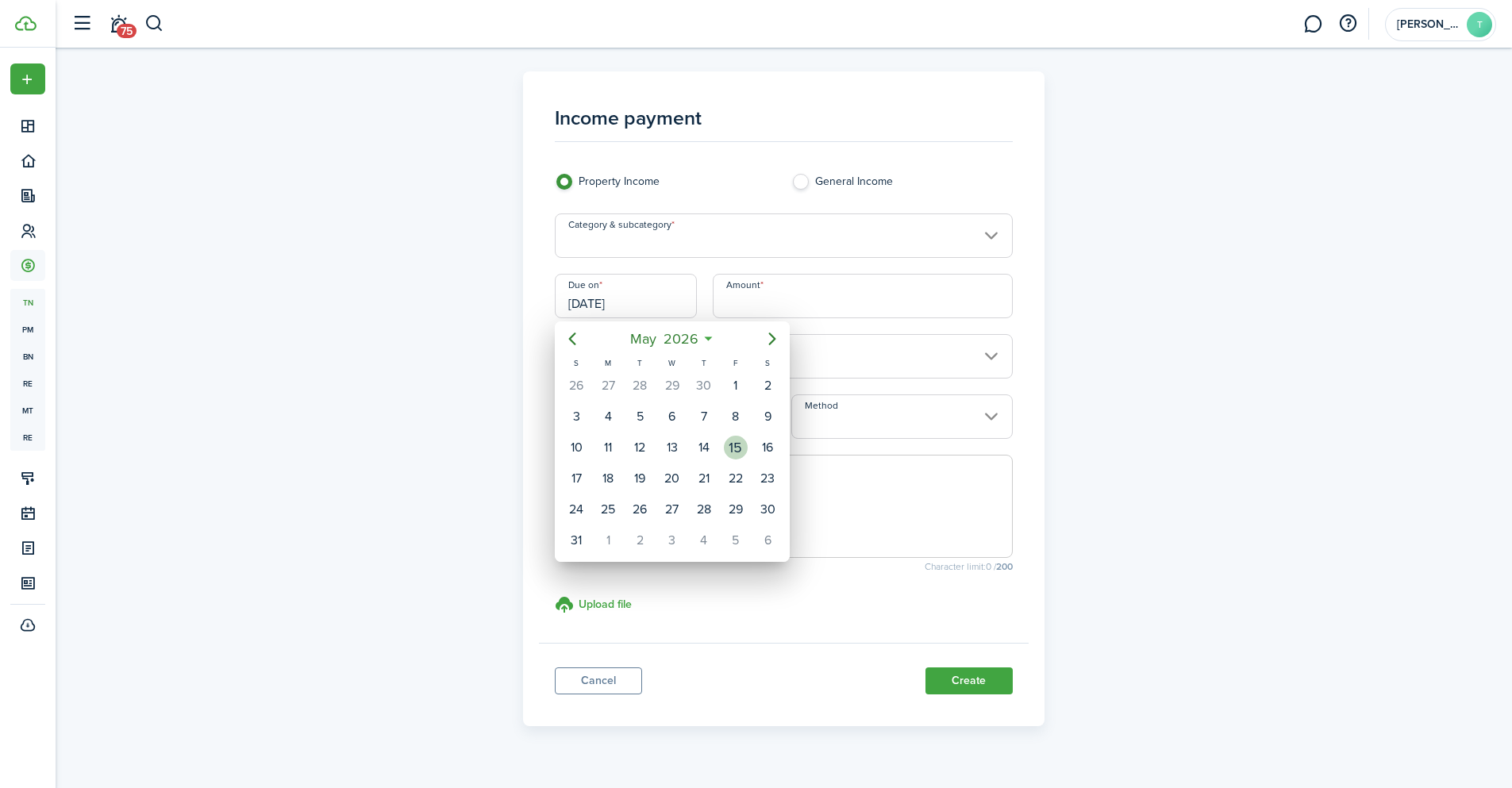
type input "[DATE]"
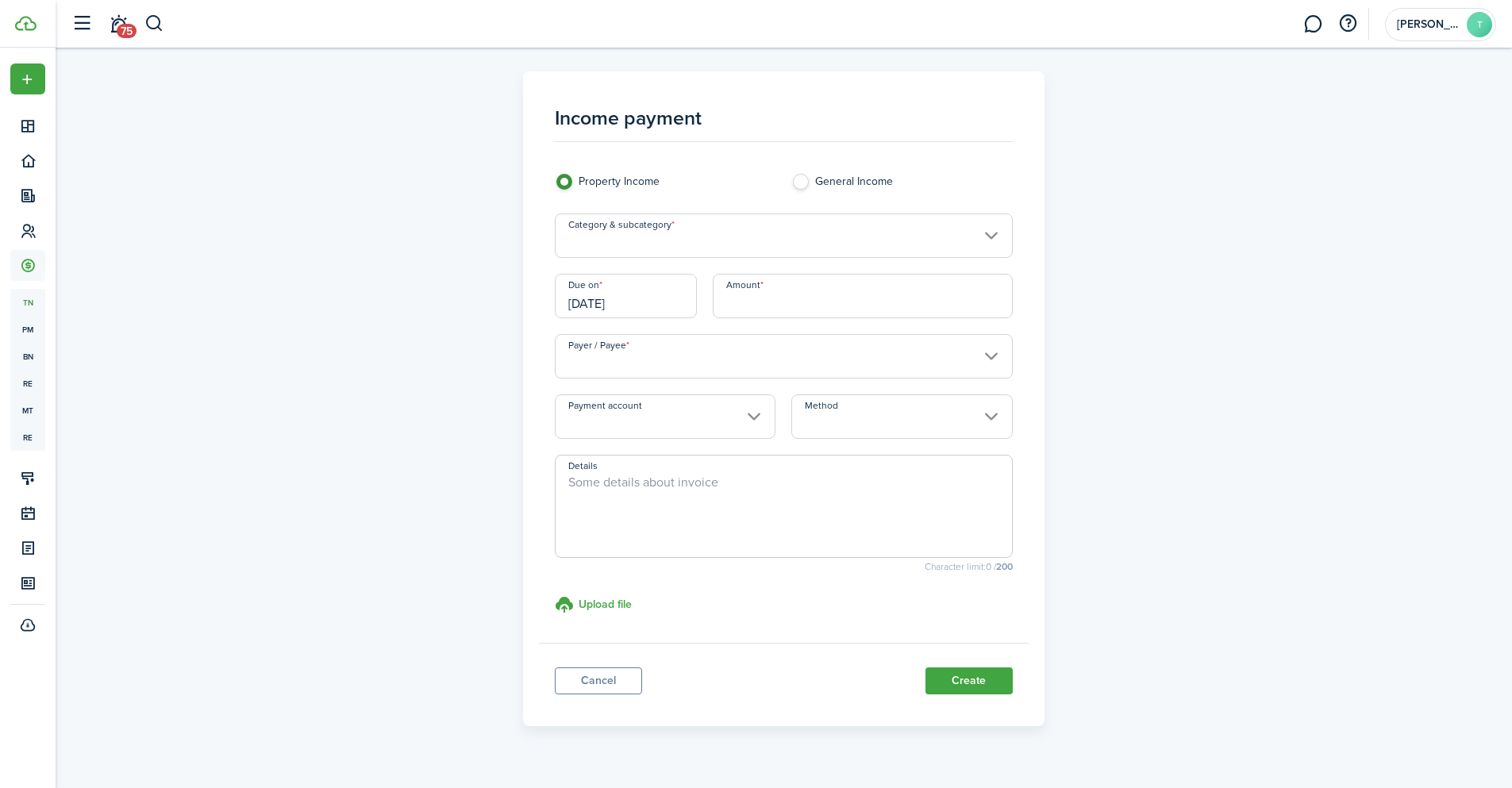
click at [774, 284] on input "Amount" at bounding box center [863, 296] width 300 height 44
click at [719, 353] on input "Payer / Payee" at bounding box center [783, 356] width 458 height 44
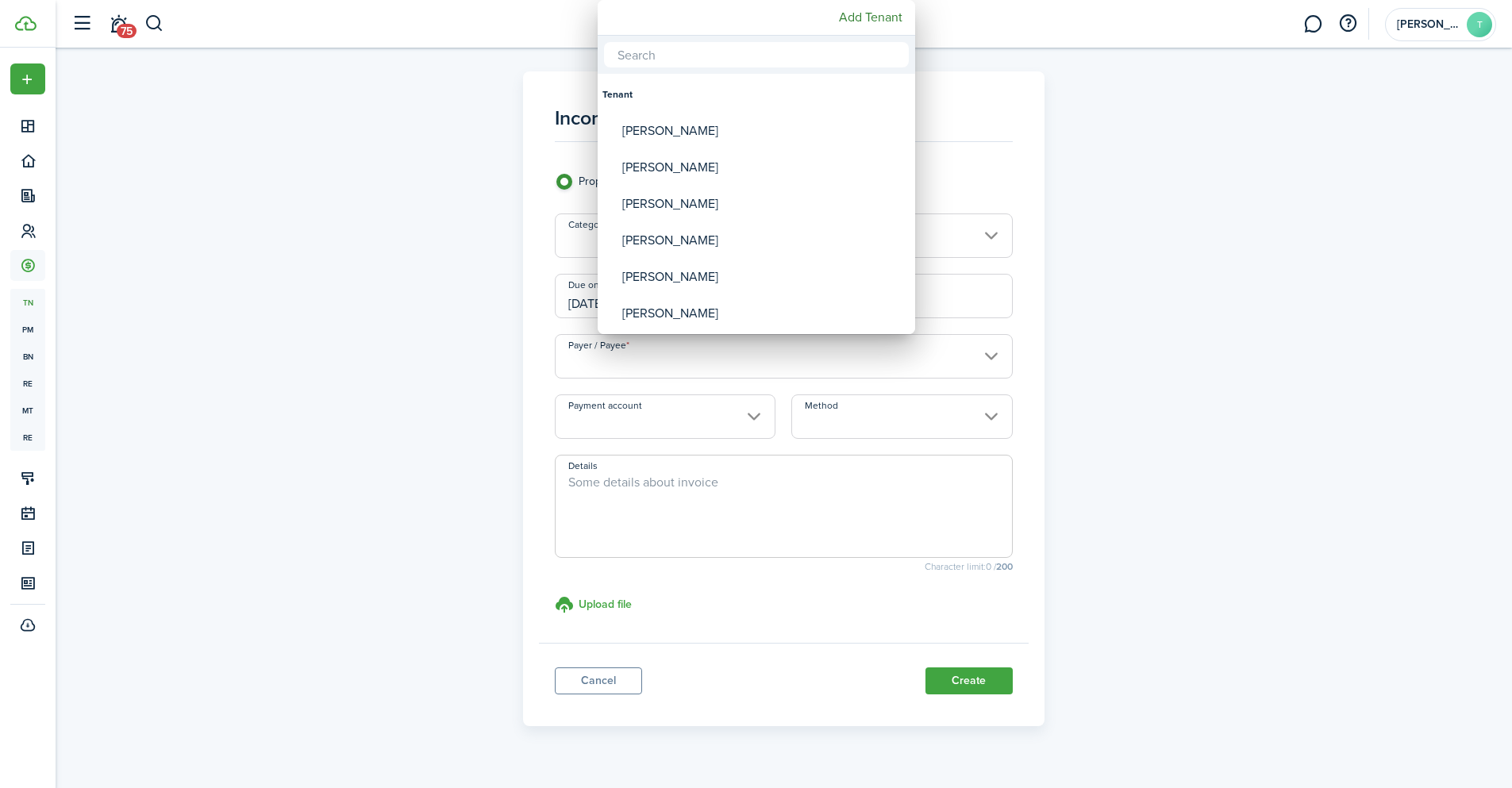
type input "$75.00"
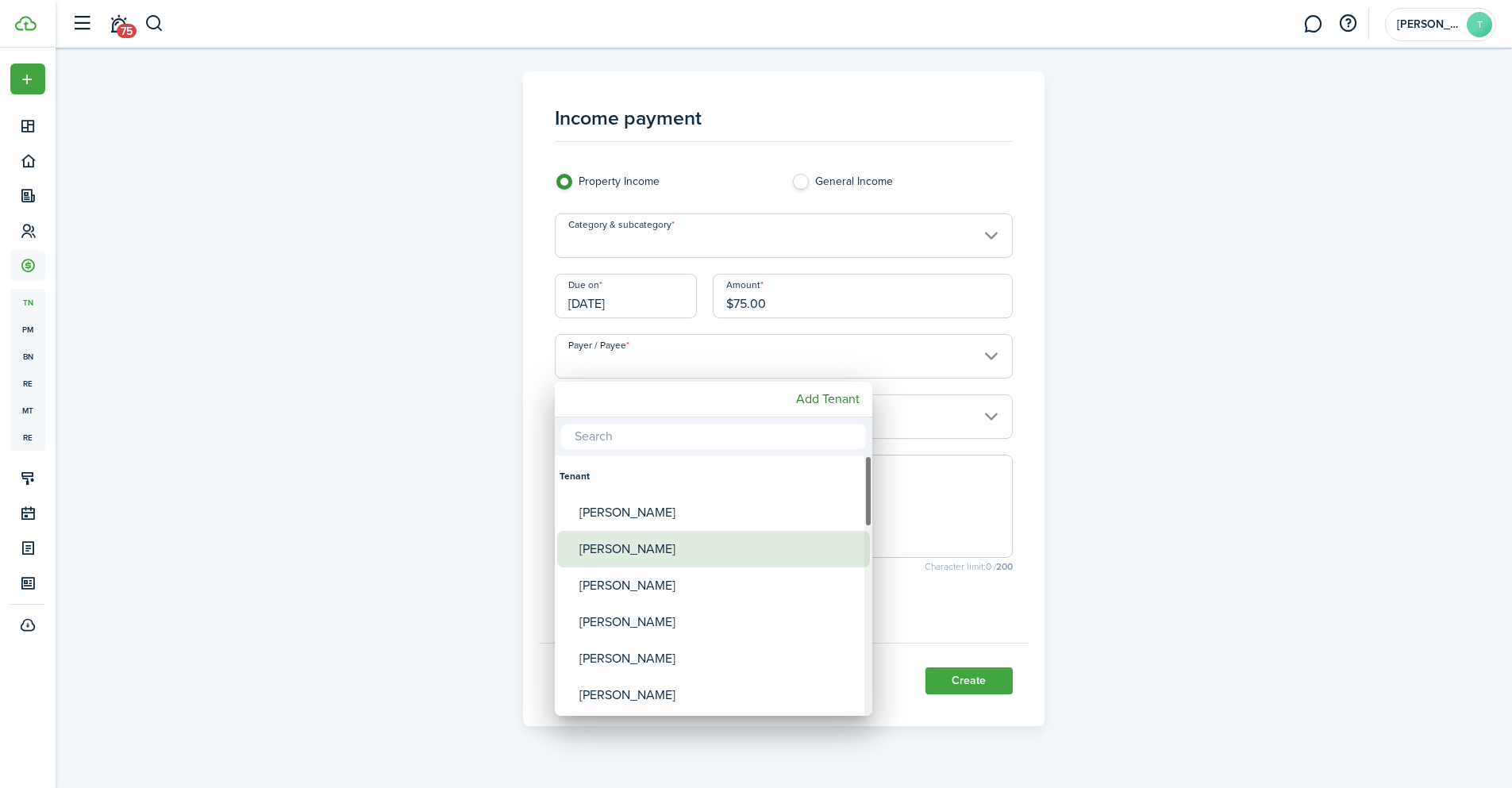
drag, startPoint x: 646, startPoint y: 547, endPoint x: 674, endPoint y: 492, distance: 61.7
click at [647, 547] on div "[PERSON_NAME]" at bounding box center [720, 549] width 281 height 36
type input "[PERSON_NAME]"
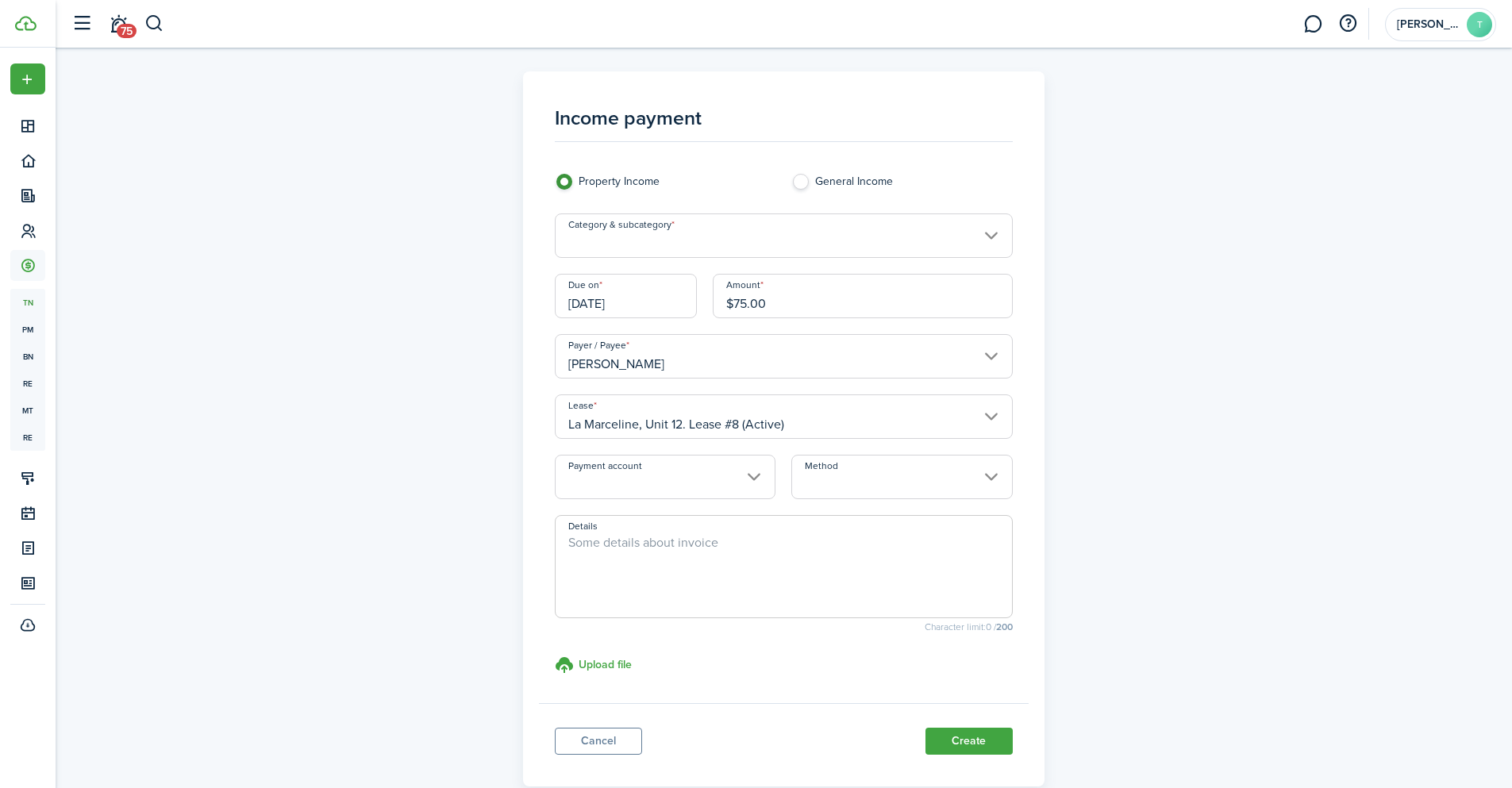
click at [615, 481] on input "Payment account" at bounding box center [664, 476] width 221 height 44
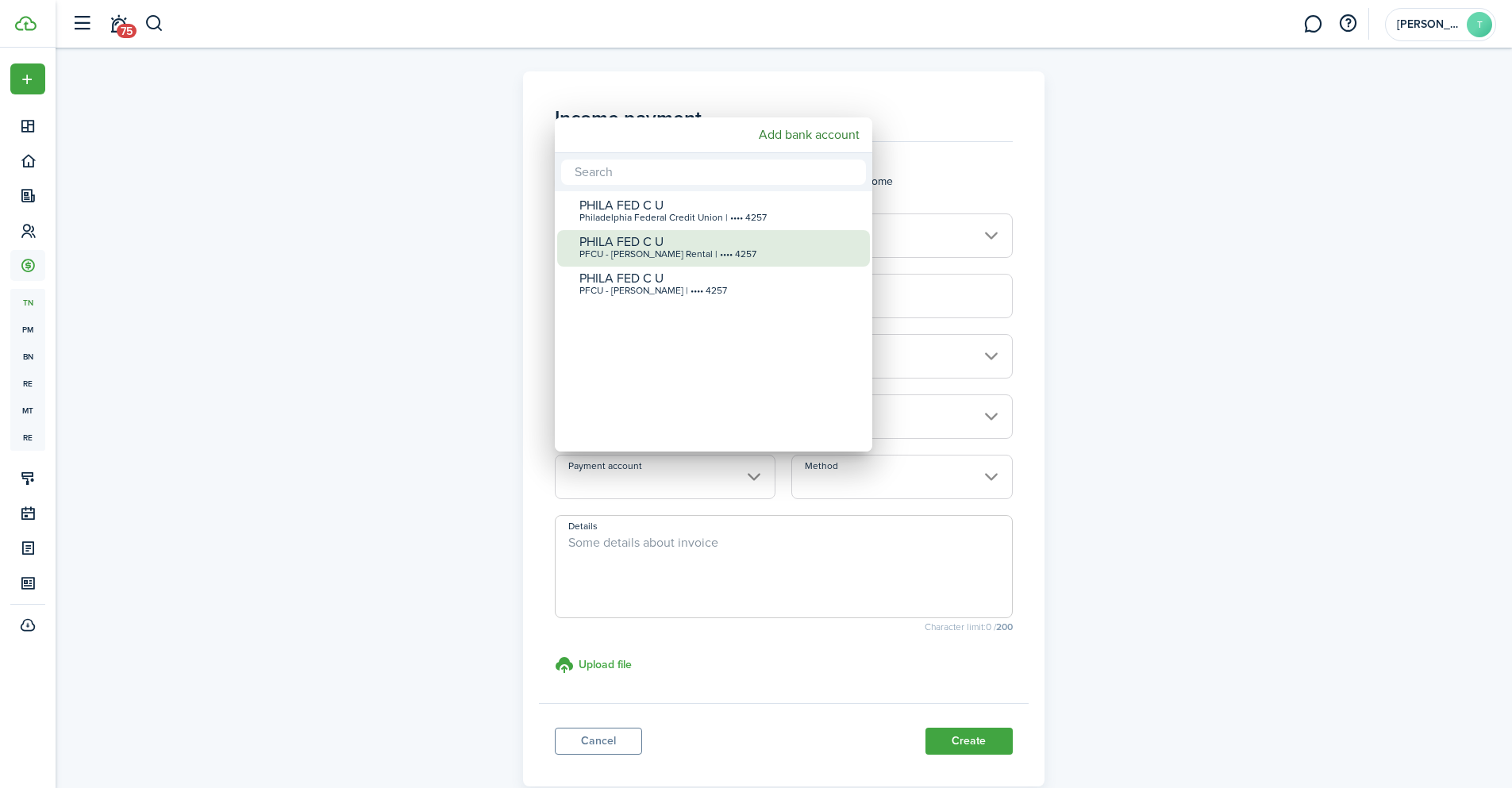
drag, startPoint x: 670, startPoint y: 241, endPoint x: 724, endPoint y: 315, distance: 91.6
click at [670, 240] on div "PHILA FED C U" at bounding box center [720, 243] width 281 height 14
type input "•••• •••• •••• 4257"
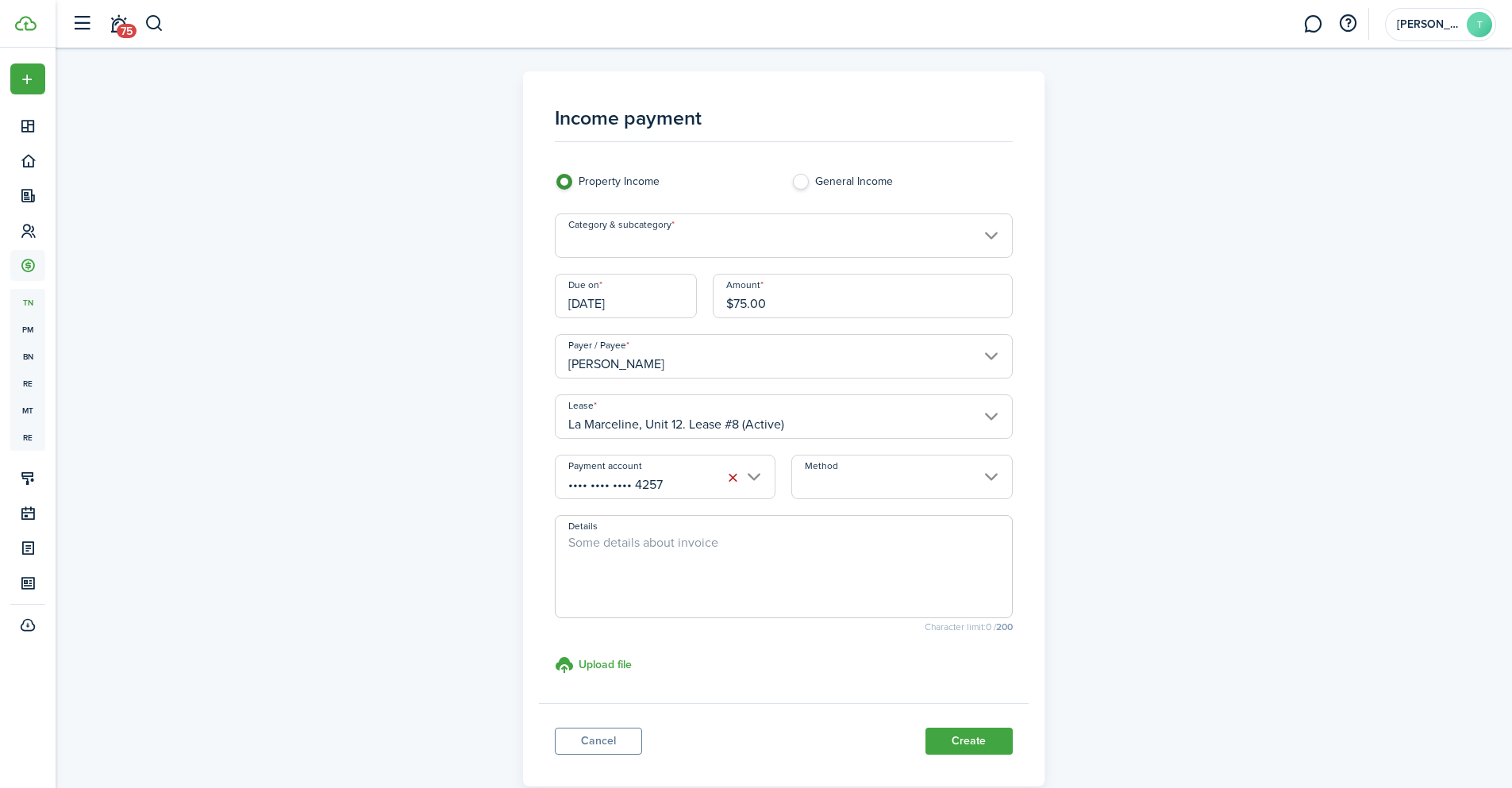
click at [854, 466] on input "Method" at bounding box center [902, 476] width 221 height 44
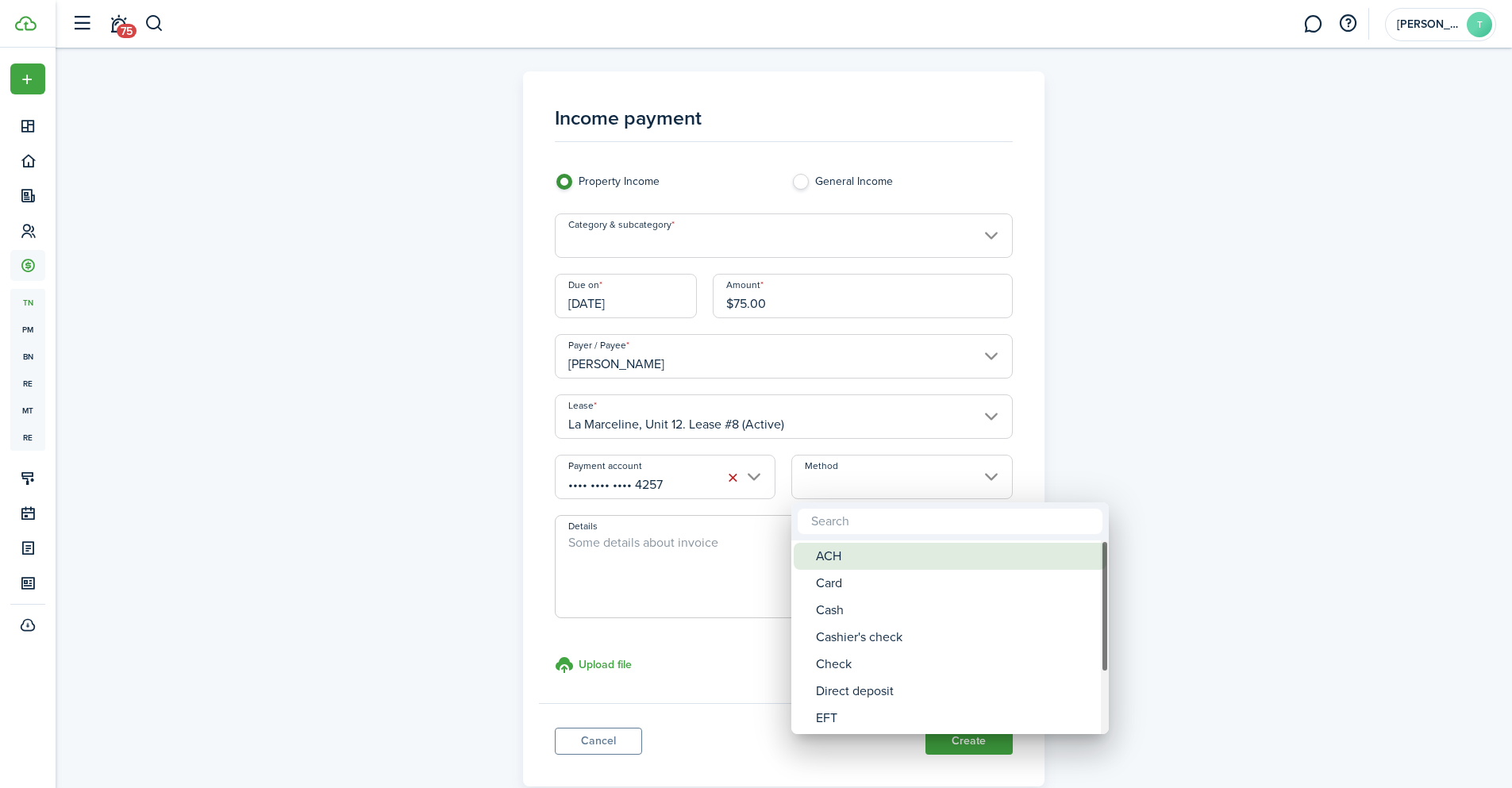
click at [815, 558] on span "Method" at bounding box center [804, 556] width 23 height 23
type input "ACH"
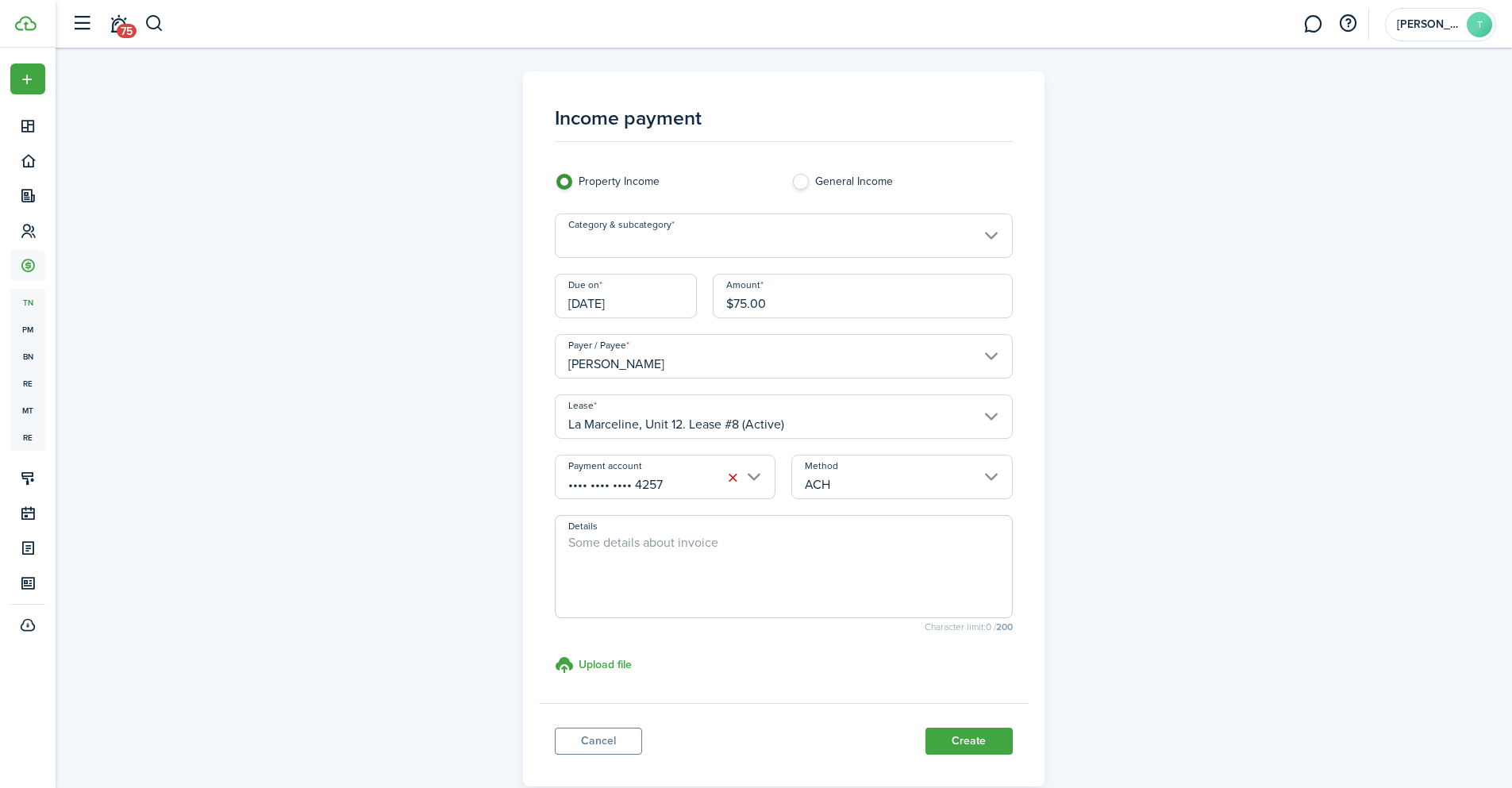
click at [693, 561] on textarea "Details" at bounding box center [783, 572] width 456 height 77
paste textarea "Prepaid Water Fee for the month of January 2026"
drag, startPoint x: 811, startPoint y: 542, endPoint x: 766, endPoint y: 541, distance: 45.0
click at [766, 541] on textarea "Prepaid Water Fee for the month of January 2026" at bounding box center [783, 572] width 456 height 77
type textarea "Prepaid Water Fee for the month of May 2026"
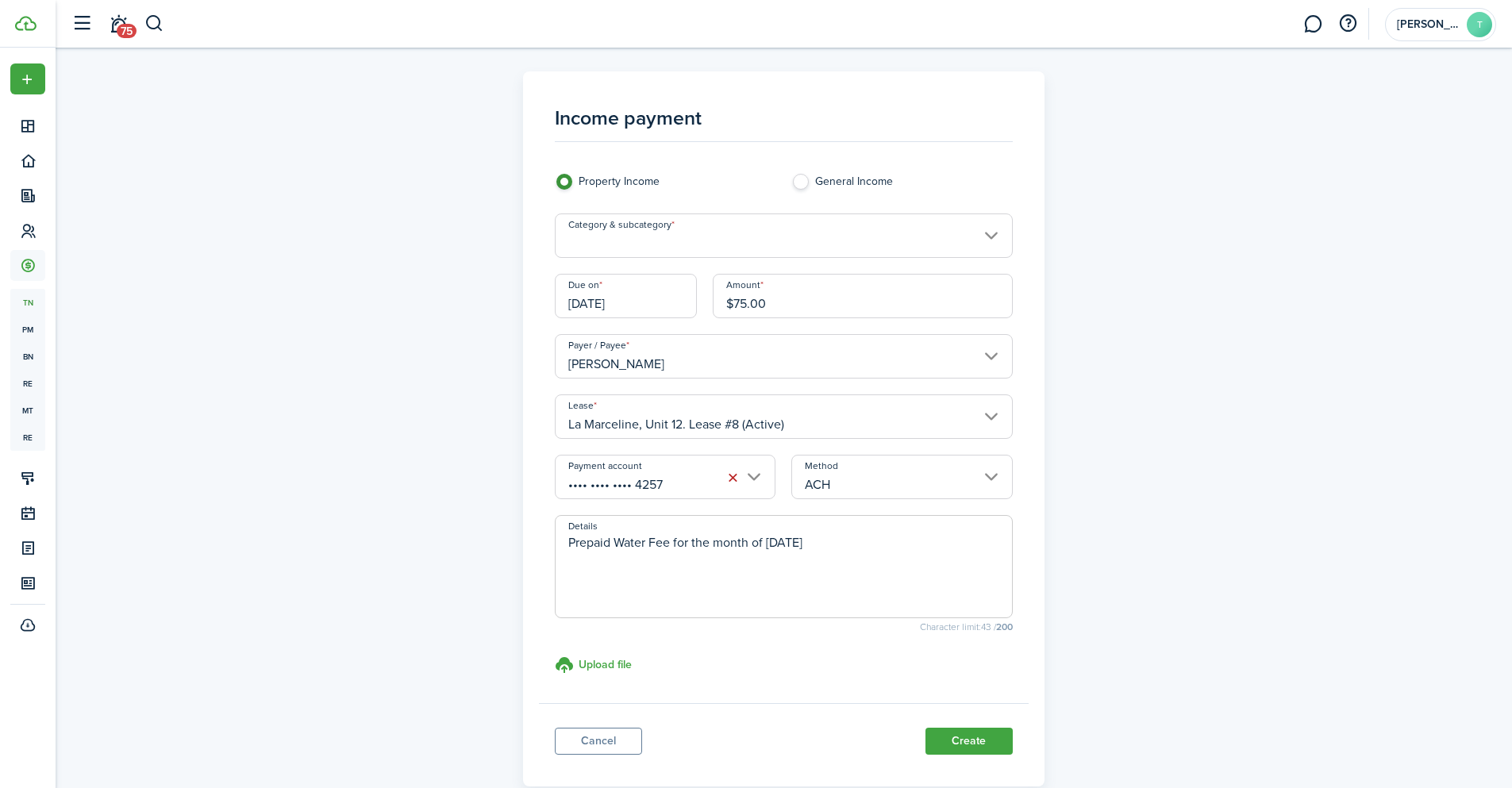
click at [1184, 440] on div "Income payment Property Income General Income Category & subcategory Due on 05/…" at bounding box center [783, 428] width 921 height 715
click at [947, 734] on button "Create" at bounding box center [968, 741] width 87 height 27
click at [703, 234] on input "Category & subcategory" at bounding box center [783, 235] width 458 height 44
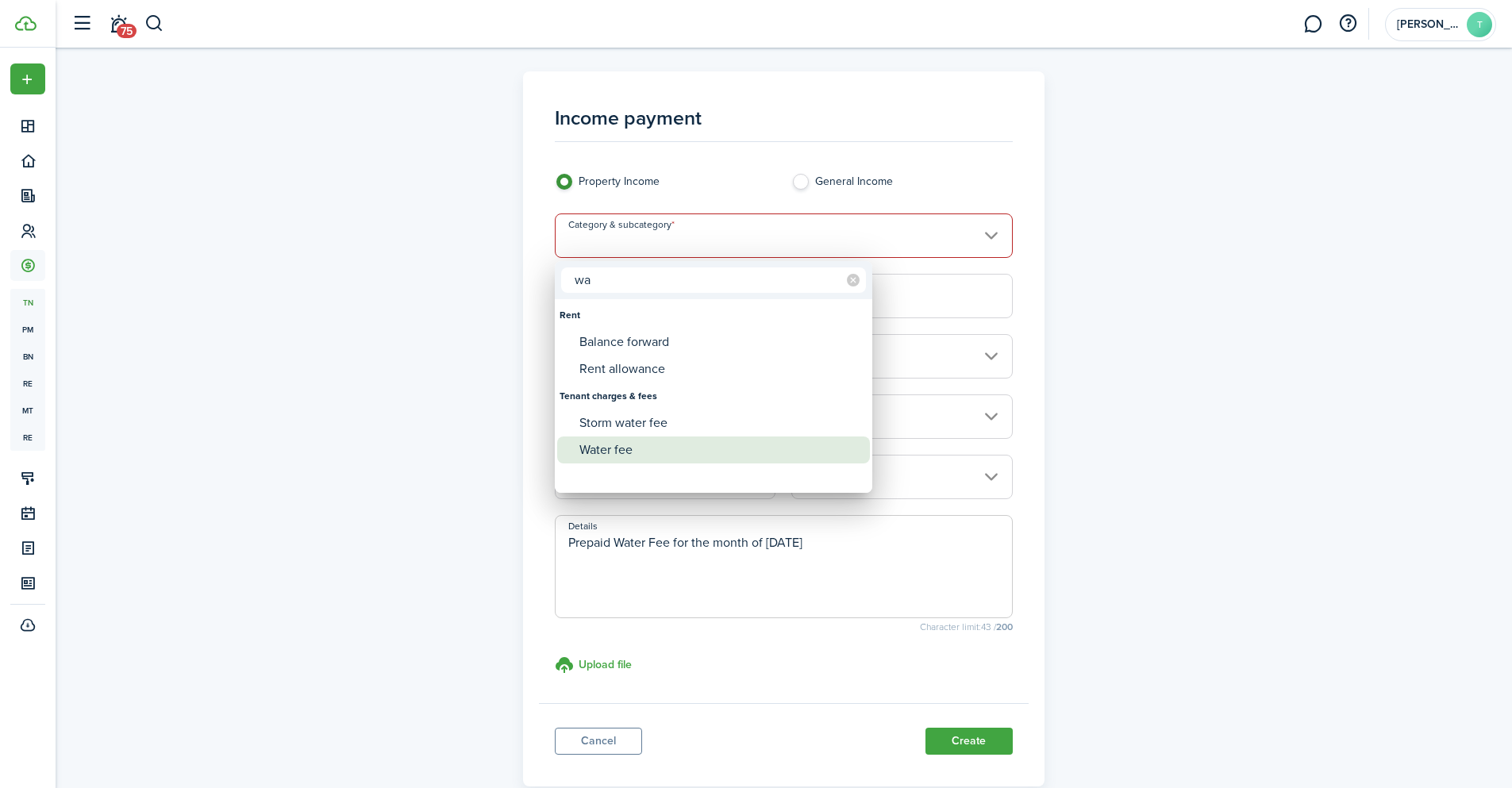
type input "wa"
click at [595, 453] on div "Water fee" at bounding box center [720, 450] width 281 height 27
type input "Tenant charges & fees / Water fee"
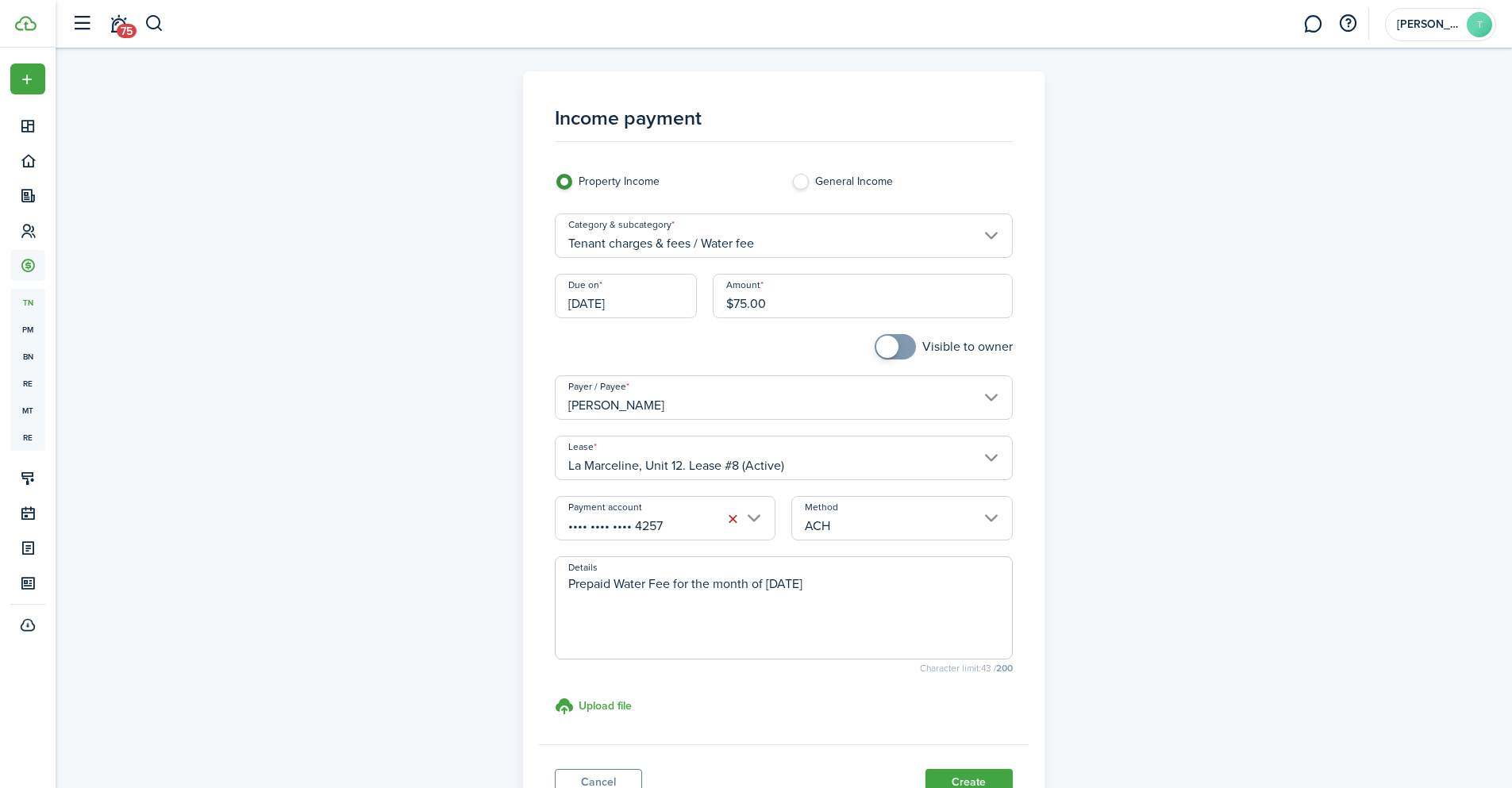
checkbox input "true"
click at [900, 353] on span at bounding box center [895, 347] width 16 height 25
click at [1198, 313] on div "Income payment Property Income General Income Category & subcategory Tenant cha…" at bounding box center [783, 449] width 921 height 756
click at [946, 775] on button "Create" at bounding box center [968, 783] width 87 height 27
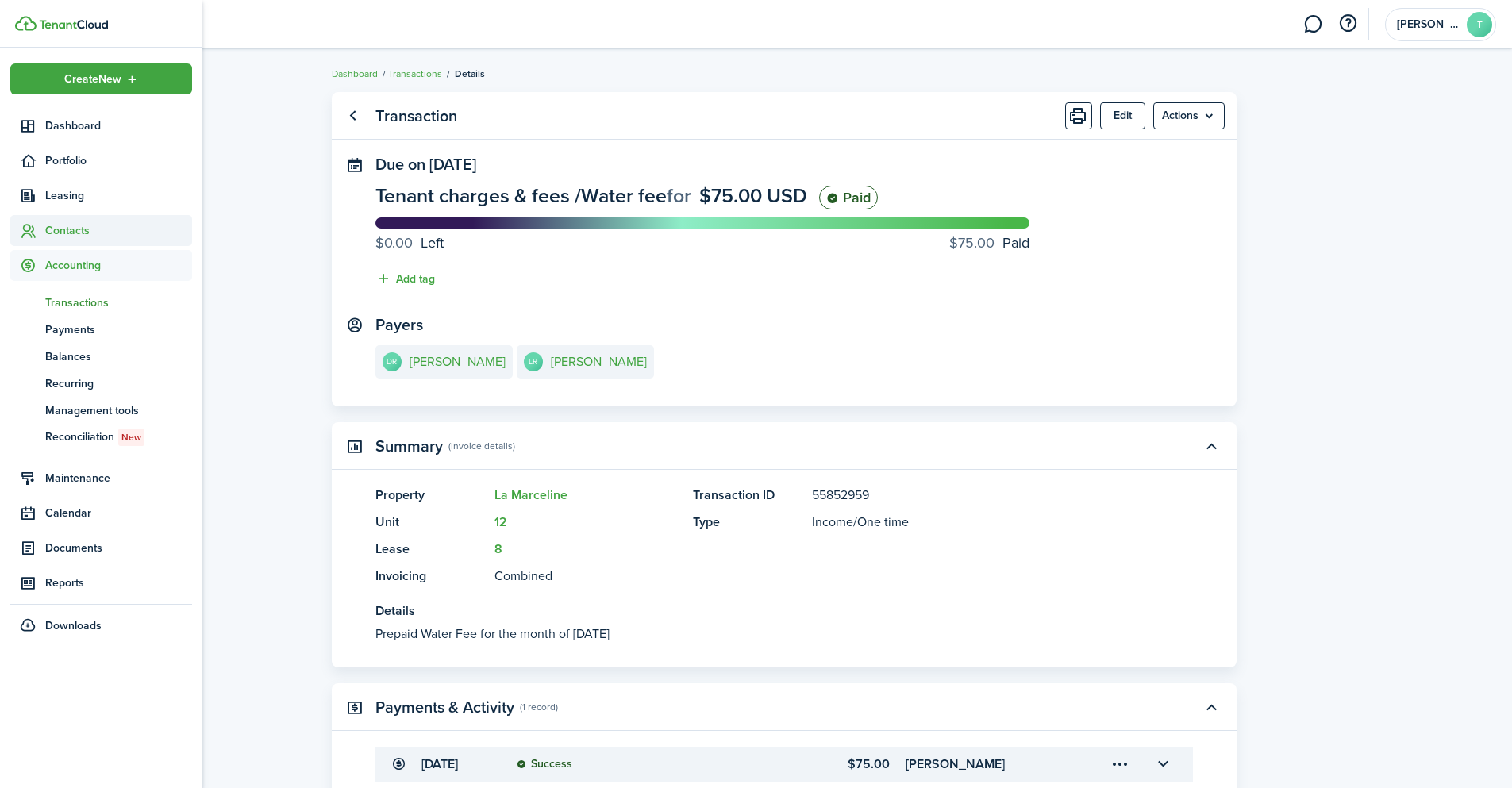
click at [77, 225] on span "Contacts" at bounding box center [118, 230] width 147 height 16
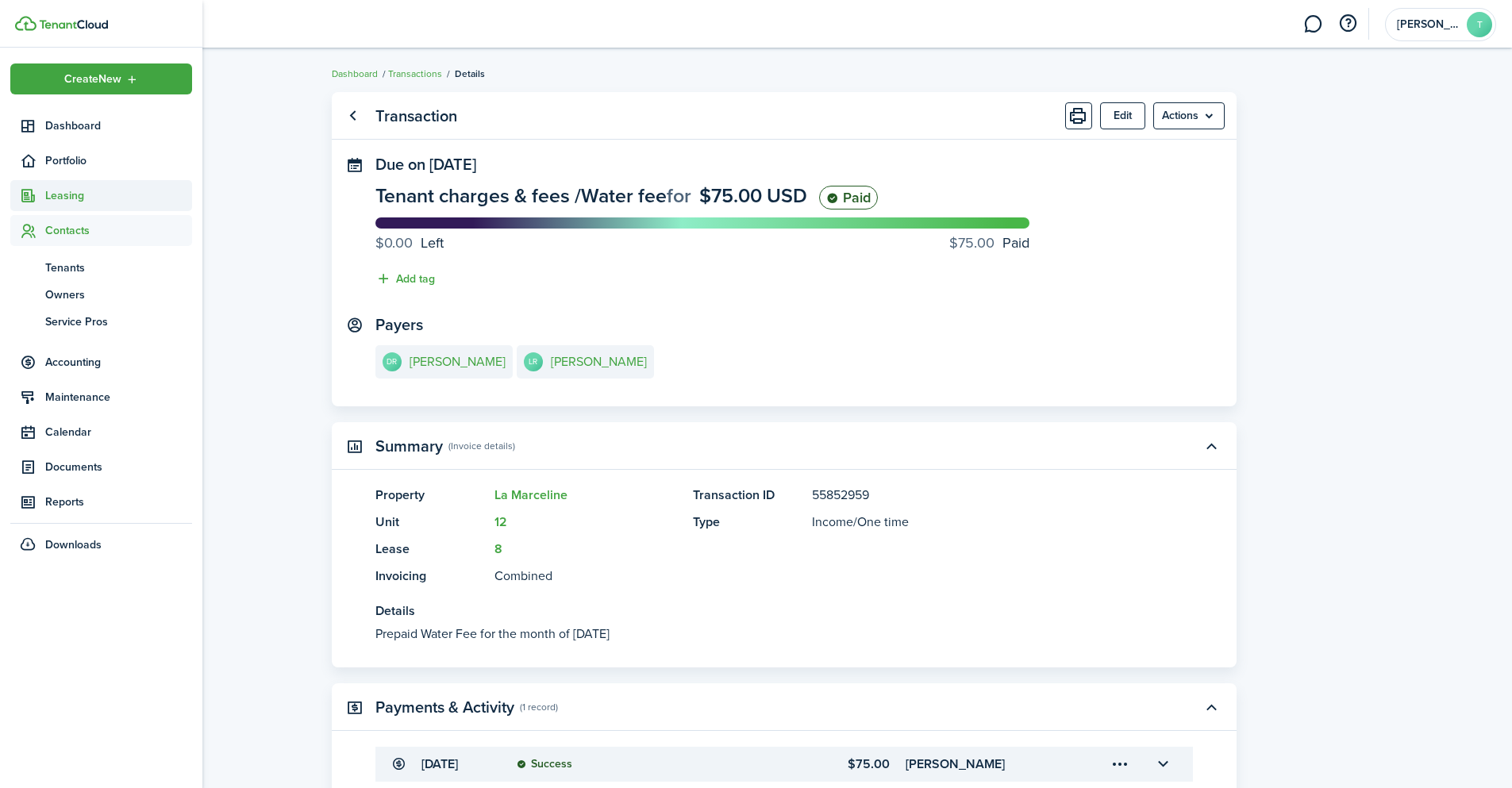
click at [88, 200] on span "Leasing" at bounding box center [118, 196] width 147 height 16
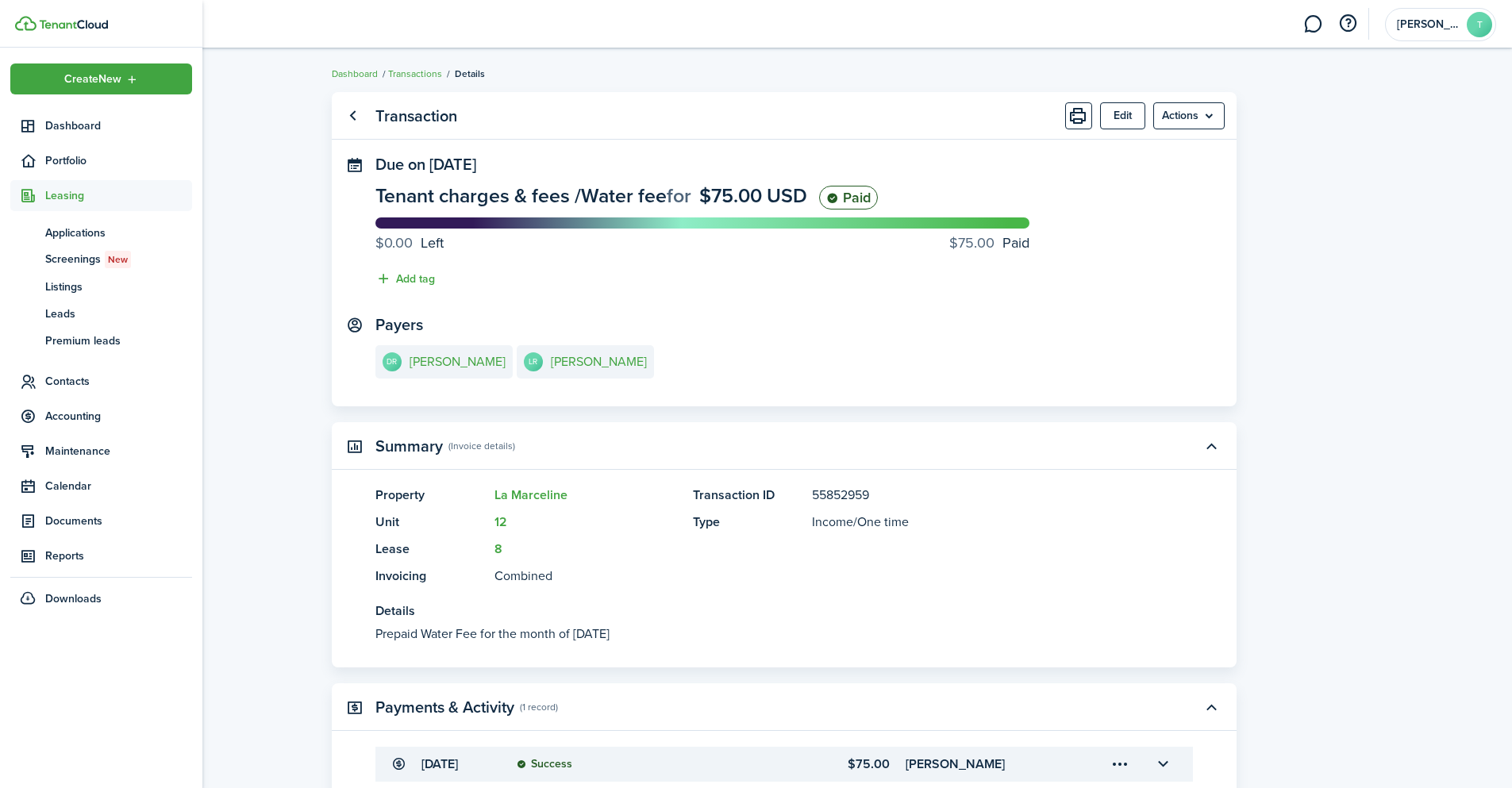
click at [100, 105] on ul "Create New Dashboard Portfolio Leasing ap Applications sc Screenings New ls Lis…" at bounding box center [101, 338] width 182 height 551
click at [102, 120] on span "Dashboard" at bounding box center [118, 125] width 147 height 16
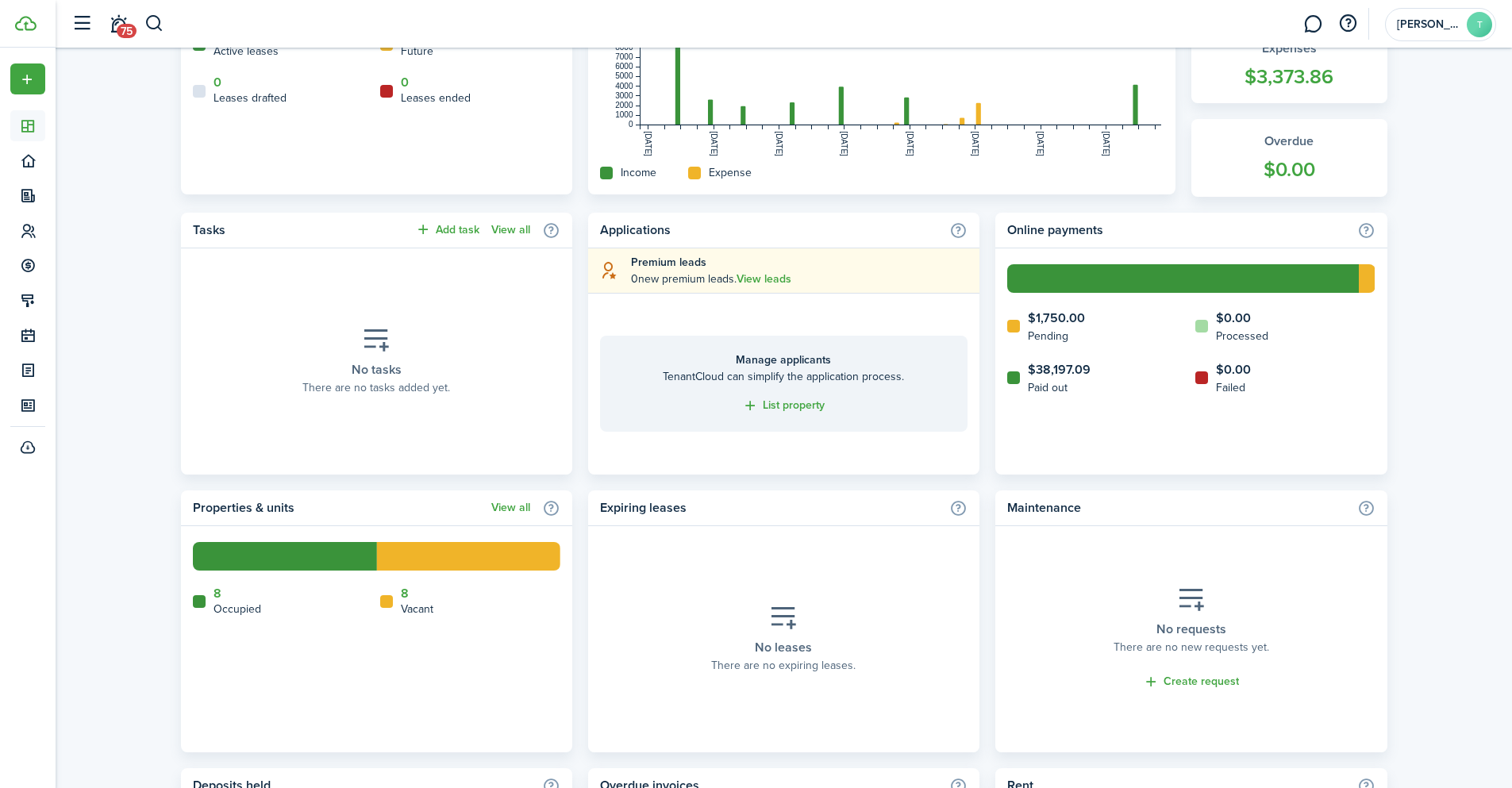
scroll to position [397, 0]
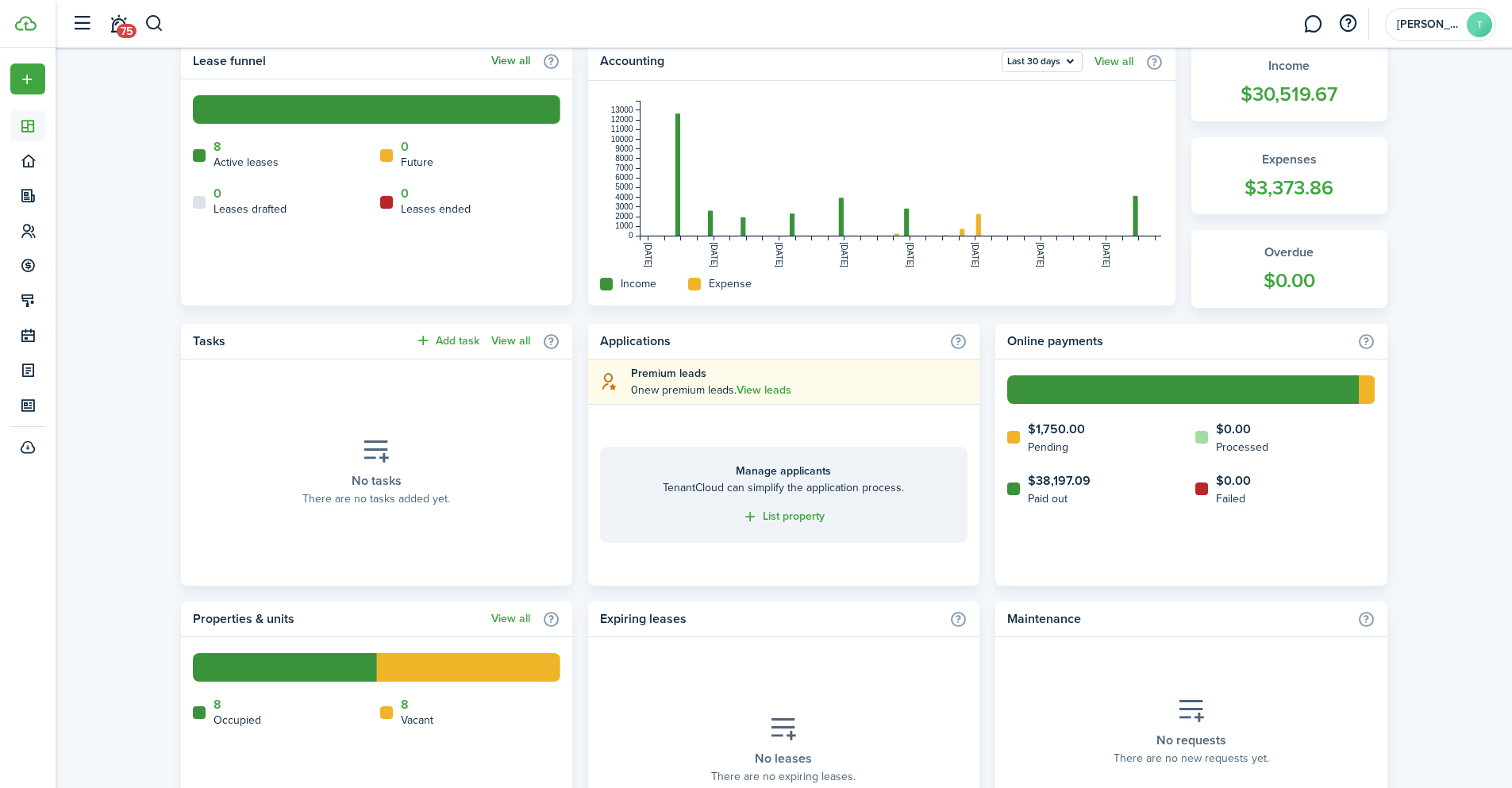
click at [505, 57] on link "View all" at bounding box center [510, 61] width 39 height 13
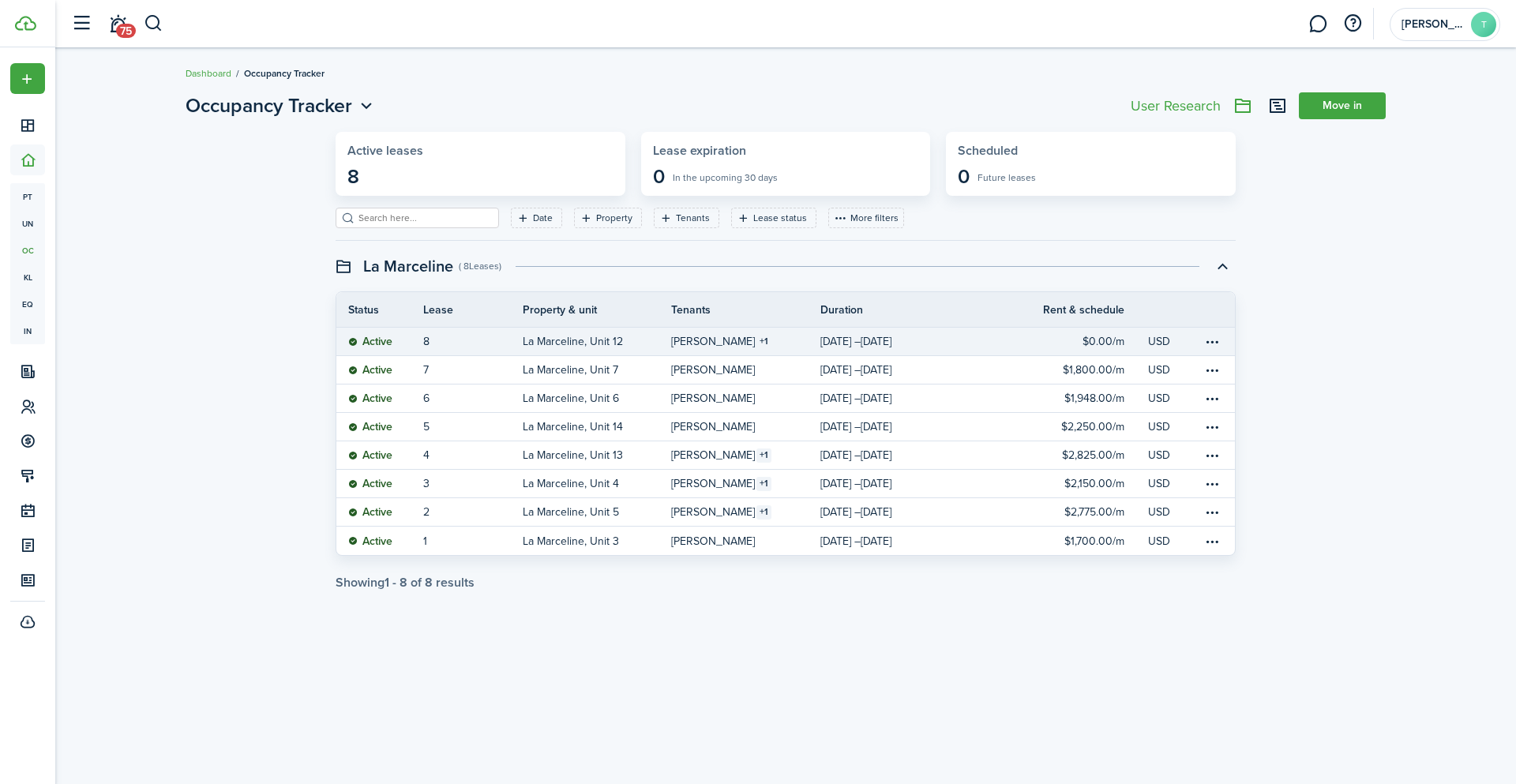
click at [982, 340] on link "Oct 15, 2025 – Oct 14, 2027" at bounding box center [910, 341] width 179 height 28
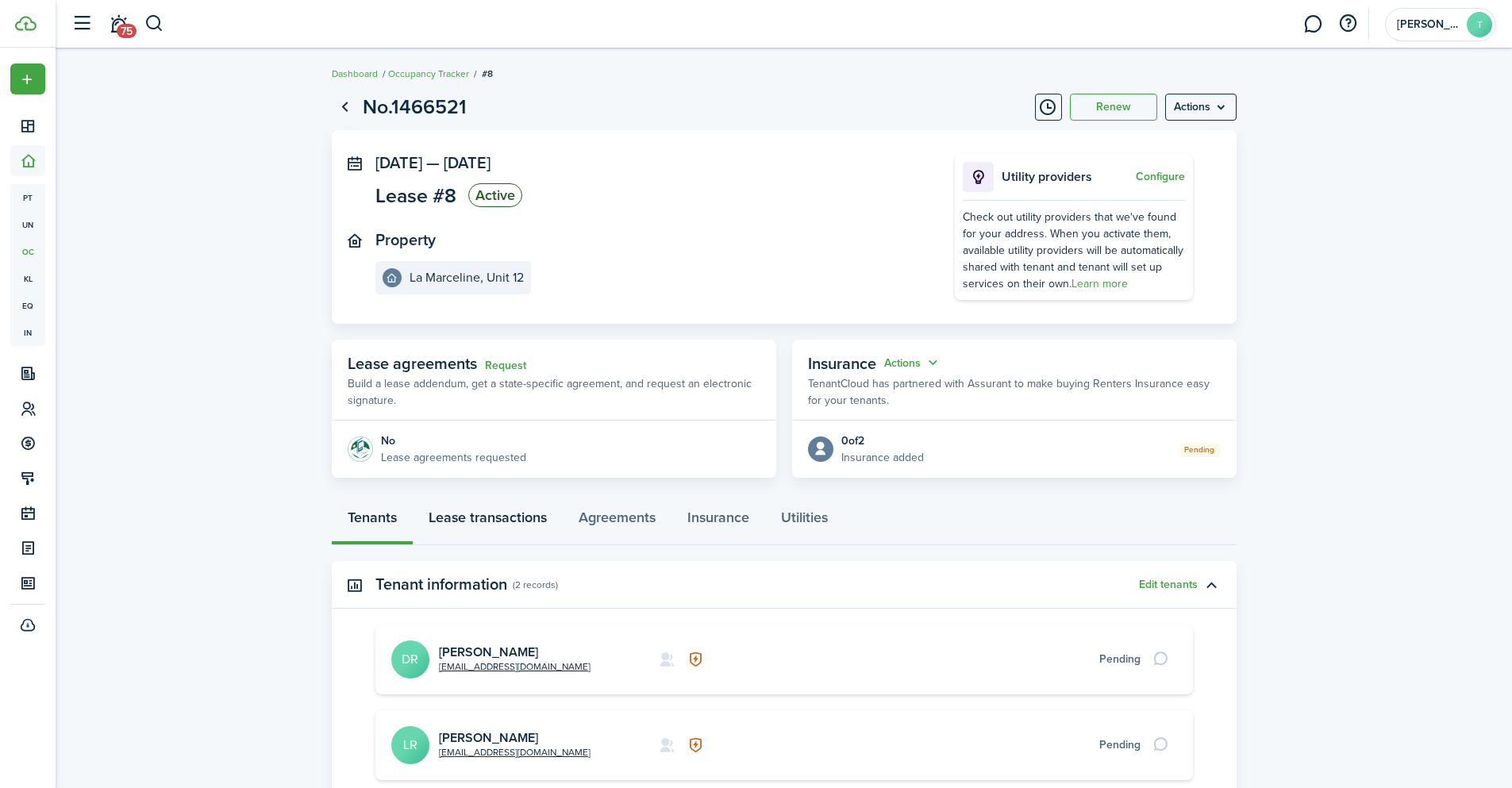
click at [507, 512] on link "Lease transactions" at bounding box center [488, 521] width 150 height 48
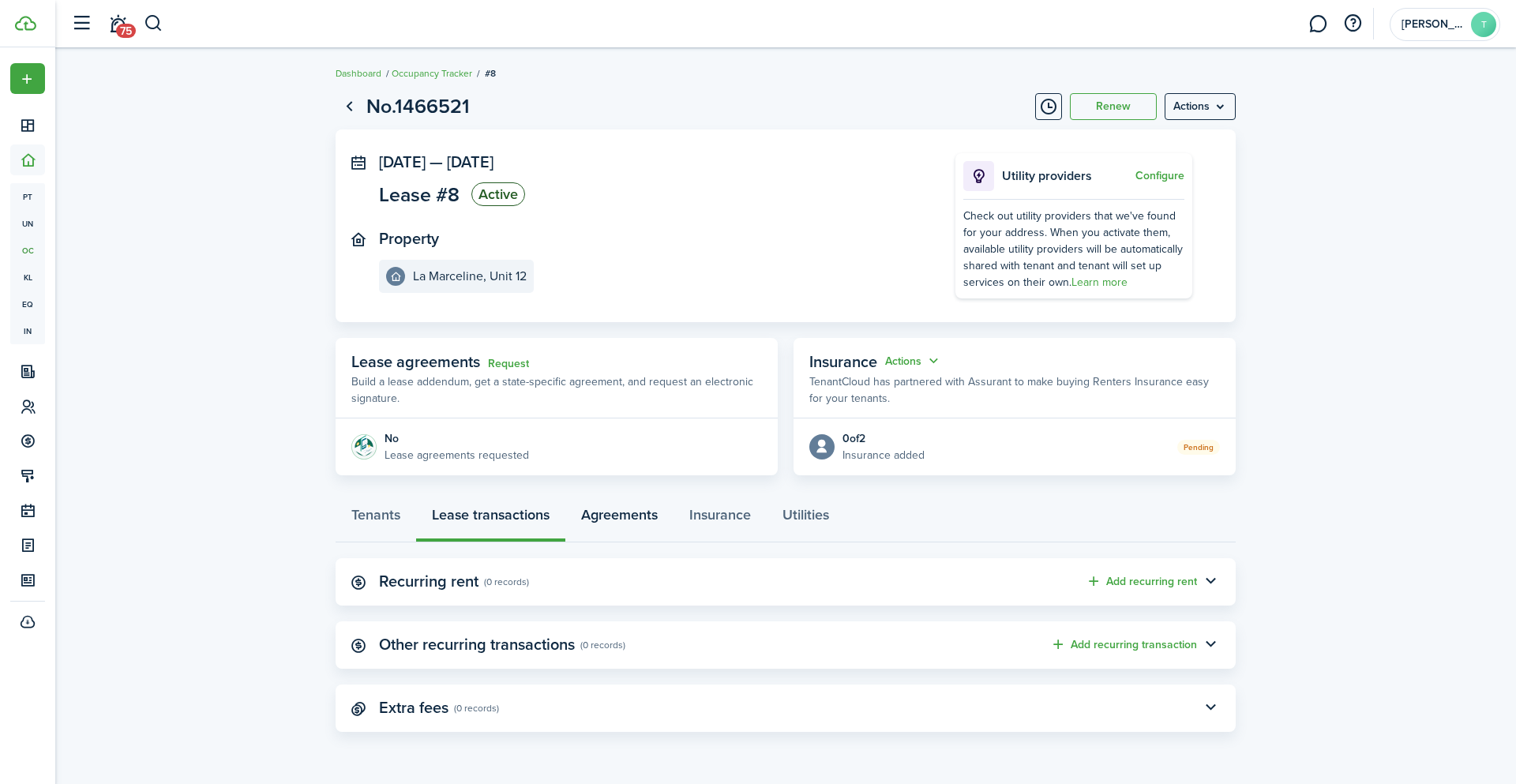
click at [617, 510] on link "Agreements" at bounding box center [619, 518] width 109 height 48
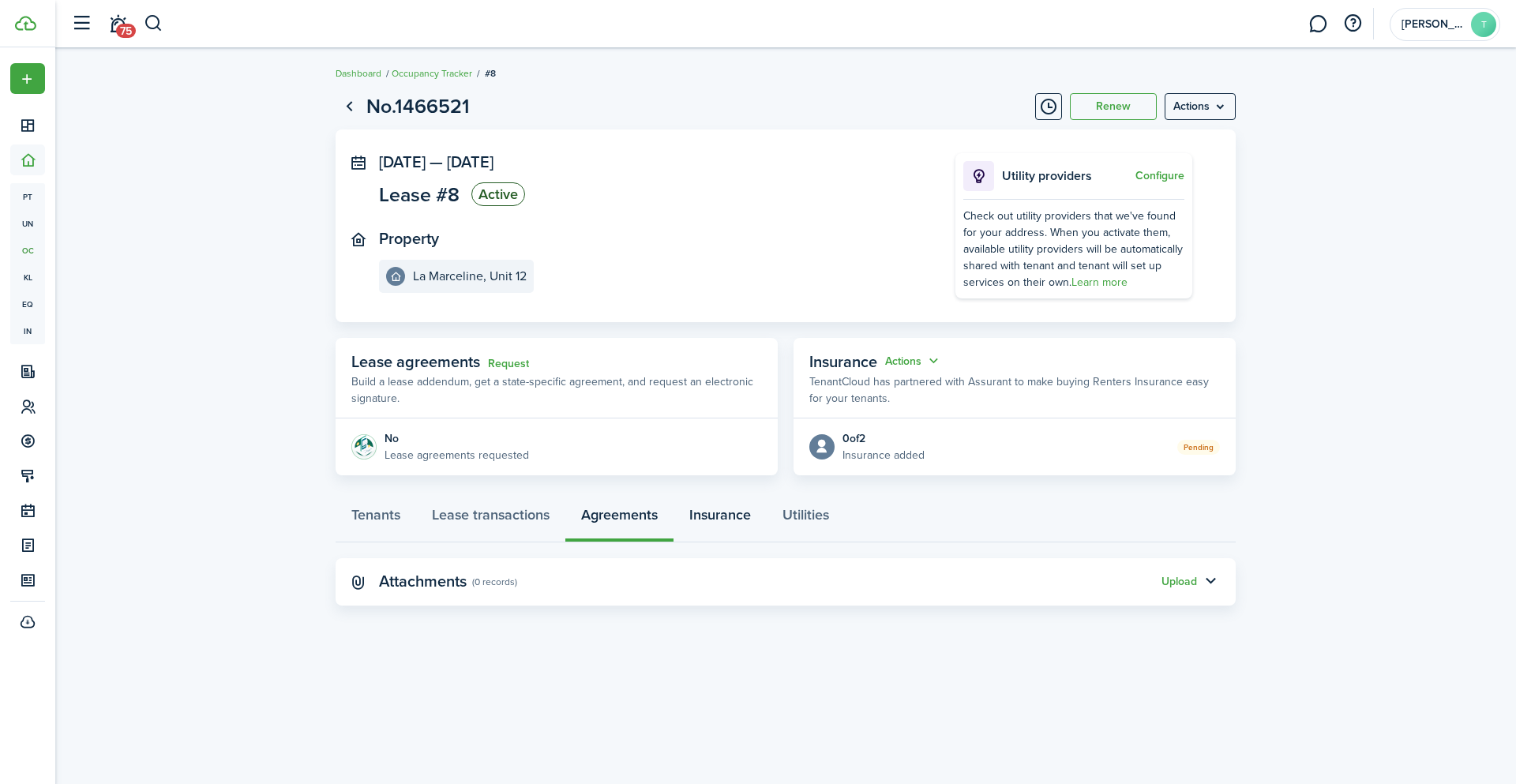
click at [701, 516] on link "Insurance" at bounding box center [720, 518] width 93 height 48
click at [806, 512] on link "Utilities" at bounding box center [806, 518] width 78 height 48
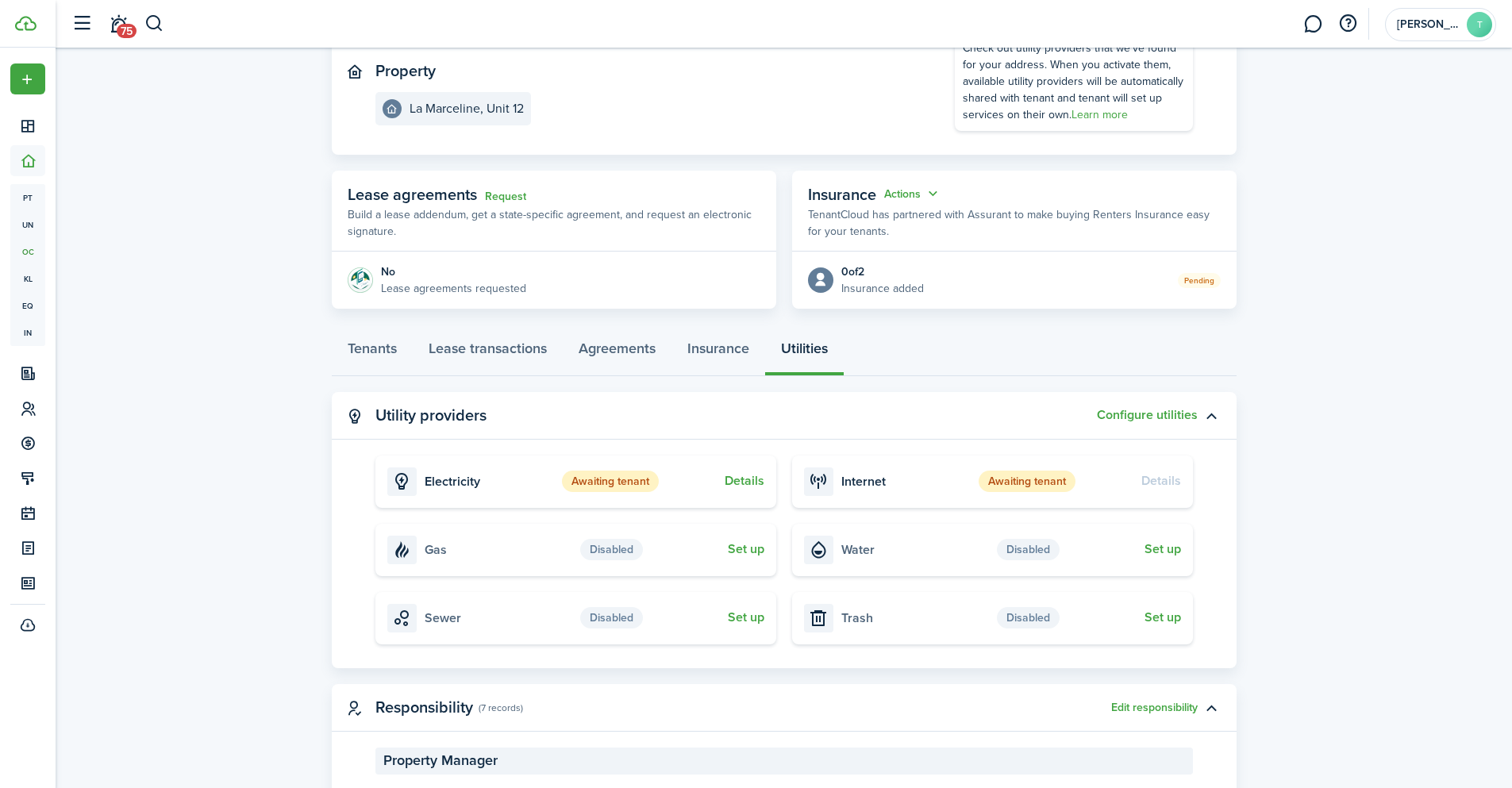
scroll to position [255, 0]
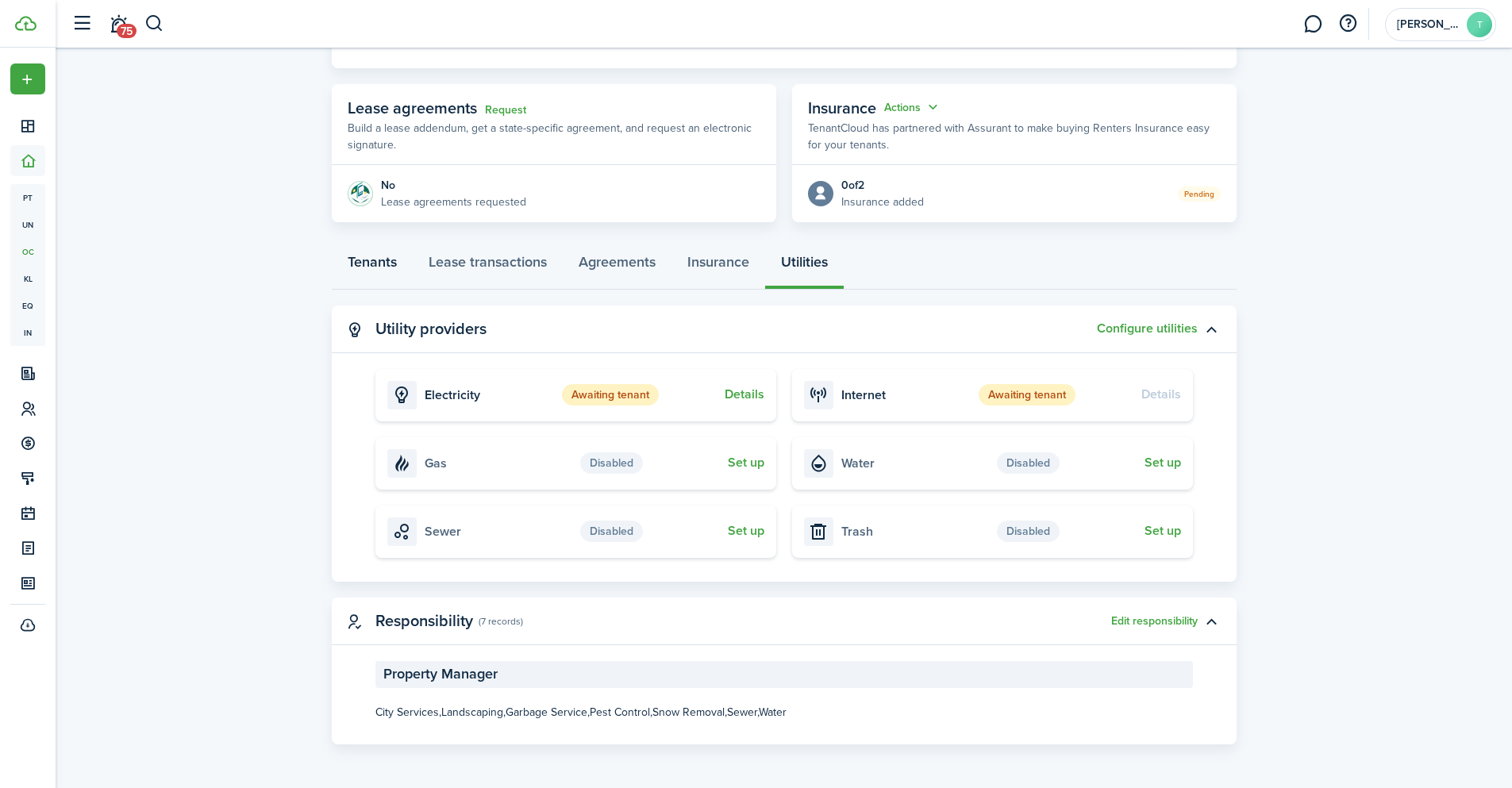
click at [380, 268] on link "Tenants" at bounding box center [372, 265] width 81 height 48
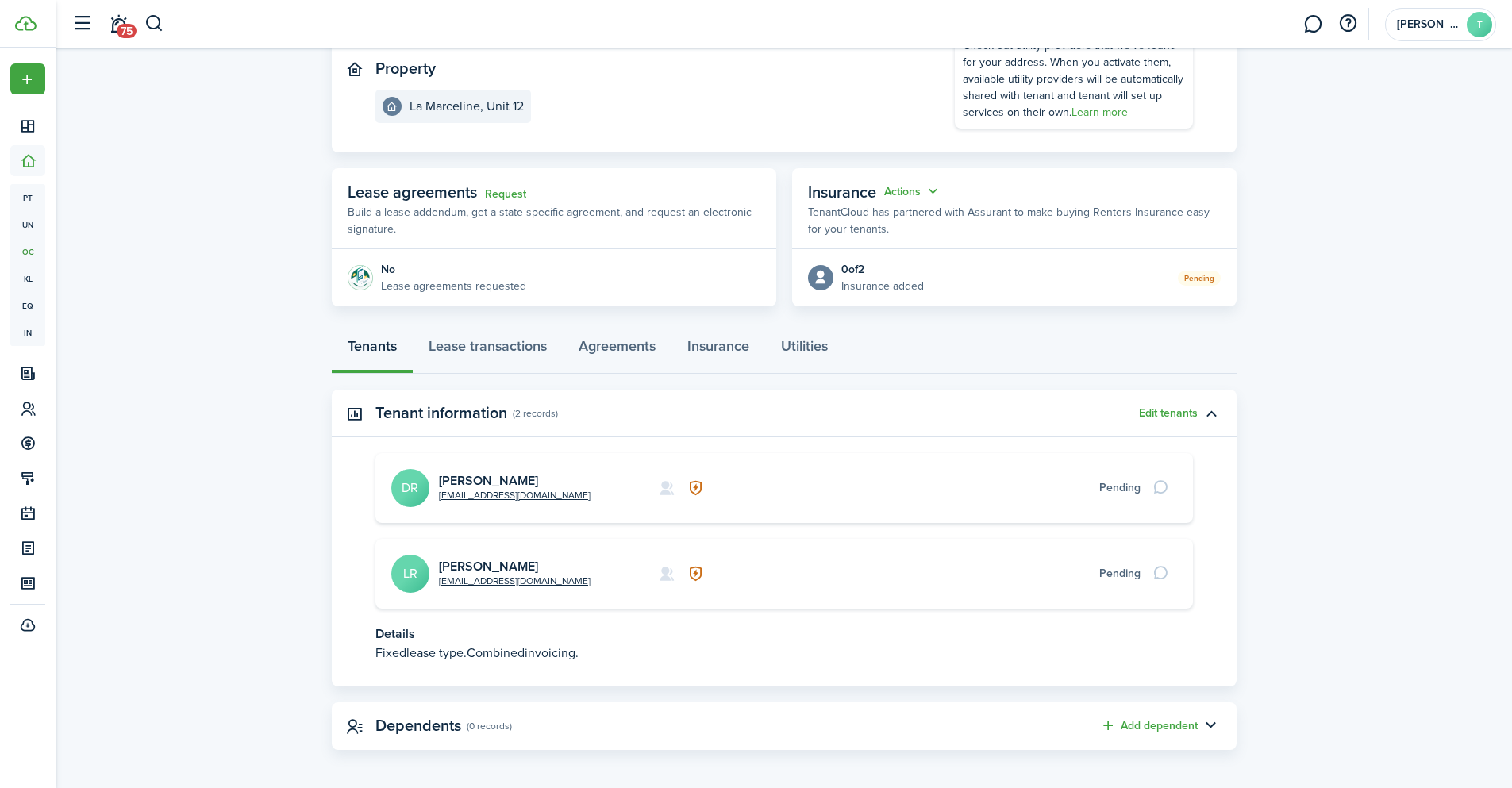
scroll to position [177, 0]
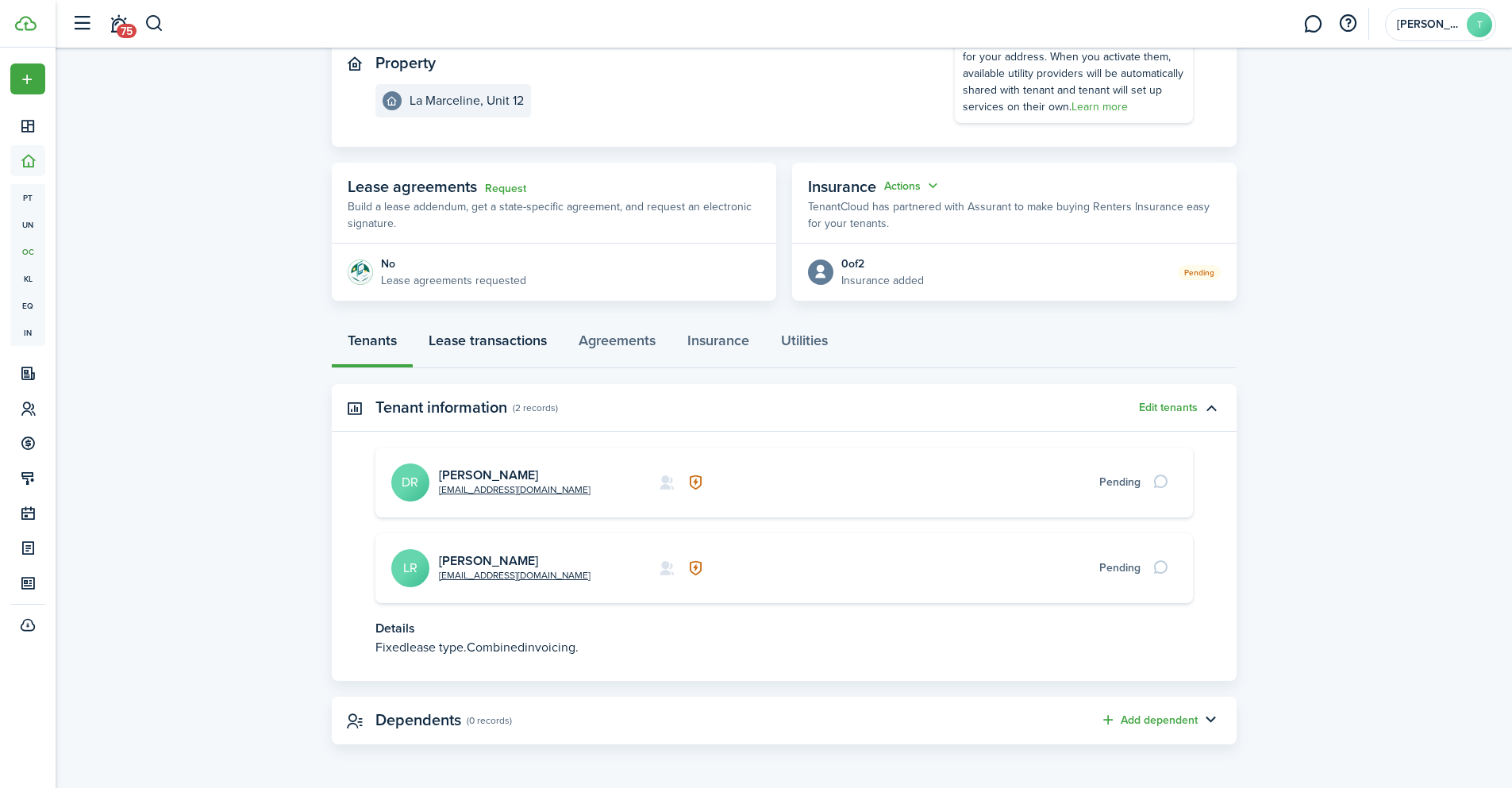
click at [479, 346] on link "Lease transactions" at bounding box center [488, 344] width 150 height 48
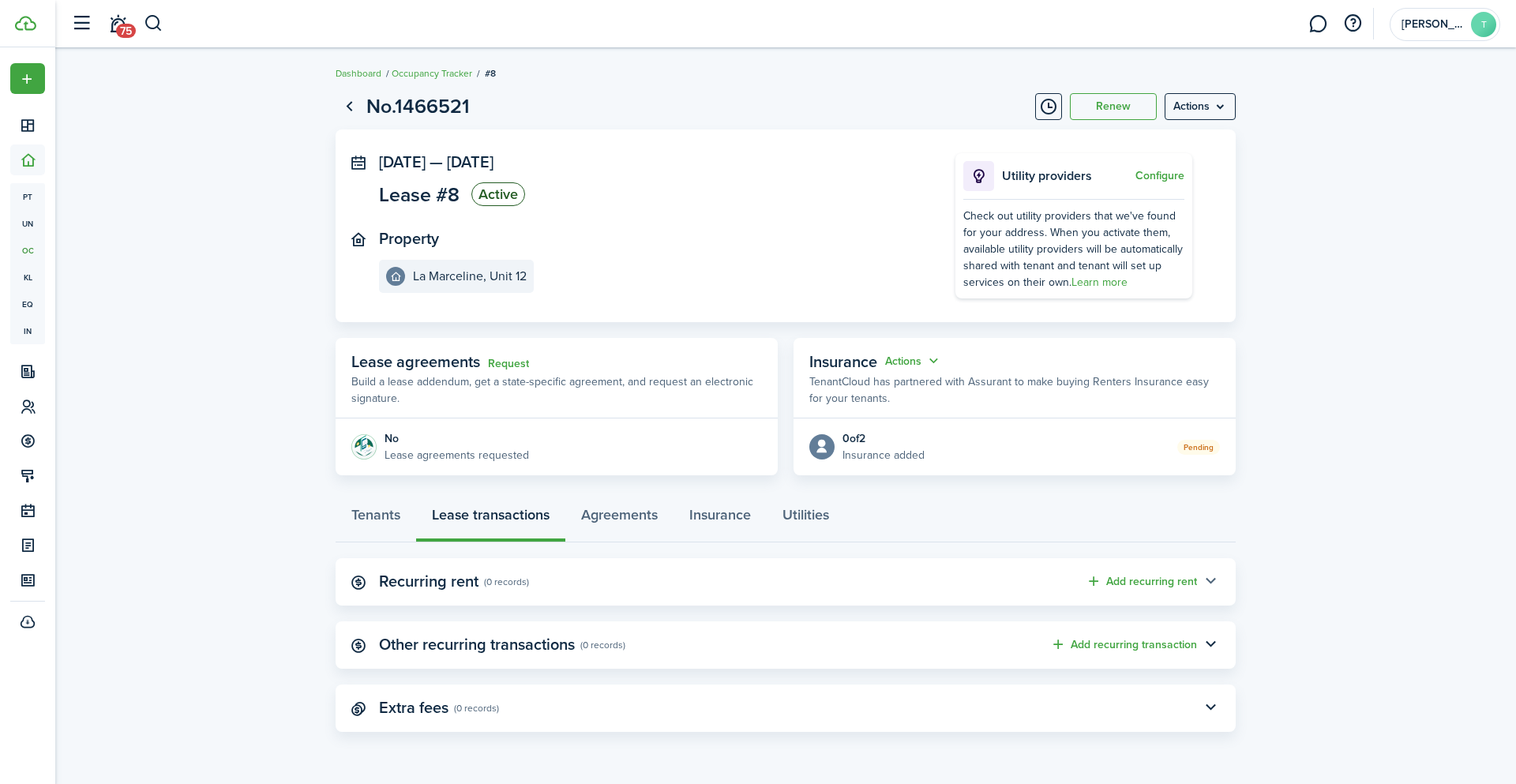
click at [1213, 584] on button "button" at bounding box center [1211, 582] width 27 height 27
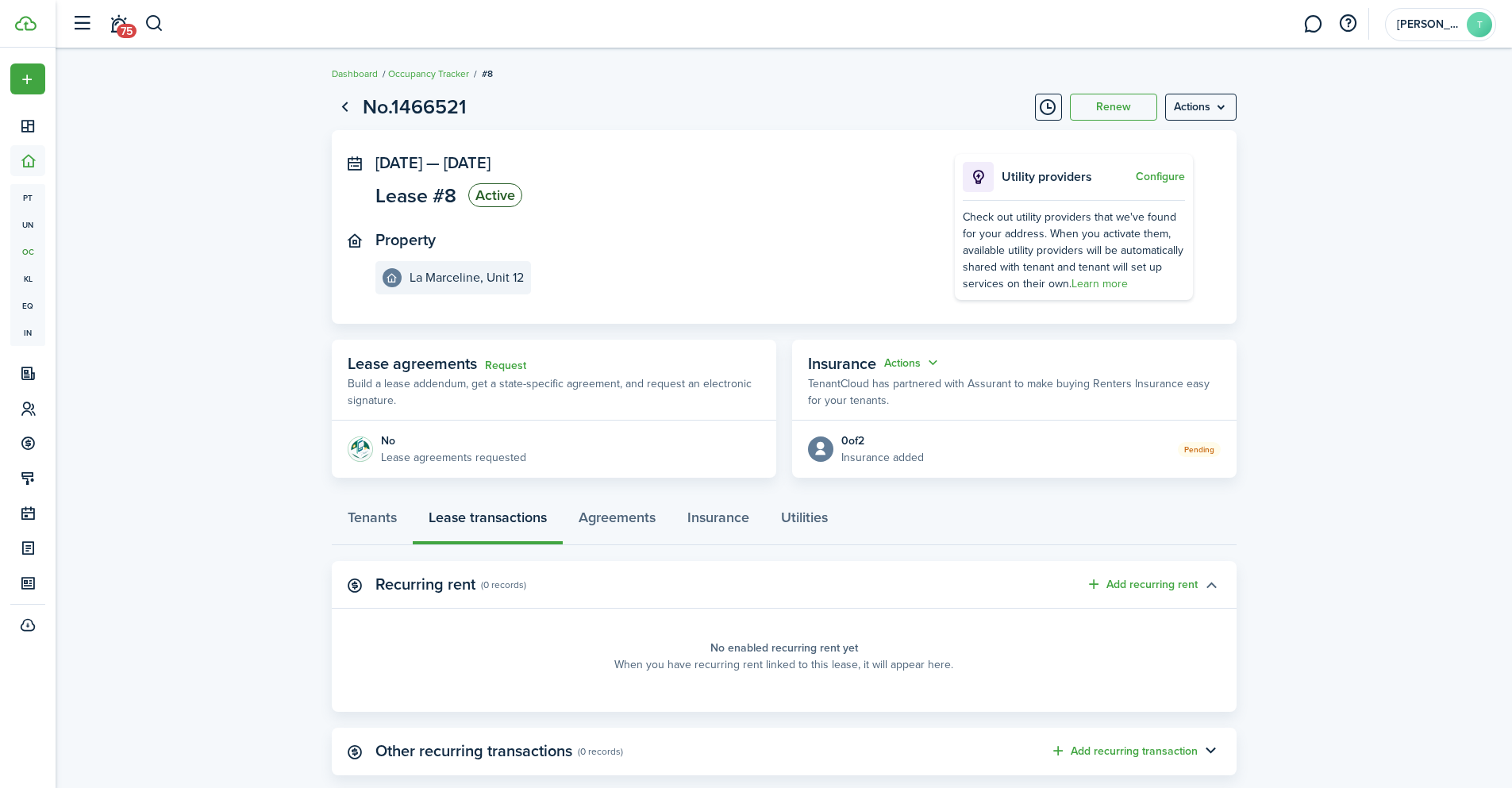
click at [1219, 587] on button "button" at bounding box center [1211, 585] width 27 height 27
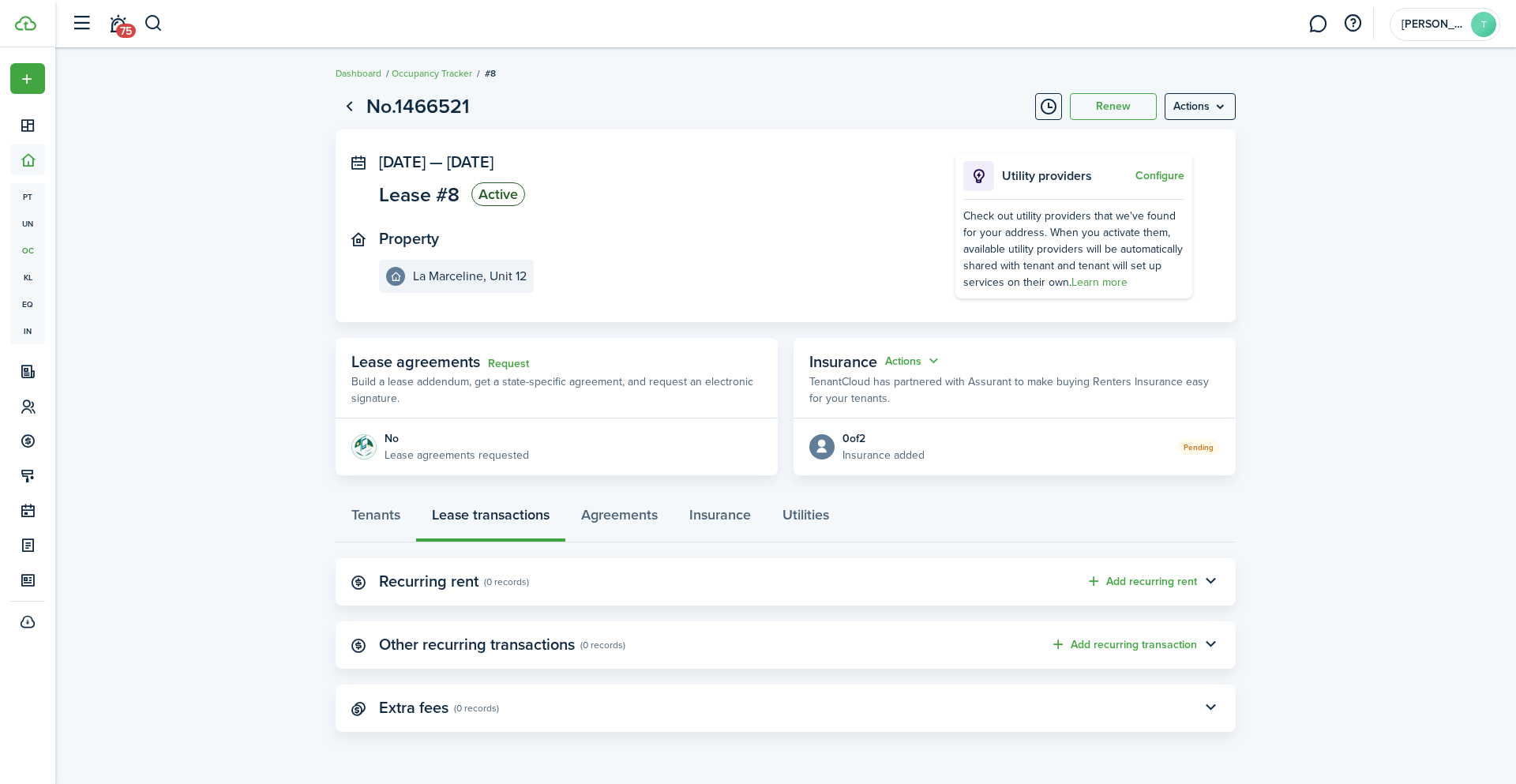
click at [526, 440] on div "No" at bounding box center [457, 439] width 144 height 16
click at [629, 524] on link "Agreements" at bounding box center [619, 518] width 109 height 48
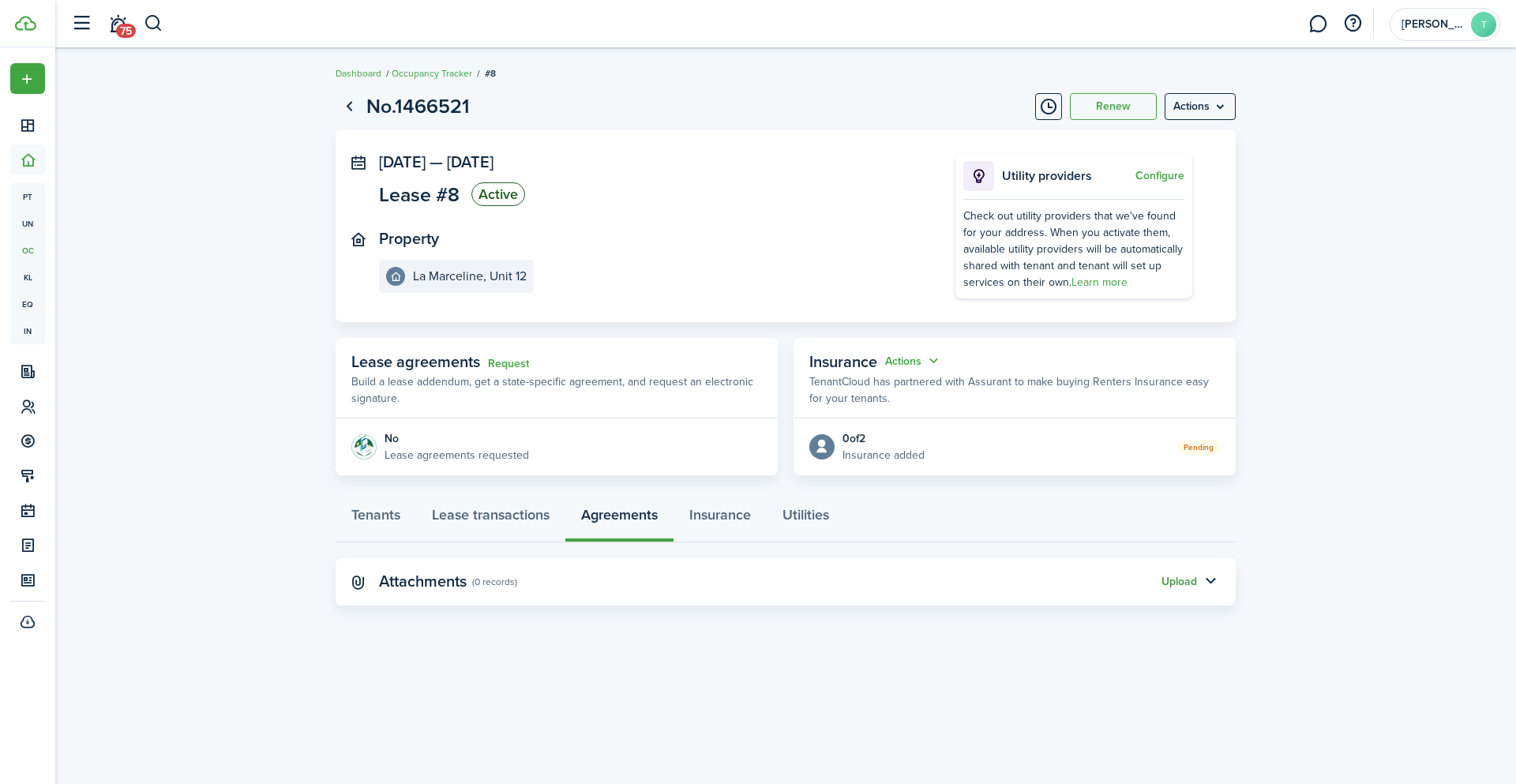
click at [1173, 581] on button "Upload" at bounding box center [1180, 582] width 36 height 13
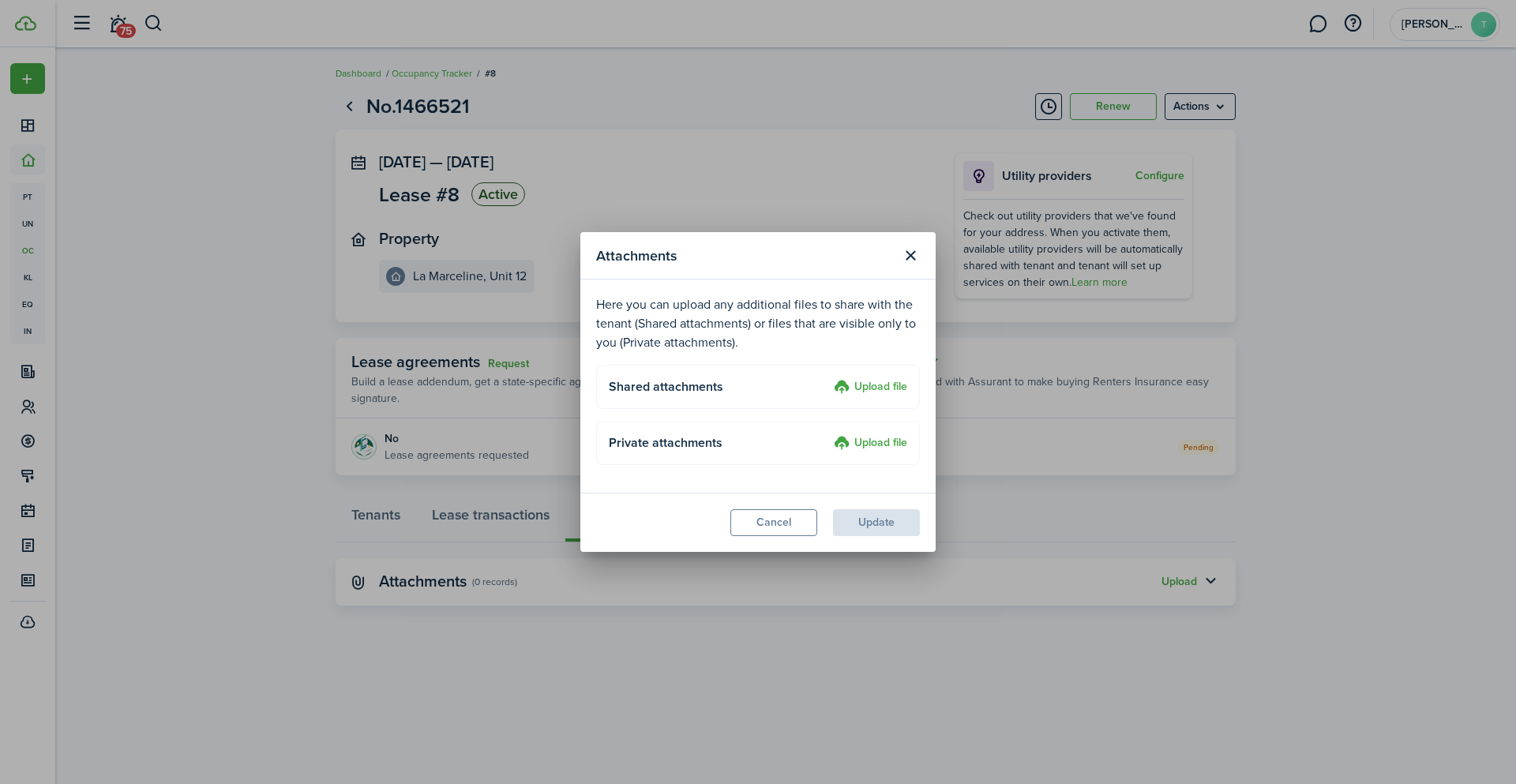
click at [887, 379] on label "Upload file" at bounding box center [871, 388] width 74 height 19
click at [828, 379] on input "Upload file" at bounding box center [828, 379] width 0 height 0
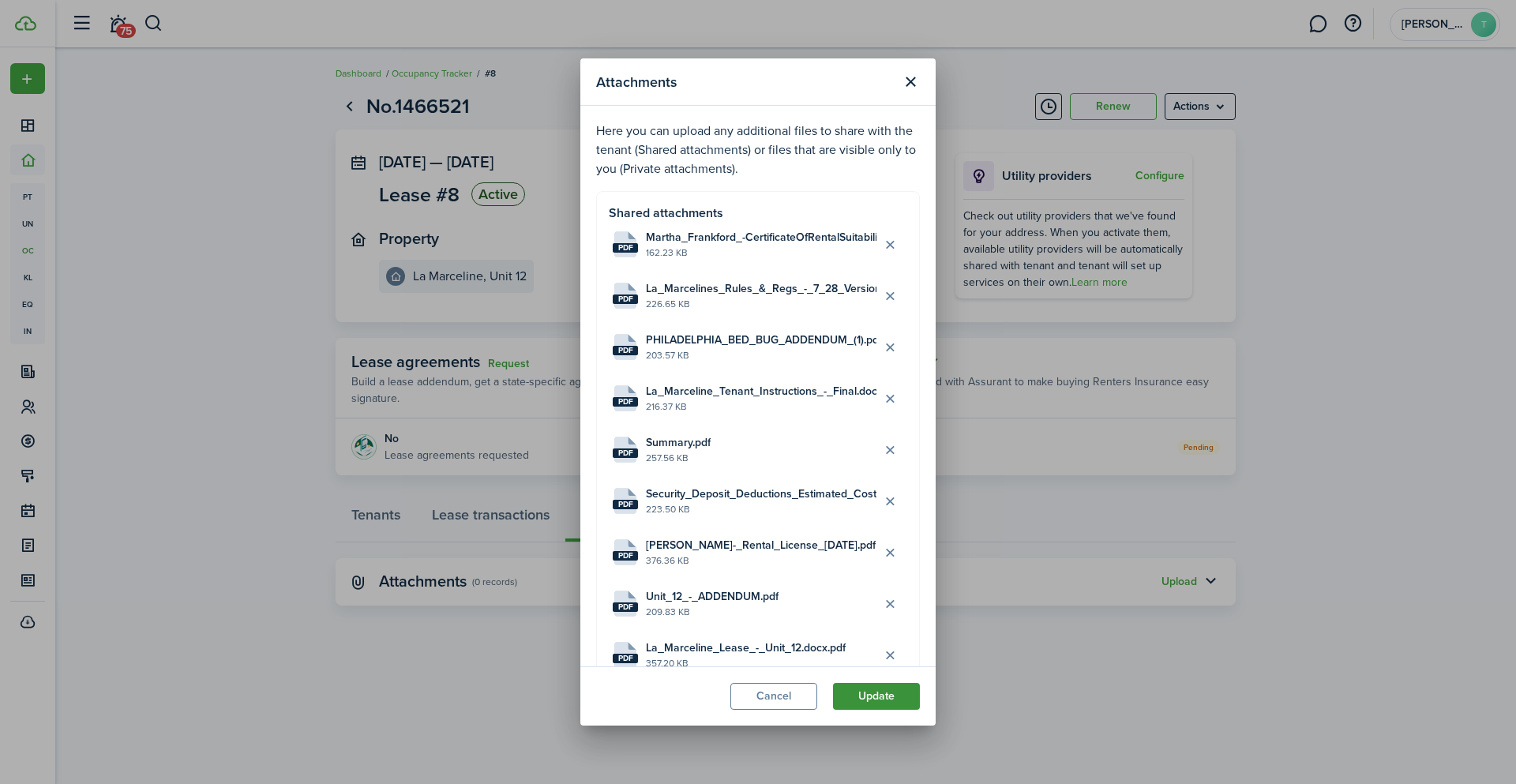
click at [875, 696] on button "Update" at bounding box center [876, 696] width 87 height 27
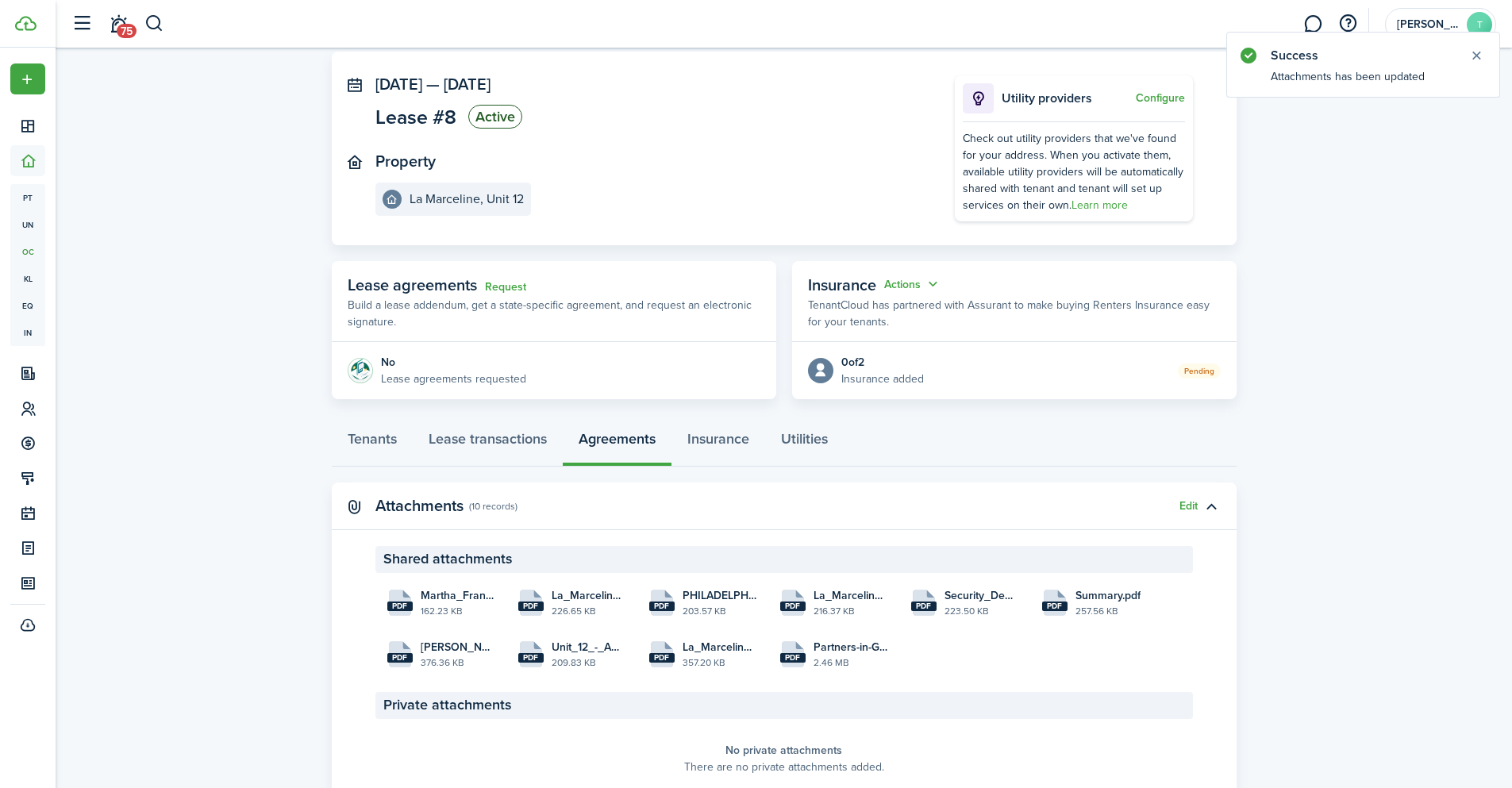
scroll to position [149, 0]
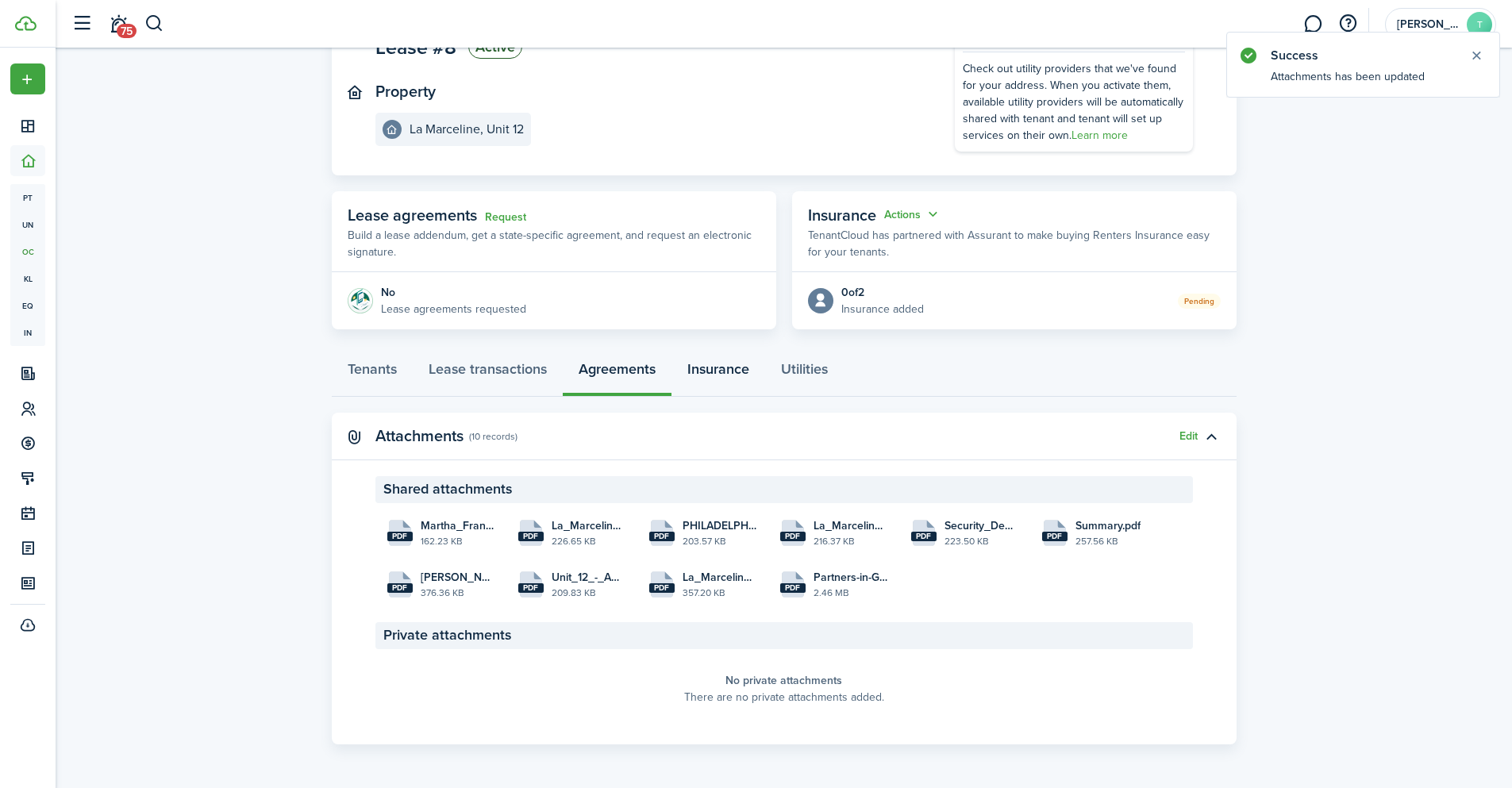
click at [738, 377] on link "Insurance" at bounding box center [719, 372] width 94 height 48
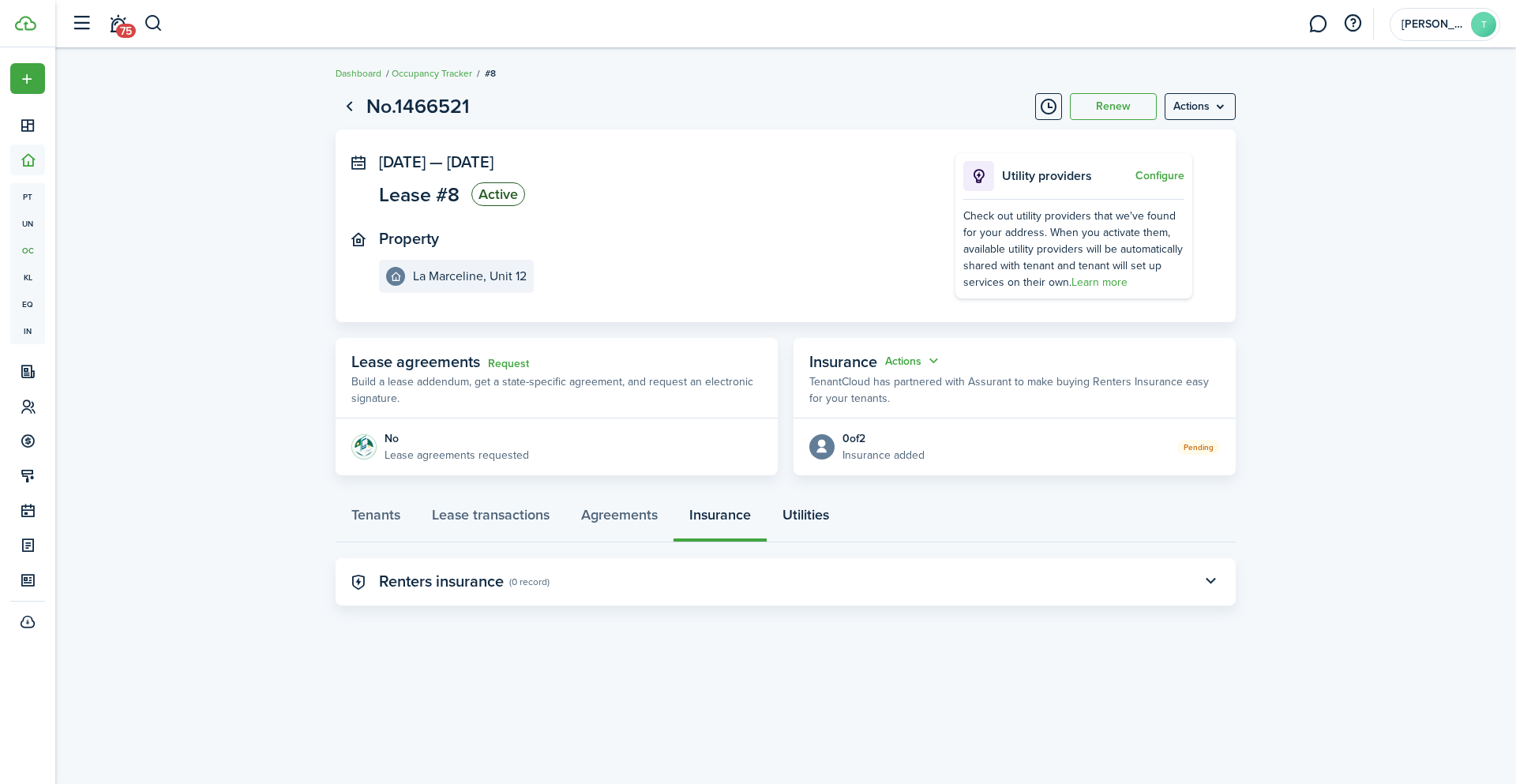
click at [823, 518] on link "Utilities" at bounding box center [806, 518] width 78 height 48
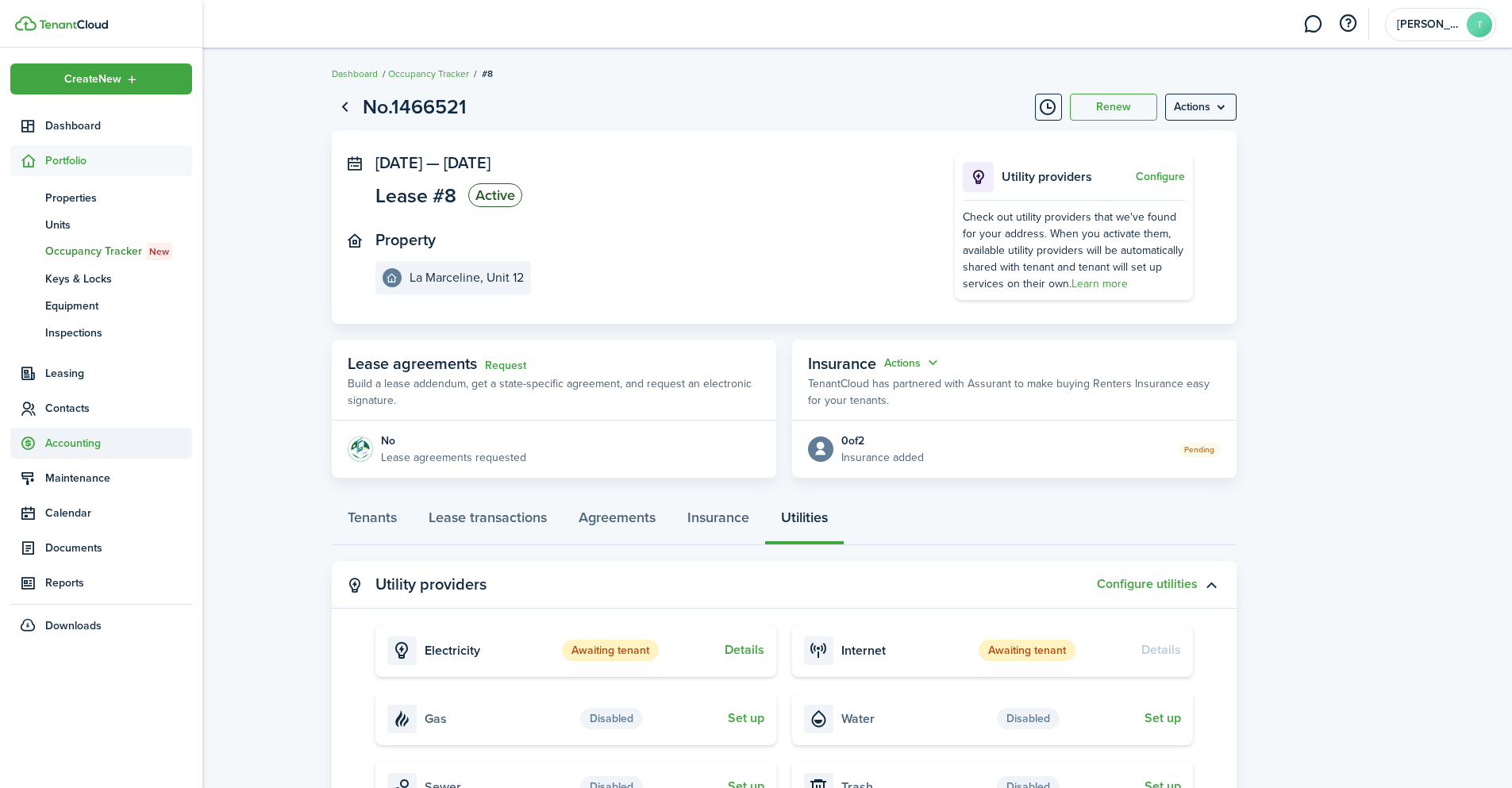
click at [74, 443] on span "Accounting" at bounding box center [118, 443] width 147 height 16
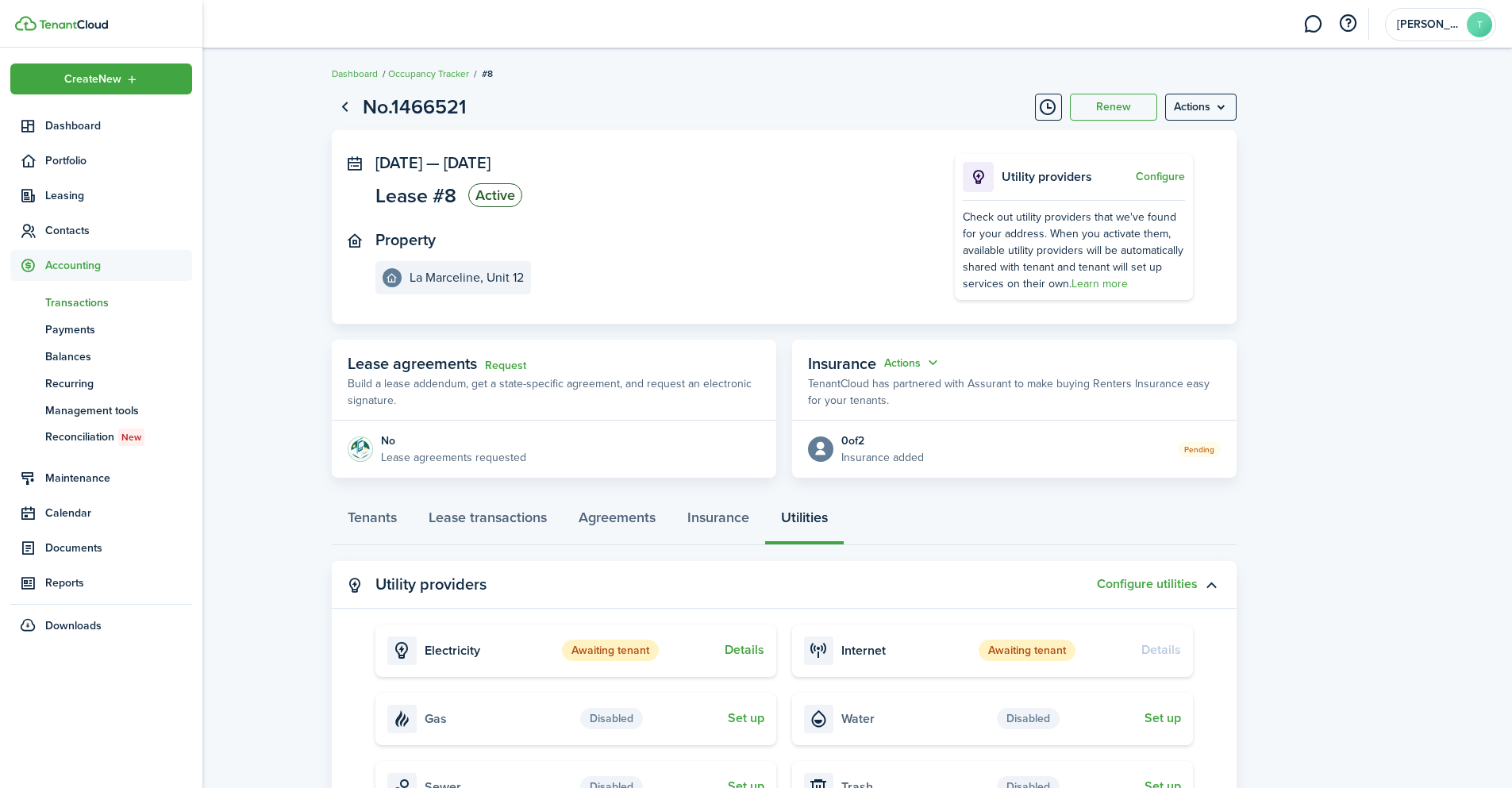
click at [103, 303] on span "Transactions" at bounding box center [118, 303] width 147 height 16
